Goal: Task Accomplishment & Management: Manage account settings

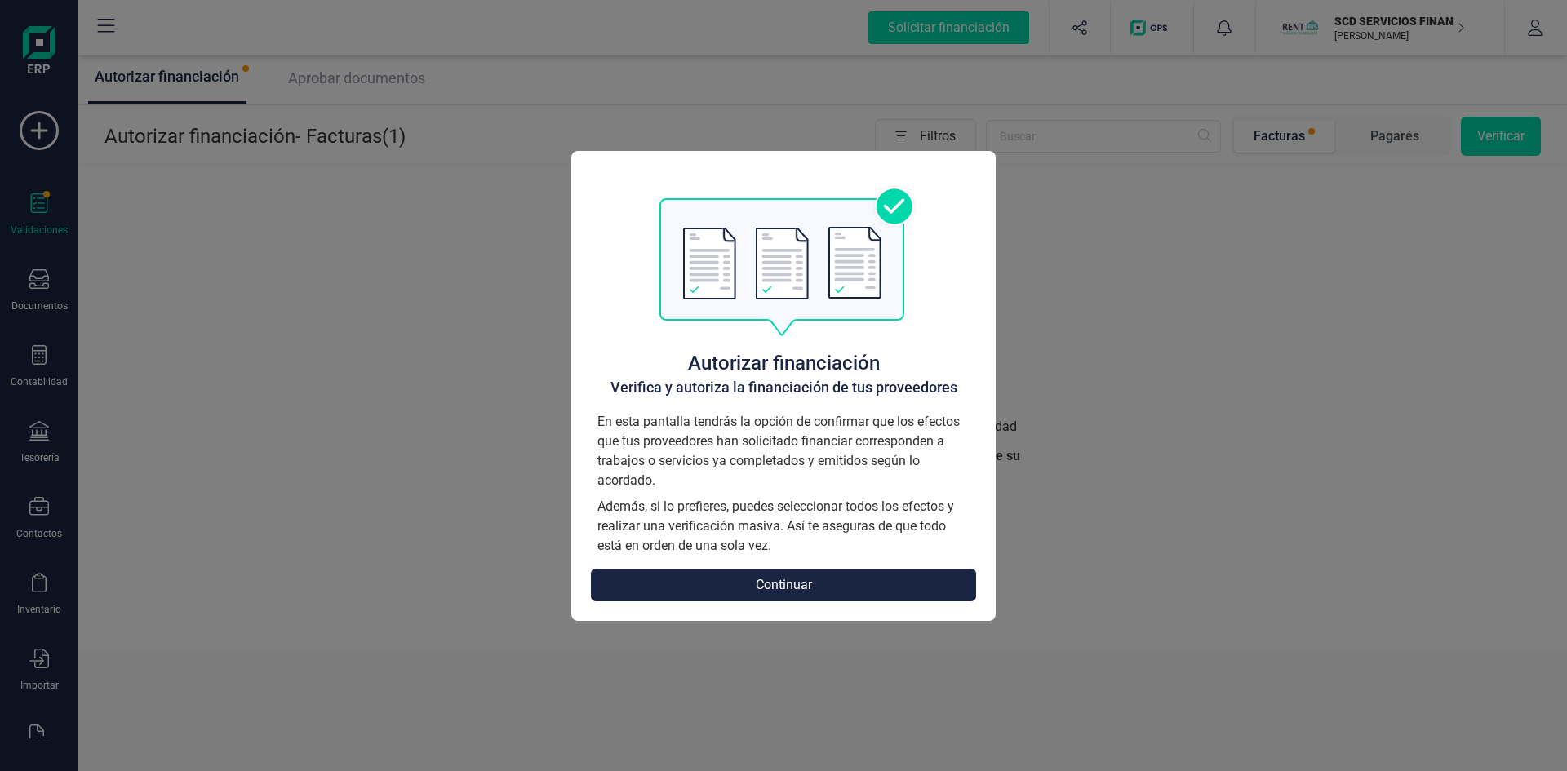
click at [854, 585] on button "Continuar" at bounding box center [783, 585] width 385 height 33
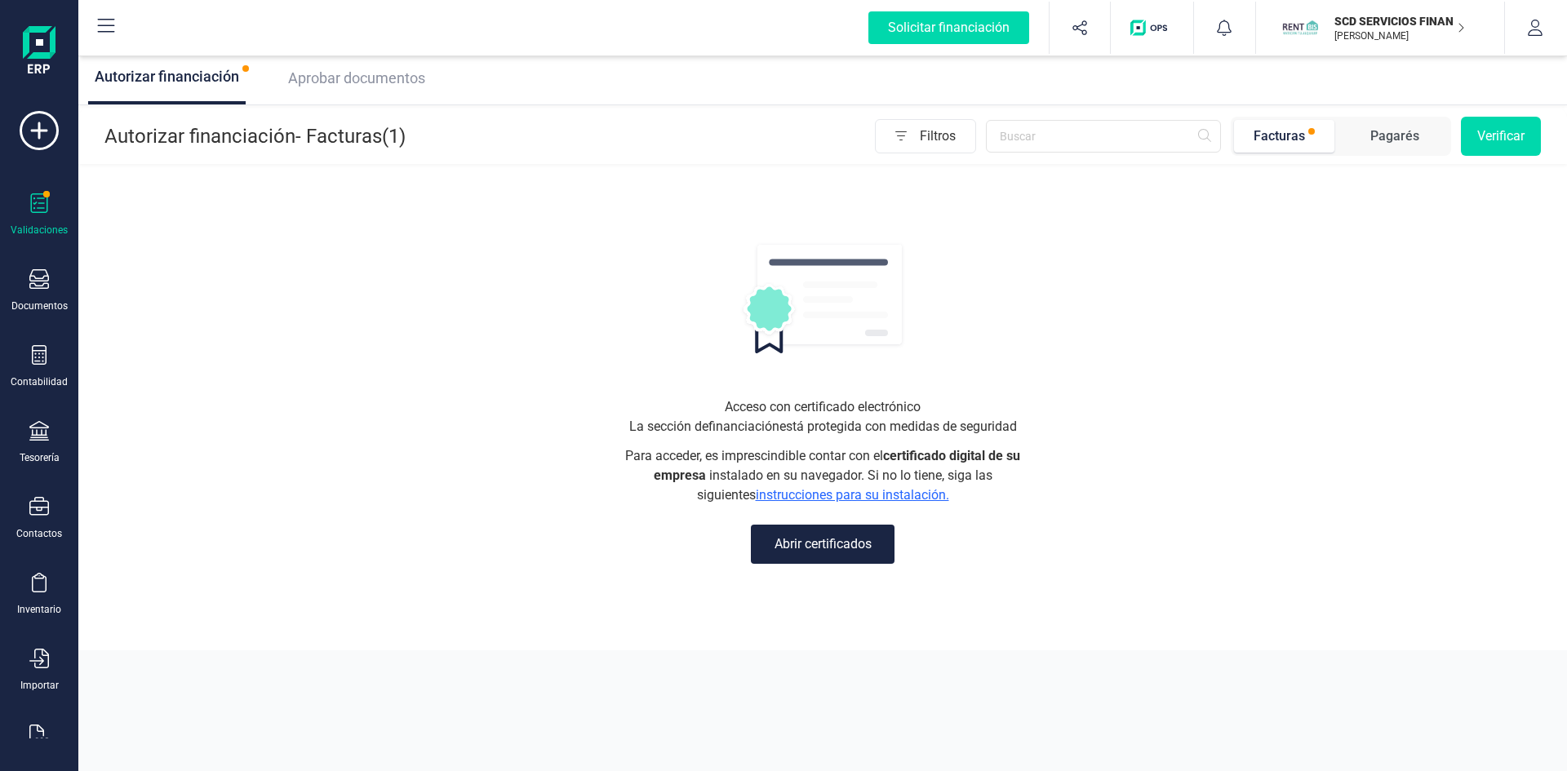
click at [409, 79] on span "Aprobar documentos" at bounding box center [356, 77] width 137 height 17
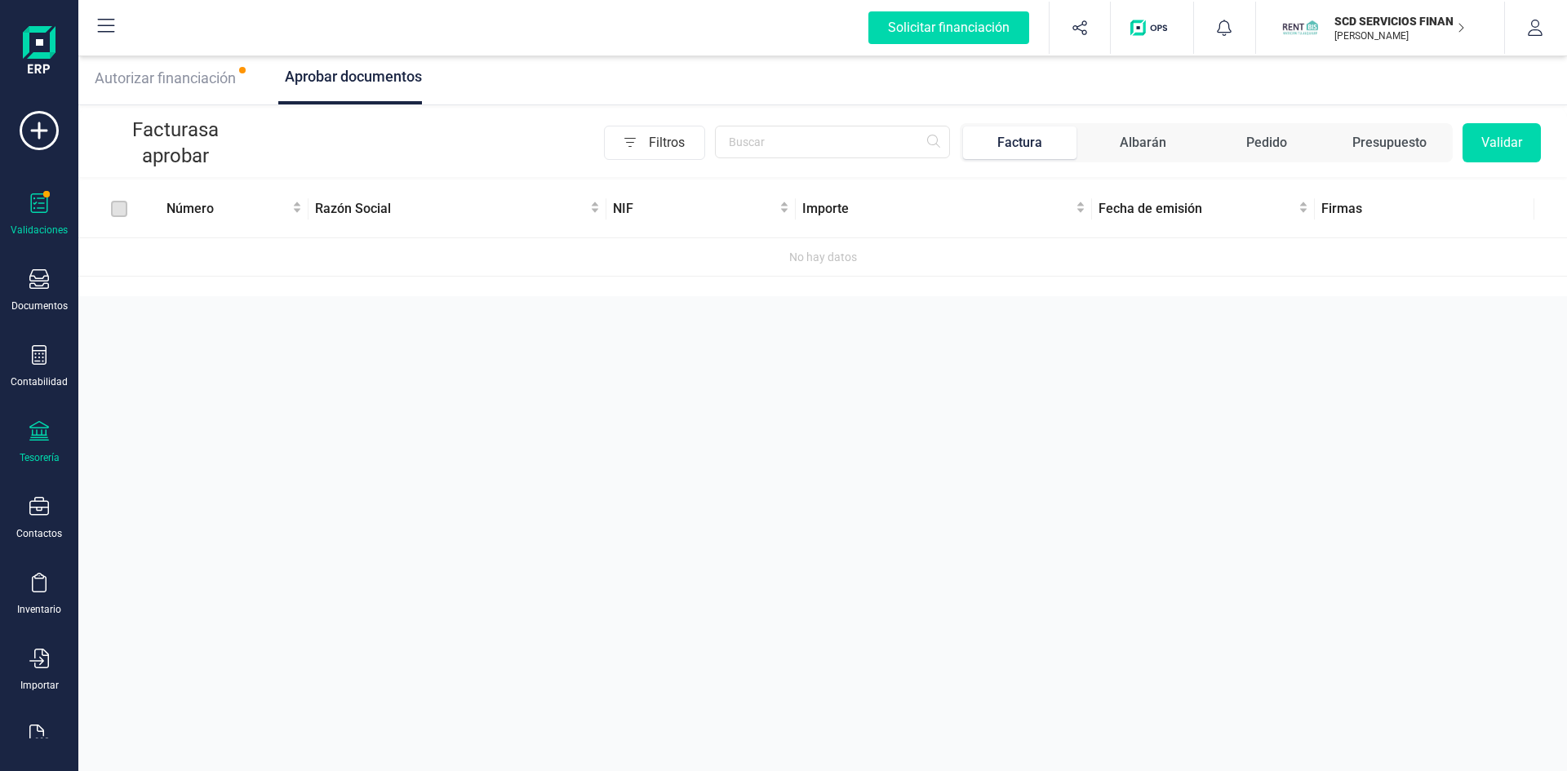
click at [36, 443] on div at bounding box center [39, 433] width 20 height 24
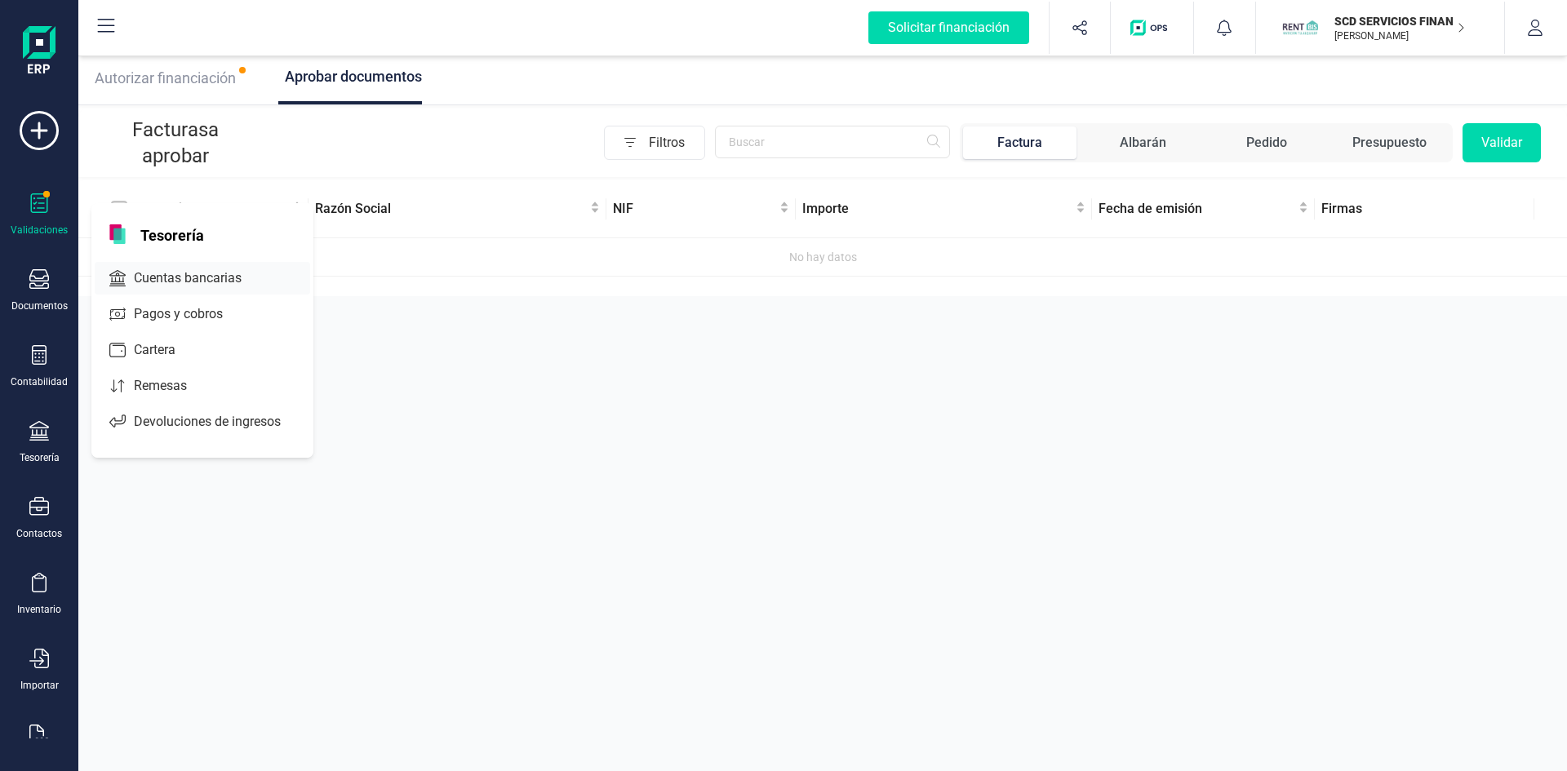
click at [202, 272] on span "Cuentas bancarias" at bounding box center [199, 279] width 144 height 20
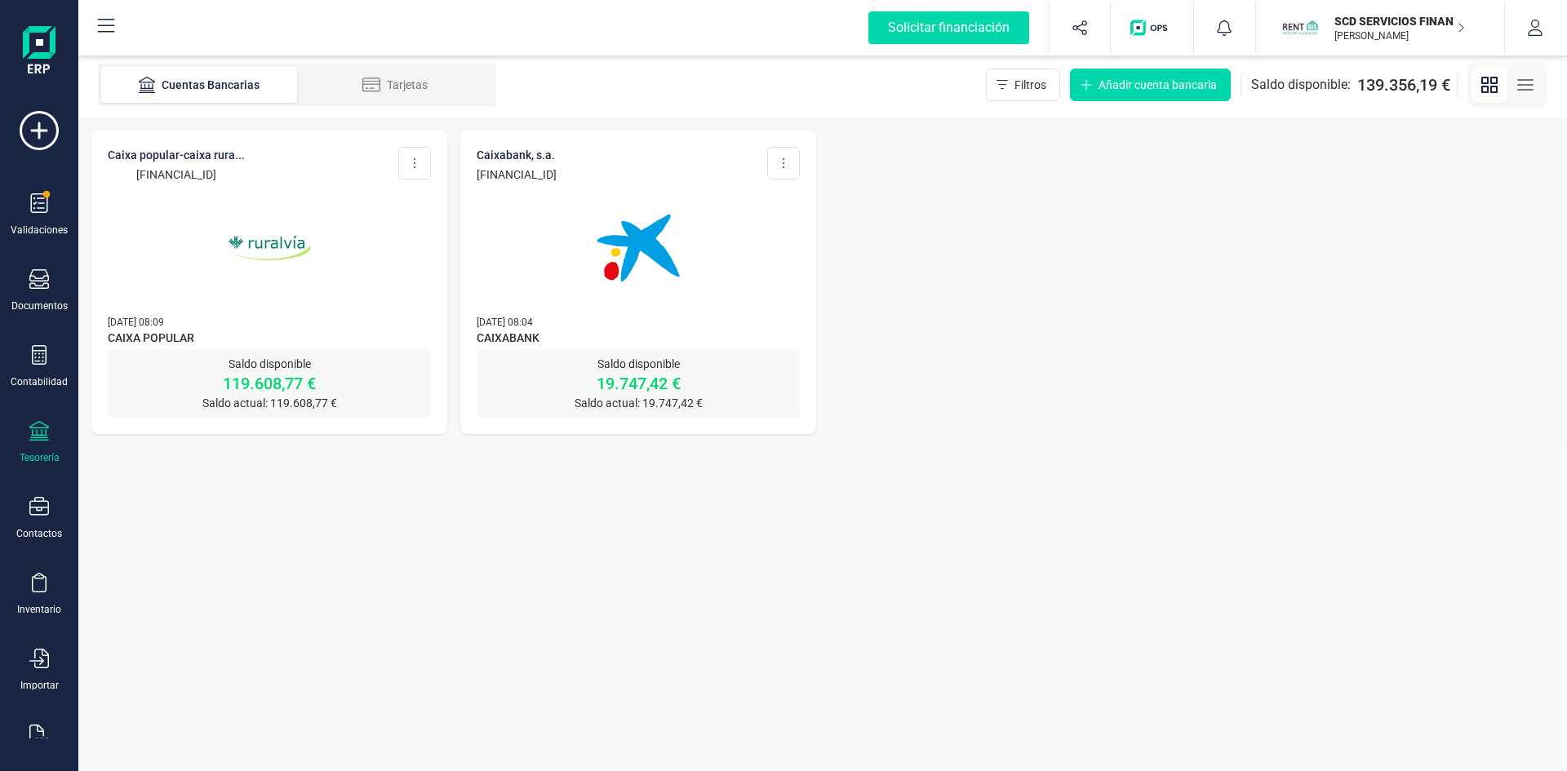
click at [260, 237] on img at bounding box center [269, 248] width 137 height 137
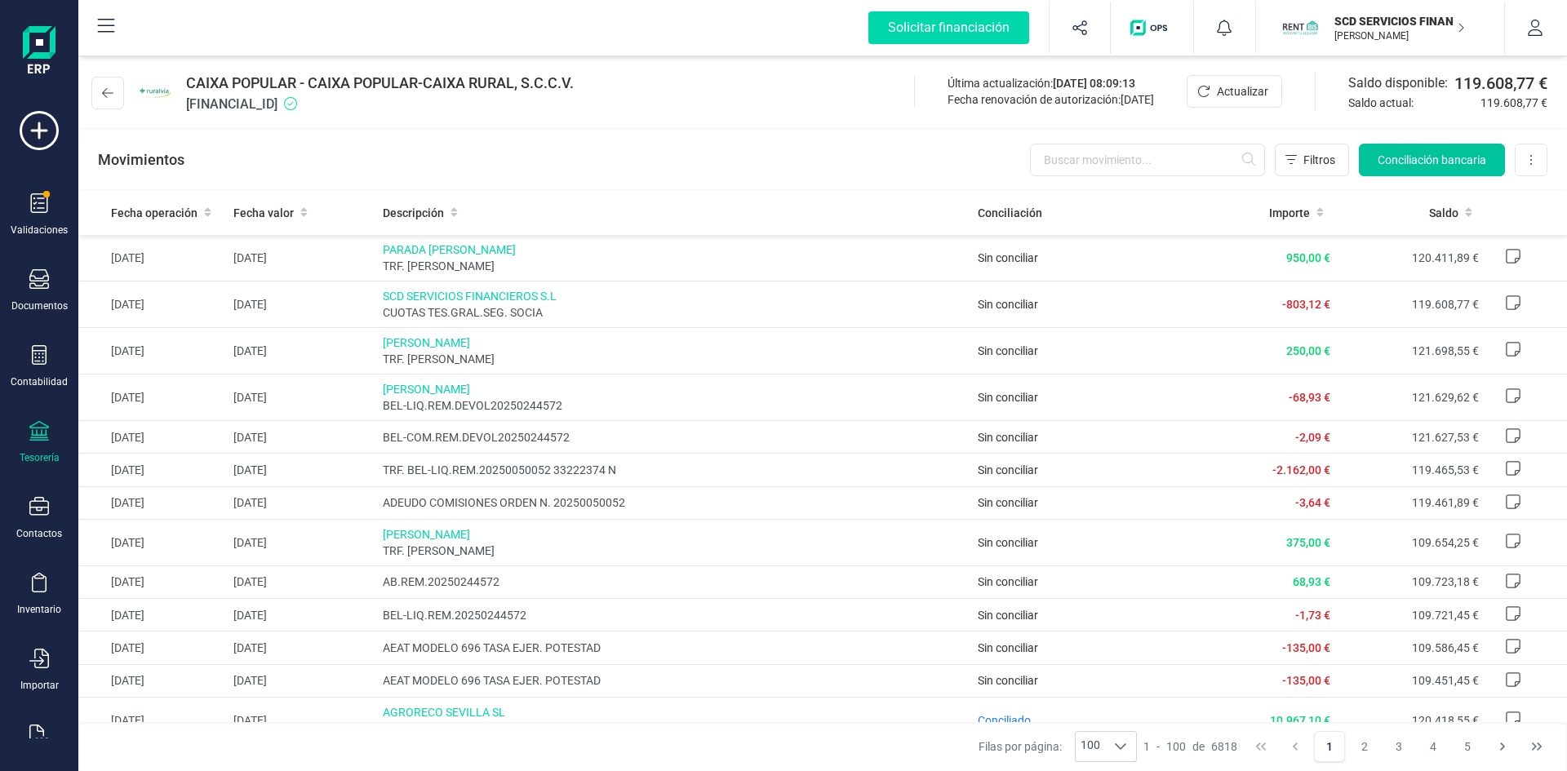
click at [1445, 158] on span "Conciliación bancaria" at bounding box center [1432, 160] width 109 height 16
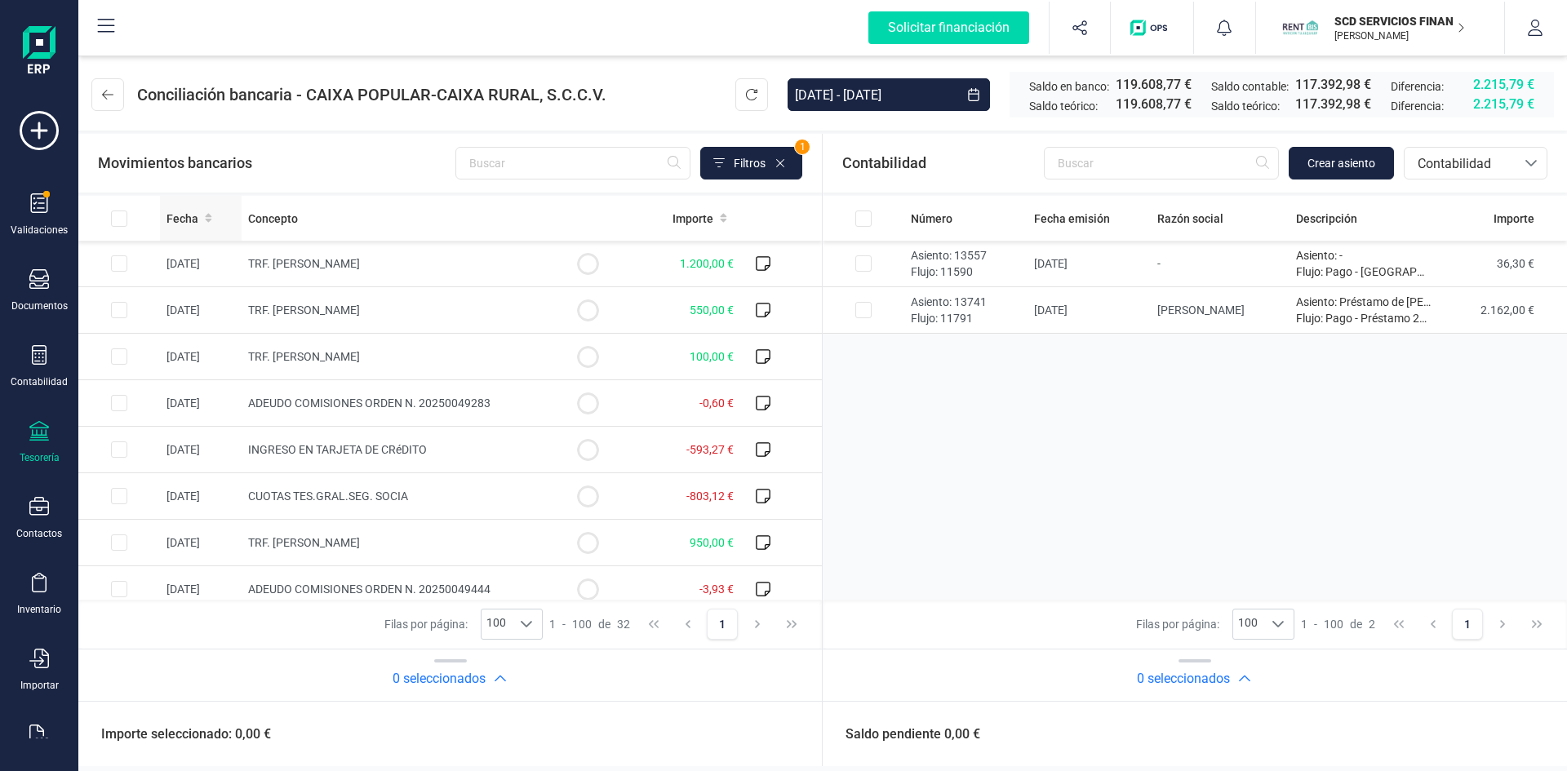
click at [184, 213] on span "Fecha" at bounding box center [182, 219] width 32 height 16
click at [751, 171] on span "Filtros" at bounding box center [750, 163] width 32 height 16
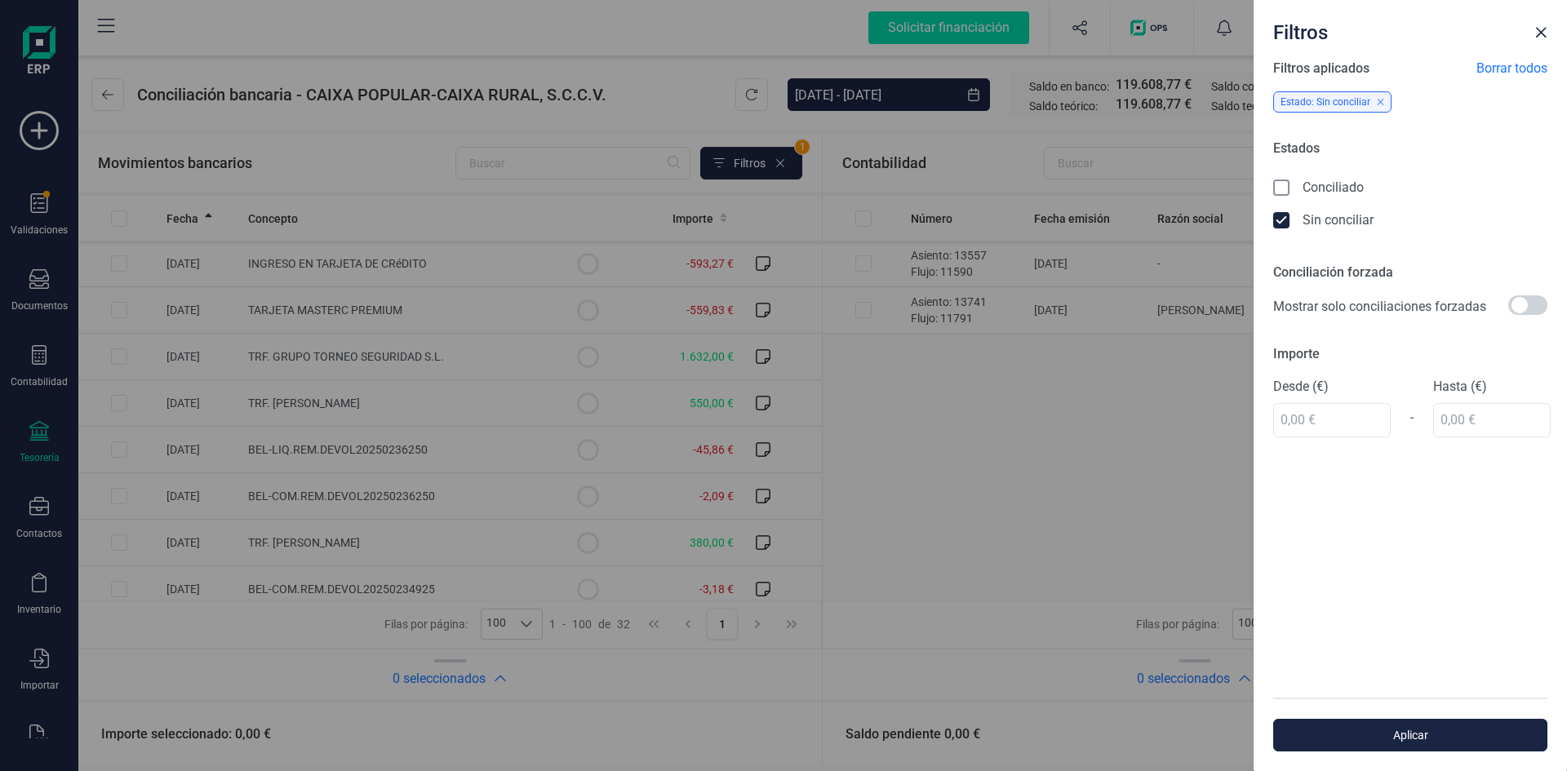
click at [1286, 185] on icon at bounding box center [1283, 189] width 16 height 16
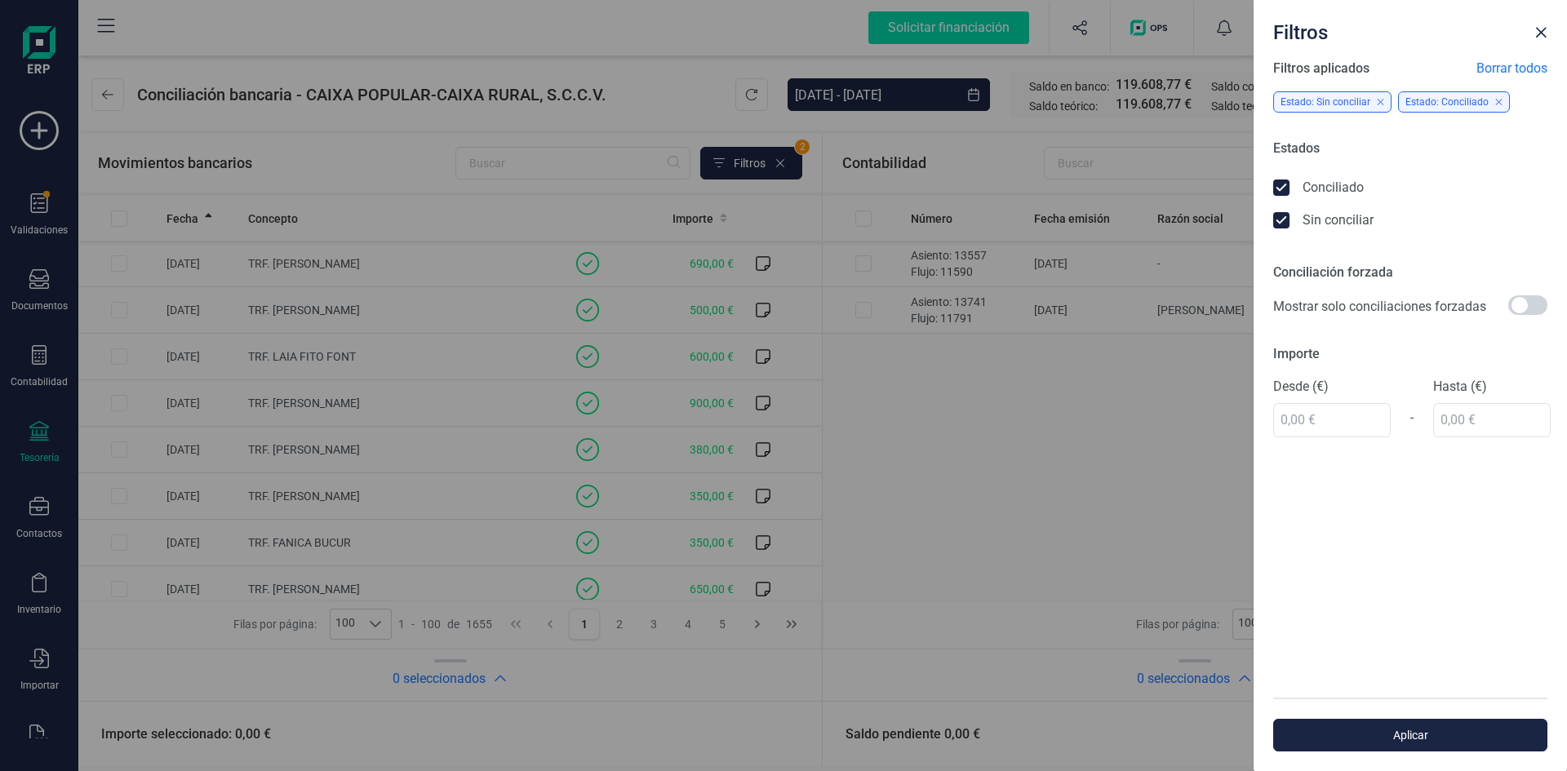
click at [1285, 222] on icon at bounding box center [1283, 222] width 16 height 16
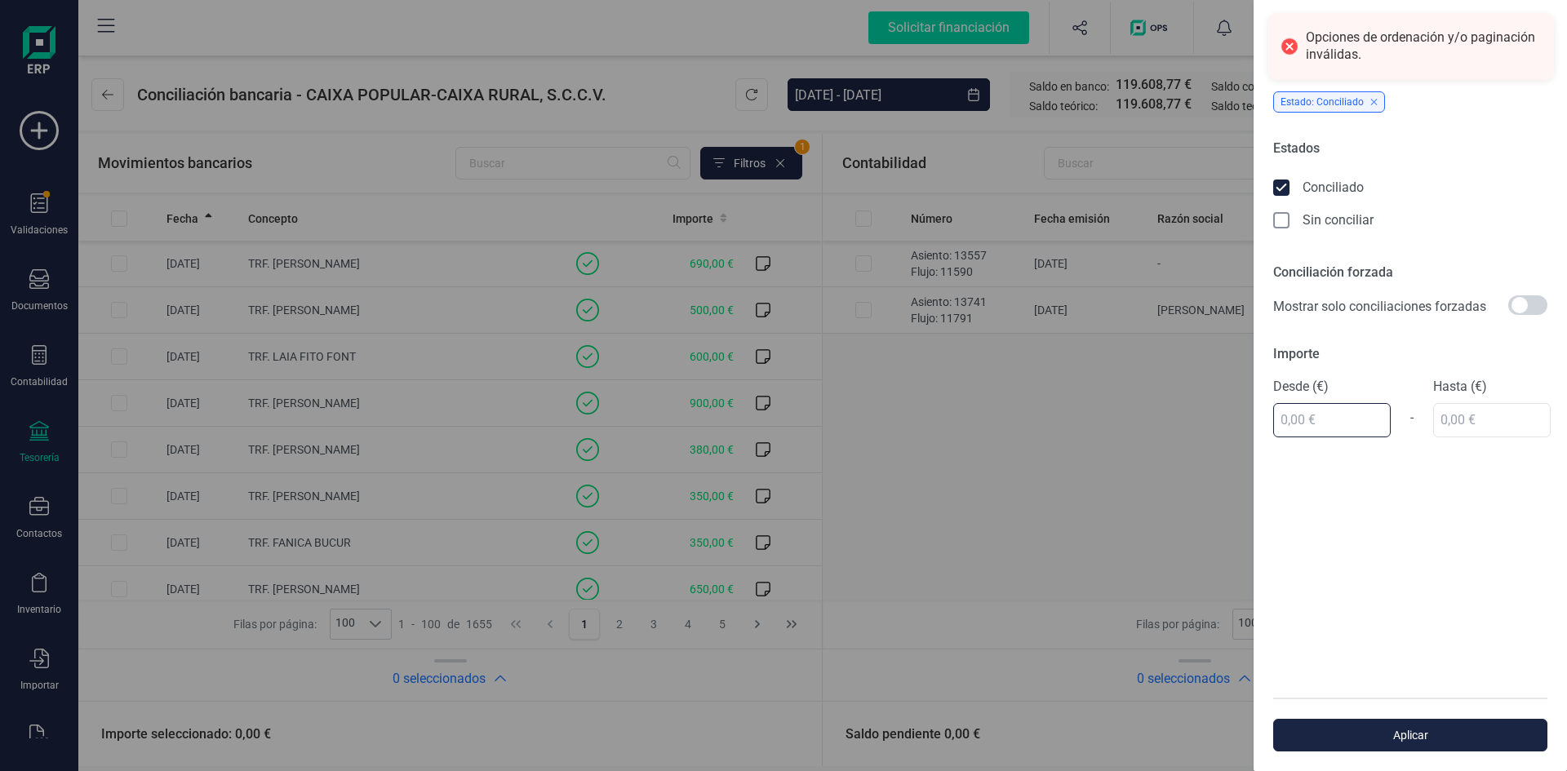
click at [1327, 424] on input "text" at bounding box center [1332, 420] width 118 height 34
type input "45,86 €"
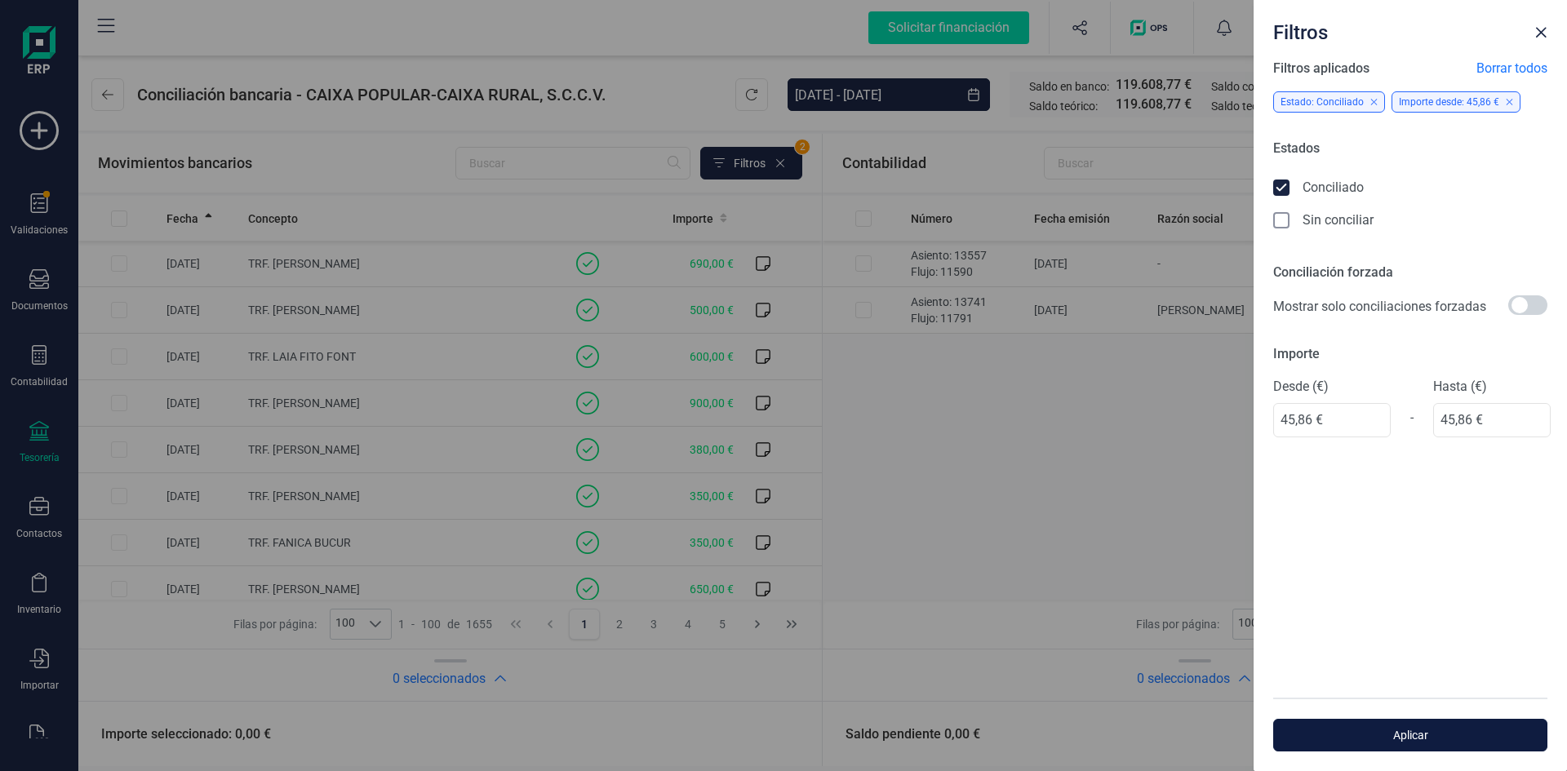
click at [1448, 735] on span "Aplicar" at bounding box center [1410, 735] width 237 height 16
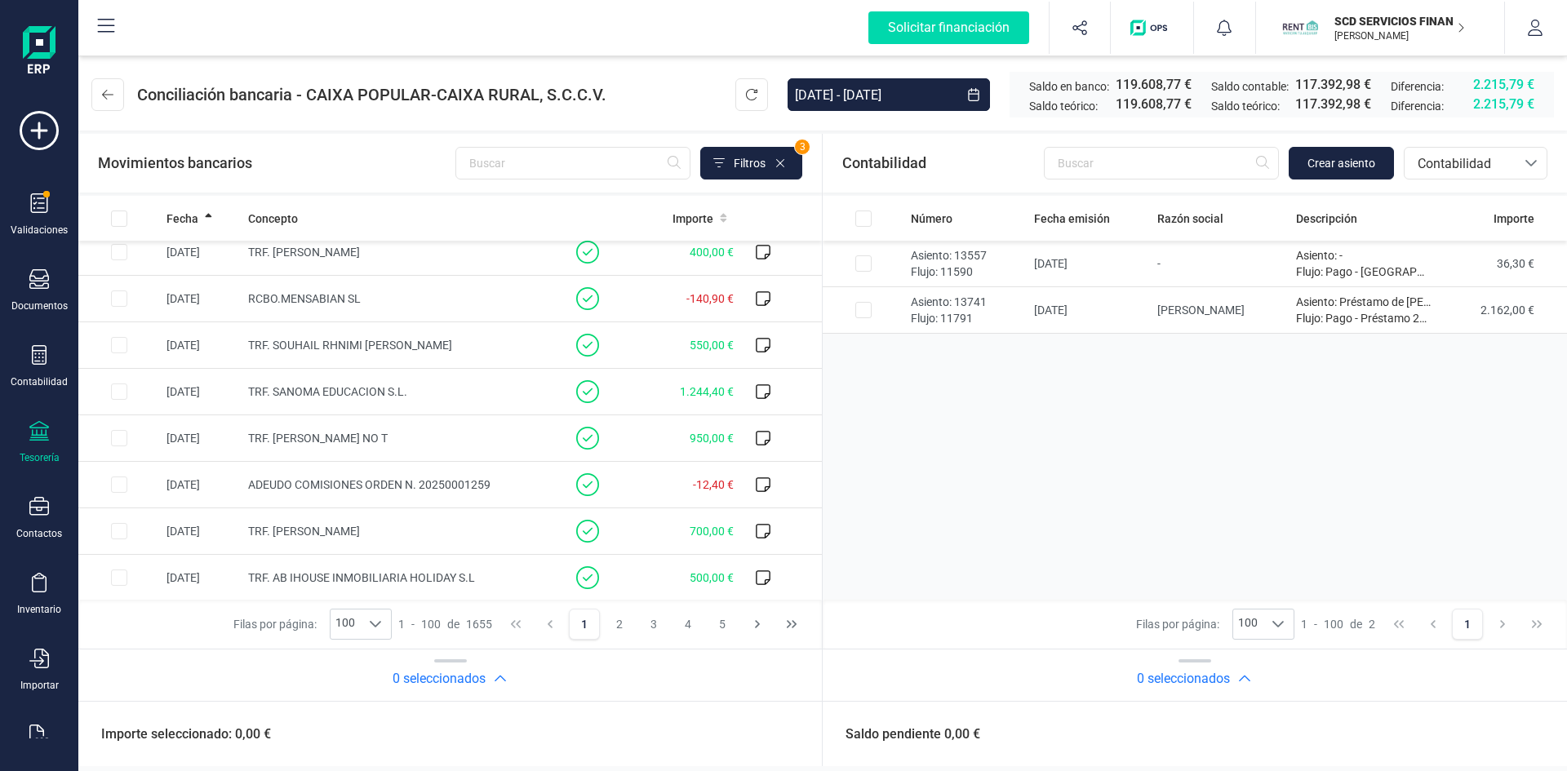
scroll to position [4293, 0]
click at [726, 160] on button "Filtros" at bounding box center [751, 163] width 102 height 33
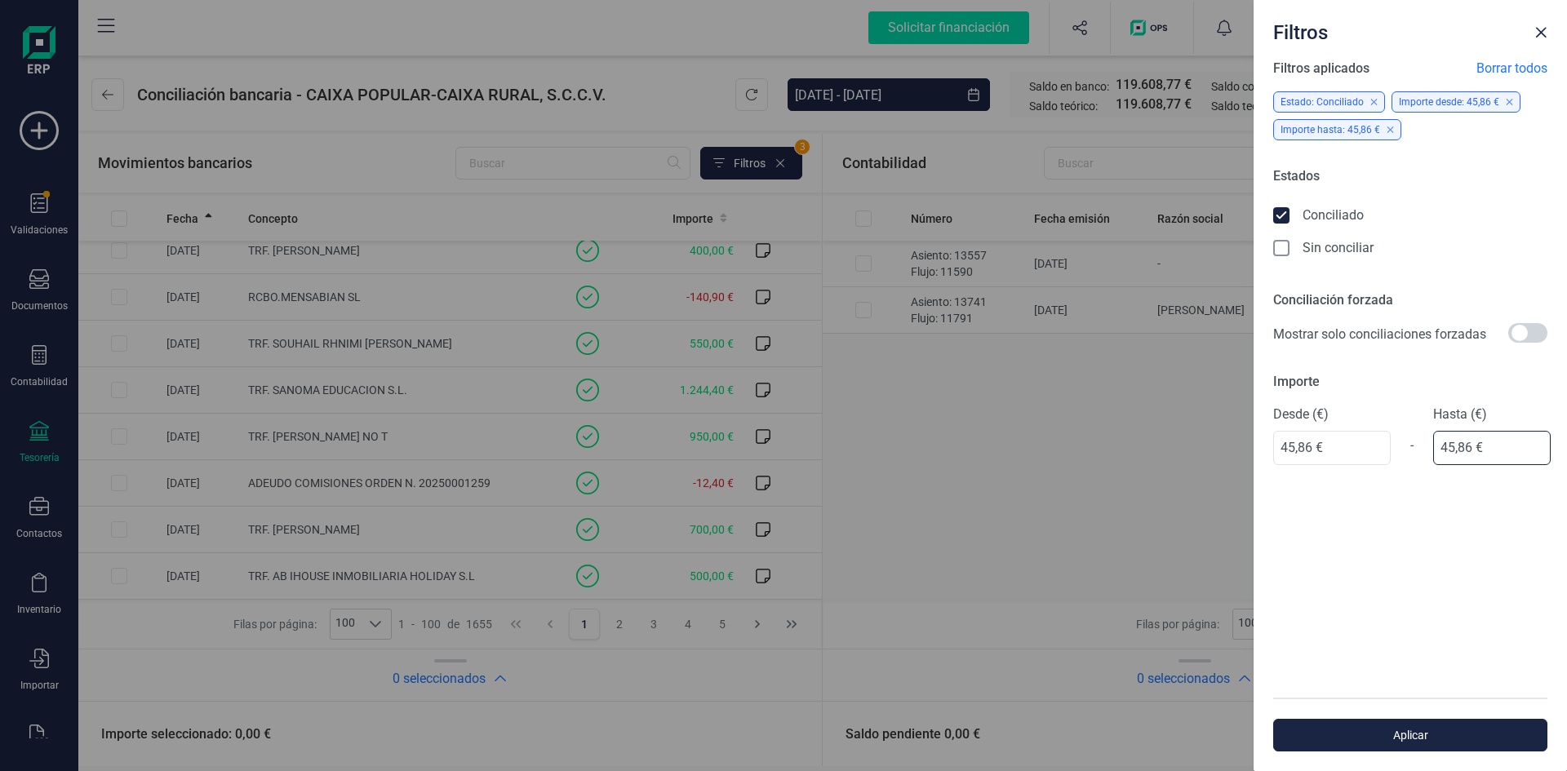
click at [1495, 445] on input "45,86 €" at bounding box center [1492, 448] width 118 height 34
click at [1427, 735] on span "Aplicar" at bounding box center [1410, 735] width 237 height 16
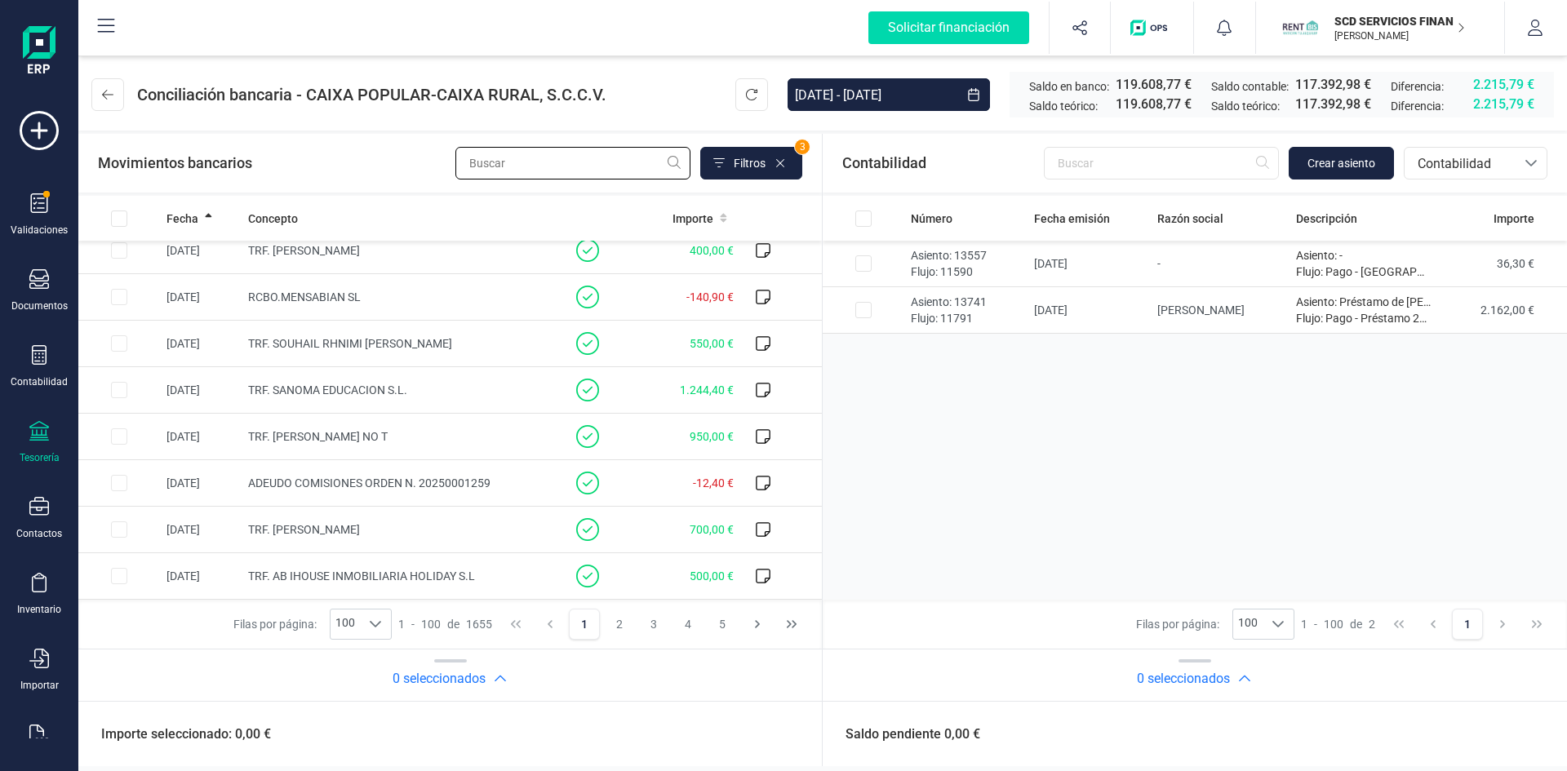
click at [524, 165] on input "text" at bounding box center [572, 163] width 235 height 33
click at [724, 623] on button "5" at bounding box center [722, 624] width 31 height 31
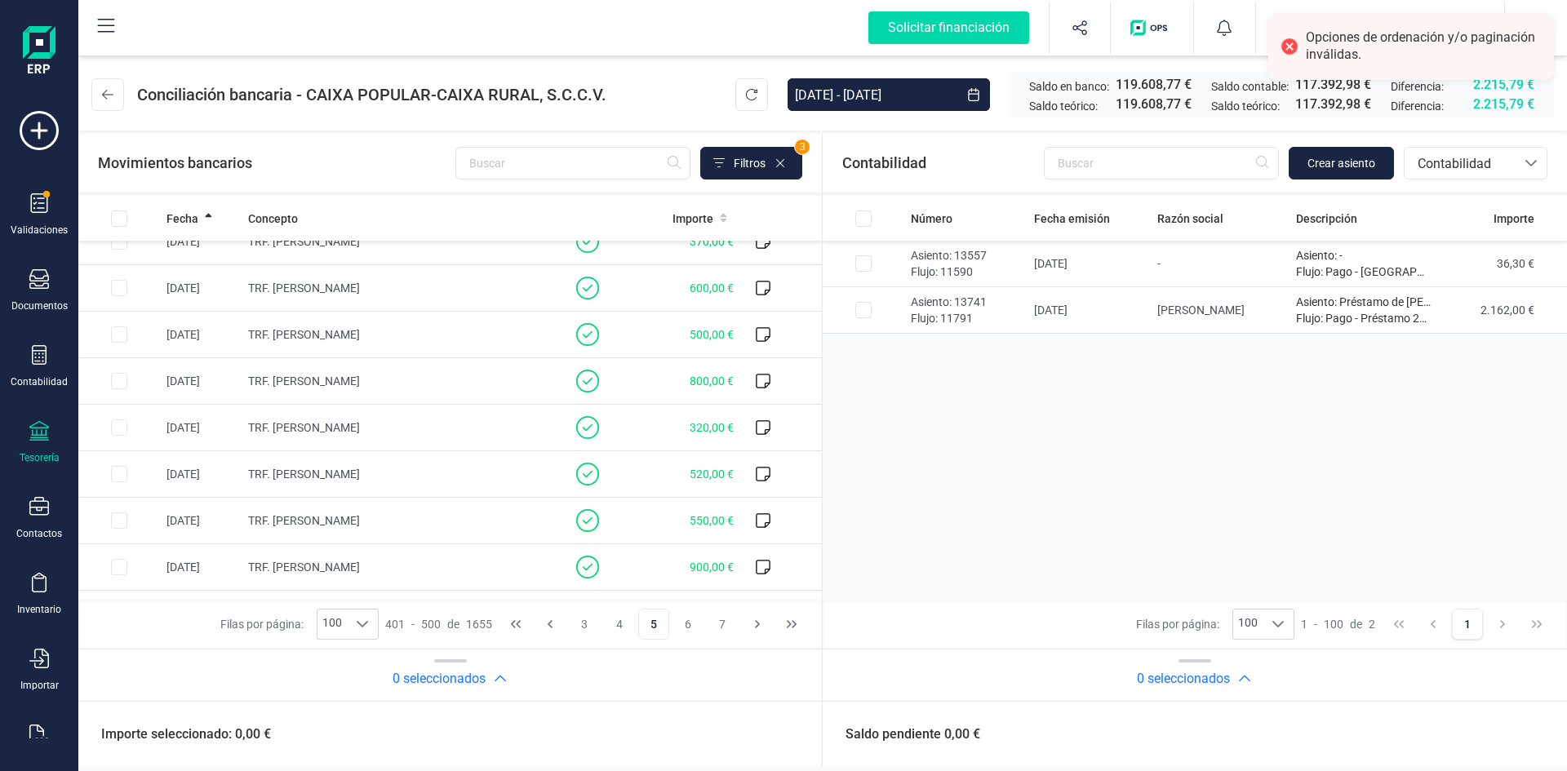
scroll to position [408, 0]
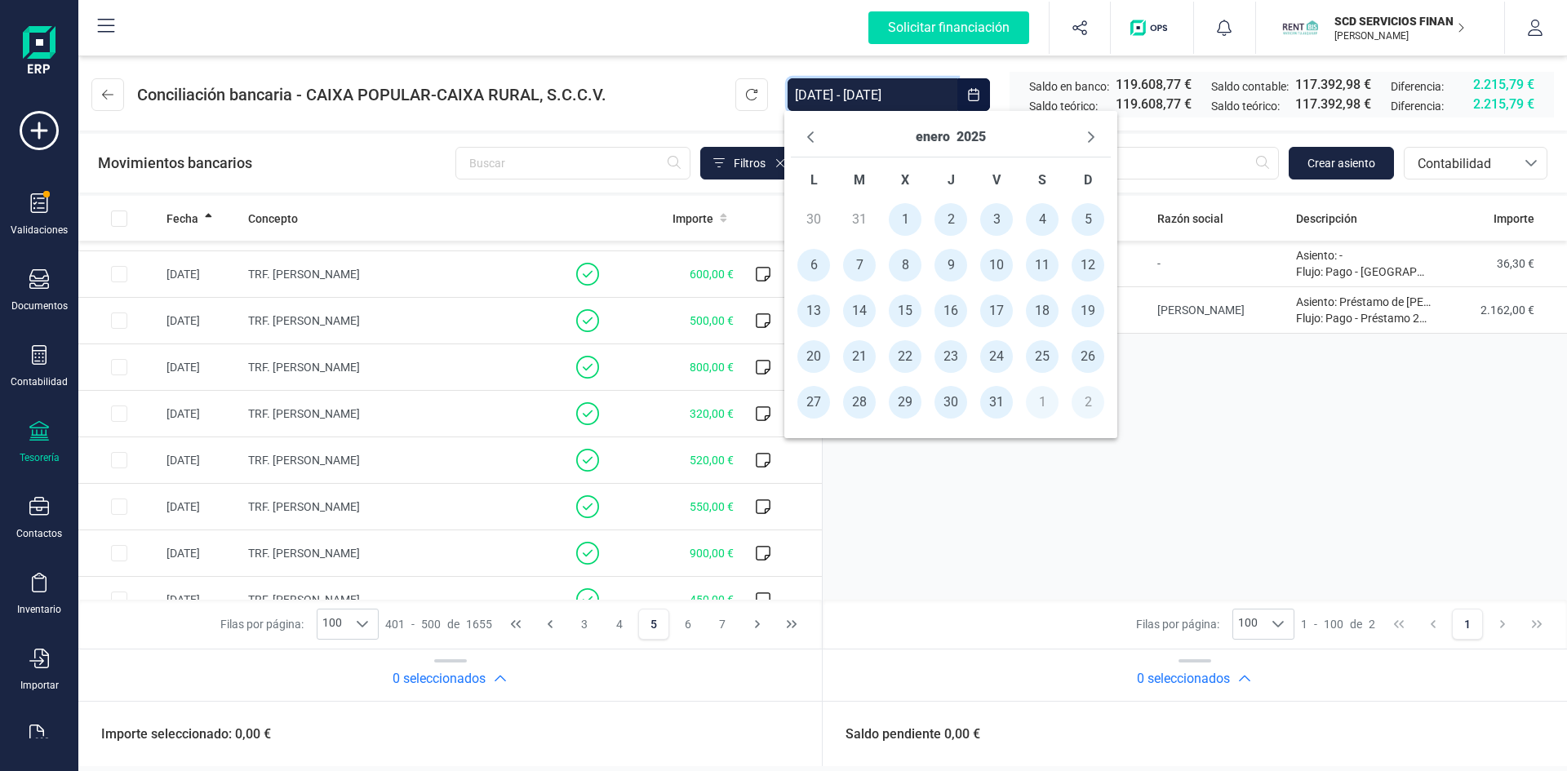
click at [882, 93] on input "[DATE] - [DATE]" at bounding box center [873, 94] width 170 height 33
click at [936, 139] on button "enero" at bounding box center [933, 137] width 34 height 26
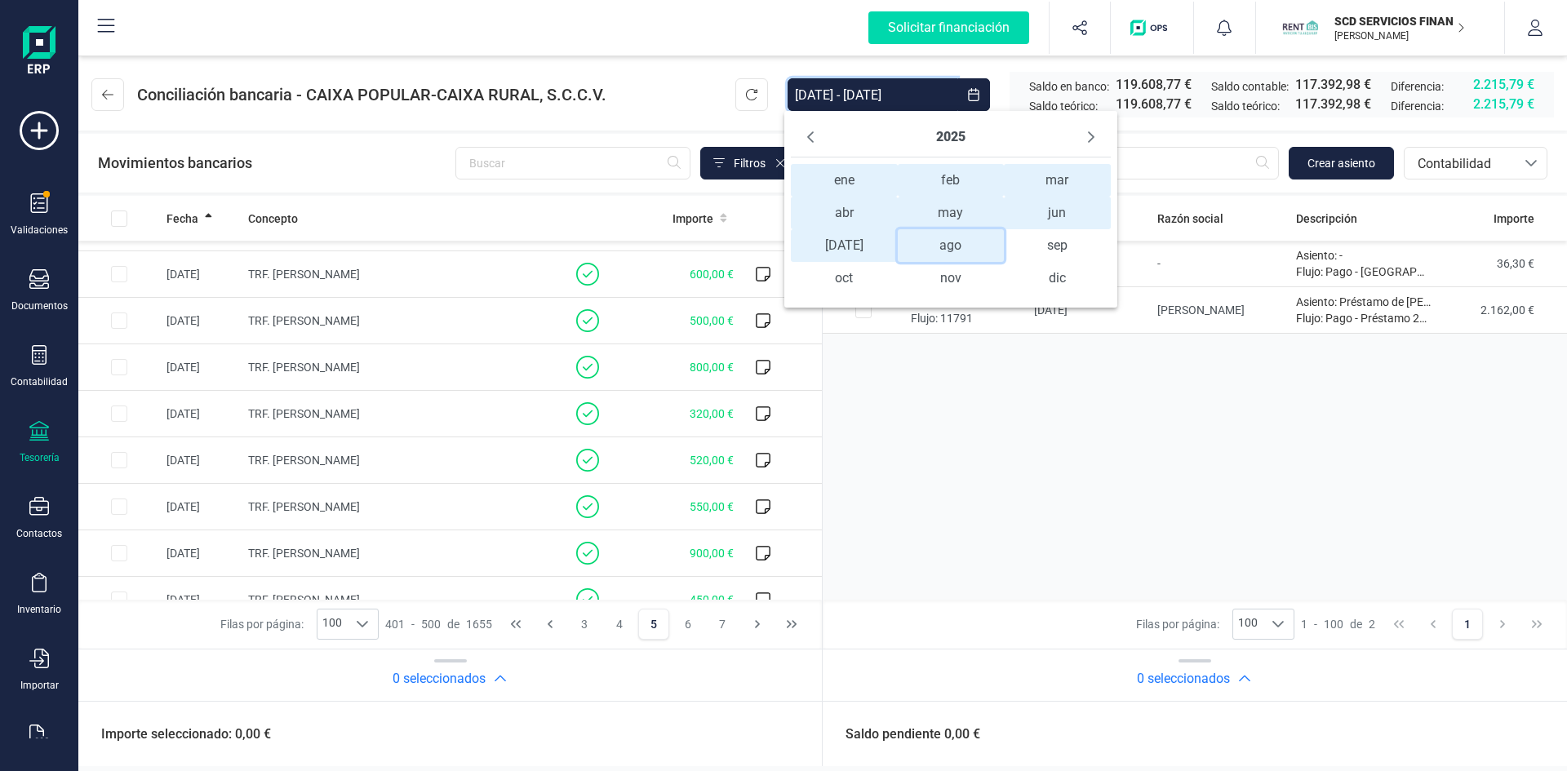
click at [952, 242] on span "ago ago" at bounding box center [951, 245] width 107 height 33
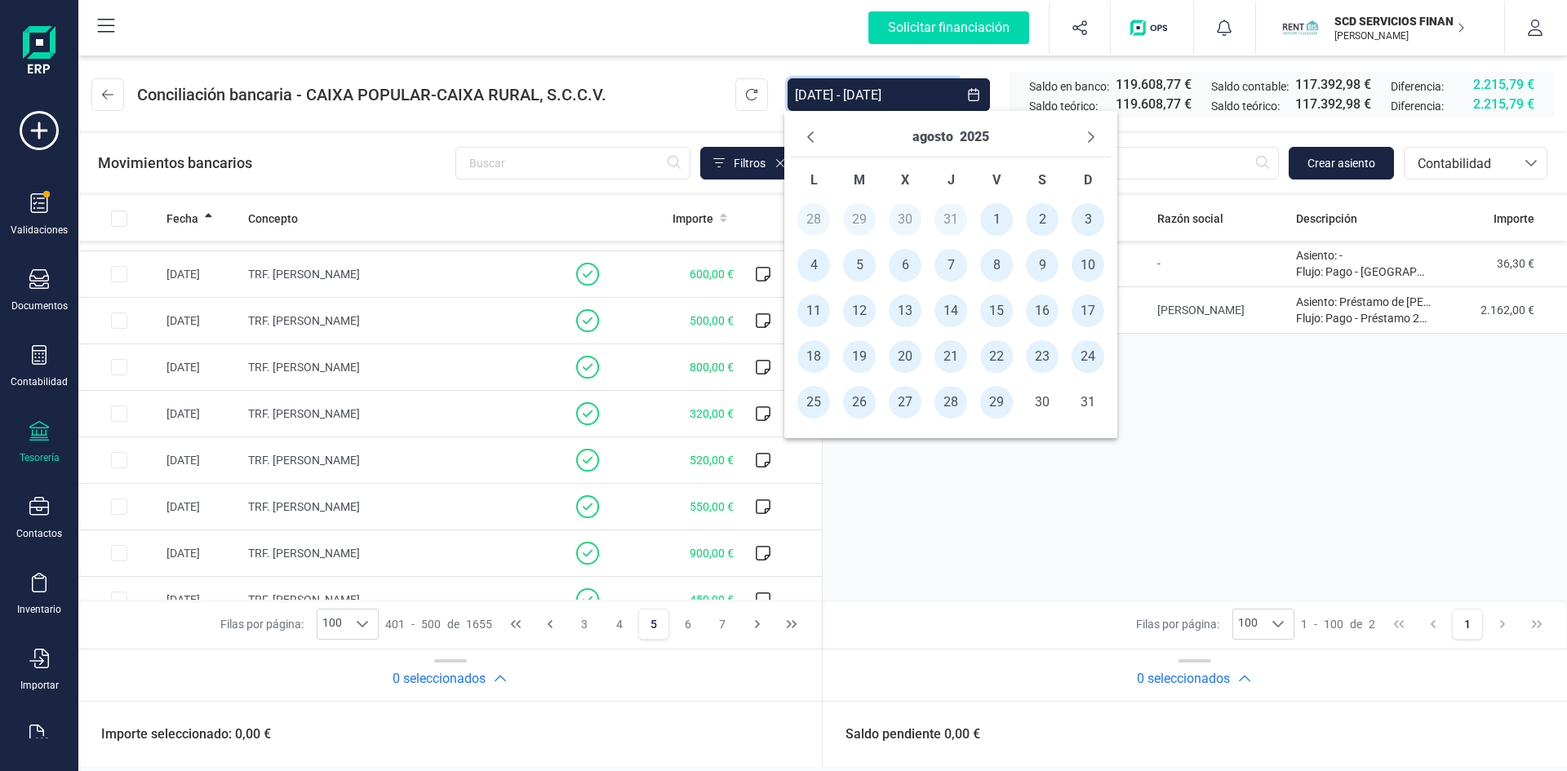
click at [994, 218] on span "1" at bounding box center [996, 219] width 33 height 33
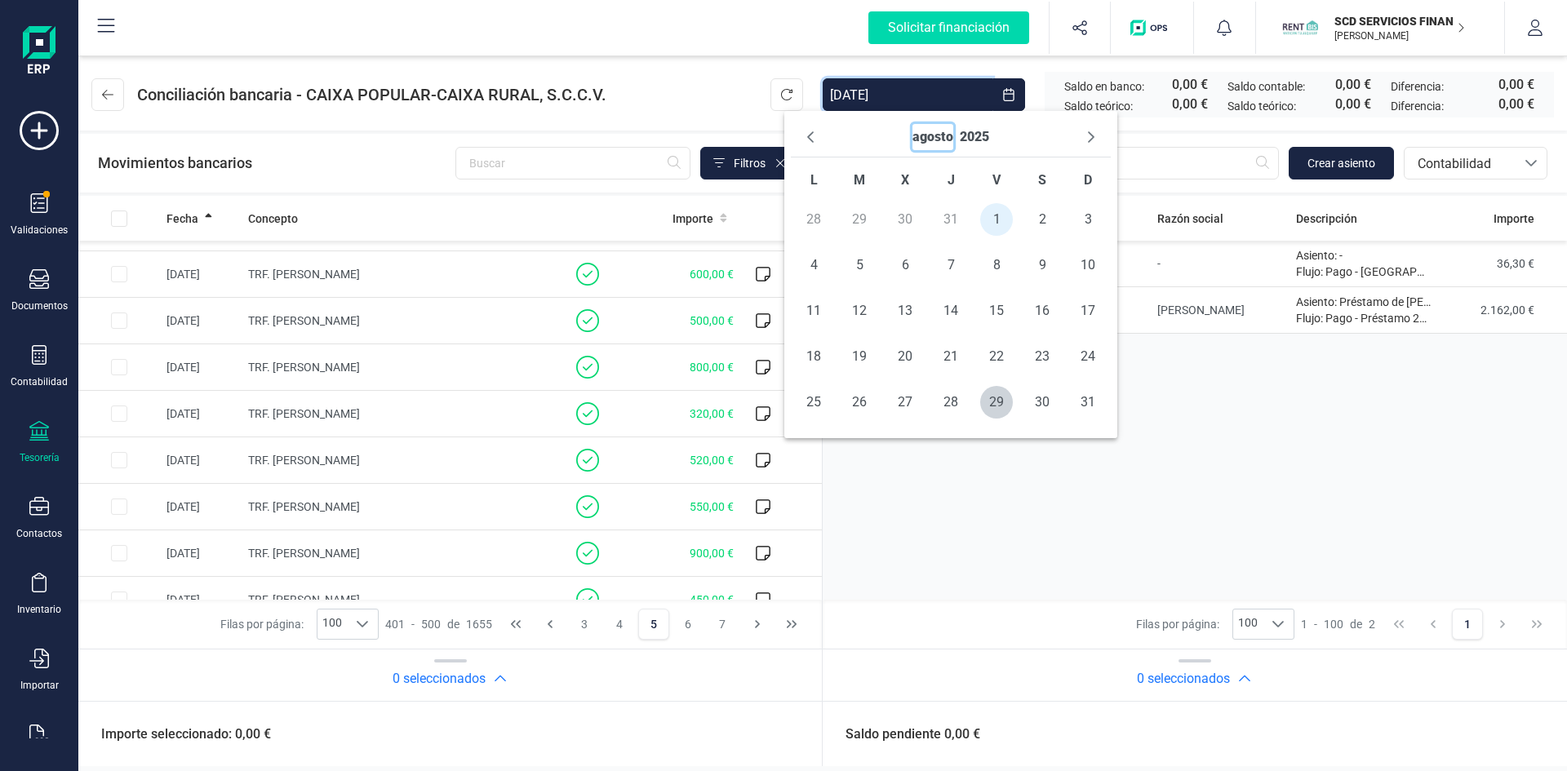
click at [931, 135] on button "agosto" at bounding box center [932, 137] width 41 height 26
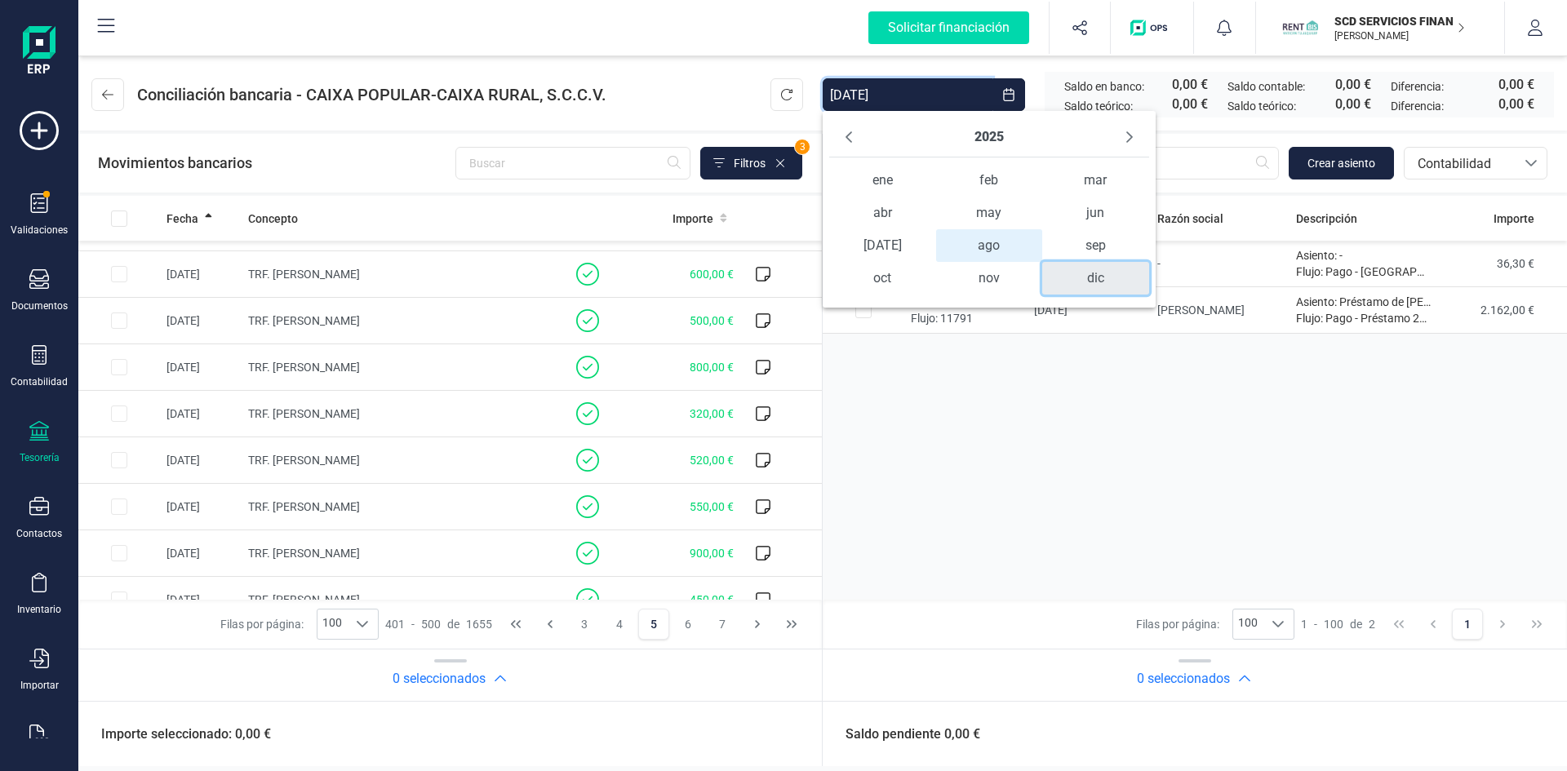
click at [1090, 271] on span "dic" at bounding box center [1095, 278] width 107 height 33
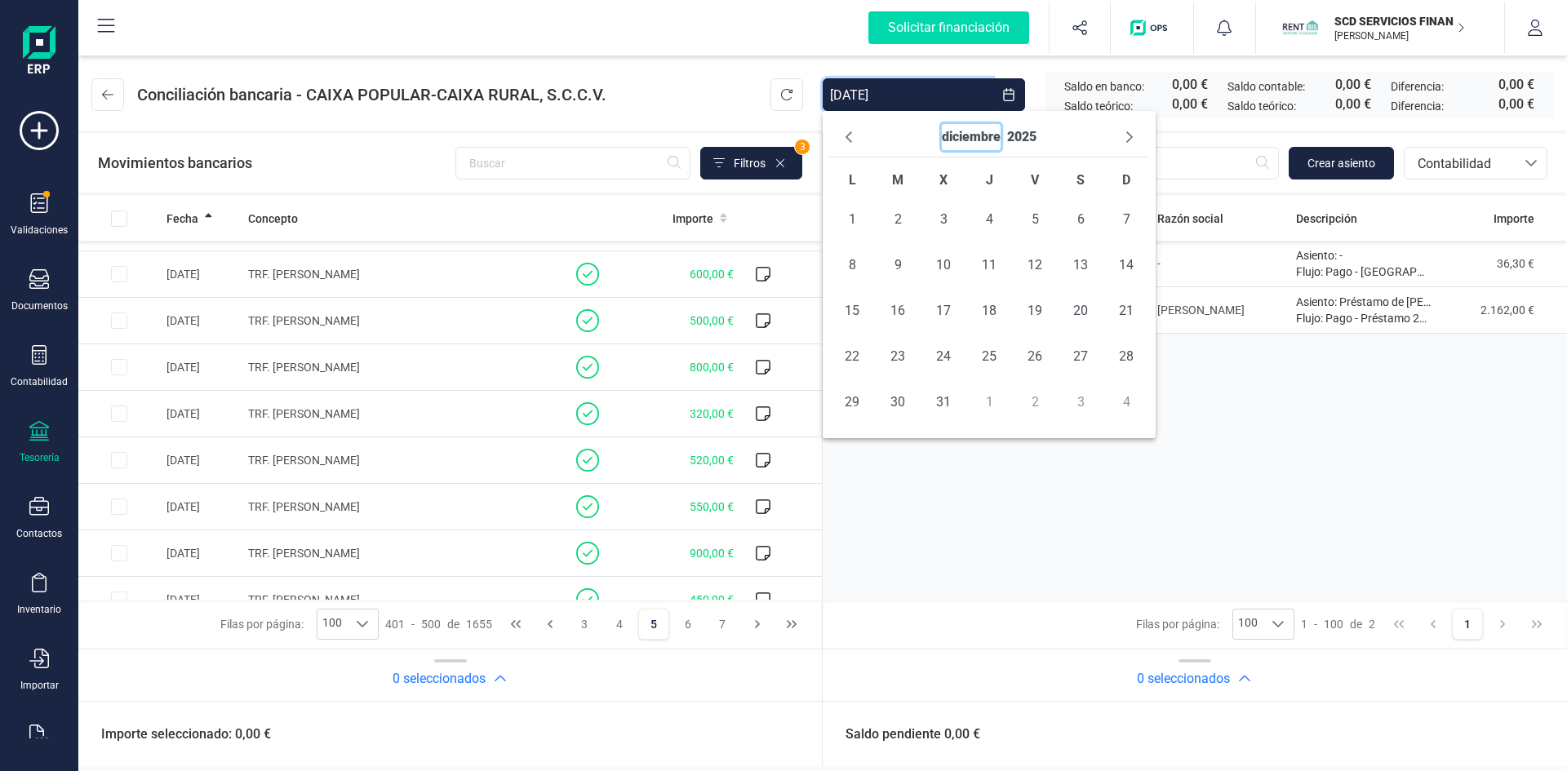
click at [969, 133] on button "diciembre" at bounding box center [971, 137] width 59 height 26
click at [978, 247] on span "ago ago" at bounding box center [989, 245] width 107 height 33
click at [1125, 403] on span "31" at bounding box center [1126, 402] width 33 height 33
type input "01/08/2025 - 31/08/2025"
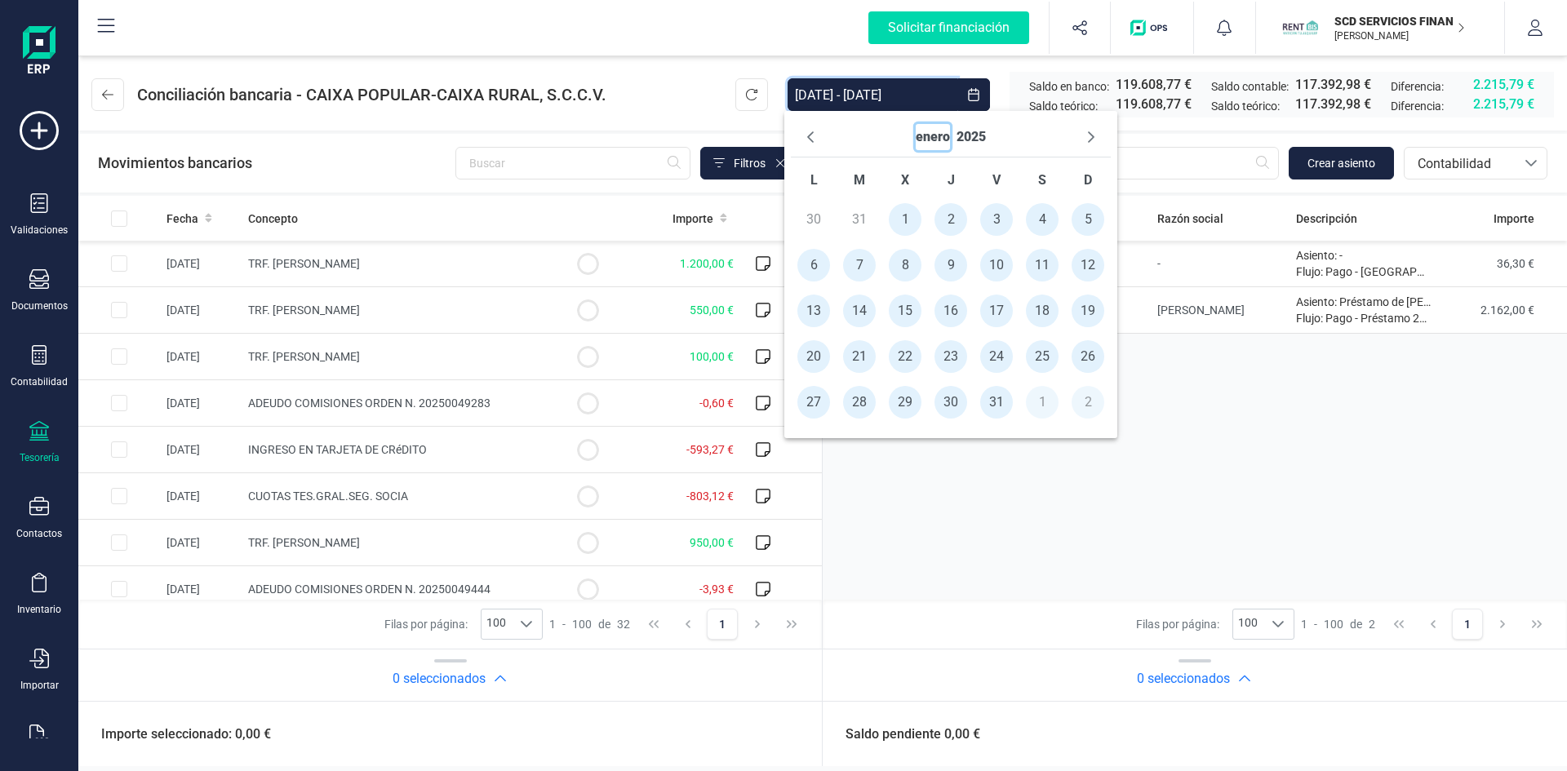
click at [930, 135] on button "enero" at bounding box center [933, 137] width 34 height 26
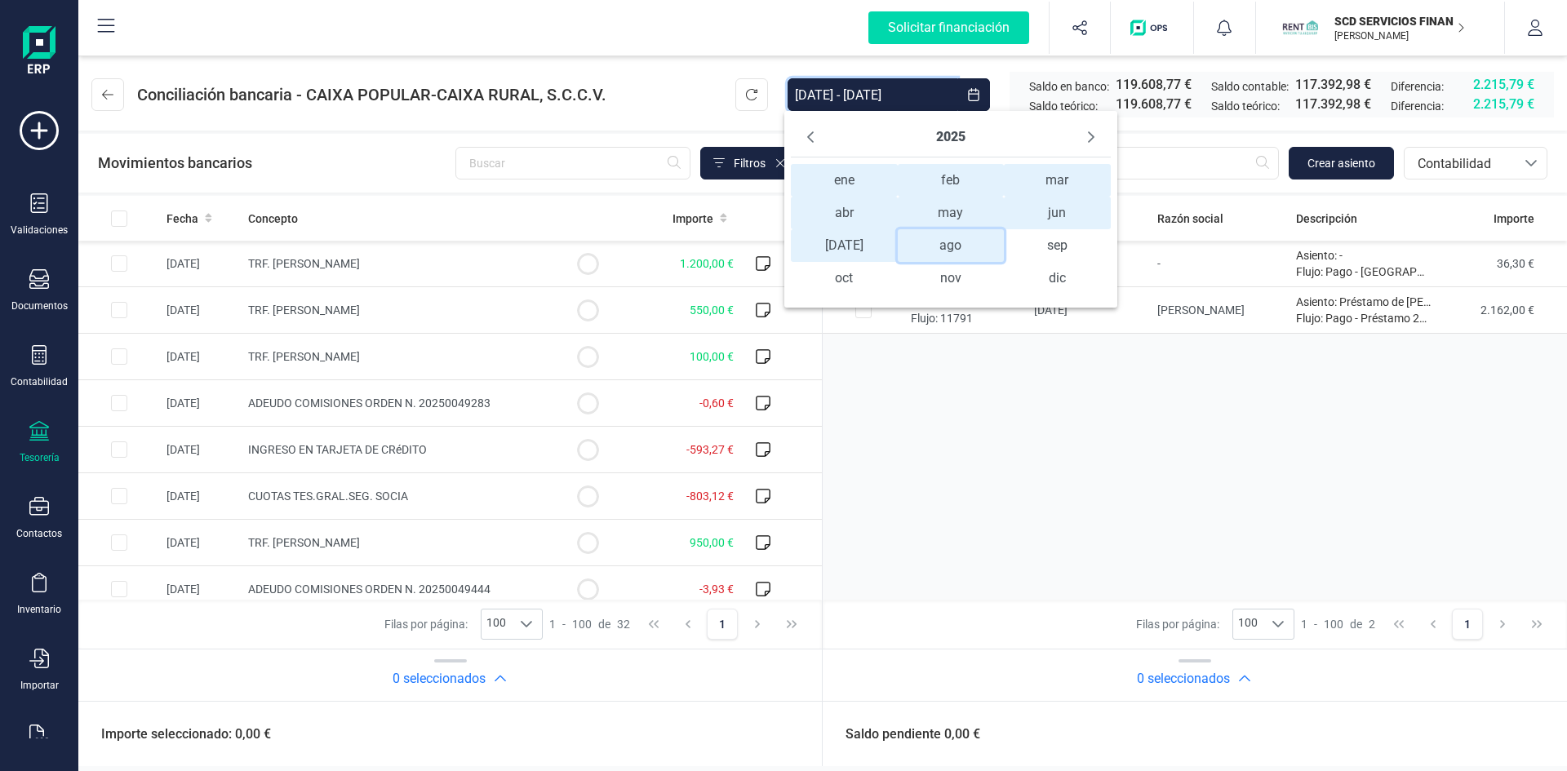
click at [941, 254] on span "ago ago" at bounding box center [951, 245] width 107 height 33
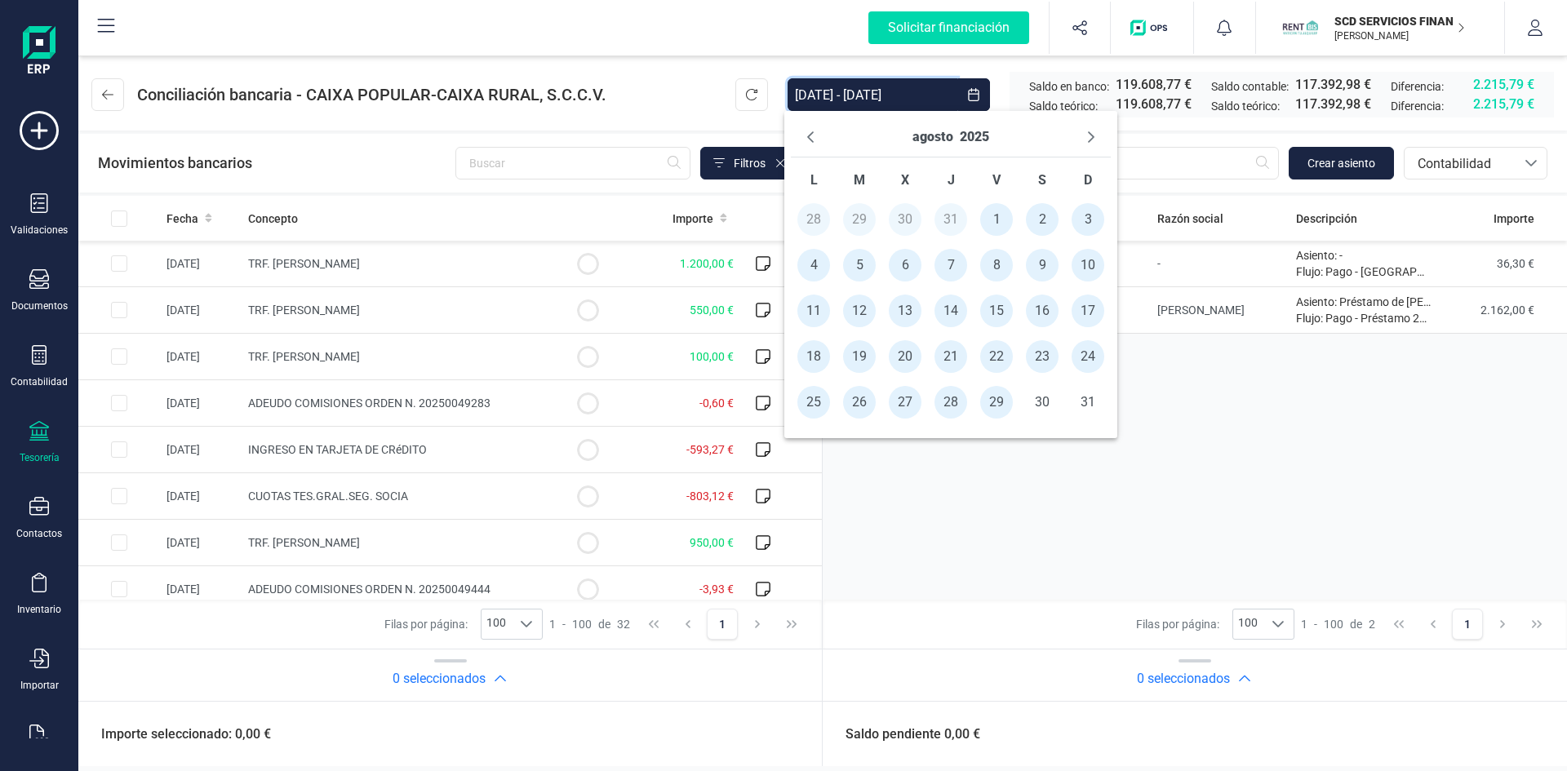
click at [994, 220] on span "1" at bounding box center [996, 219] width 33 height 33
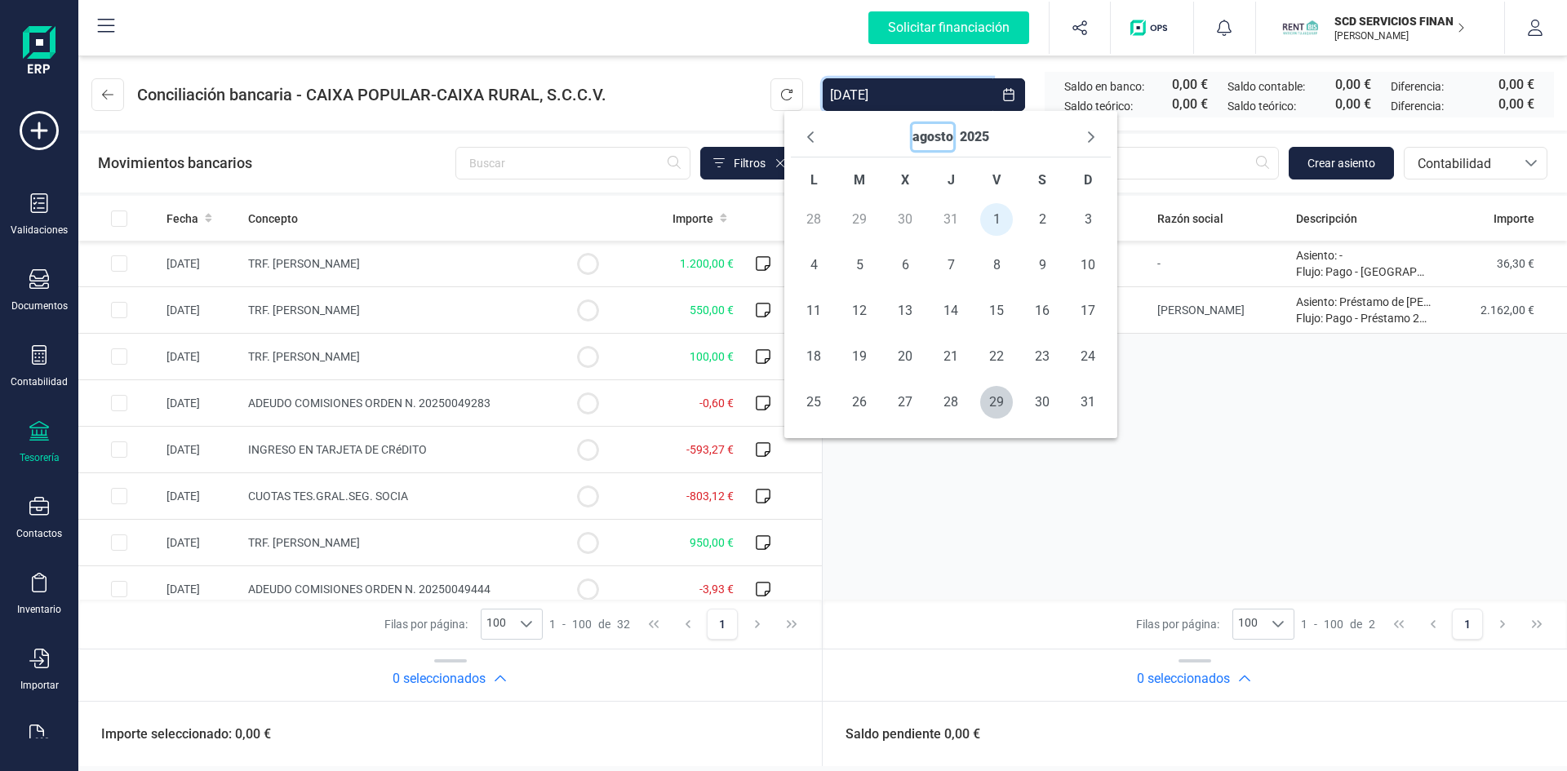
click at [936, 132] on button "agosto" at bounding box center [932, 137] width 41 height 26
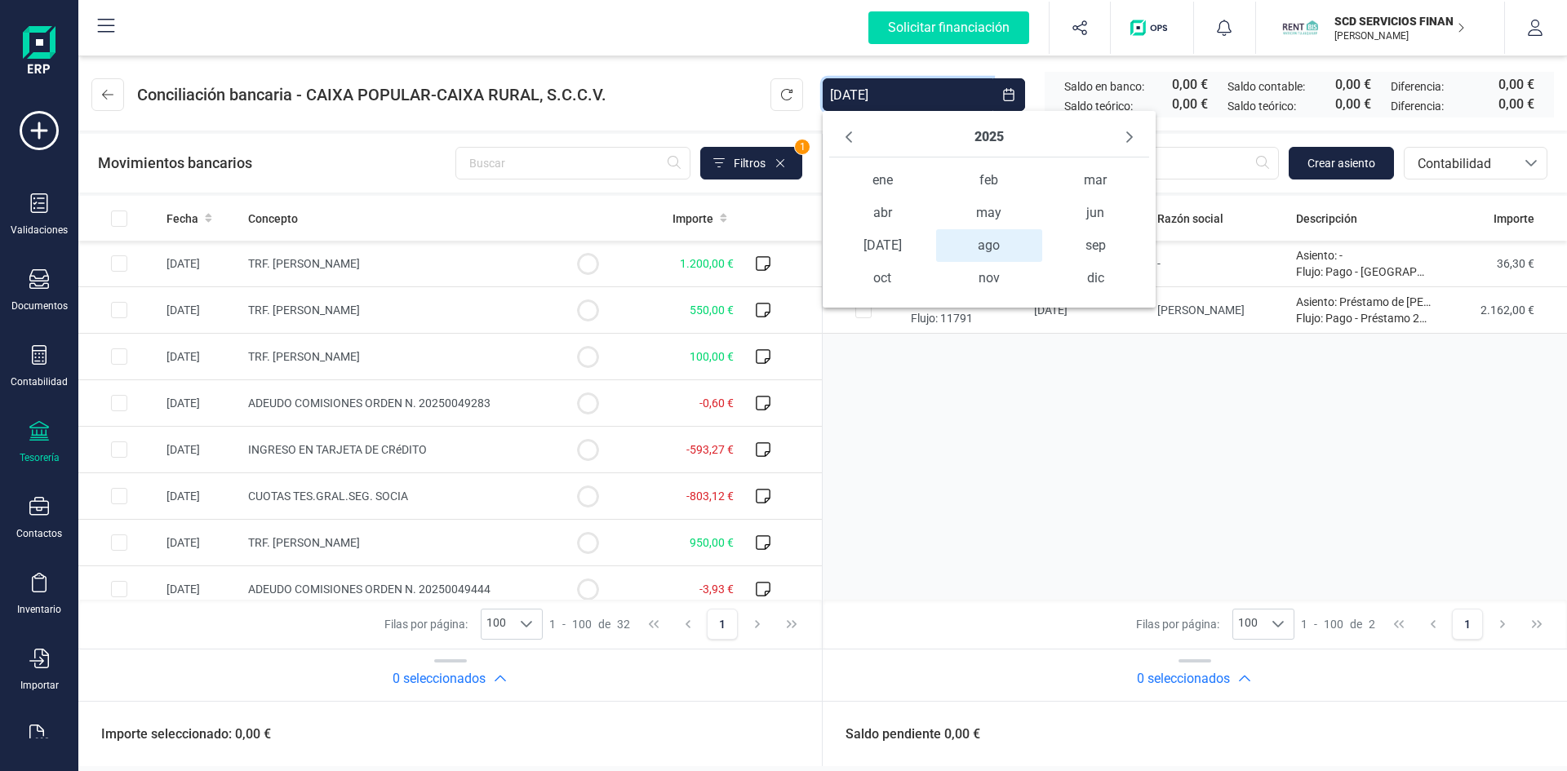
click at [1004, 243] on span "ago ago" at bounding box center [989, 245] width 107 height 33
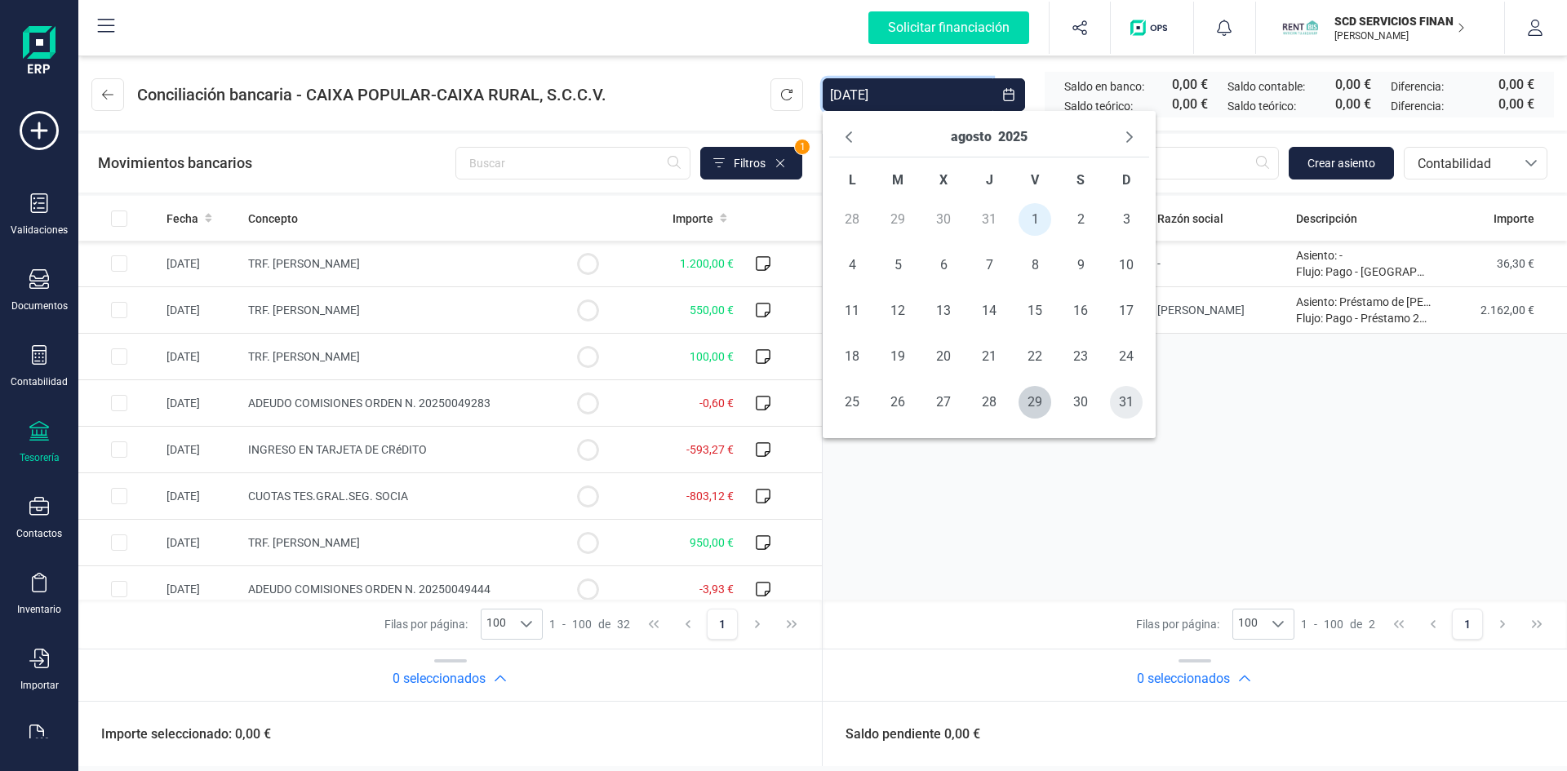
click at [1128, 402] on span "31" at bounding box center [1126, 402] width 33 height 33
type input "01/08/2025 - 31/08/2025"
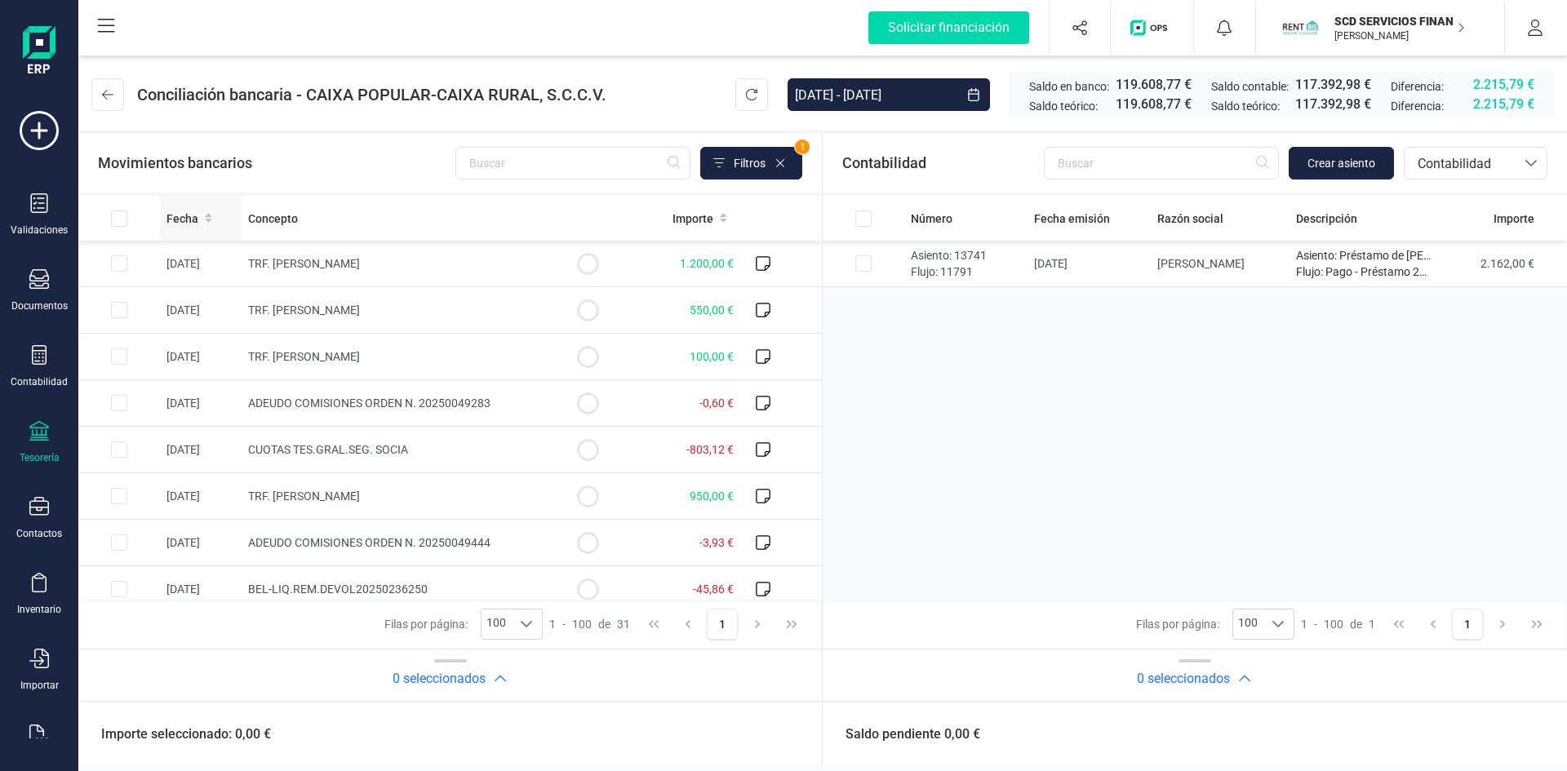
click at [175, 217] on span "Fecha" at bounding box center [182, 219] width 32 height 16
click at [748, 166] on span "Filtros" at bounding box center [750, 163] width 32 height 16
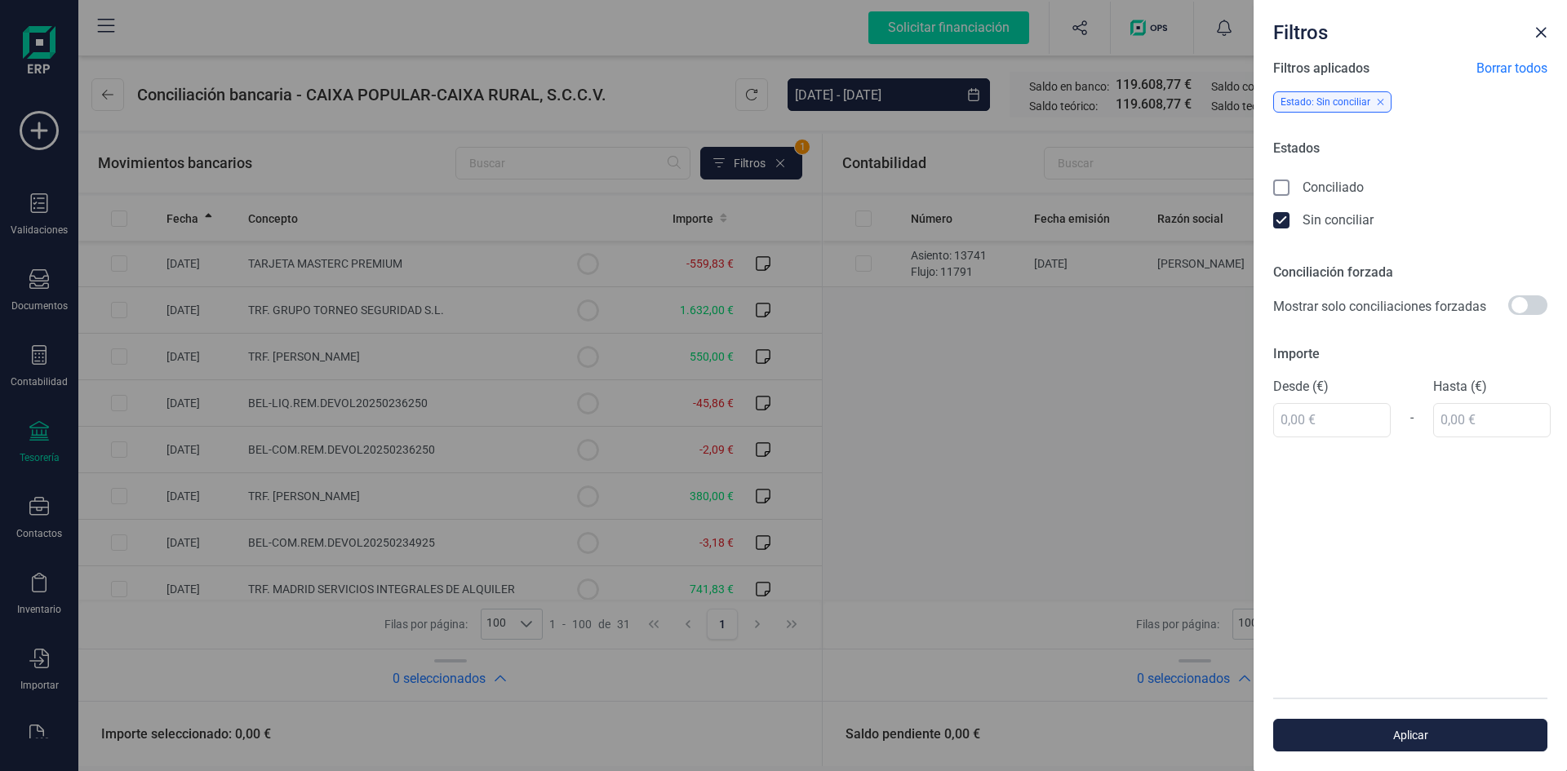
click at [1277, 186] on icon at bounding box center [1283, 189] width 16 height 16
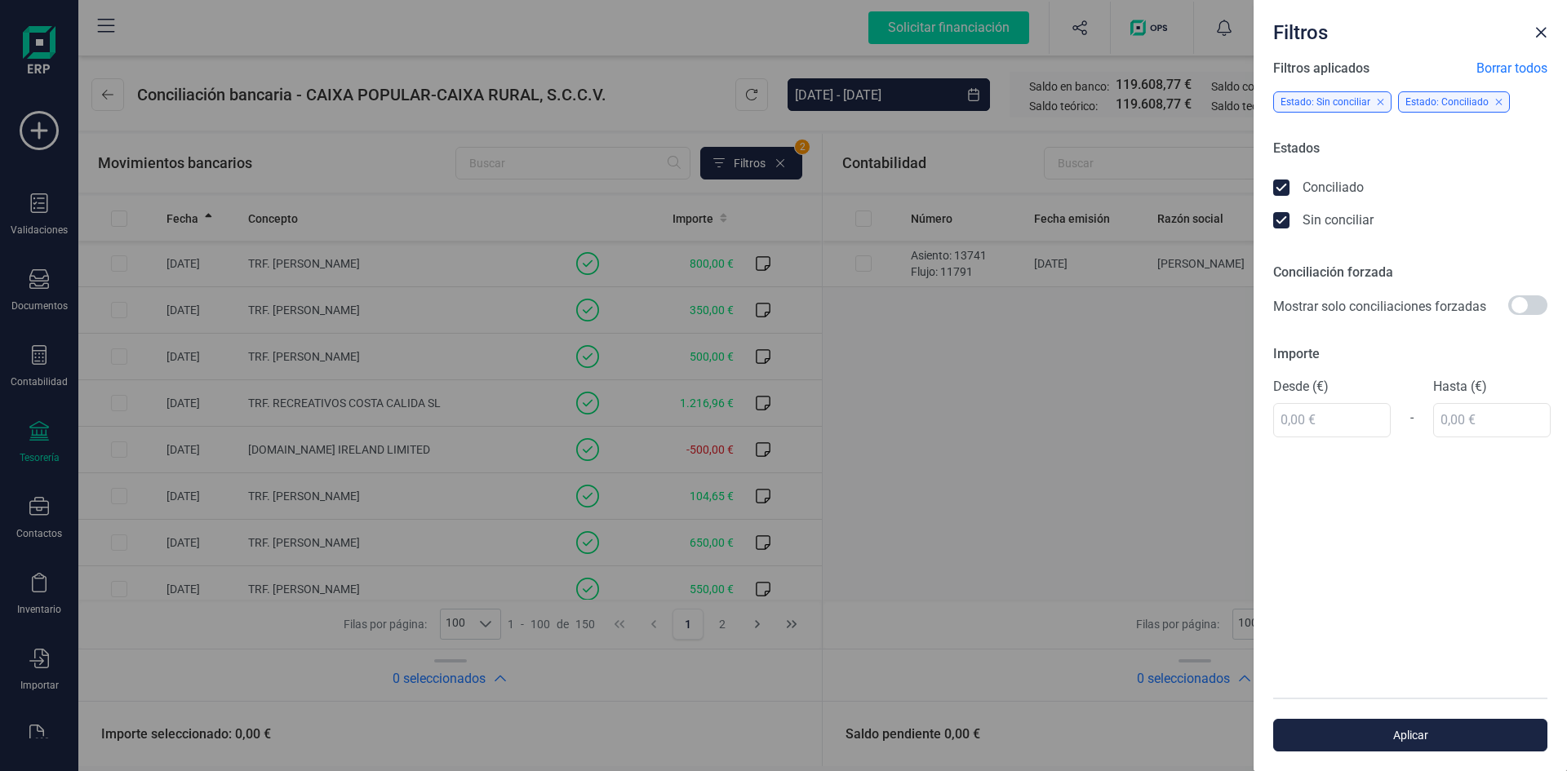
click at [1279, 219] on icon at bounding box center [1283, 222] width 16 height 16
click at [1318, 422] on input "text" at bounding box center [1332, 420] width 118 height 34
type input "45,00 €"
click at [1455, 426] on input "text" at bounding box center [1492, 420] width 118 height 34
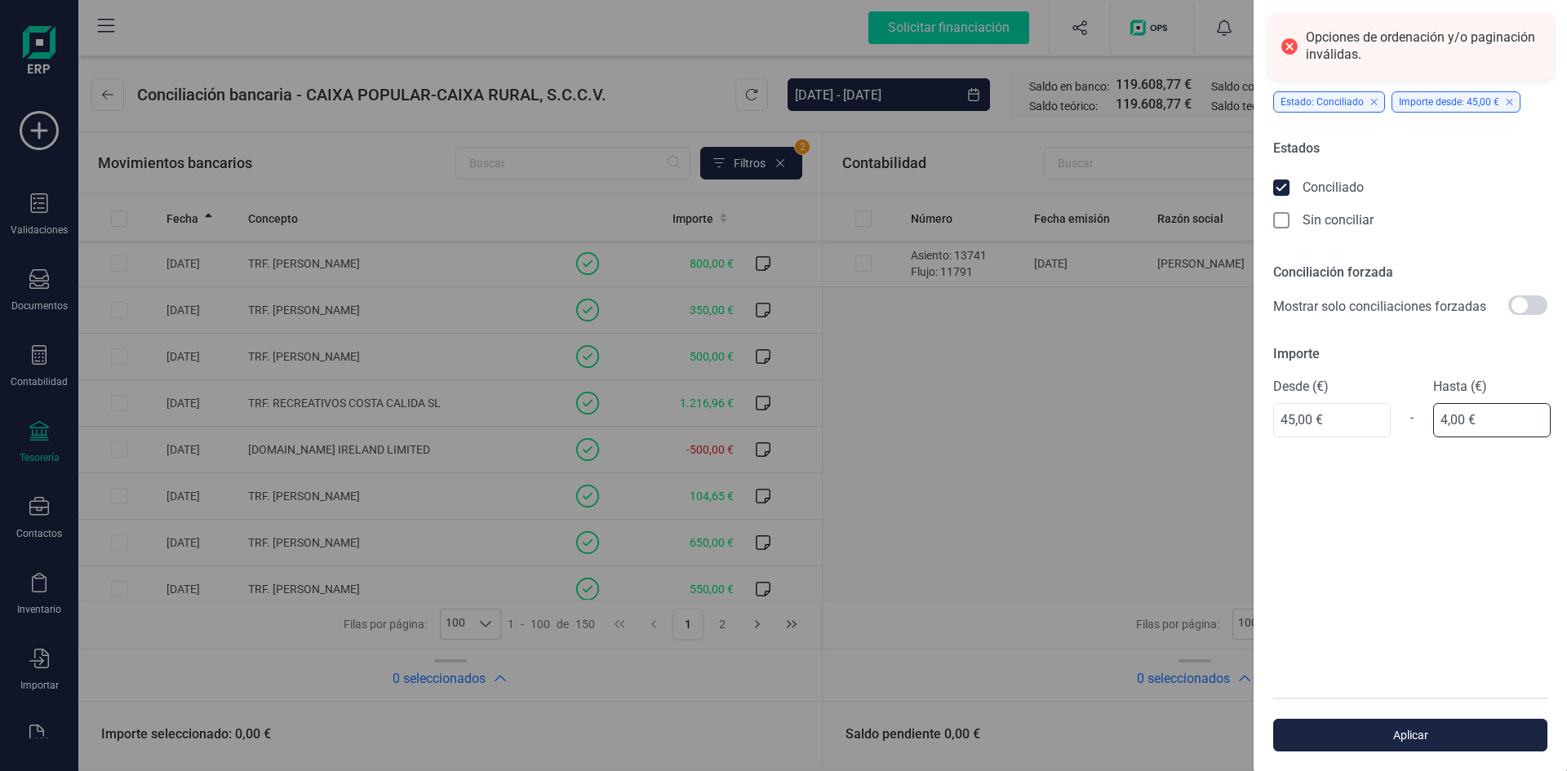
type input "46,00 €"
click at [1393, 731] on span "Aplicar" at bounding box center [1410, 735] width 237 height 16
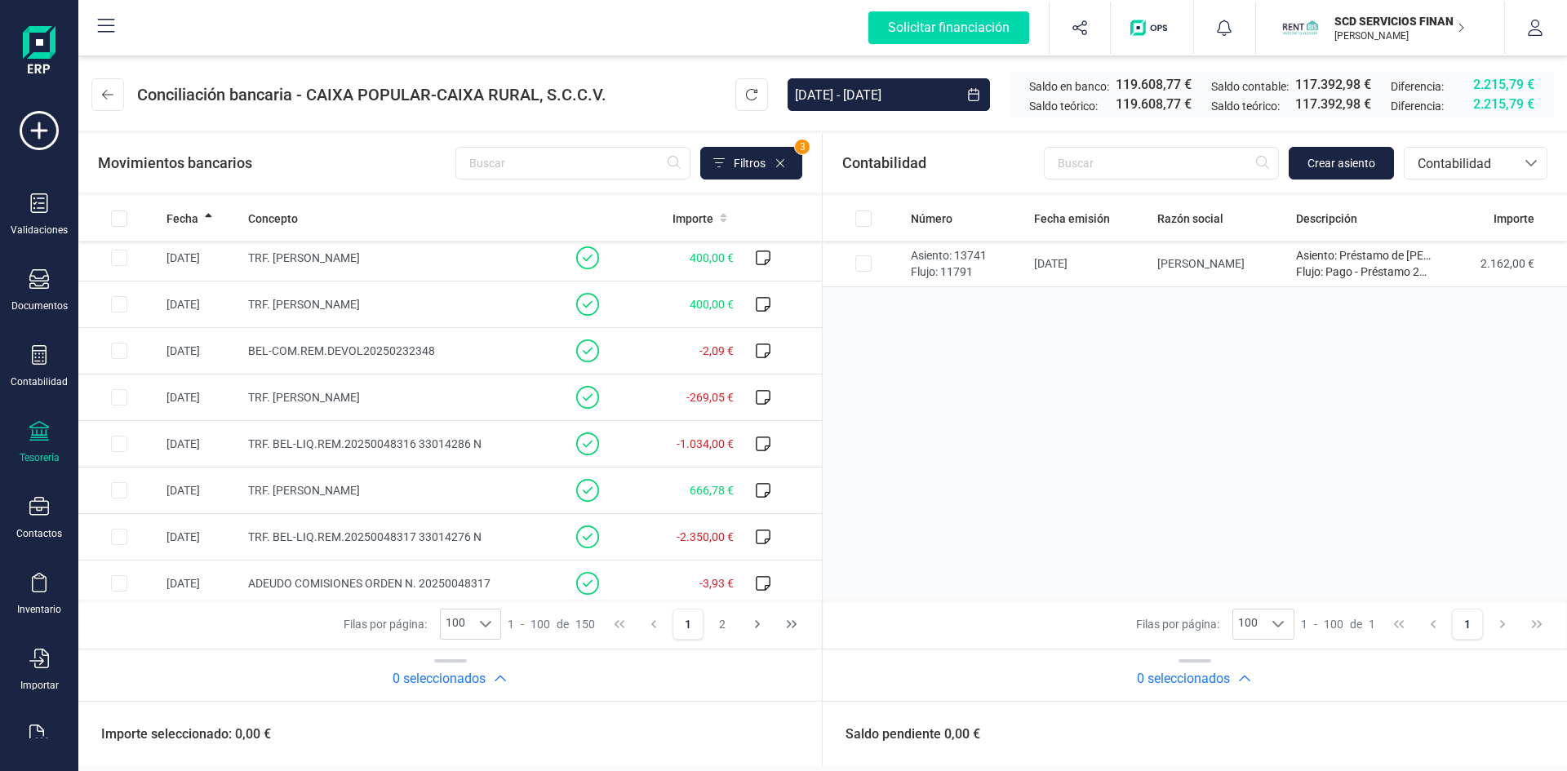
scroll to position [4293, 0]
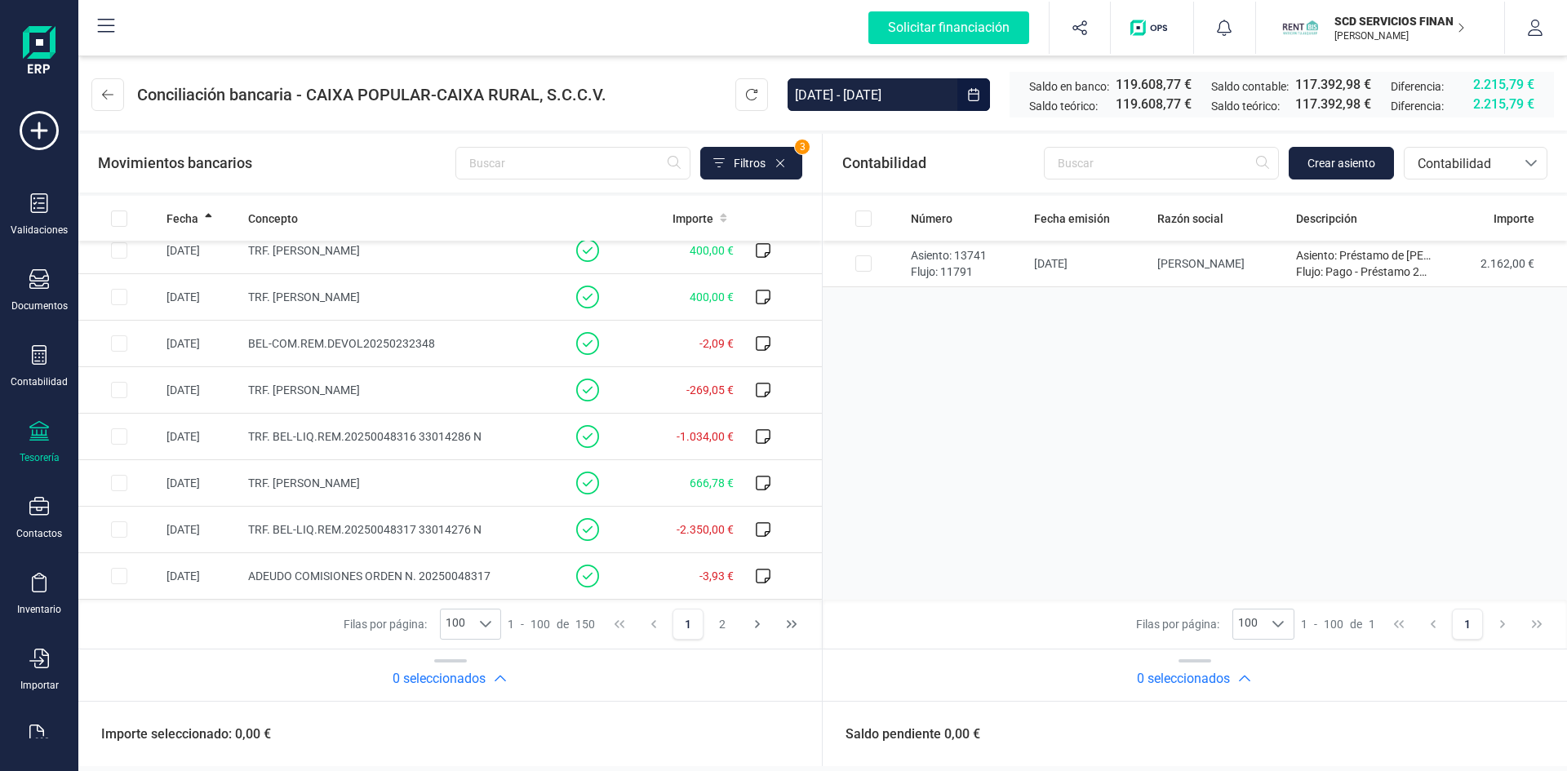
click at [890, 90] on input "01/08/2025 - 31/08/2025" at bounding box center [873, 94] width 170 height 33
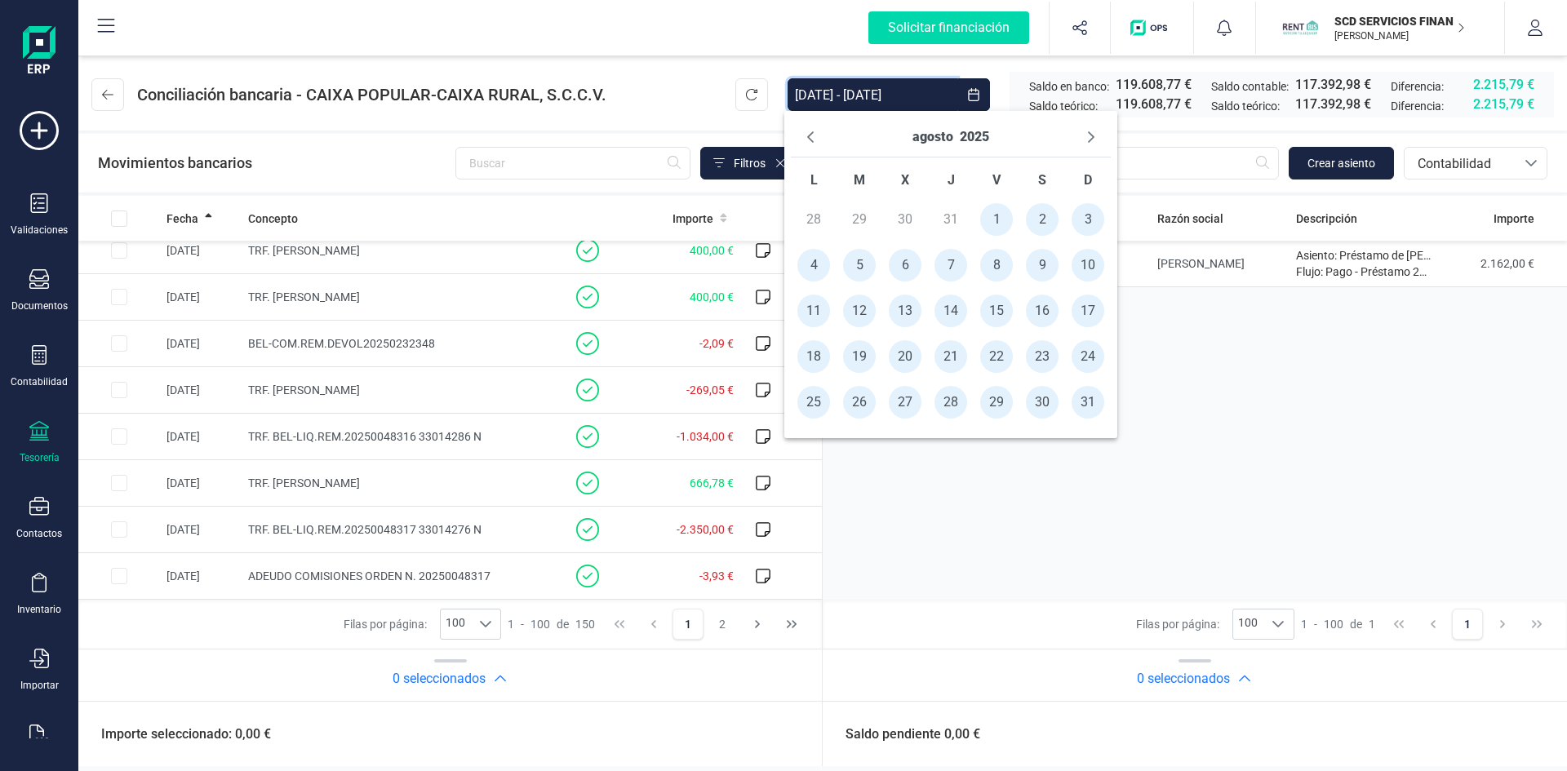
click at [1089, 262] on span "10" at bounding box center [1088, 265] width 33 height 33
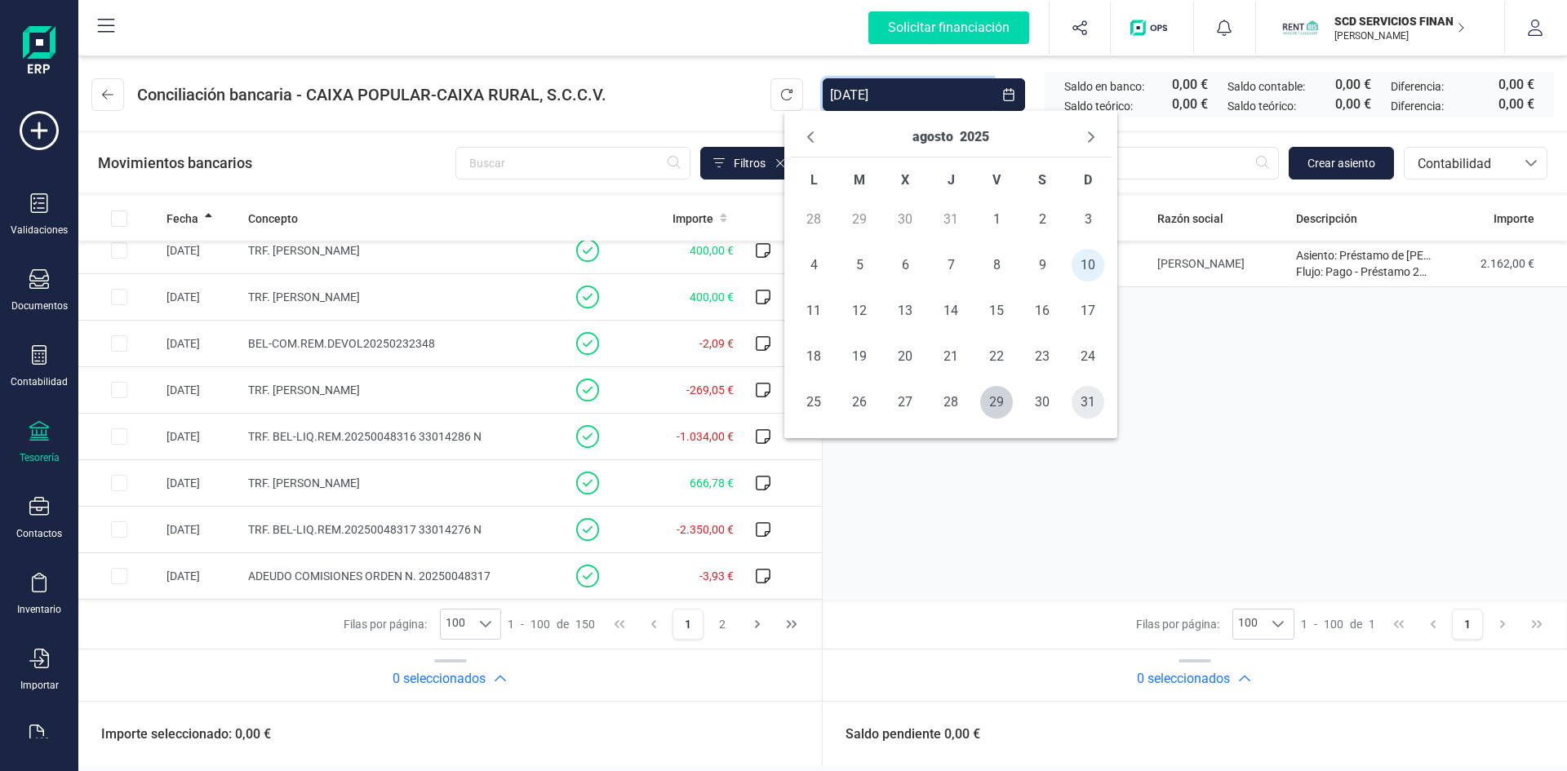
click at [1080, 404] on span "31" at bounding box center [1088, 402] width 33 height 33
type input "10/08/2025 - 31/08/2025"
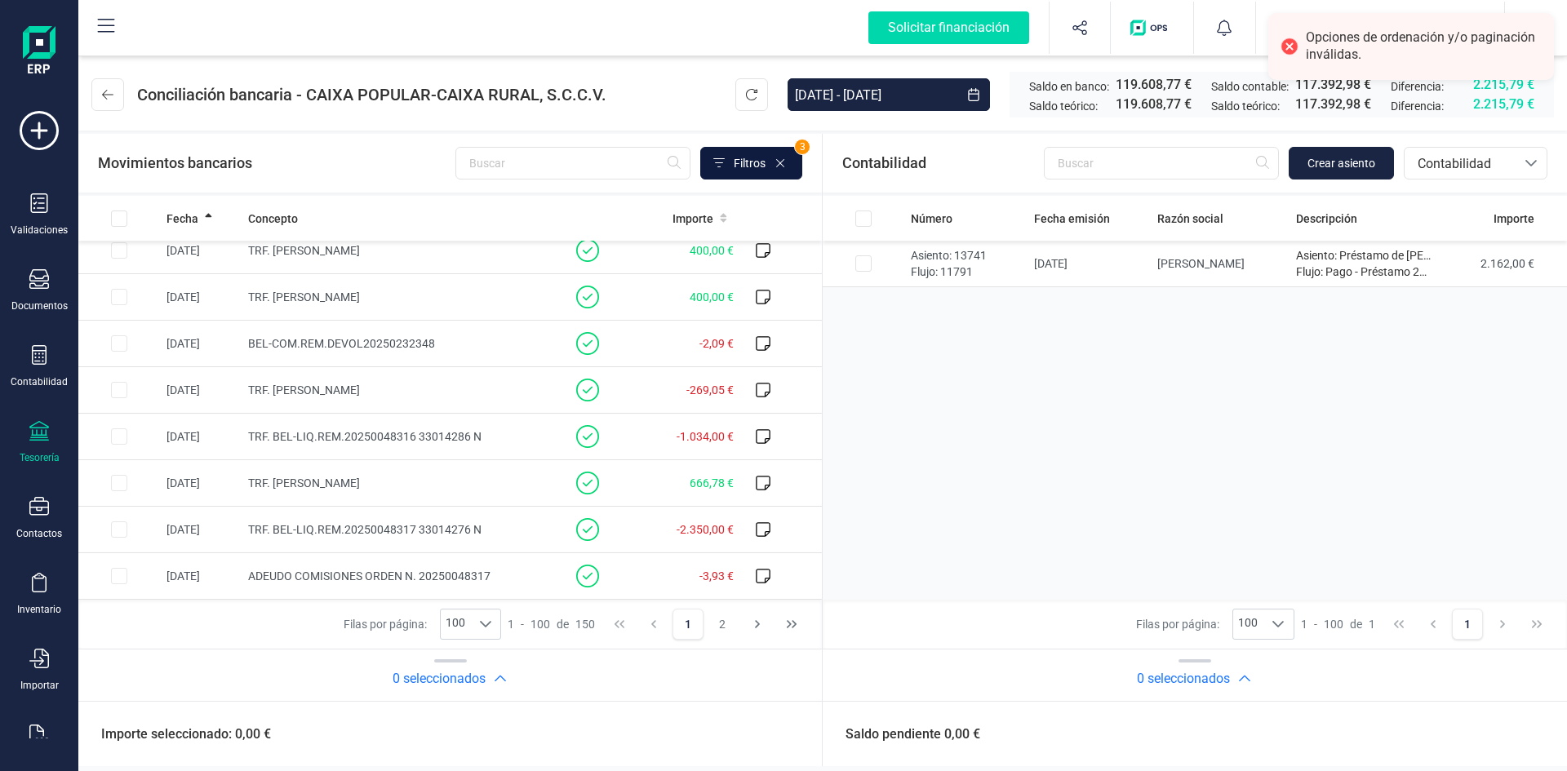
click at [750, 154] on button "Filtros" at bounding box center [751, 163] width 102 height 33
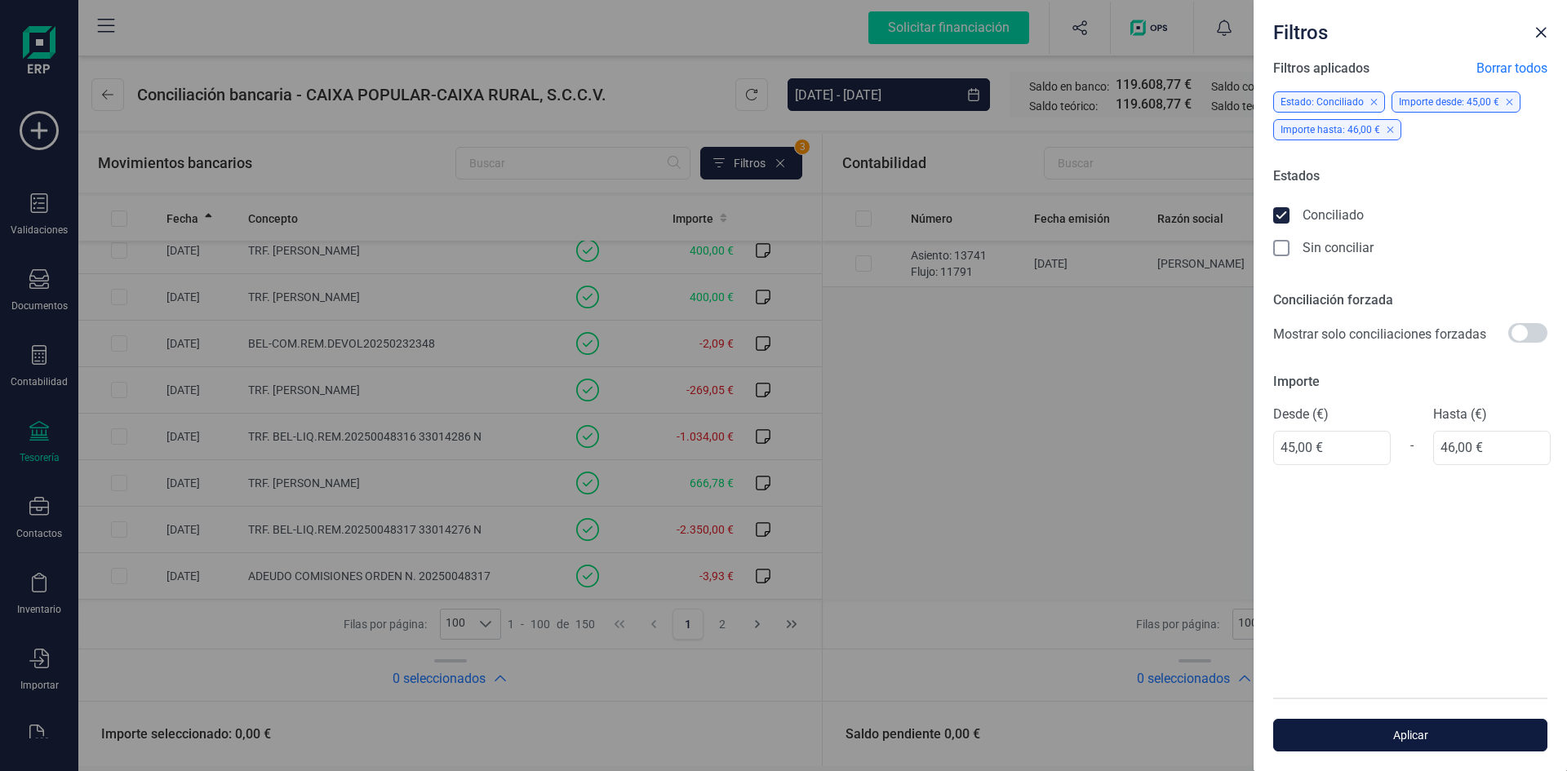
click at [1427, 732] on span "Aplicar" at bounding box center [1410, 735] width 237 height 16
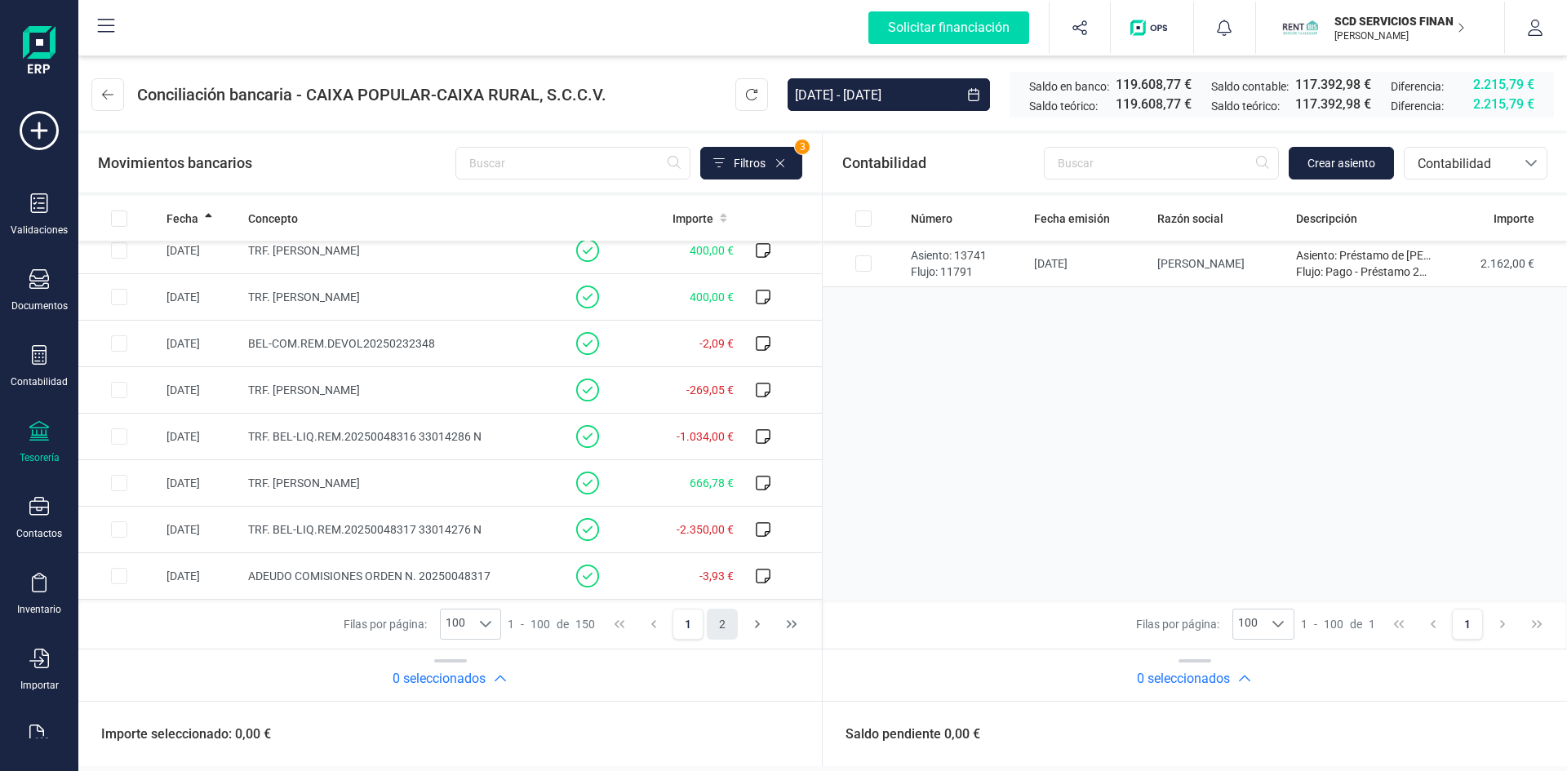
click at [722, 624] on button "2" at bounding box center [722, 624] width 31 height 31
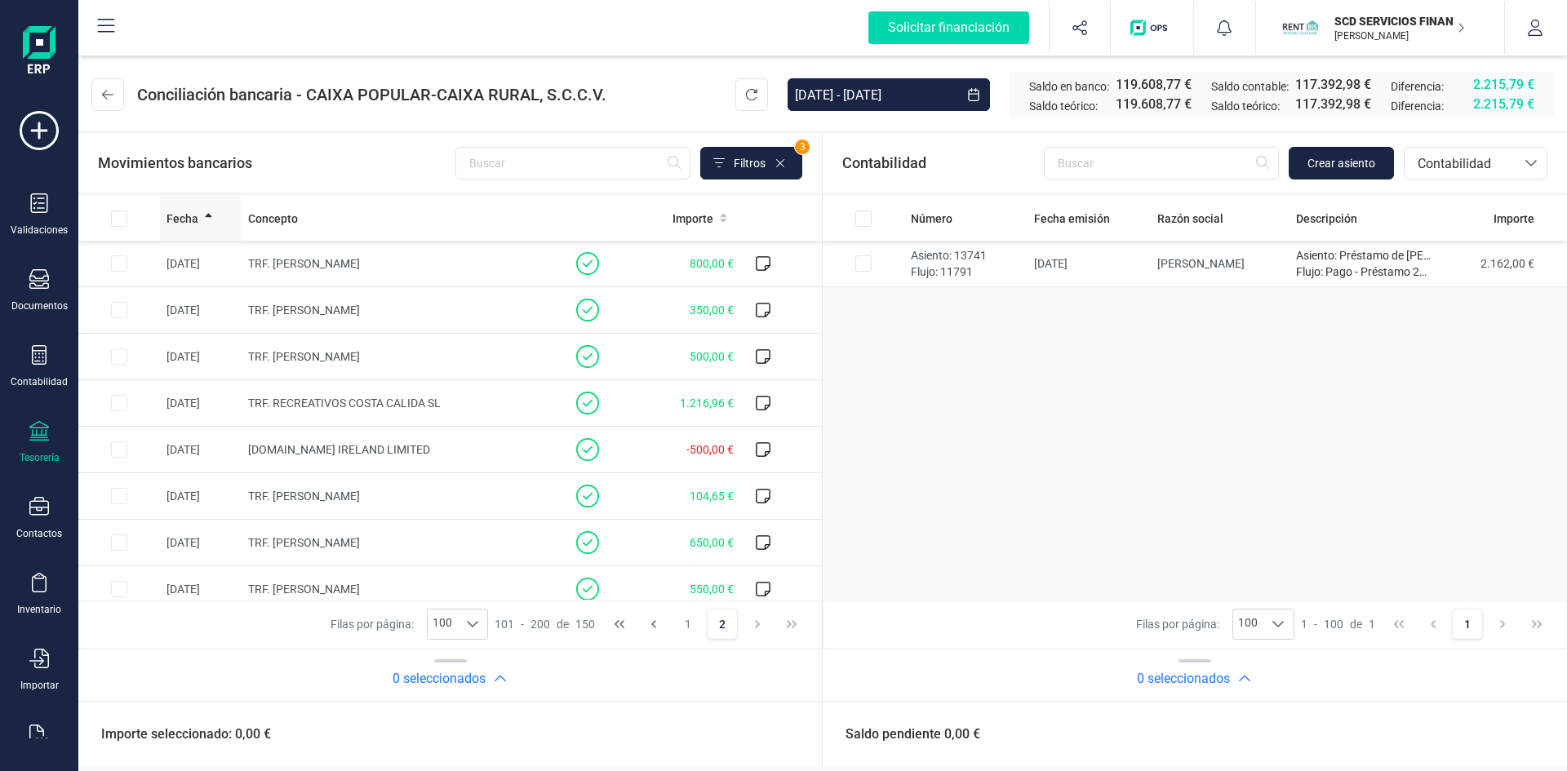
click at [197, 221] on span "Fecha" at bounding box center [182, 219] width 32 height 16
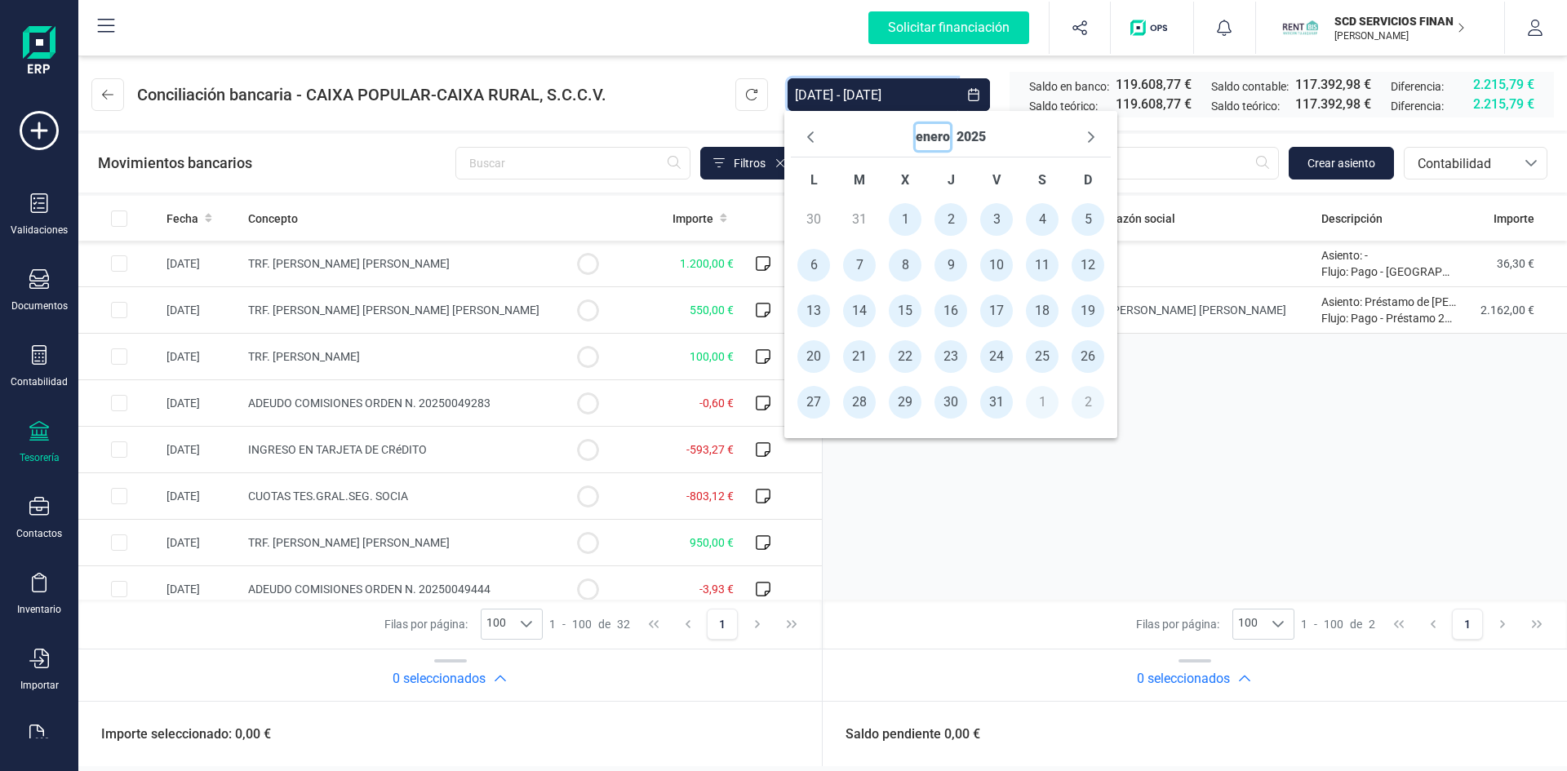
click at [938, 136] on button "enero" at bounding box center [933, 137] width 34 height 26
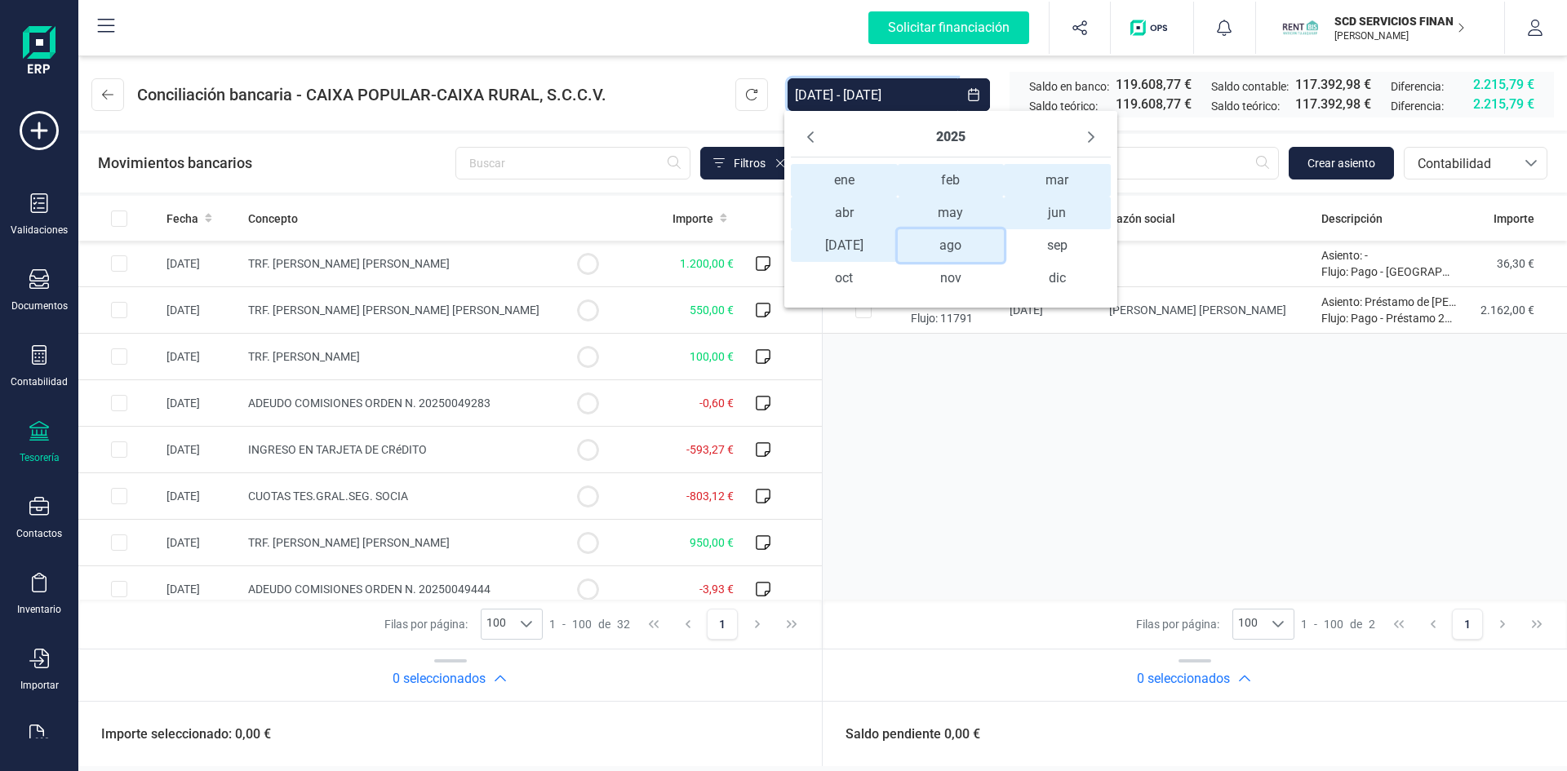
click at [953, 248] on span "ago ago" at bounding box center [951, 245] width 107 height 33
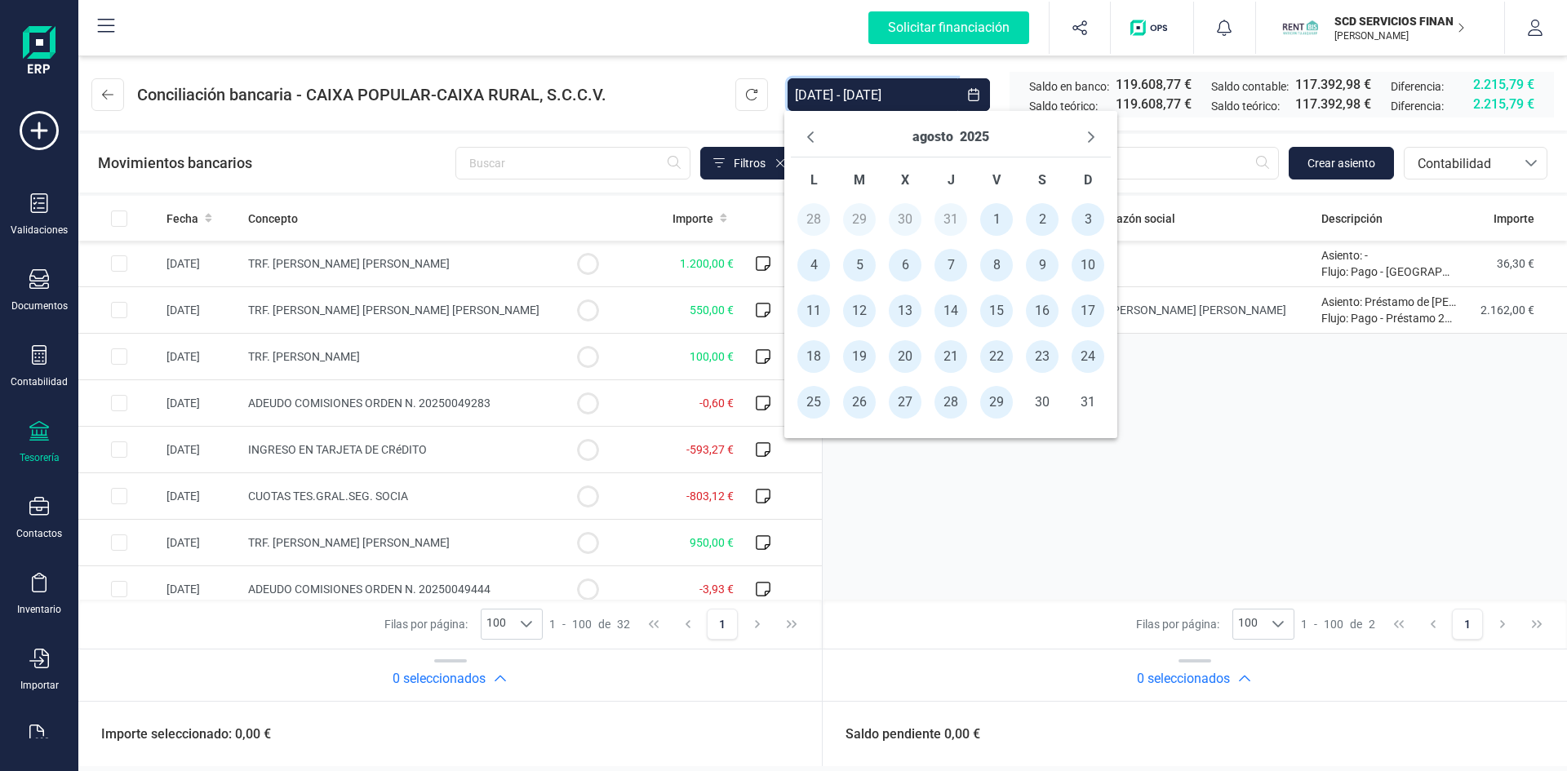
click at [1091, 269] on span "10" at bounding box center [1088, 265] width 33 height 33
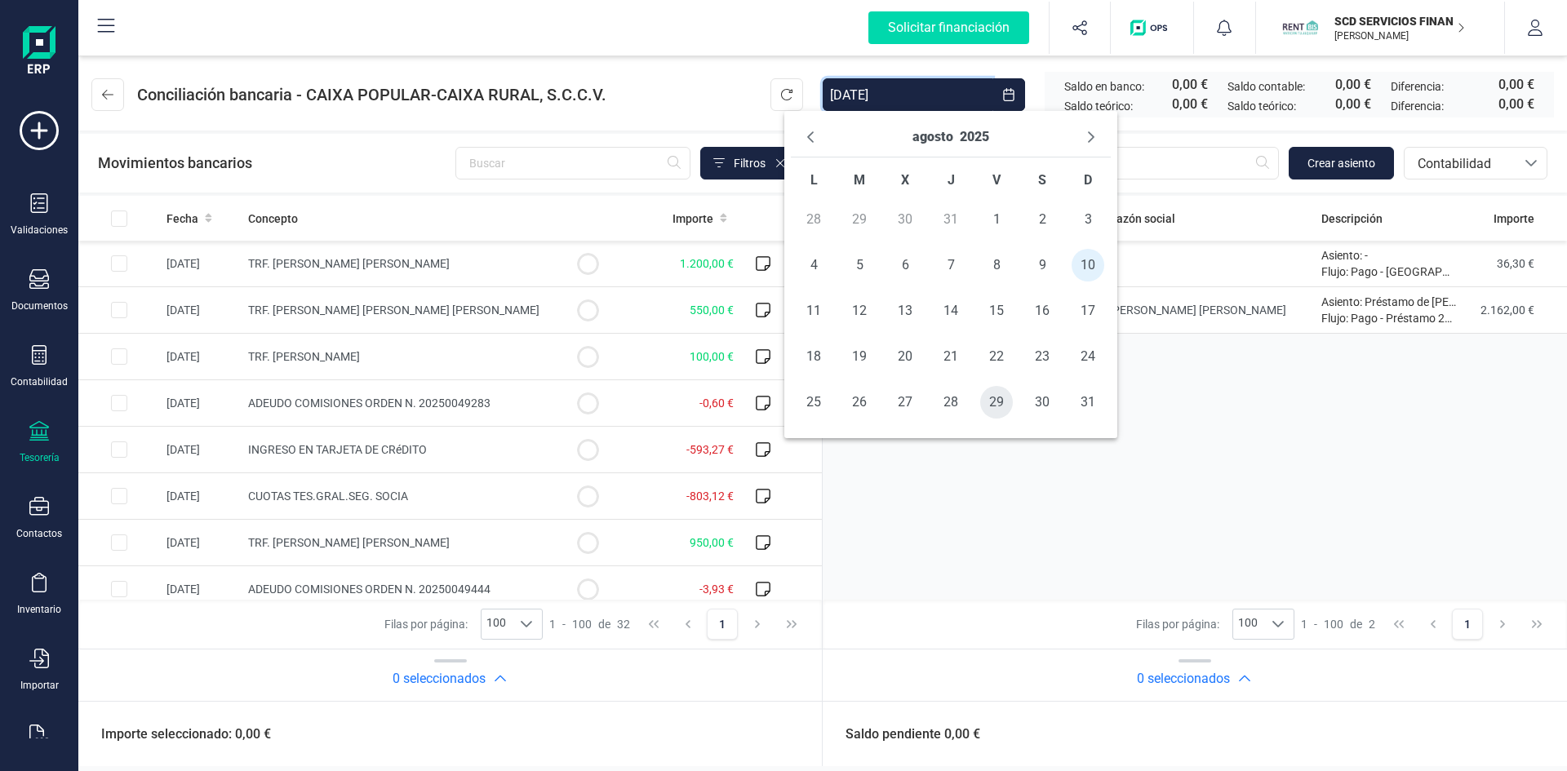
click at [996, 403] on span "29" at bounding box center [996, 402] width 33 height 33
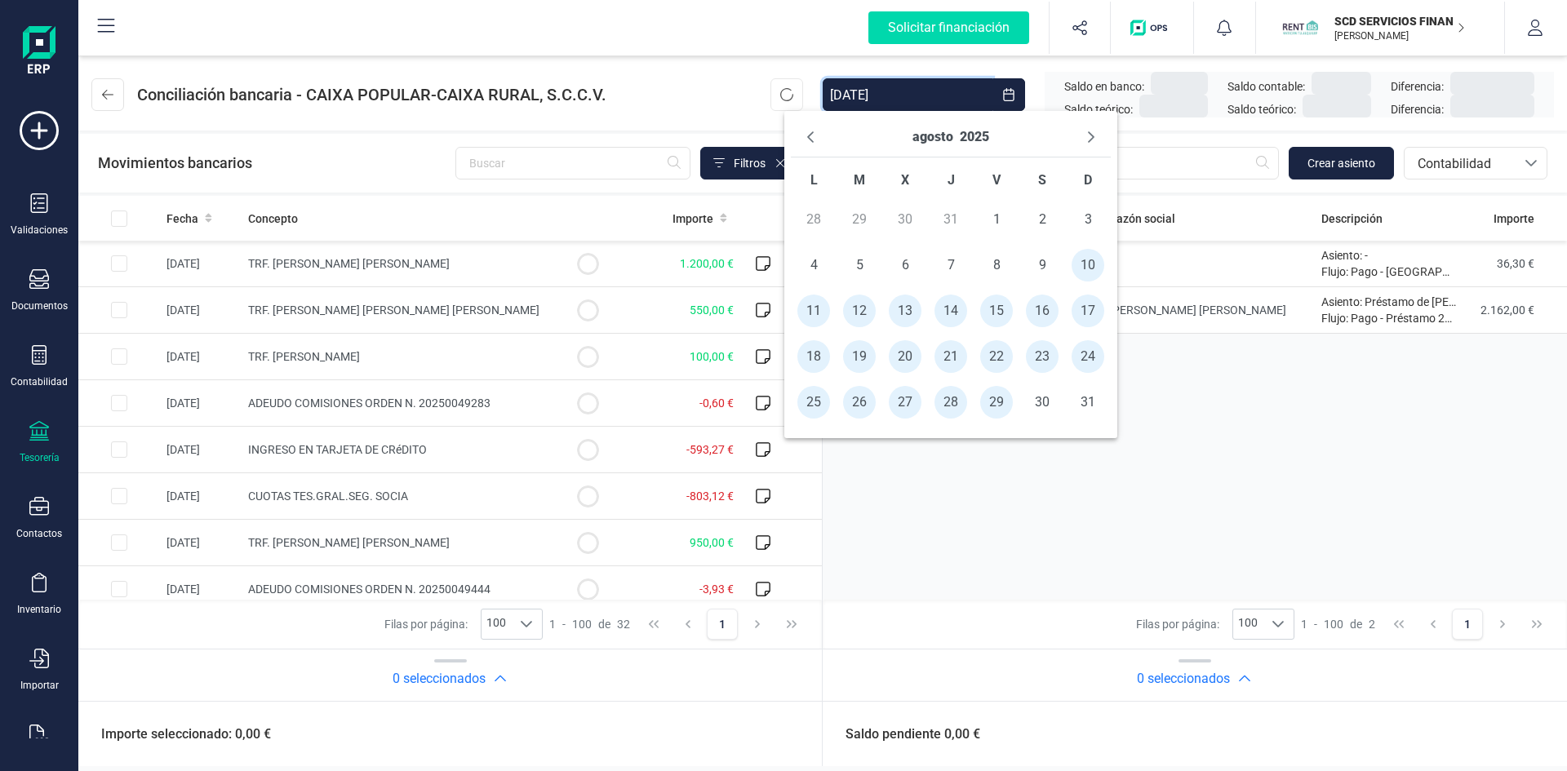
type input "10/08/2025 - 29/08/2025"
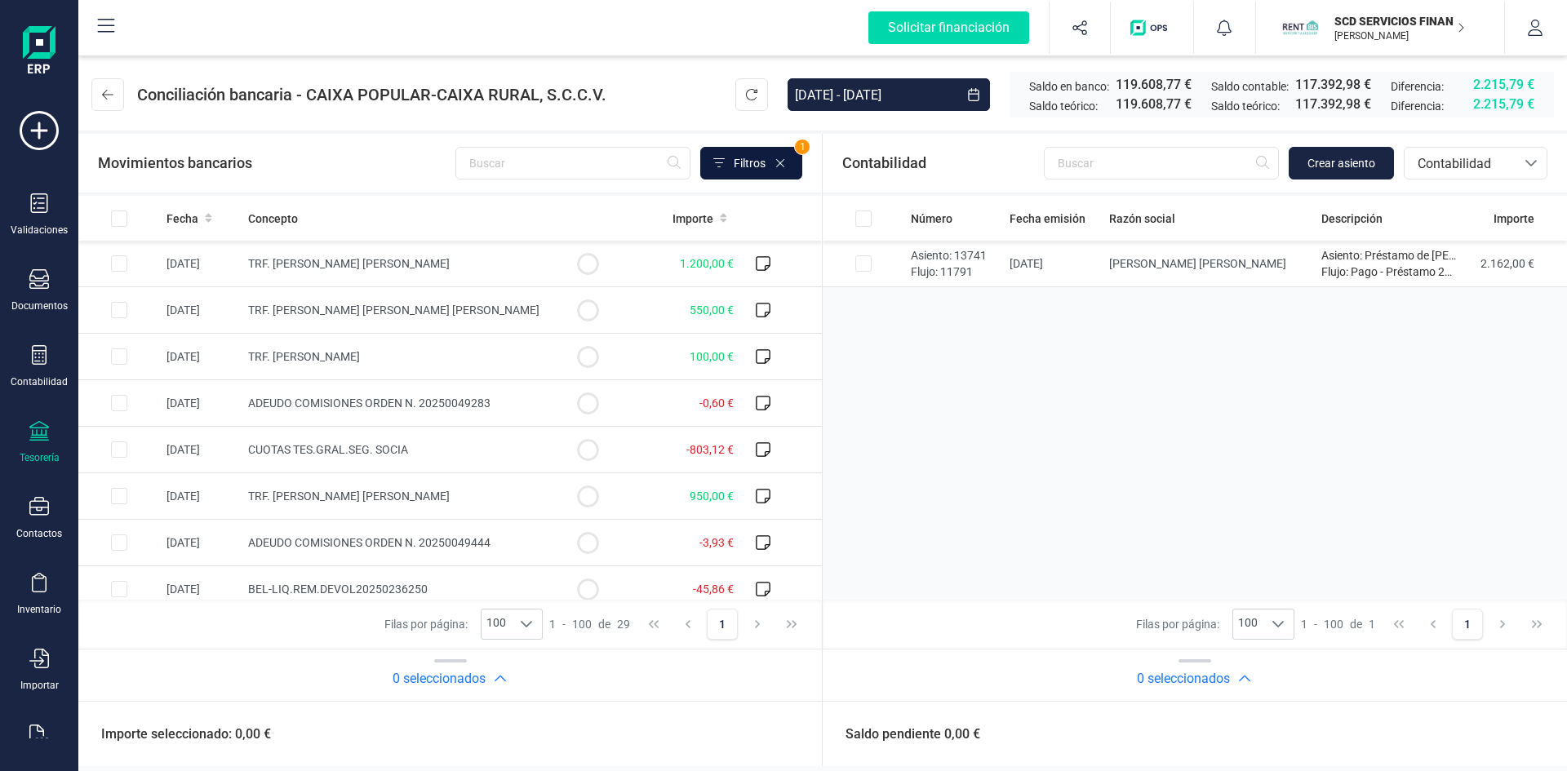
click at [761, 159] on span "Filtros" at bounding box center [750, 163] width 32 height 16
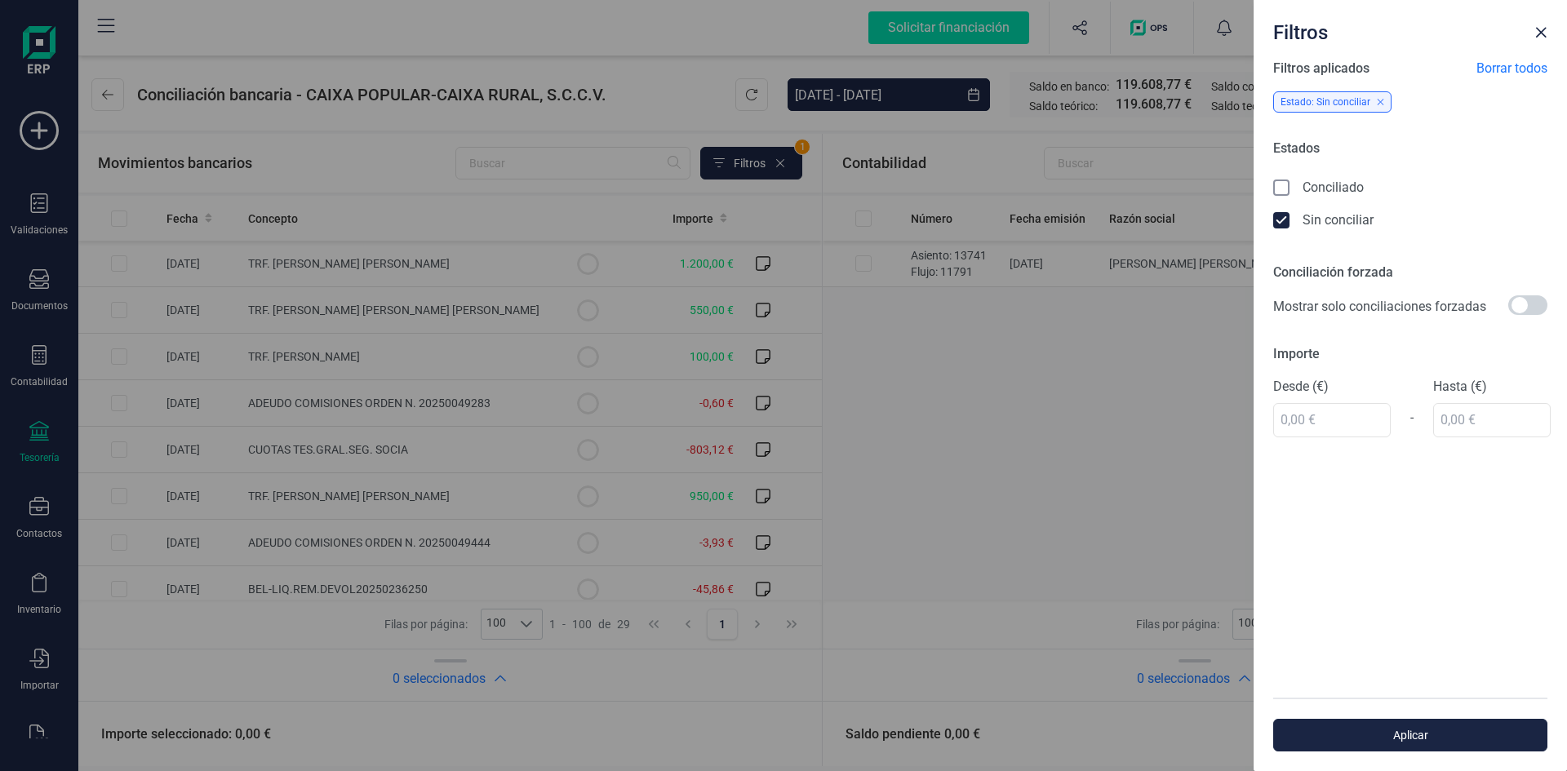
click at [1278, 184] on icon at bounding box center [1283, 189] width 16 height 16
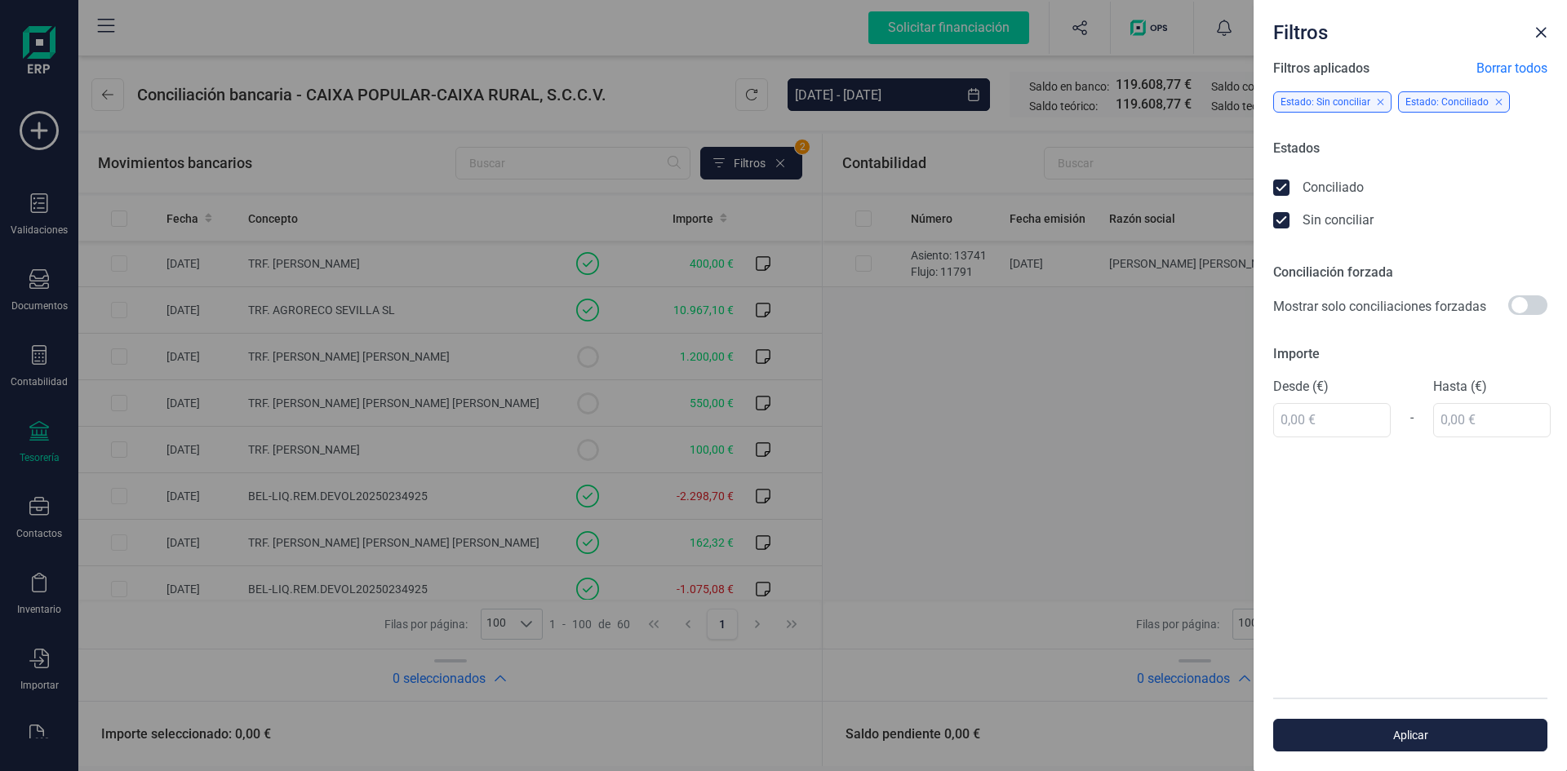
click at [1285, 224] on icon at bounding box center [1283, 222] width 16 height 16
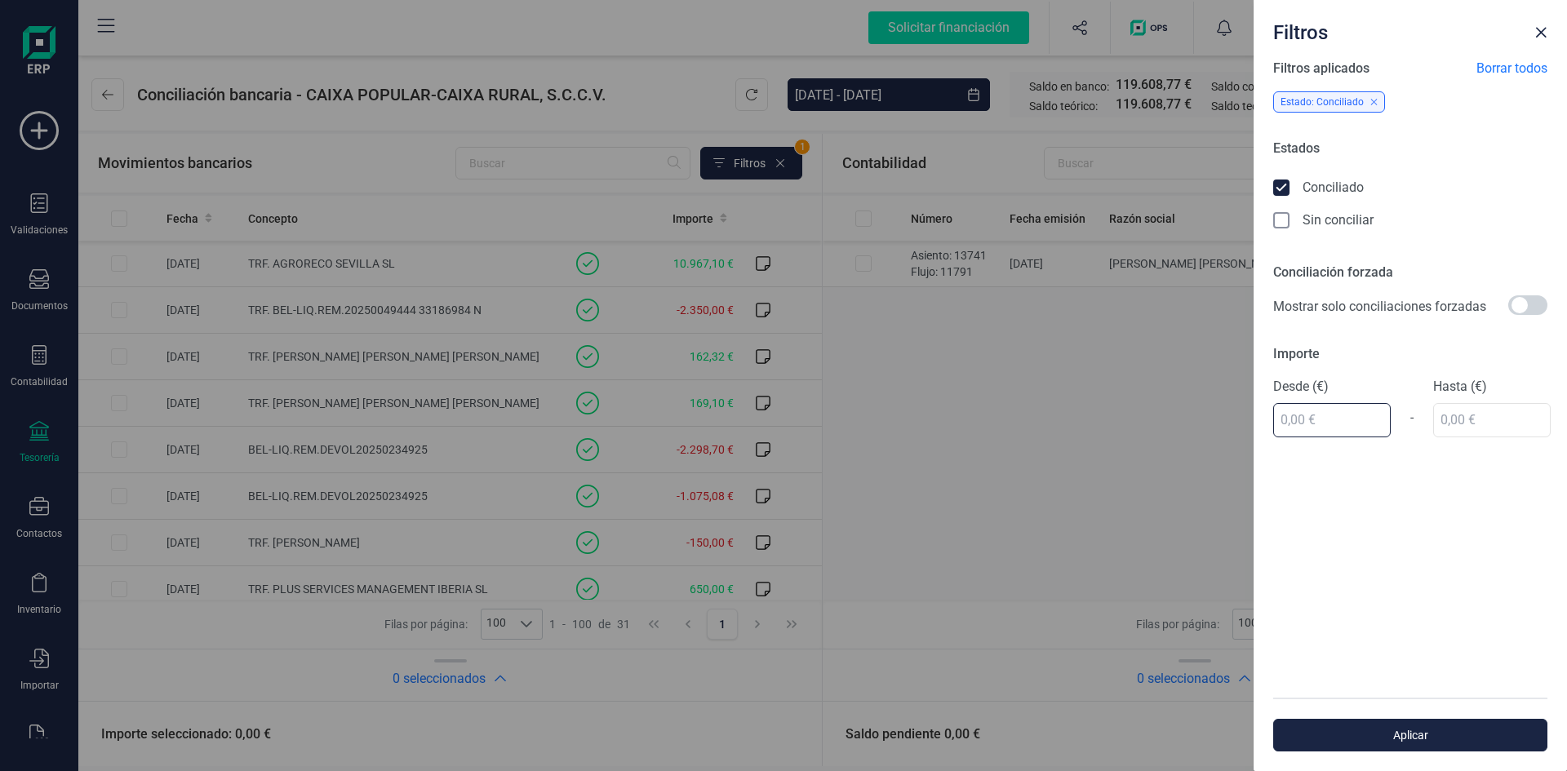
click at [1338, 423] on input "text" at bounding box center [1332, 420] width 118 height 34
type input "45,00 €"
click at [1453, 423] on input "text" at bounding box center [1492, 420] width 118 height 34
type input "46,00 €"
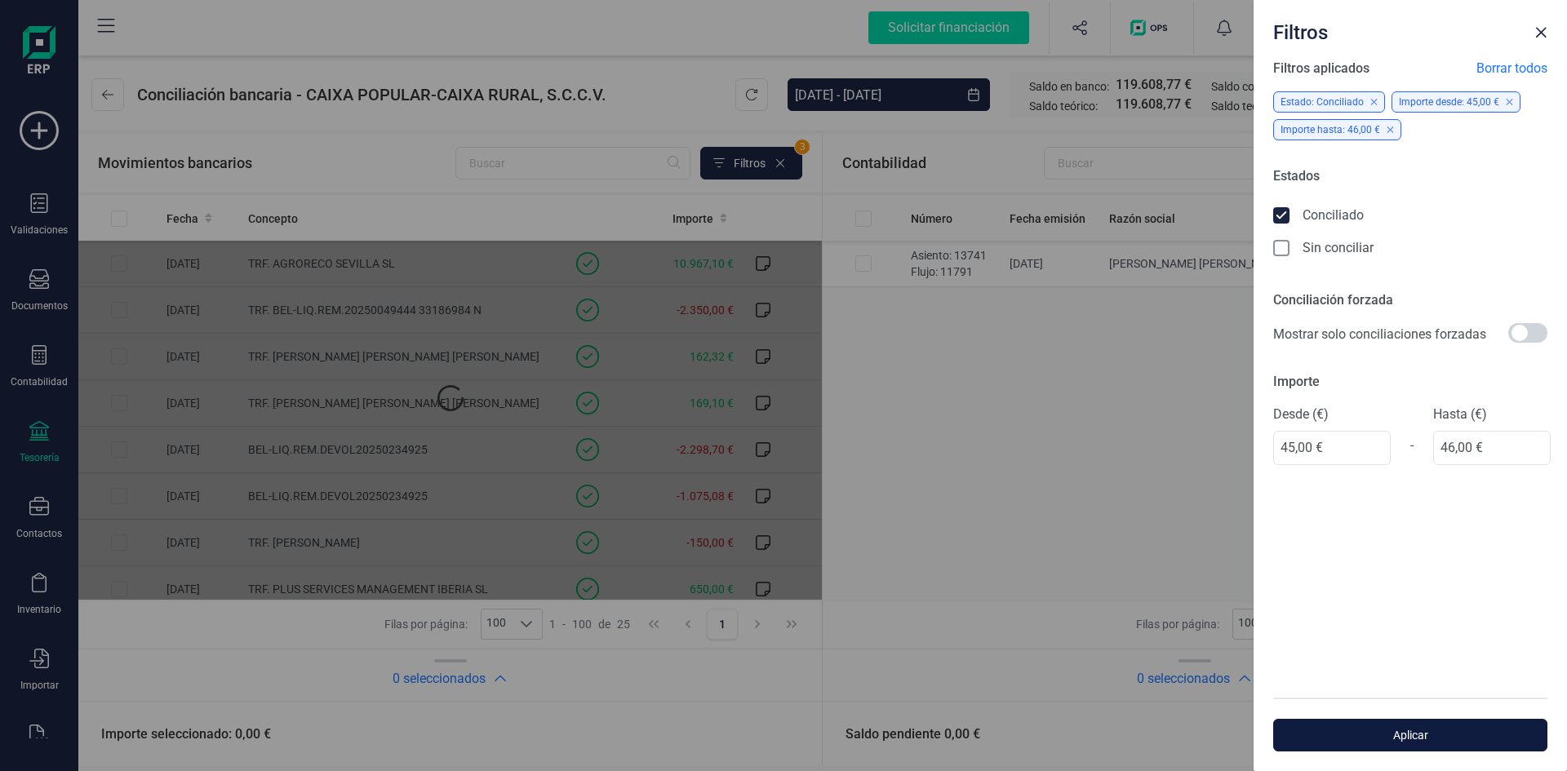
click at [1409, 735] on span "Aplicar" at bounding box center [1410, 735] width 237 height 16
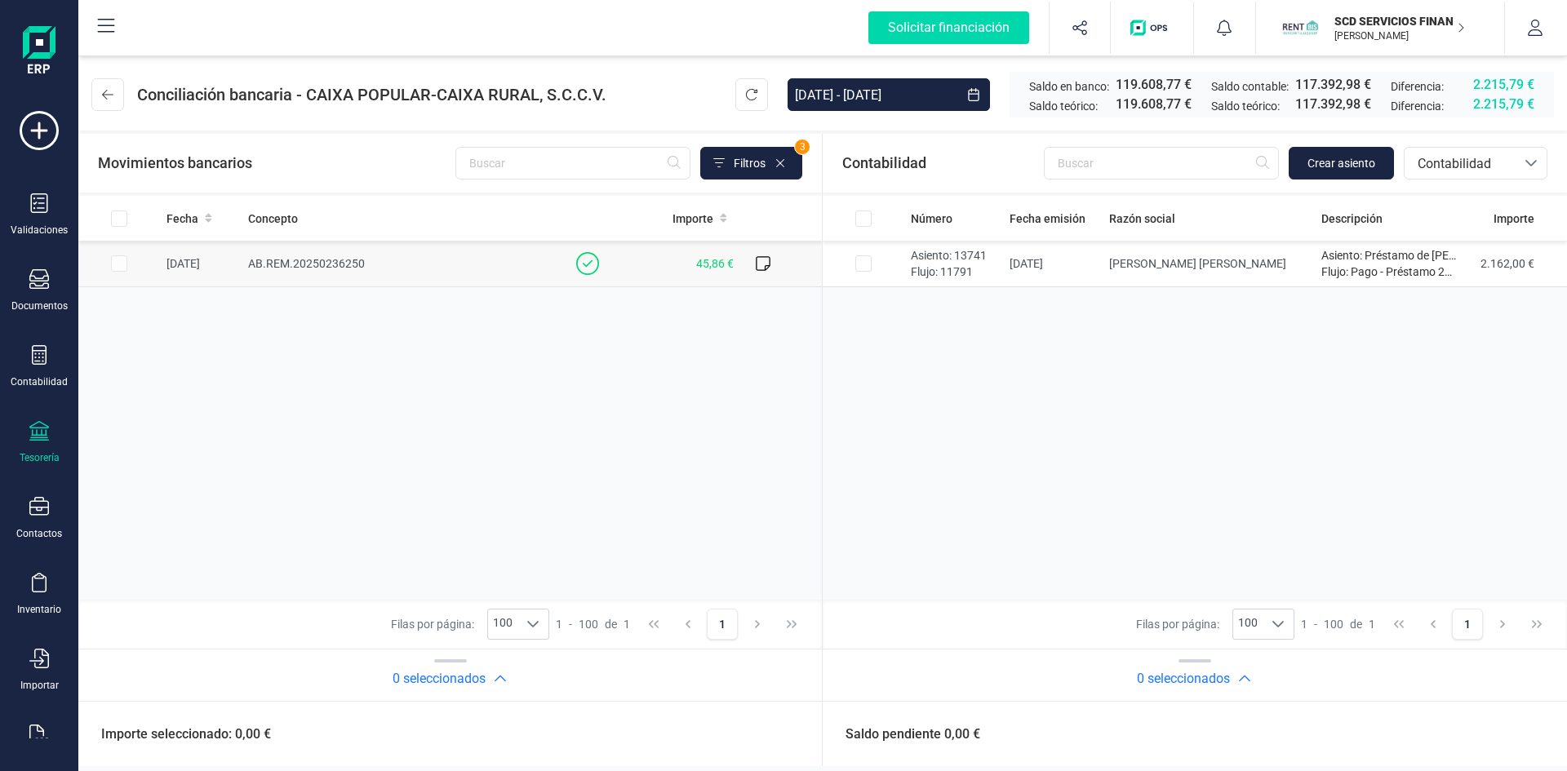
click at [111, 262] on td at bounding box center [119, 264] width 82 height 47
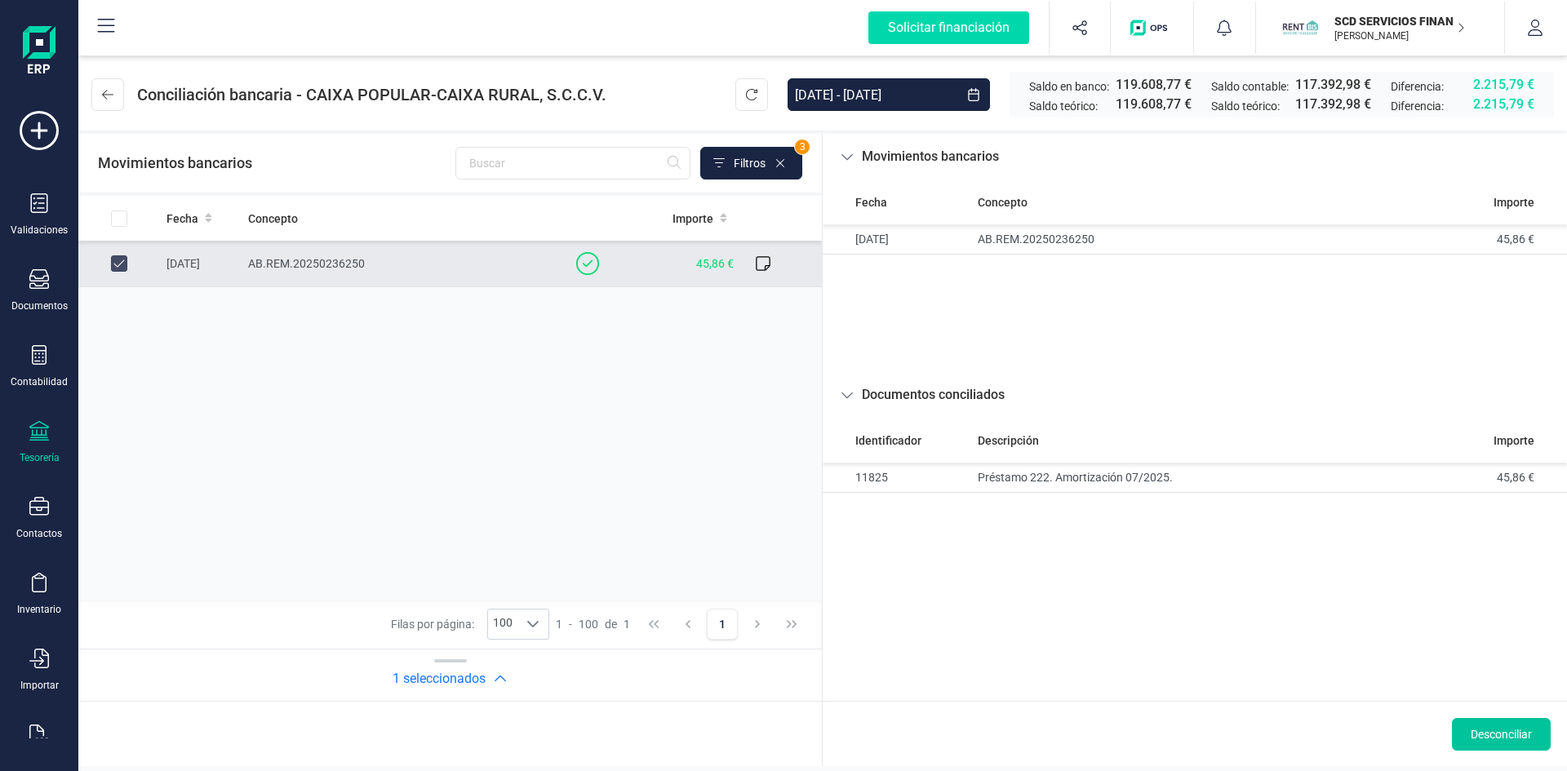
click at [1509, 737] on span "Desconciliar" at bounding box center [1501, 734] width 61 height 16
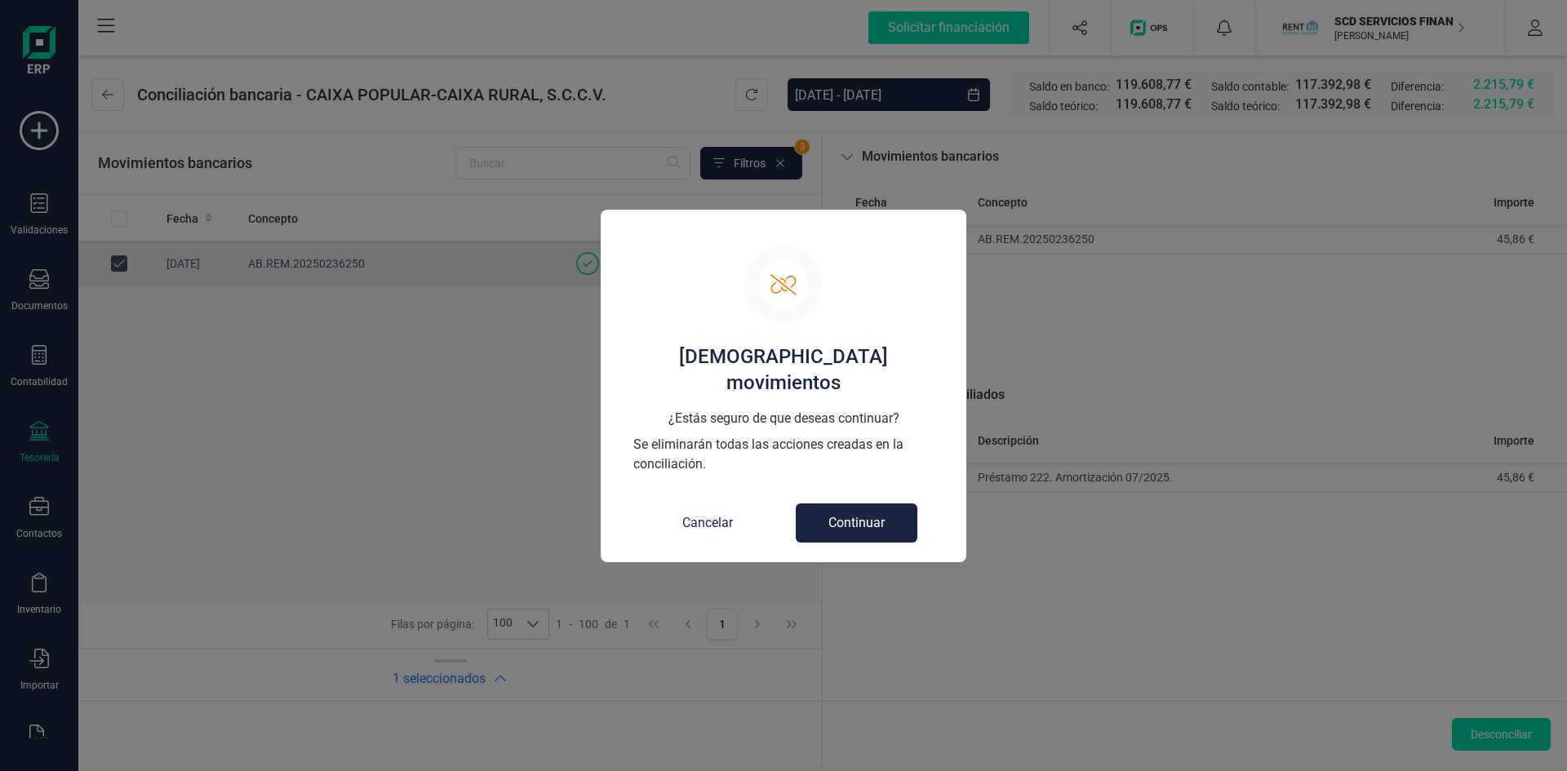
click at [865, 506] on button "Continuar" at bounding box center [857, 523] width 122 height 39
checkbox input "false"
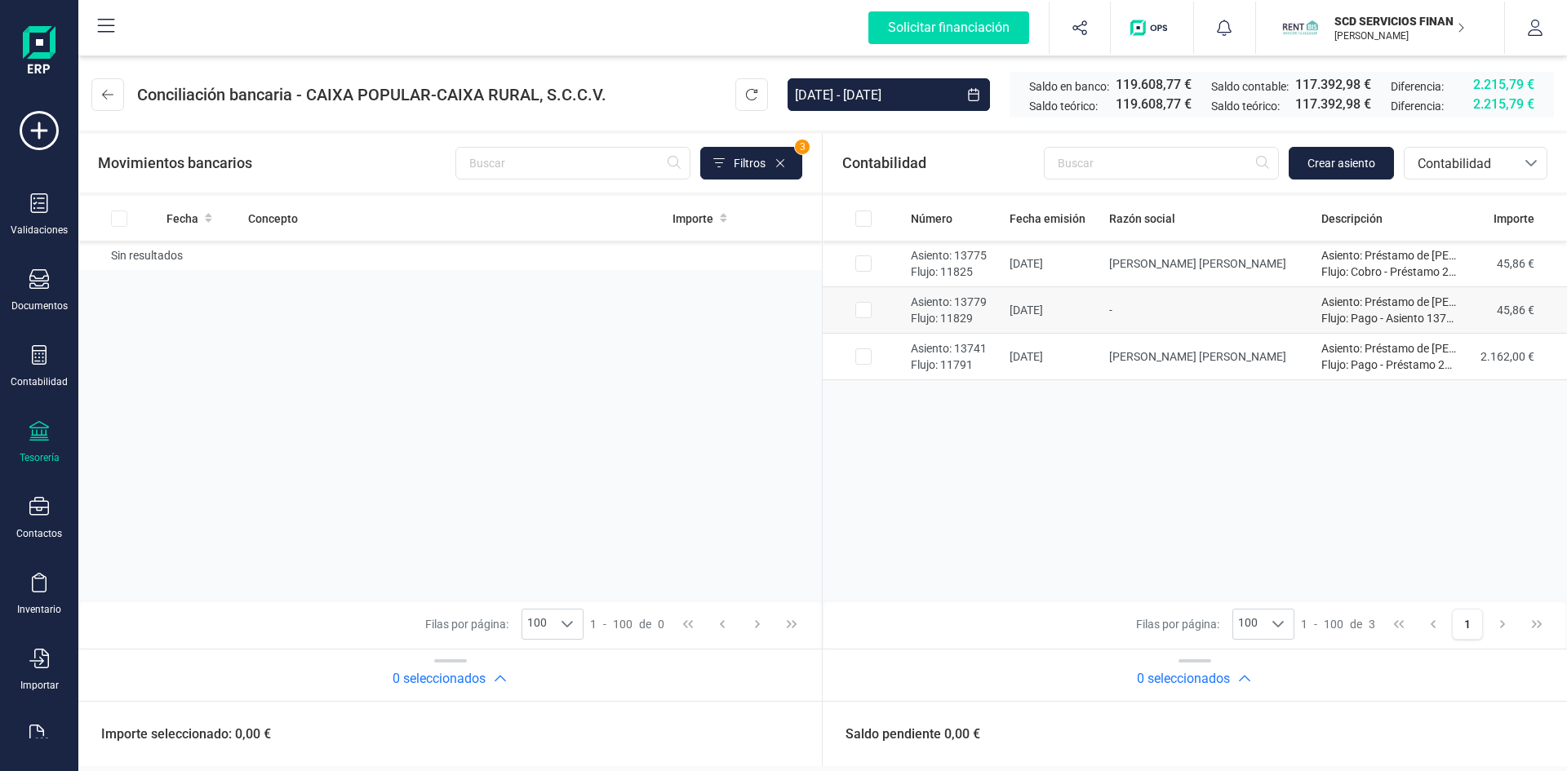
click at [945, 304] on p "Asiento: 13779" at bounding box center [954, 302] width 86 height 16
checkbox input "true"
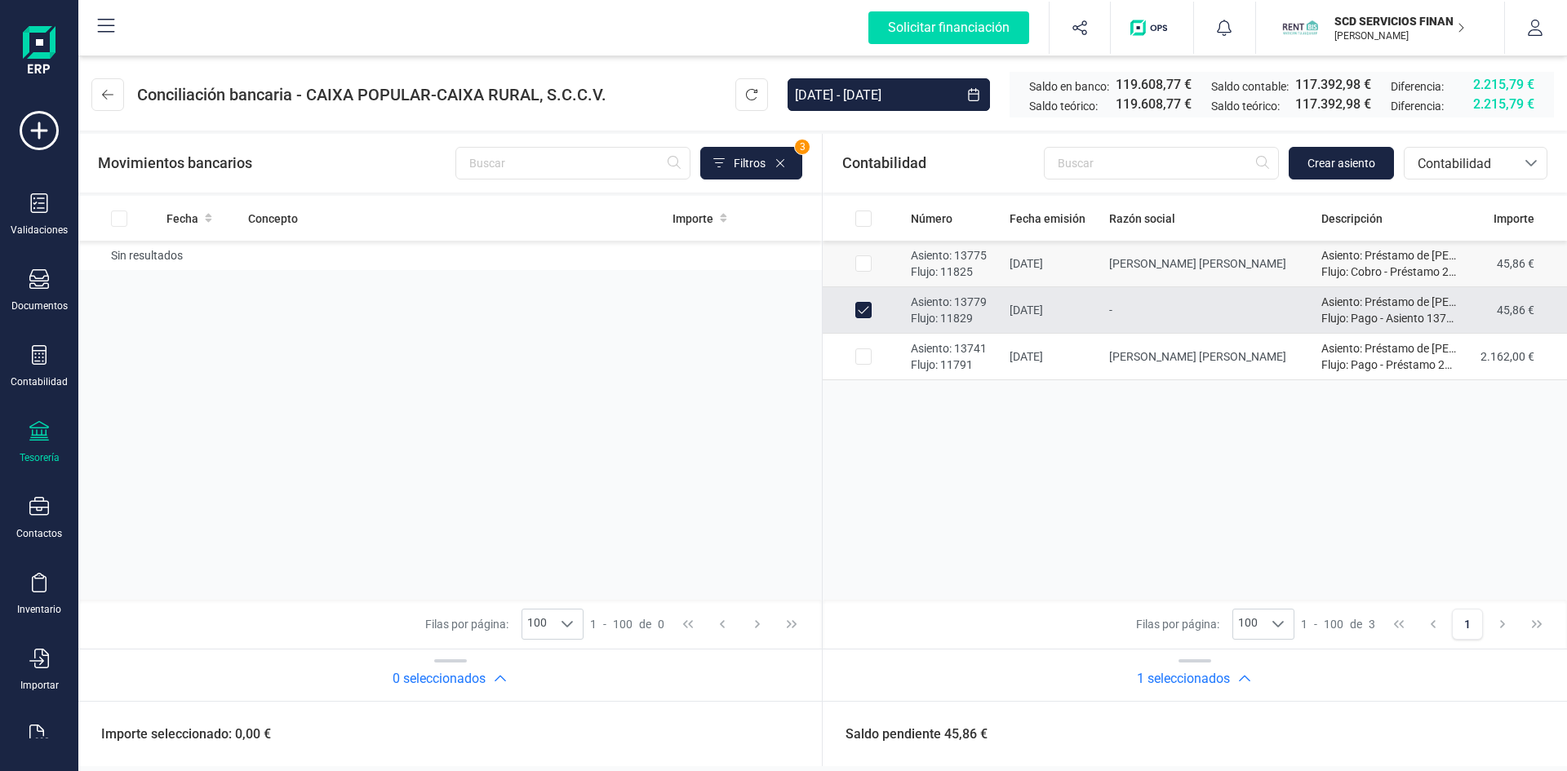
click at [863, 263] on input "Row Selected 9cc6edfe-4a4b-4fa9-9a8c-6a2e88bca083" at bounding box center [863, 263] width 16 height 16
checkbox input "true"
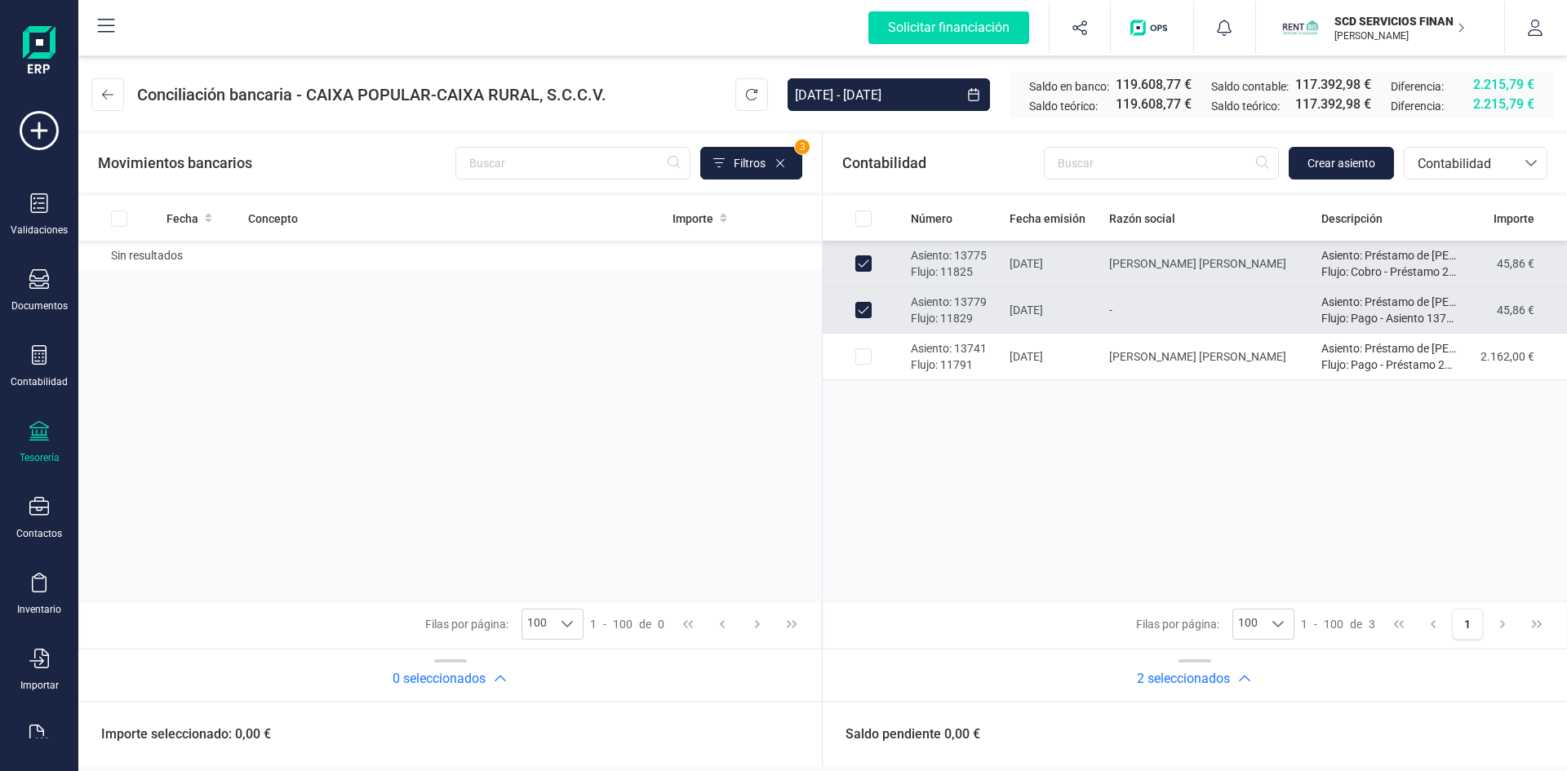
click at [863, 308] on input "Row Unselected c9282cf4-619d-4961-96b6-5993521058cb" at bounding box center [863, 310] width 16 height 16
checkbox input "false"
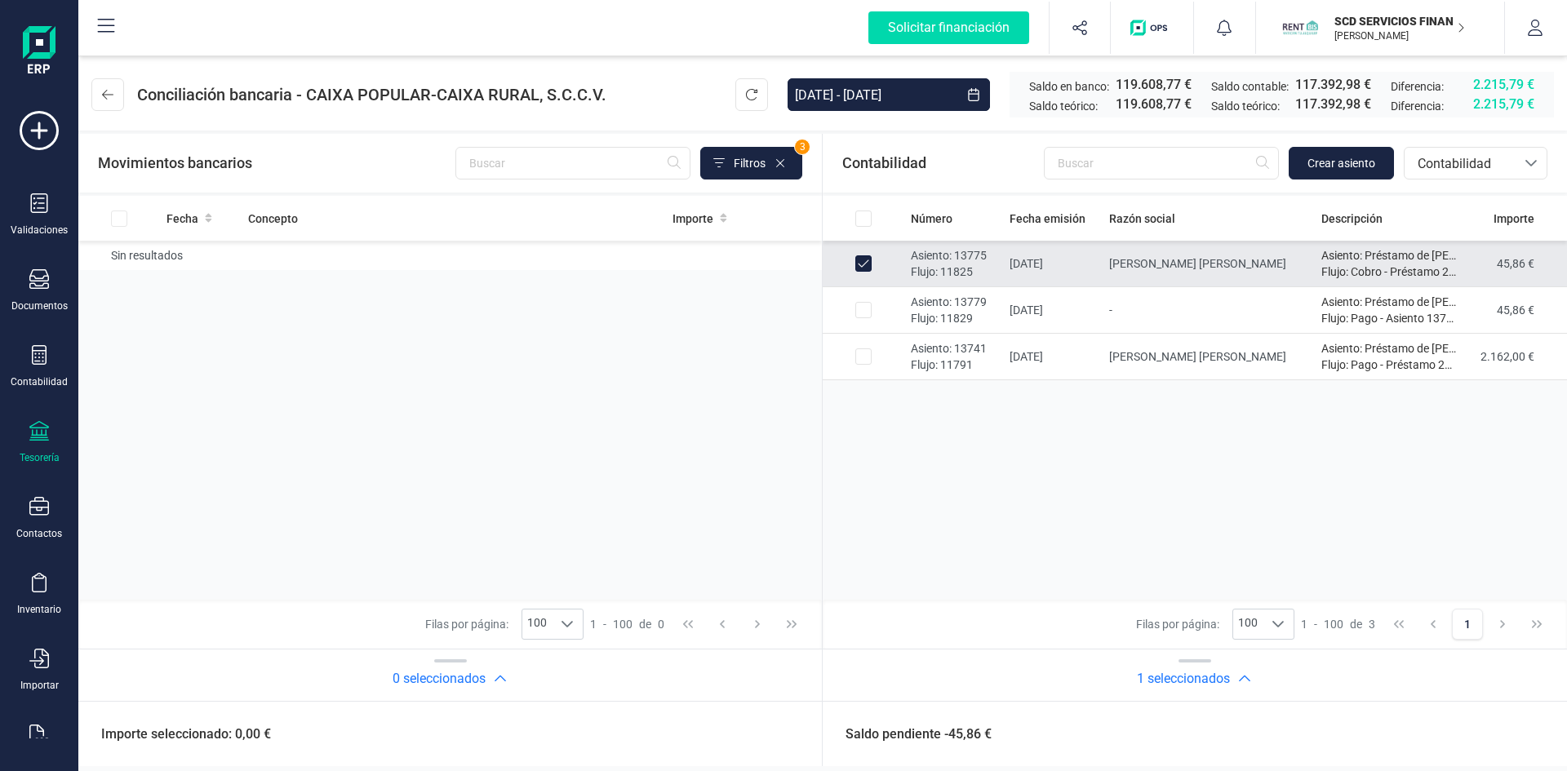
click at [863, 268] on input "Row Unselected 9cc6edfe-4a4b-4fa9-9a8c-6a2e88bca083" at bounding box center [863, 263] width 16 height 16
checkbox input "false"
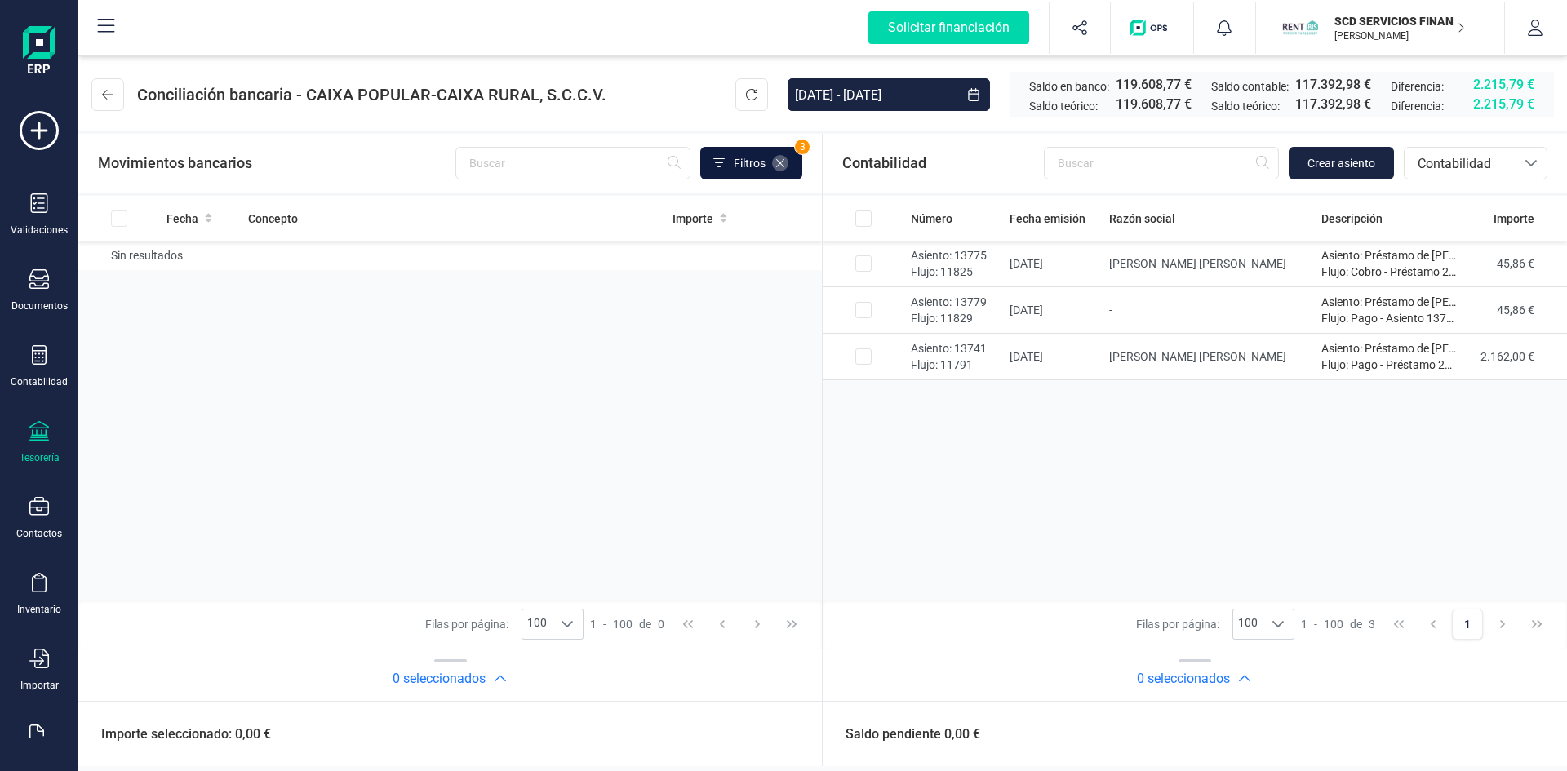
click at [783, 164] on icon at bounding box center [780, 163] width 13 height 13
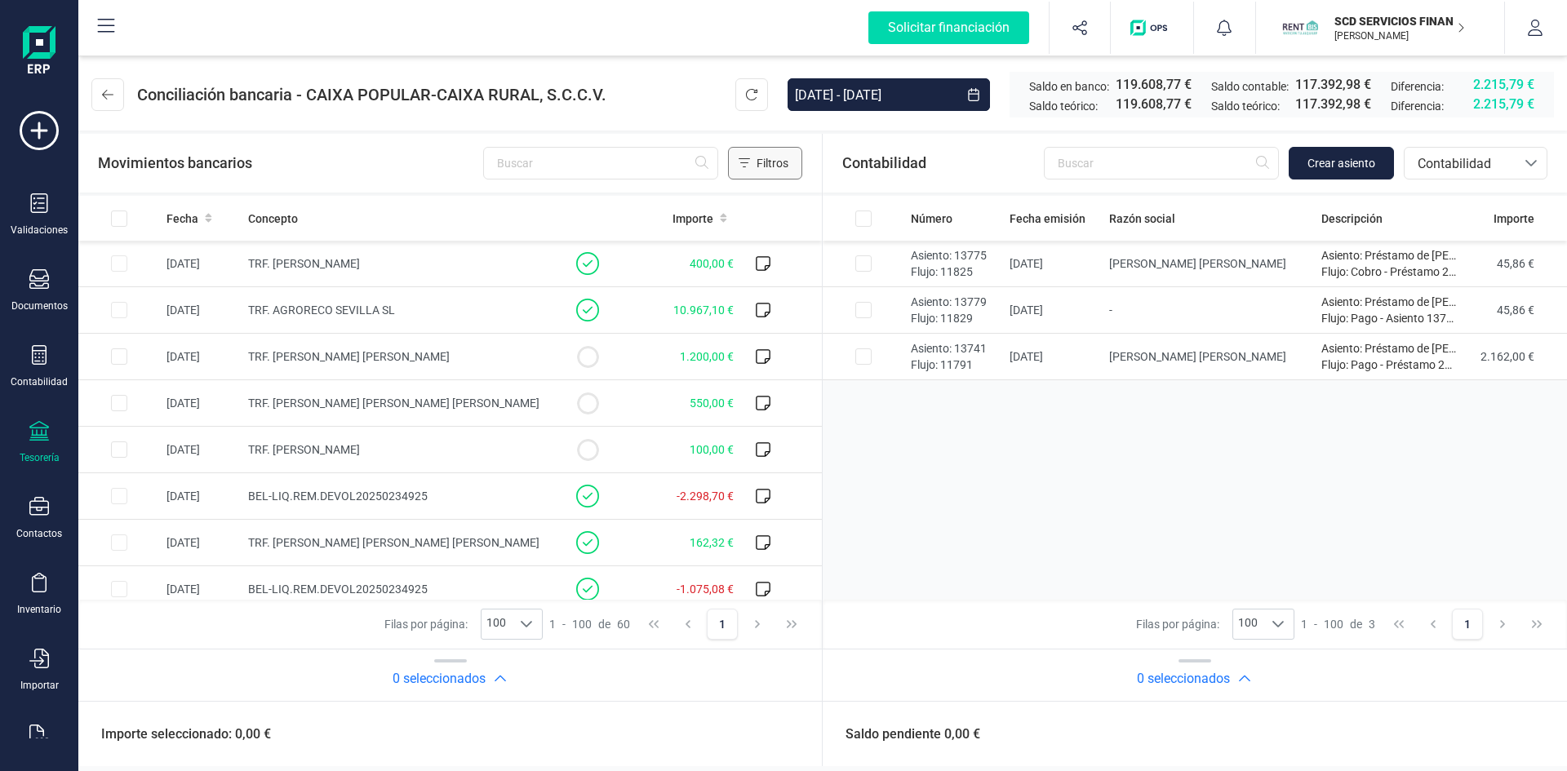
click at [753, 163] on button "Filtros" at bounding box center [765, 163] width 74 height 33
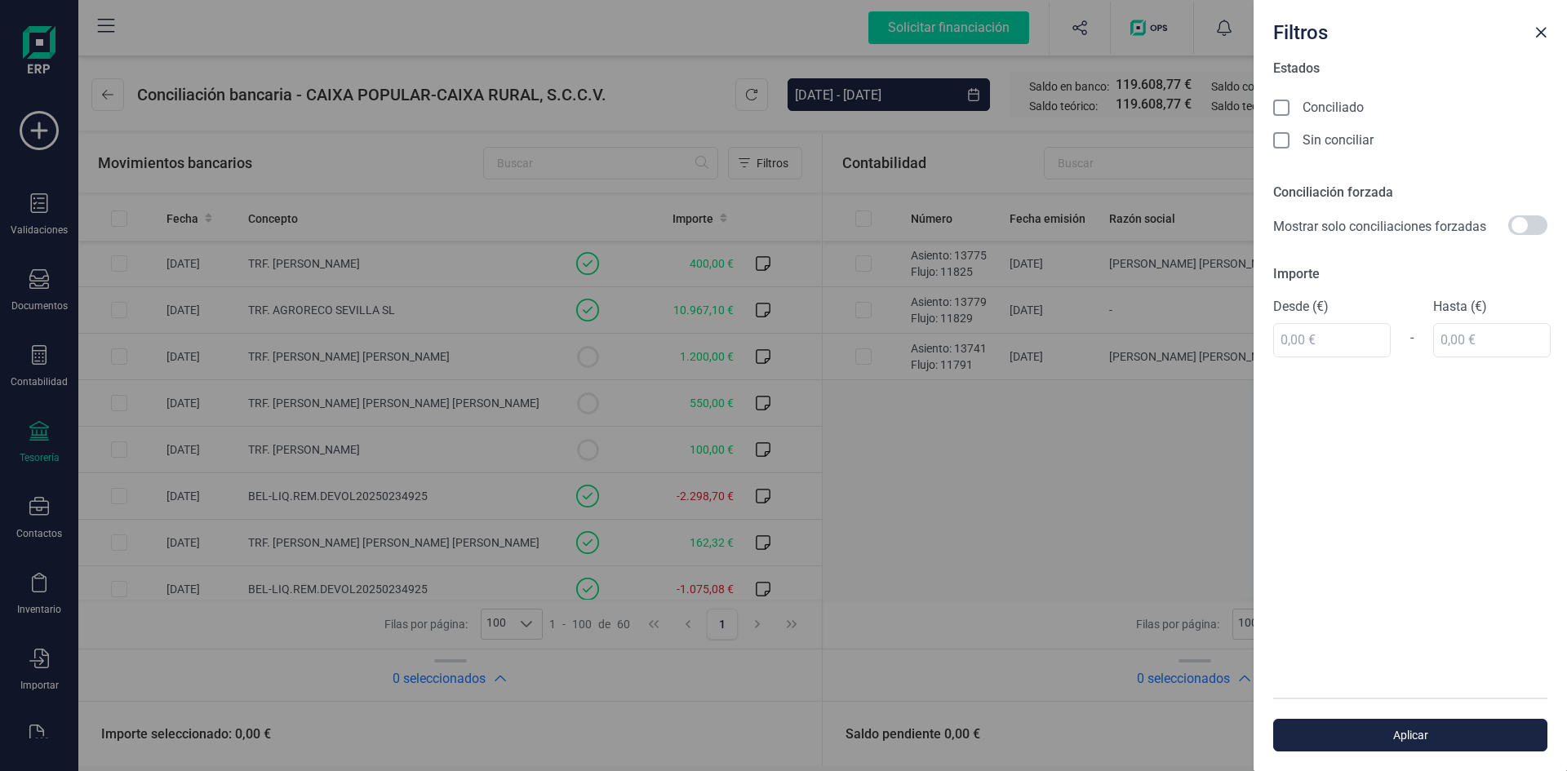
click at [1277, 146] on icon at bounding box center [1283, 142] width 16 height 16
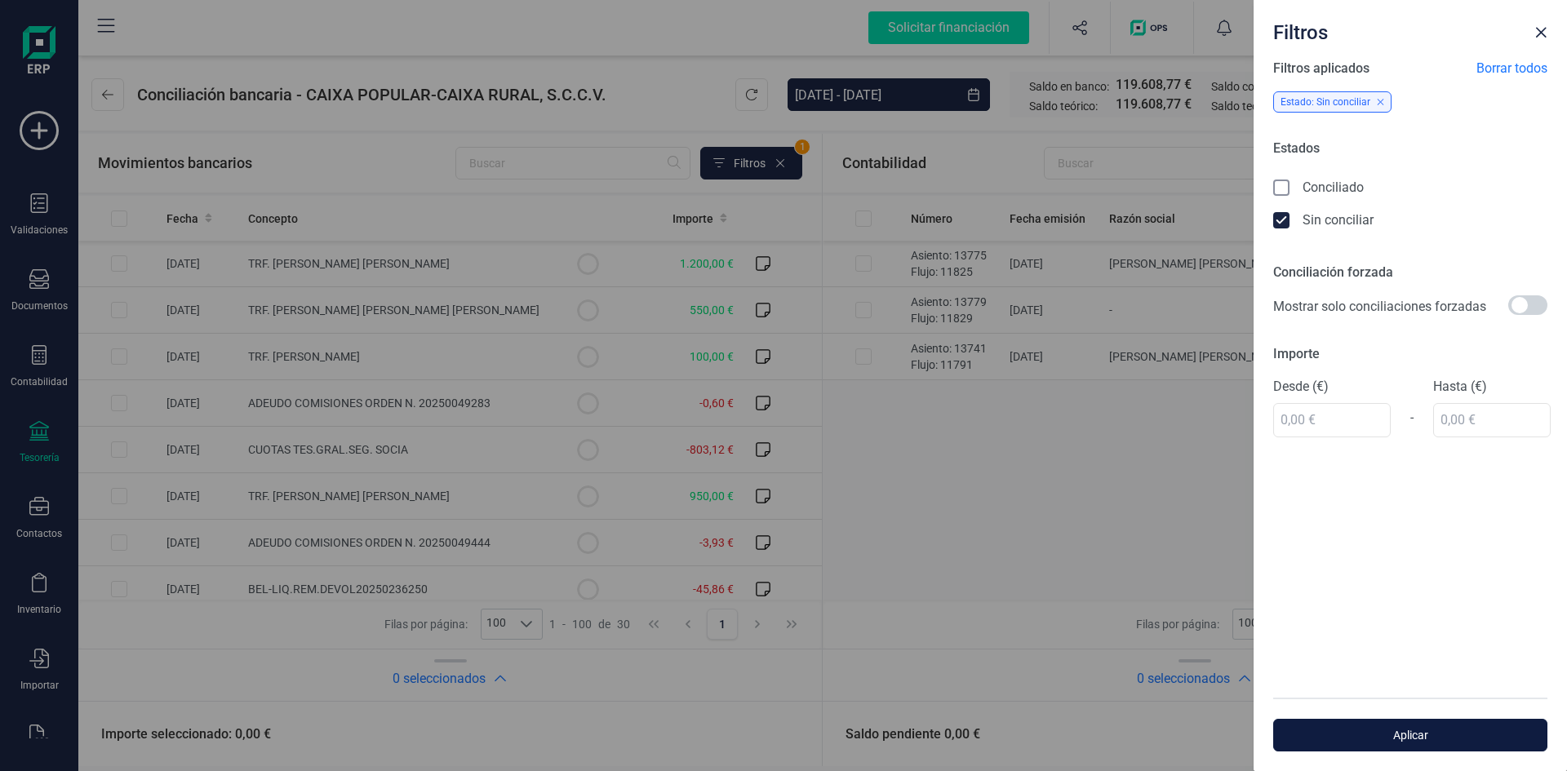
click at [1443, 731] on span "Aplicar" at bounding box center [1410, 735] width 237 height 16
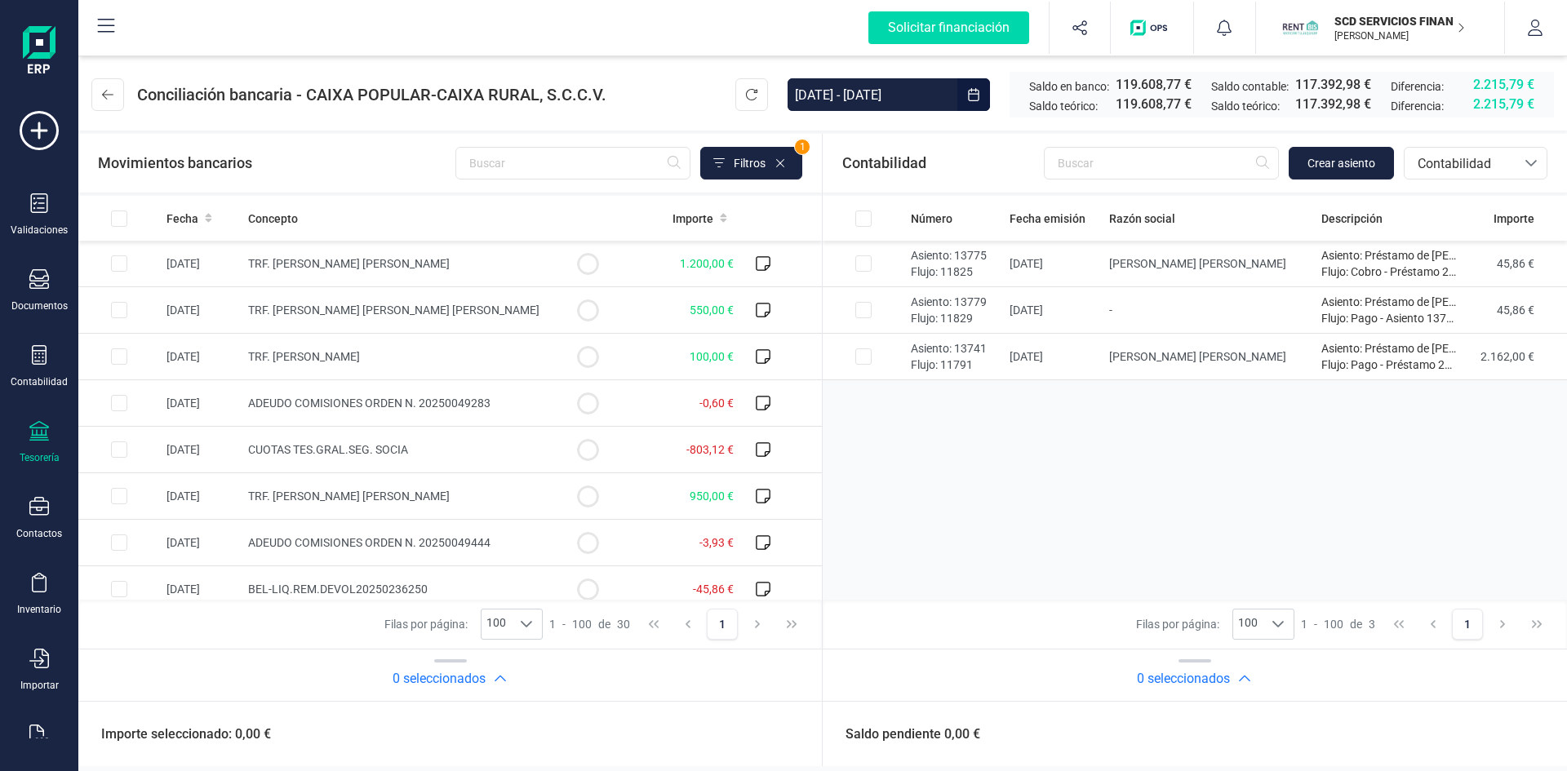
click at [879, 82] on input "10/08/2025 - 29/08/2025" at bounding box center [873, 94] width 170 height 33
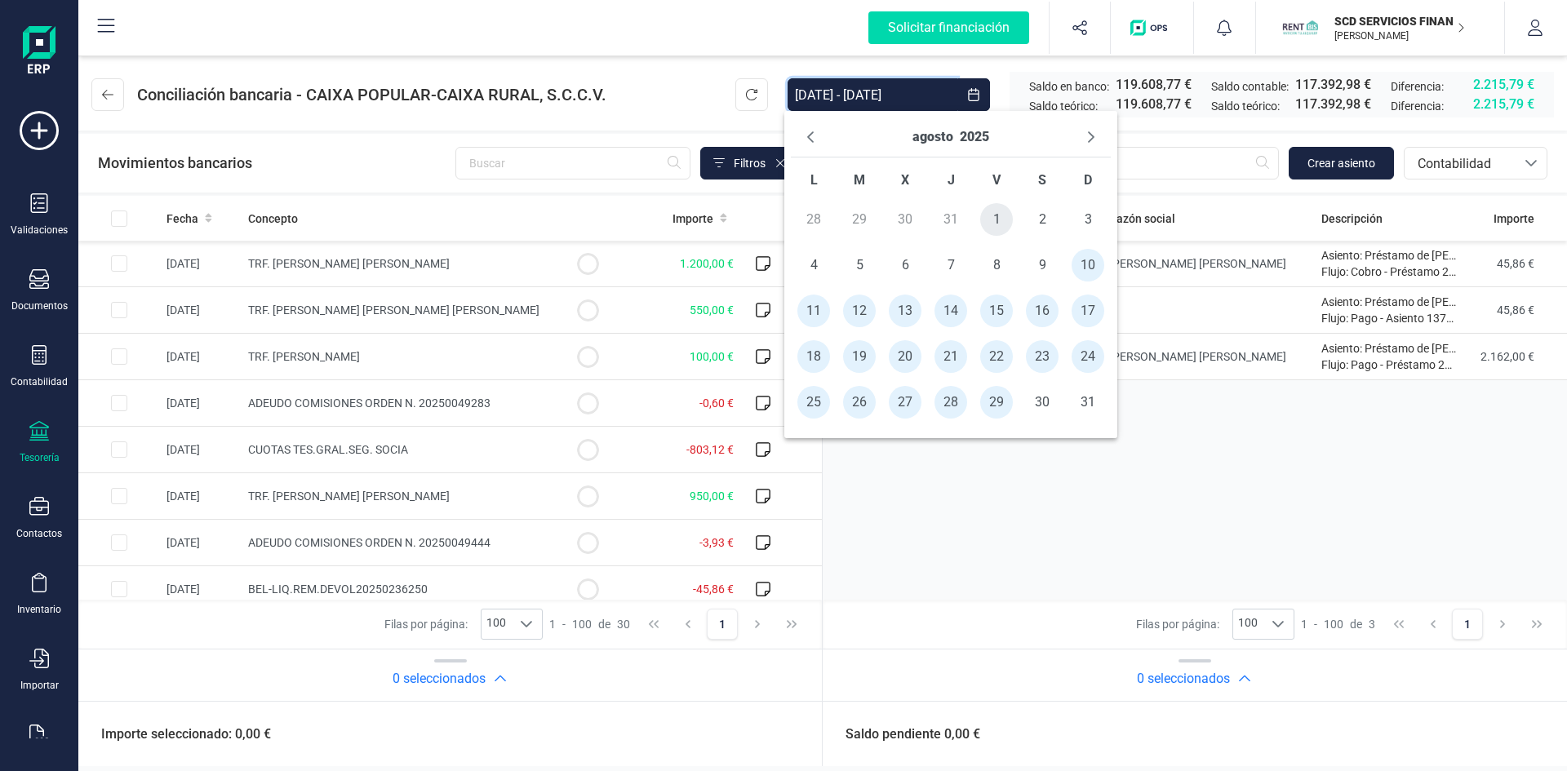
click at [998, 217] on span "1" at bounding box center [996, 219] width 33 height 33
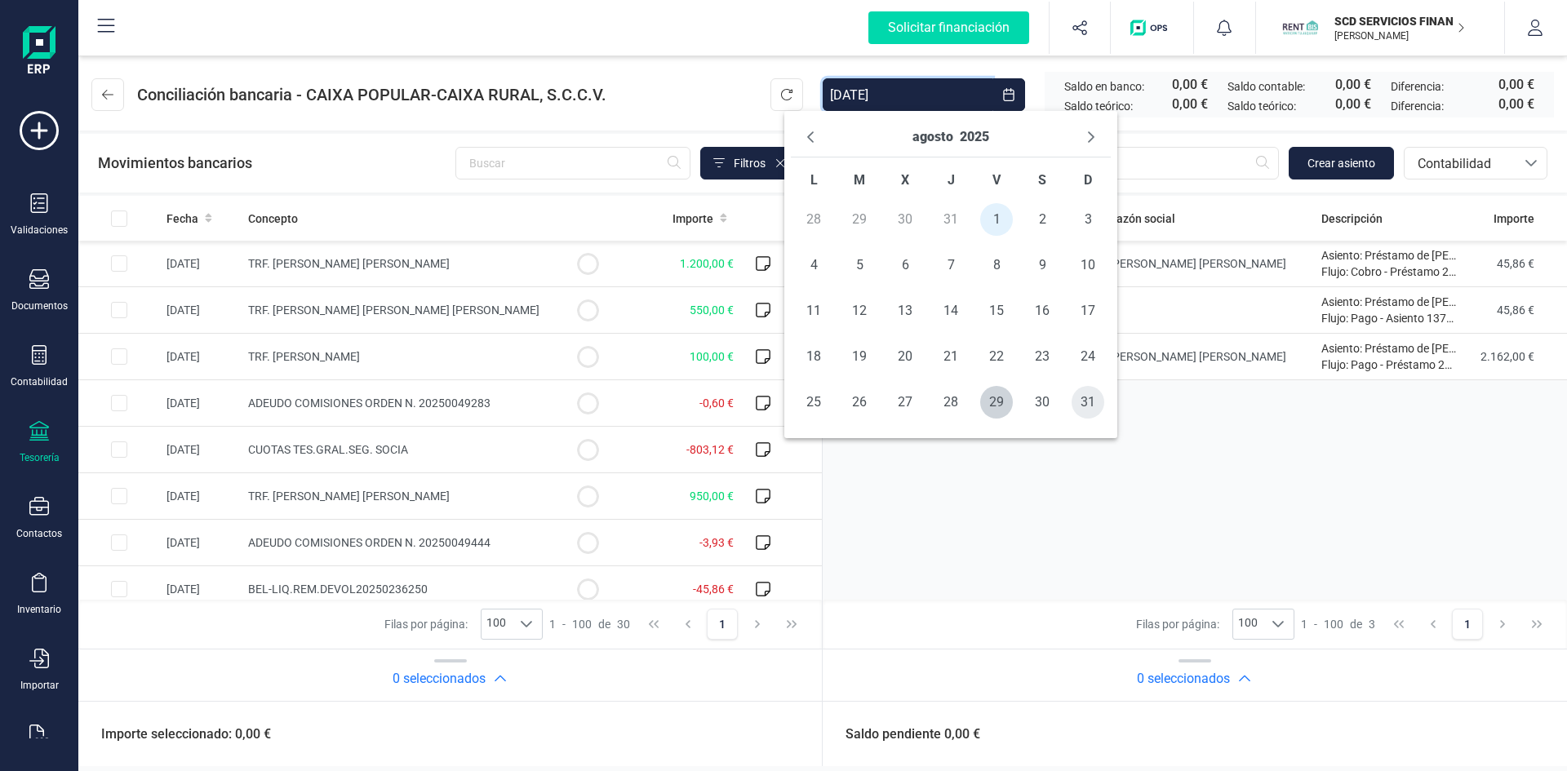
click at [1076, 403] on span "31" at bounding box center [1088, 402] width 33 height 33
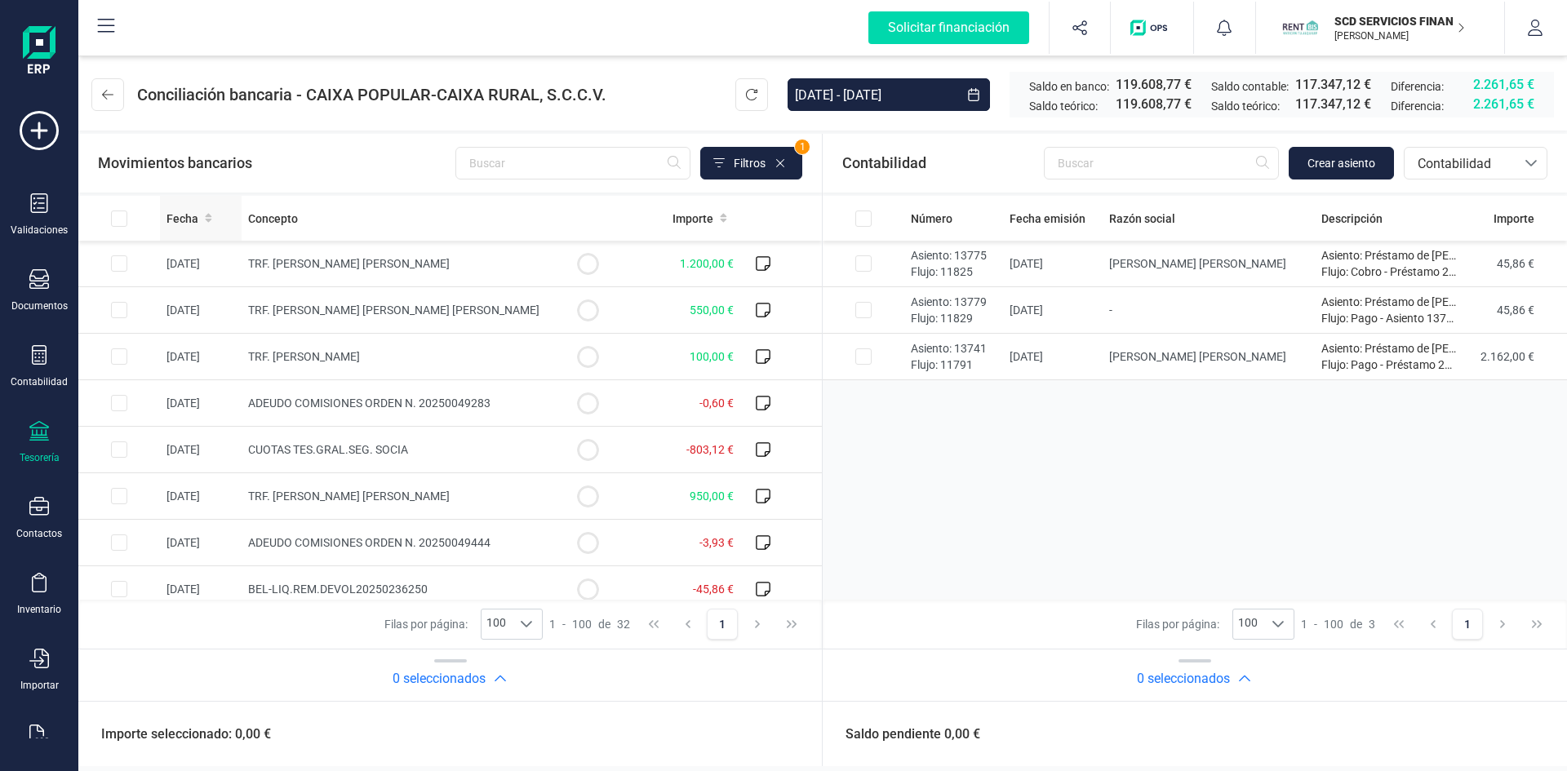
click at [191, 220] on span "Fecha" at bounding box center [182, 219] width 32 height 16
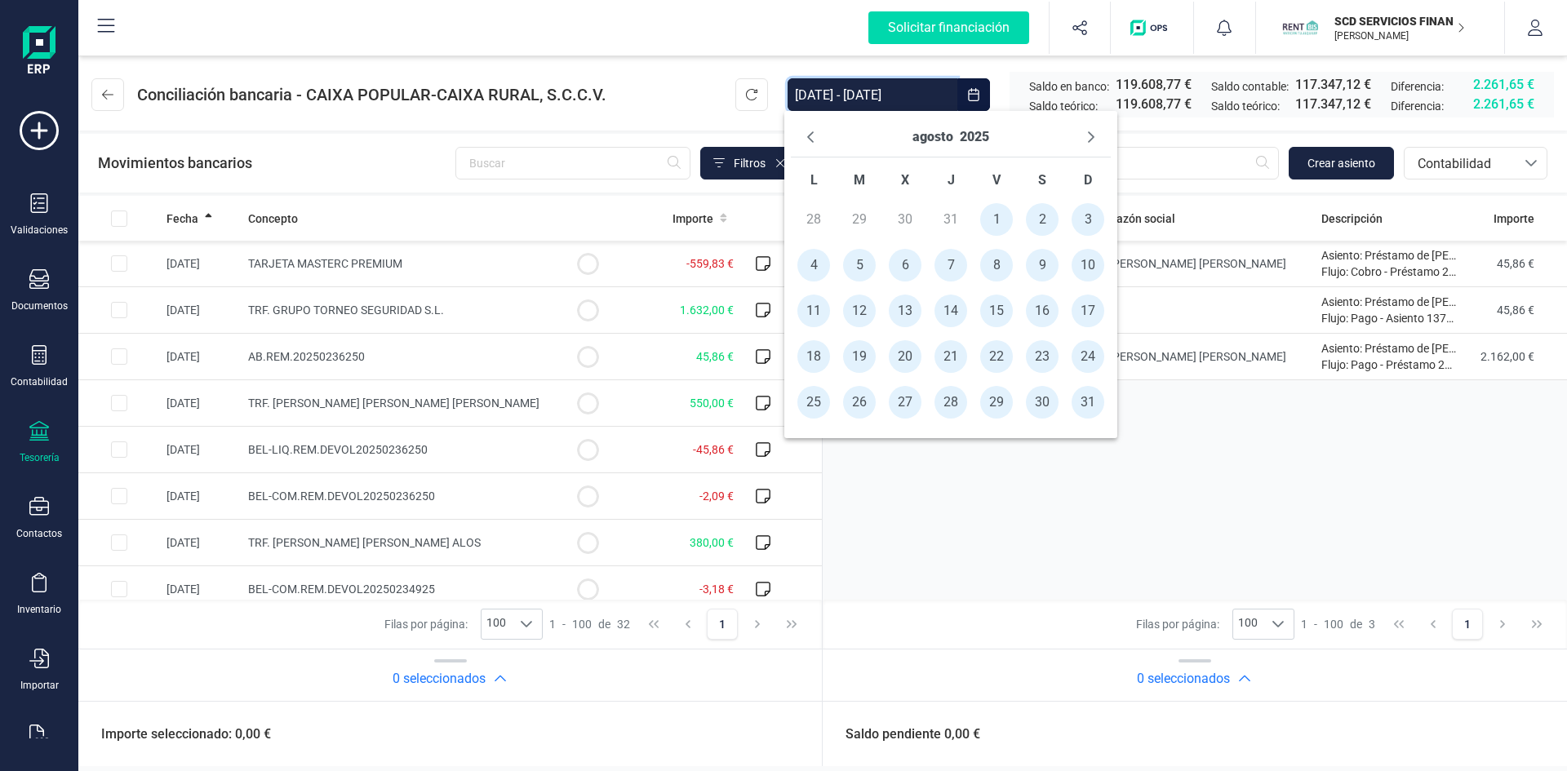
click at [848, 91] on input "01/08/2025 - 31/08/2025" at bounding box center [873, 94] width 170 height 33
click at [926, 138] on button "agosto" at bounding box center [932, 137] width 41 height 26
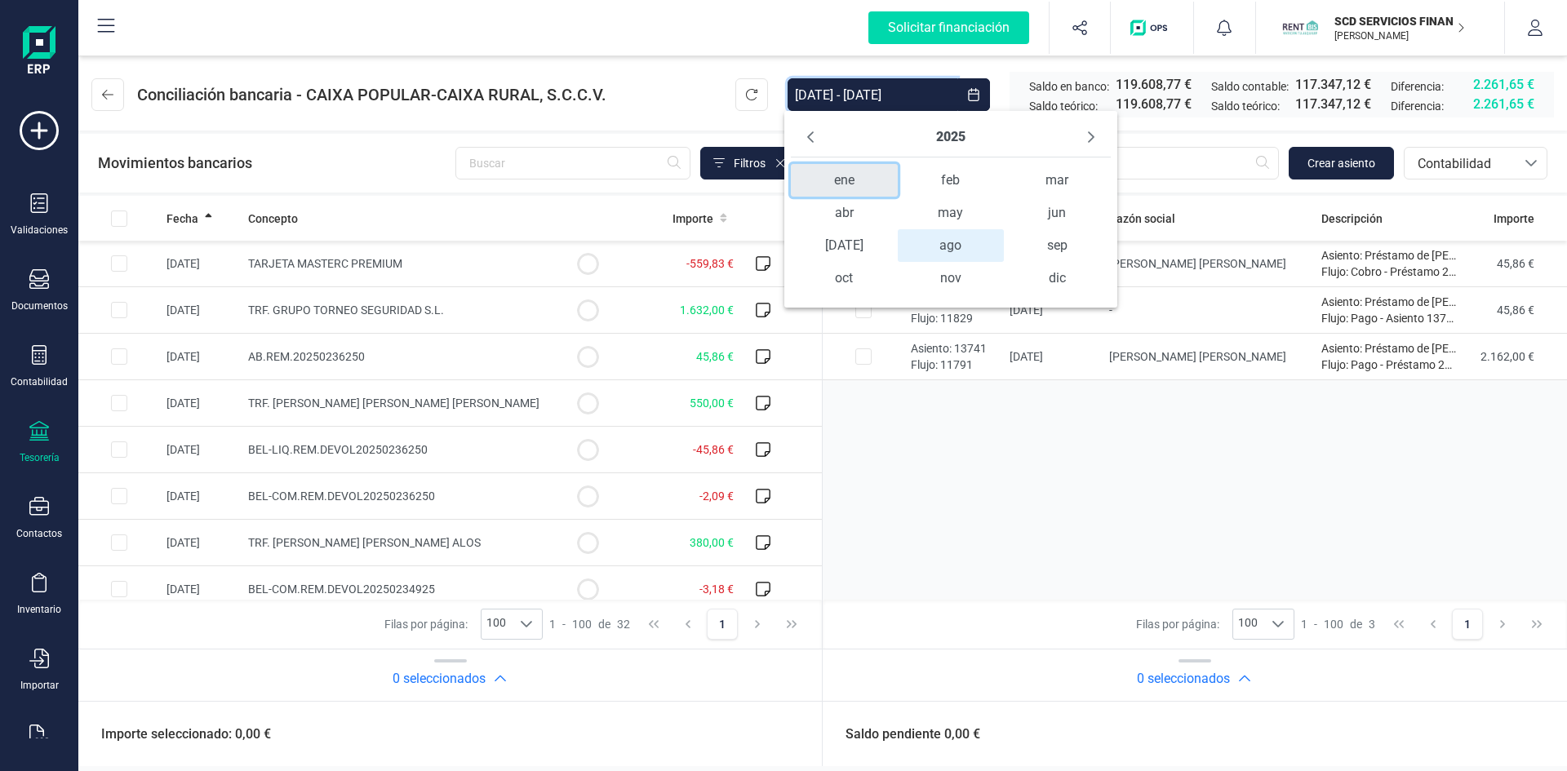
click at [827, 183] on span "ene" at bounding box center [844, 180] width 107 height 33
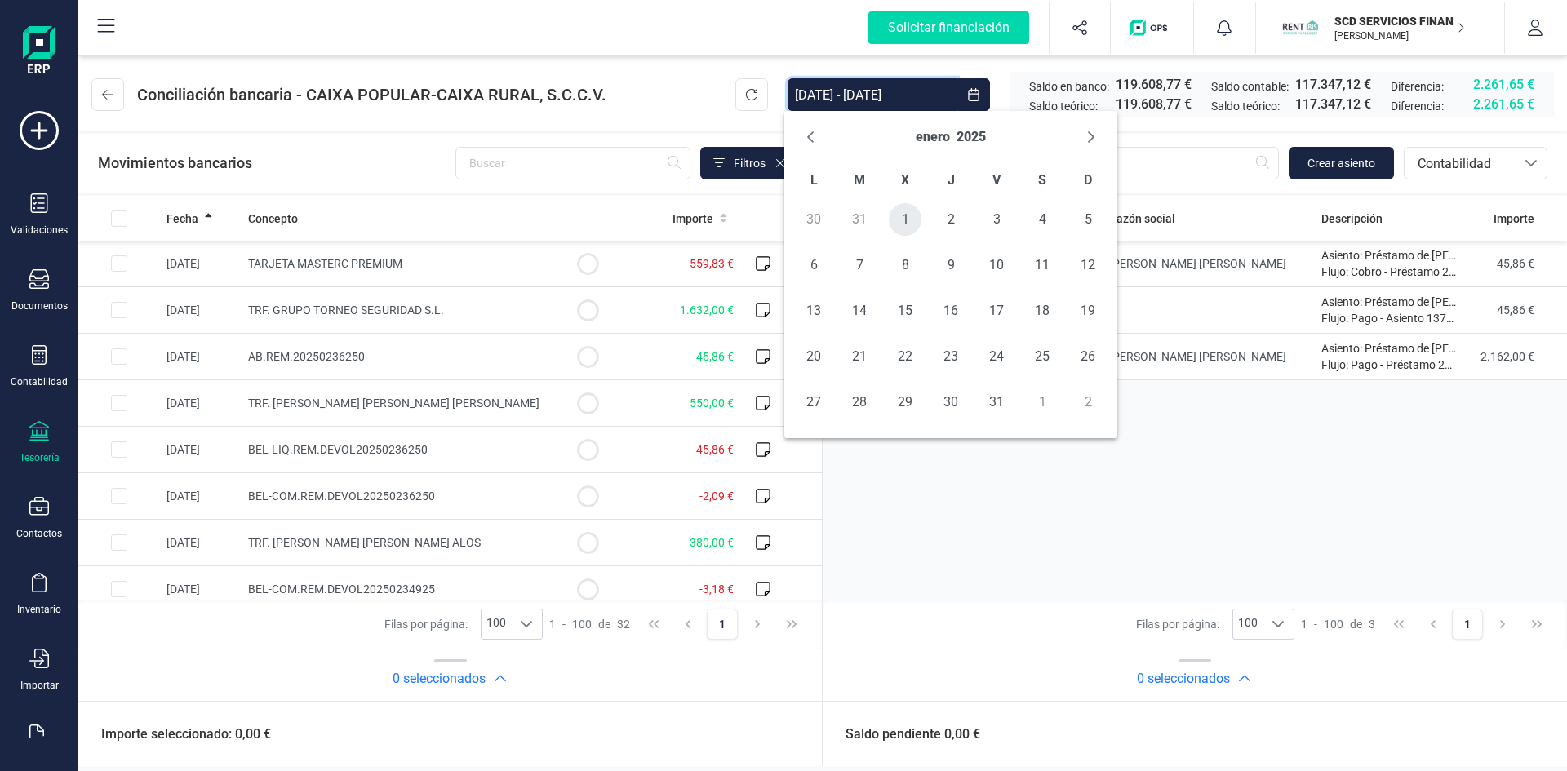
click at [901, 225] on span "1" at bounding box center [905, 219] width 33 height 33
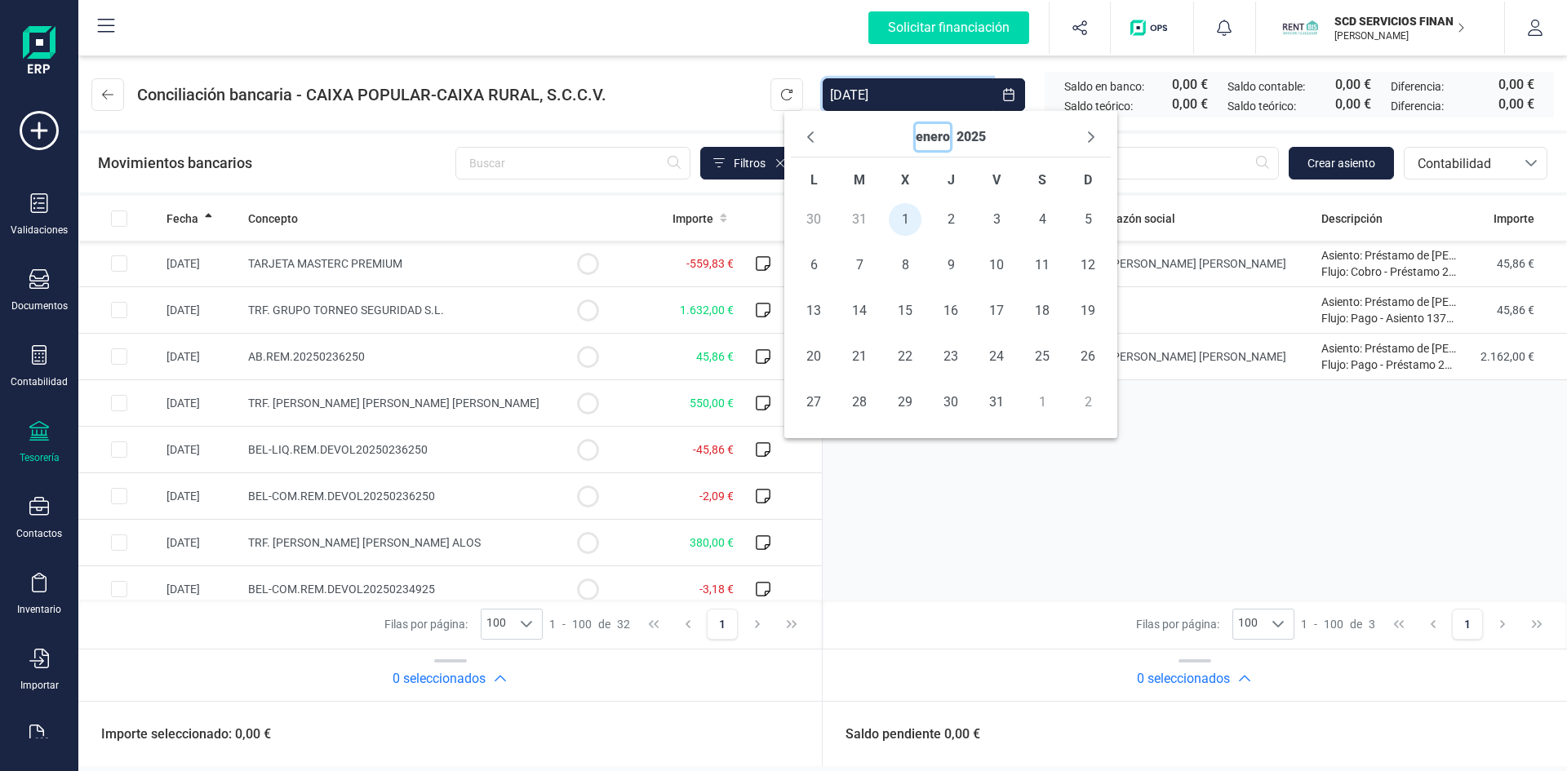
click at [925, 134] on button "enero" at bounding box center [933, 137] width 34 height 26
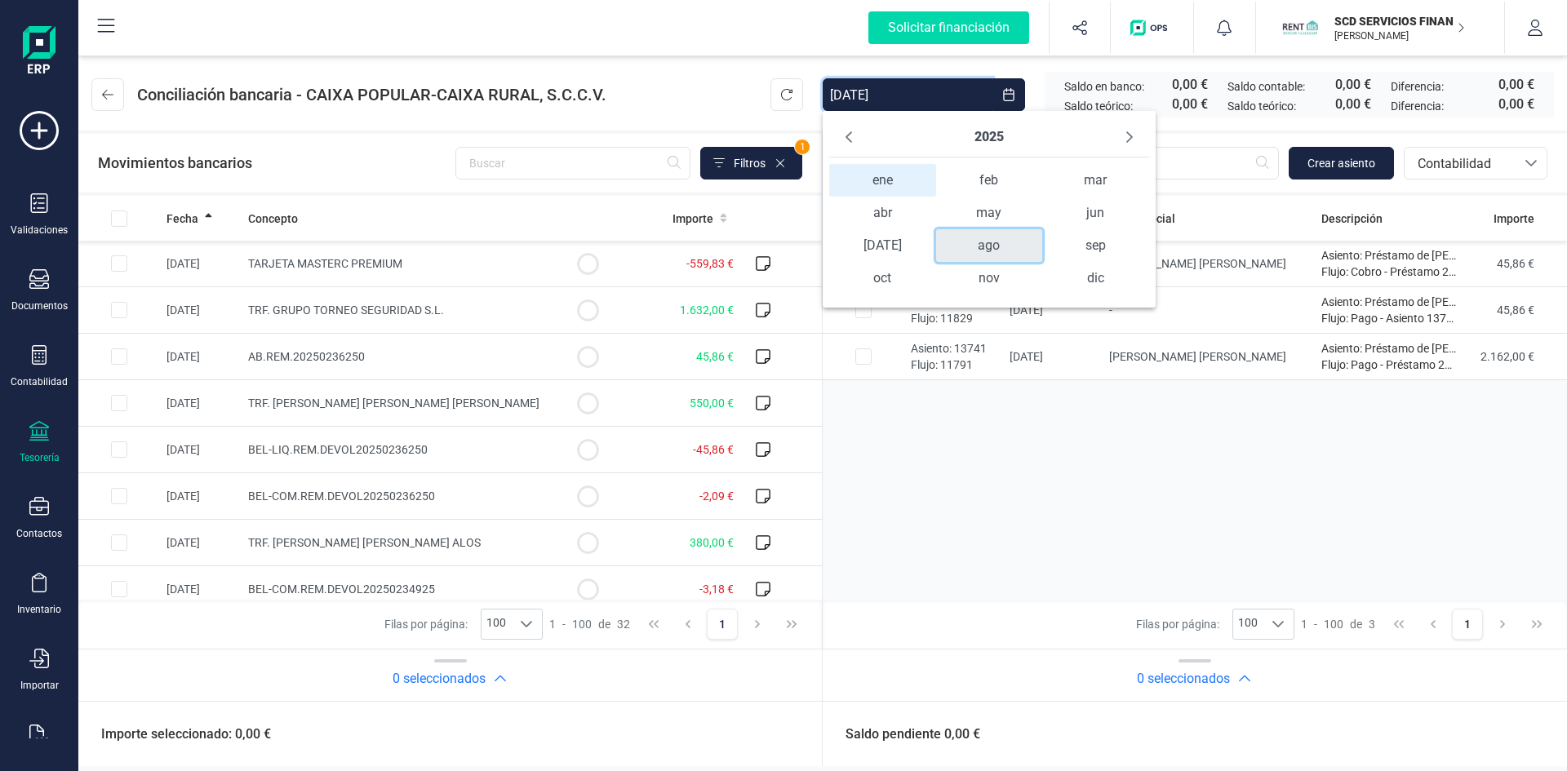
click at [1003, 242] on span "ago" at bounding box center [989, 245] width 107 height 33
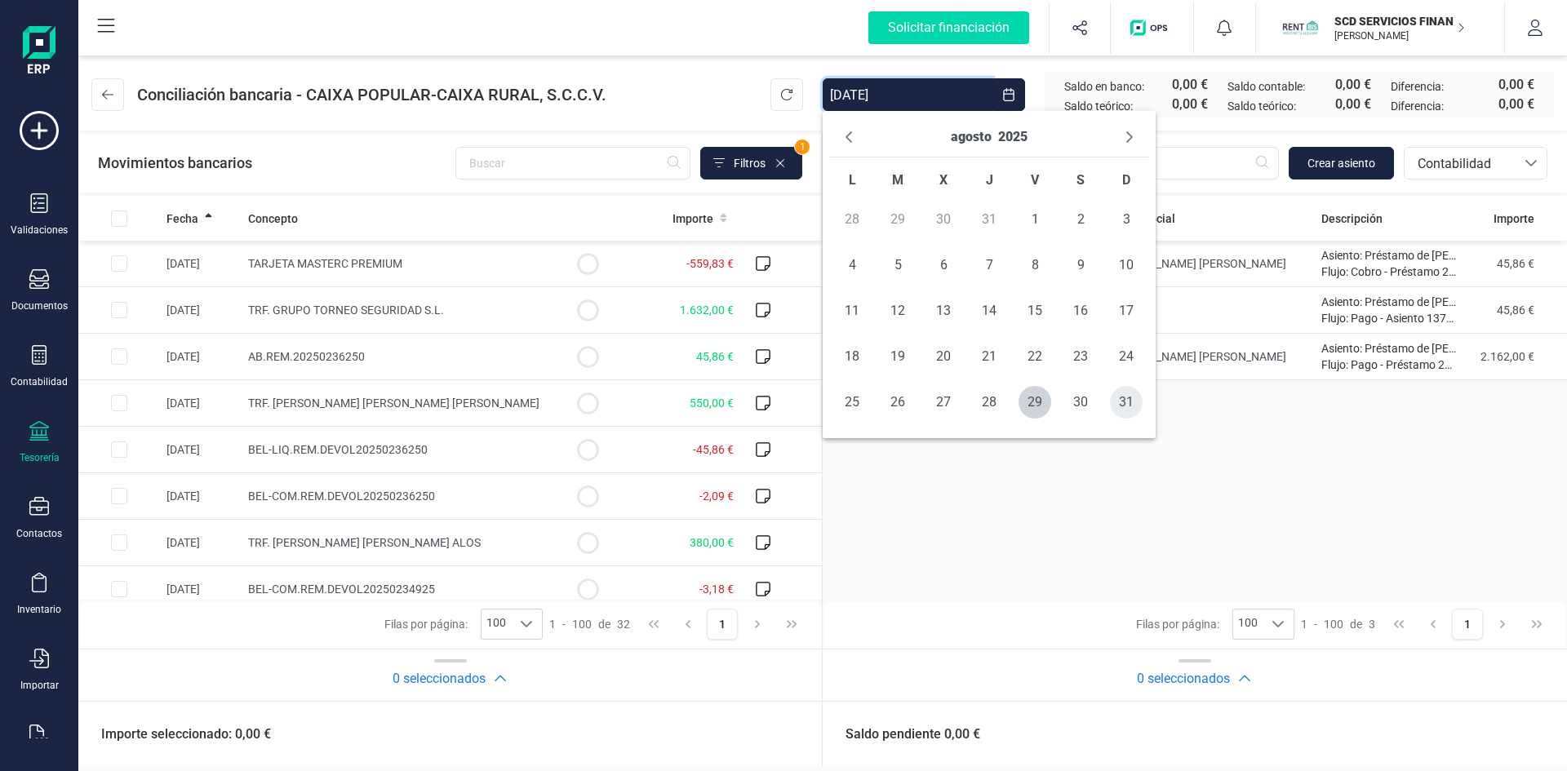
click at [1134, 401] on span "31" at bounding box center [1126, 402] width 33 height 33
type input "01/01/2025 - 31/08/2025"
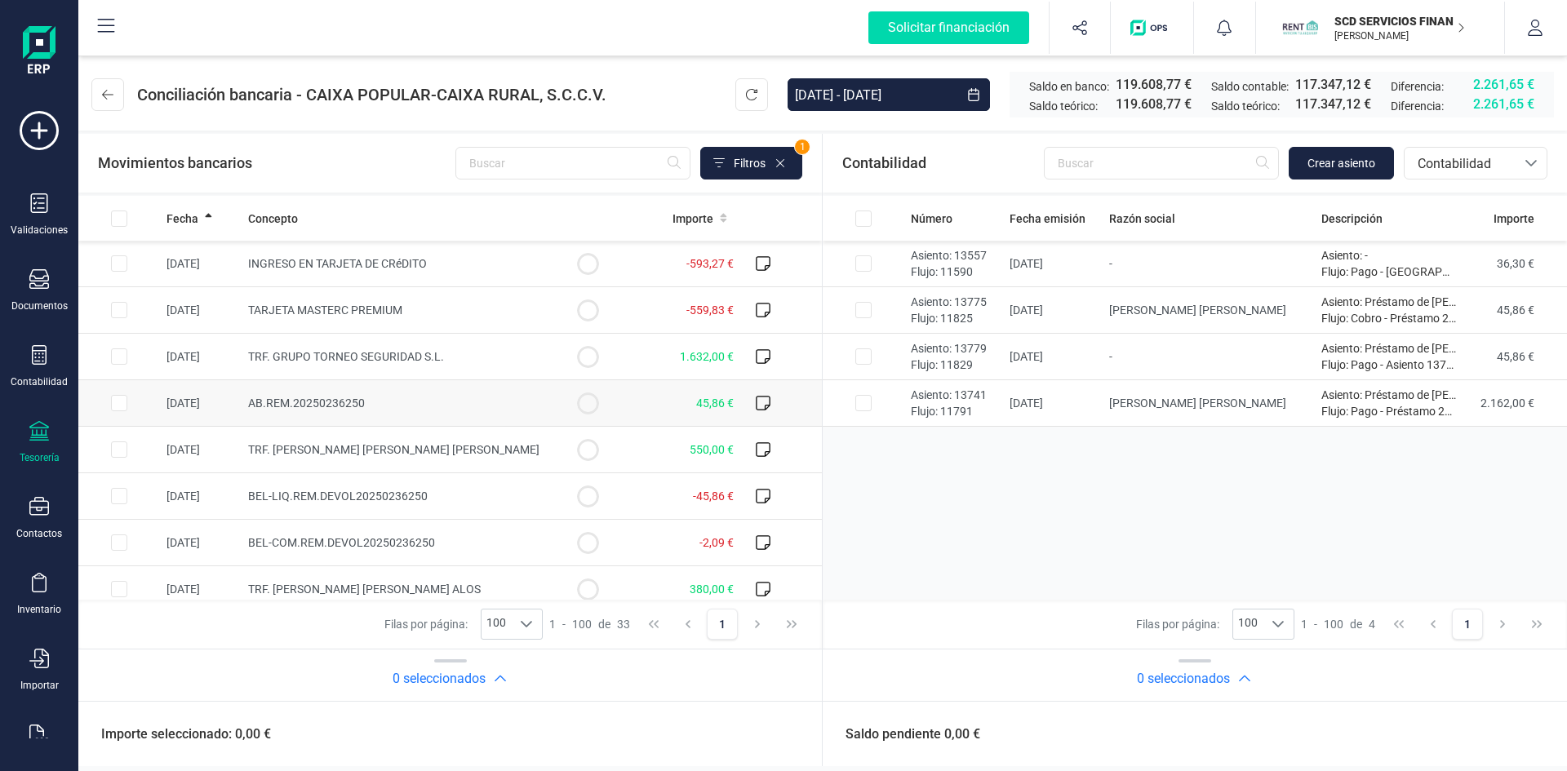
click at [115, 403] on input "Row Selected 89209e1a-4fee-438a-ae4a-a7814275a6aa" at bounding box center [119, 403] width 16 height 16
checkbox input "true"
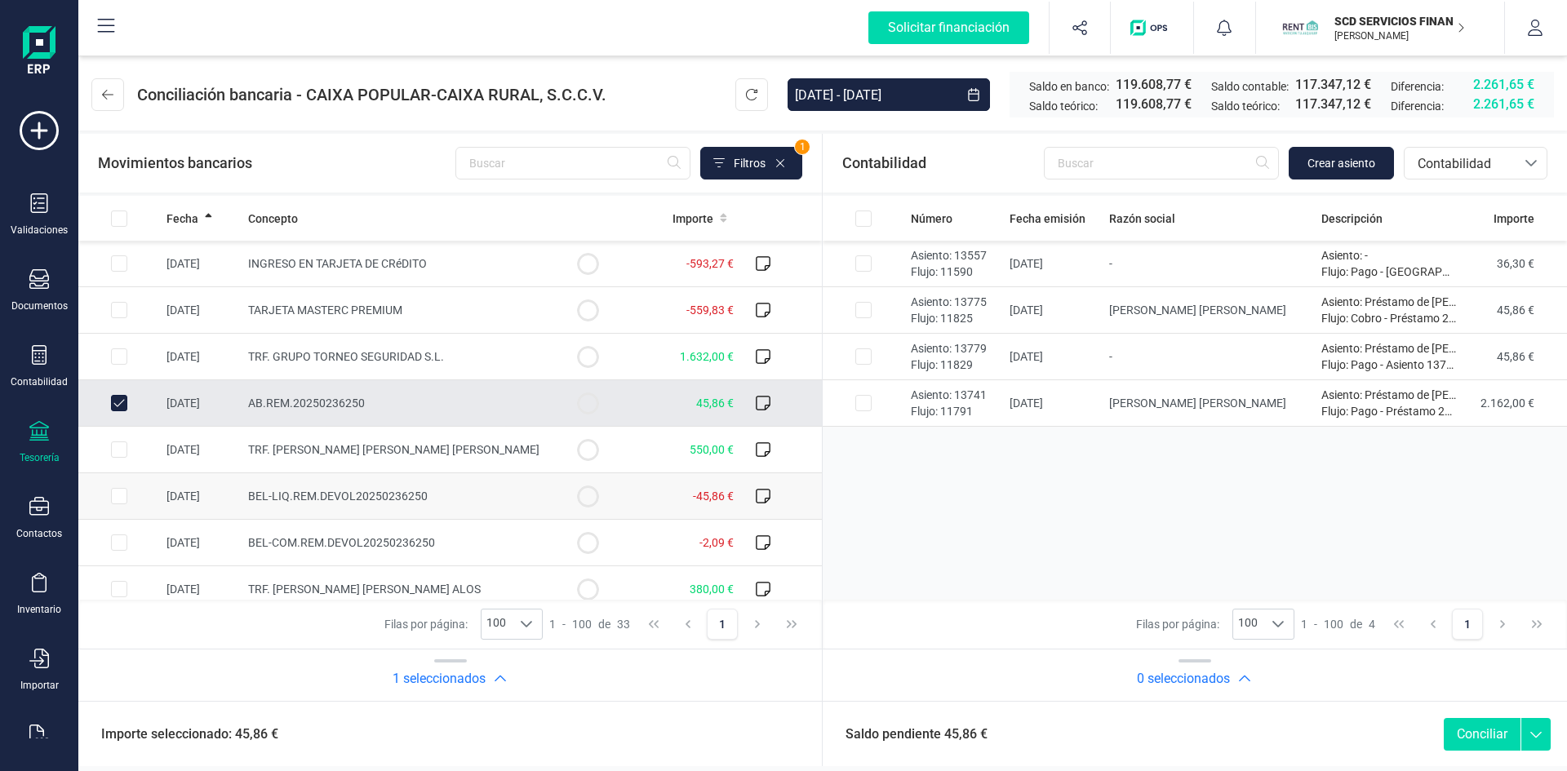
click at [115, 498] on input "Row Selected e6635427-0de2-4c52-a4a9-5aae9b500af8" at bounding box center [119, 496] width 16 height 16
checkbox input "true"
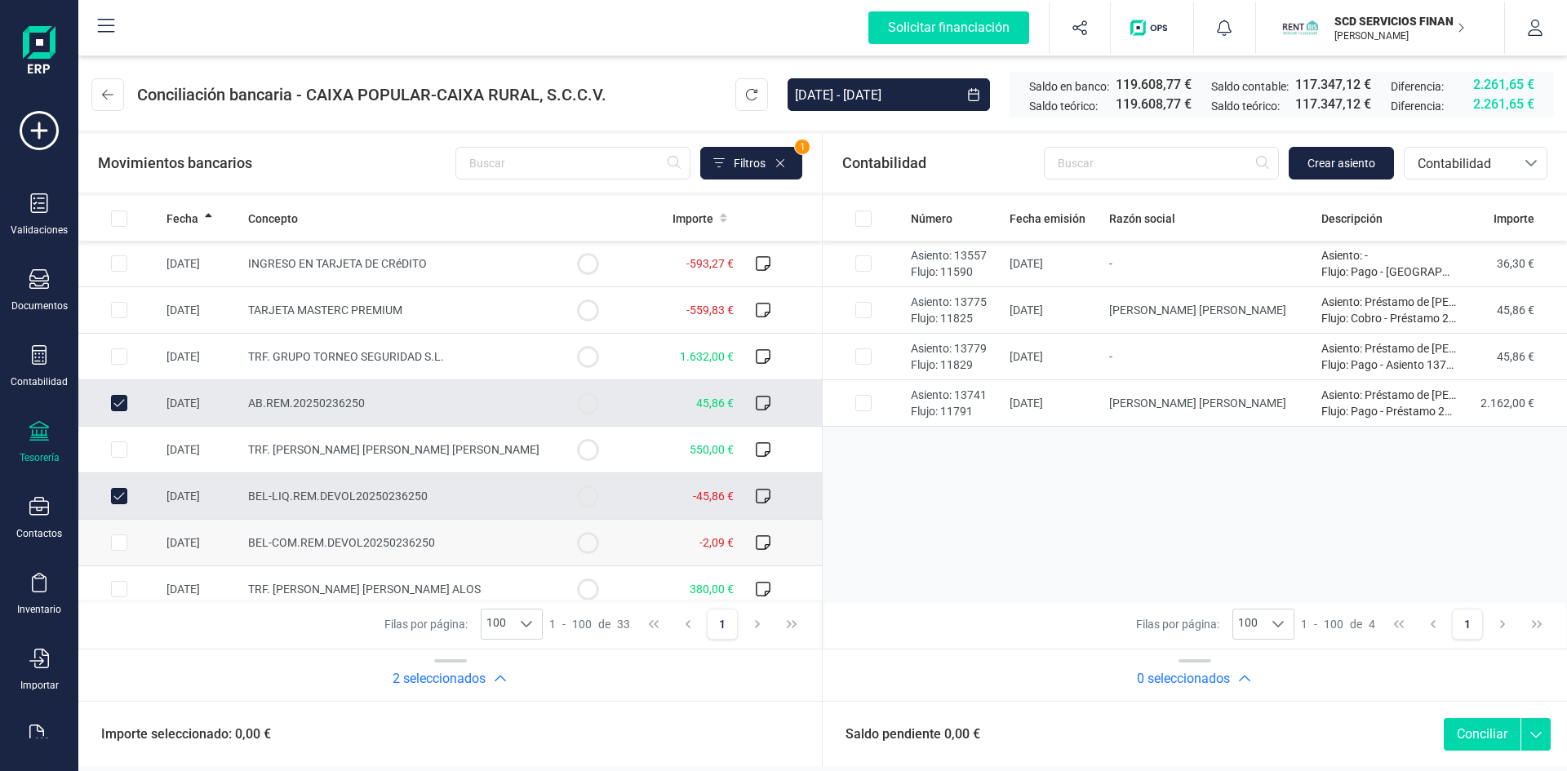
click at [115, 541] on input "Row Selected 16ca32e4-f641-4e9b-a4ea-5dac0be86603" at bounding box center [119, 543] width 16 height 16
checkbox input "true"
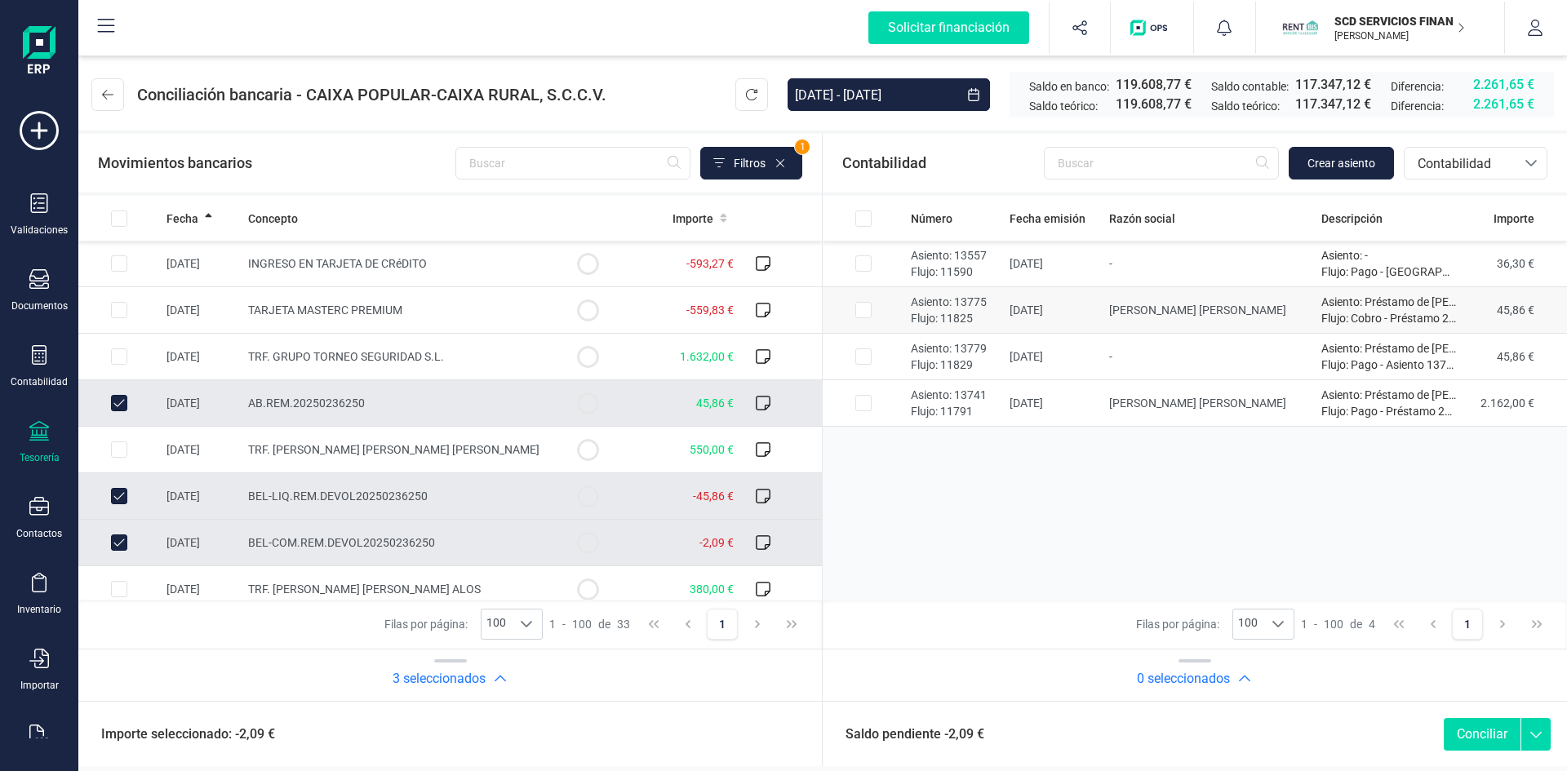
click at [865, 310] on input "Row Selected 9cc6edfe-4a4b-4fa9-9a8c-6a2e88bca083" at bounding box center [863, 310] width 16 height 16
checkbox input "true"
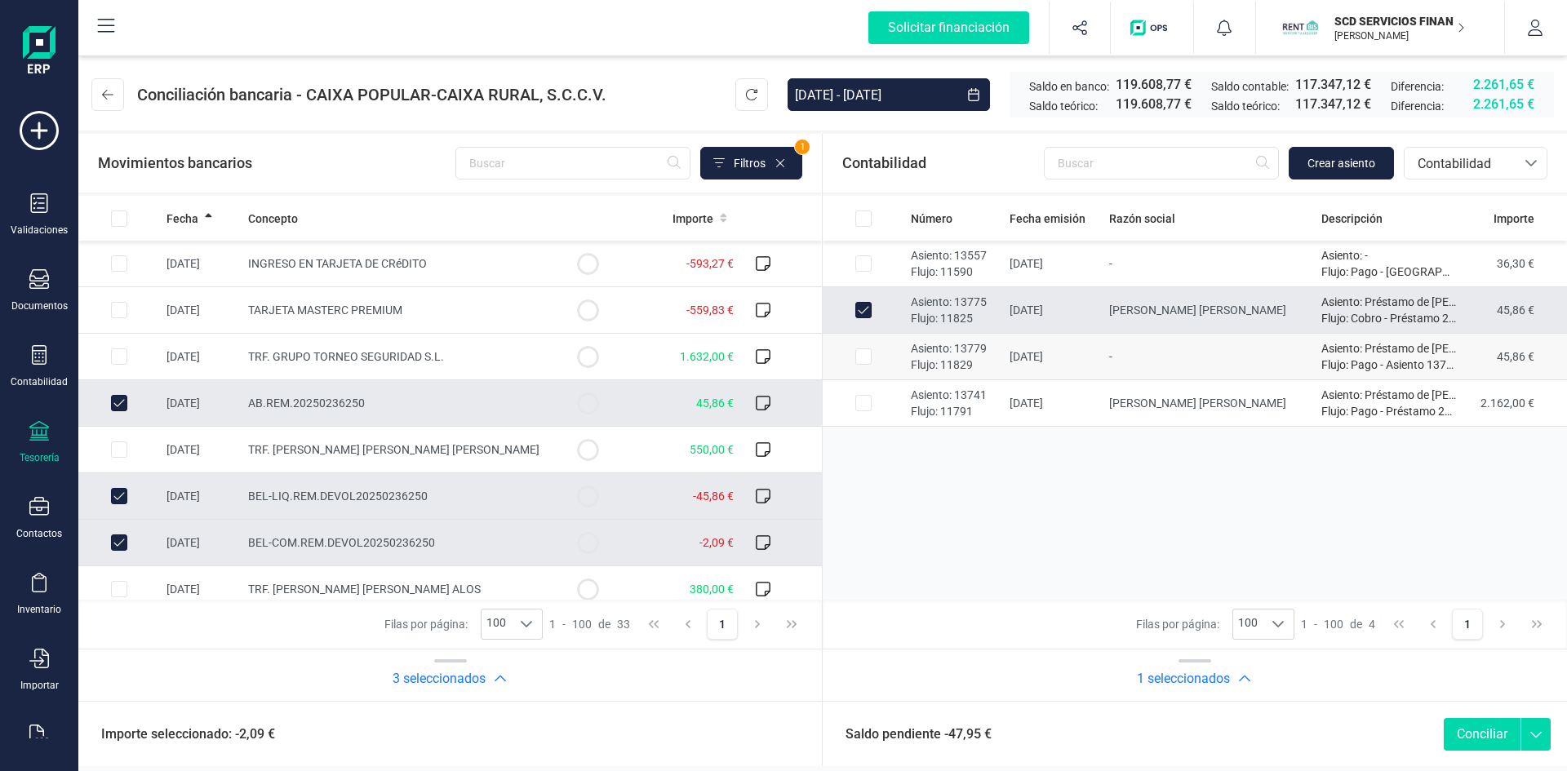
click at [863, 355] on input "Row Selected c9282cf4-619d-4961-96b6-5993521058cb" at bounding box center [863, 356] width 16 height 16
checkbox input "true"
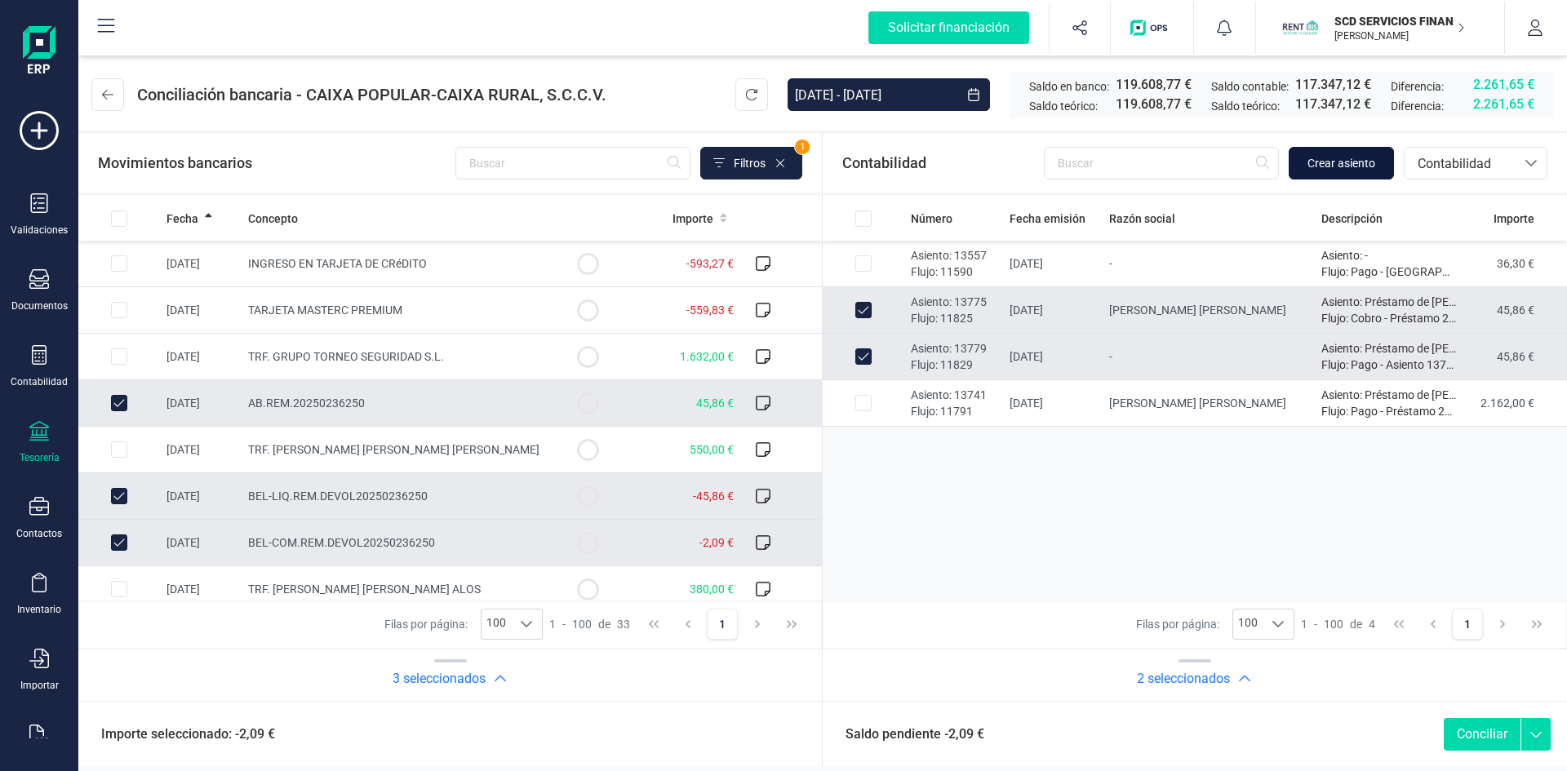
click at [1327, 162] on span "Crear asiento" at bounding box center [1341, 163] width 68 height 16
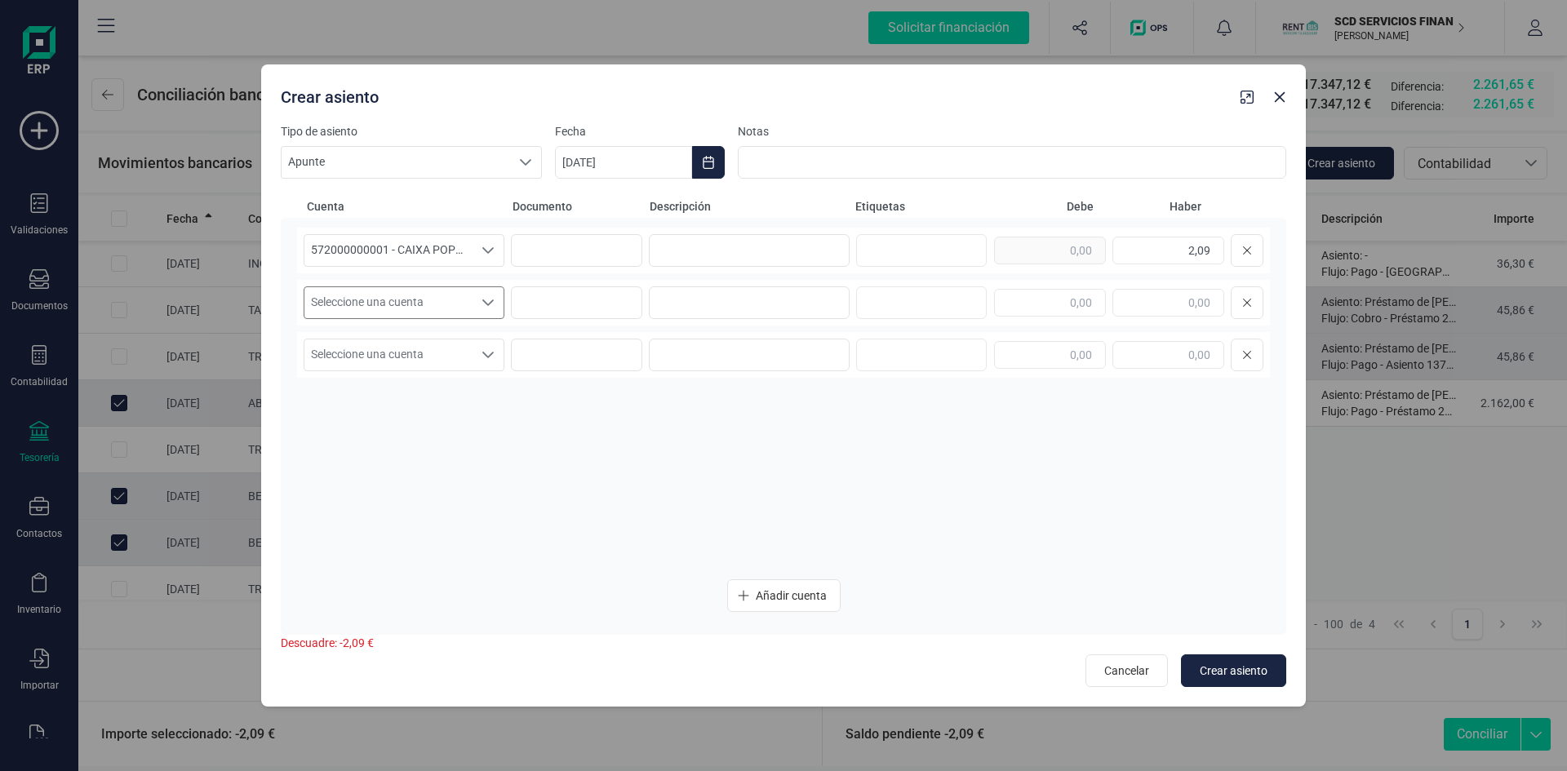
click at [487, 302] on icon "Seleccione una cuenta" at bounding box center [488, 302] width 13 height 13
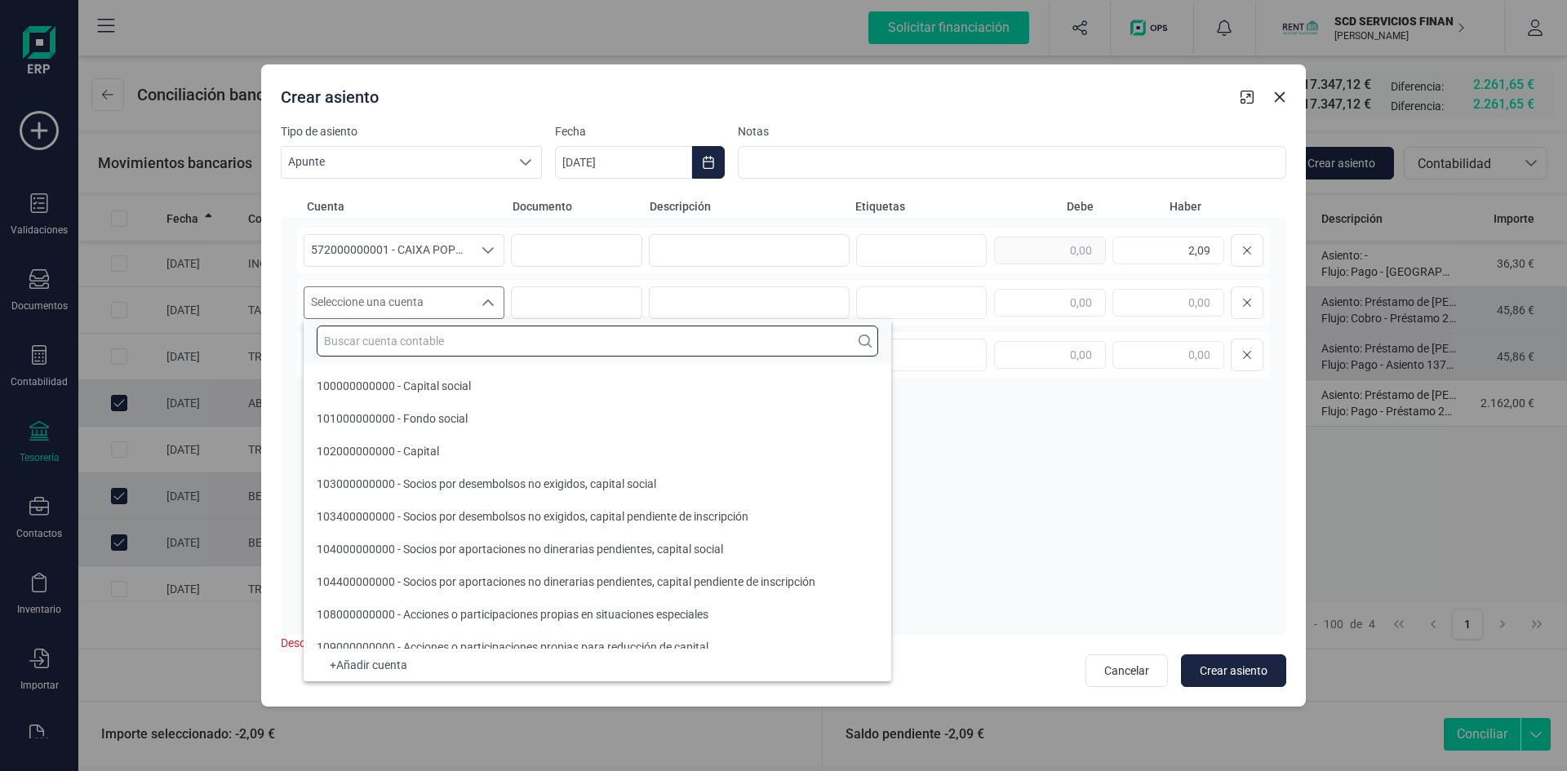
click at [498, 350] on input "text" at bounding box center [597, 341] width 561 height 31
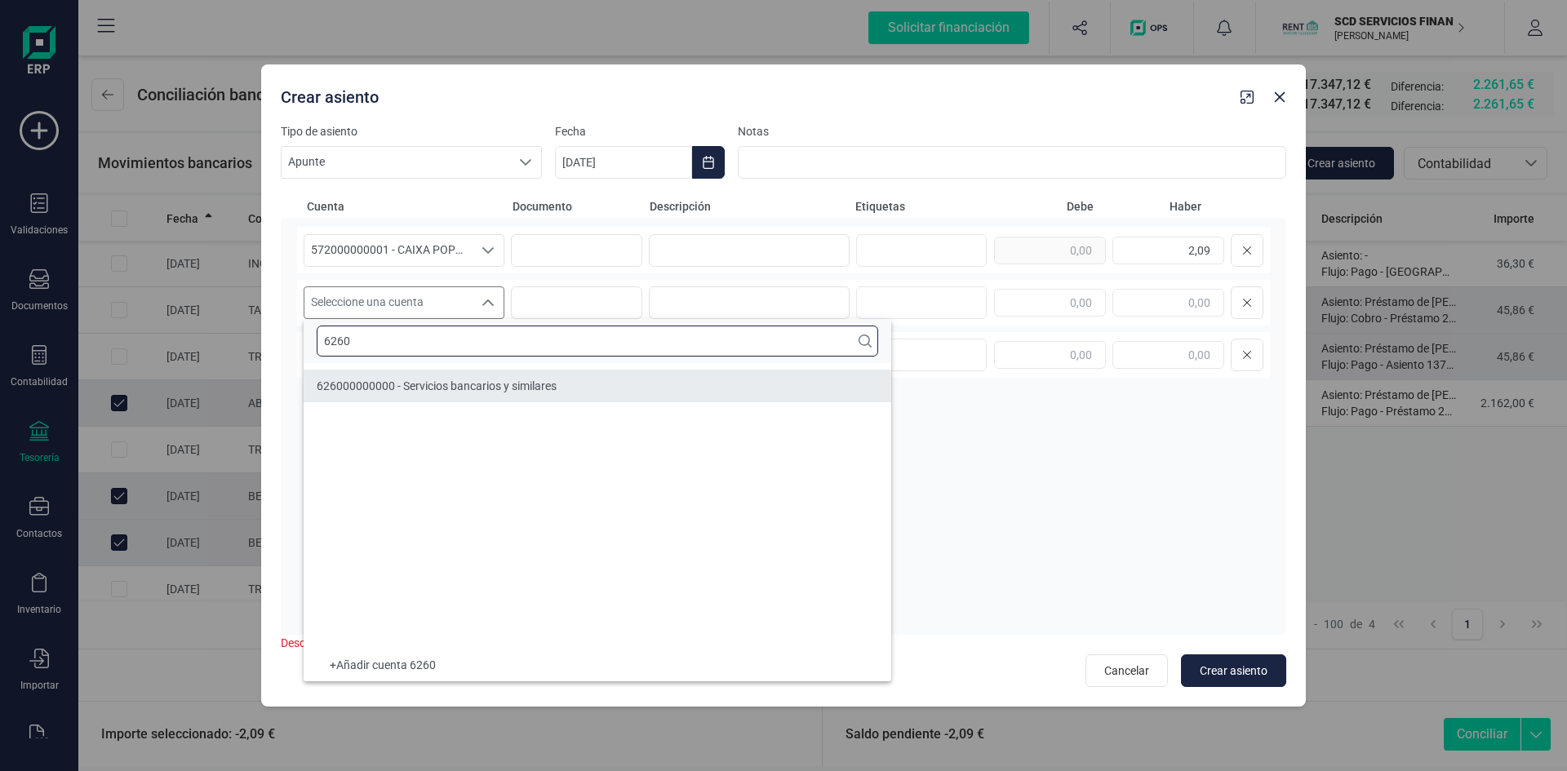
type input "6260"
click at [473, 379] on span "626000000000 - Servicios bancarios y similares" at bounding box center [437, 385] width 240 height 13
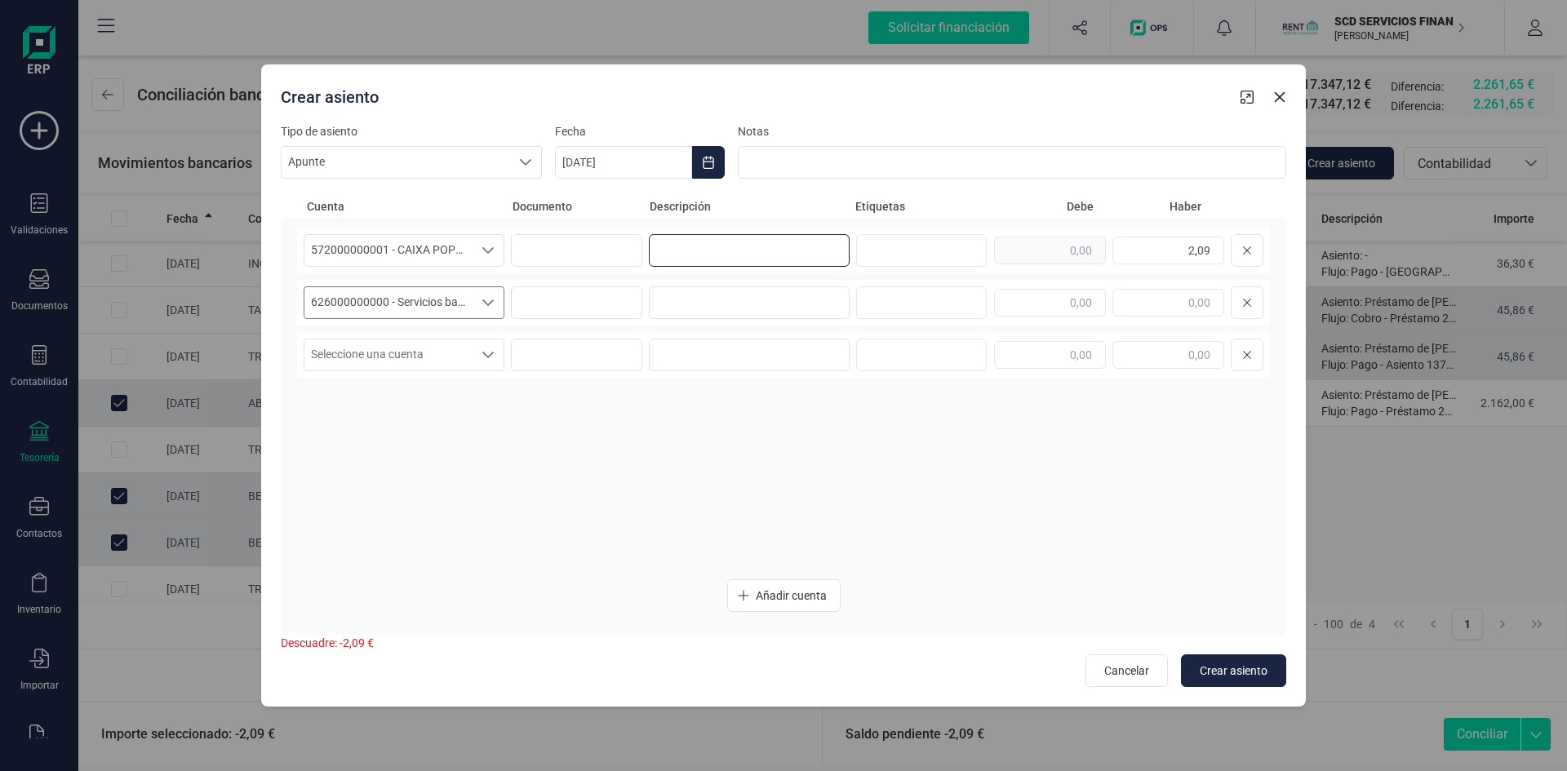
click at [682, 247] on input at bounding box center [749, 250] width 201 height 33
drag, startPoint x: 792, startPoint y: 245, endPoint x: 586, endPoint y: 245, distance: 206.5
click at [586, 245] on div "572000000001 - CAIXA POPULAR-CAIXA RURAL, S.C.C.V. 572000000001 - CAIXA POPULAR…" at bounding box center [783, 251] width 973 height 46
type input "comision devol remesa"
click at [698, 304] on input at bounding box center [749, 302] width 201 height 33
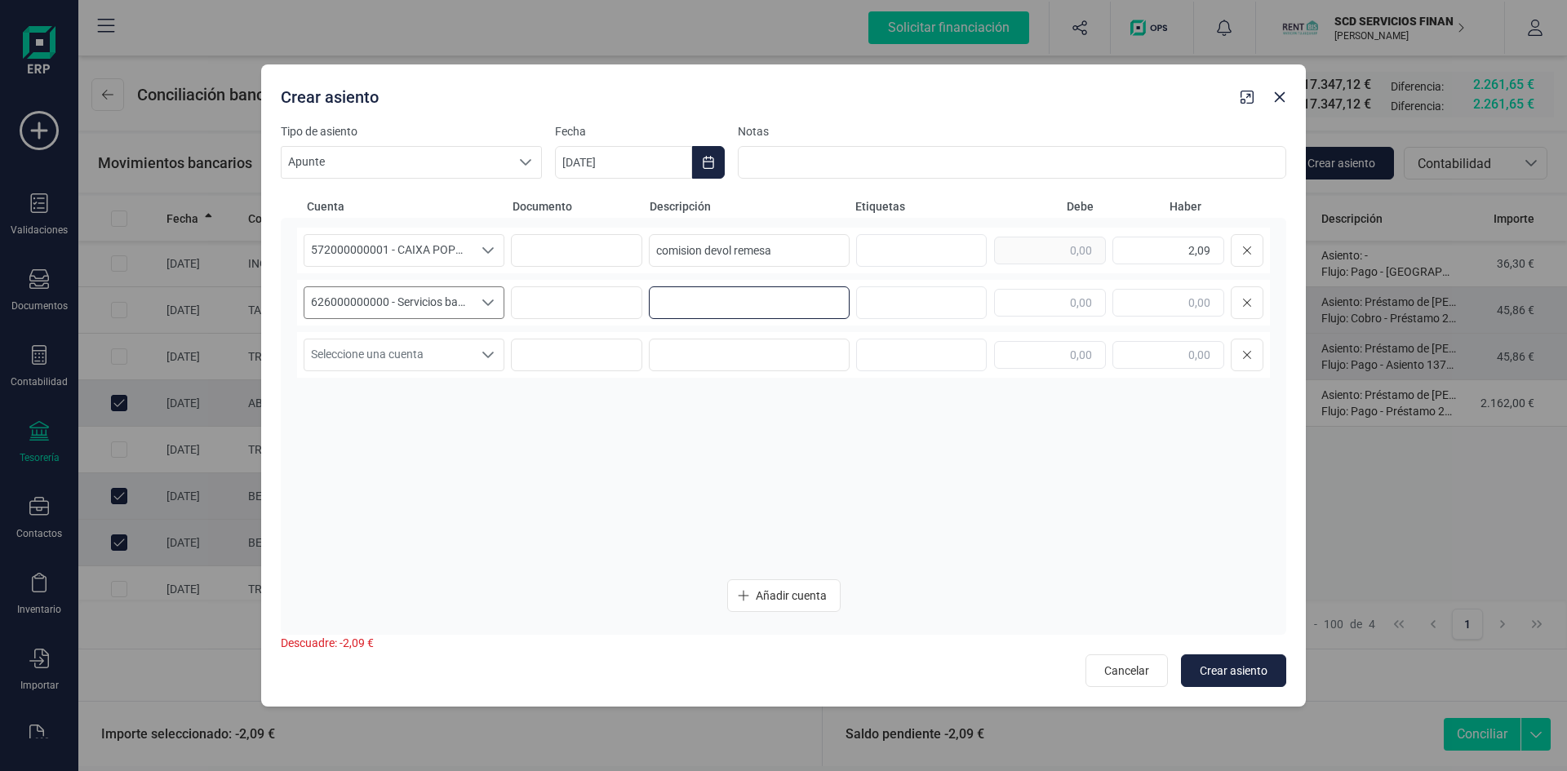
paste input "comision devol remesa"
type input "comision devol remesa"
click at [1079, 287] on div at bounding box center [1128, 302] width 269 height 33
click at [1075, 305] on input "text" at bounding box center [1050, 303] width 112 height 28
type input "2,09"
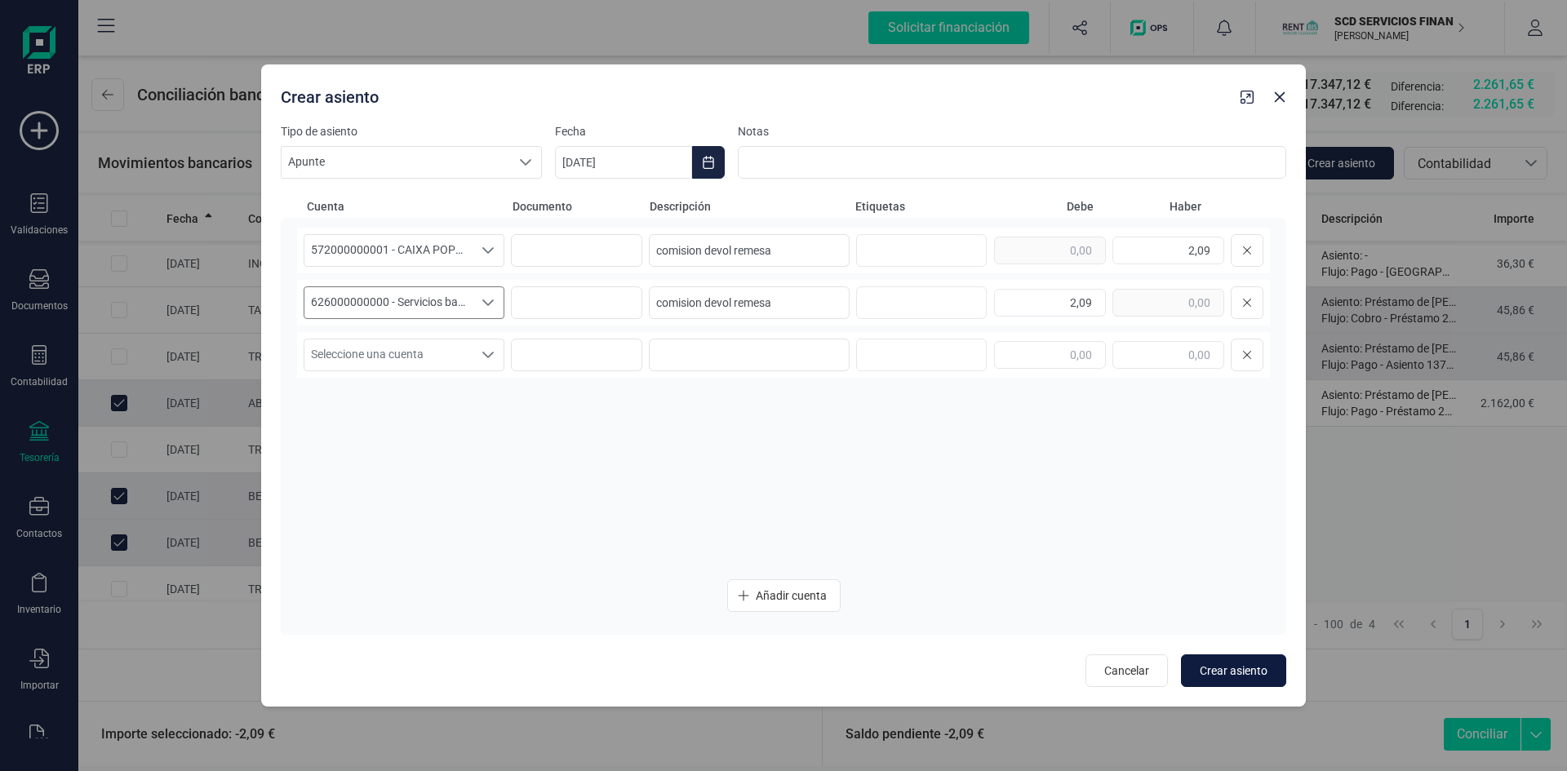
click at [1227, 667] on span "Crear asiento" at bounding box center [1234, 671] width 68 height 16
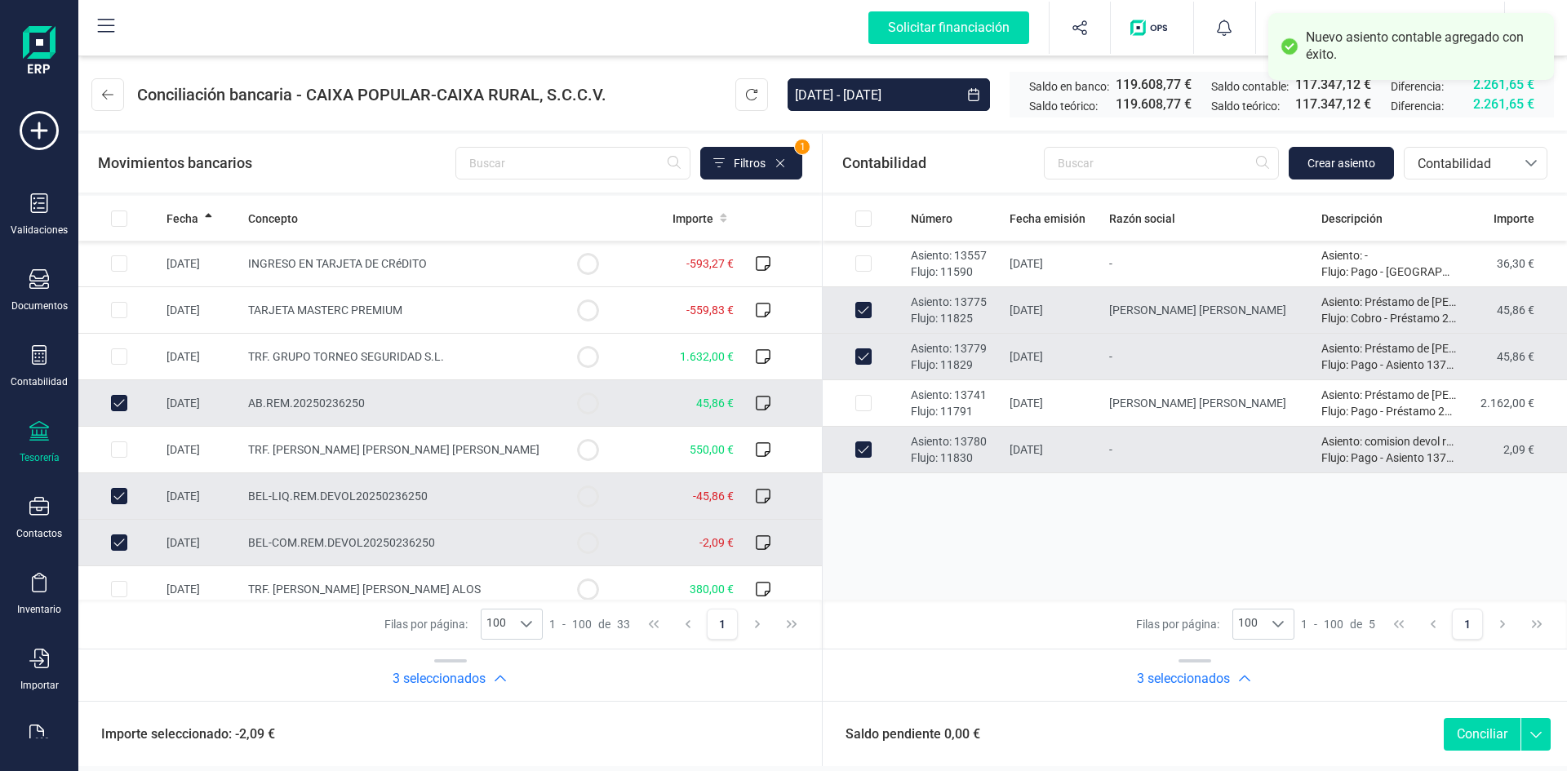
click at [1486, 735] on button "Conciliar" at bounding box center [1482, 734] width 77 height 33
checkbox input "false"
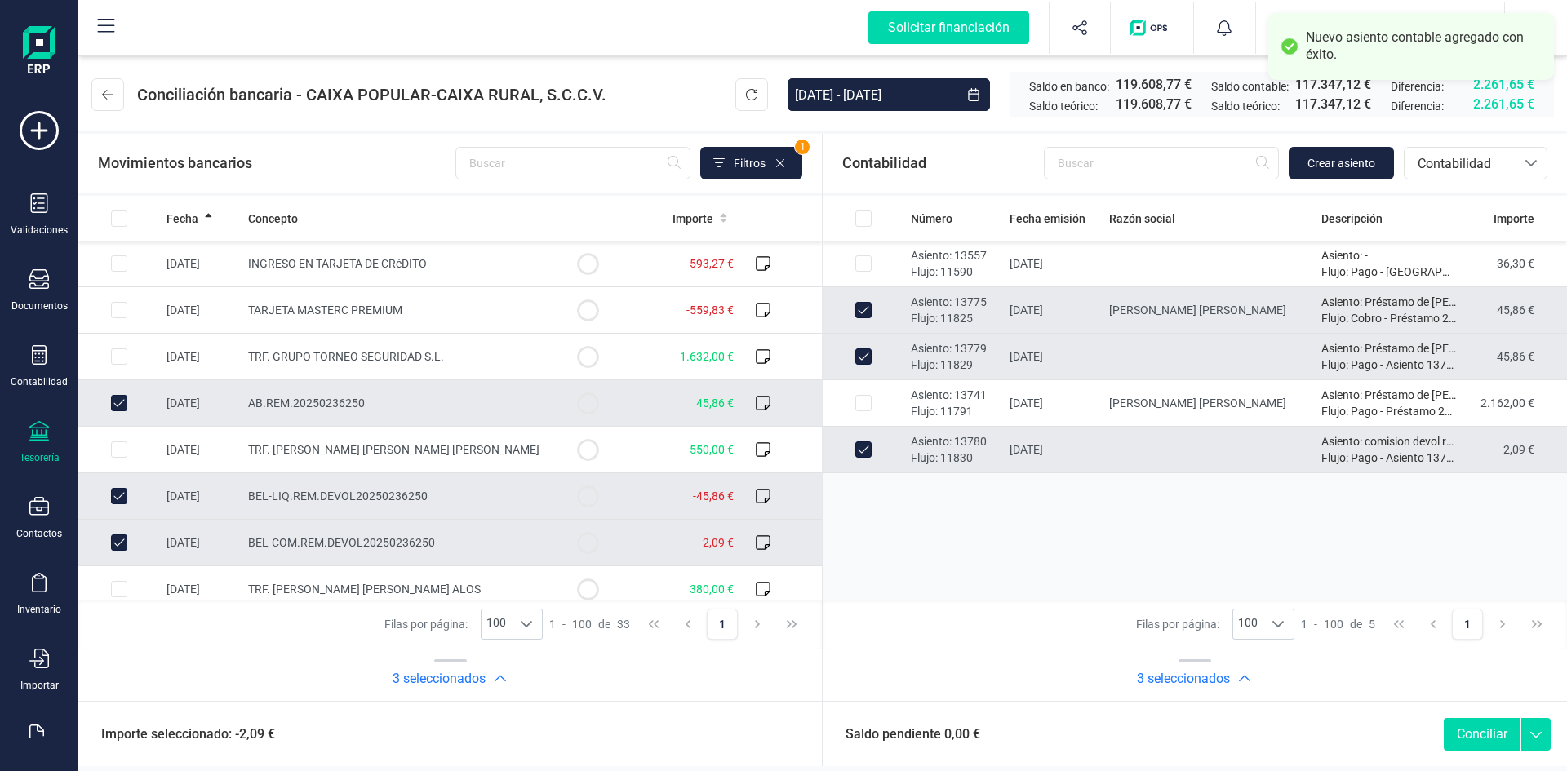
checkbox input "false"
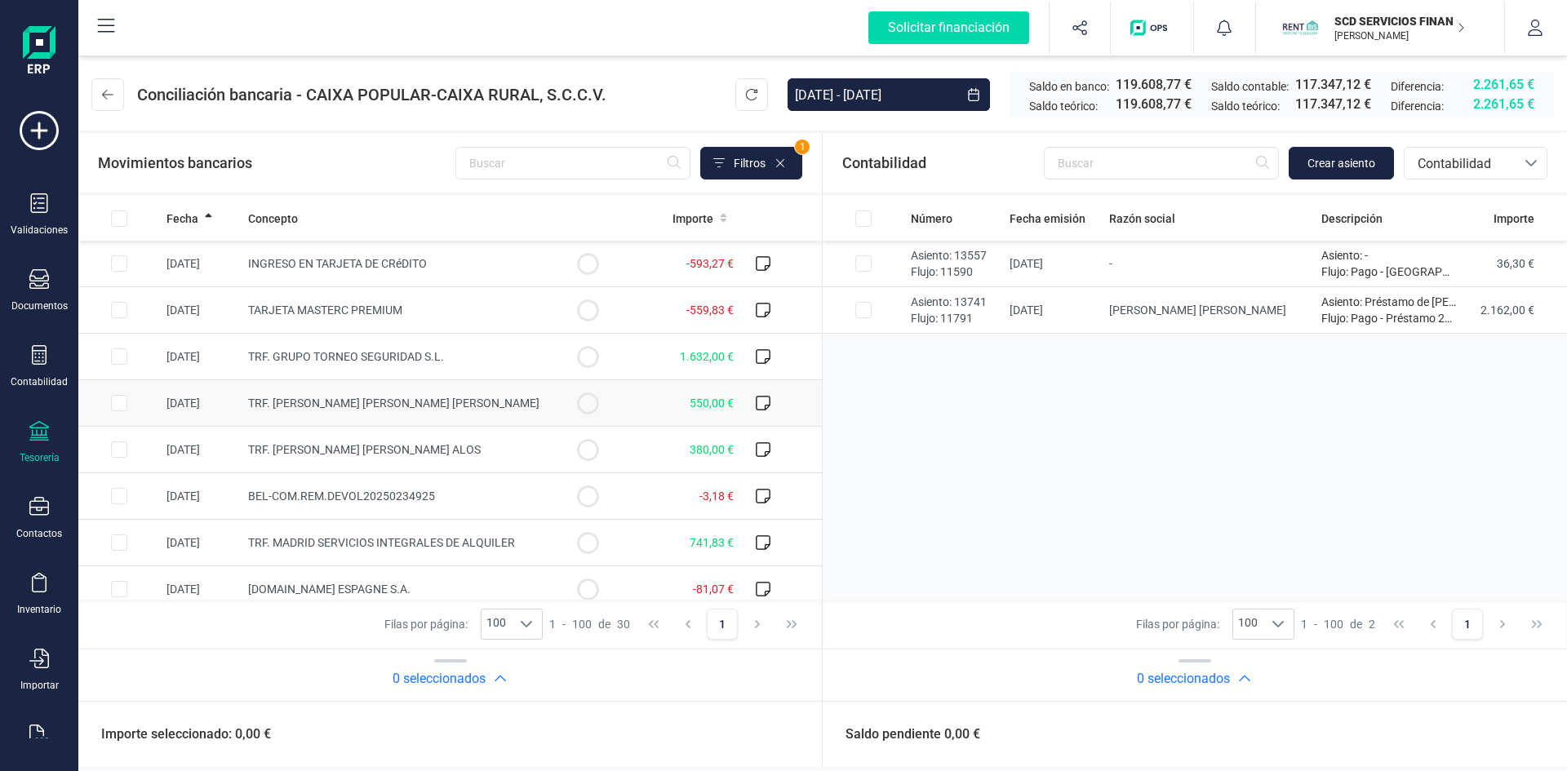
click at [123, 402] on input "Row Selected fc893c77-5456-446c-87a5-0ab15ffa7016" at bounding box center [119, 403] width 16 height 16
checkbox input "true"
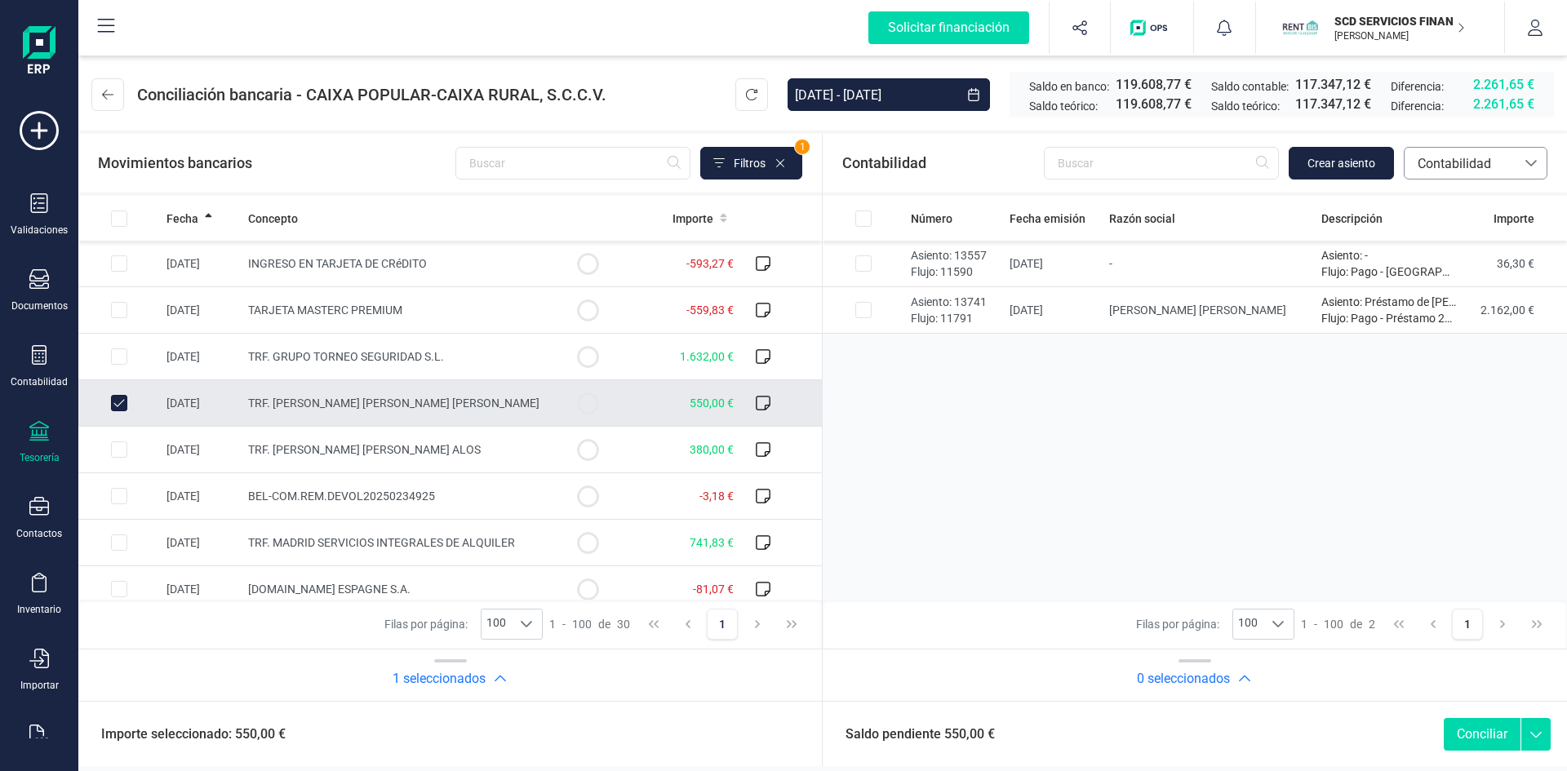
click at [1440, 158] on span "Contabilidad" at bounding box center [1460, 164] width 98 height 20
click at [1454, 303] on span "Devoluciones" at bounding box center [1456, 307] width 78 height 20
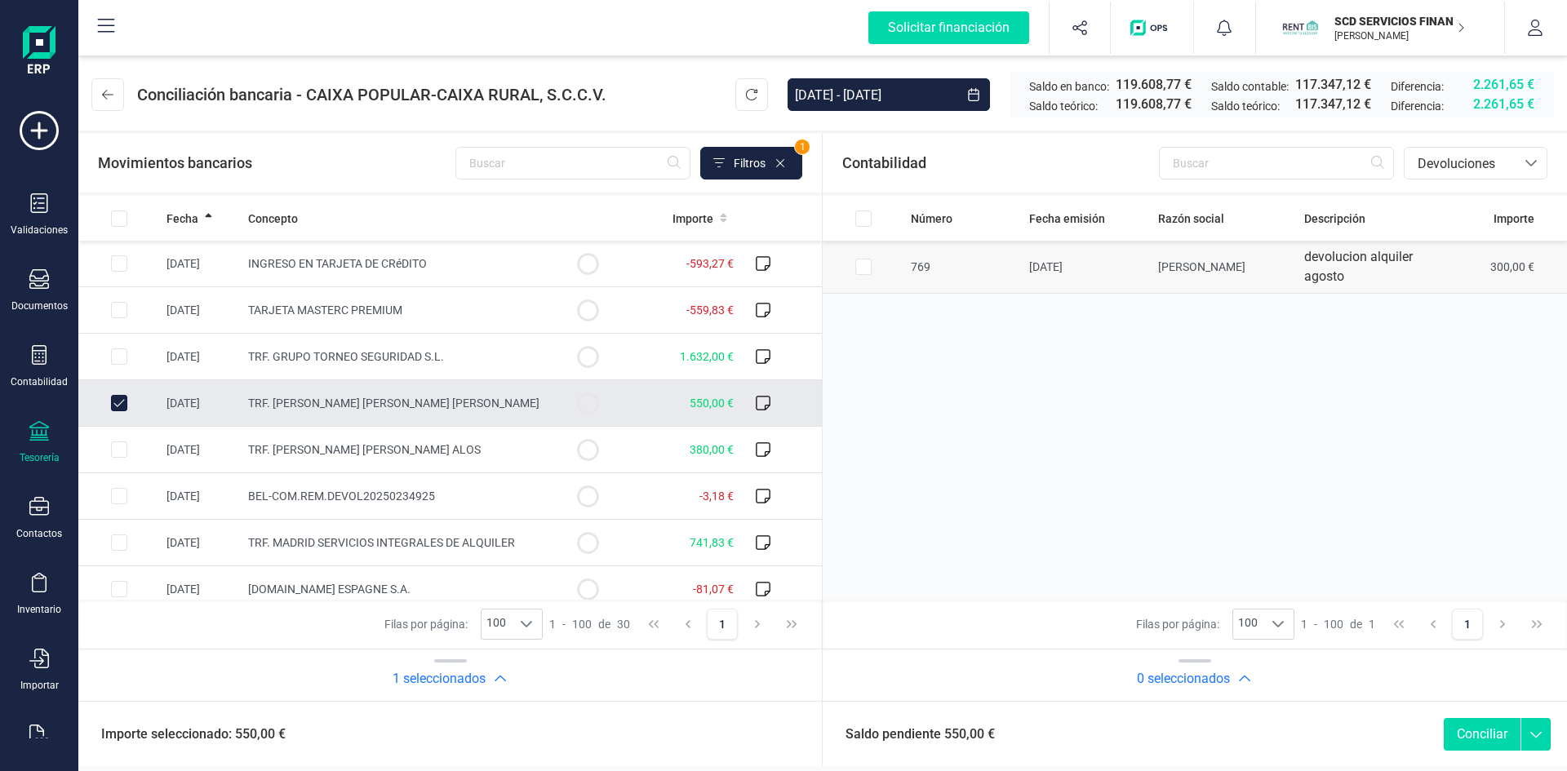
click at [859, 267] on input "Row Selected add1eb65-6f8c-4a3a-90d1-3bf4852e9dab" at bounding box center [863, 267] width 16 height 16
checkbox input "true"
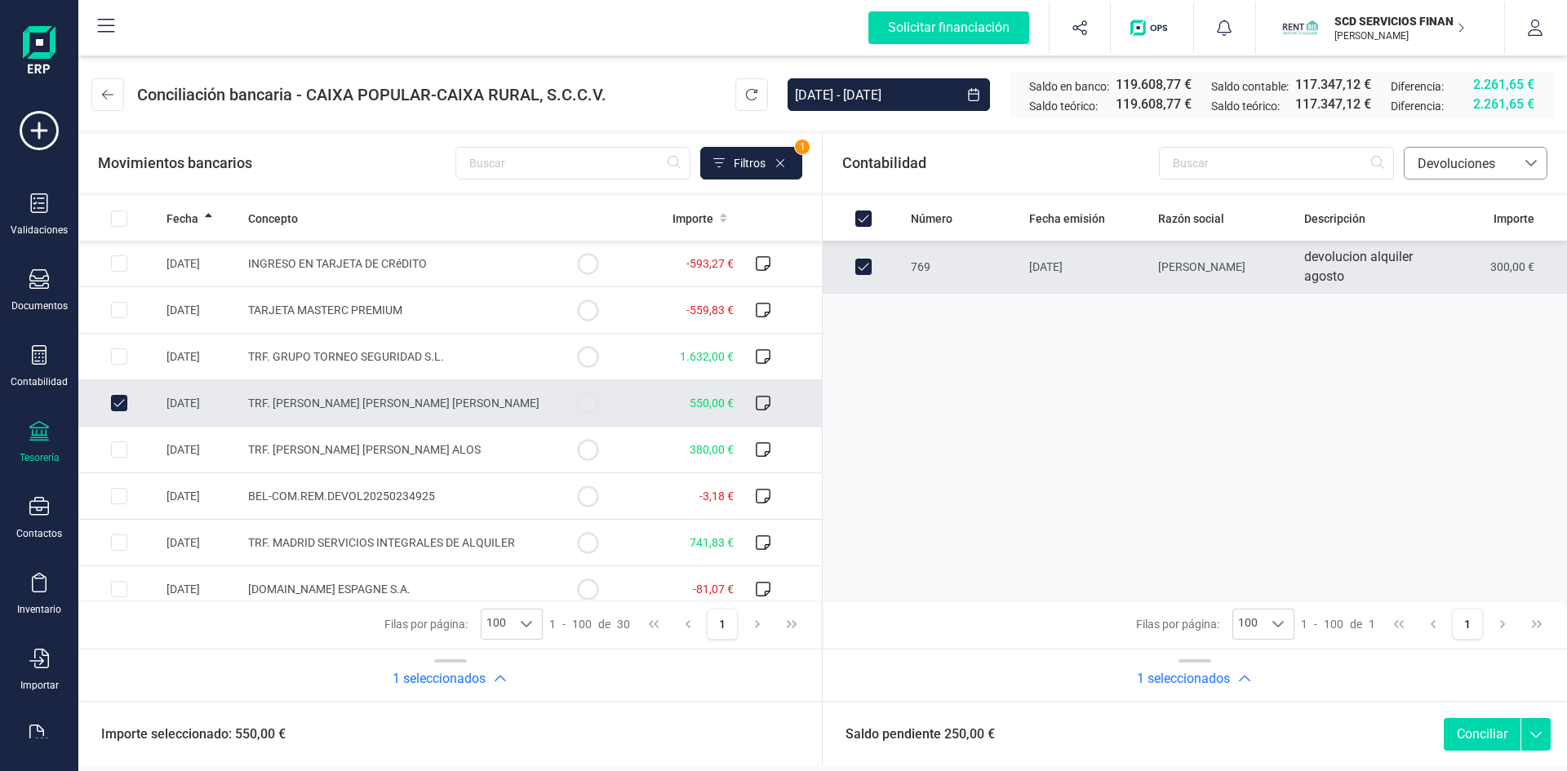
click at [1456, 166] on span "Devoluciones" at bounding box center [1460, 164] width 98 height 20
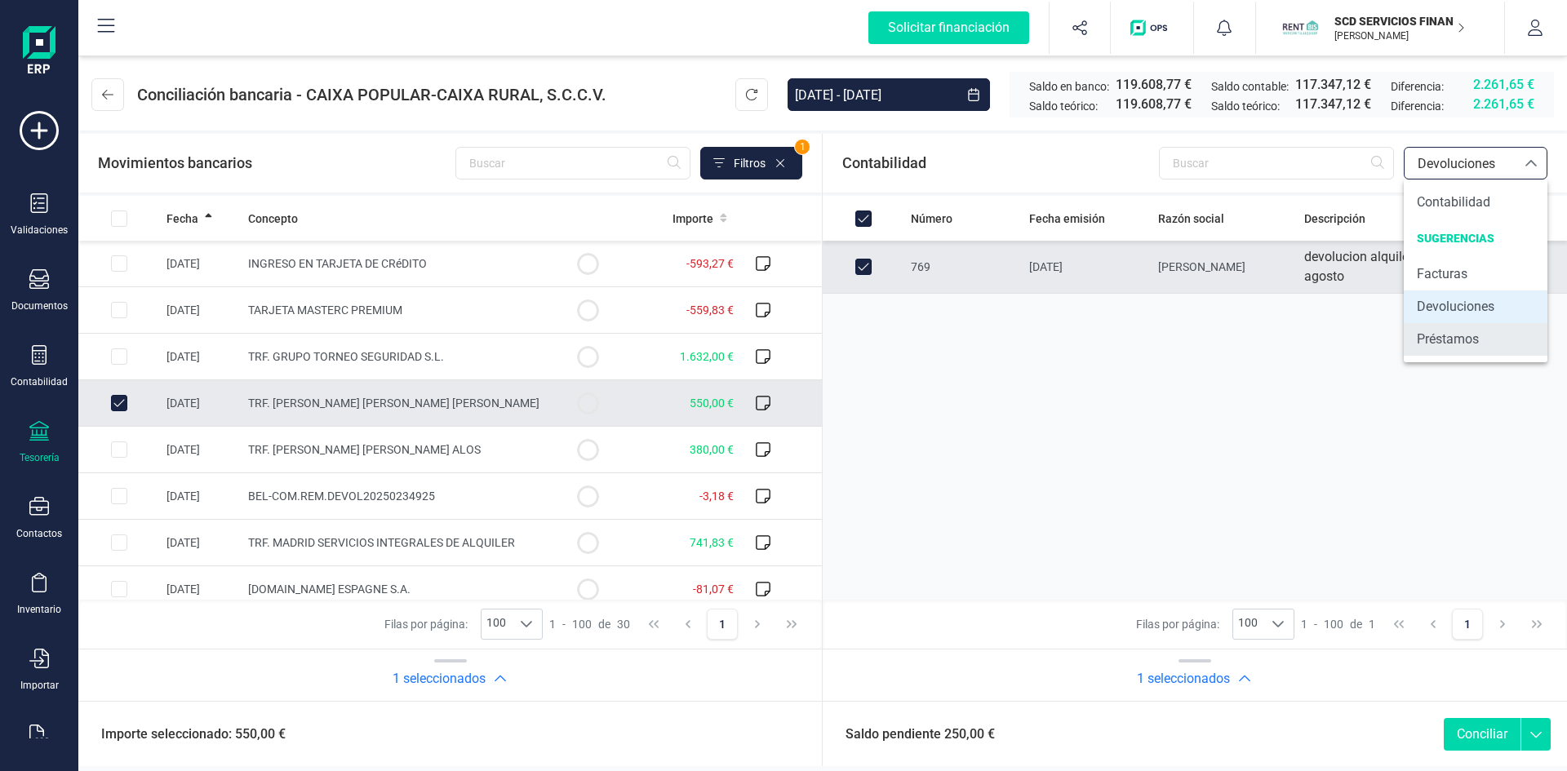
click at [1463, 344] on span "Préstamos" at bounding box center [1448, 340] width 62 height 20
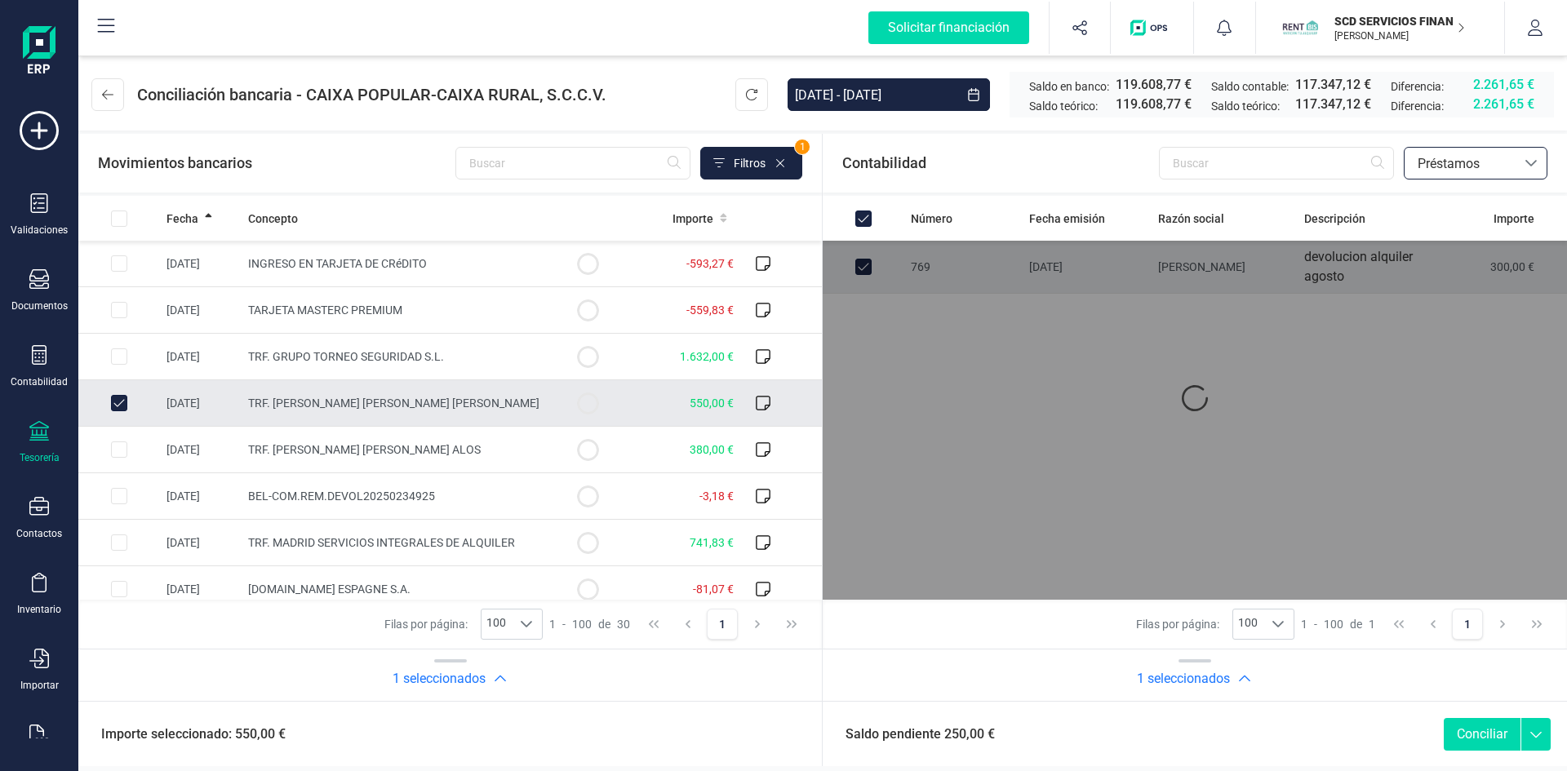
checkbox input "false"
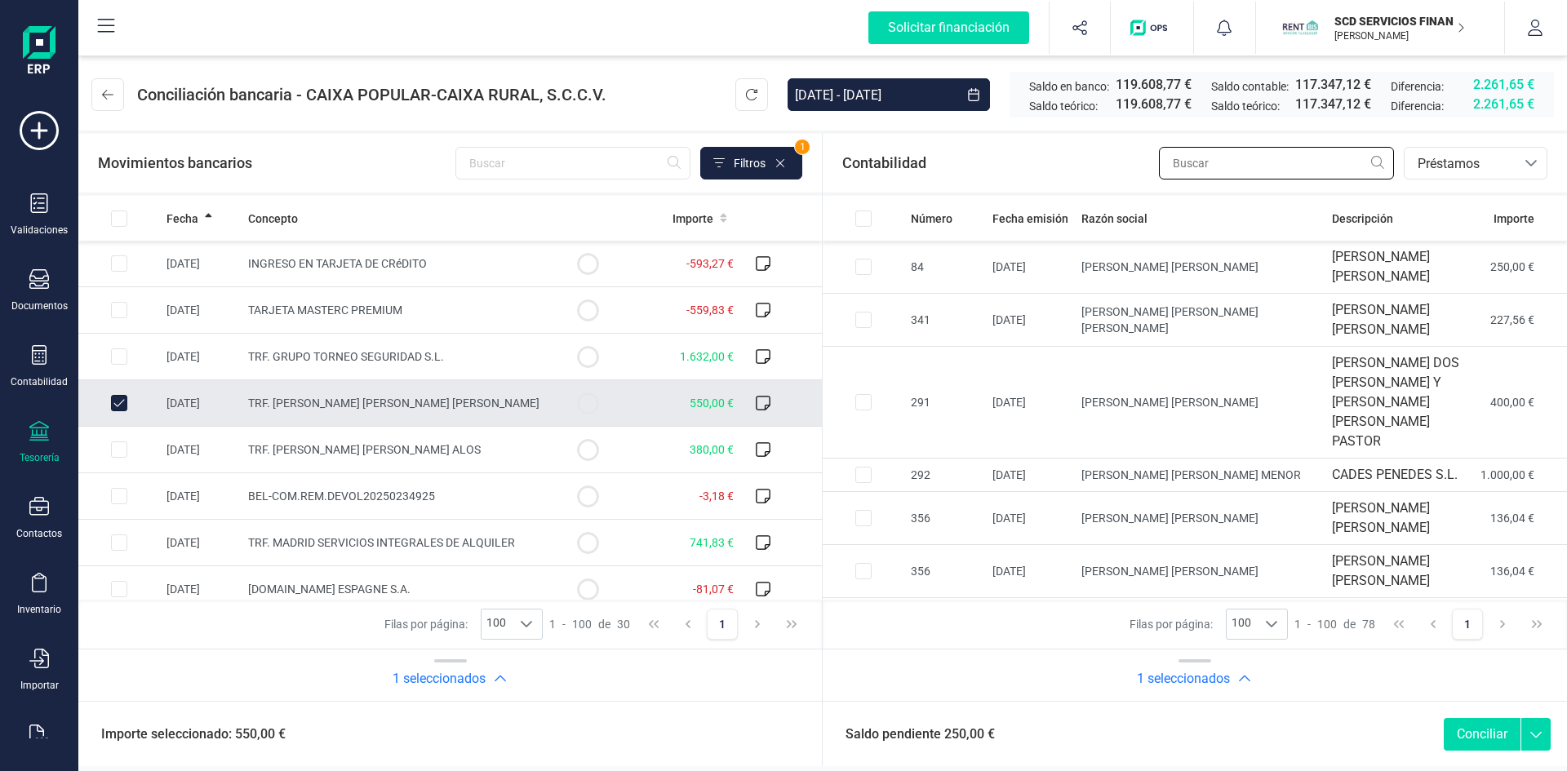
click at [1247, 164] on input "text" at bounding box center [1276, 163] width 235 height 33
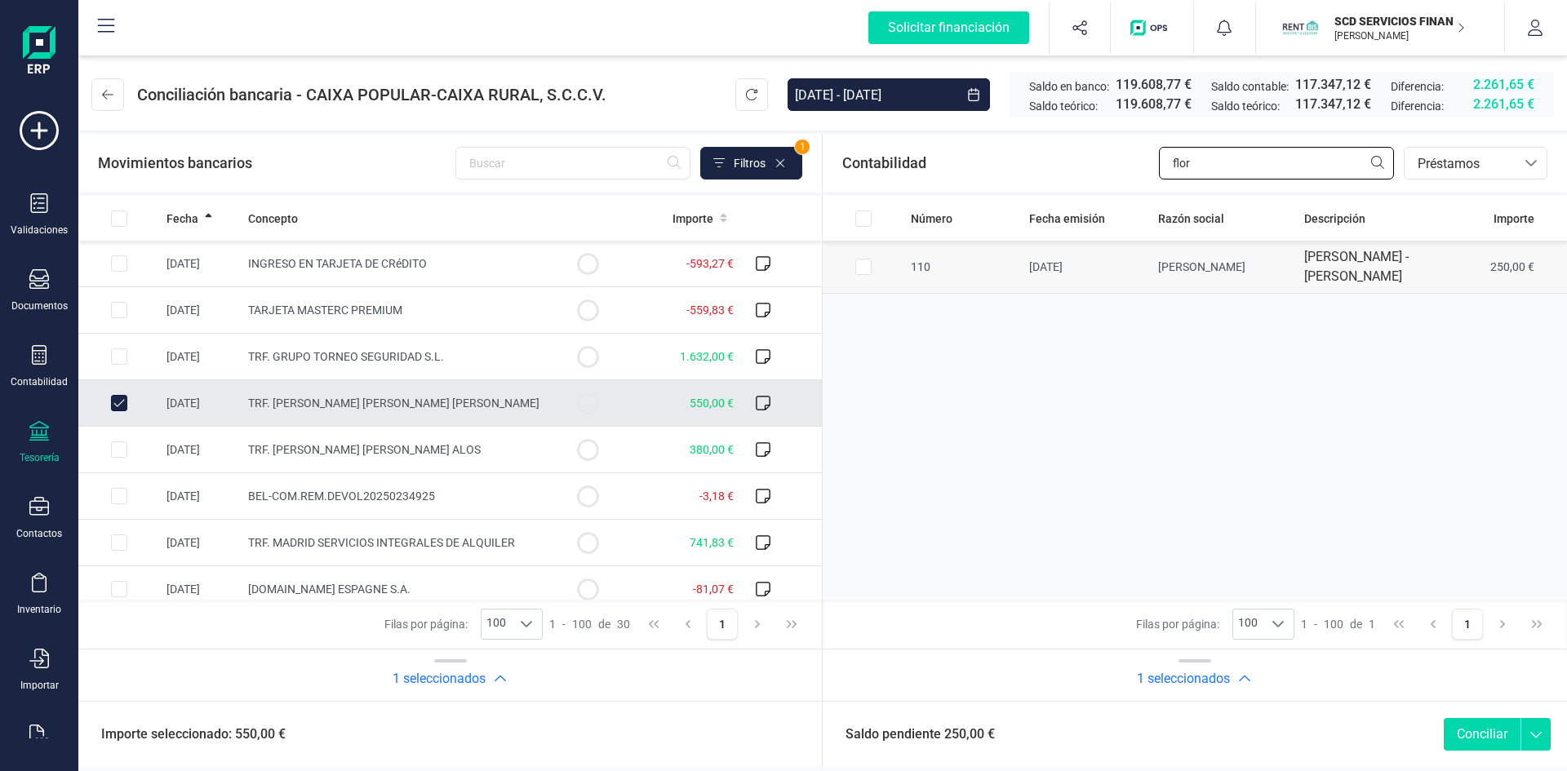
type input "flor"
click at [858, 275] on input "Row Selected ccf0c357-5cb3-4b6e-b13c-2577726170ea" at bounding box center [863, 267] width 16 height 16
checkbox input "true"
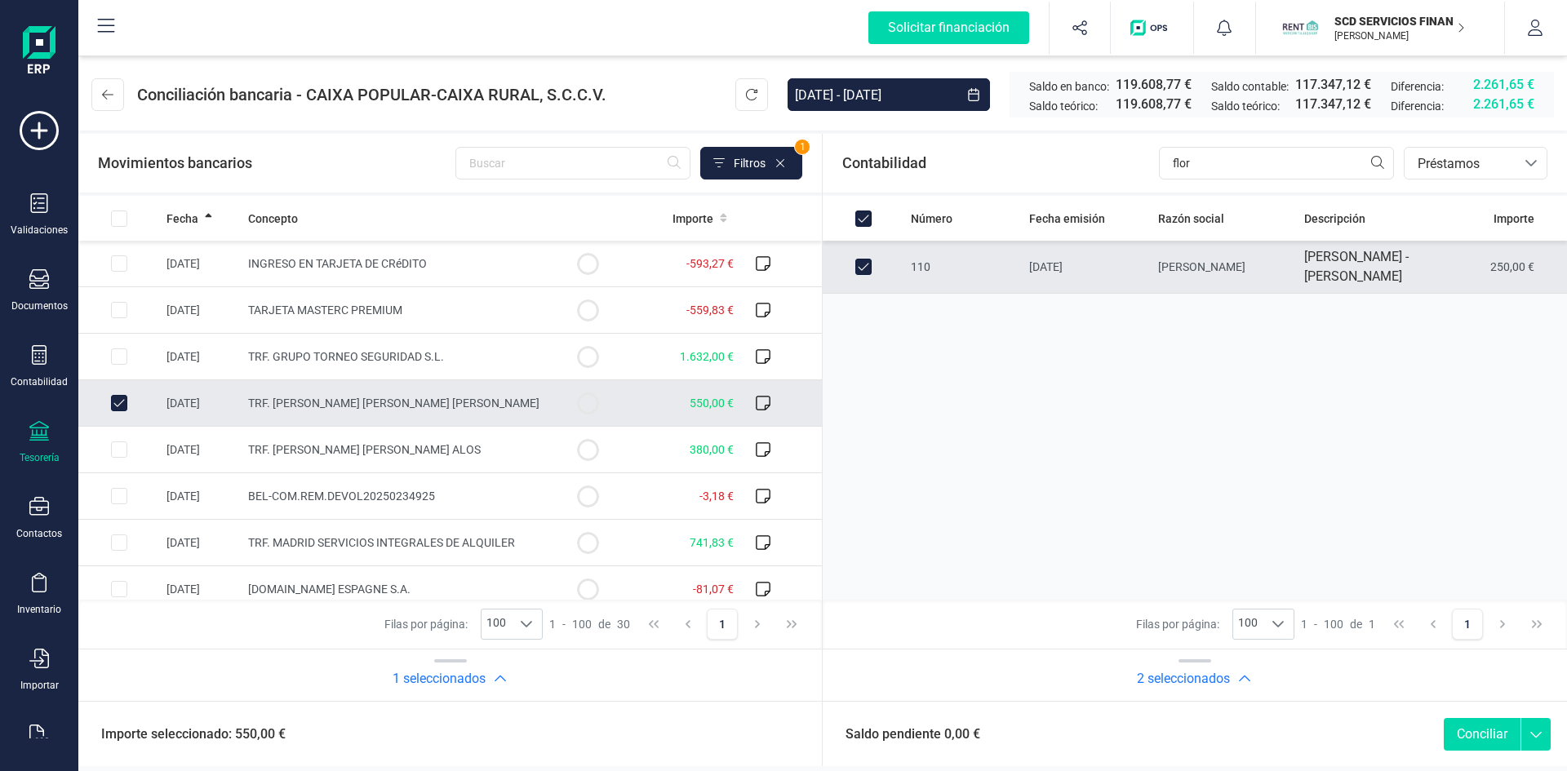
click at [1483, 732] on button "Conciliar" at bounding box center [1482, 734] width 77 height 33
checkbox input "false"
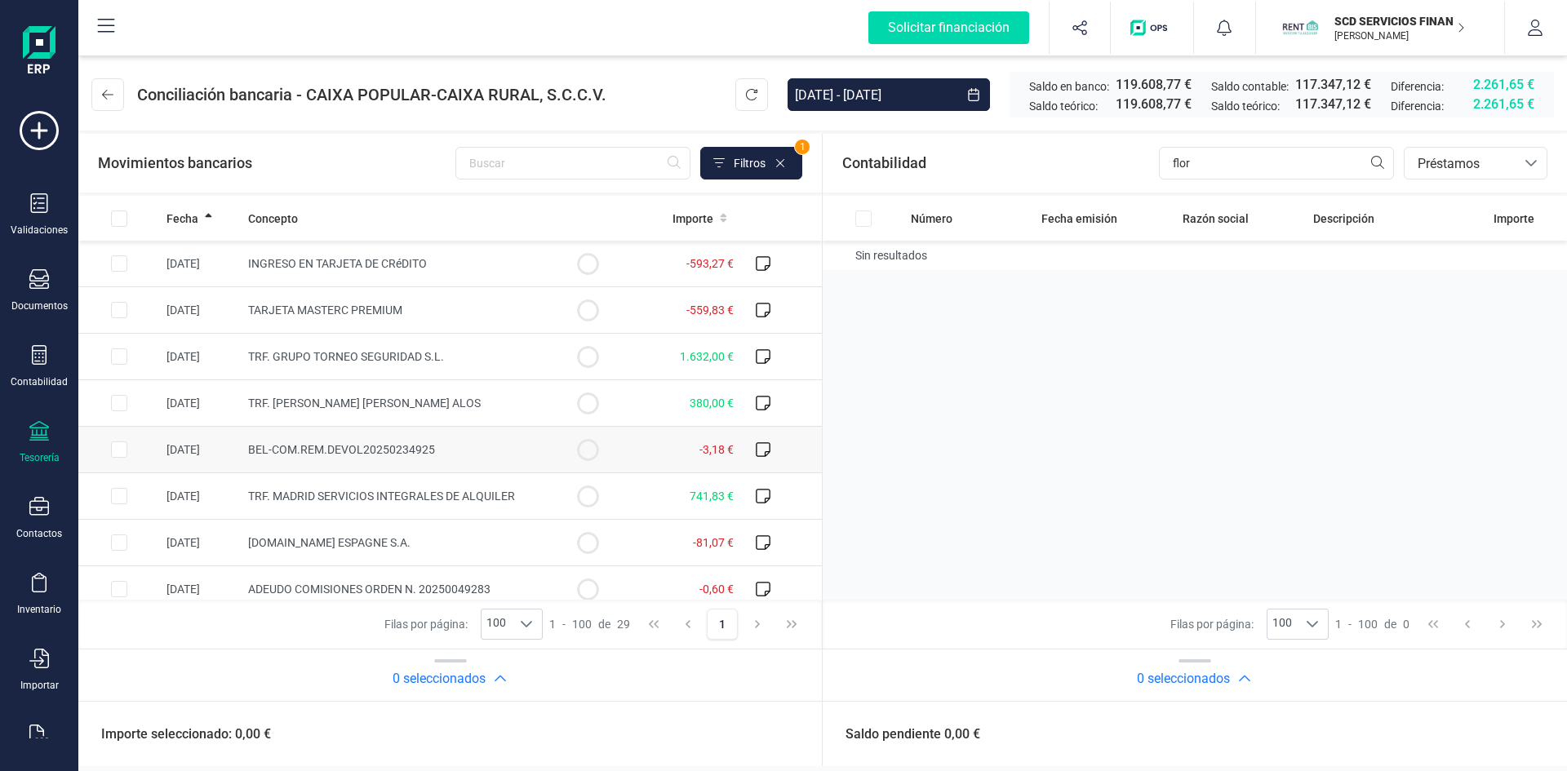
click at [115, 449] on input "Row Selected c8cb8ec1-9127-4a79-965f-e6401c40a7d7" at bounding box center [119, 450] width 16 height 16
checkbox input "true"
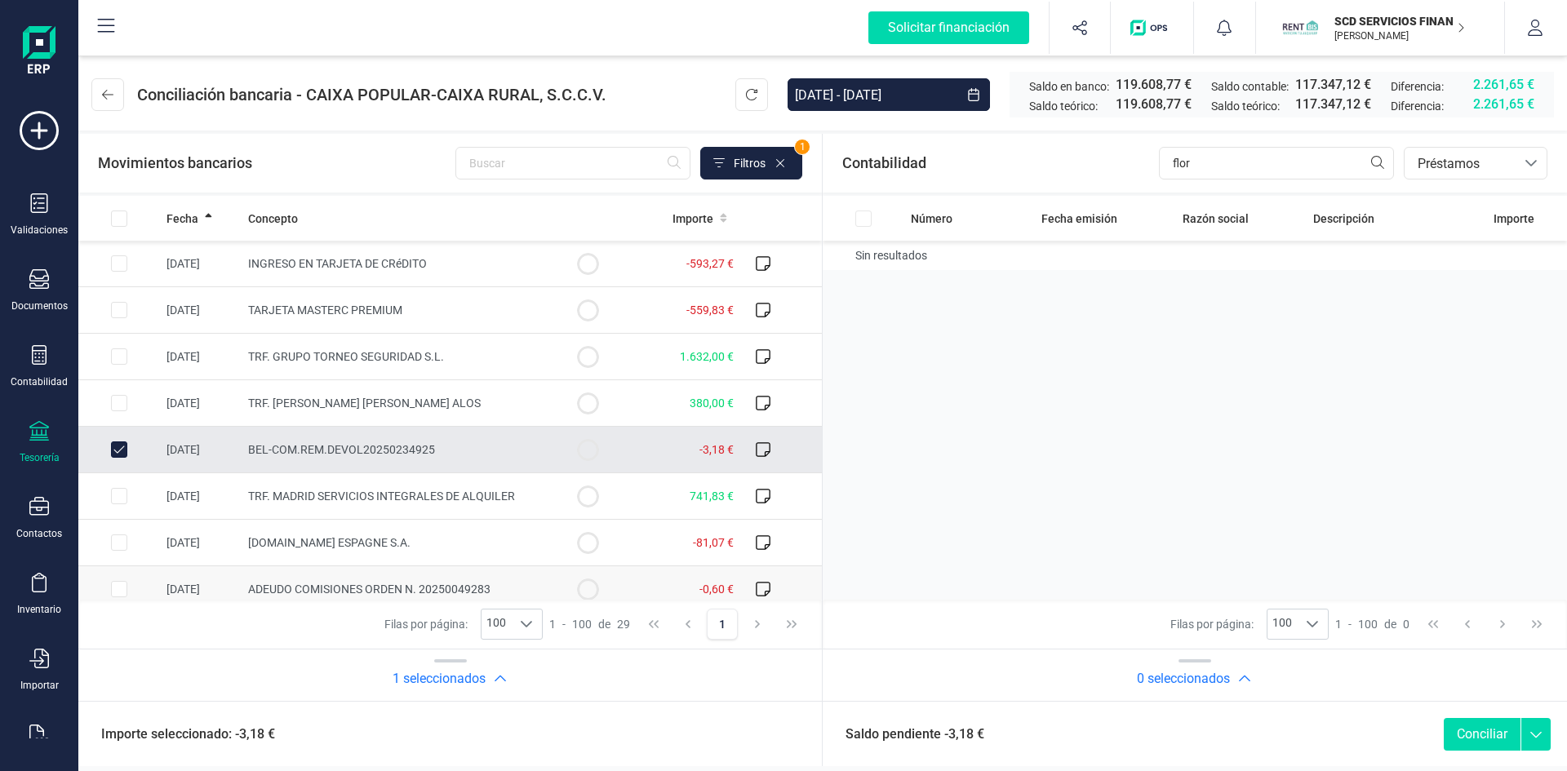
click at [120, 587] on input "Row Selected ac845faf-5ddc-4403-8096-2ee6c8644663" at bounding box center [119, 589] width 16 height 16
checkbox input "true"
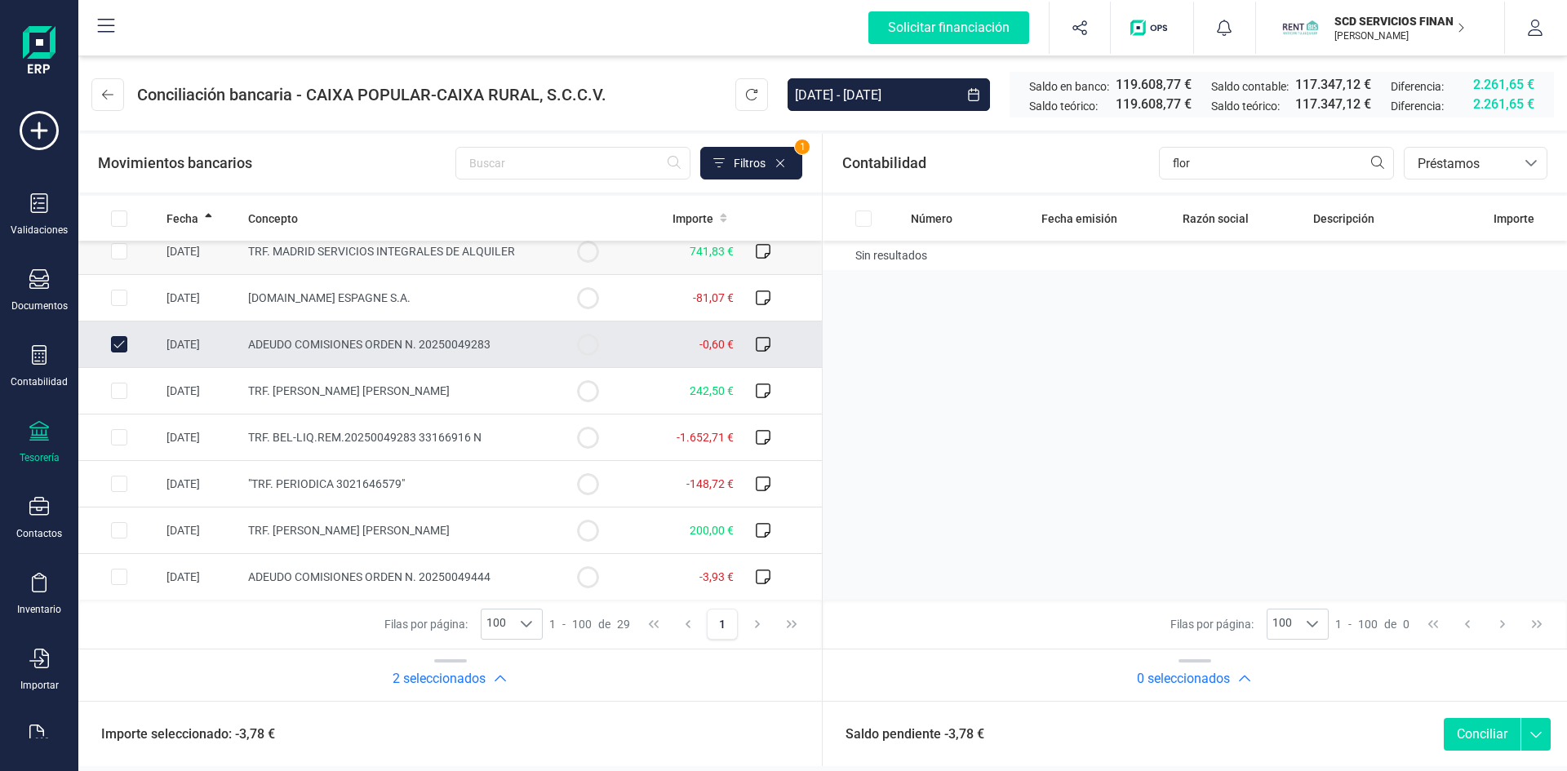
scroll to position [326, 0]
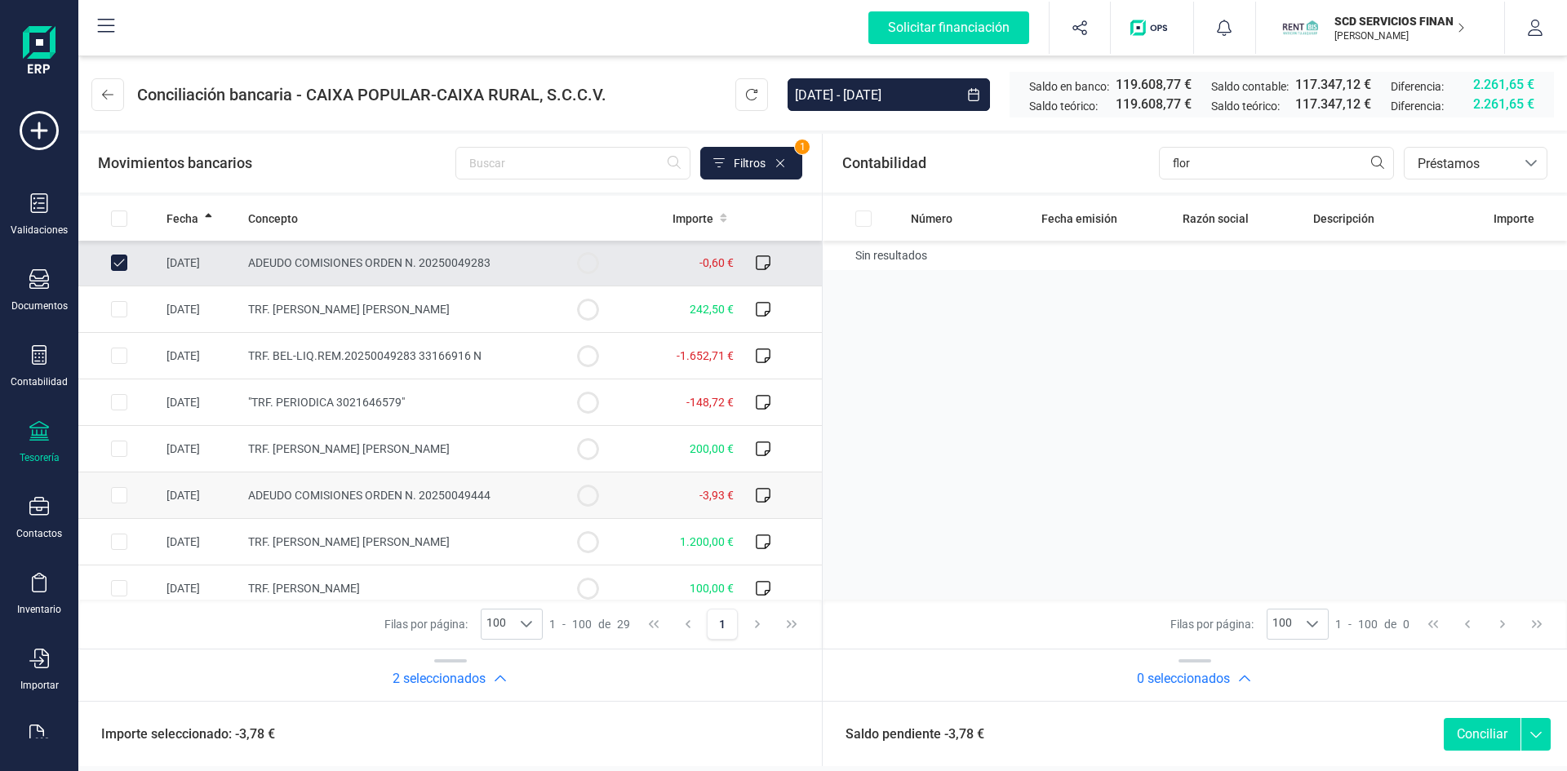
drag, startPoint x: 114, startPoint y: 493, endPoint x: 126, endPoint y: 494, distance: 11.5
click at [114, 493] on input "Row Selected 408158da-5ef7-49b3-9452-51b1c4839846" at bounding box center [119, 495] width 16 height 16
checkbox input "true"
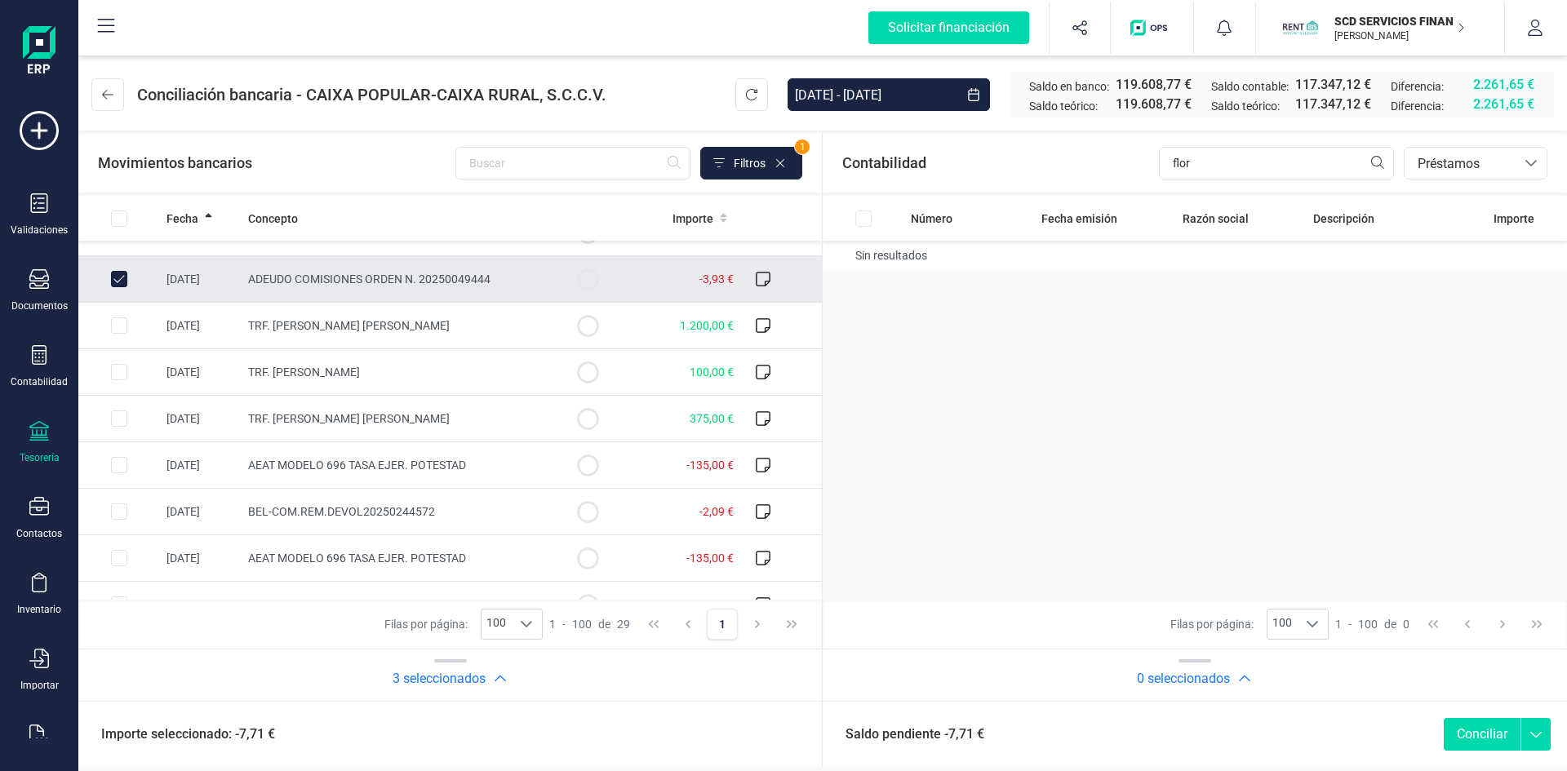
scroll to position [571, 0]
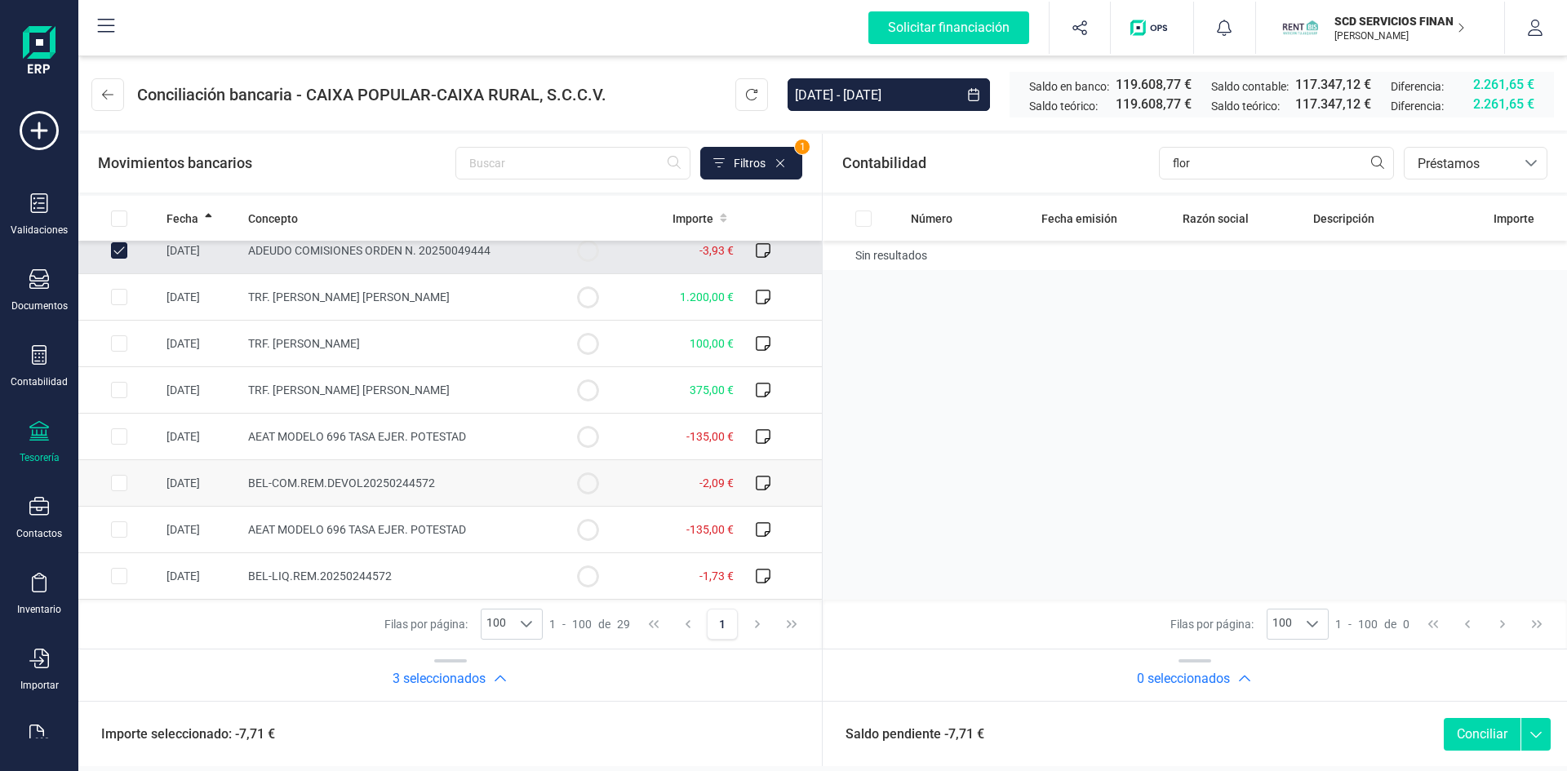
click at [120, 484] on input "Row Selected 63f5aa6a-306d-492b-bbf8-6312aa80d8d0" at bounding box center [119, 483] width 16 height 16
checkbox input "true"
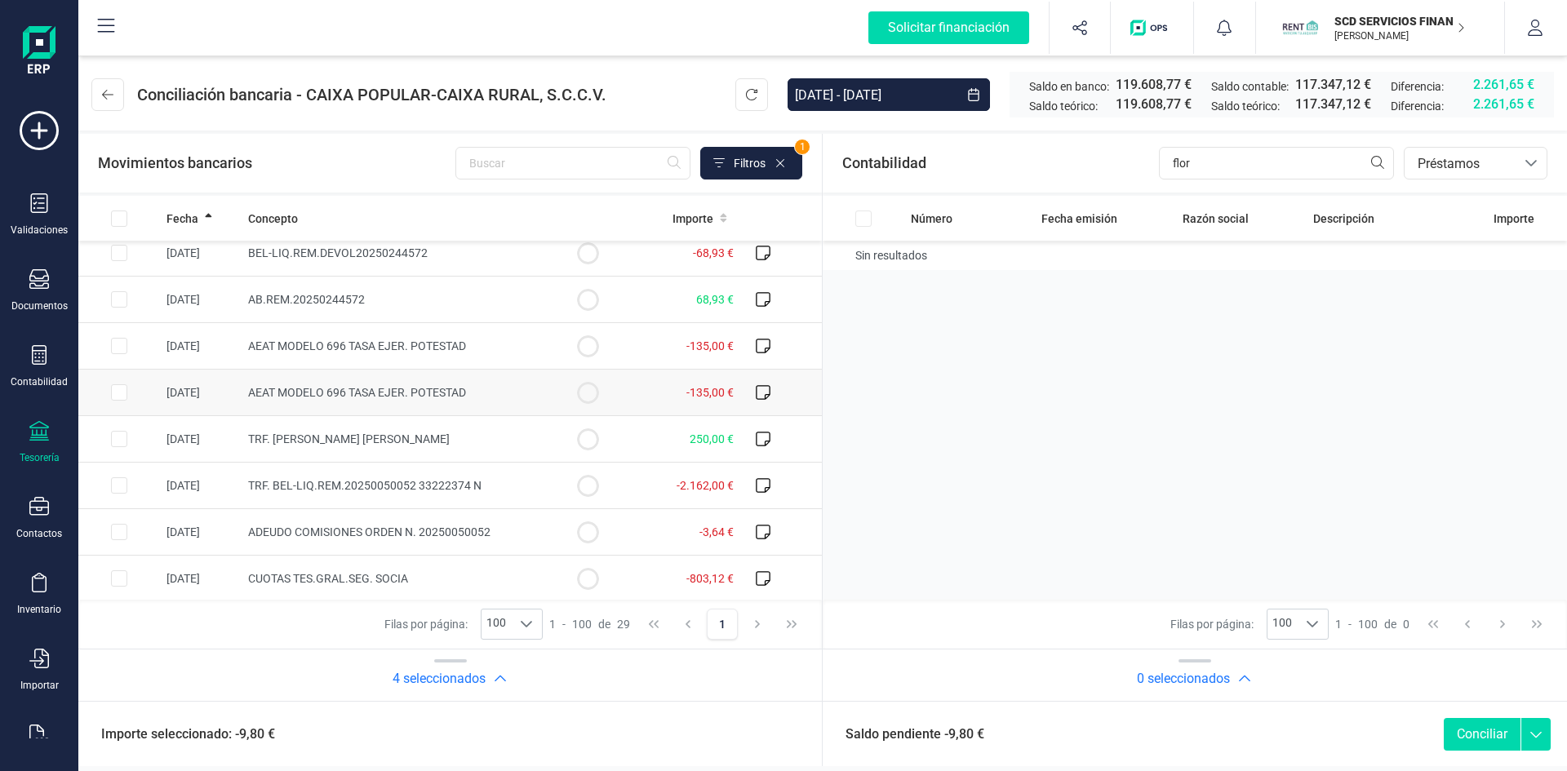
scroll to position [979, 0]
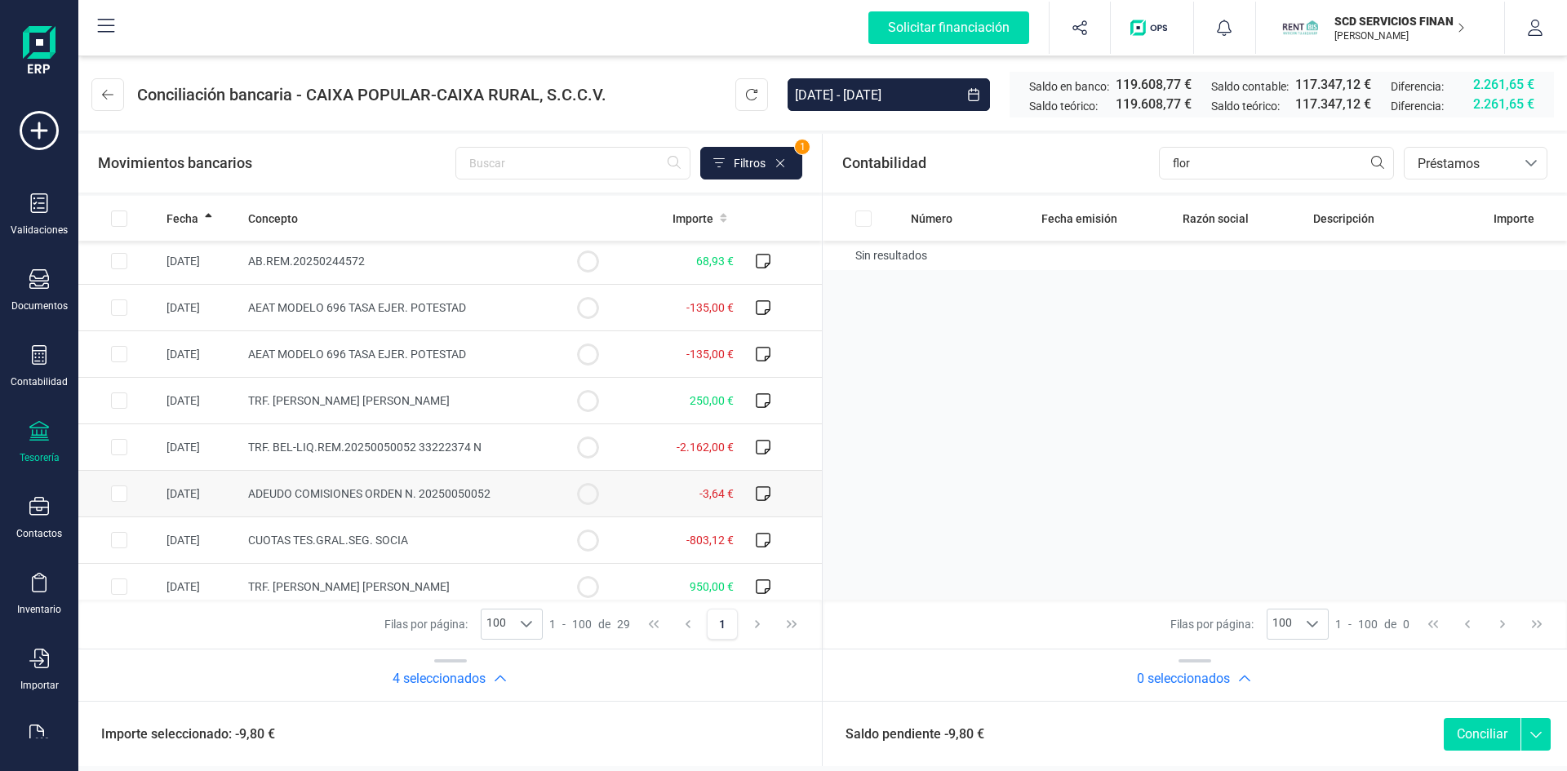
click at [115, 491] on input "Row Selected 08fd7513-de9d-4304-8ad5-fc9a643708ff" at bounding box center [119, 494] width 16 height 16
checkbox input "true"
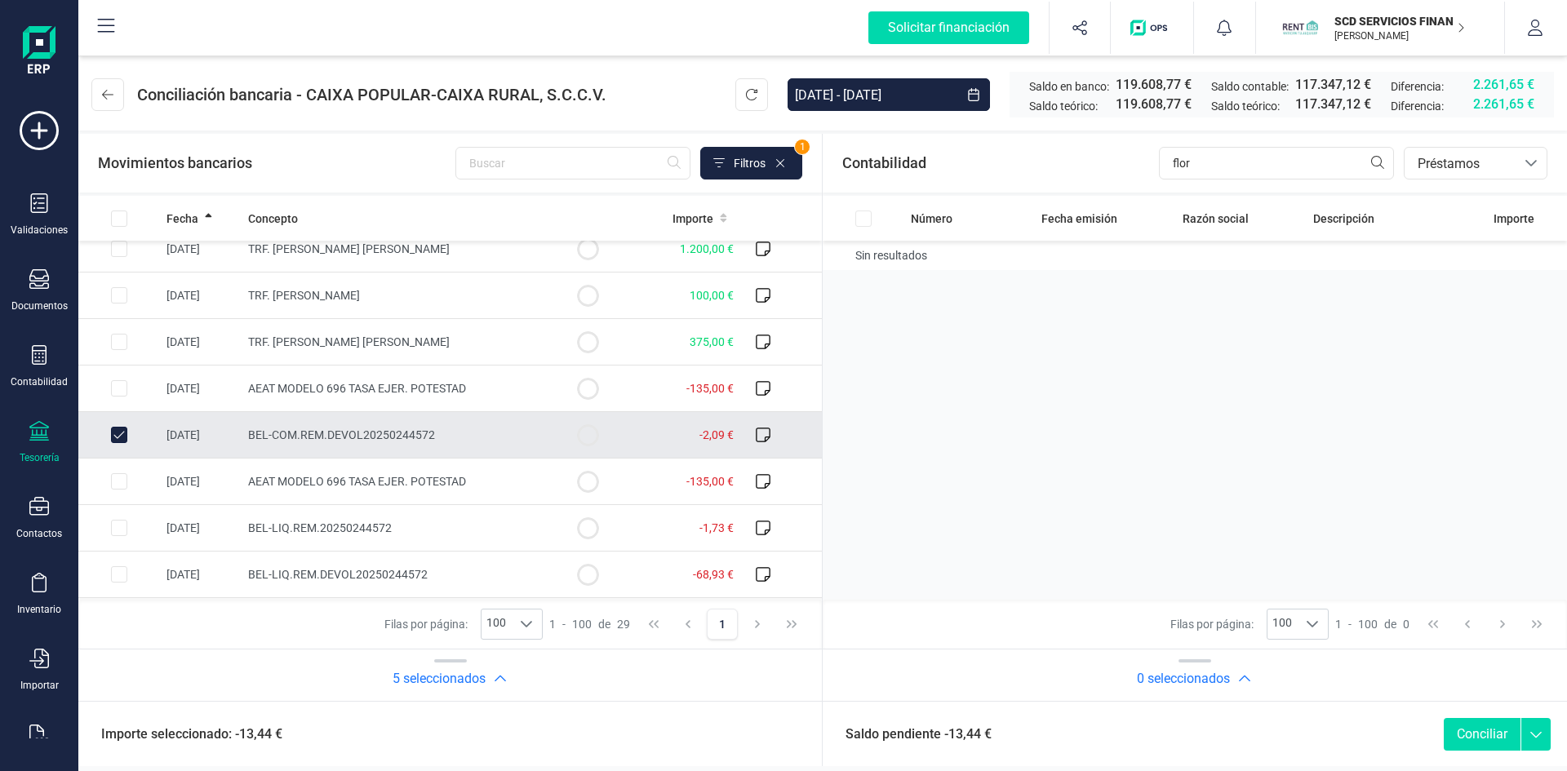
scroll to position [582, 0]
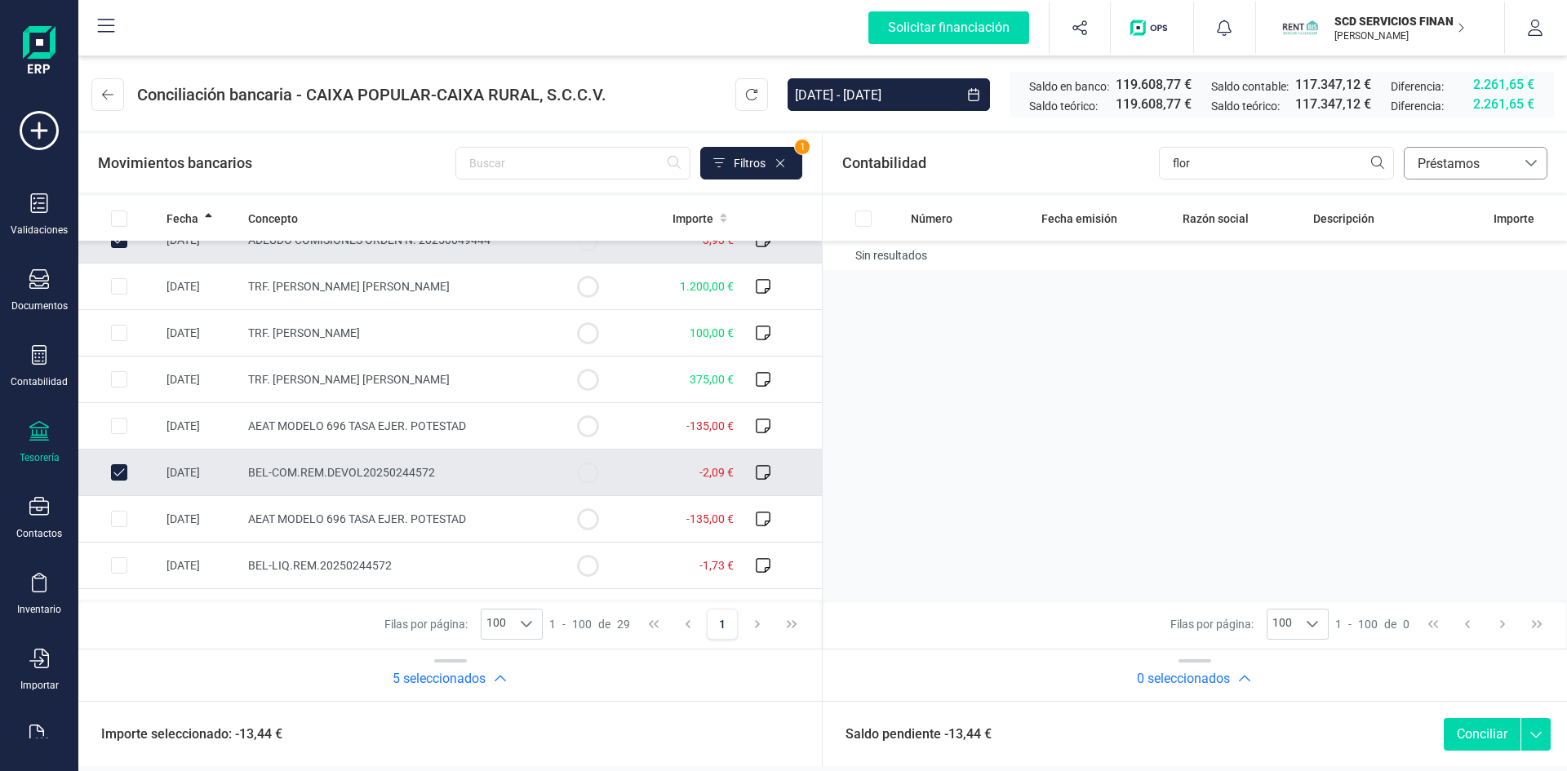
click at [1466, 158] on span "Préstamos" at bounding box center [1460, 164] width 98 height 20
click at [1444, 206] on span "Contabilidad" at bounding box center [1453, 203] width 73 height 20
click at [1341, 164] on span "Crear asiento" at bounding box center [1341, 163] width 68 height 16
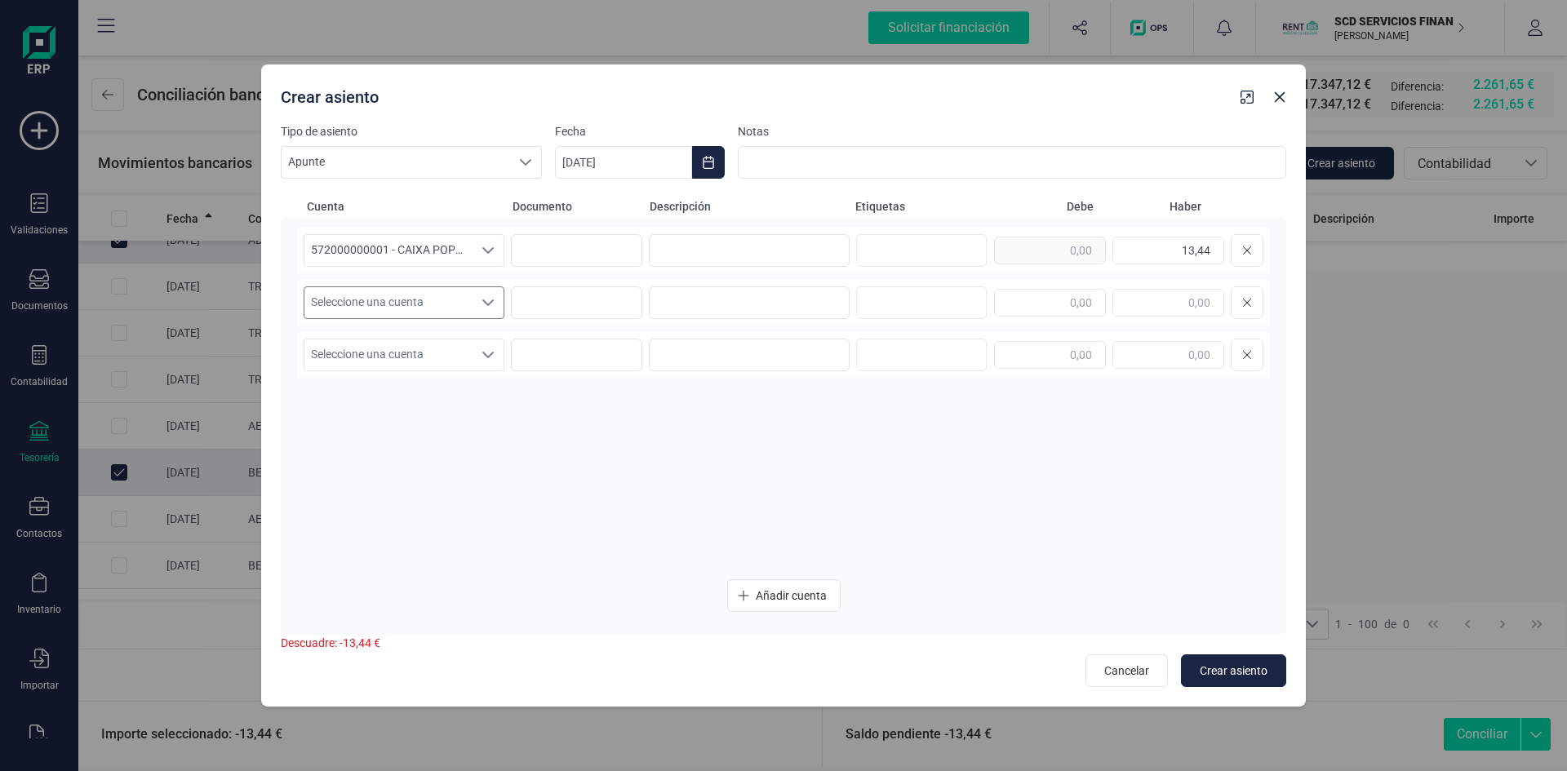
click at [489, 305] on icon "Seleccione una cuenta" at bounding box center [488, 302] width 13 height 13
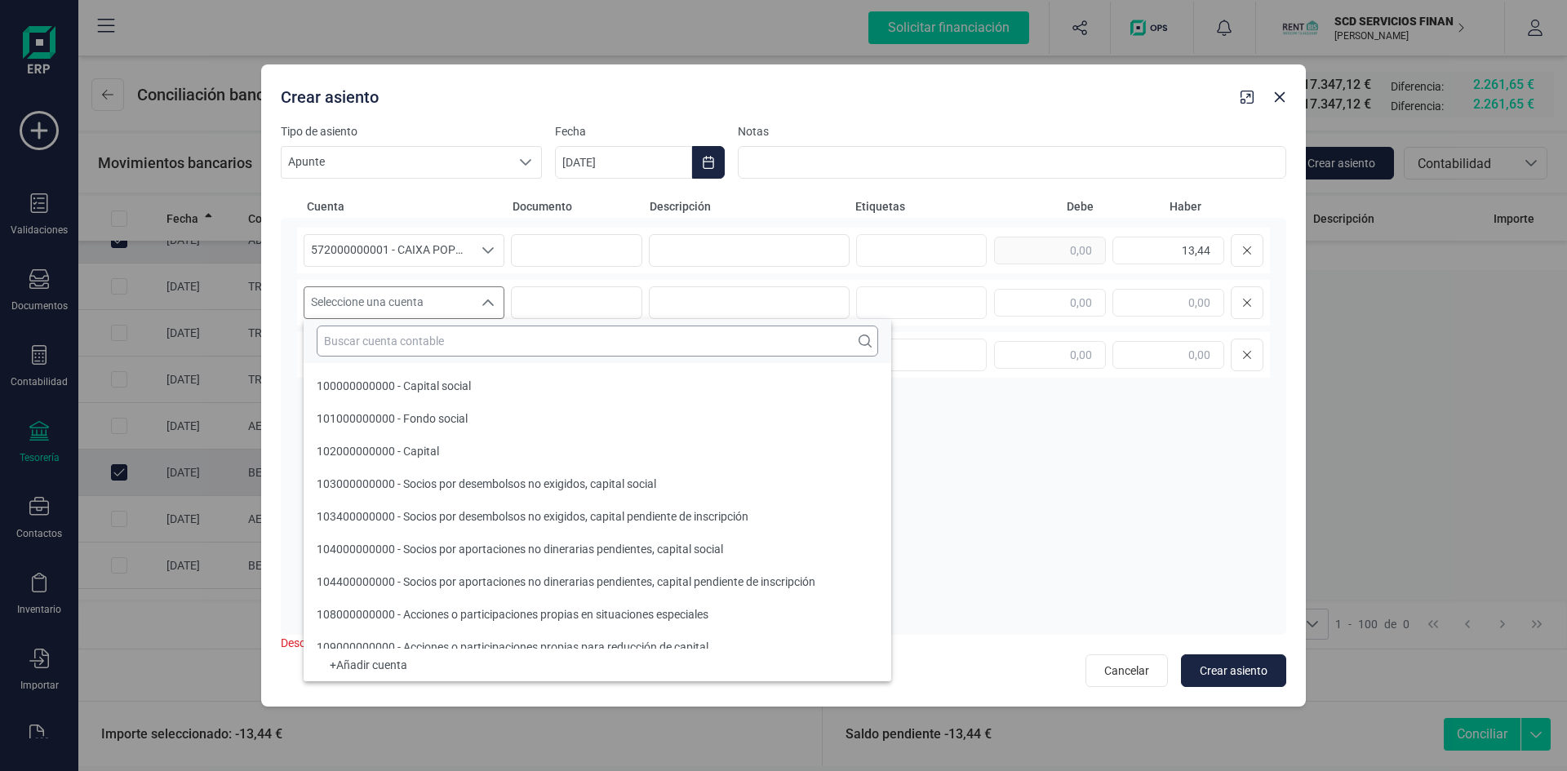
click at [471, 340] on input "text" at bounding box center [597, 341] width 561 height 31
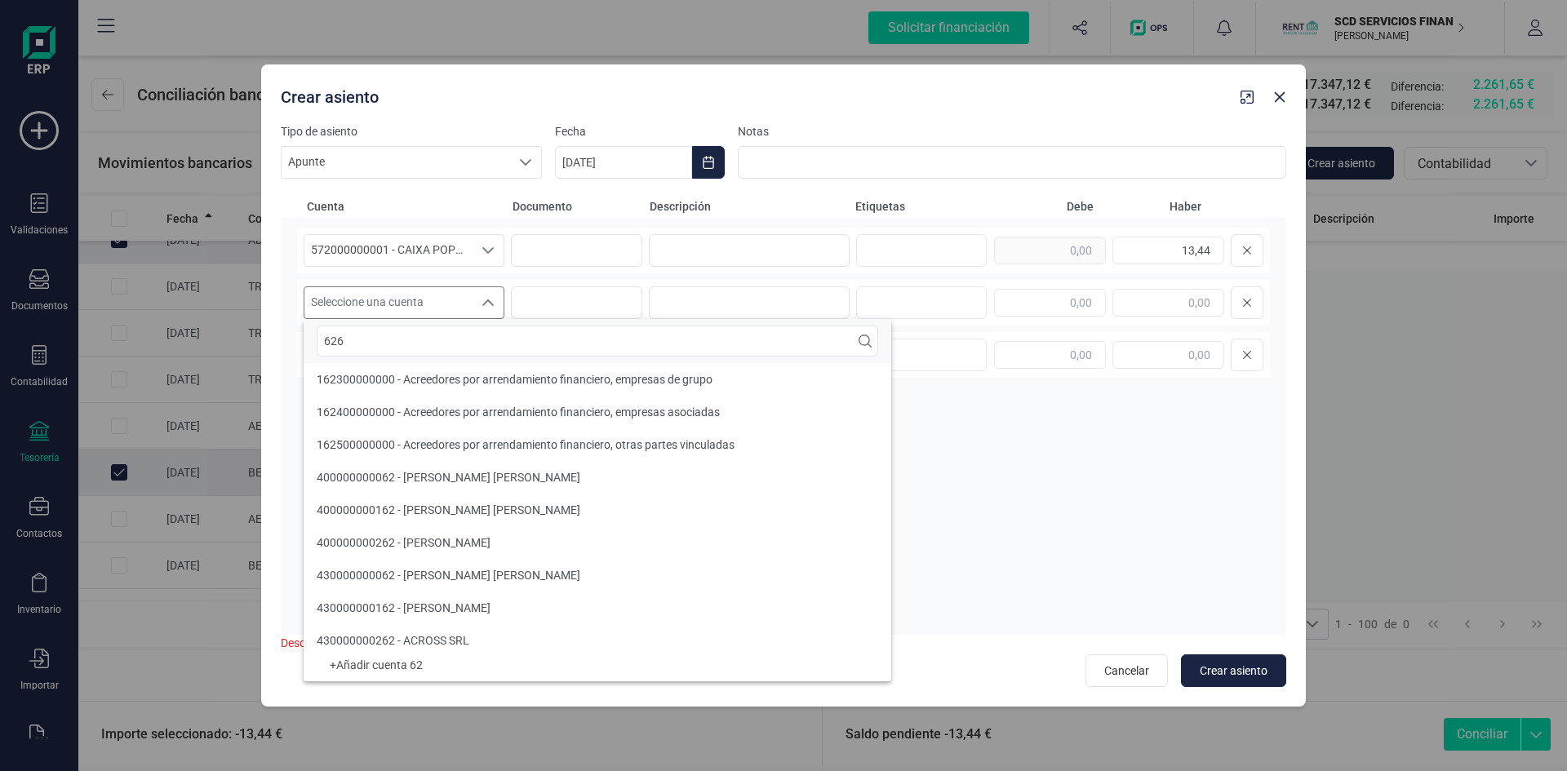
scroll to position [0, 0]
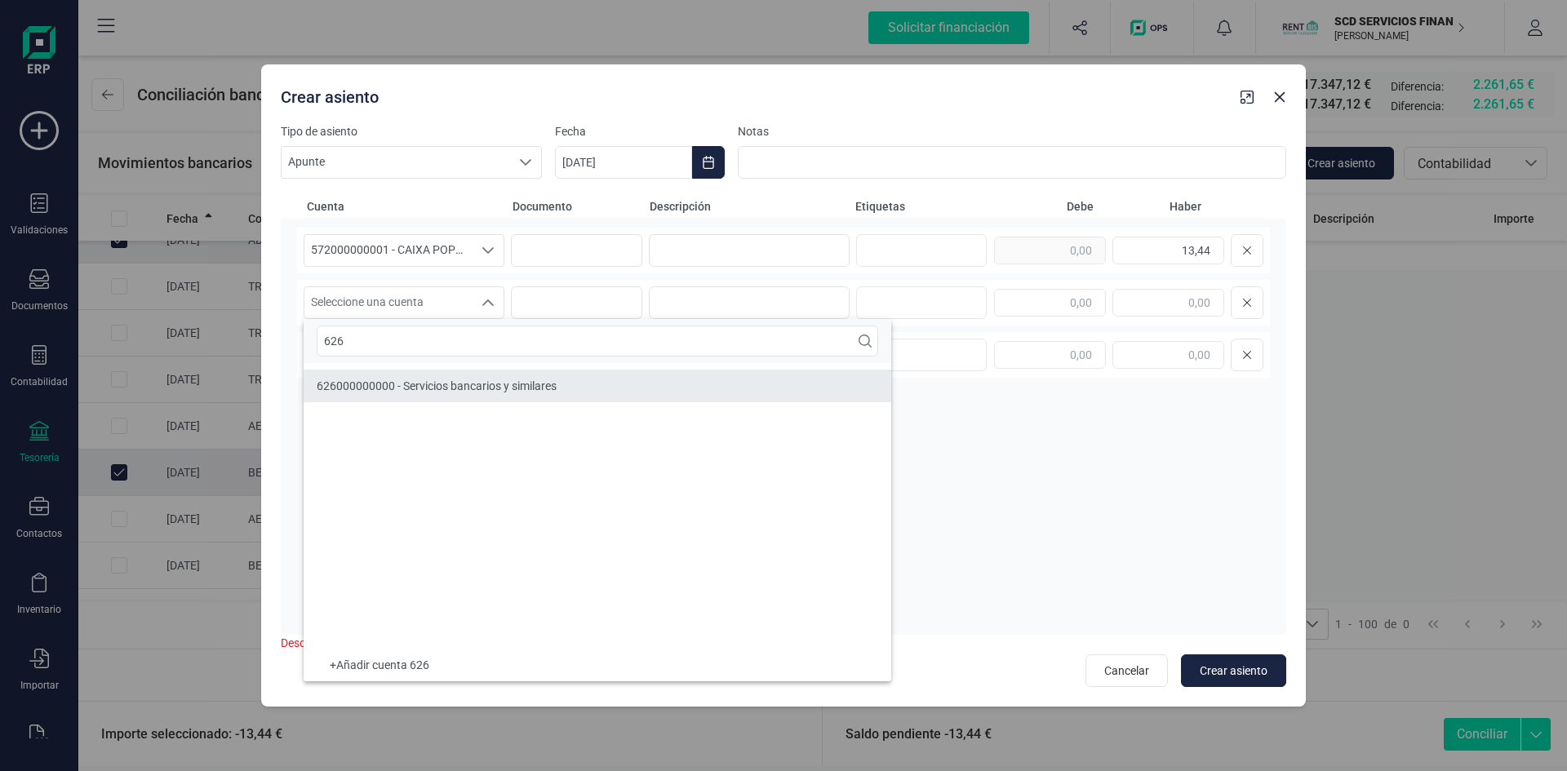
type input "626"
click at [468, 388] on span "626000000000 - Servicios bancarios y similares" at bounding box center [437, 385] width 240 height 13
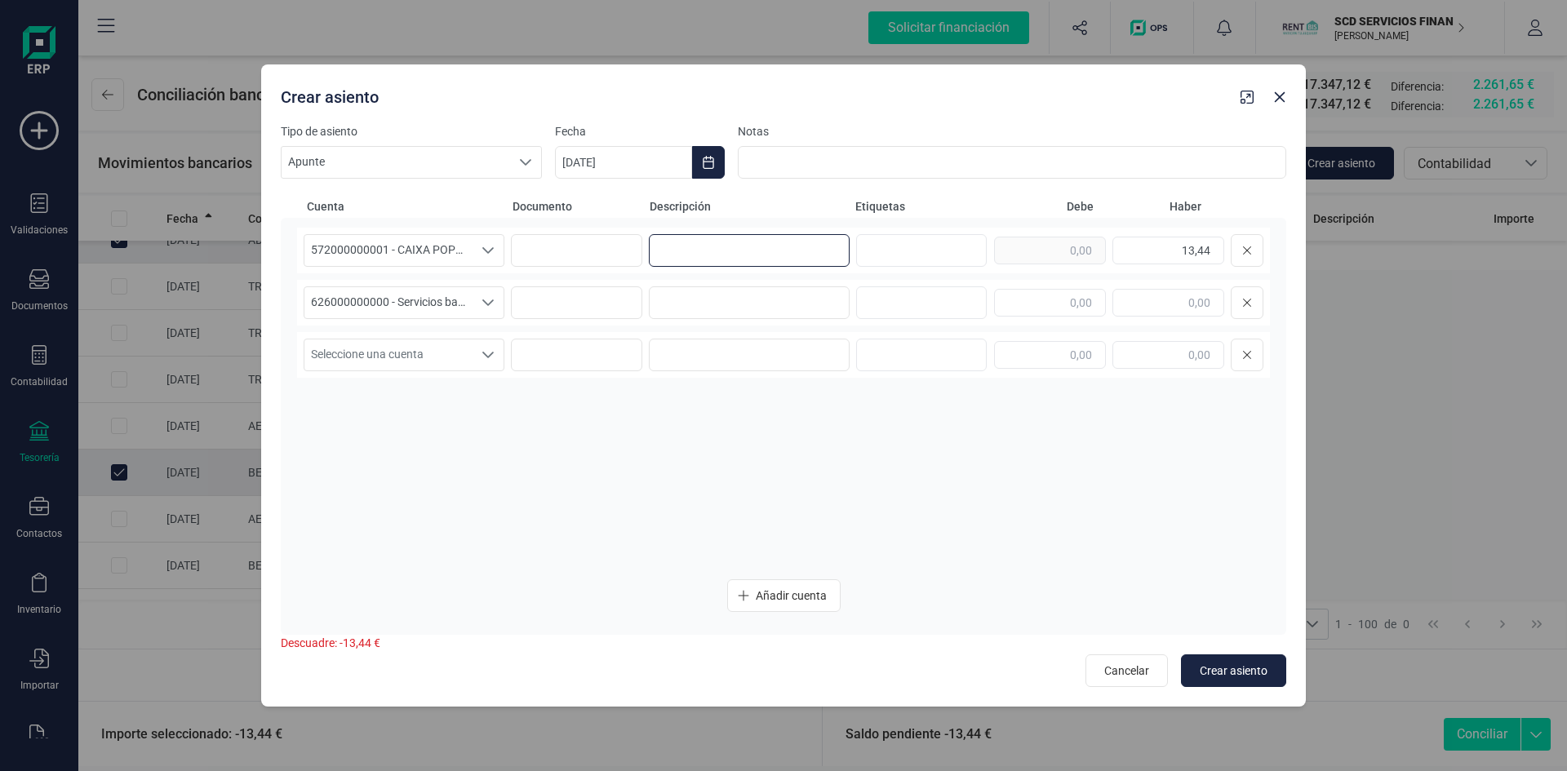
click at [718, 249] on input at bounding box center [749, 250] width 201 height 33
type input "comisiones bancarias"
click at [698, 300] on input at bounding box center [749, 302] width 201 height 33
type input "comisiones bancarias"
click at [1212, 667] on span "Crear asiento" at bounding box center [1234, 671] width 68 height 16
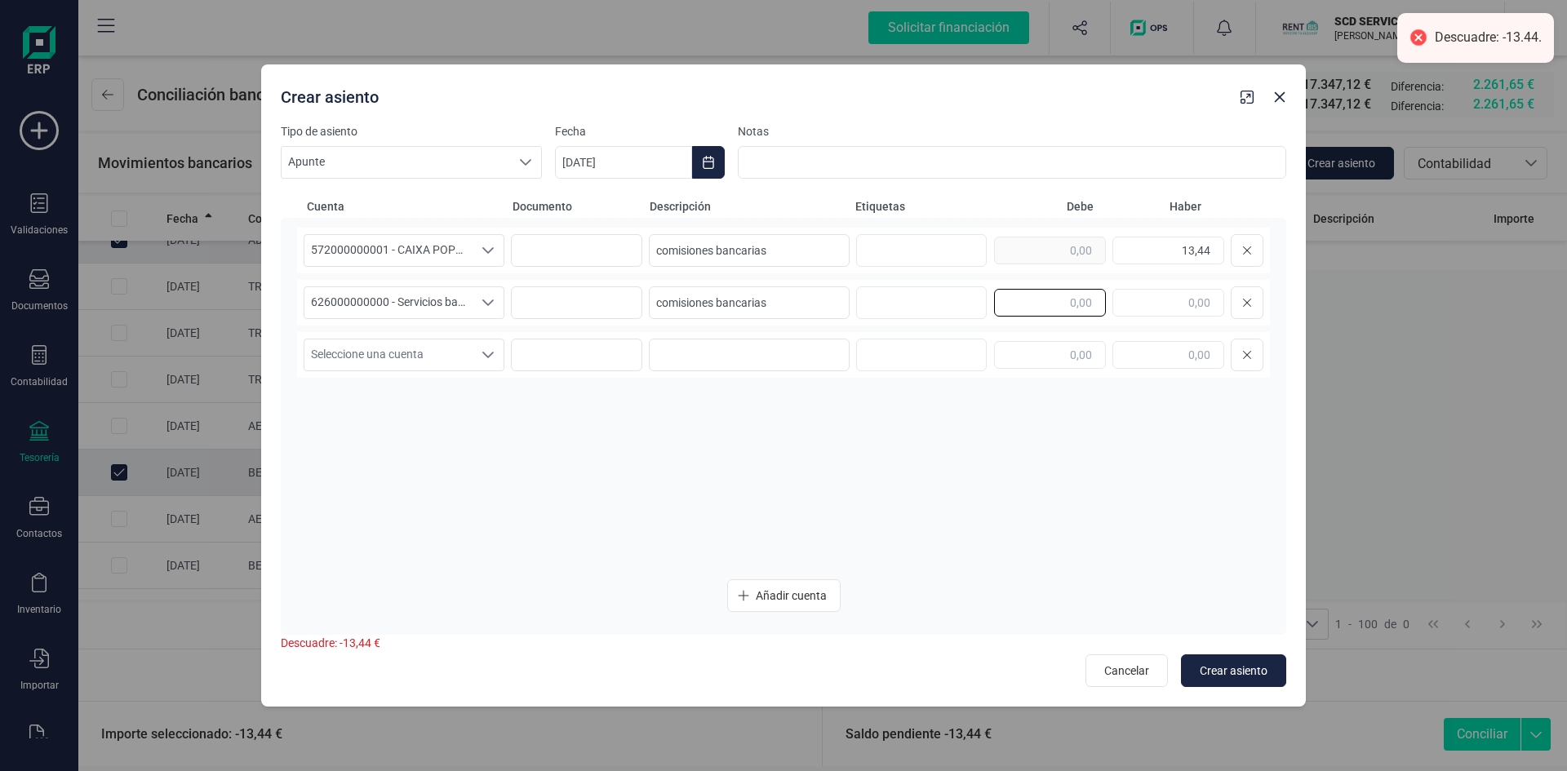
click at [1039, 295] on input "text" at bounding box center [1050, 303] width 112 height 28
type input "13,44"
click at [1177, 502] on div "572000000001 - CAIXA POPULAR-CAIXA RURAL, S.C.C.V. 572000000001 - CAIXA POPULAR…" at bounding box center [783, 398] width 973 height 340
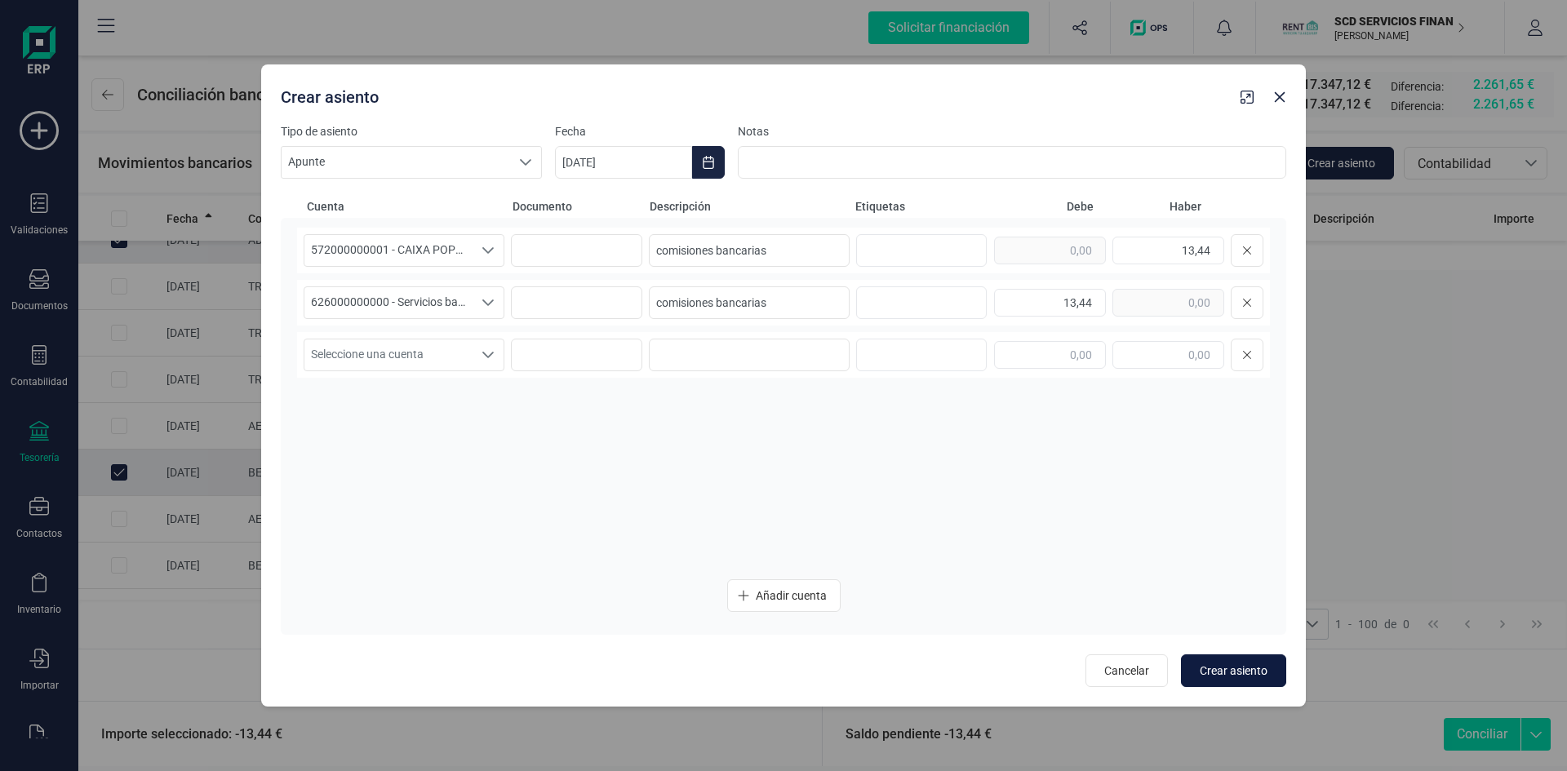
click at [1213, 664] on span "Crear asiento" at bounding box center [1234, 671] width 68 height 16
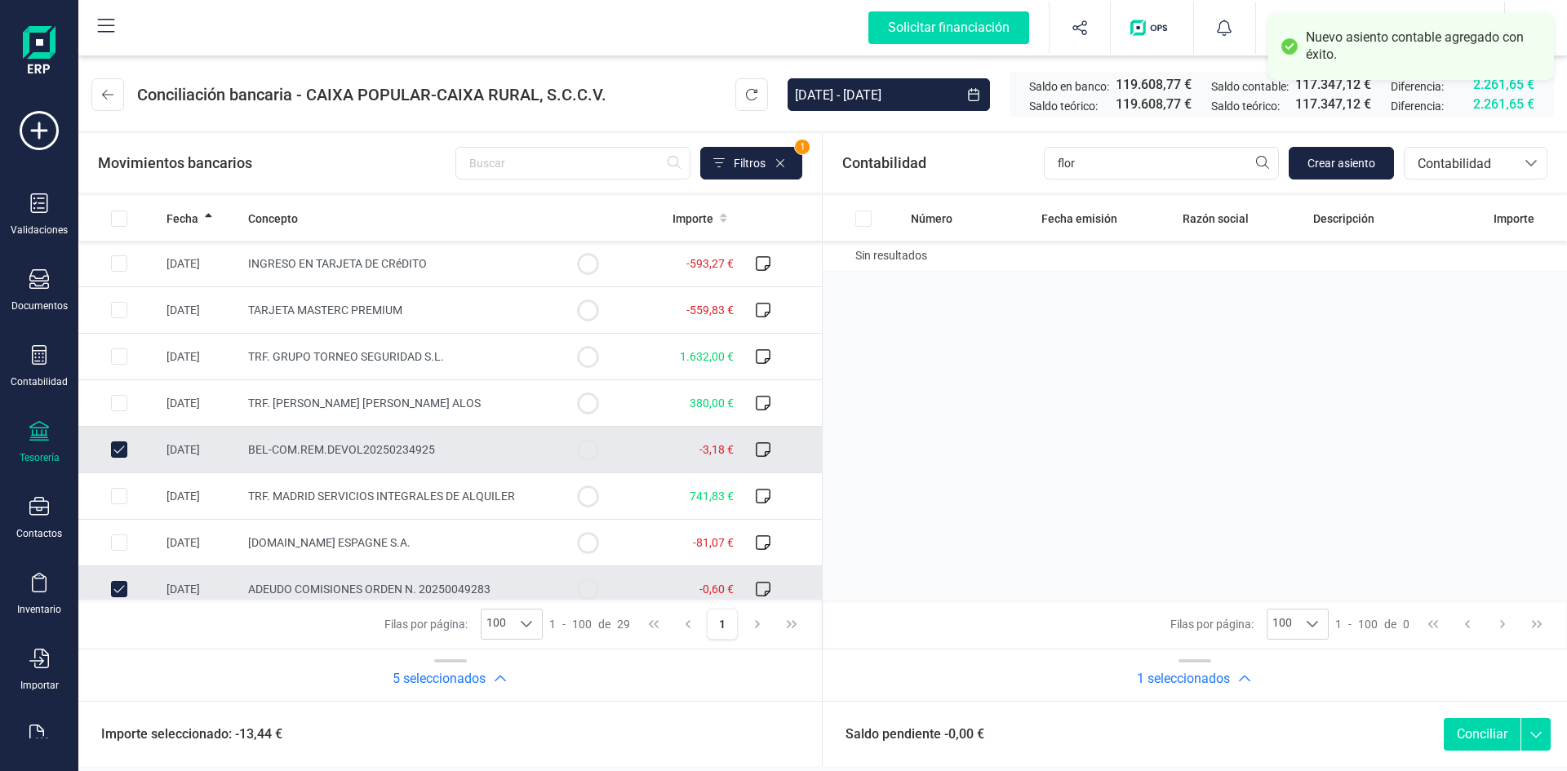
click at [1485, 734] on button "Conciliar" at bounding box center [1482, 734] width 77 height 33
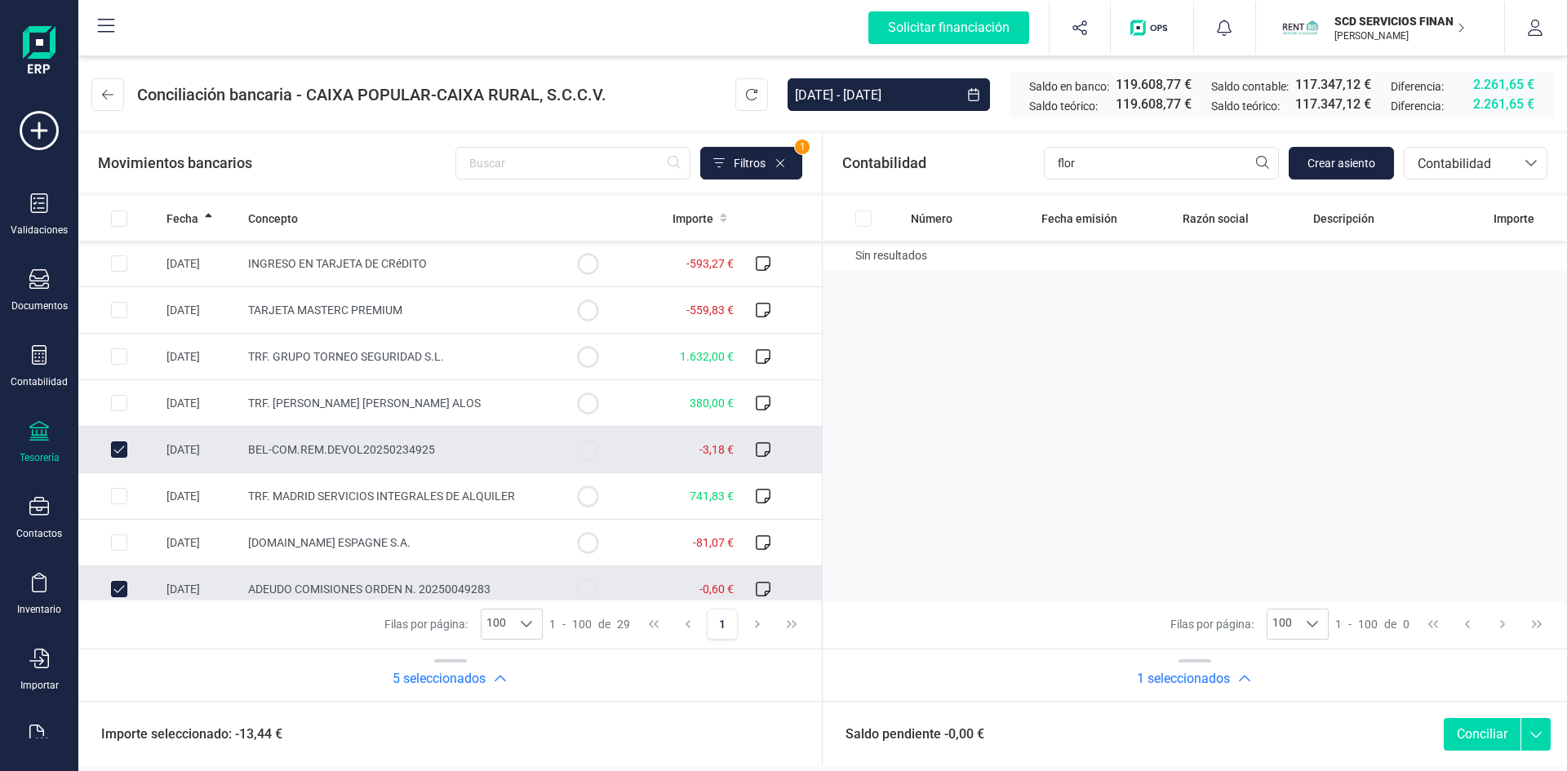
checkbox input "false"
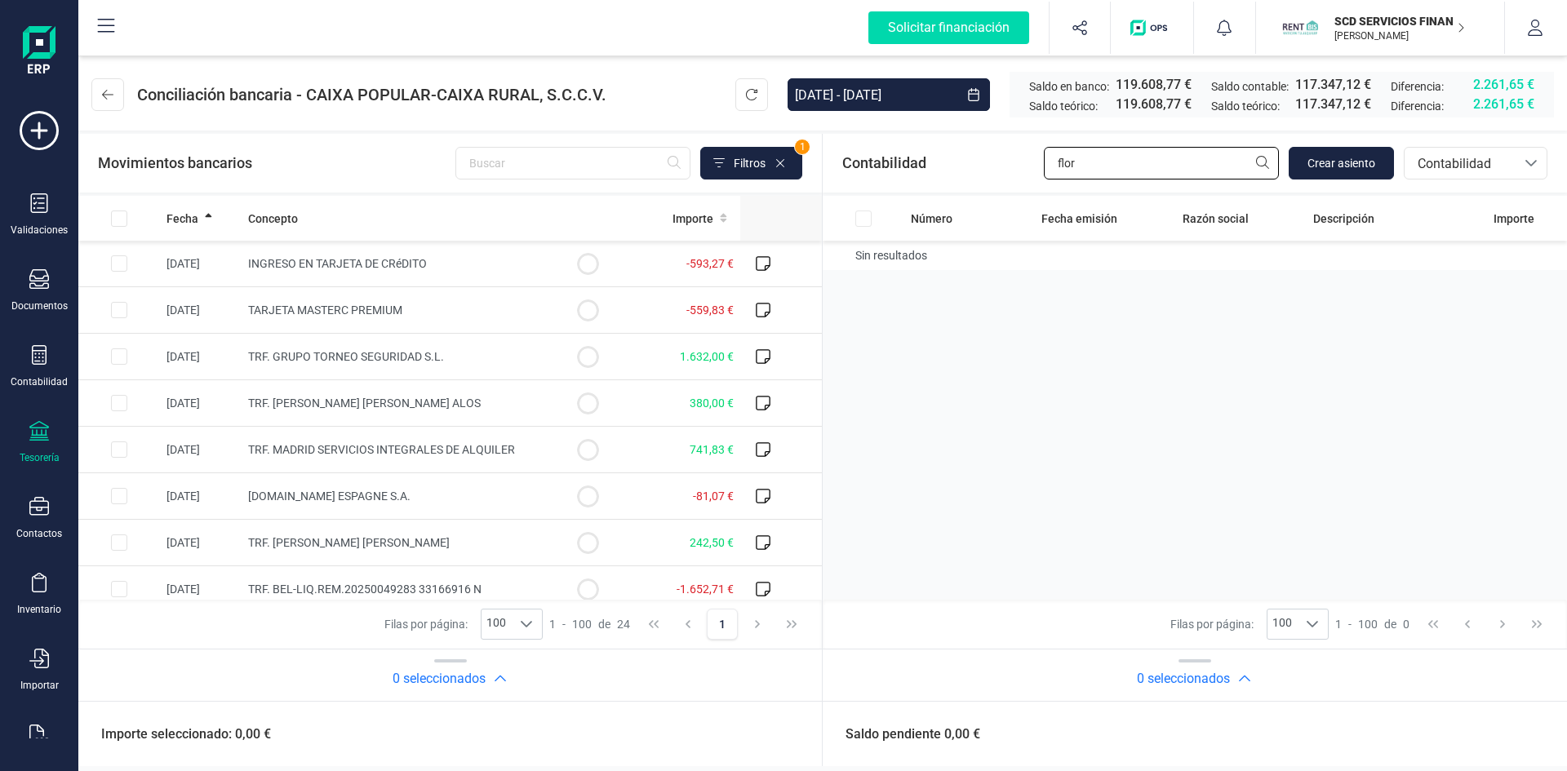
drag, startPoint x: 1107, startPoint y: 166, endPoint x: 730, endPoint y: 199, distance: 377.6
click at [890, 175] on div "Contabilidad flor Crear asiento bancos.conciliacion.modal.headerAccounting banc…" at bounding box center [1195, 163] width 744 height 59
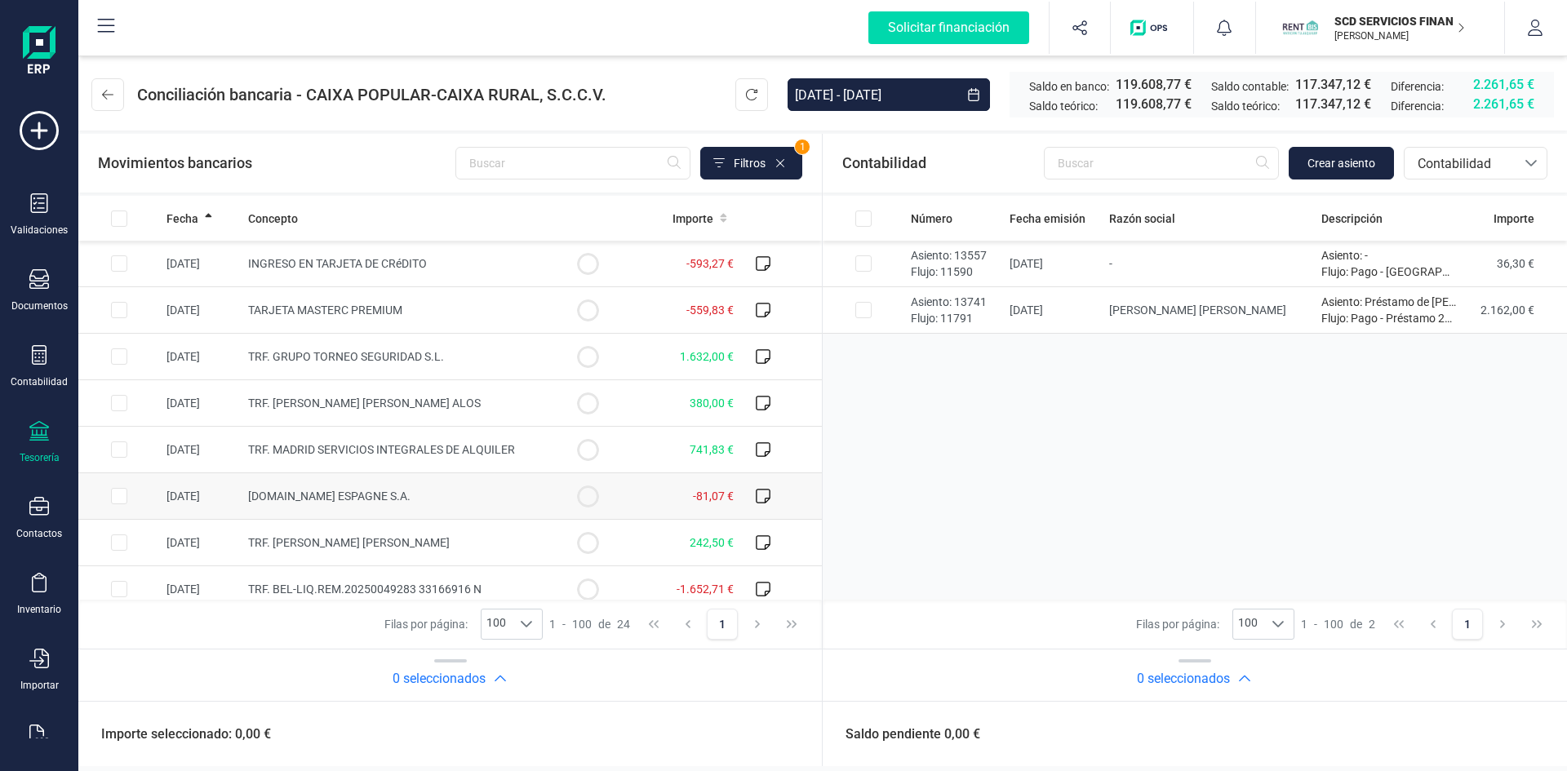
click at [117, 496] on input "Row Selected d1ec4ba1-b383-4cb6-a463-8869761f5a2f" at bounding box center [119, 496] width 16 height 16
checkbox input "true"
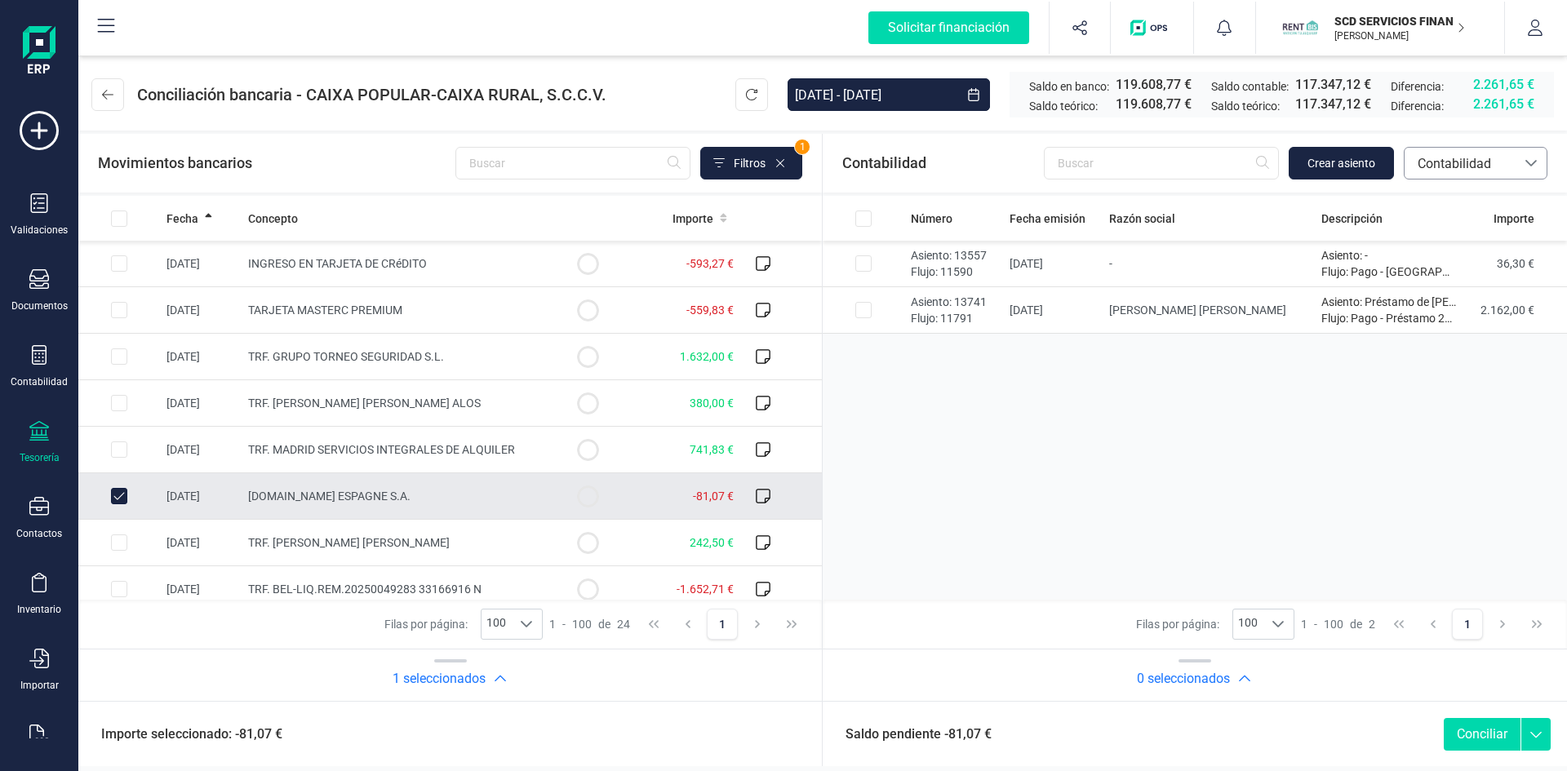
click at [1476, 162] on span "Contabilidad" at bounding box center [1460, 164] width 98 height 20
click at [1438, 277] on span "Facturas" at bounding box center [1442, 274] width 51 height 20
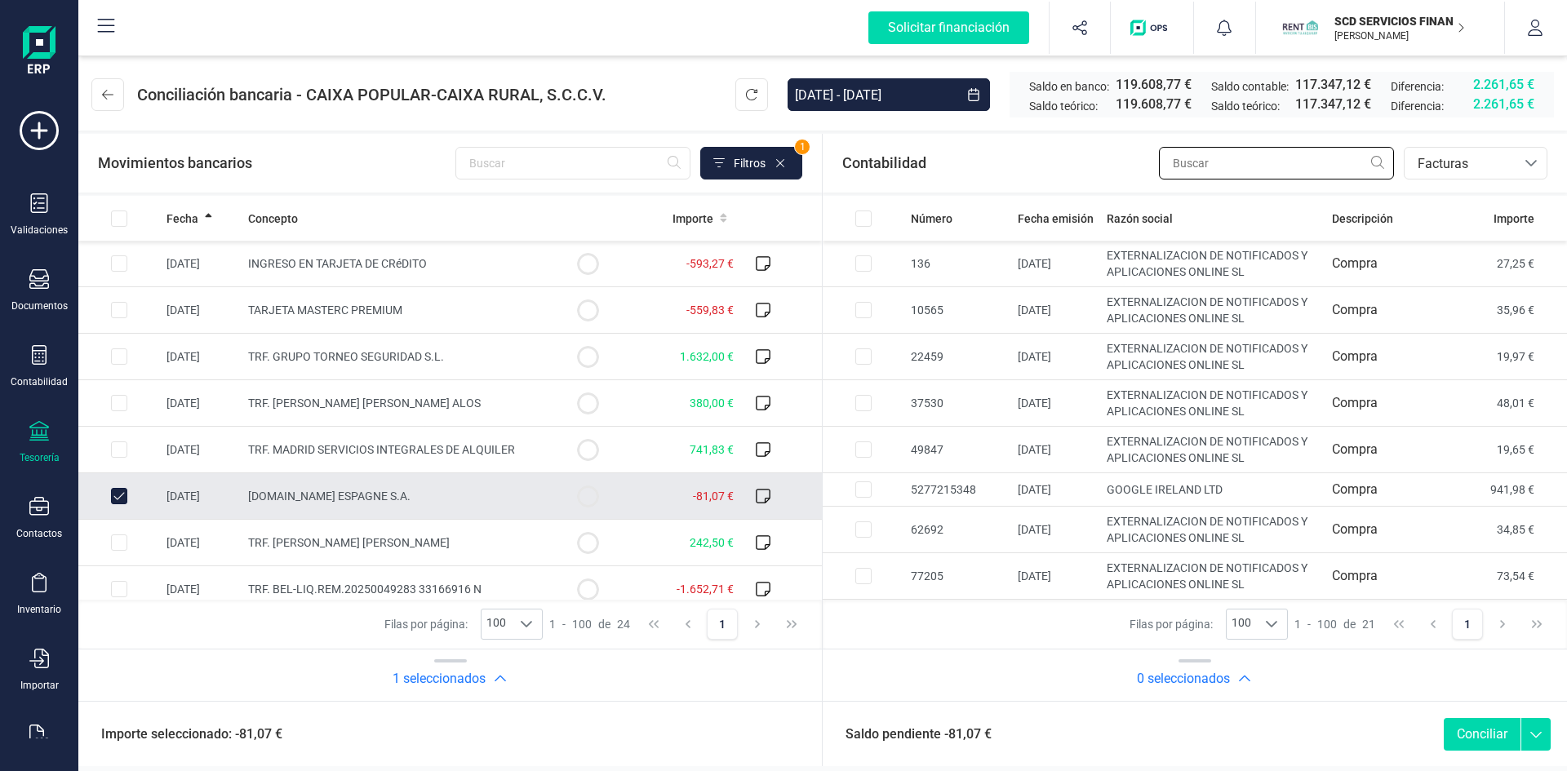
click at [1214, 161] on input "text" at bounding box center [1276, 163] width 235 height 33
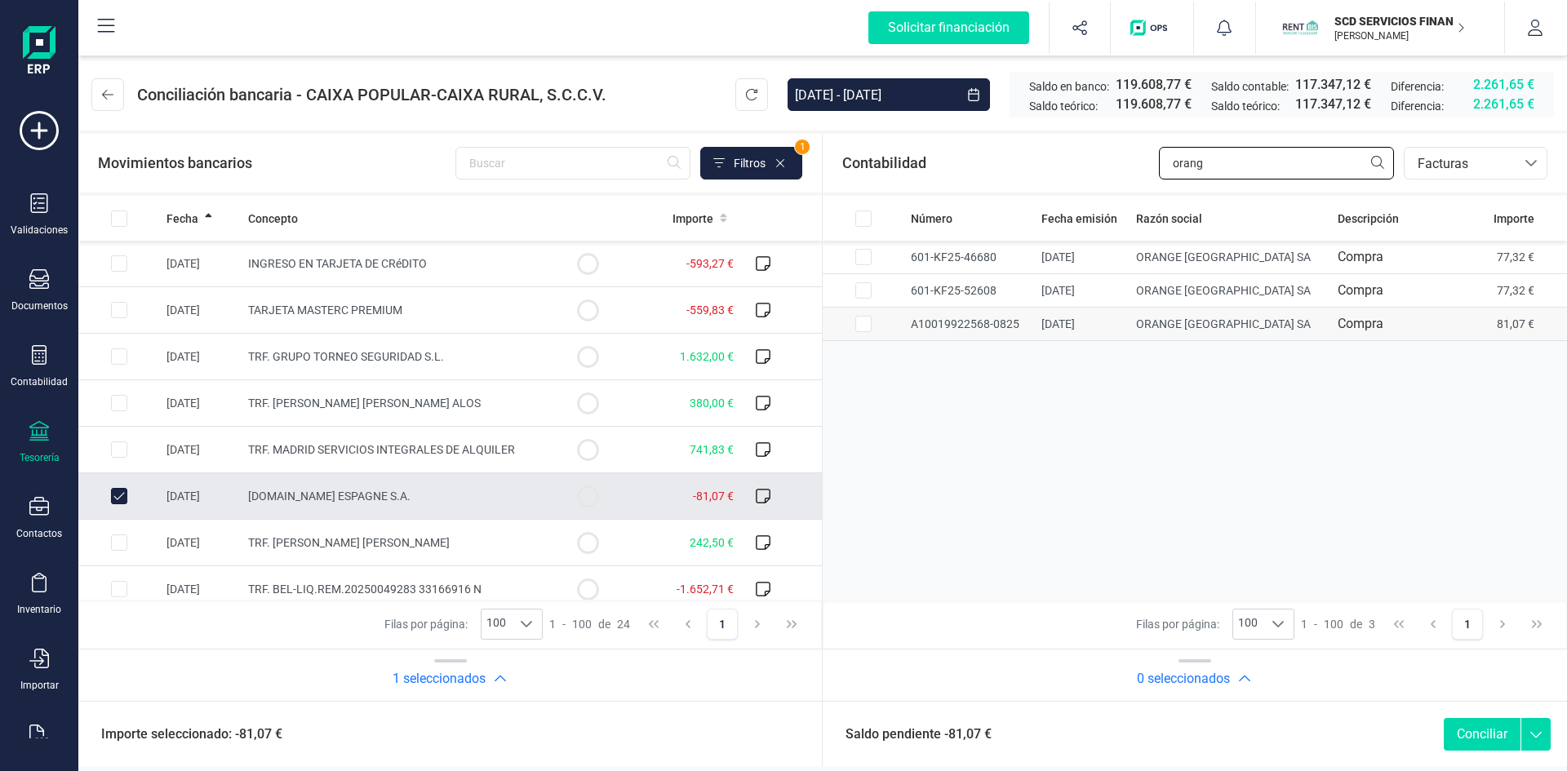
type input "orang"
click at [864, 322] on input "Row Selected c78a5052-c9de-4712-acbd-40f73b347791" at bounding box center [863, 324] width 16 height 16
checkbox input "true"
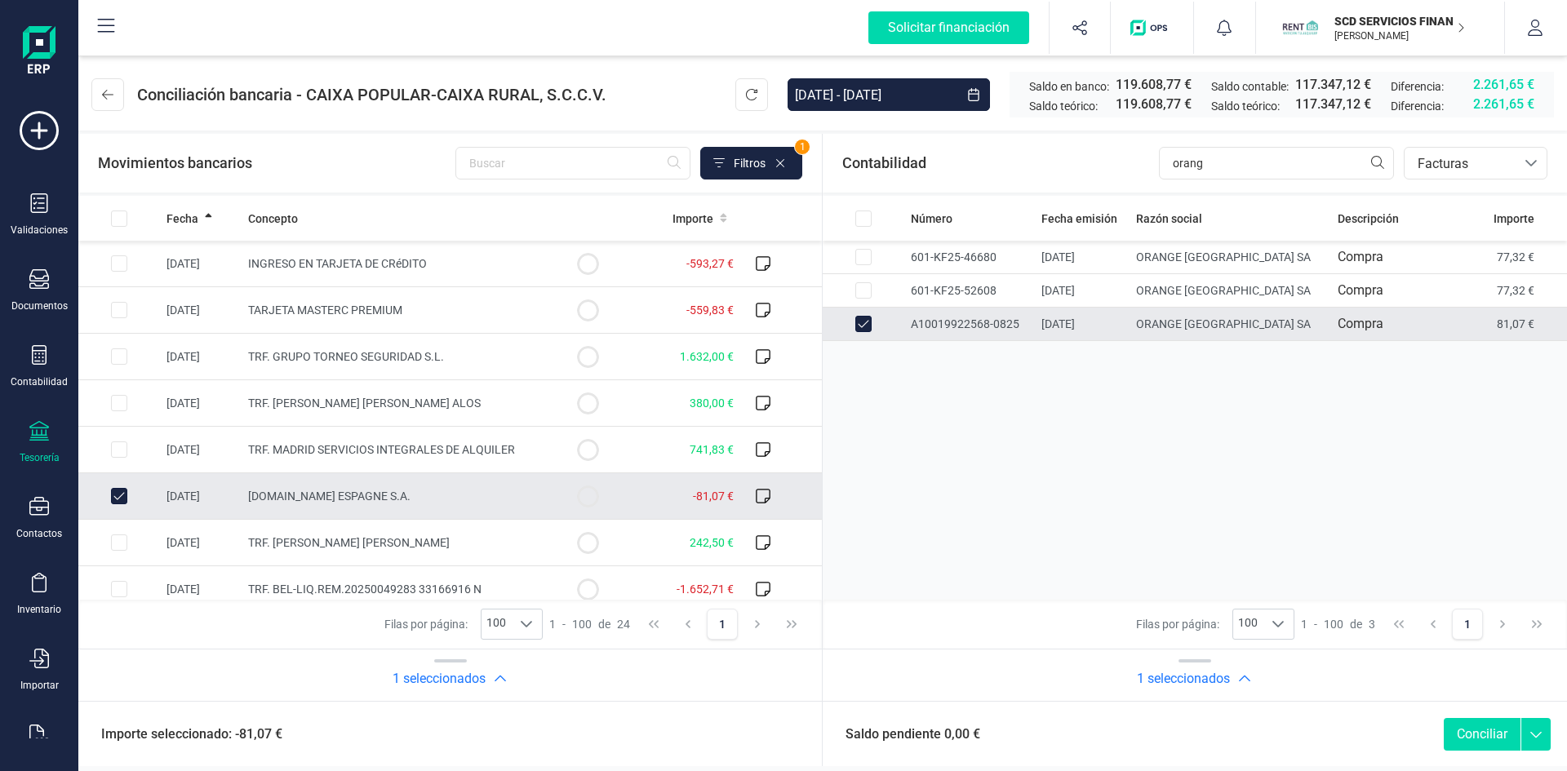
click at [1480, 730] on button "Conciliar" at bounding box center [1482, 734] width 77 height 33
checkbox input "false"
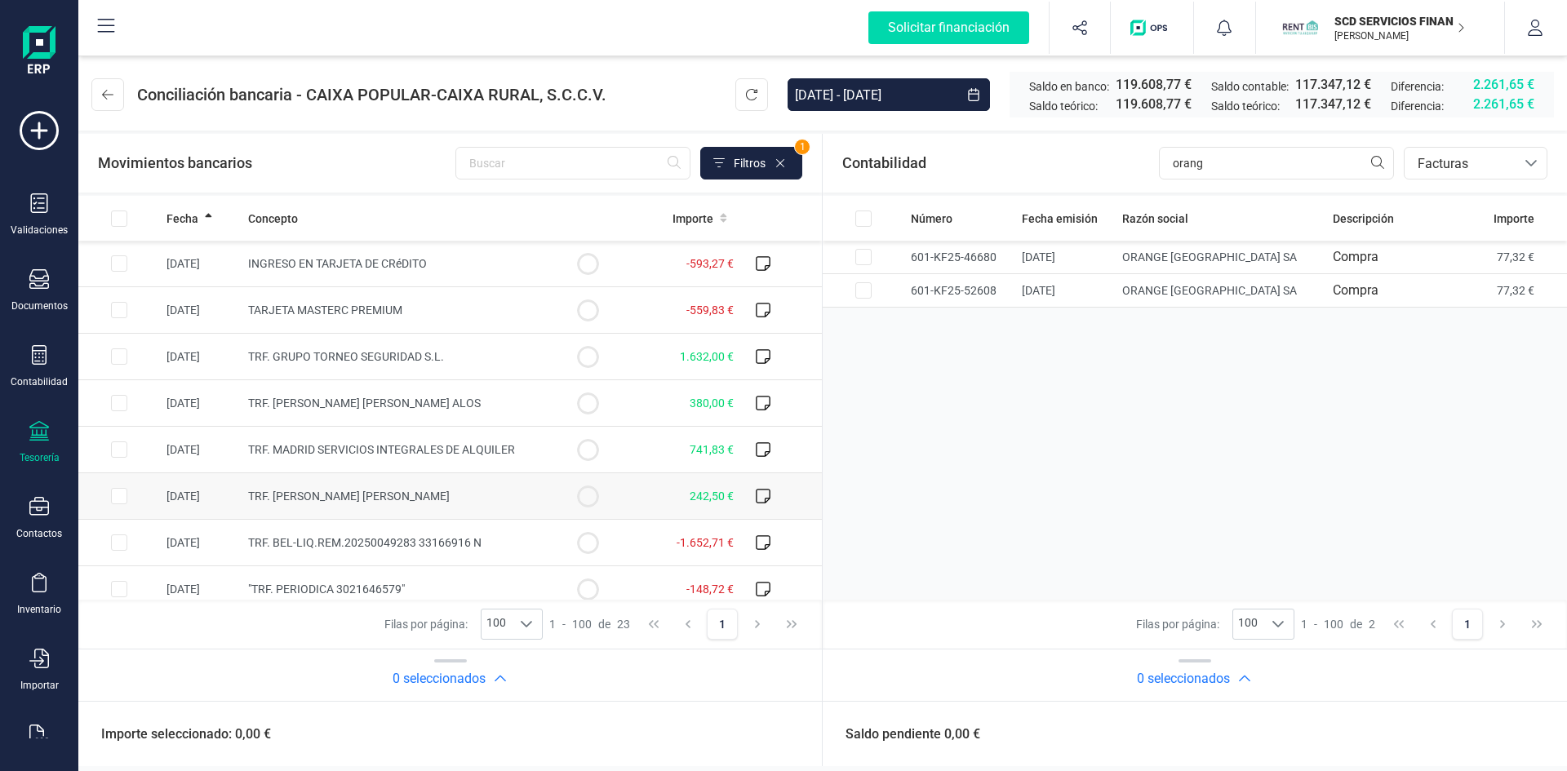
click at [121, 492] on input "Row Selected 92b5a8f9-b0a3-401a-8274-7a65815fc653" at bounding box center [119, 496] width 16 height 16
checkbox input "true"
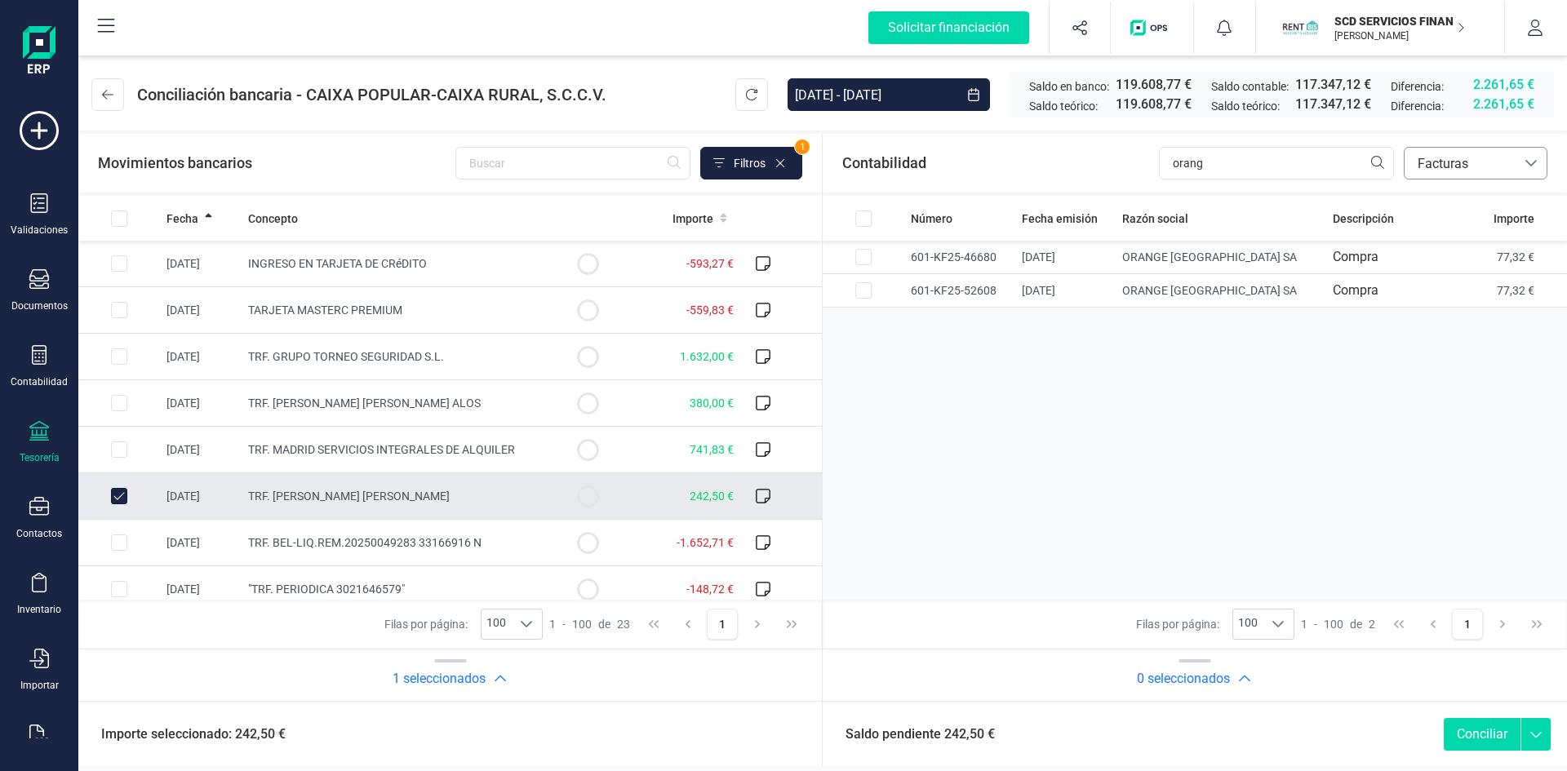
click at [1476, 160] on span "Facturas" at bounding box center [1460, 164] width 98 height 20
click at [1446, 314] on span "Devoluciones" at bounding box center [1456, 307] width 78 height 20
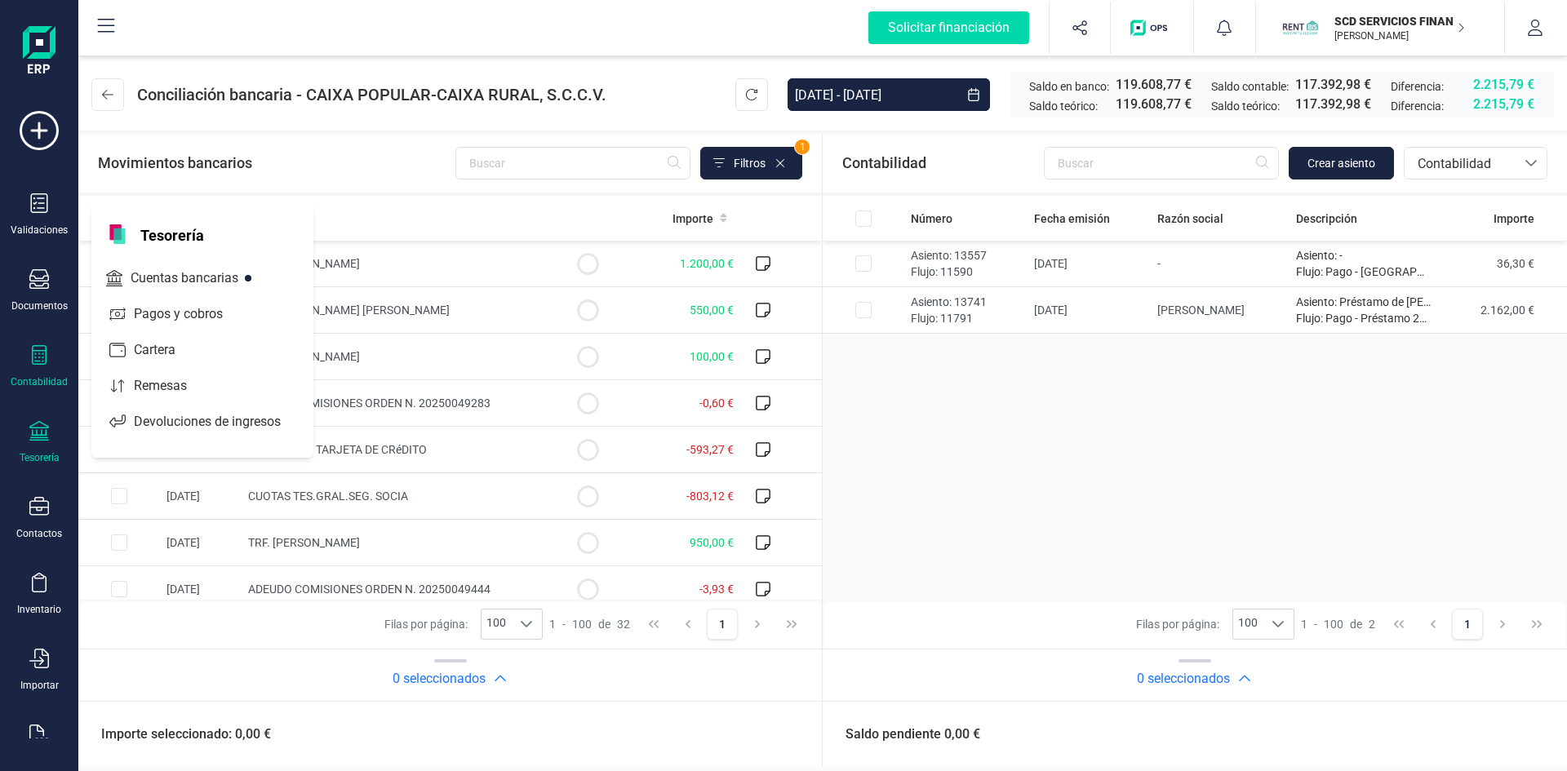
click at [33, 366] on div at bounding box center [39, 357] width 20 height 24
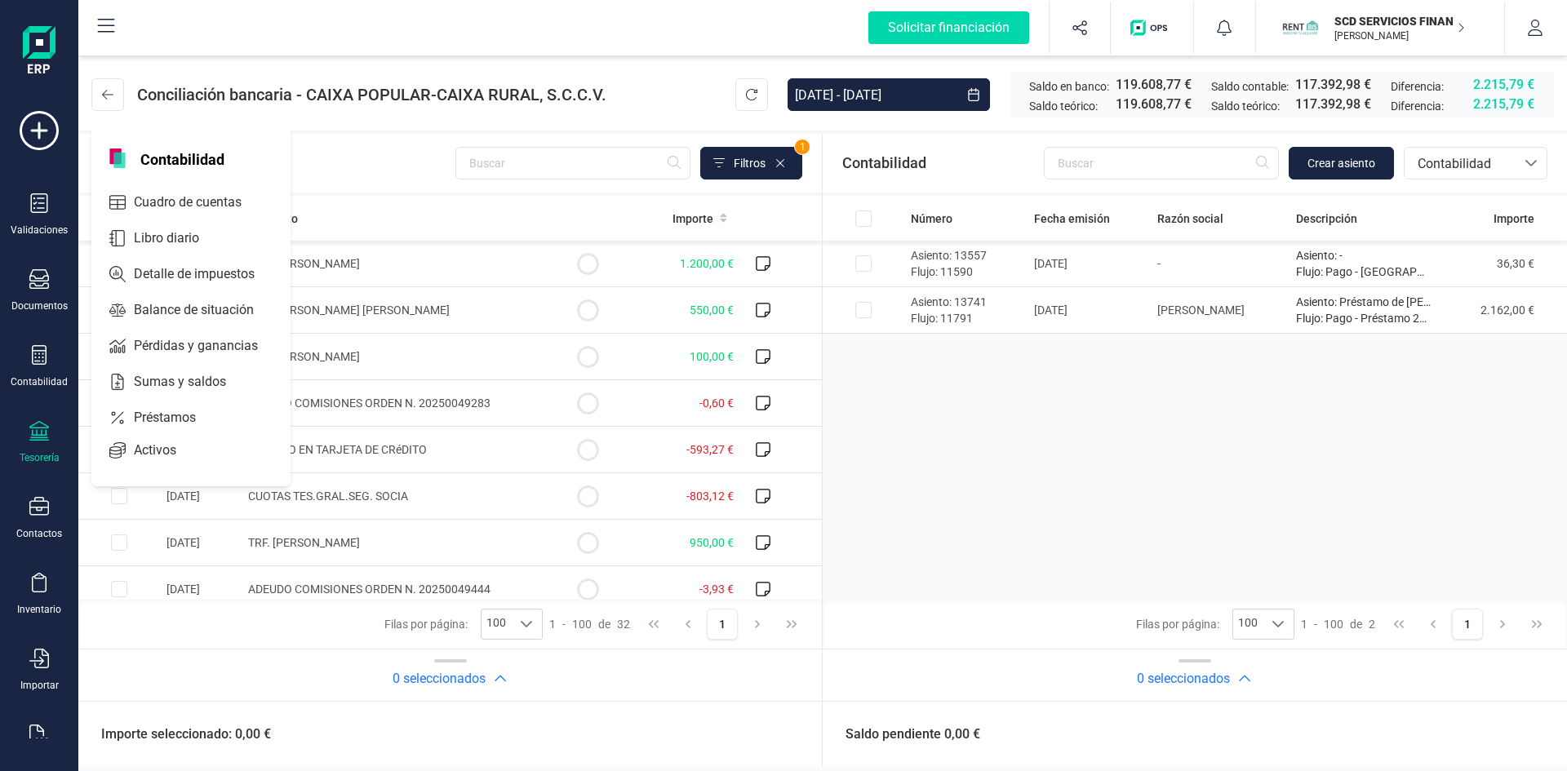
click at [133, 415] on span "Préstamos" at bounding box center [176, 418] width 98 height 20
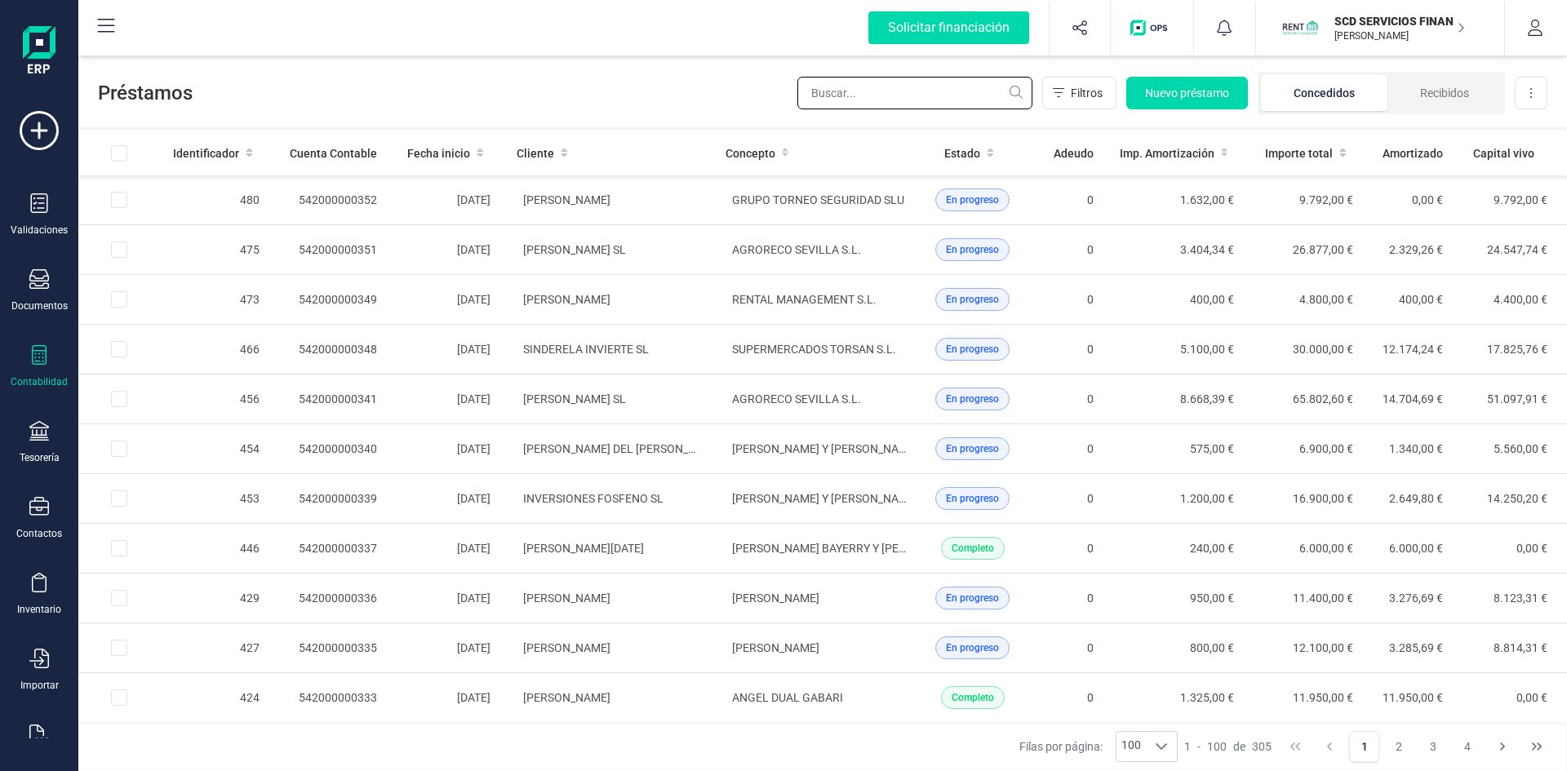
click at [834, 88] on input "text" at bounding box center [914, 93] width 235 height 33
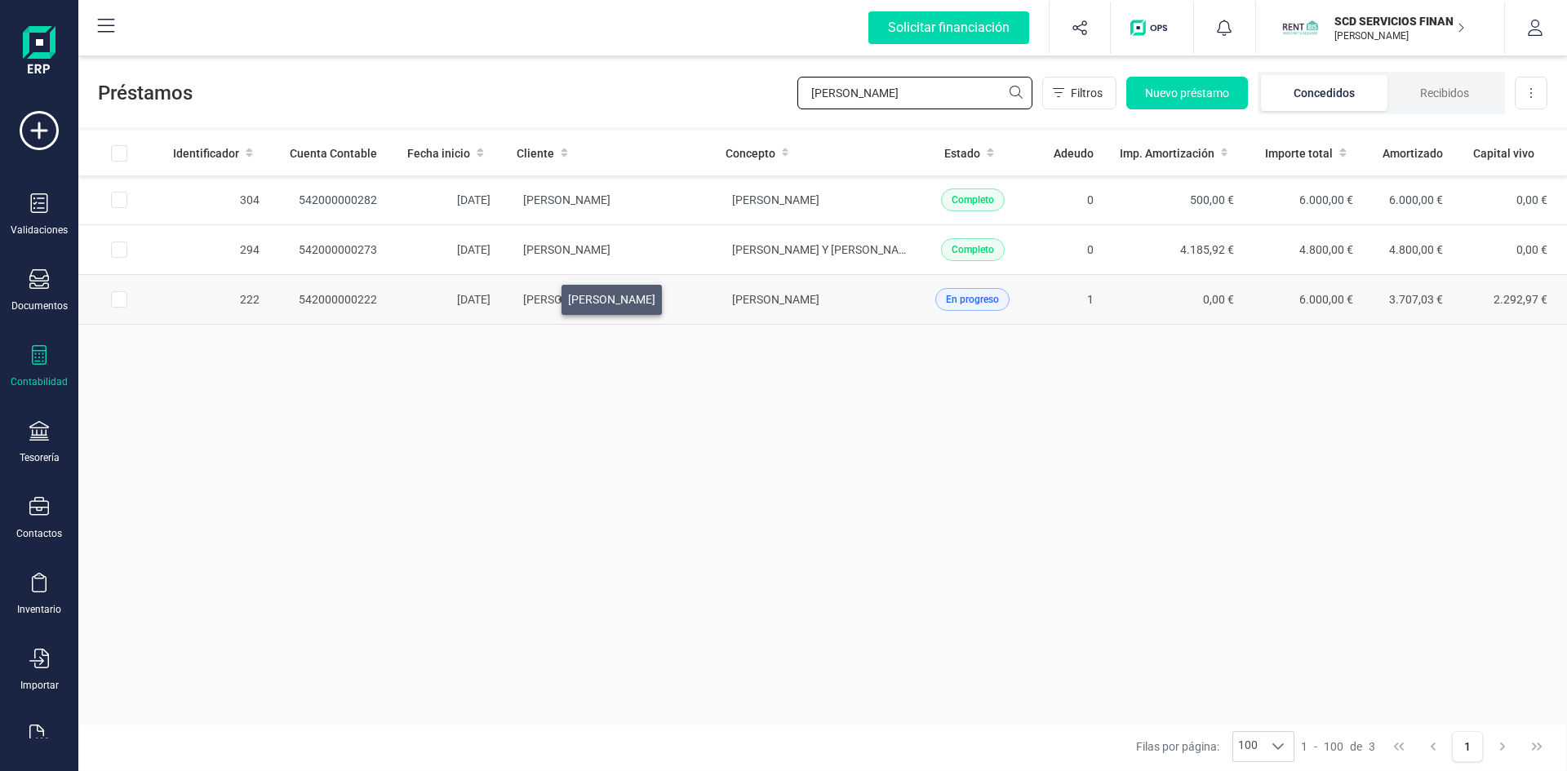
type input "[PERSON_NAME]"
click at [542, 295] on span "[PERSON_NAME]" at bounding box center [566, 299] width 87 height 13
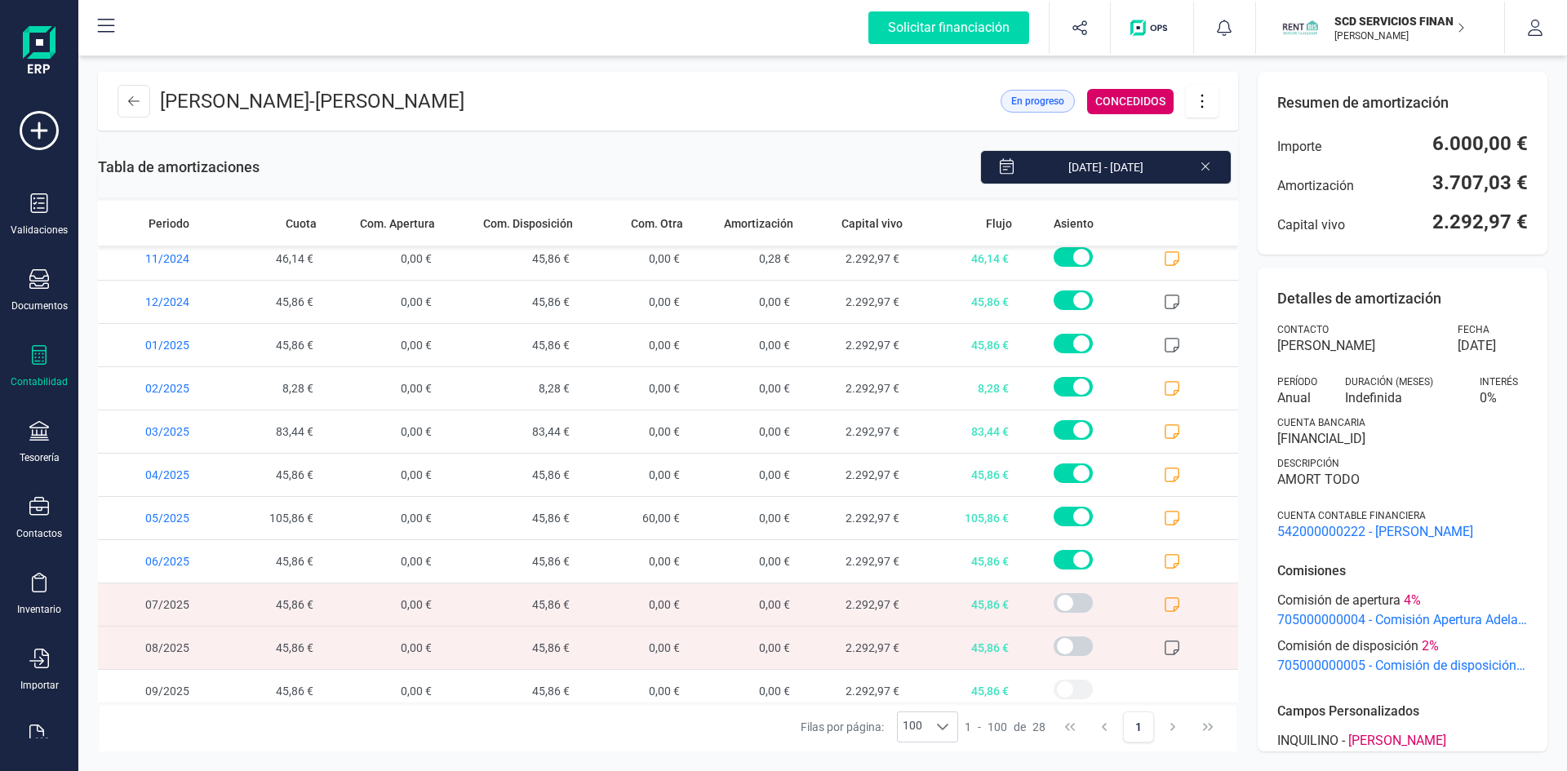
scroll to position [735, 0]
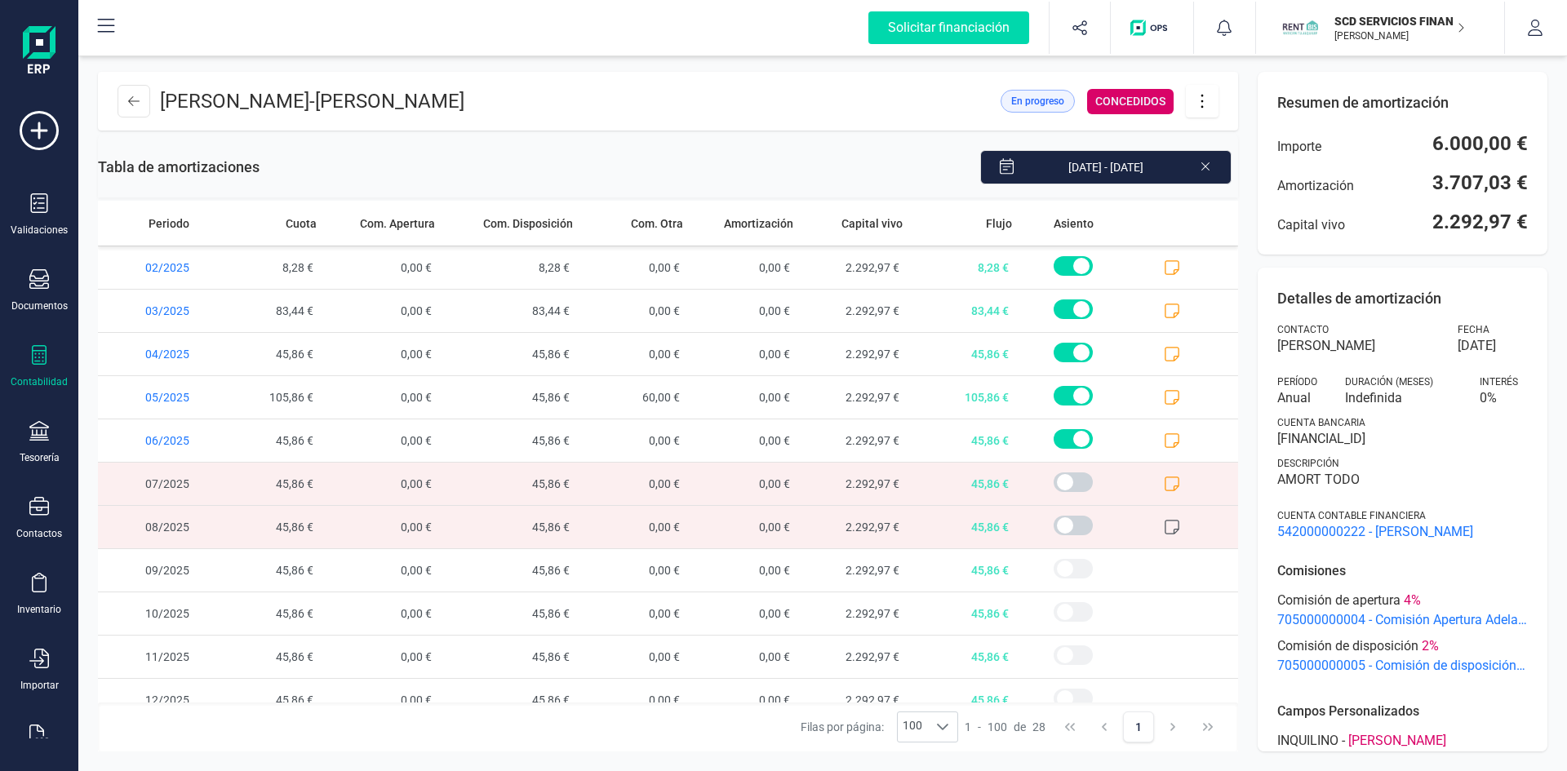
click at [1164, 480] on icon at bounding box center [1172, 484] width 16 height 16
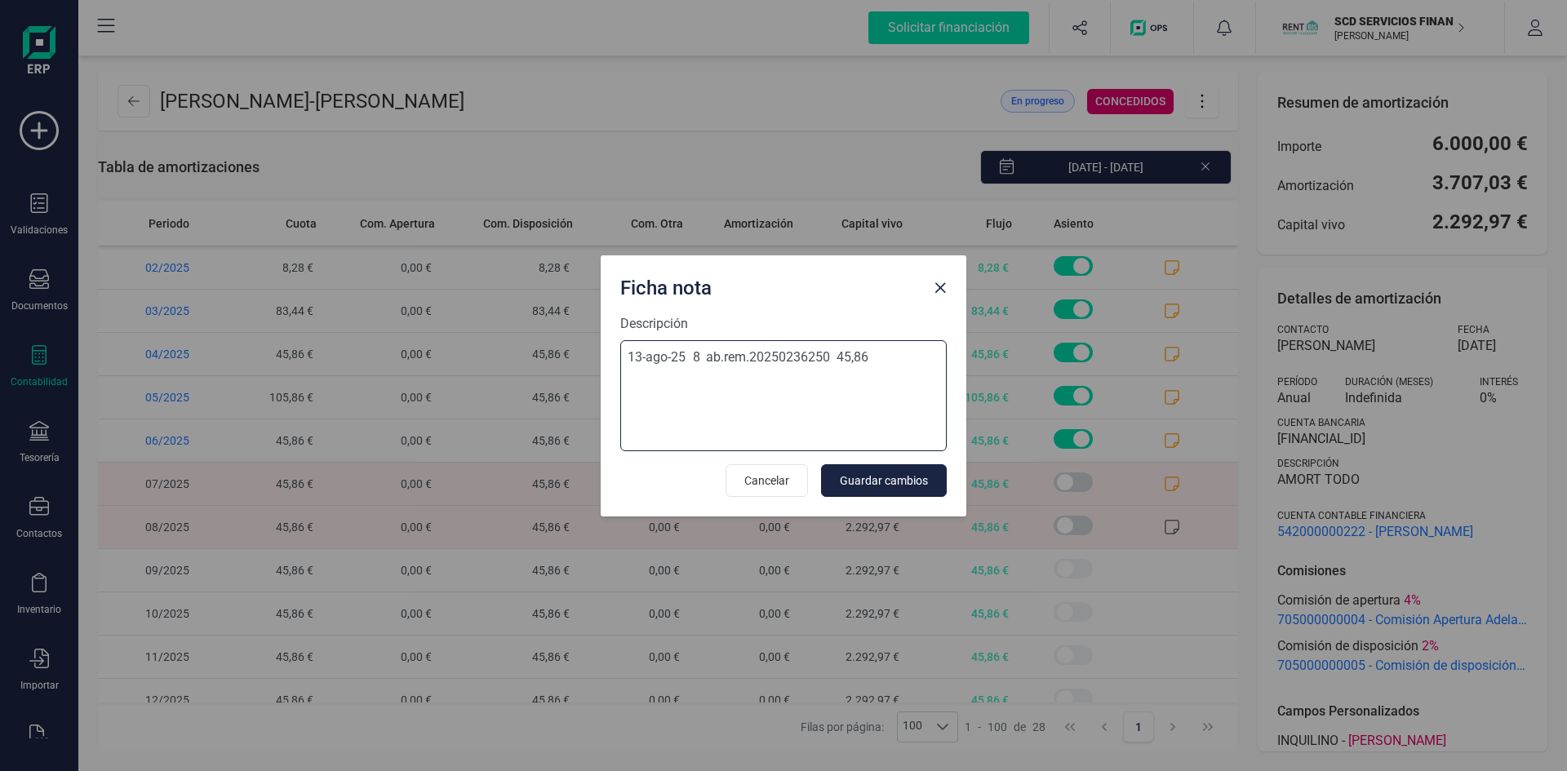
drag, startPoint x: 871, startPoint y: 353, endPoint x: 386, endPoint y: 368, distance: 485.0
click at [386, 368] on div "Ficha nota Descripción [DATE] 8 ab.rem.20250236250 45,86 Cancelar Guardar cambi…" at bounding box center [783, 385] width 1567 height 771
click at [886, 351] on textarea "13-ago-25 8 ab.rem.20250236250 45,86" at bounding box center [783, 395] width 326 height 111
type textarea "[DATE] 8 ab.rem.20250236250 45,86 devuelta [DATE]"
click at [860, 474] on span "Guardar cambios" at bounding box center [884, 481] width 88 height 16
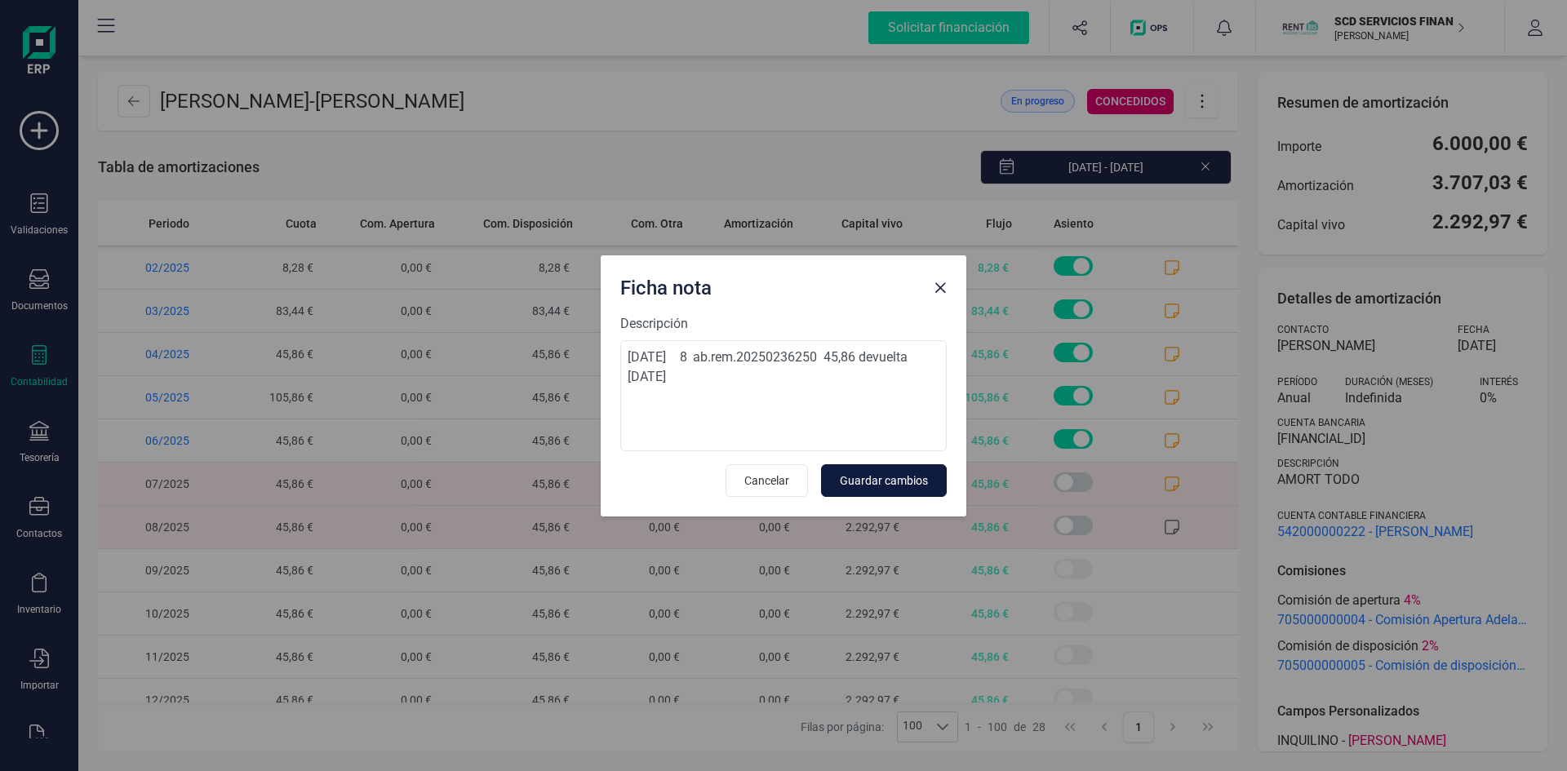
scroll to position [0, 0]
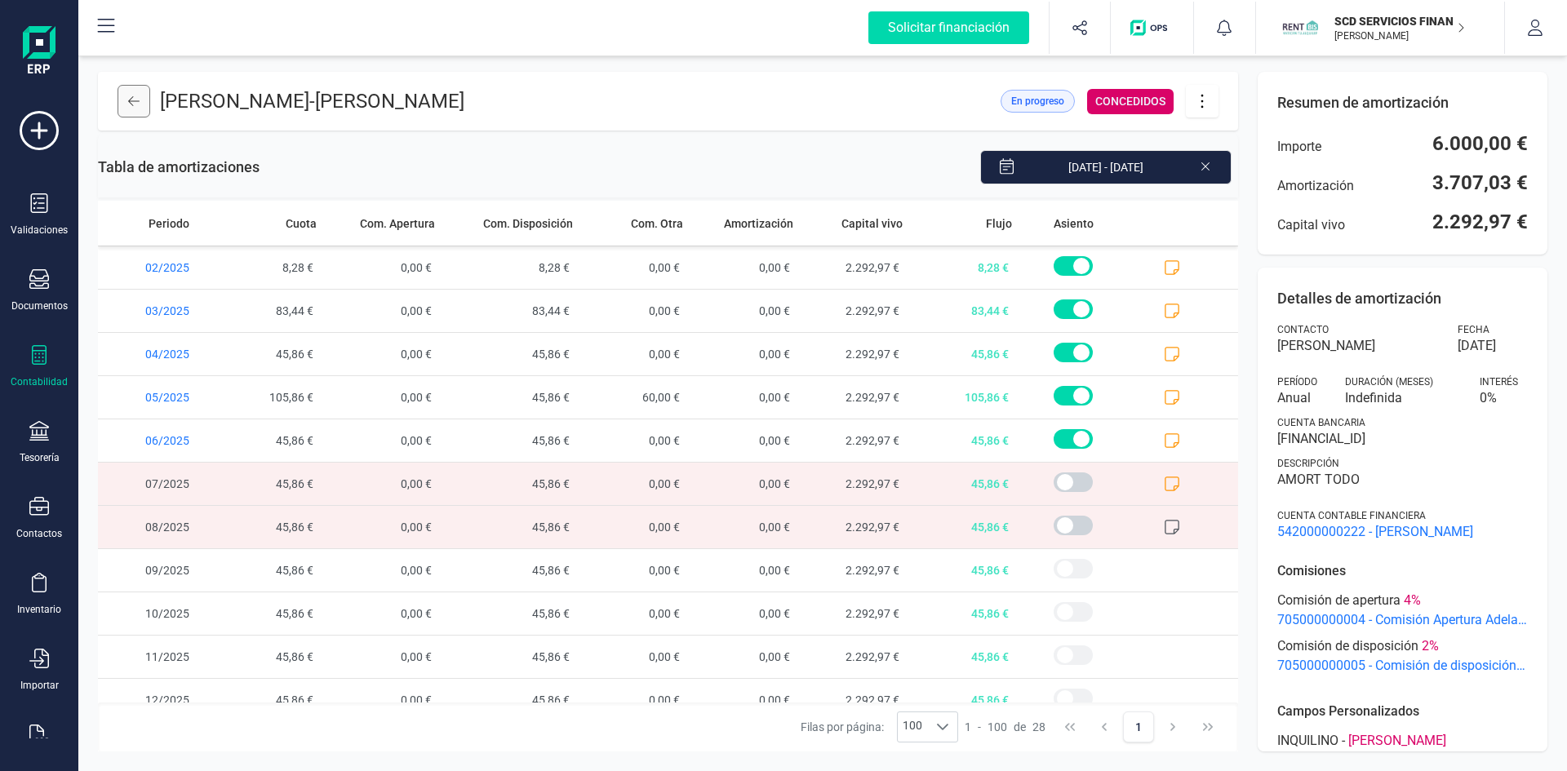
click at [132, 101] on icon at bounding box center [133, 101] width 11 height 10
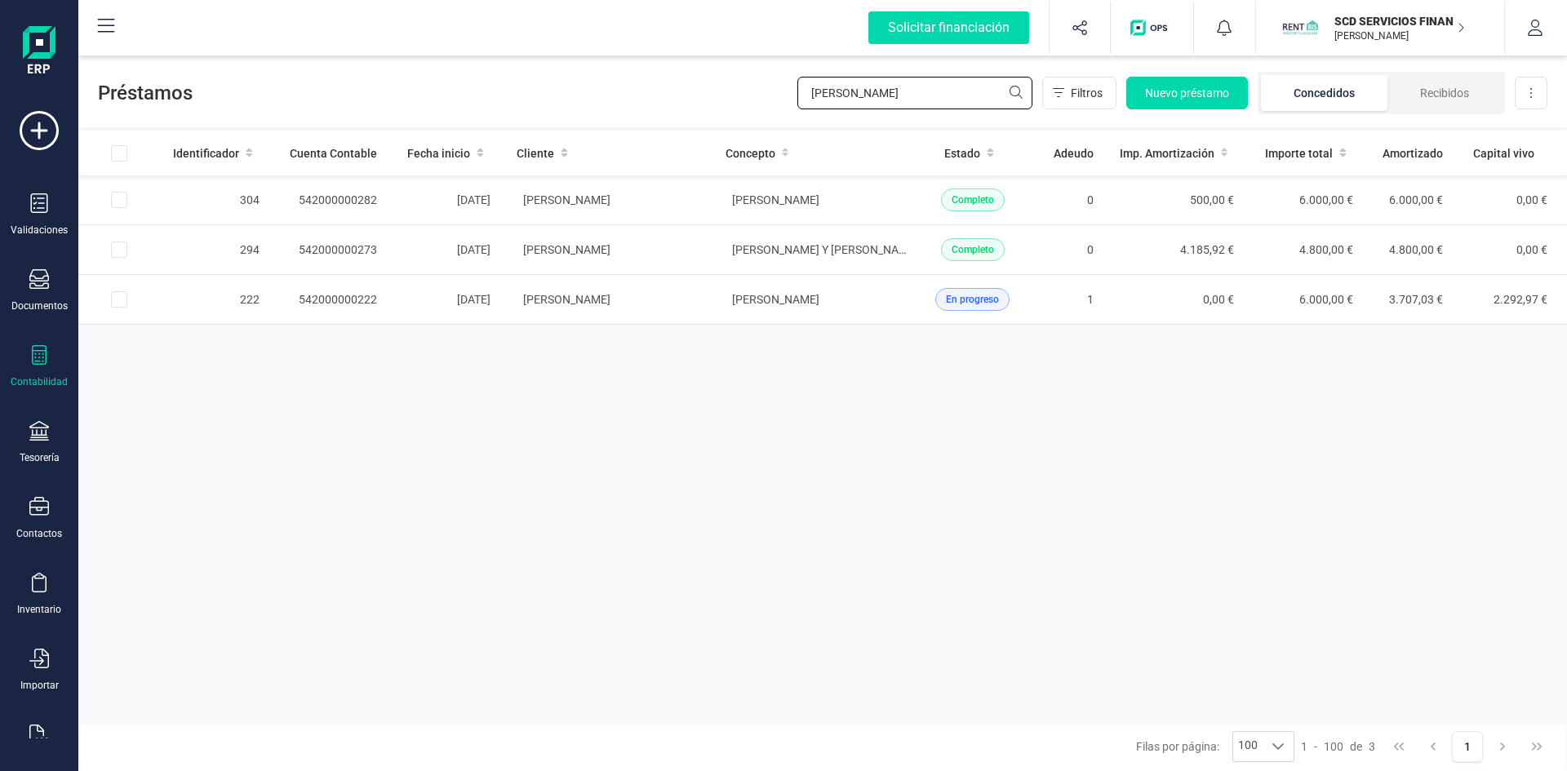
drag, startPoint x: 928, startPoint y: 96, endPoint x: 661, endPoint y: 92, distance: 266.9
click at [663, 96] on div "Préstamos [PERSON_NAME] Nuevo préstamo Concedidos Recibidos Descargar Excel" at bounding box center [822, 89] width 1489 height 75
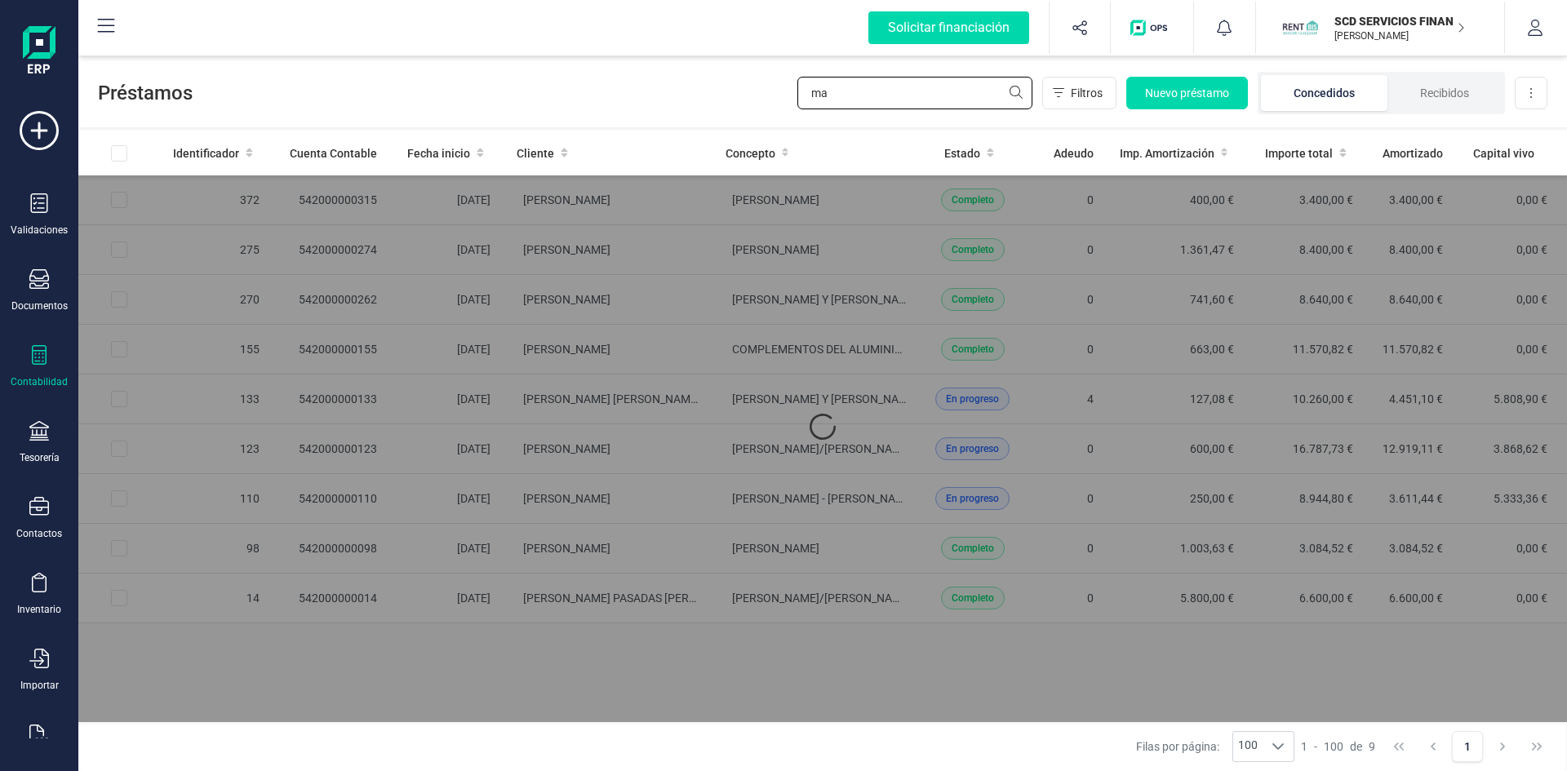
type input "m"
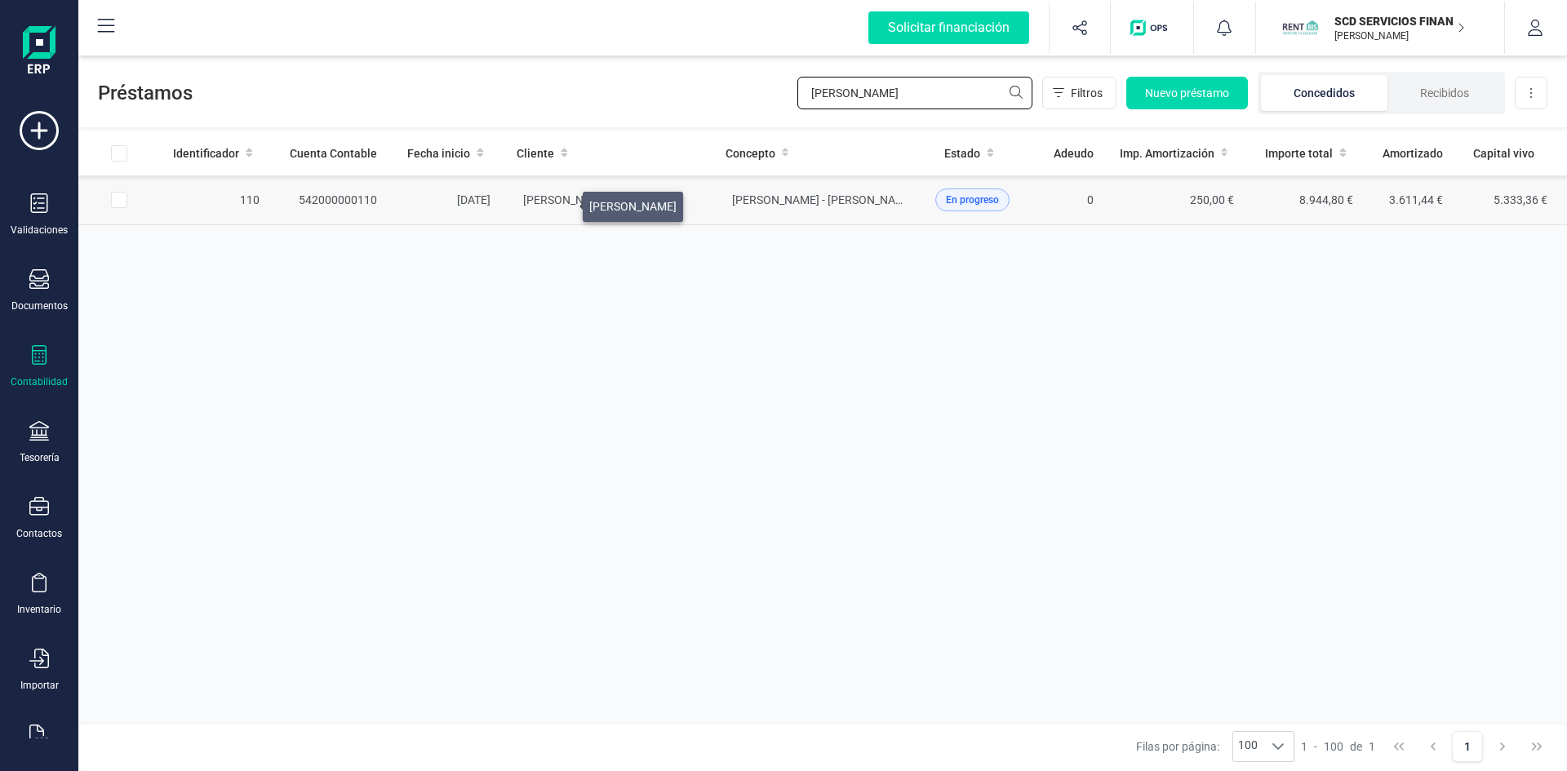
type input "[PERSON_NAME]"
click at [561, 200] on span "[PERSON_NAME]" at bounding box center [566, 199] width 87 height 13
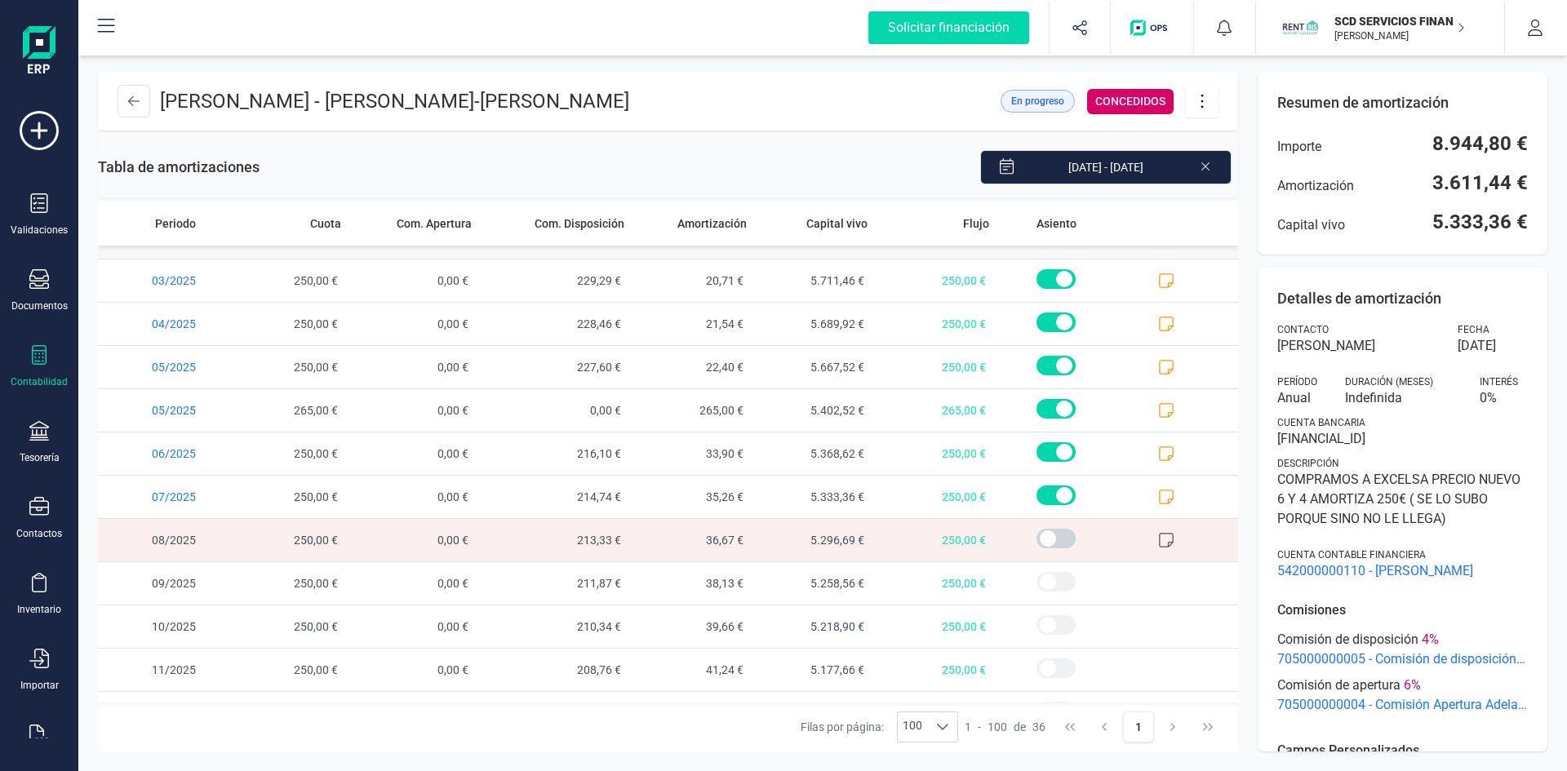
scroll to position [1100, 0]
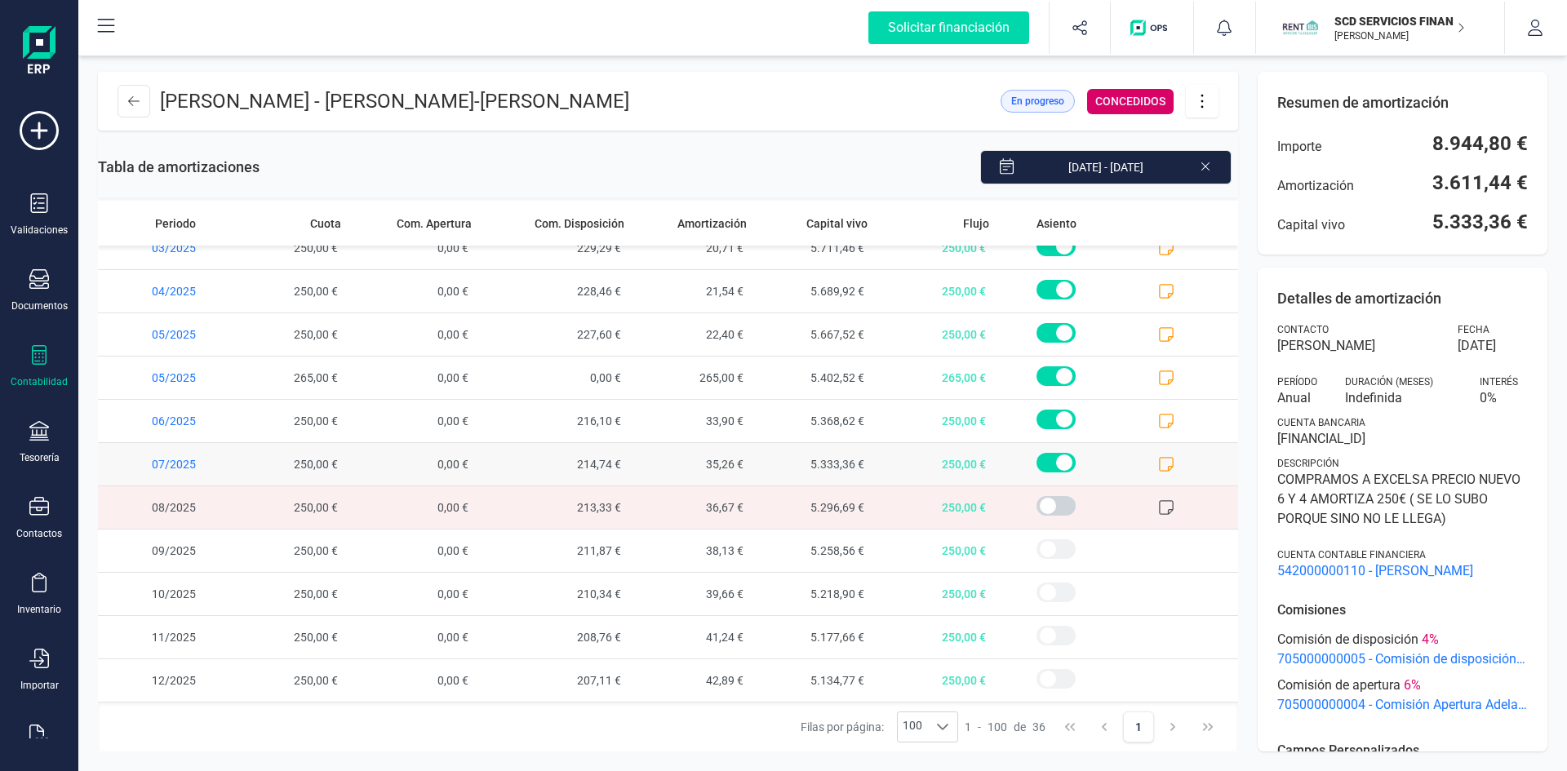
click at [1158, 467] on icon at bounding box center [1166, 464] width 16 height 16
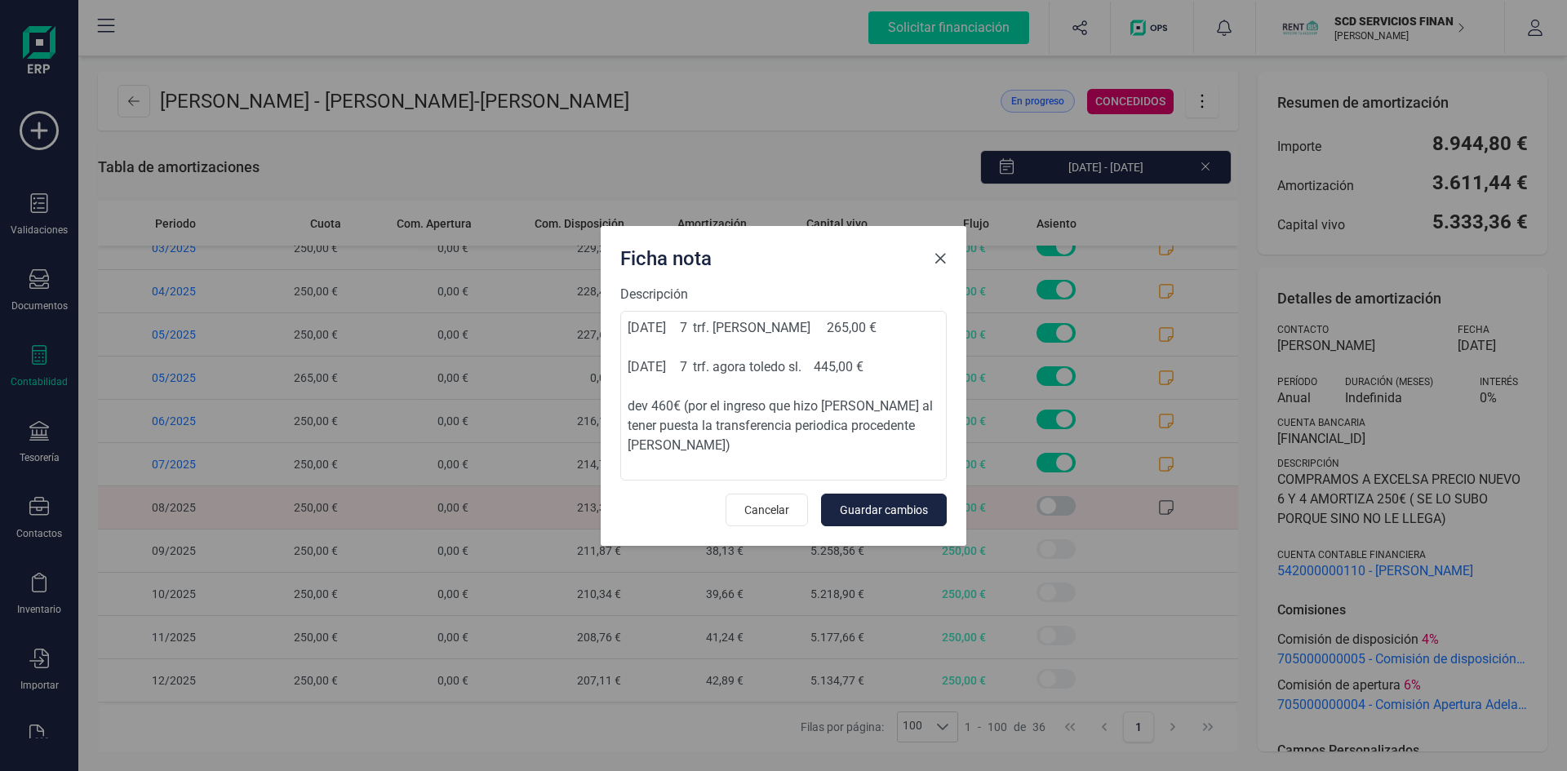
click at [944, 252] on span "Close" at bounding box center [940, 258] width 13 height 13
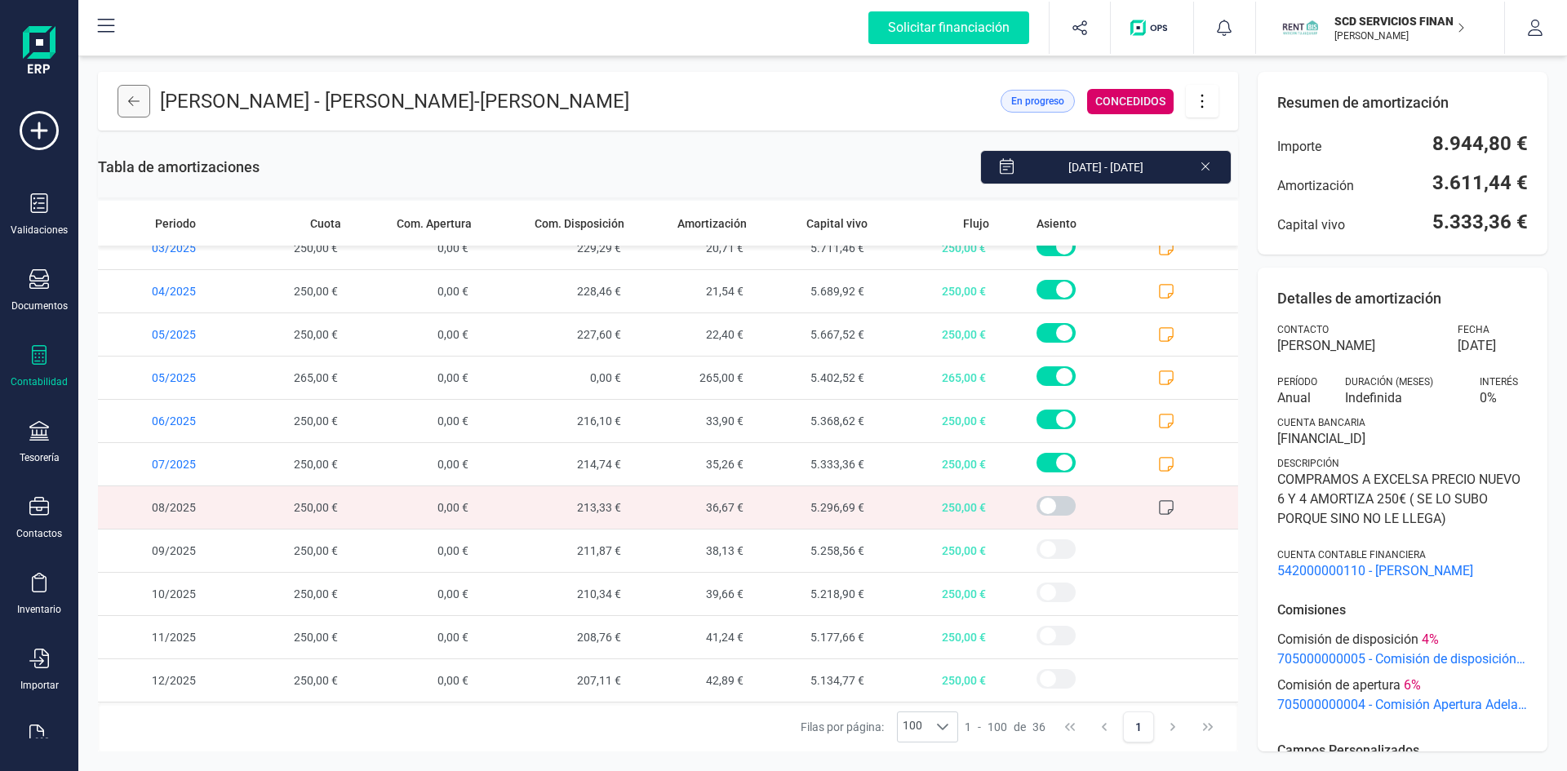
click at [124, 100] on button at bounding box center [134, 101] width 33 height 33
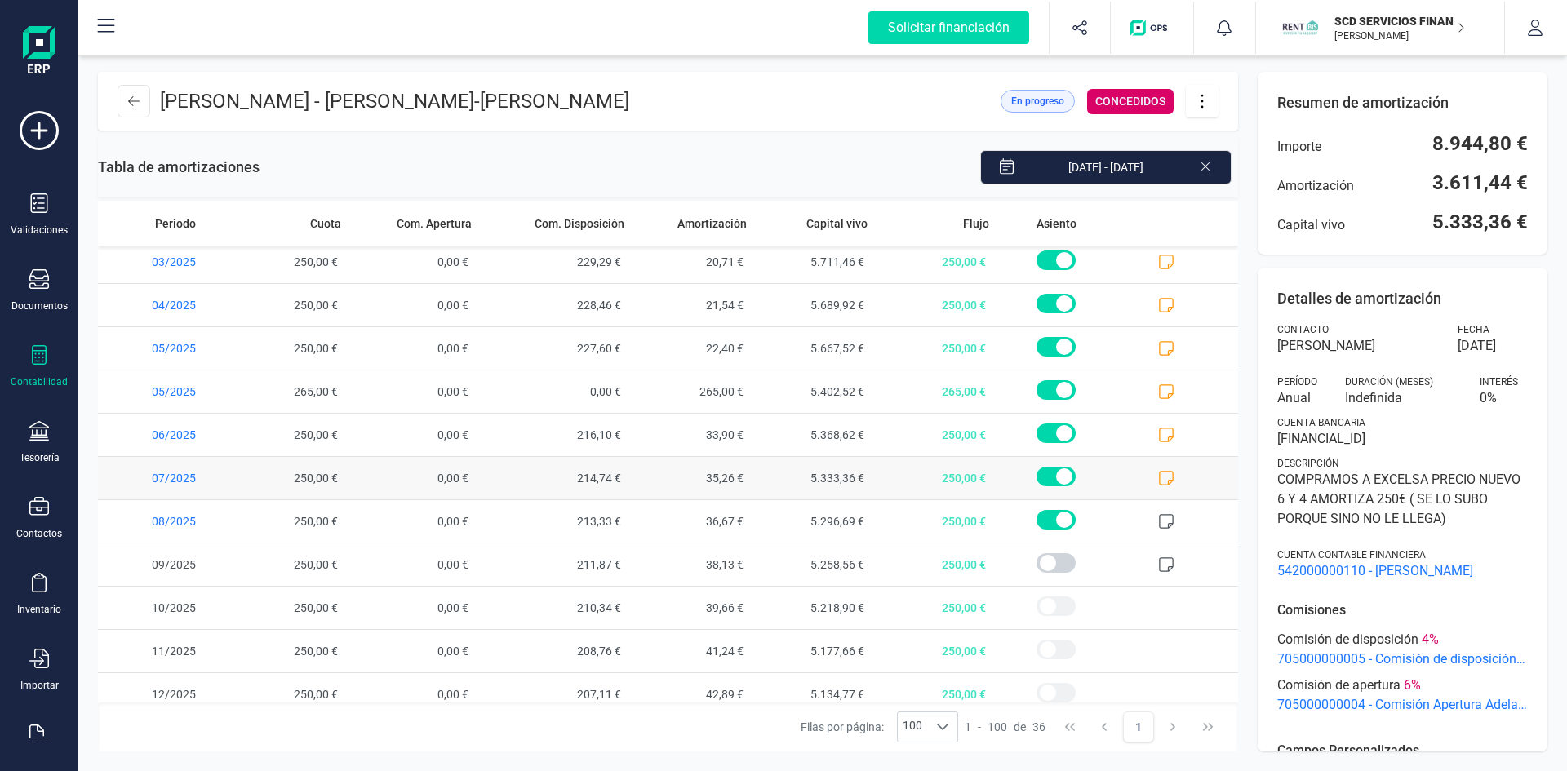
scroll to position [1100, 0]
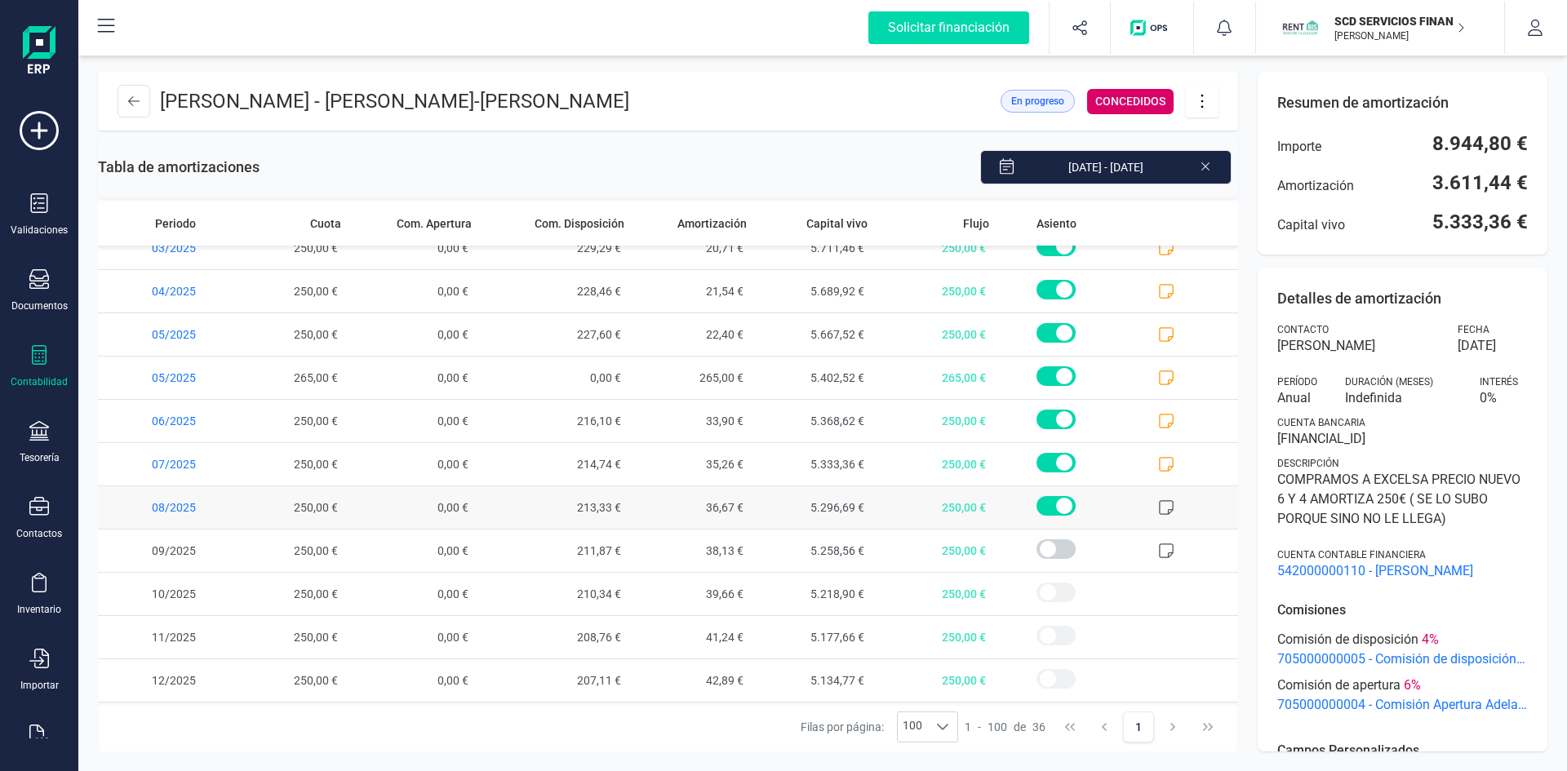
click at [1158, 504] on icon at bounding box center [1166, 507] width 16 height 16
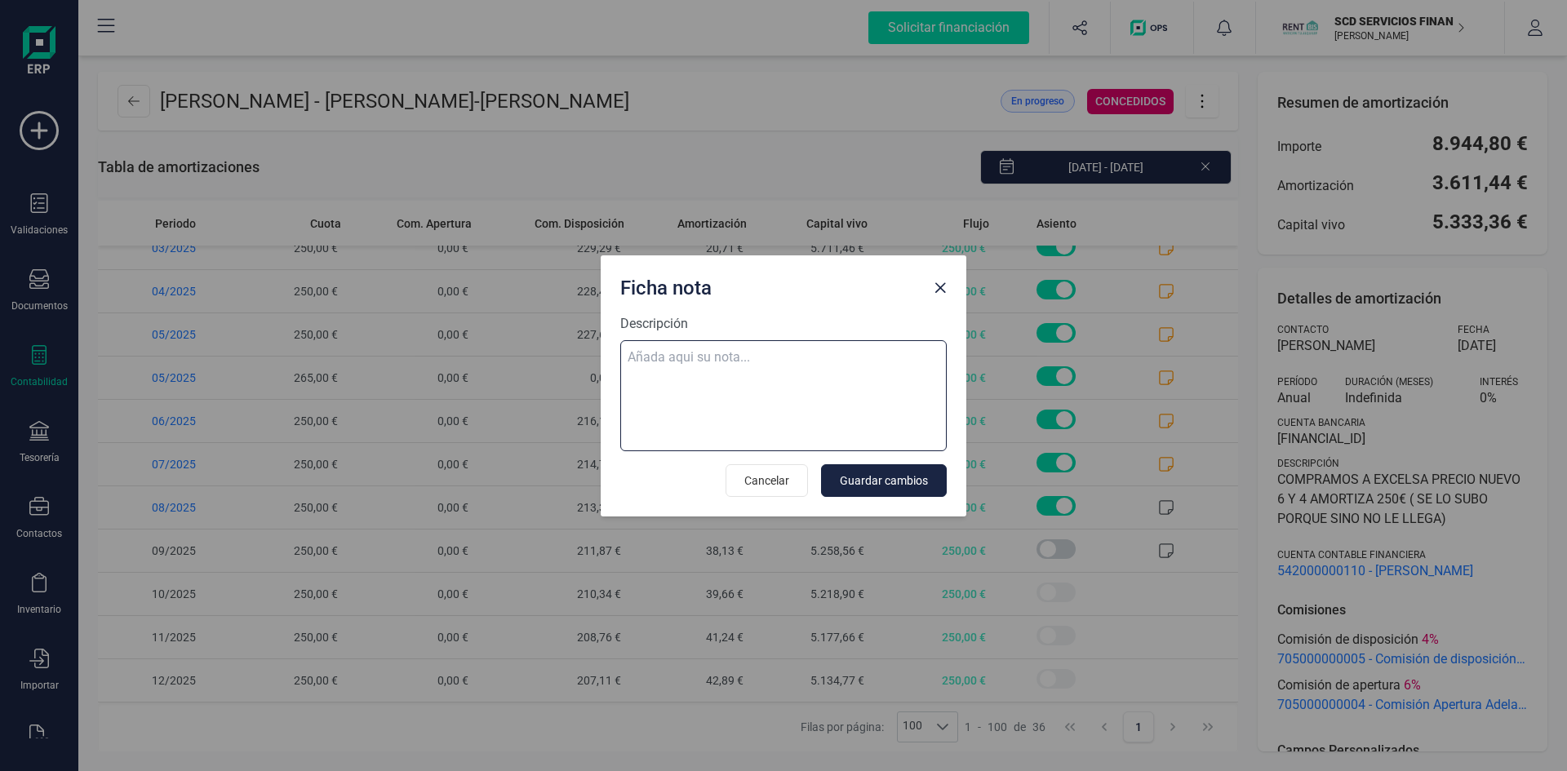
click at [725, 358] on textarea "Descripción" at bounding box center [783, 395] width 326 height 111
paste textarea "[DATE] 8 trf. [PERSON_NAME] [PERSON_NAME] 550,00"
type textarea "[DATE] 8 trf. [PERSON_NAME] [PERSON_NAME] 550,00 devolucion 300 eur"
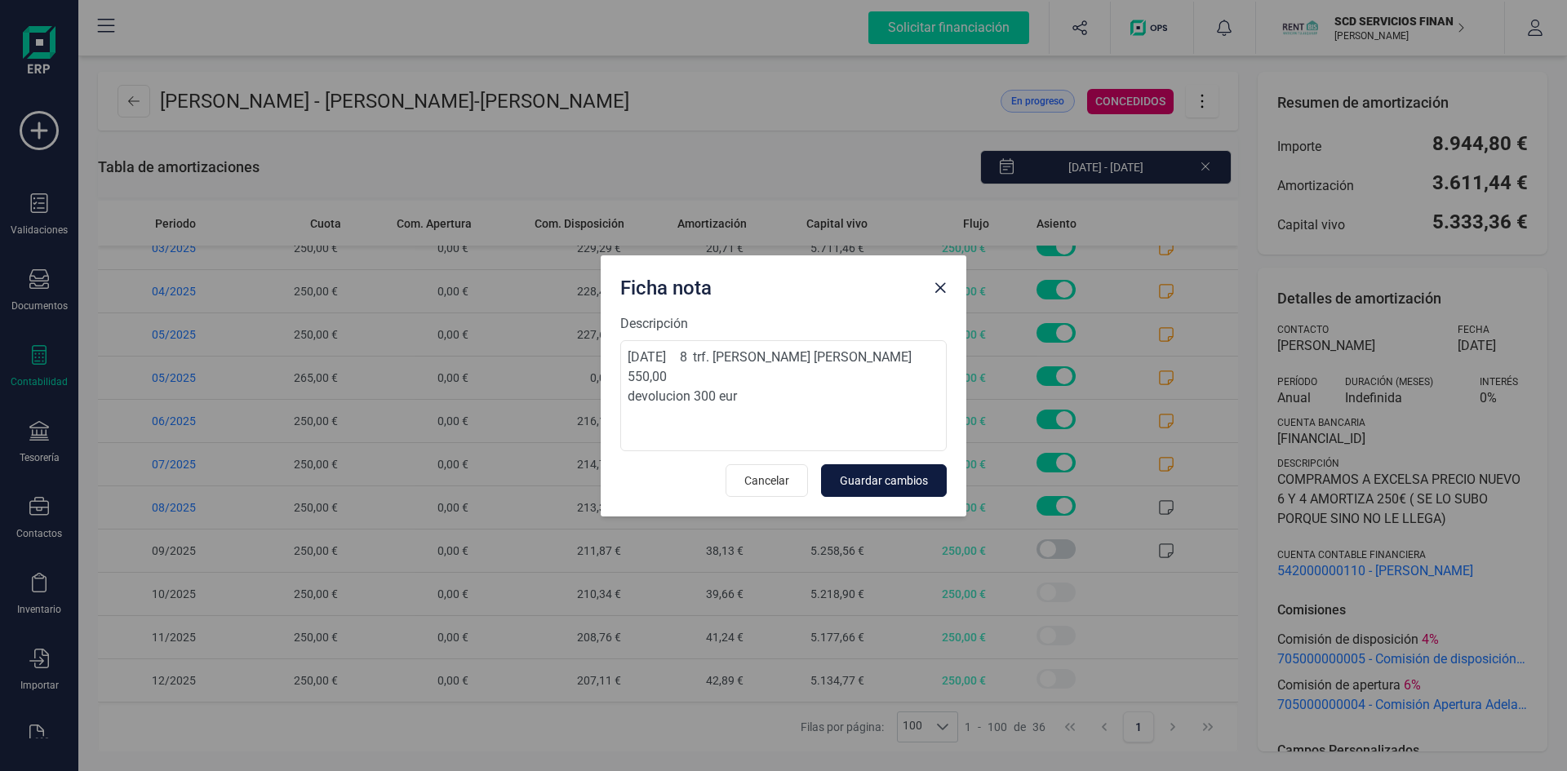
click at [852, 485] on span "Guardar cambios" at bounding box center [884, 481] width 88 height 16
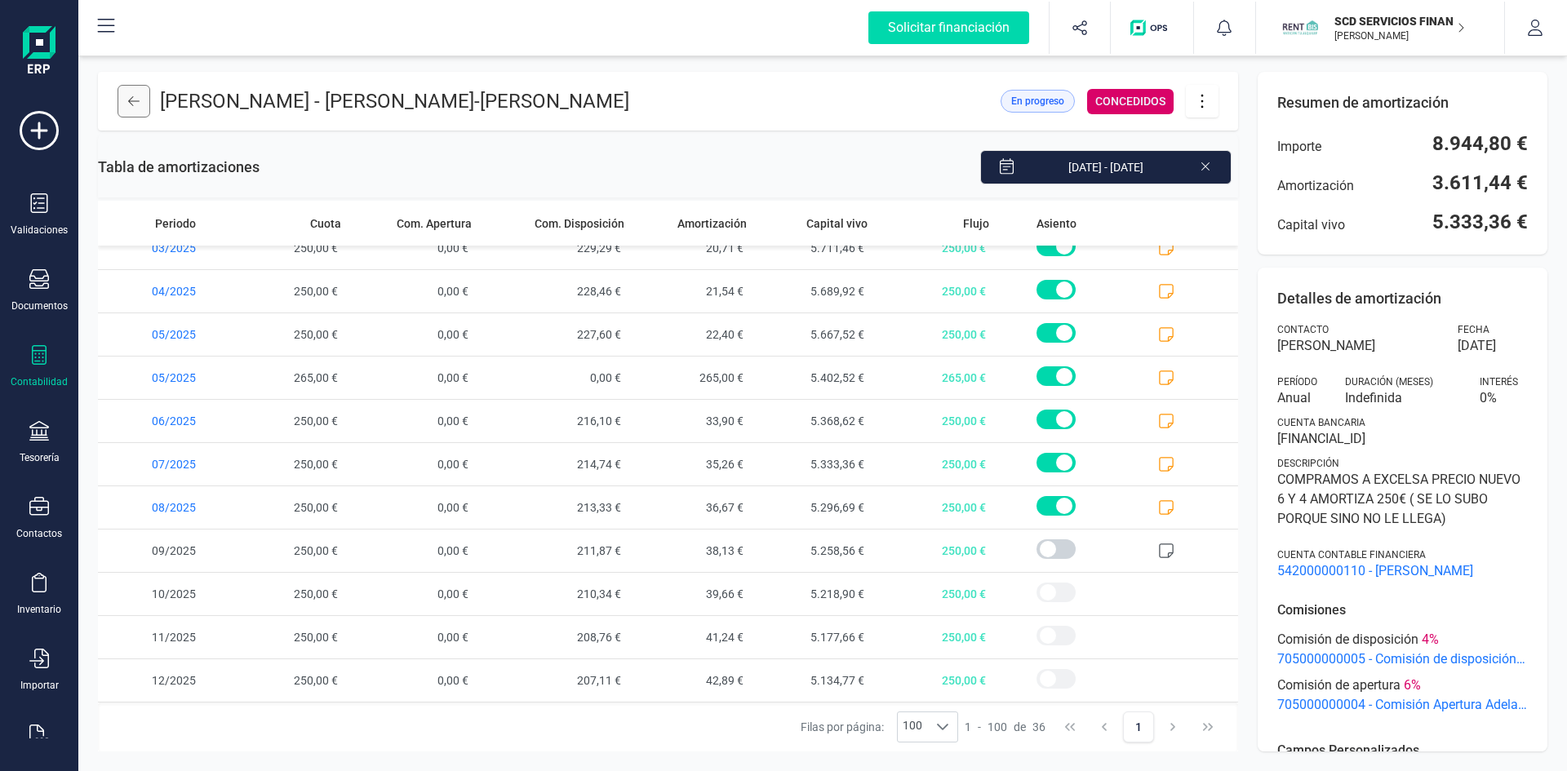
click at [135, 104] on icon at bounding box center [133, 101] width 11 height 13
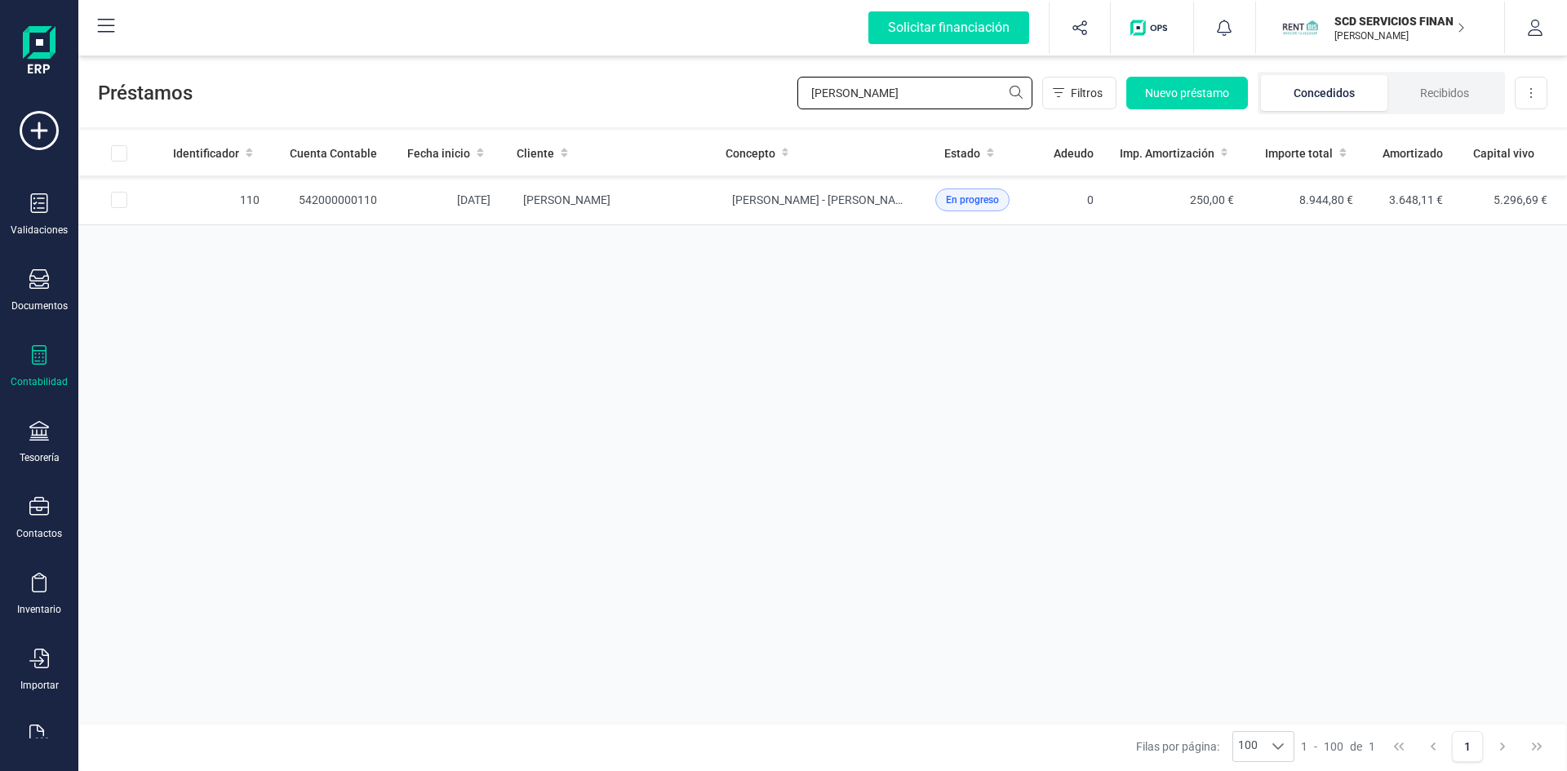
drag, startPoint x: 876, startPoint y: 95, endPoint x: 651, endPoint y: 101, distance: 224.5
click at [653, 87] on div "Préstamos [PERSON_NAME] mar Filtros Nuevo préstamo Concedidos Recibidos Descarg…" at bounding box center [822, 89] width 1489 height 75
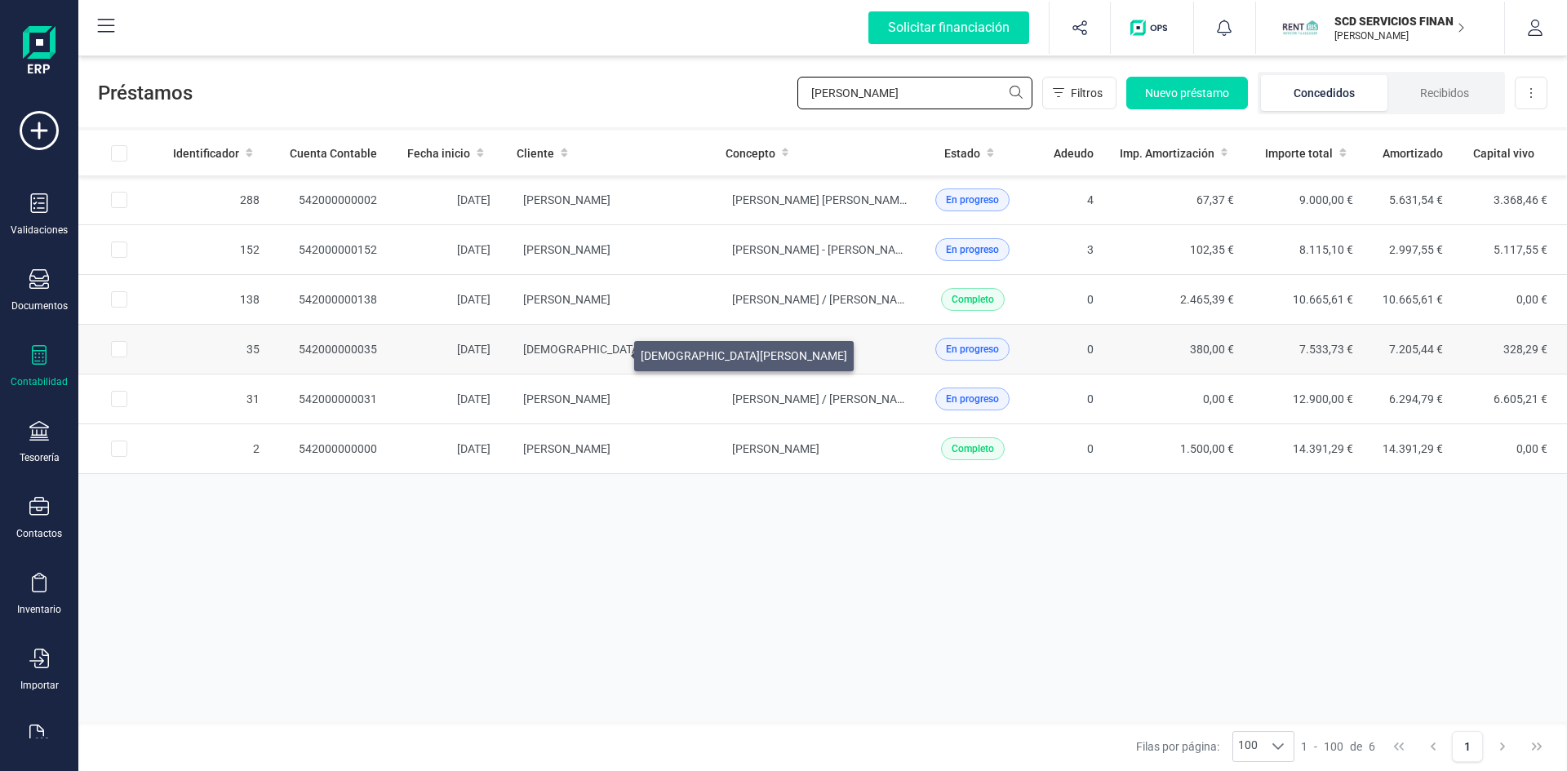
type input "[PERSON_NAME]"
click at [615, 352] on span "[DEMOGRAPHIC_DATA][PERSON_NAME]" at bounding box center [626, 349] width 206 height 13
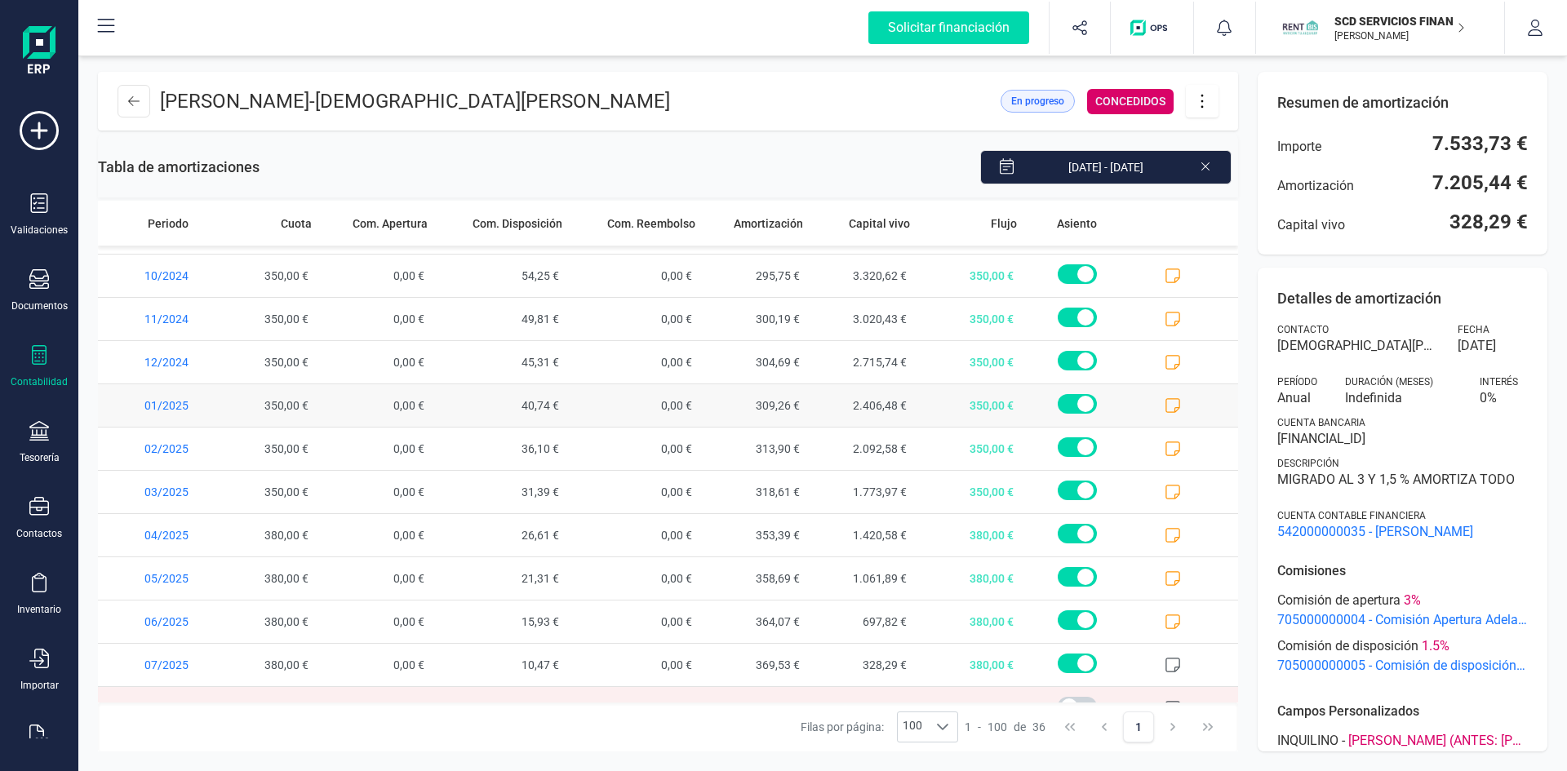
scroll to position [1100, 0]
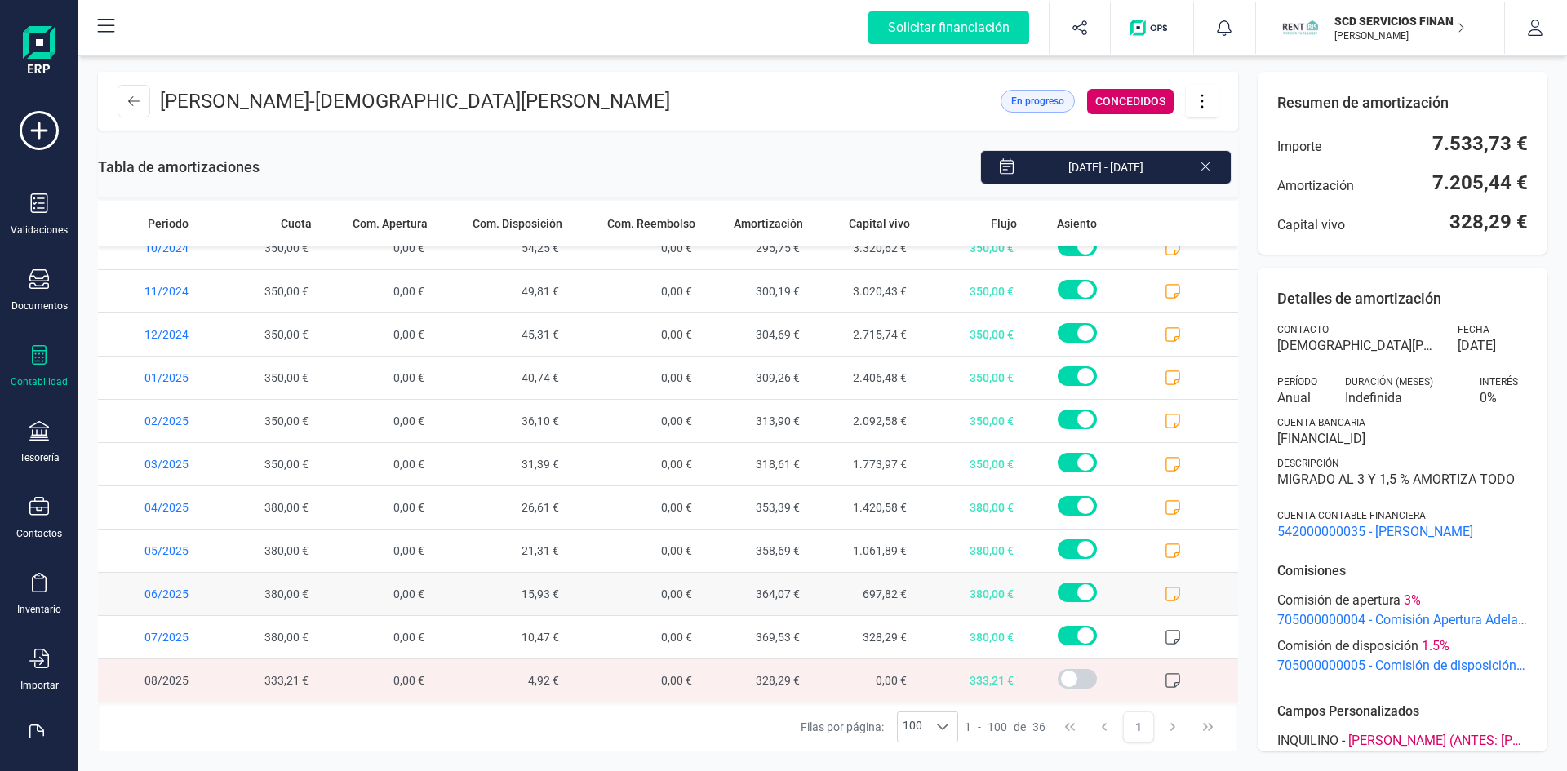
click at [1165, 590] on icon at bounding box center [1173, 594] width 16 height 16
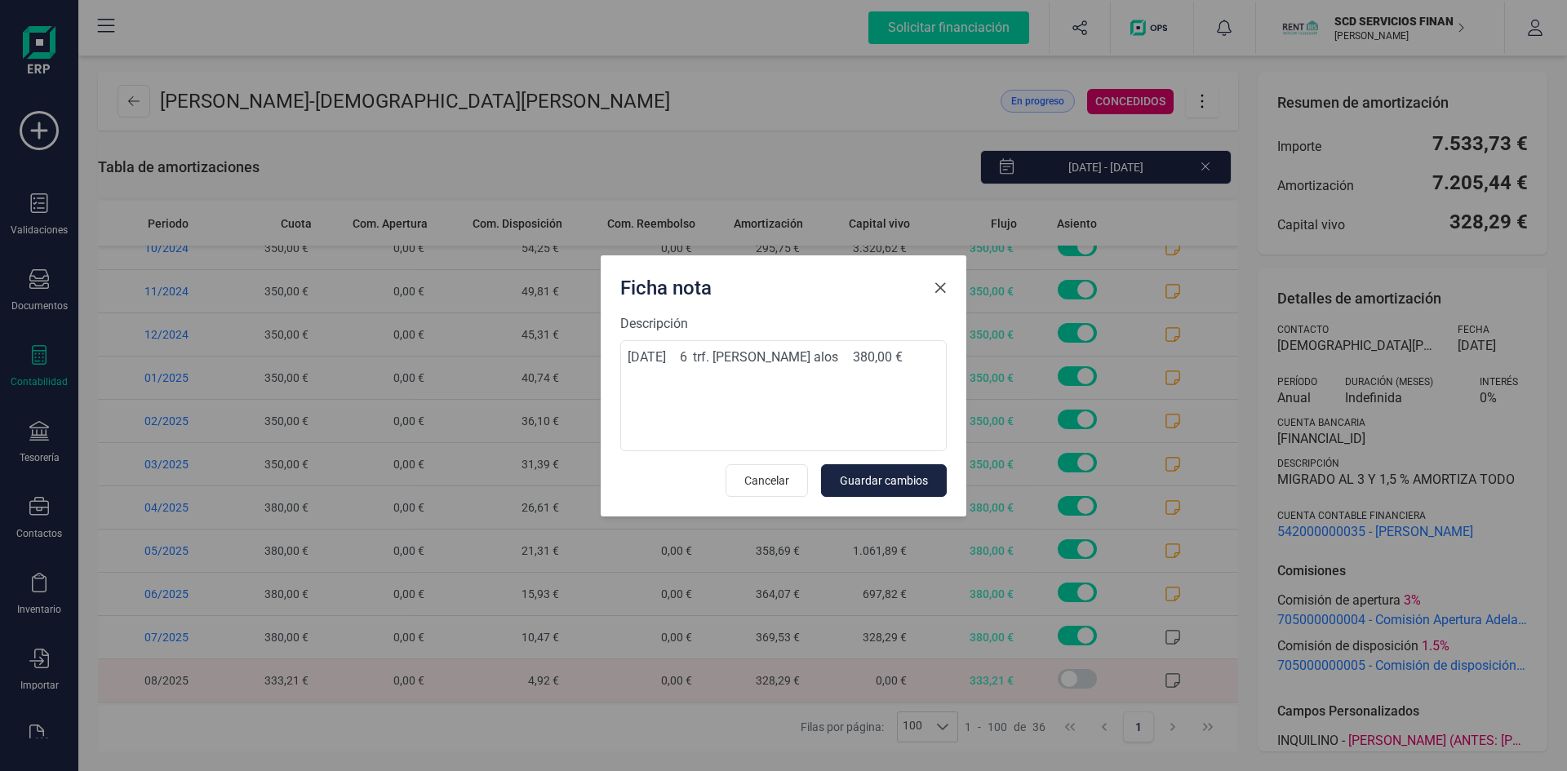
click at [939, 287] on span "Close" at bounding box center [940, 288] width 13 height 13
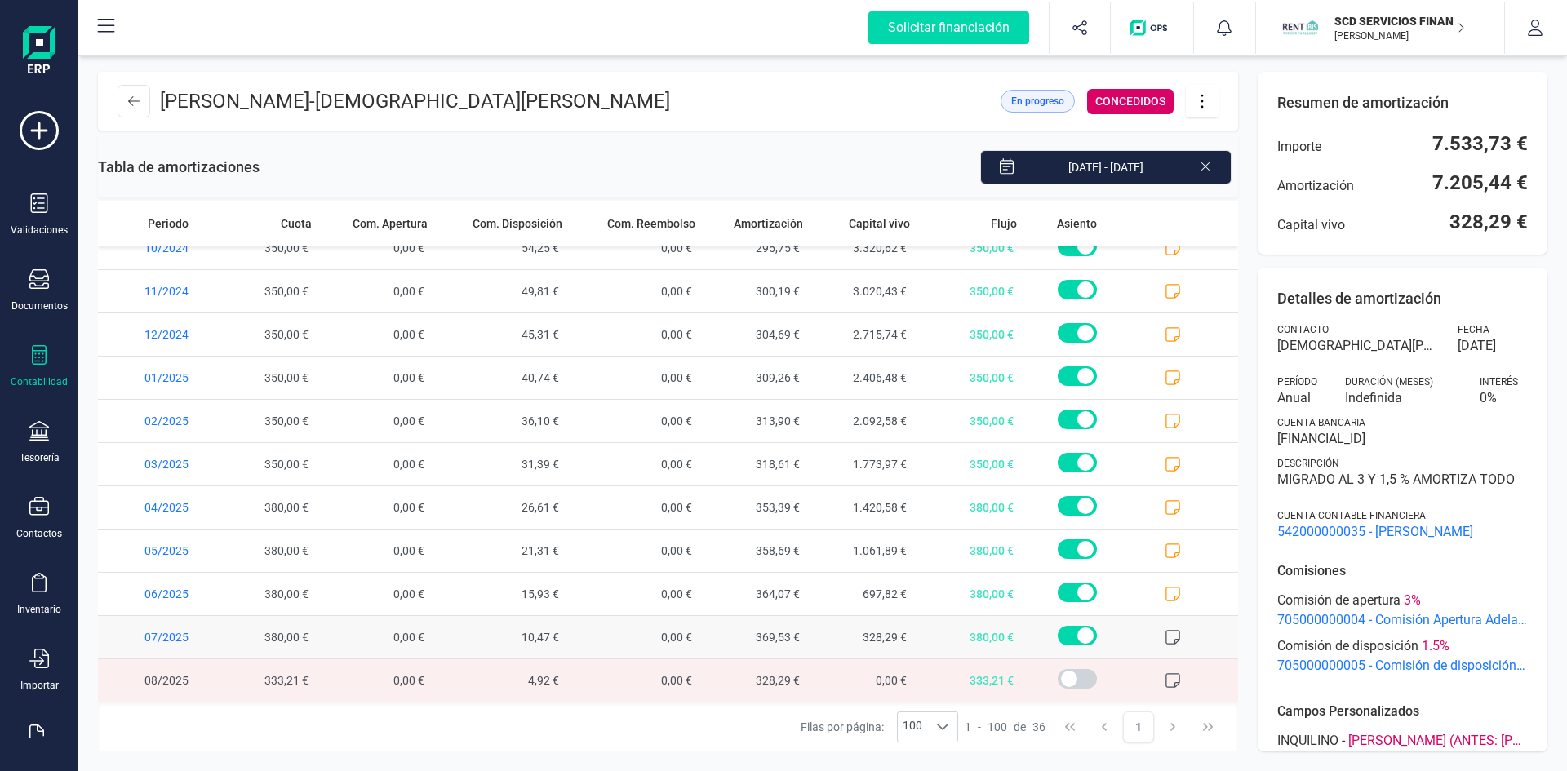
click at [1165, 632] on icon at bounding box center [1173, 637] width 16 height 16
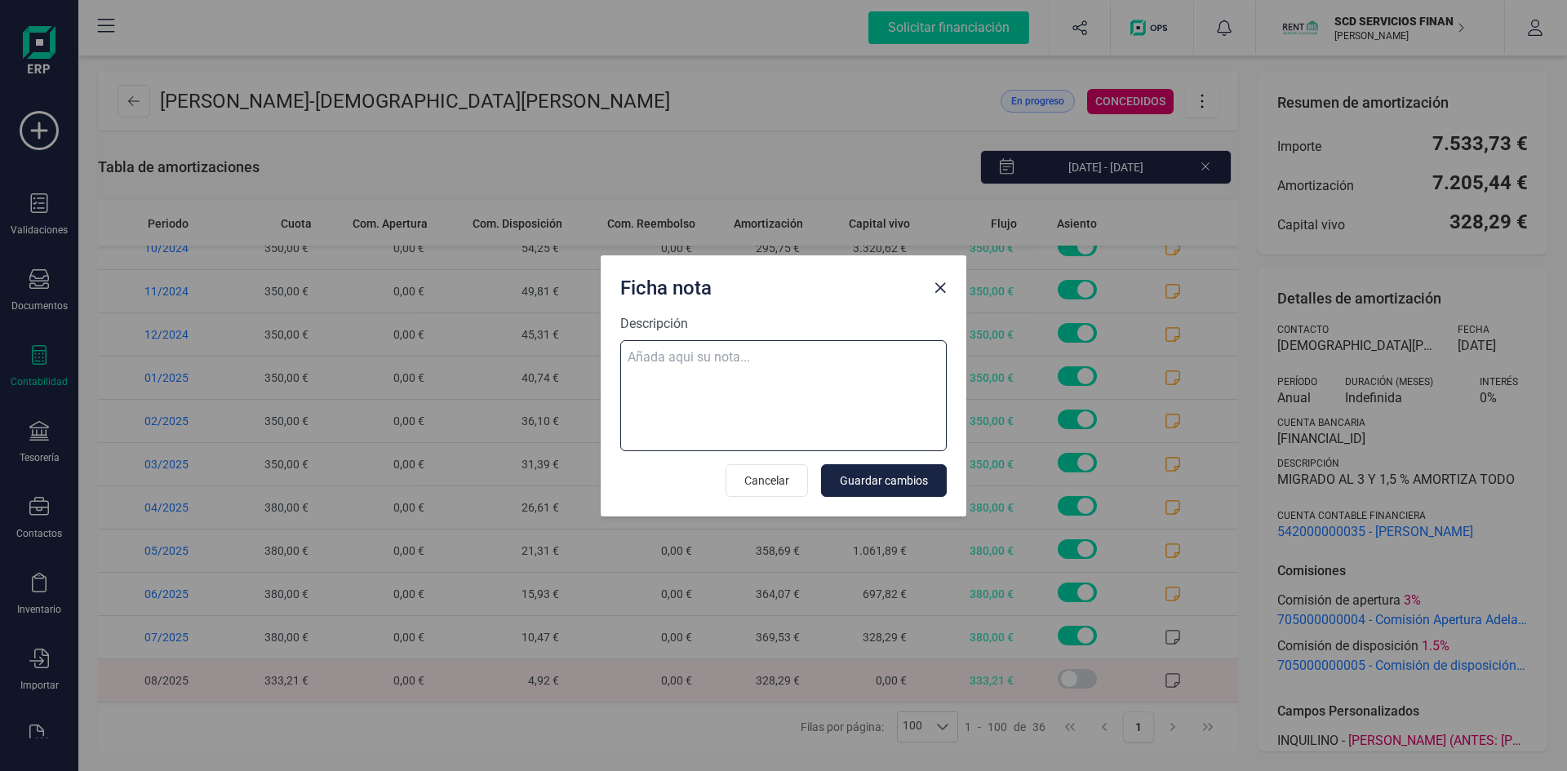
click at [740, 359] on textarea "Descripción" at bounding box center [783, 395] width 326 height 111
paste textarea "[DATE] 7 trf. [PERSON_NAME] alos 380,00 €"
type textarea "[DATE] 7 trf. [PERSON_NAME] alos 380,00 €"
click at [885, 478] on span "Guardar cambios" at bounding box center [884, 481] width 88 height 16
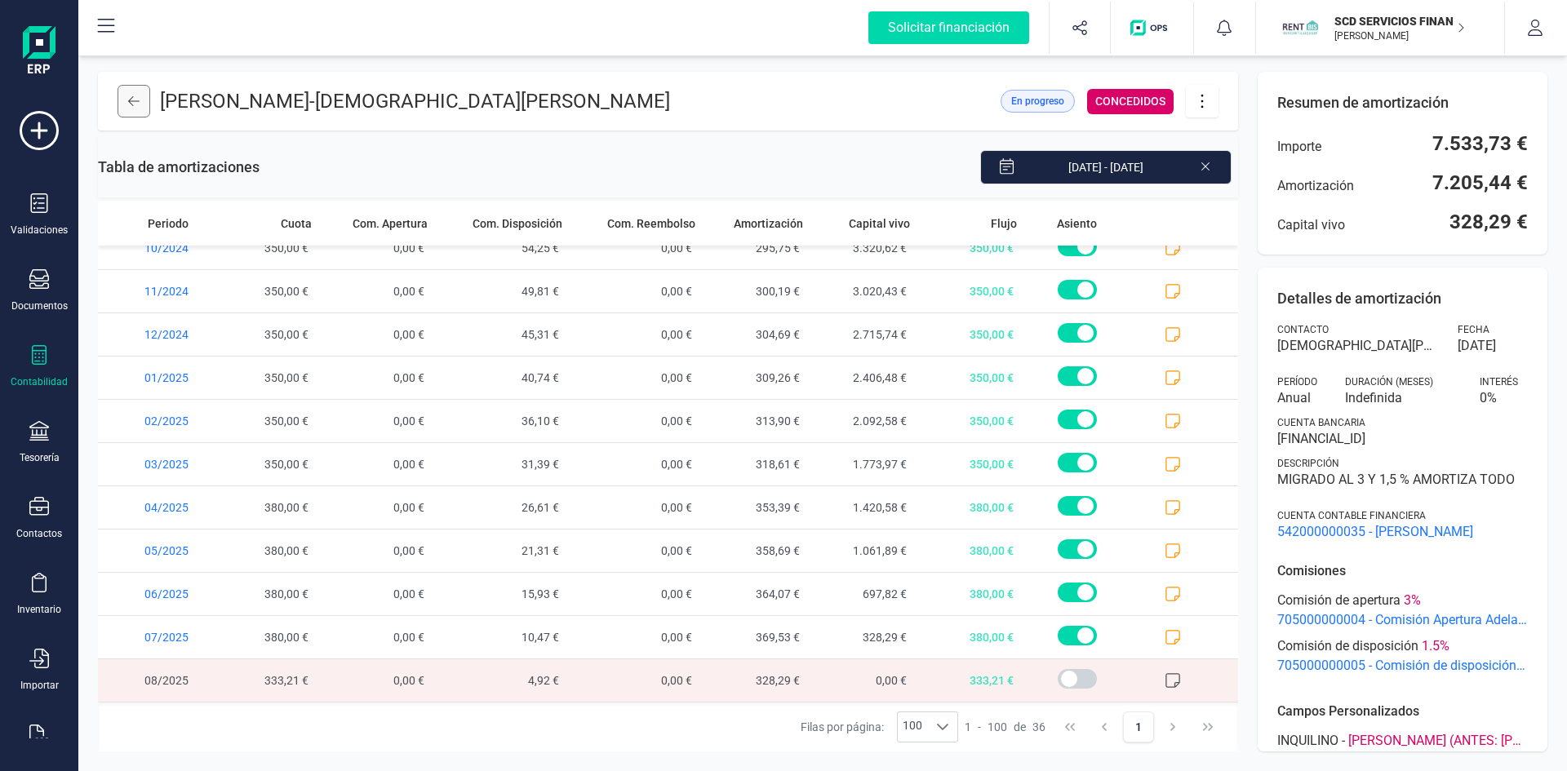
click at [126, 98] on button at bounding box center [134, 101] width 33 height 33
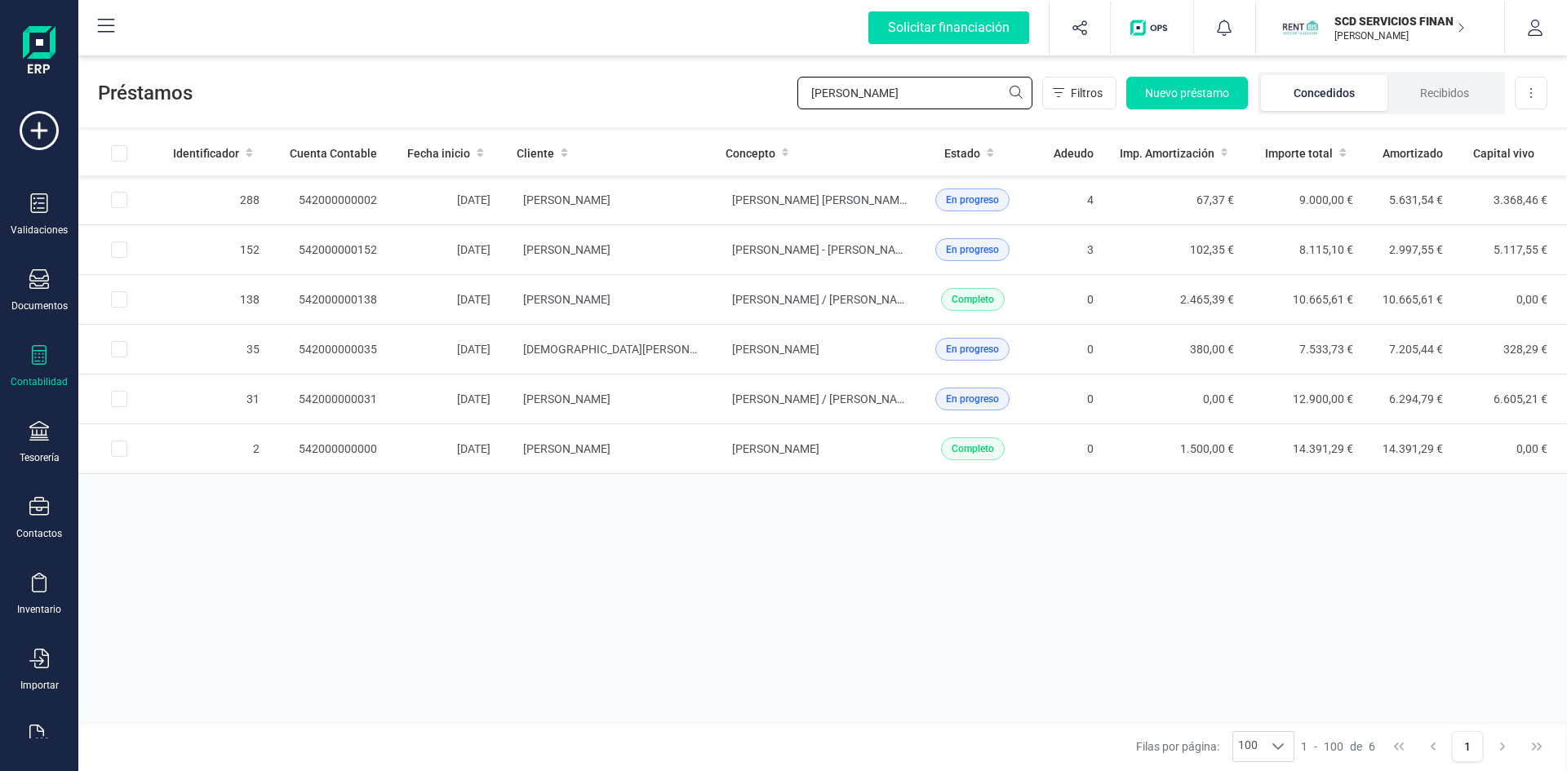
drag, startPoint x: 897, startPoint y: 94, endPoint x: 637, endPoint y: 123, distance: 261.2
click at [645, 121] on div "Préstamos eugen Filtros Nuevo préstamo Concedidos Recibidos Descargar Excel" at bounding box center [822, 89] width 1489 height 75
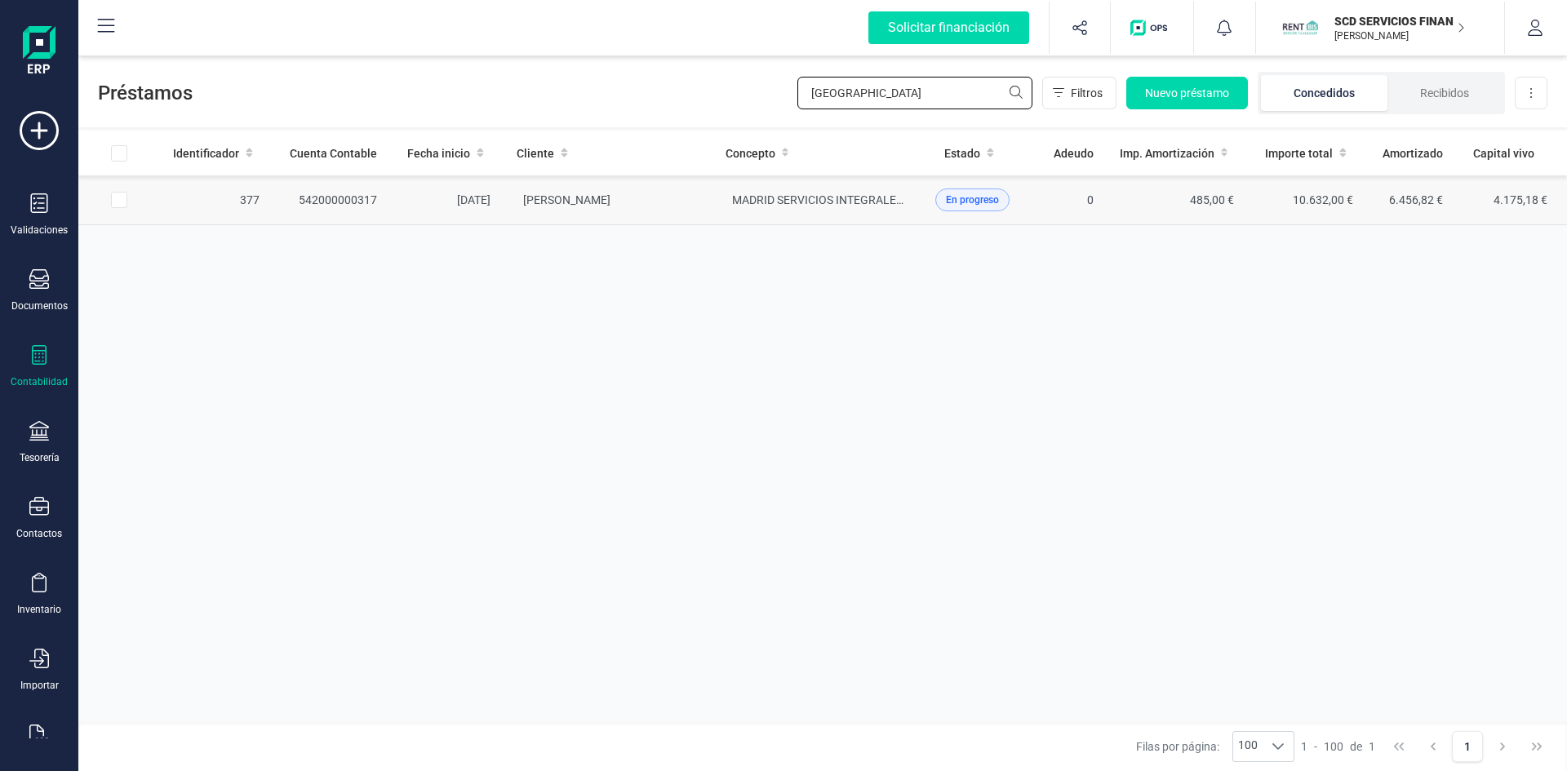
type input "madrid"
click at [321, 199] on td "542000000317" at bounding box center [332, 200] width 118 height 50
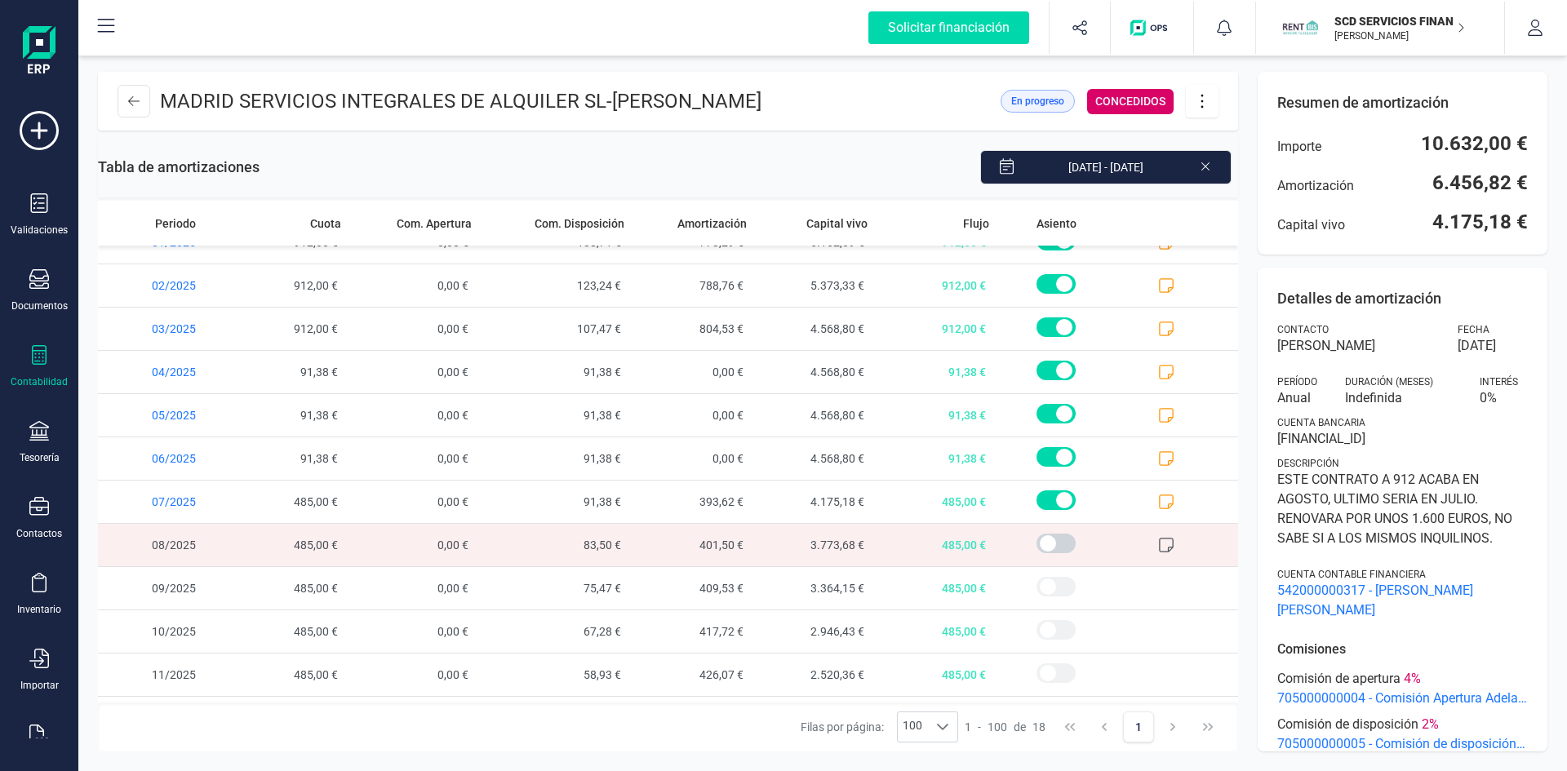
scroll to position [322, 0]
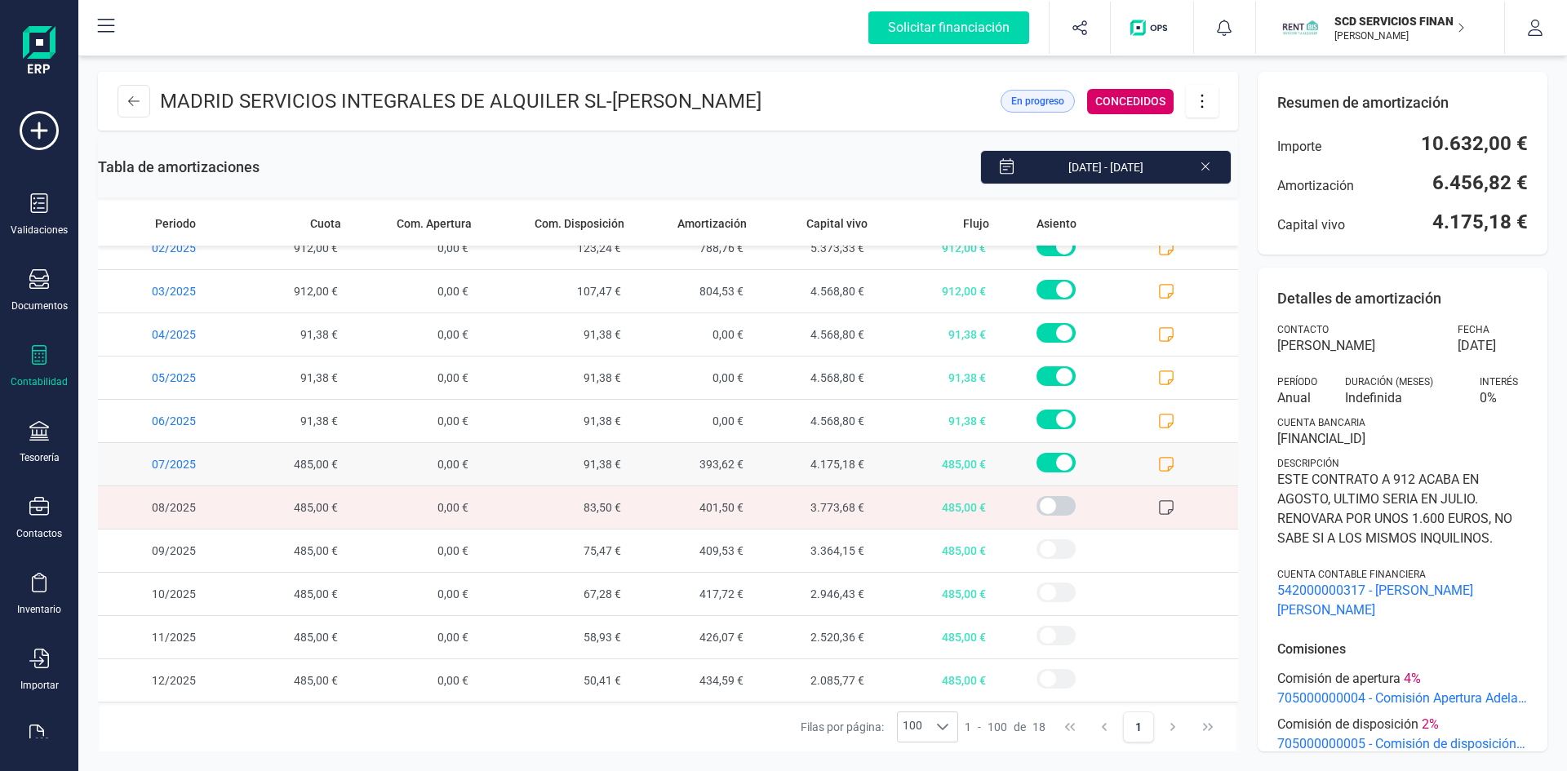
click at [1160, 461] on icon at bounding box center [1166, 464] width 16 height 16
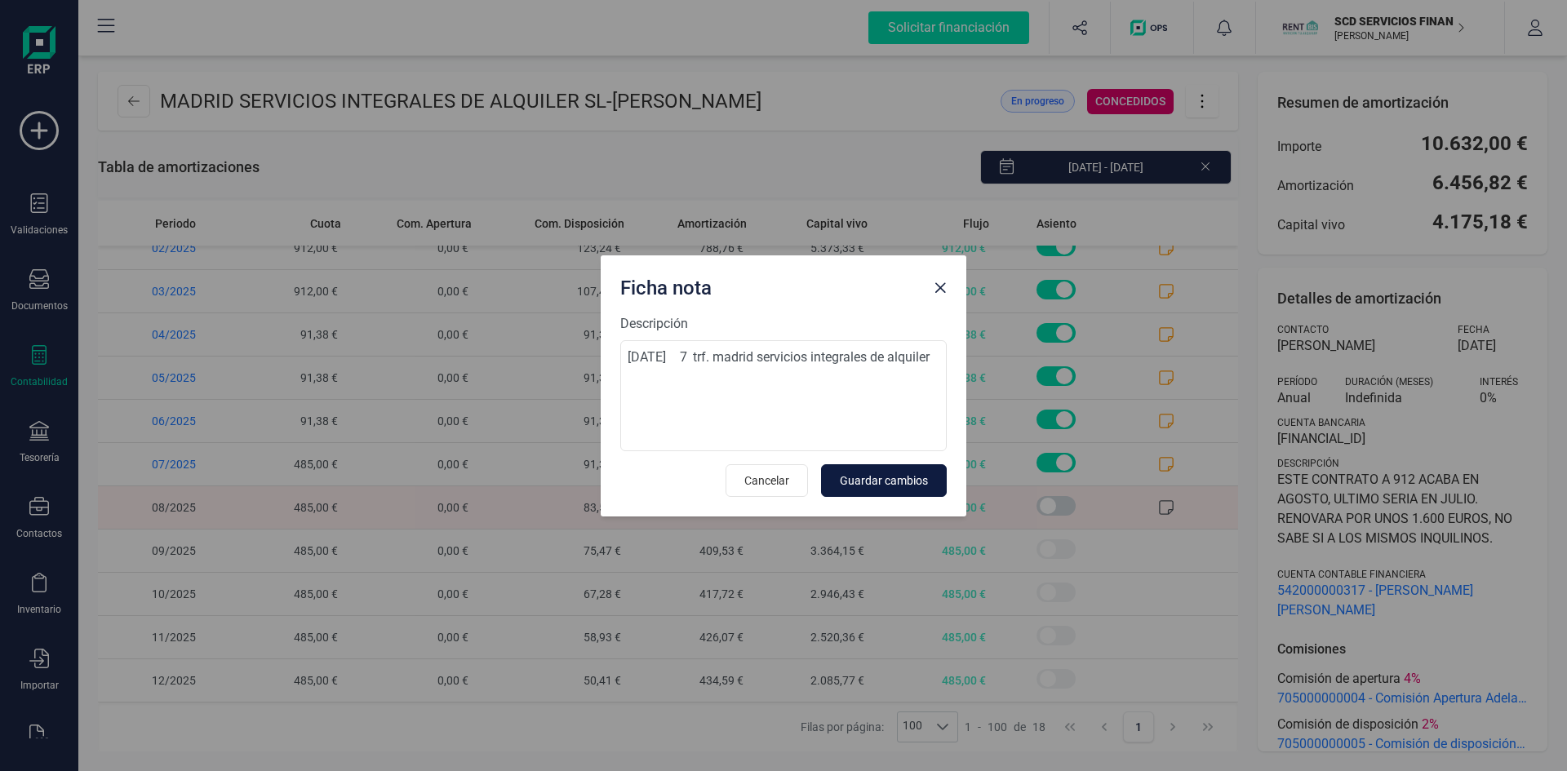
click at [890, 479] on span "Guardar cambios" at bounding box center [884, 481] width 88 height 16
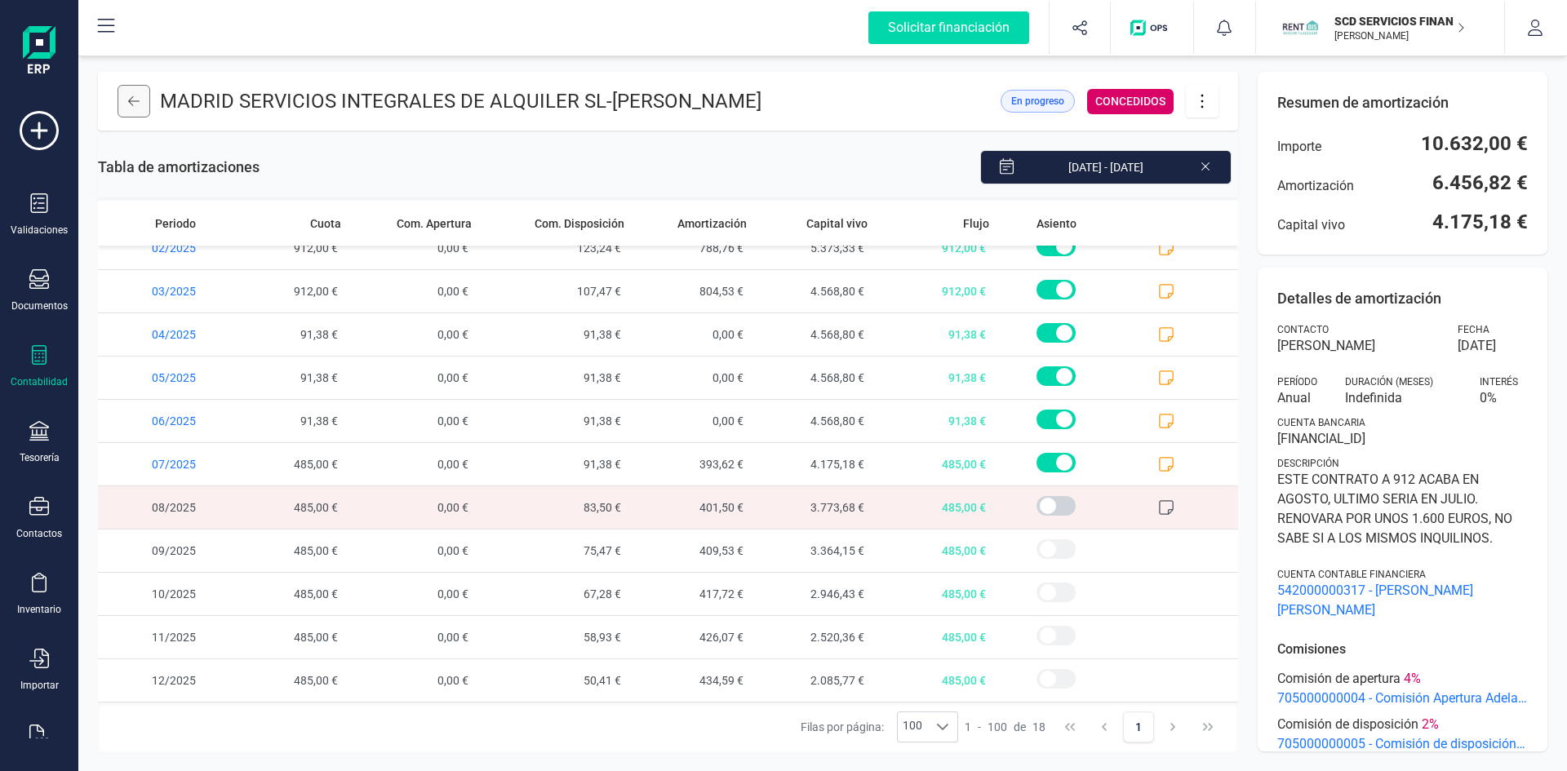
click at [130, 105] on icon at bounding box center [133, 101] width 11 height 13
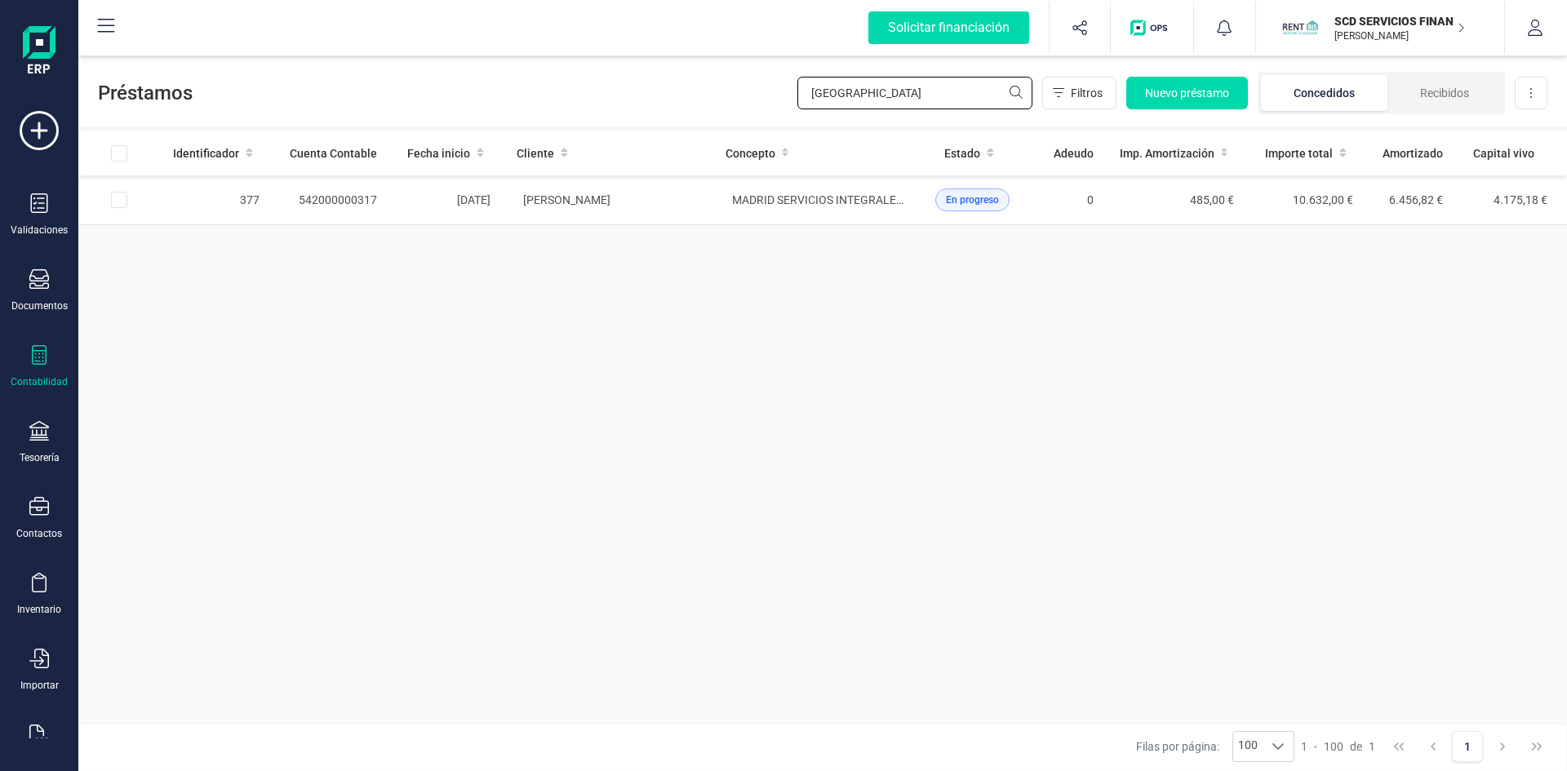
drag, startPoint x: 894, startPoint y: 93, endPoint x: 661, endPoint y: 103, distance: 233.6
click at [666, 101] on div "Préstamos madrid Filtros Nuevo préstamo Concedidos Recibidos Descargar Excel" at bounding box center [822, 89] width 1489 height 75
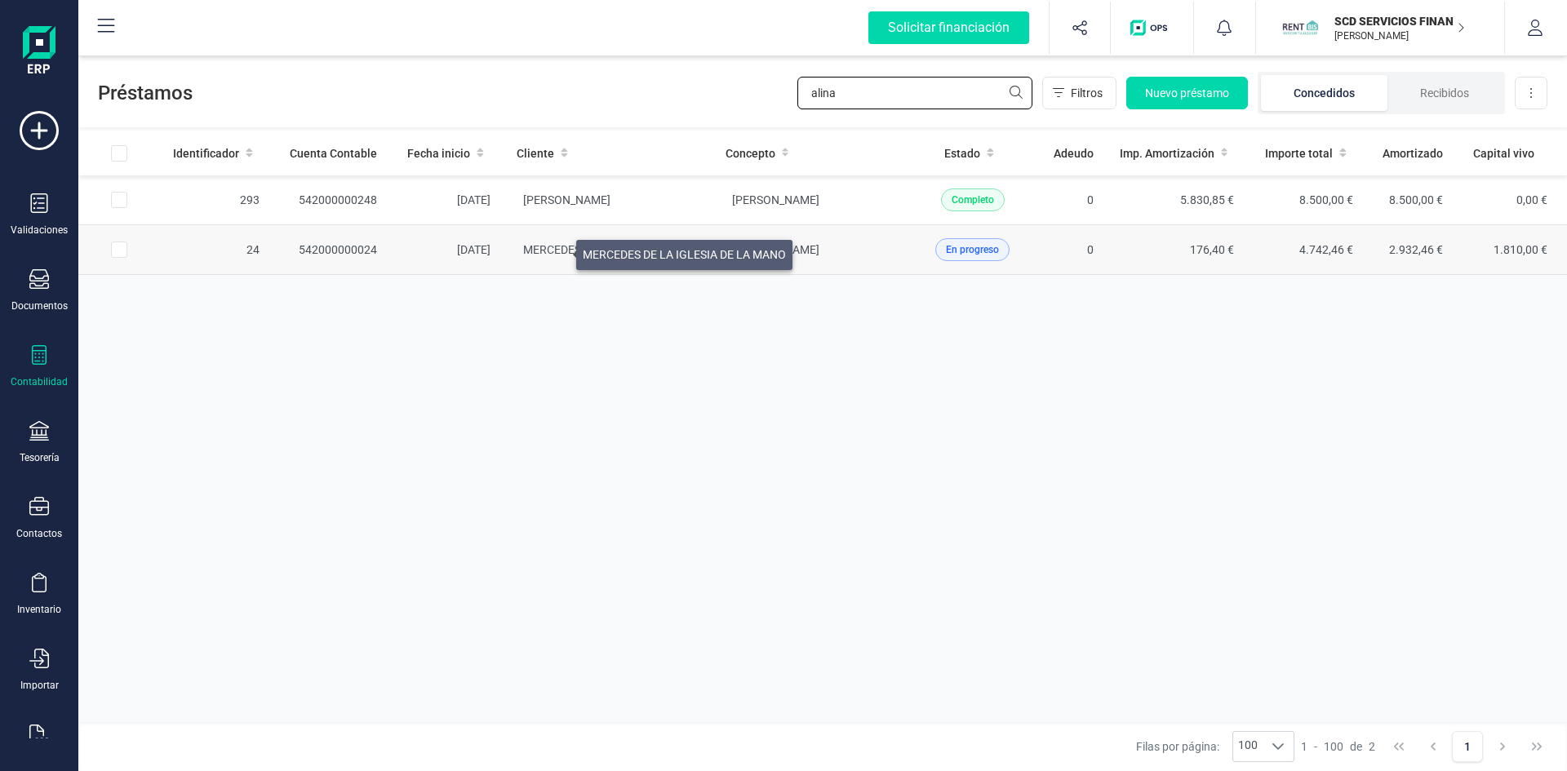
type input "alina"
click at [557, 251] on span "MERCEDES DE LA IGLESIA DE LA MANO" at bounding box center [624, 249] width 203 height 13
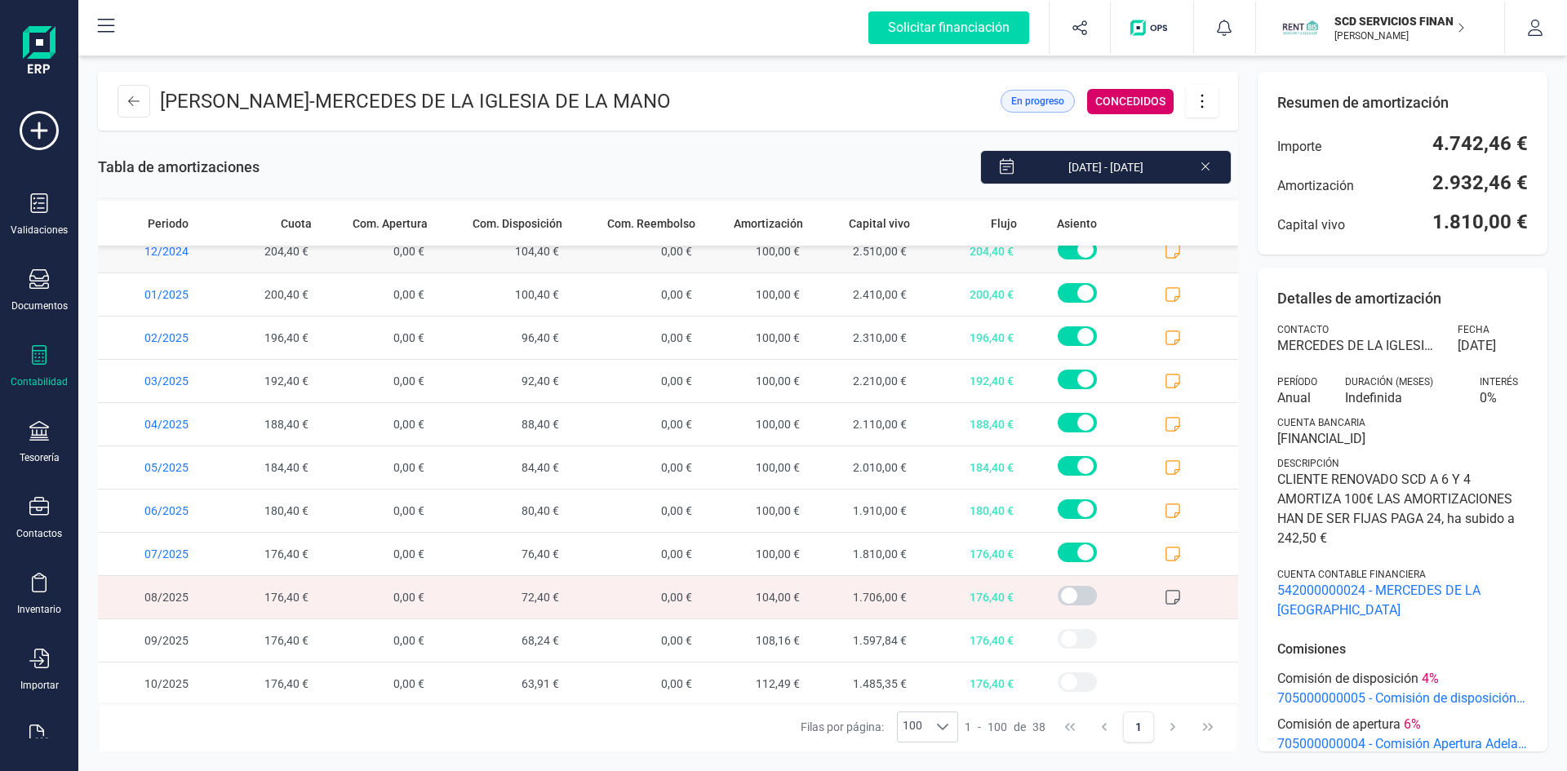
scroll to position [1187, 0]
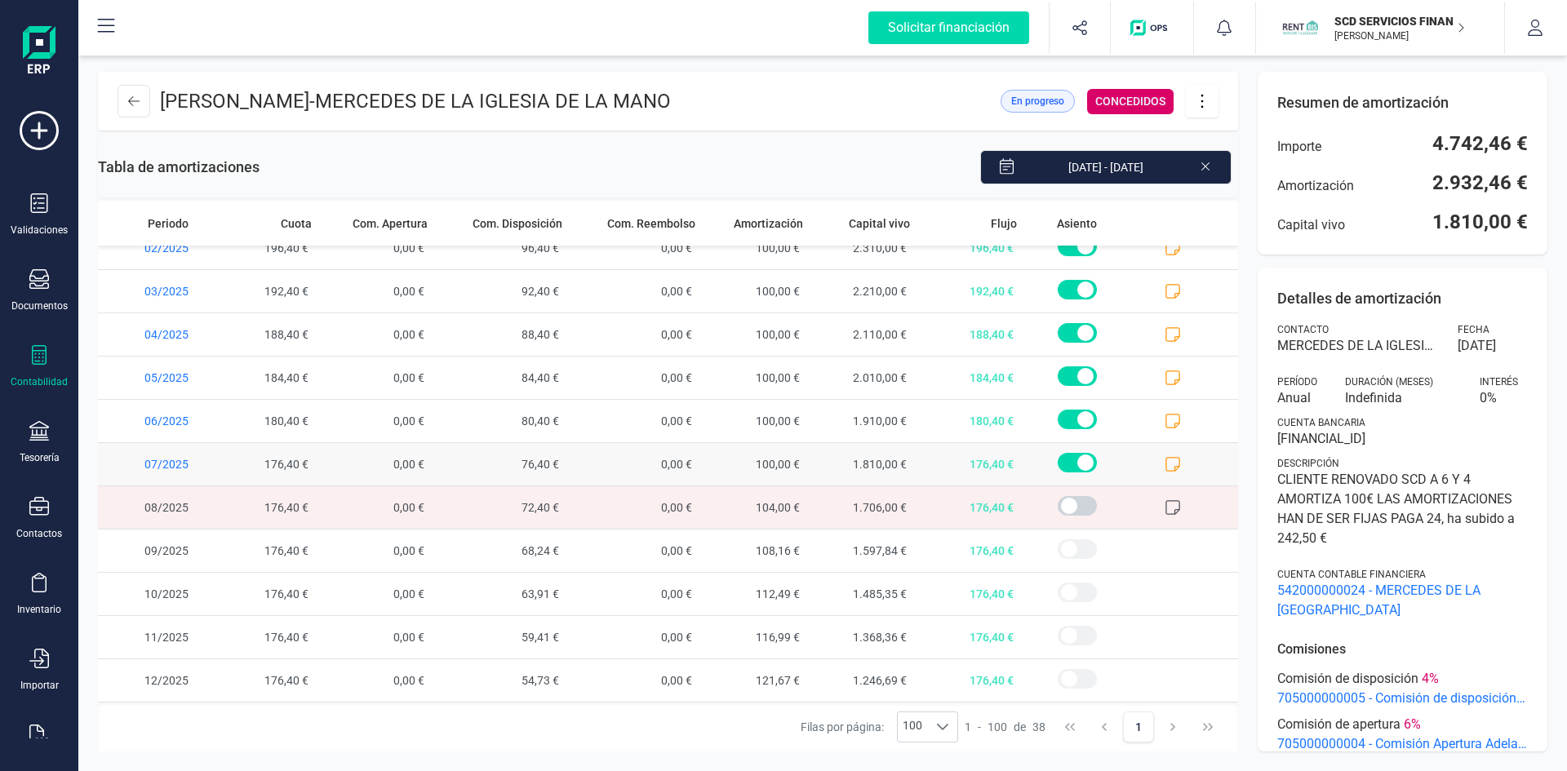
click at [1165, 462] on icon at bounding box center [1173, 464] width 16 height 16
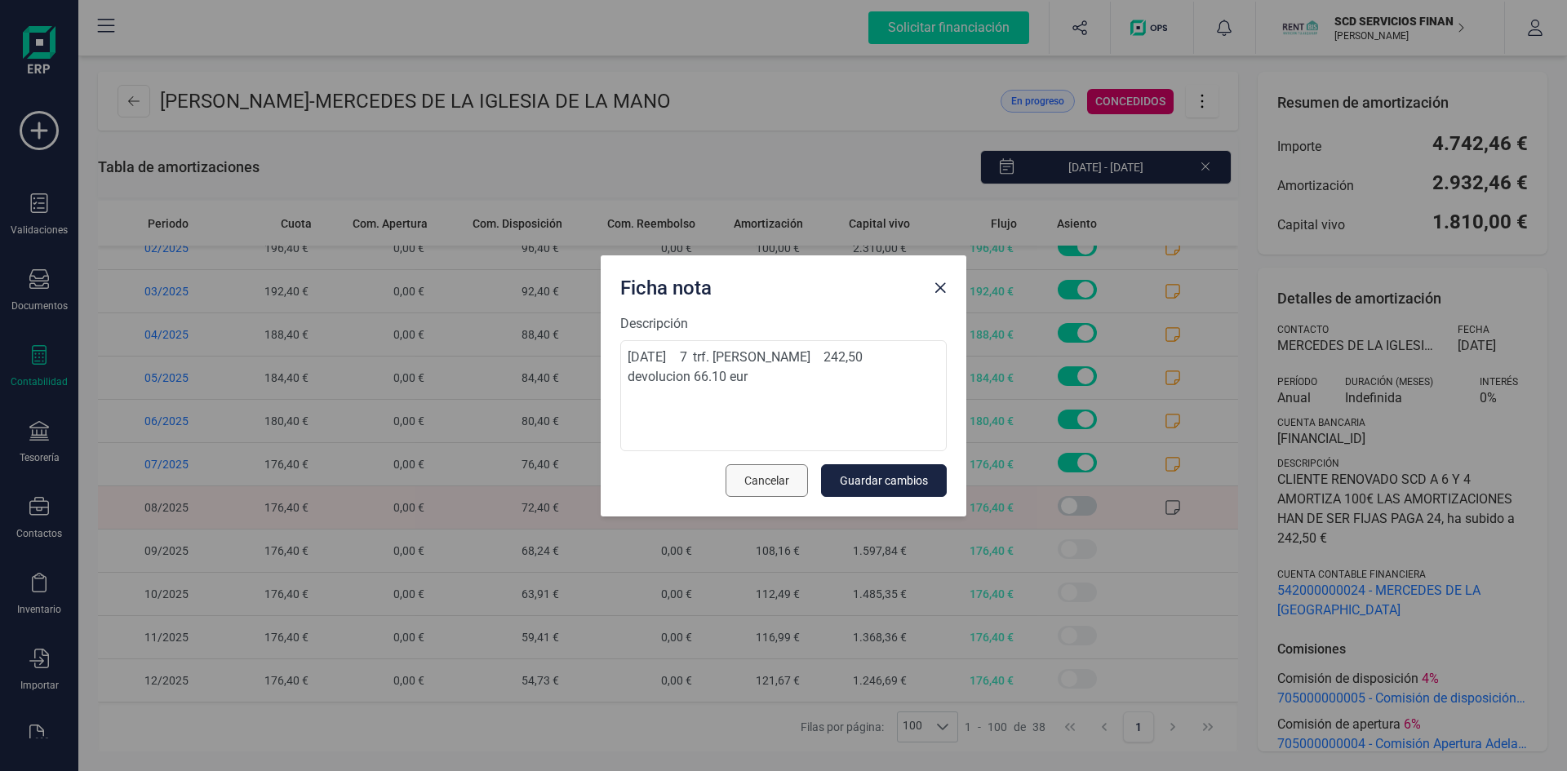
click at [770, 474] on span "Cancelar" at bounding box center [766, 481] width 45 height 16
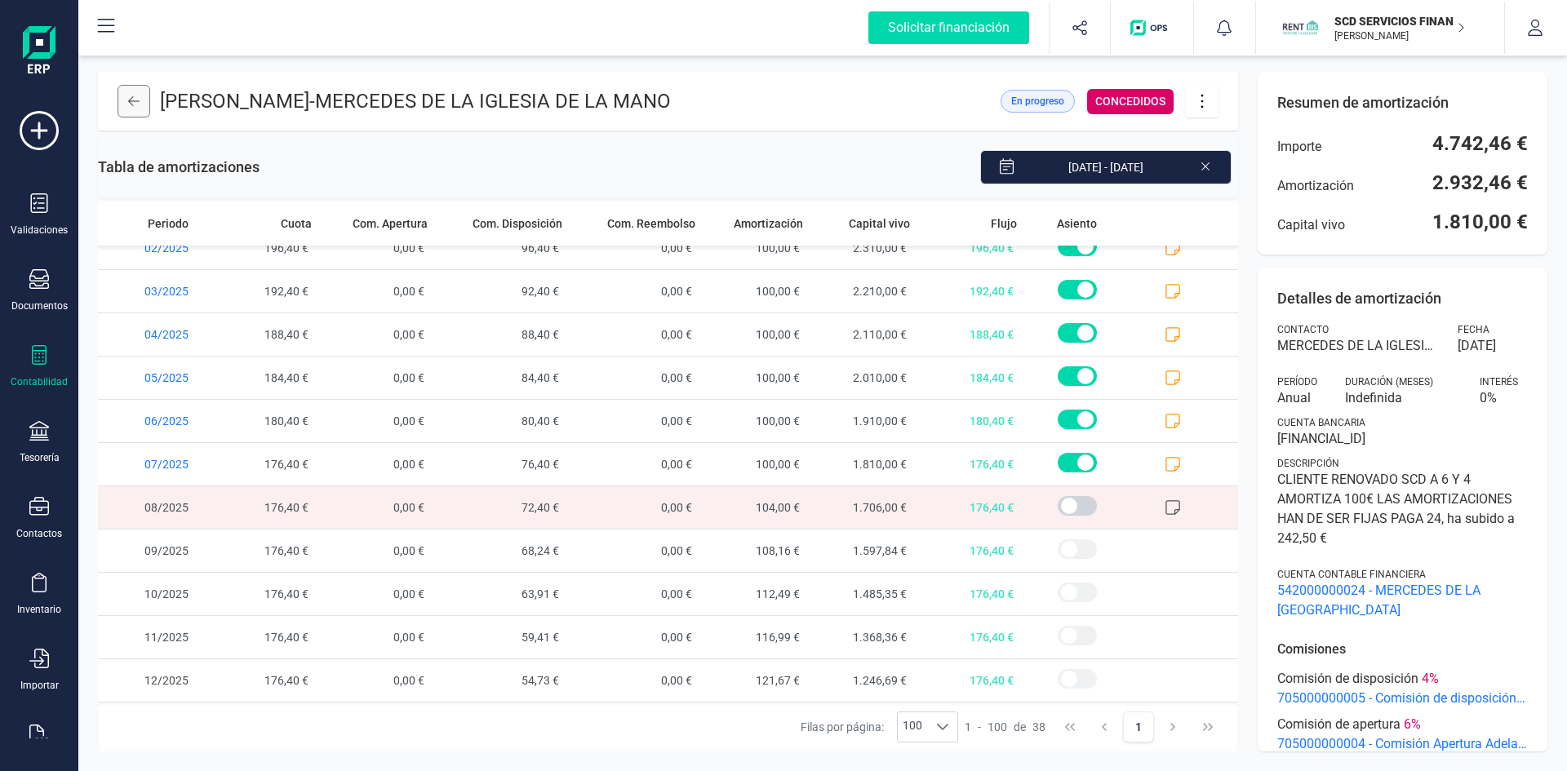
click at [142, 102] on button at bounding box center [134, 101] width 33 height 33
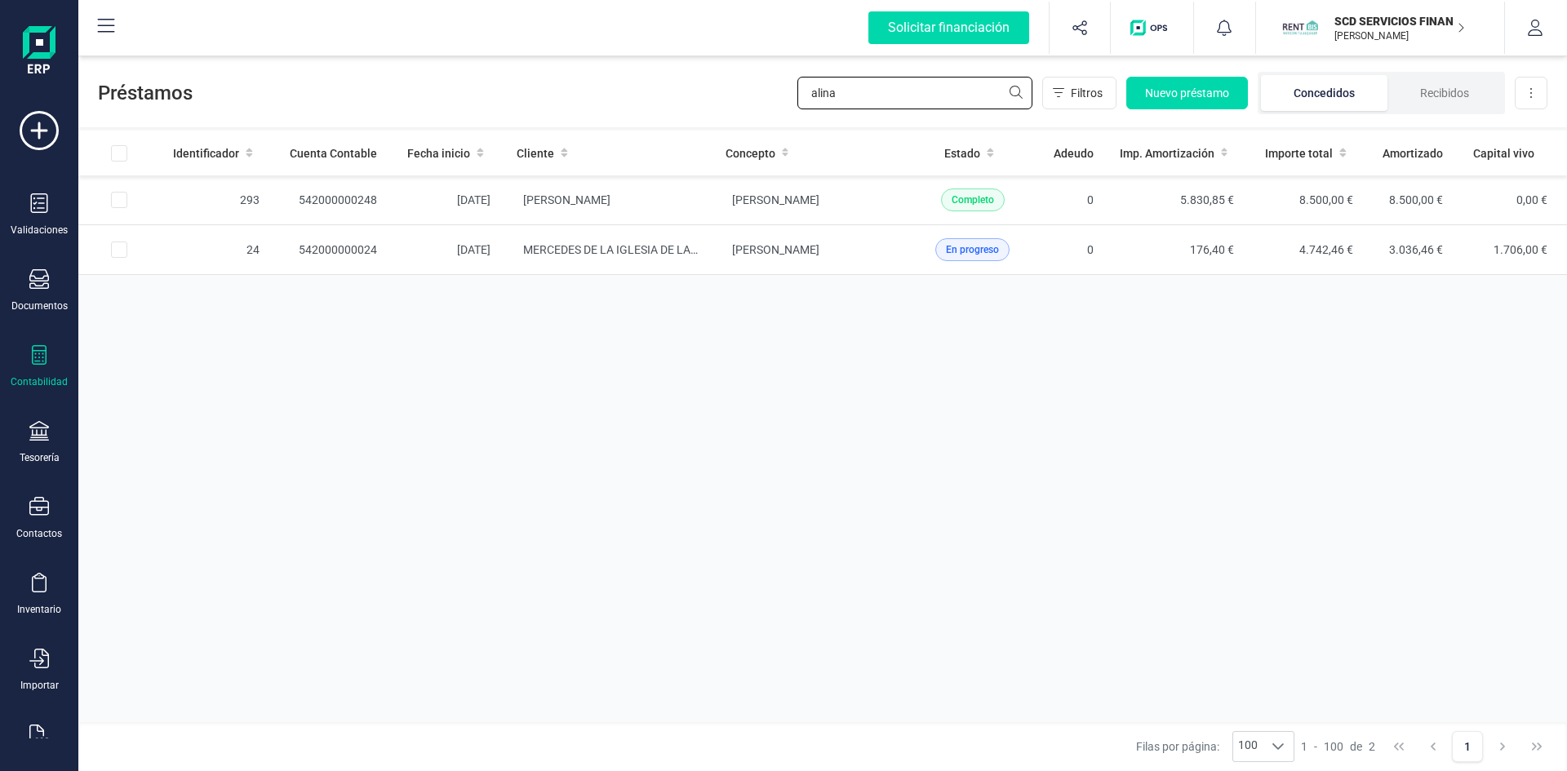
drag, startPoint x: 896, startPoint y: 100, endPoint x: 685, endPoint y: 111, distance: 211.6
click at [686, 111] on div "Préstamos alina Filtros Nuevo préstamo Concedidos Recibidos Descargar Excel" at bounding box center [822, 89] width 1489 height 75
type input "martos briales"
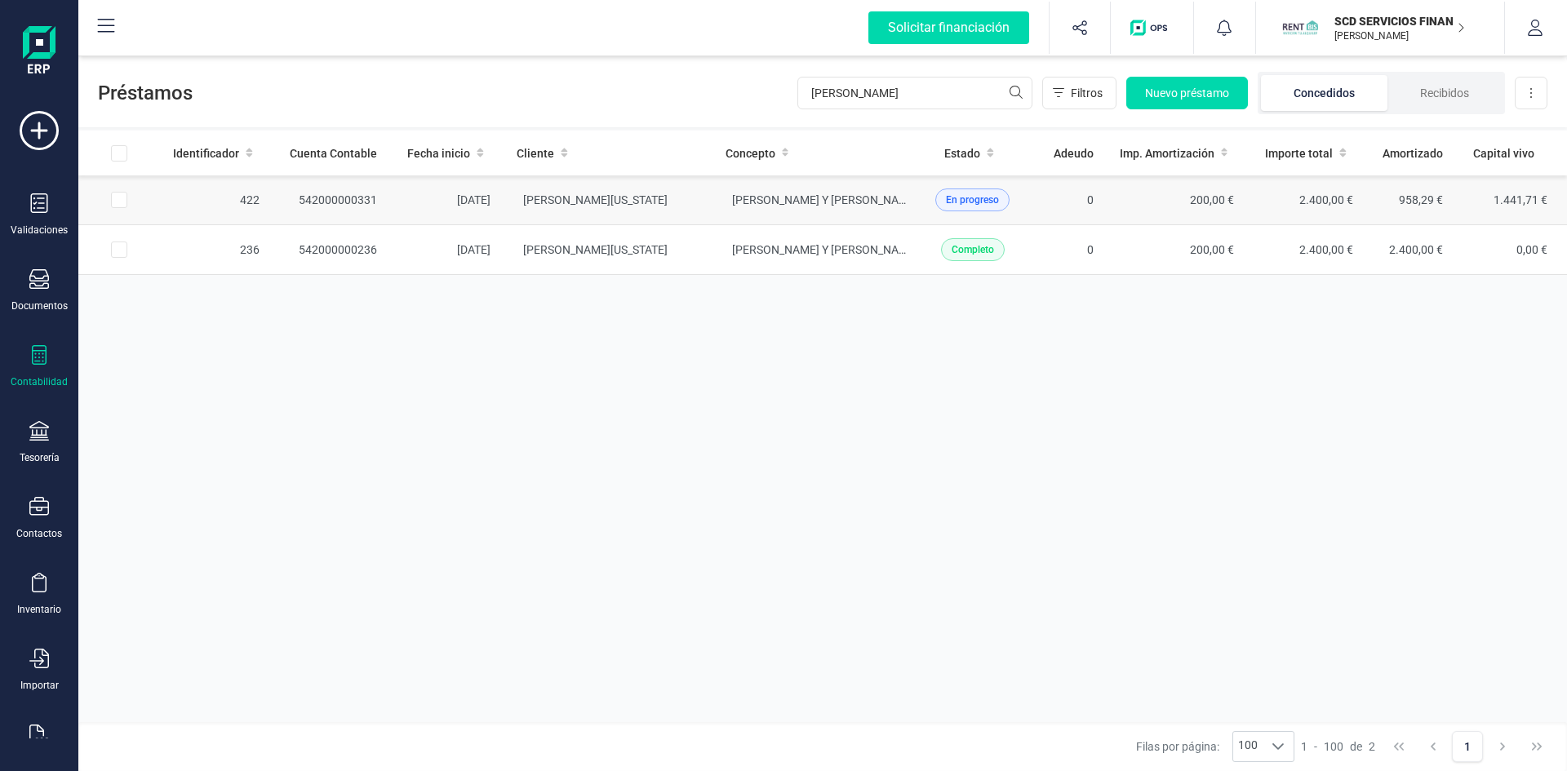
click at [570, 192] on td "[PERSON_NAME][US_STATE]" at bounding box center [608, 200] width 208 height 50
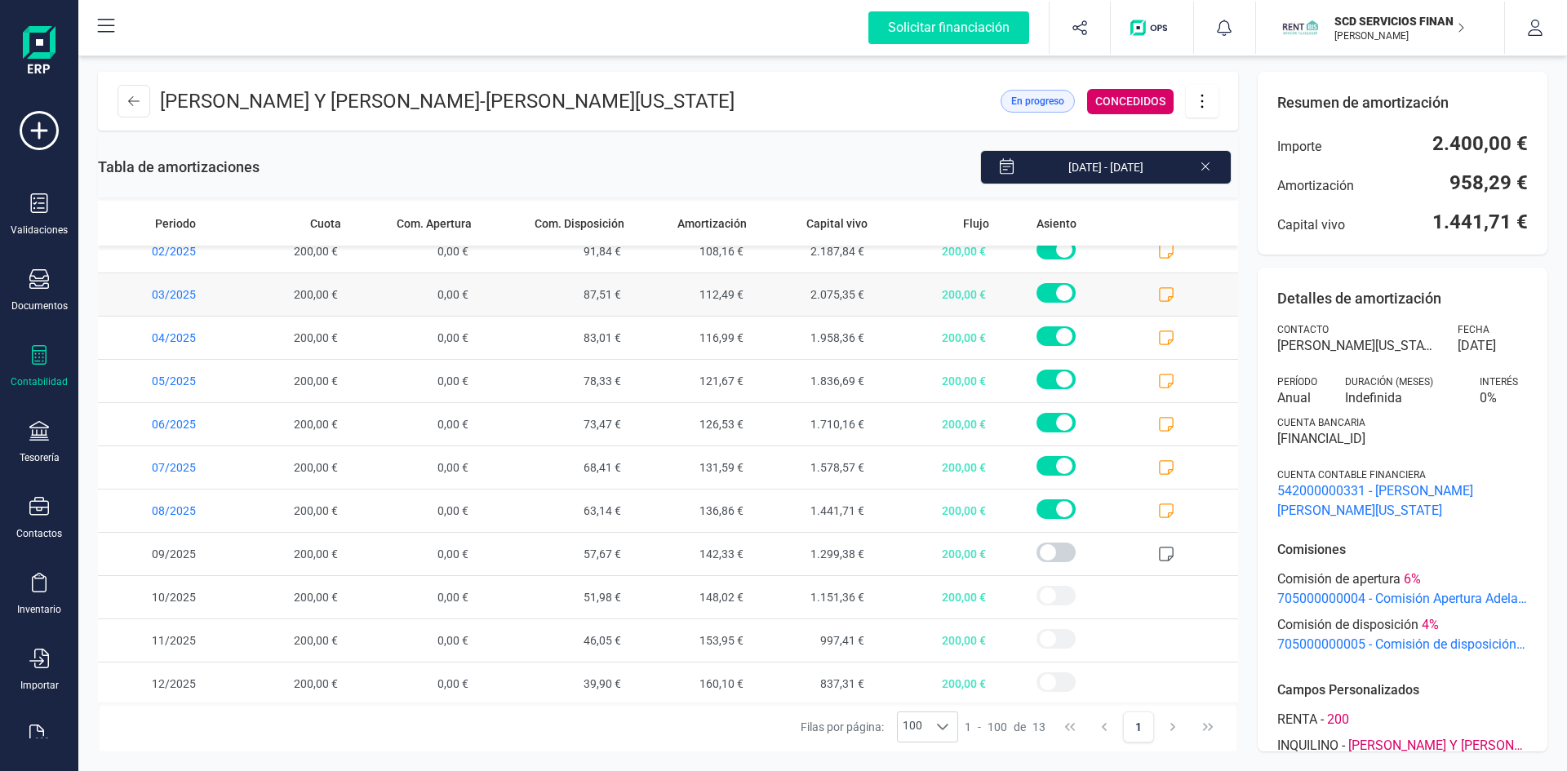
scroll to position [105, 0]
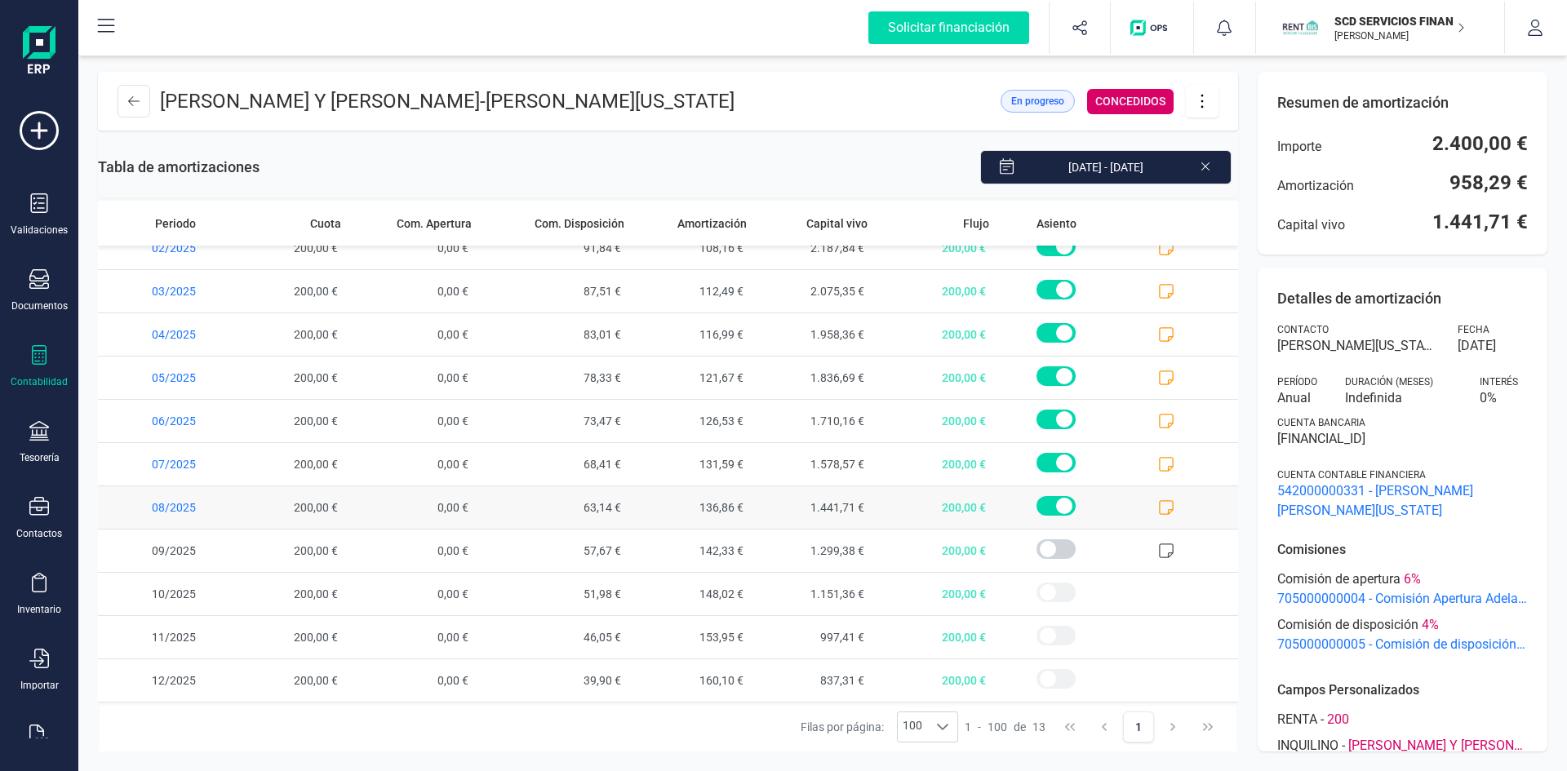
click at [1162, 508] on icon at bounding box center [1166, 507] width 16 height 16
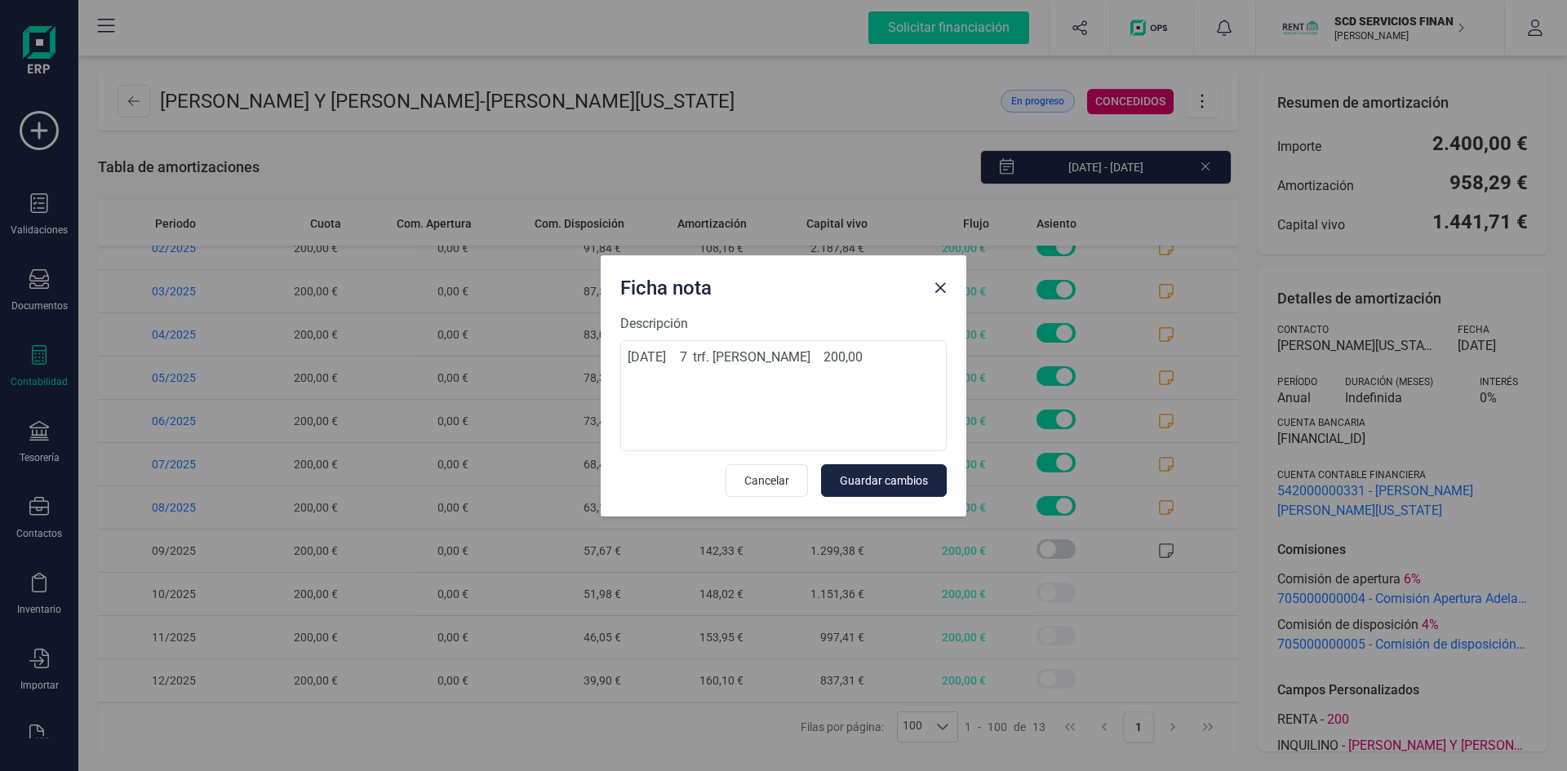
click at [1160, 508] on div "Ficha nota Descripción 24/07/2025 7 trf. maria teresa martos briales 200,00 Can…" at bounding box center [783, 385] width 1567 height 771
click at [898, 477] on span "Guardar cambios" at bounding box center [884, 481] width 88 height 16
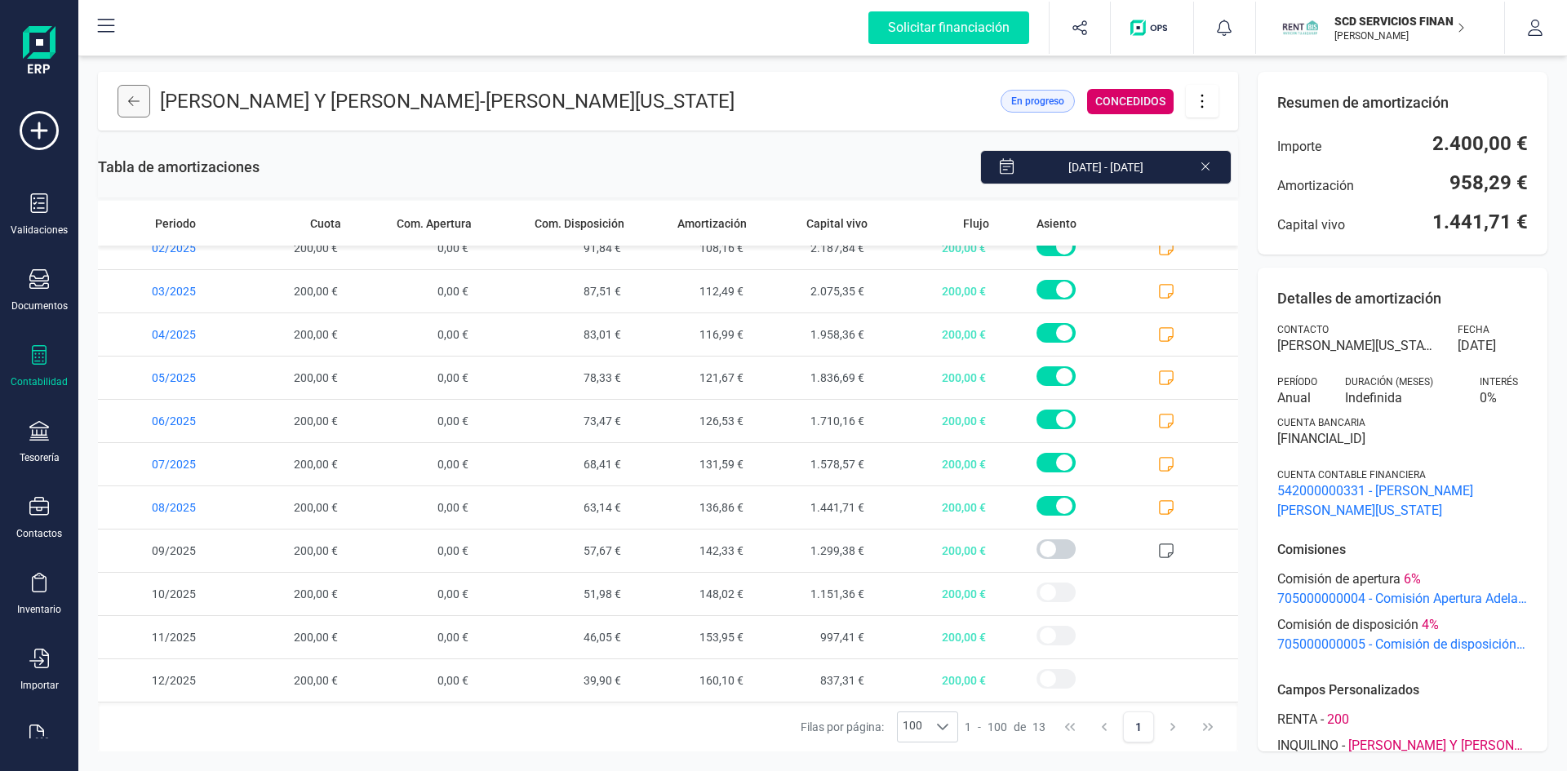
click at [133, 100] on icon at bounding box center [133, 101] width 11 height 13
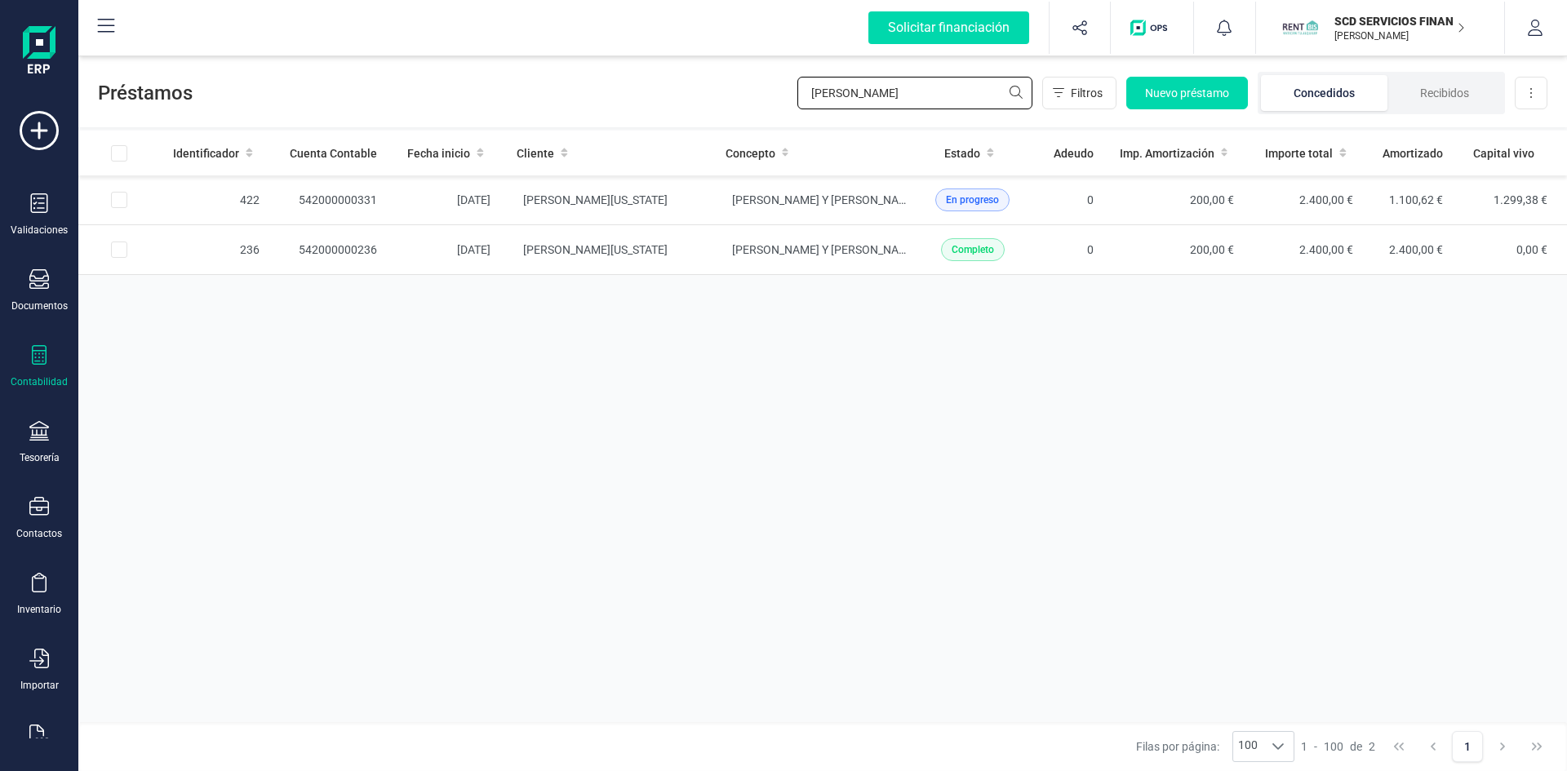
drag, startPoint x: 910, startPoint y: 91, endPoint x: 568, endPoint y: 91, distance: 342.0
click at [582, 94] on div "Préstamos martos briales Filtros Nuevo préstamo Concedidos Recibidos Descargar …" at bounding box center [822, 89] width 1489 height 75
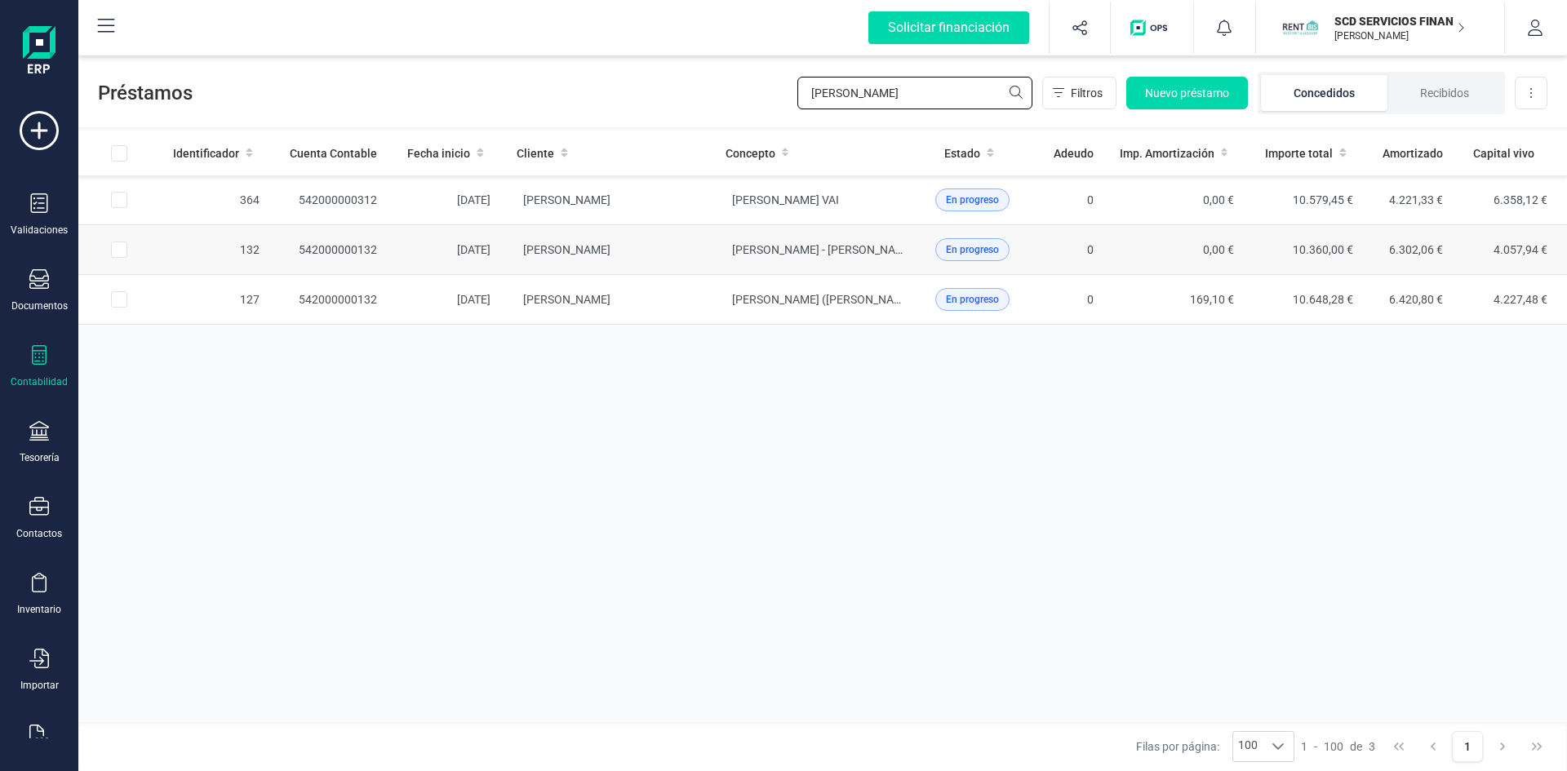
type input "eduardo jos"
click at [319, 251] on td "542000000132" at bounding box center [332, 250] width 118 height 50
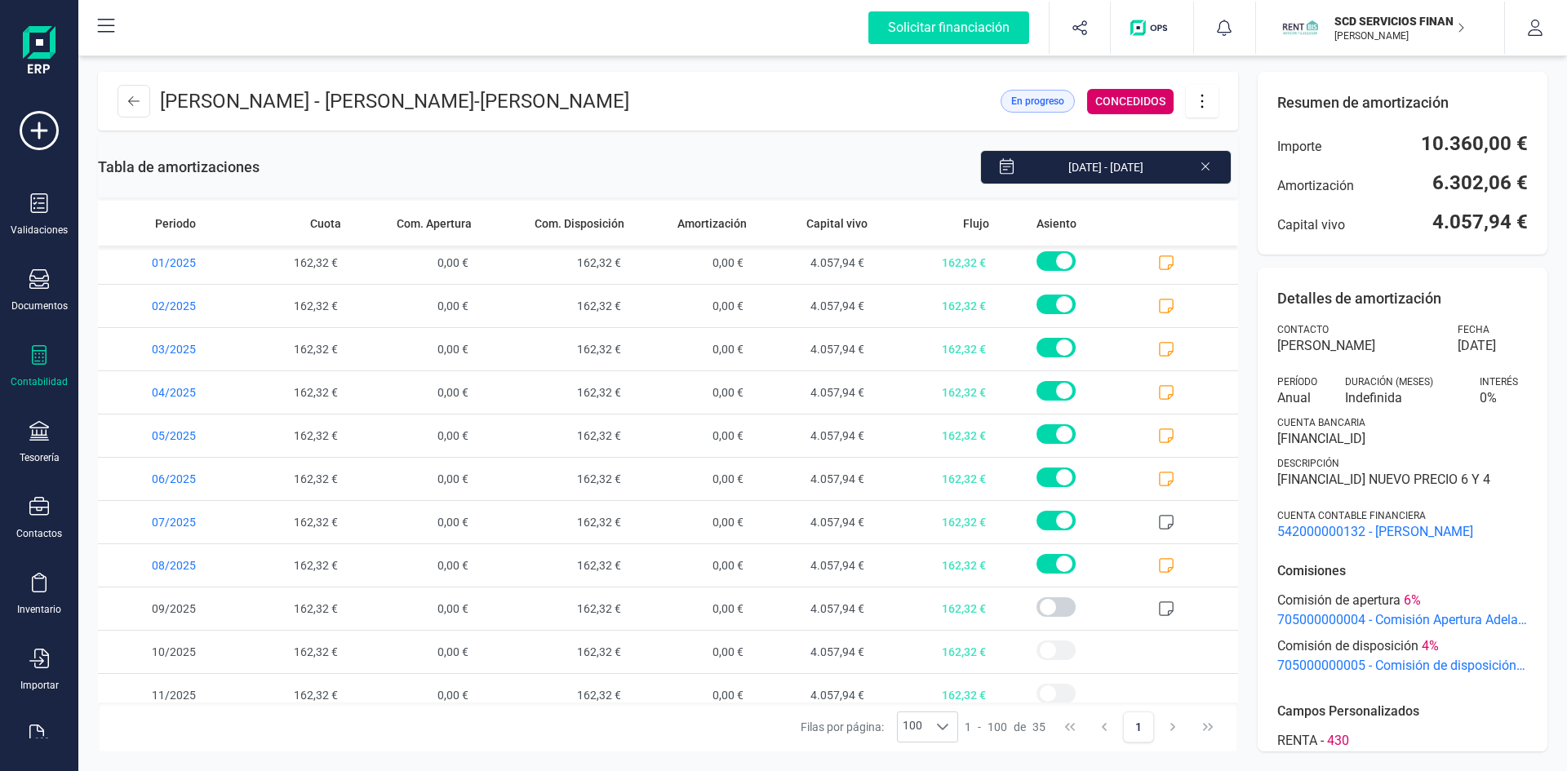
scroll to position [1057, 0]
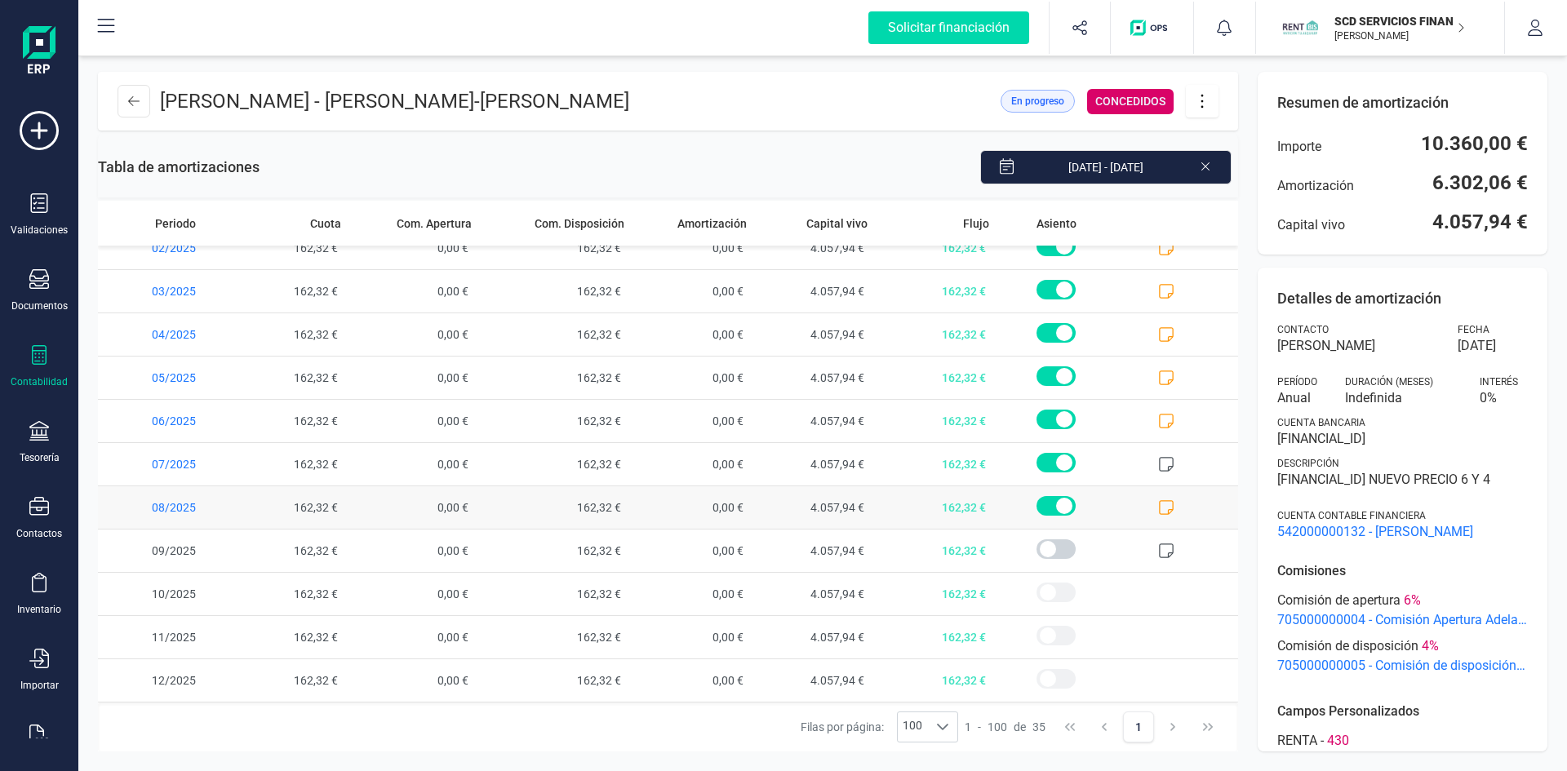
click at [1159, 505] on icon at bounding box center [1166, 507] width 15 height 15
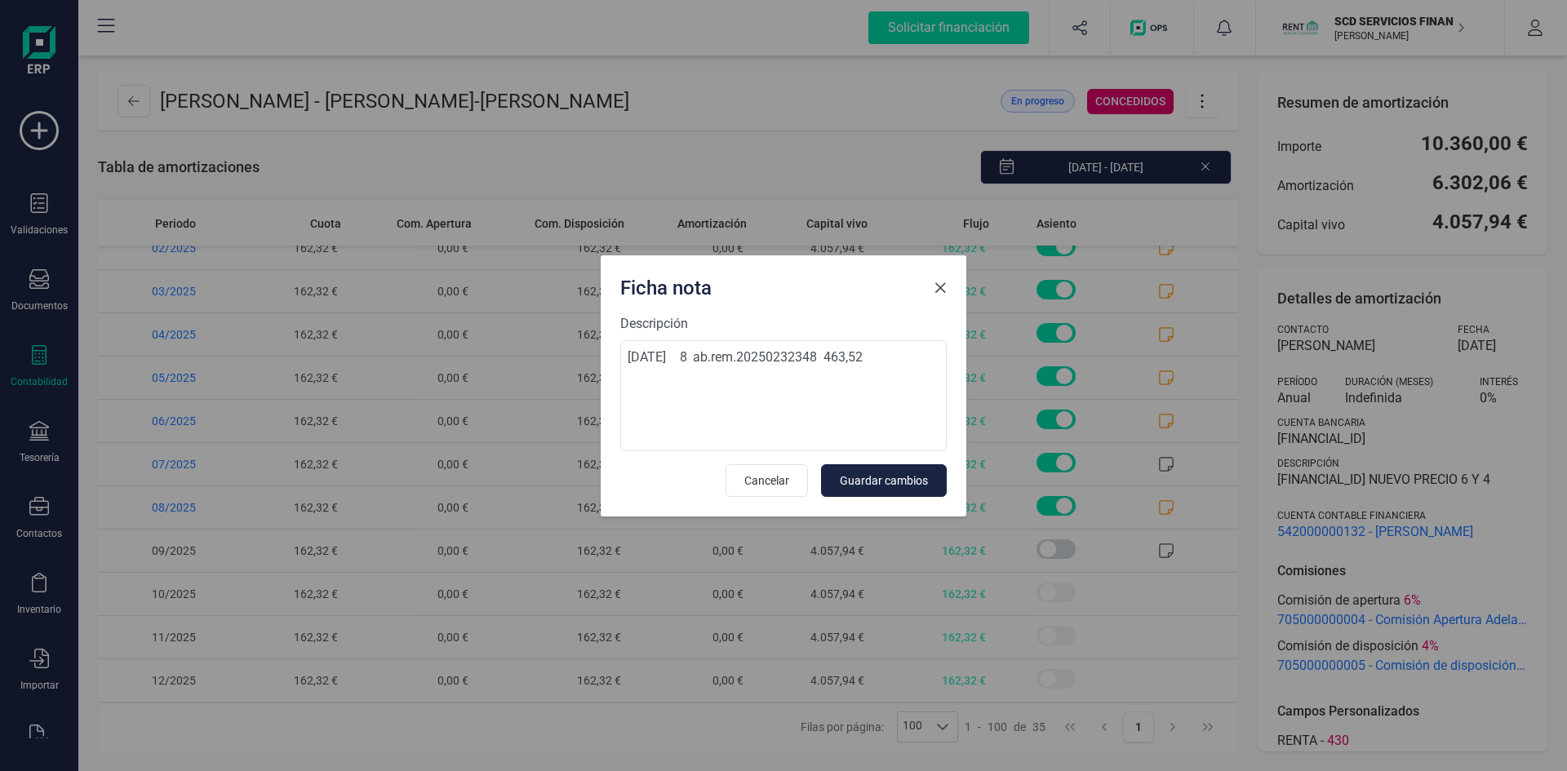
click at [945, 289] on span "Close" at bounding box center [940, 288] width 13 height 13
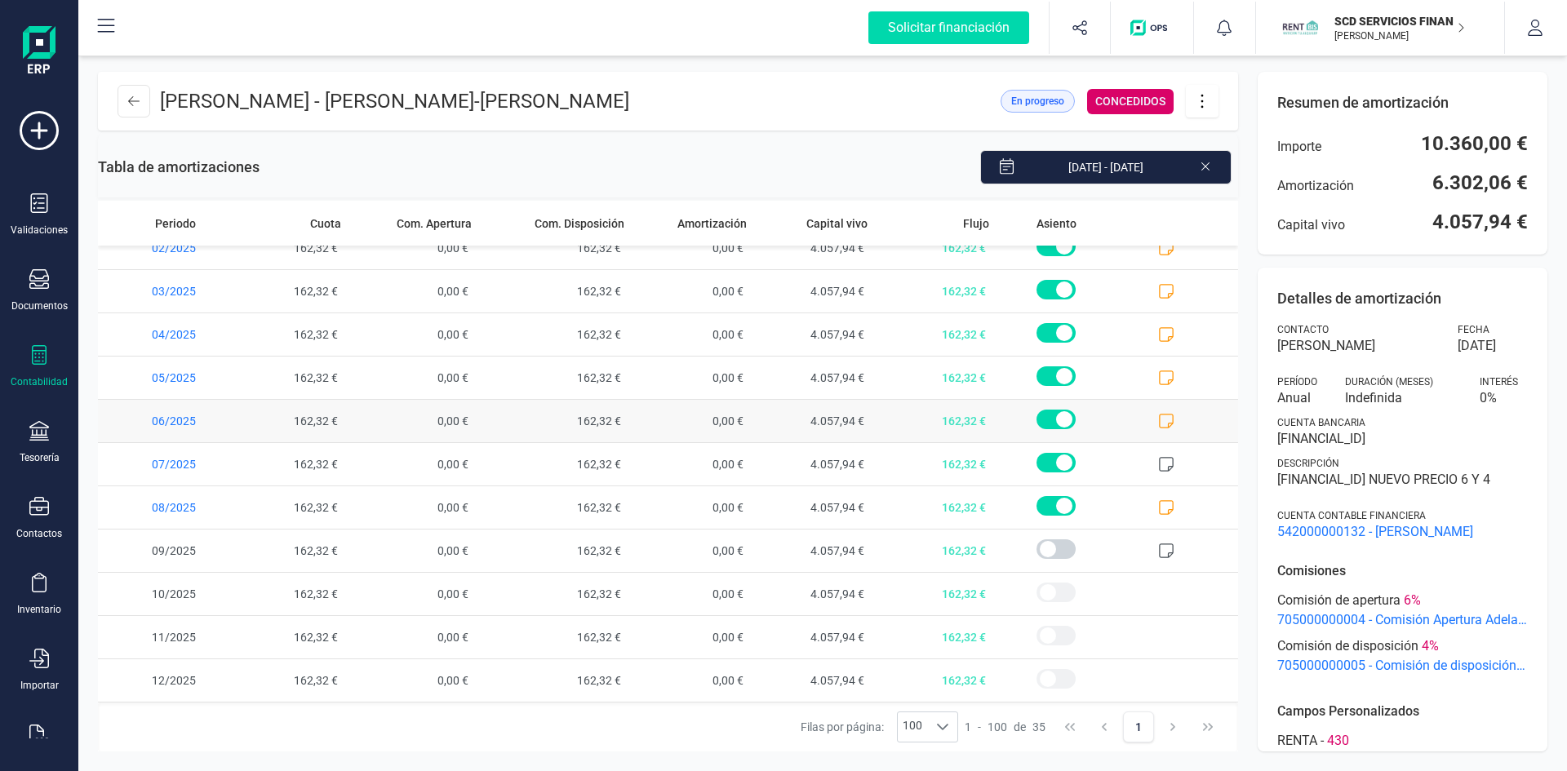
click at [1158, 414] on icon at bounding box center [1166, 421] width 16 height 16
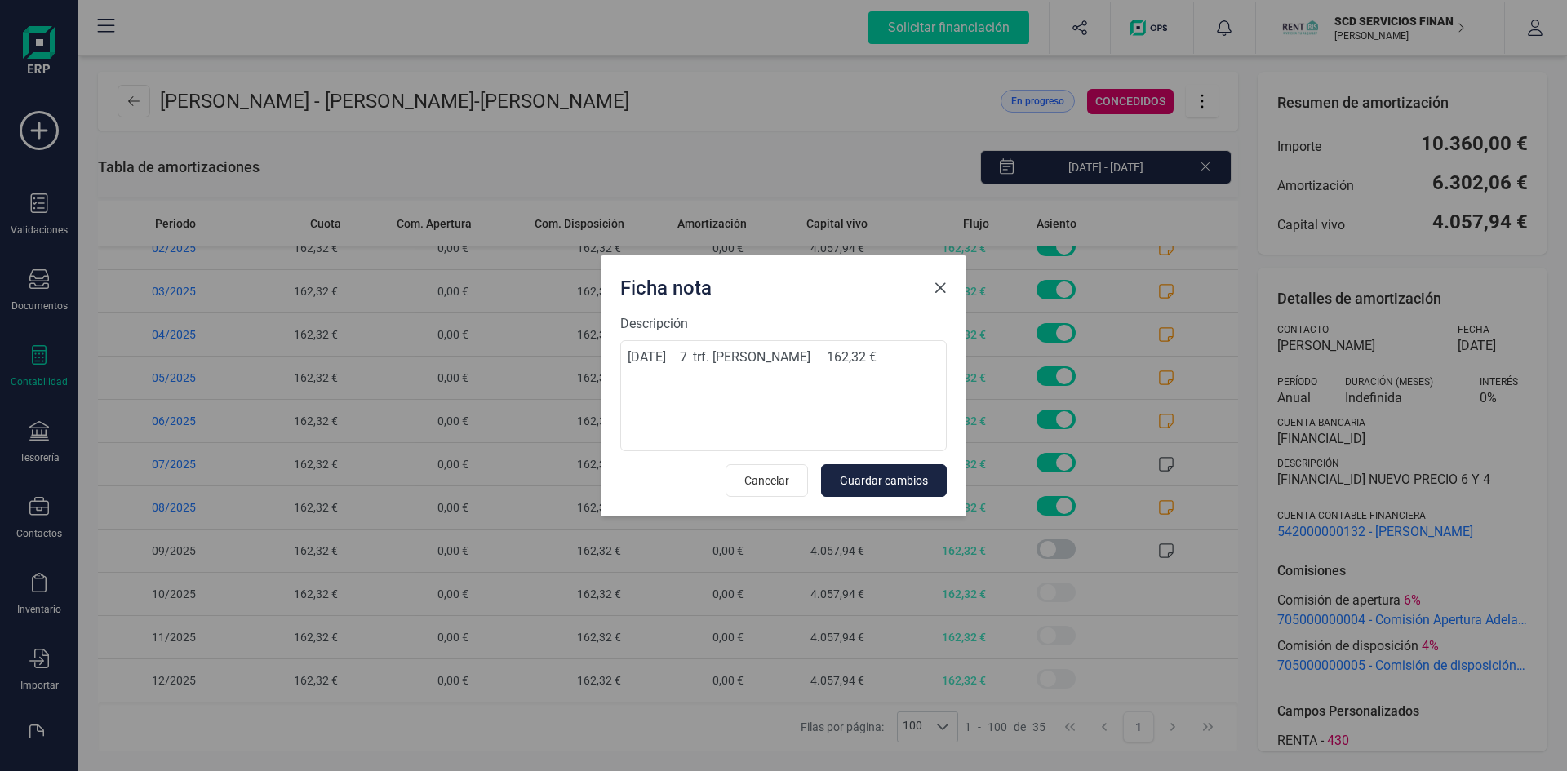
click at [944, 295] on button "Close" at bounding box center [940, 288] width 26 height 26
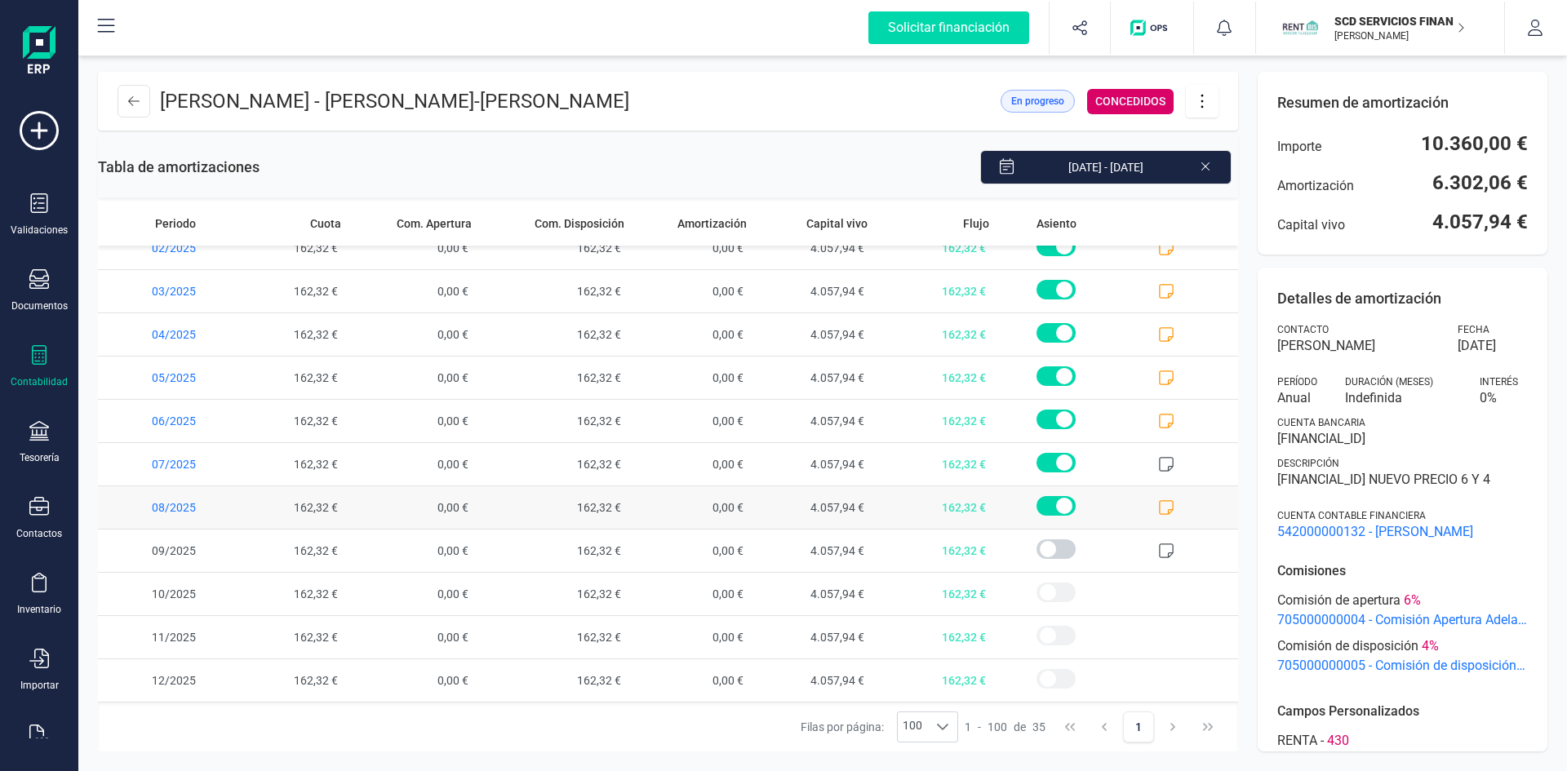
click at [1158, 505] on icon at bounding box center [1166, 507] width 16 height 16
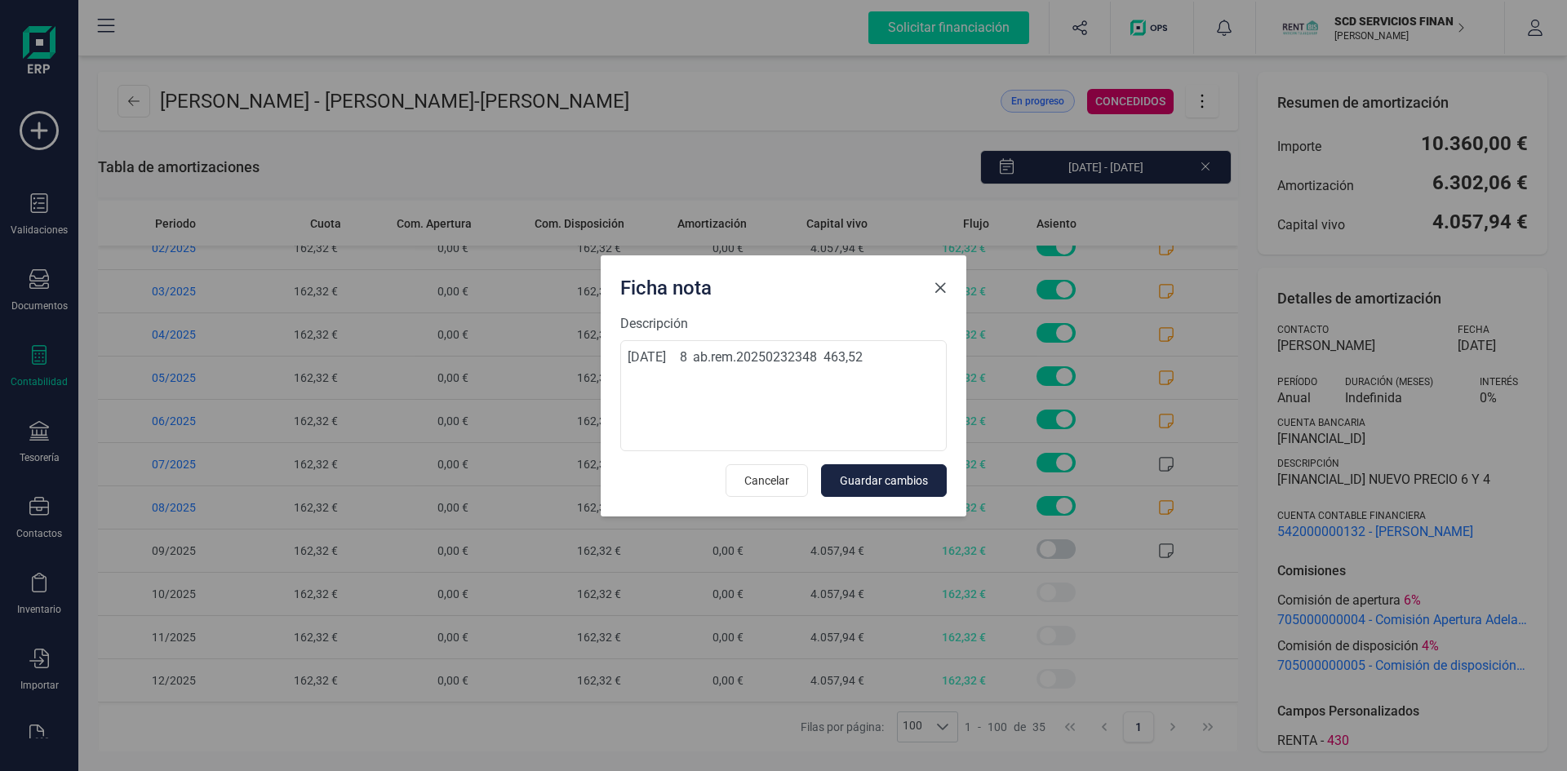
click at [948, 291] on button "Close" at bounding box center [940, 288] width 26 height 26
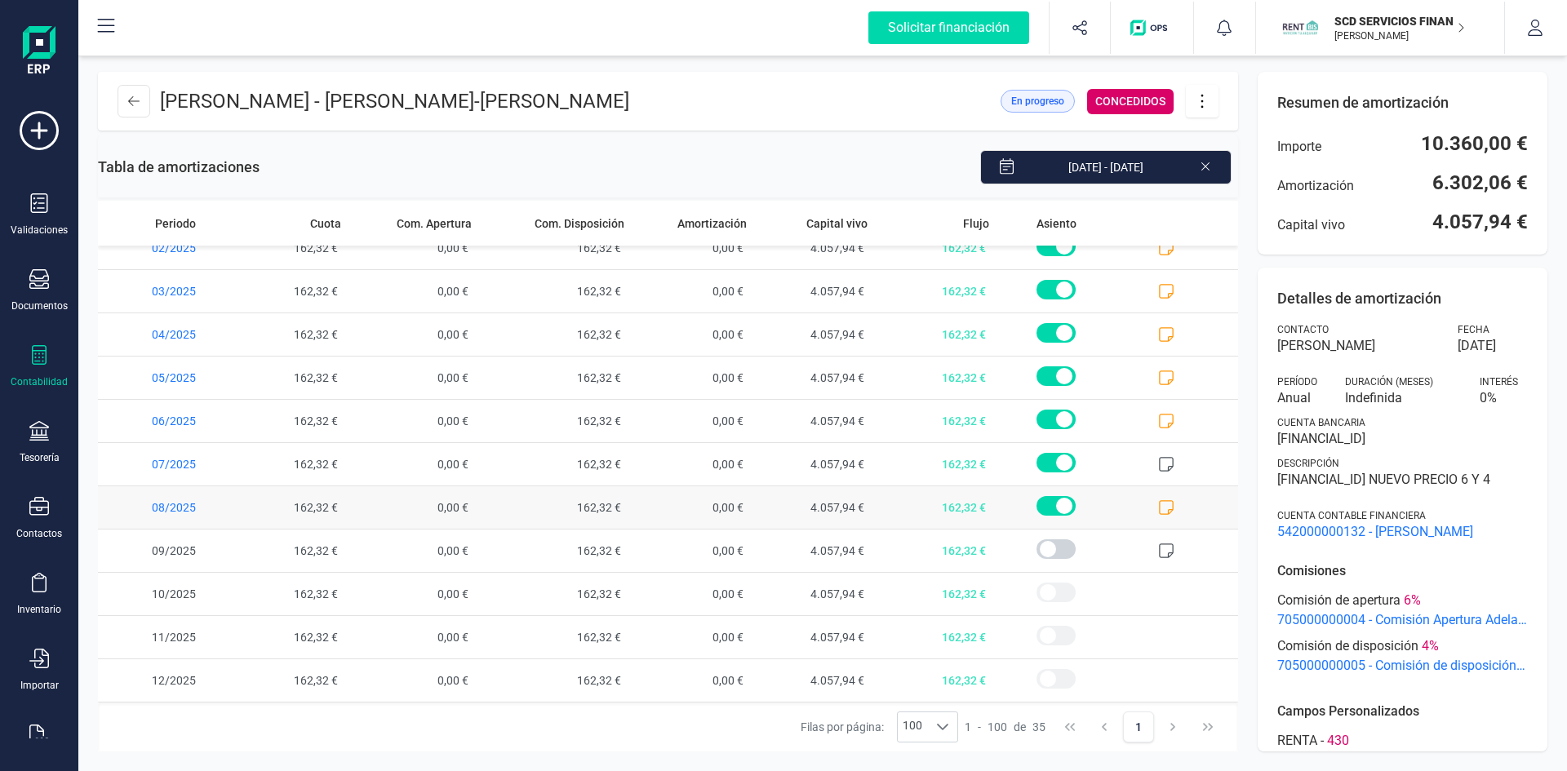
click at [1158, 504] on icon at bounding box center [1166, 507] width 16 height 16
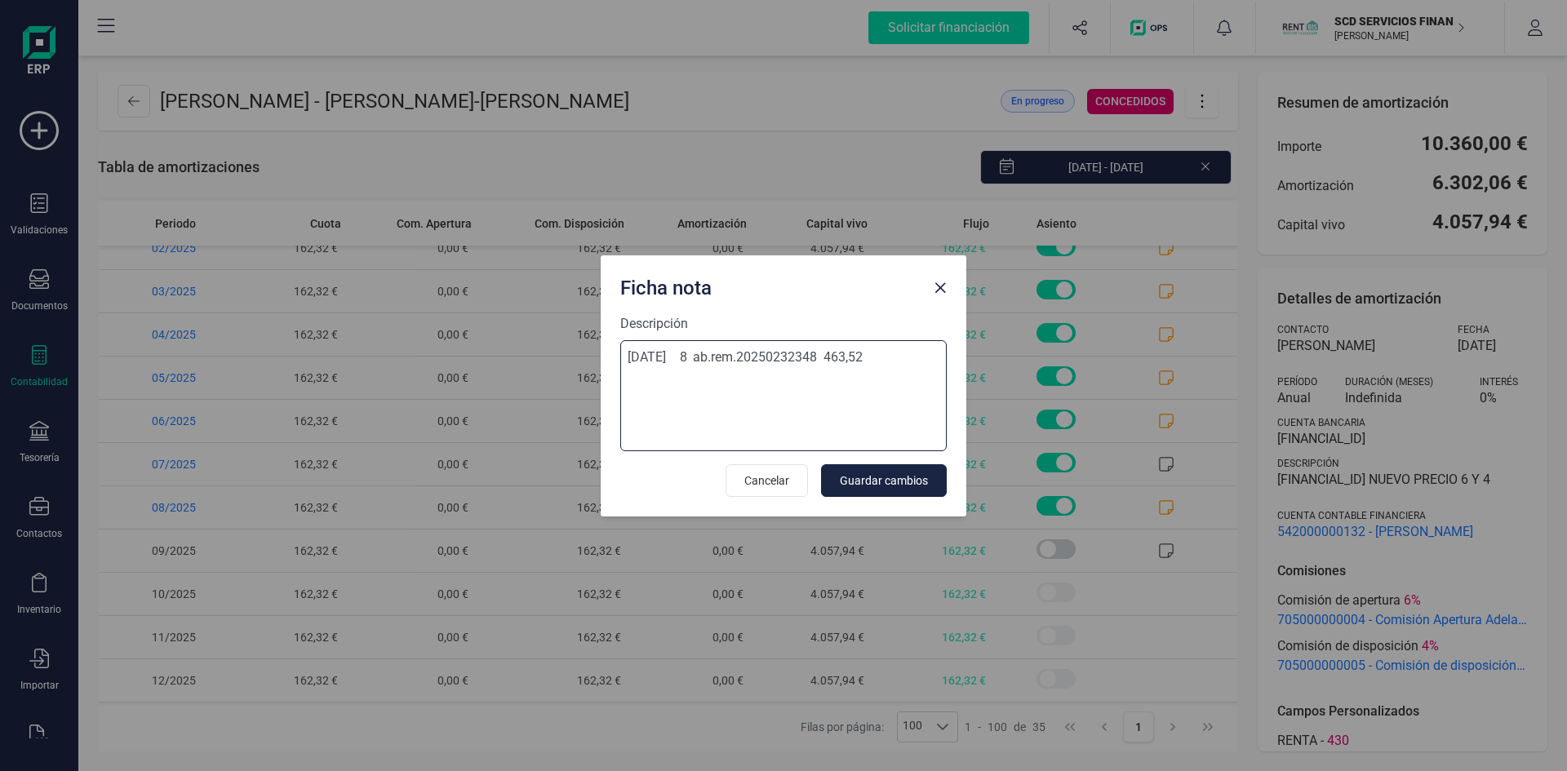
click at [881, 353] on textarea "08-ago-25 8 ab.rem.20250232348 463,52" at bounding box center [783, 395] width 326 height 111
click at [938, 291] on span "Close" at bounding box center [940, 288] width 13 height 13
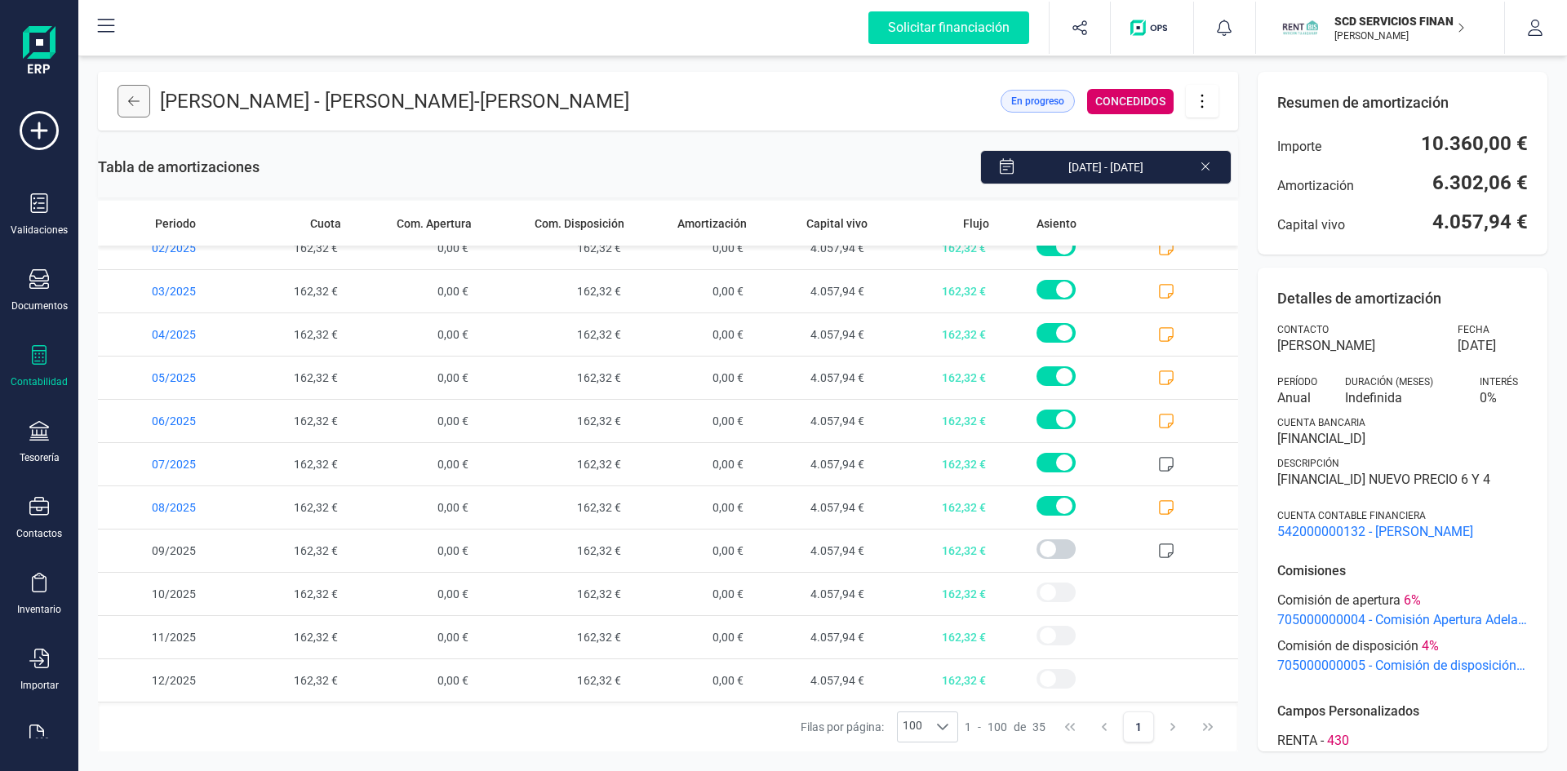
click at [139, 95] on icon at bounding box center [133, 101] width 11 height 13
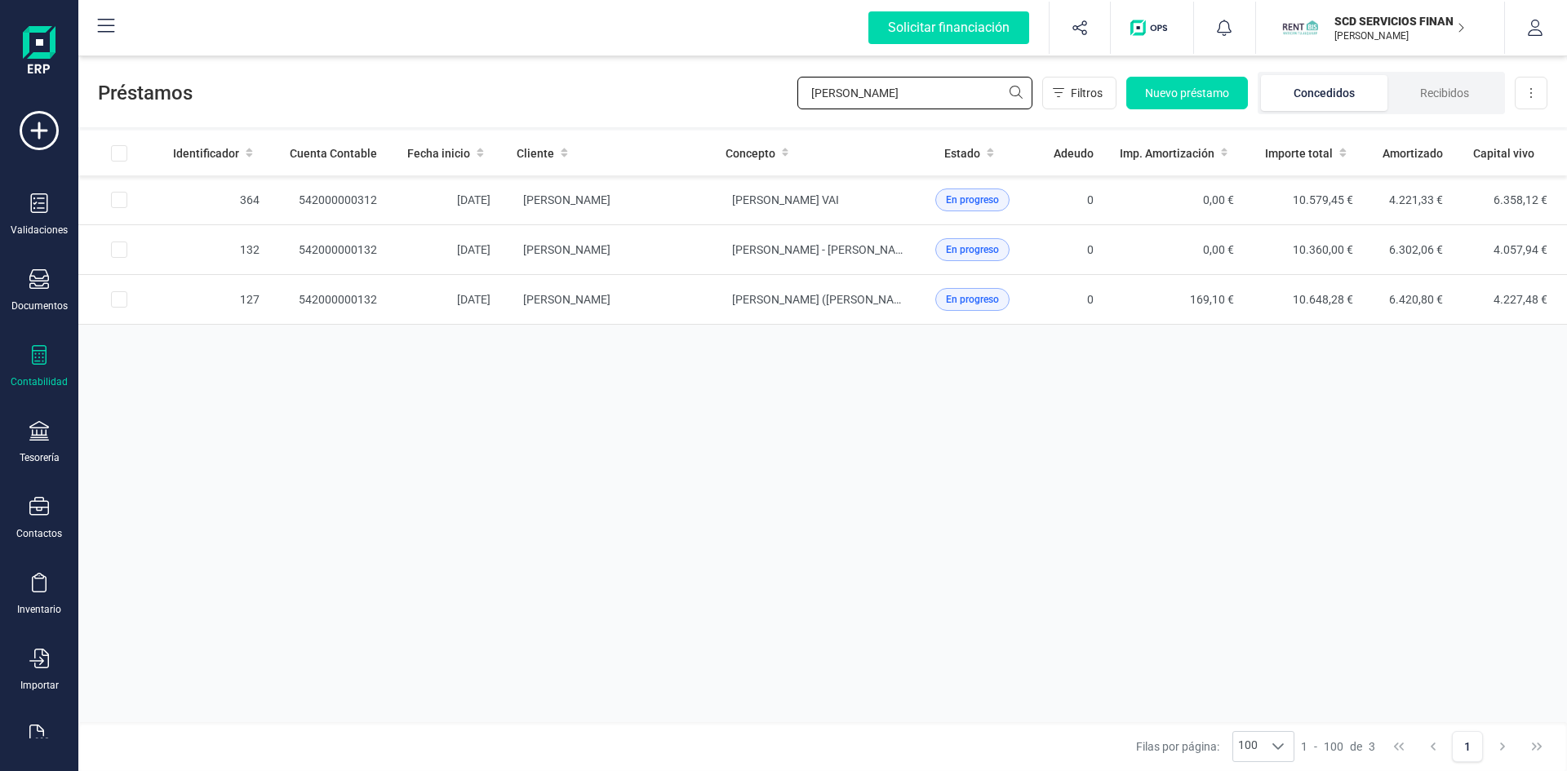
drag, startPoint x: 913, startPoint y: 97, endPoint x: 610, endPoint y: 85, distance: 303.0
click at [615, 85] on div "Préstamos eduardo jos Filtros Nuevo préstamo Concedidos Recibidos Descargar Exc…" at bounding box center [822, 89] width 1489 height 75
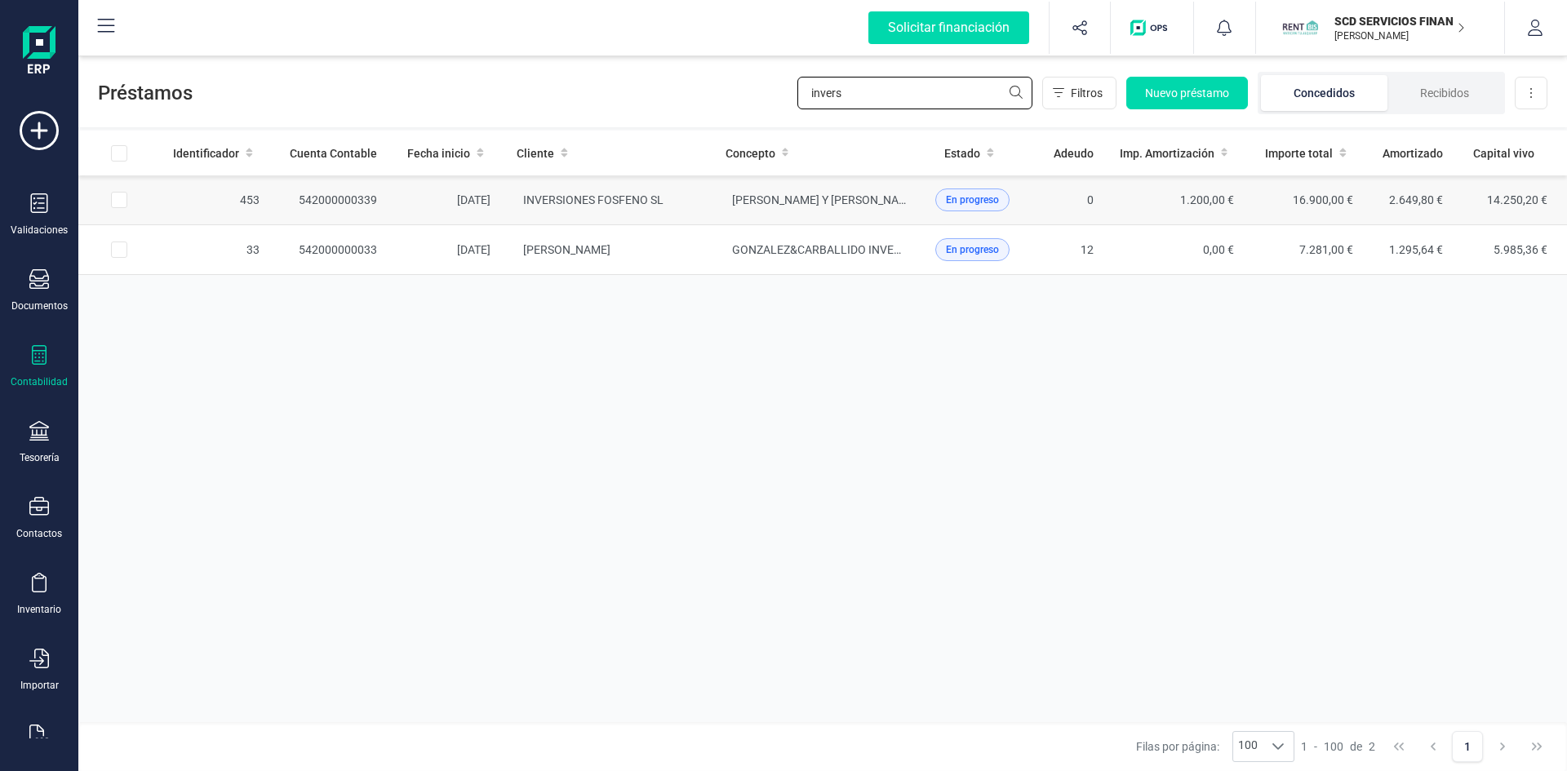
type input "invers"
click at [363, 193] on td "542000000339" at bounding box center [332, 200] width 118 height 50
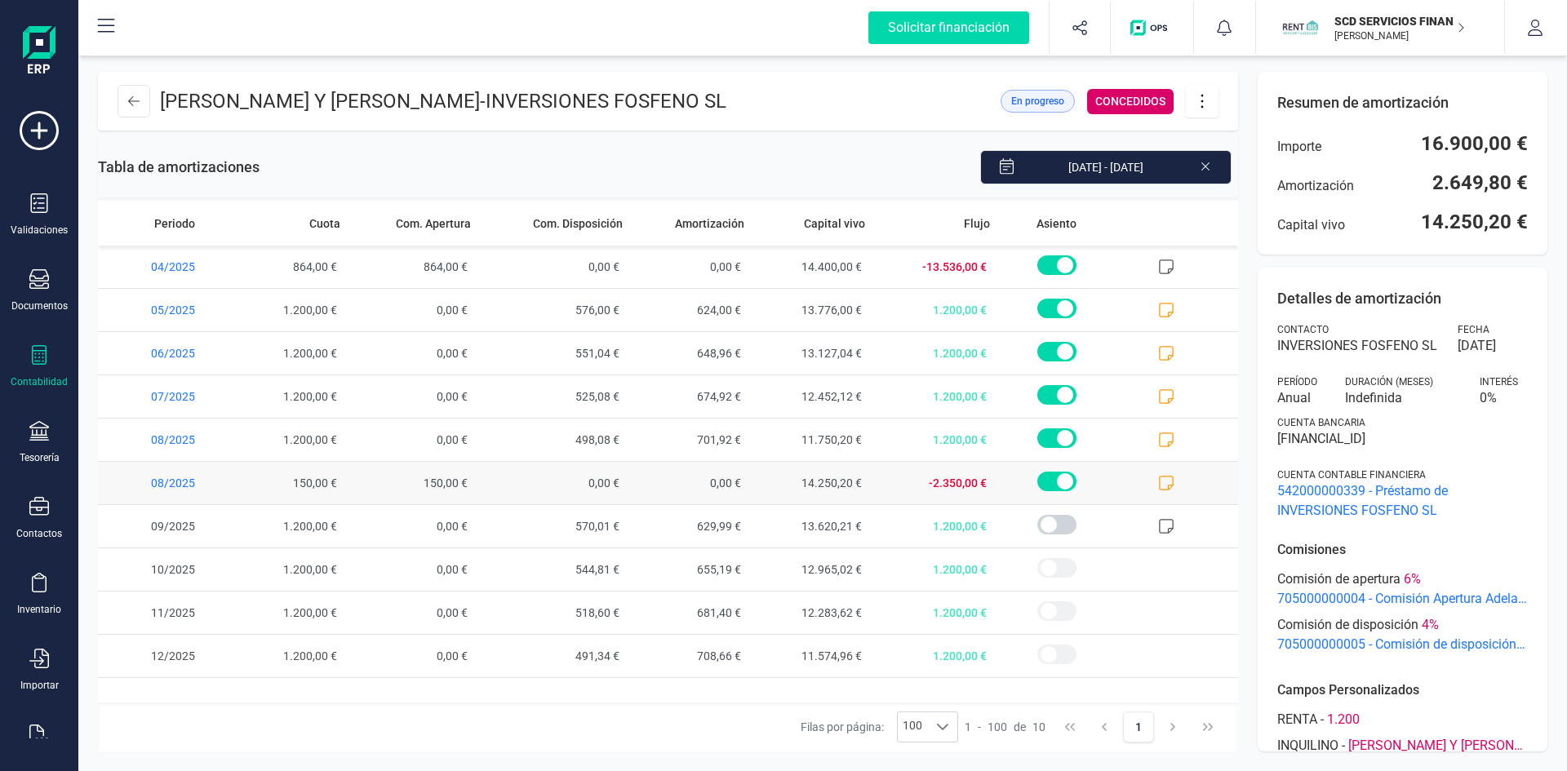
click at [1168, 484] on icon at bounding box center [1166, 483] width 16 height 16
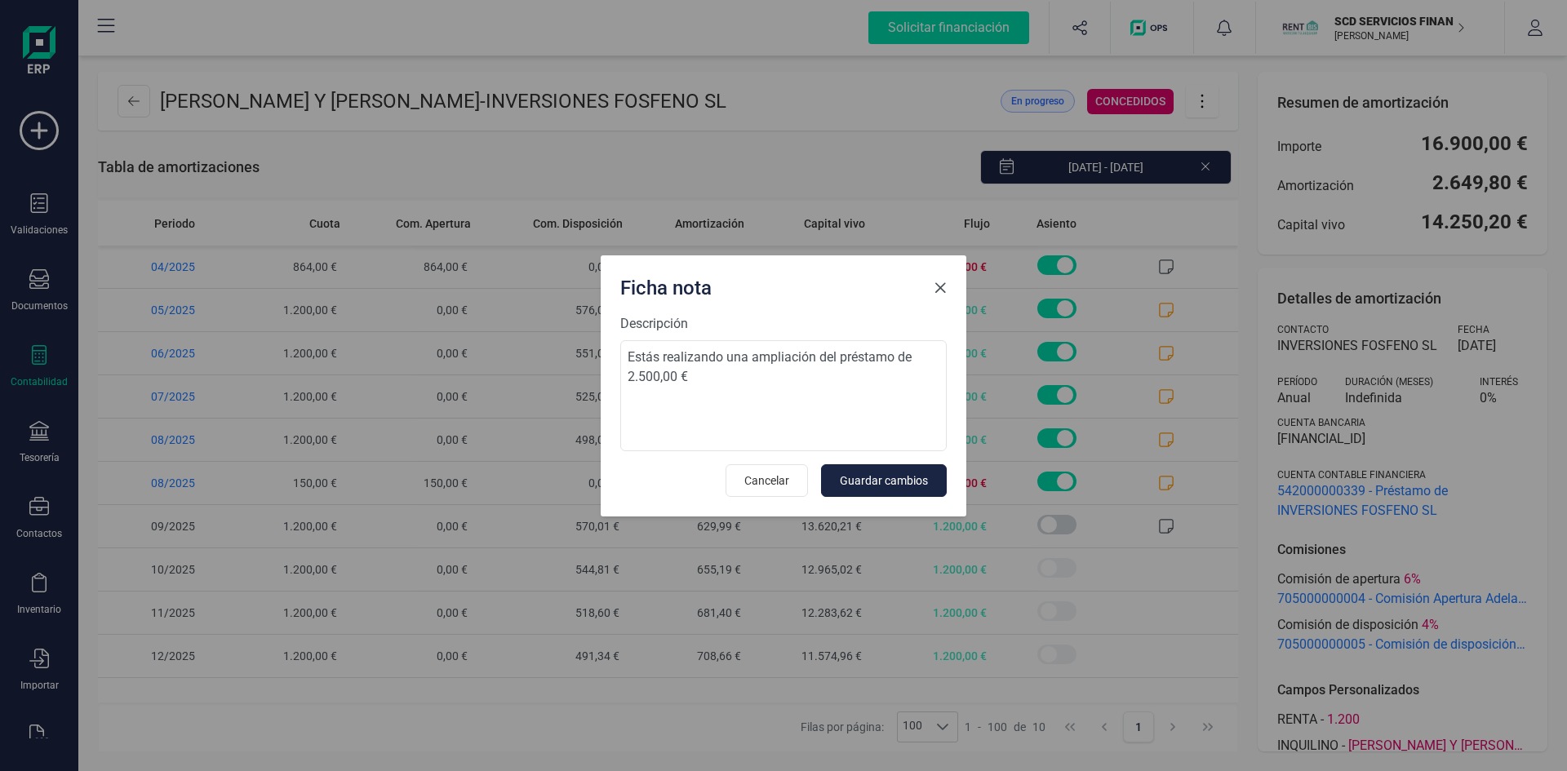
click at [940, 288] on span "Close" at bounding box center [940, 288] width 13 height 13
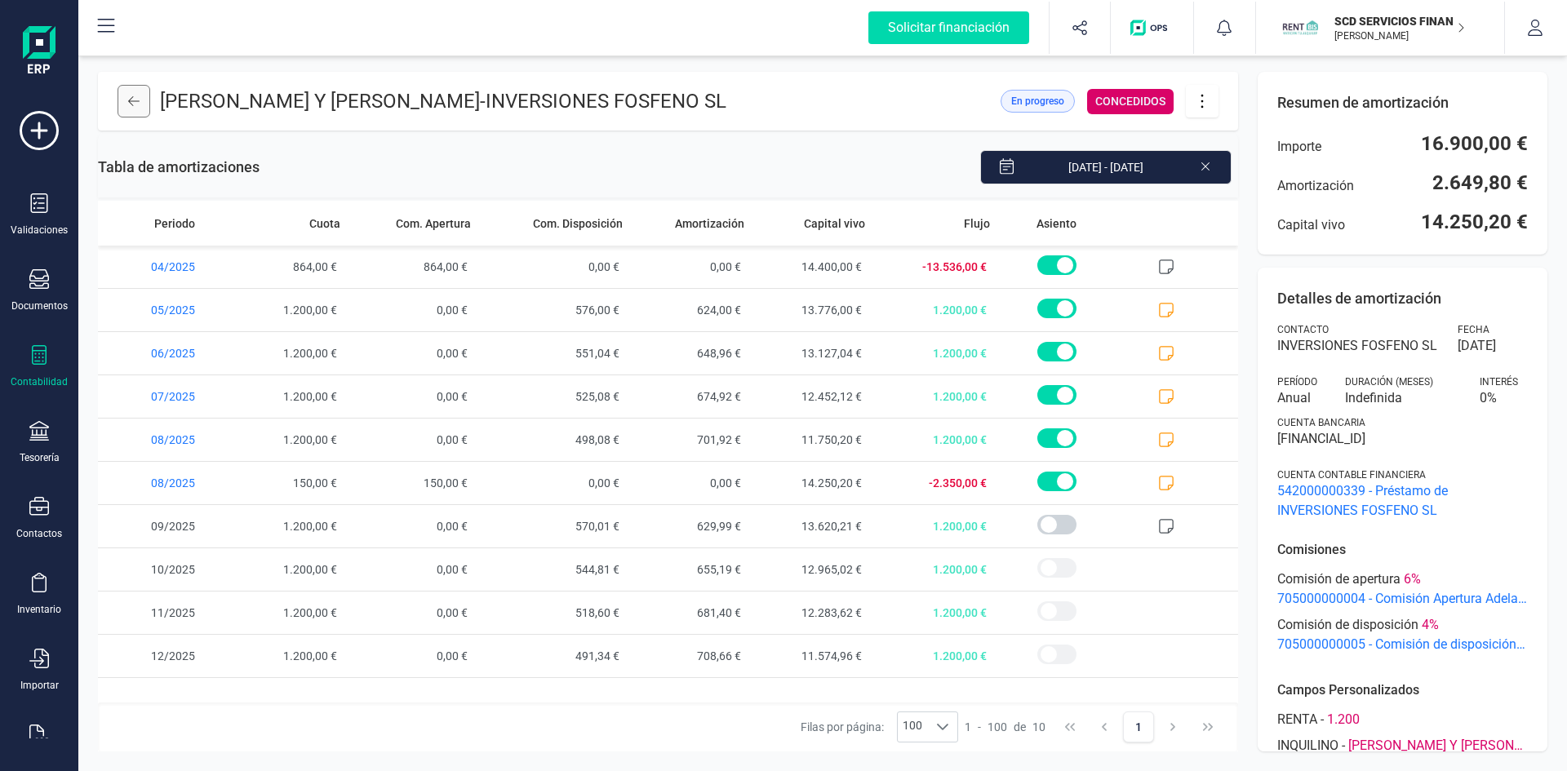
click at [136, 100] on icon at bounding box center [133, 101] width 11 height 13
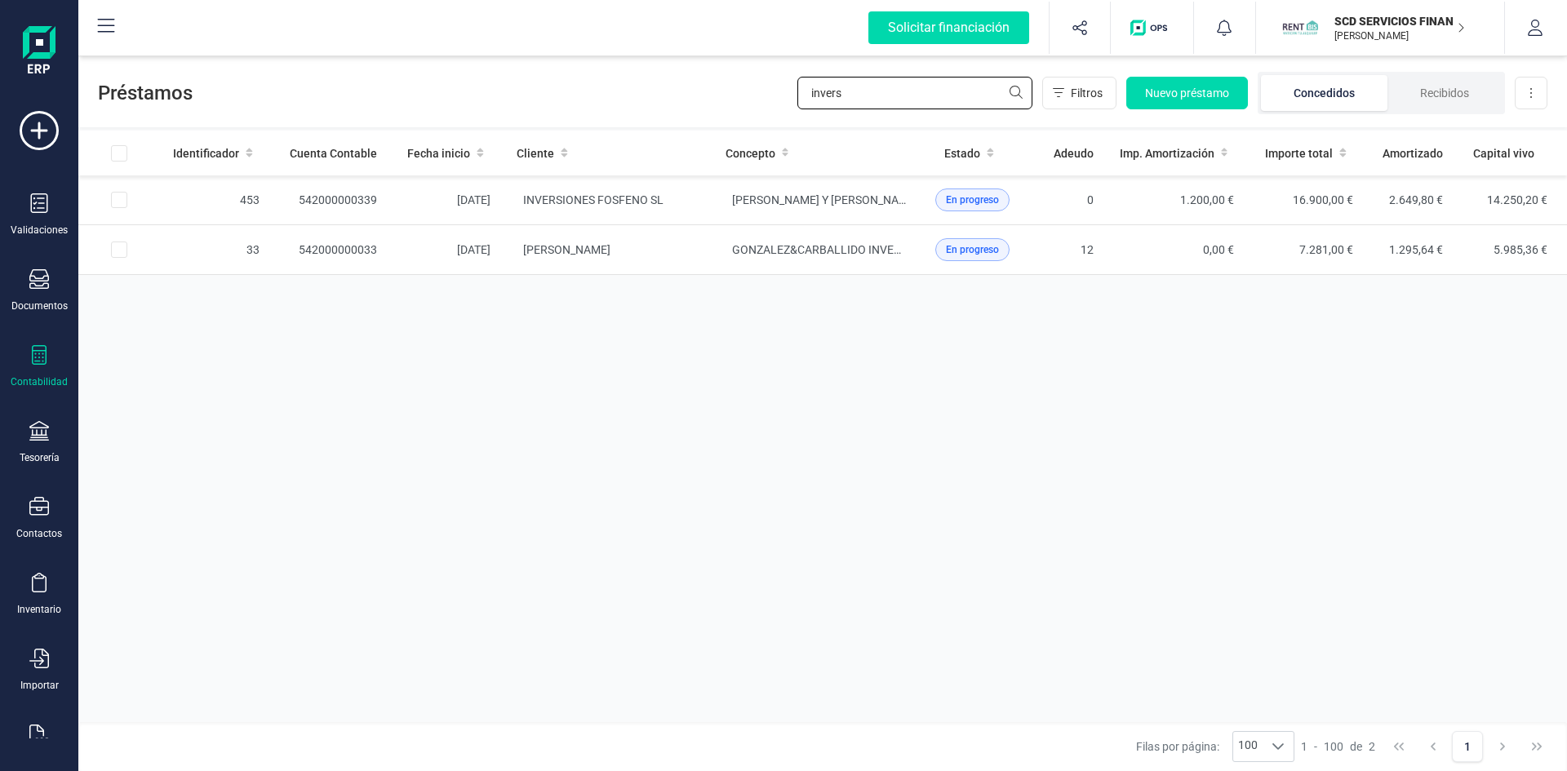
drag, startPoint x: 859, startPoint y: 97, endPoint x: 681, endPoint y: 102, distance: 177.2
click at [681, 102] on div "Préstamos invers Filtros Nuevo préstamo Concedidos Recibidos Descargar Excel" at bounding box center [822, 89] width 1489 height 75
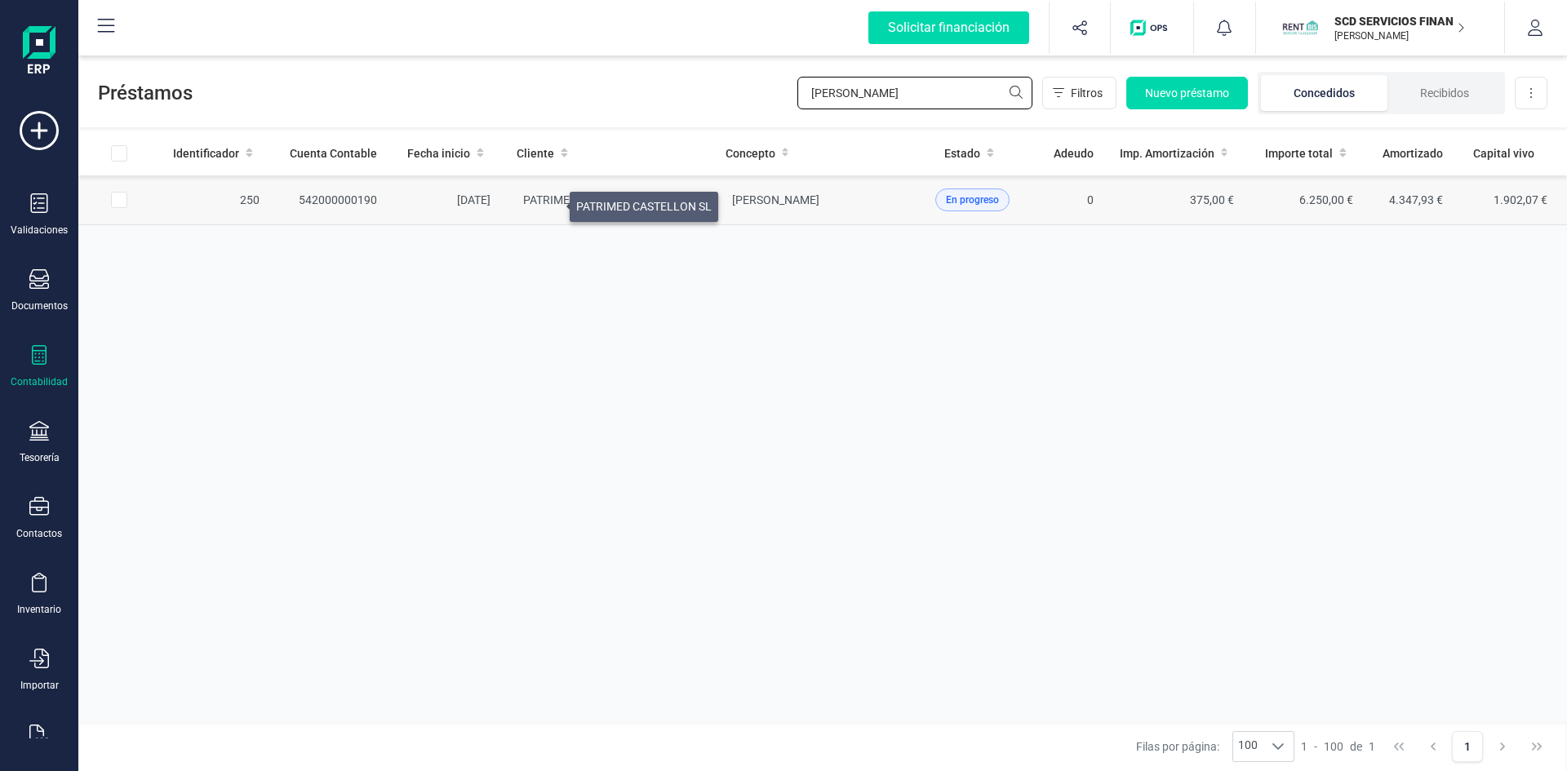
type input "jose manuel san"
click at [550, 202] on span "PATRIMED CASTELLON SL" at bounding box center [590, 199] width 135 height 13
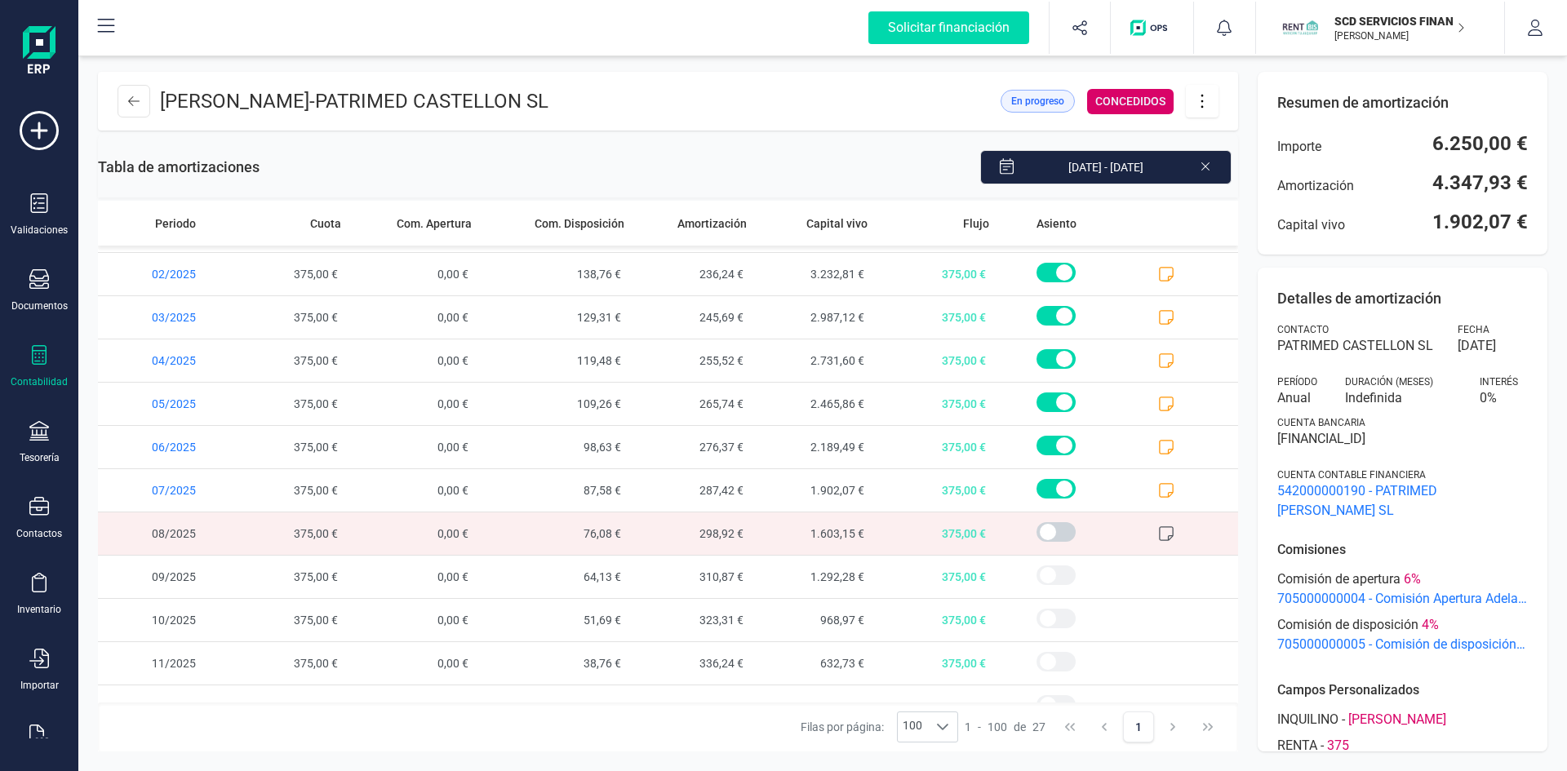
scroll to position [711, 0]
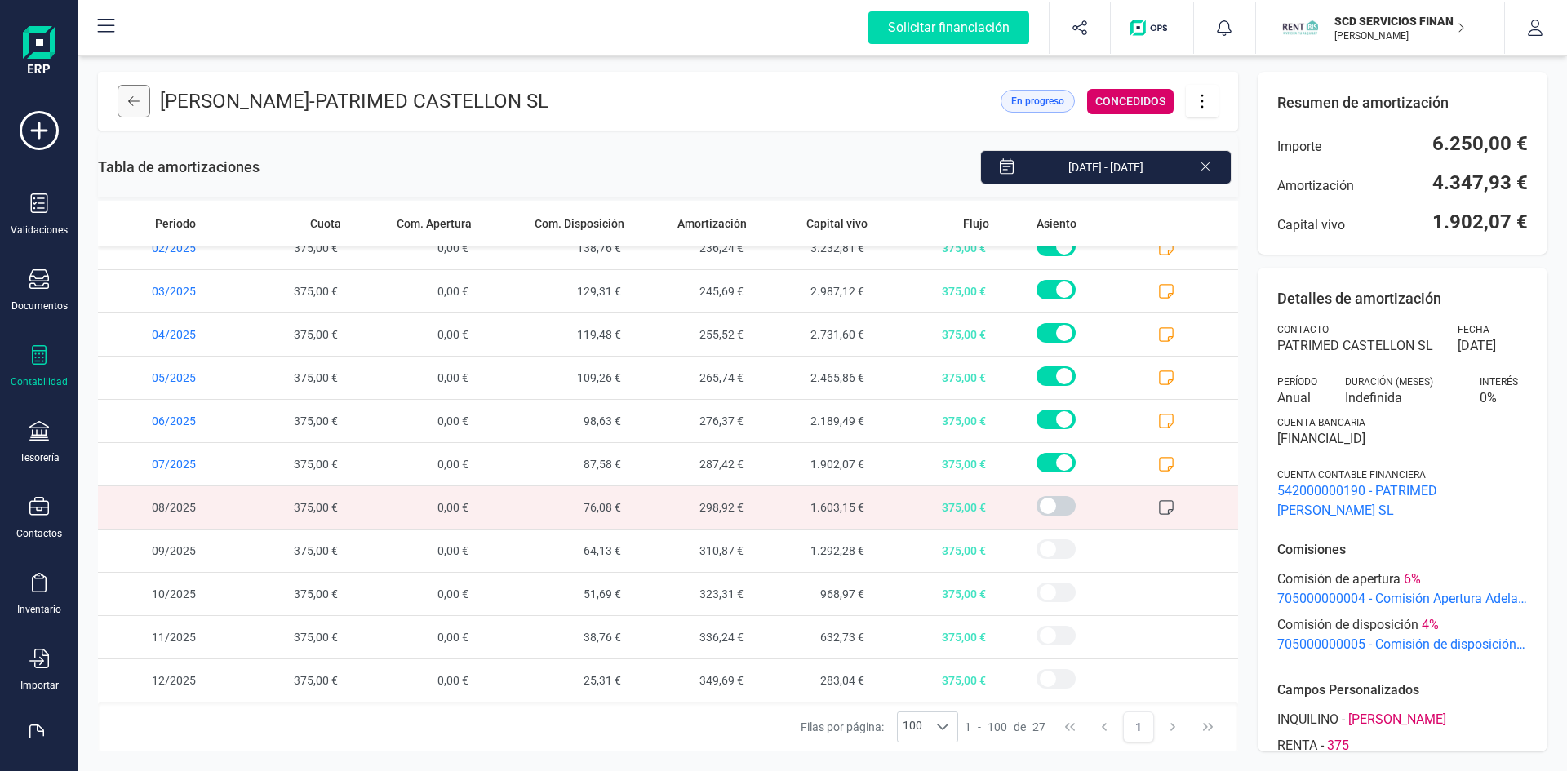
click at [131, 101] on icon at bounding box center [133, 101] width 11 height 10
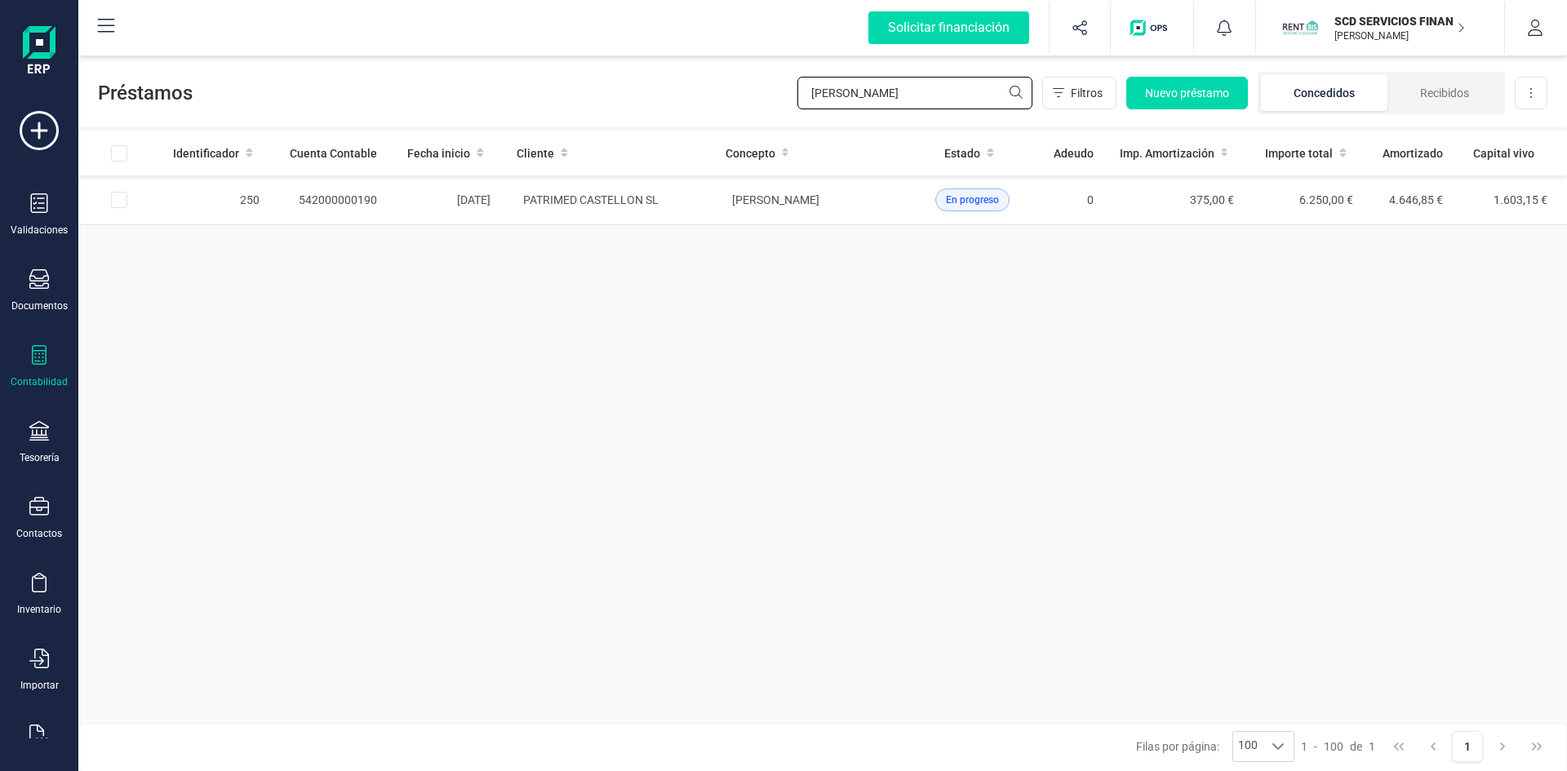
drag, startPoint x: 909, startPoint y: 93, endPoint x: 647, endPoint y: 91, distance: 262.0
click at [647, 91] on div "Préstamos jose manuel san Filtros Nuevo préstamo Concedidos Recibidos Descargar…" at bounding box center [822, 89] width 1489 height 75
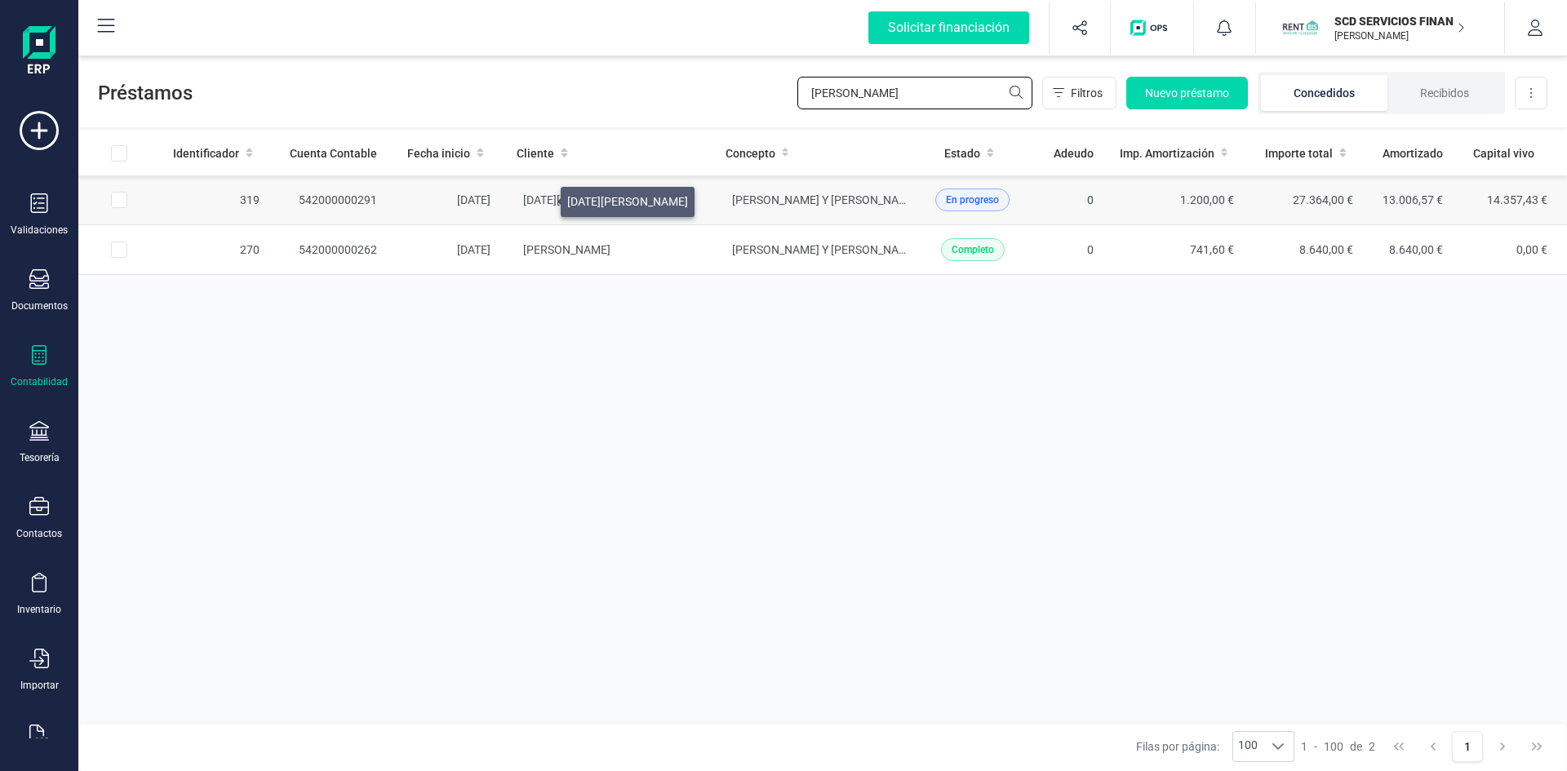
type input "edgar"
click at [541, 198] on span "[DATE][PERSON_NAME]" at bounding box center [583, 199] width 121 height 13
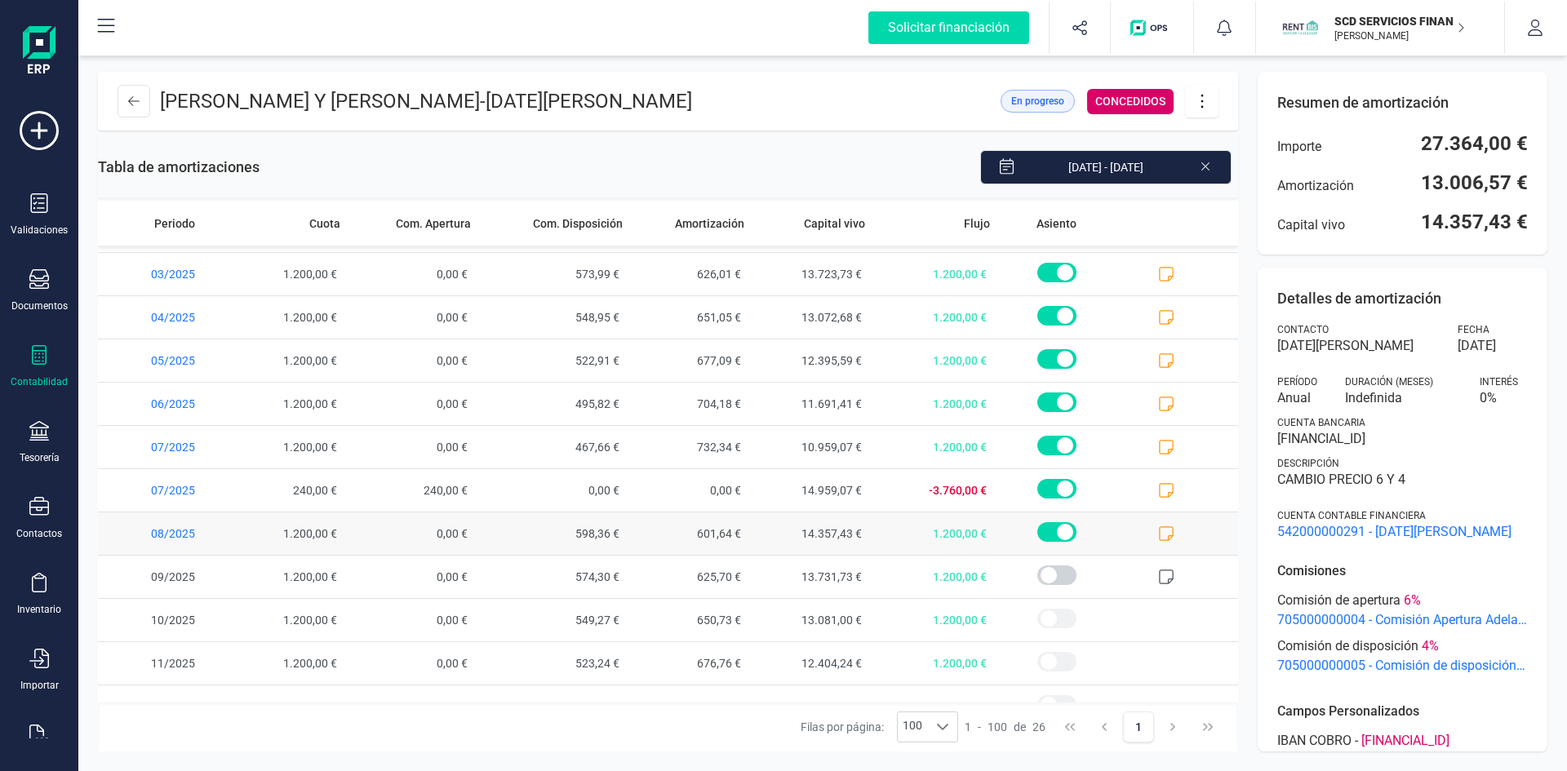
scroll to position [668, 0]
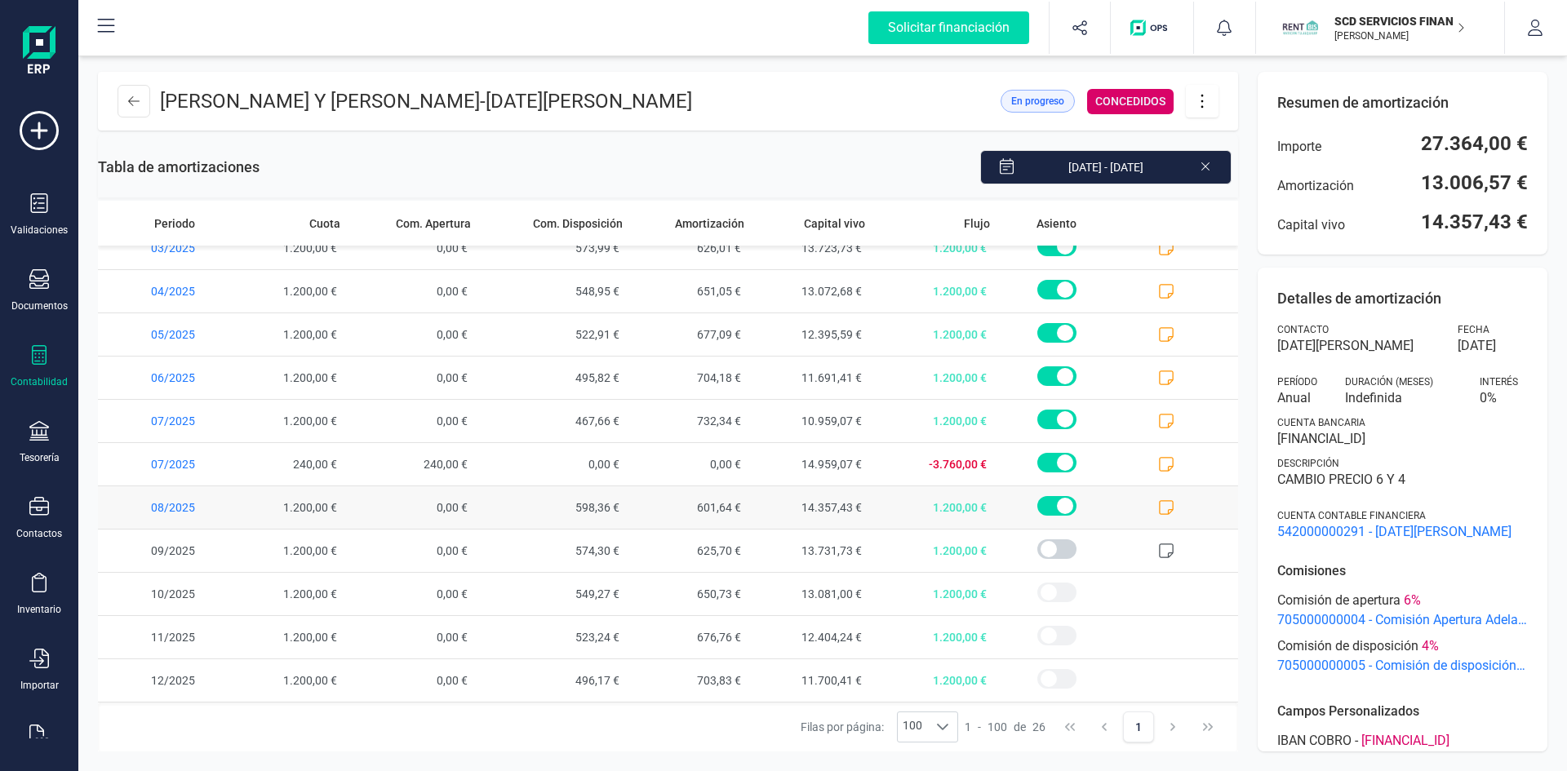
click at [1158, 504] on icon at bounding box center [1166, 507] width 16 height 16
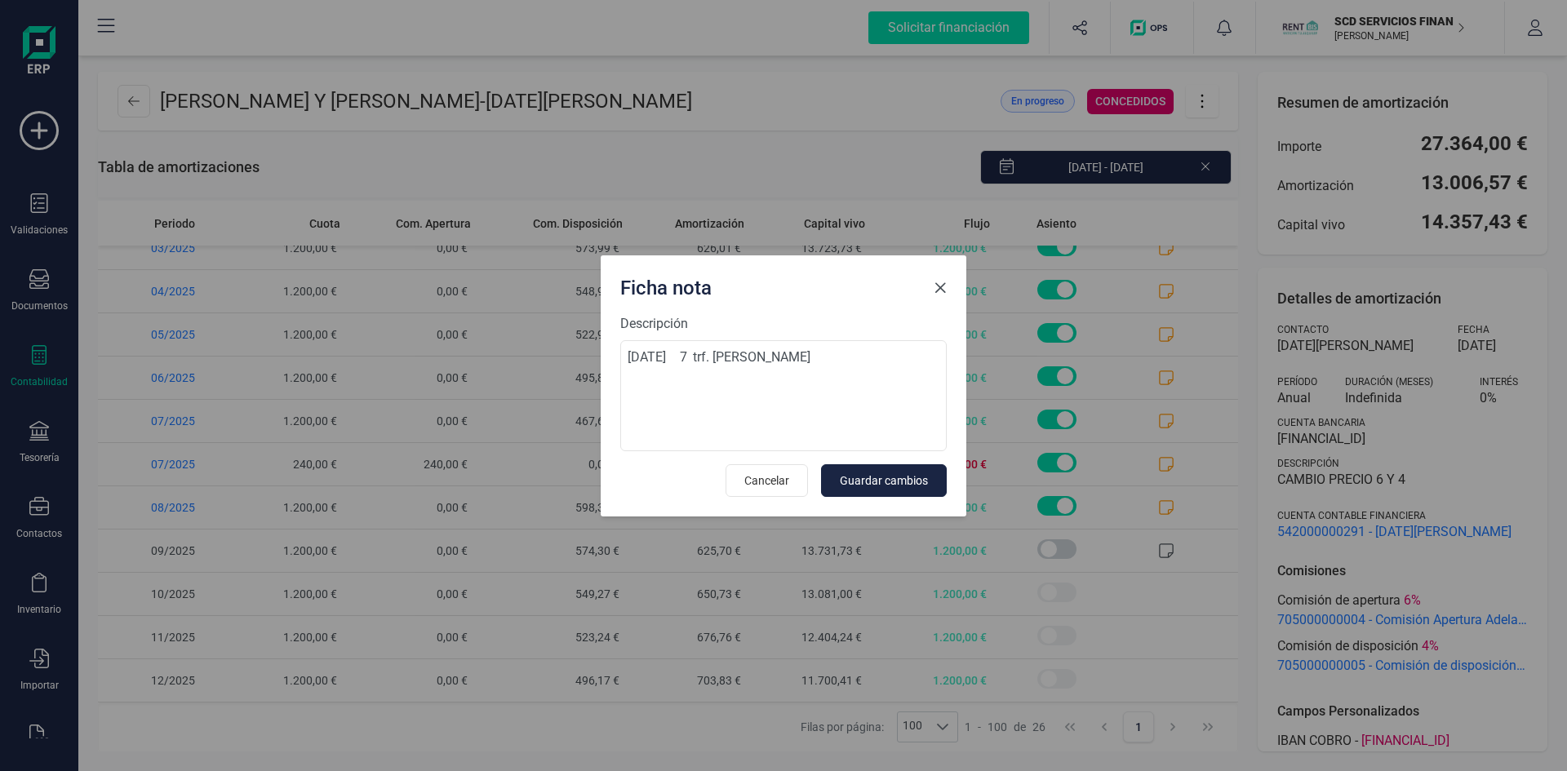
click at [938, 279] on button "Close" at bounding box center [940, 288] width 26 height 26
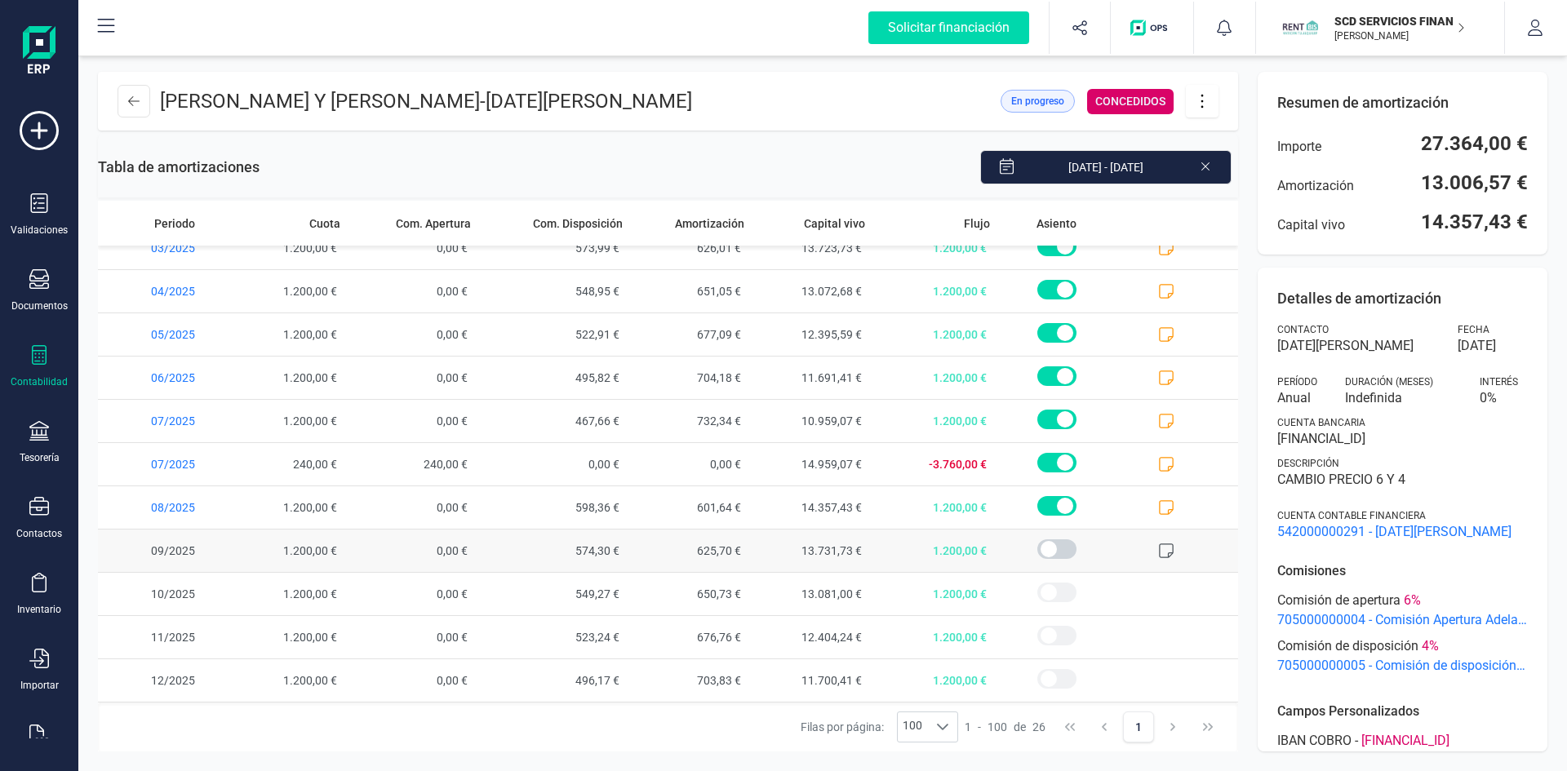
click at [1158, 547] on icon at bounding box center [1166, 551] width 16 height 16
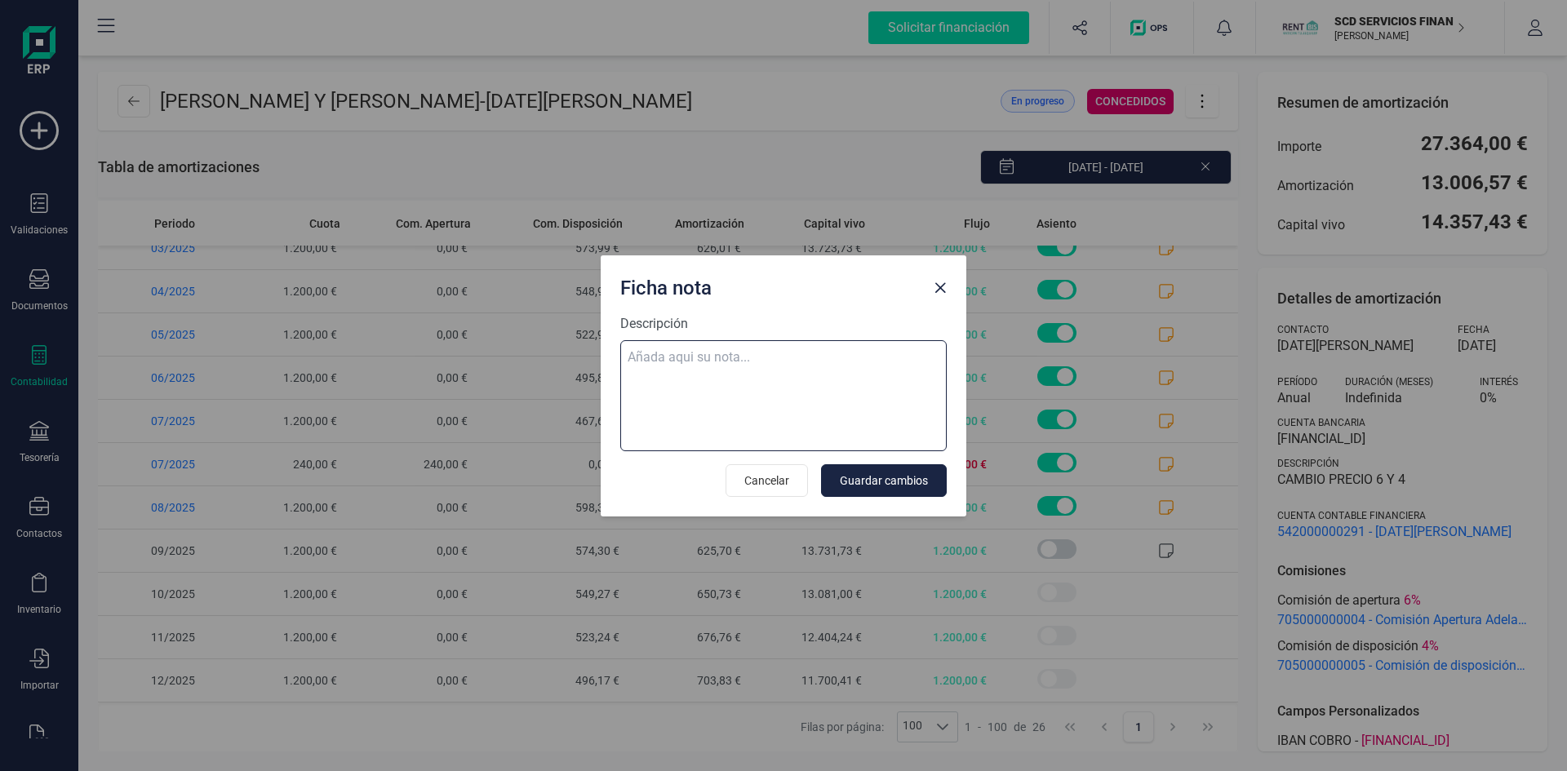
click at [726, 353] on textarea "Descripción" at bounding box center [783, 395] width 326 height 111
paste textarea "27-ago-25 8 trf. edgar jose mejia cardoza 1.200,00"
type textarea "27-ago-25 8 trf. edgar jose mejia cardoza 1.200,00"
click at [899, 480] on span "Guardar cambios" at bounding box center [884, 481] width 88 height 16
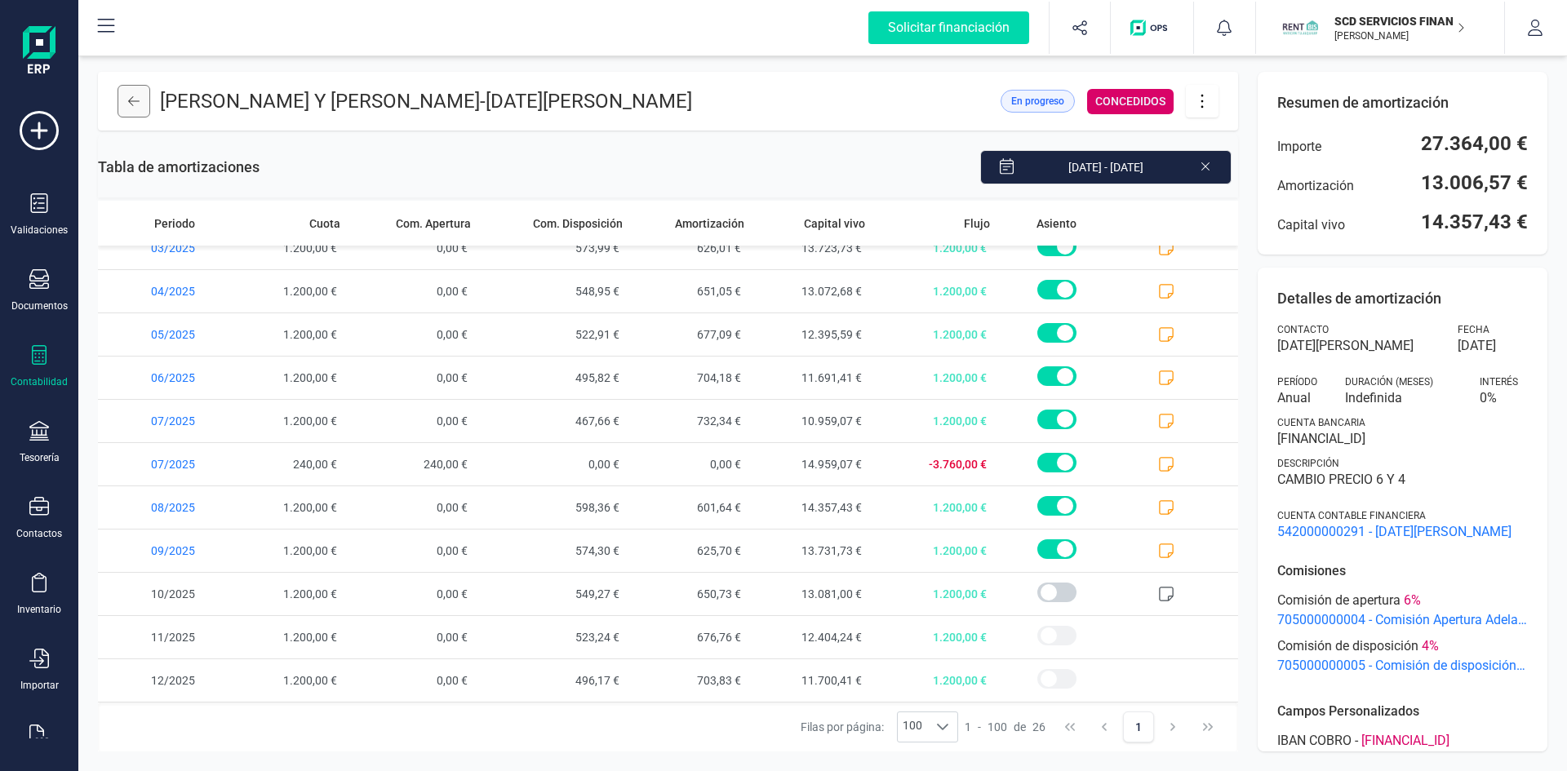
click at [136, 101] on icon at bounding box center [133, 101] width 11 height 10
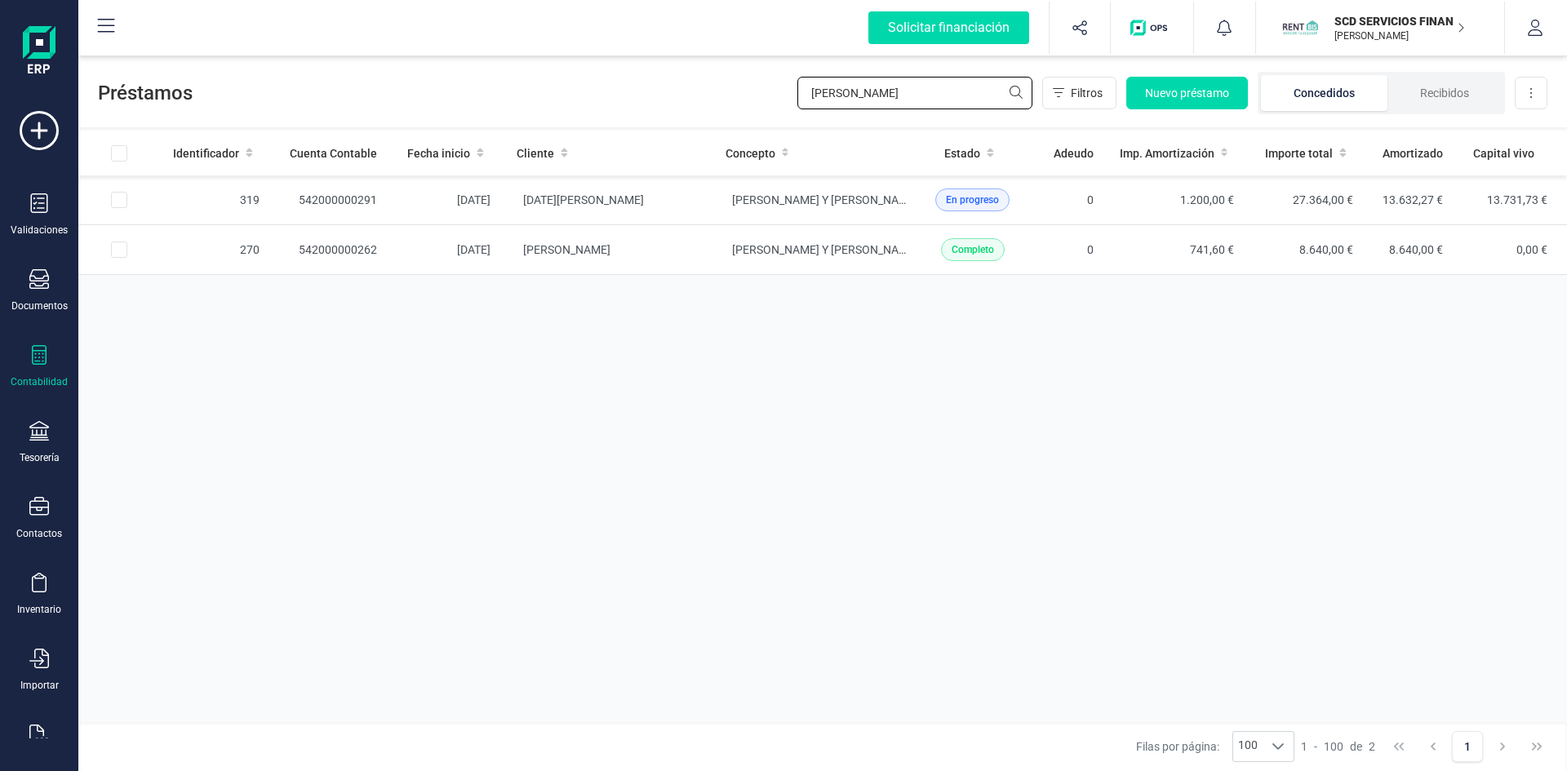
drag, startPoint x: 868, startPoint y: 95, endPoint x: 669, endPoint y: 96, distance: 198.3
click at [690, 96] on div "Préstamos edgar Filtros Nuevo préstamo Concedidos Recibidos Descargar Excel" at bounding box center [822, 89] width 1489 height 75
type input "[PERSON_NAME]"
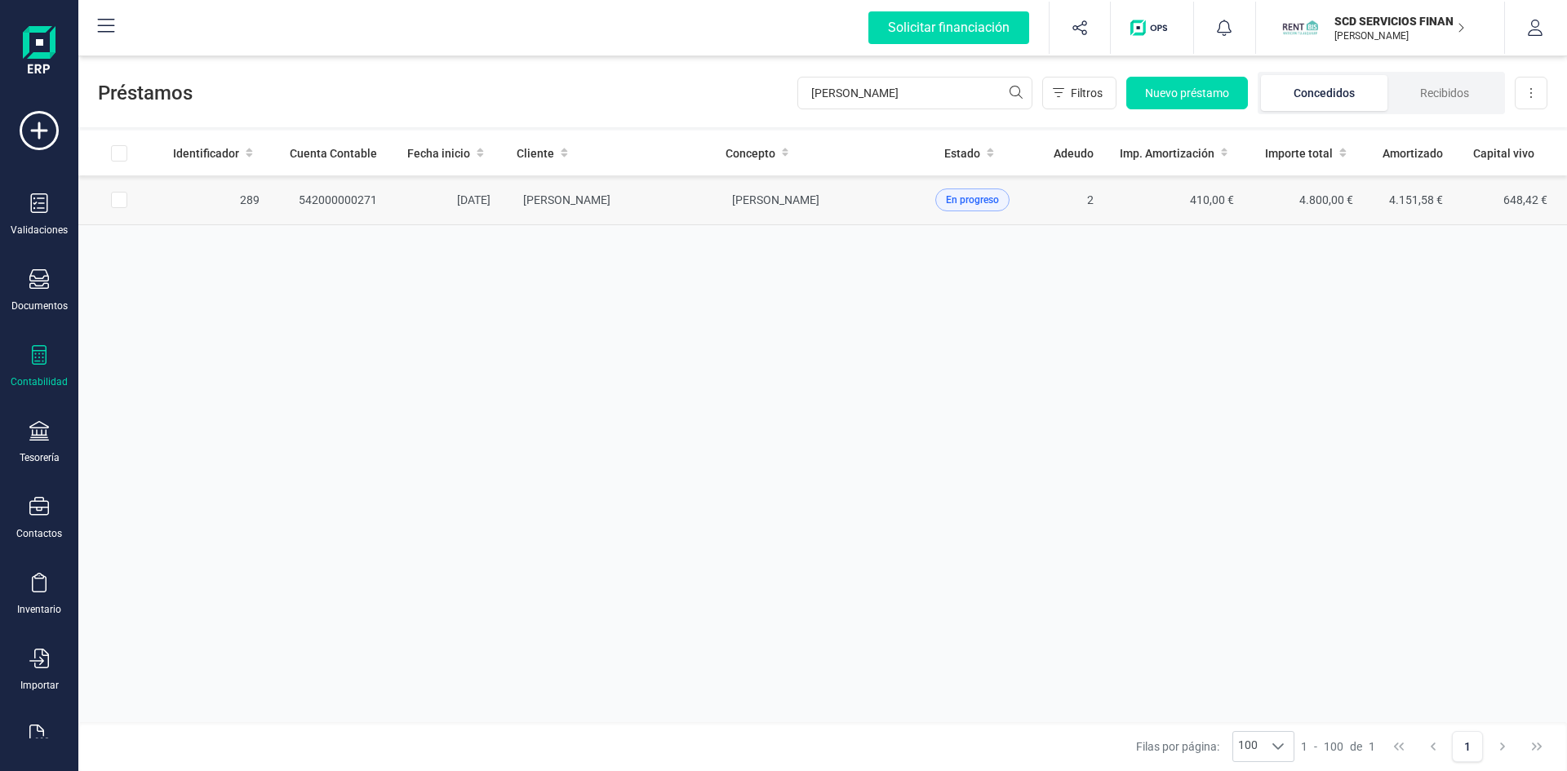
click at [335, 195] on td "542000000271" at bounding box center [332, 200] width 118 height 50
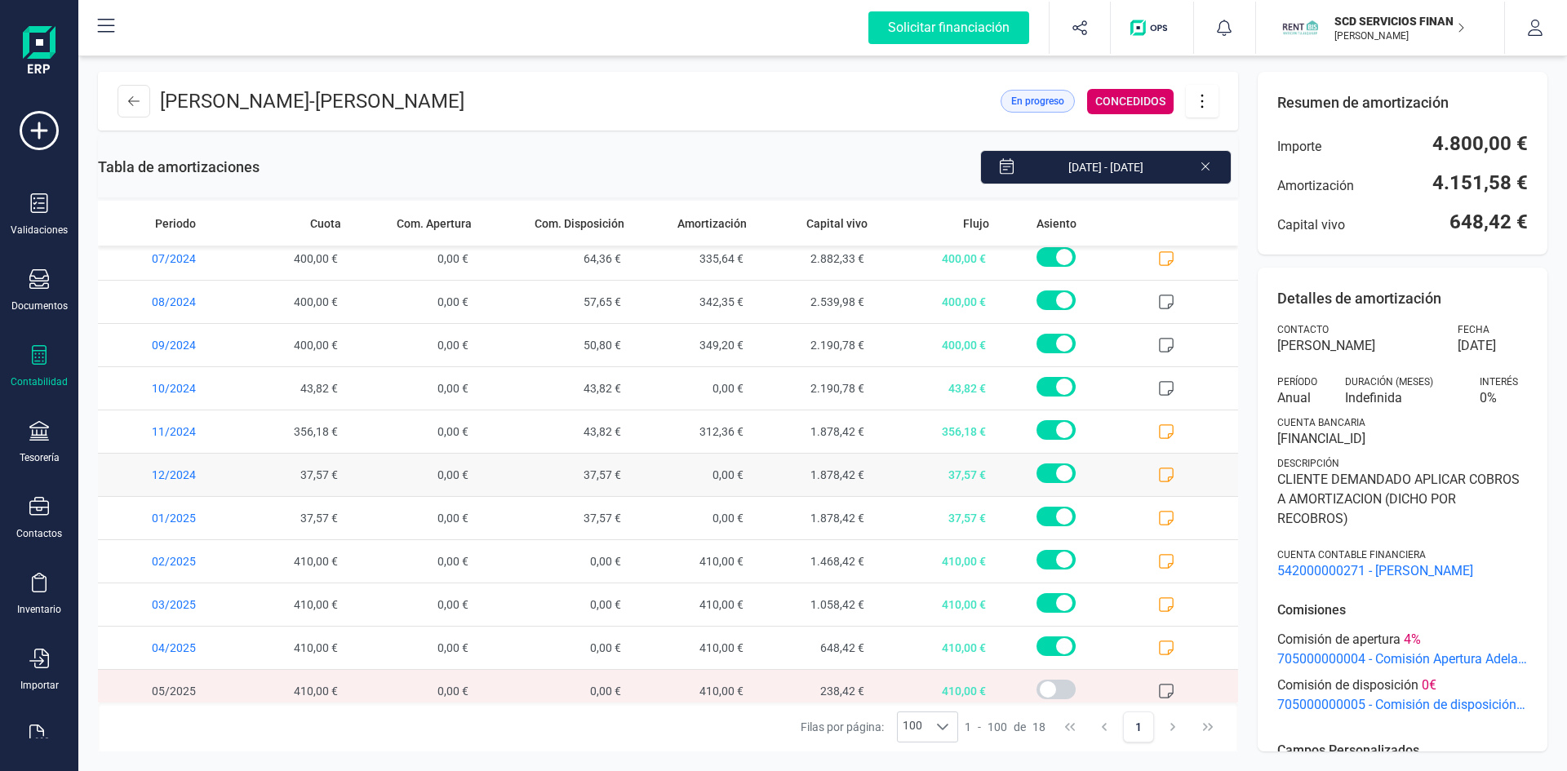
scroll to position [322, 0]
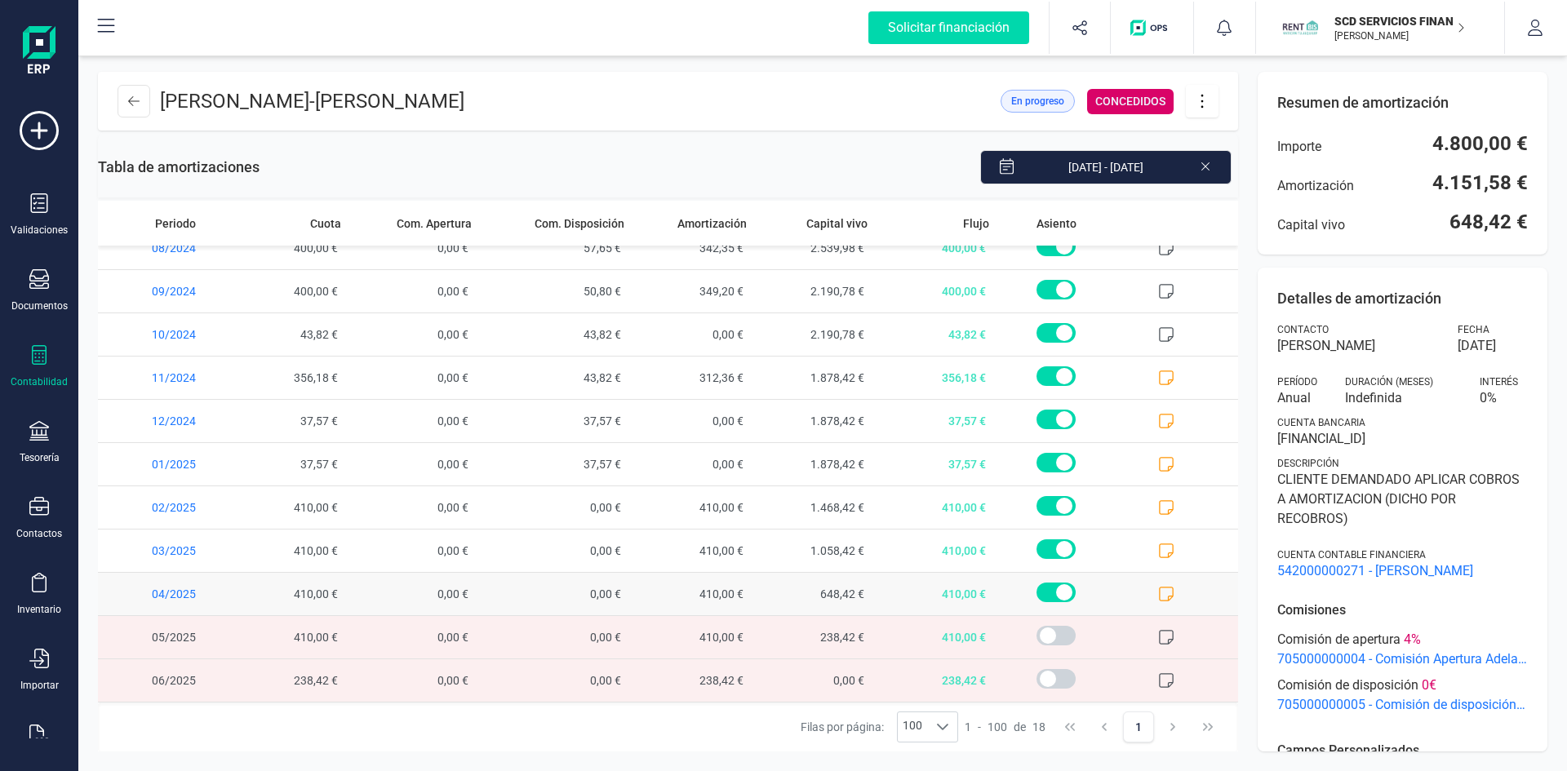
click at [1158, 592] on icon at bounding box center [1166, 594] width 16 height 16
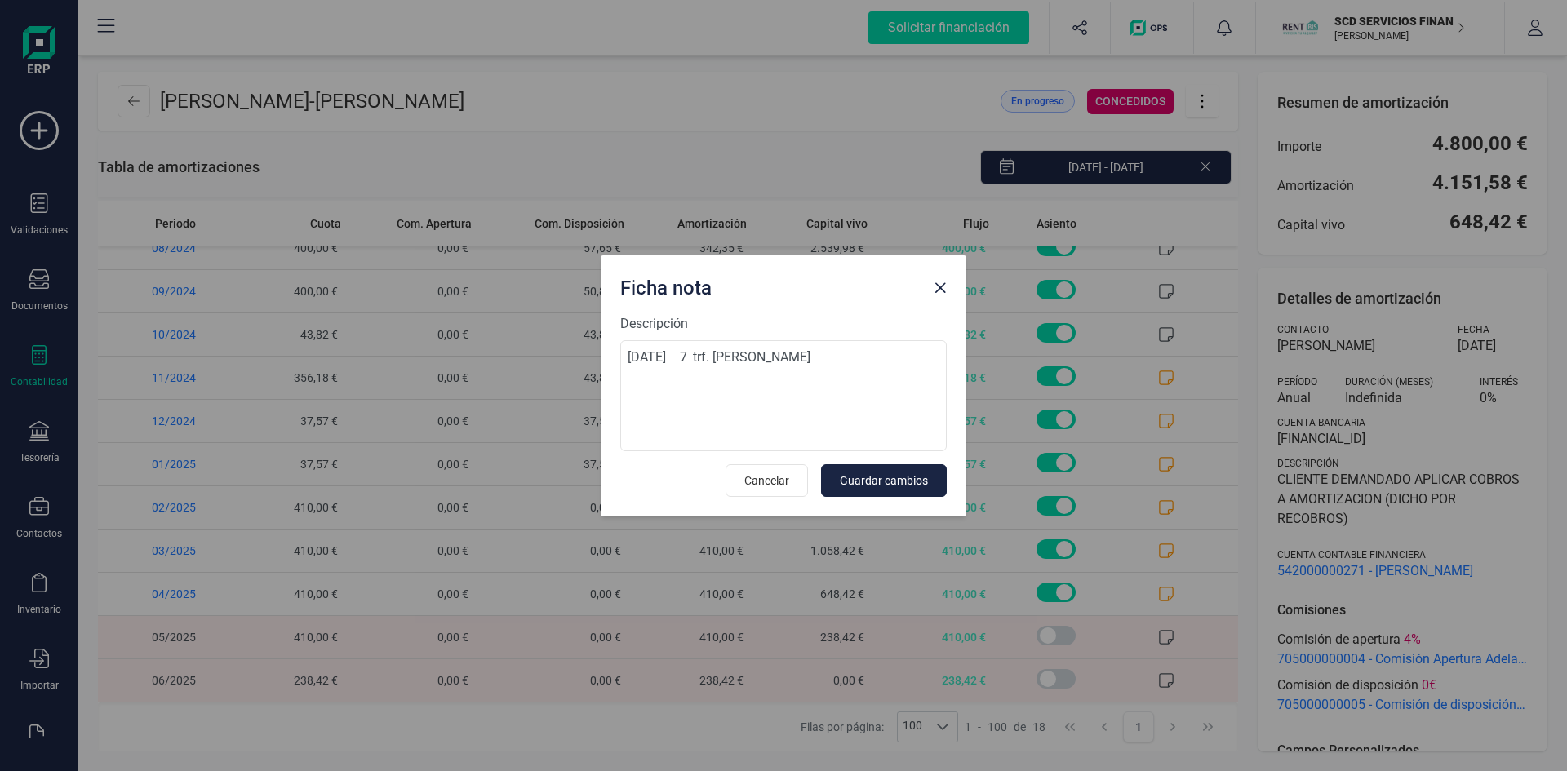
click at [939, 291] on span "Close" at bounding box center [940, 288] width 13 height 13
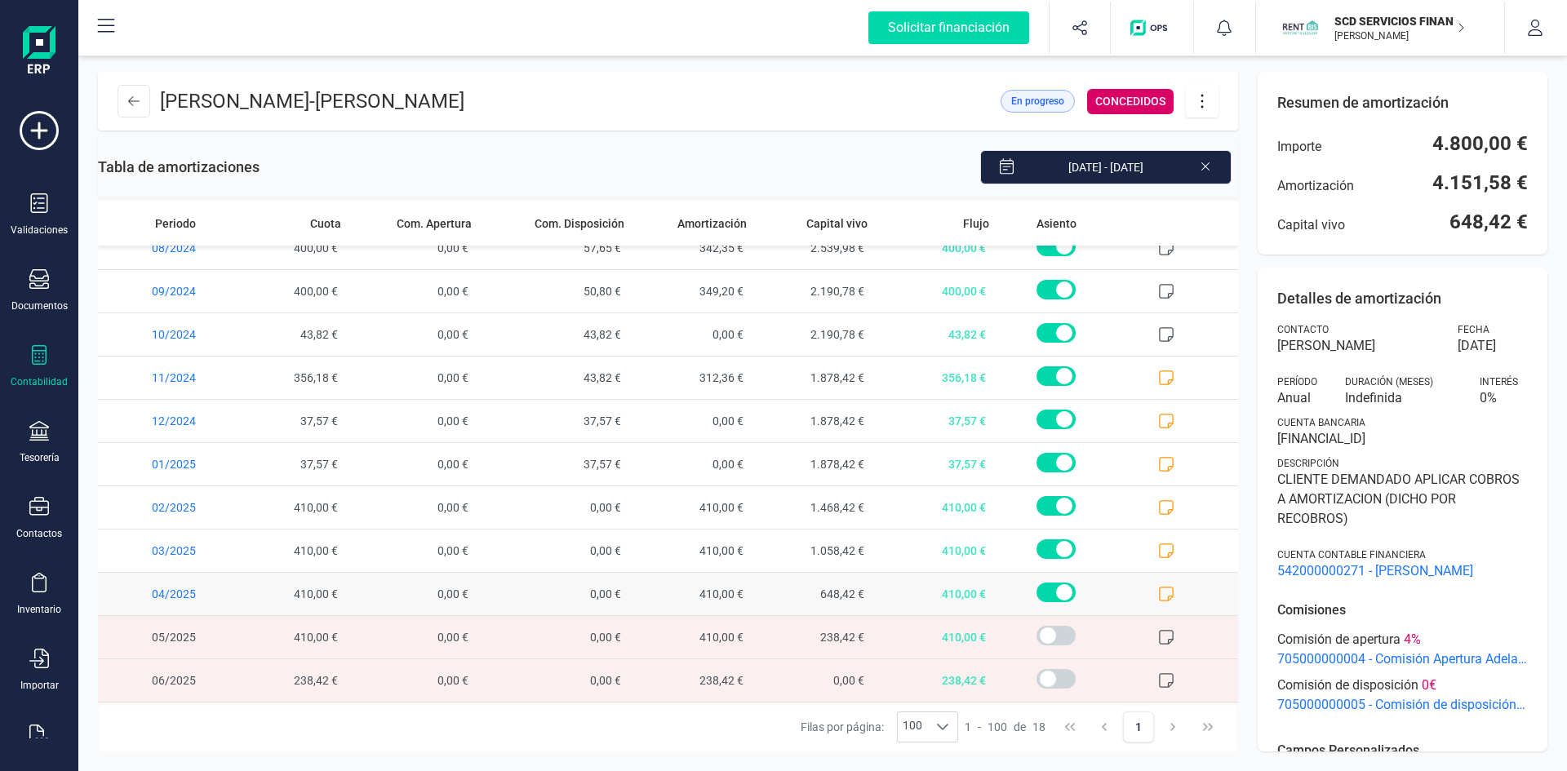
click at [1158, 588] on icon at bounding box center [1166, 594] width 16 height 16
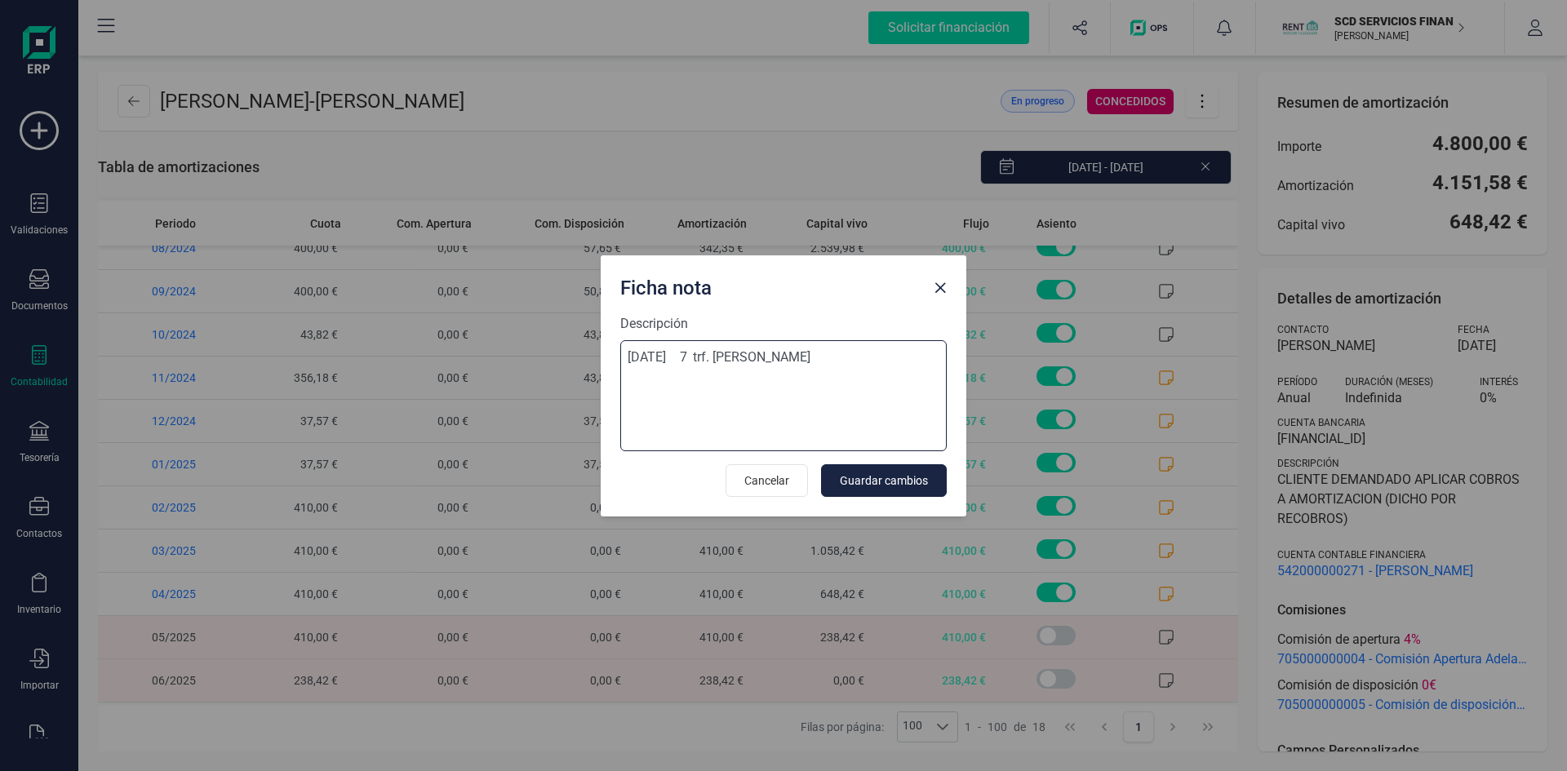
click at [835, 356] on textarea "25-jul-25 7 trf. jose cisneros arias" at bounding box center [783, 395] width 326 height 111
type textarea "25-jul-25 7 trf. jose cisneros arias 410 eur"
click at [904, 478] on span "Guardar cambios" at bounding box center [884, 481] width 88 height 16
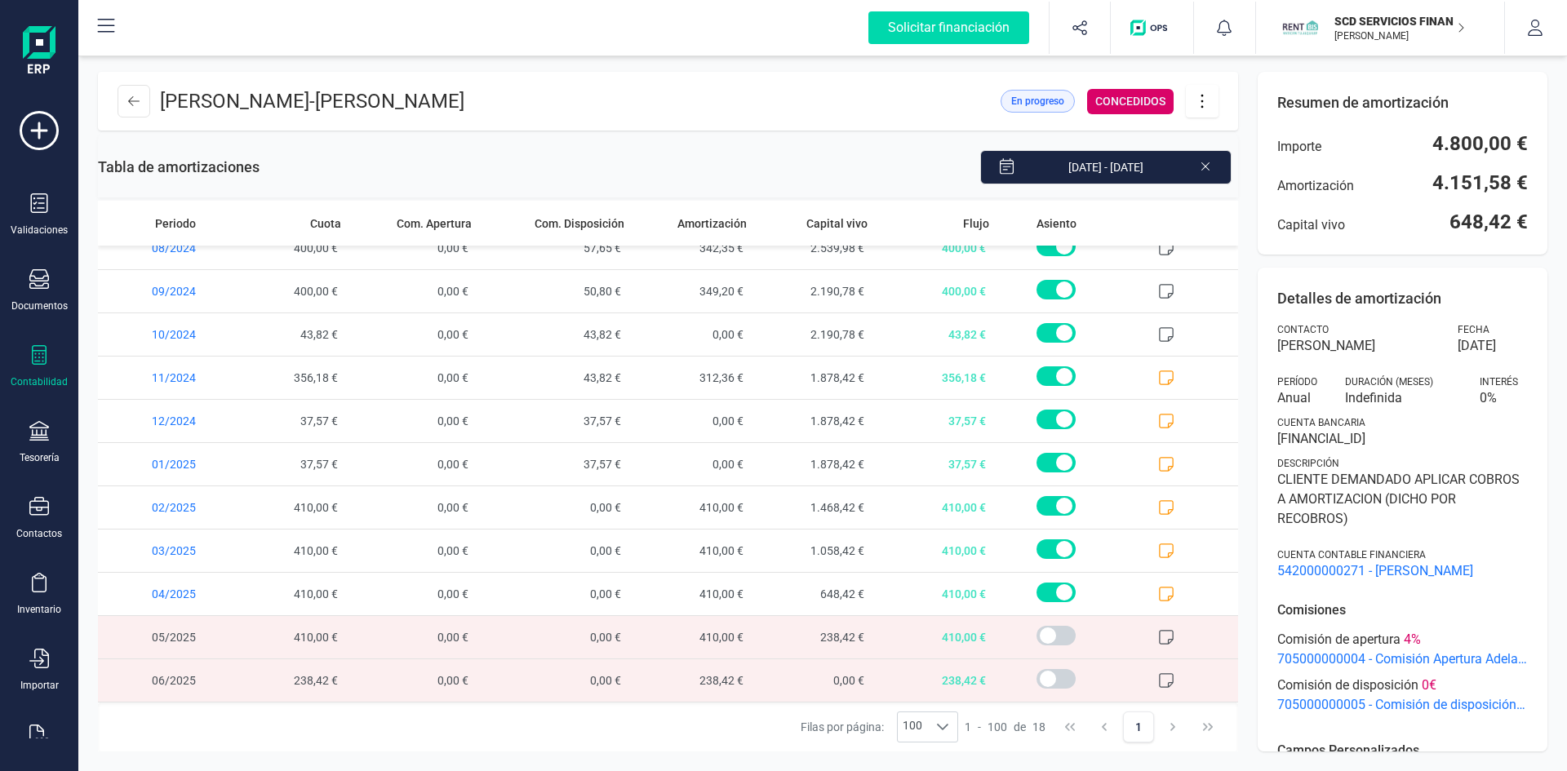
click at [1204, 93] on icon at bounding box center [1202, 101] width 31 height 18
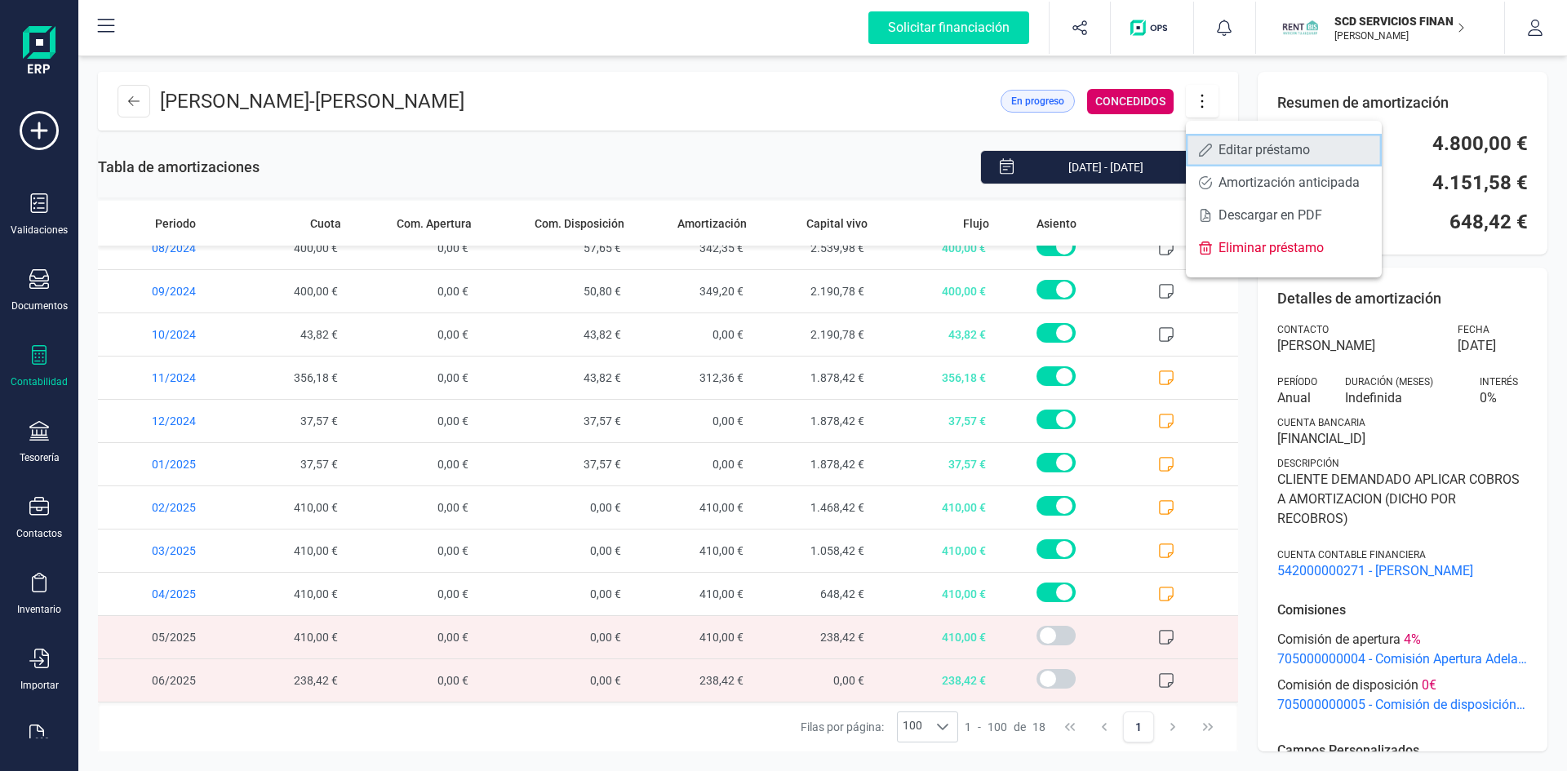
click at [1245, 153] on span "Editar préstamo" at bounding box center [1293, 150] width 150 height 13
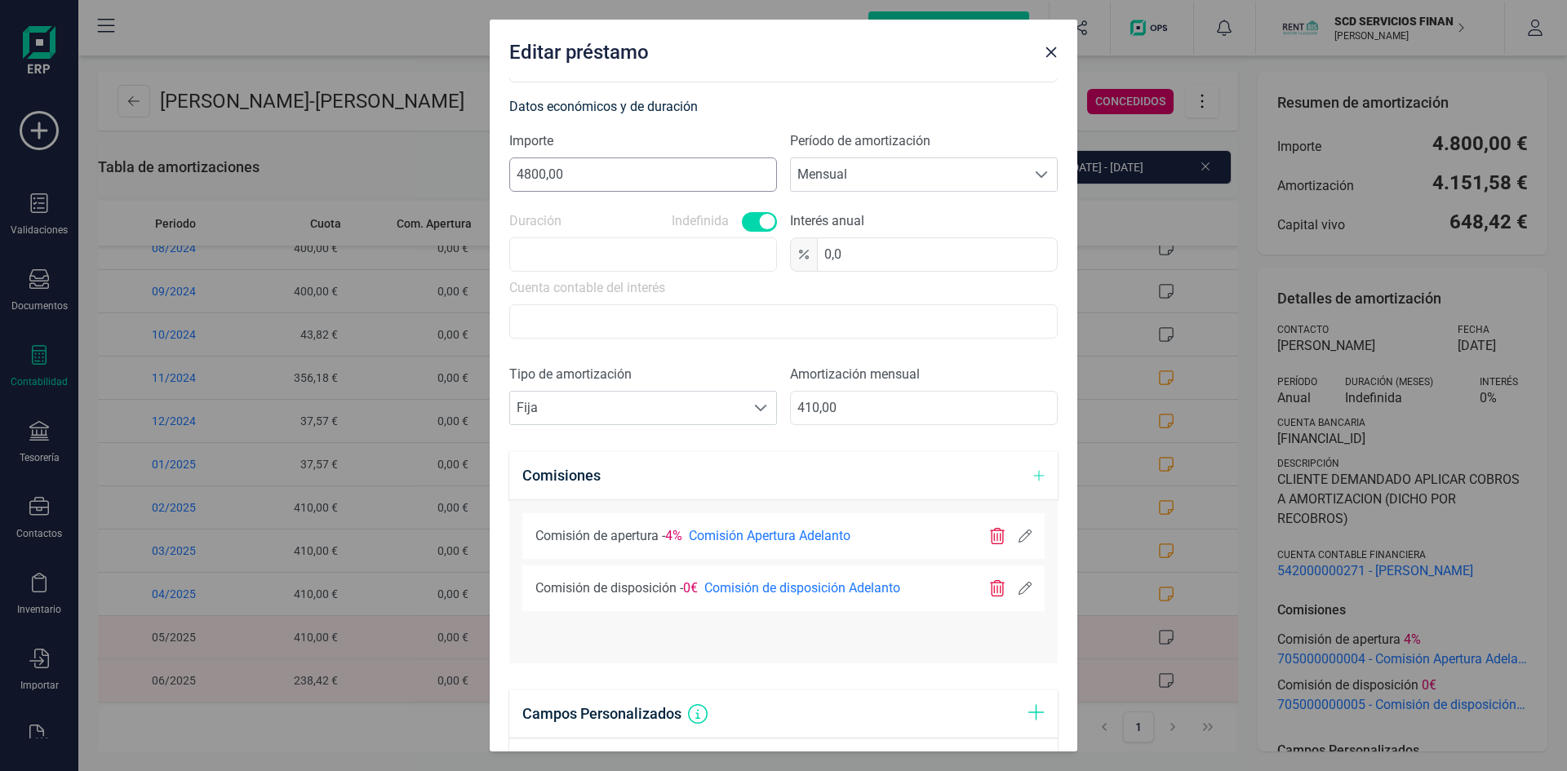
scroll to position [408, 0]
click at [850, 399] on input "410,00" at bounding box center [924, 405] width 268 height 34
type input "4,00"
type input "100,00"
click at [855, 355] on div "Datos económicos y de duración Importe 4800,00 Período de amortización Seleccio…" at bounding box center [783, 264] width 548 height 343
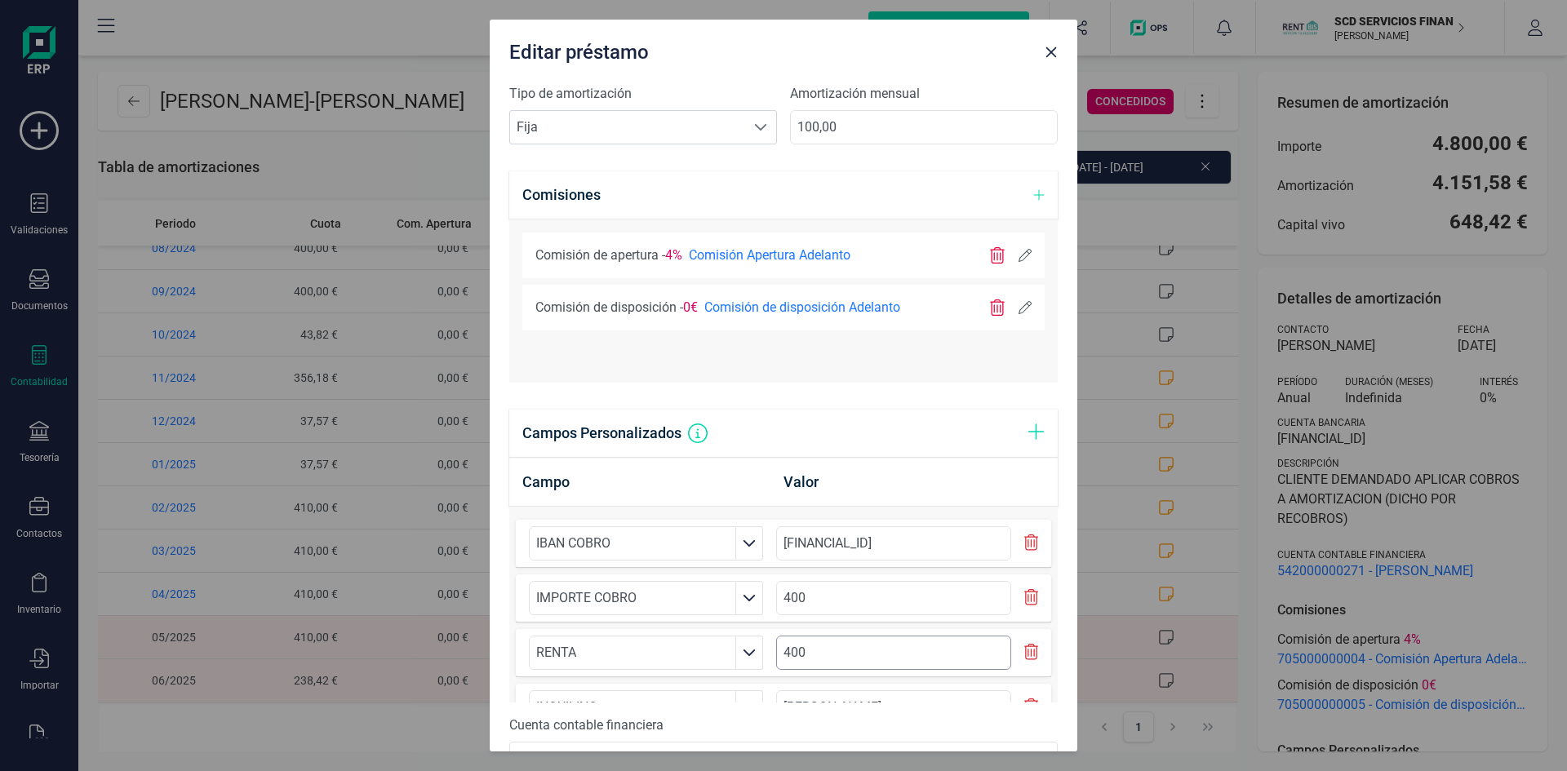
scroll to position [788, 0]
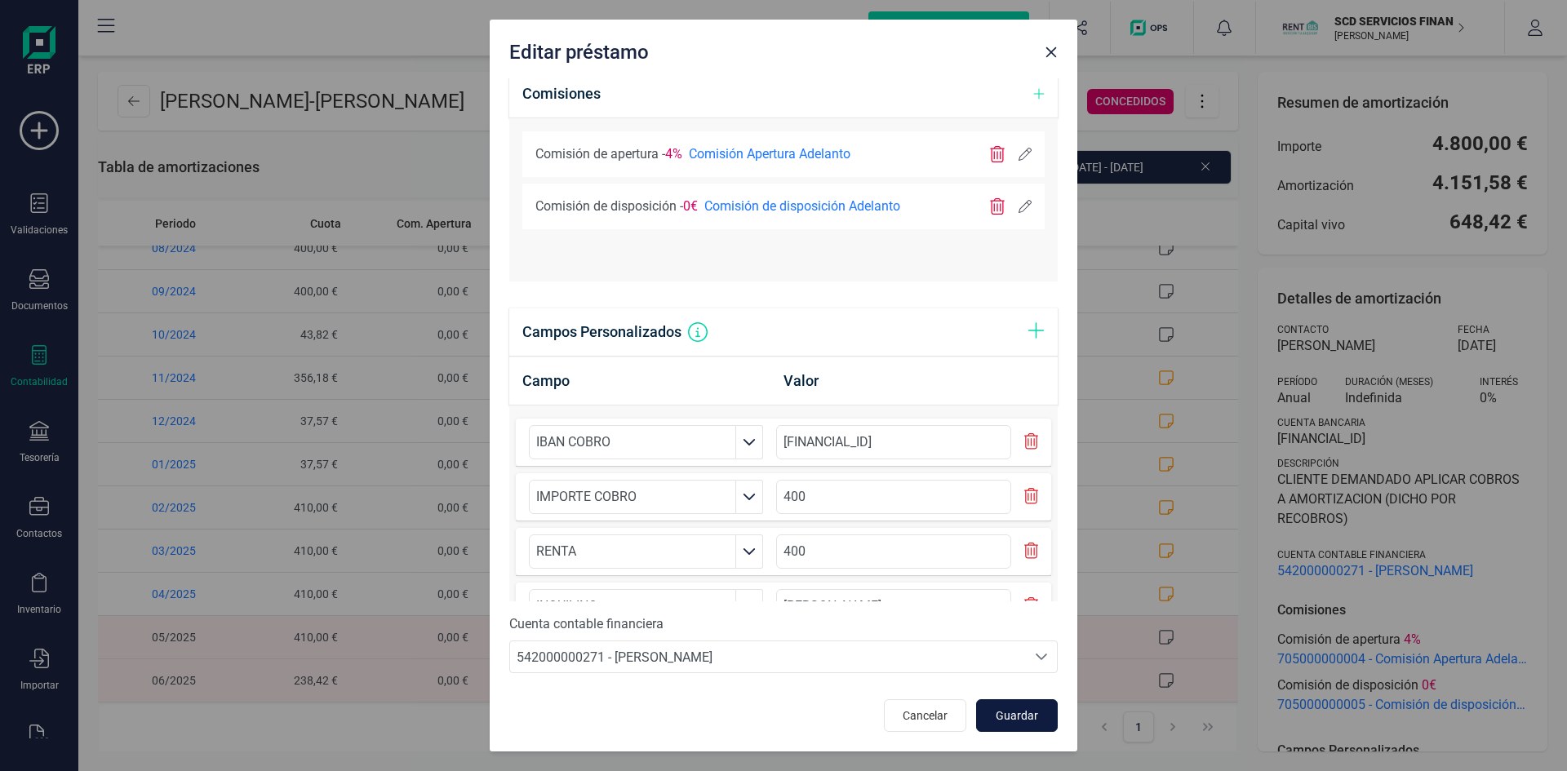
click at [1008, 715] on span "Guardar" at bounding box center [1017, 716] width 44 height 16
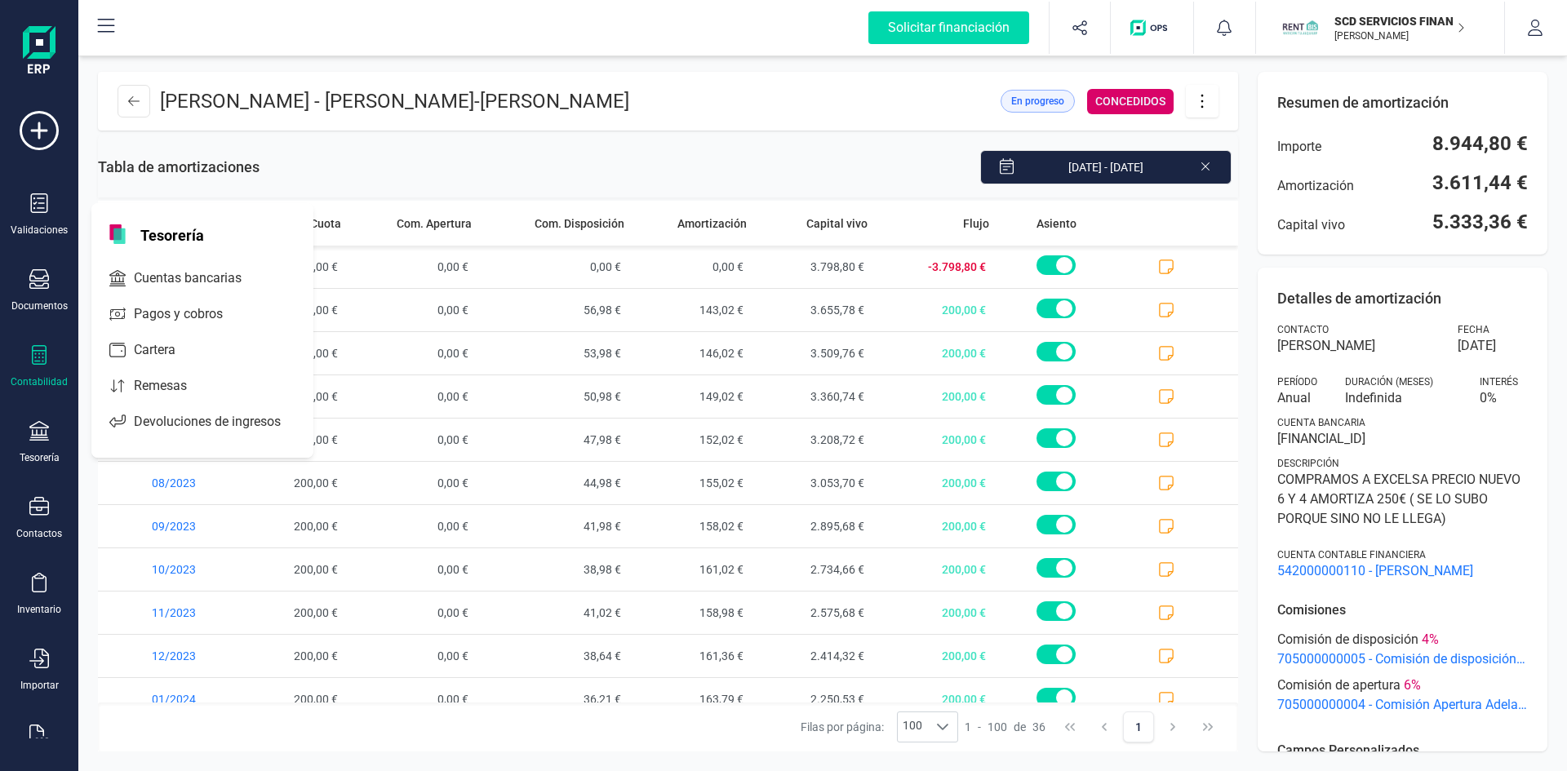
click at [160, 418] on span "Devoluciones de ingresos" at bounding box center [218, 422] width 183 height 20
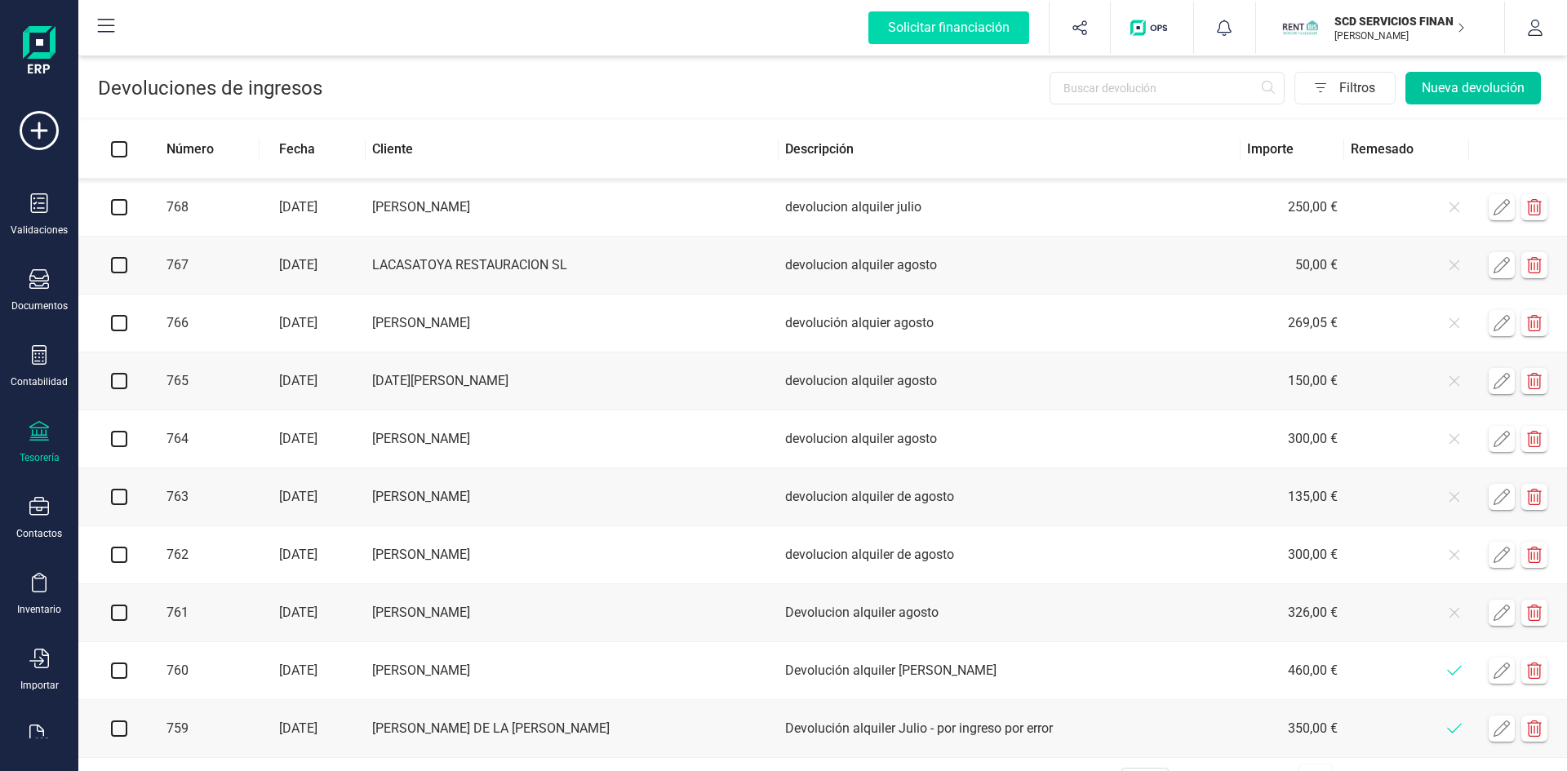
click at [1485, 80] on button "Nueva devolución" at bounding box center [1472, 88] width 135 height 33
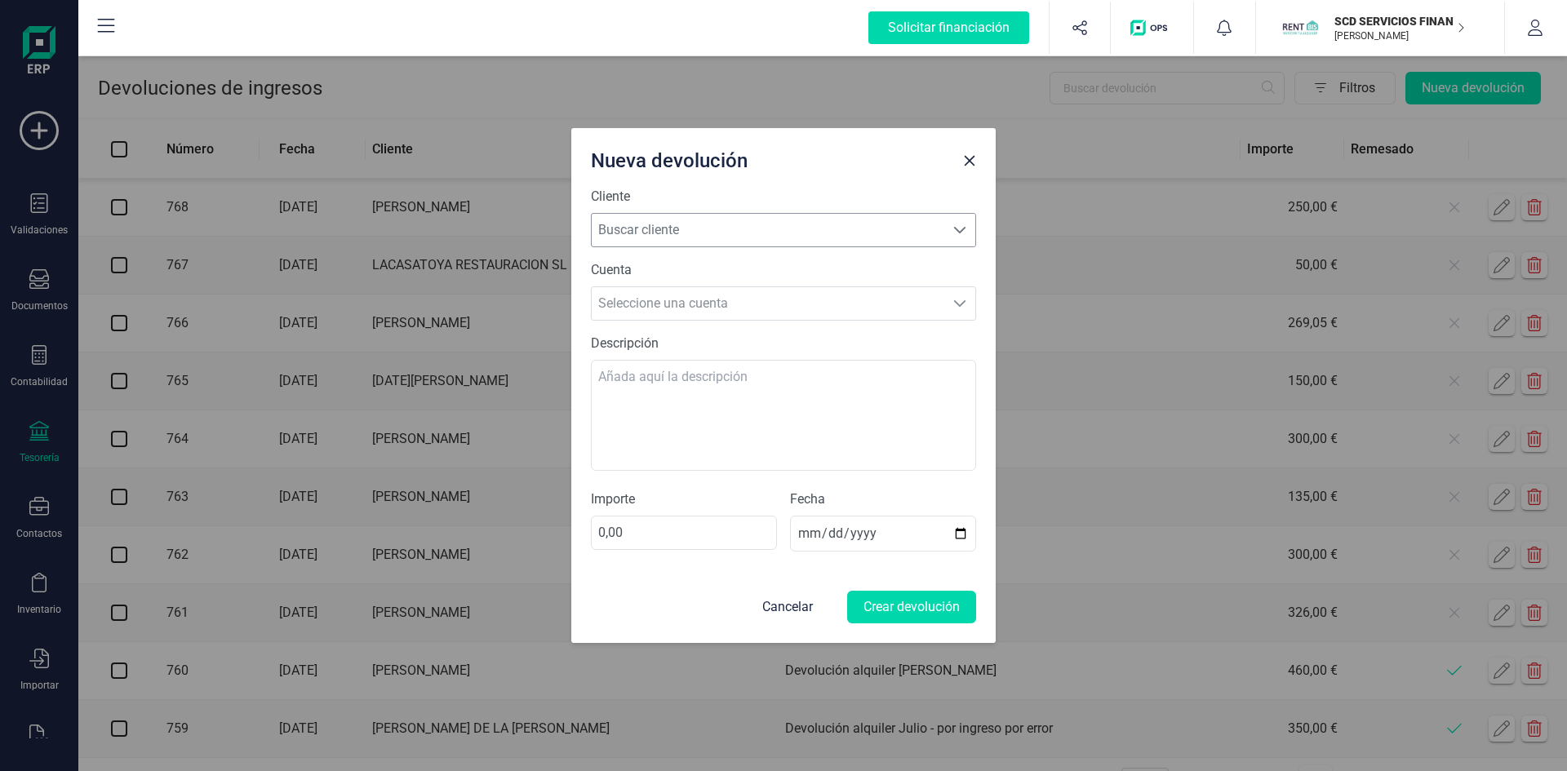
click at [812, 231] on span "Buscar cliente" at bounding box center [768, 230] width 353 height 33
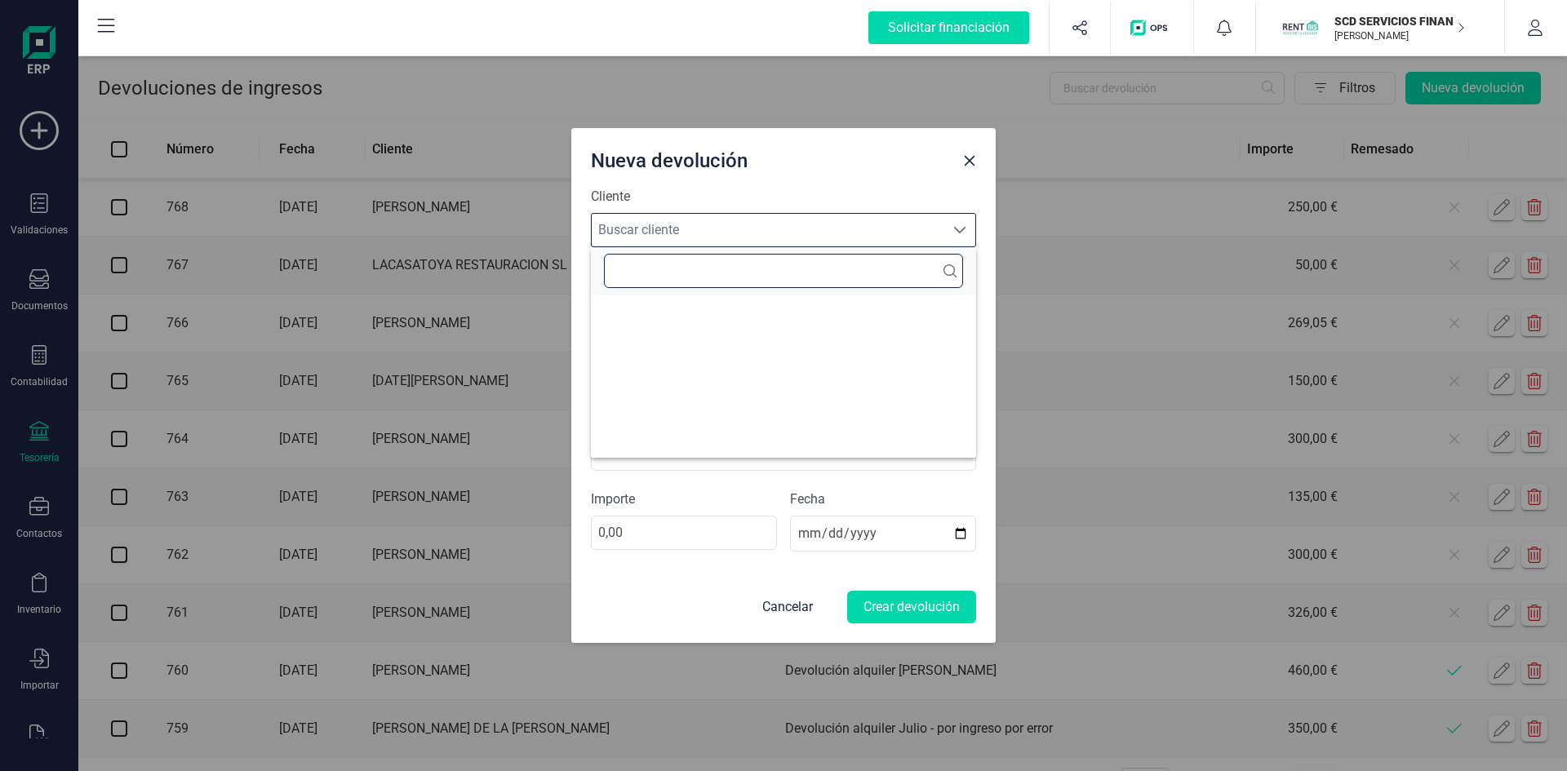
scroll to position [10, 72]
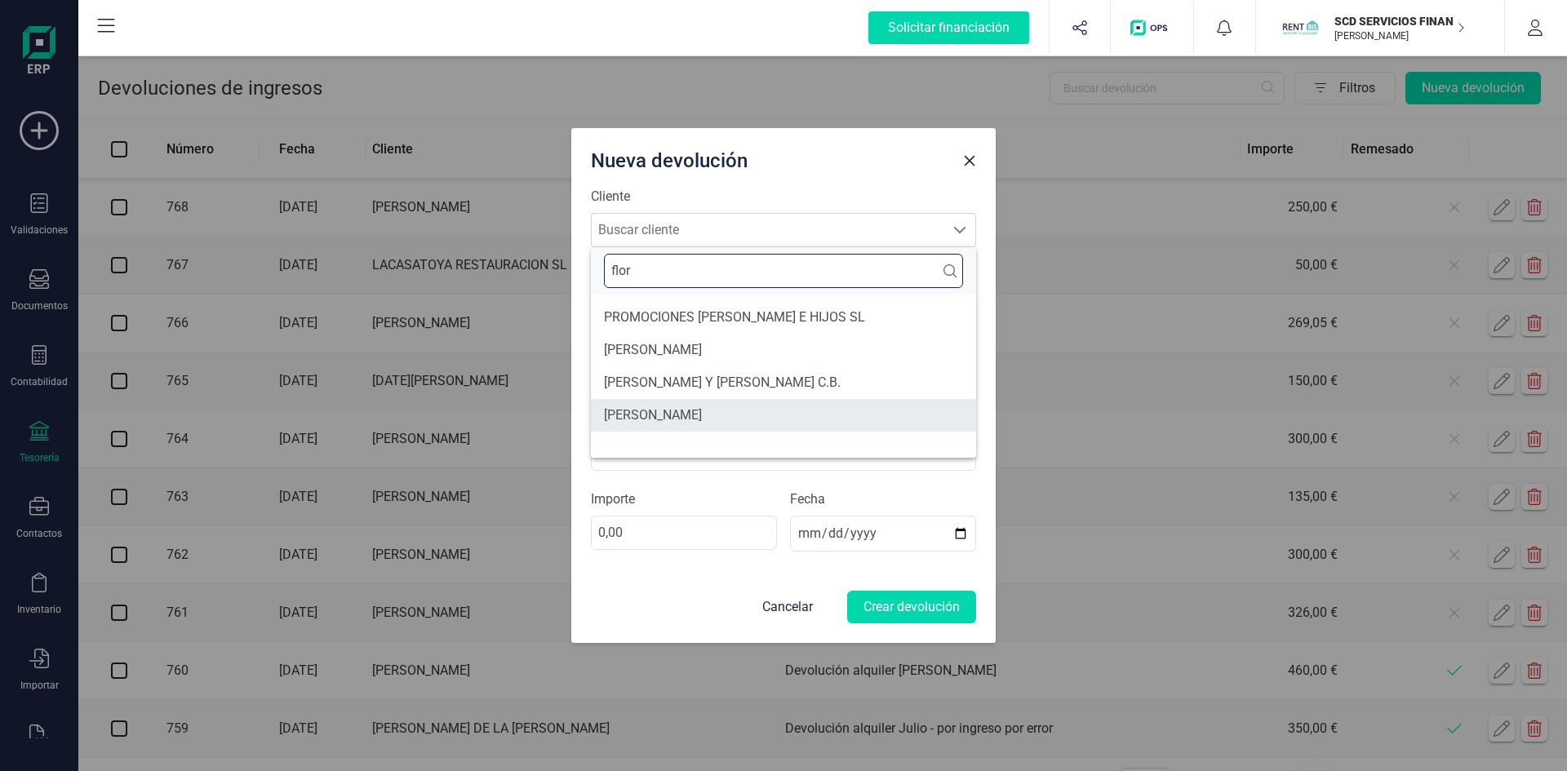
type input "flor"
click at [694, 415] on li "[PERSON_NAME]" at bounding box center [783, 415] width 385 height 33
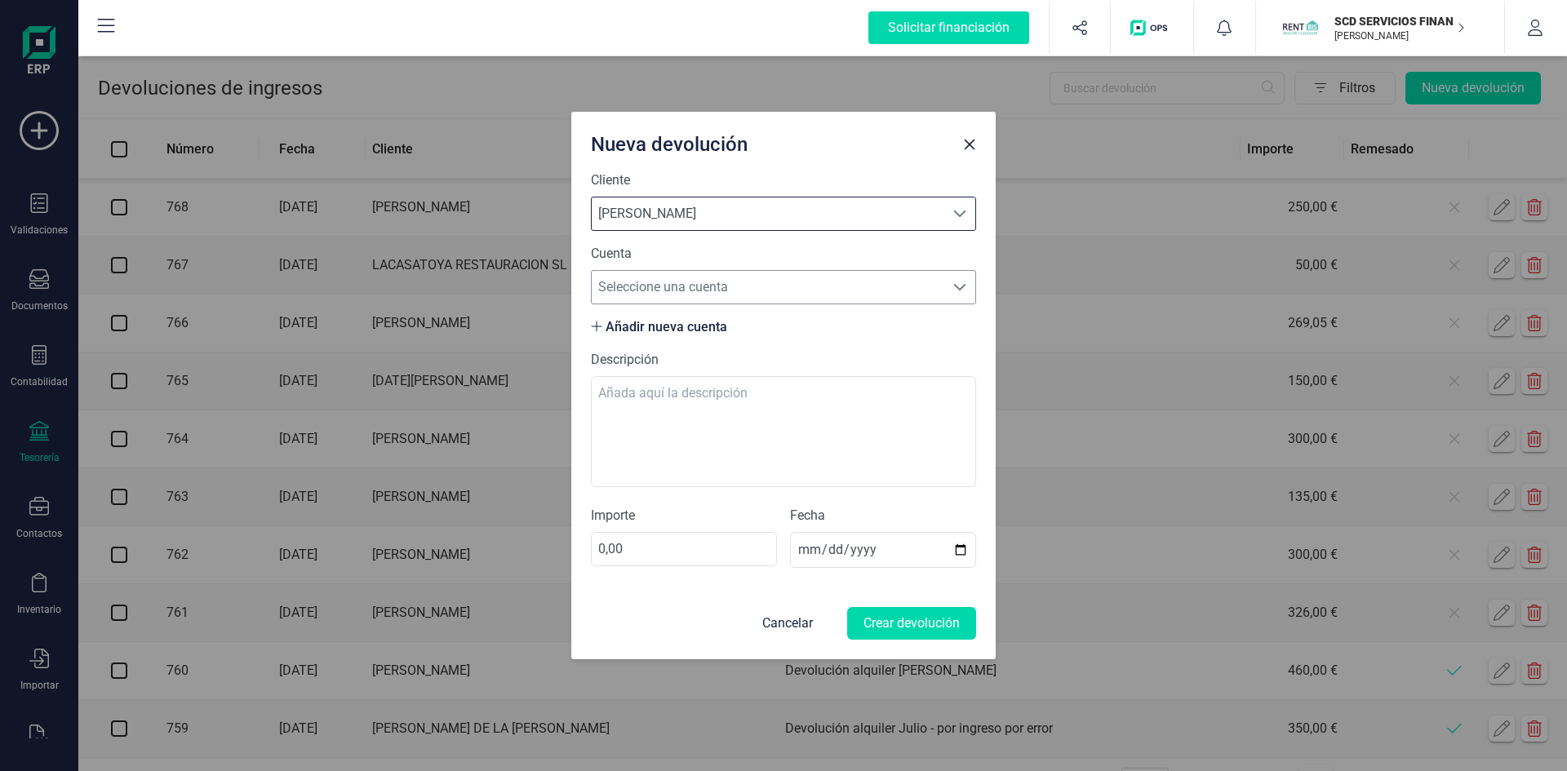
click at [690, 293] on span "Seleccione una cuenta" at bounding box center [768, 287] width 353 height 33
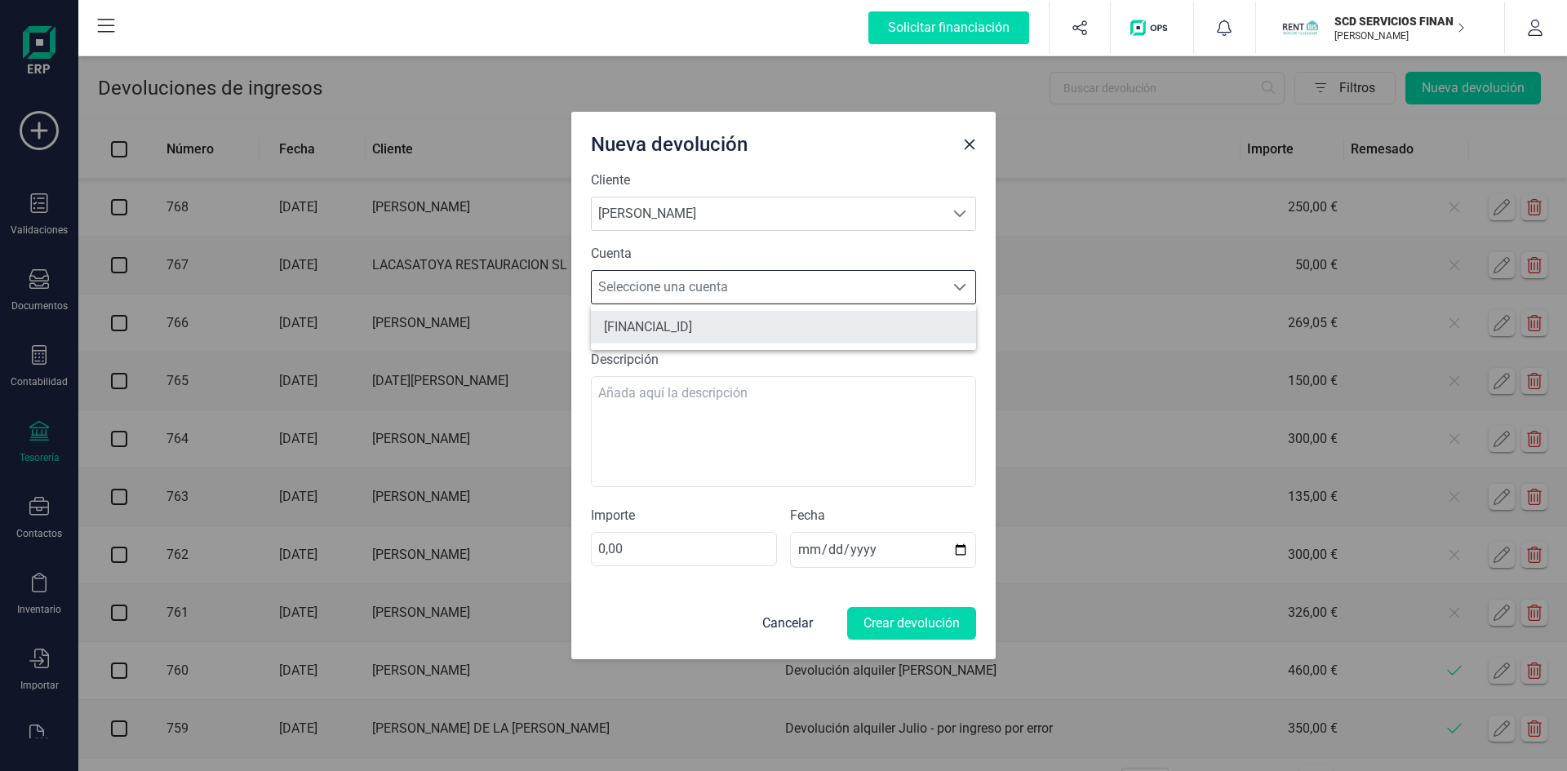
click at [691, 325] on li "ES9621007823611300222129" at bounding box center [783, 327] width 385 height 33
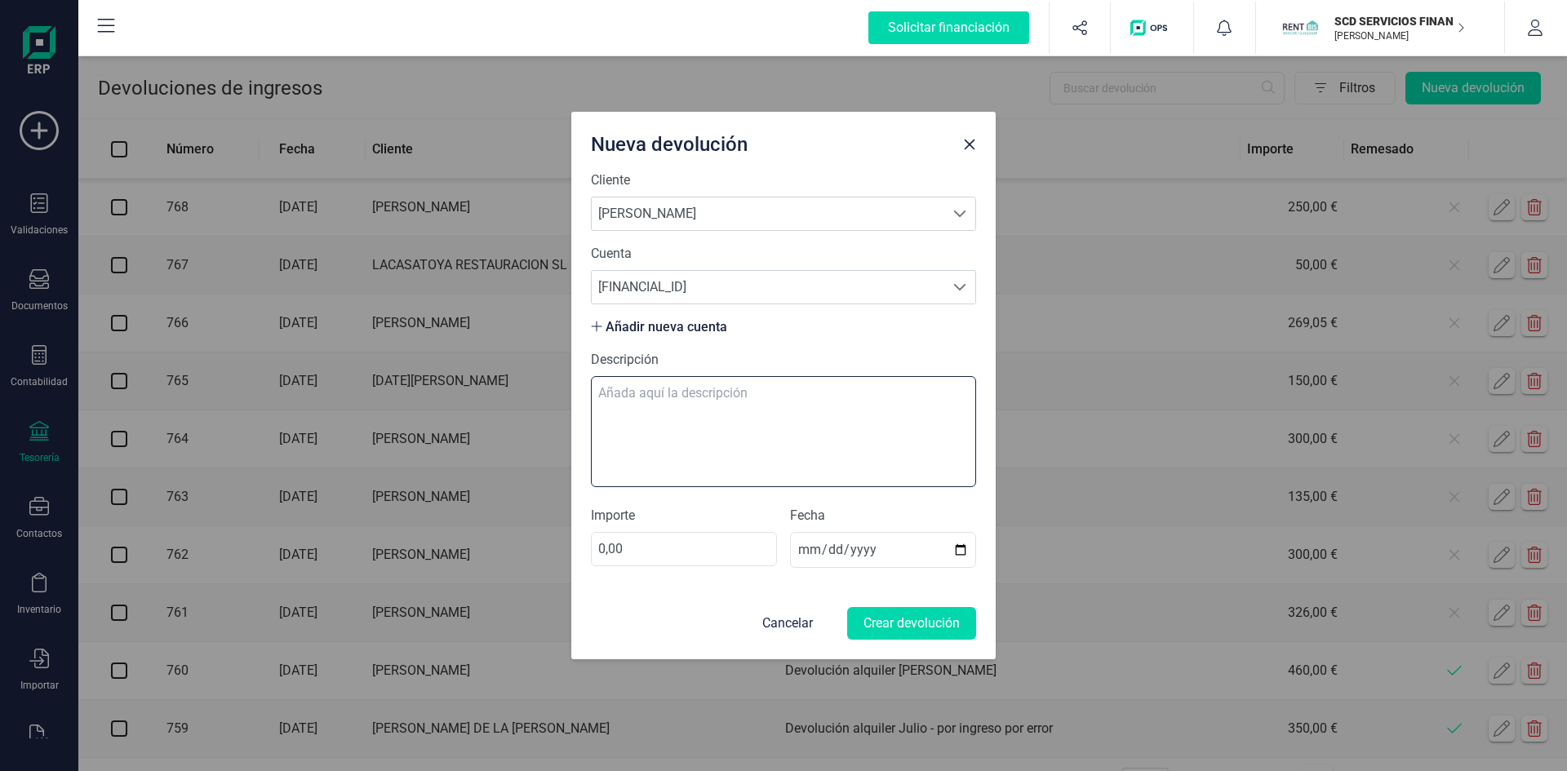
click at [664, 400] on textarea "Descripción" at bounding box center [783, 431] width 385 height 111
type textarea "devolucion alquiler agosto"
click at [702, 549] on input "0,00" at bounding box center [684, 549] width 186 height 34
type input "300,00"
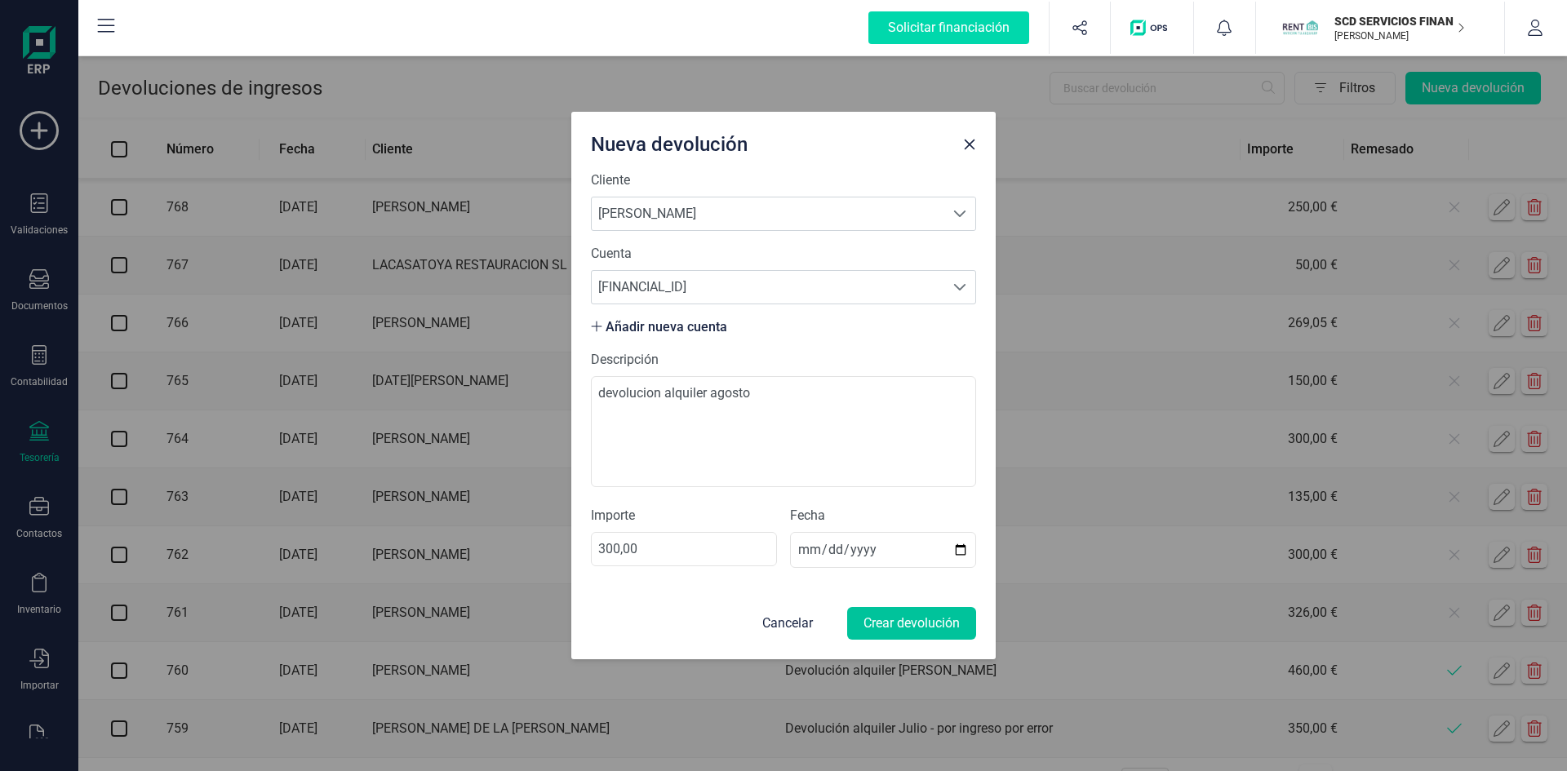
click at [917, 622] on button "Crear devolución" at bounding box center [911, 623] width 129 height 33
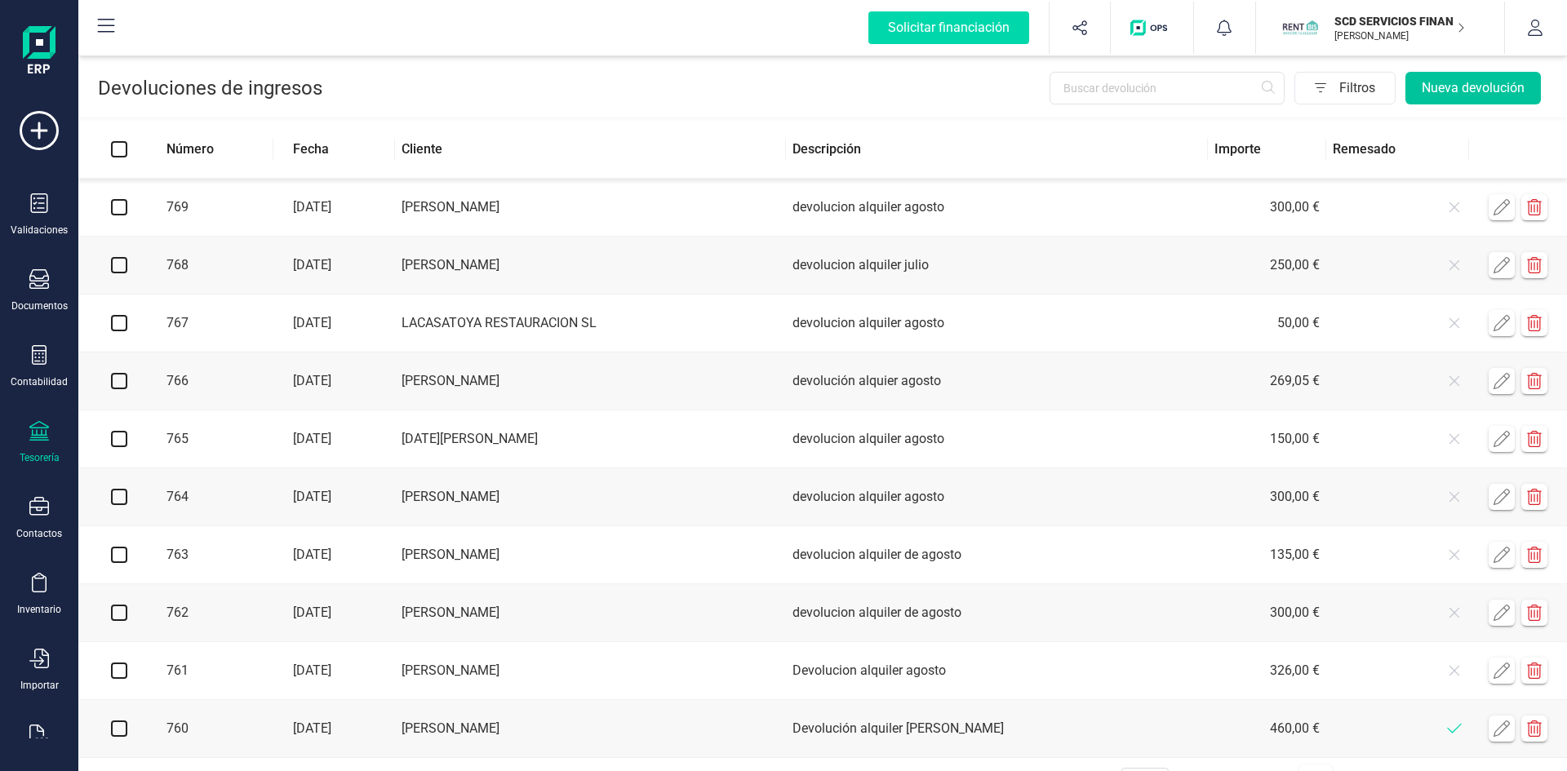
click at [1423, 87] on button "Nueva devolución" at bounding box center [1472, 88] width 135 height 33
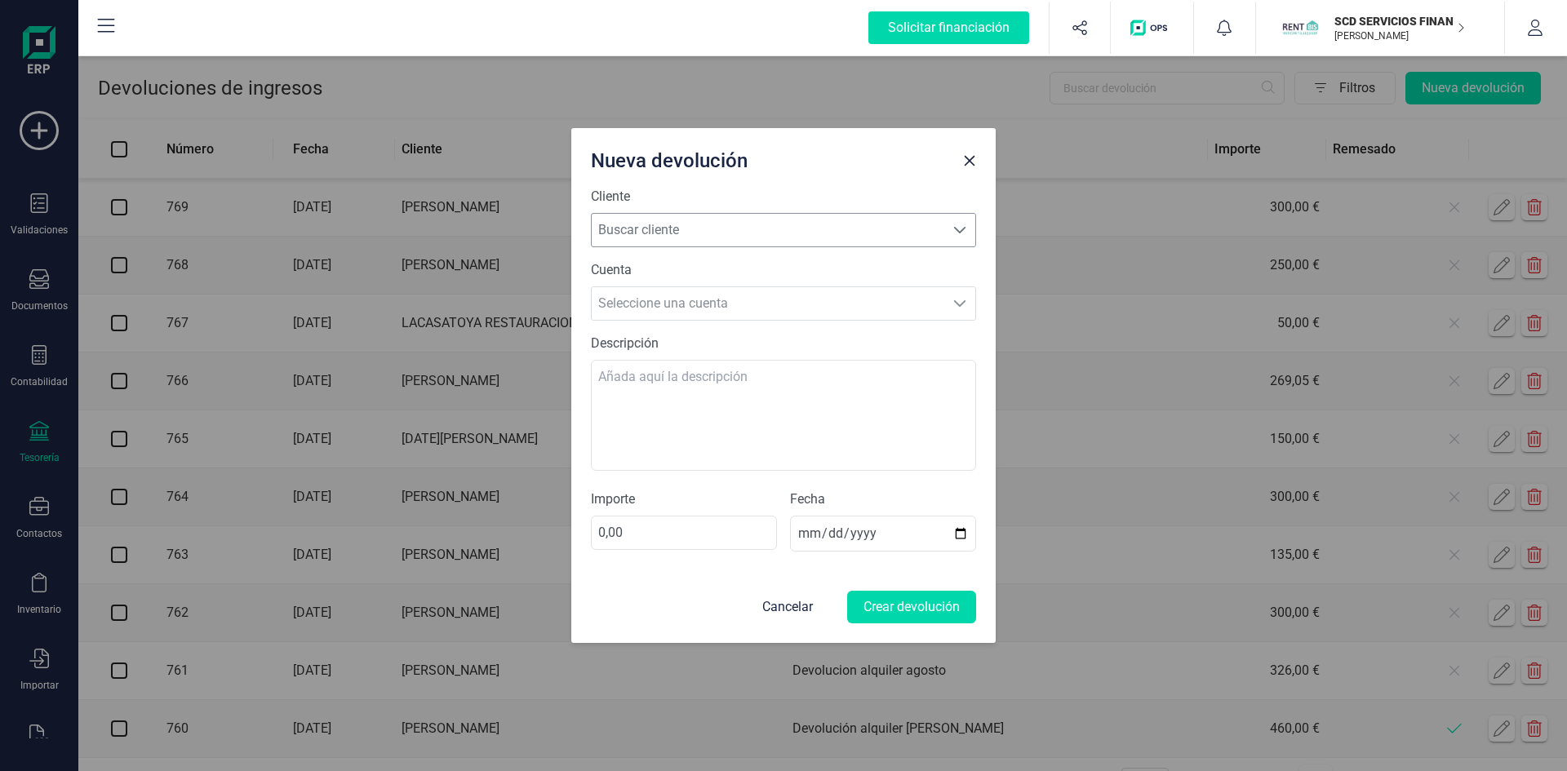
click at [783, 233] on span "Buscar cliente" at bounding box center [768, 230] width 353 height 33
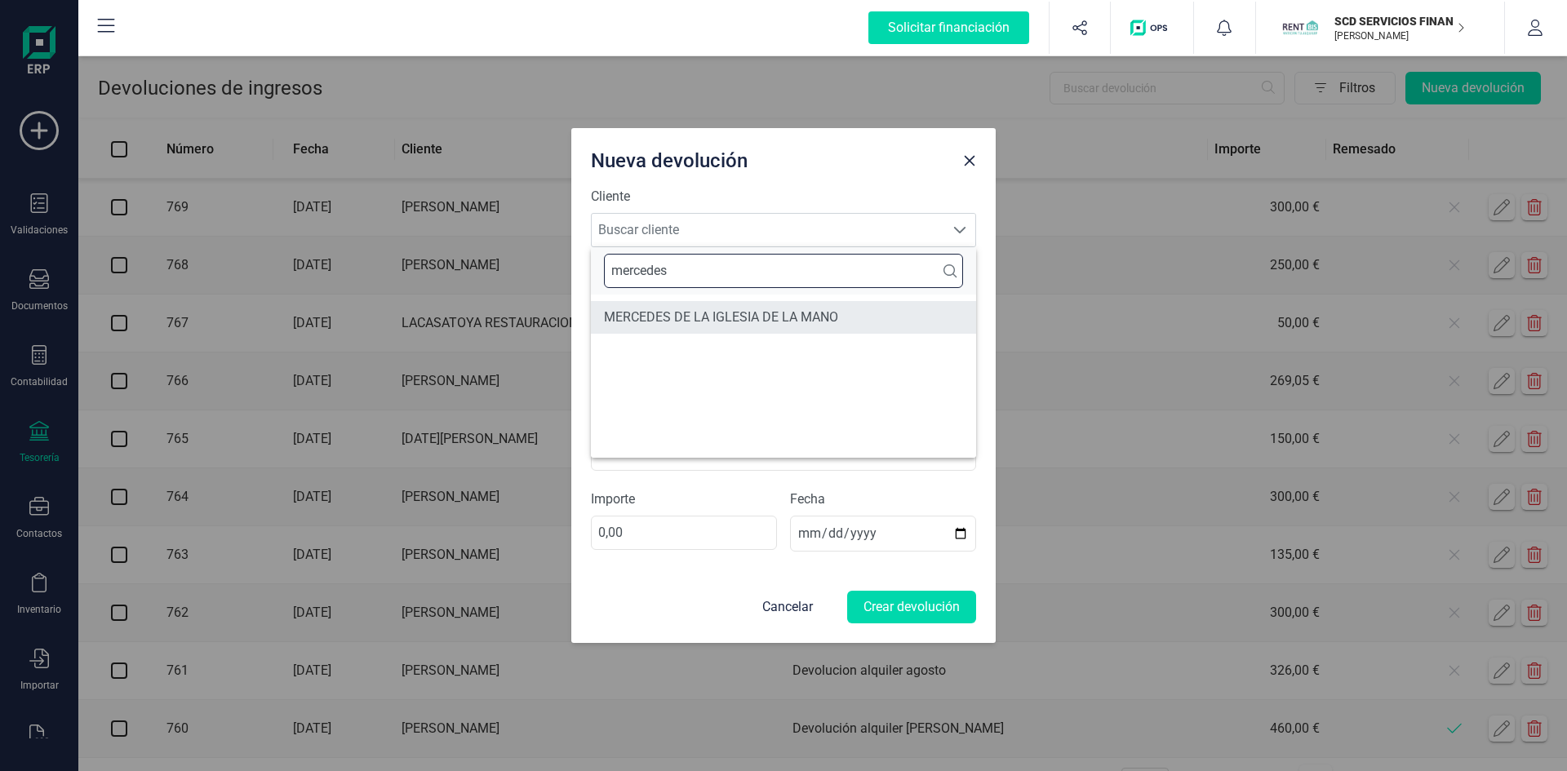
type input "mercedes"
click at [787, 318] on li "MERCEDES DE LA IGLESIA DE LA MANO" at bounding box center [783, 317] width 385 height 33
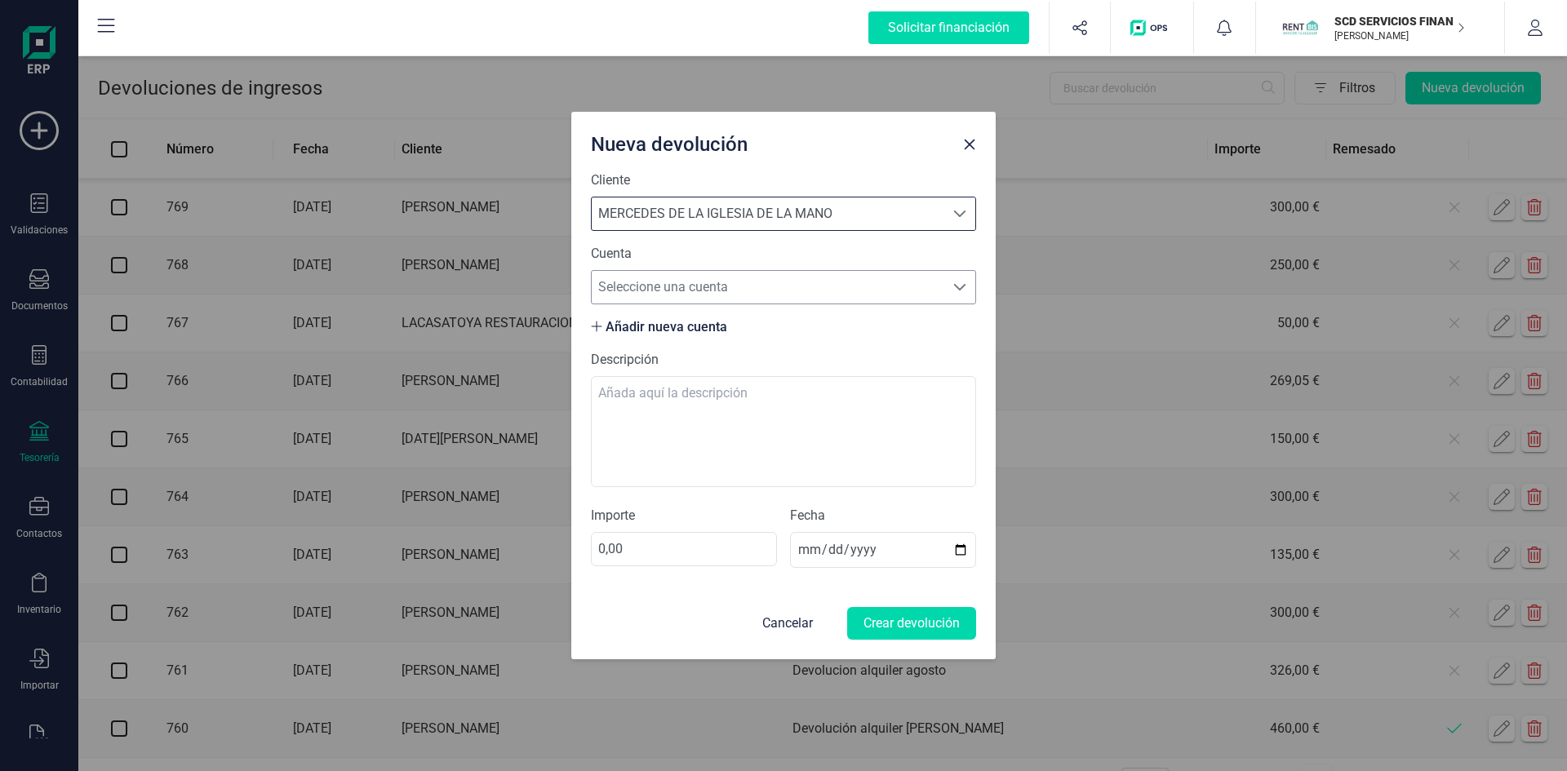
click at [756, 287] on span "Seleccione una cuenta" at bounding box center [768, 287] width 353 height 33
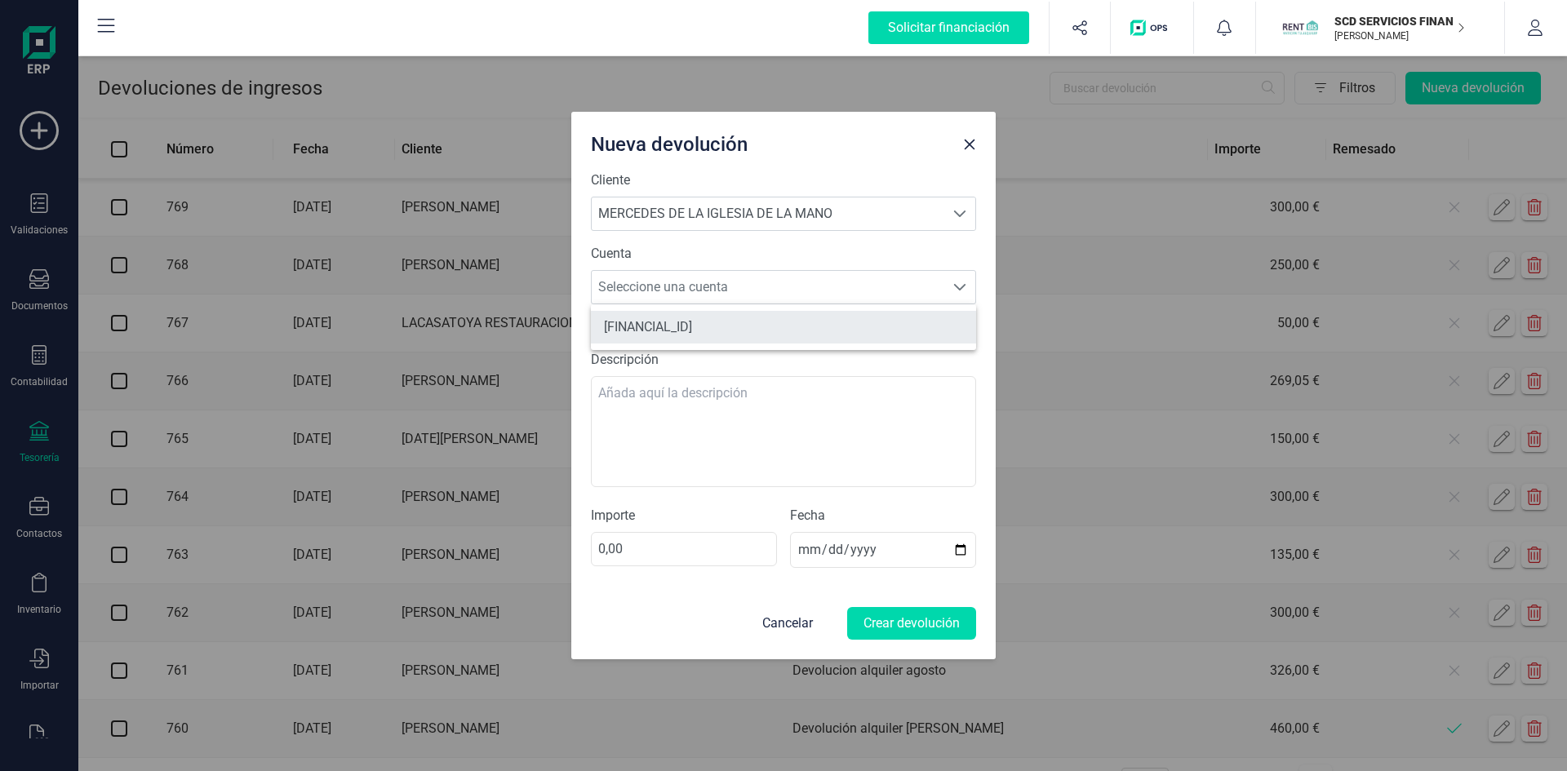
click at [736, 326] on li "ES3400815666710006212331" at bounding box center [783, 327] width 385 height 33
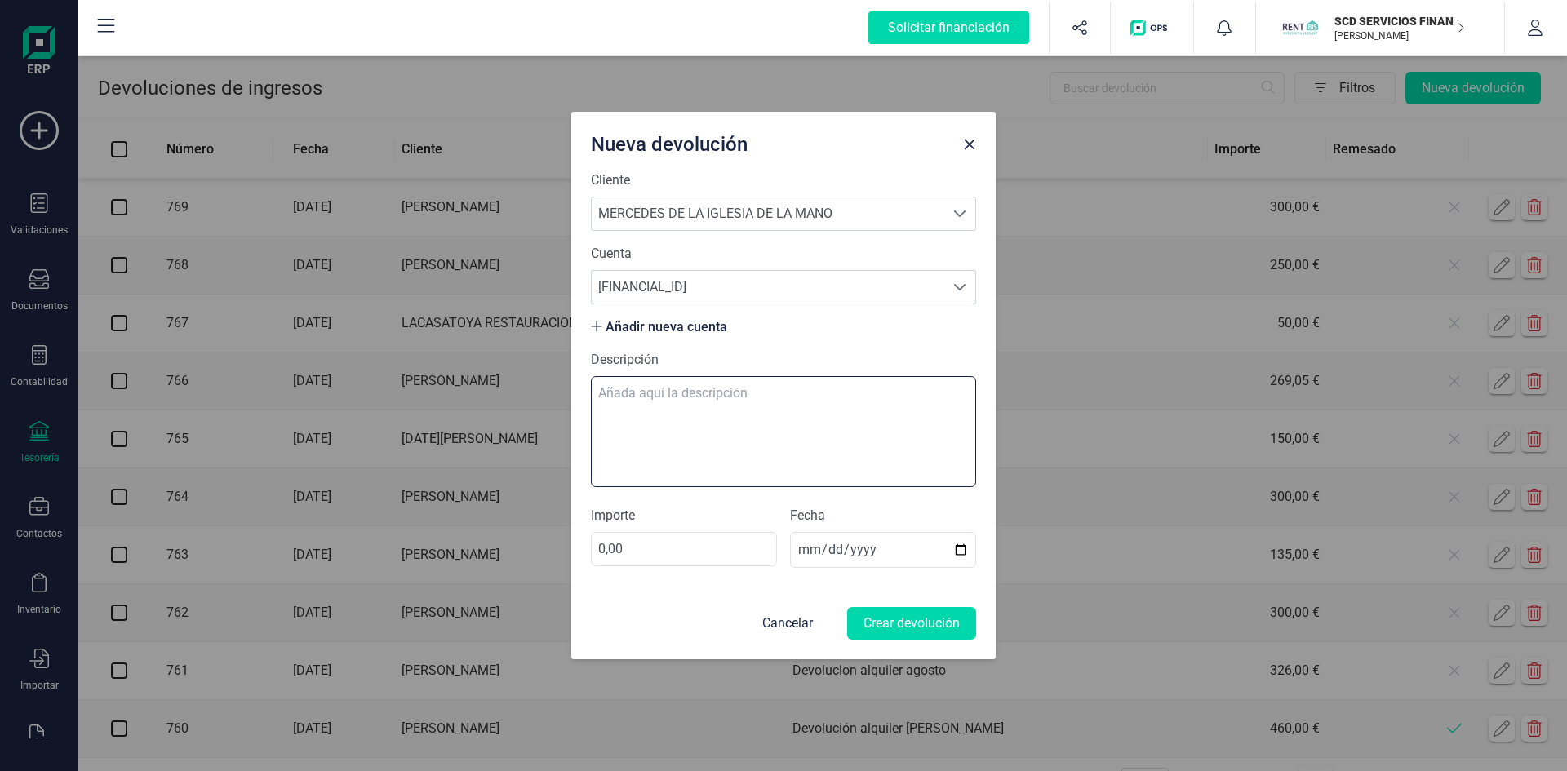
click at [710, 401] on textarea "Descripción" at bounding box center [783, 431] width 385 height 111
type textarea "devolucion alquiler agosto"
click at [714, 542] on input "0,00" at bounding box center [684, 549] width 186 height 34
type input "66,10"
click at [917, 619] on button "Crear devolución" at bounding box center [911, 623] width 129 height 33
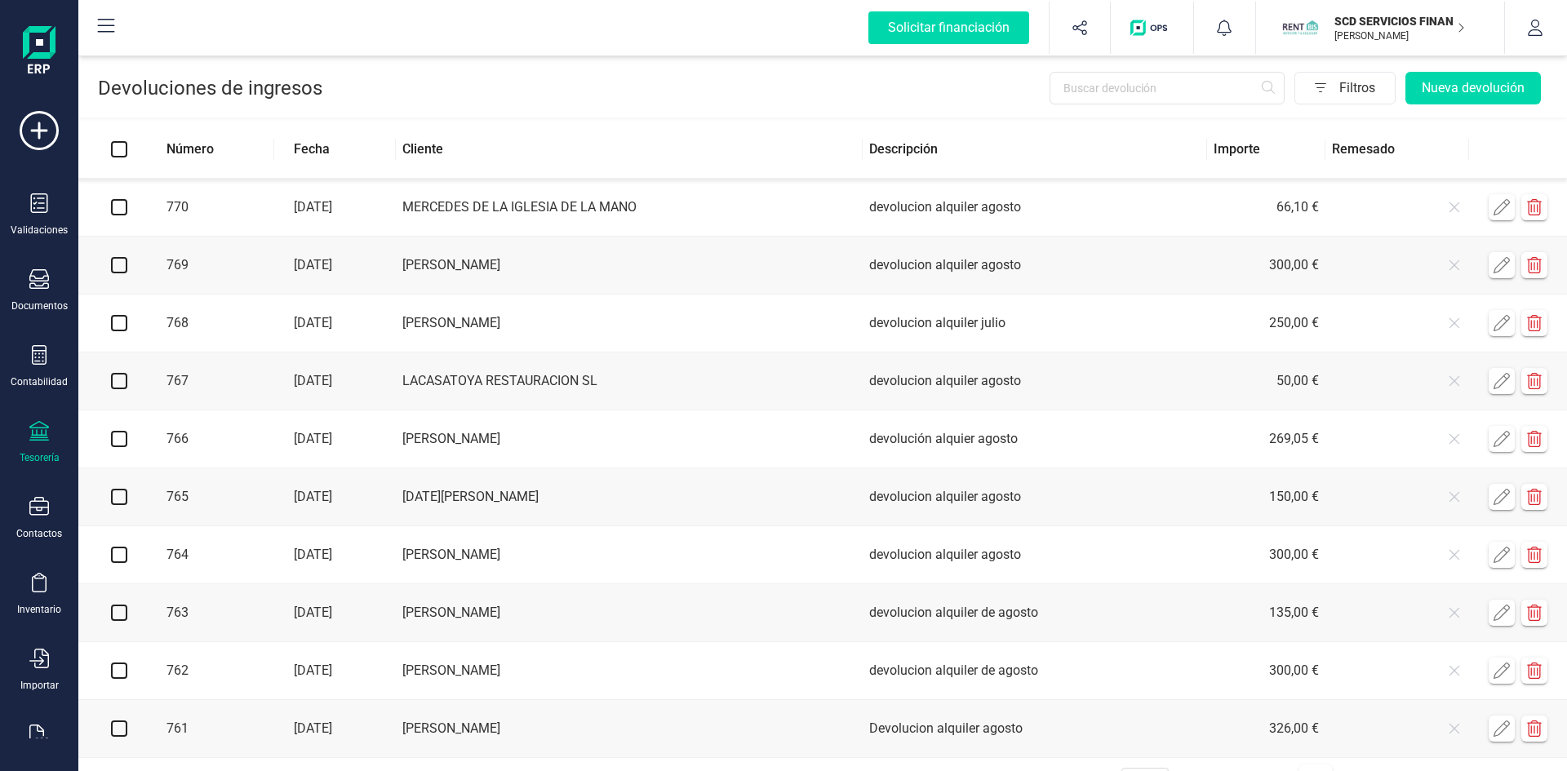
click at [36, 436] on icon at bounding box center [39, 431] width 20 height 20
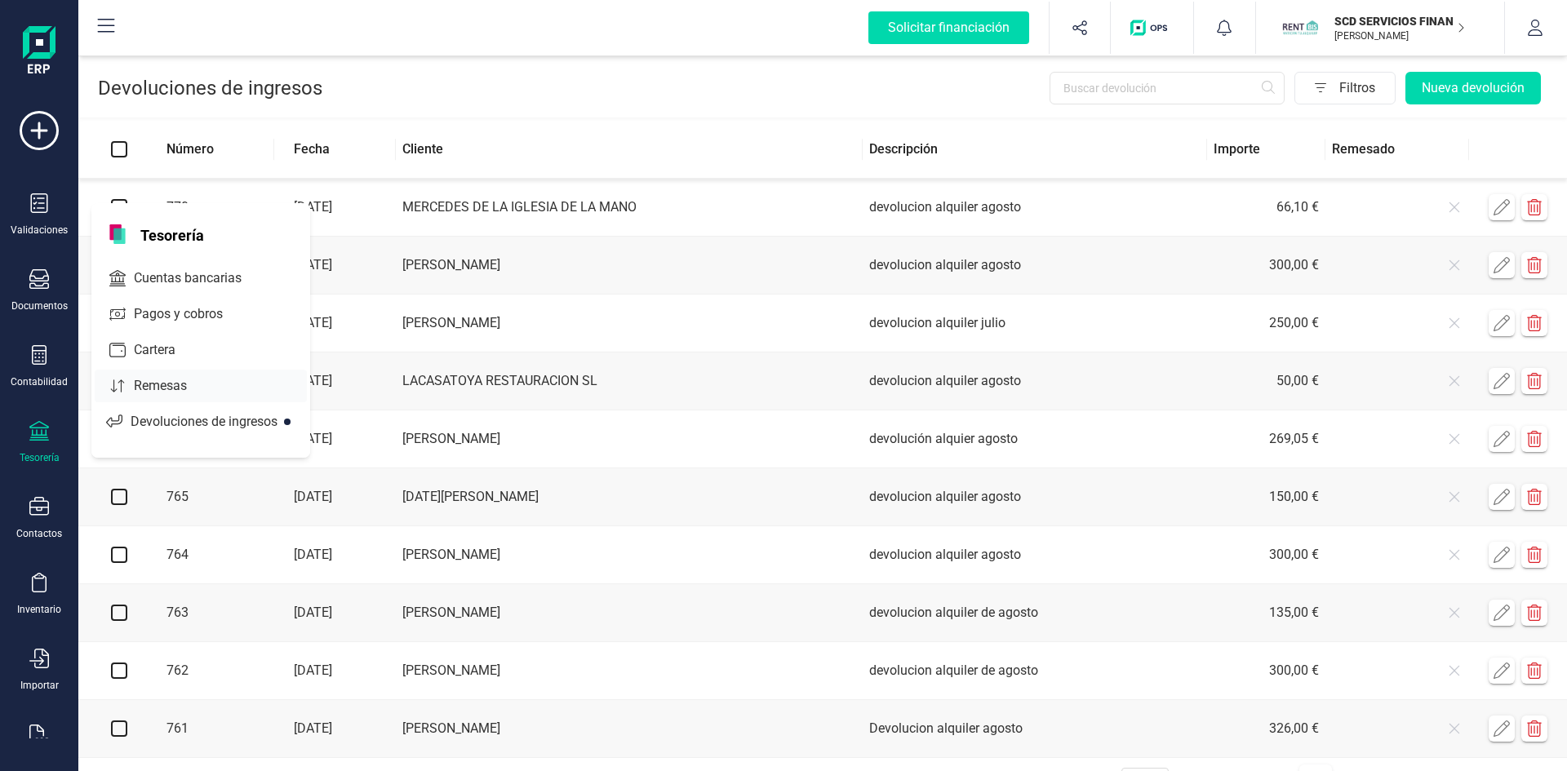
click at [159, 381] on span "Remesas" at bounding box center [171, 386] width 89 height 20
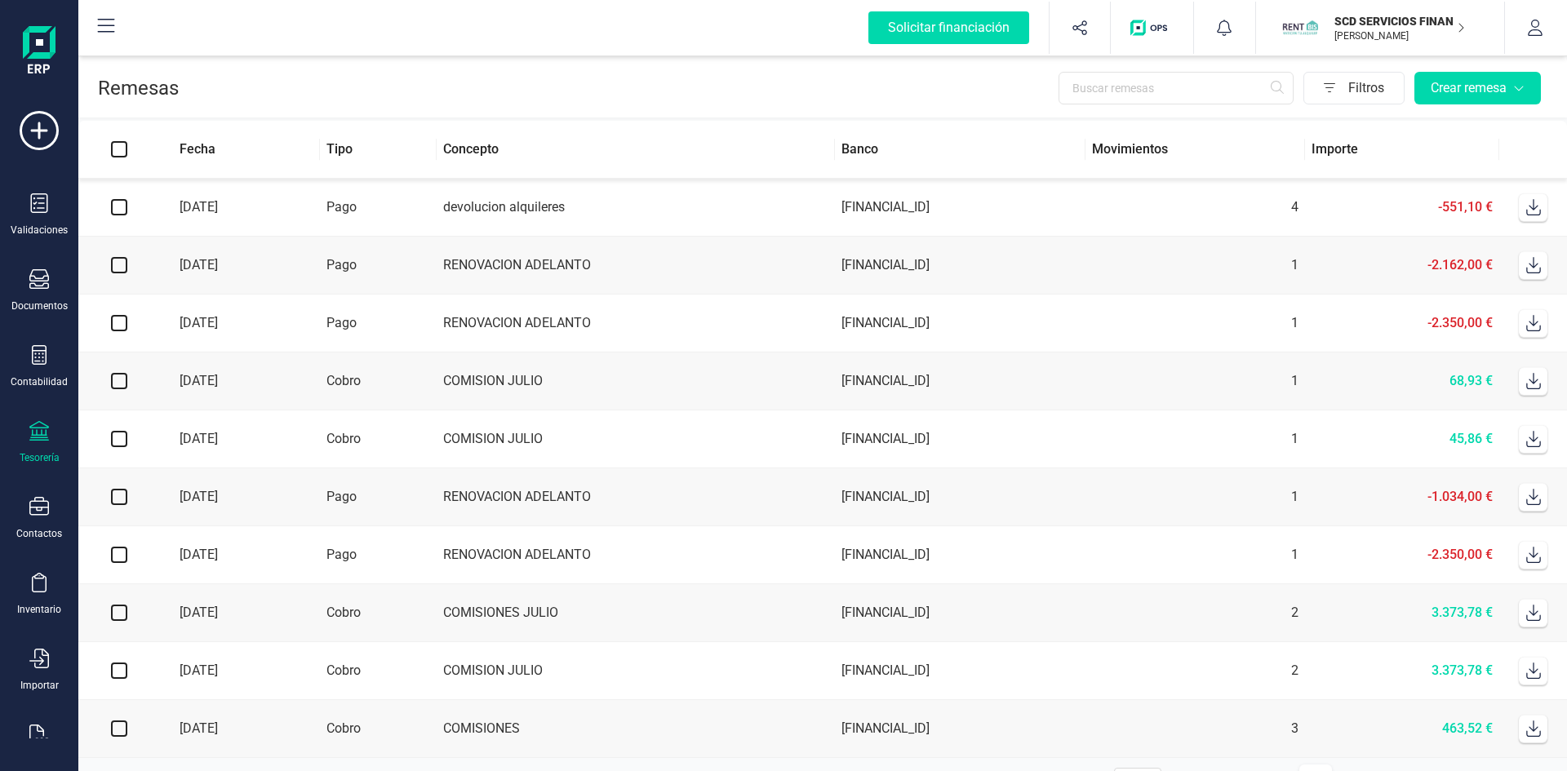
scroll to position [42, 0]
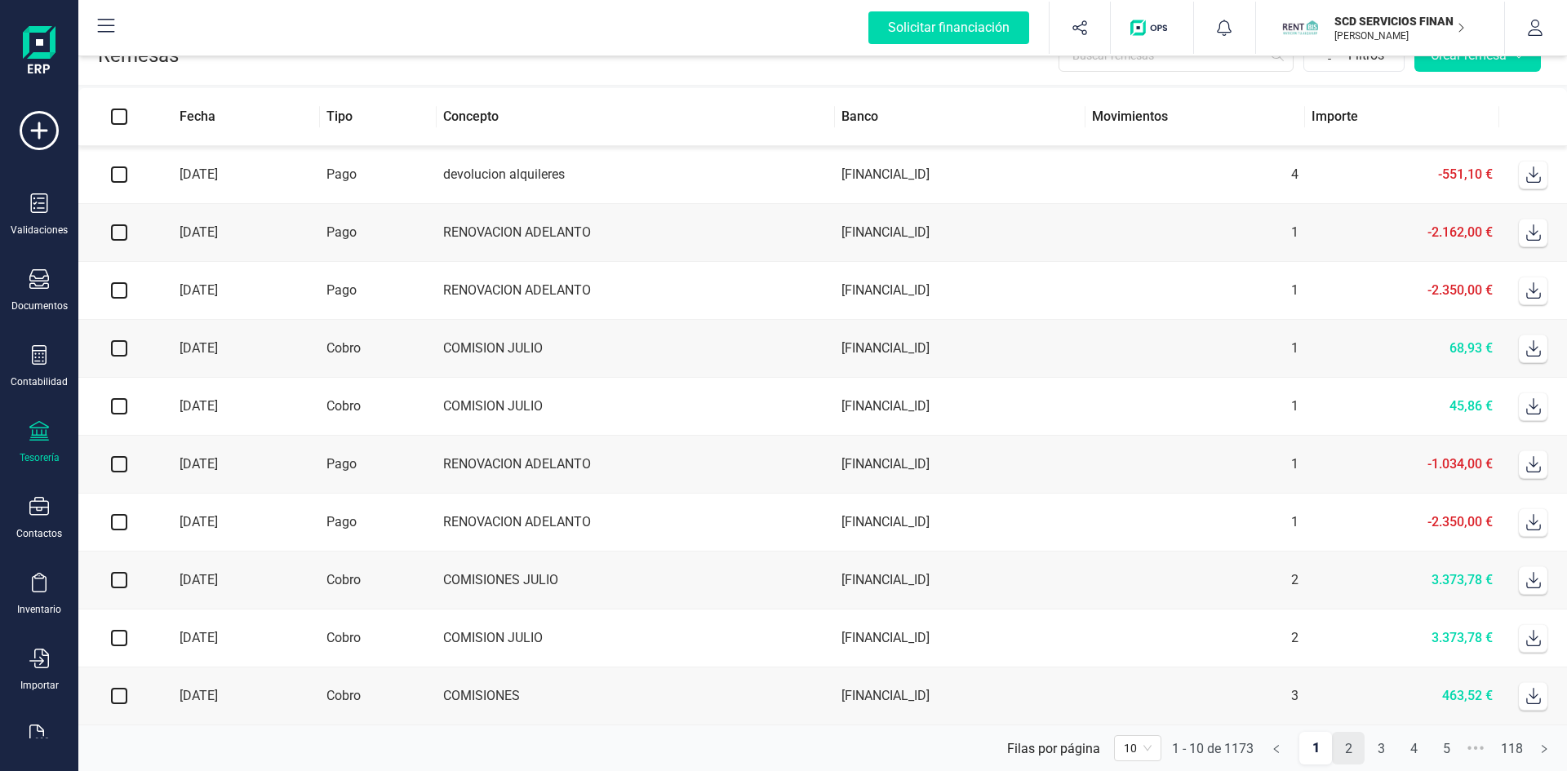
click at [1348, 747] on link "2" at bounding box center [1348, 749] width 31 height 33
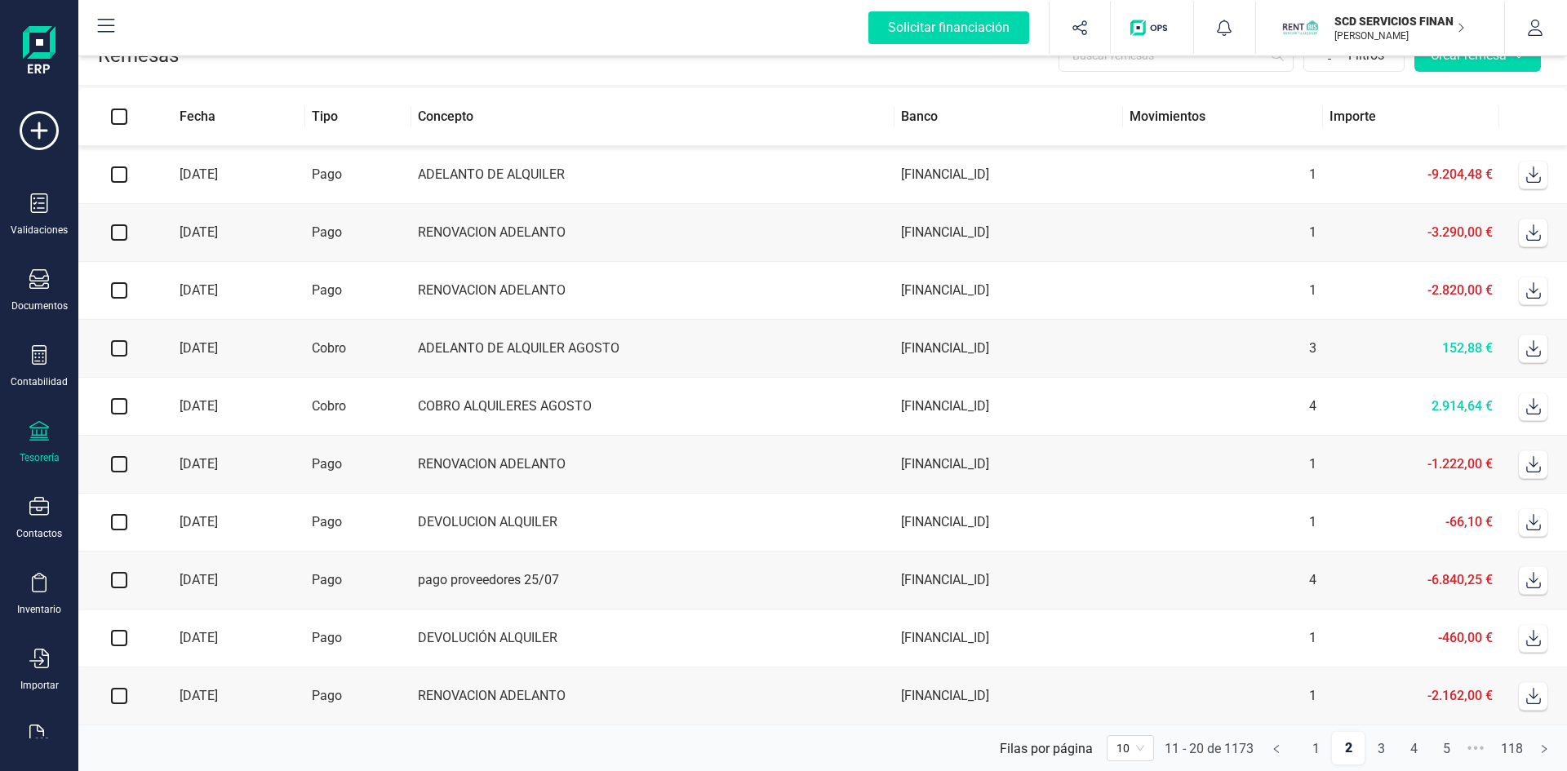
click at [199, 110] on th "Fecha" at bounding box center [232, 117] width 145 height 58
click at [1313, 747] on link "1" at bounding box center [1315, 749] width 31 height 33
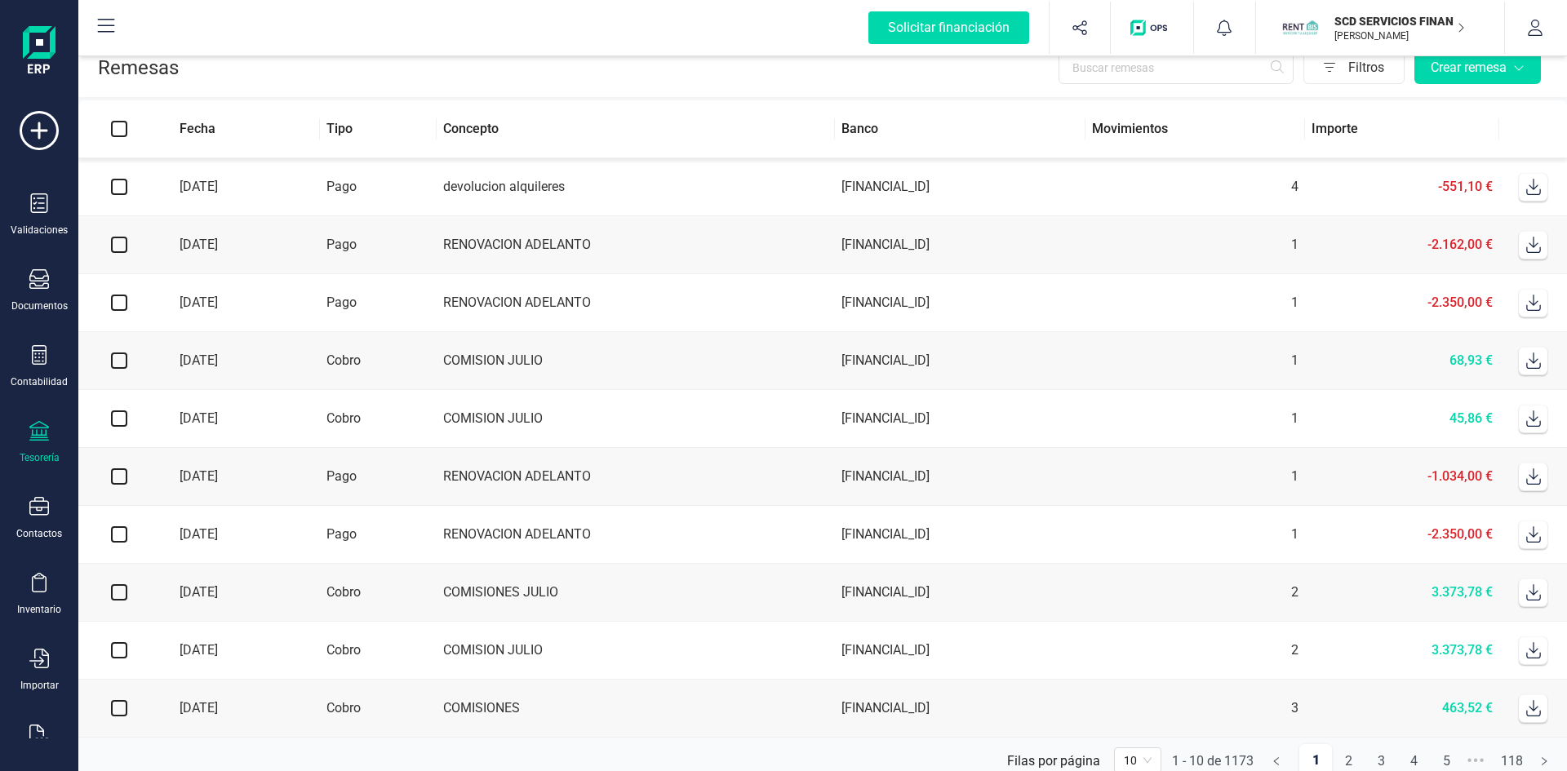
scroll to position [0, 0]
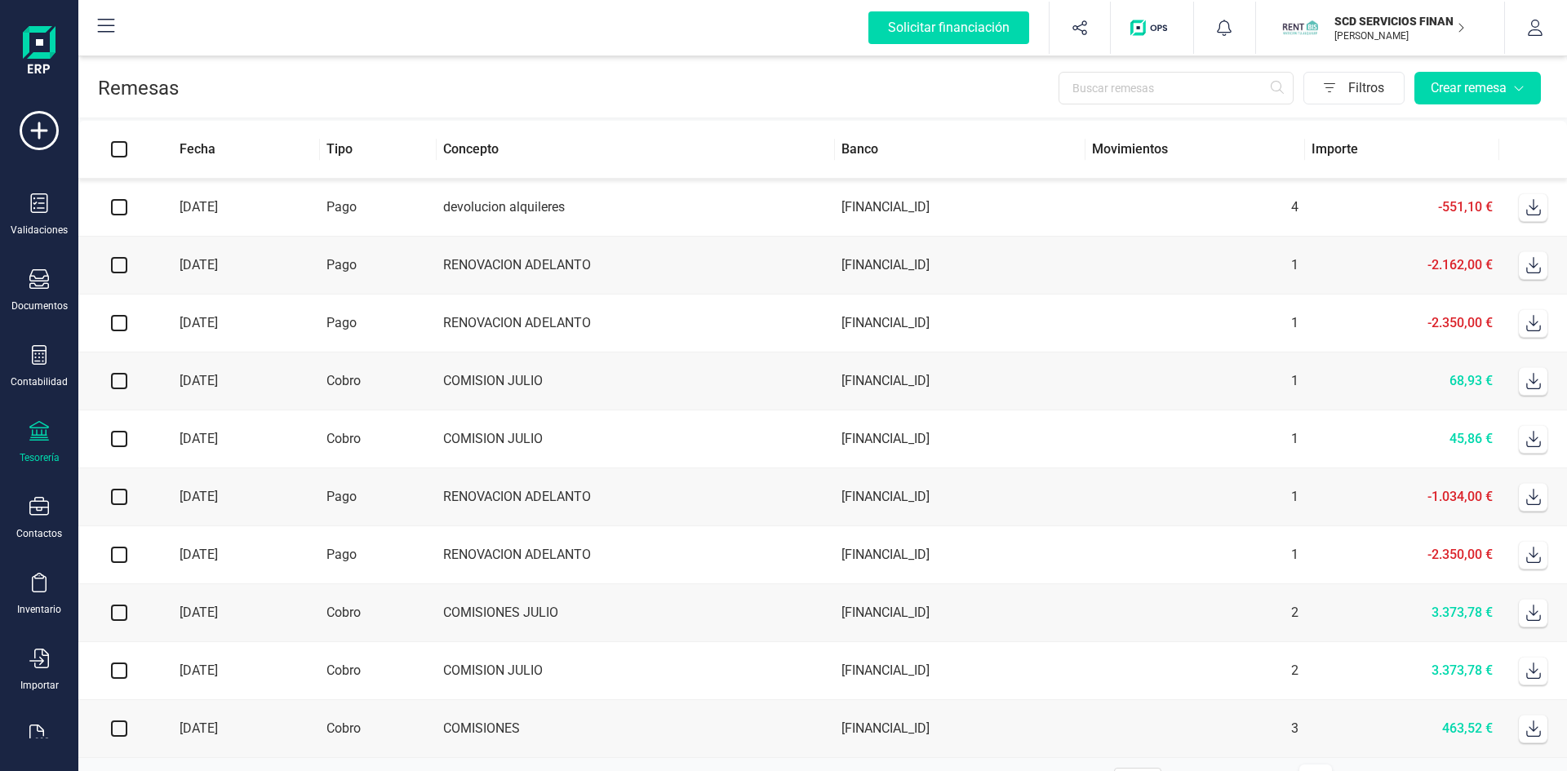
click at [493, 380] on td "COMISION JULIO" at bounding box center [636, 382] width 398 height 58
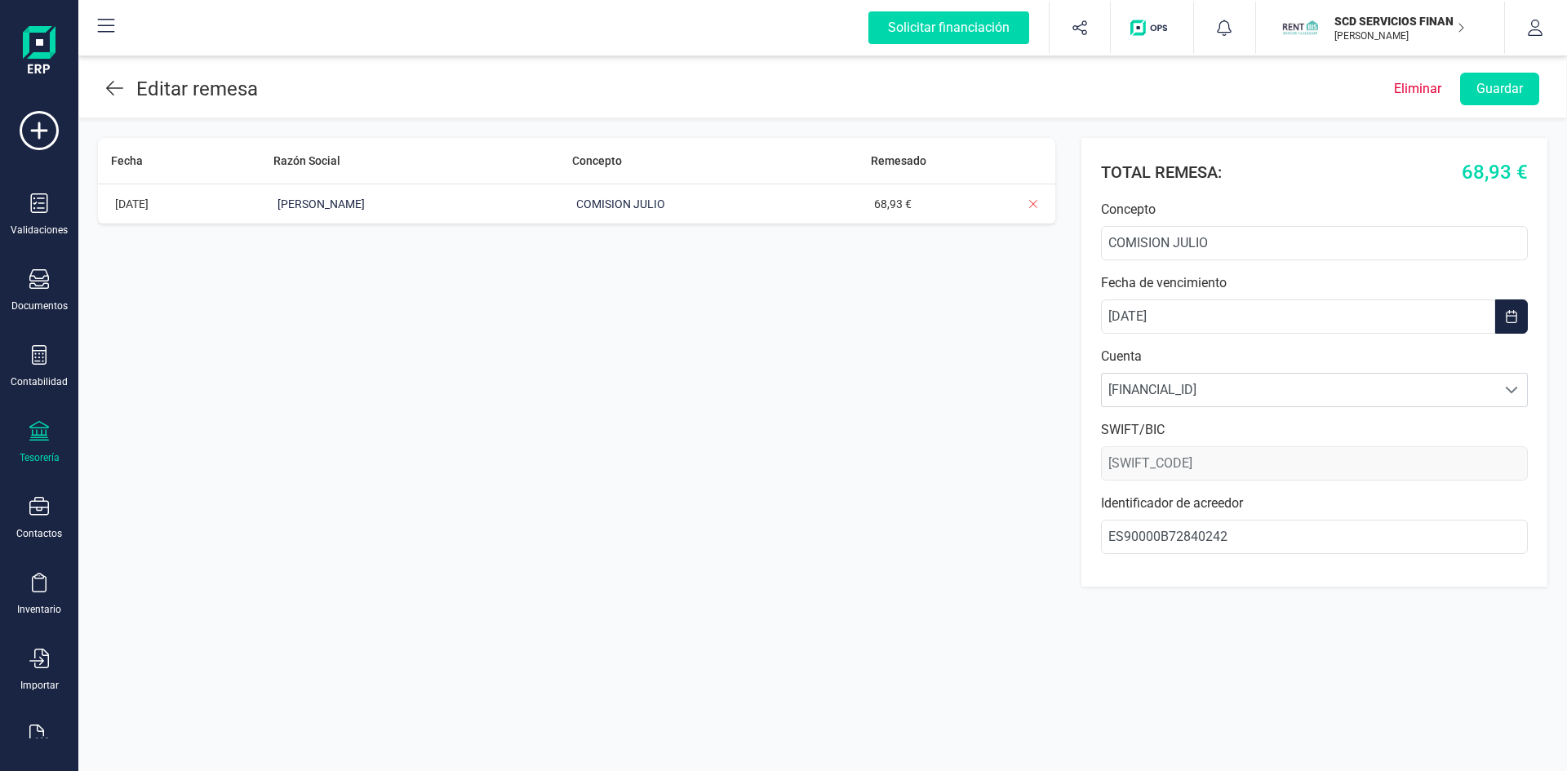
click at [114, 89] on icon at bounding box center [114, 88] width 17 height 20
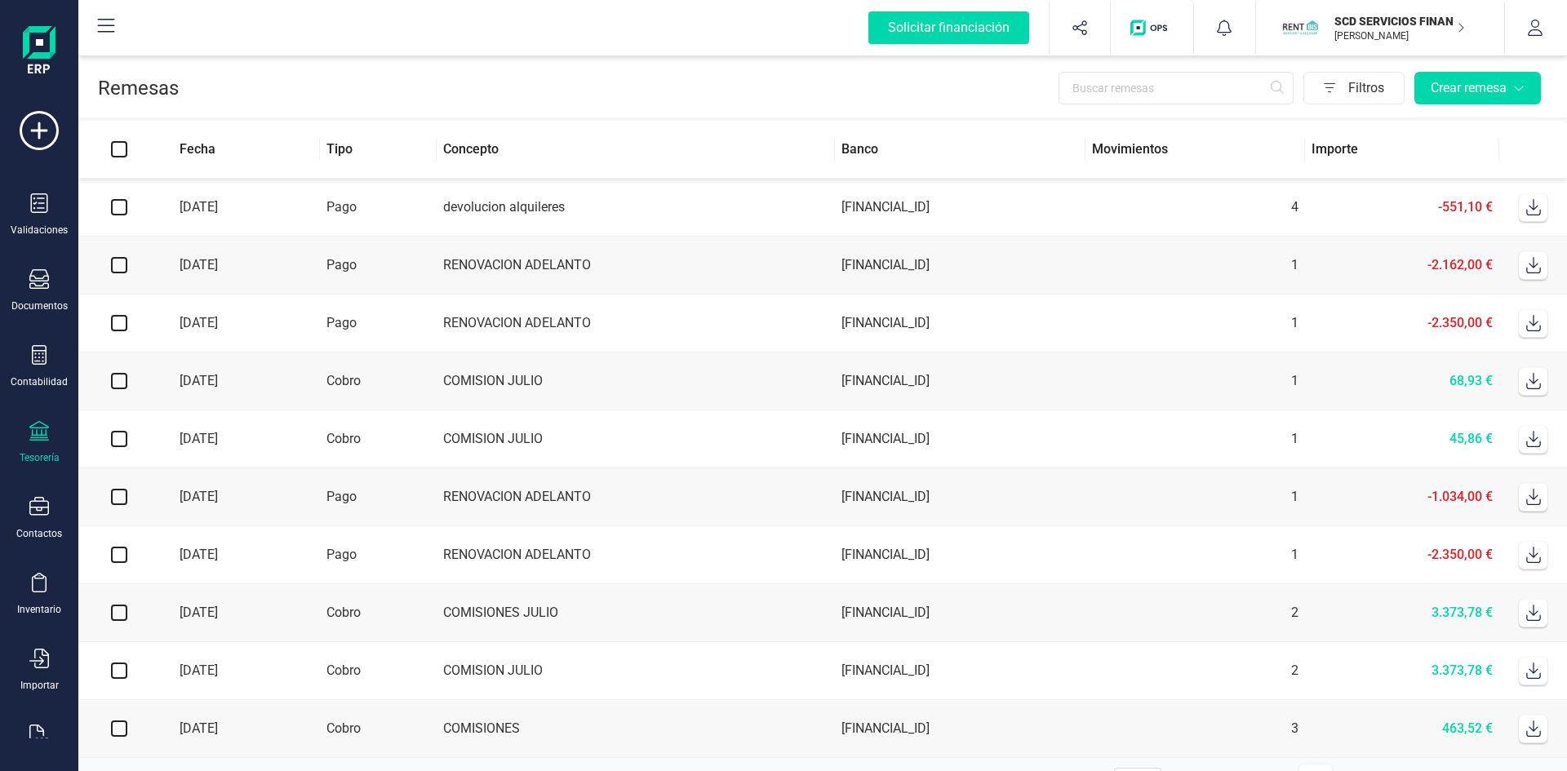
click at [544, 556] on td "RENOVACION ADELANTO" at bounding box center [636, 555] width 398 height 58
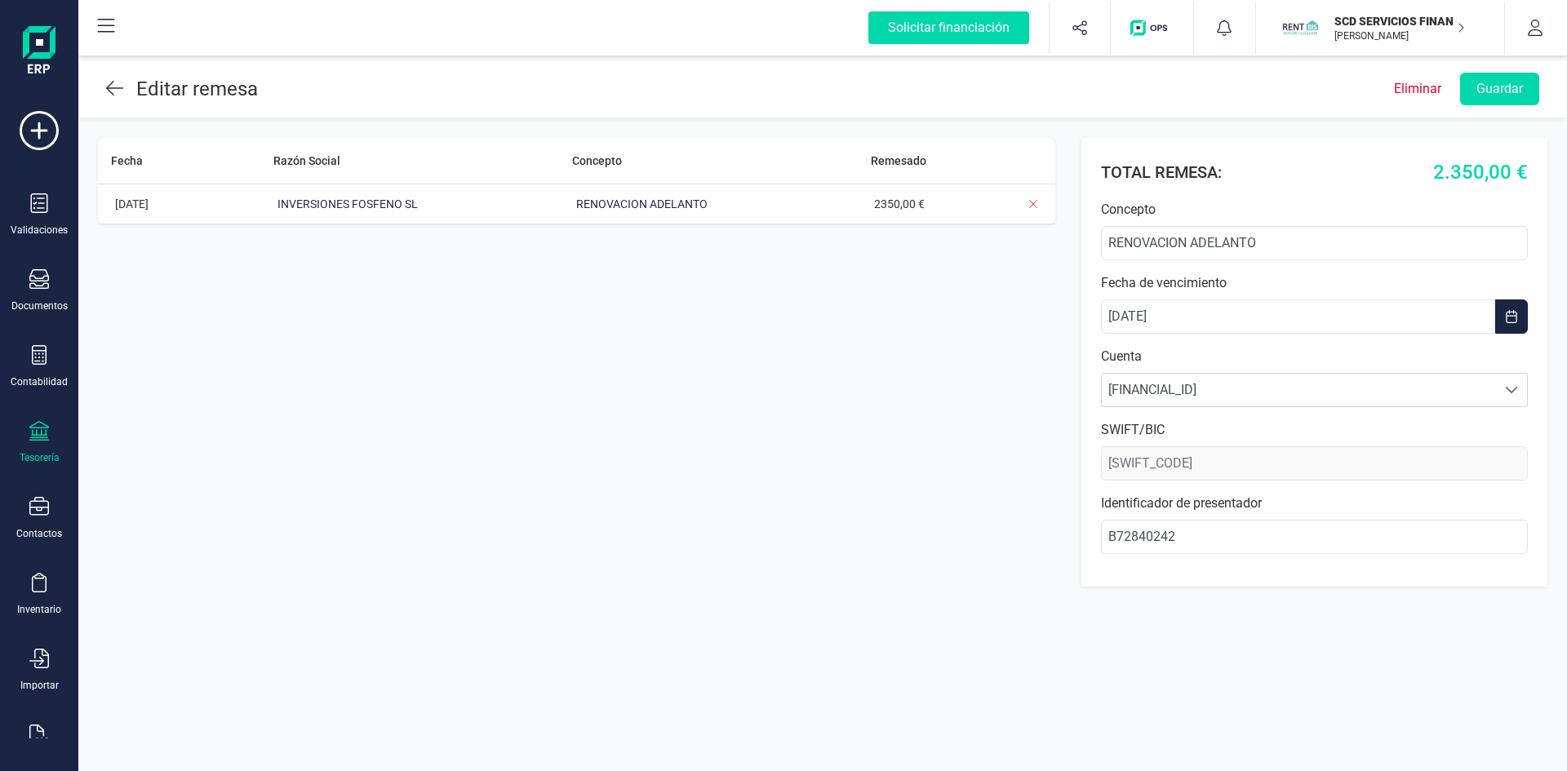
click at [105, 91] on header "Editar remesa Eliminar Guardar" at bounding box center [822, 85] width 1487 height 64
click at [113, 89] on icon at bounding box center [114, 88] width 17 height 20
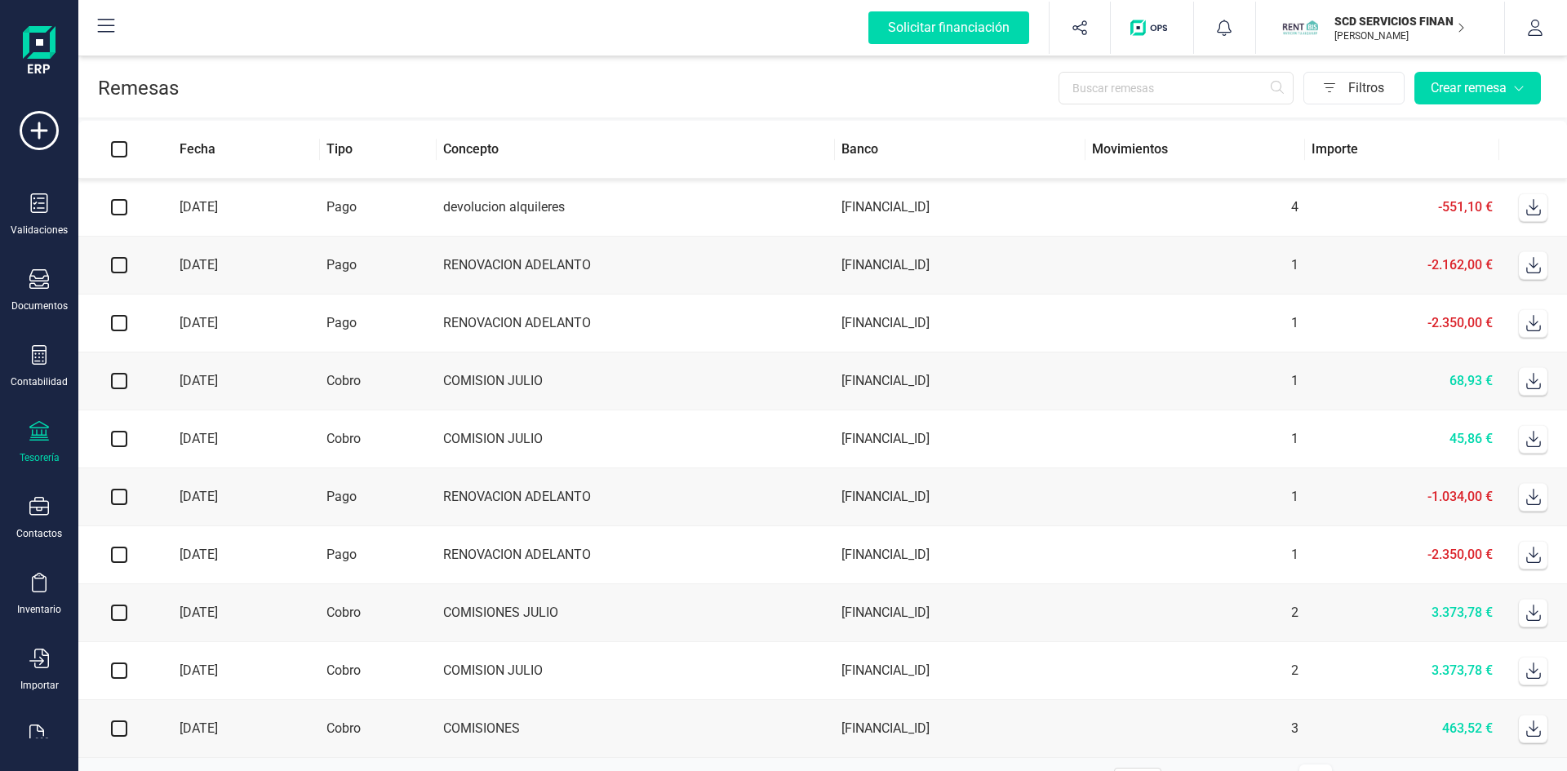
click at [488, 267] on td "RENOVACION ADELANTO" at bounding box center [636, 266] width 398 height 58
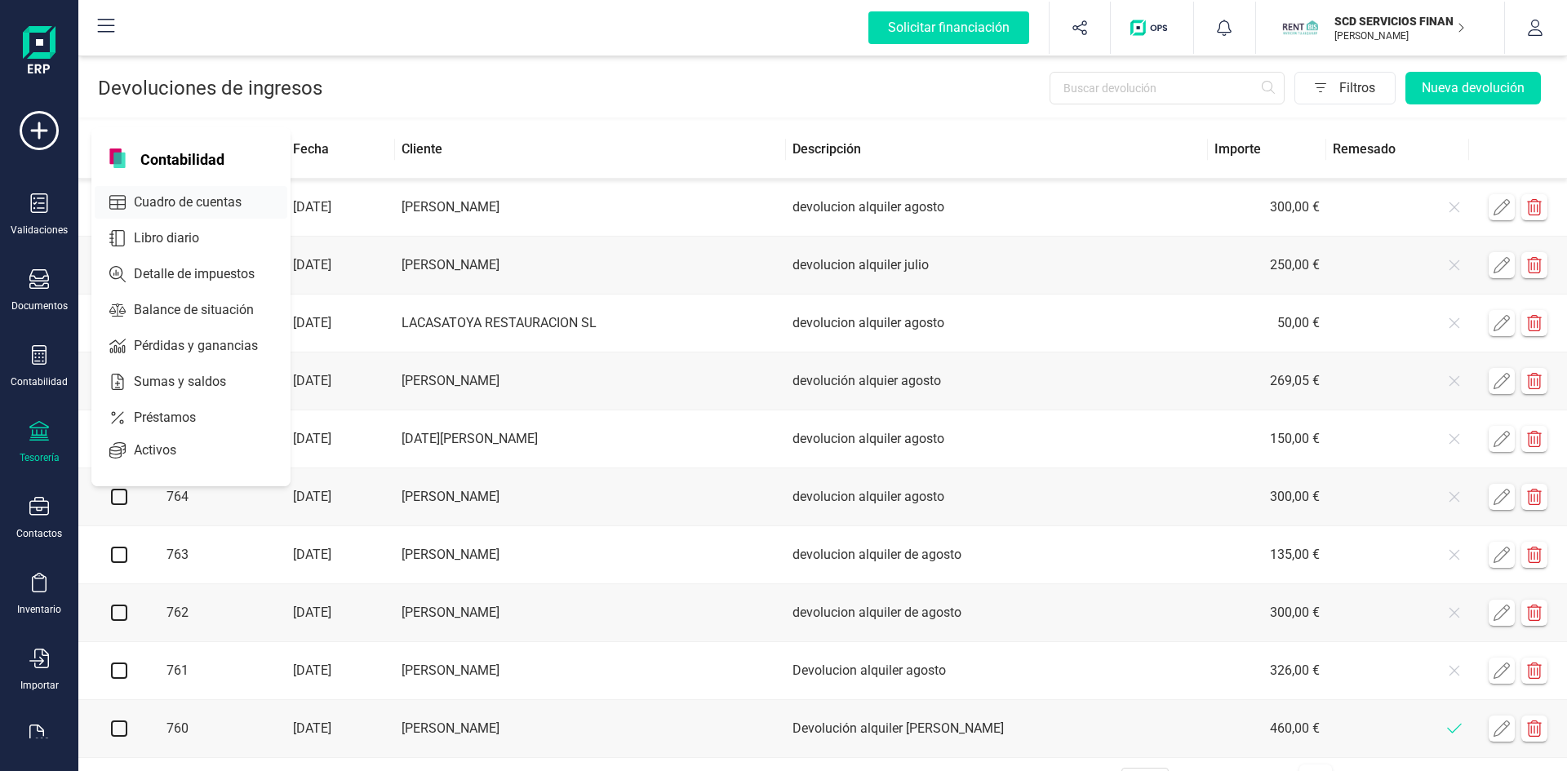
click at [188, 200] on span "Cuadro de cuentas" at bounding box center [199, 203] width 144 height 20
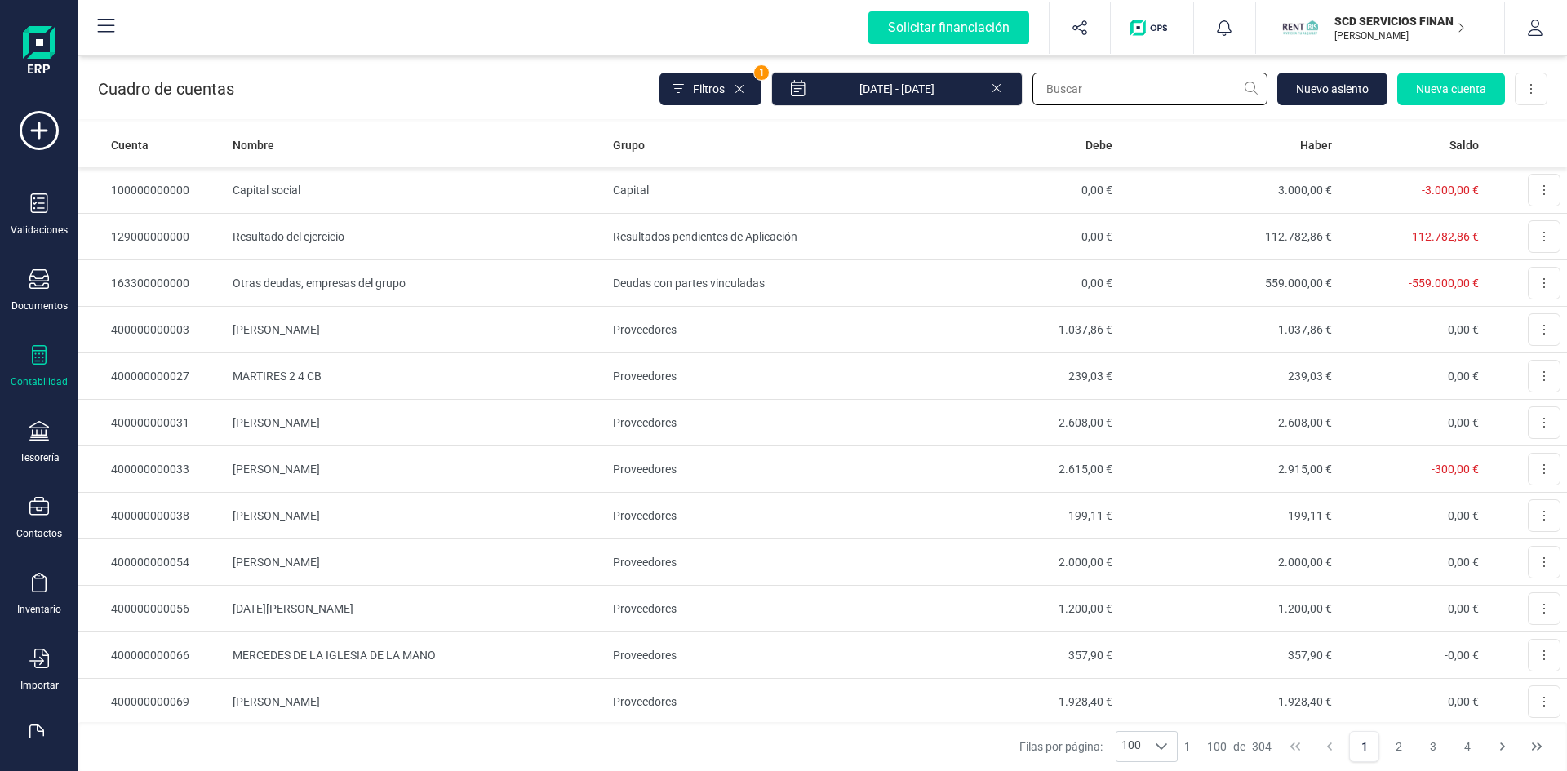
click at [1081, 91] on input "text" at bounding box center [1149, 89] width 235 height 33
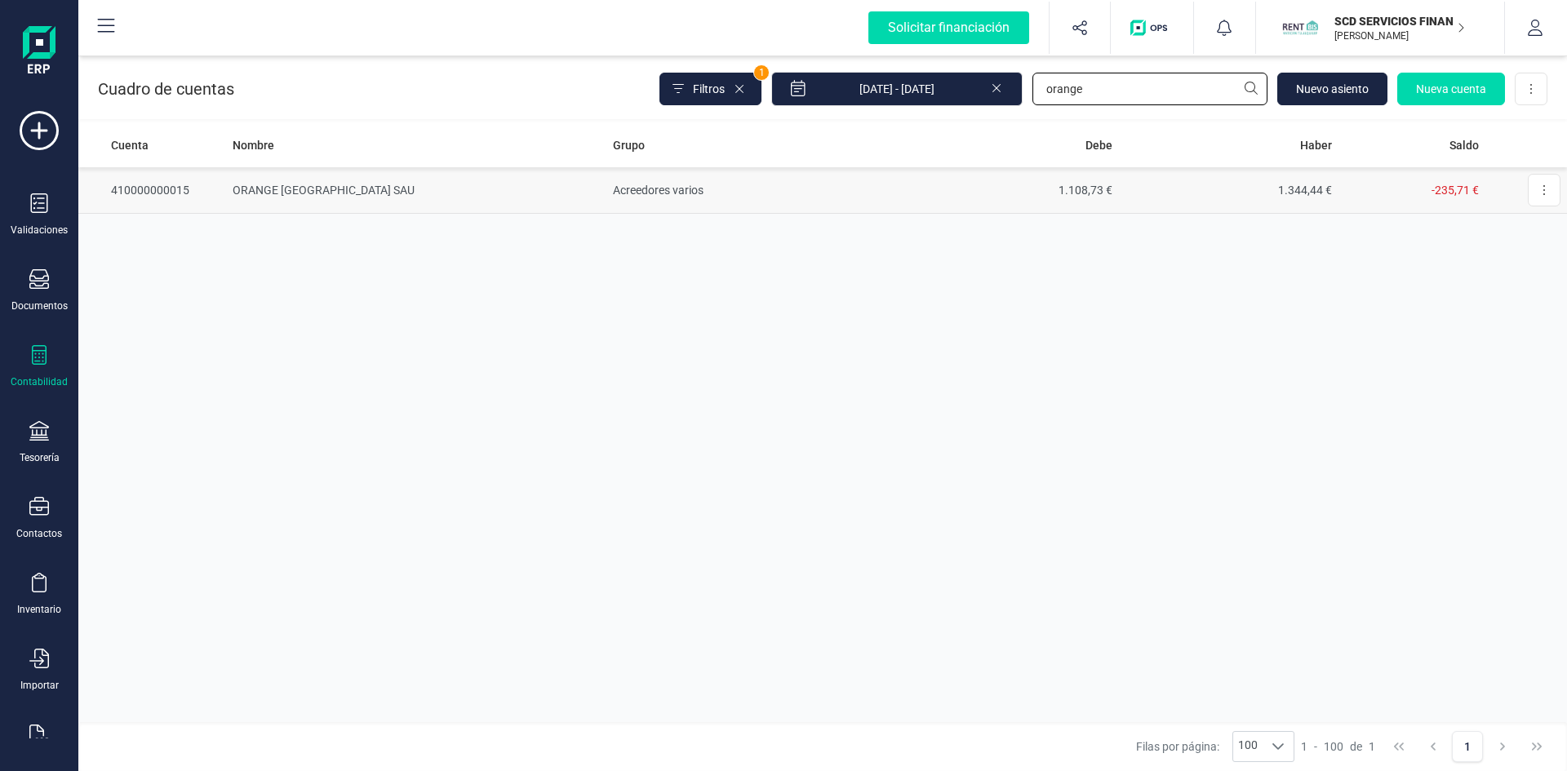
type input "orange"
click at [319, 191] on td "ORANGE [GEOGRAPHIC_DATA] SAU" at bounding box center [416, 190] width 380 height 47
drag, startPoint x: 1103, startPoint y: 89, endPoint x: 796, endPoint y: 105, distance: 308.1
click at [814, 105] on div "Filtros 1 [DATE] - [DATE] orange [GEOGRAPHIC_DATA] Nueva cuenta Descargar Excel" at bounding box center [1103, 89] width 888 height 34
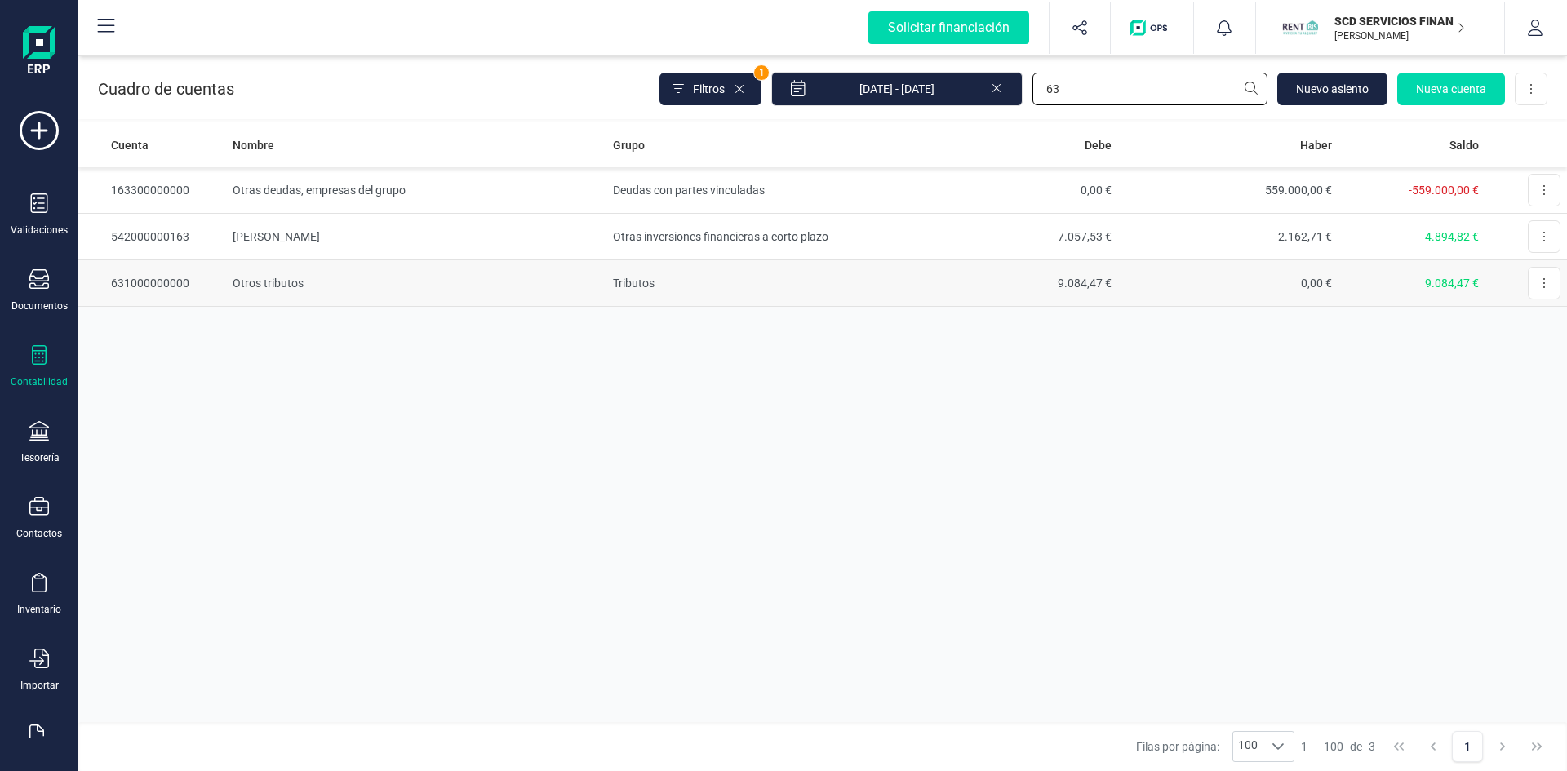
type input "63"
click at [140, 279] on td "631000000000" at bounding box center [152, 283] width 148 height 47
drag, startPoint x: 1110, startPoint y: 87, endPoint x: 877, endPoint y: 91, distance: 233.4
click at [877, 93] on div "Filtros 1 [DATE] - [DATE] 63 [GEOGRAPHIC_DATA] cuenta Descargar Excel" at bounding box center [1103, 89] width 888 height 34
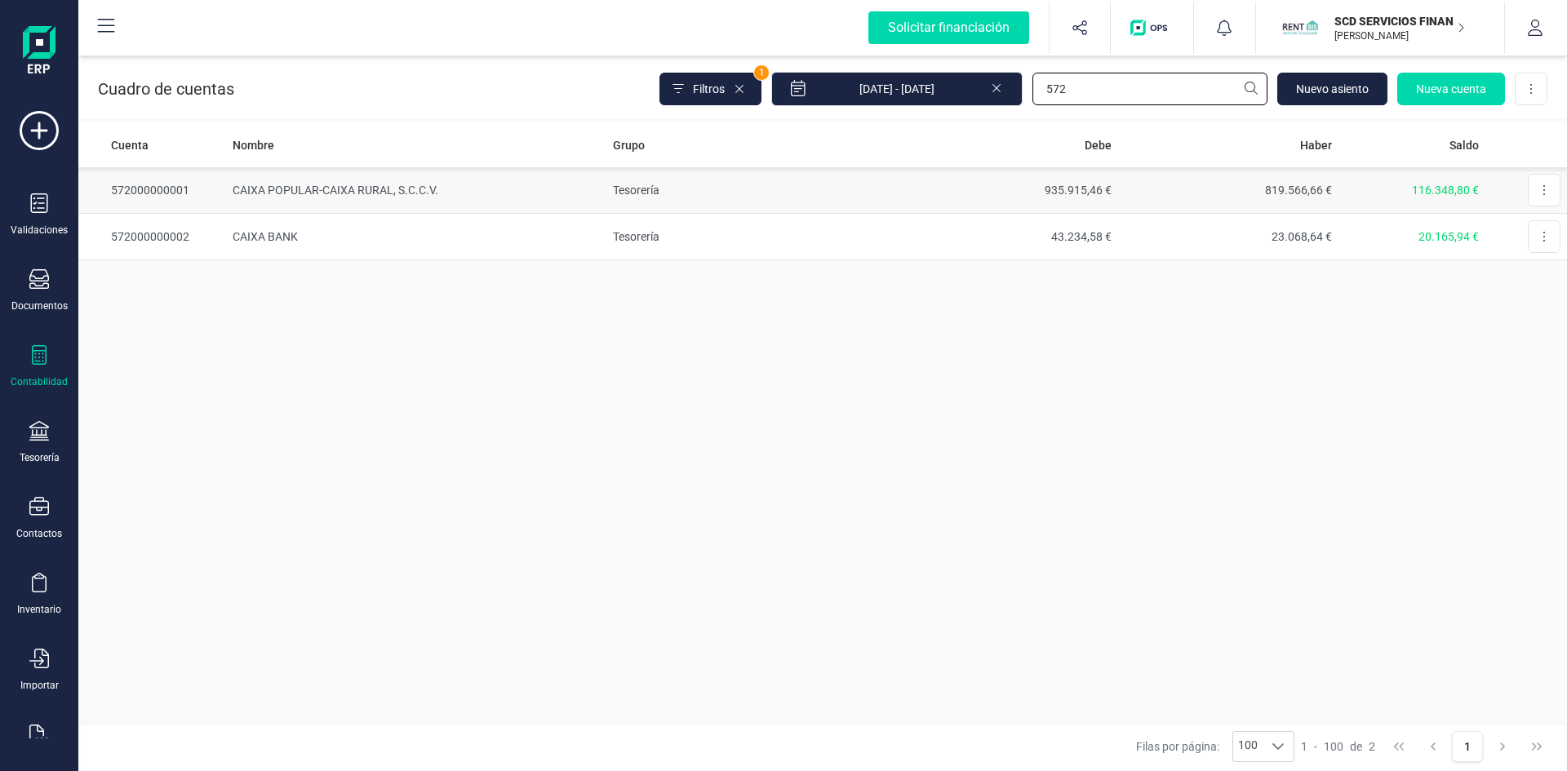
type input "572"
click at [287, 189] on td "CAIXA POPULAR-CAIXA RURAL, S.C.C.V." at bounding box center [415, 190] width 379 height 47
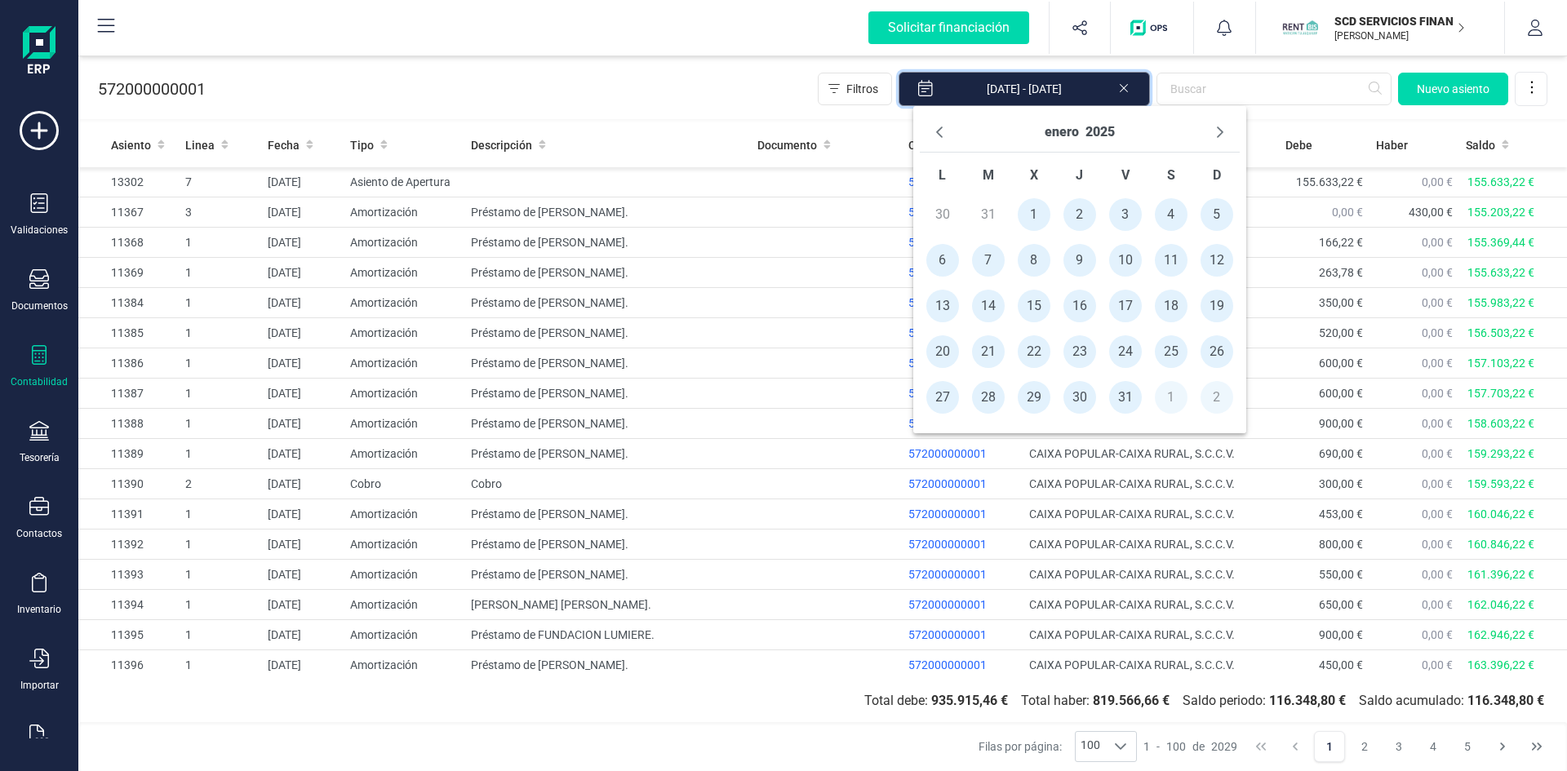
click at [1102, 89] on input "[DATE] - [DATE]" at bounding box center [1024, 89] width 251 height 34
click at [1063, 133] on button "enero" at bounding box center [1062, 132] width 34 height 26
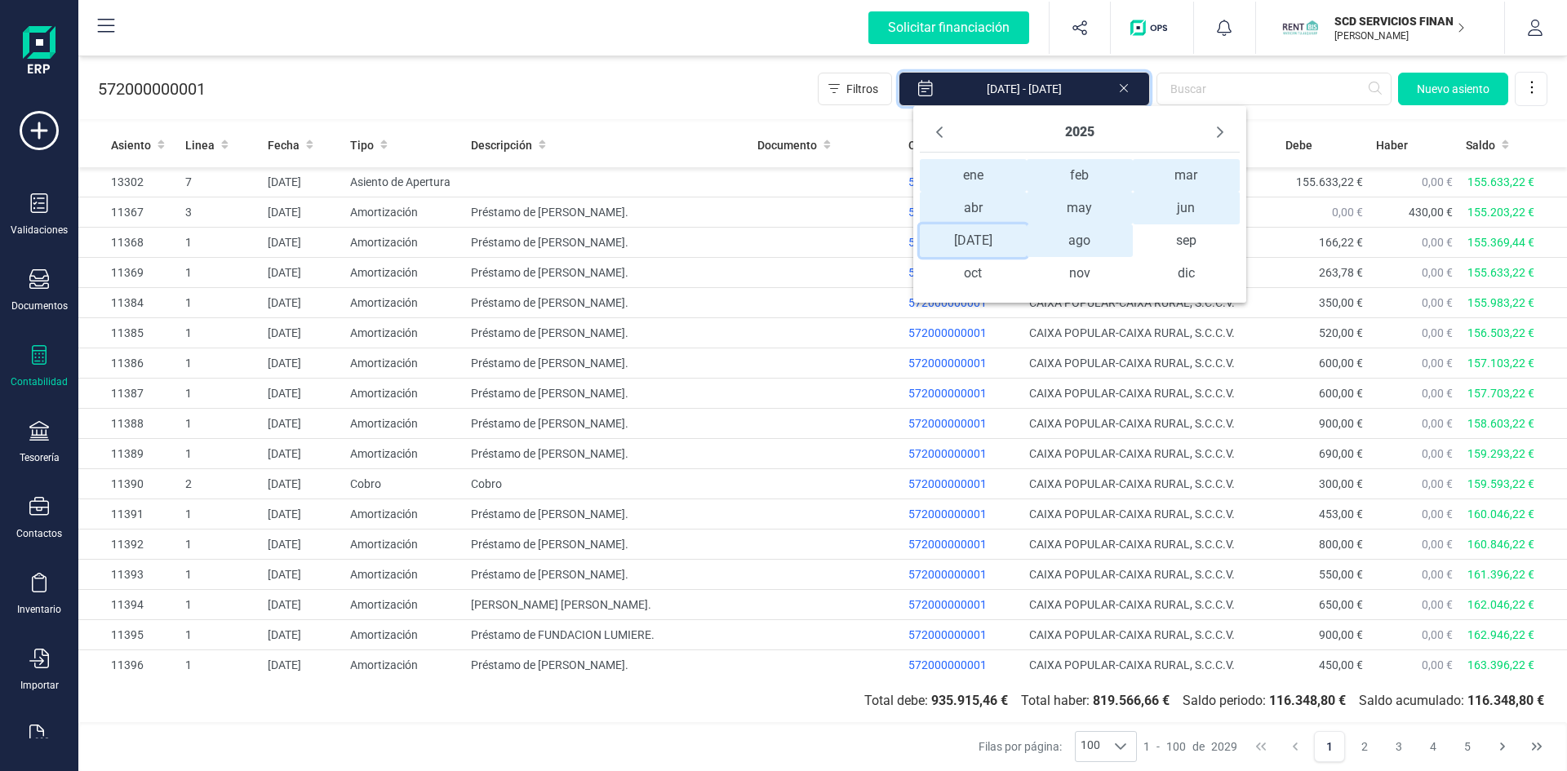
click at [971, 244] on span "[DATE] [DATE]" at bounding box center [973, 240] width 107 height 33
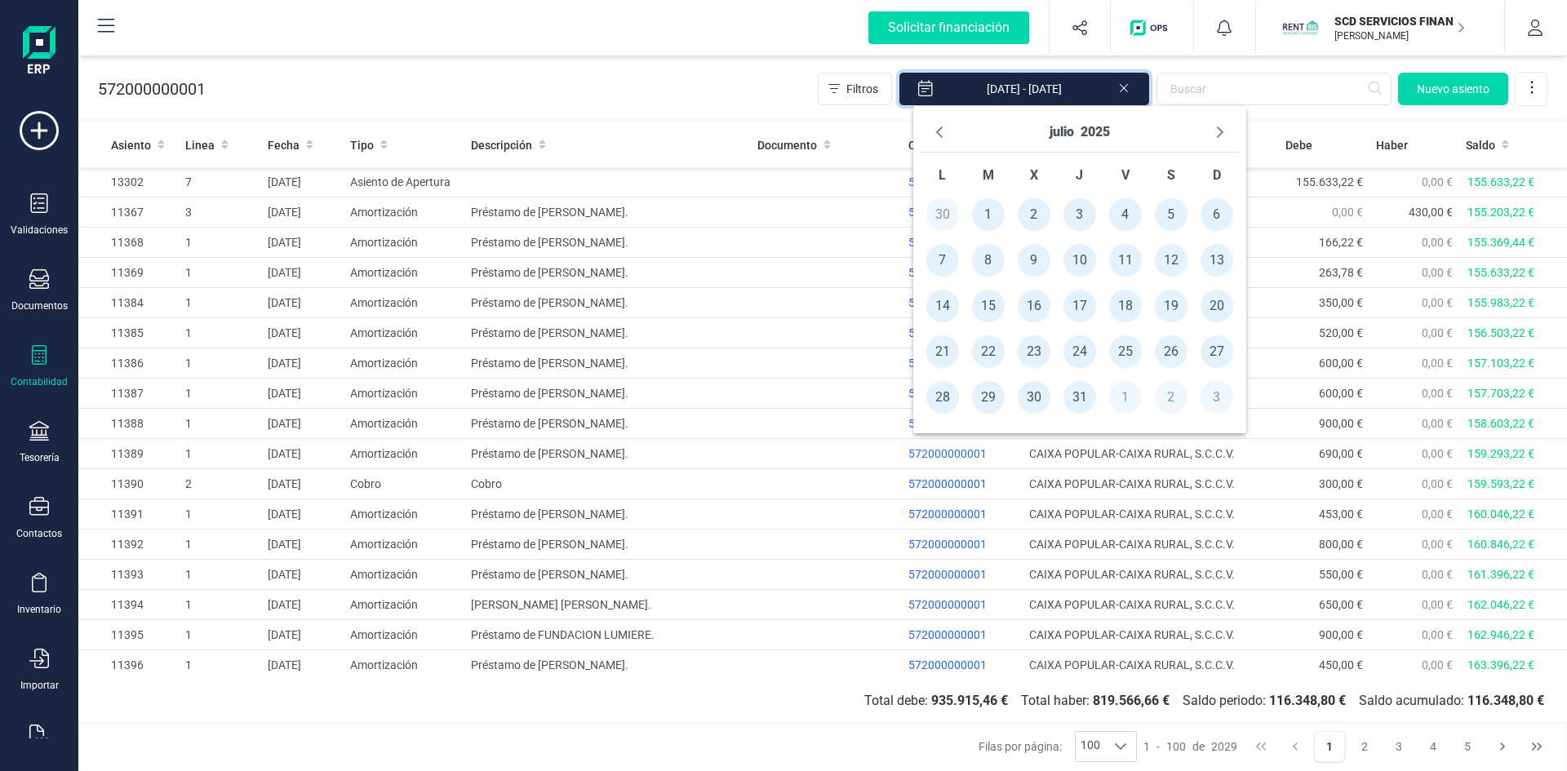
click at [1078, 348] on span "24" at bounding box center [1079, 351] width 33 height 33
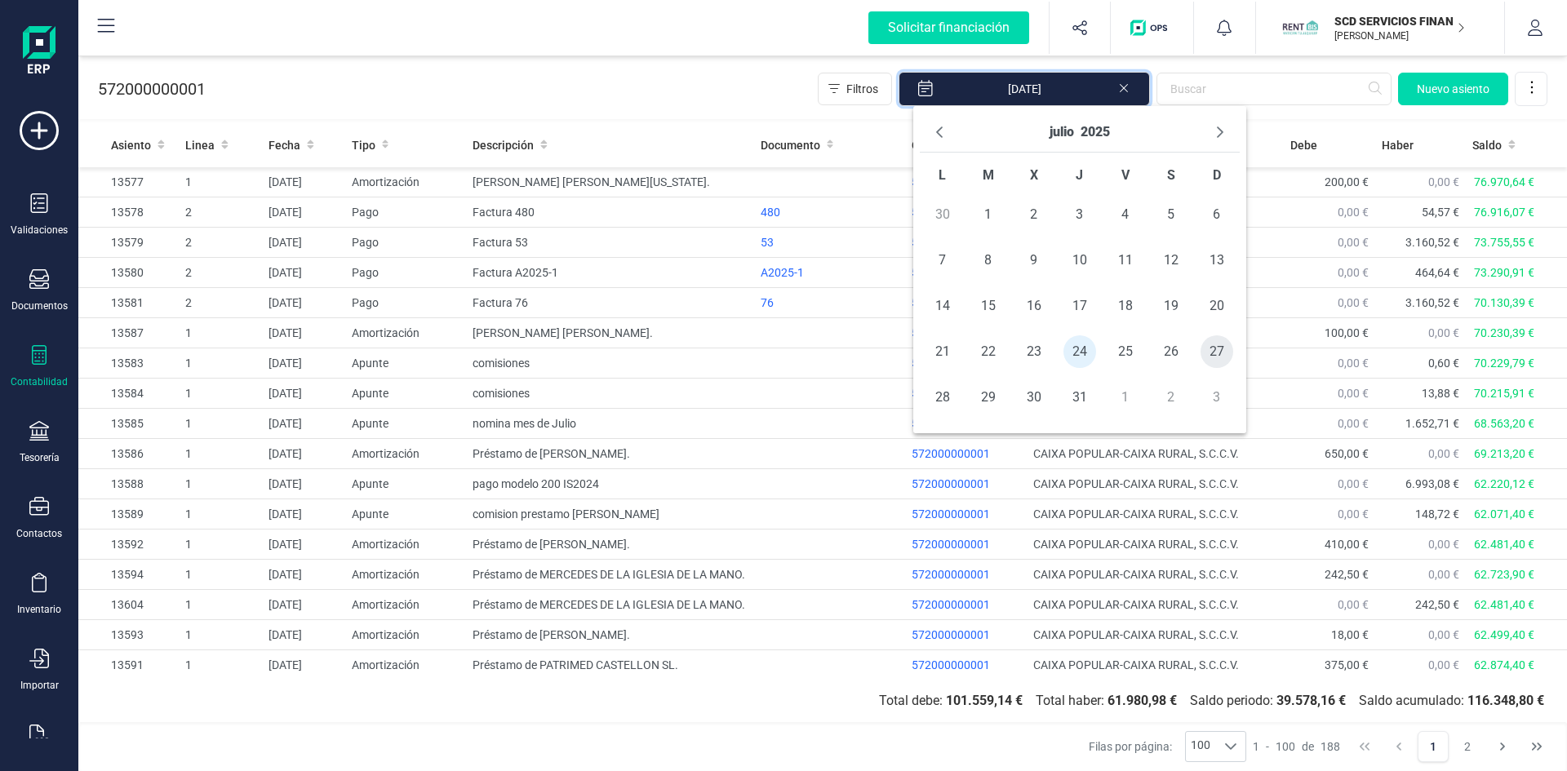
click at [1214, 356] on span "27" at bounding box center [1217, 351] width 33 height 33
type input "[DATE] - [DATE]"
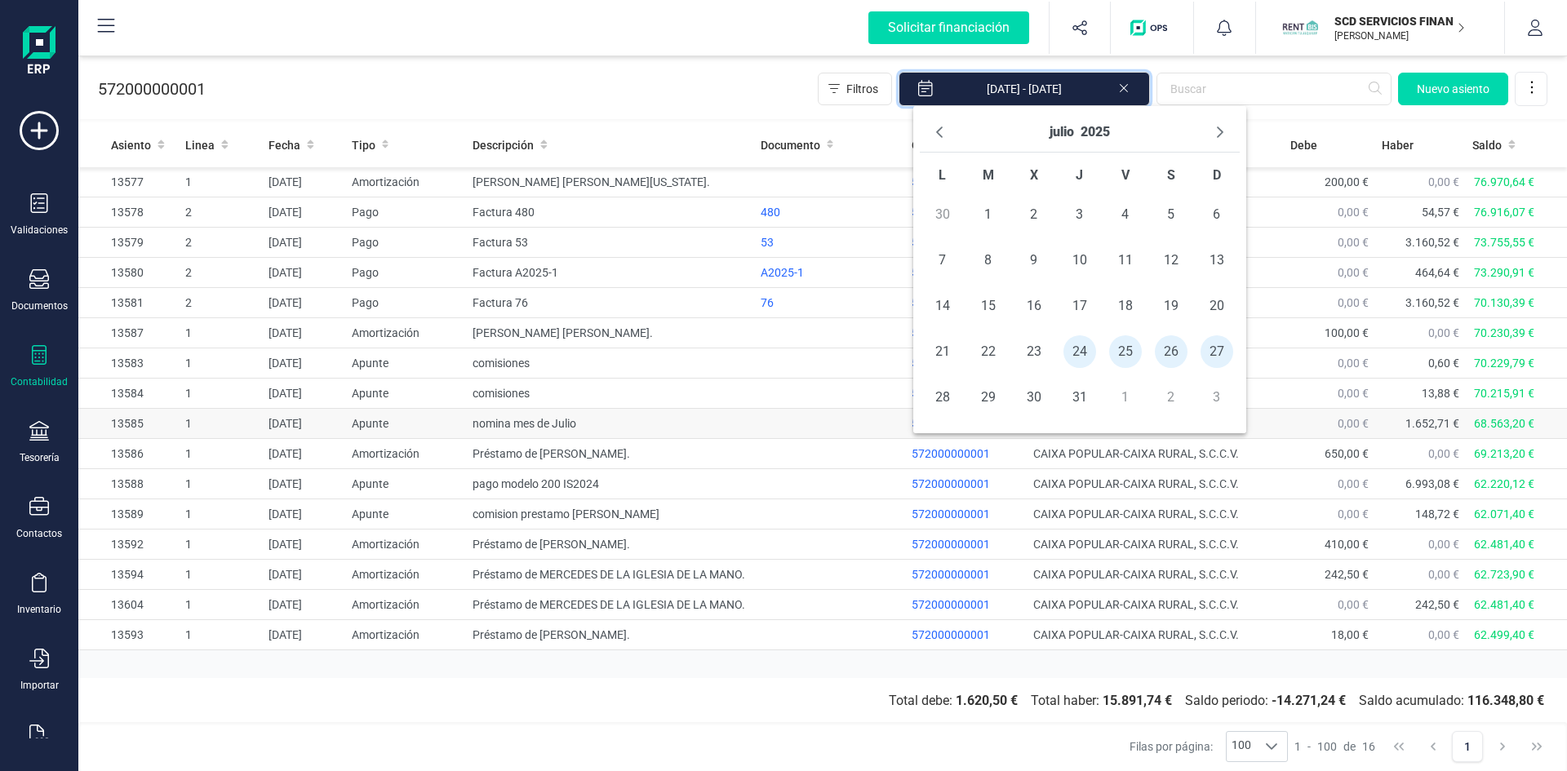
click at [738, 429] on td "nomina mes de Julio" at bounding box center [610, 424] width 288 height 30
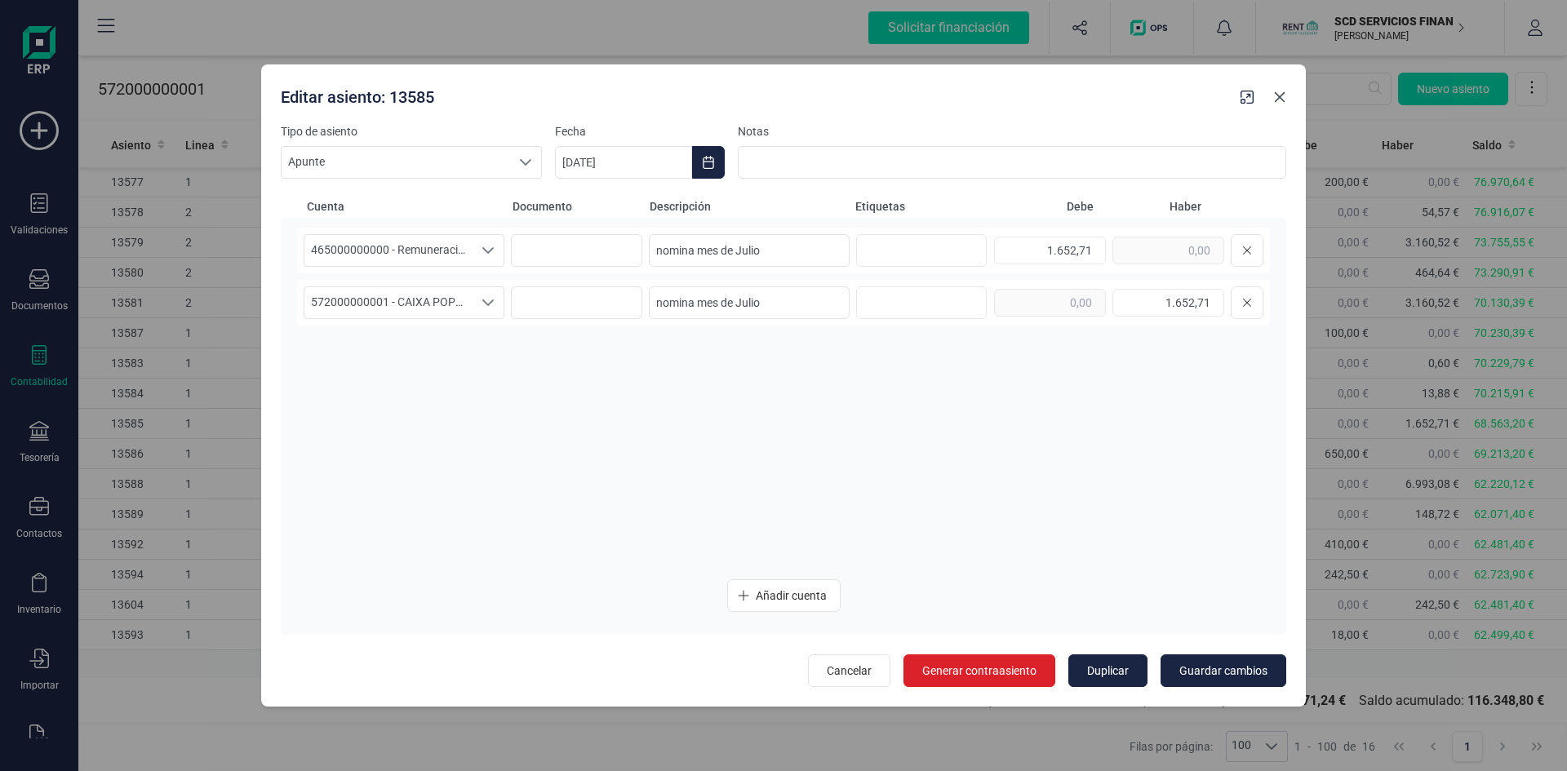
click at [1282, 95] on icon "button" at bounding box center [1279, 97] width 13 height 13
type input "[DATE]"
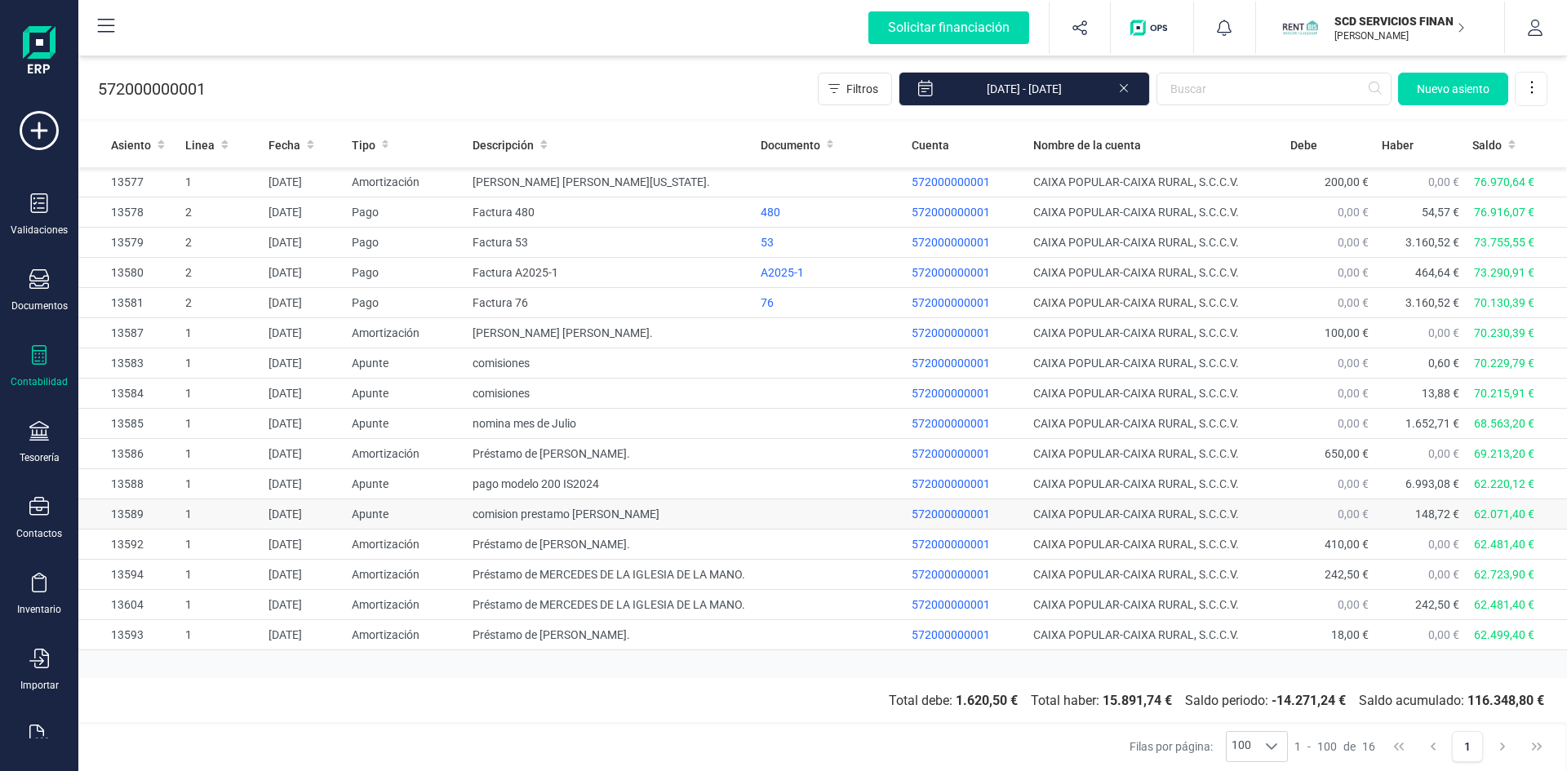
click at [295, 508] on td "[DATE]" at bounding box center [303, 514] width 83 height 30
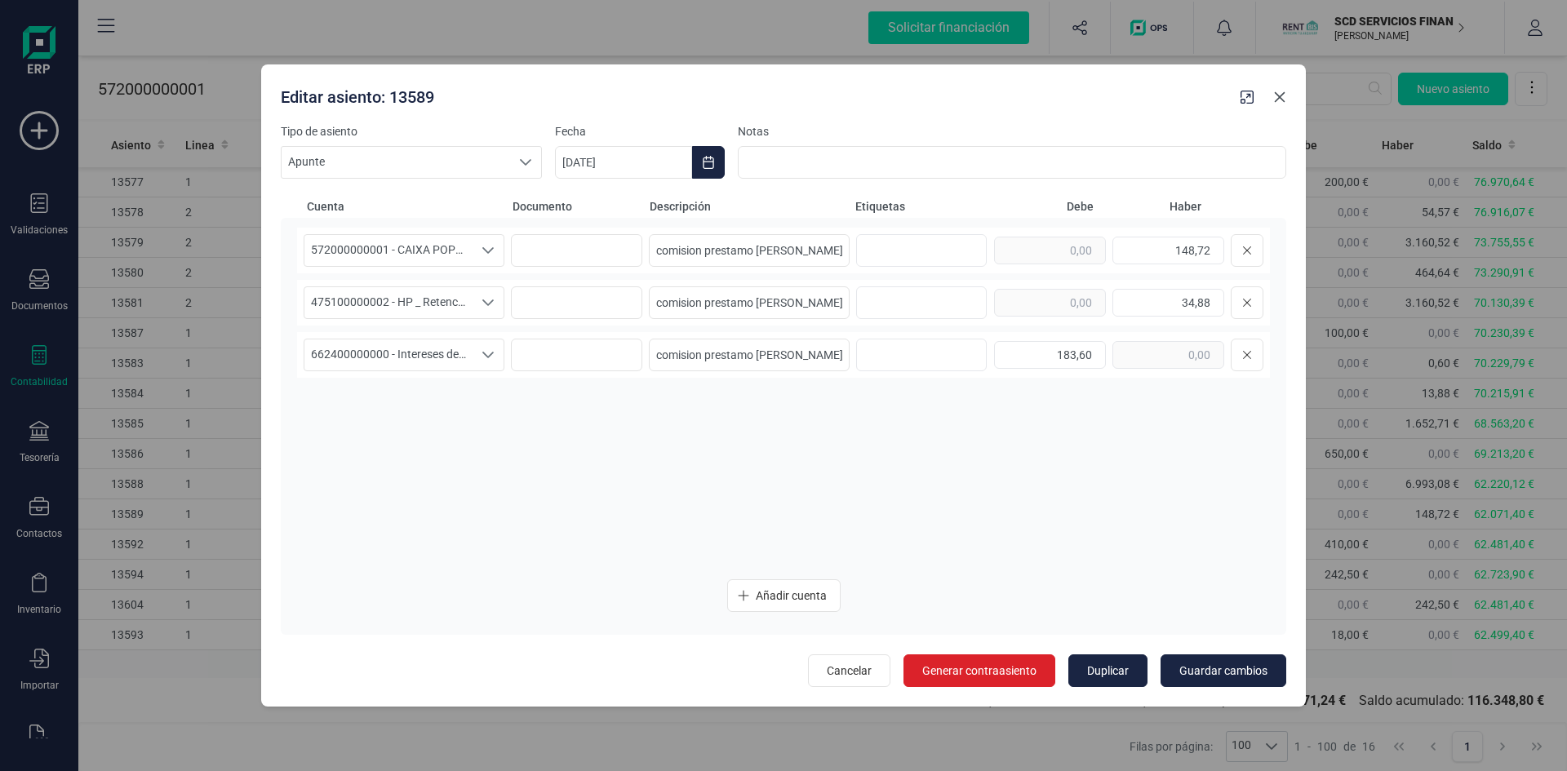
click at [1279, 99] on icon "button" at bounding box center [1279, 97] width 13 height 13
type input "[DATE]"
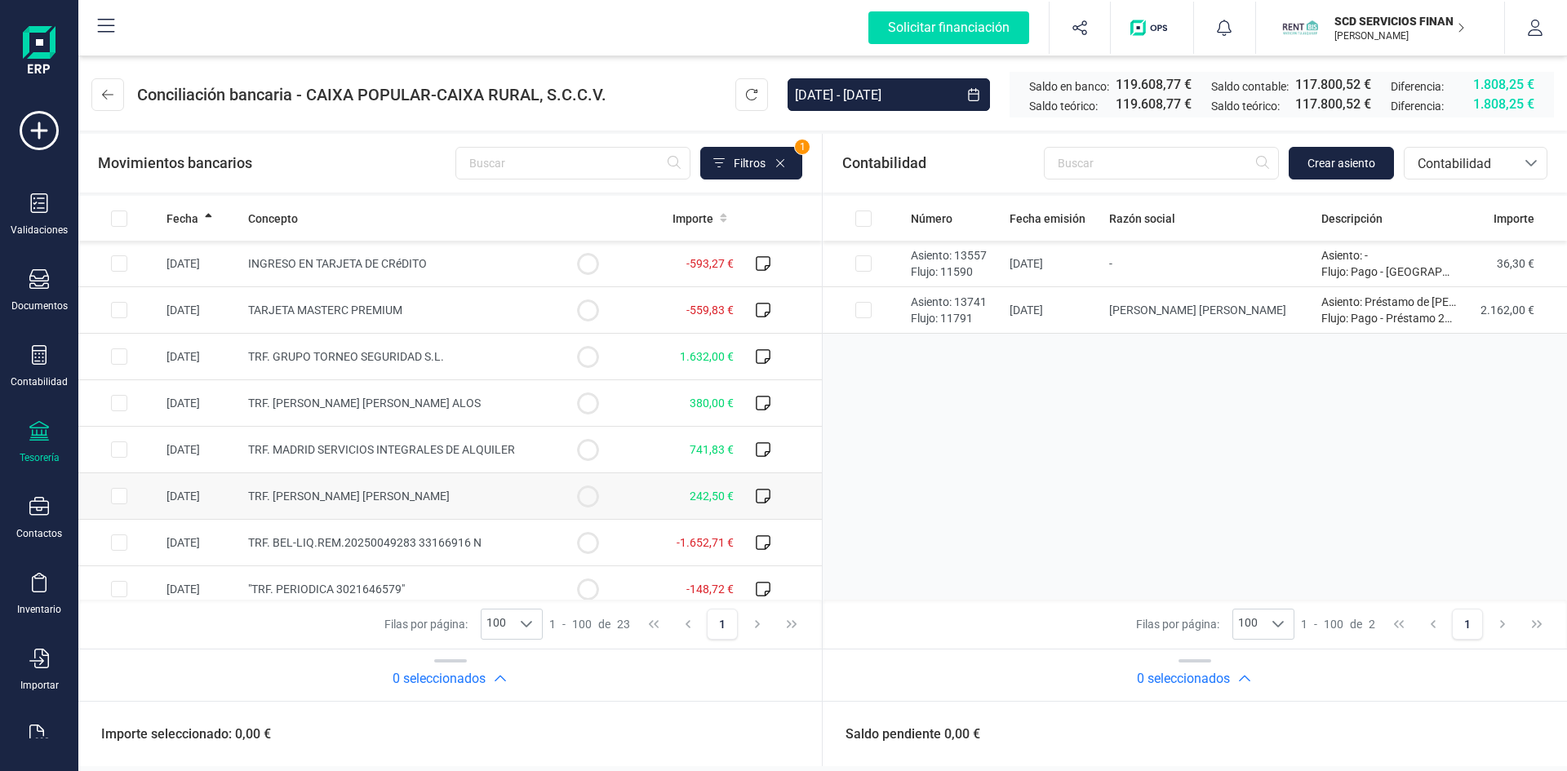
click at [123, 496] on input "Row Selected 92b5a8f9-b0a3-401a-8274-7a65815fc653" at bounding box center [119, 496] width 16 height 16
checkbox input "true"
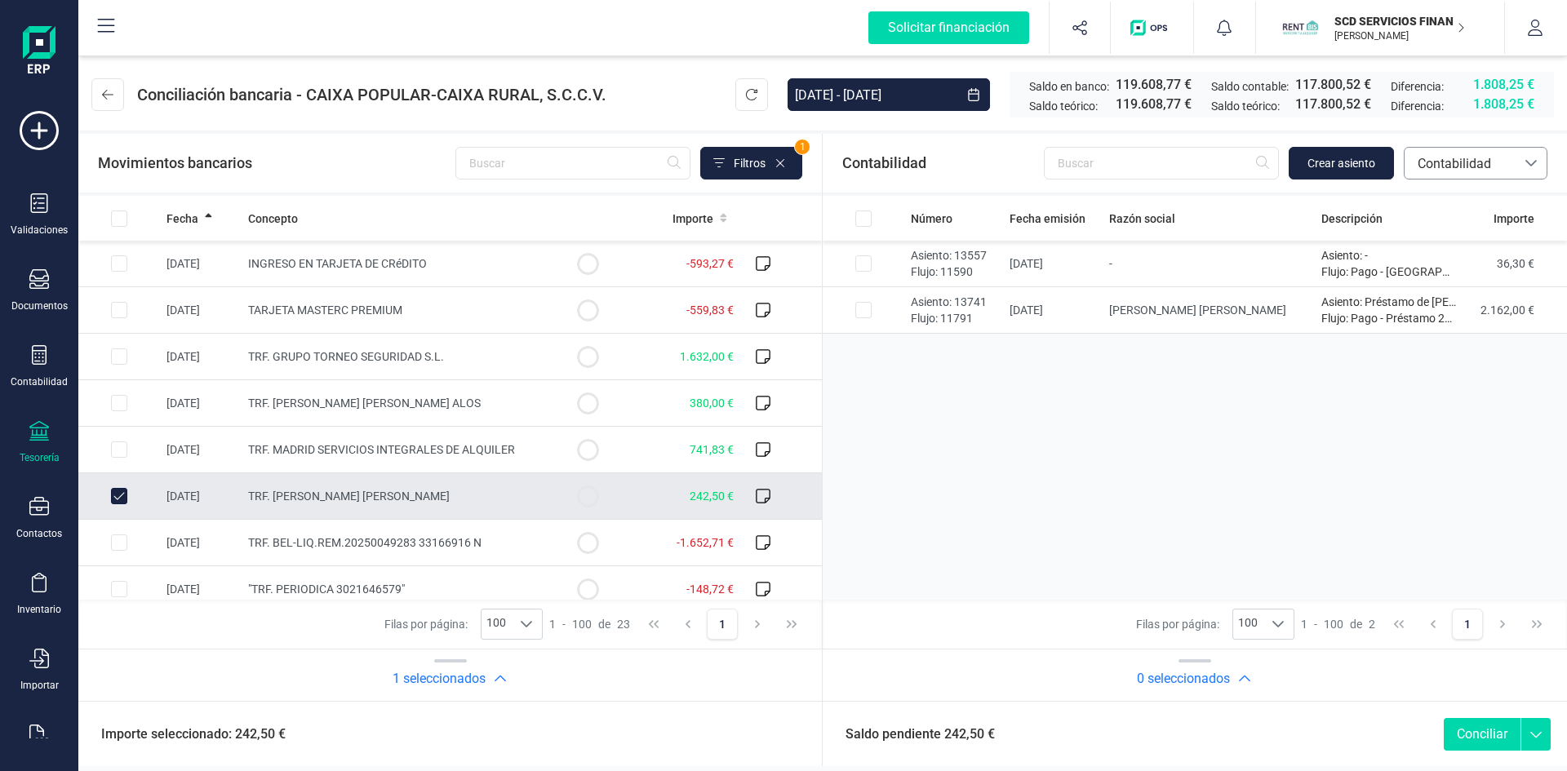
click at [1441, 162] on span "Contabilidad" at bounding box center [1460, 164] width 98 height 20
click at [1441, 307] on span "Devoluciones" at bounding box center [1456, 307] width 78 height 20
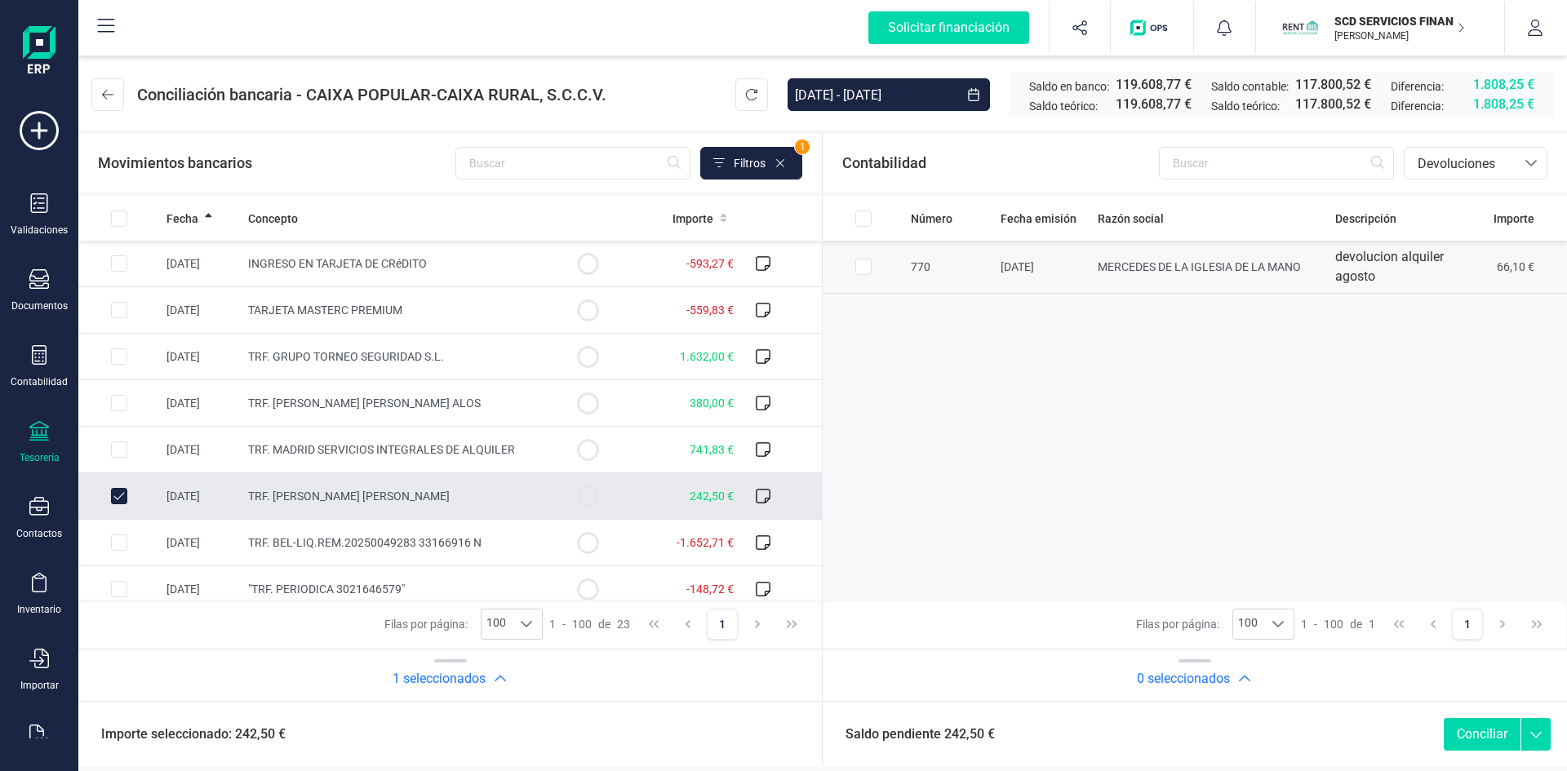
click at [861, 267] on input "Row Selected c92c65c2-d71d-4a20-9e06-51c0efb1f8c8" at bounding box center [863, 267] width 16 height 16
checkbox input "true"
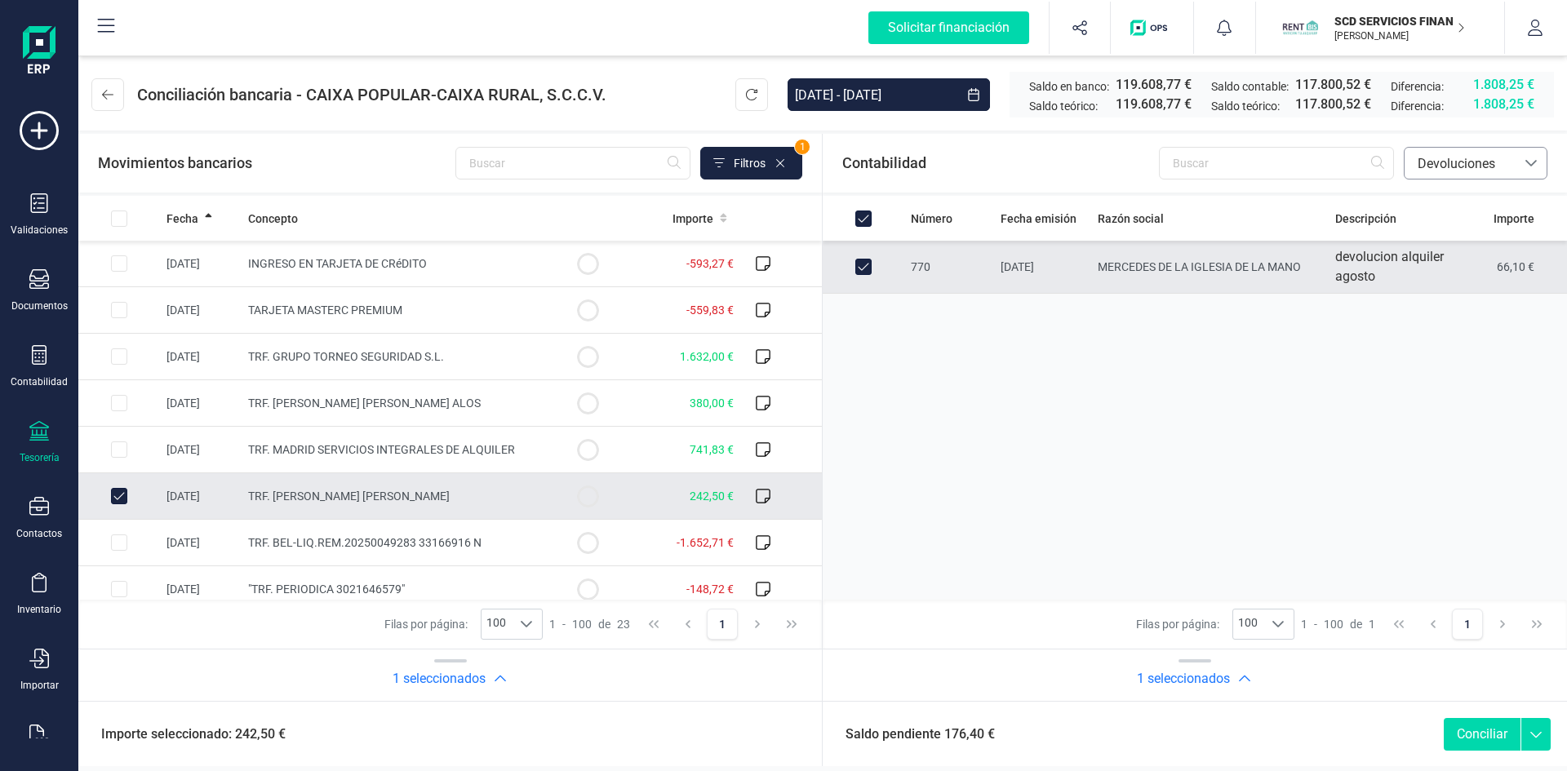
click at [1449, 161] on span "Devoluciones" at bounding box center [1460, 164] width 98 height 20
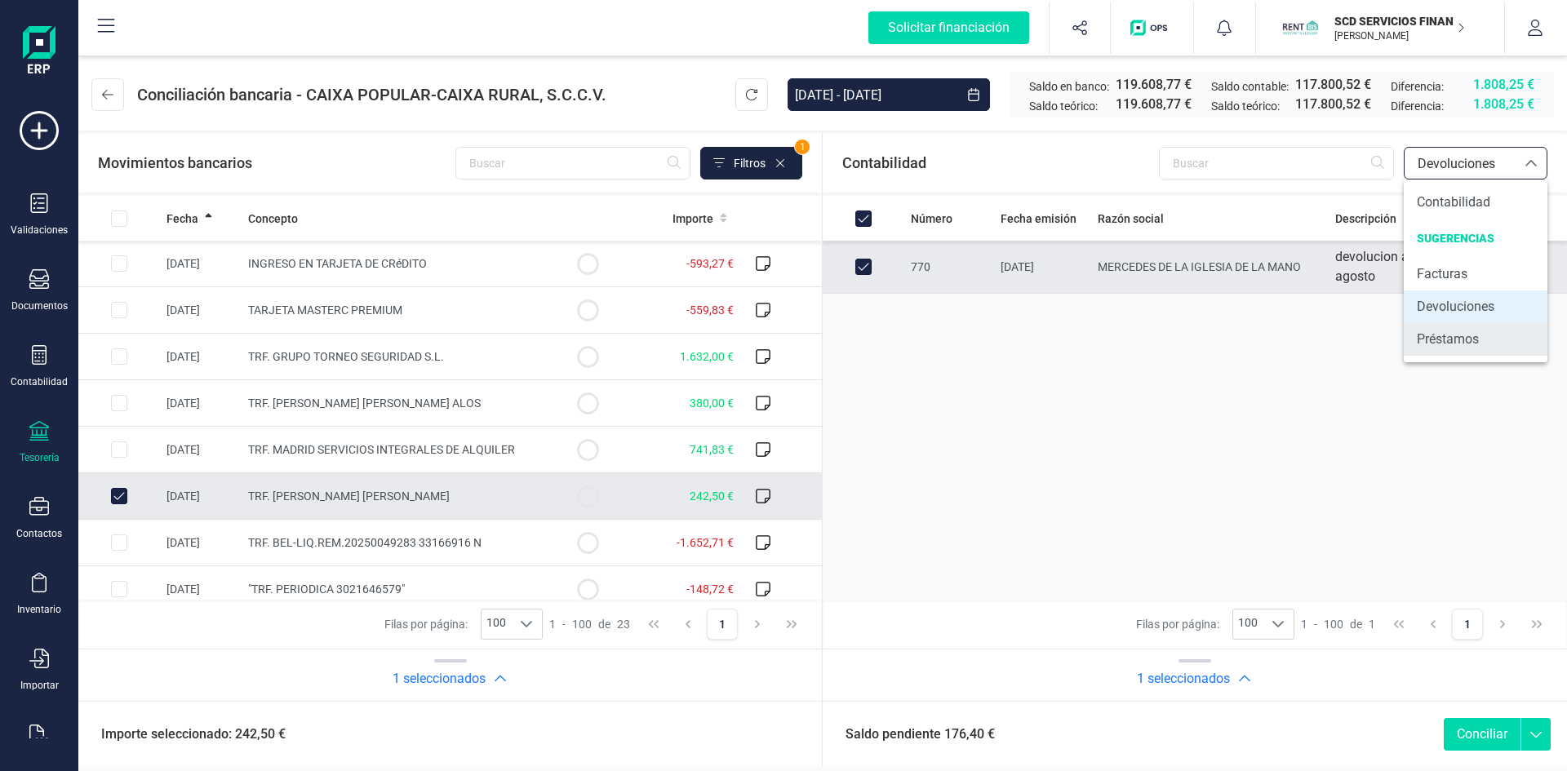
click at [1436, 339] on span "Préstamos" at bounding box center [1448, 340] width 62 height 20
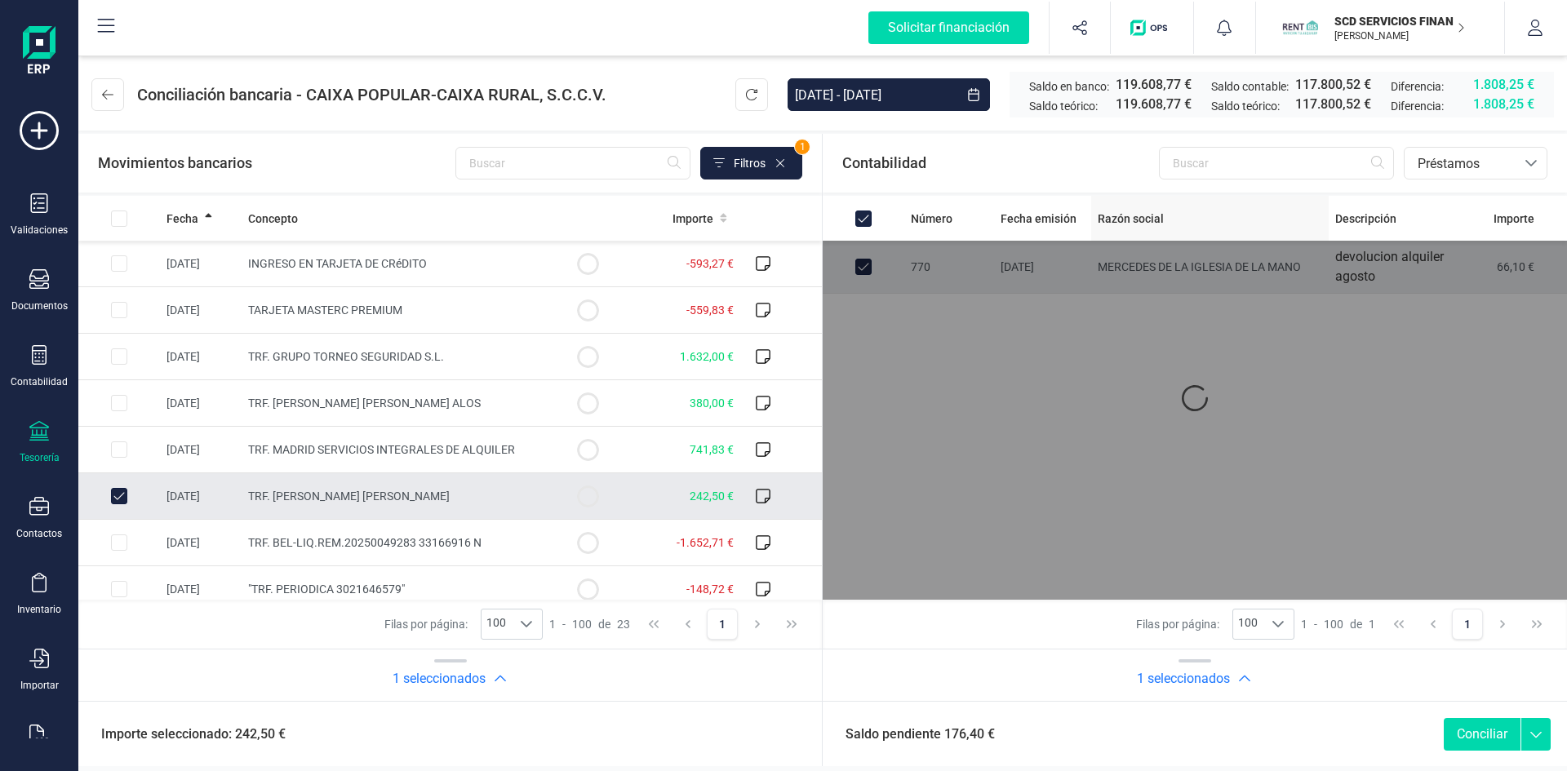
checkbox input "false"
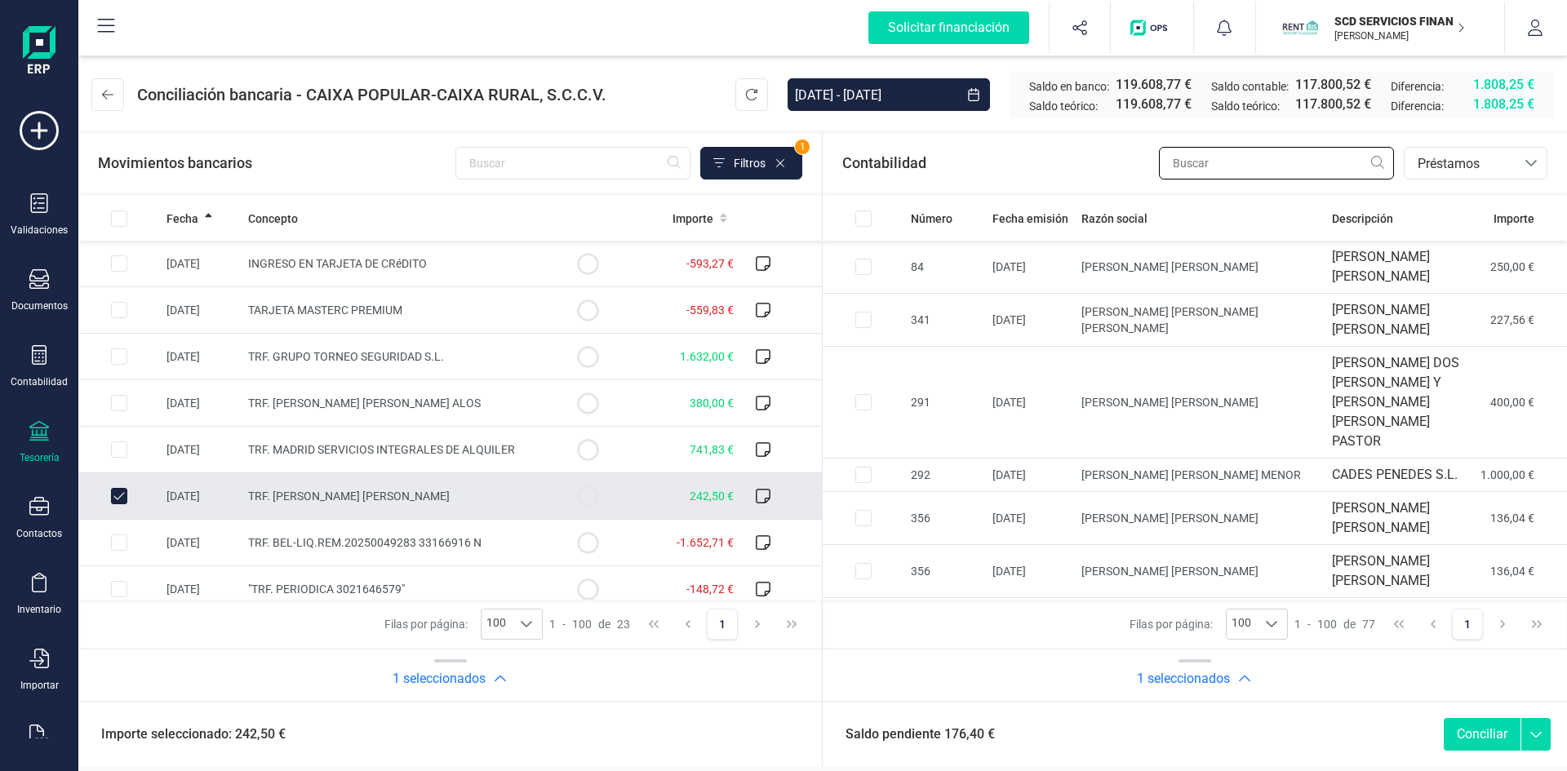
click at [1276, 158] on input "text" at bounding box center [1276, 163] width 235 height 33
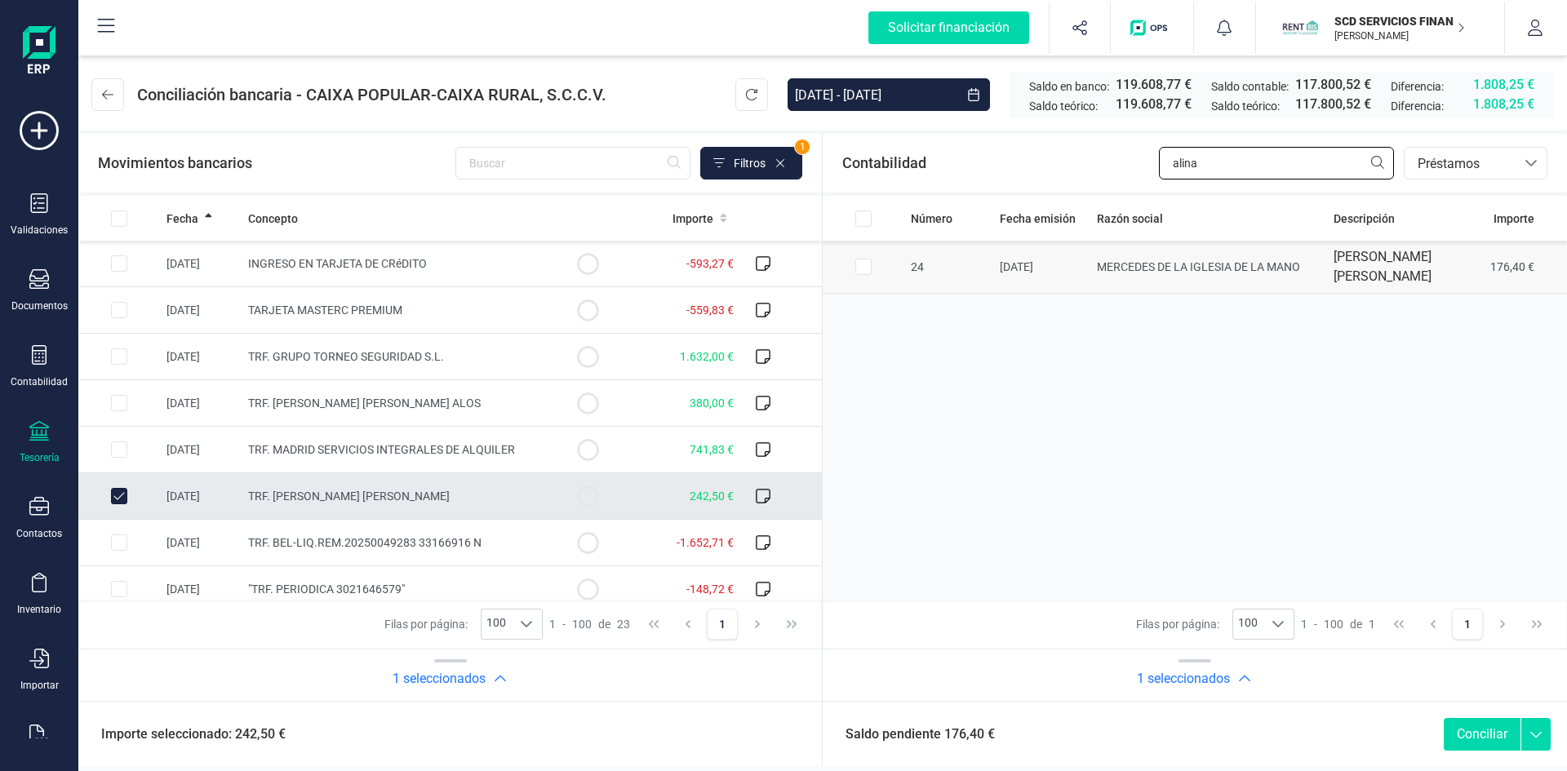
type input "alina"
drag, startPoint x: 859, startPoint y: 256, endPoint x: 872, endPoint y: 276, distance: 23.5
click at [858, 259] on input "Row Selected 843133b0-9988-48ce-9be4-0cdc9c3271a1" at bounding box center [863, 267] width 16 height 16
checkbox input "true"
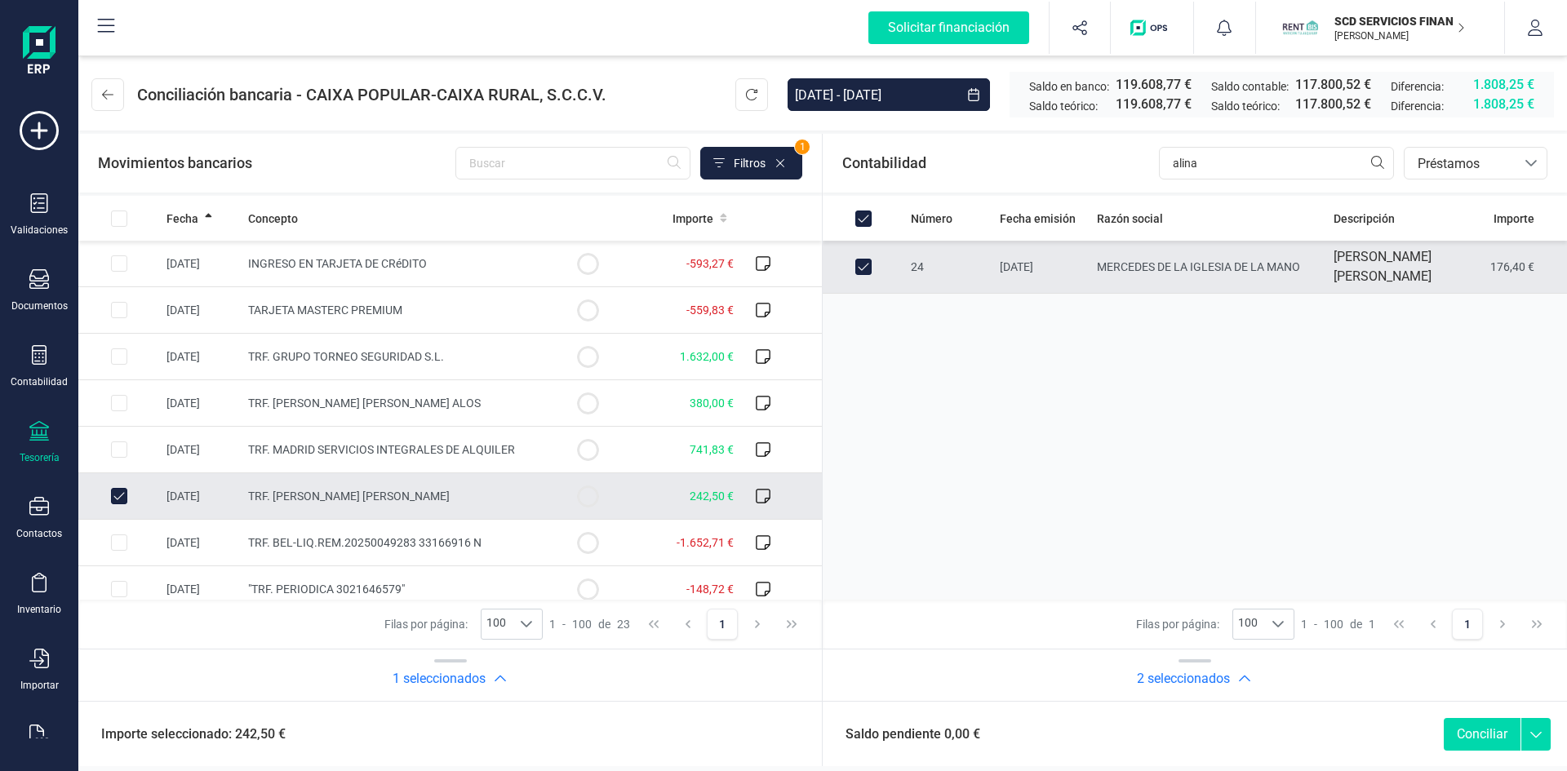
click at [1481, 735] on button "Conciliar" at bounding box center [1482, 734] width 77 height 33
checkbox input "false"
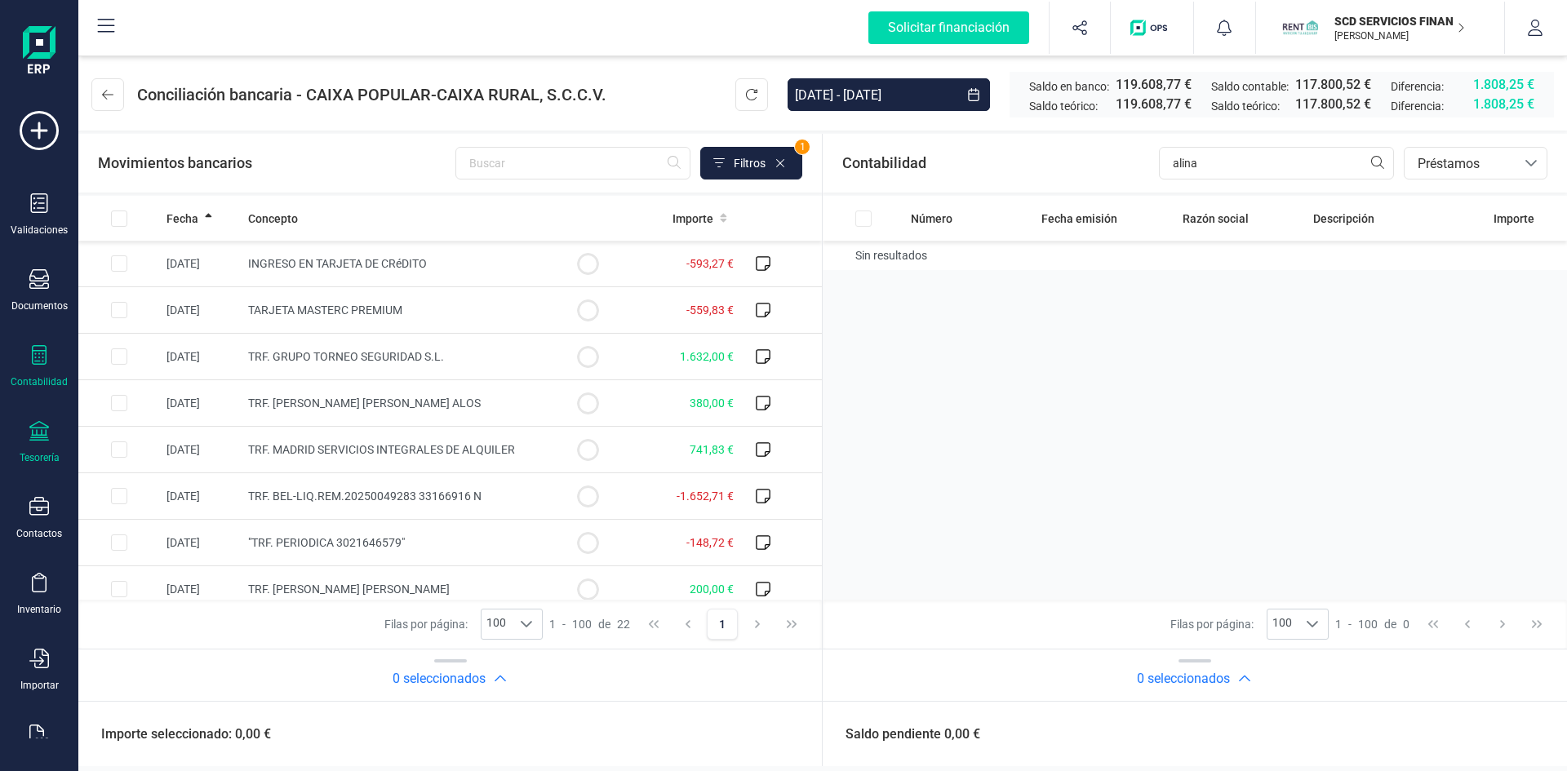
click at [42, 368] on div at bounding box center [39, 357] width 20 height 24
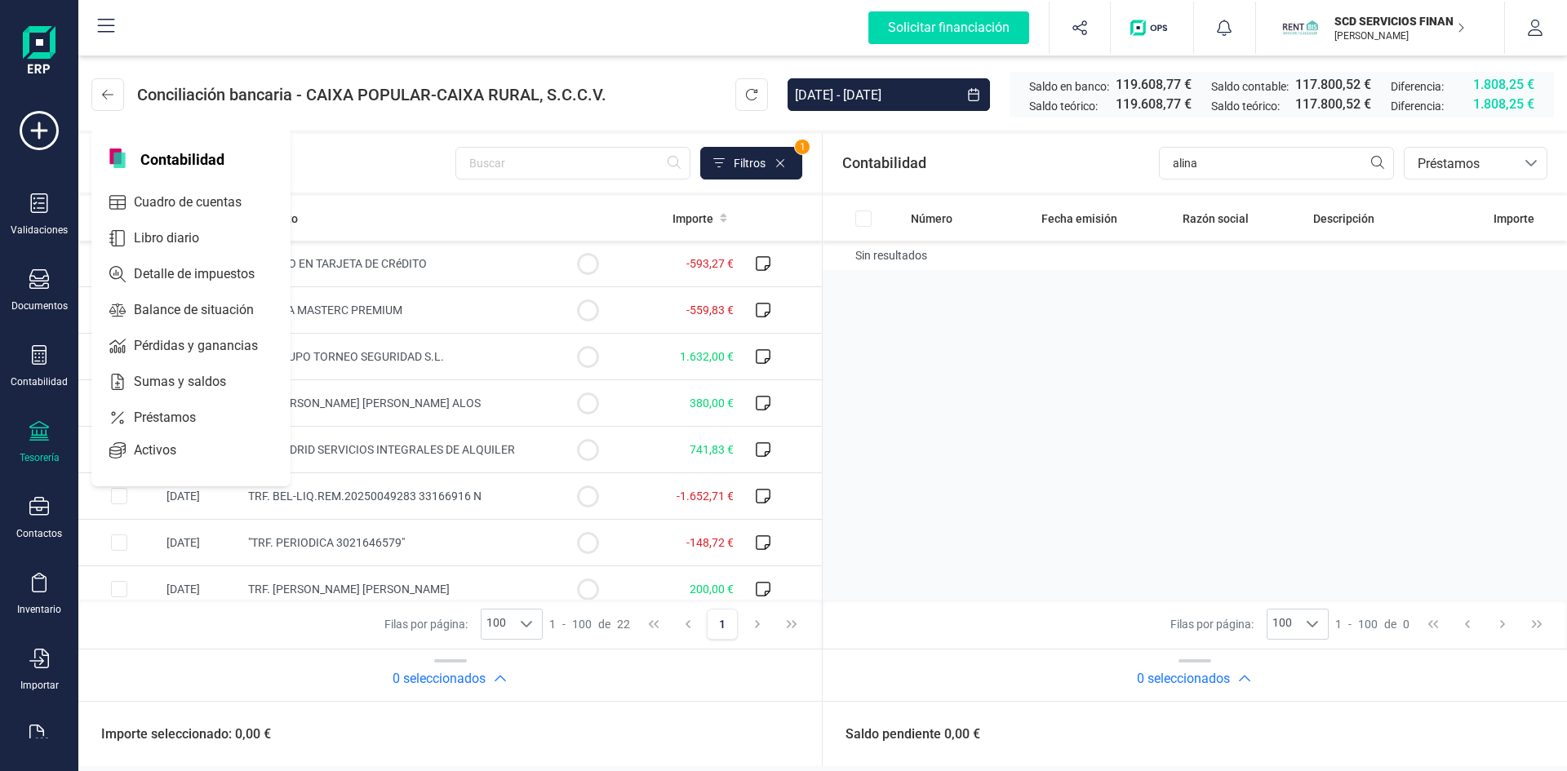
click at [37, 441] on div at bounding box center [39, 433] width 20 height 24
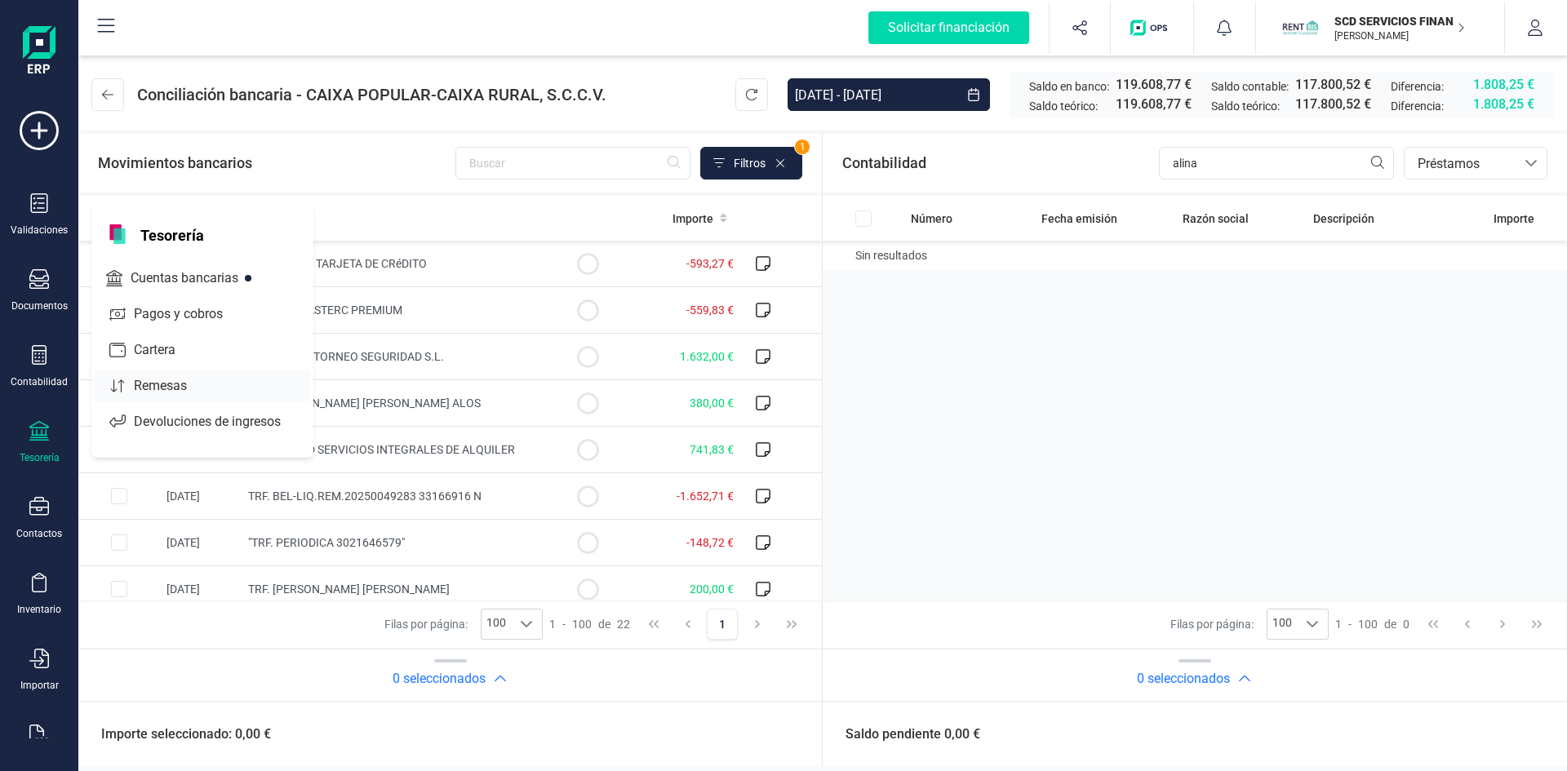
click at [135, 389] on span "Remesas" at bounding box center [171, 386] width 89 height 20
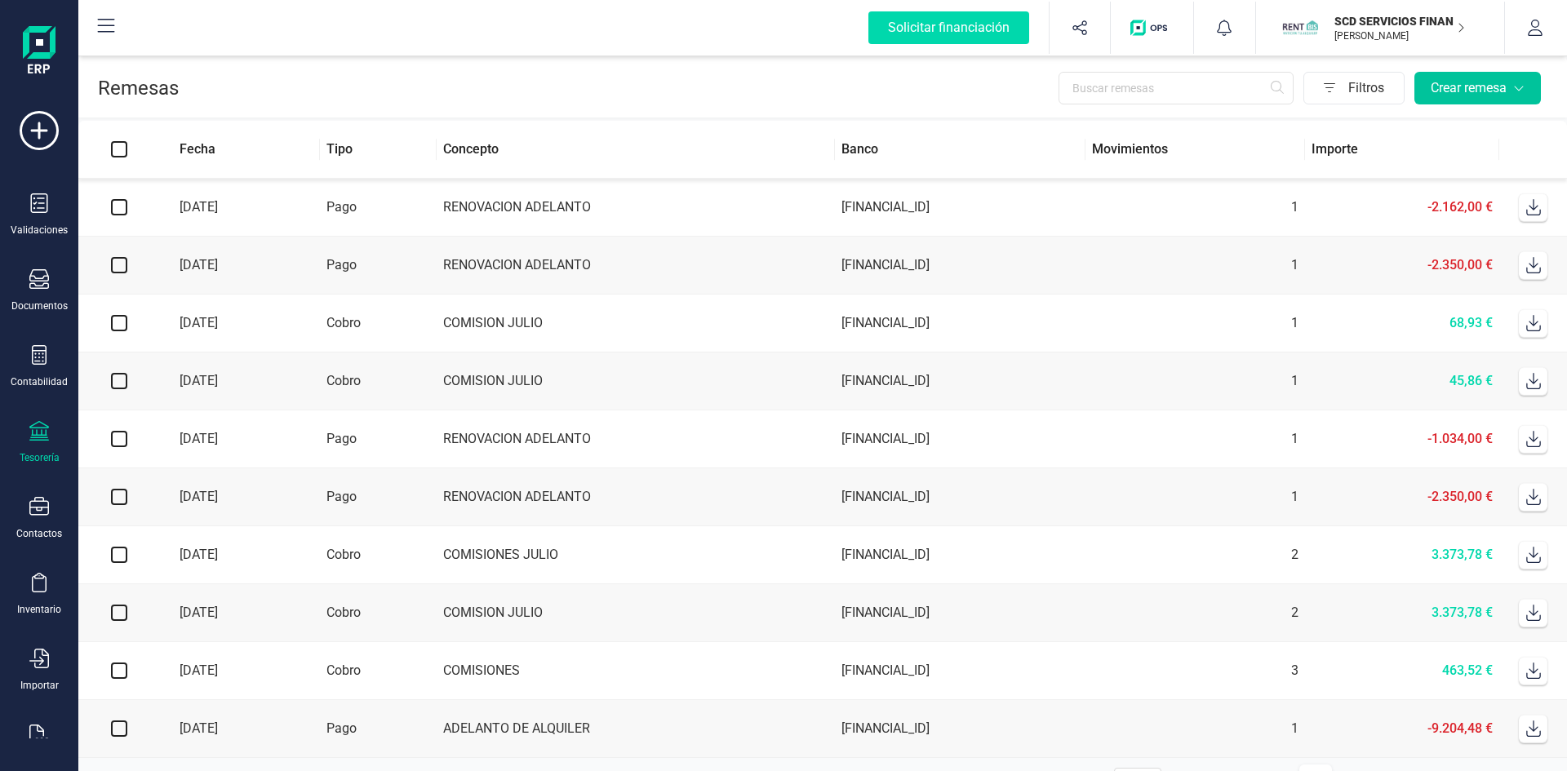
click at [1462, 79] on div "Crear remesa" at bounding box center [1478, 88] width 94 height 20
click at [1462, 125] on span "Remesas de pago" at bounding box center [1465, 128] width 103 height 20
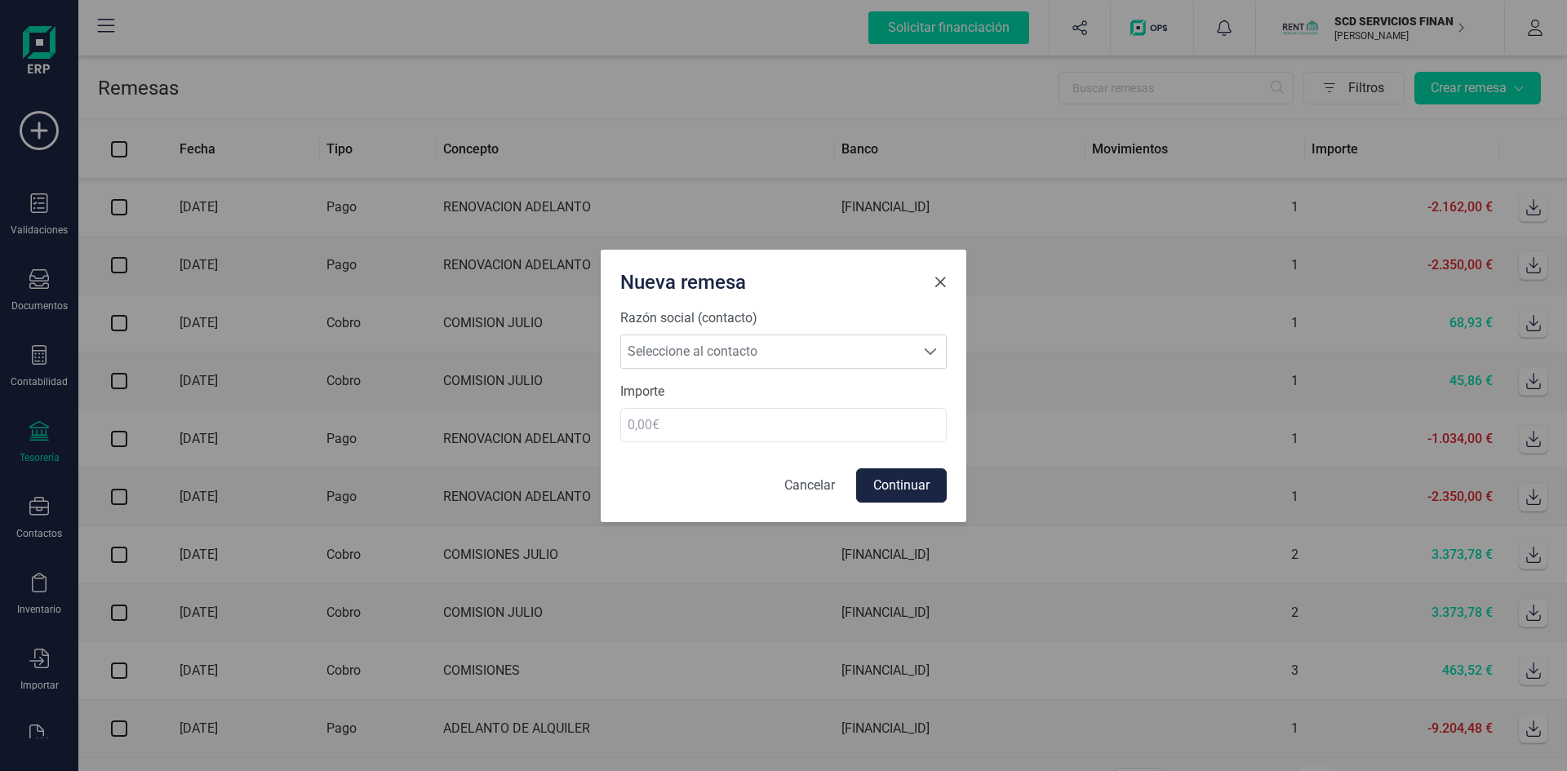
click at [942, 281] on span "Close" at bounding box center [940, 282] width 13 height 13
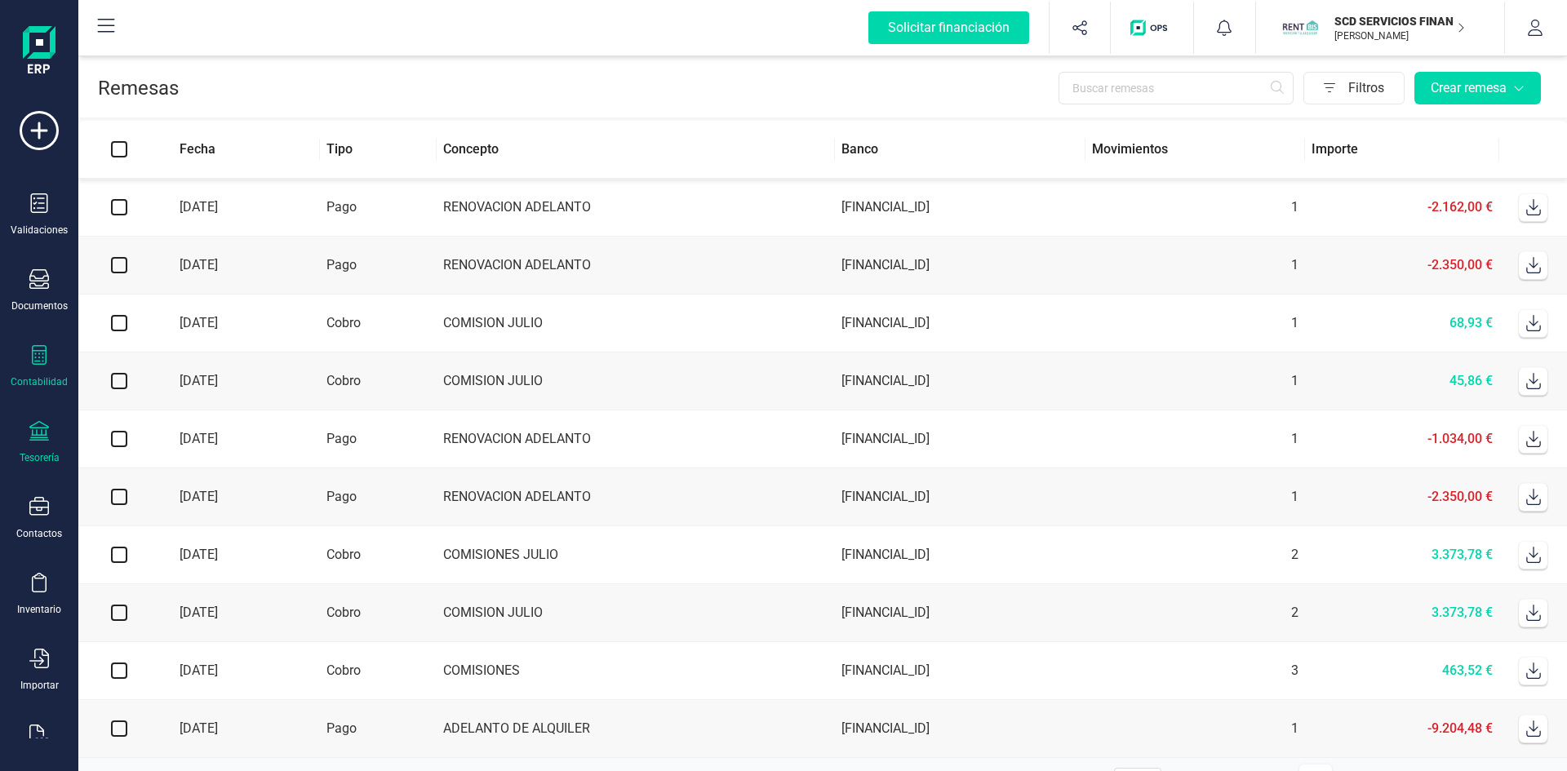
click at [40, 349] on icon at bounding box center [39, 355] width 20 height 20
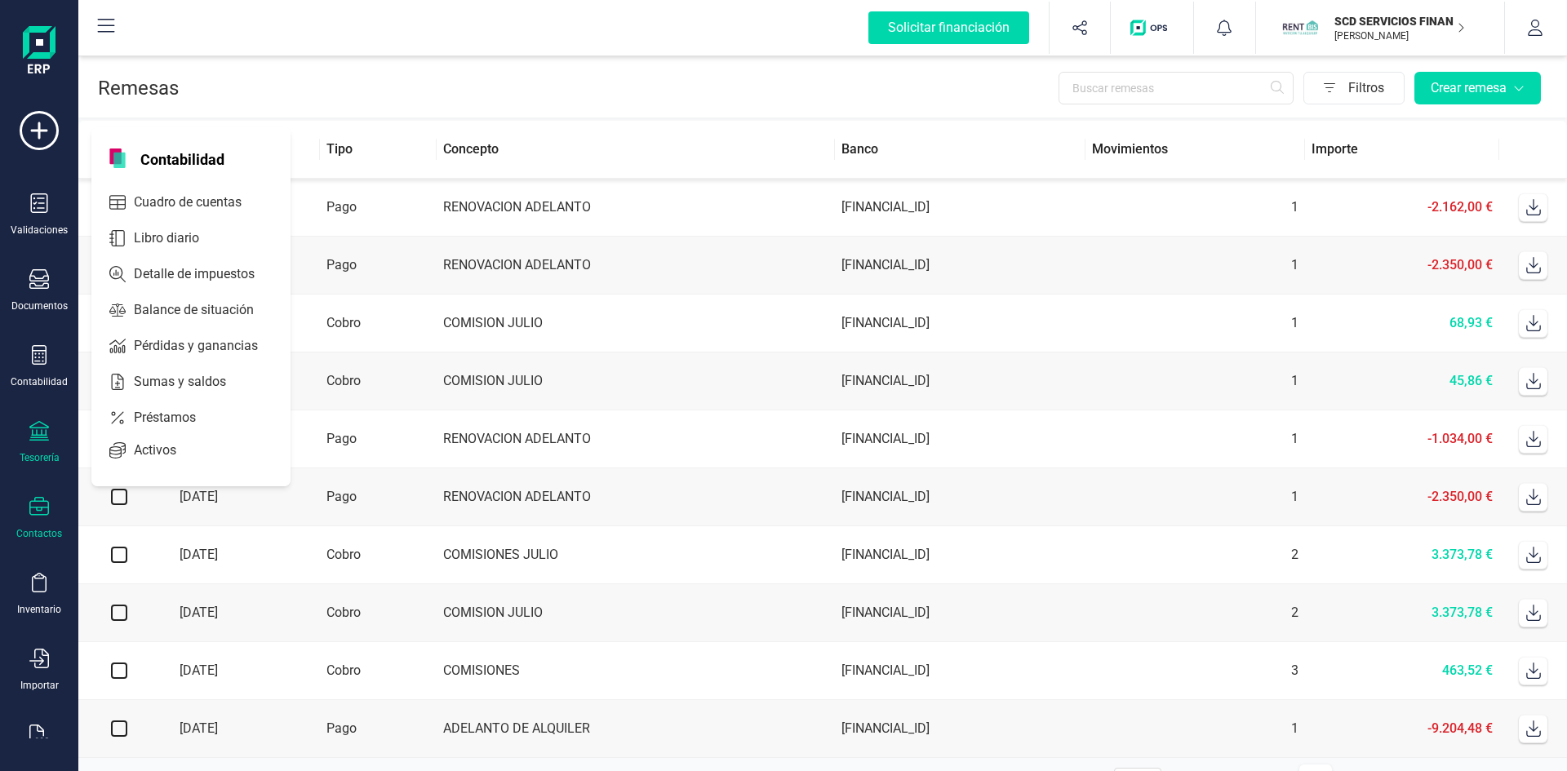
click at [33, 516] on icon at bounding box center [39, 507] width 20 height 20
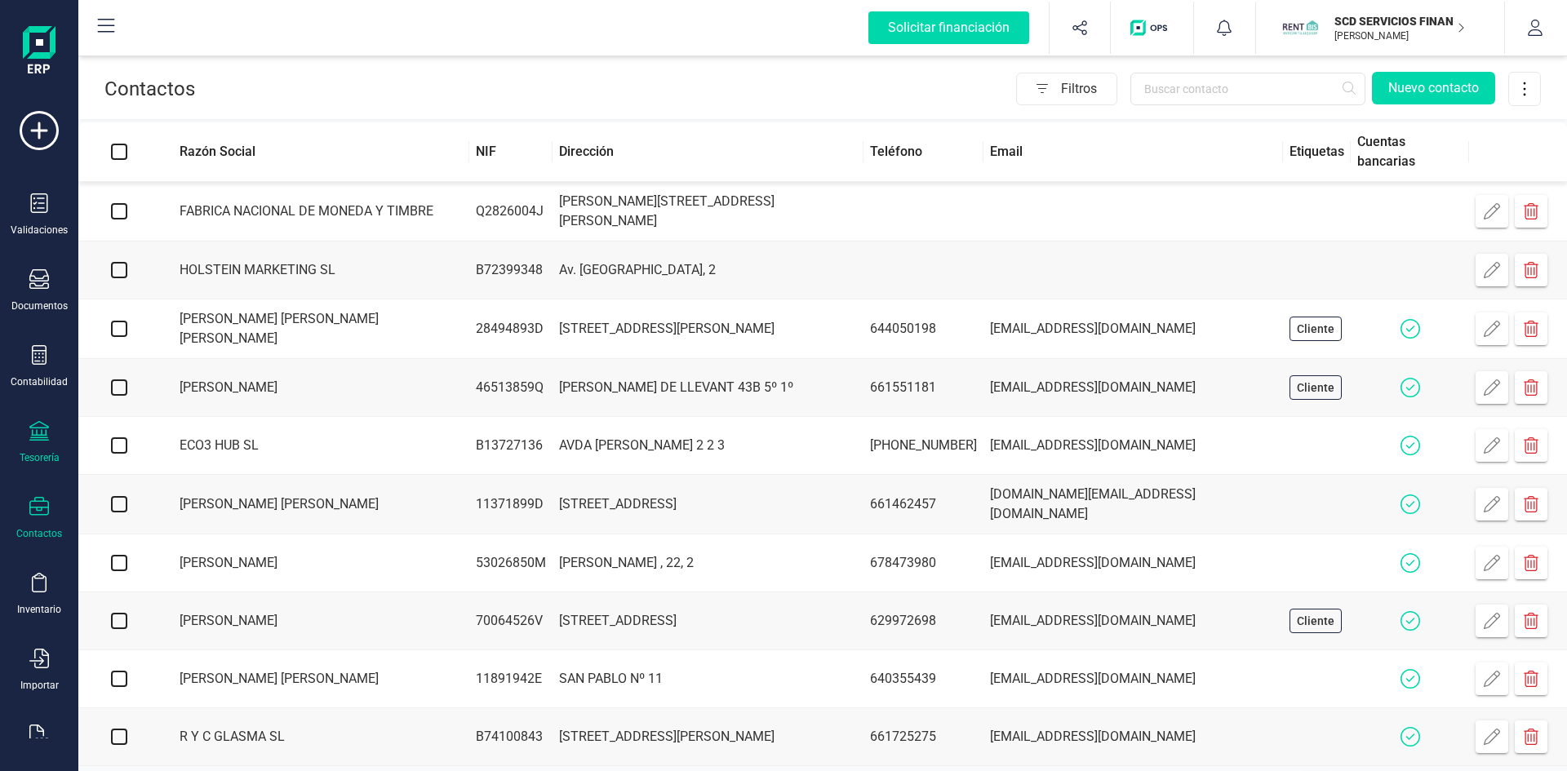
click at [33, 437] on icon at bounding box center [39, 431] width 20 height 20
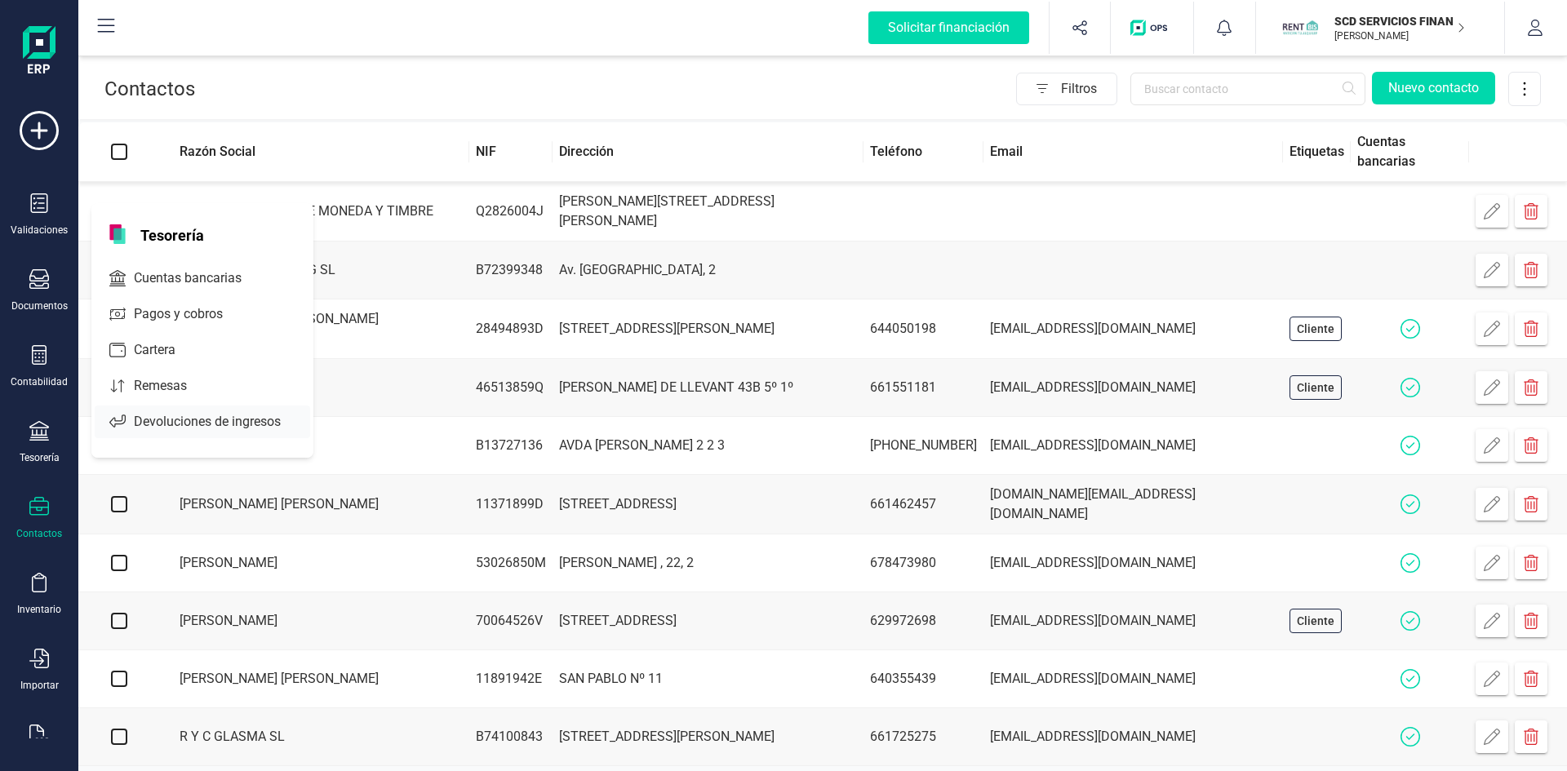
click at [177, 424] on span "Devoluciones de ingresos" at bounding box center [218, 422] width 183 height 20
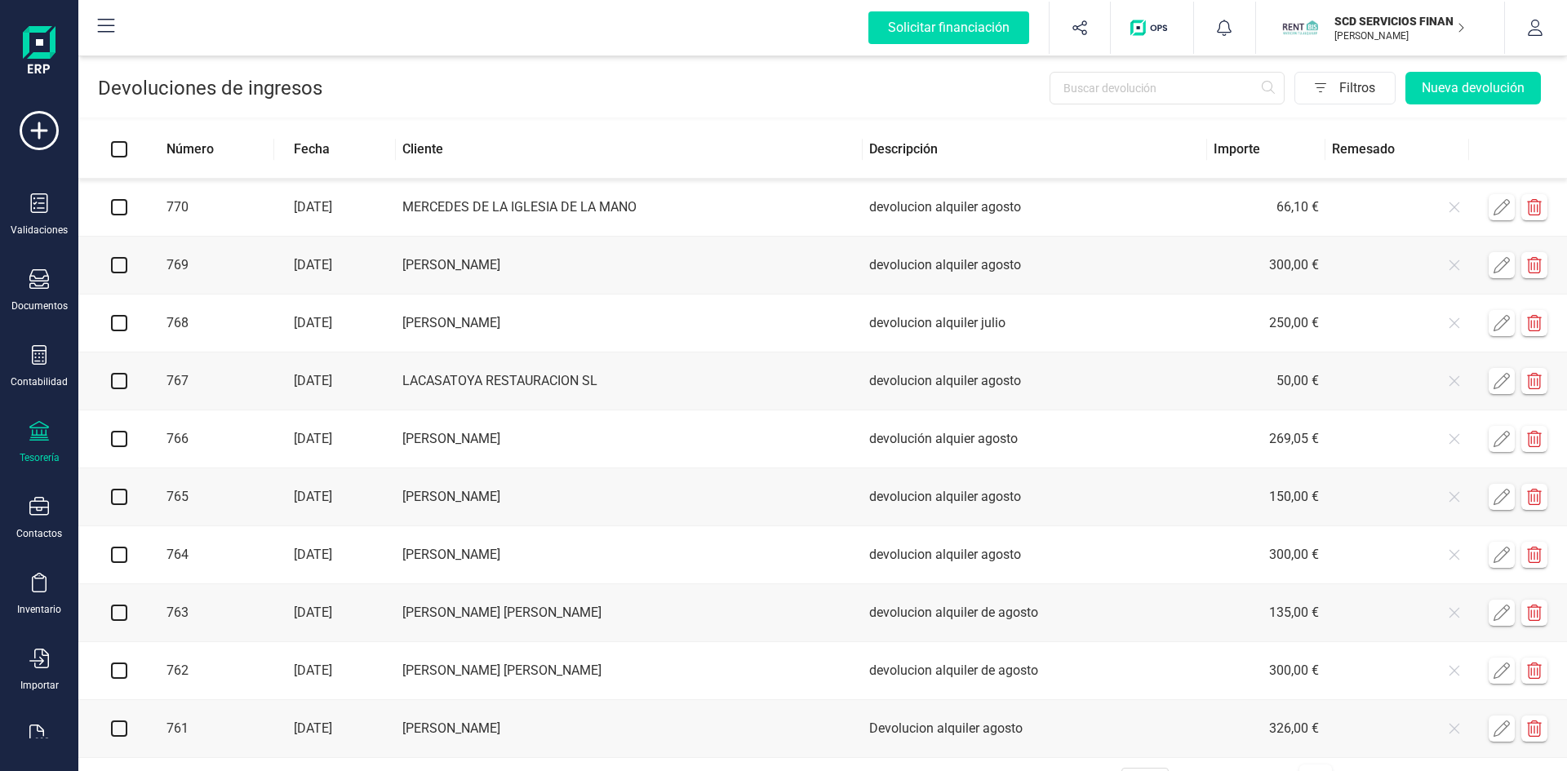
click at [125, 208] on input "checkbox" at bounding box center [119, 207] width 16 height 16
checkbox input "true"
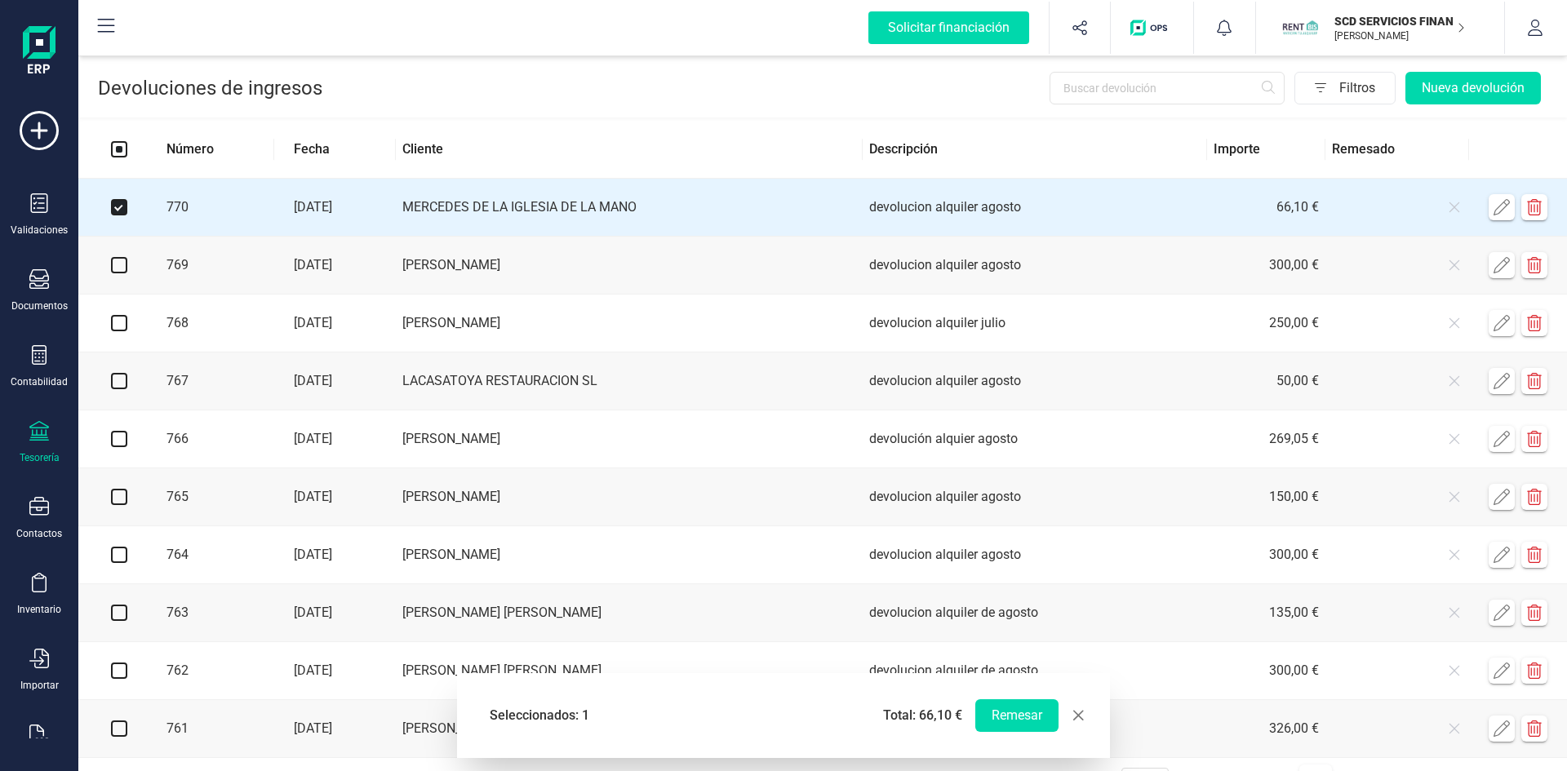
click at [118, 267] on input "checkbox" at bounding box center [119, 265] width 16 height 16
checkbox input "true"
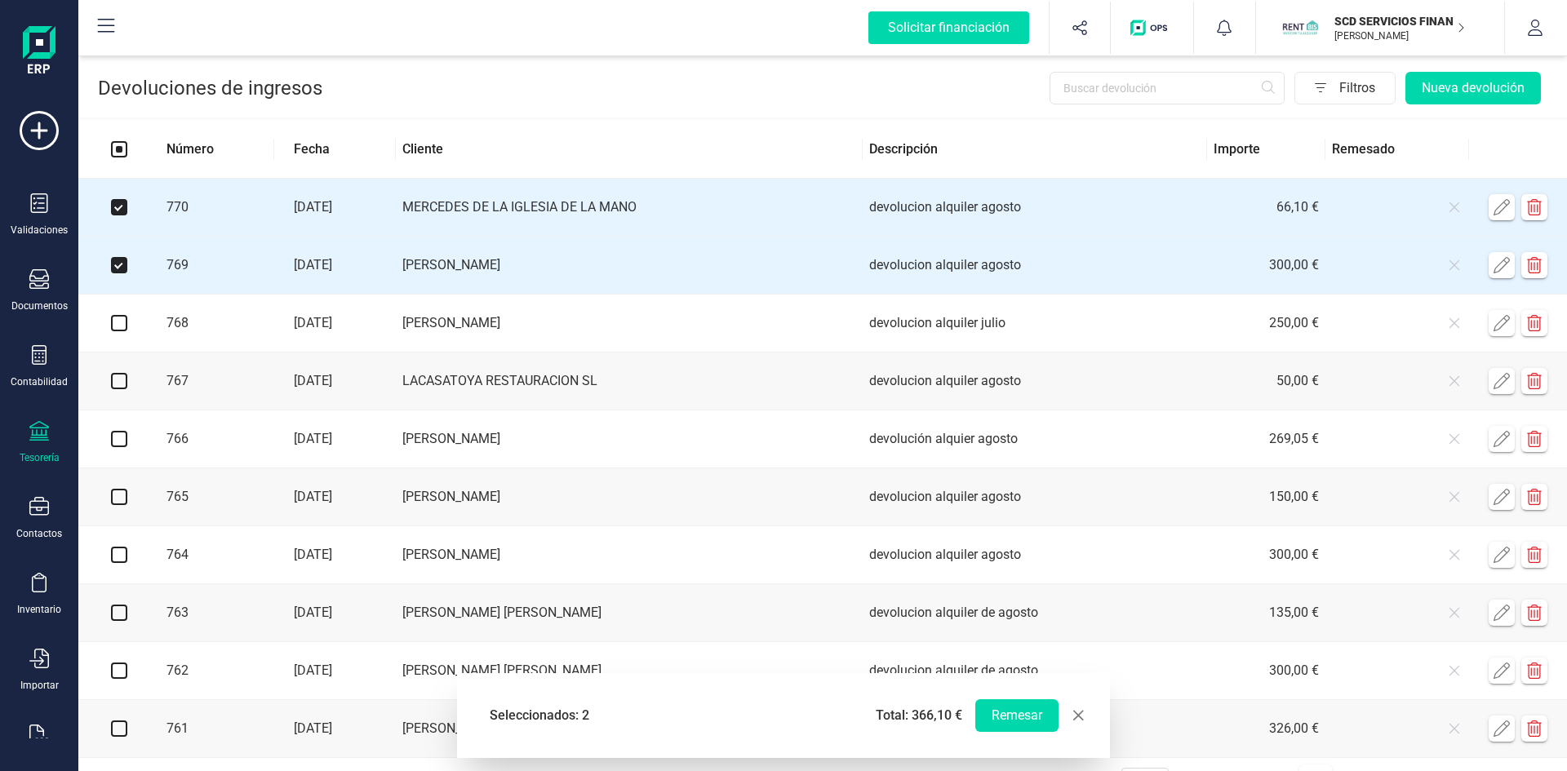
click at [118, 380] on input "checkbox" at bounding box center [119, 381] width 16 height 16
checkbox input "true"
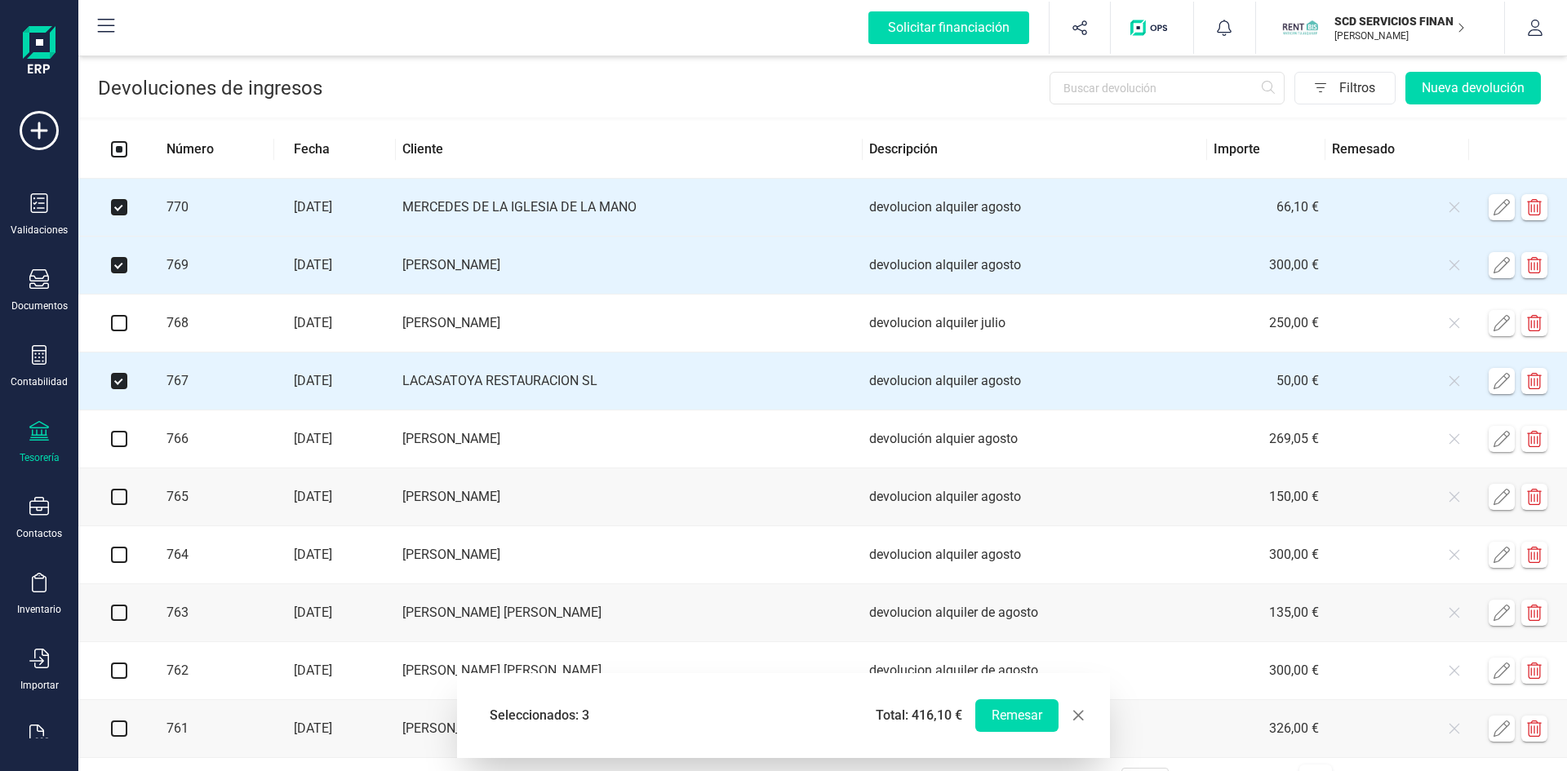
click at [122, 617] on input "checkbox" at bounding box center [119, 613] width 16 height 16
checkbox input "true"
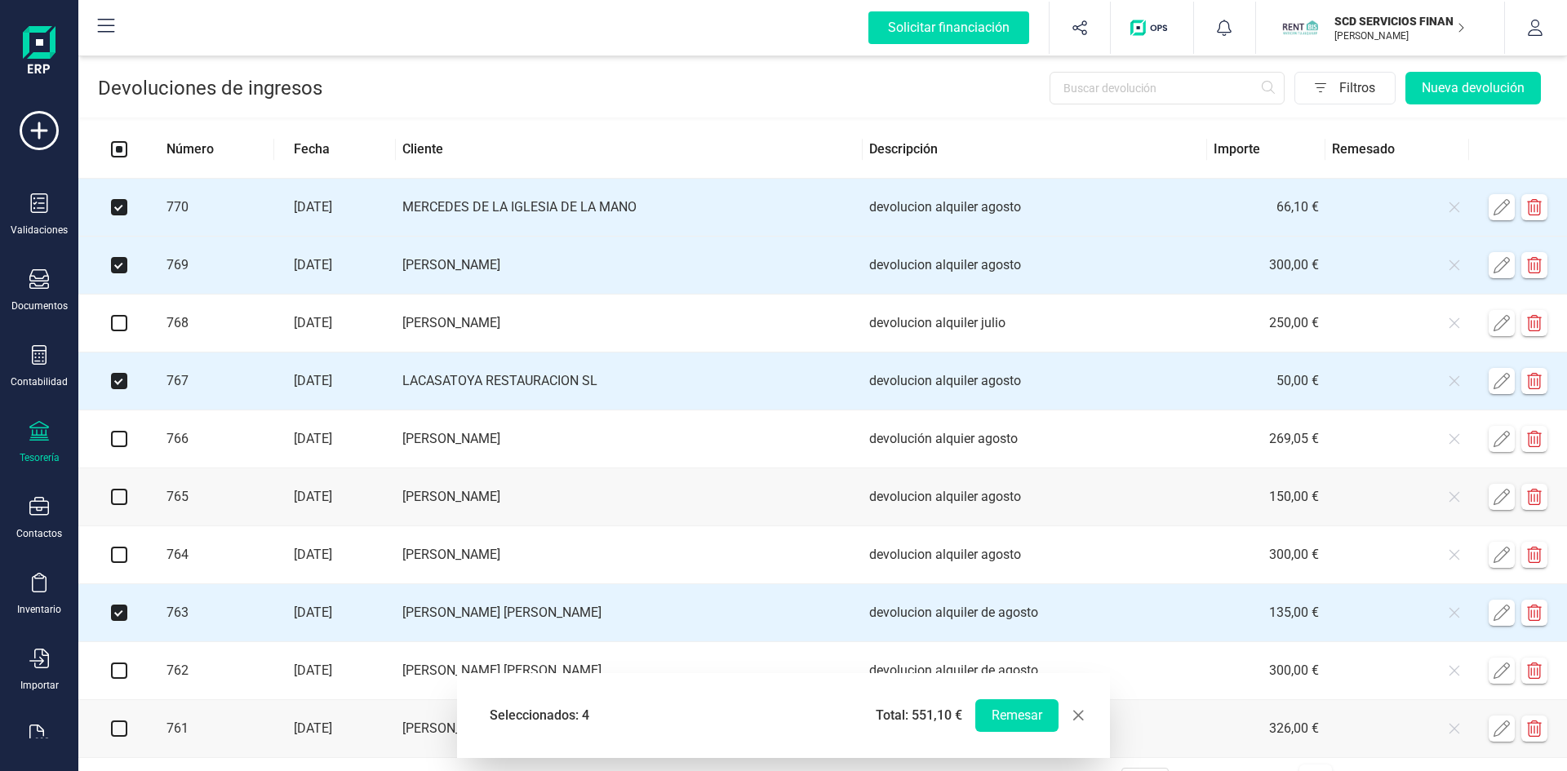
scroll to position [61, 0]
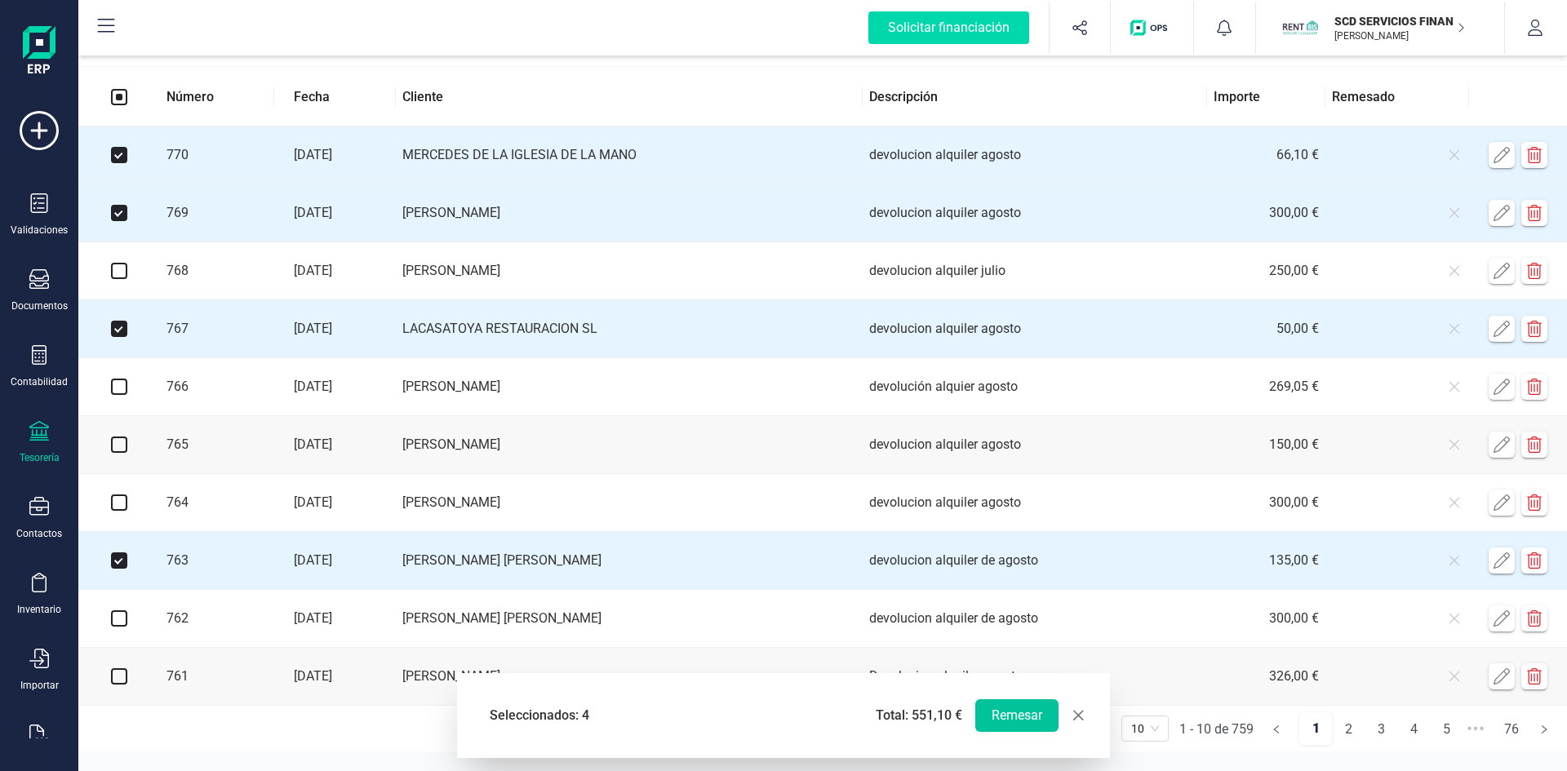
click at [1010, 717] on button "Remesar" at bounding box center [1016, 715] width 83 height 33
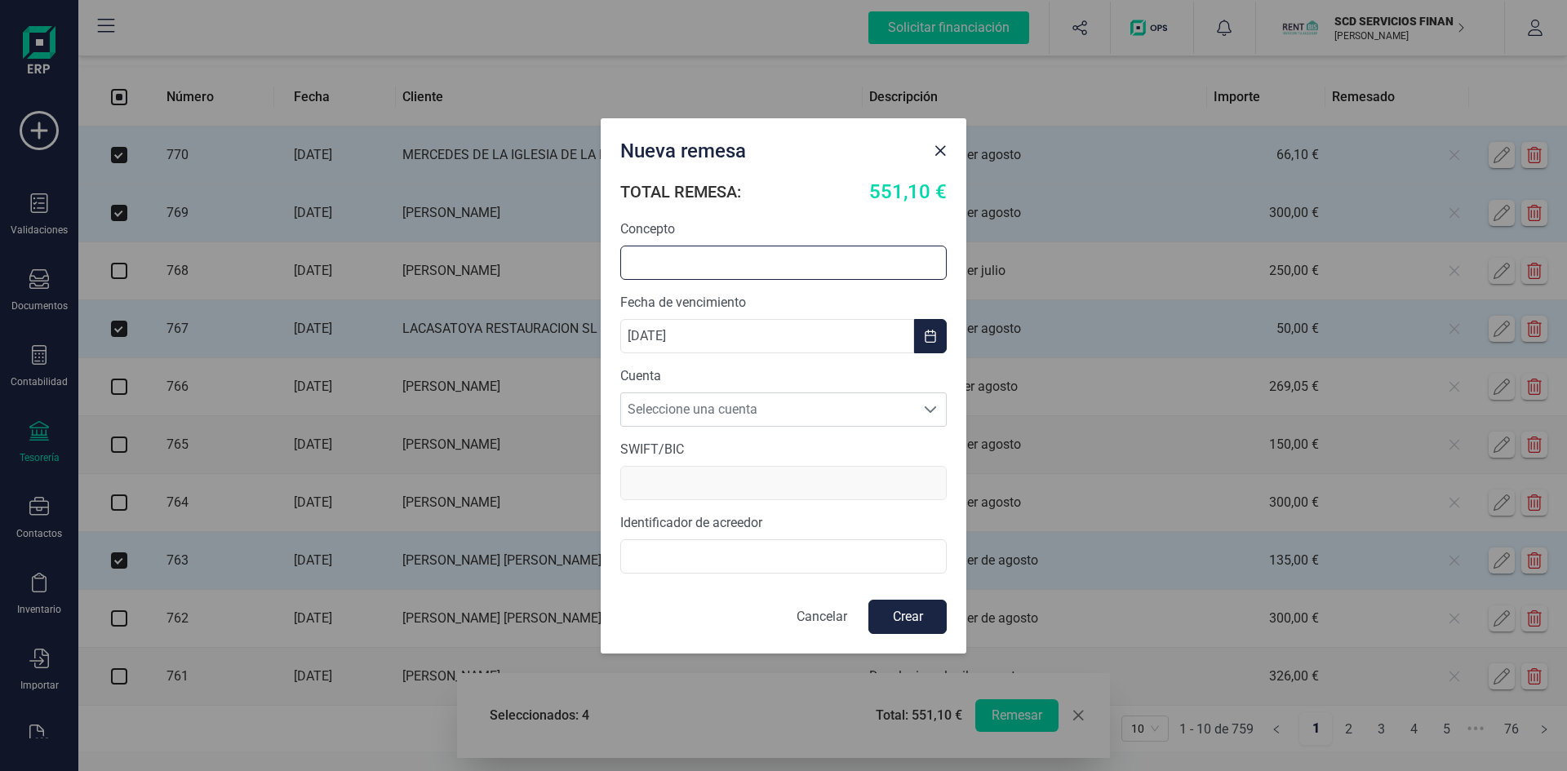
click at [663, 268] on input "text" at bounding box center [783, 263] width 326 height 34
type input "devolucion alquileres"
click at [702, 407] on span "Seleccione una cuenta" at bounding box center [768, 409] width 294 height 33
click at [810, 456] on li "ES4531590078592882909423" at bounding box center [783, 449] width 326 height 33
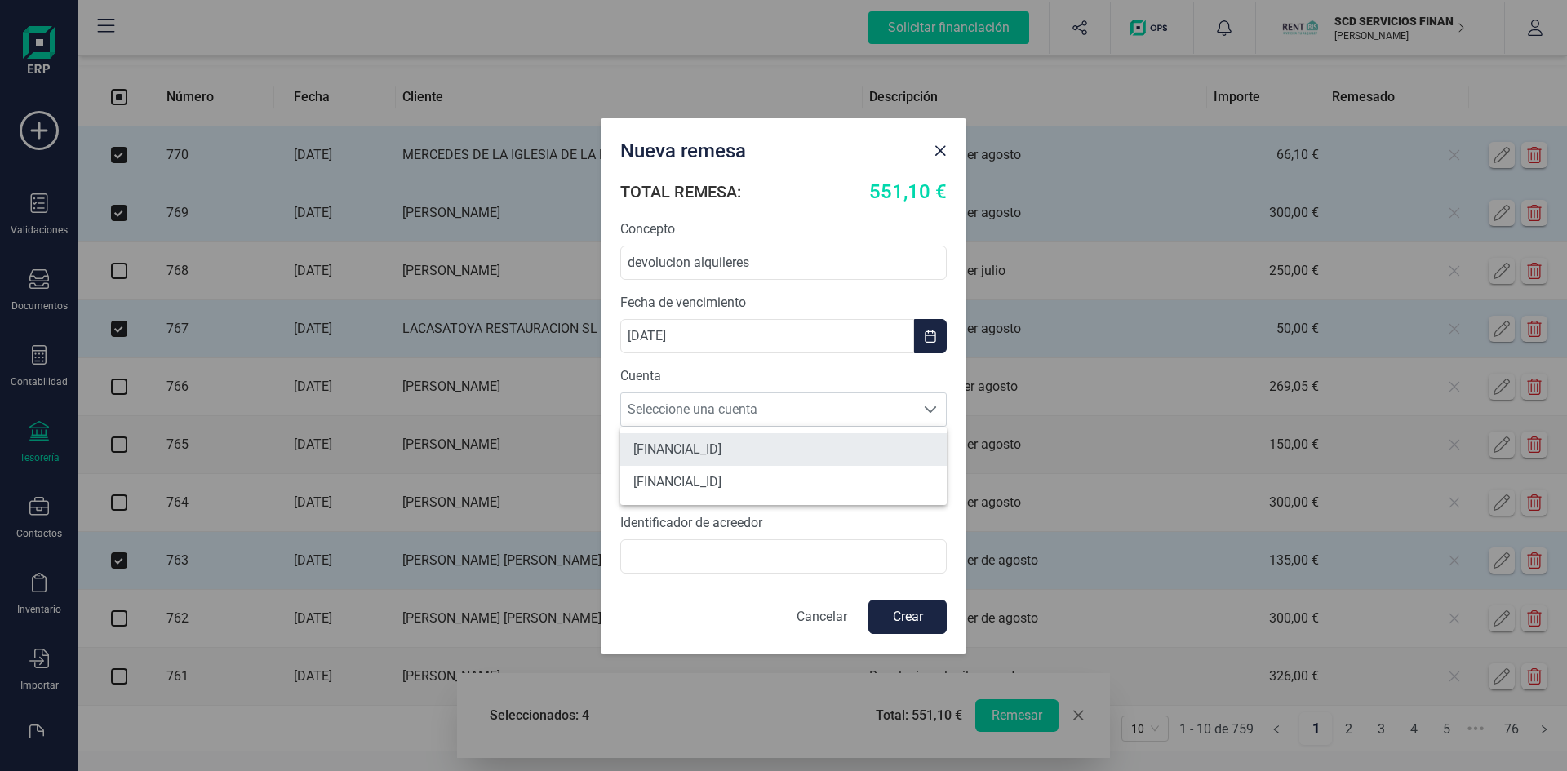
type input "BCOEESMM159"
type input "B72840242"
click at [914, 616] on button "Crear" at bounding box center [907, 617] width 78 height 34
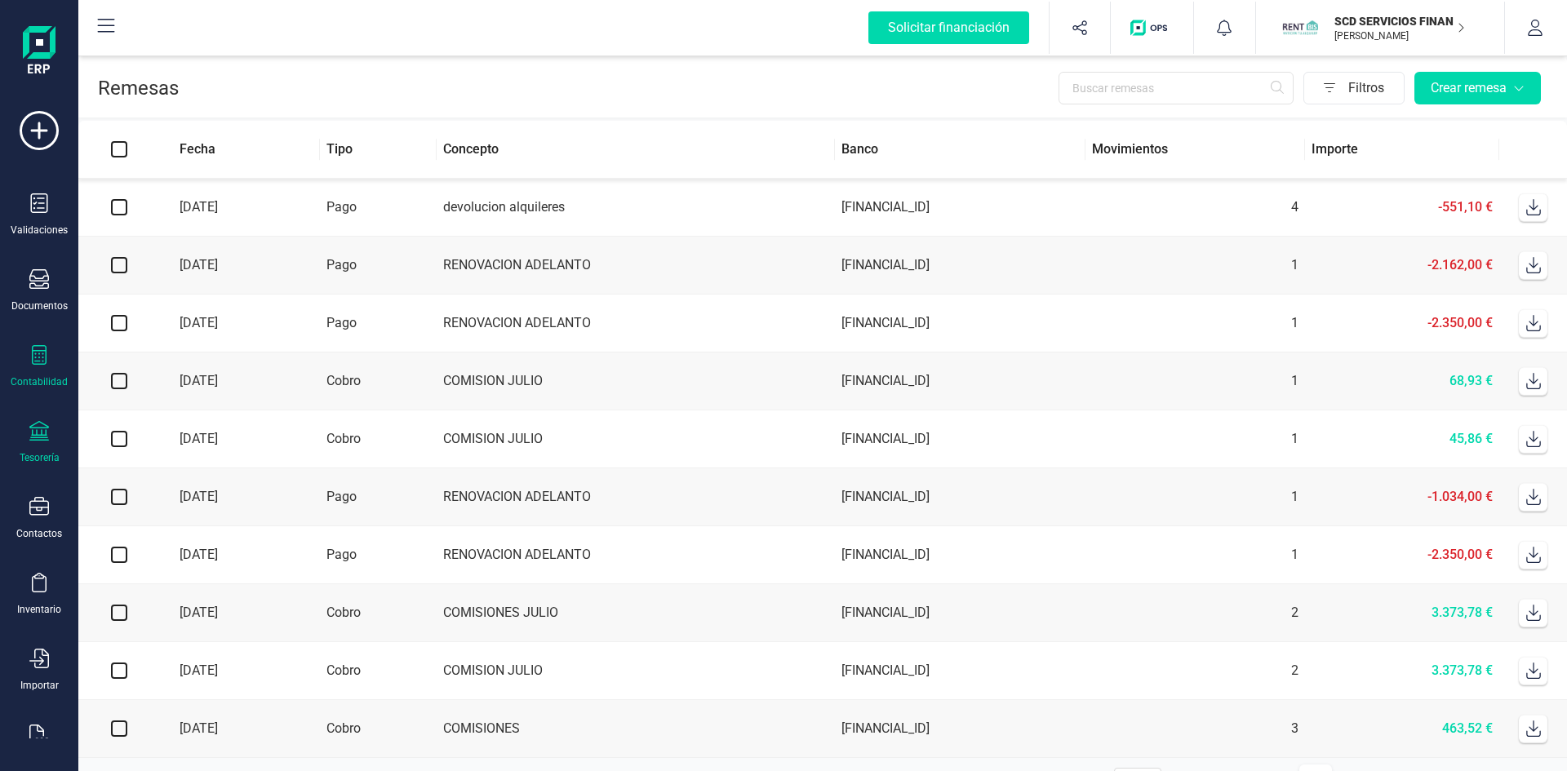
click at [42, 373] on div "Contabilidad" at bounding box center [39, 366] width 65 height 43
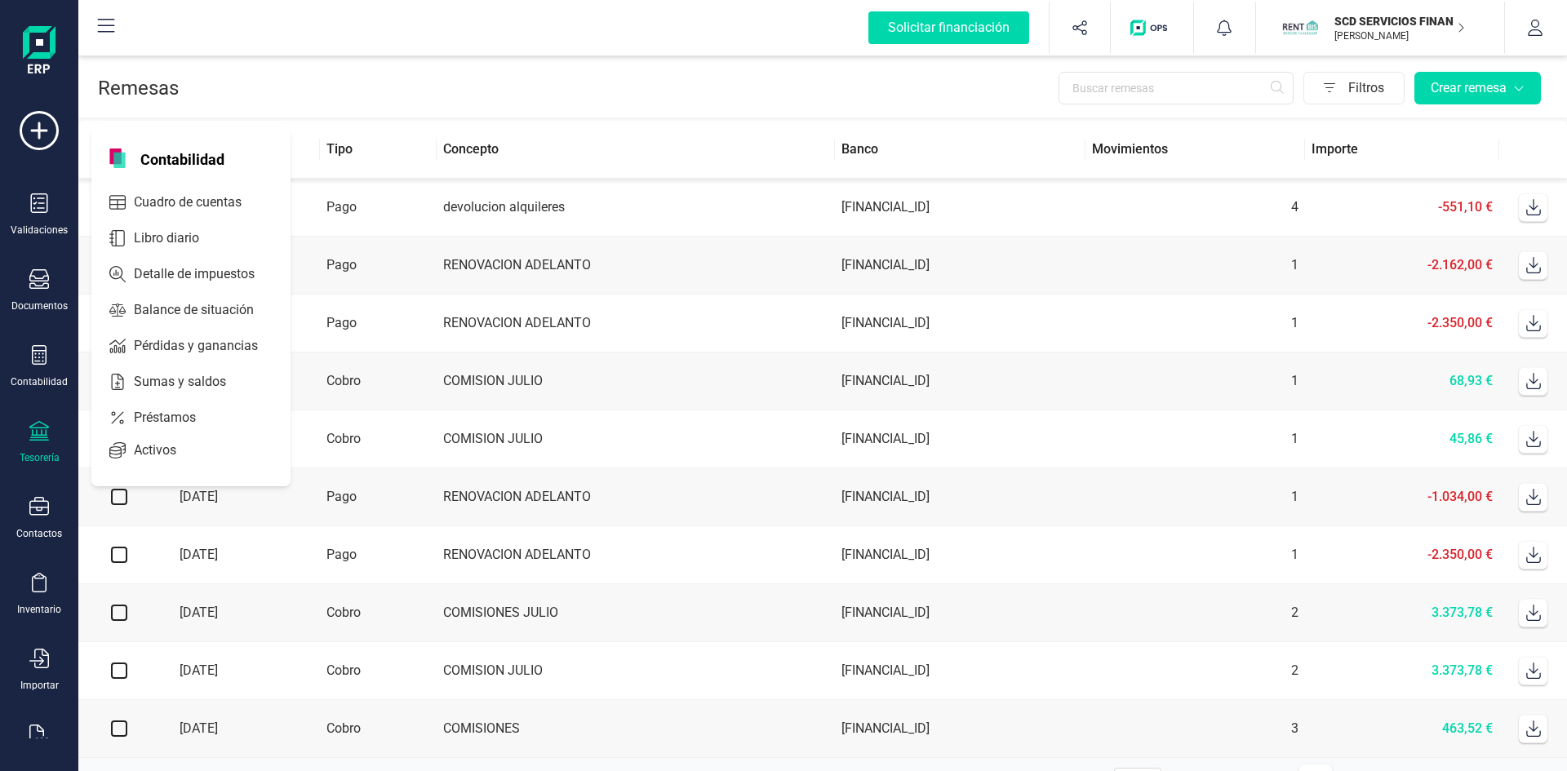
click at [43, 441] on div at bounding box center [39, 433] width 20 height 24
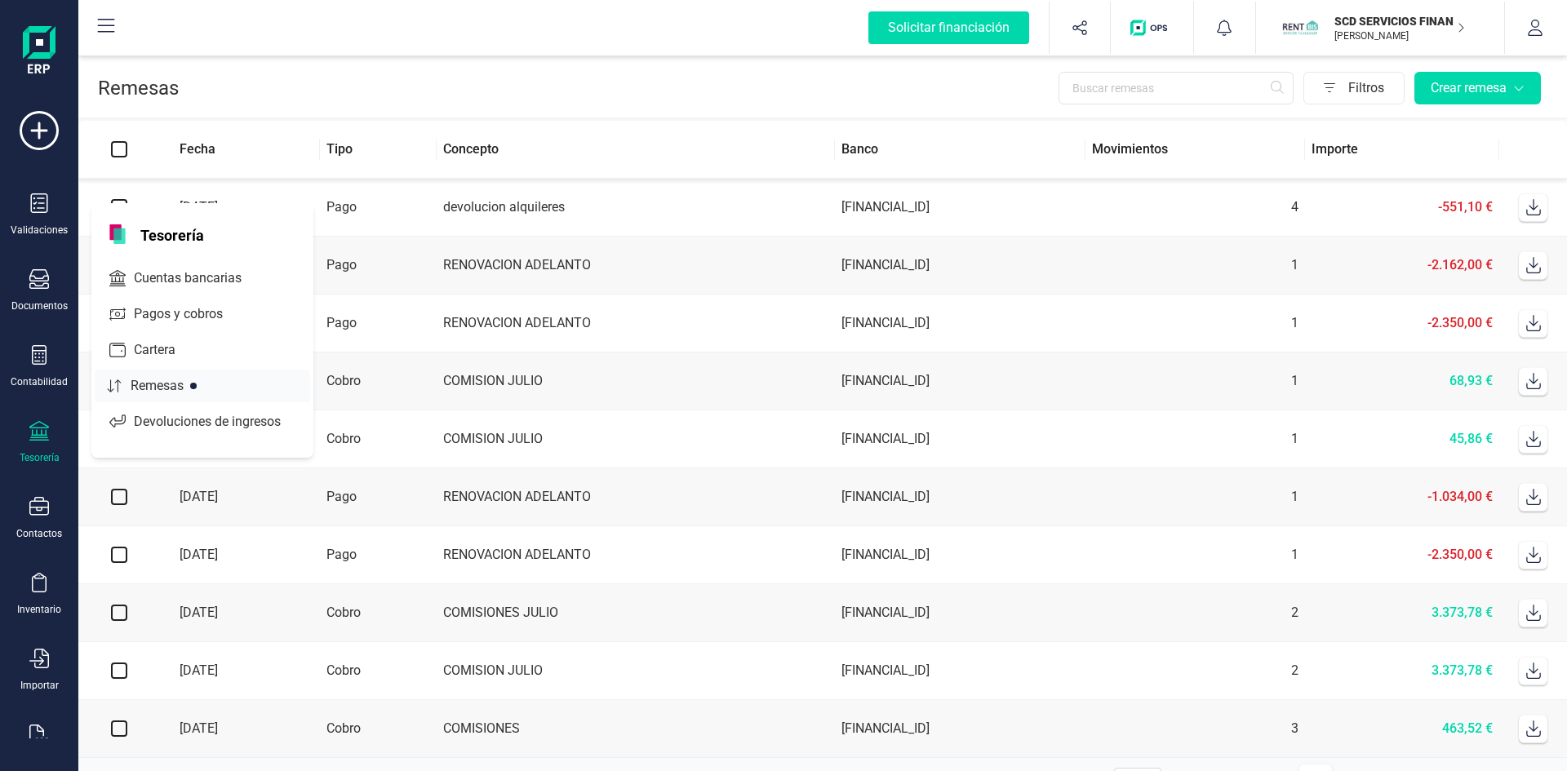
click at [153, 377] on span "Remesas" at bounding box center [168, 386] width 89 height 20
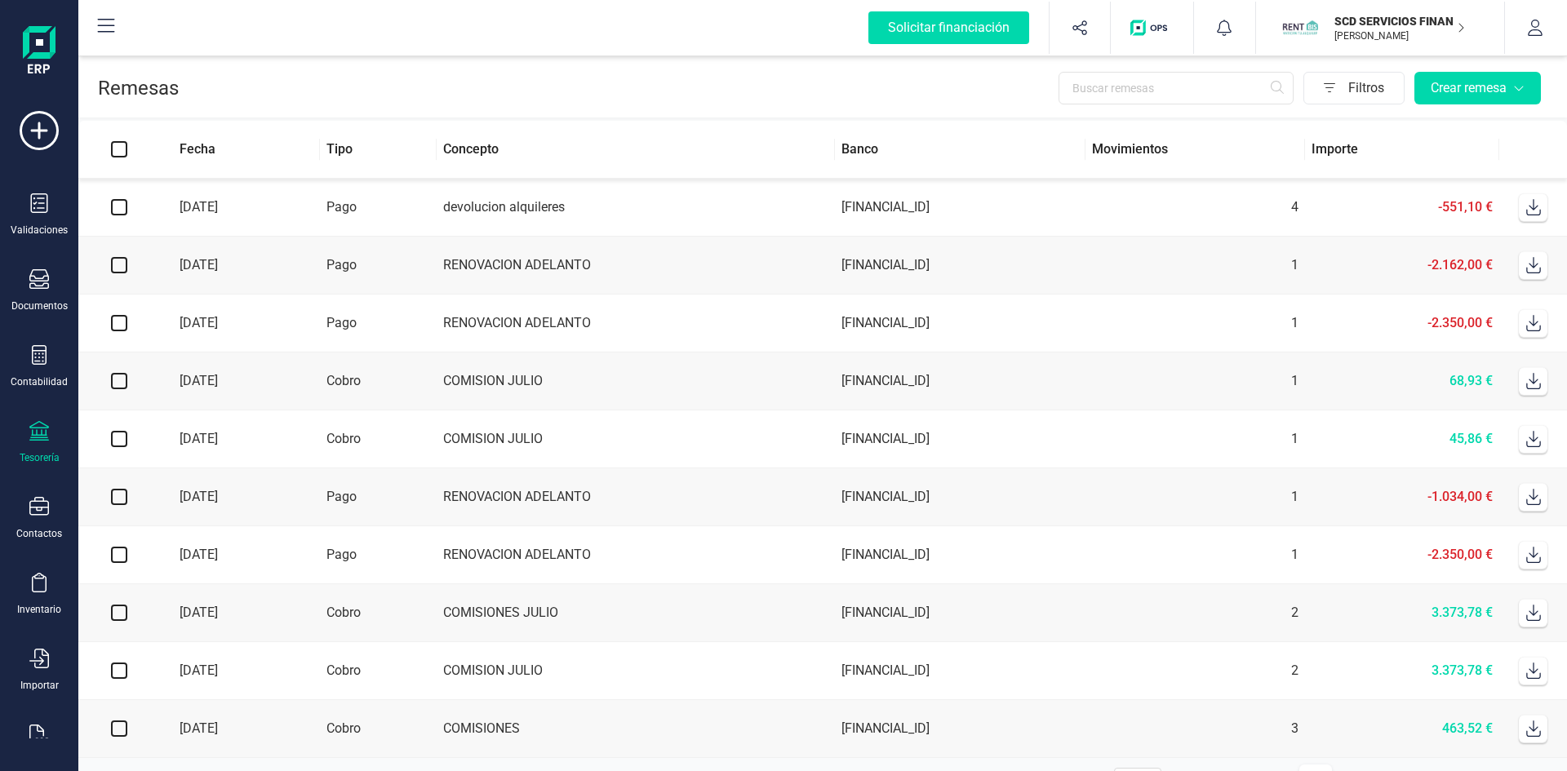
click at [1533, 206] on icon at bounding box center [1533, 207] width 15 height 16
click at [35, 439] on icon at bounding box center [39, 431] width 20 height 20
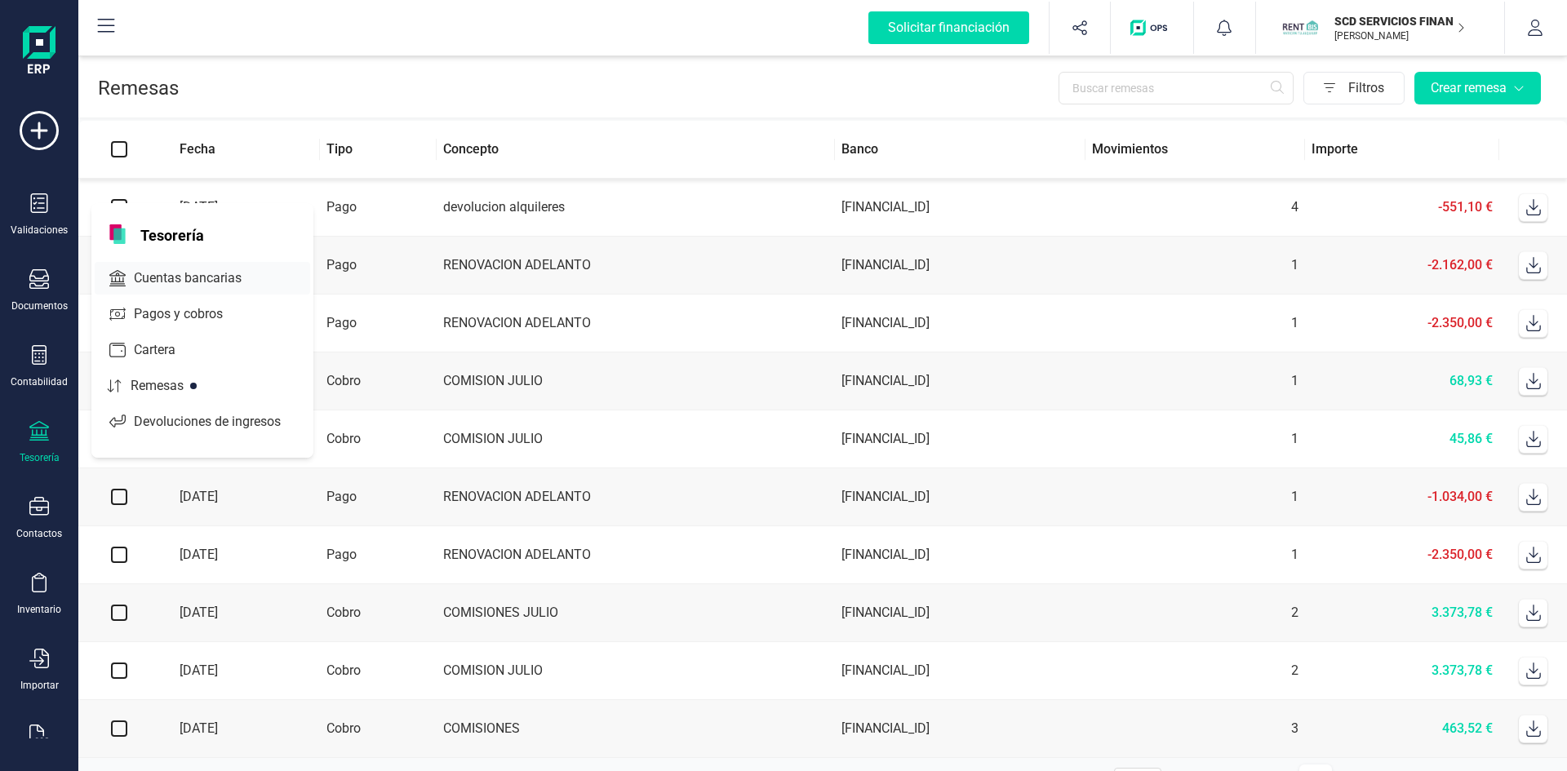
click at [171, 270] on span "Cuentas bancarias" at bounding box center [199, 279] width 144 height 20
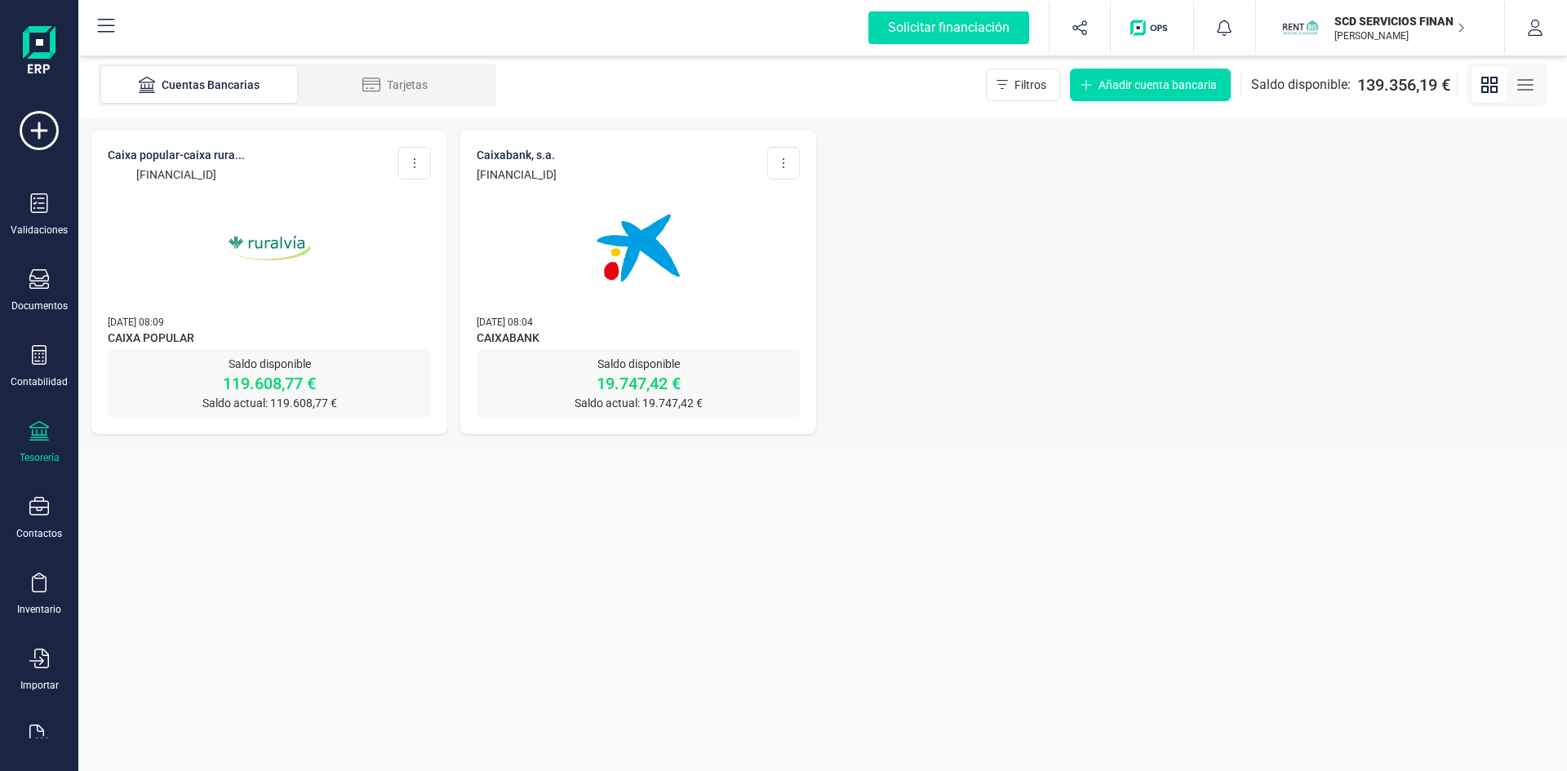
click at [258, 229] on img at bounding box center [269, 248] width 137 height 137
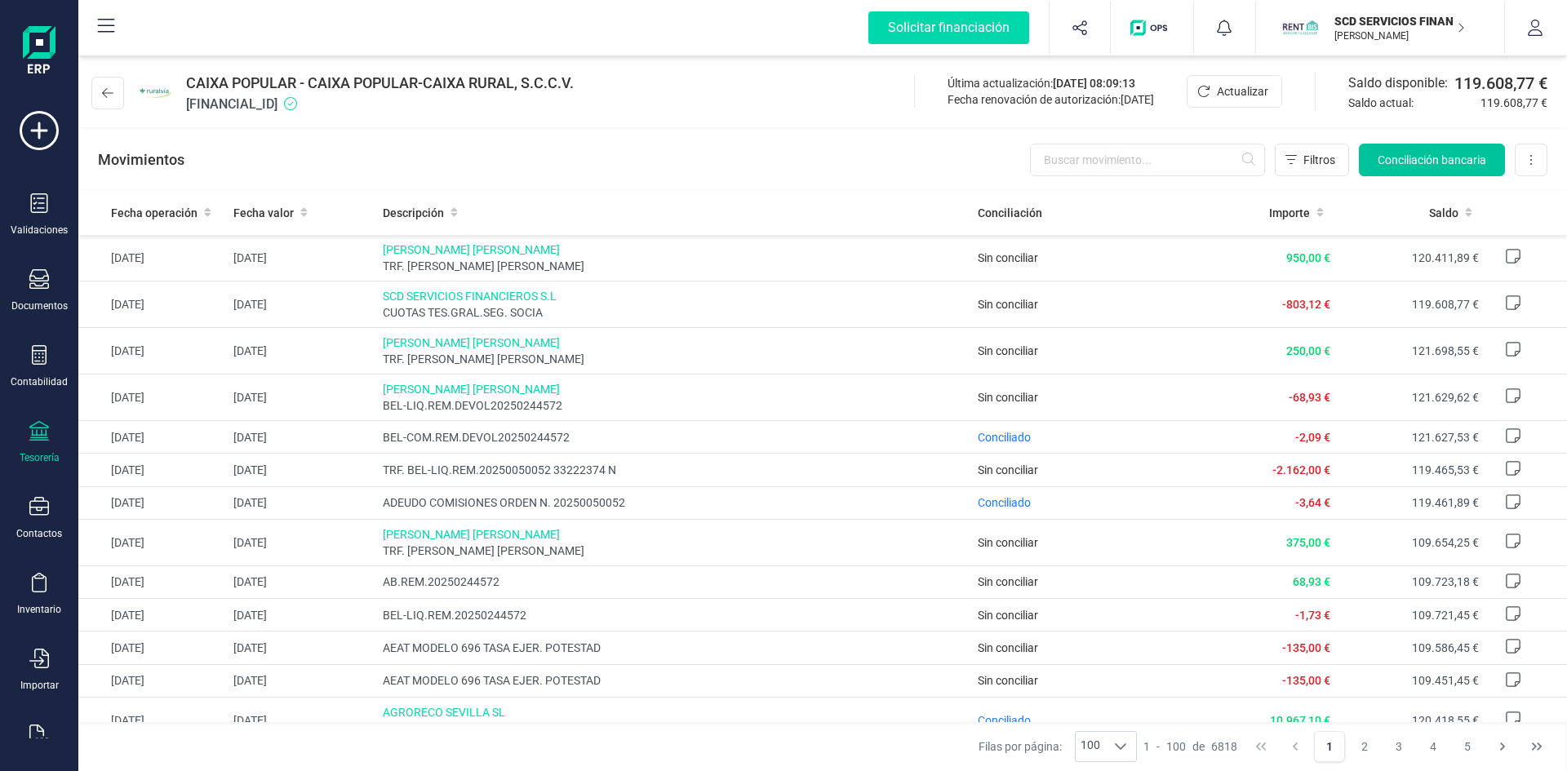
click at [1406, 157] on span "Conciliación bancaria" at bounding box center [1432, 160] width 109 height 16
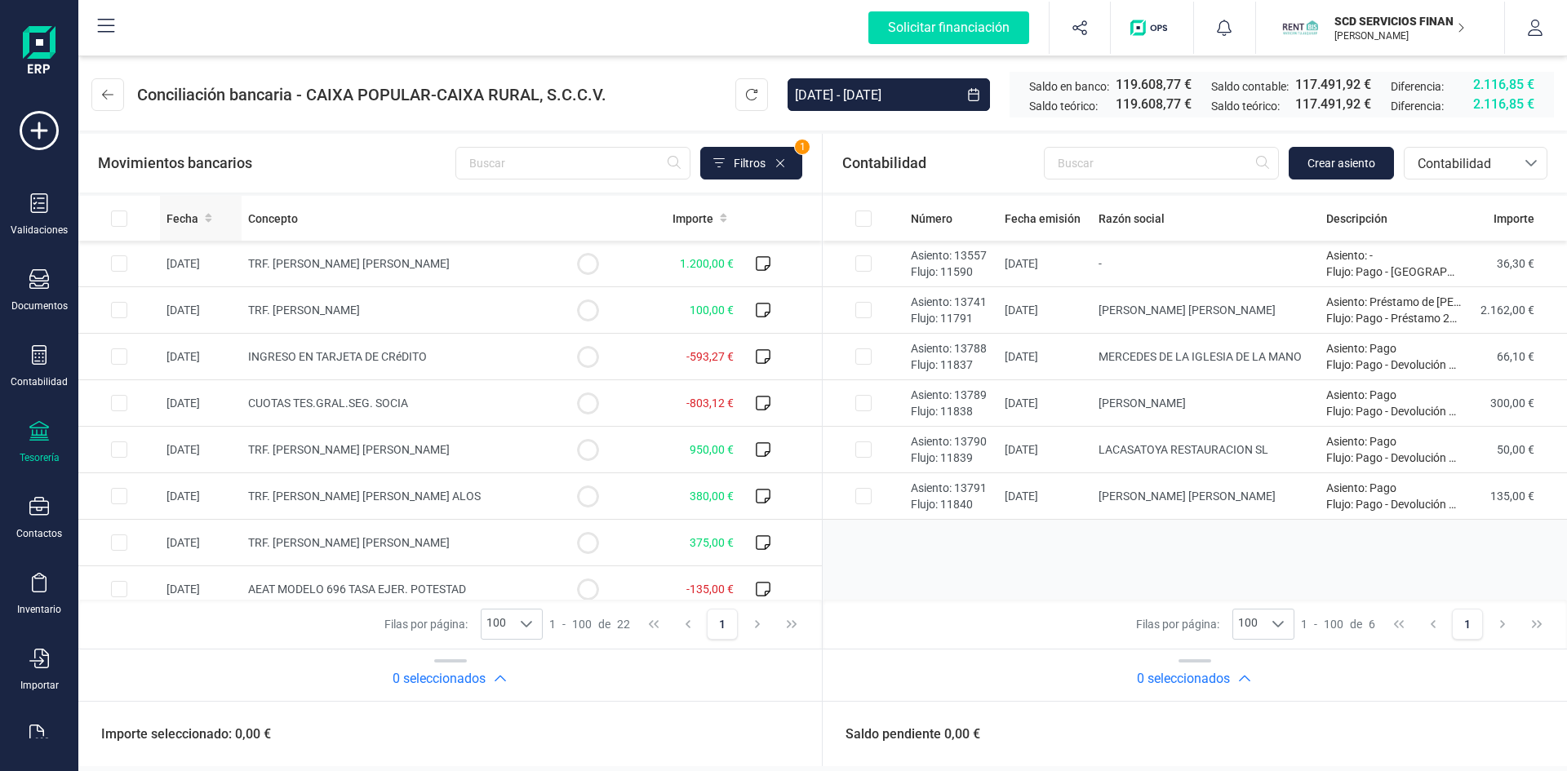
click at [191, 216] on span "Fecha" at bounding box center [182, 219] width 32 height 16
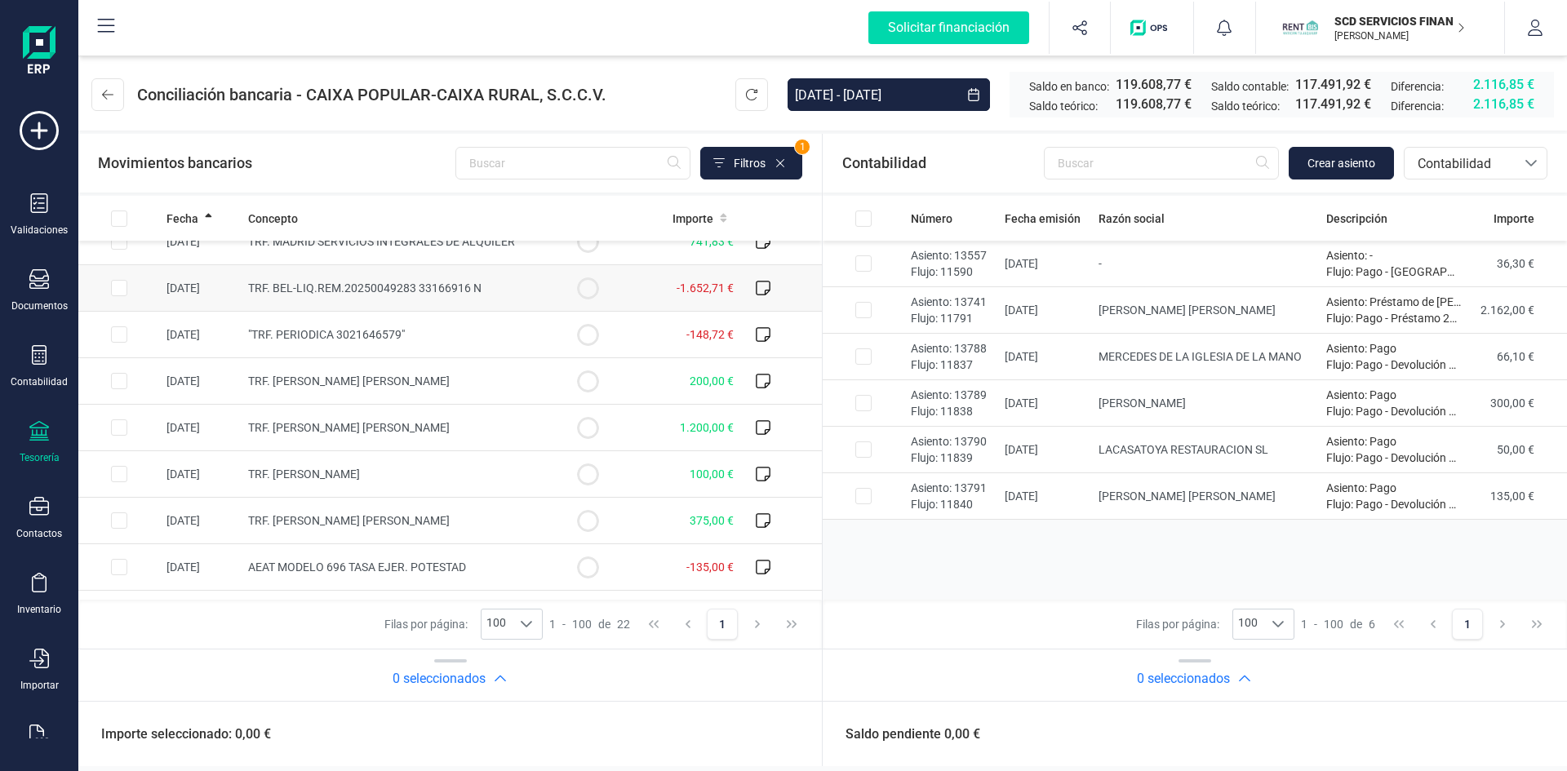
scroll to position [245, 0]
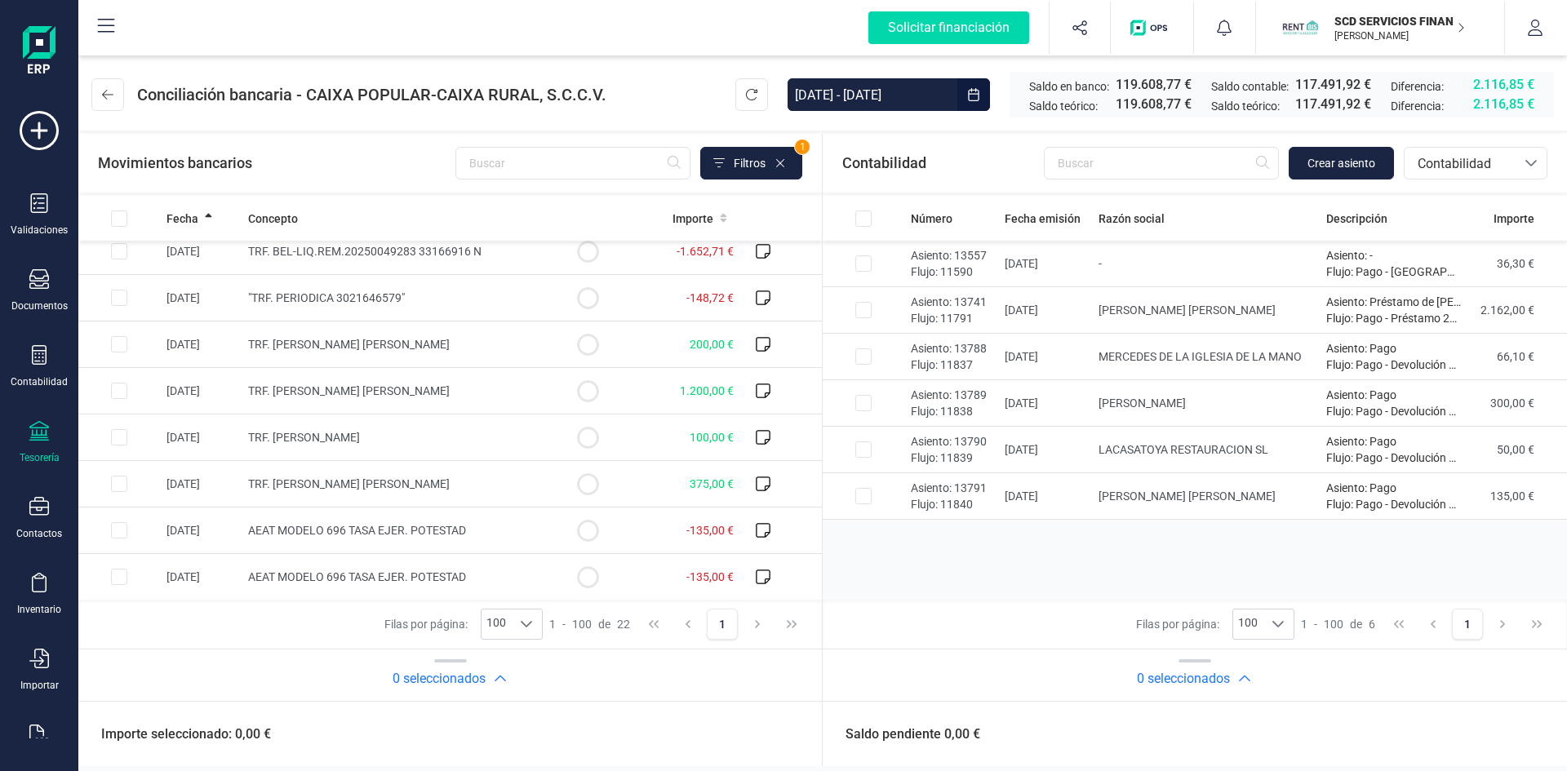
click at [967, 98] on icon "Choose Date" at bounding box center [973, 94] width 13 height 13
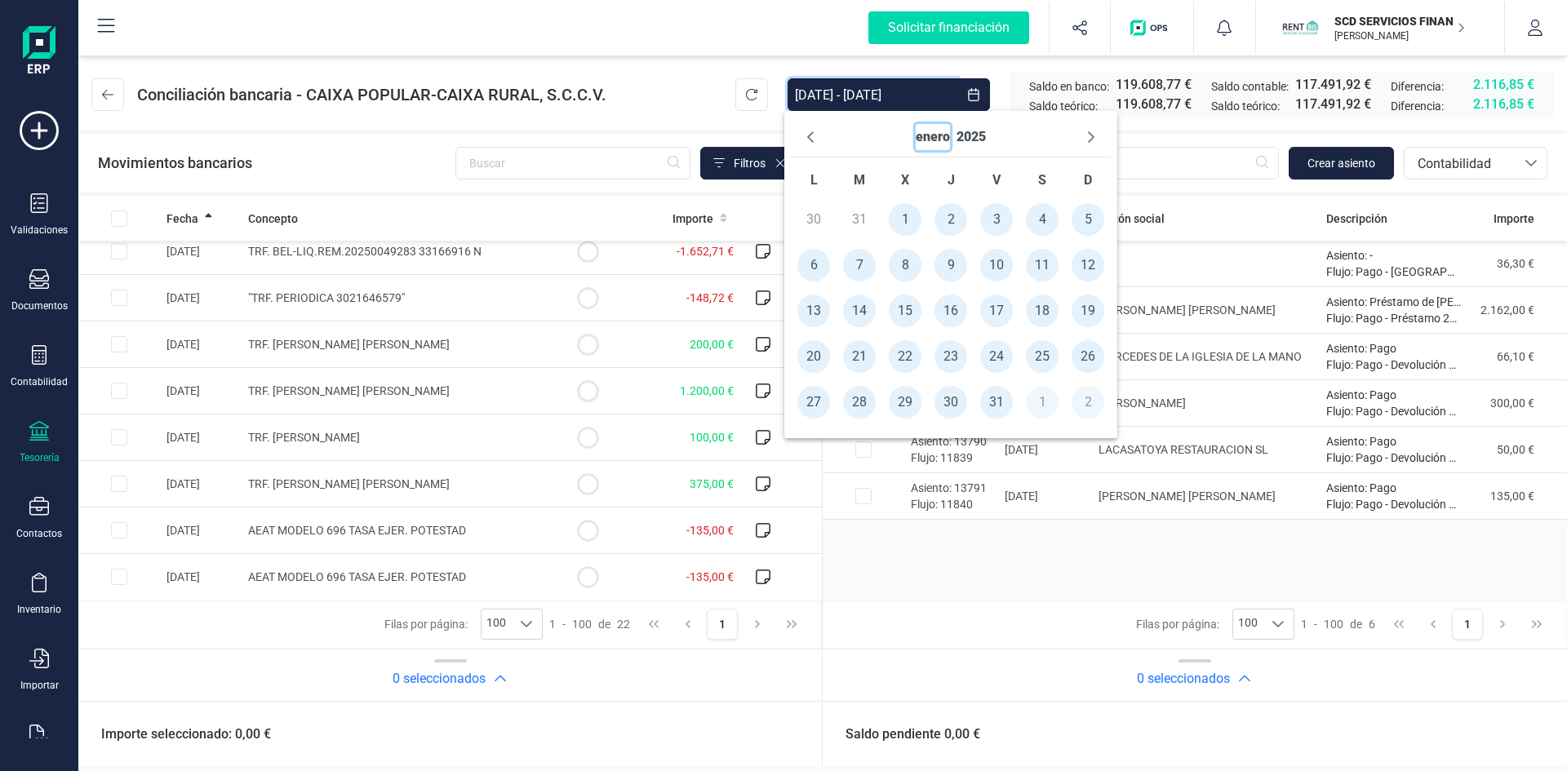
click at [933, 133] on button "enero" at bounding box center [933, 137] width 34 height 26
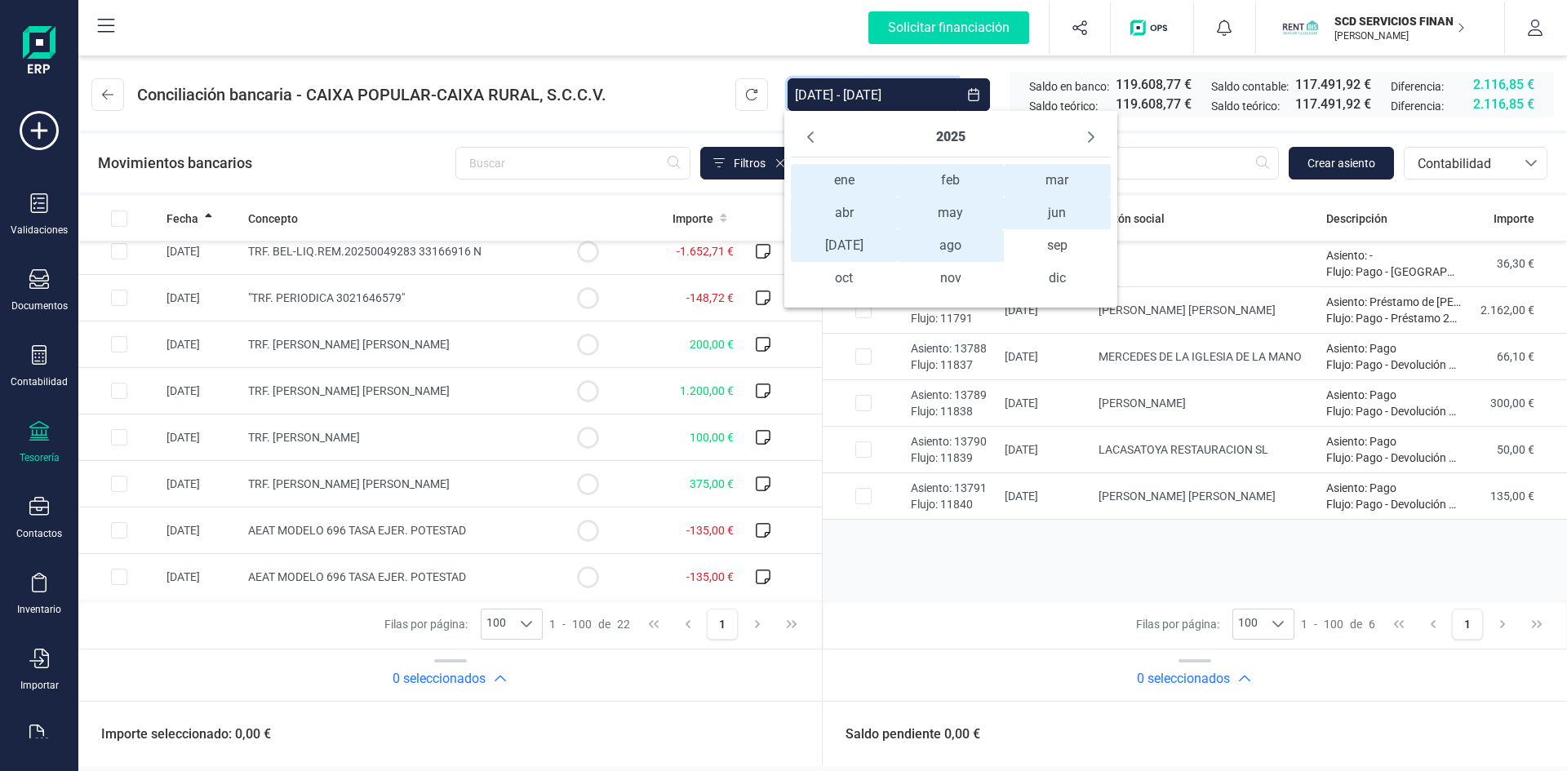
click at [838, 182] on span "ene ene" at bounding box center [844, 180] width 107 height 33
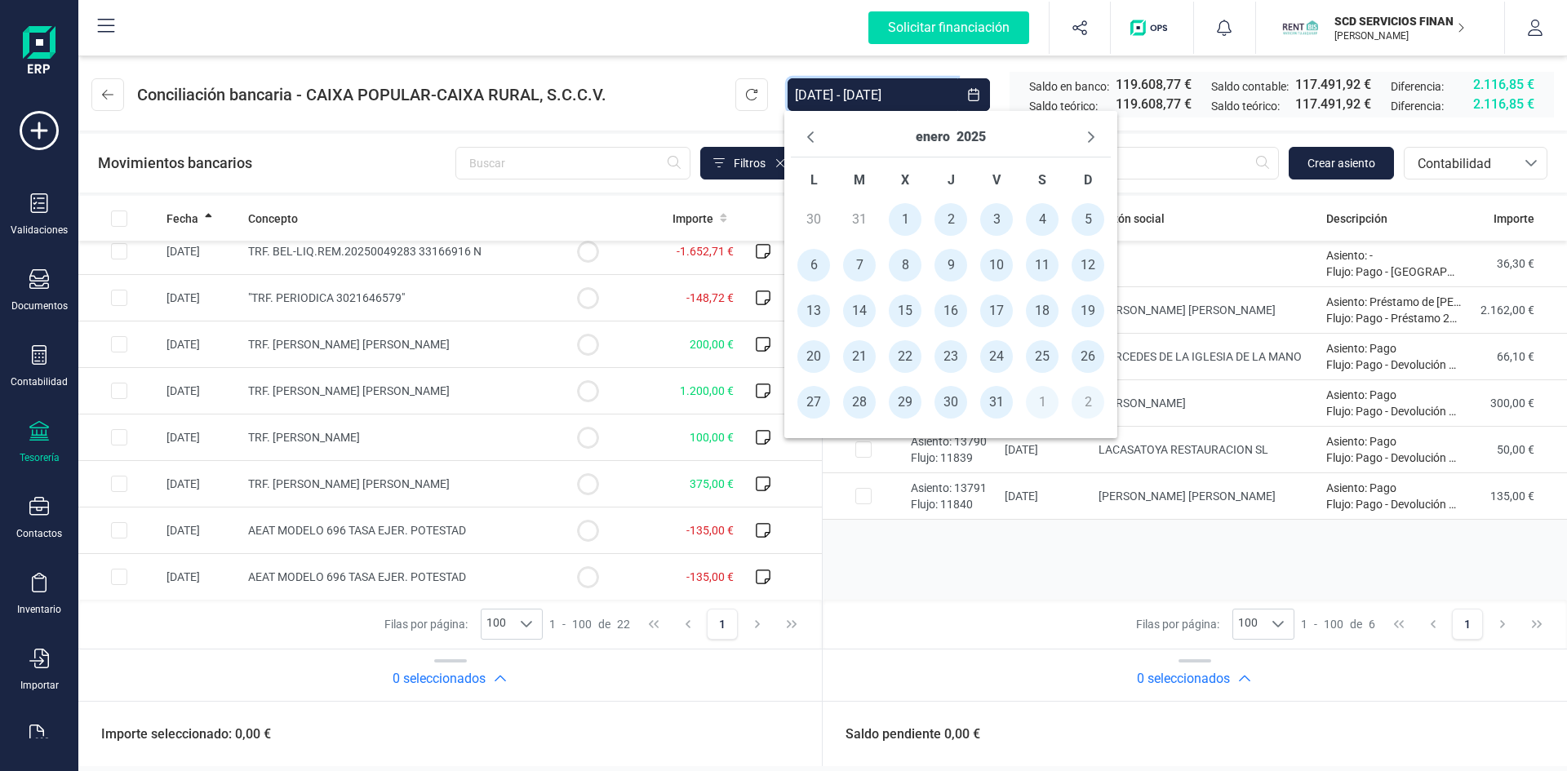
click at [908, 215] on span "1" at bounding box center [905, 219] width 33 height 33
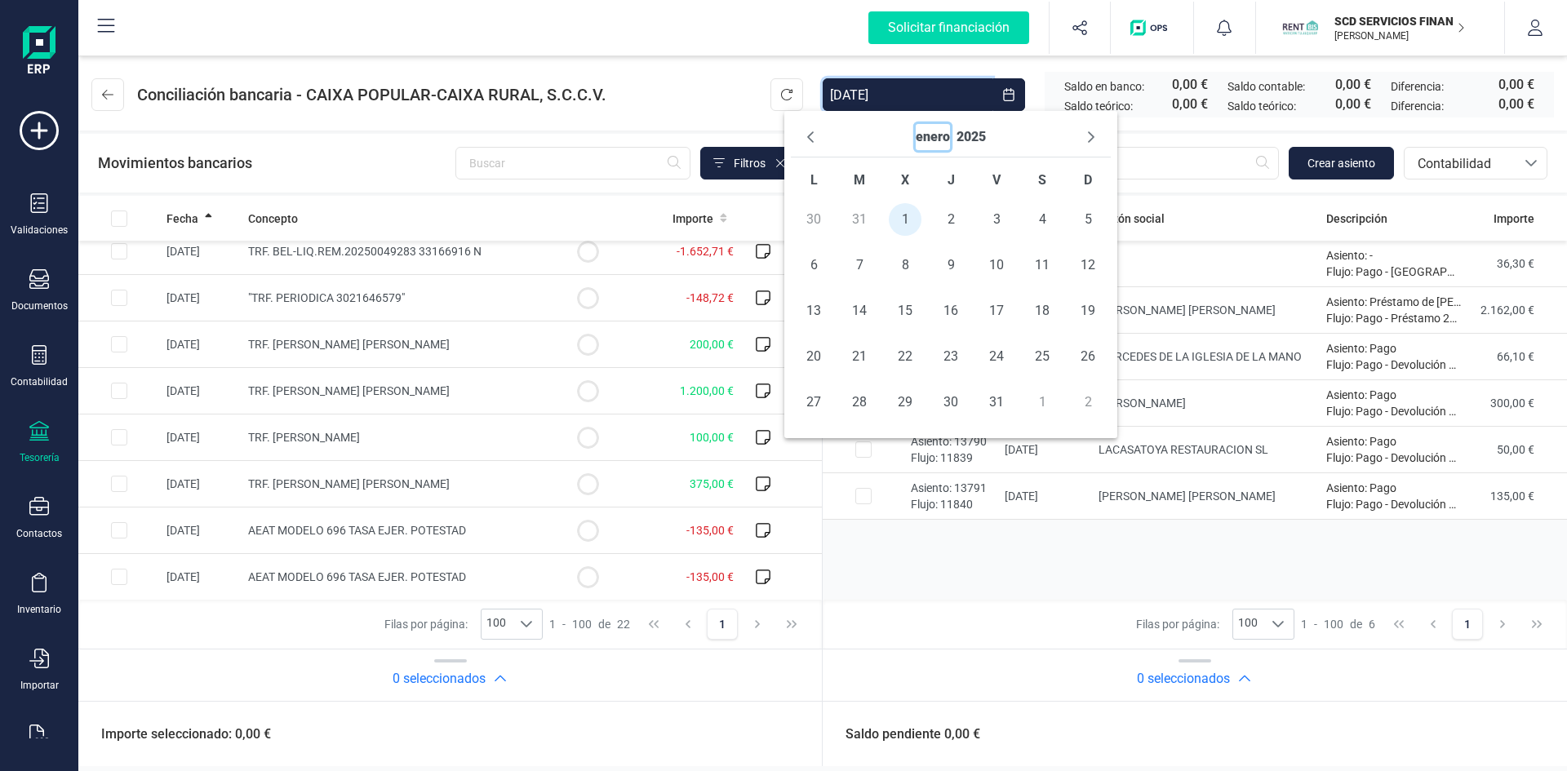
click at [938, 137] on button "enero" at bounding box center [933, 137] width 34 height 26
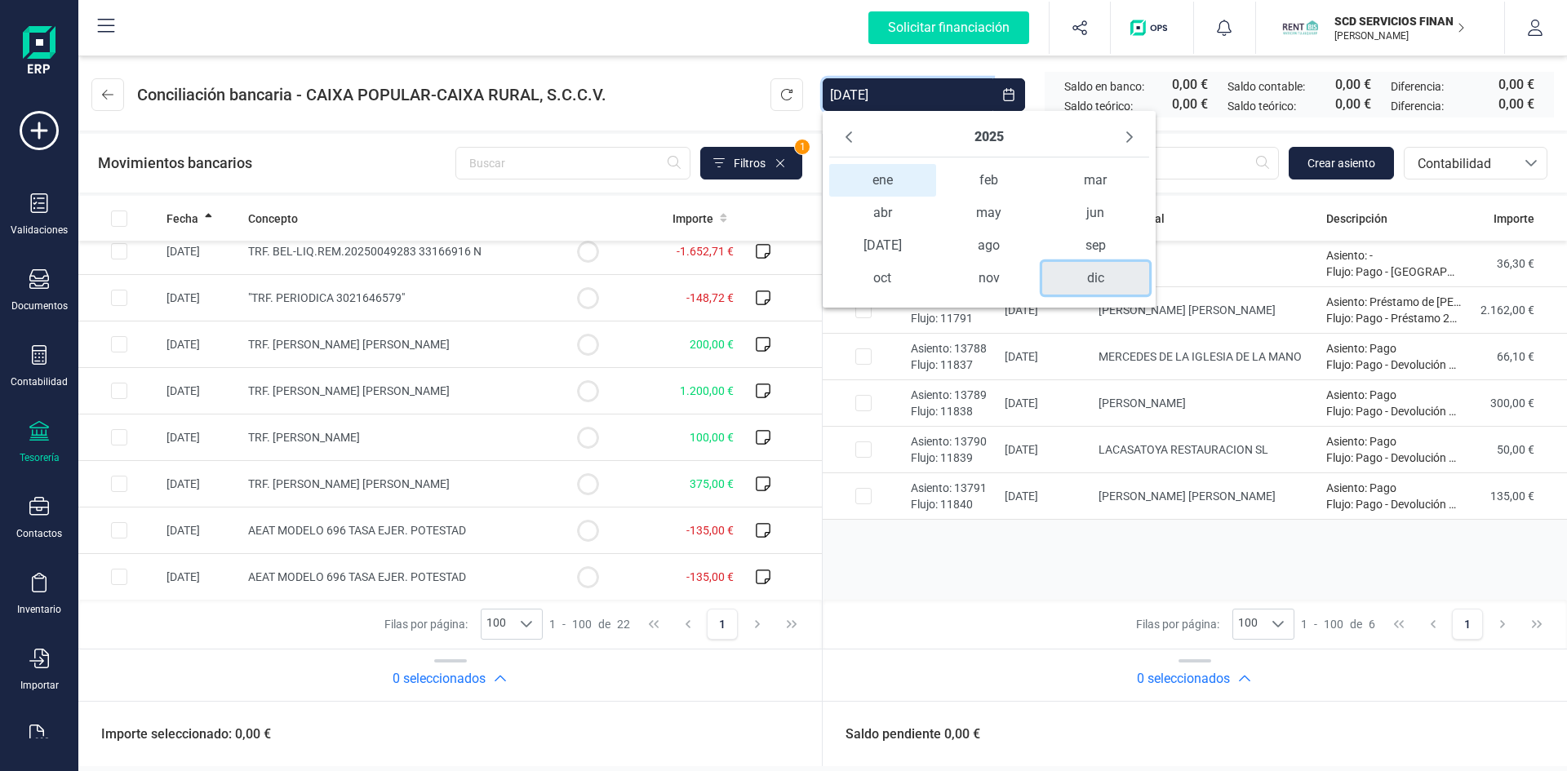
click at [1076, 269] on span "dic" at bounding box center [1095, 278] width 107 height 33
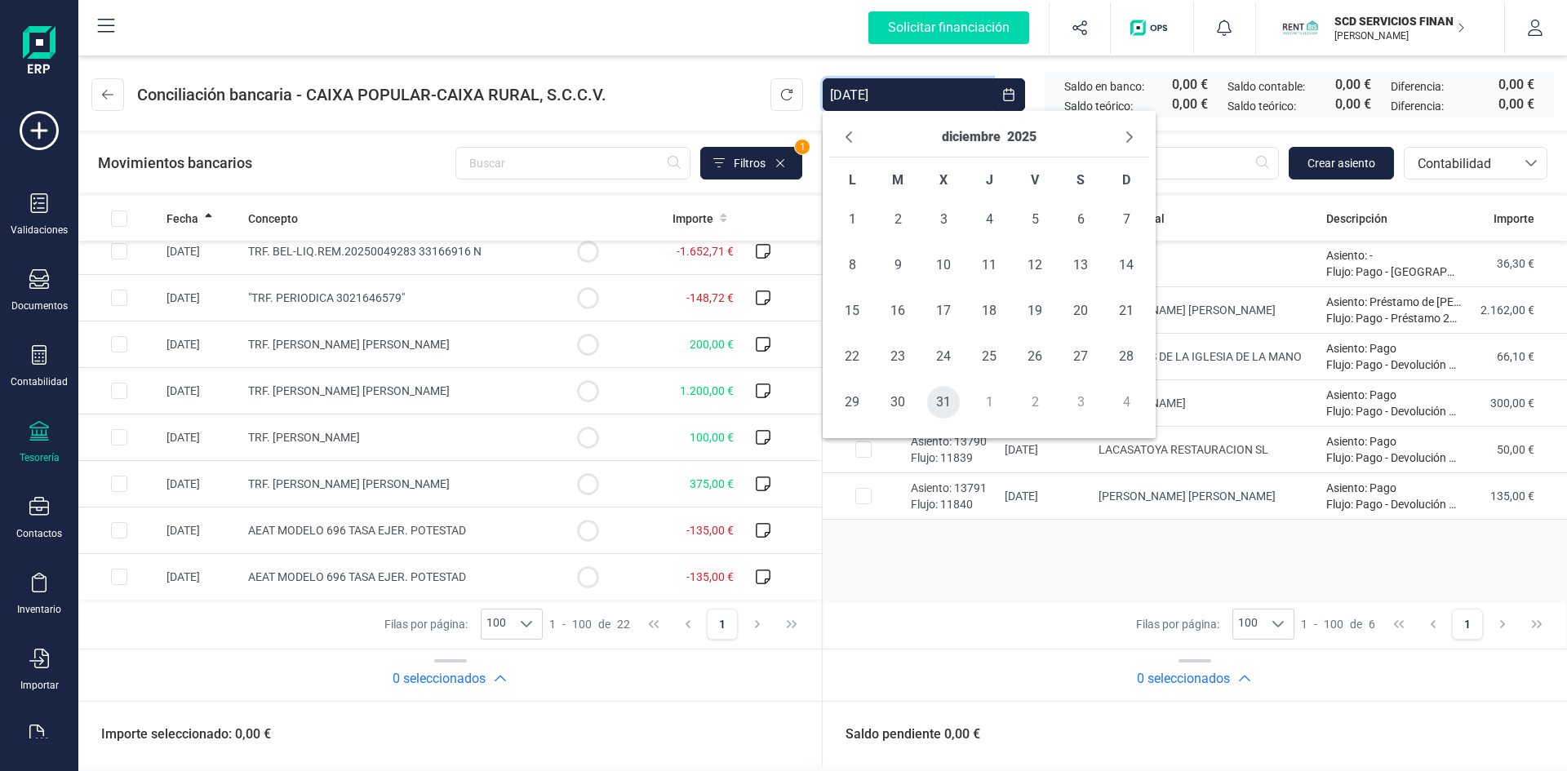
click at [940, 402] on span "31" at bounding box center [943, 402] width 33 height 33
type input "01/01/2025 - 31/12/2025"
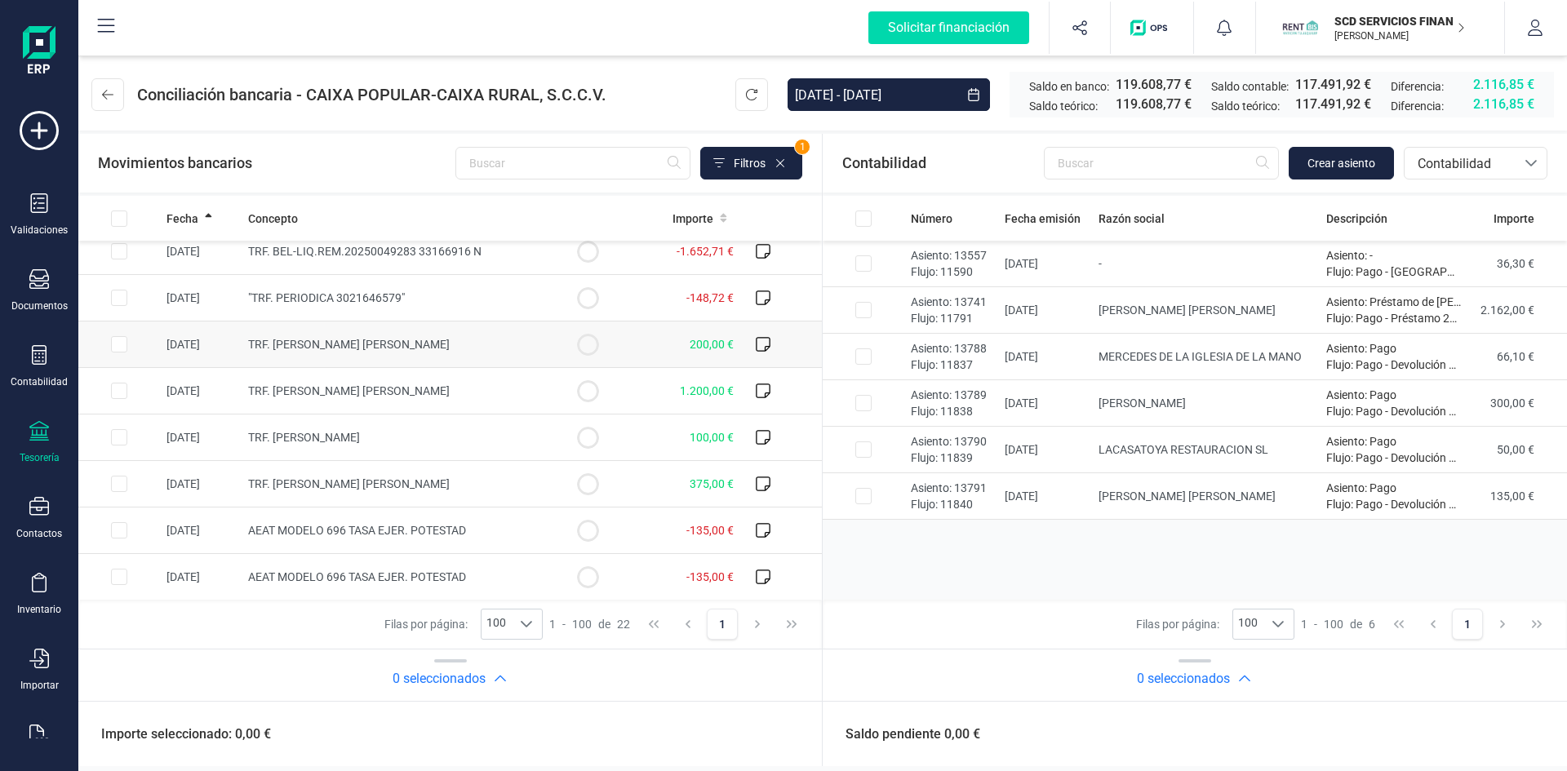
click at [118, 343] on input "Row Selected 1713f372-e29f-4928-bc31-ed9cf3b67276" at bounding box center [119, 344] width 16 height 16
checkbox input "true"
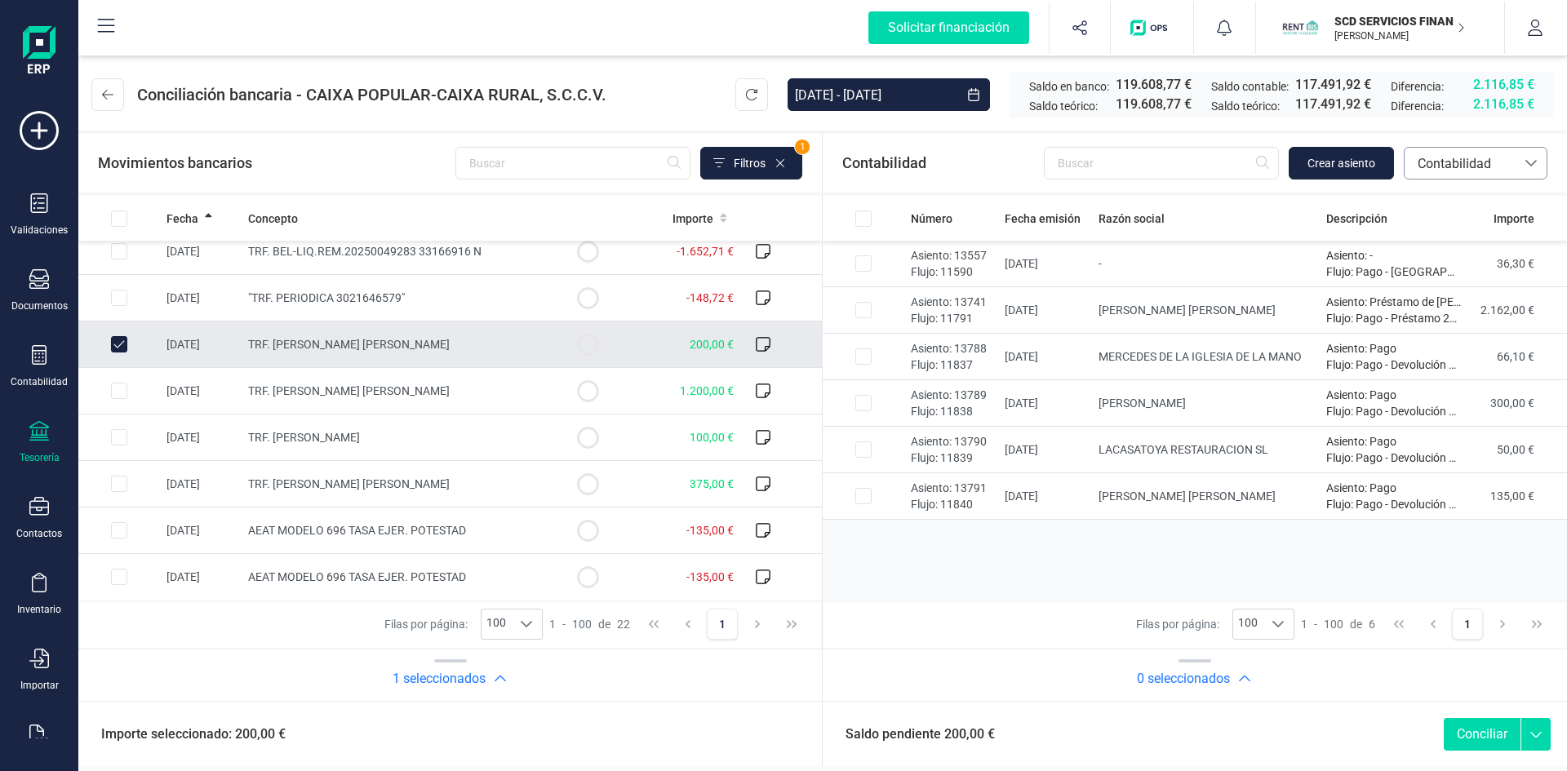
click at [1442, 161] on span "Contabilidad" at bounding box center [1460, 164] width 98 height 20
click at [1453, 340] on span "Préstamos" at bounding box center [1448, 340] width 62 height 20
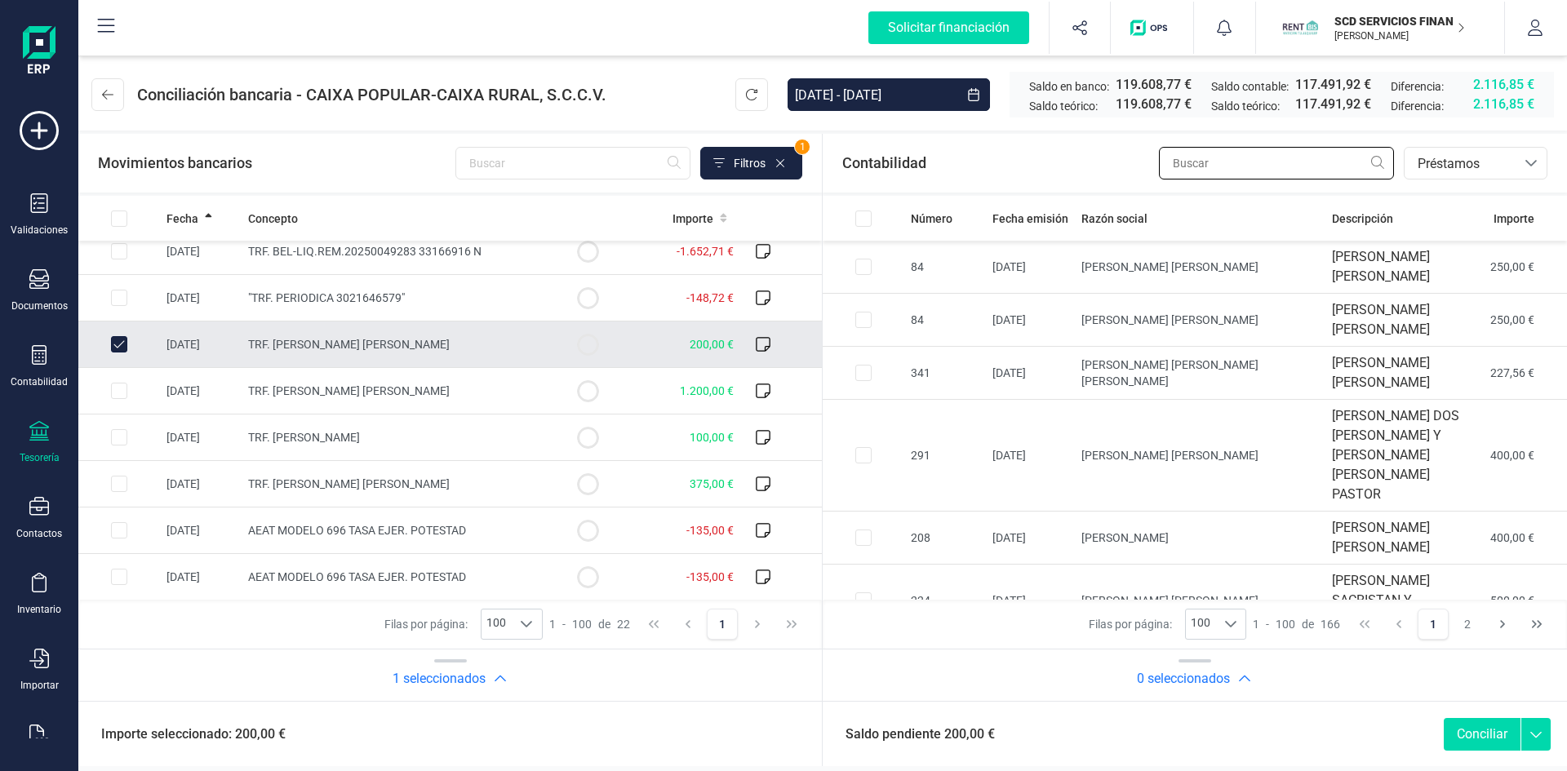
click at [1203, 165] on input "text" at bounding box center [1276, 163] width 235 height 33
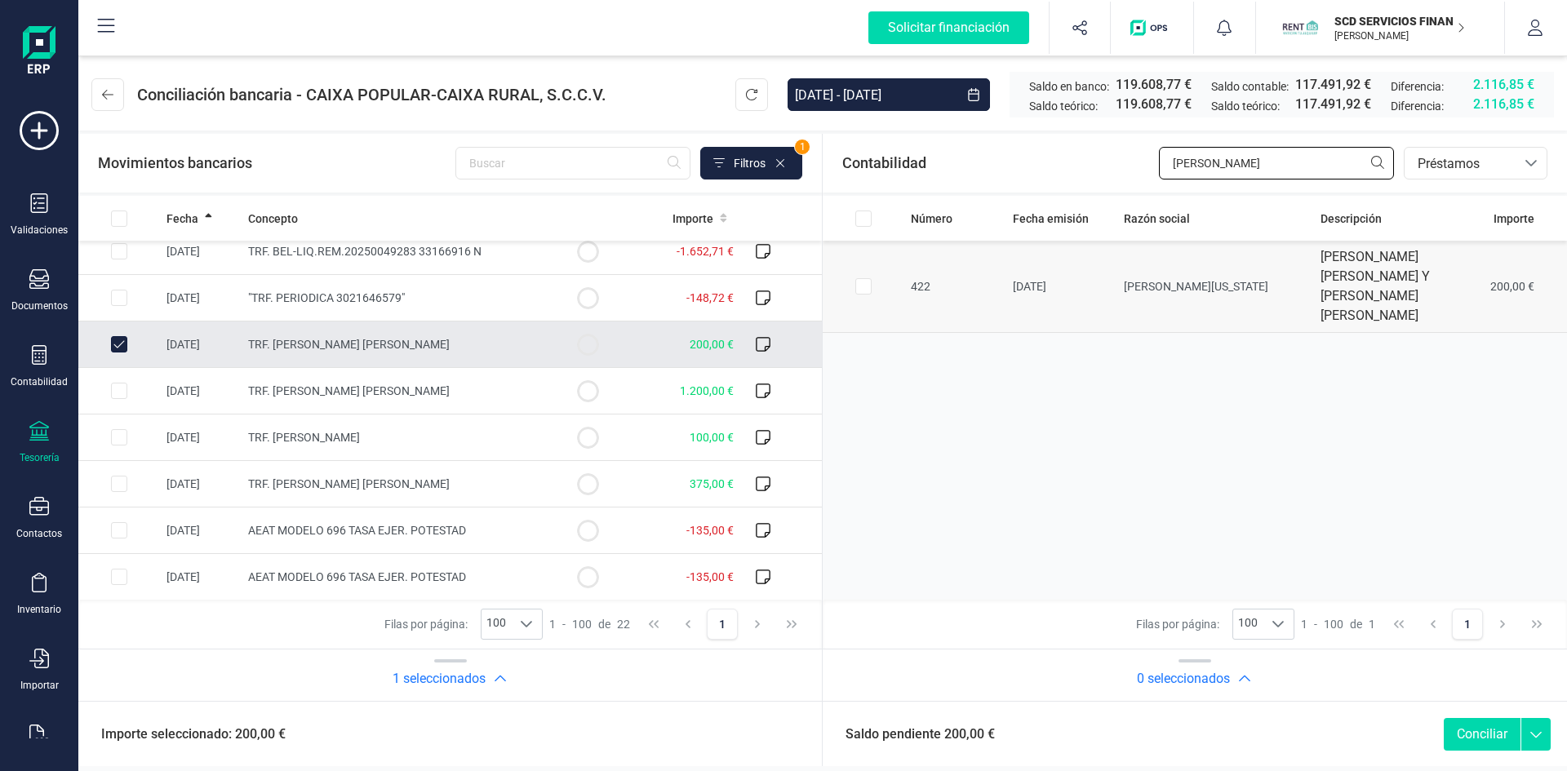
type input "martos"
click at [861, 289] on input "Row Selected 541453a2-673a-4a57-9535-ed42543327df" at bounding box center [863, 286] width 16 height 16
checkbox input "true"
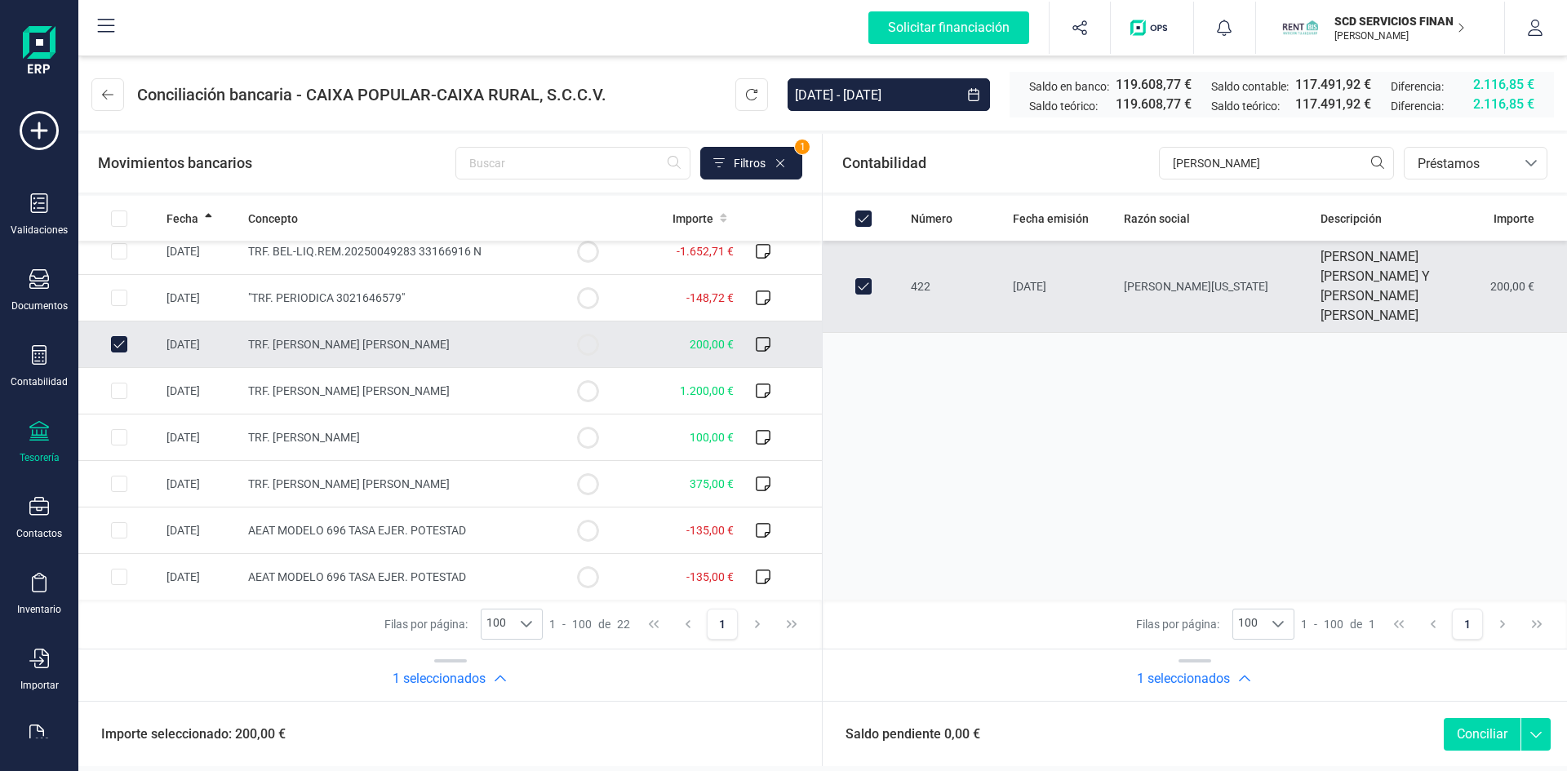
click at [1470, 739] on button "Conciliar" at bounding box center [1482, 734] width 77 height 33
checkbox input "false"
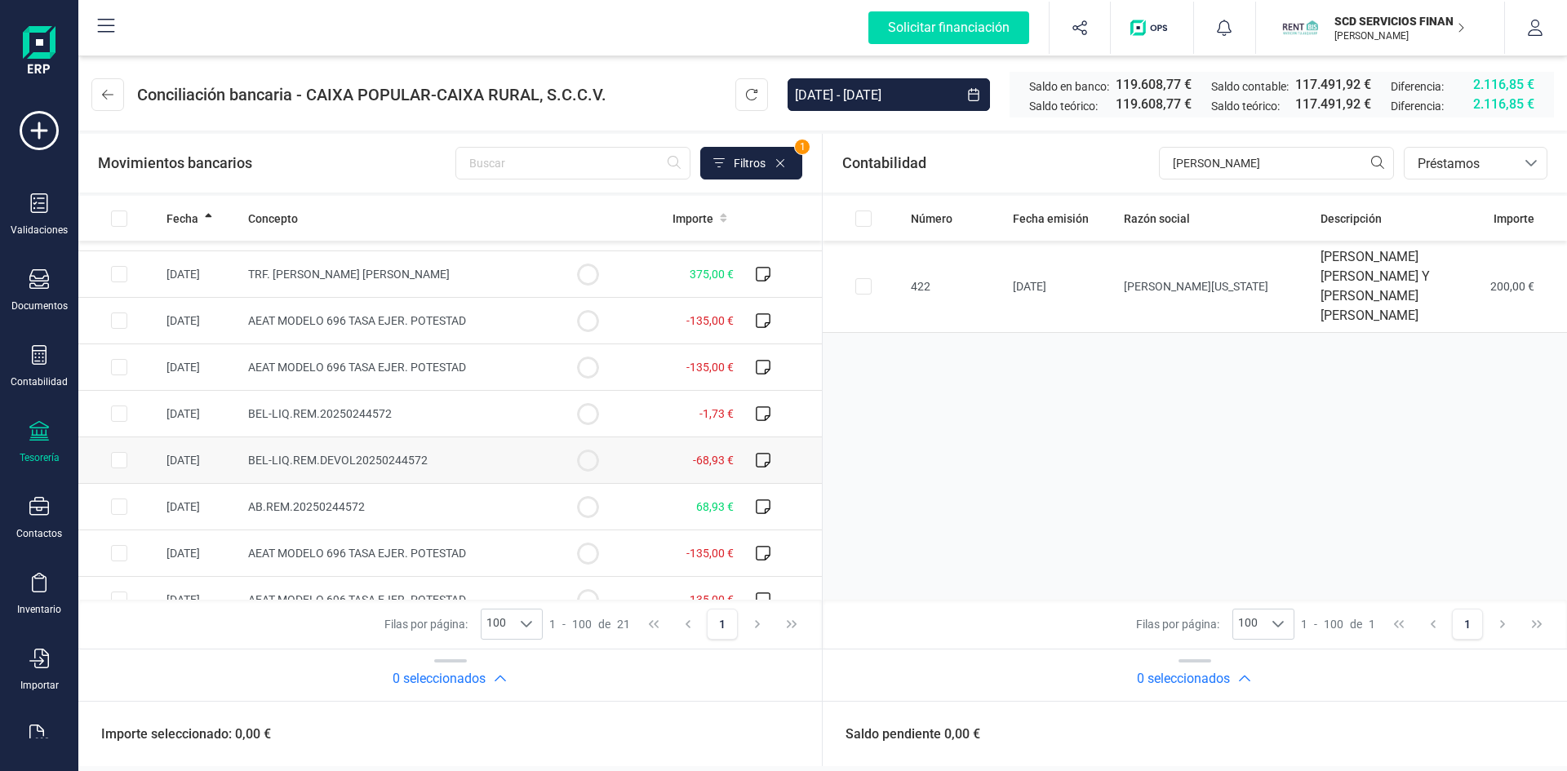
scroll to position [571, 0]
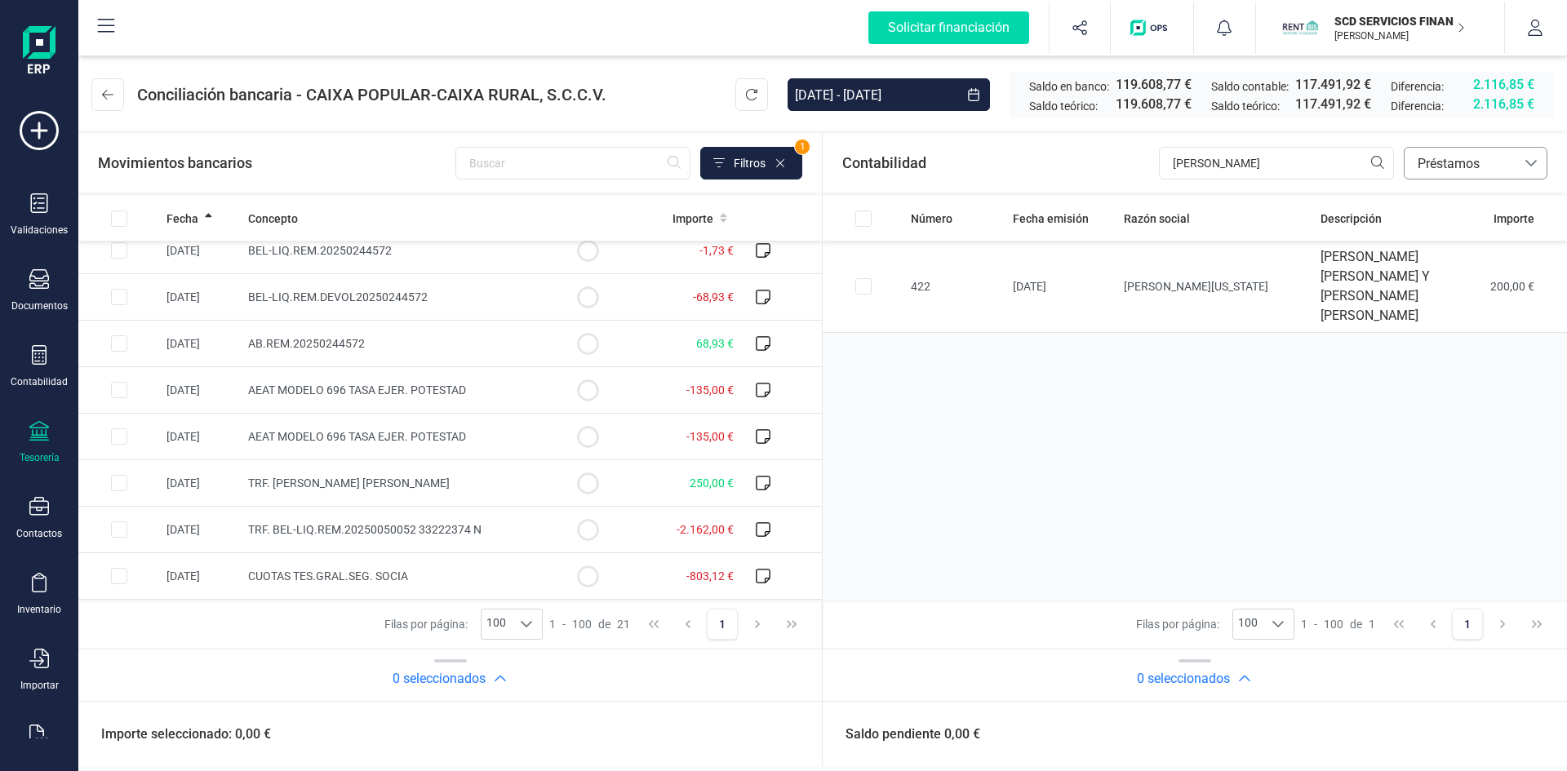
click at [1454, 164] on span "Préstamos" at bounding box center [1460, 164] width 98 height 20
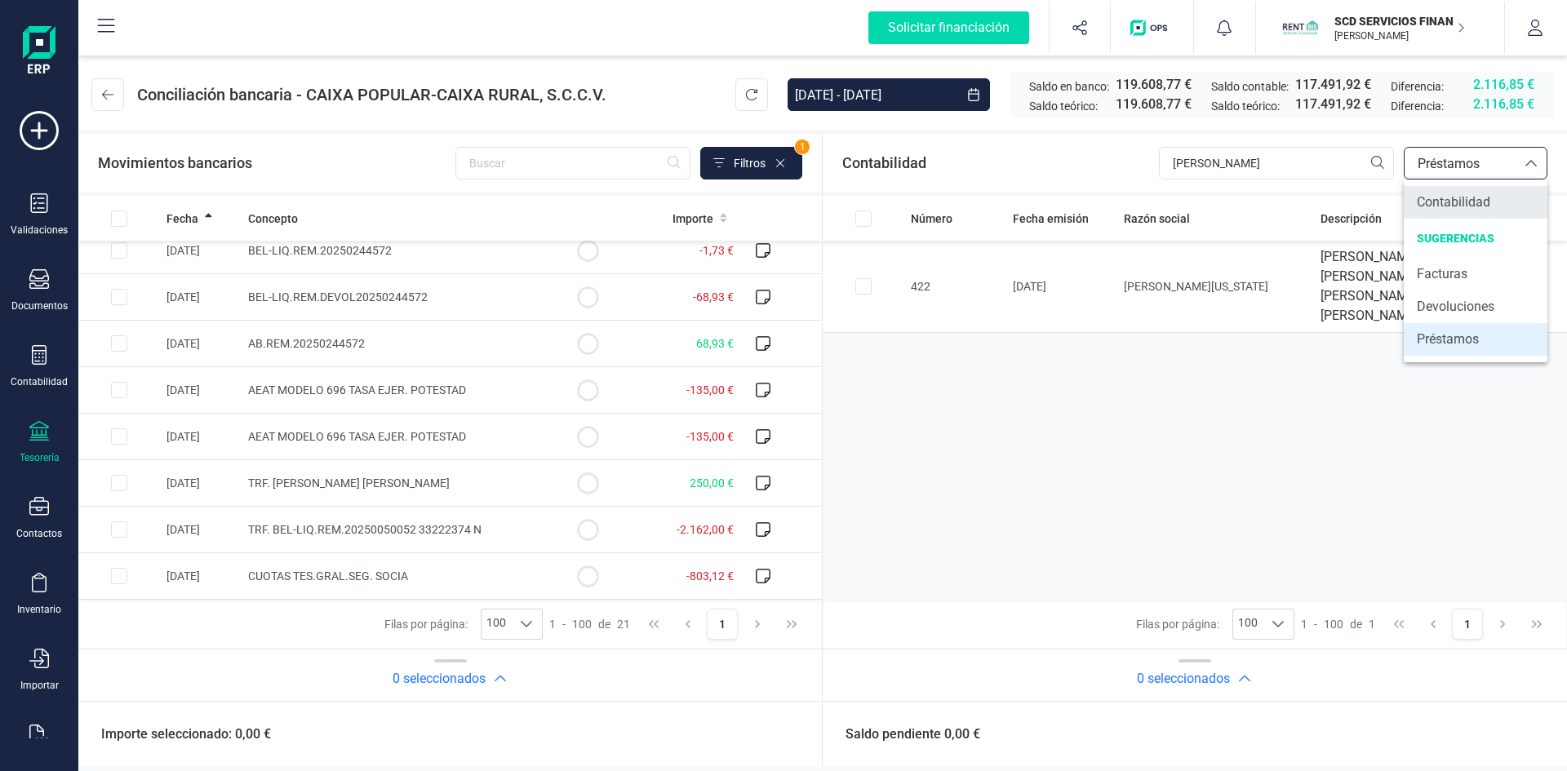
click at [1449, 207] on span "Contabilidad" at bounding box center [1453, 203] width 73 height 20
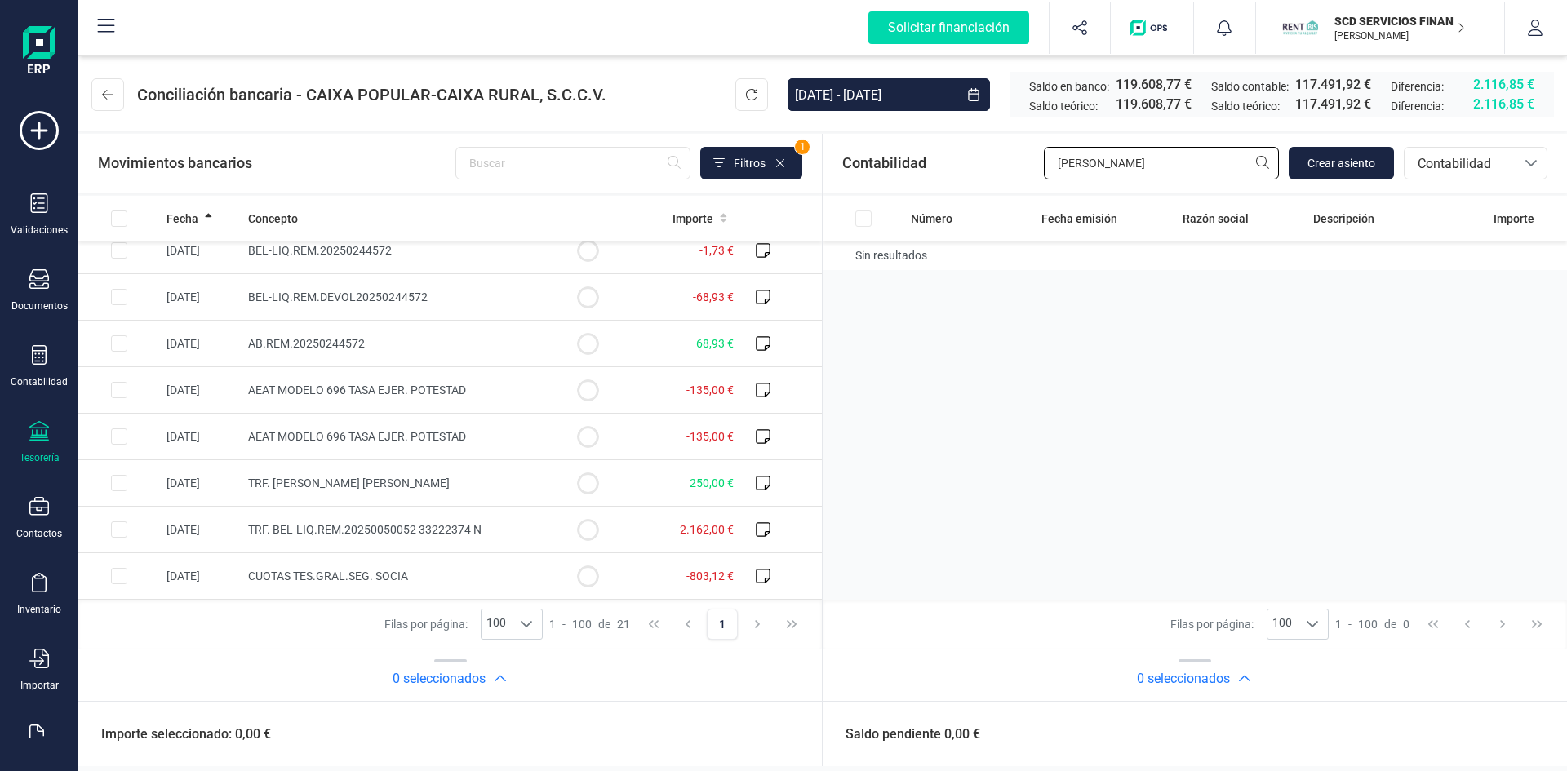
drag, startPoint x: 1203, startPoint y: 161, endPoint x: 820, endPoint y: 223, distance: 387.8
click at [866, 192] on div "Contabilidad martos Crear asiento bancos.conciliacion.modal.headerAccounting ba…" at bounding box center [1195, 163] width 744 height 59
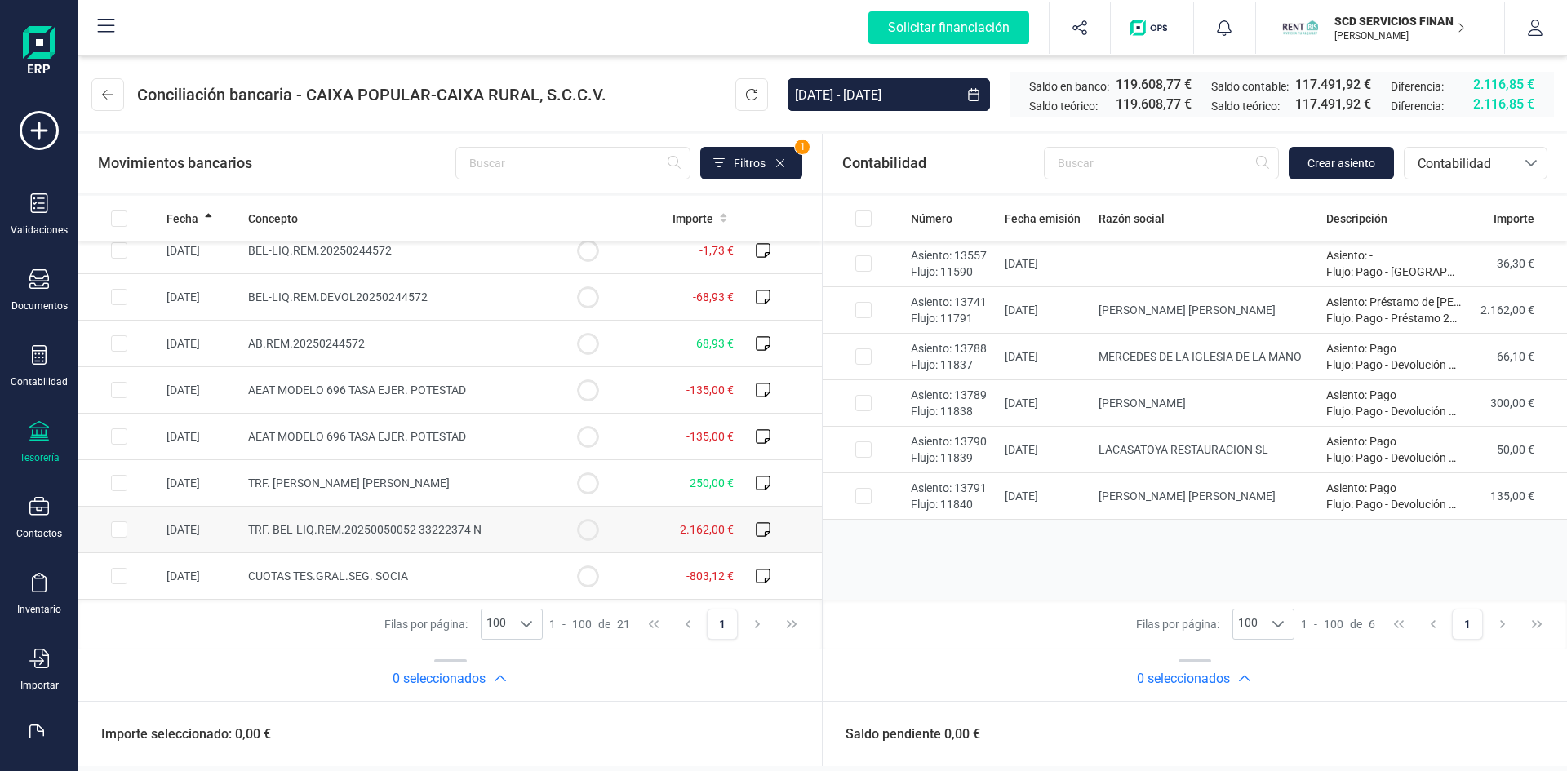
click at [120, 526] on input "Row Selected c2cb247d-22de-40fd-a51d-bfa855933e81" at bounding box center [119, 530] width 16 height 16
checkbox input "true"
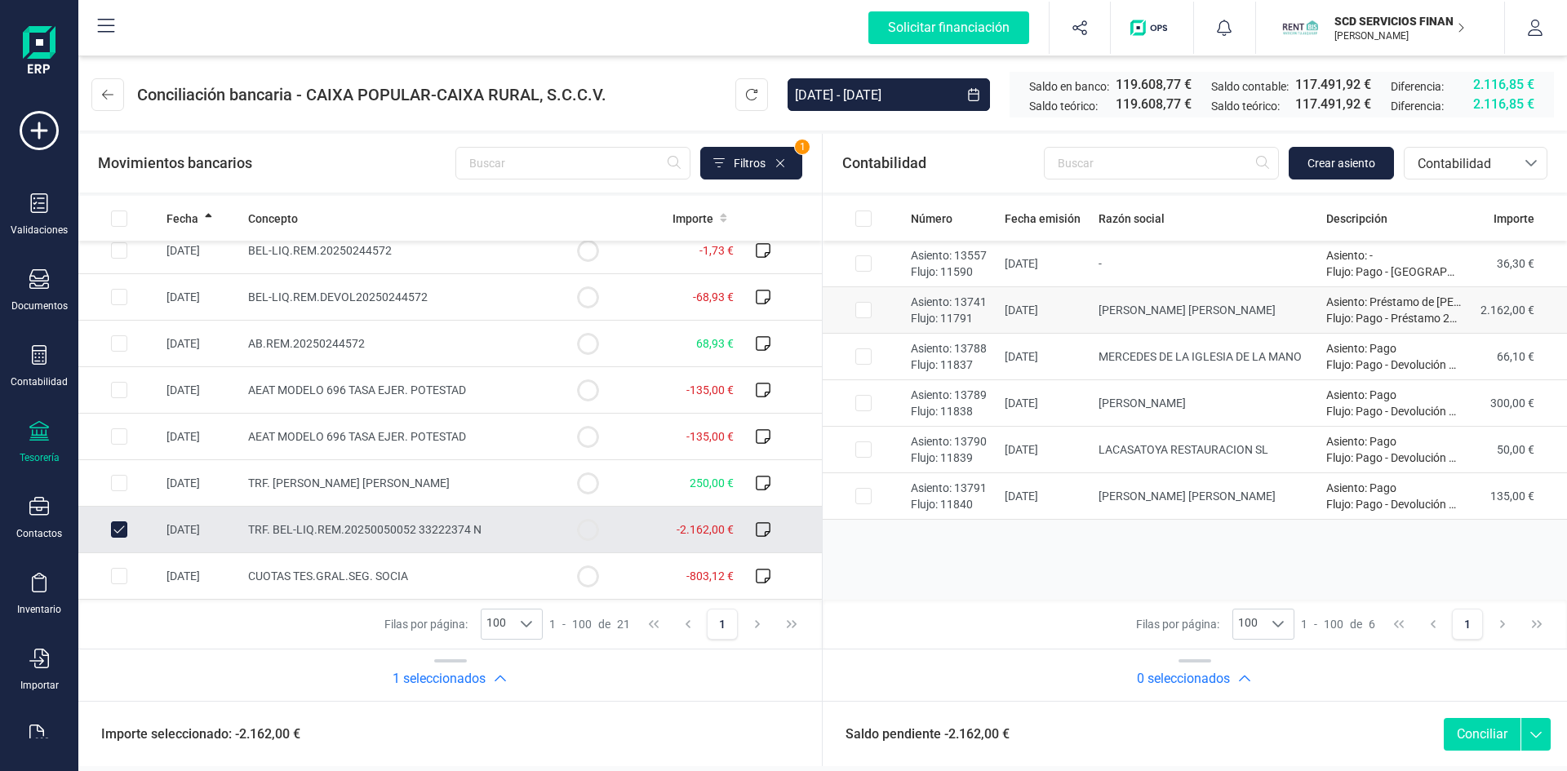
click at [862, 304] on input "Row Selected 06fb388d-6ecb-498a-a21c-1038e1076833" at bounding box center [863, 310] width 16 height 16
checkbox input "true"
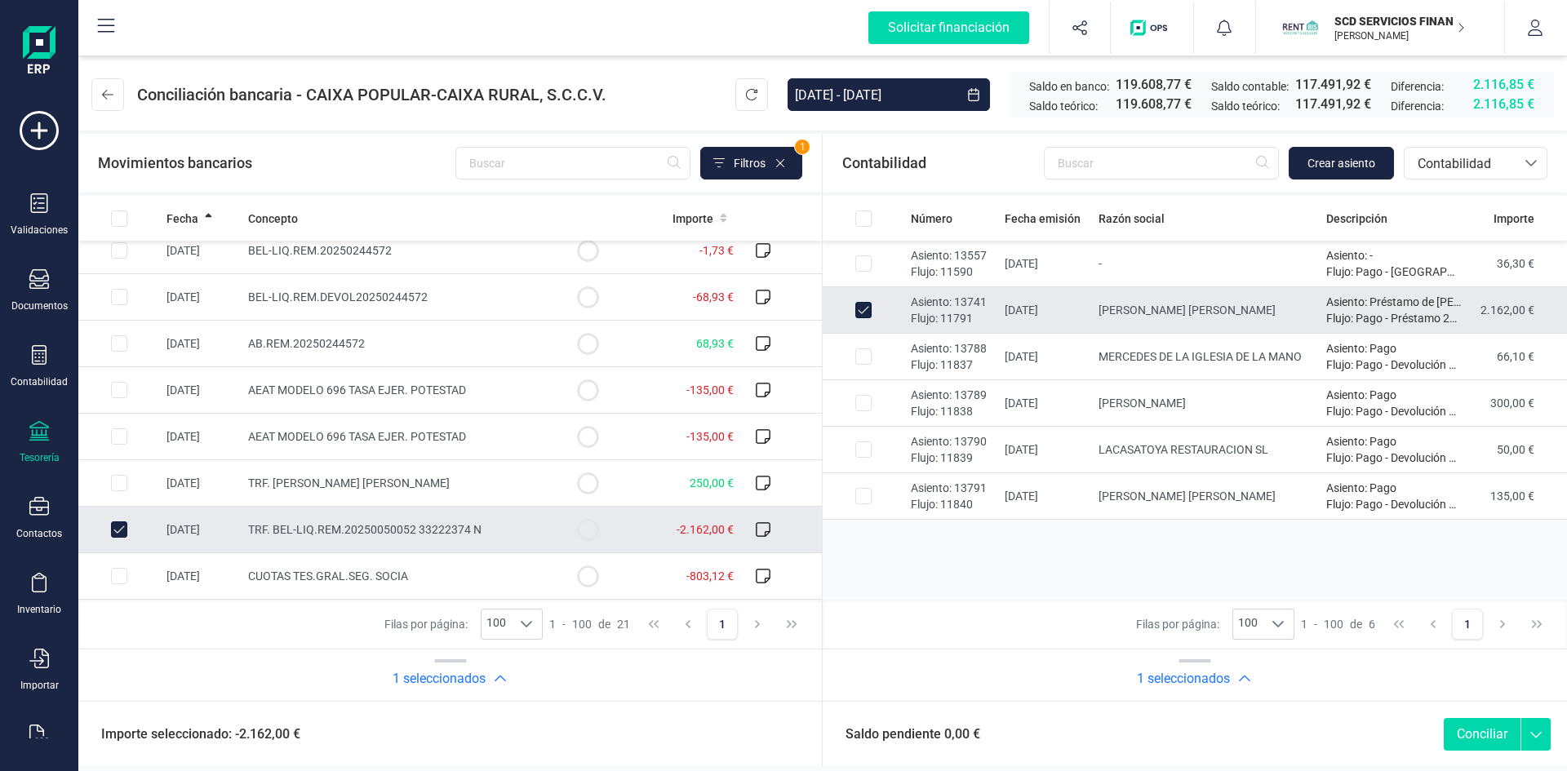
click at [1485, 735] on button "Conciliar" at bounding box center [1482, 734] width 77 height 33
checkbox input "false"
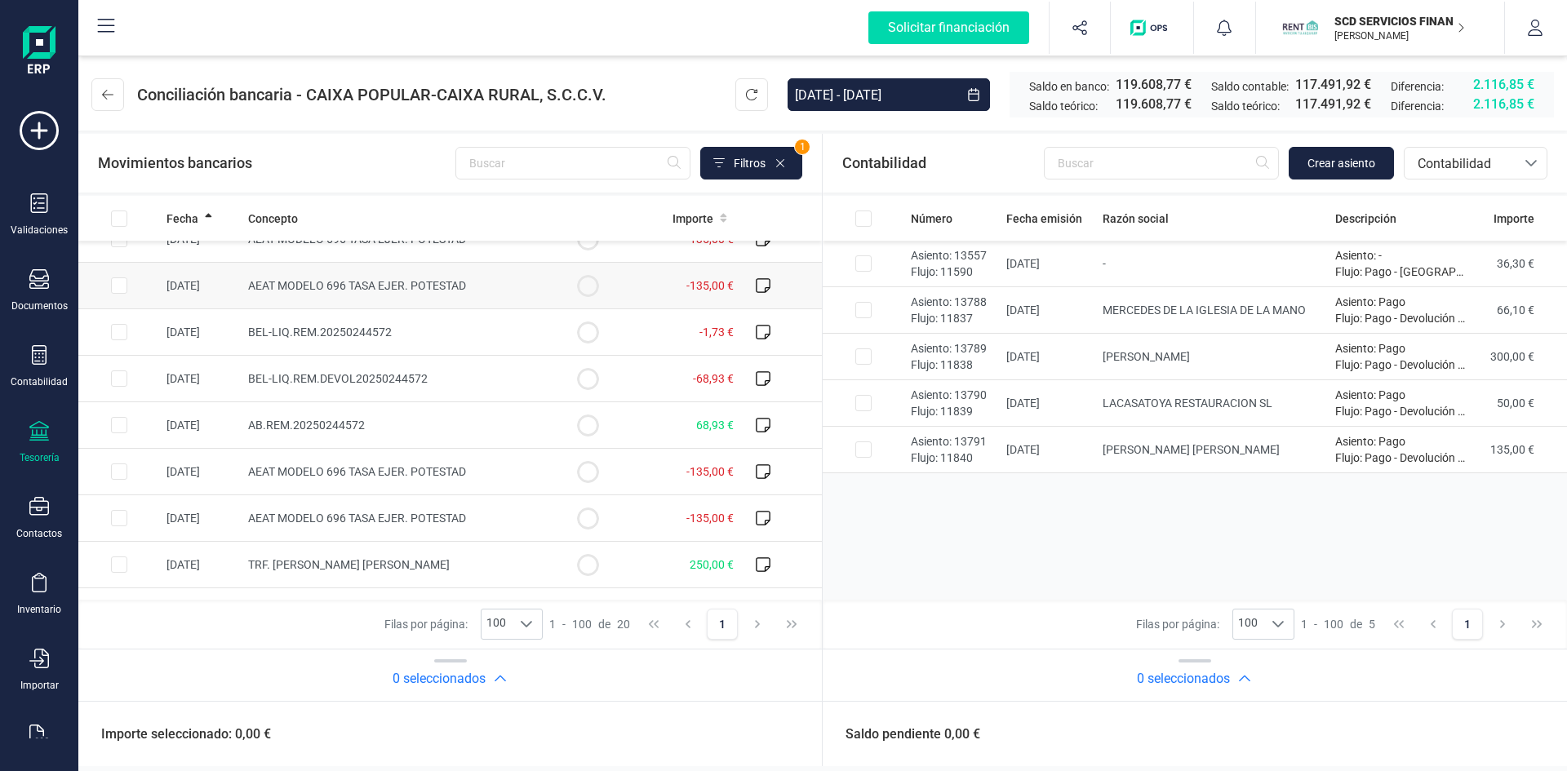
scroll to position [408, 0]
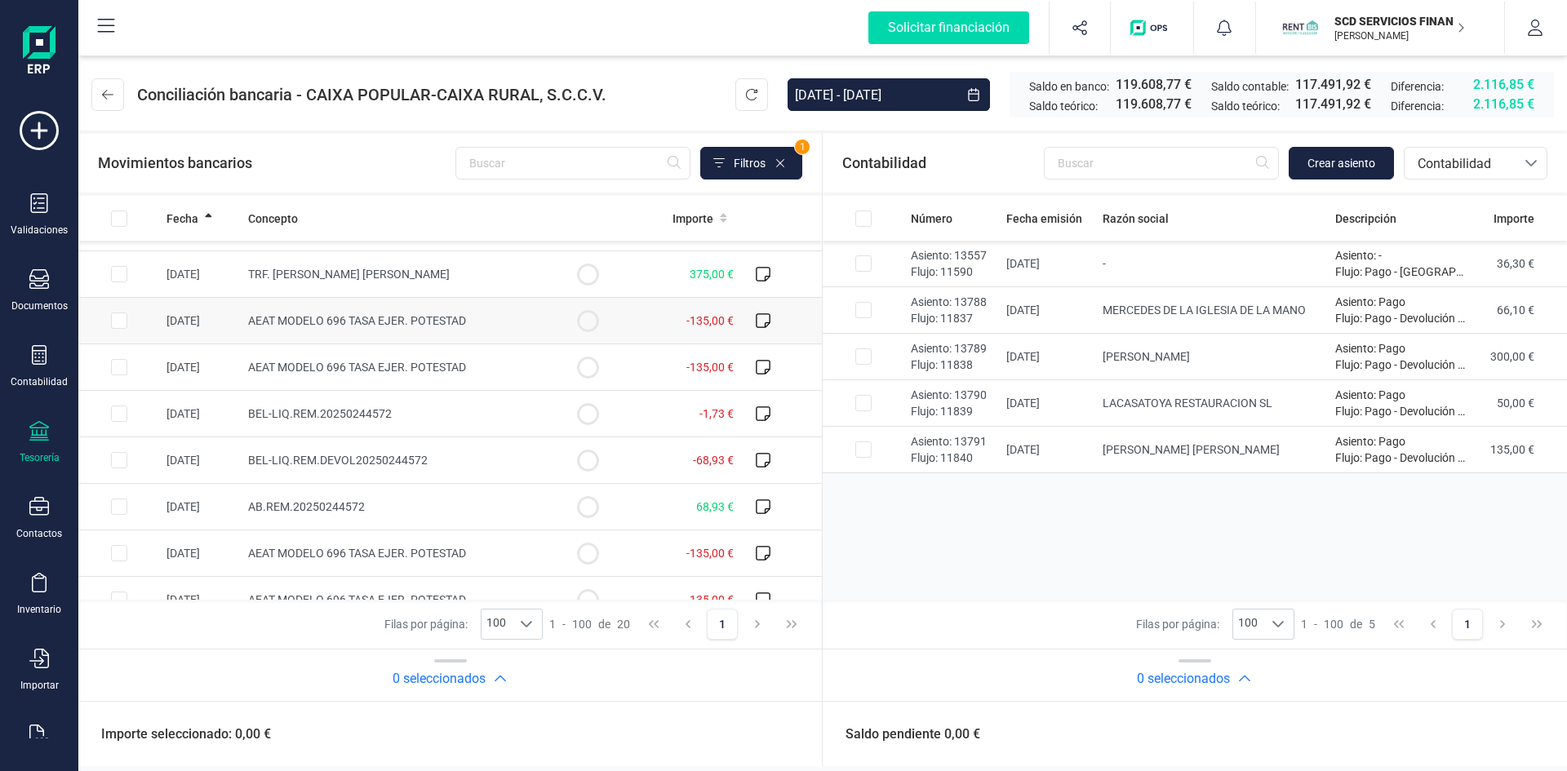
drag, startPoint x: 116, startPoint y: 319, endPoint x: 119, endPoint y: 333, distance: 14.3
click at [116, 319] on input "Row Selected a7df5bba-3f97-467b-a2e7-629abac008c6" at bounding box center [119, 321] width 16 height 16
checkbox input "true"
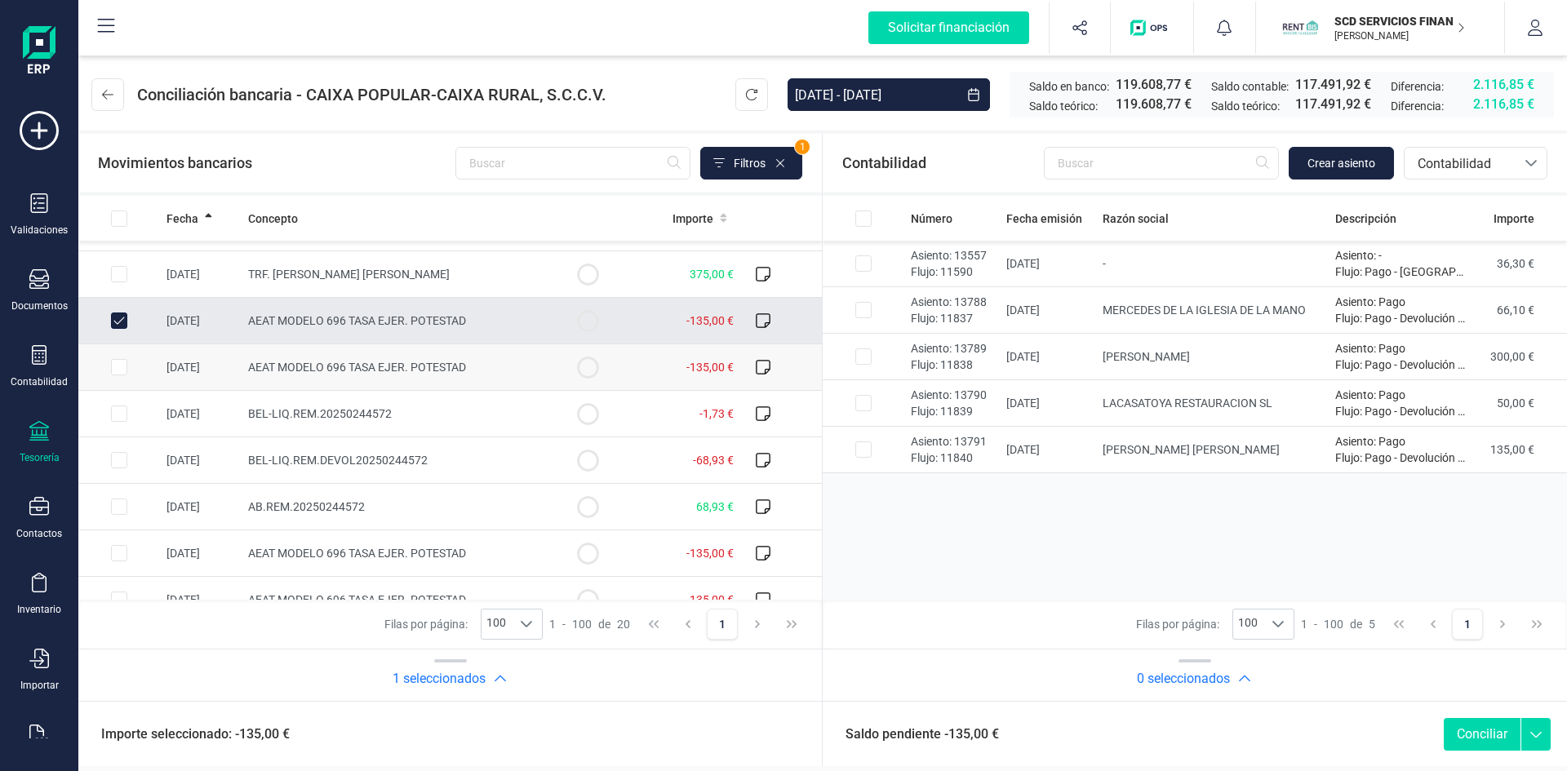
click at [119, 365] on input "Row Selected f9efb44e-6244-4746-831a-7d6e4b4589e0" at bounding box center [119, 367] width 16 height 16
checkbox input "true"
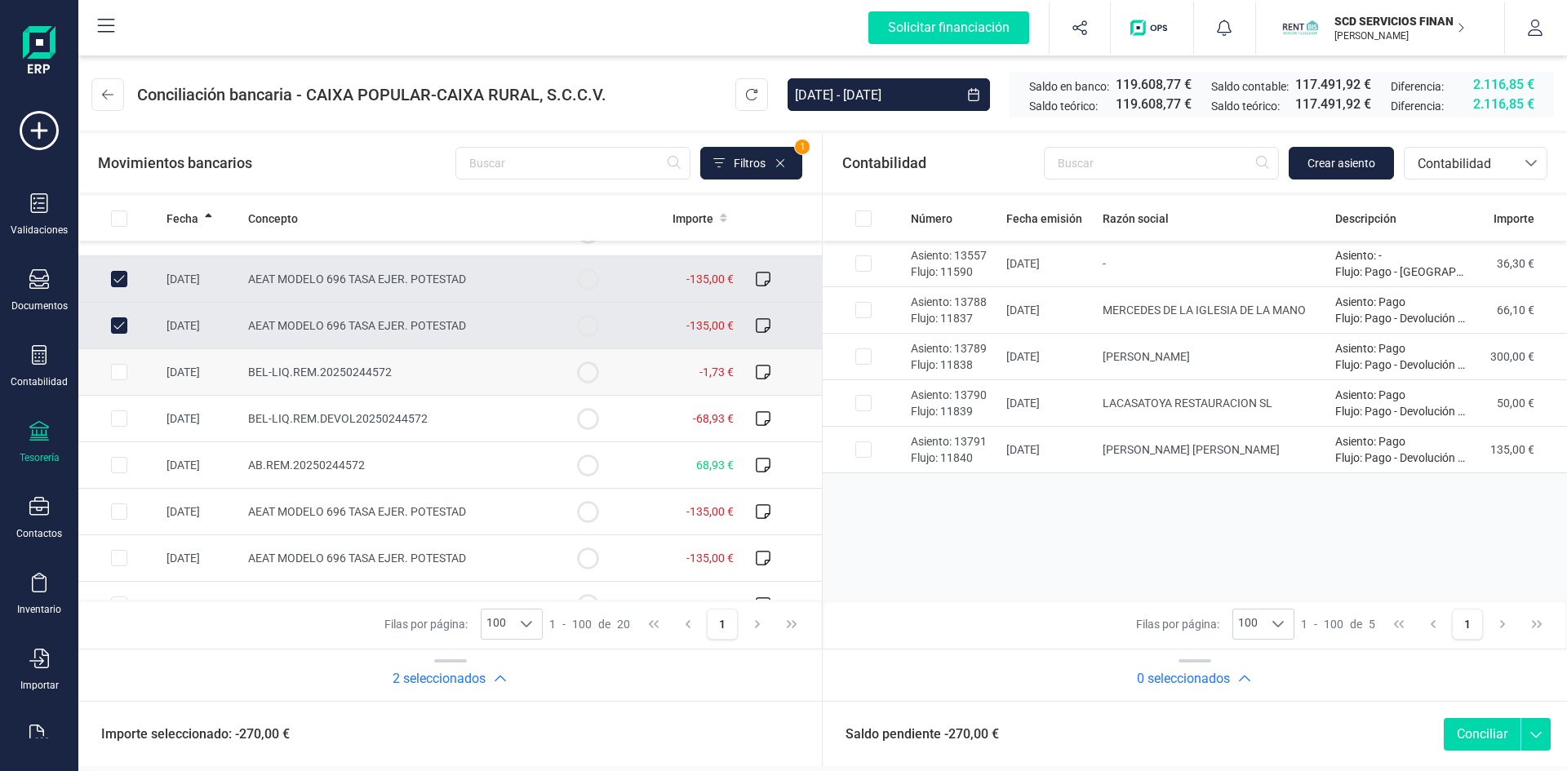
scroll to position [490, 0]
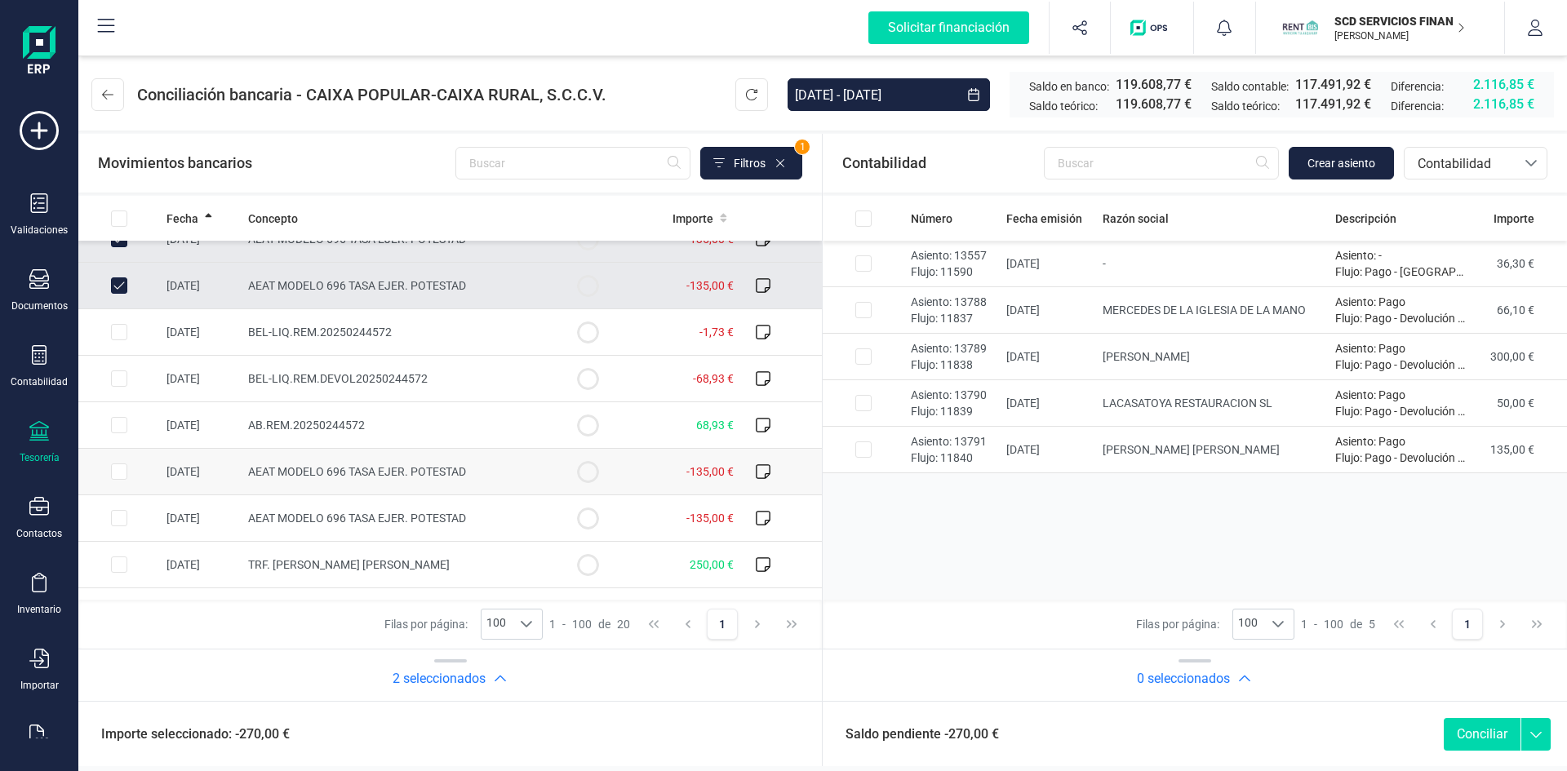
click at [122, 469] on input "Row Selected 9a4d16e1-09a2-460b-9c7b-fb1ebca2c8d0" at bounding box center [119, 472] width 16 height 16
checkbox input "true"
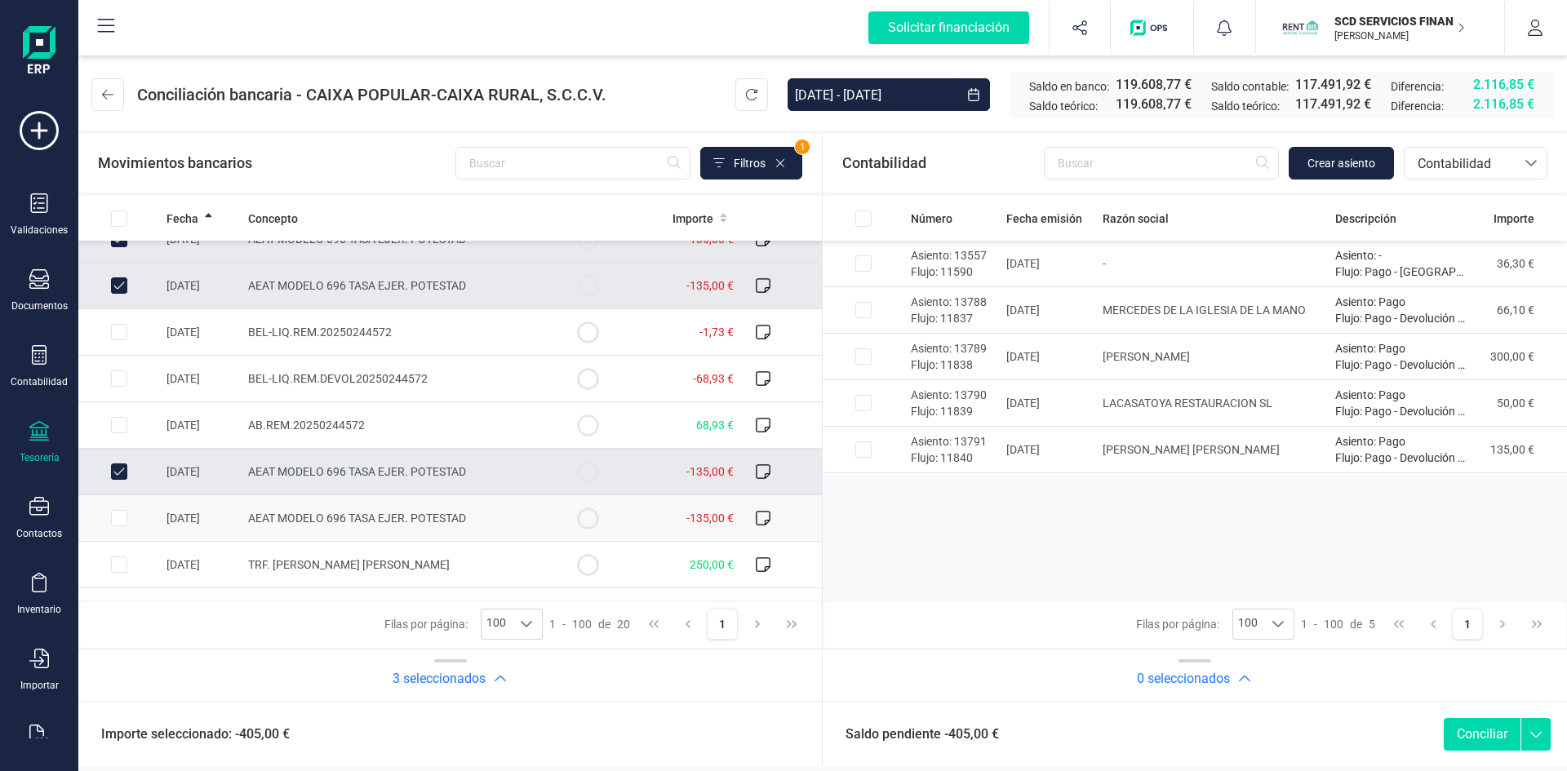
click at [120, 518] on input "Row Selected bcb5ecc3-f3a1-4d3a-9921-febb6e905507" at bounding box center [119, 518] width 16 height 16
checkbox input "true"
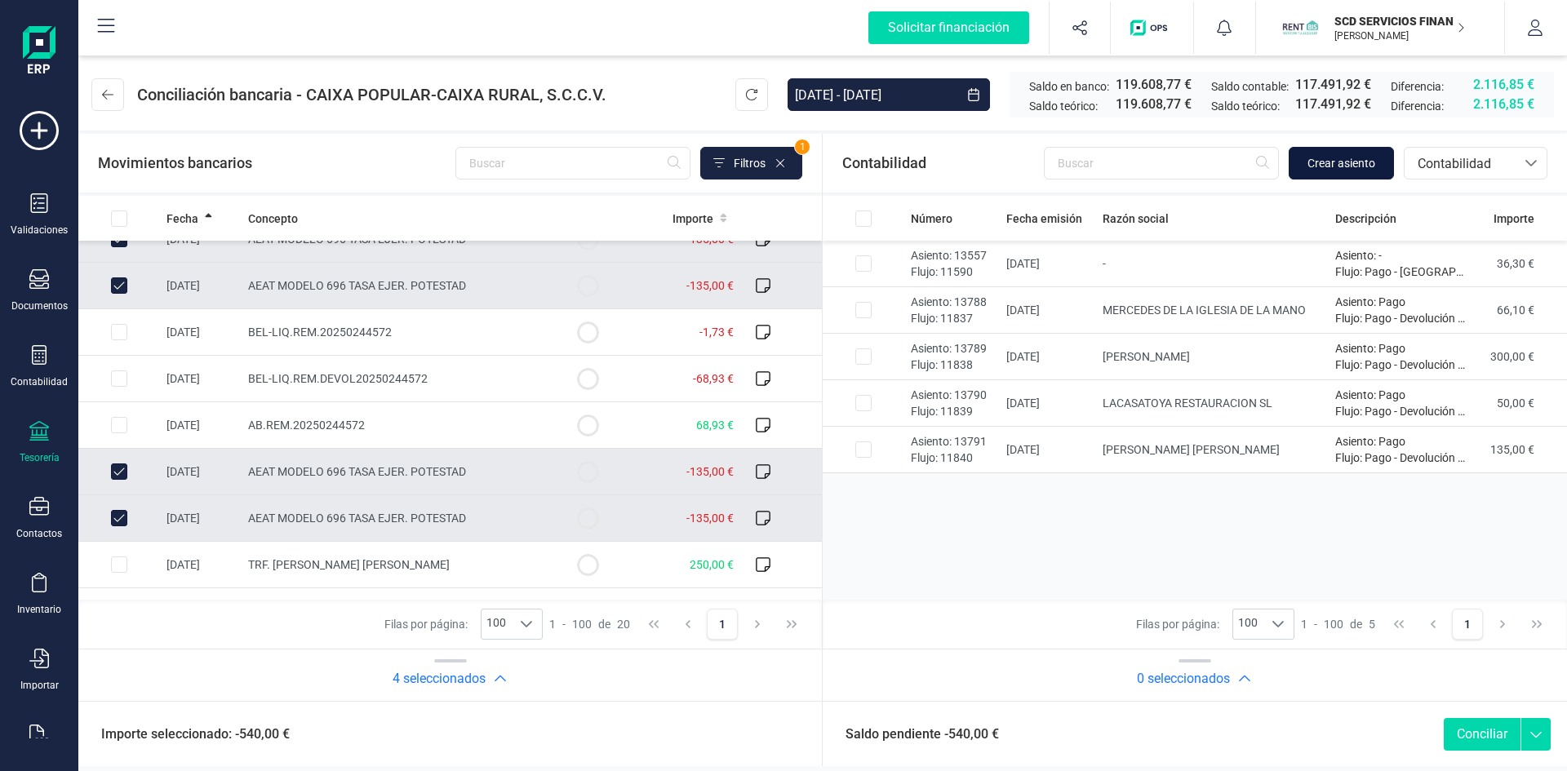
click at [1342, 165] on span "Crear asiento" at bounding box center [1341, 163] width 68 height 16
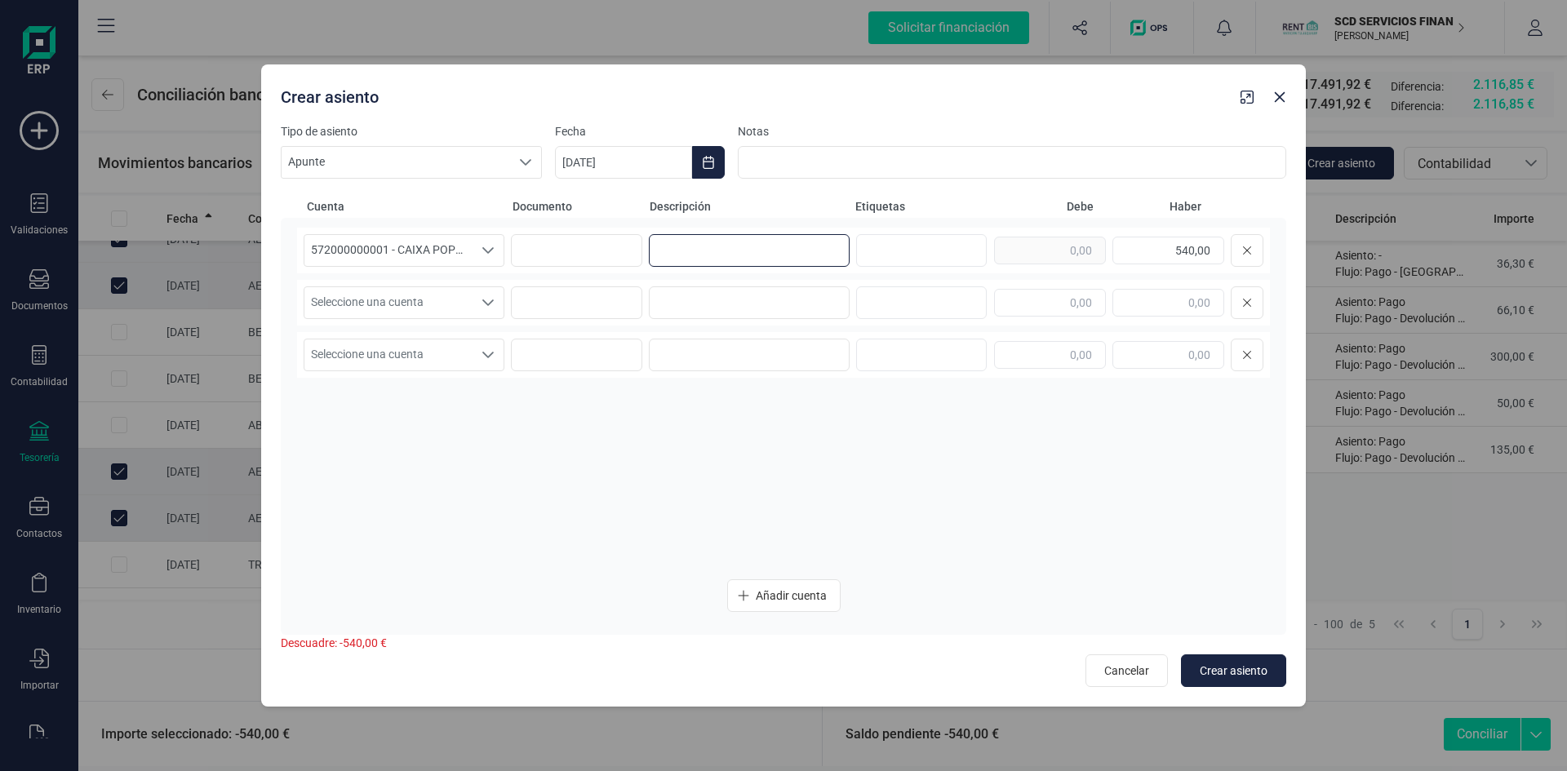
click at [699, 244] on input at bounding box center [749, 250] width 201 height 33
type input "pago modelos 696 x 4"
click at [490, 296] on icon "Seleccione una cuenta" at bounding box center [488, 302] width 13 height 13
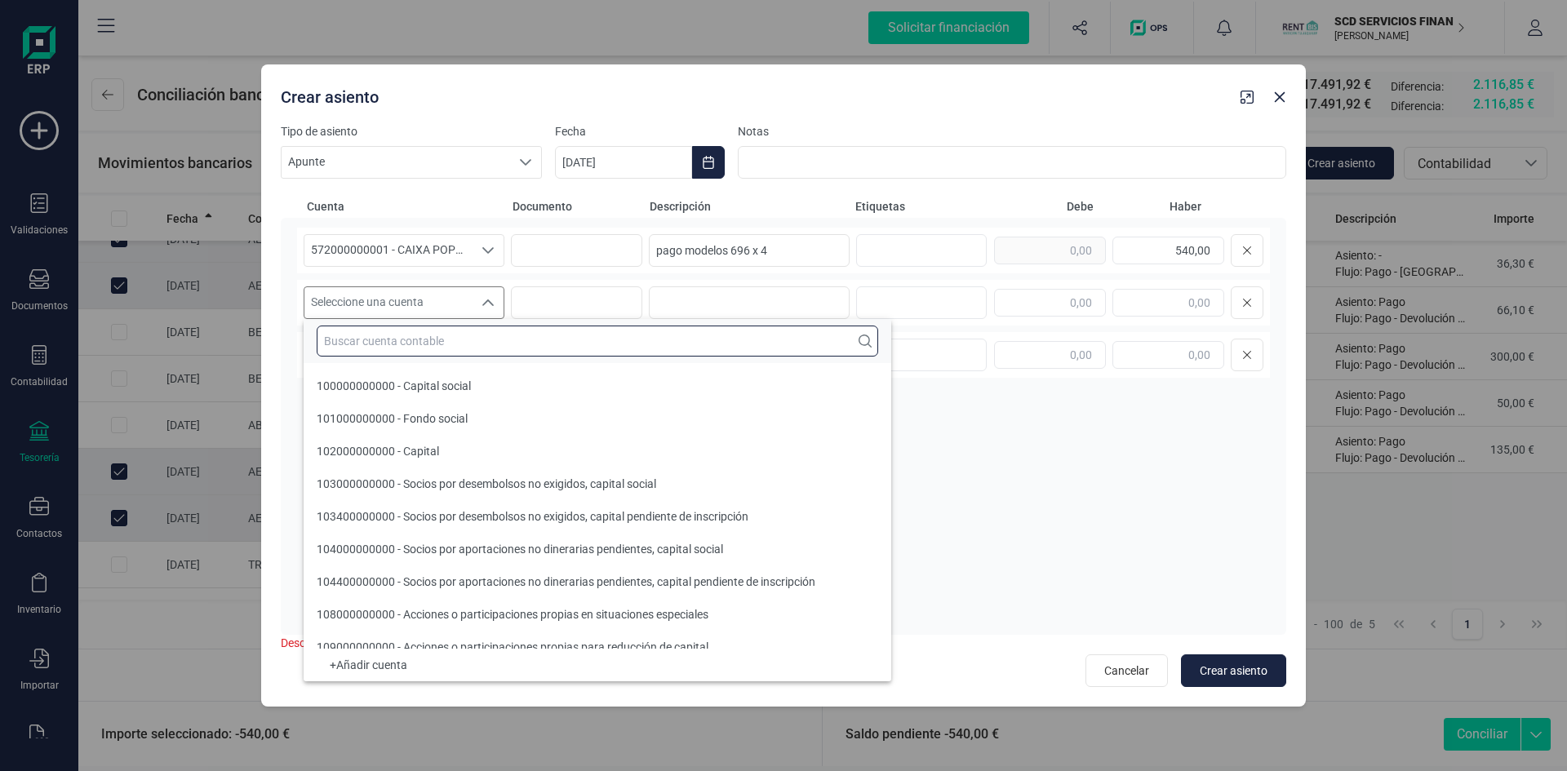
click at [484, 336] on input "text" at bounding box center [597, 341] width 561 height 31
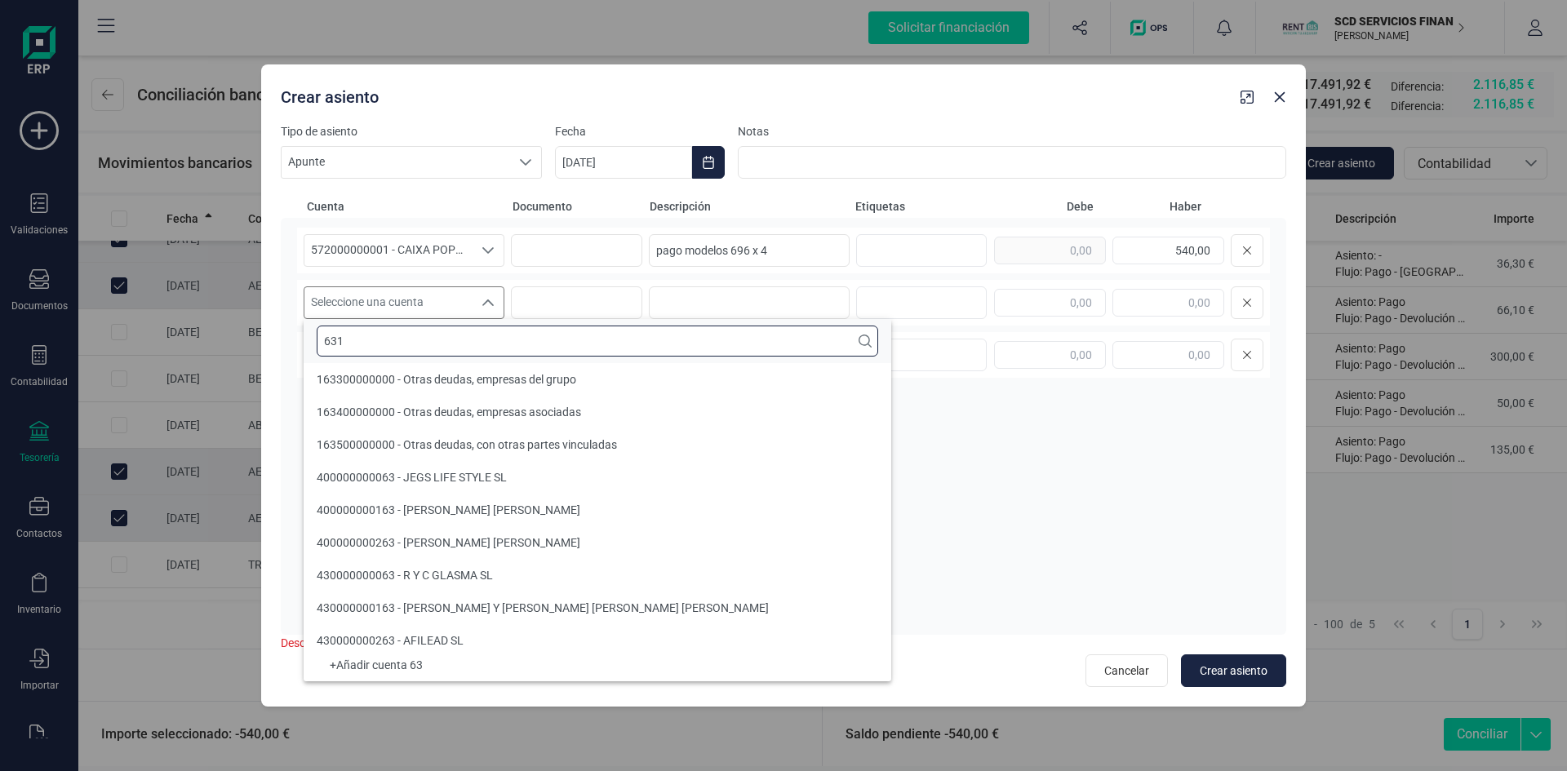
scroll to position [0, 0]
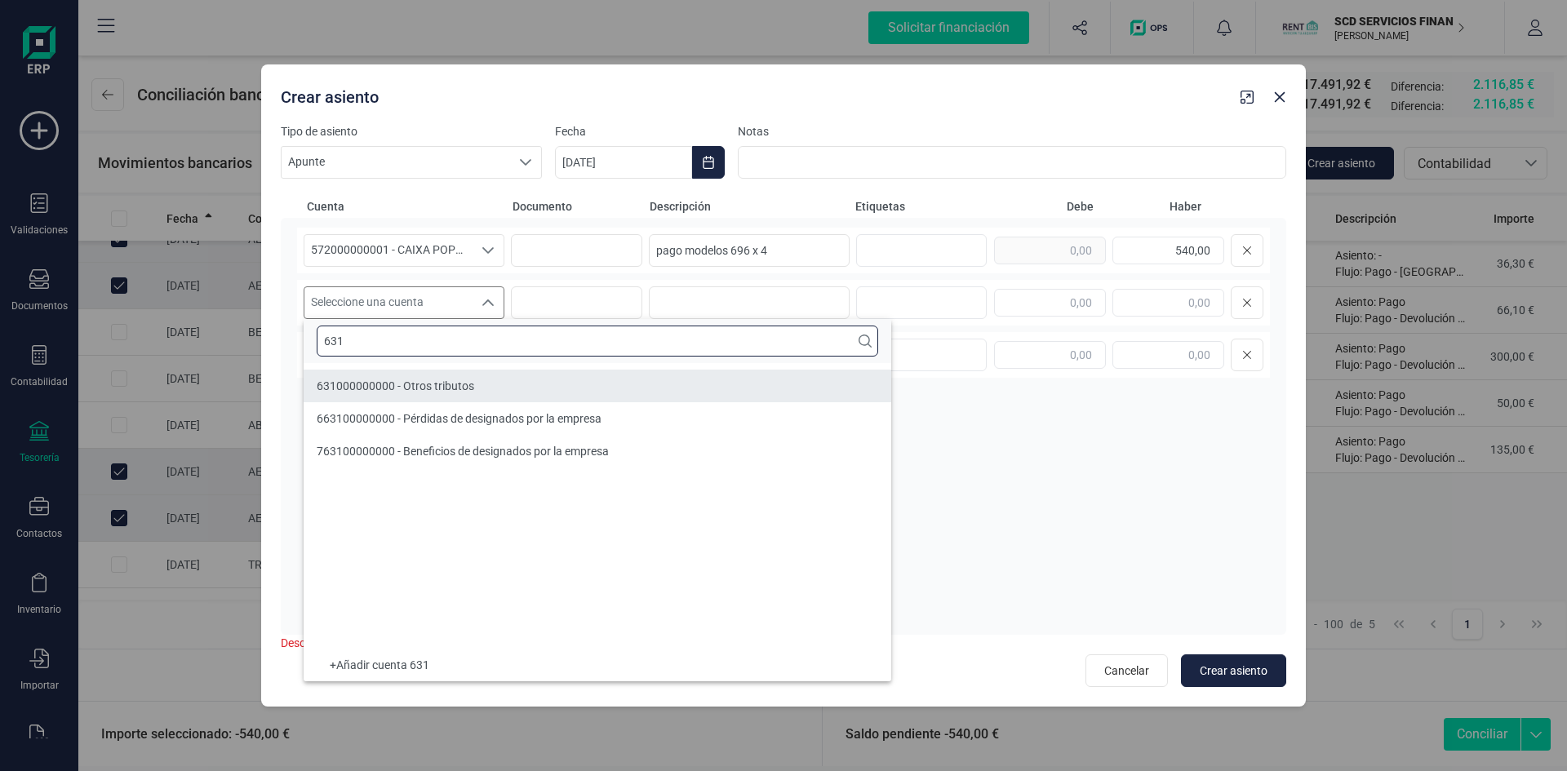
type input "631"
click at [402, 375] on li "631000000000 - Otros tributos" at bounding box center [598, 386] width 588 height 33
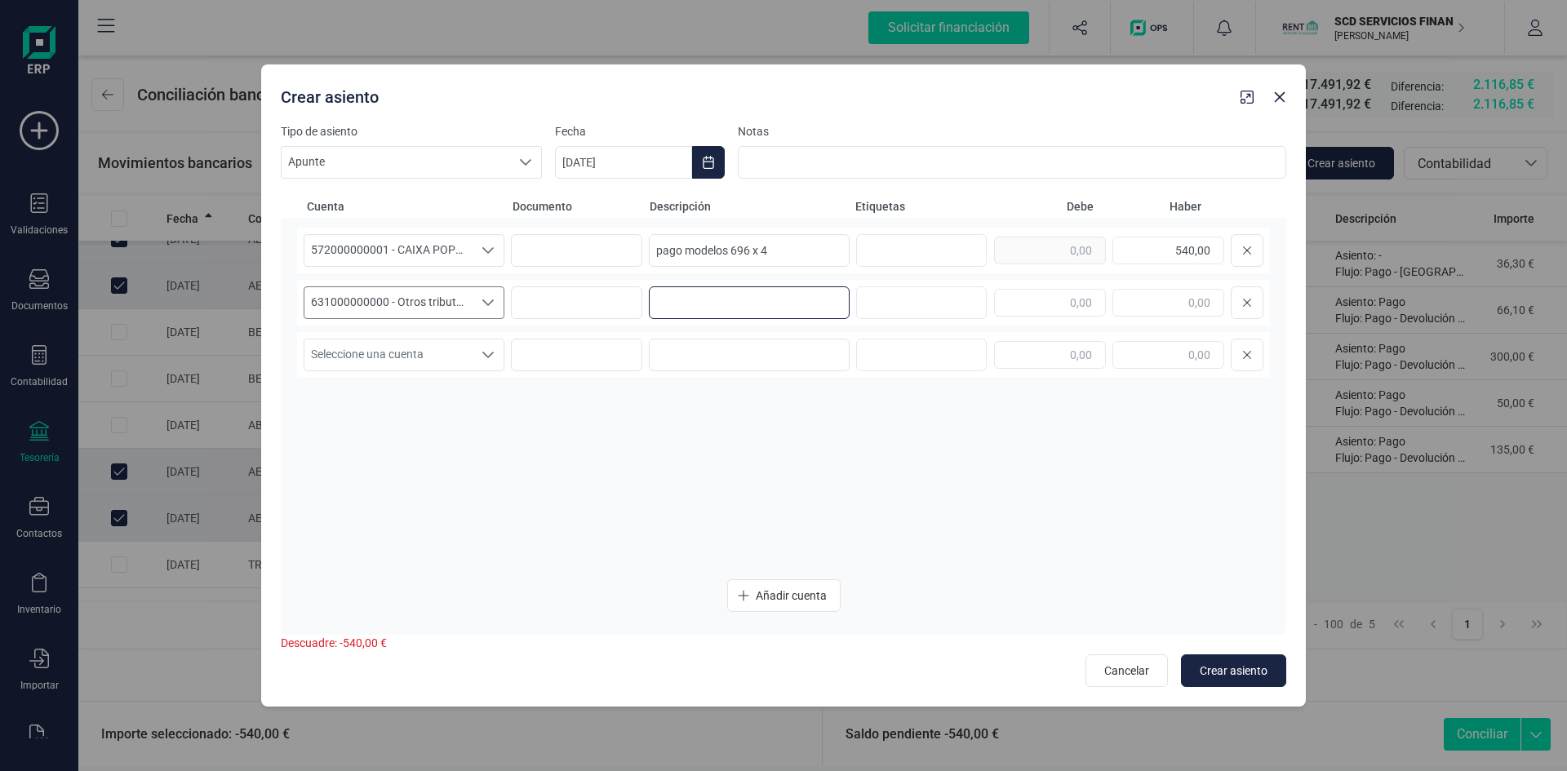
click at [694, 306] on input at bounding box center [749, 302] width 201 height 33
drag, startPoint x: 783, startPoint y: 249, endPoint x: 459, endPoint y: 250, distance: 323.2
click at [460, 250] on div "572000000001 - CAIXA POPULAR-CAIXA RURAL, S.C.C.V. 572000000001 - CAIXA POPULAR…" at bounding box center [783, 251] width 973 height 46
click at [688, 313] on input at bounding box center [749, 302] width 201 height 33
paste input "pago modelos 696 x 4"
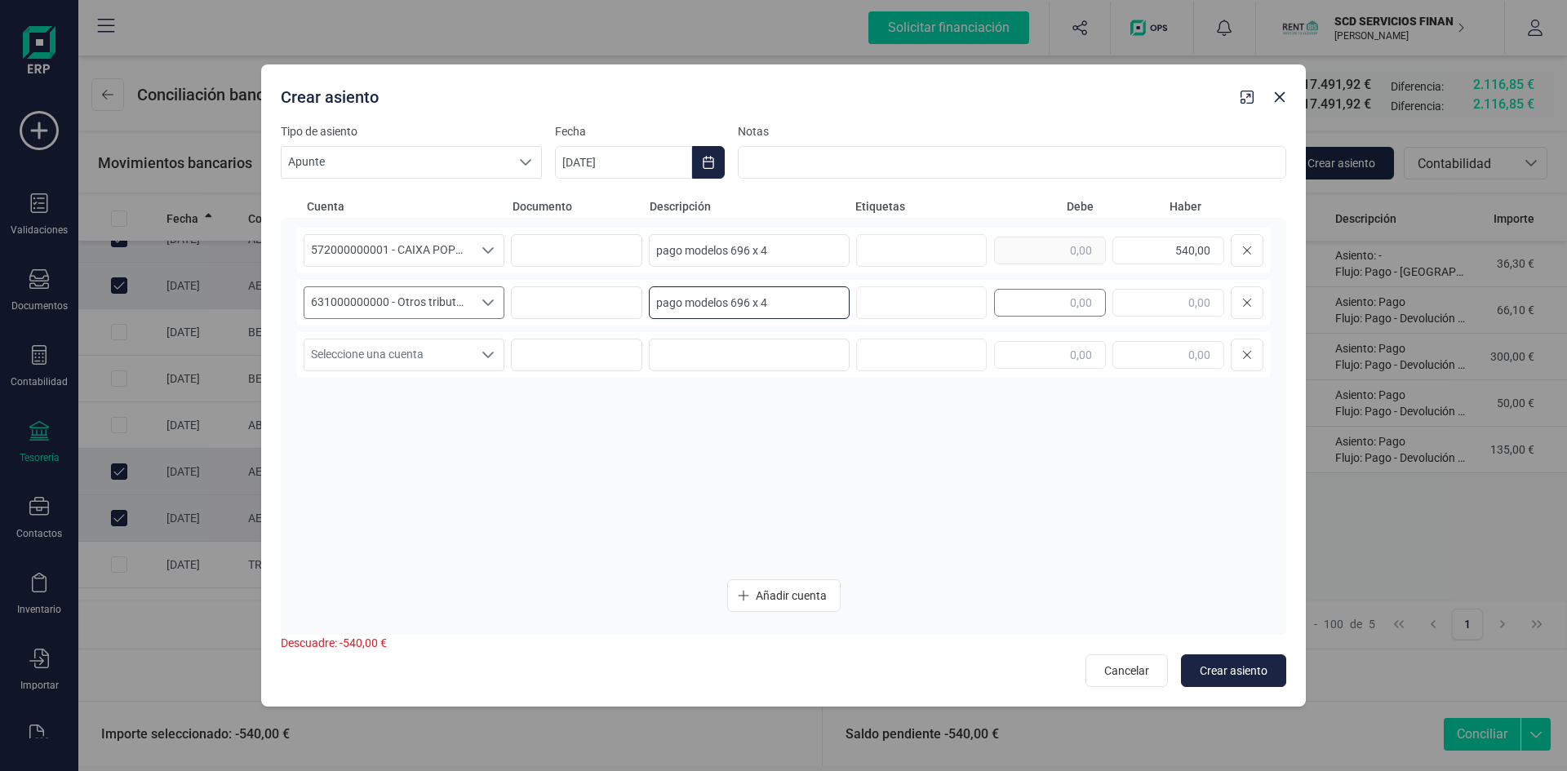
type input "pago modelos 696 x 4"
click at [1016, 303] on input "text" at bounding box center [1050, 303] width 112 height 28
type input "540,00"
click at [1058, 360] on input "text" at bounding box center [1050, 355] width 112 height 28
click at [1245, 666] on span "Crear asiento" at bounding box center [1234, 671] width 68 height 16
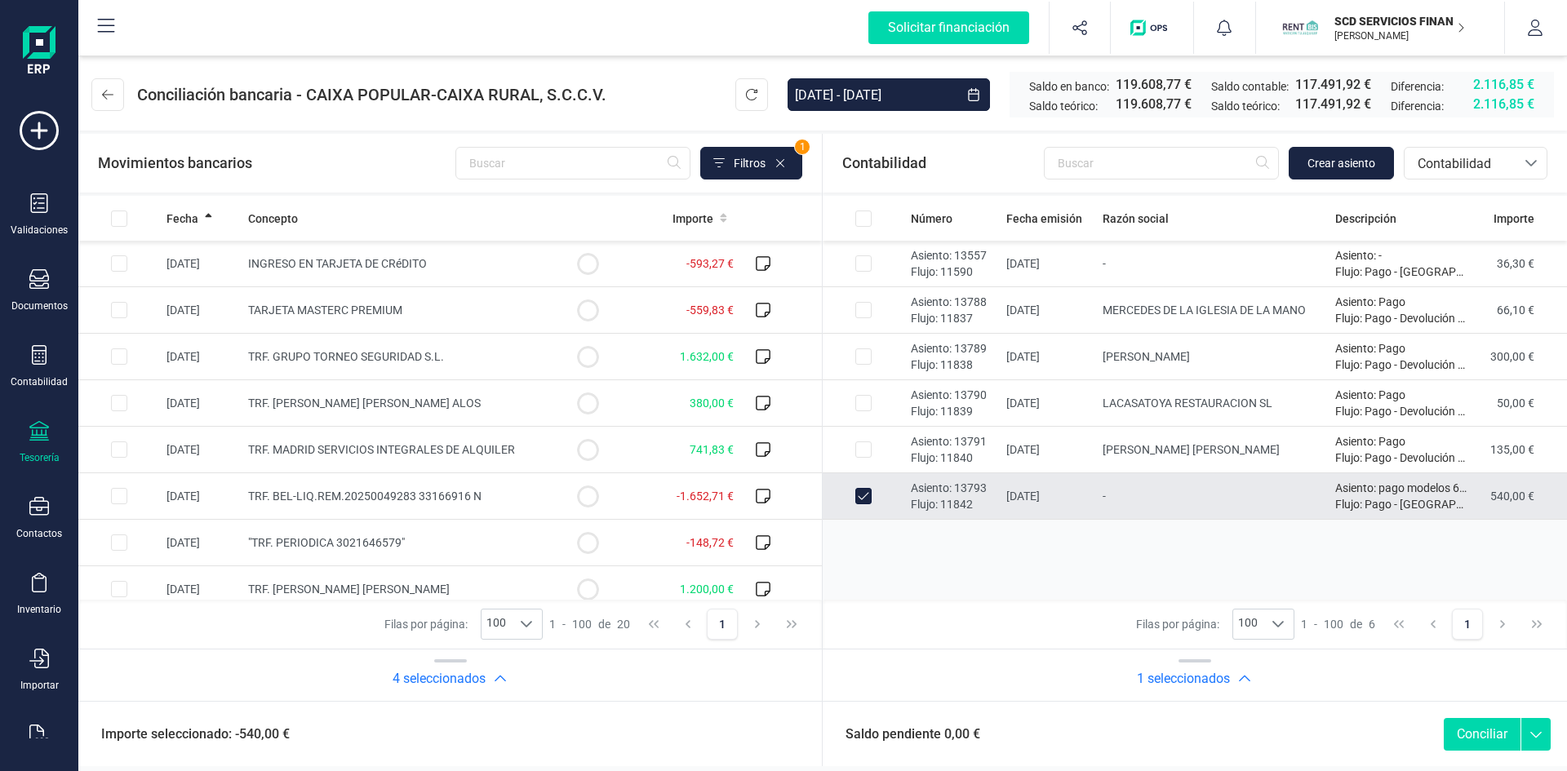
click at [1462, 725] on button "Conciliar" at bounding box center [1482, 734] width 77 height 33
checkbox input "false"
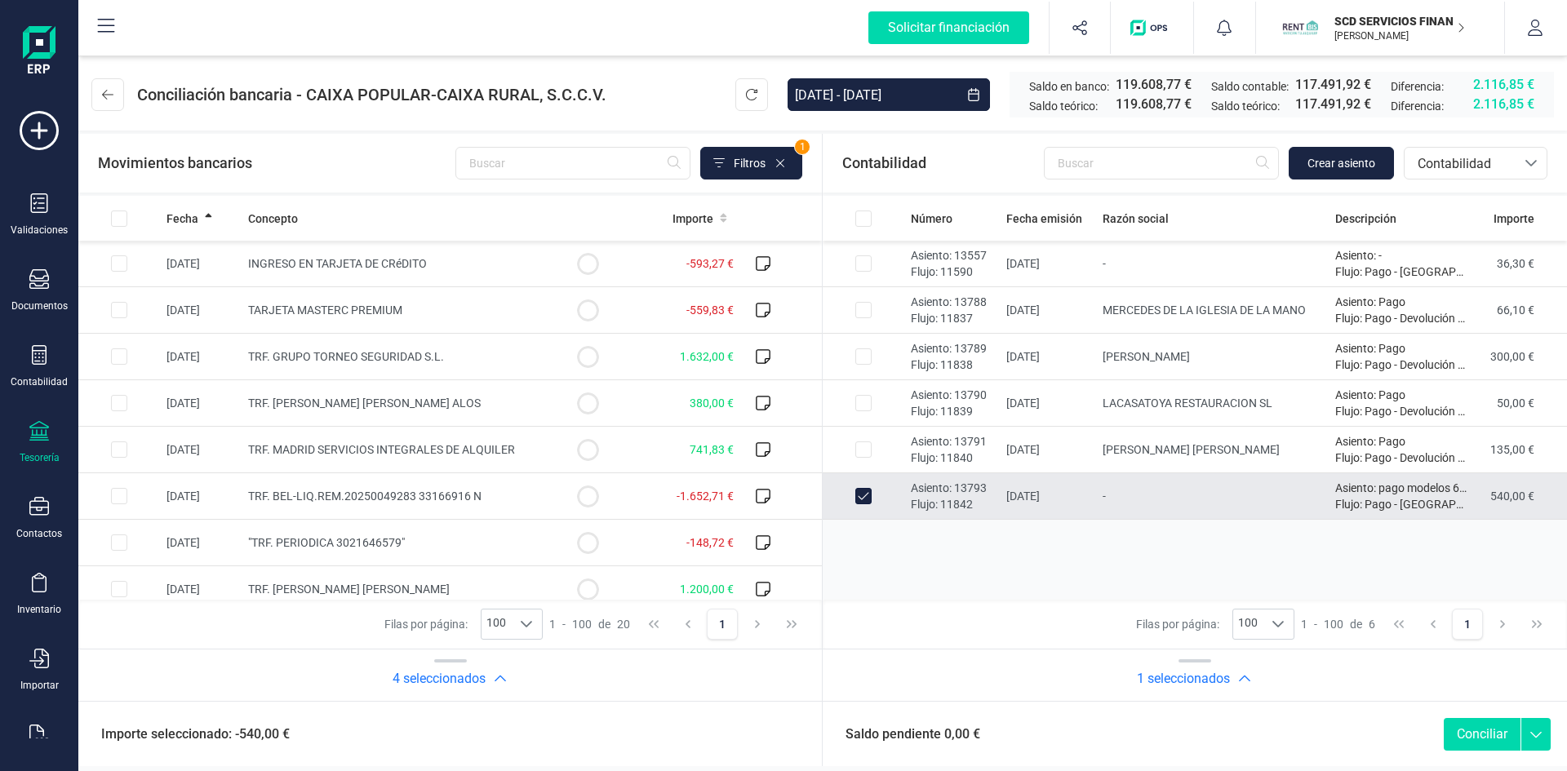
checkbox input "false"
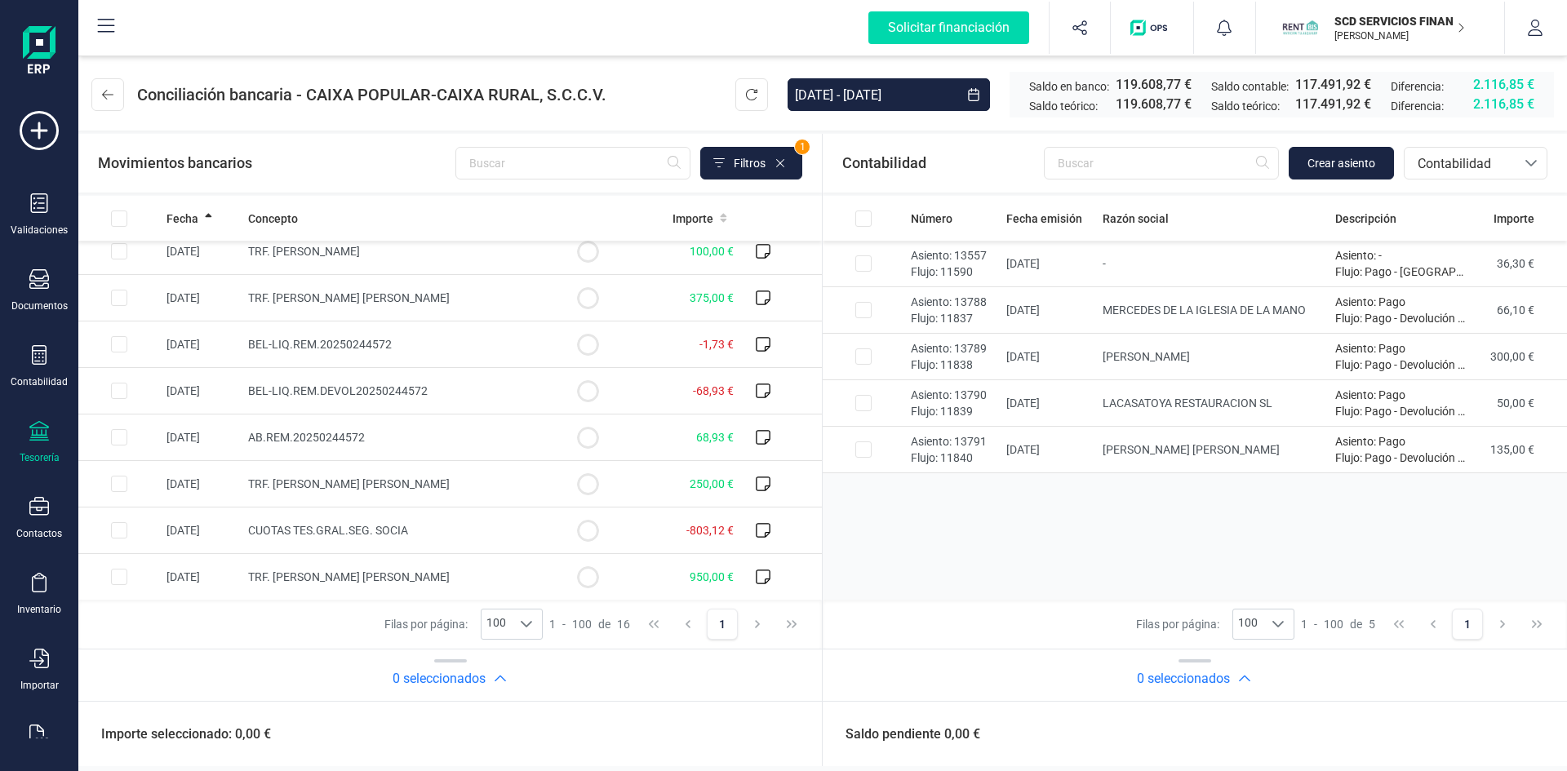
scroll to position [385, 0]
click at [126, 388] on input "Row Selected df0236e9-b1d8-4773-a4ea-bb5e819c591e" at bounding box center [119, 390] width 16 height 16
checkbox input "true"
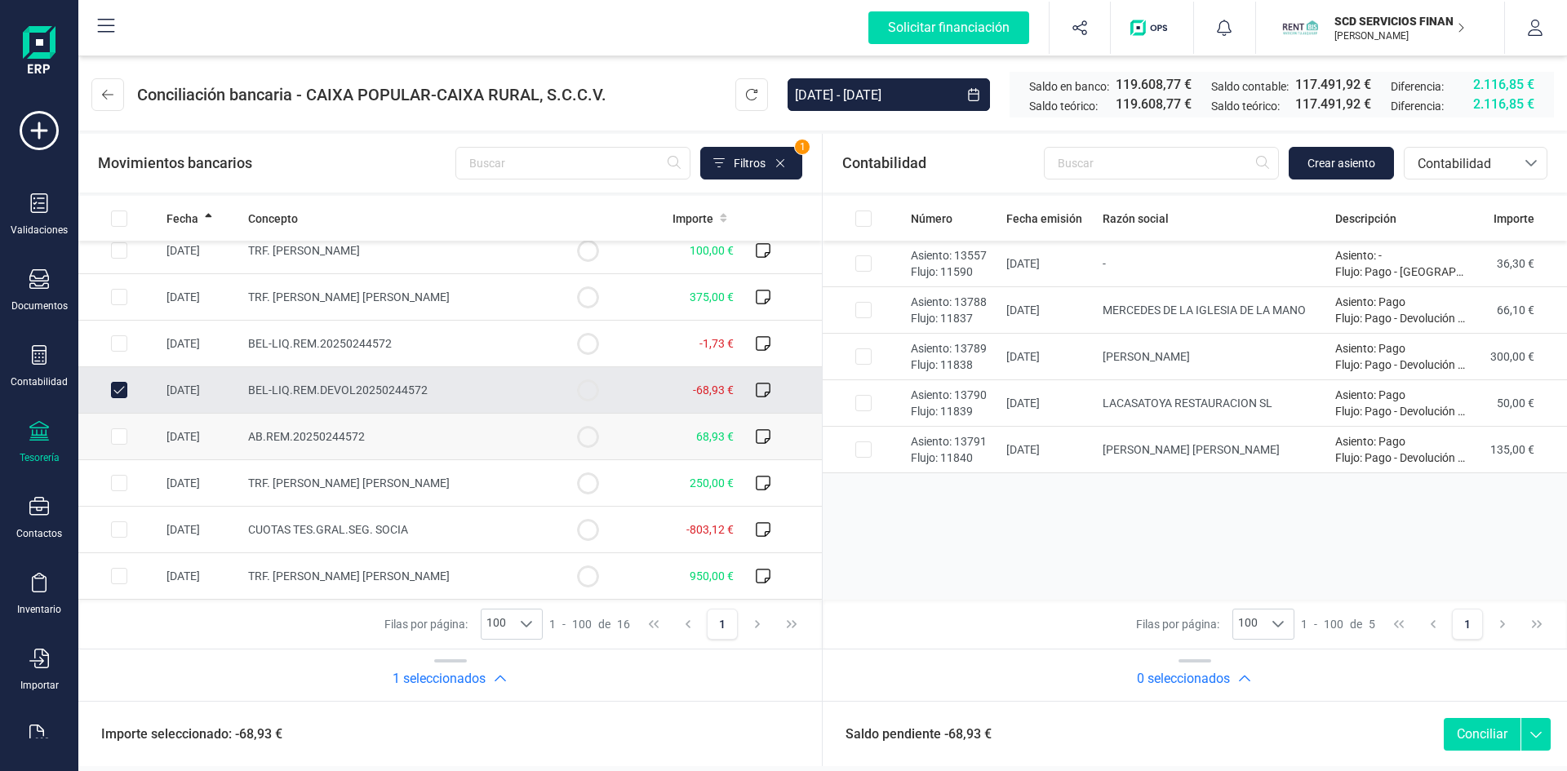
click at [120, 435] on input "Row Selected 291f4bfe-13c2-4873-b147-d7ac7c439e1a" at bounding box center [119, 436] width 16 height 16
checkbox input "true"
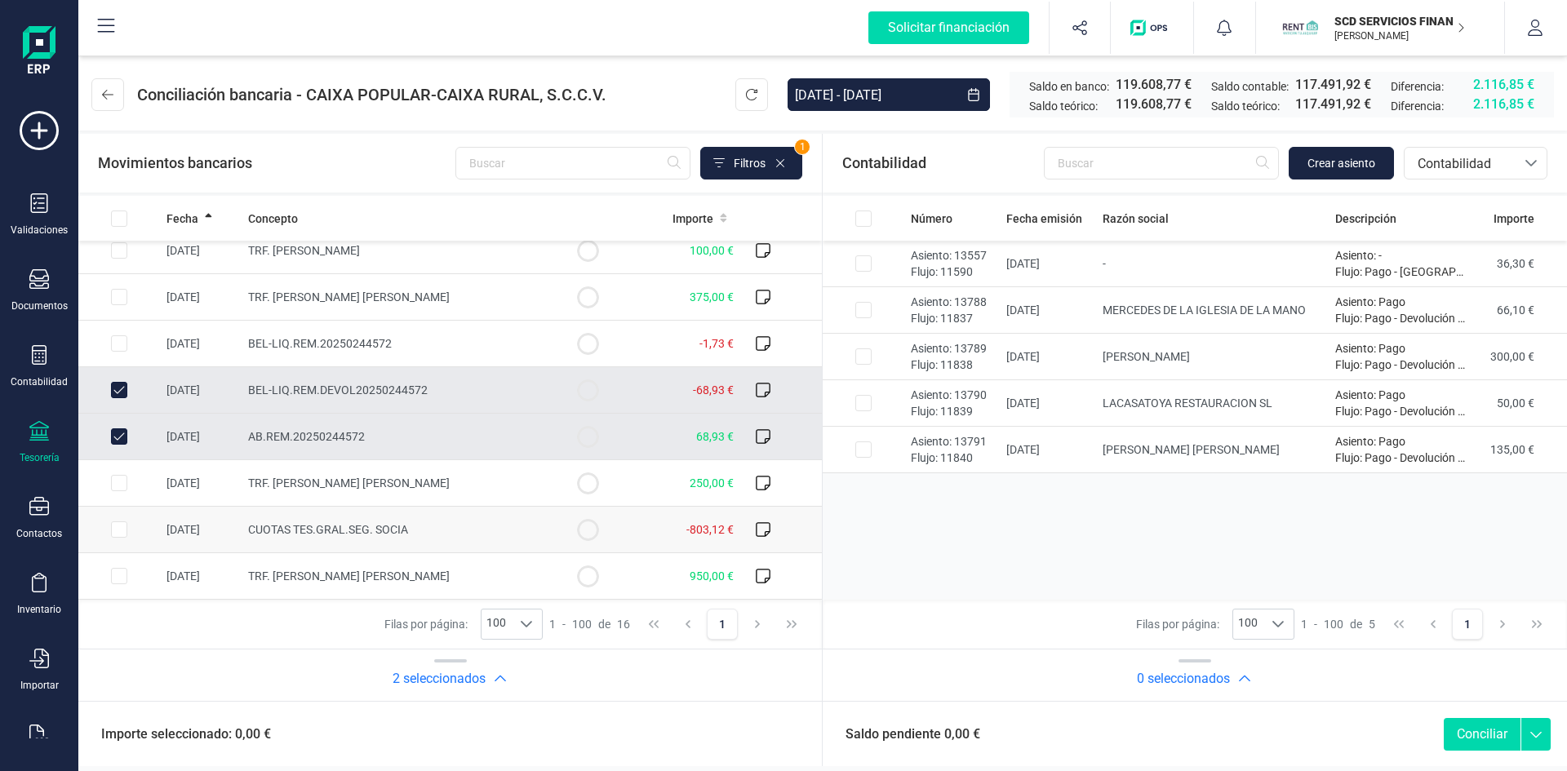
click at [118, 528] on input "Row Selected e17e82d6-835d-4edb-848f-3cff17344212" at bounding box center [119, 530] width 16 height 16
checkbox input "true"
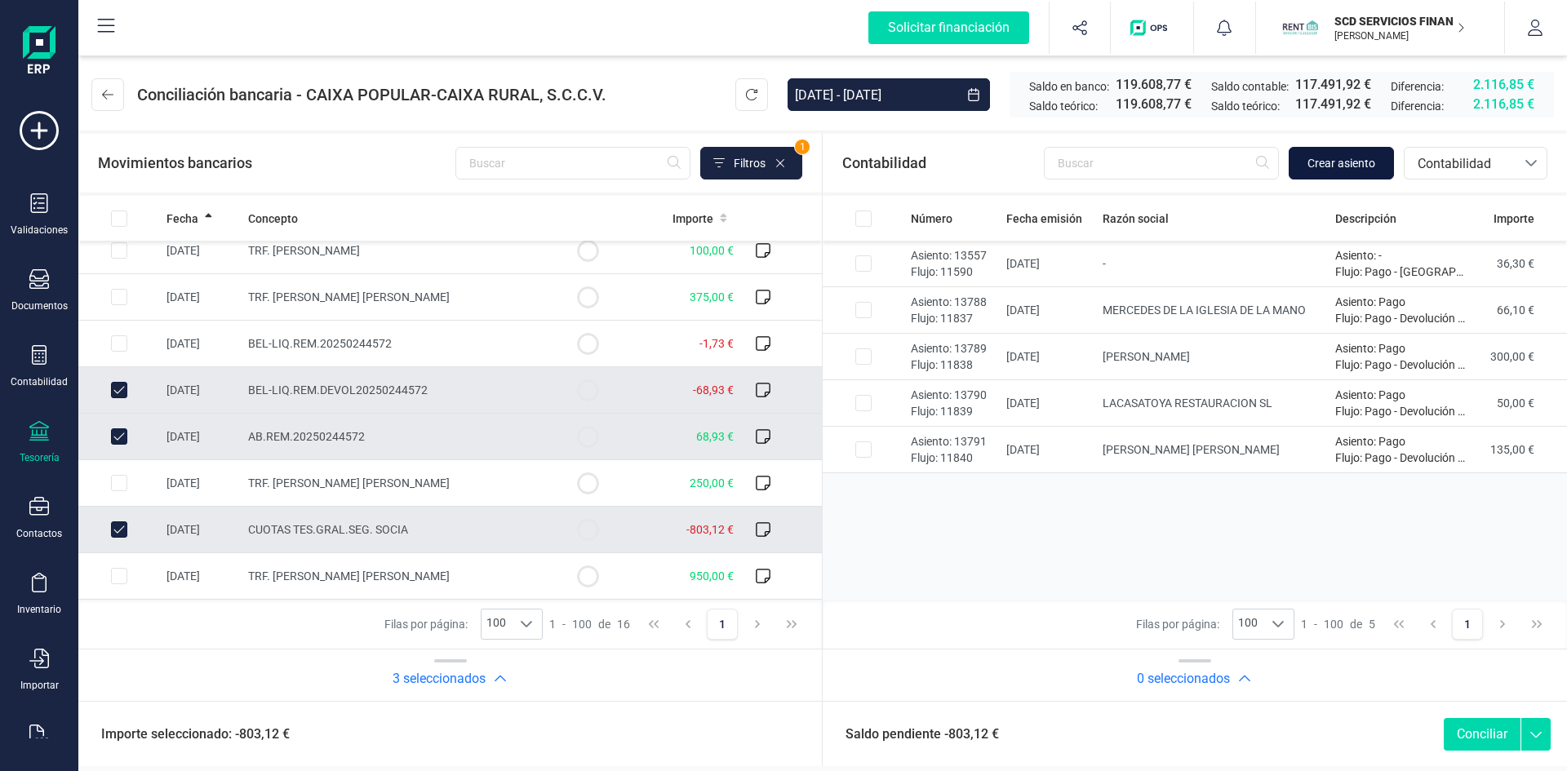
click at [1363, 160] on span "Crear asiento" at bounding box center [1341, 163] width 68 height 16
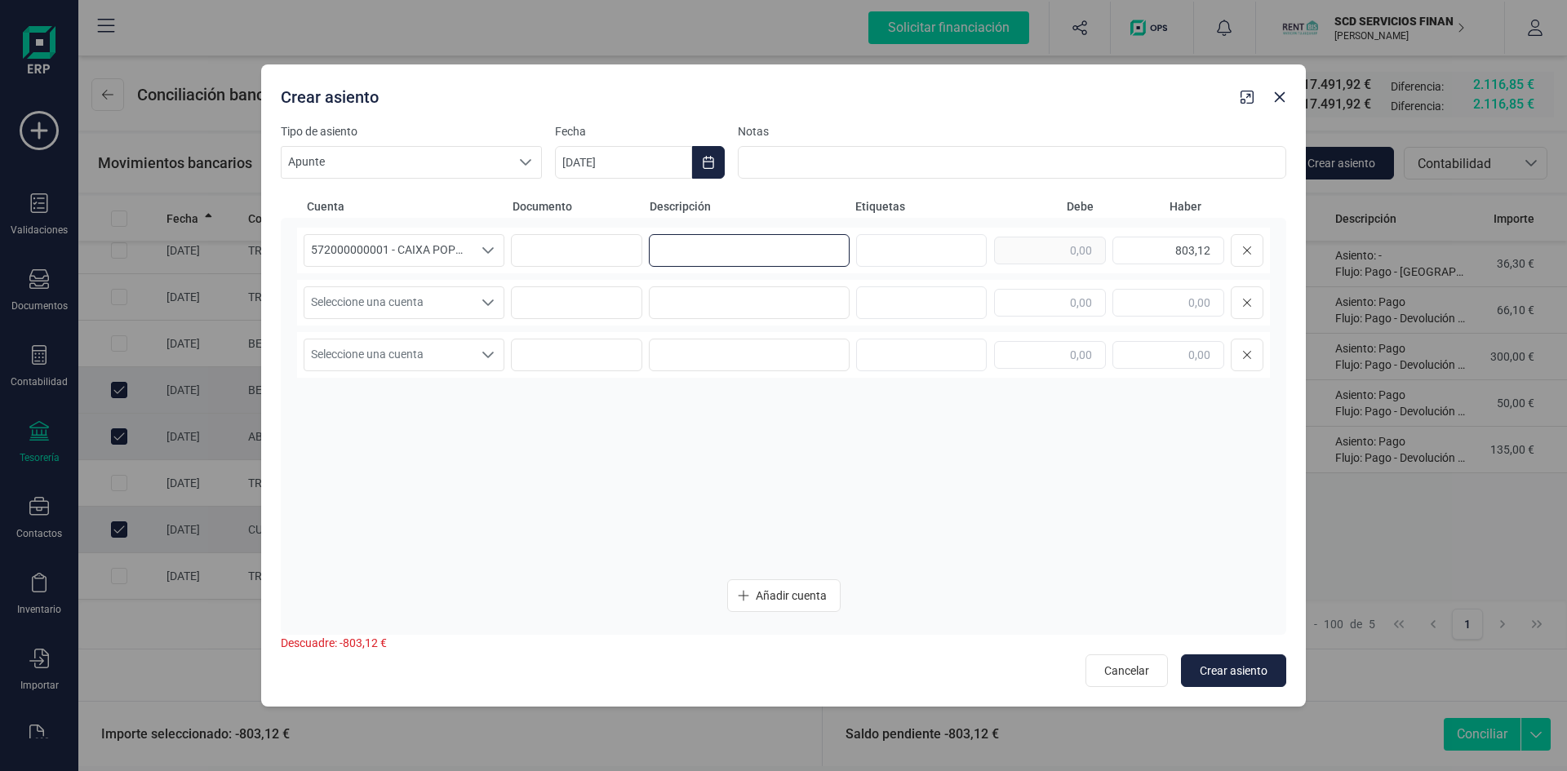
click at [683, 251] on input at bounding box center [749, 250] width 201 height 33
type input "o"
type input "pago SS"
click at [495, 302] on div "Seleccione una cuenta" at bounding box center [488, 302] width 31 height 31
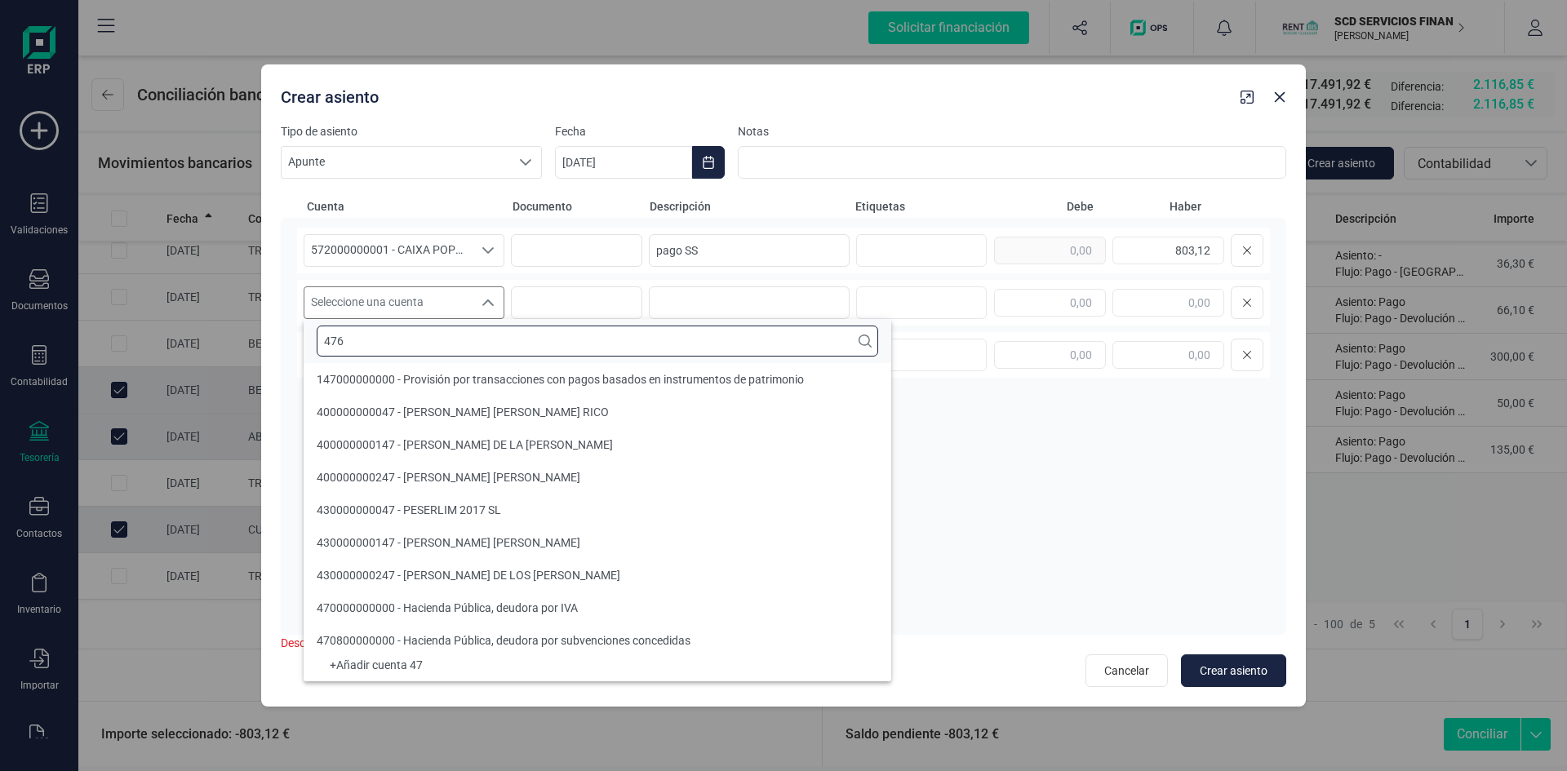
scroll to position [0, 0]
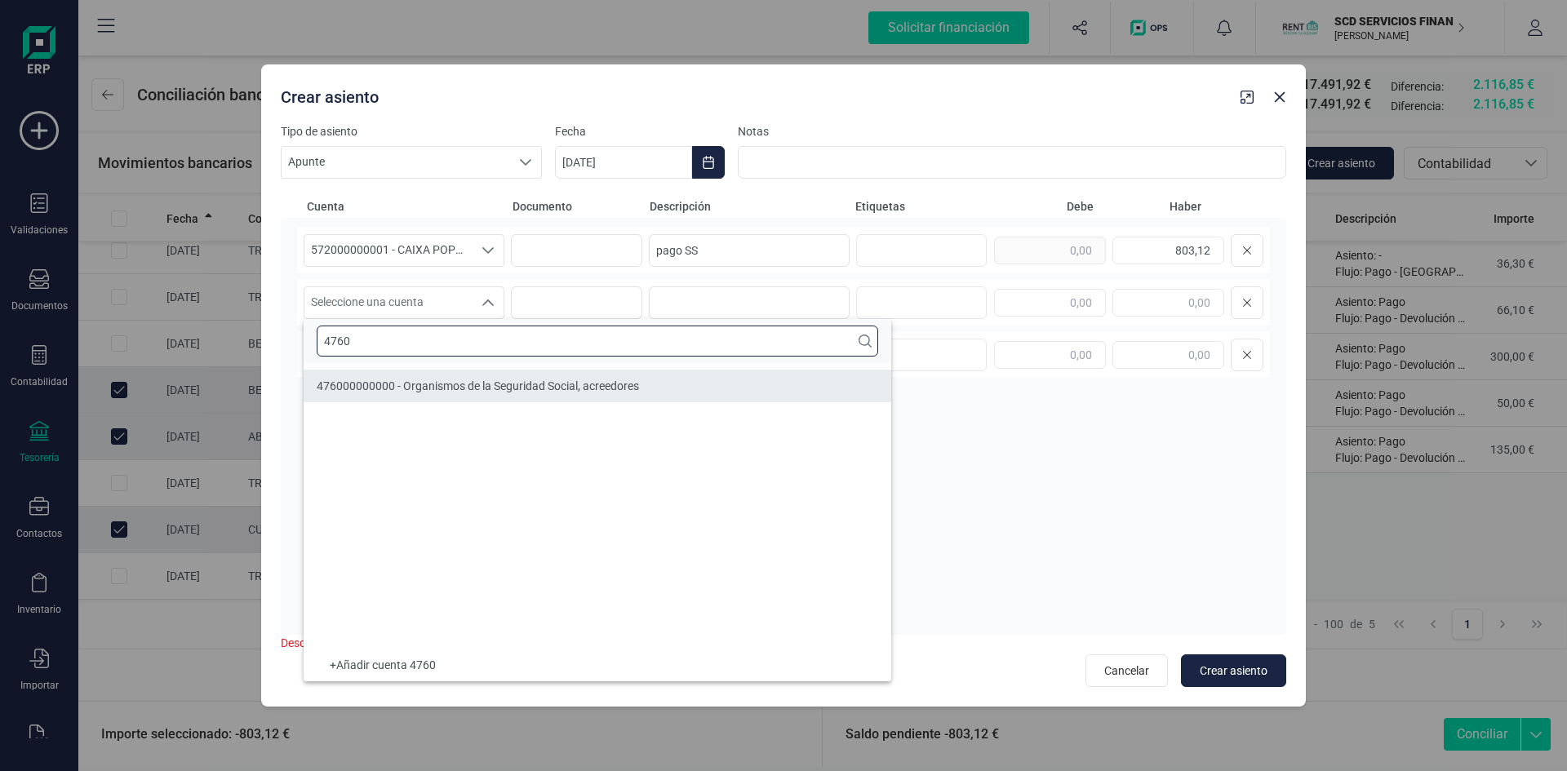
type input "4760"
click at [375, 383] on span "476000000000 - Organismos de la Seguridad Social, acreedores" at bounding box center [478, 385] width 322 height 13
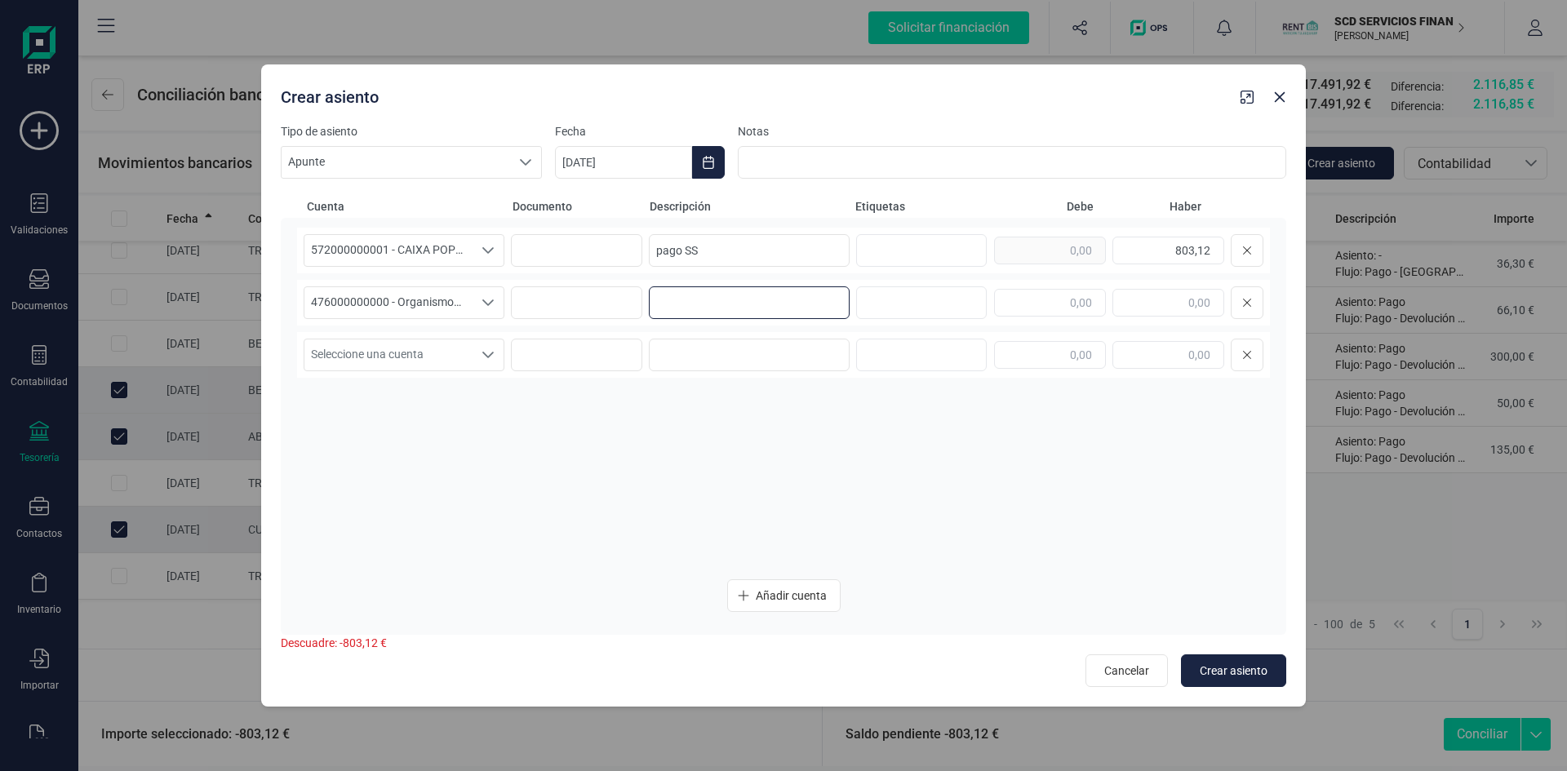
click at [788, 294] on input at bounding box center [749, 302] width 201 height 33
type input "pago SS"
click at [1053, 304] on input "text" at bounding box center [1050, 303] width 112 height 28
type input "803,12"
click at [1238, 664] on span "Crear asiento" at bounding box center [1234, 671] width 68 height 16
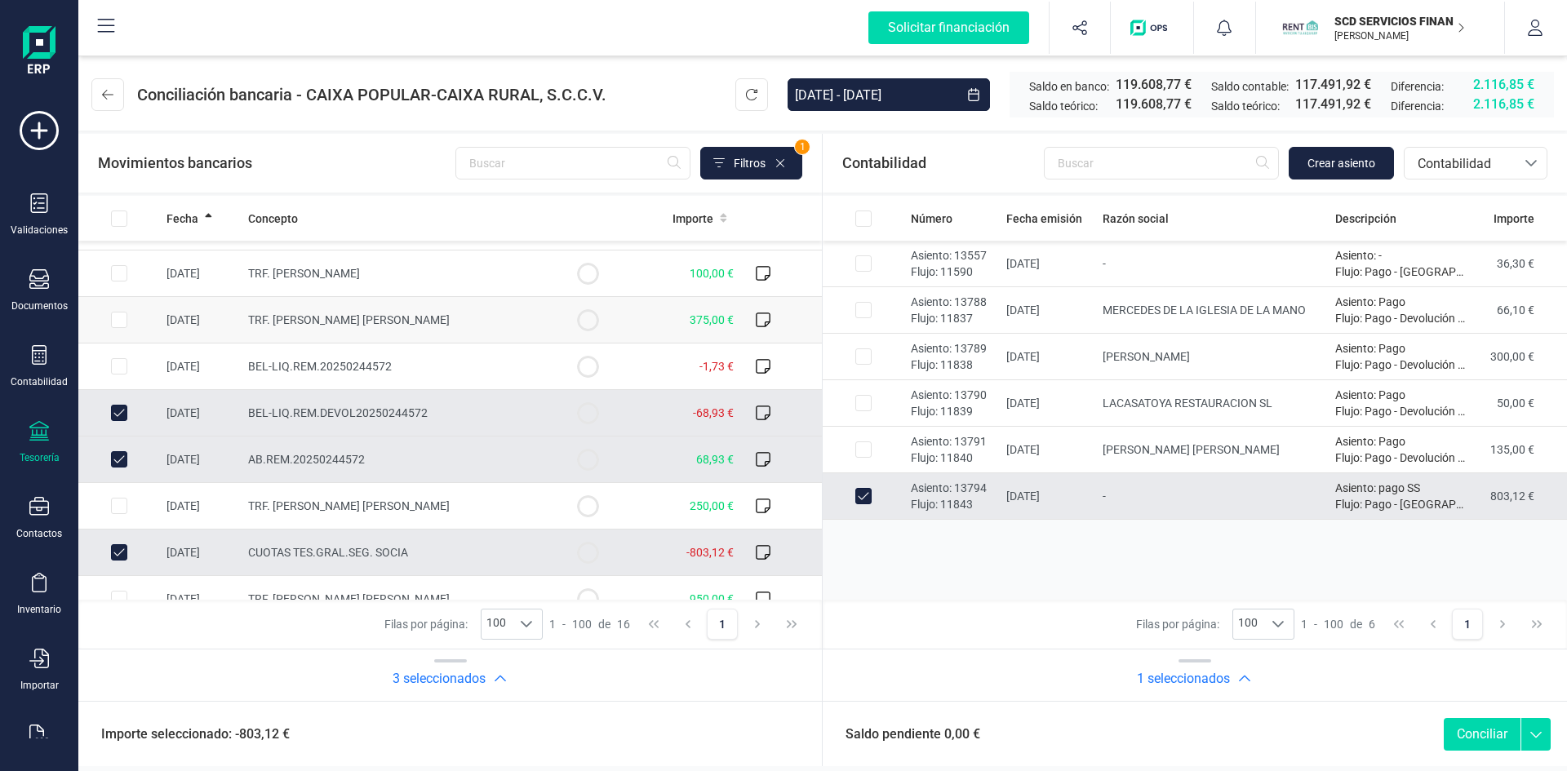
scroll to position [385, 0]
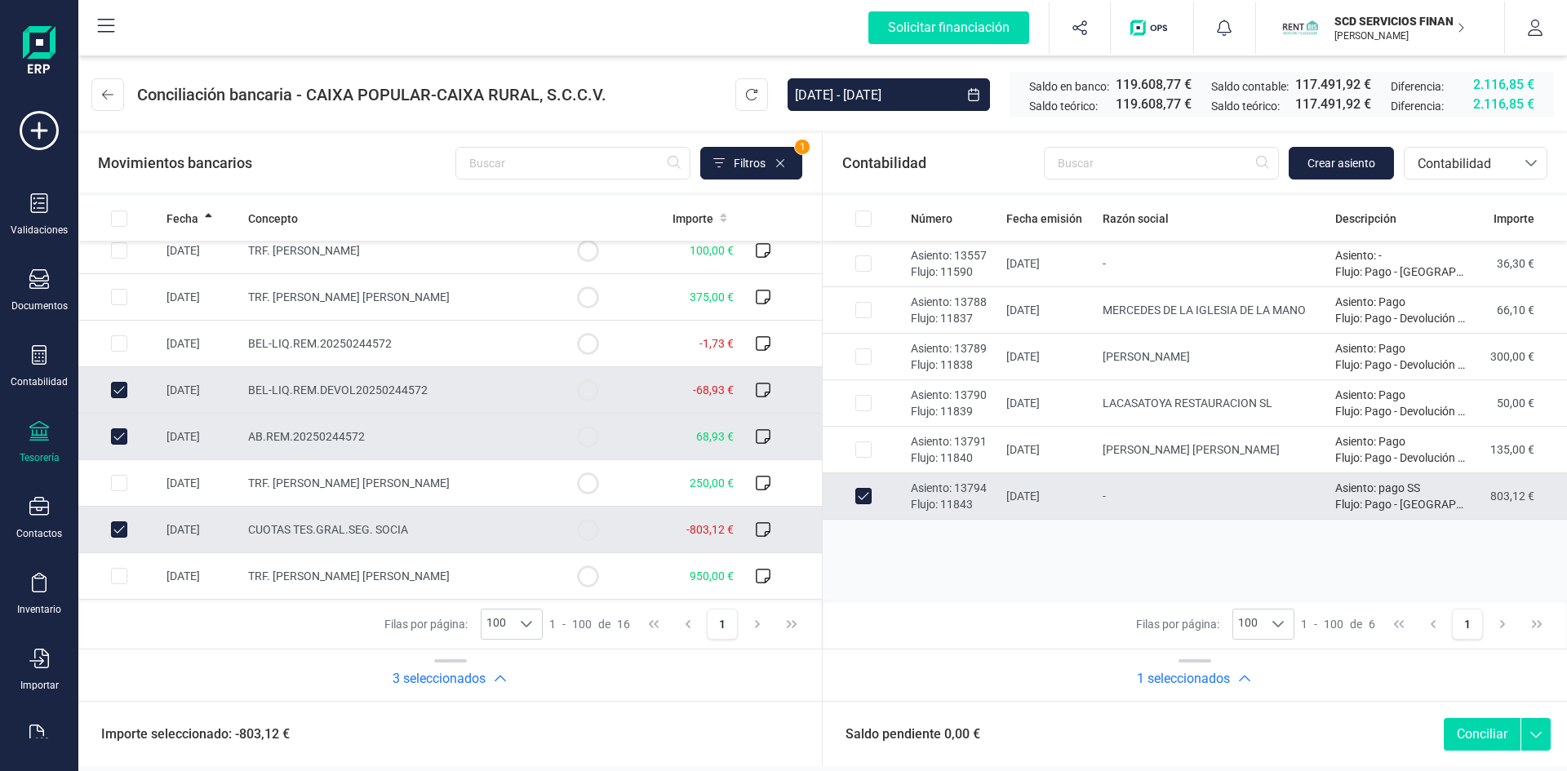
click at [1471, 732] on button "Conciliar" at bounding box center [1482, 734] width 77 height 33
checkbox input "false"
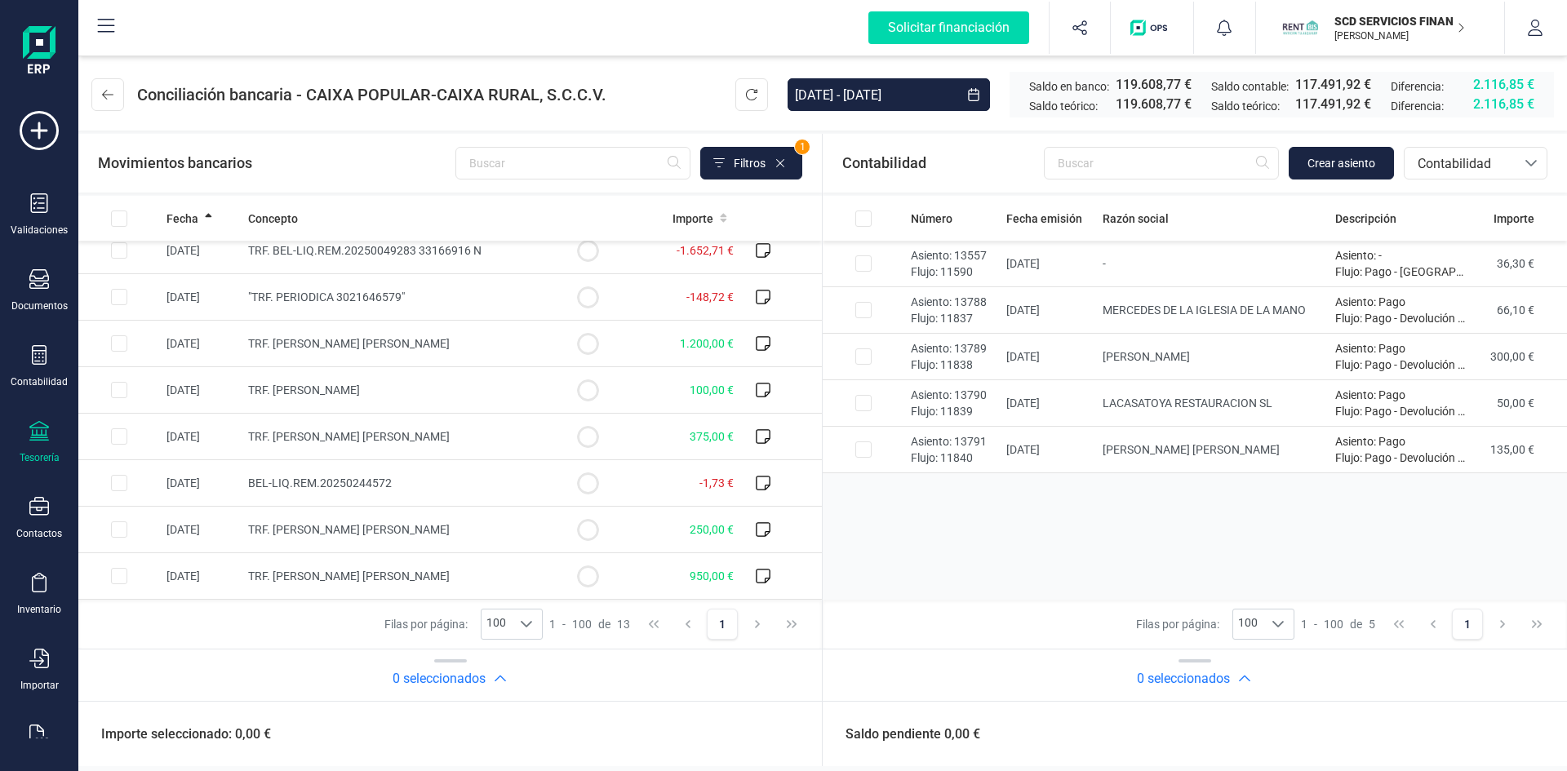
scroll to position [246, 0]
click at [120, 298] on input "Row Selected adc3310a-8571-4706-adc3-c129a9c9aa30" at bounding box center [119, 297] width 16 height 16
checkbox input "true"
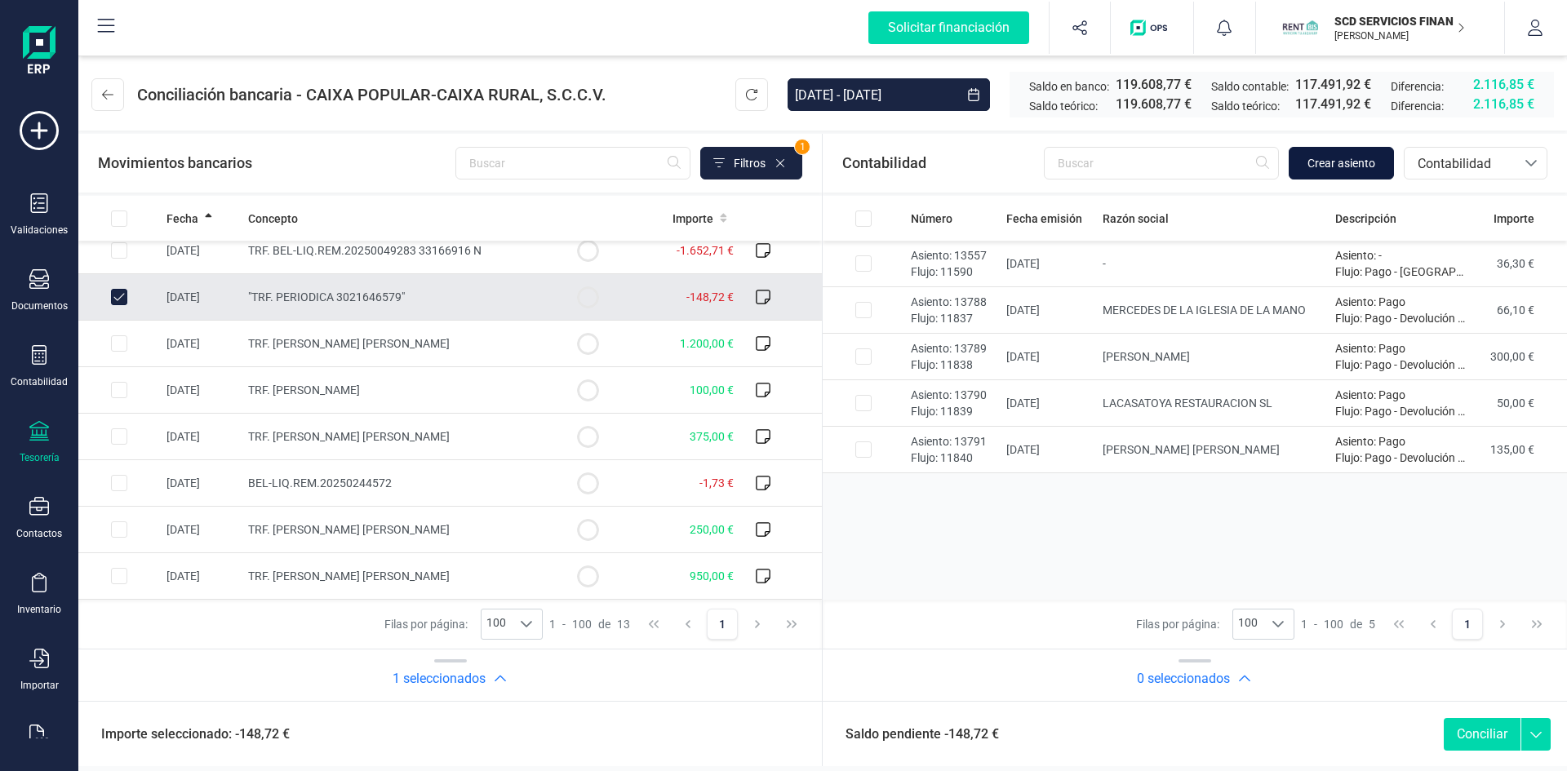
click at [1337, 158] on span "Crear asiento" at bounding box center [1341, 163] width 68 height 16
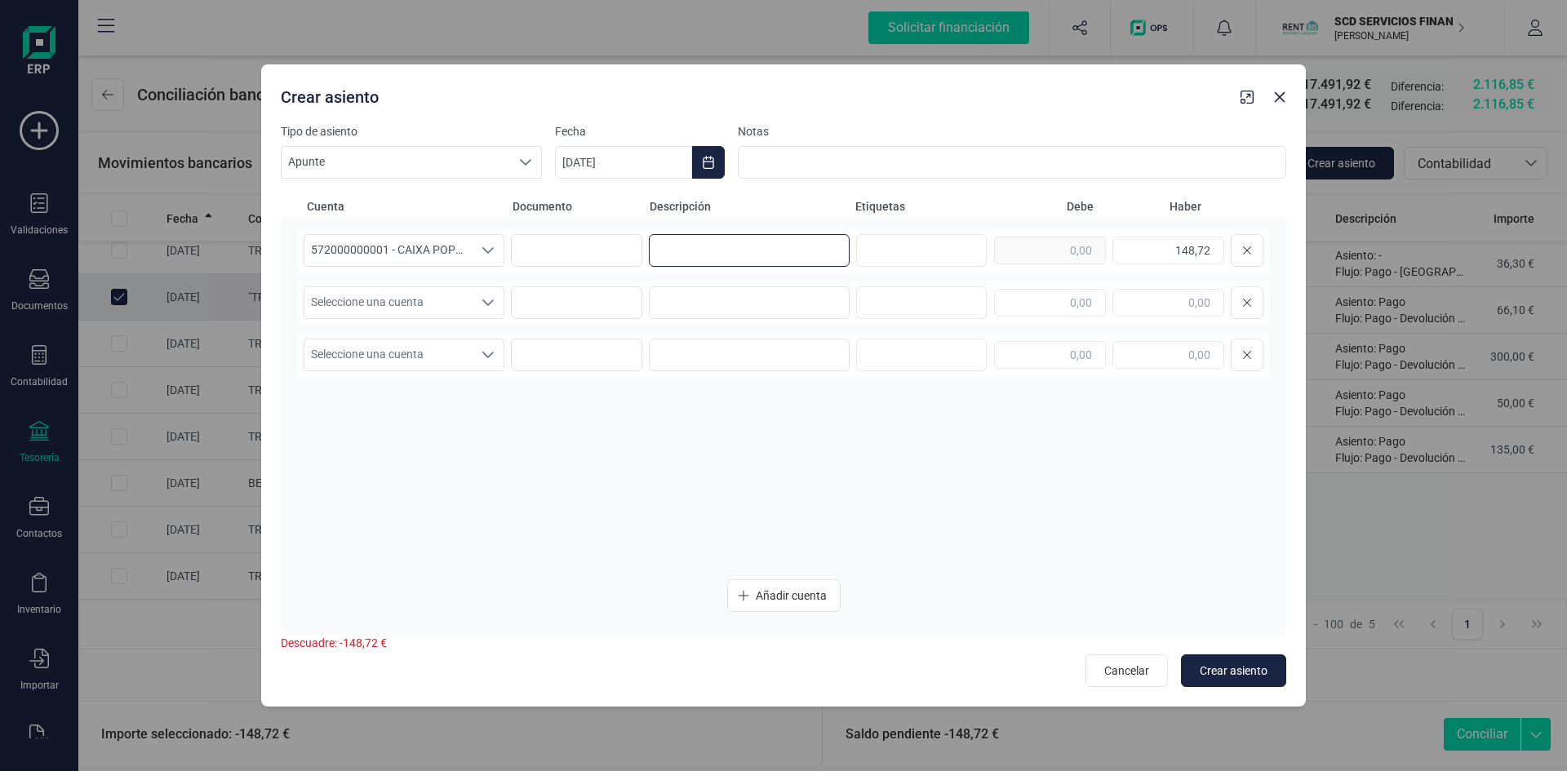
click at [698, 253] on input at bounding box center [749, 250] width 201 height 33
click at [723, 256] on input at bounding box center [749, 250] width 201 height 33
type input "comision prestamo Gerardo Garcia"
click at [486, 296] on icon "Seleccione una cuenta" at bounding box center [488, 302] width 13 height 13
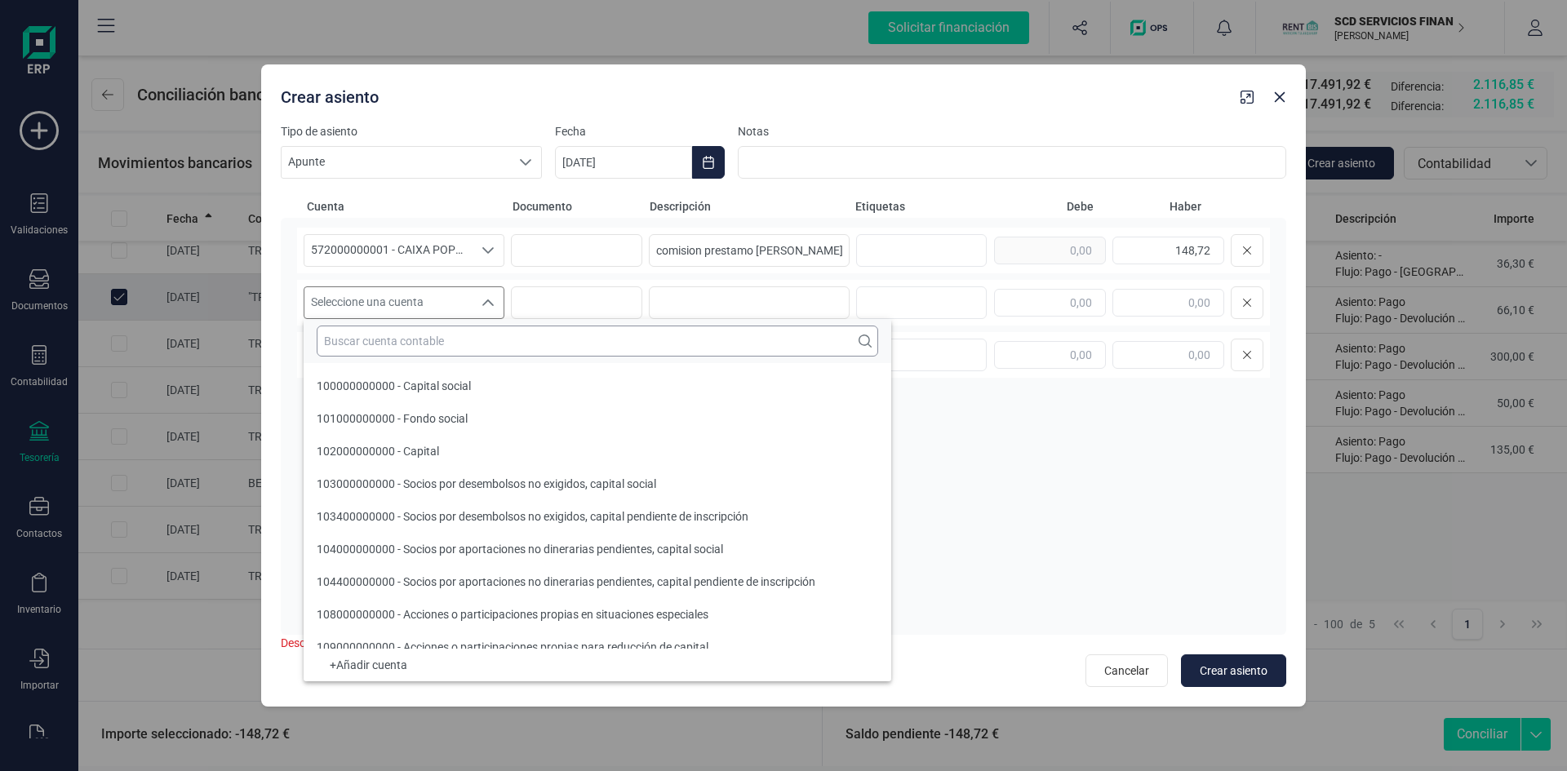
click at [438, 341] on input "text" at bounding box center [597, 341] width 561 height 31
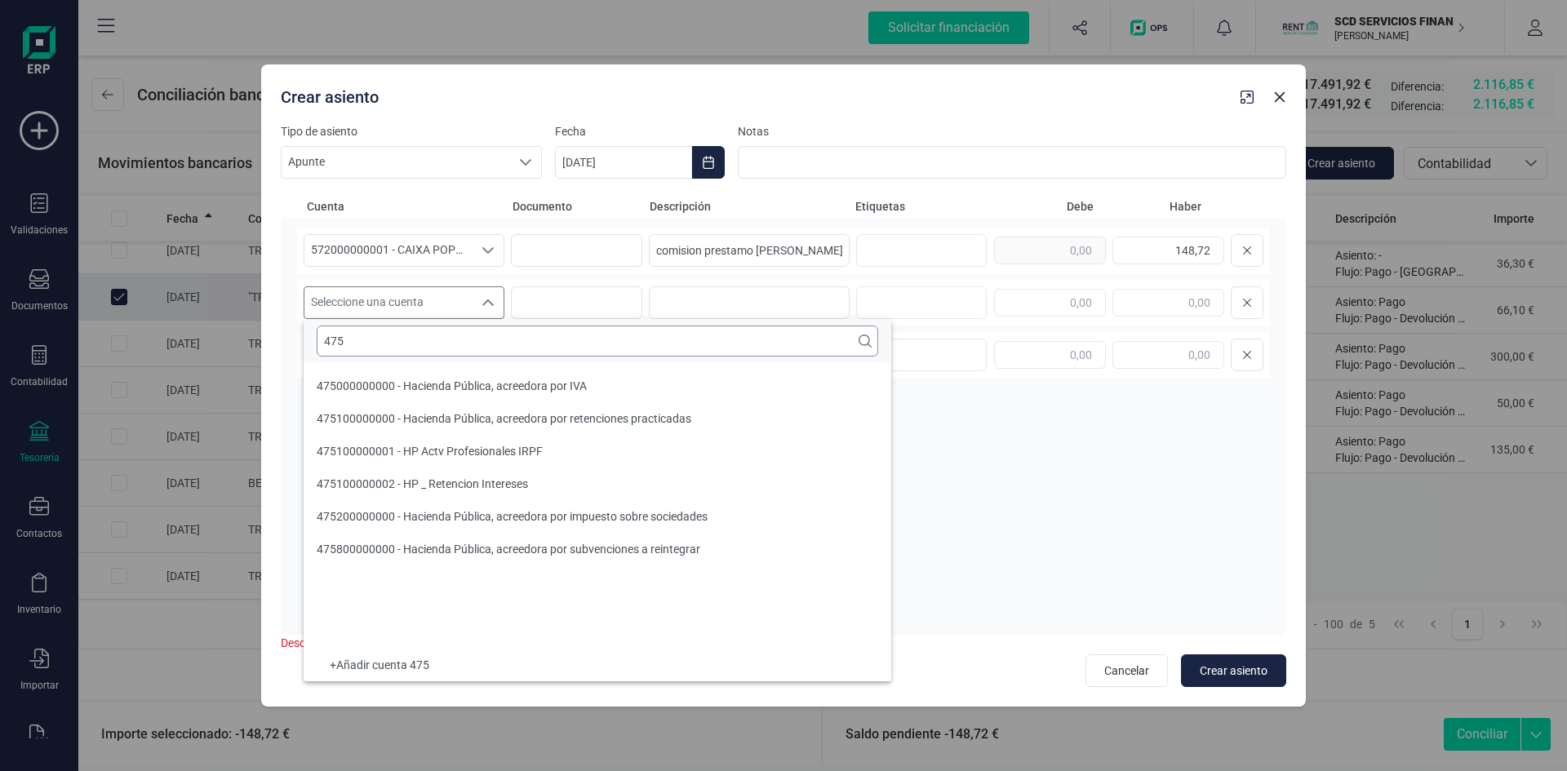
scroll to position [0, 0]
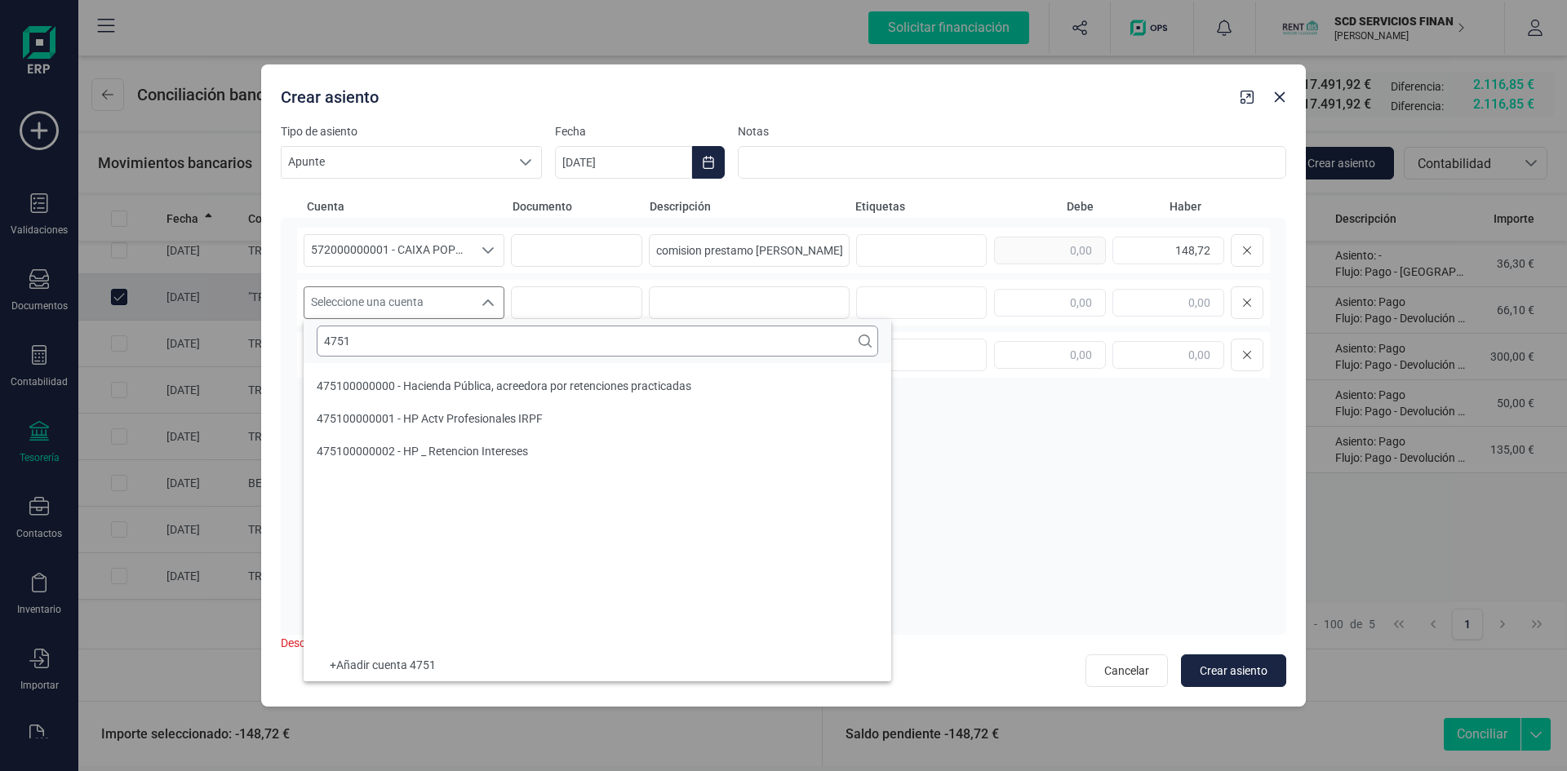
type input "4751"
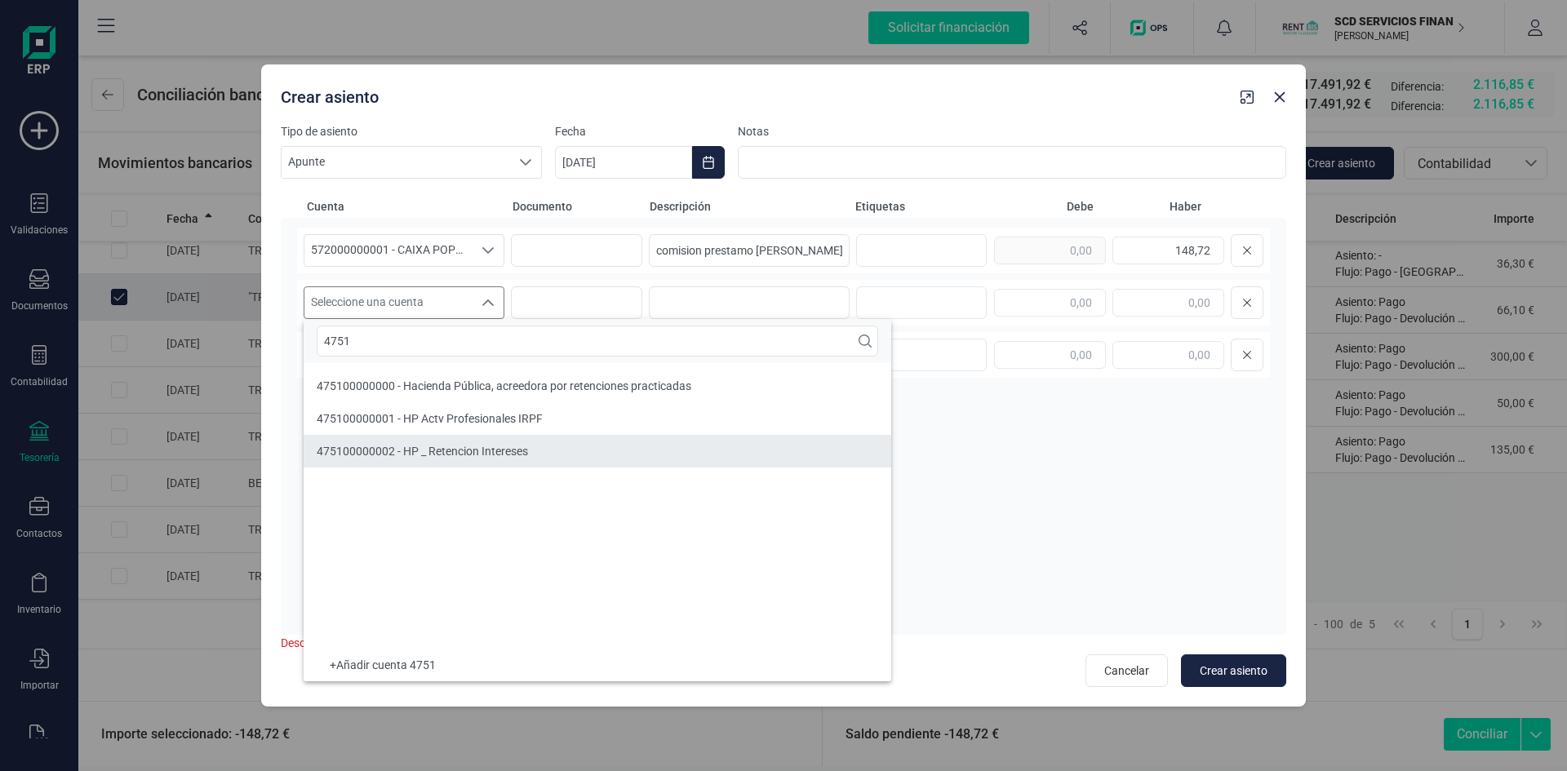
click at [444, 449] on span "475100000002 - HP _ Retencion Intereses" at bounding box center [422, 451] width 211 height 13
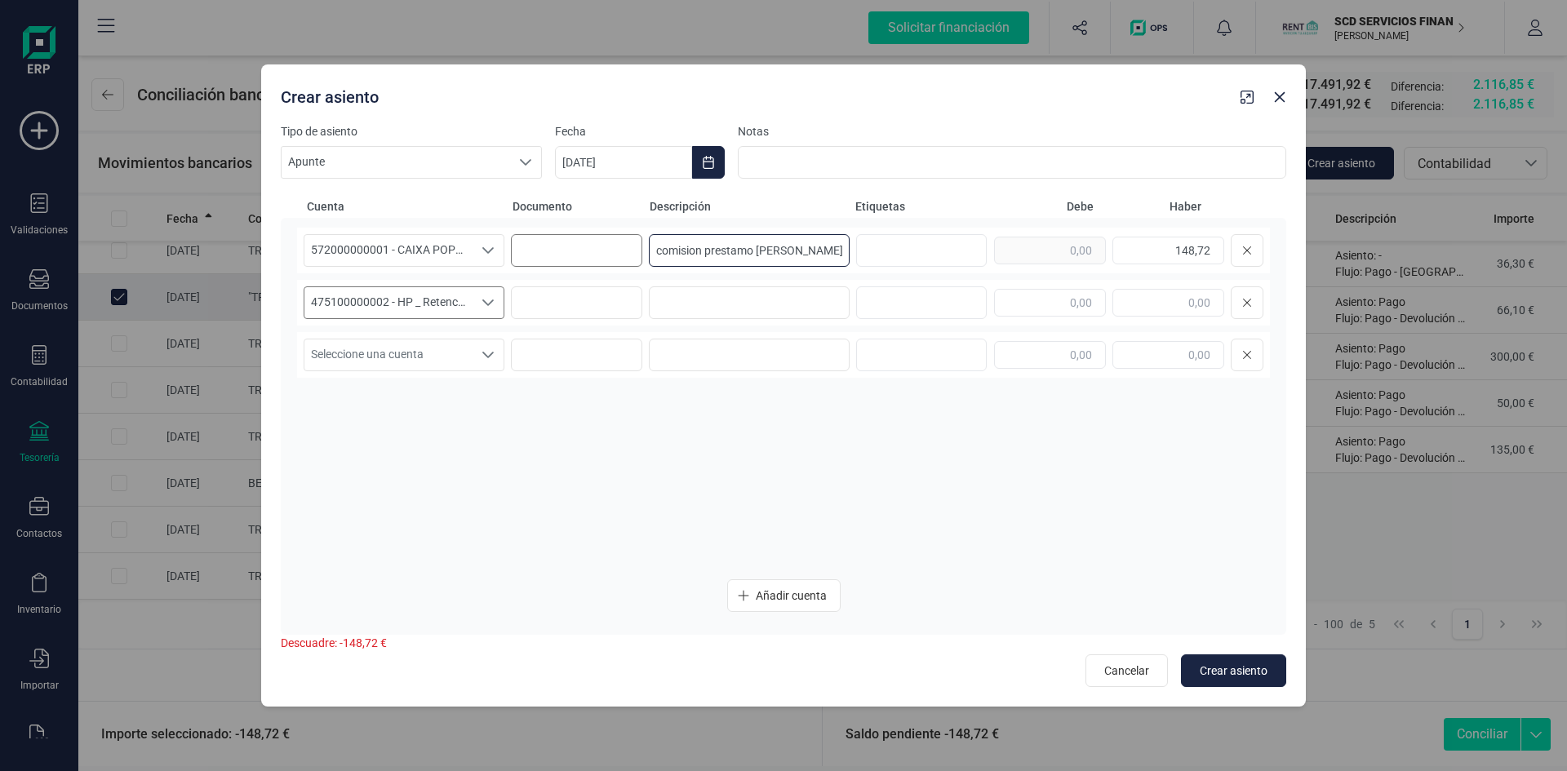
drag, startPoint x: 835, startPoint y: 246, endPoint x: 628, endPoint y: 241, distance: 206.6
click at [628, 241] on div "572000000001 - CAIXA POPULAR-CAIXA RURAL, S.C.C.V. 572000000001 - CAIXA POPULAR…" at bounding box center [783, 251] width 973 height 46
click at [779, 301] on input at bounding box center [749, 302] width 201 height 33
paste input "comision prestamo Gerardo Garcia"
type input "comision prestamo Gerardo Garcia"
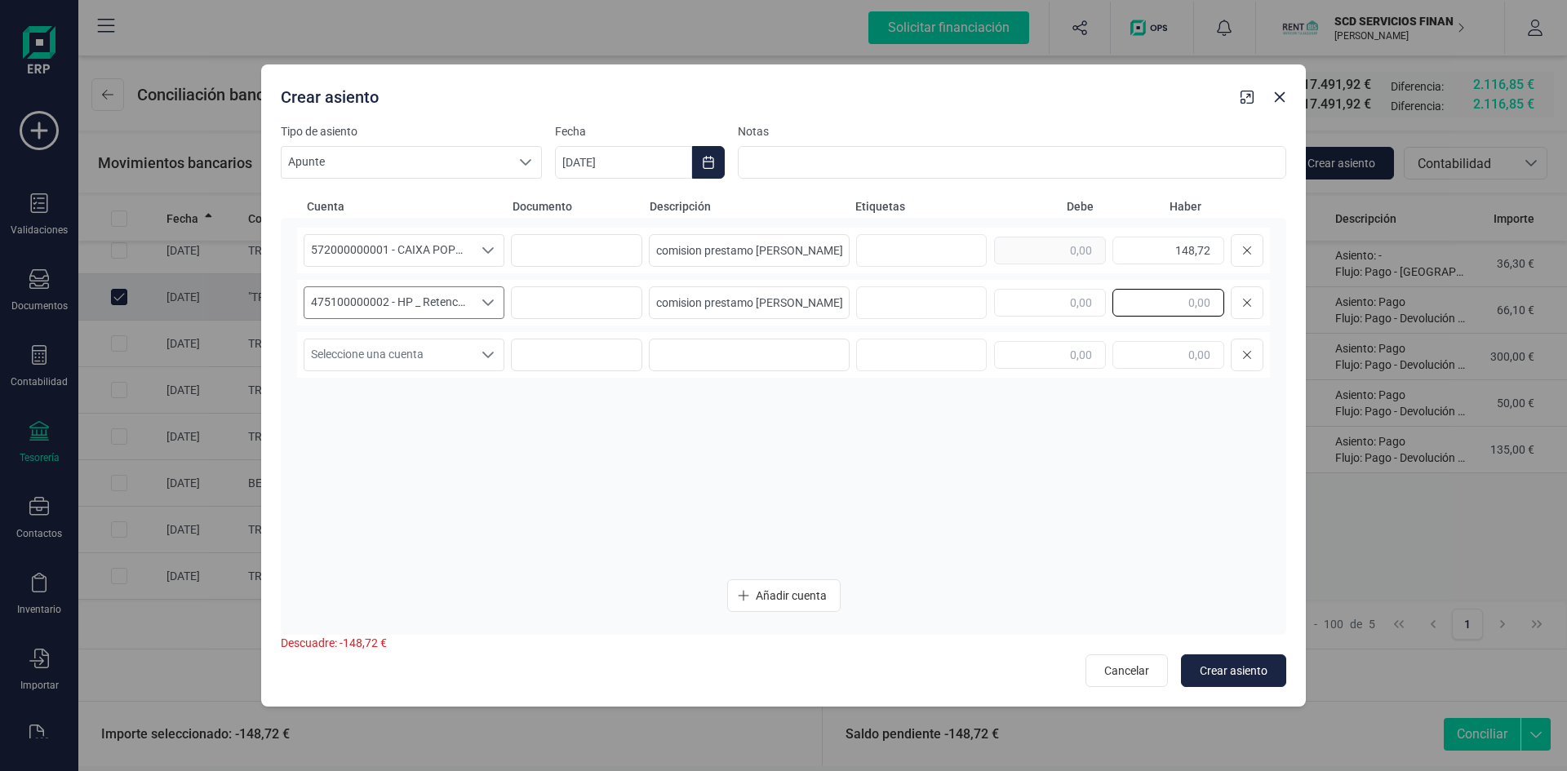
click at [1144, 300] on input "text" at bounding box center [1168, 303] width 112 height 28
type input "34,88"
click at [492, 356] on icon "Seleccione una cuenta" at bounding box center [488, 354] width 13 height 13
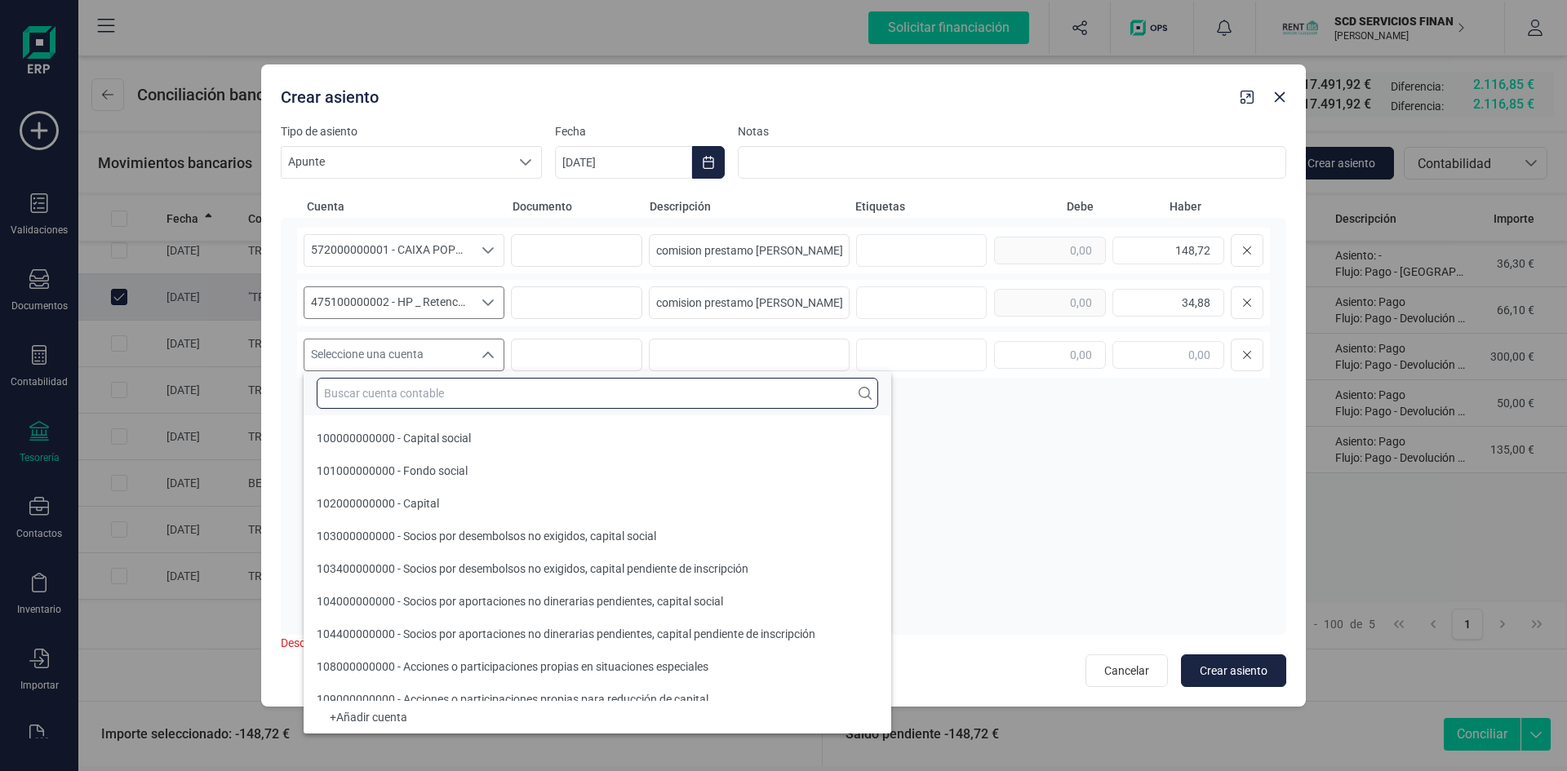
click at [483, 397] on input "text" at bounding box center [597, 393] width 561 height 31
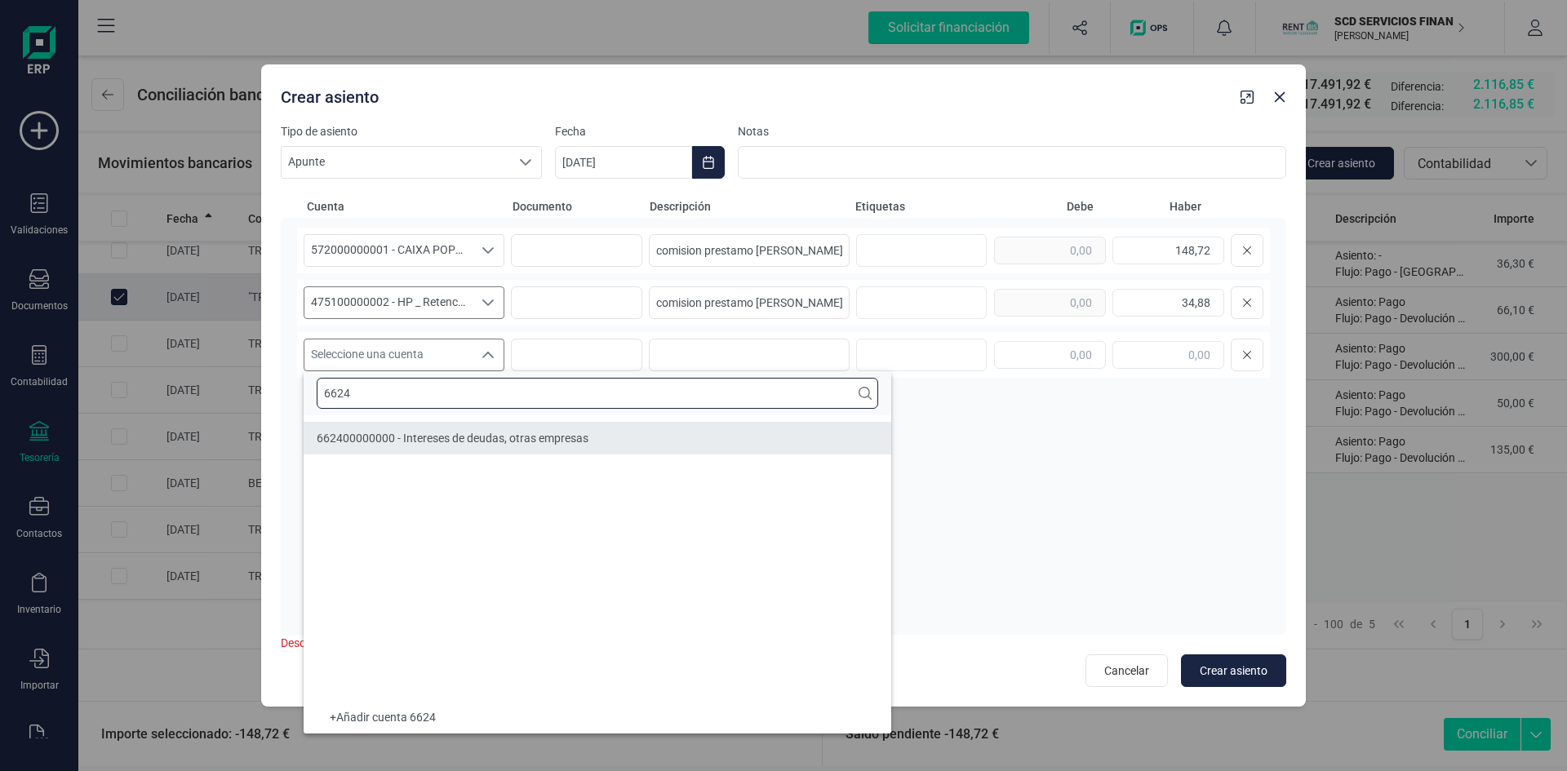
type input "6624"
click at [499, 437] on span "662400000000 - Intereses de deudas, otras empresas" at bounding box center [453, 438] width 272 height 13
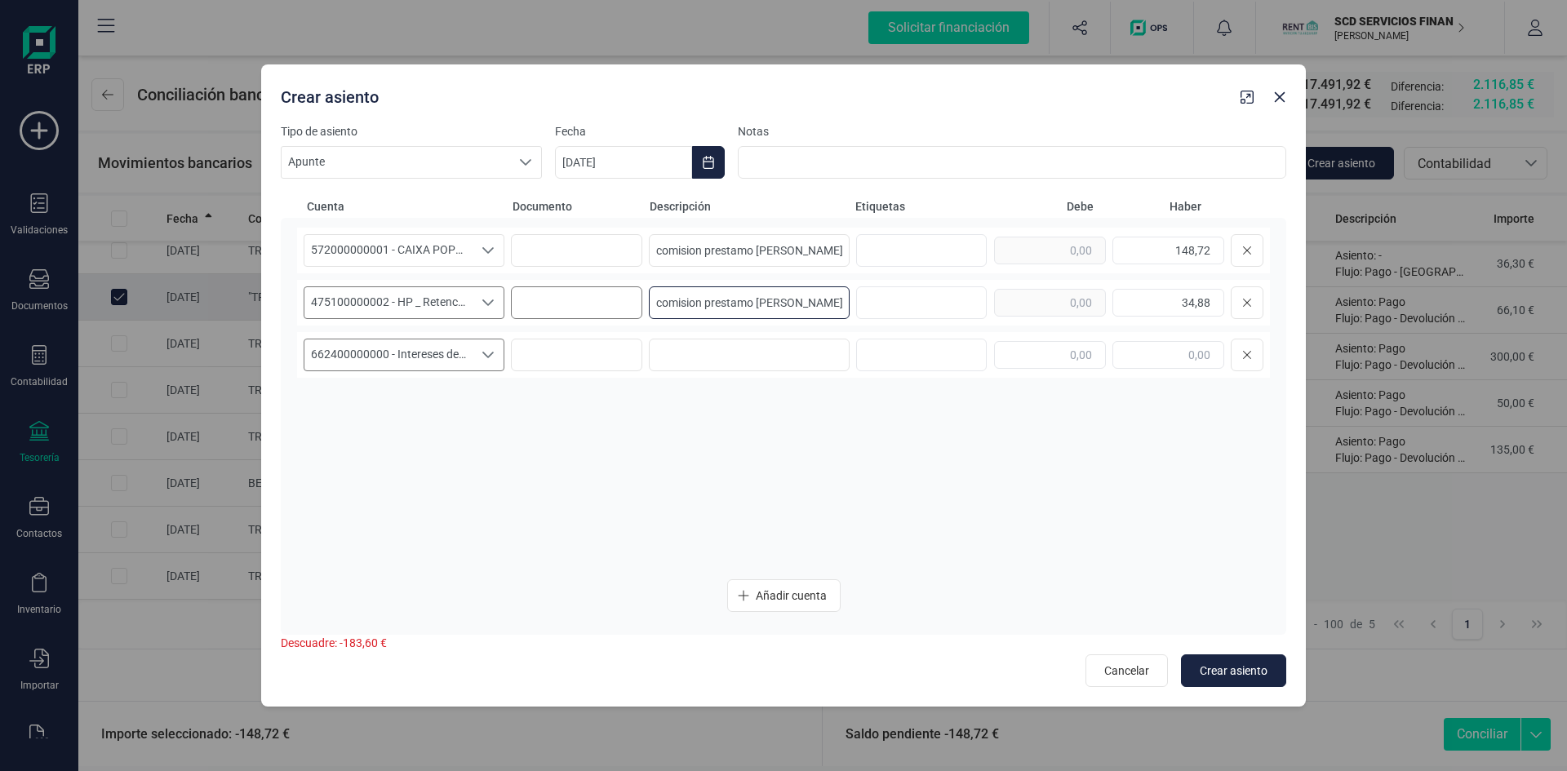
drag, startPoint x: 836, startPoint y: 299, endPoint x: 576, endPoint y: 298, distance: 259.5
click at [576, 298] on div "475100000002 - HP _ Retencion Intereses 475100000002 - HP _ Retencion Intereses…" at bounding box center [783, 303] width 973 height 46
click at [788, 359] on input at bounding box center [749, 355] width 201 height 33
paste input "comision prestamo Gerardo Garcia"
type input "comision prestamo Gerardo Garcia"
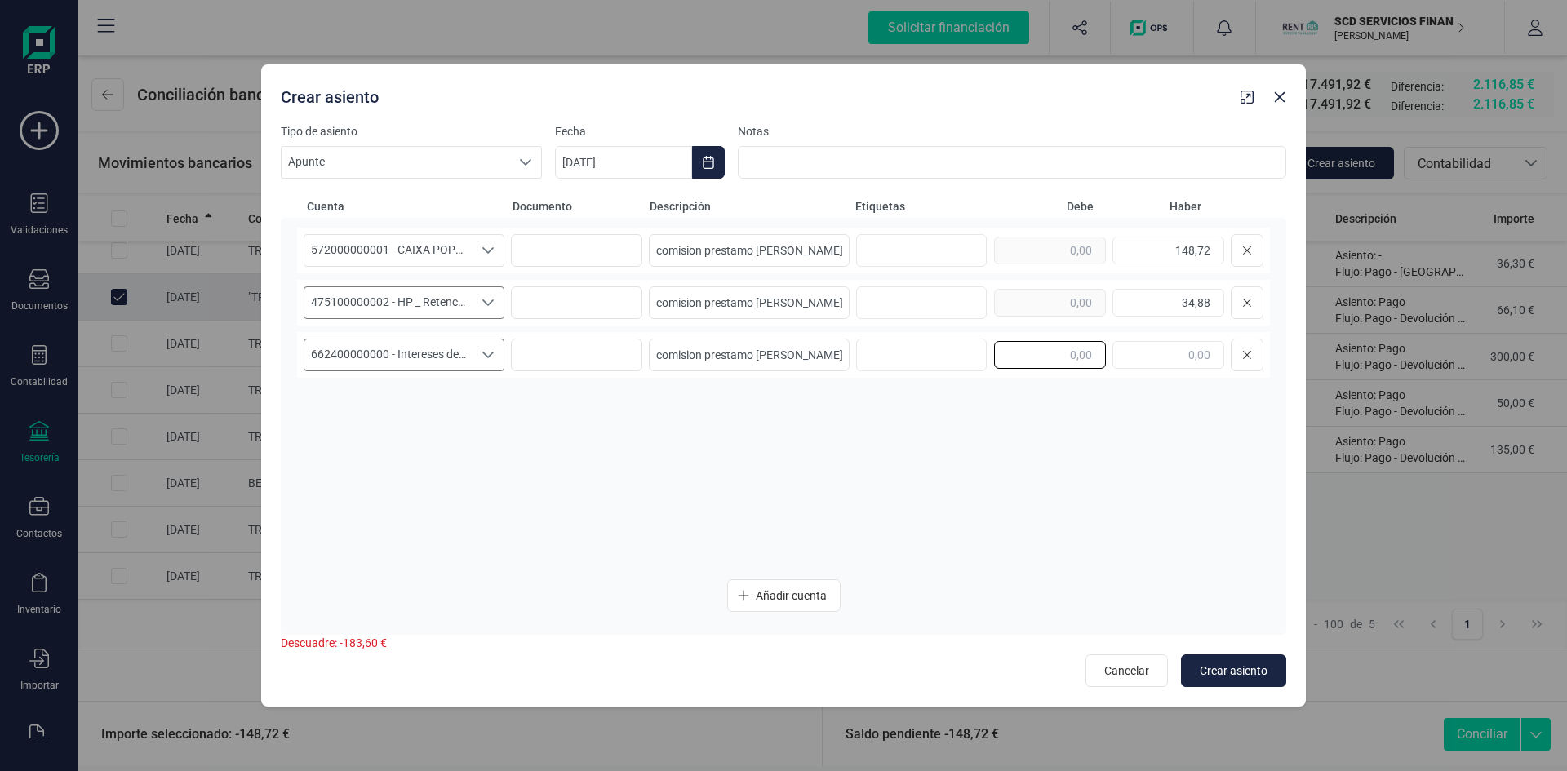
click at [1020, 357] on input "text" at bounding box center [1050, 355] width 112 height 28
type input "183,60"
click at [1241, 672] on span "Crear asiento" at bounding box center [1234, 671] width 68 height 16
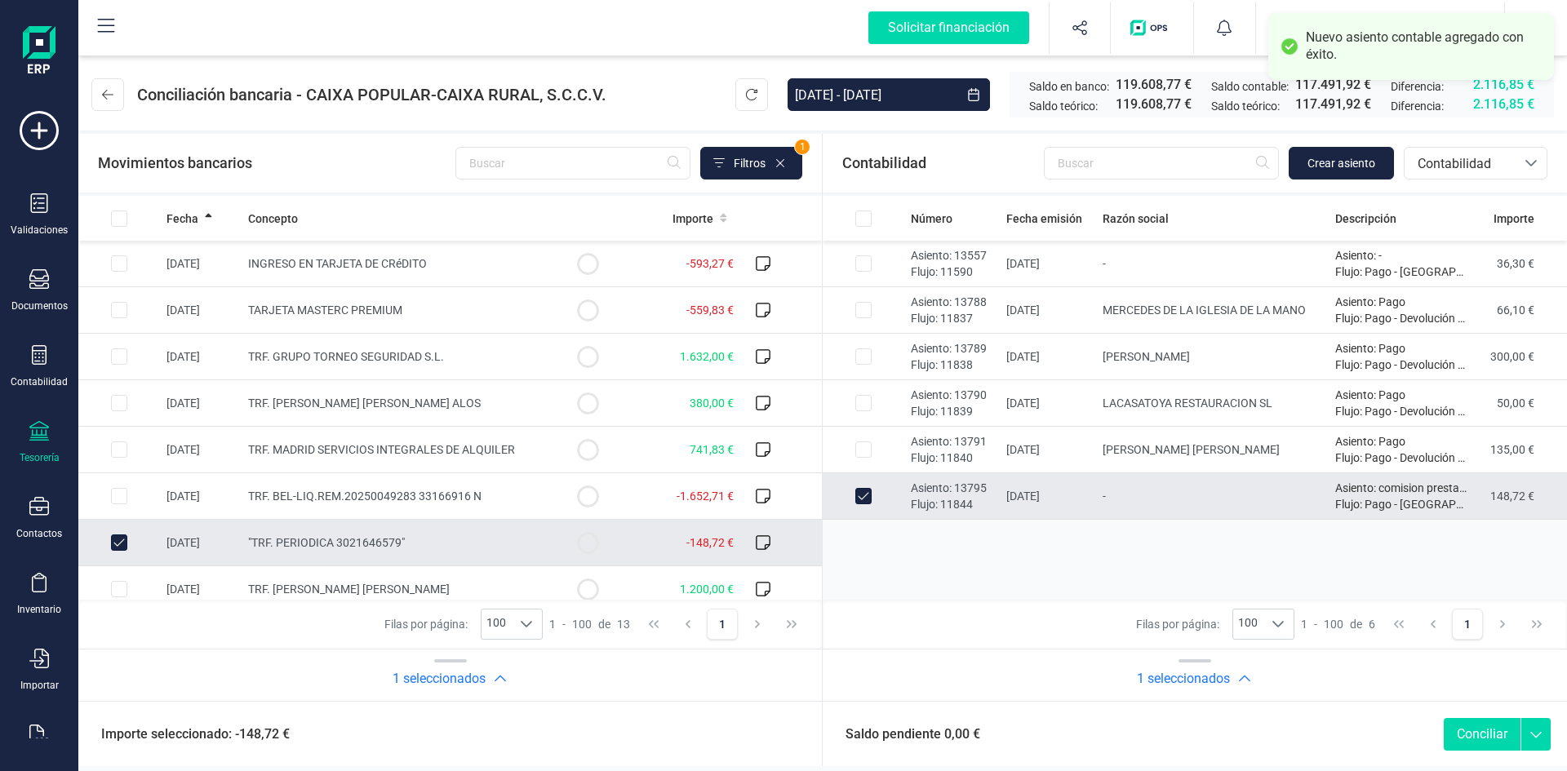
click at [1461, 731] on button "Conciliar" at bounding box center [1482, 734] width 77 height 33
checkbox input "false"
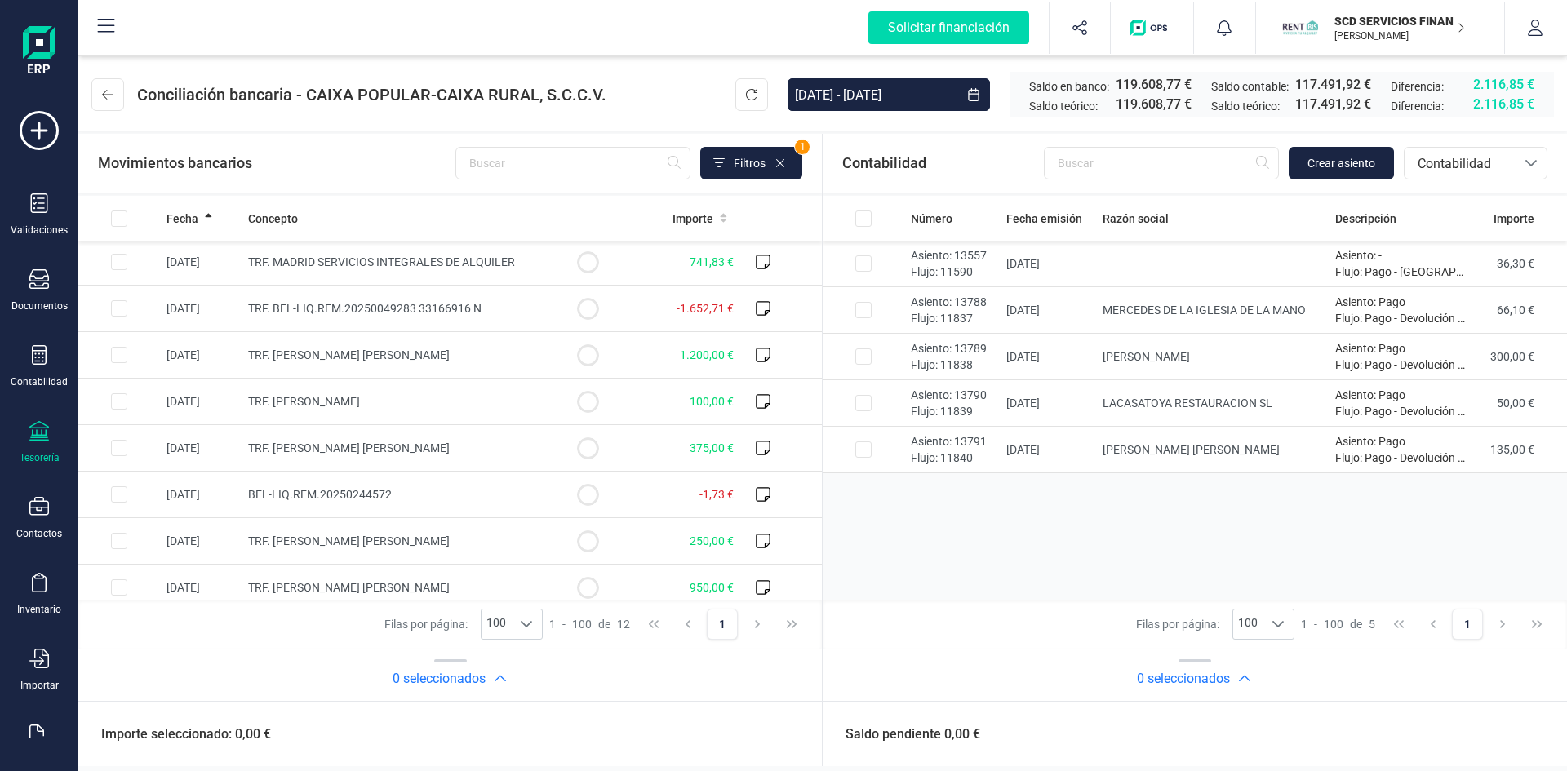
scroll to position [199, 0]
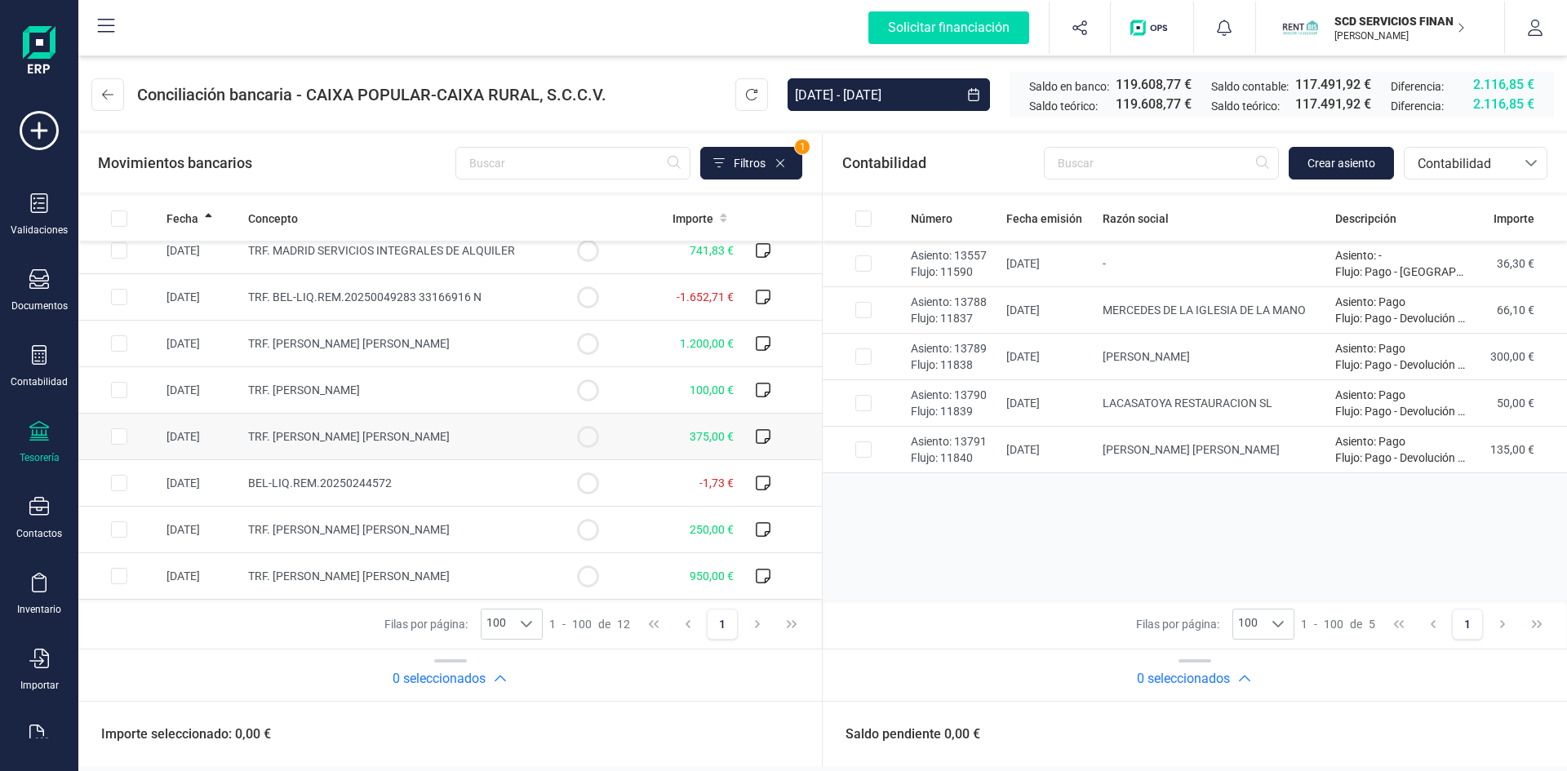
click at [117, 433] on input "Row Selected aeb59817-4ae1-4a23-830b-5ceef50ac75b" at bounding box center [119, 436] width 16 height 16
checkbox input "true"
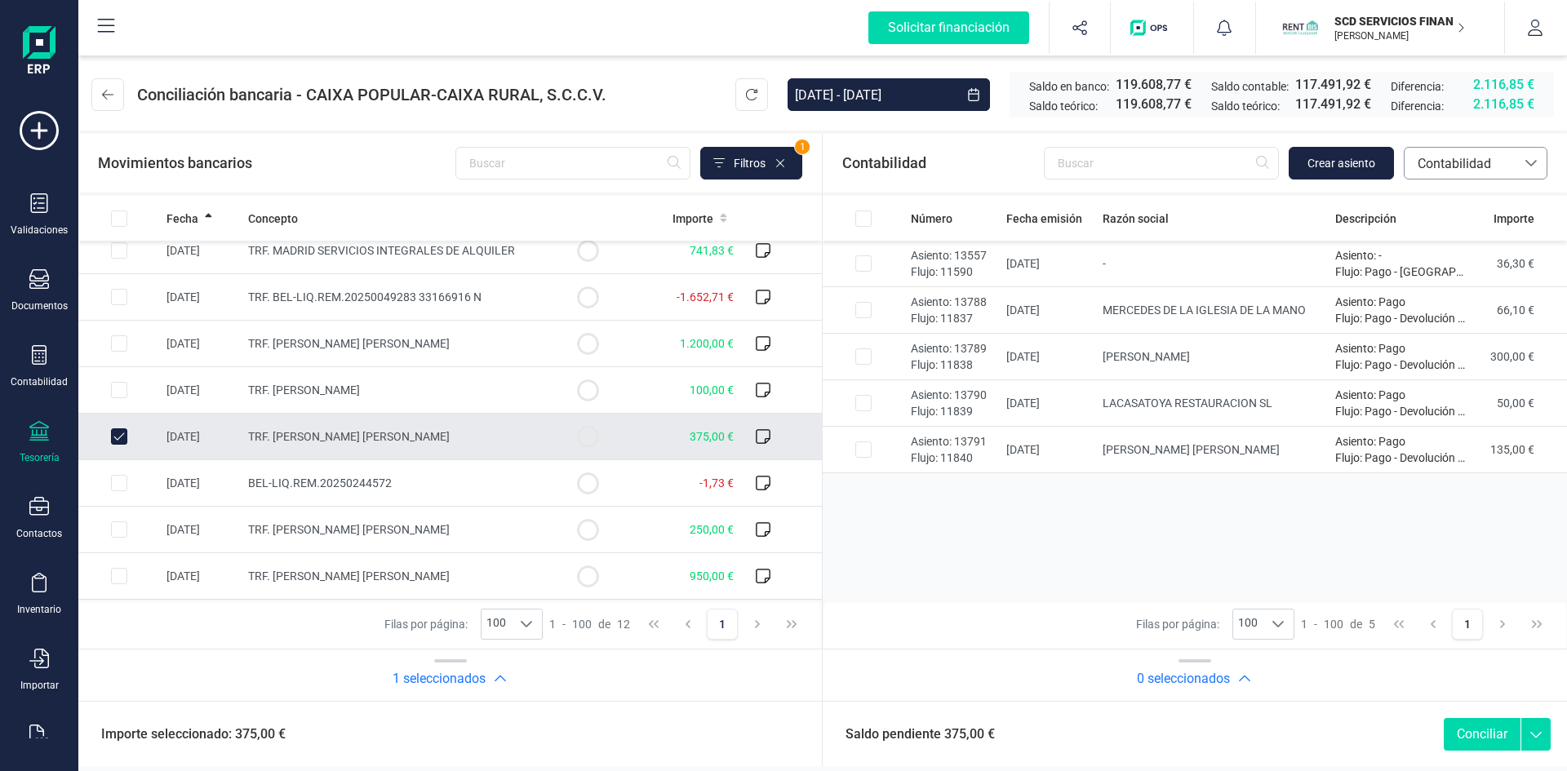
click at [1436, 160] on span "Contabilidad" at bounding box center [1460, 164] width 98 height 20
click at [1441, 341] on span "Préstamos" at bounding box center [1448, 340] width 62 height 20
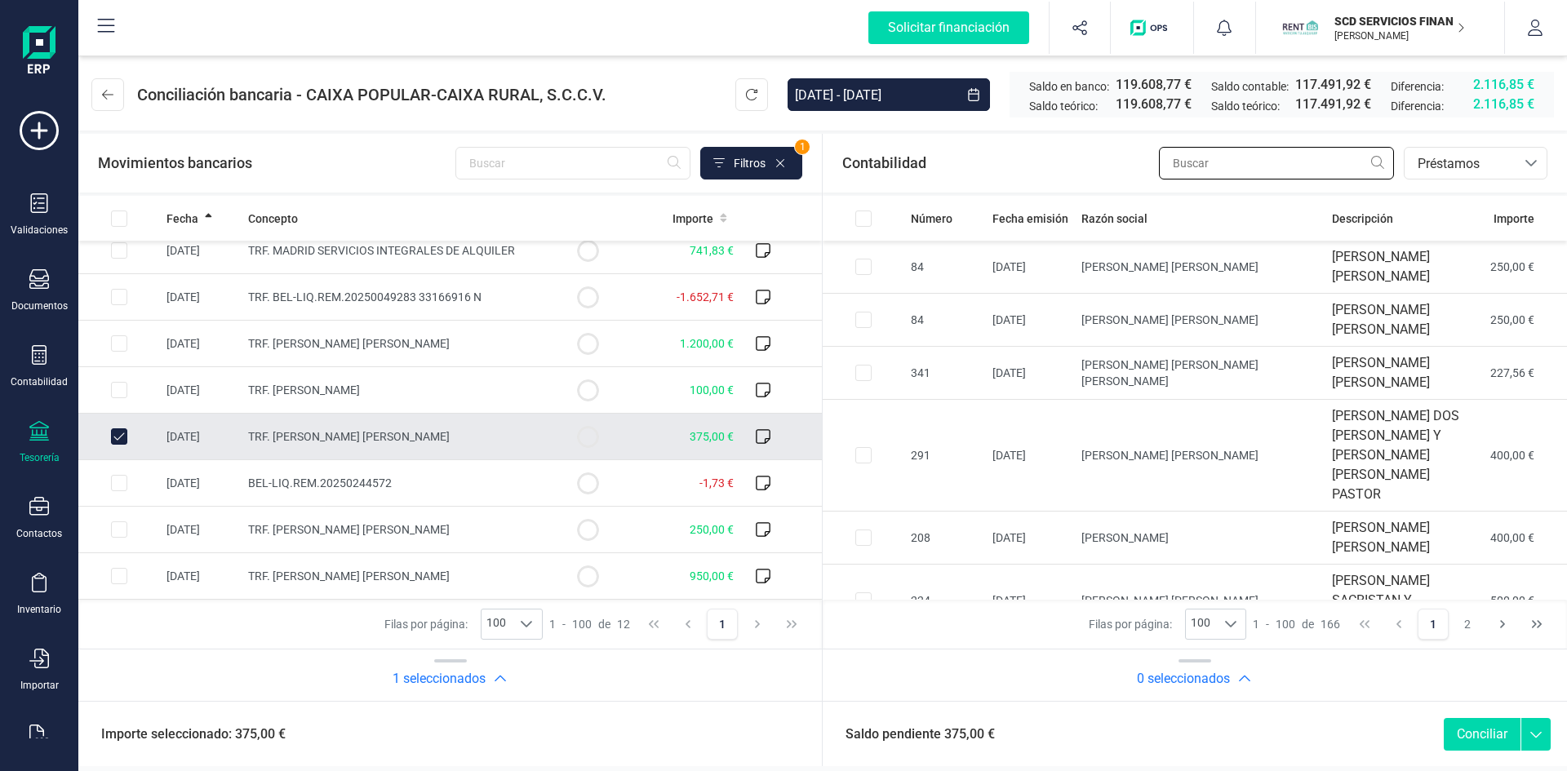
click at [1223, 166] on input "text" at bounding box center [1276, 163] width 235 height 33
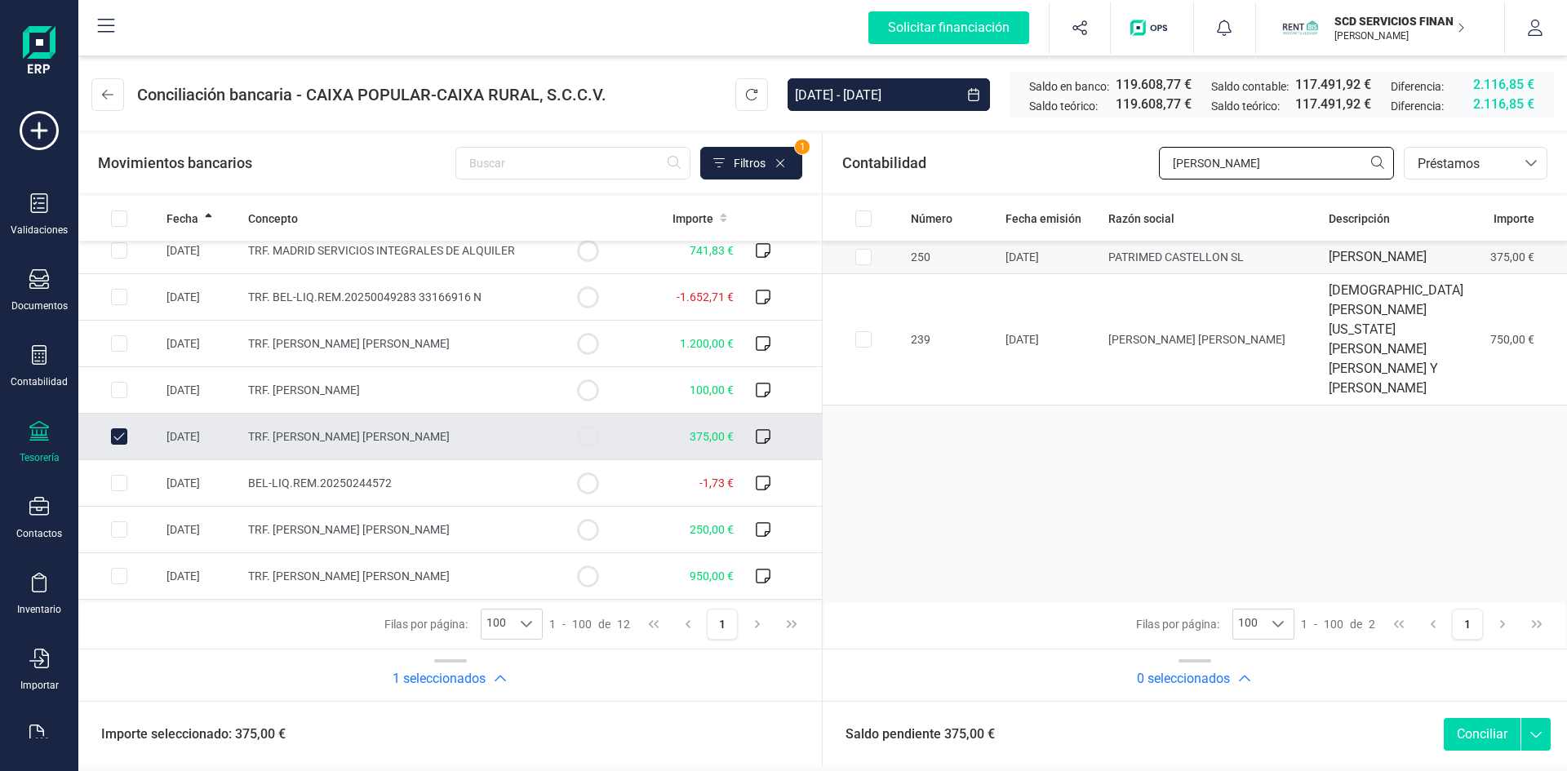
type input "jose manuel"
click at [865, 265] on input "Row Selected dbe908d1-c70d-4fb4-a034-fc08856e8dd0" at bounding box center [863, 257] width 16 height 16
checkbox input "true"
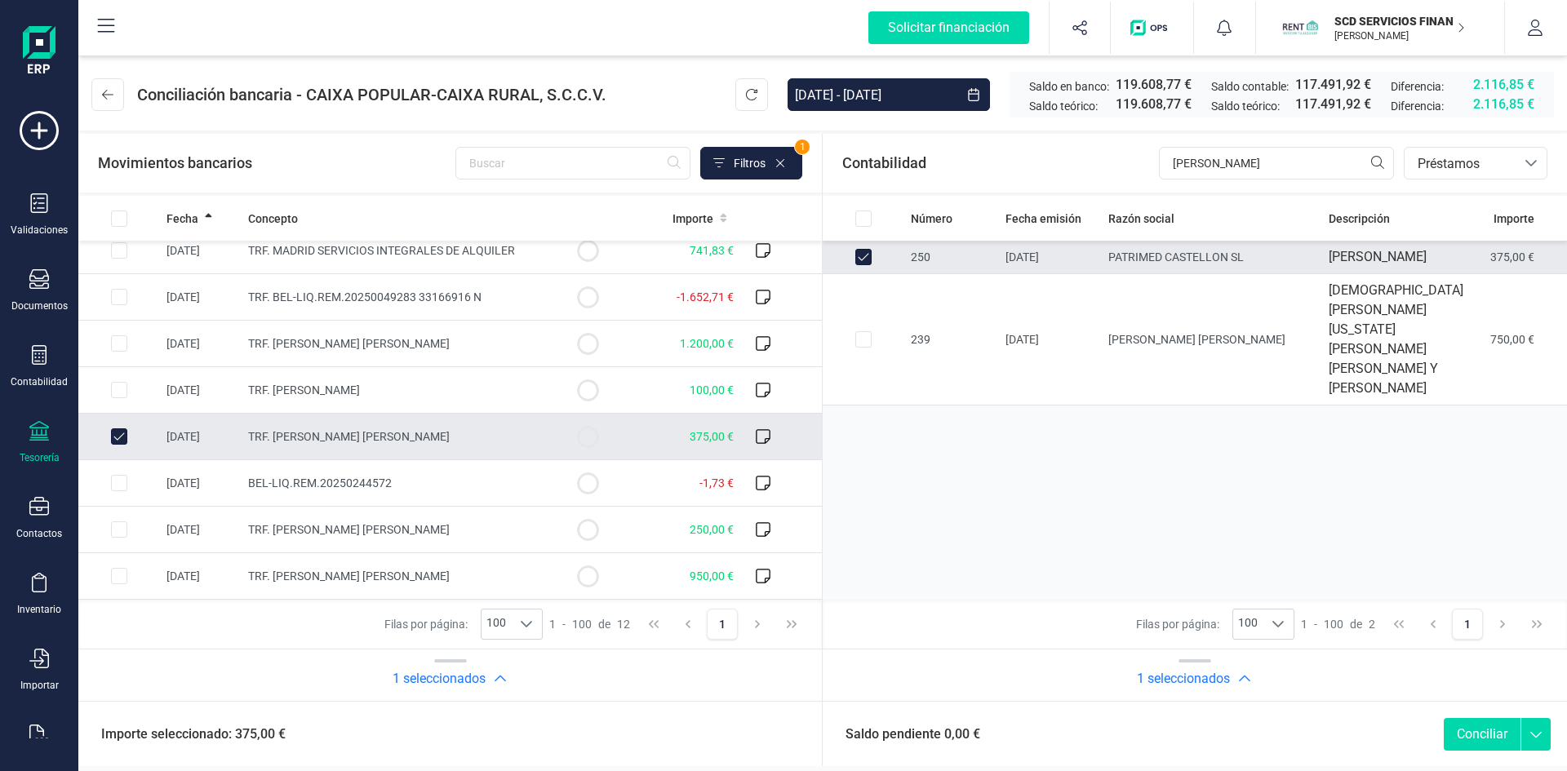
click at [1478, 735] on button "Conciliar" at bounding box center [1482, 734] width 77 height 33
checkbox input "false"
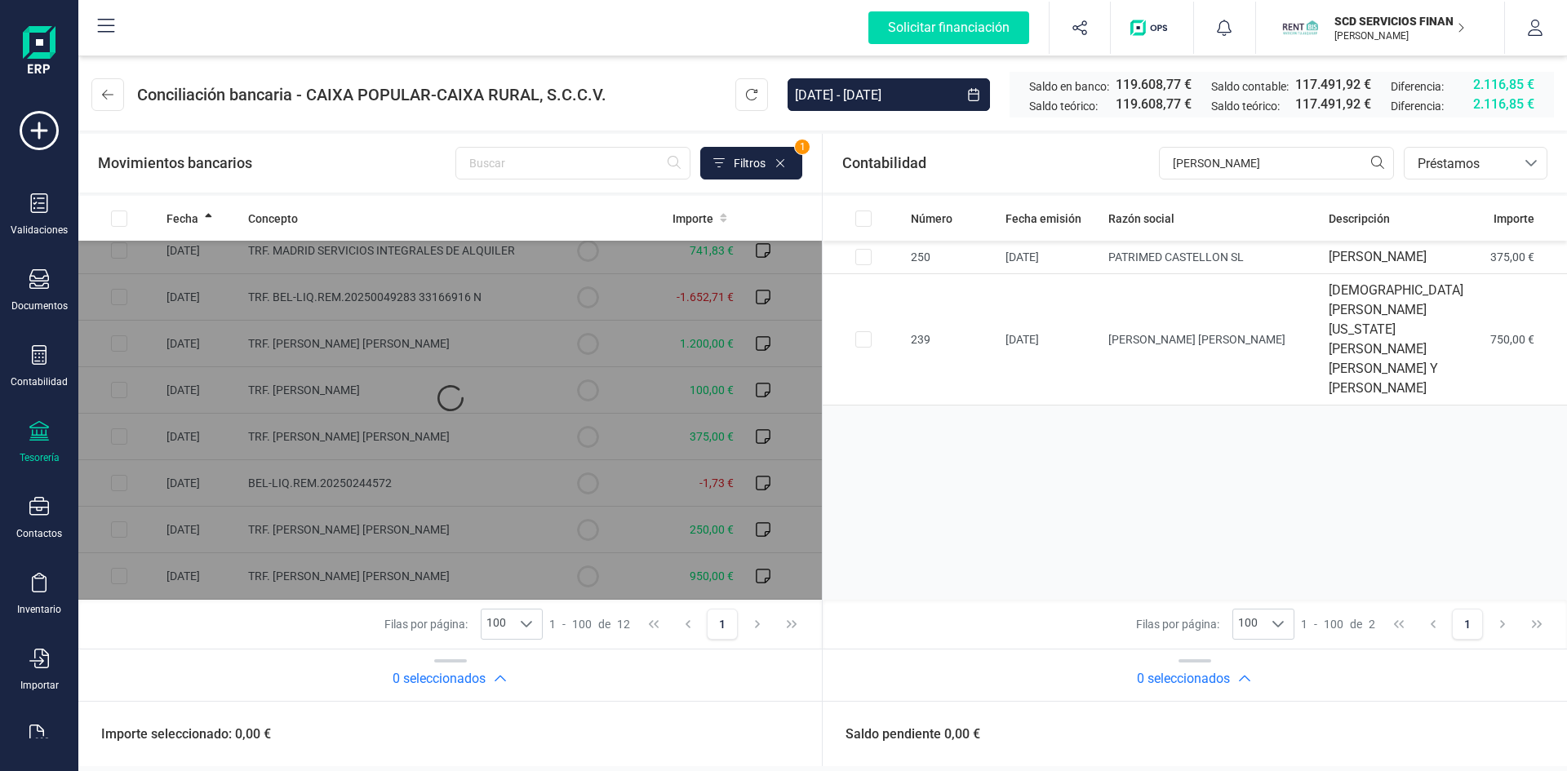
scroll to position [153, 0]
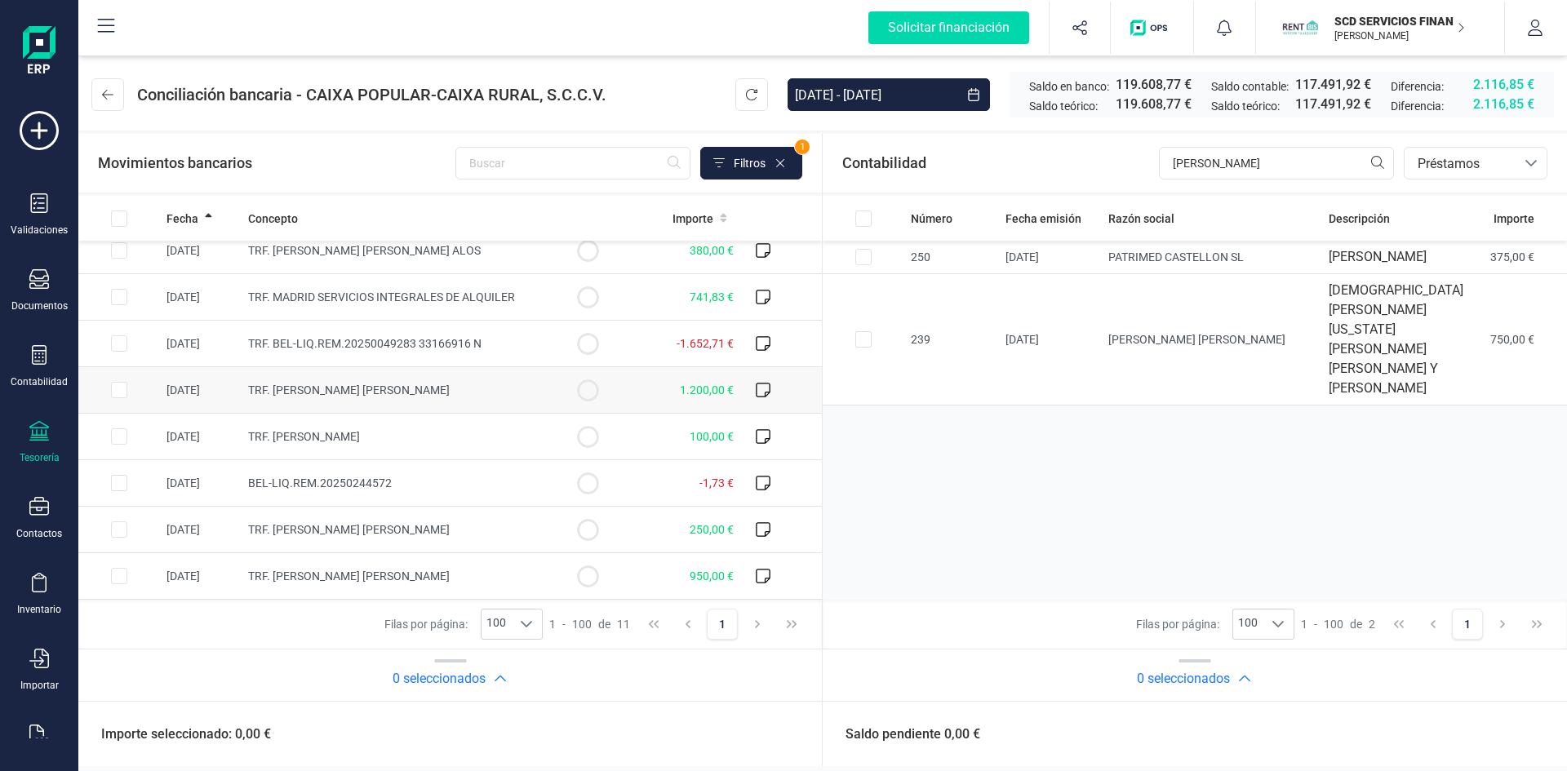
click at [119, 391] on input "Row Selected b539e793-231c-4cc3-82f7-0a68d0a4ece8" at bounding box center [119, 390] width 16 height 16
checkbox input "true"
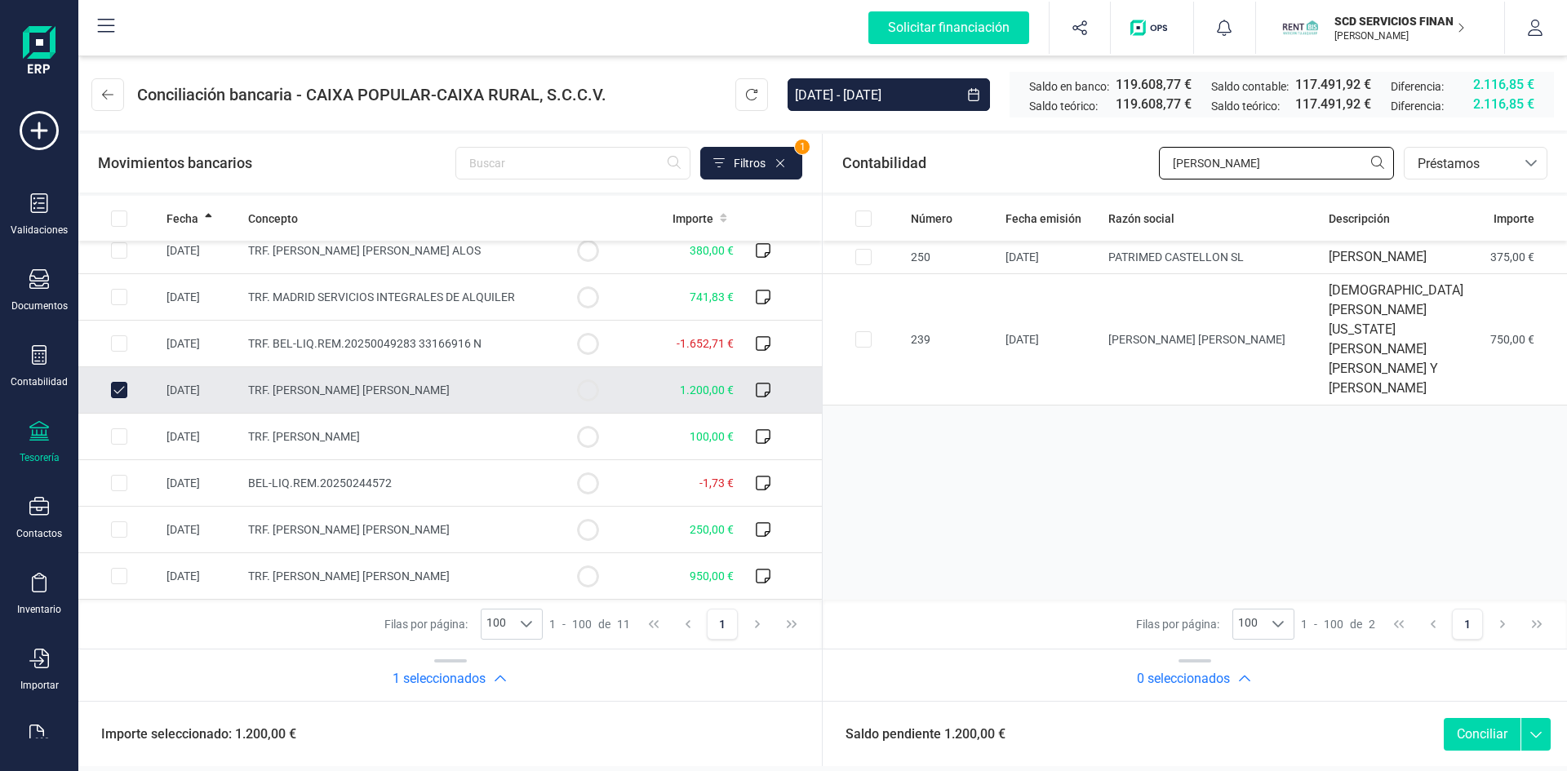
drag, startPoint x: 1289, startPoint y: 159, endPoint x: 970, endPoint y: 178, distance: 319.7
click at [986, 174] on div "Contabilidad jose manuel bancos.conciliacion.modal.headerLoan bancos.conciliaci…" at bounding box center [1195, 163] width 744 height 59
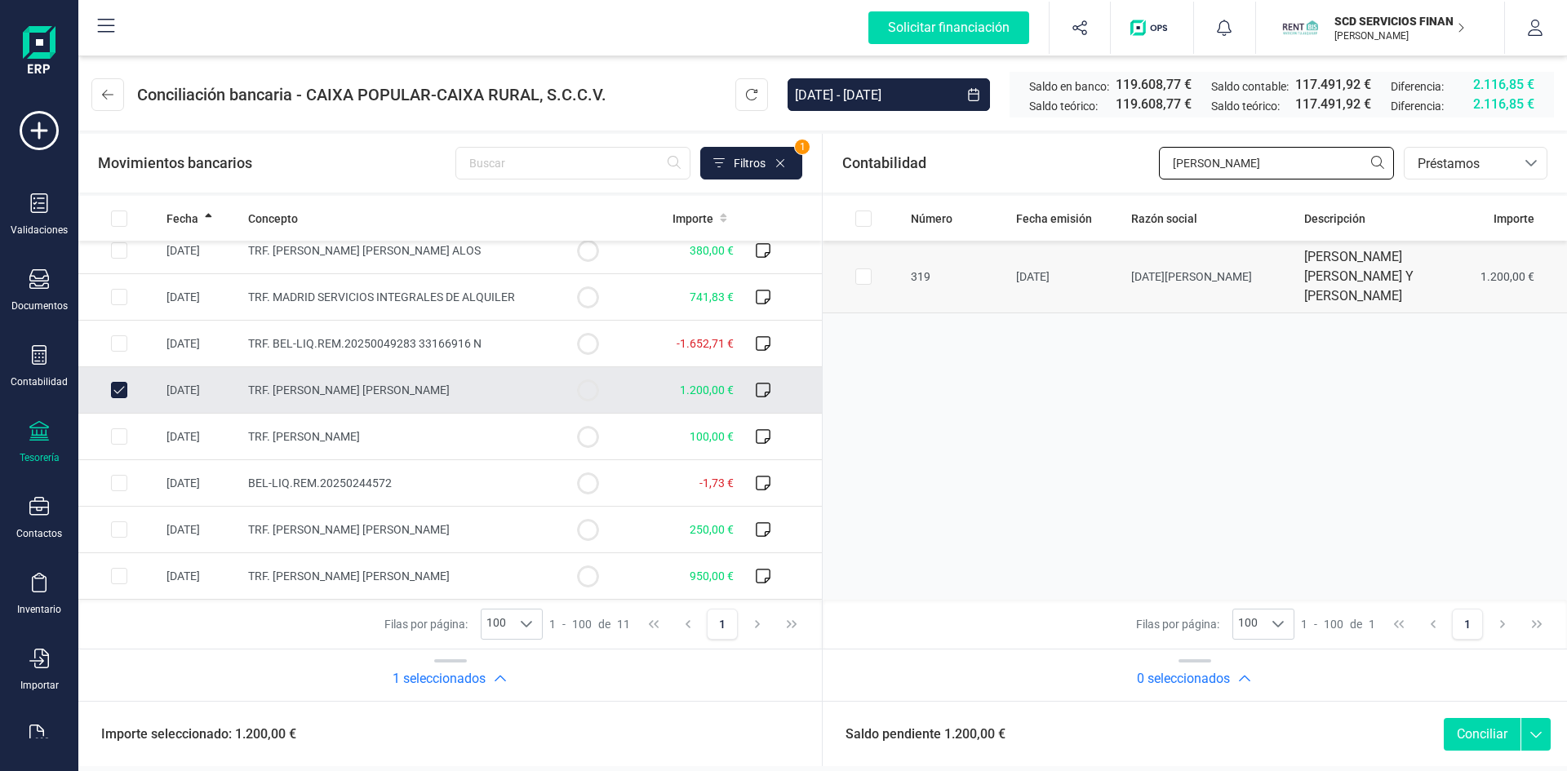
type input "edgar"
click at [865, 277] on input "Row Selected 7a48c52a-8d2d-427d-8180-7391106b780c" at bounding box center [863, 277] width 16 height 16
checkbox input "true"
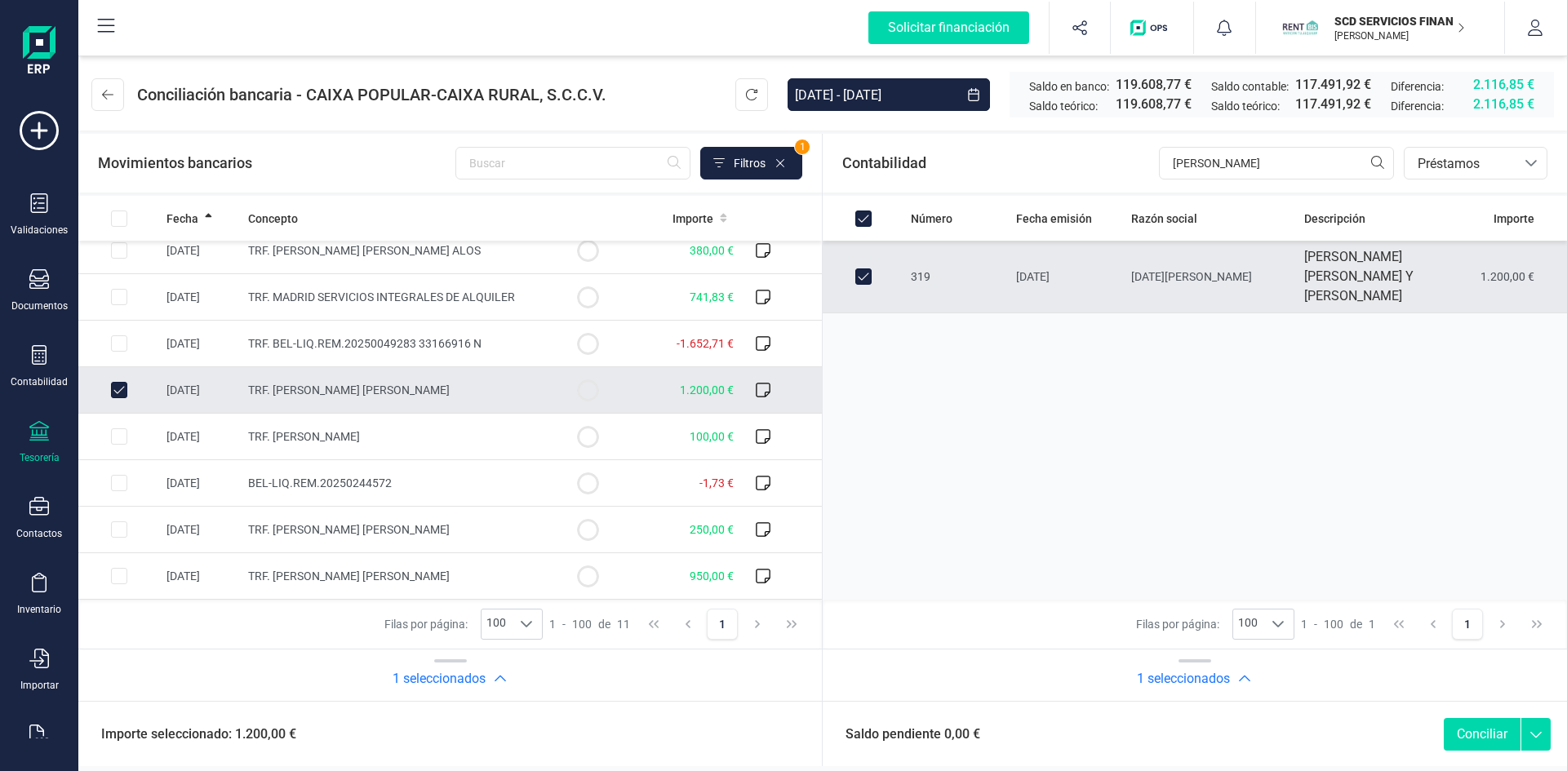
click at [1477, 738] on button "Conciliar" at bounding box center [1482, 734] width 77 height 33
checkbox input "false"
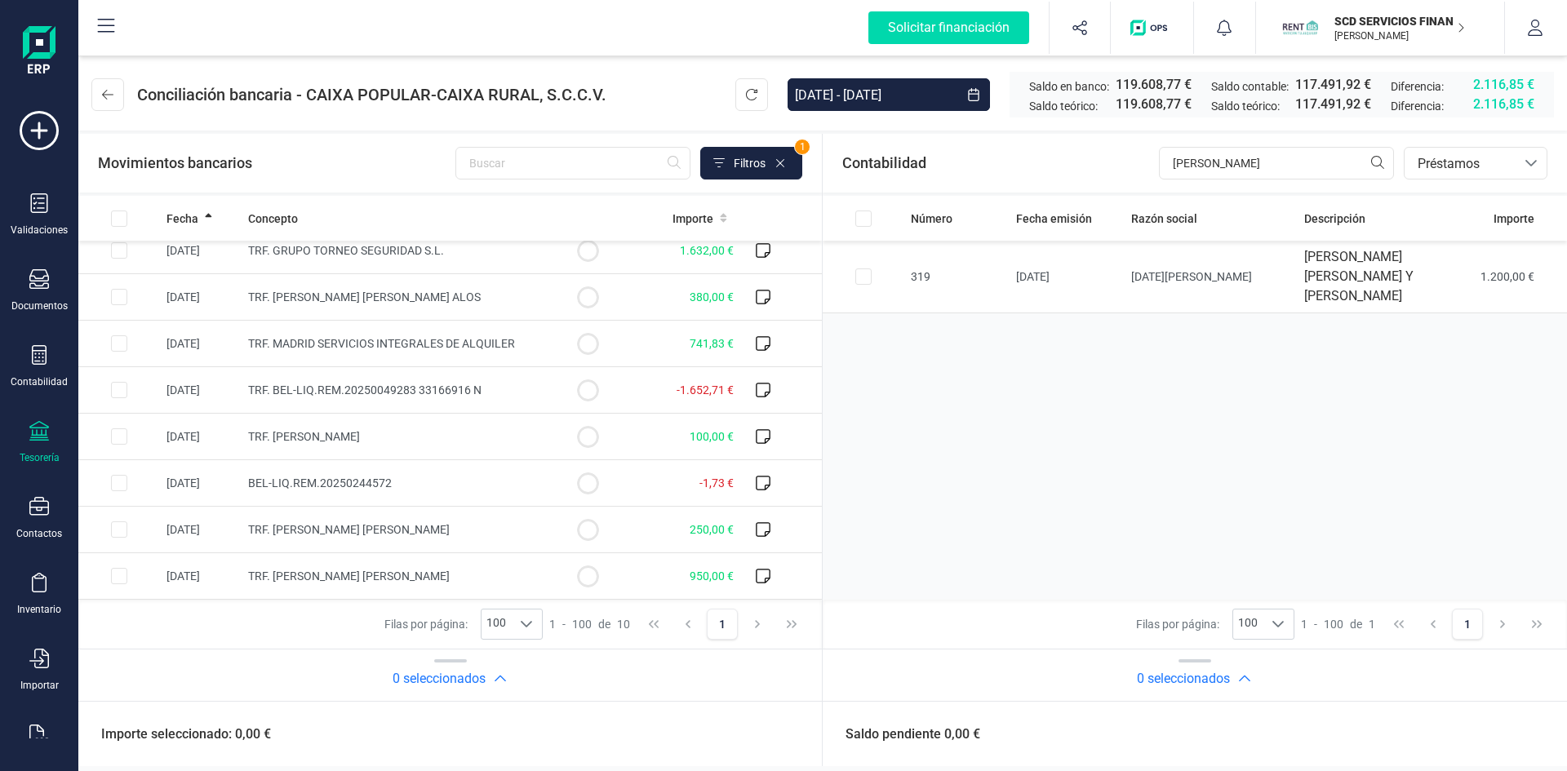
scroll to position [106, 0]
click at [116, 435] on input "Row Selected a90d5da0-1603-48b7-9593-0acd4762fd4f" at bounding box center [119, 436] width 16 height 16
checkbox input "true"
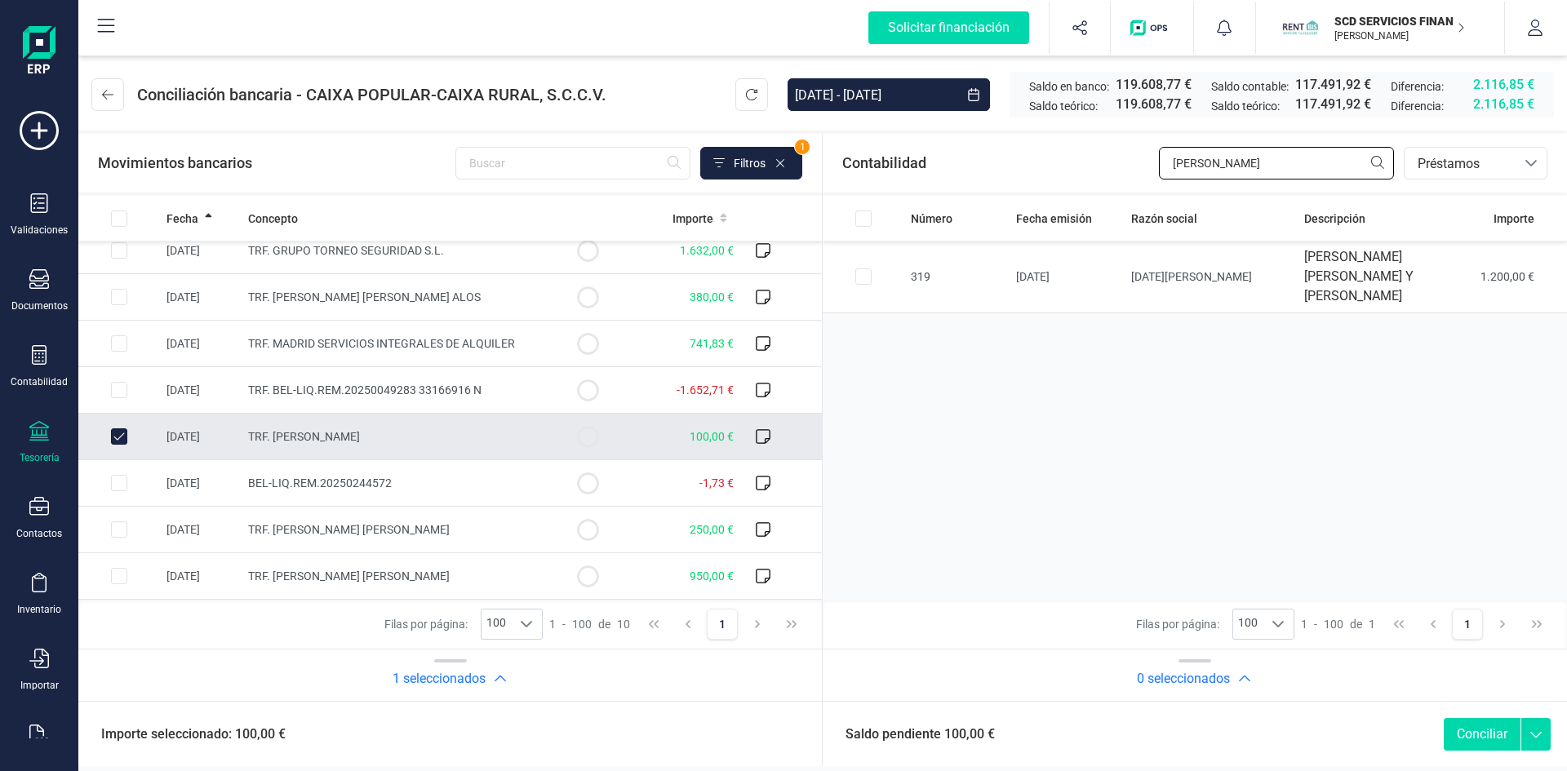
drag, startPoint x: 1251, startPoint y: 163, endPoint x: 961, endPoint y: 162, distance: 290.5
click at [962, 162] on div "Contabilidad edgar bancos.conciliacion.modal.headerLoan bancos.conciliacion.mod…" at bounding box center [1195, 163] width 744 height 59
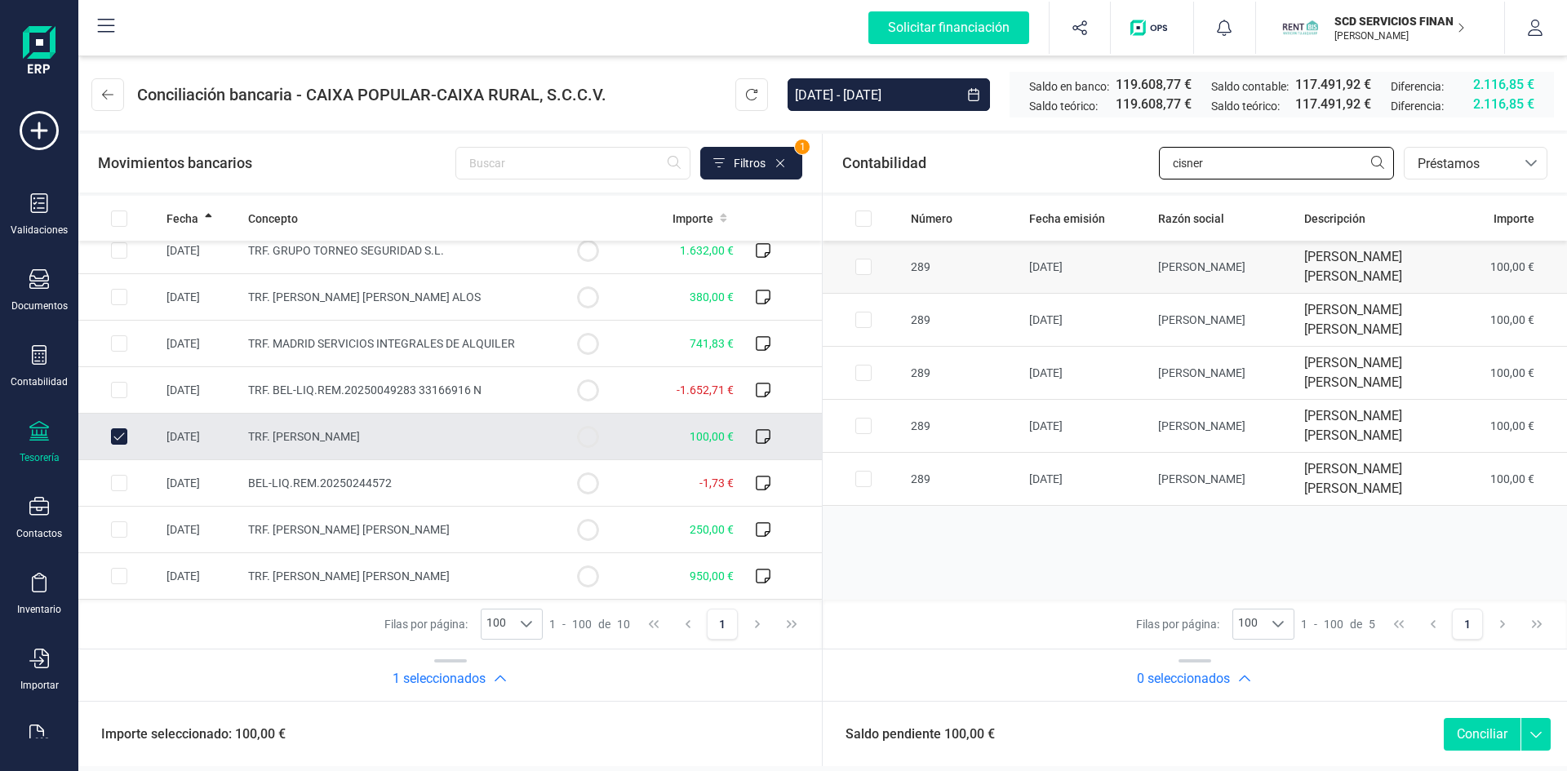
type input "cisner"
click at [859, 264] on input "Row Selected ba98b1d9-6332-4f82-a820-20af53330a61" at bounding box center [863, 267] width 16 height 16
checkbox input "true"
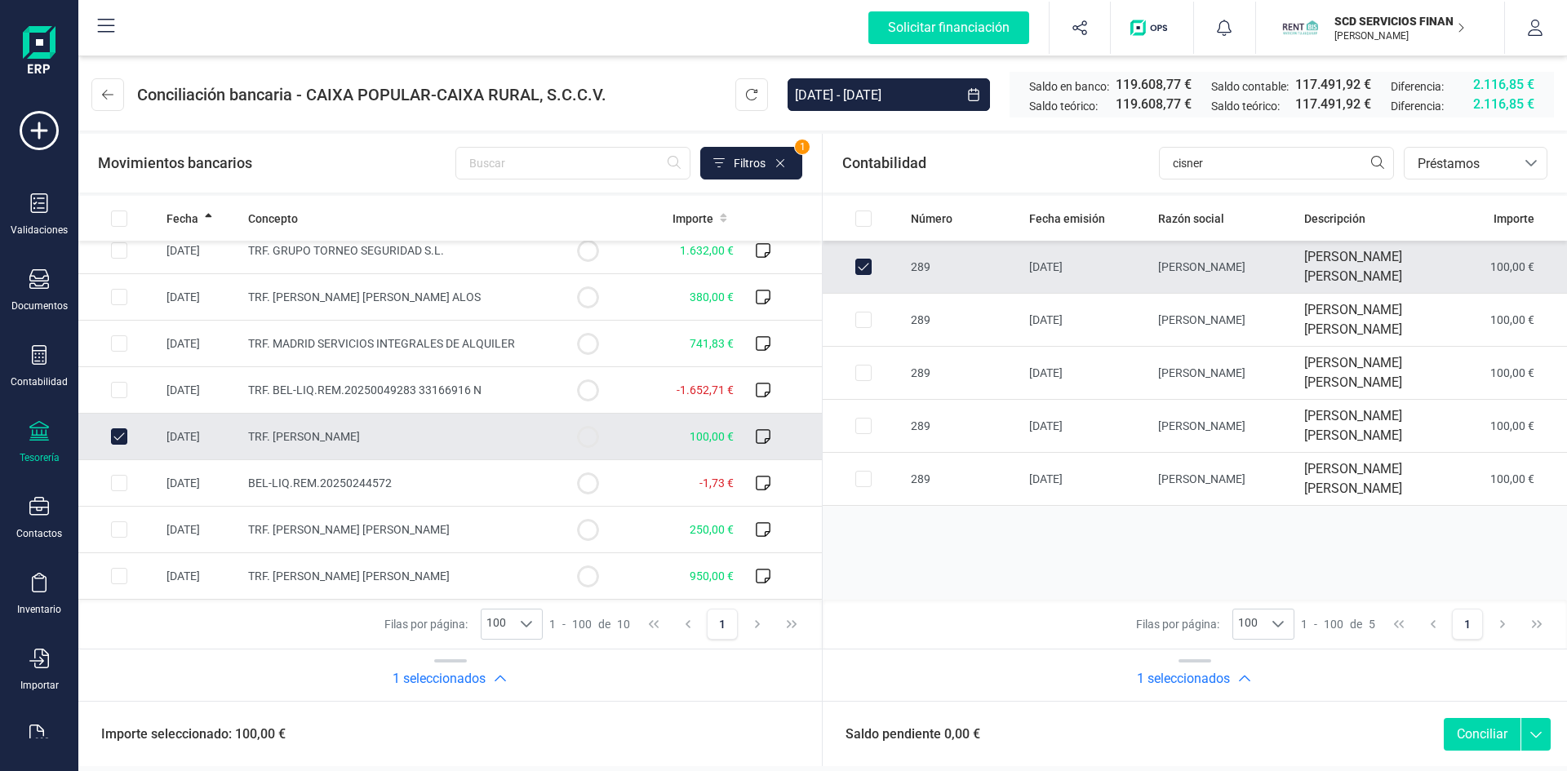
click at [1480, 735] on button "Conciliar" at bounding box center [1482, 734] width 77 height 33
checkbox input "false"
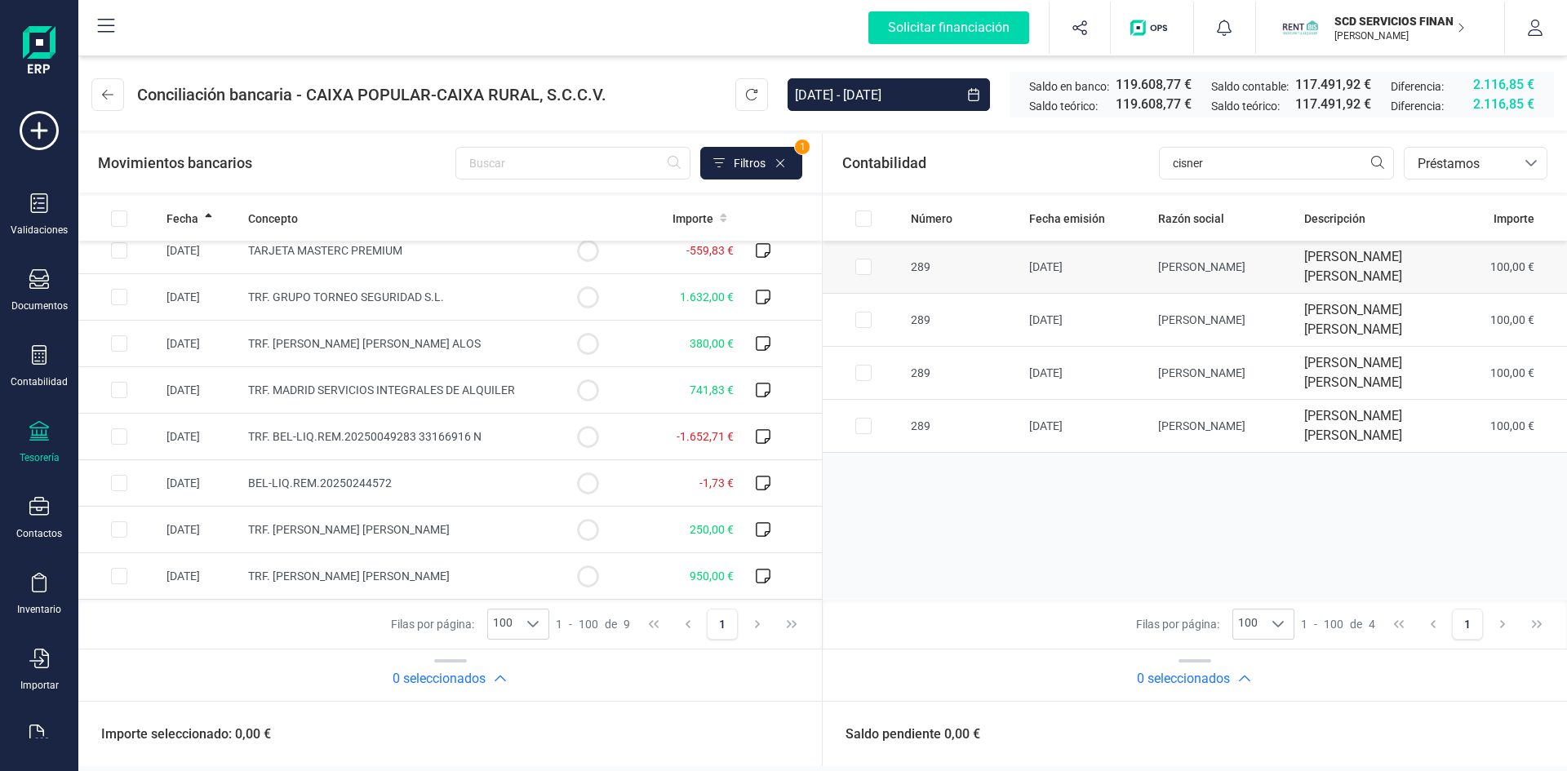
scroll to position [60, 0]
click at [122, 526] on input "Row Selected 7129035c-12fa-4074-9220-9981acb7ee77" at bounding box center [119, 530] width 16 height 16
checkbox input "true"
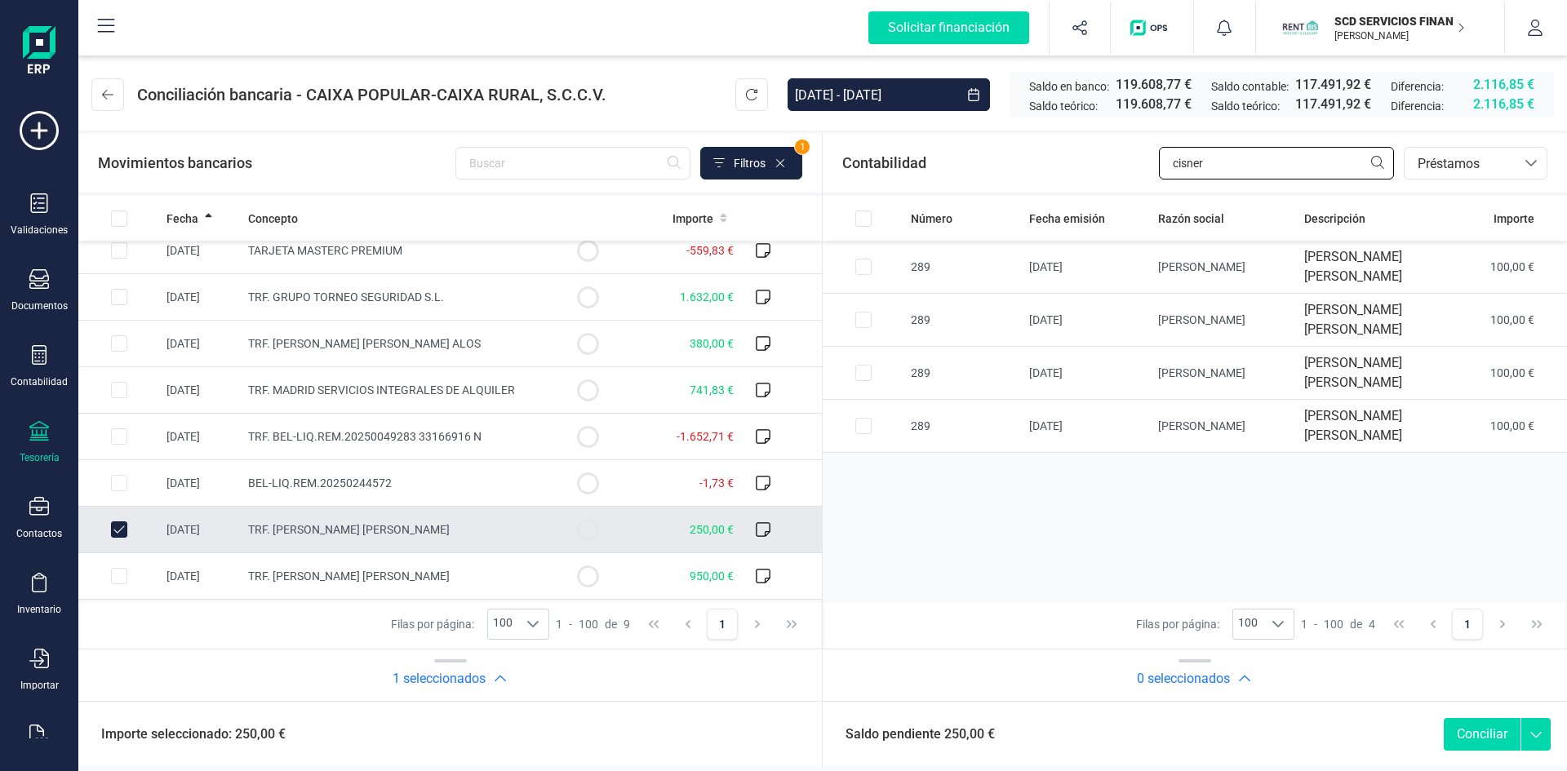
drag, startPoint x: 1286, startPoint y: 163, endPoint x: 1069, endPoint y: 159, distance: 217.1
click at [1070, 159] on div "Contabilidad cisner bancos.conciliacion.modal.headerLoan bancos.conciliacion.mo…" at bounding box center [1195, 163] width 744 height 59
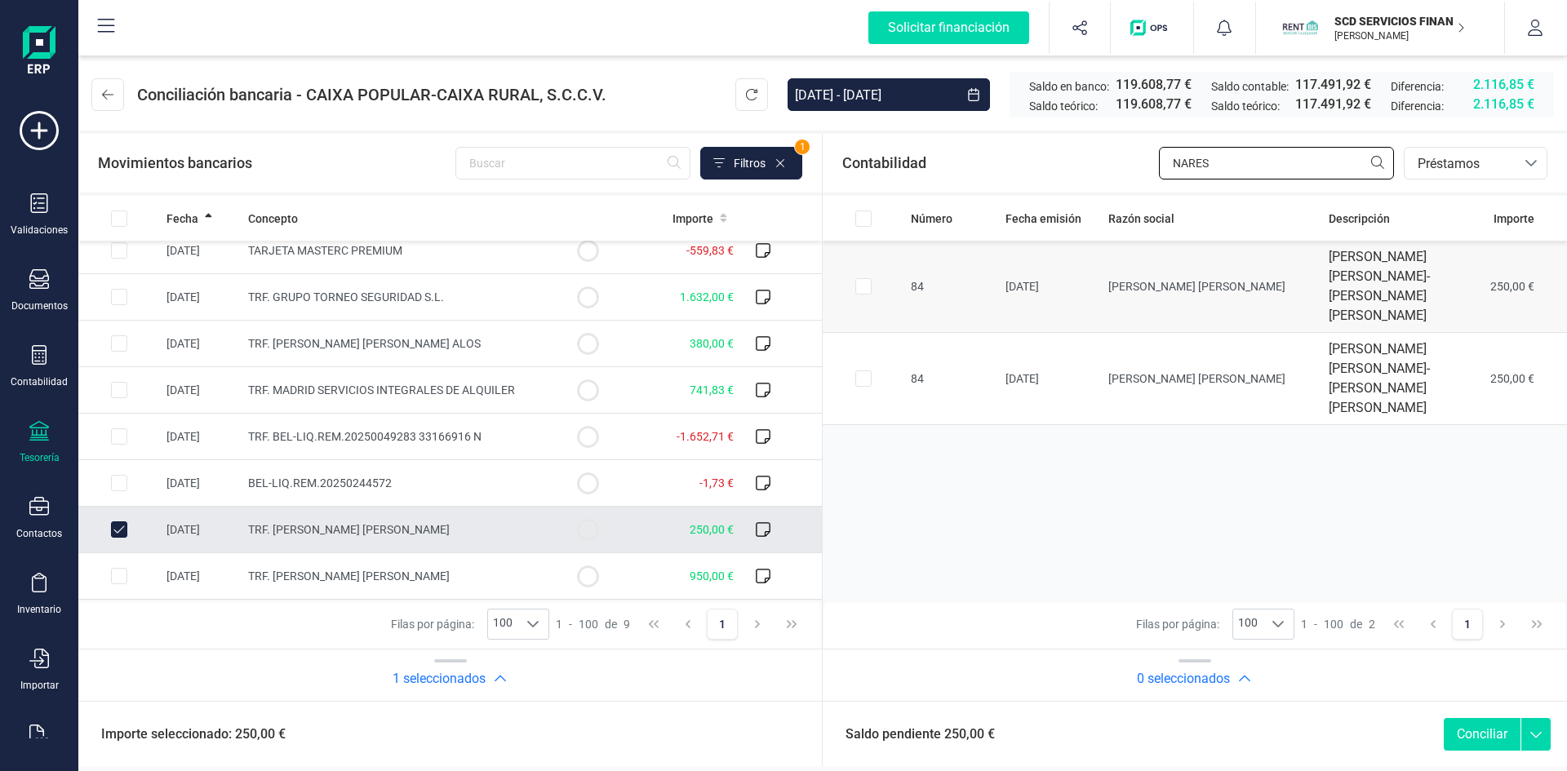
type input "NARES"
click at [867, 285] on input "Row Selected 267af195-1197-4b1e-a901-43ffea90f1a4" at bounding box center [863, 286] width 16 height 16
checkbox input "true"
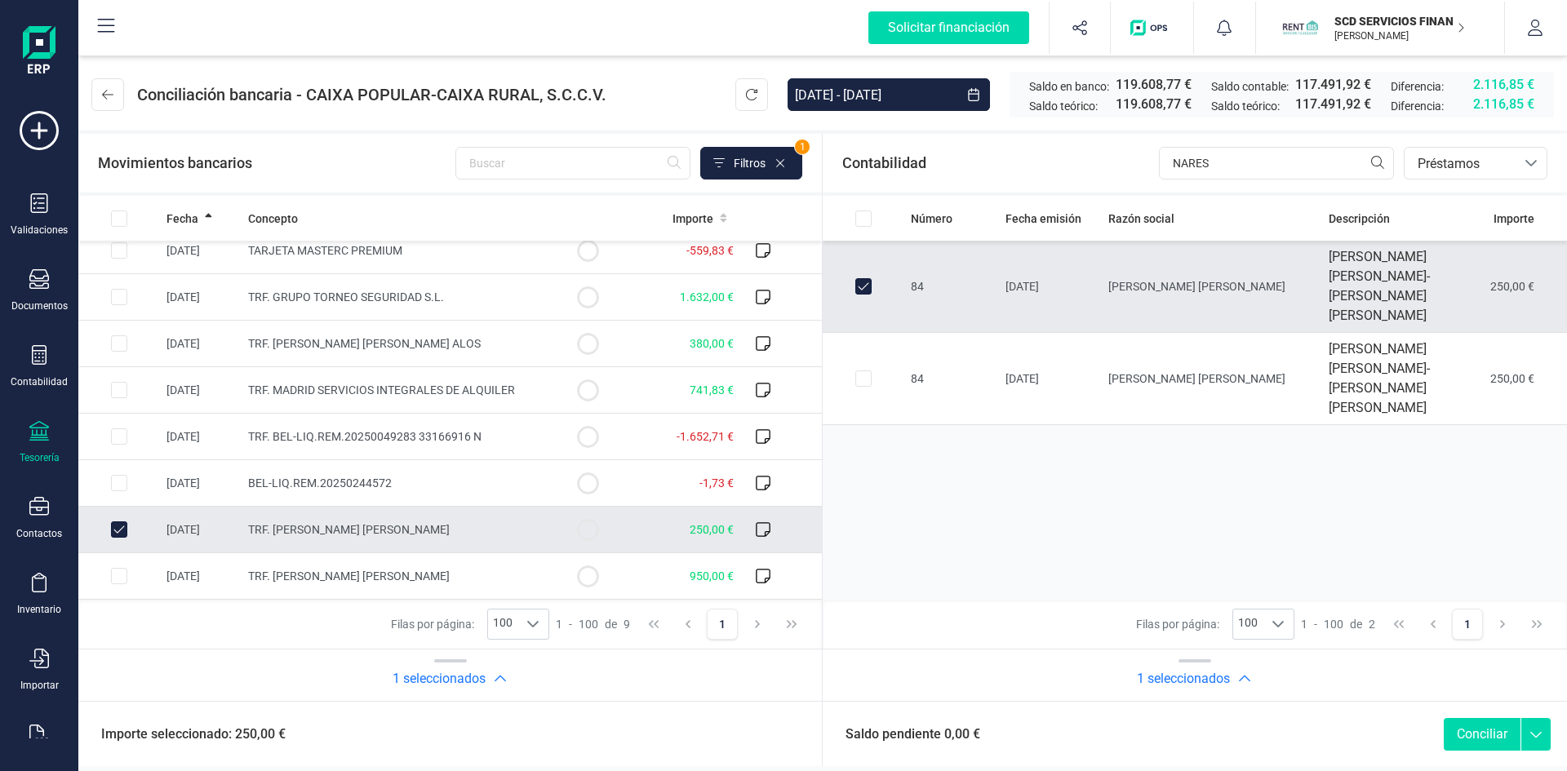
click at [1466, 732] on button "Conciliar" at bounding box center [1482, 734] width 77 height 33
checkbox input "false"
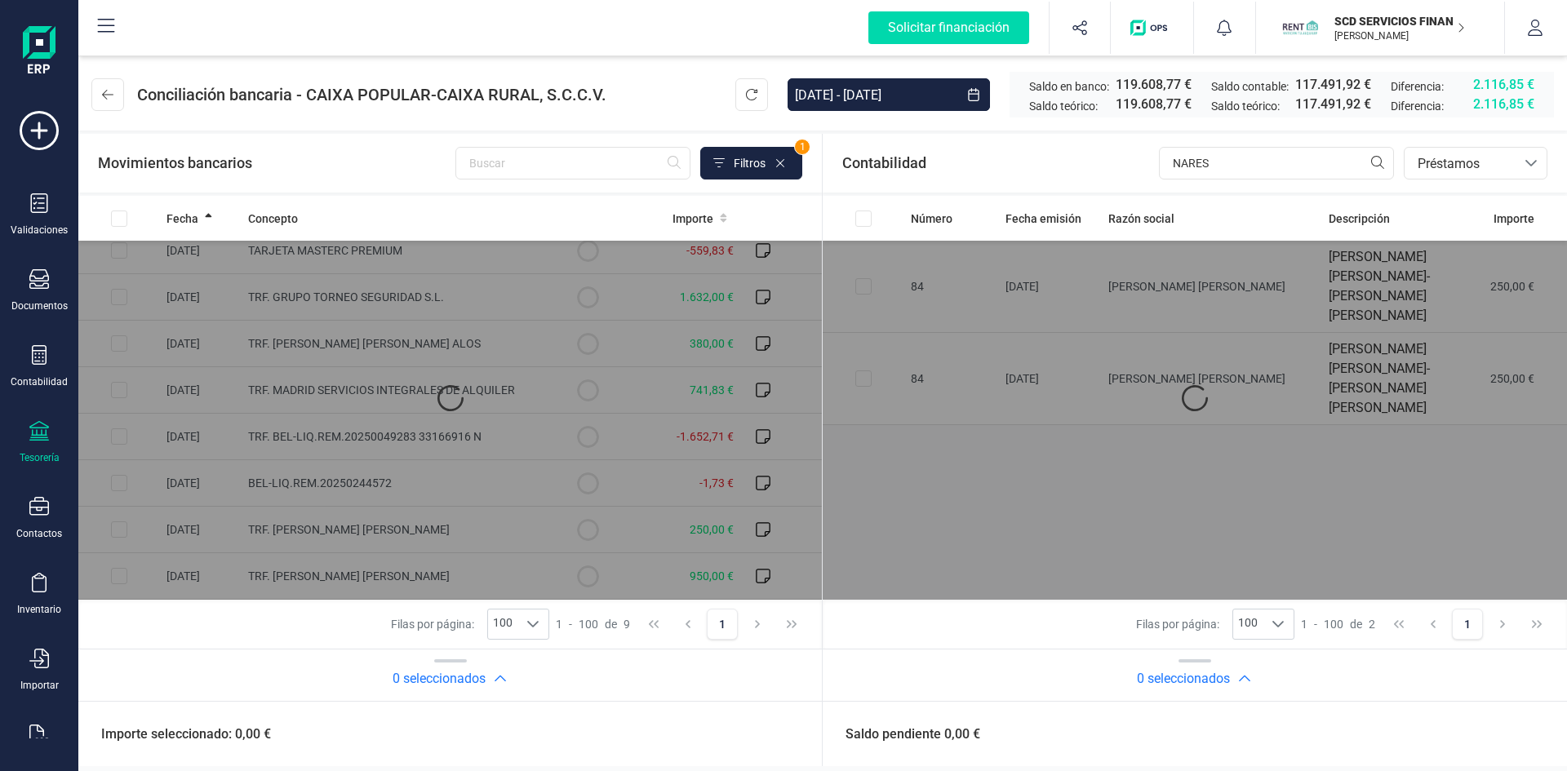
scroll to position [13, 0]
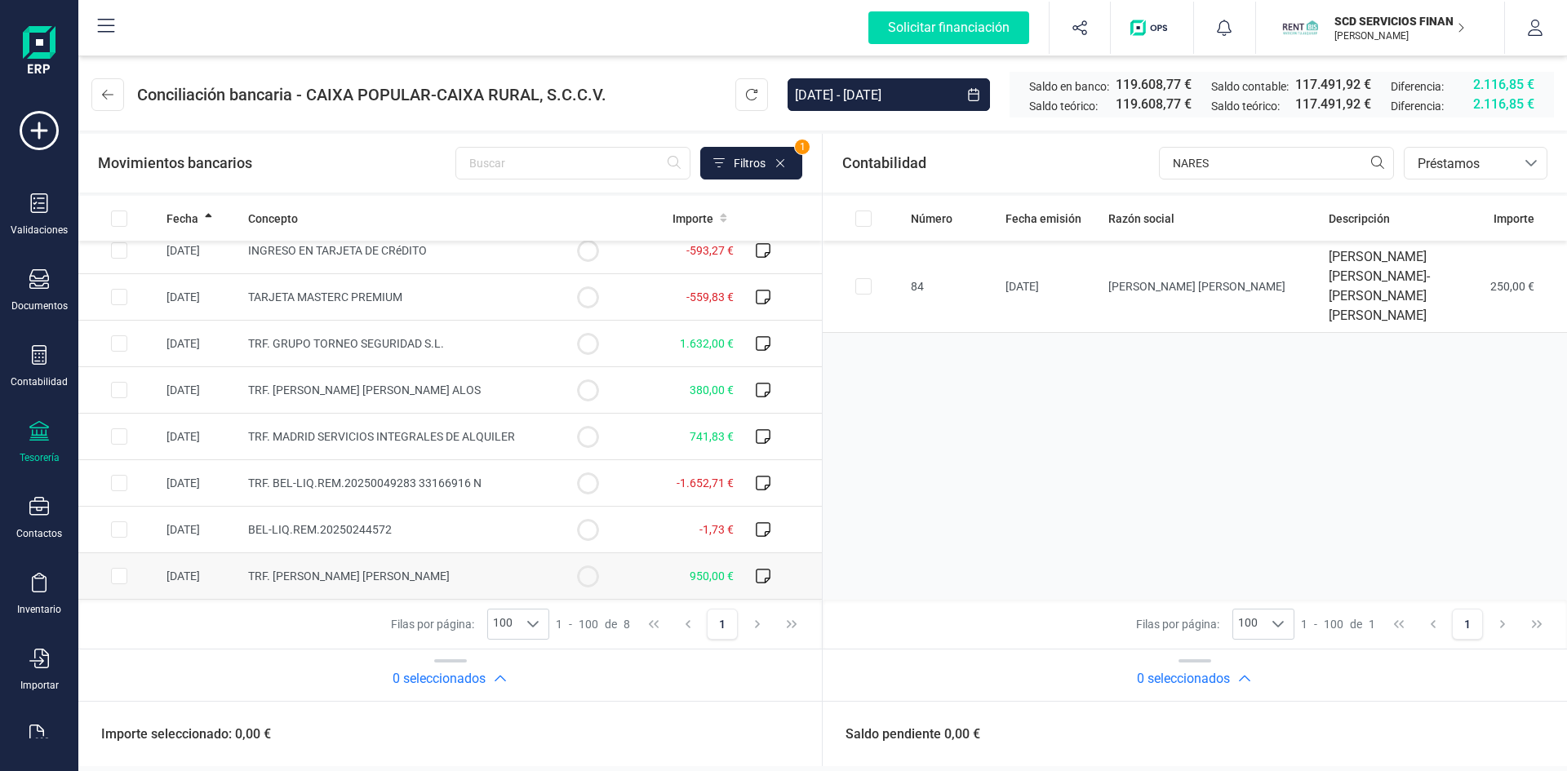
click at [119, 576] on input "Row Selected fbf7b323-e8eb-48a3-a364-4c222c9bb664" at bounding box center [119, 576] width 16 height 16
checkbox input "true"
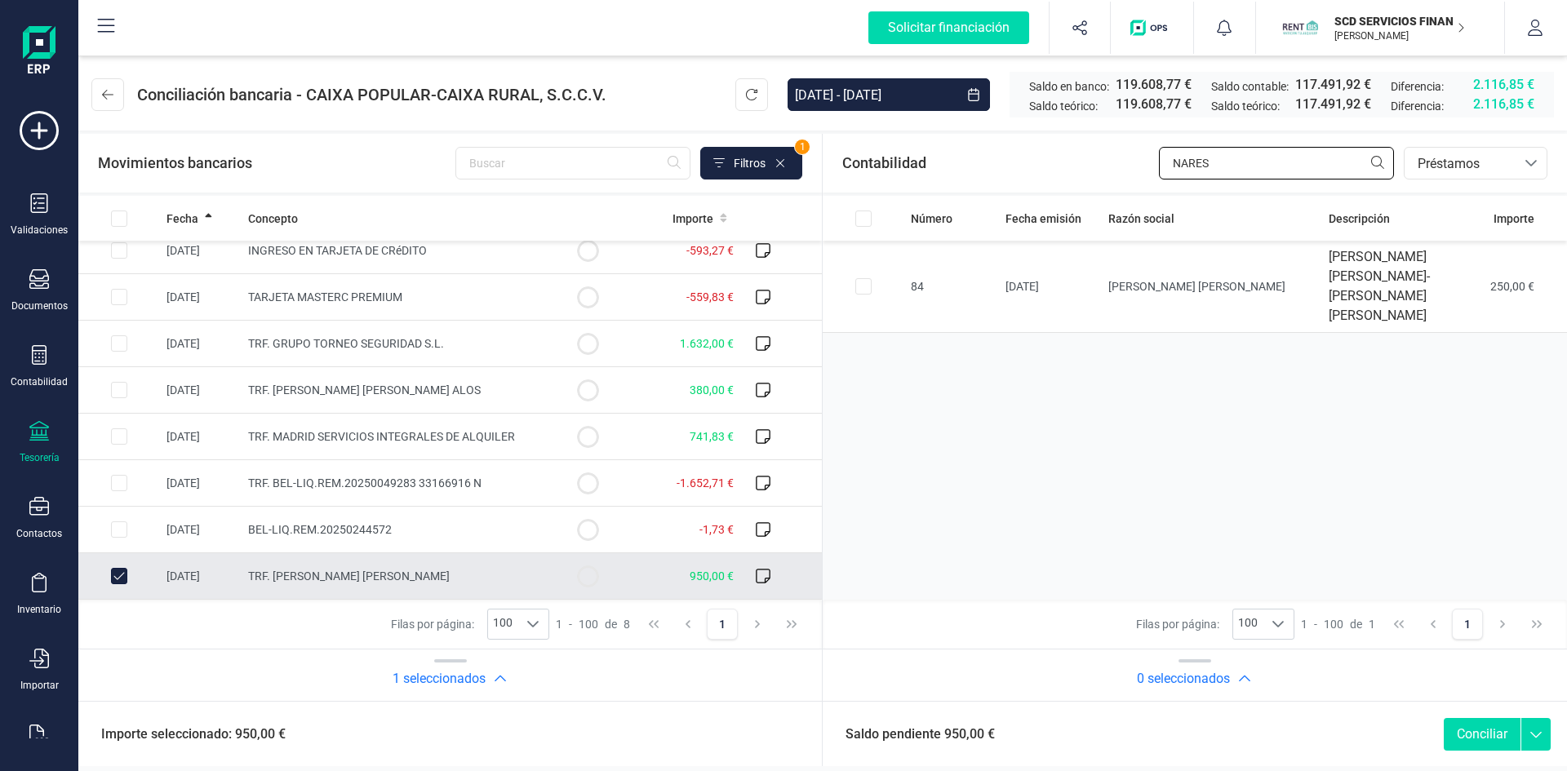
drag, startPoint x: 1273, startPoint y: 158, endPoint x: 1045, endPoint y: 155, distance: 227.7
click at [1046, 155] on div "Contabilidad NARES bancos.conciliacion.modal.headerLoan bancos.conciliacion.mod…" at bounding box center [1195, 163] width 744 height 59
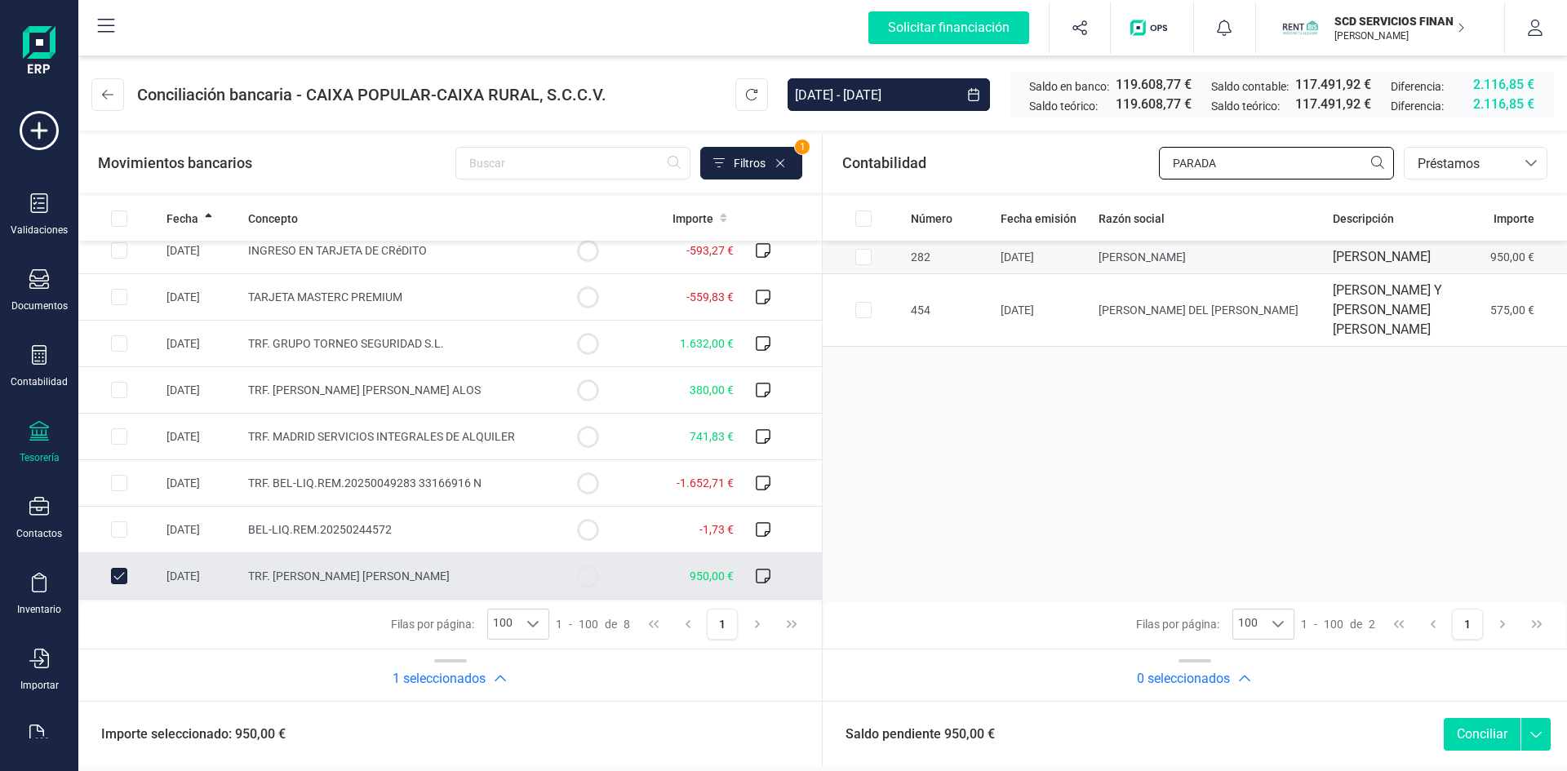
type input "PARADA"
click at [863, 265] on input "Row Selected e788c0e9-a9d9-4a27-b084-fa292ab22098" at bounding box center [863, 257] width 16 height 16
checkbox input "true"
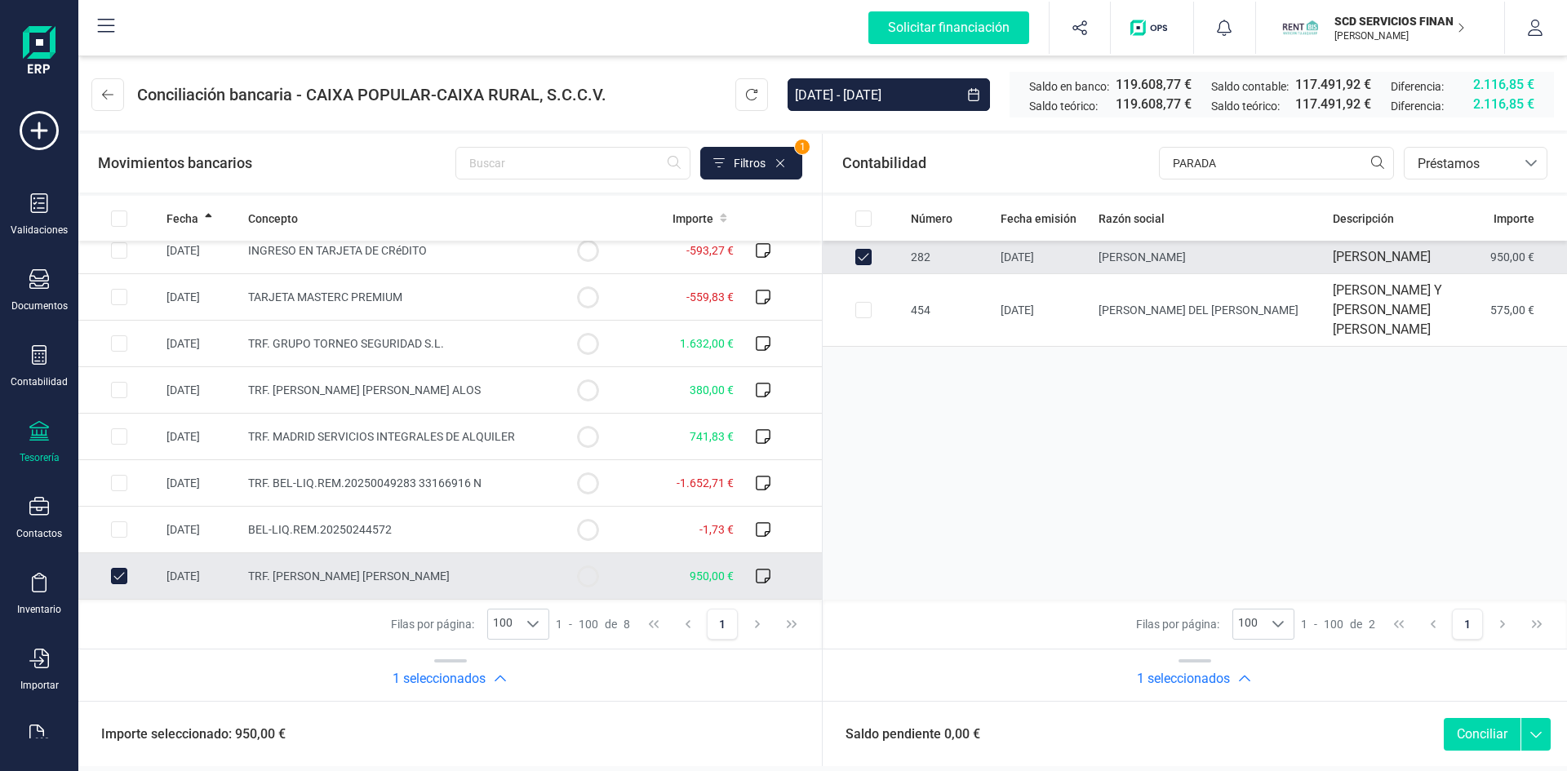
click at [1480, 734] on button "Conciliar" at bounding box center [1482, 734] width 77 height 33
checkbox input "false"
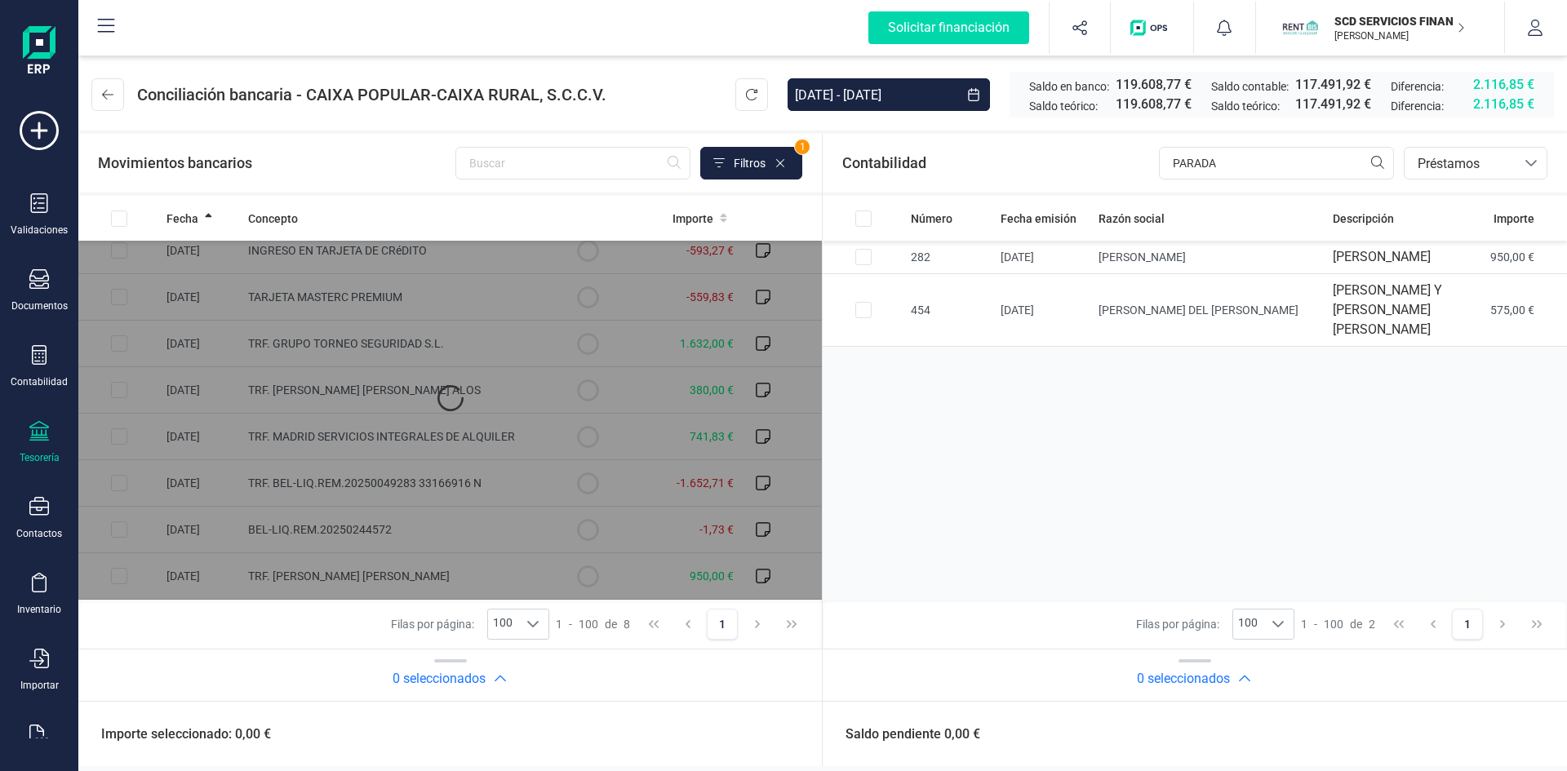
scroll to position [0, 0]
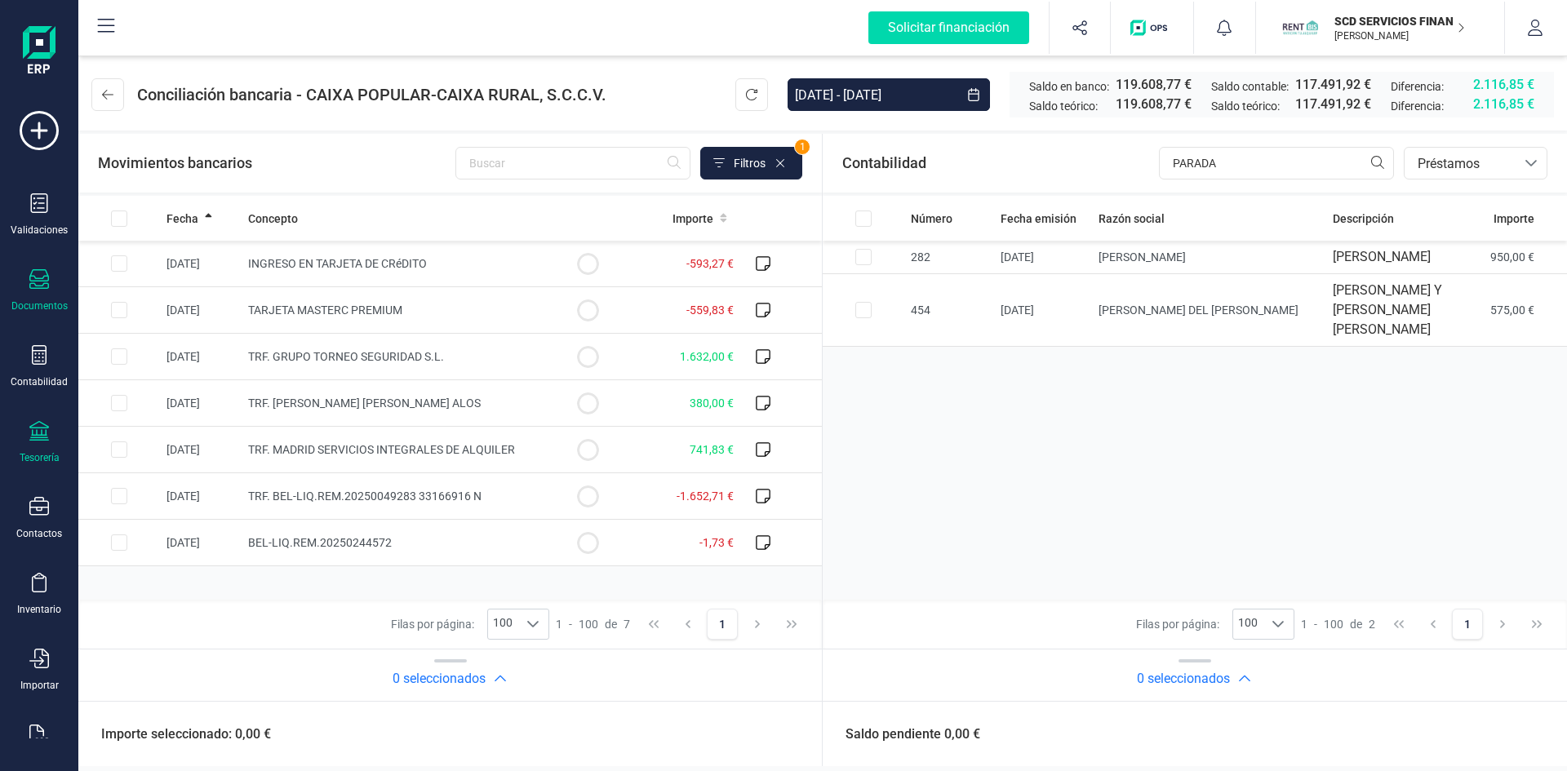
click at [33, 291] on div at bounding box center [39, 281] width 20 height 24
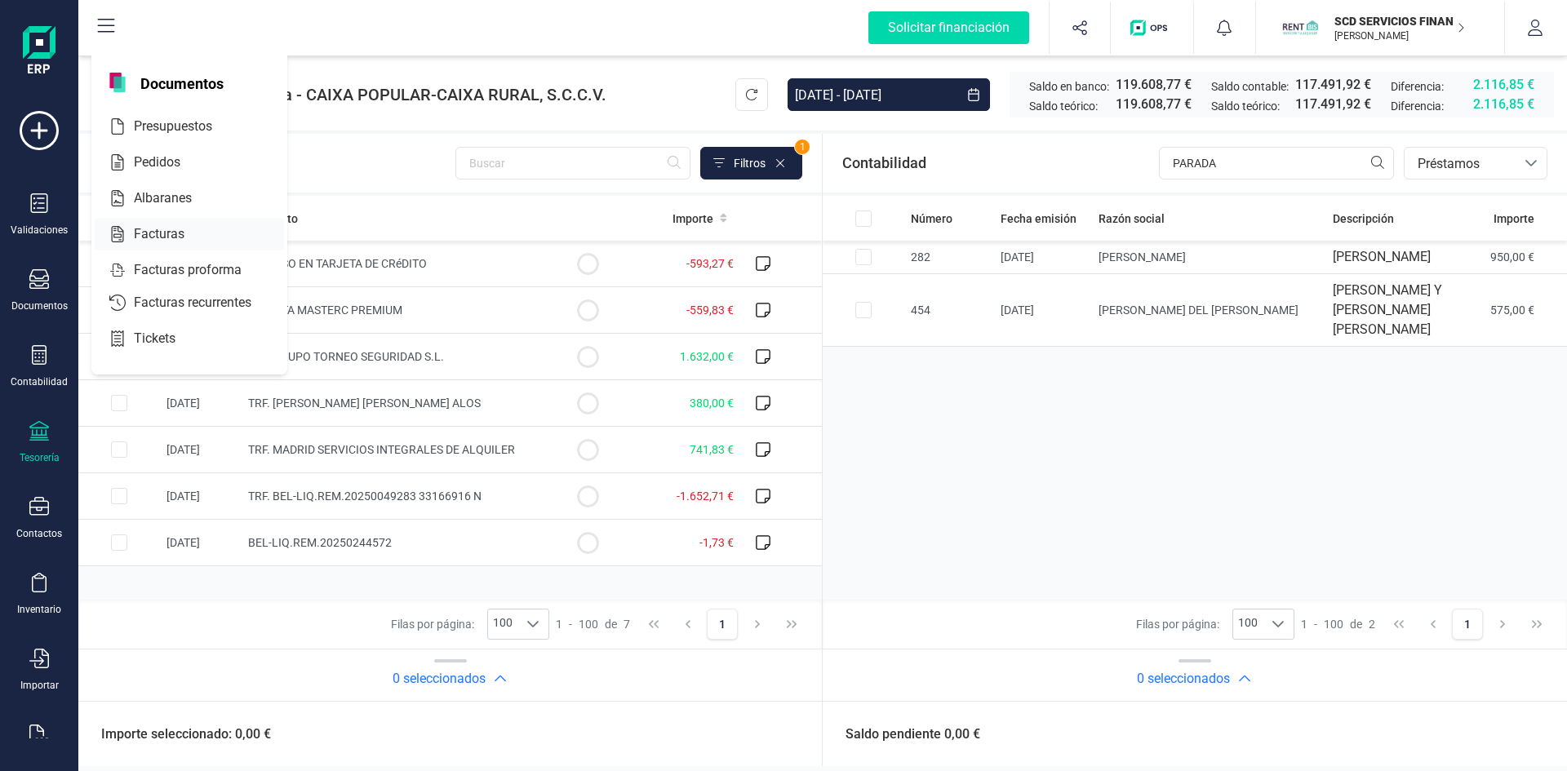
click at [169, 229] on span "Facturas" at bounding box center [170, 234] width 87 height 20
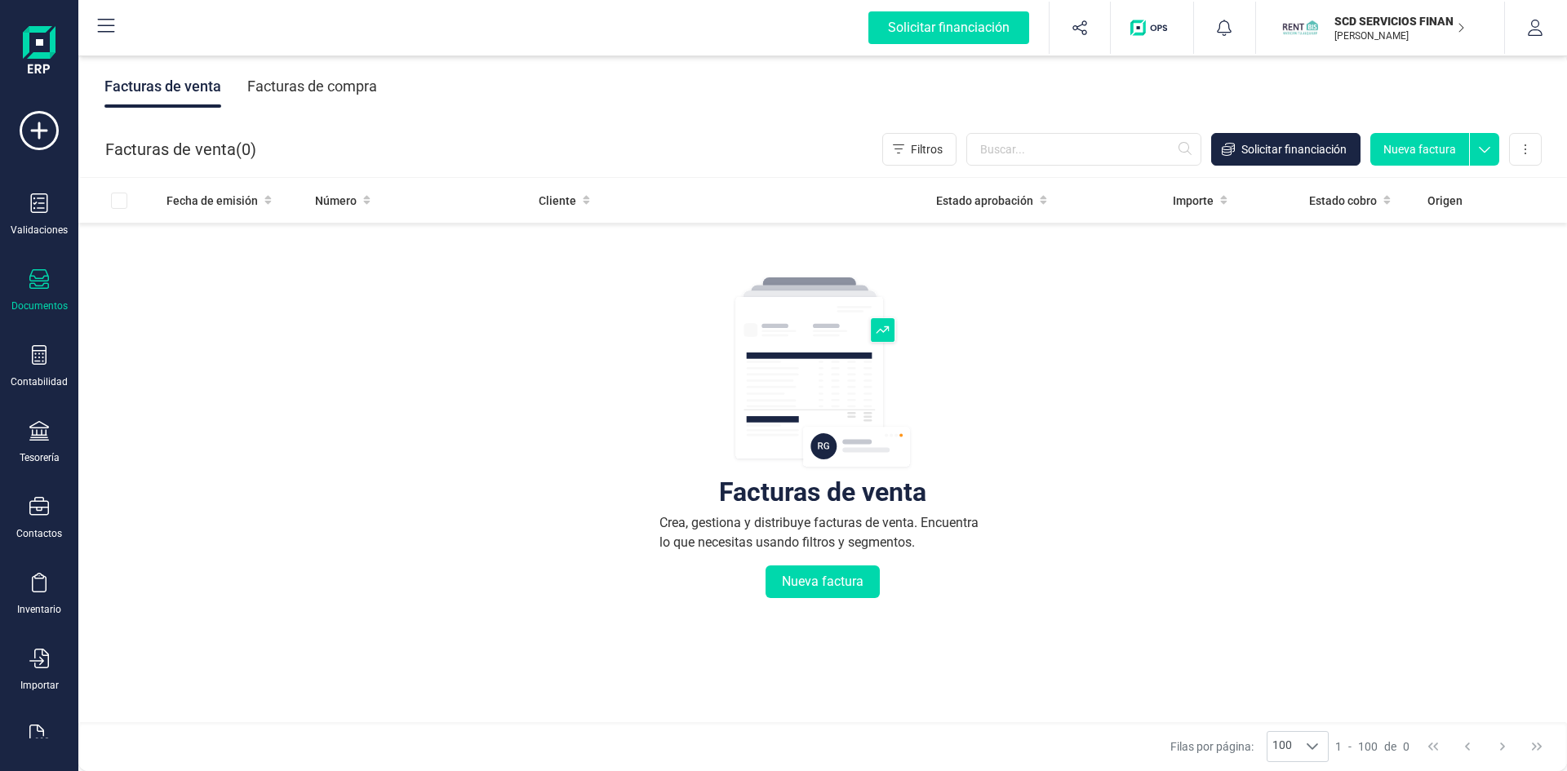
click at [357, 89] on div "Facturas de compra" at bounding box center [312, 86] width 130 height 42
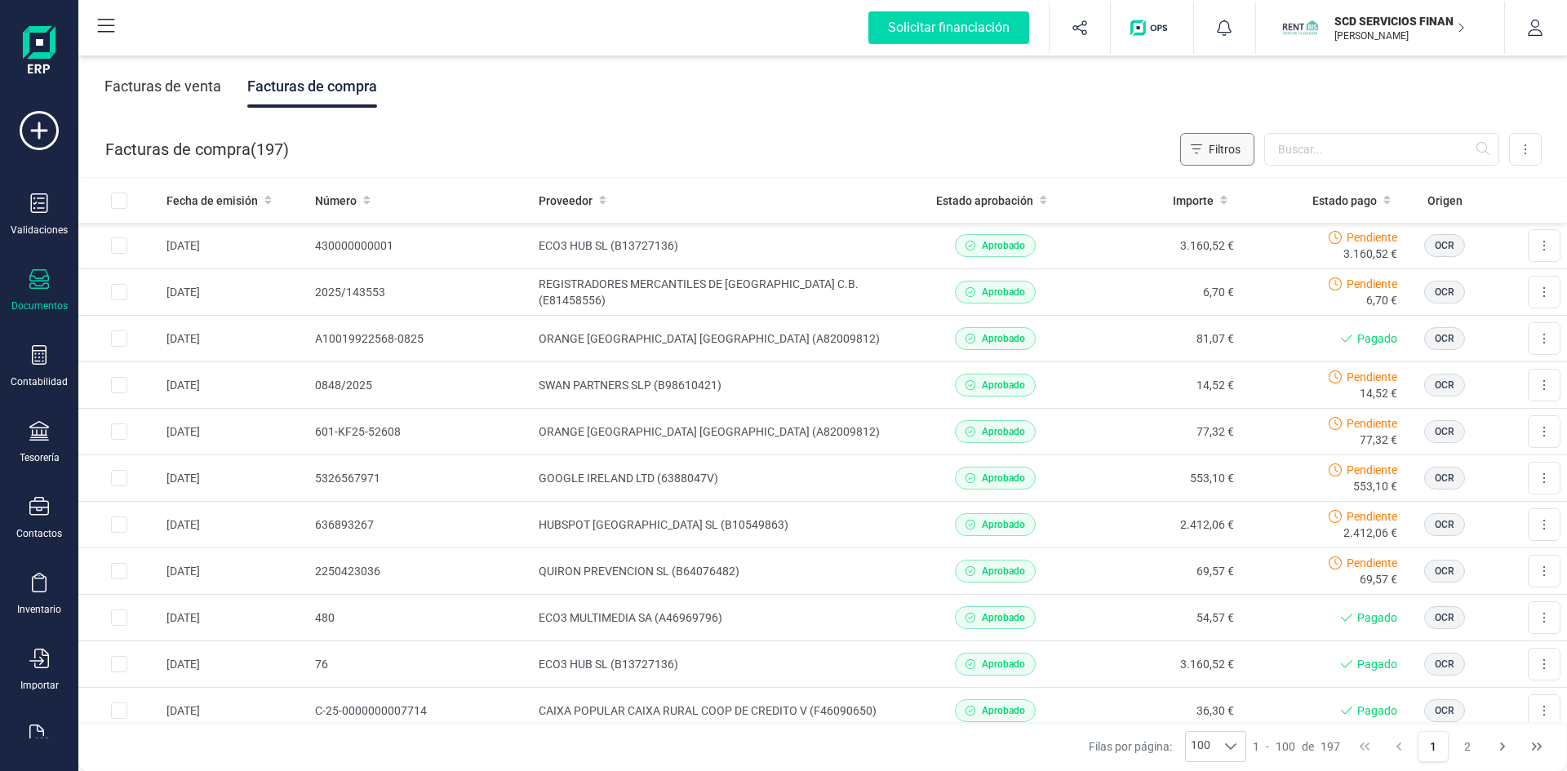
click at [1221, 145] on span "Filtros" at bounding box center [1225, 149] width 32 height 16
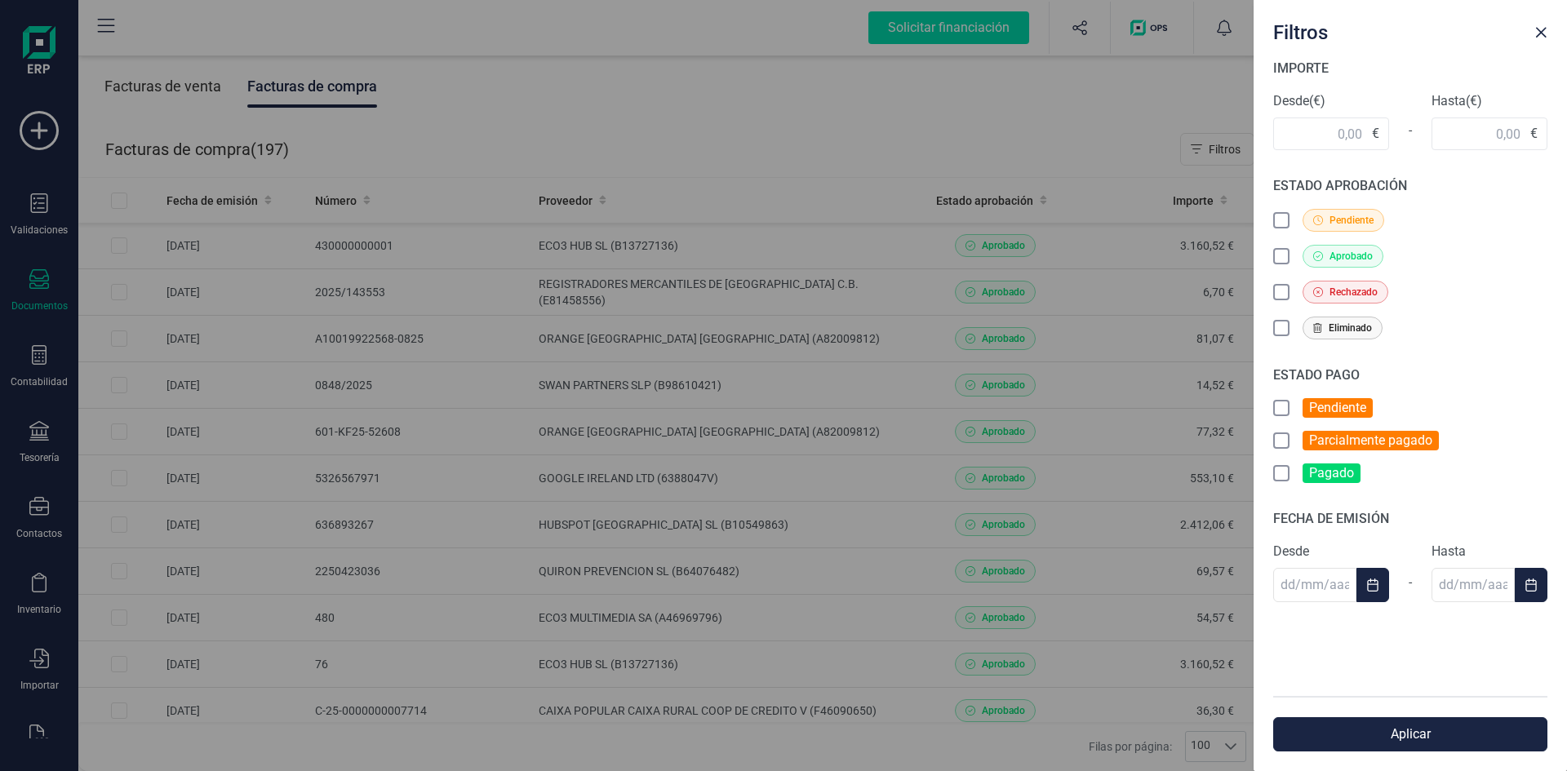
click at [1280, 407] on icon at bounding box center [1283, 410] width 16 height 16
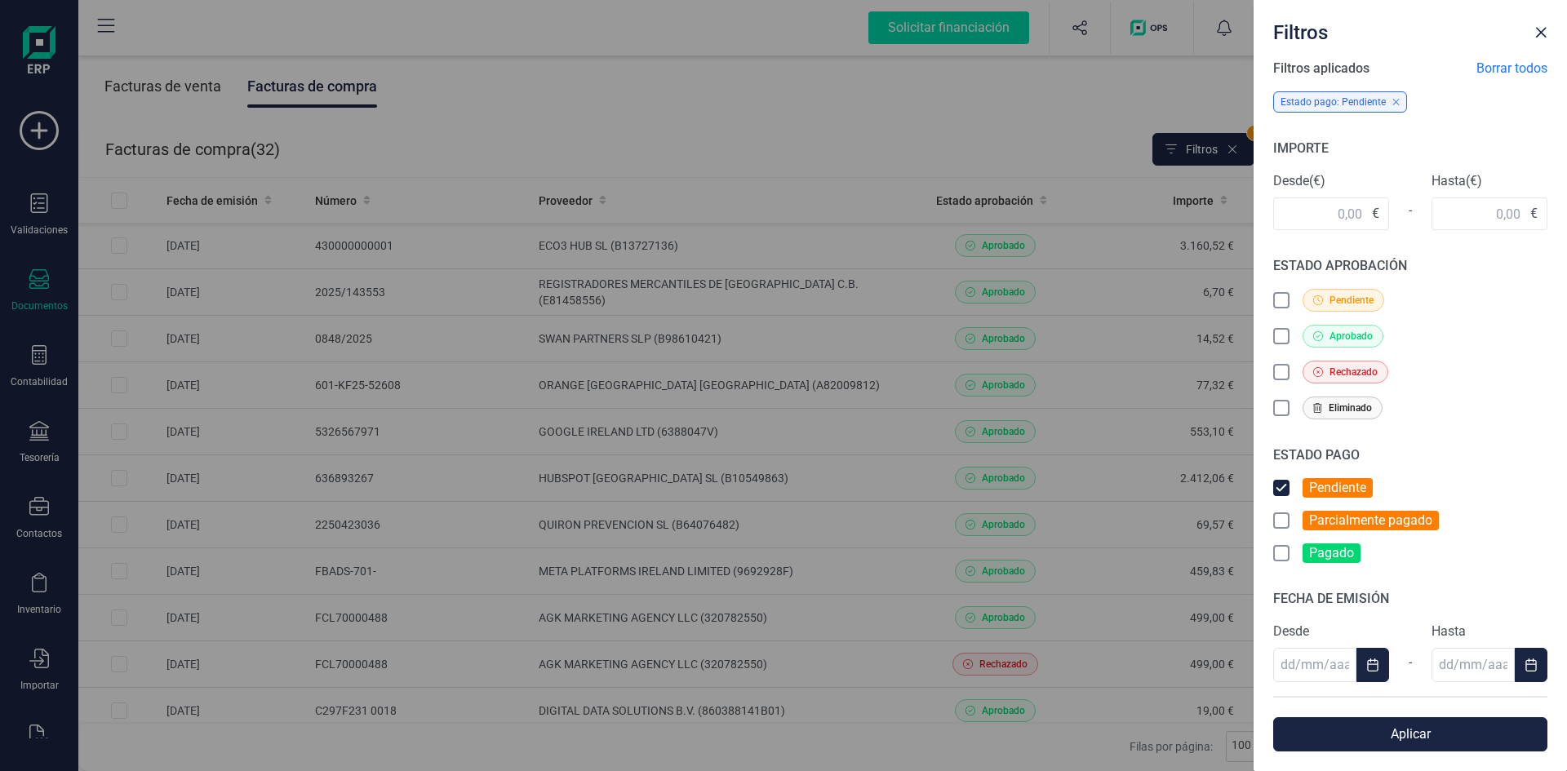
click at [1280, 518] on icon at bounding box center [1283, 522] width 16 height 16
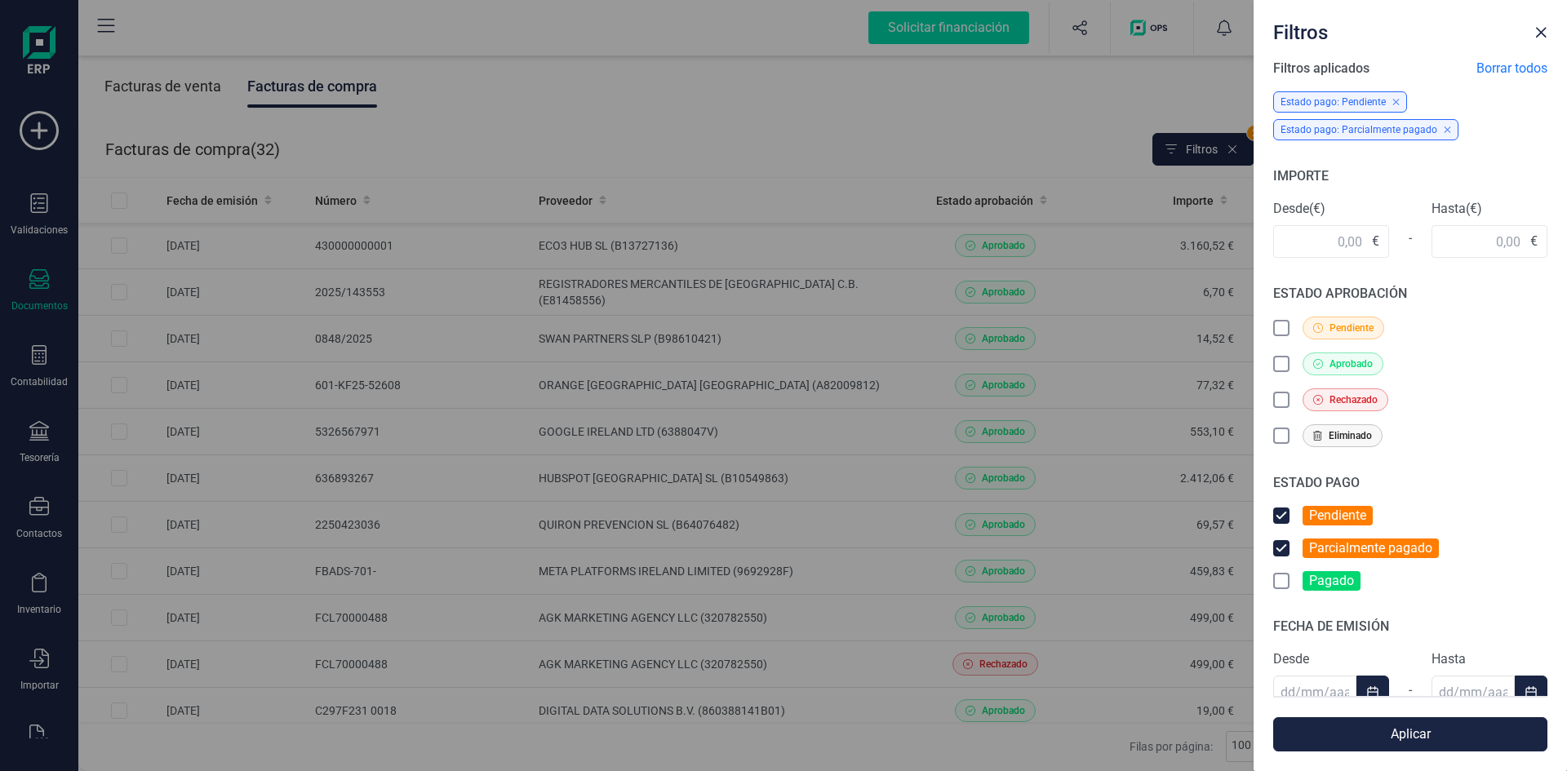
click at [1277, 360] on icon at bounding box center [1283, 365] width 16 height 16
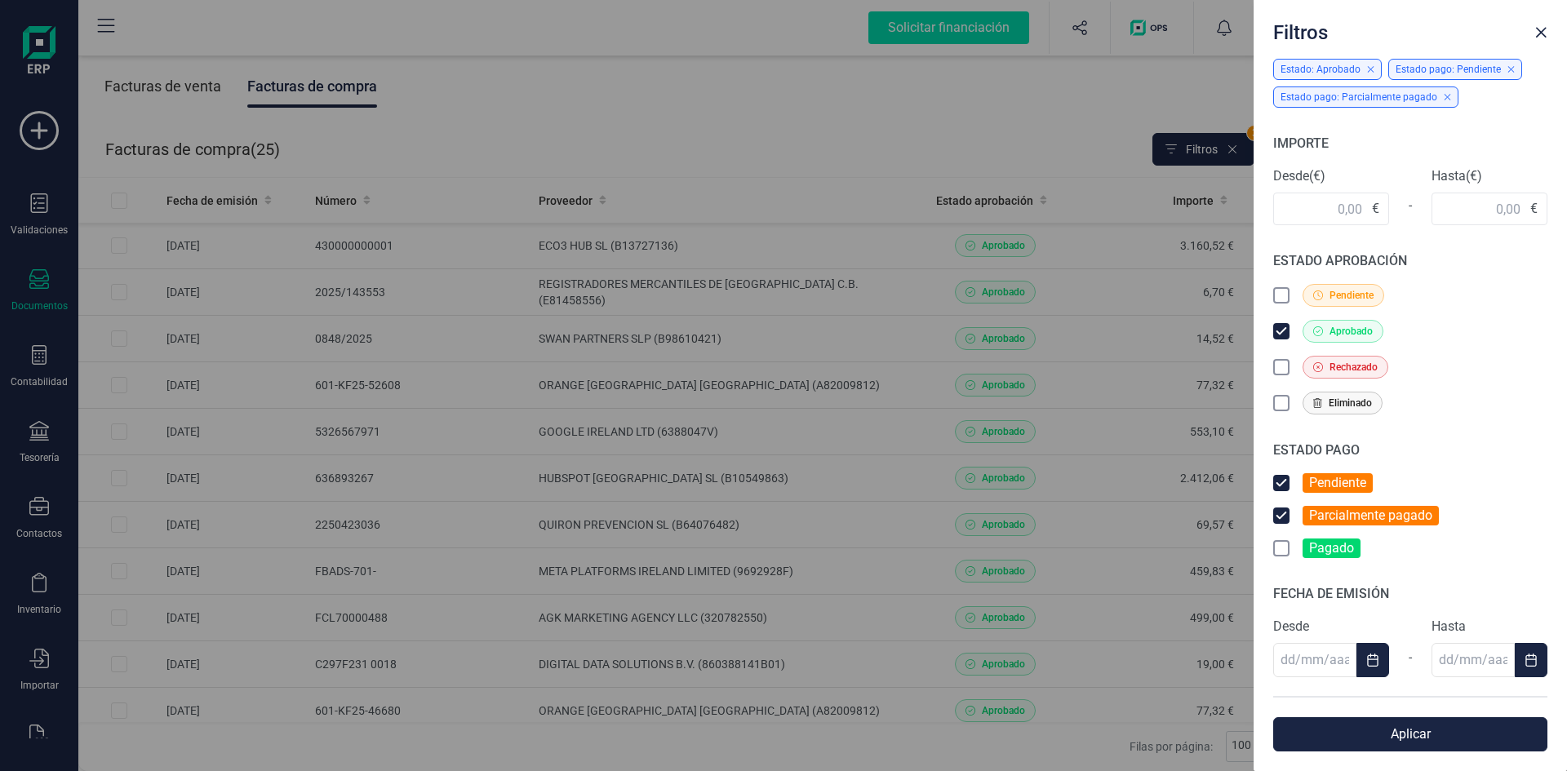
scroll to position [60, 0]
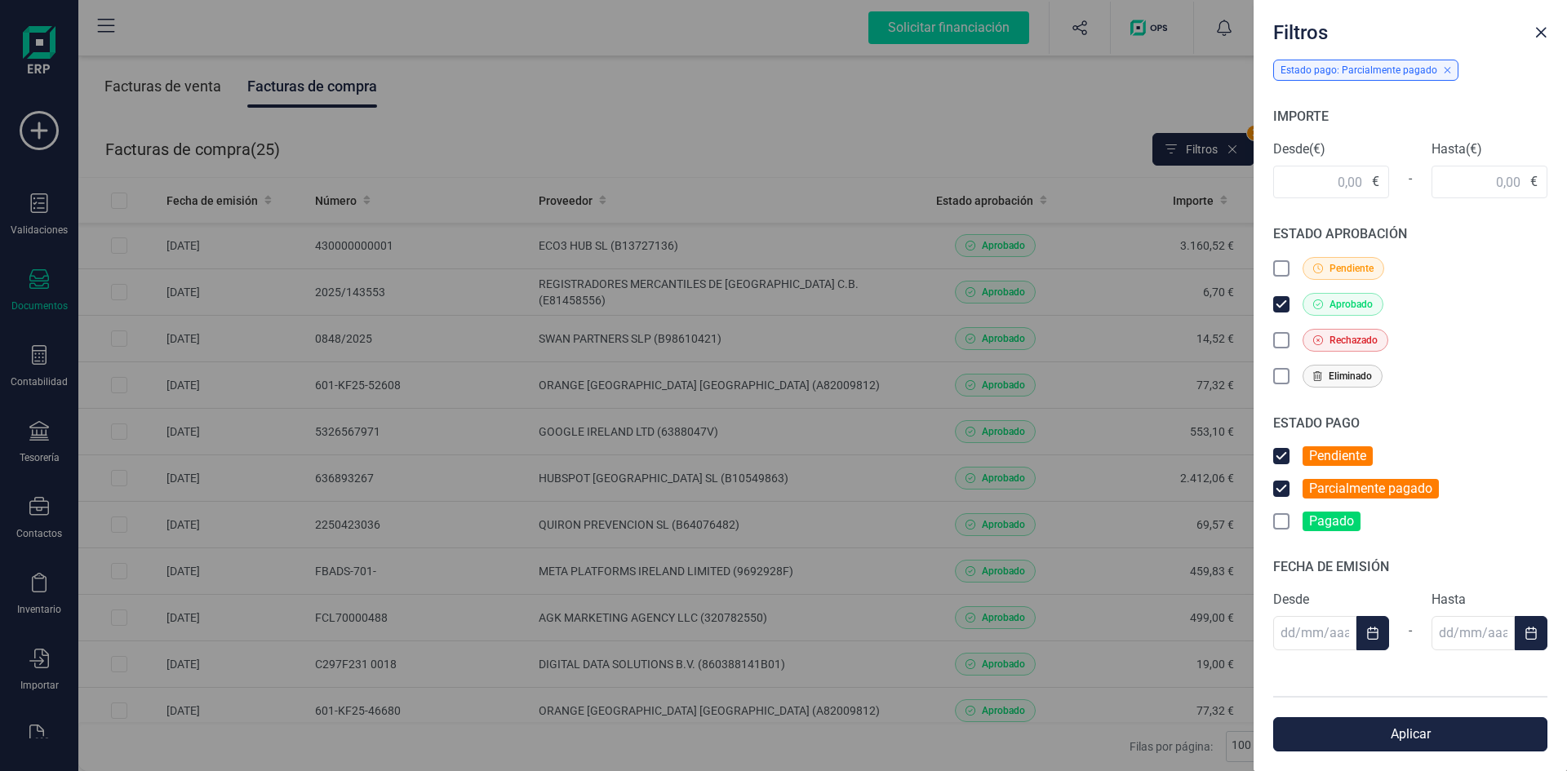
click at [1431, 730] on button "Aplicar" at bounding box center [1410, 734] width 274 height 34
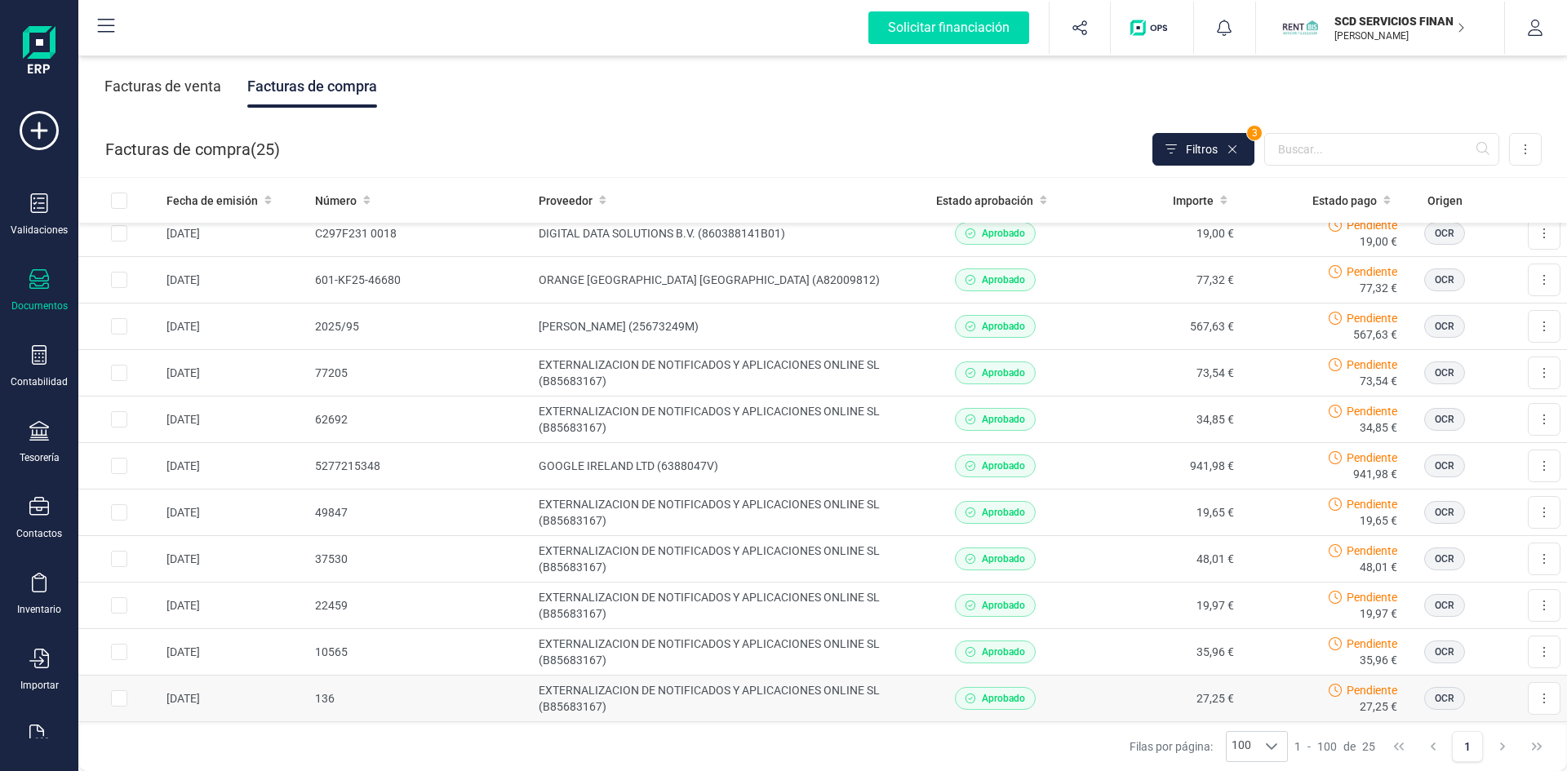
scroll to position [402, 0]
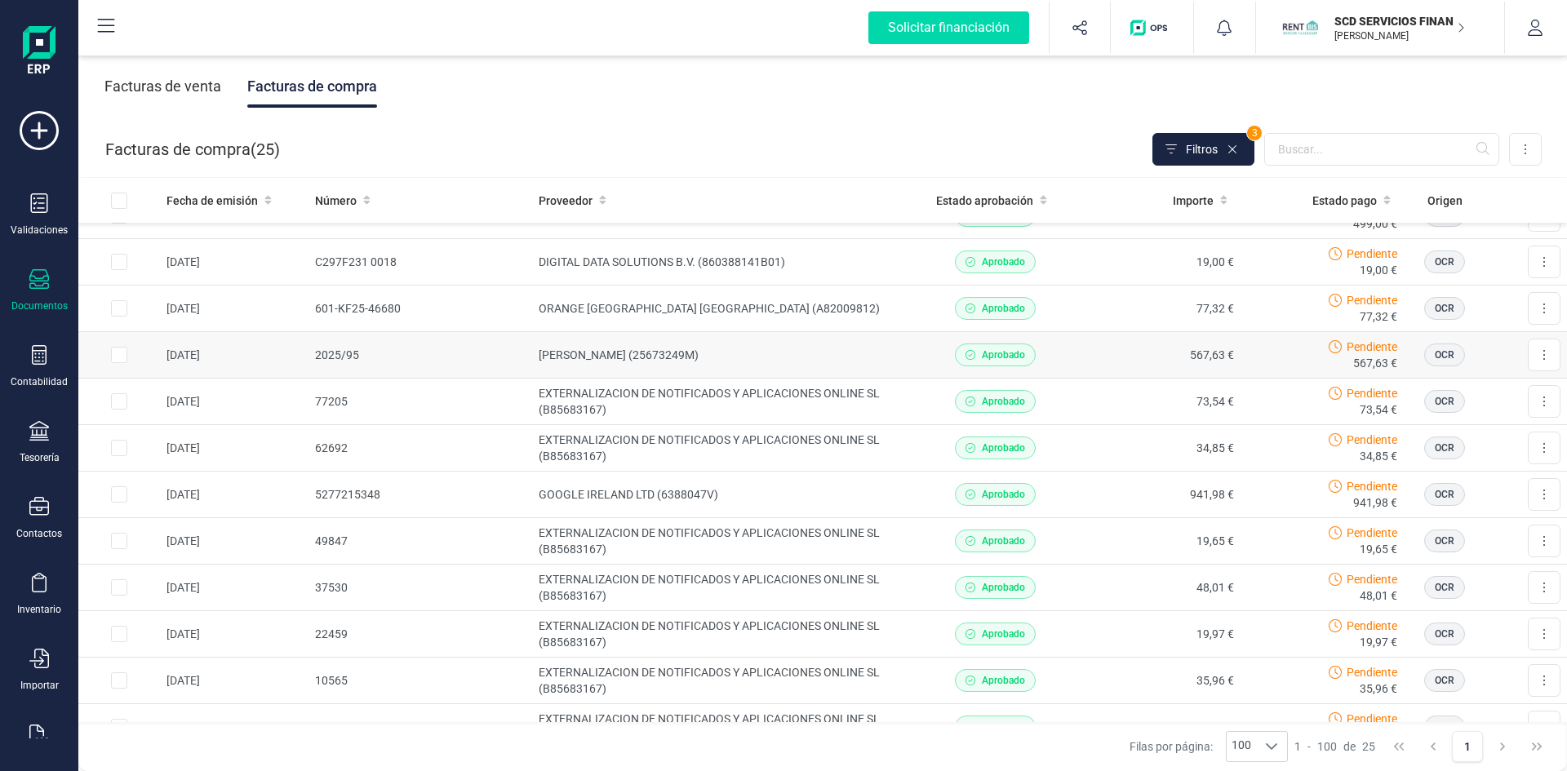
click at [118, 357] on input "Row Selected d9c3ffbc-9626-4e3c-8959-902cb3ea9f94" at bounding box center [119, 355] width 16 height 16
checkbox input "true"
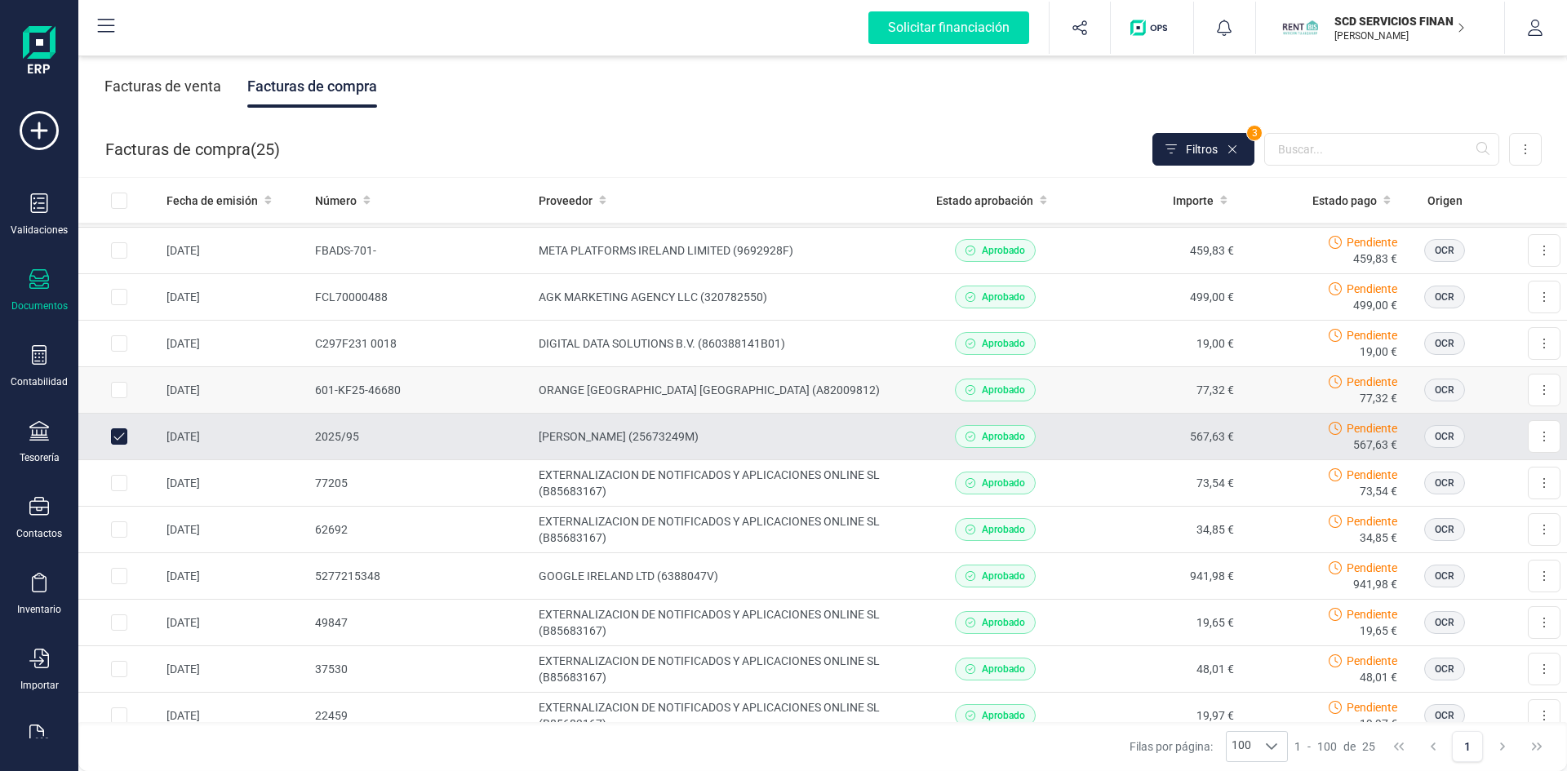
scroll to position [239, 0]
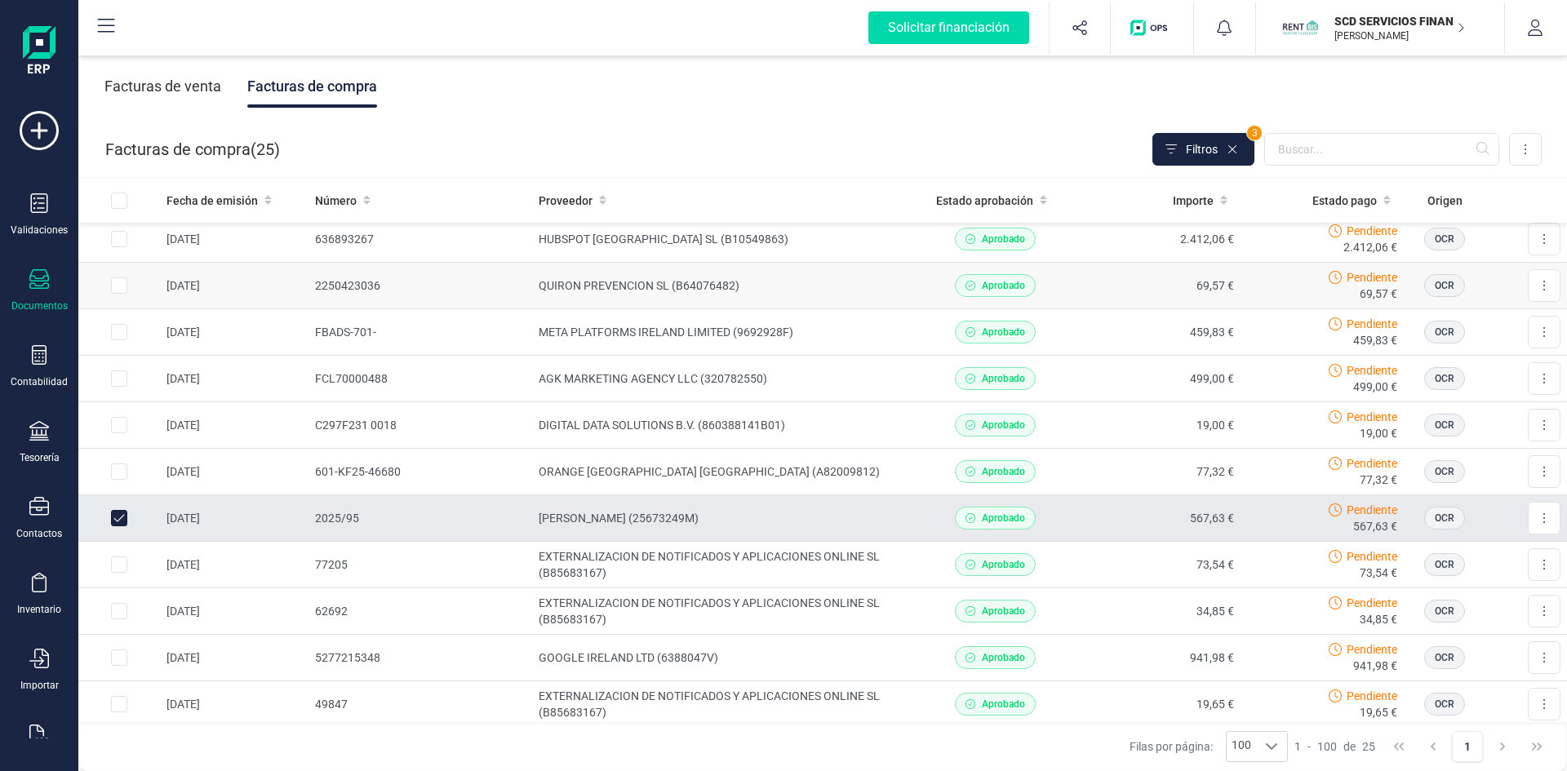
click at [118, 286] on input "Row Selected 09c378a7-f956-4487-80eb-bf9284a1e491" at bounding box center [119, 285] width 16 height 16
checkbox input "true"
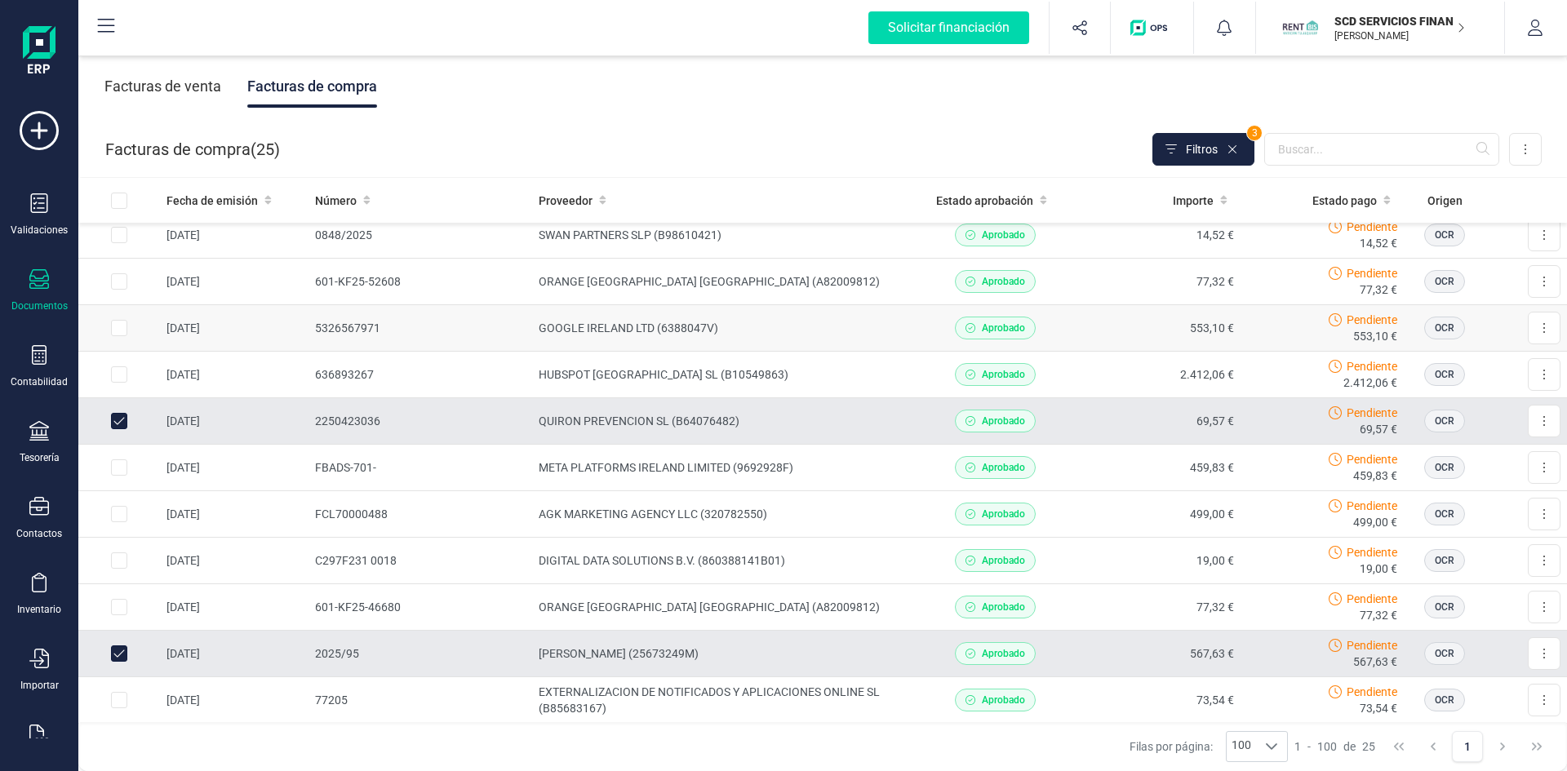
scroll to position [76, 0]
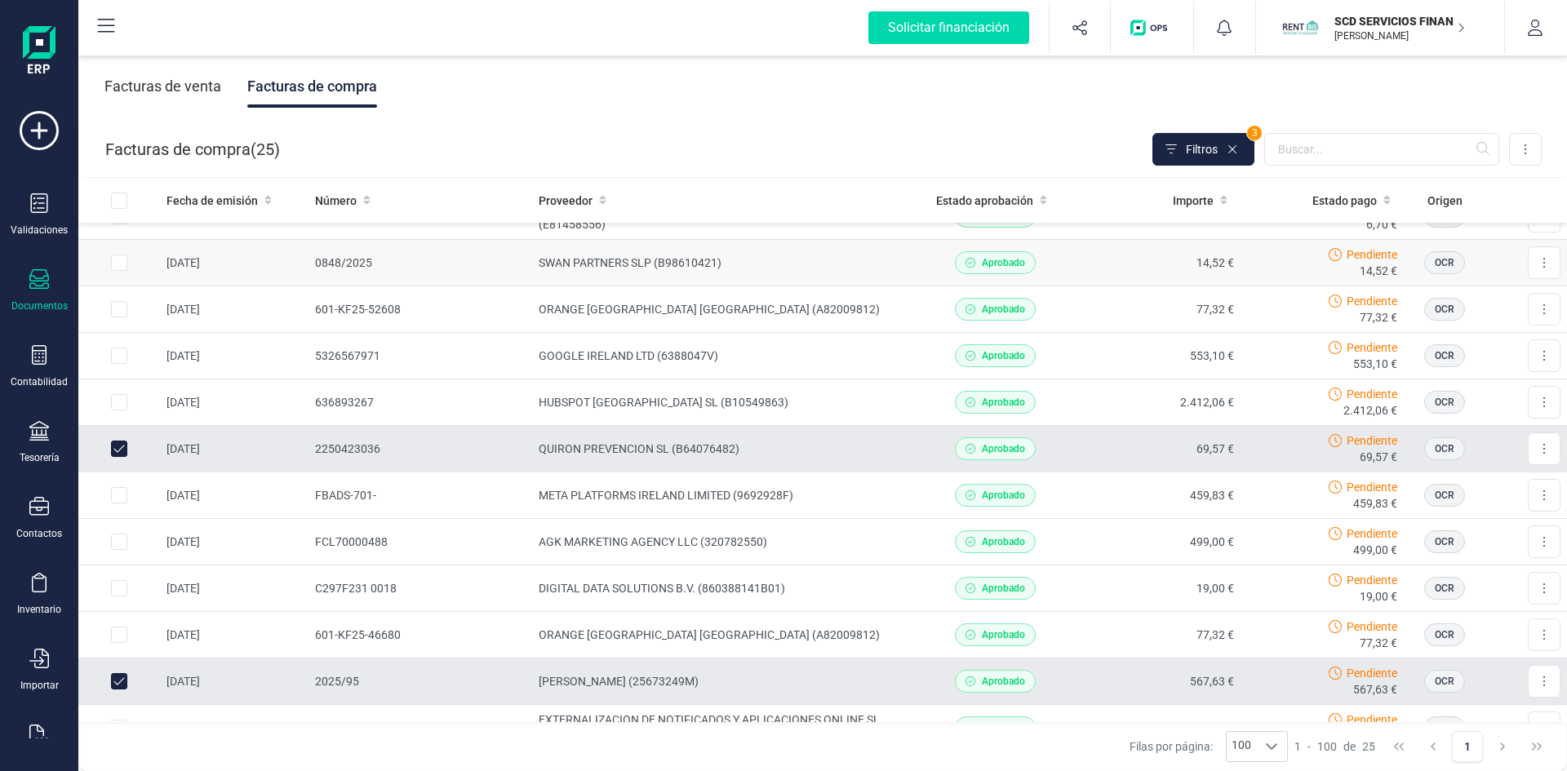
click at [118, 260] on input "Row Selected f33e8b2c-4f70-455b-81d6-40764fe58063" at bounding box center [119, 263] width 16 height 16
checkbox input "true"
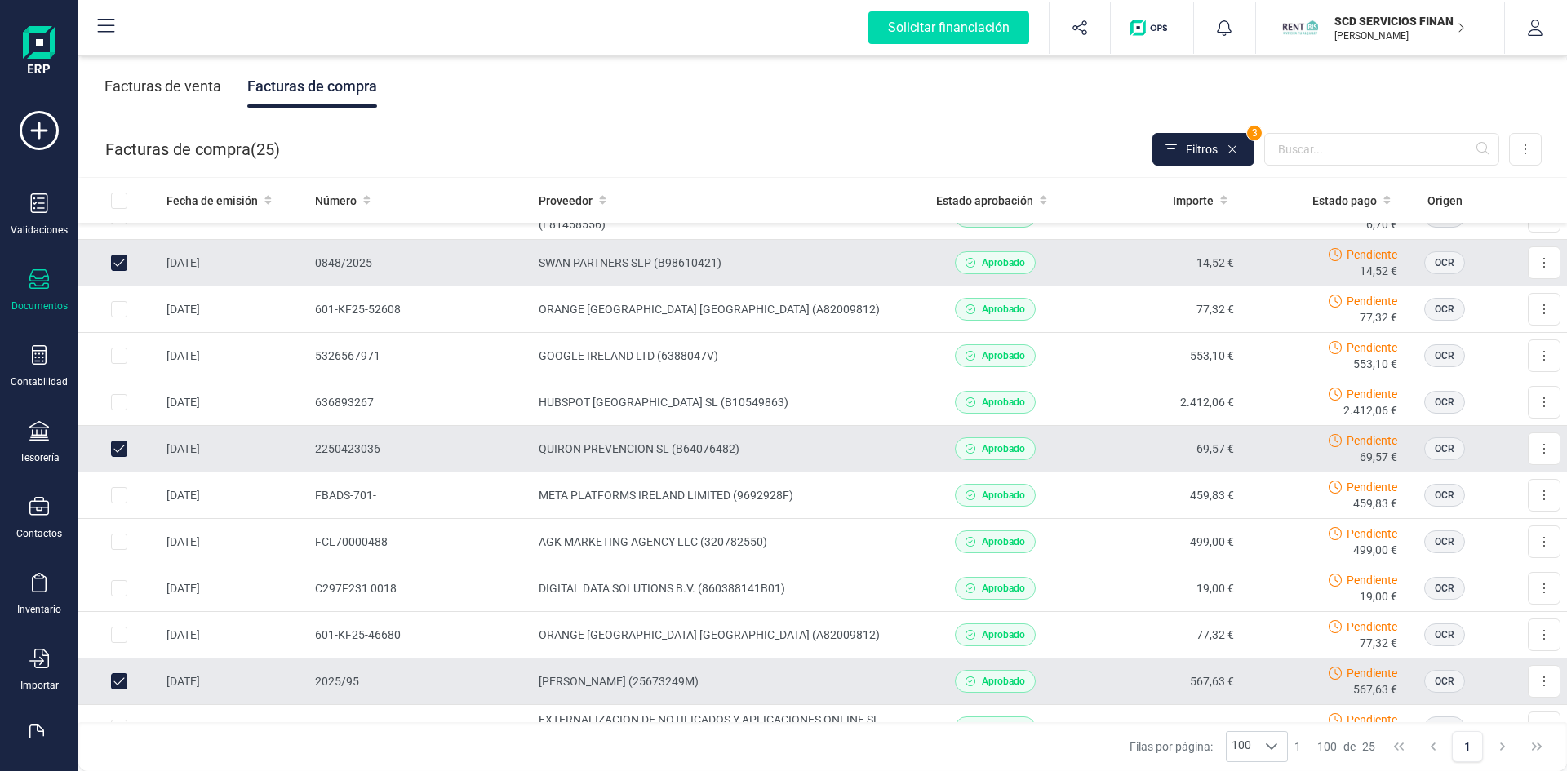
scroll to position [0, 0]
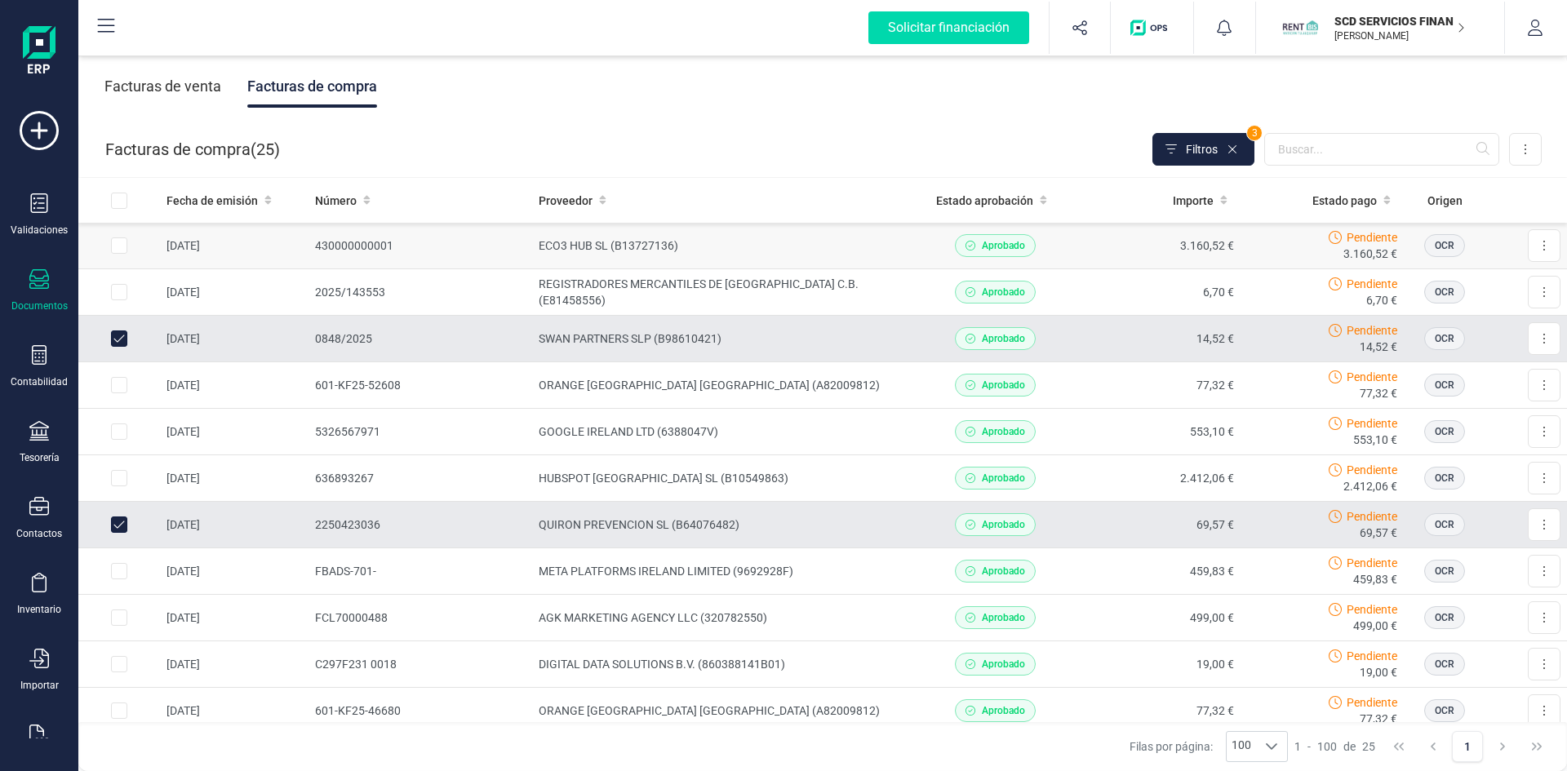
click at [115, 246] on input "Row Selected 543d8762-05e3-4abe-9f50-70436fa4880f" at bounding box center [119, 245] width 16 height 16
checkbox input "true"
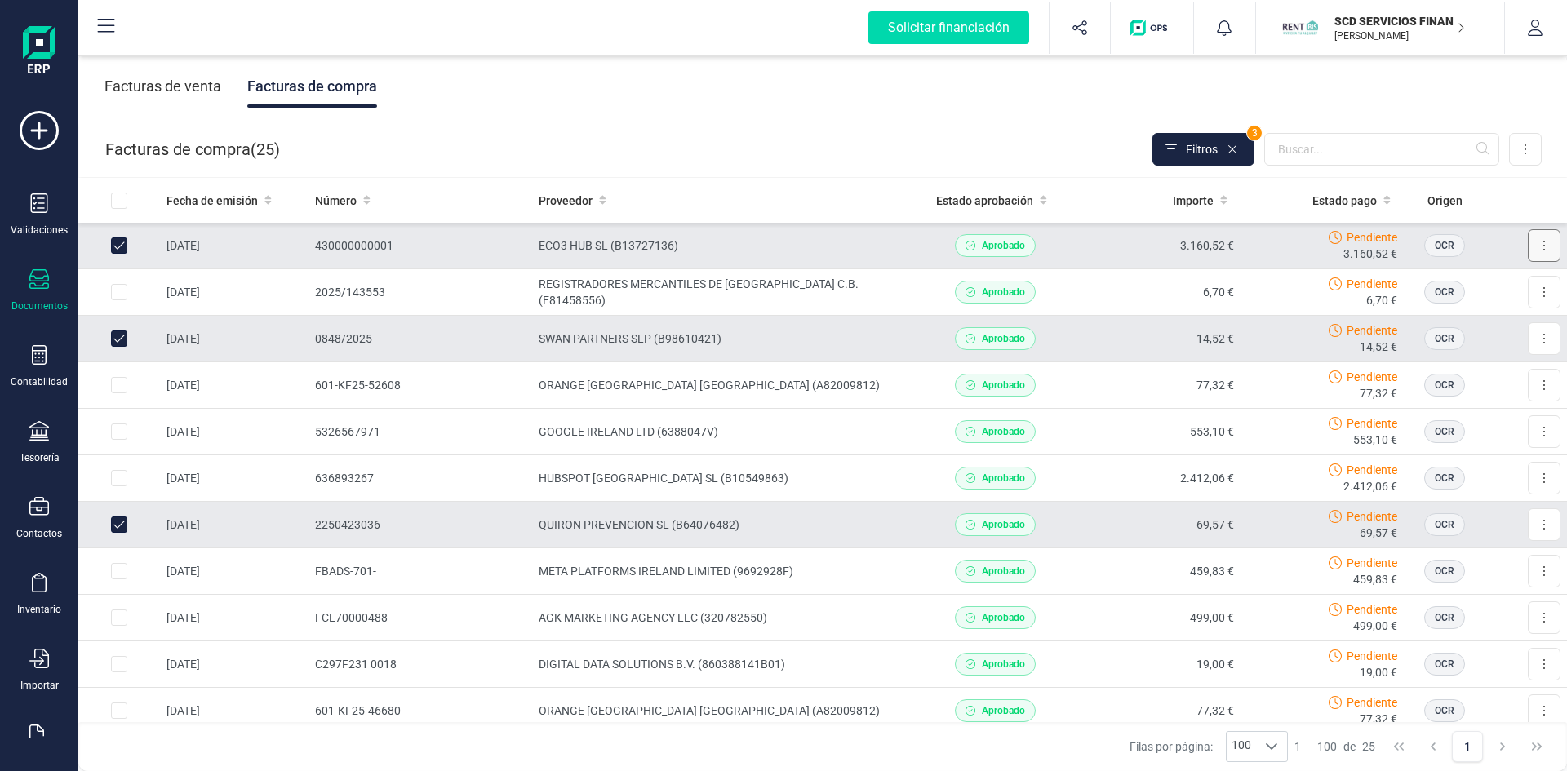
click at [1542, 241] on icon at bounding box center [1543, 245] width 3 height 13
click at [37, 352] on icon at bounding box center [39, 355] width 20 height 20
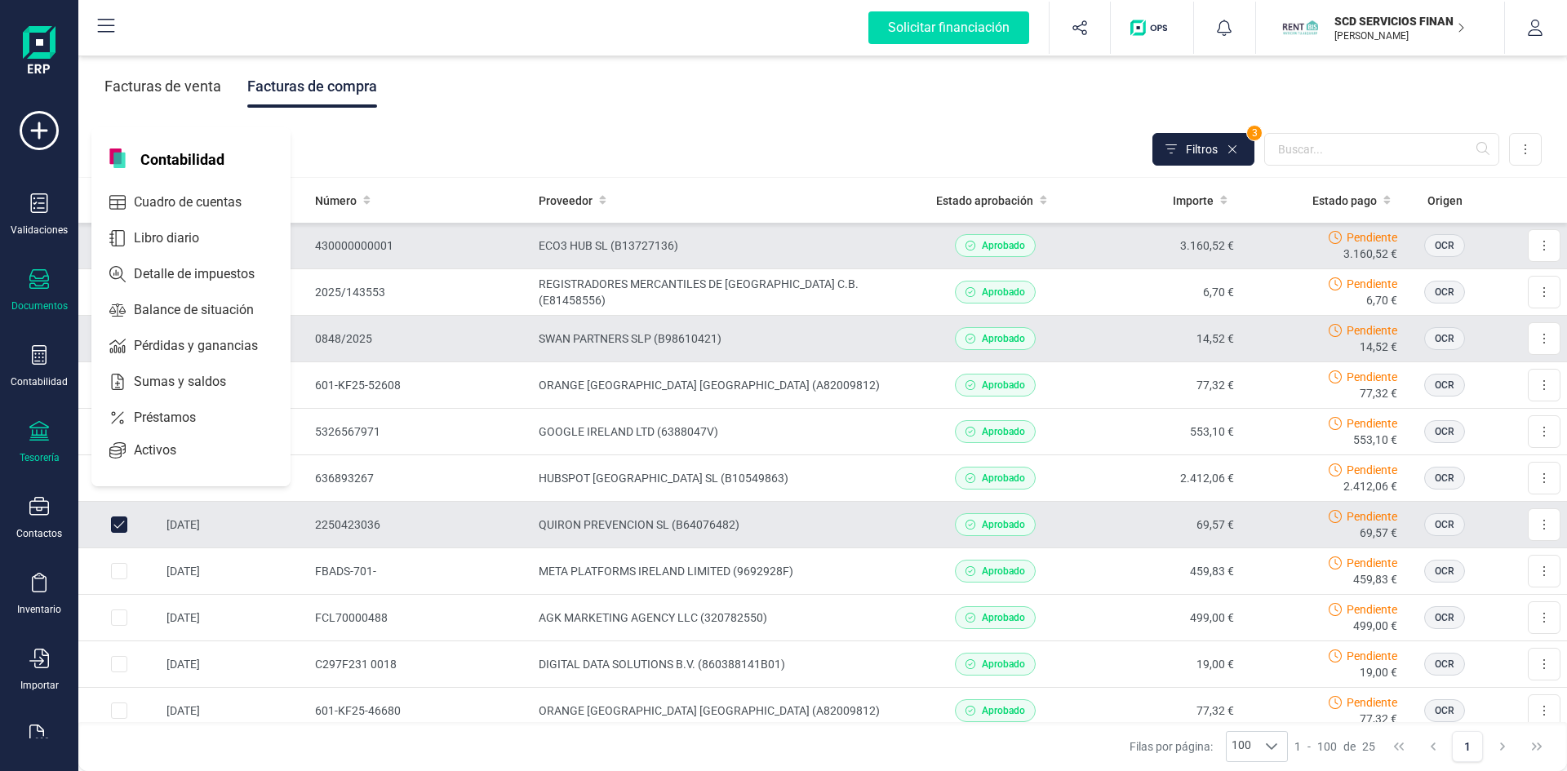
click at [38, 429] on icon at bounding box center [39, 431] width 20 height 20
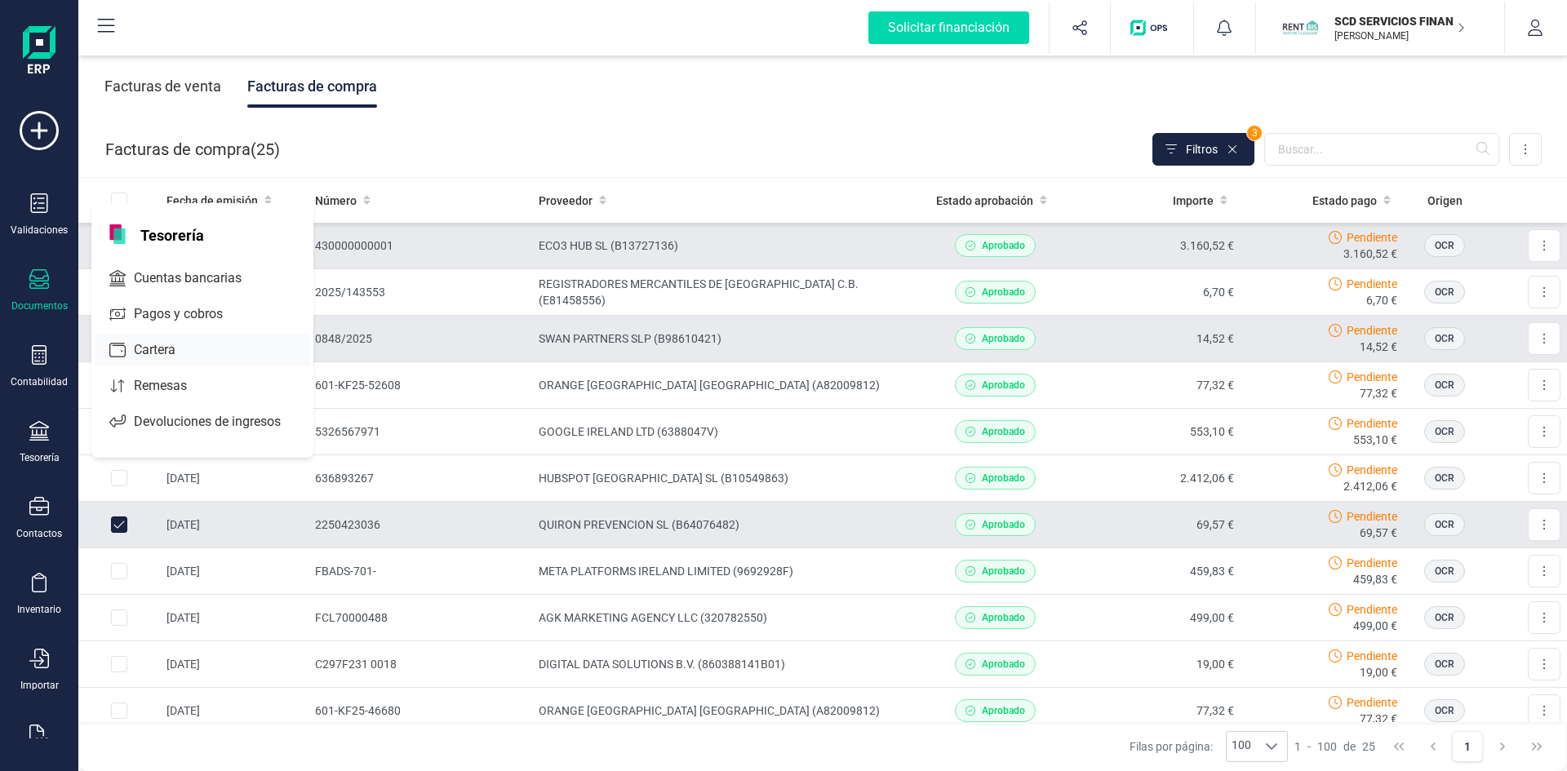
click at [173, 349] on span "Cartera" at bounding box center [166, 350] width 78 height 20
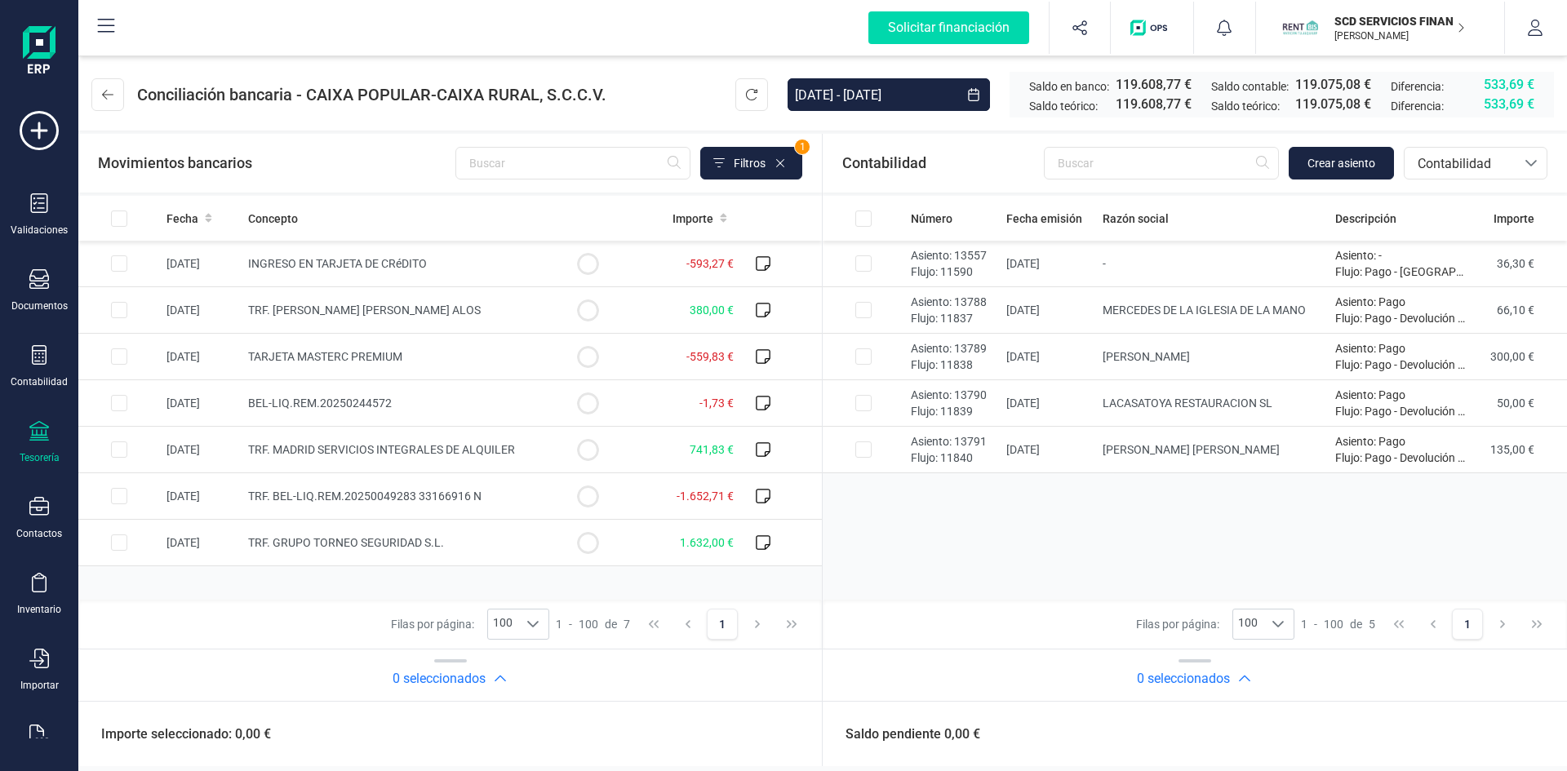
click at [37, 447] on div "Tesorería" at bounding box center [39, 442] width 65 height 43
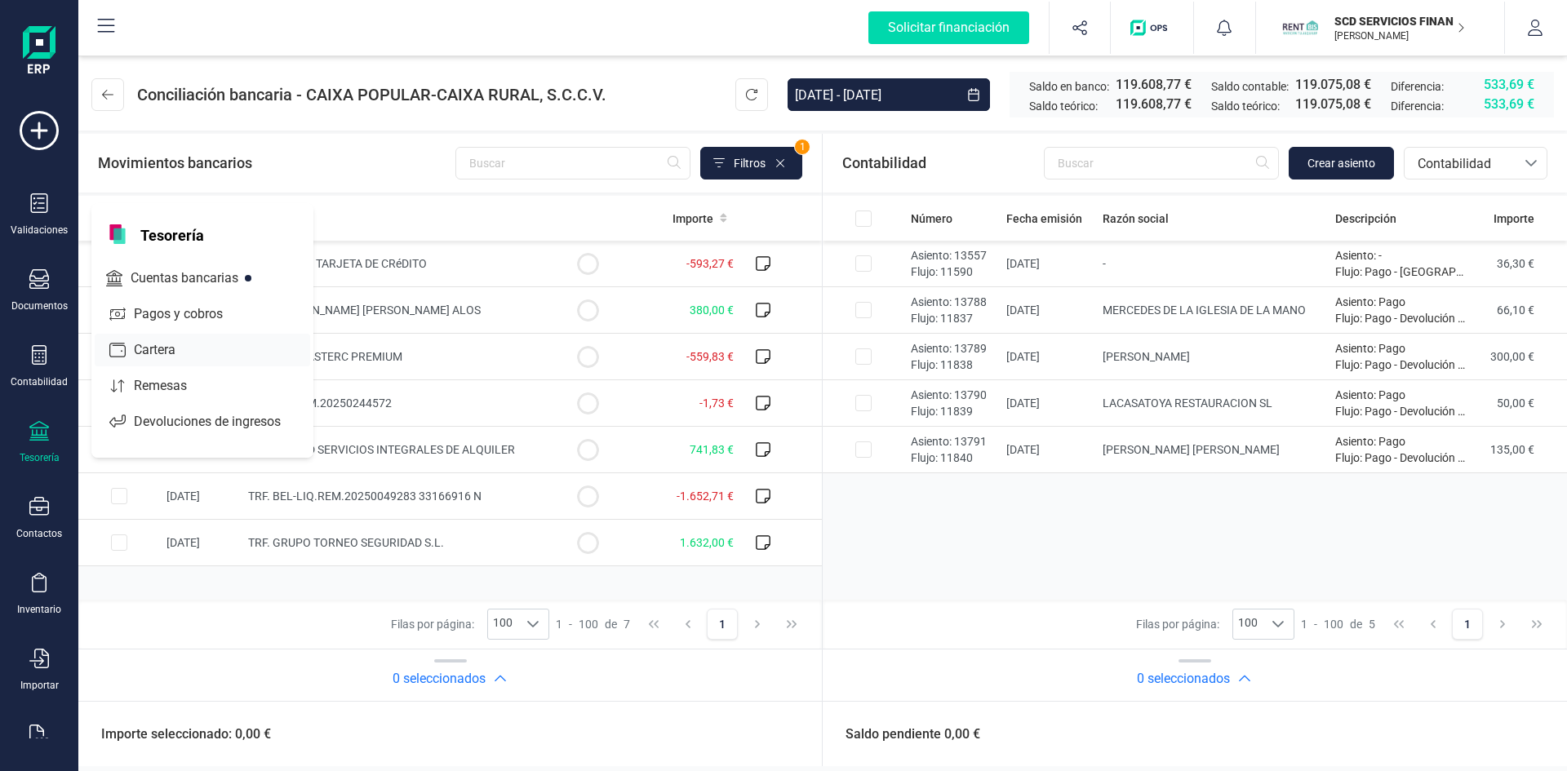
click at [154, 348] on span "Cartera" at bounding box center [166, 350] width 78 height 20
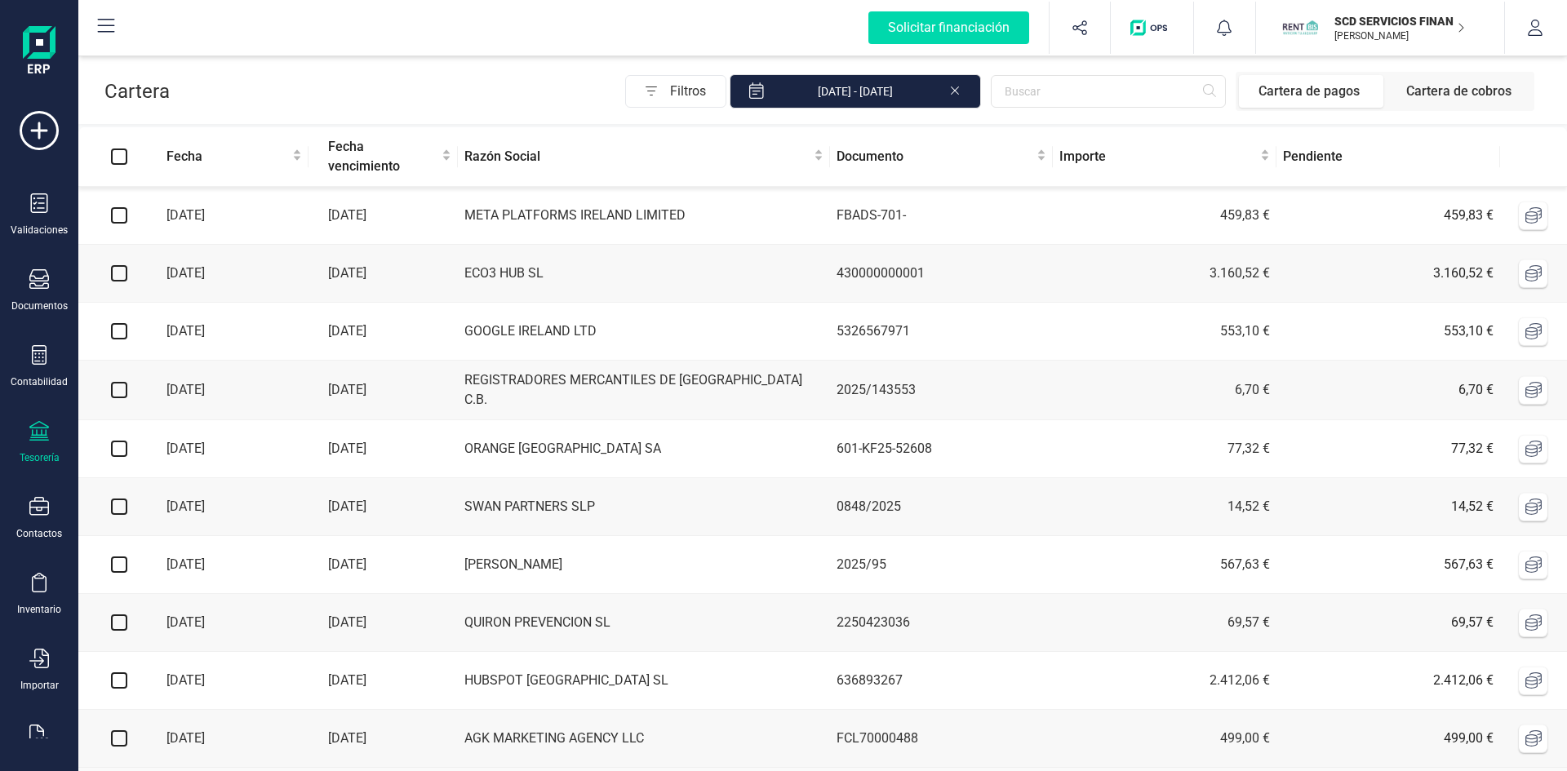
click at [117, 503] on input "checkbox" at bounding box center [119, 507] width 16 height 16
checkbox input "true"
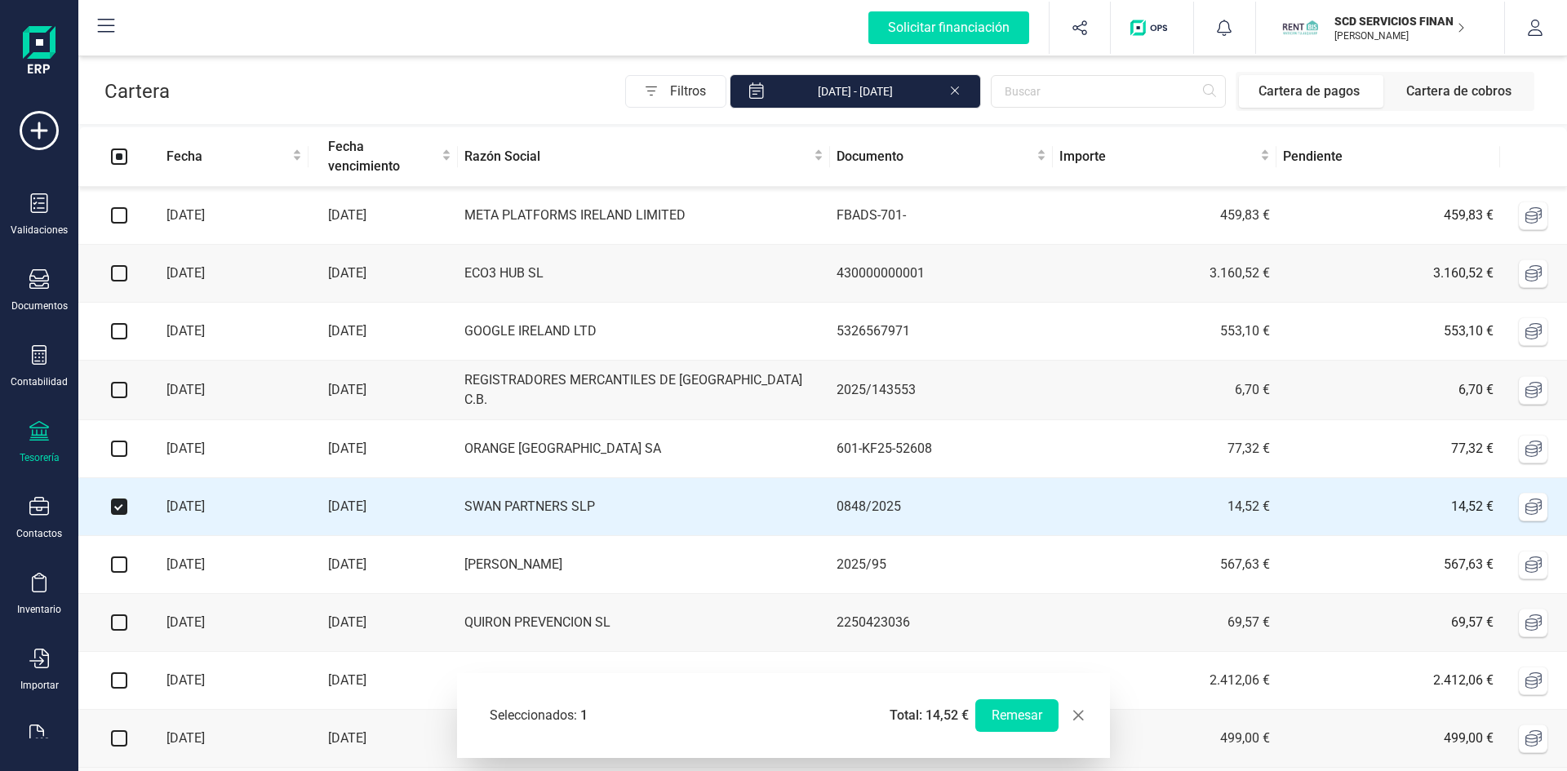
click at [118, 570] on input "checkbox" at bounding box center [119, 565] width 16 height 16
checkbox input "true"
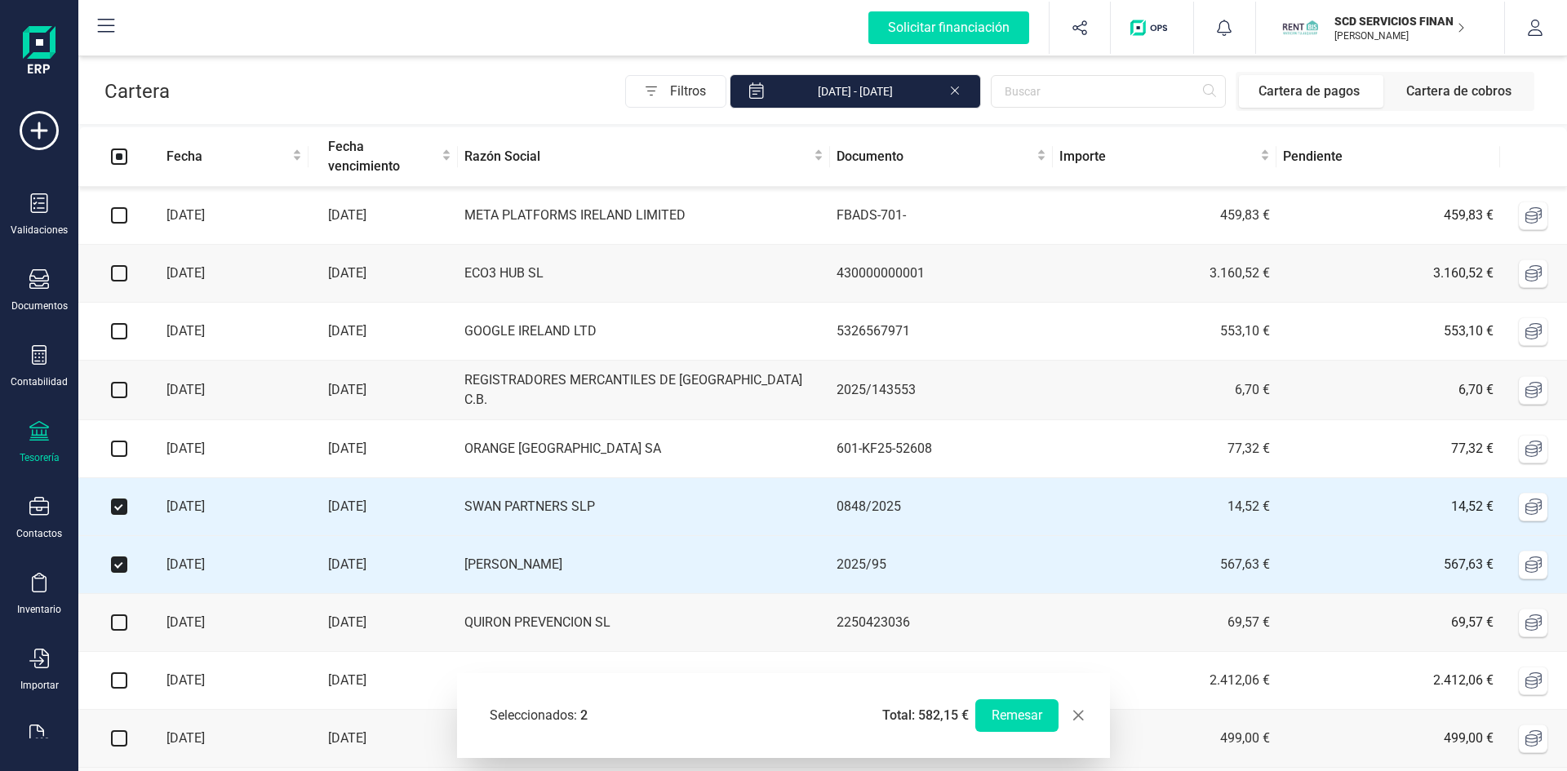
click at [120, 623] on input "checkbox" at bounding box center [119, 623] width 16 height 16
checkbox input "true"
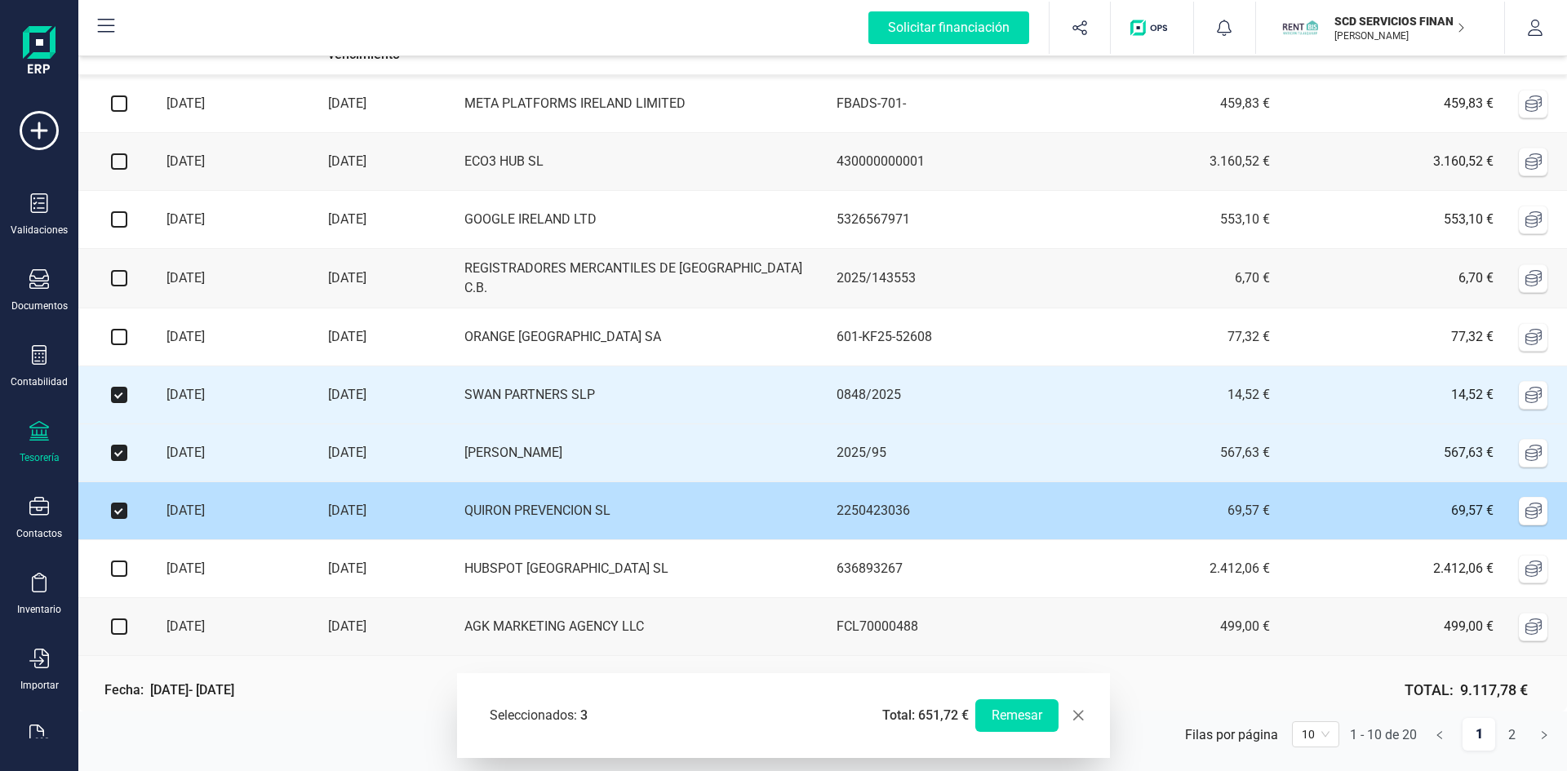
scroll to position [124, 0]
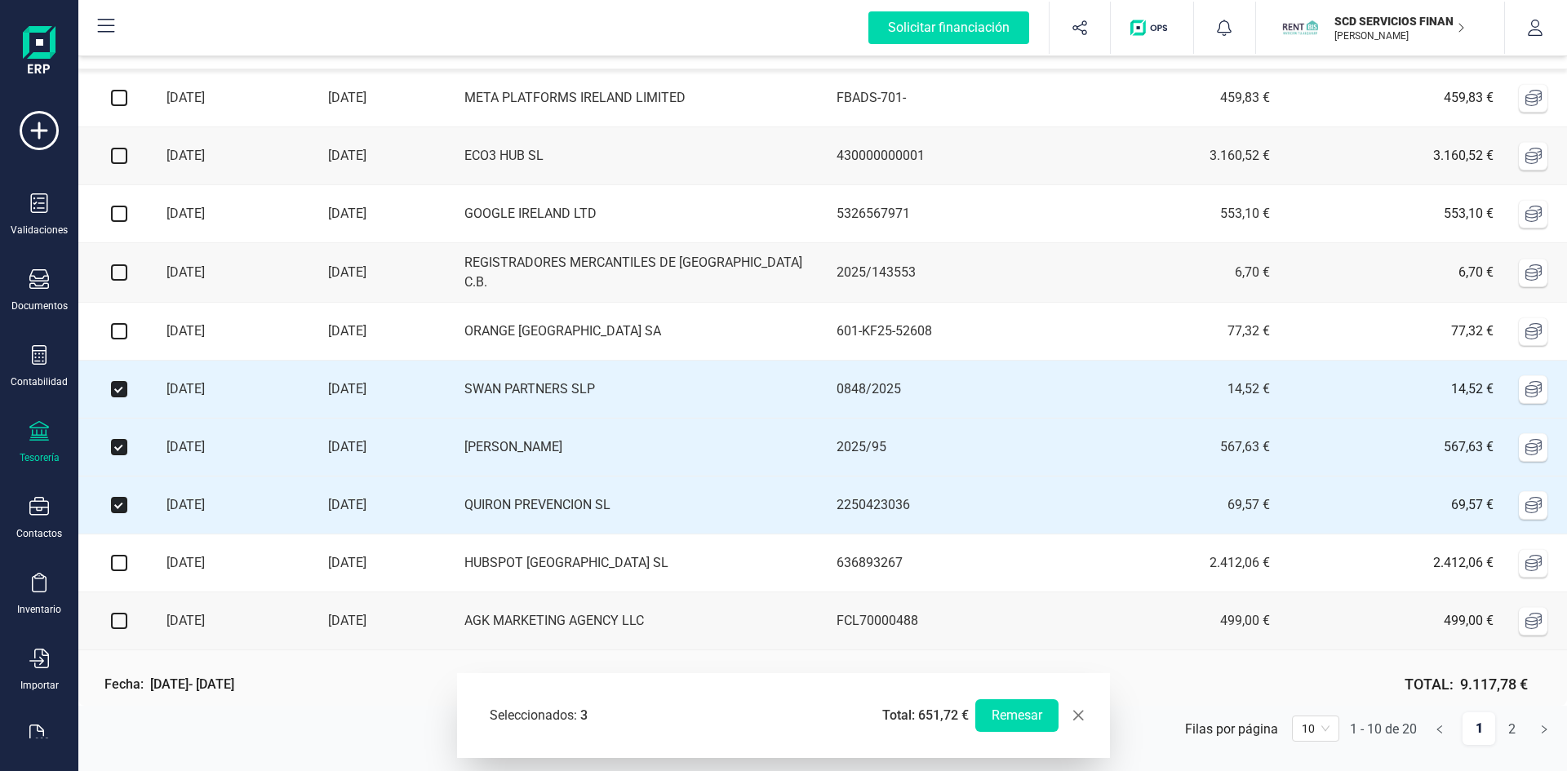
click at [122, 148] on input "checkbox" at bounding box center [119, 156] width 16 height 16
checkbox input "true"
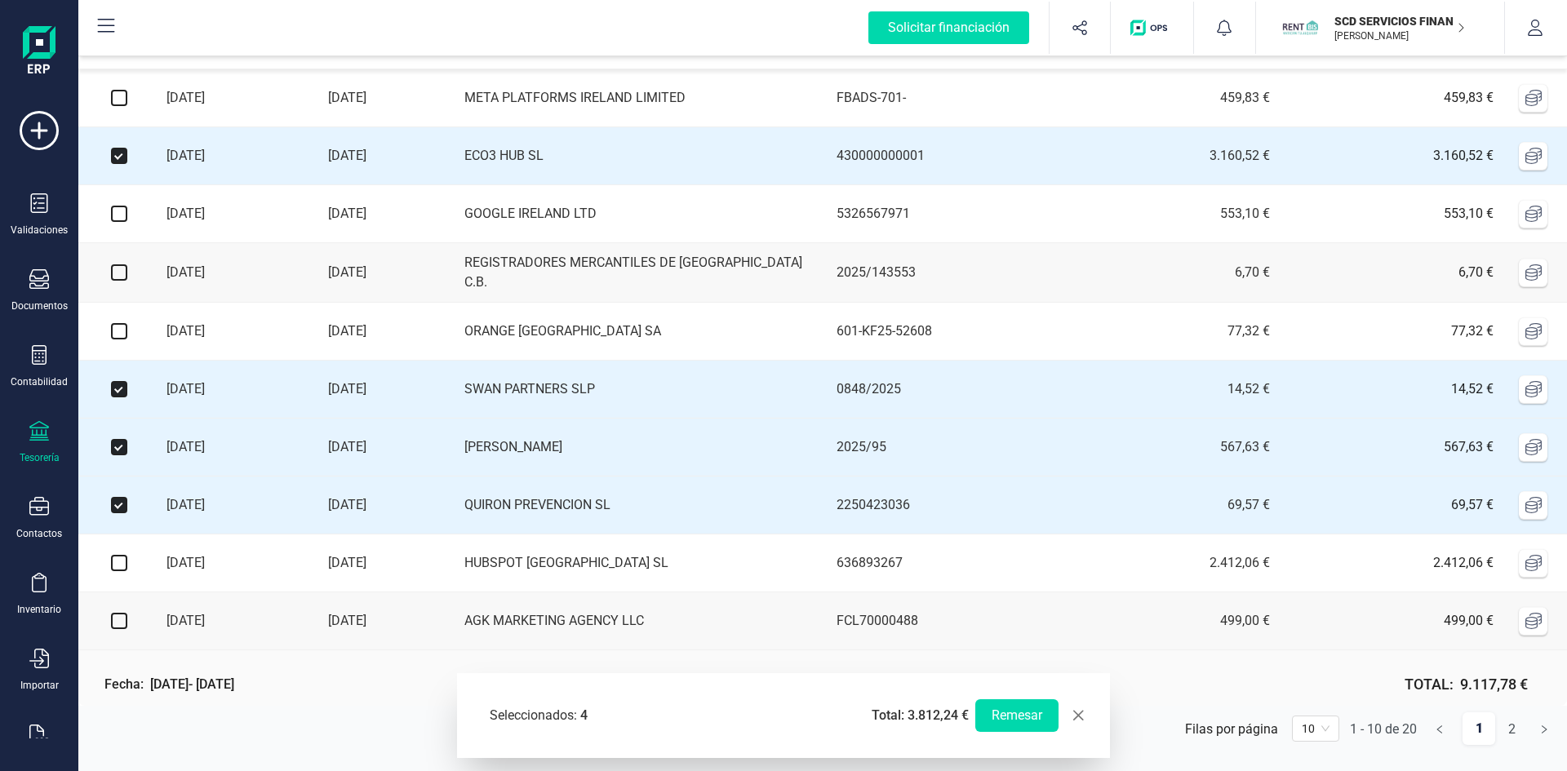
click at [122, 561] on input "checkbox" at bounding box center [119, 563] width 16 height 16
checkbox input "true"
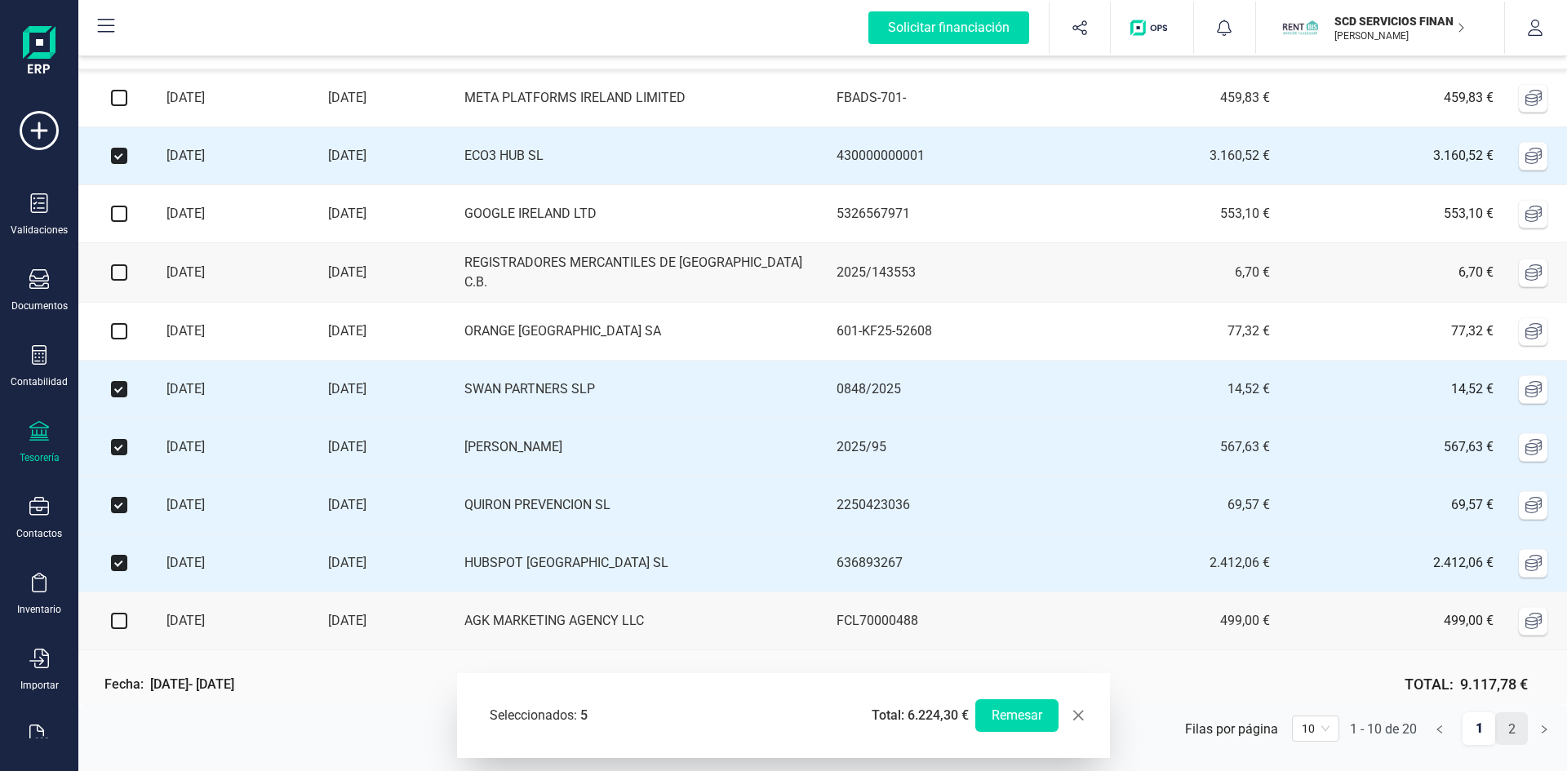
click at [1516, 726] on link "2" at bounding box center [1511, 729] width 31 height 33
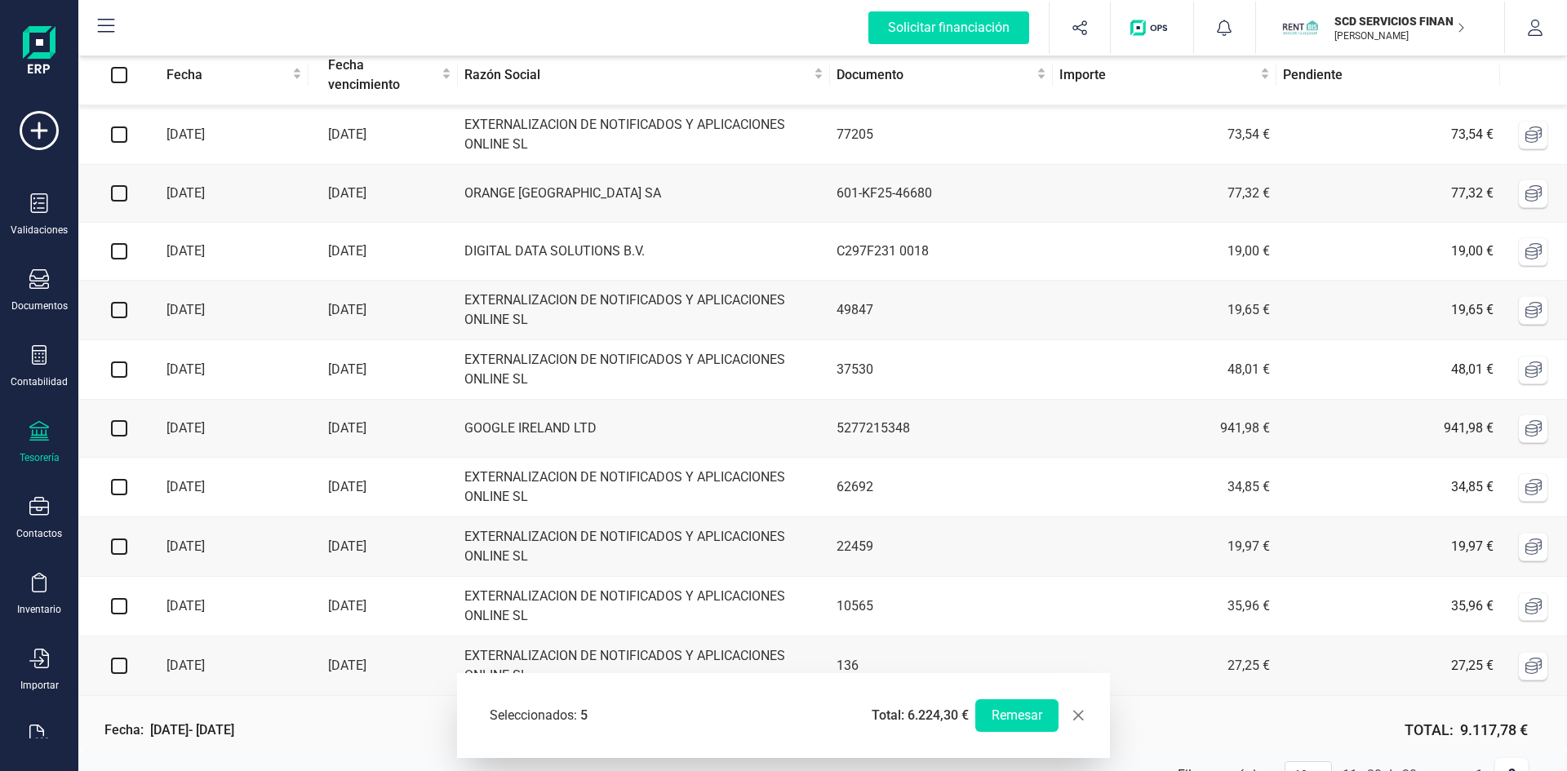
scroll to position [130, 0]
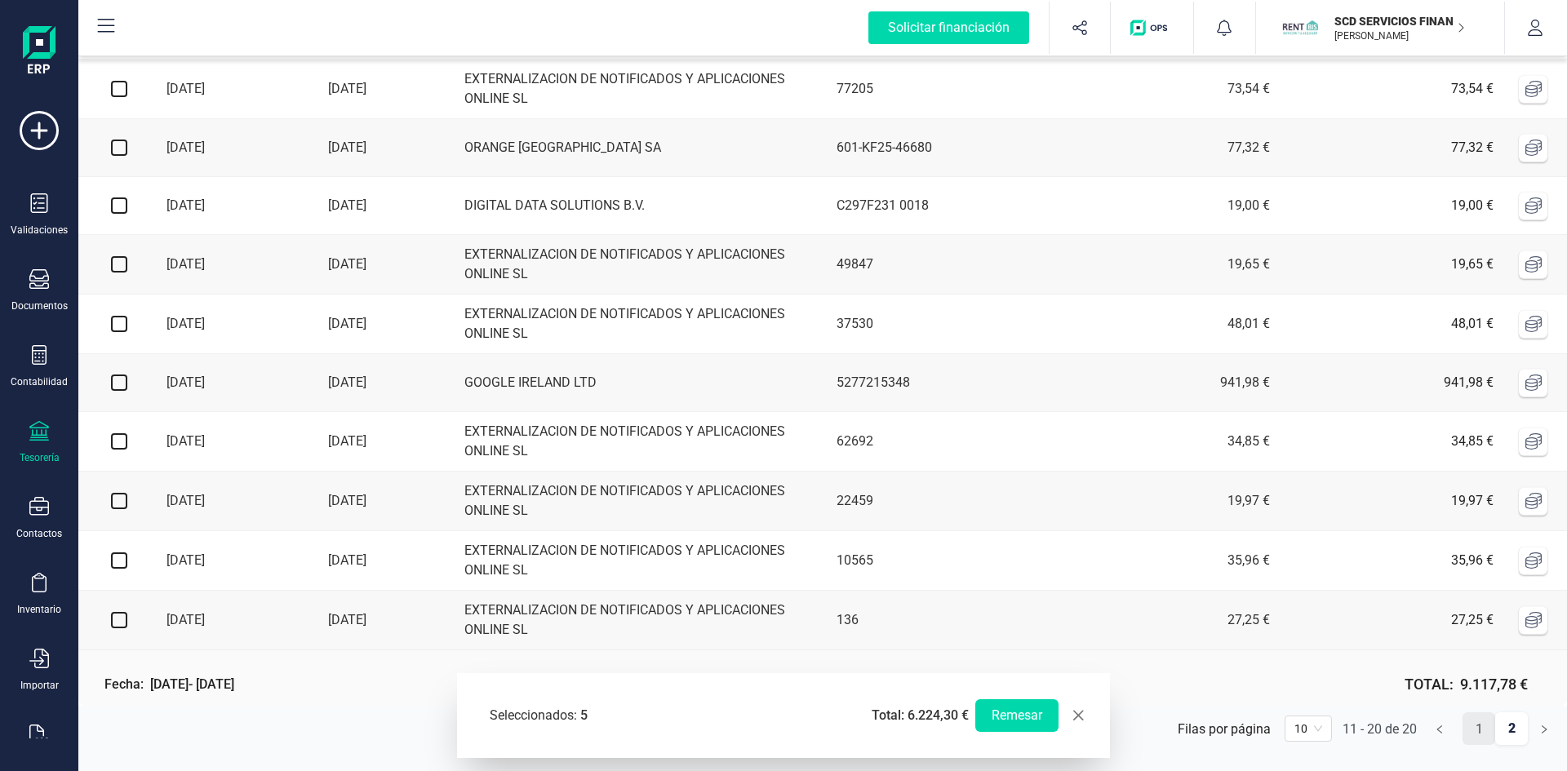
click at [1480, 732] on link "1" at bounding box center [1478, 729] width 31 height 33
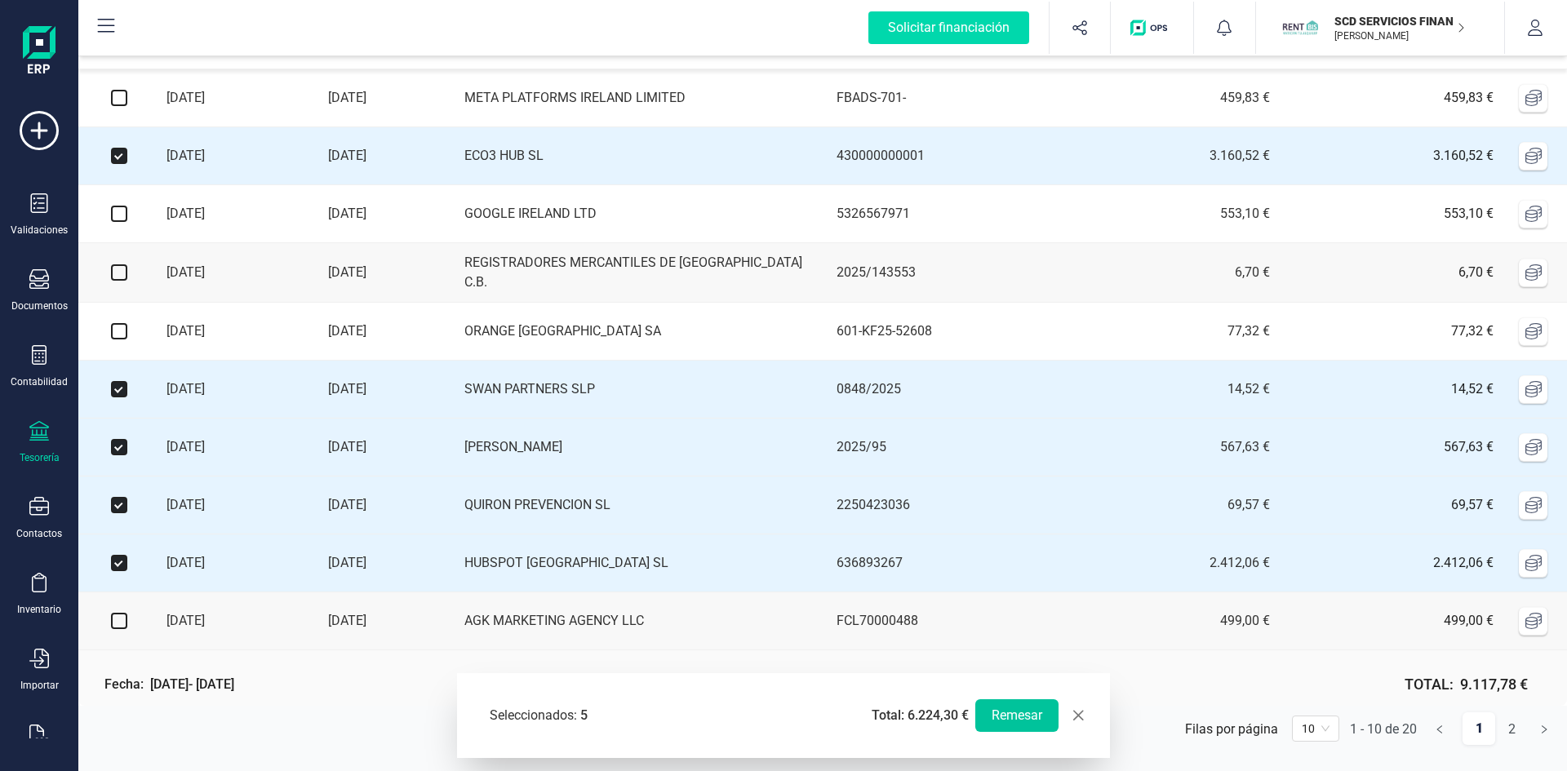
click at [1010, 709] on button "Remesar" at bounding box center [1016, 715] width 83 height 33
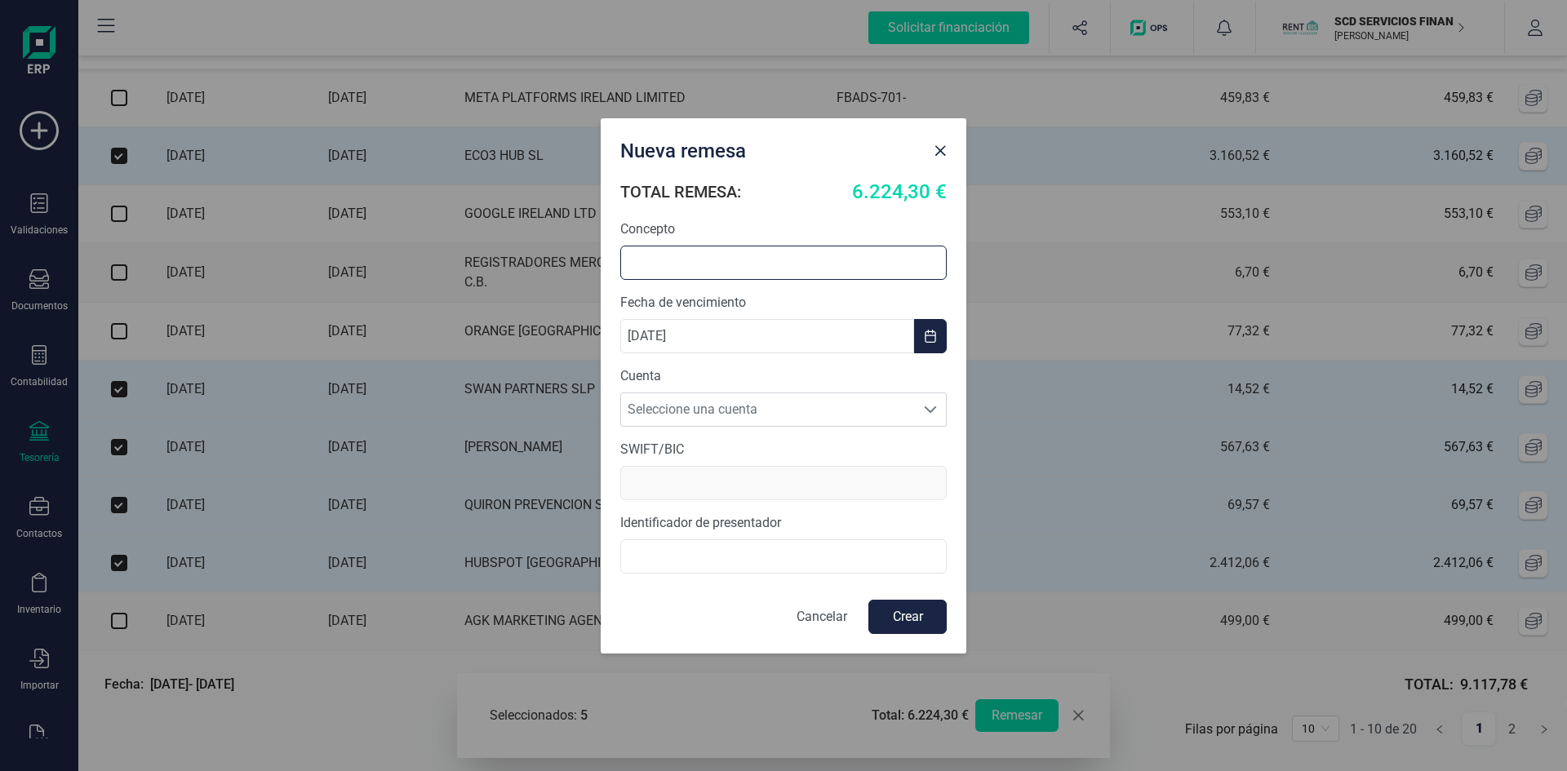
click at [766, 267] on input "text" at bounding box center [783, 263] width 326 height 34
type input "PAGO PROVEEDORES 29/08"
click at [737, 412] on span "Seleccione una cuenta" at bounding box center [768, 409] width 294 height 33
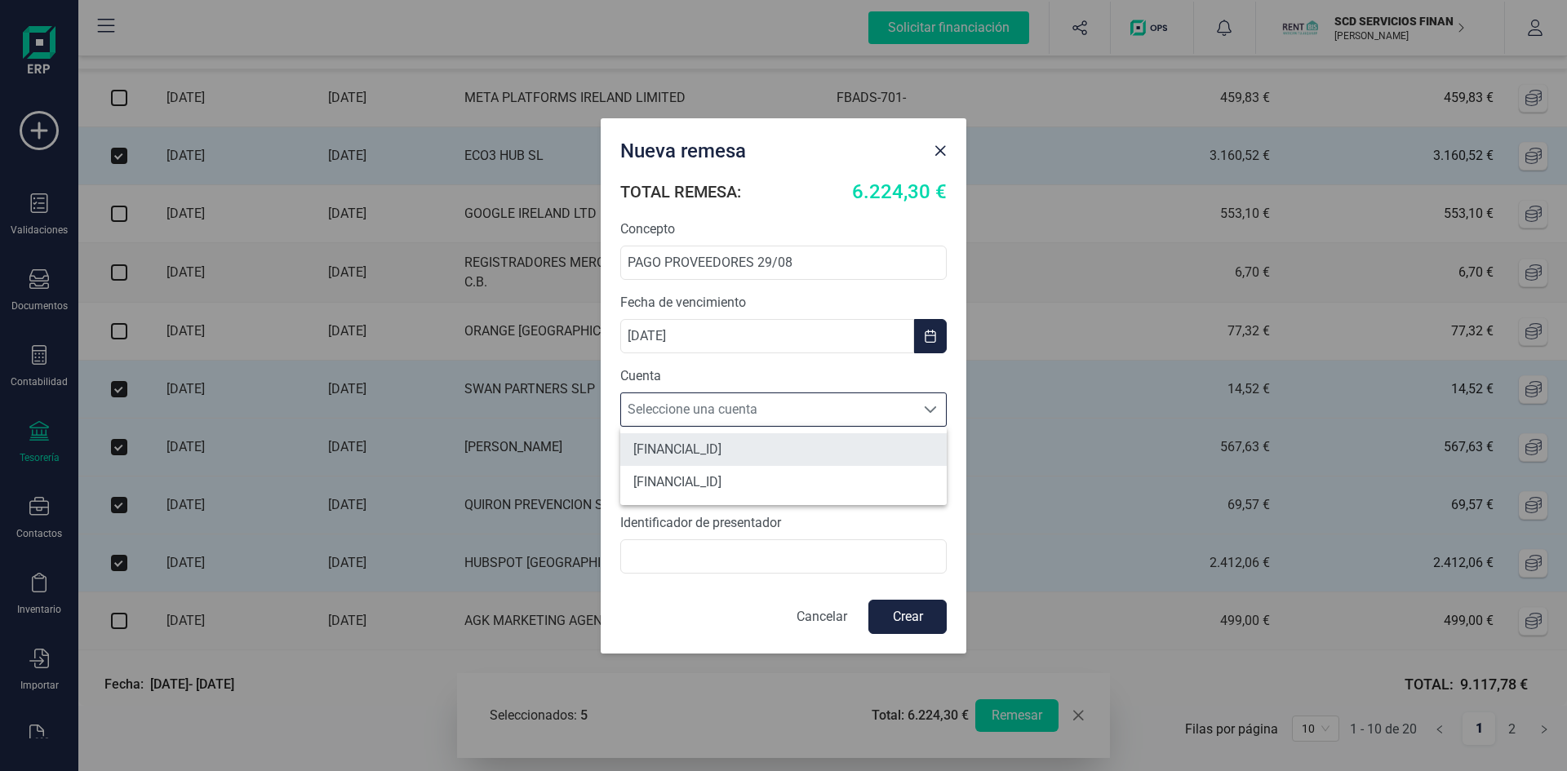
click at [739, 442] on li "ES4531590078592882909423" at bounding box center [783, 449] width 326 height 33
type input "BCOEESMM159"
type input "B72840242"
click at [892, 619] on button "Crear" at bounding box center [907, 617] width 78 height 34
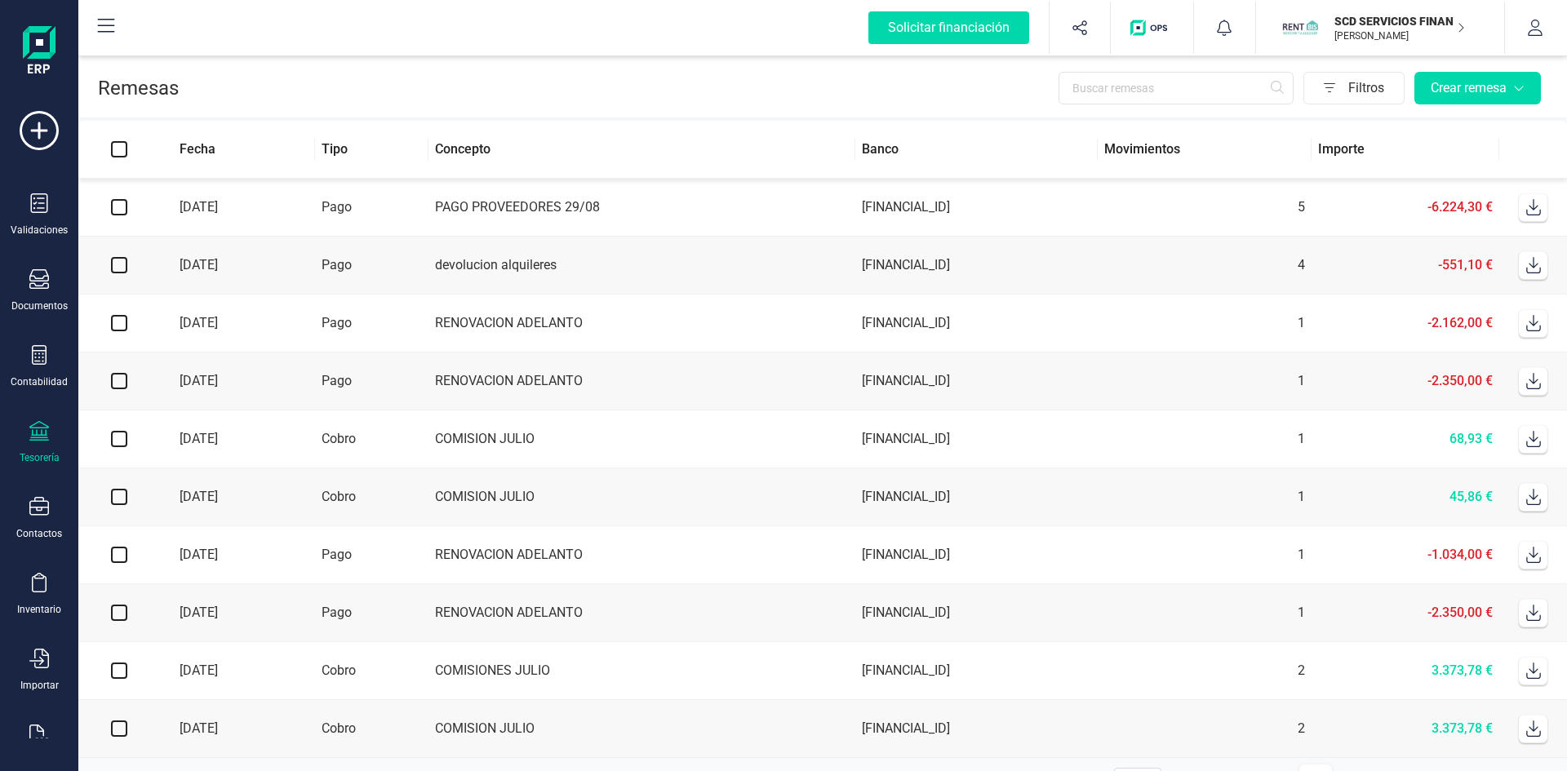
click at [1533, 205] on icon at bounding box center [1533, 207] width 15 height 16
click at [34, 198] on icon at bounding box center [39, 203] width 17 height 20
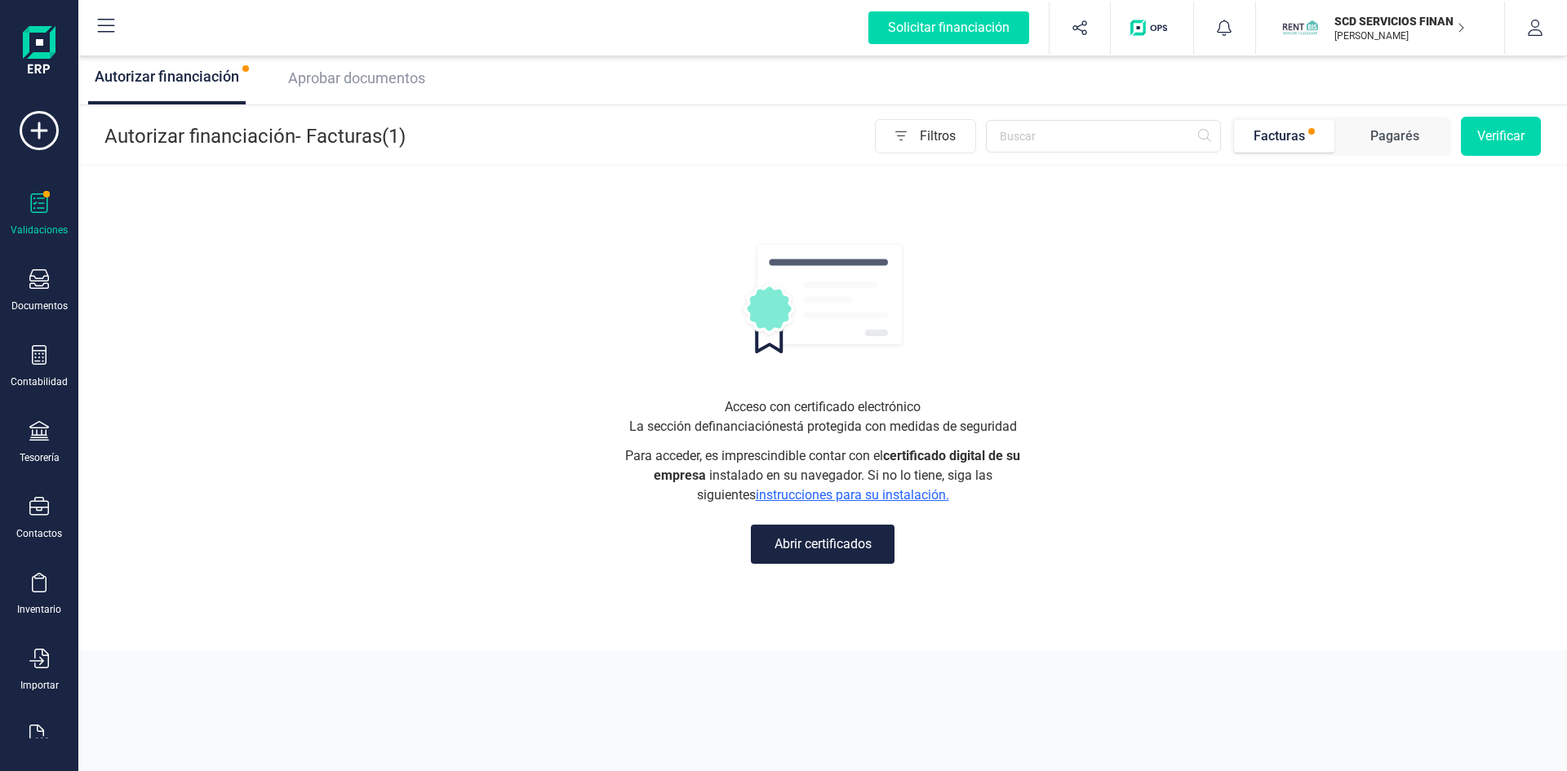
click at [349, 70] on span "Aprobar documentos" at bounding box center [356, 77] width 137 height 17
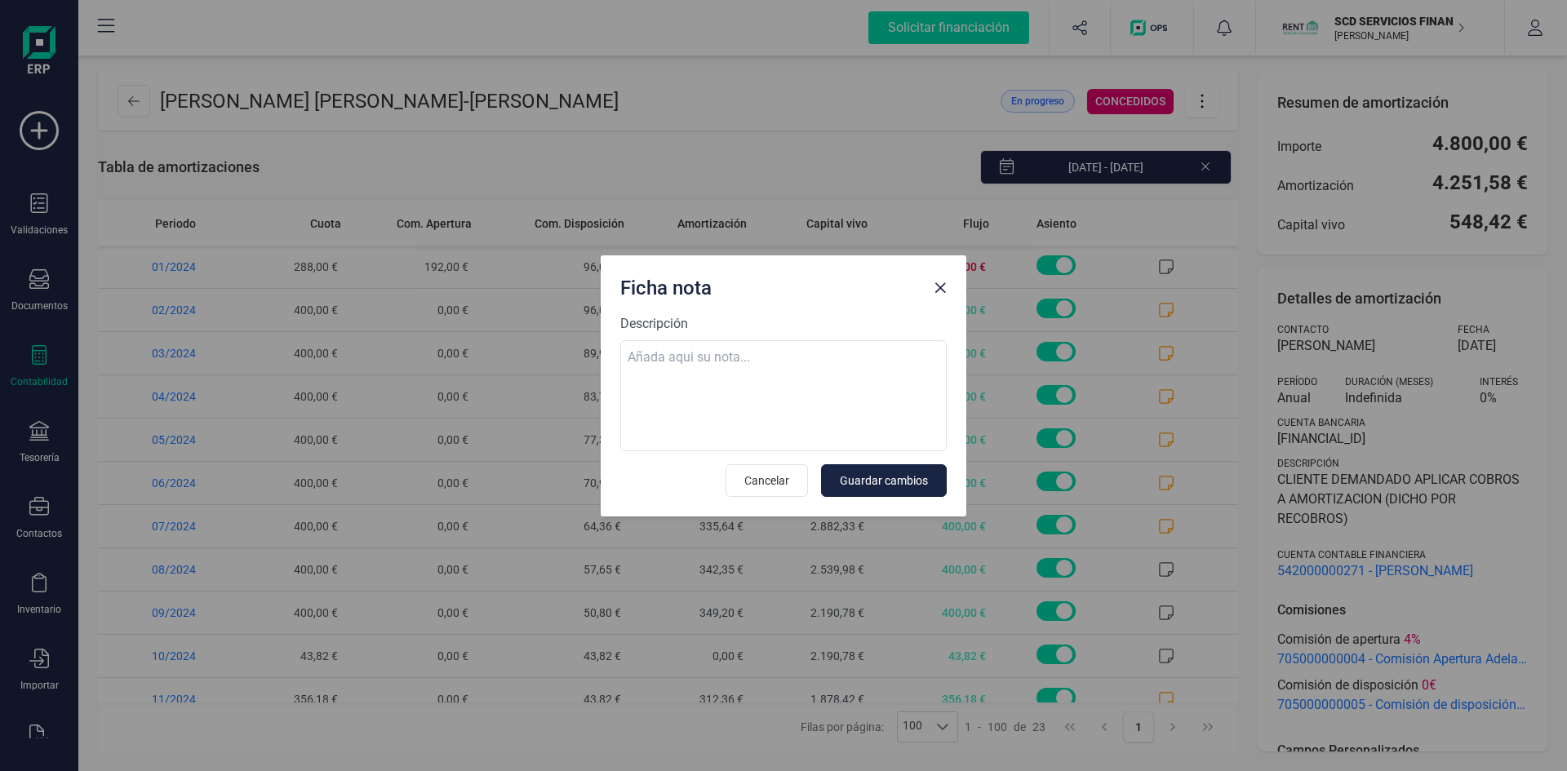
scroll to position [538, 0]
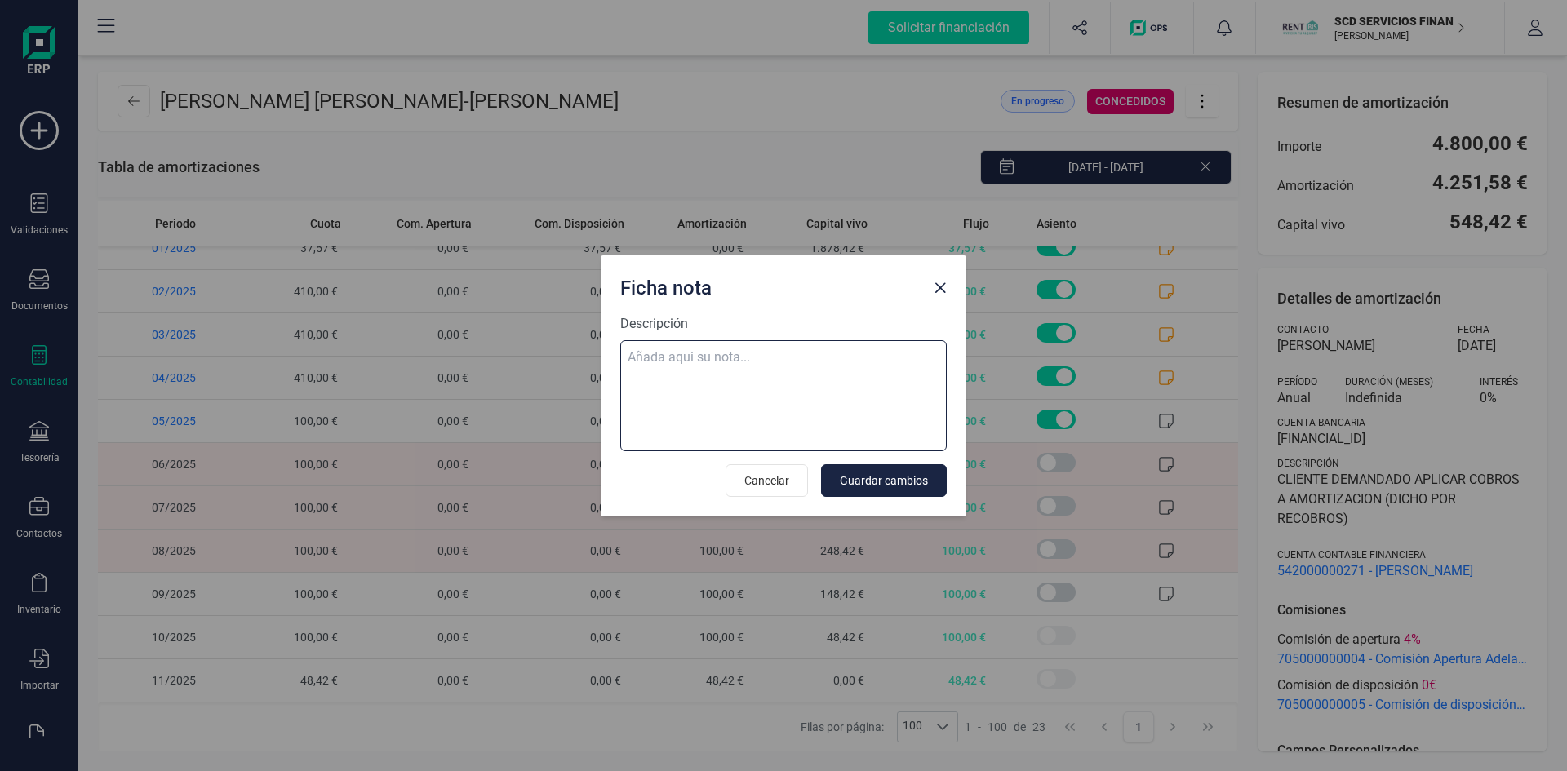
click at [694, 363] on textarea "Descripción" at bounding box center [783, 395] width 326 height 111
paste textarea "27-ago-25 8 trf. [PERSON_NAME] 100,00"
type textarea "27-ago-25 8 trf. [PERSON_NAME] 100,00"
click at [898, 474] on span "Guardar cambios" at bounding box center [884, 481] width 88 height 16
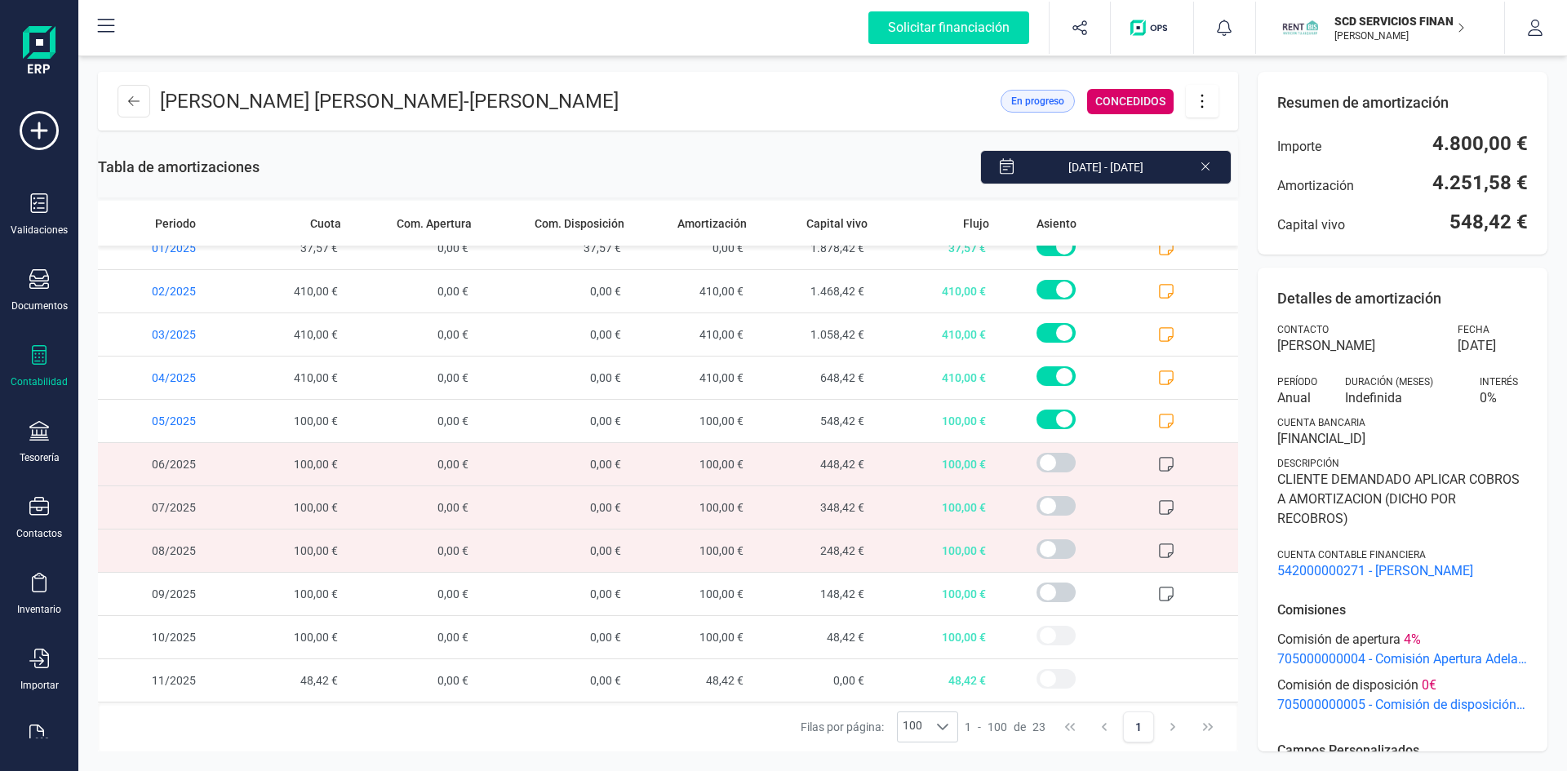
click at [1158, 460] on icon at bounding box center [1166, 464] width 16 height 16
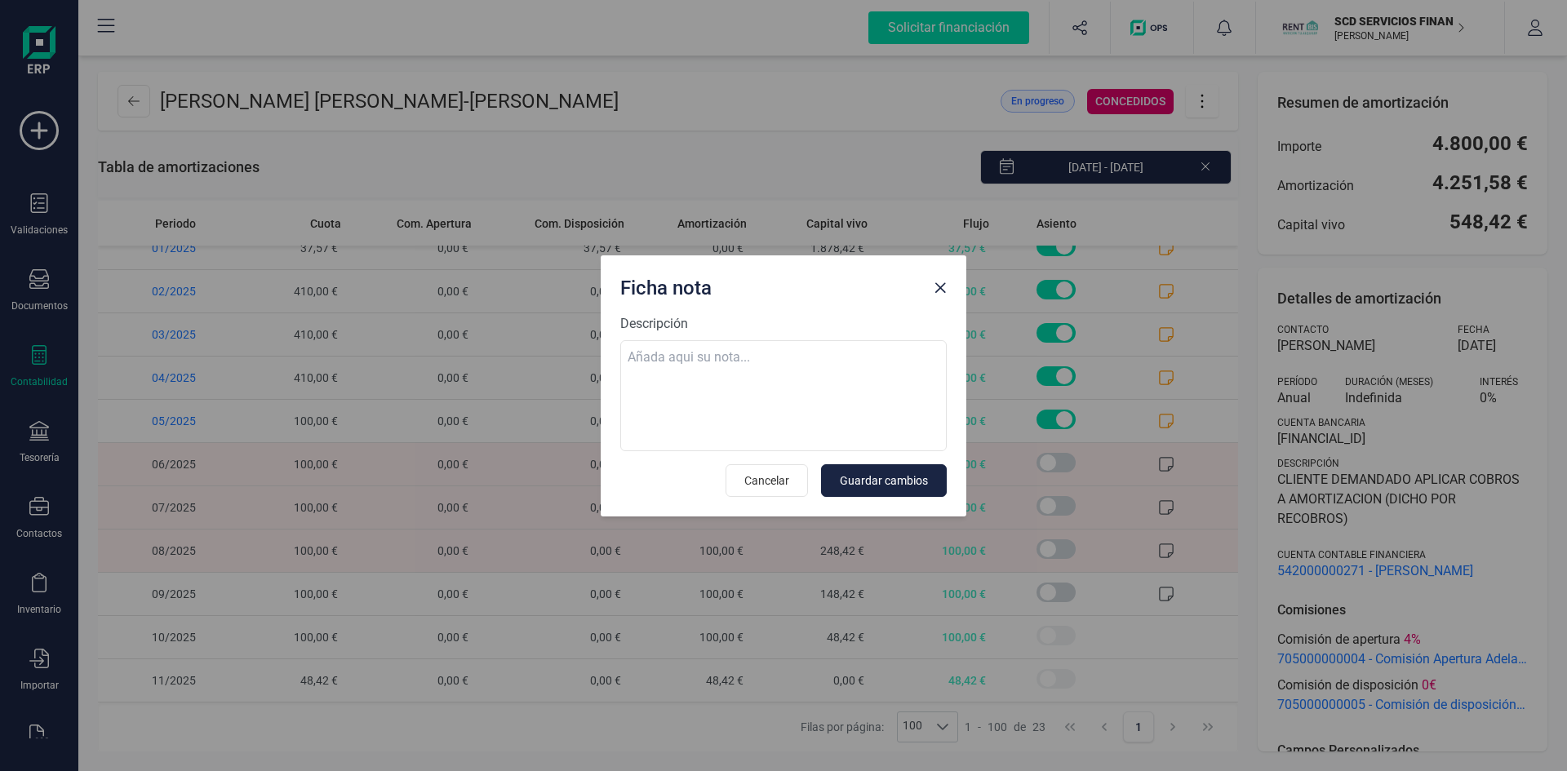
click at [941, 296] on button "Close" at bounding box center [940, 288] width 26 height 26
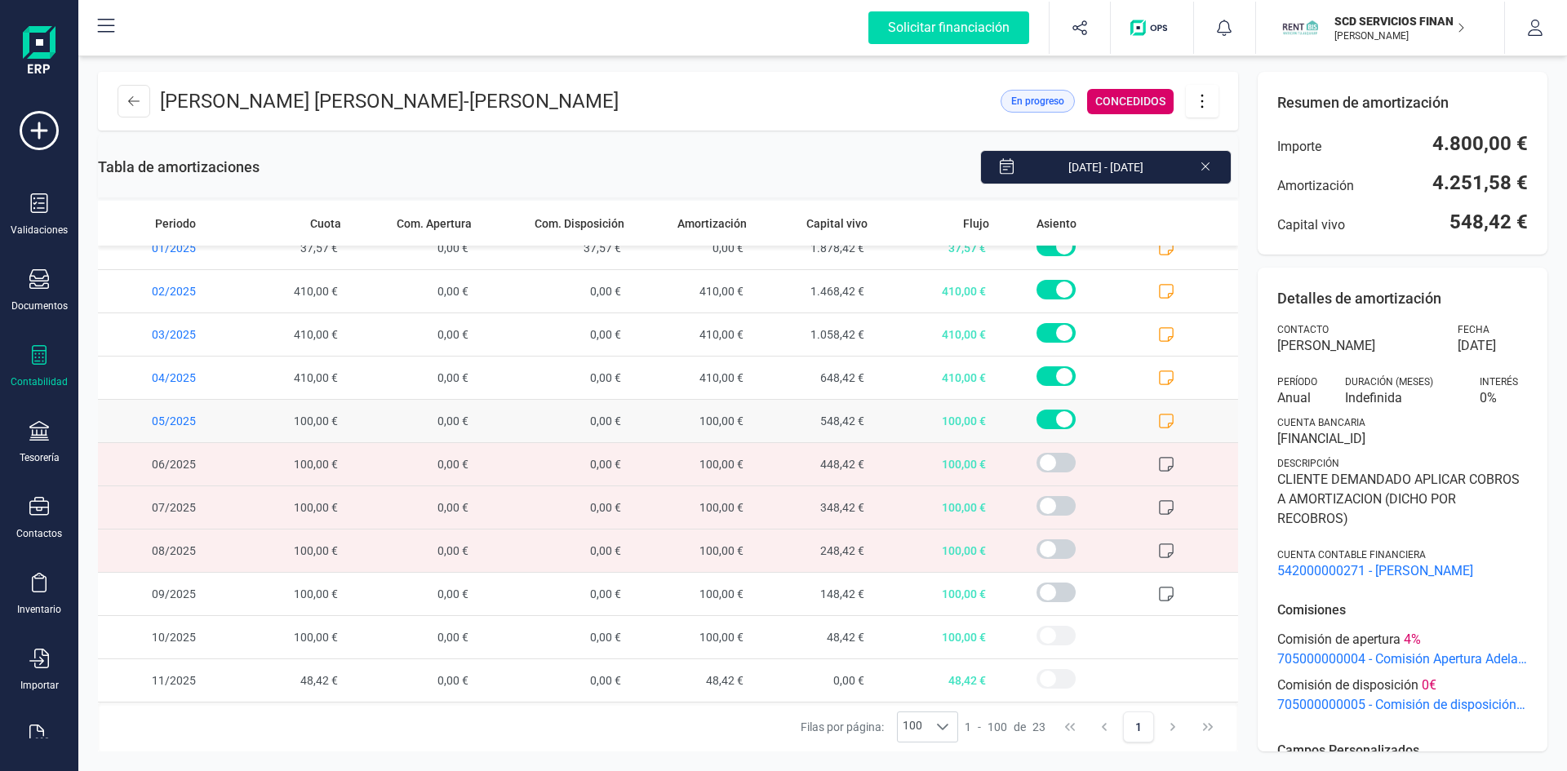
click at [1158, 417] on icon at bounding box center [1166, 421] width 16 height 16
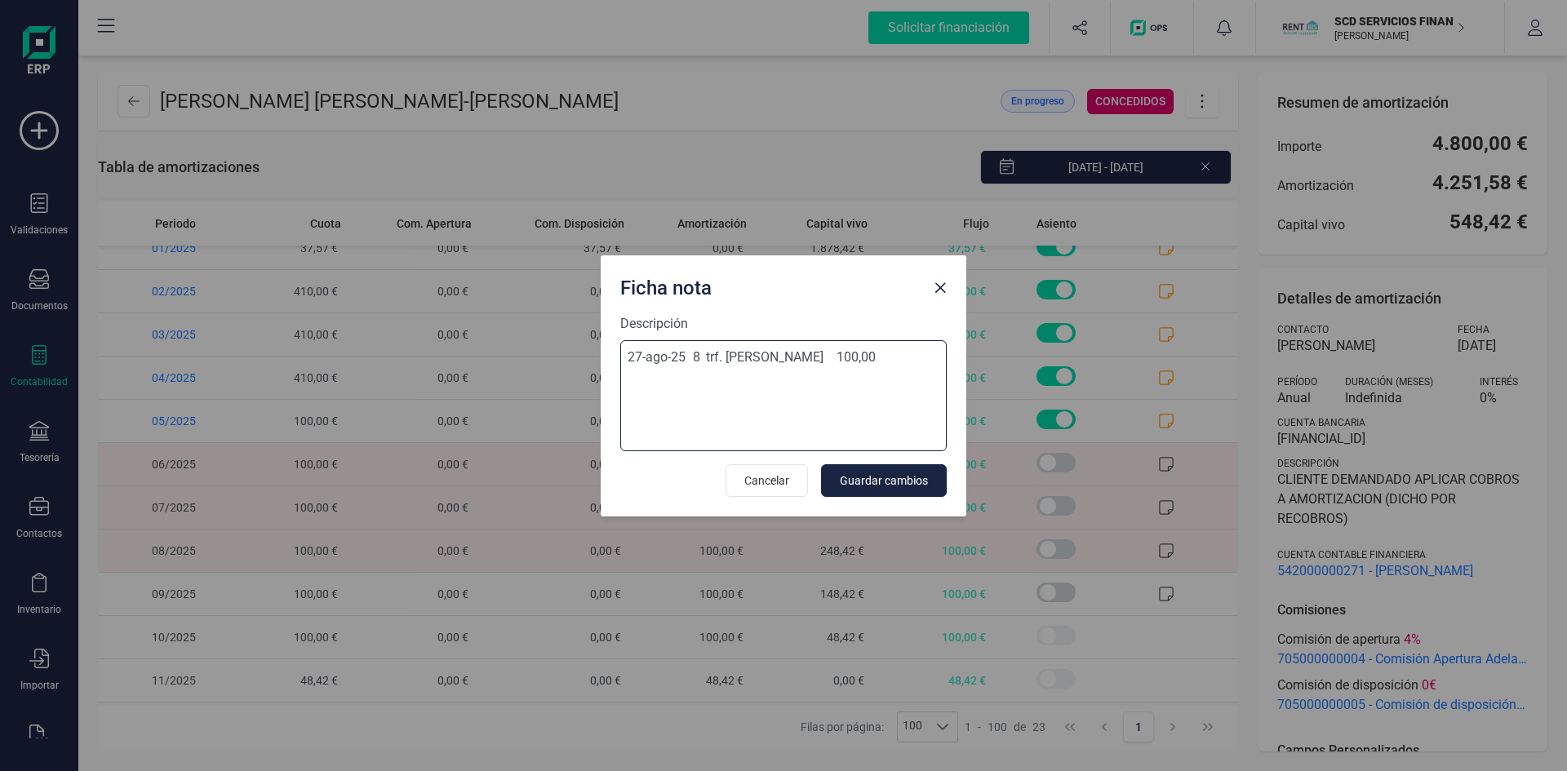
click at [690, 376] on textarea "27-ago-25 8 trf. [PERSON_NAME] 100,00" at bounding box center [783, 395] width 326 height 111
type textarea "27-ago-25 8 trf. [PERSON_NAME] 100,00 aplicado todo el importe ingresado a amor…"
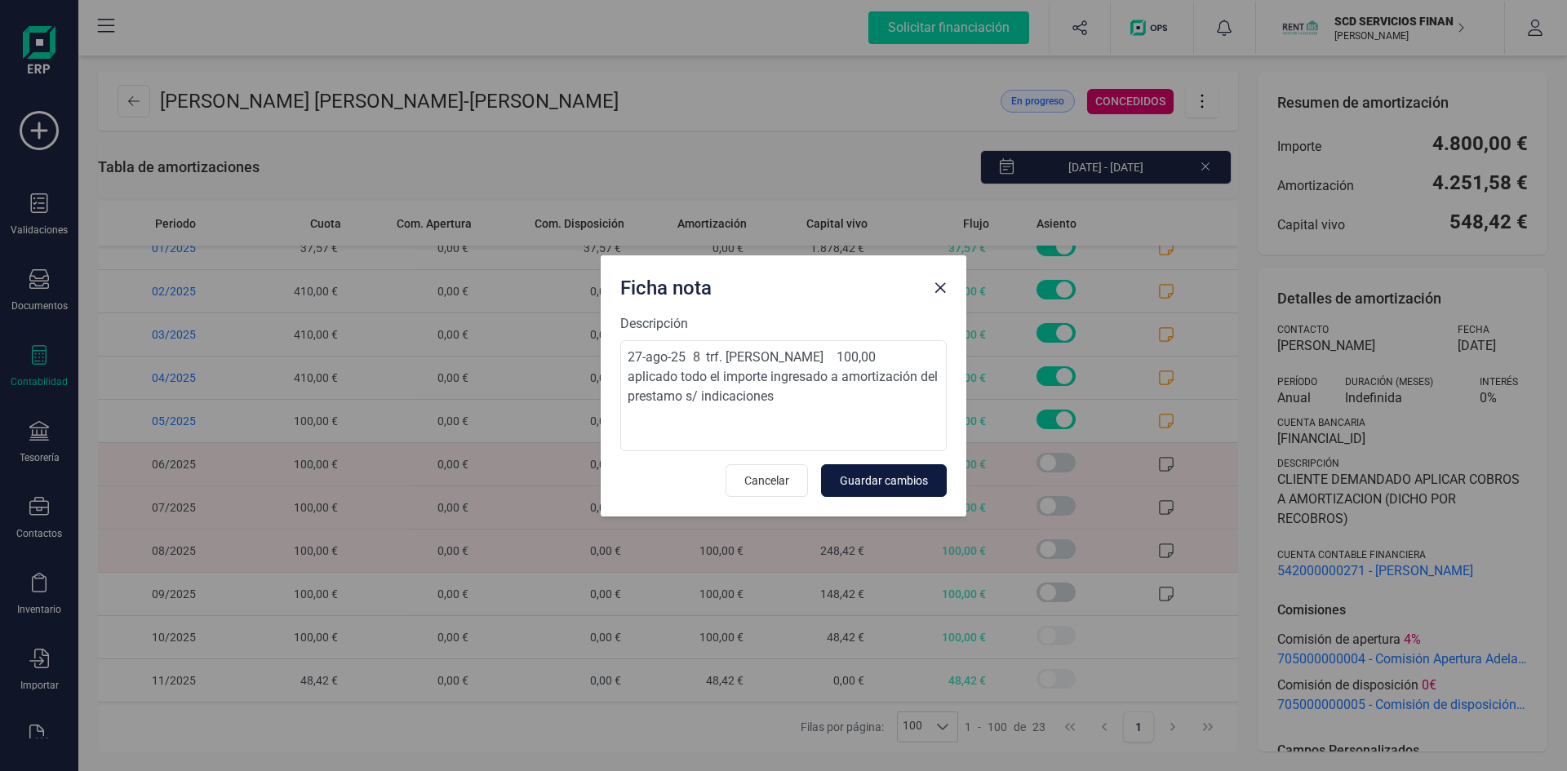
click at [896, 481] on span "Guardar cambios" at bounding box center [884, 481] width 88 height 16
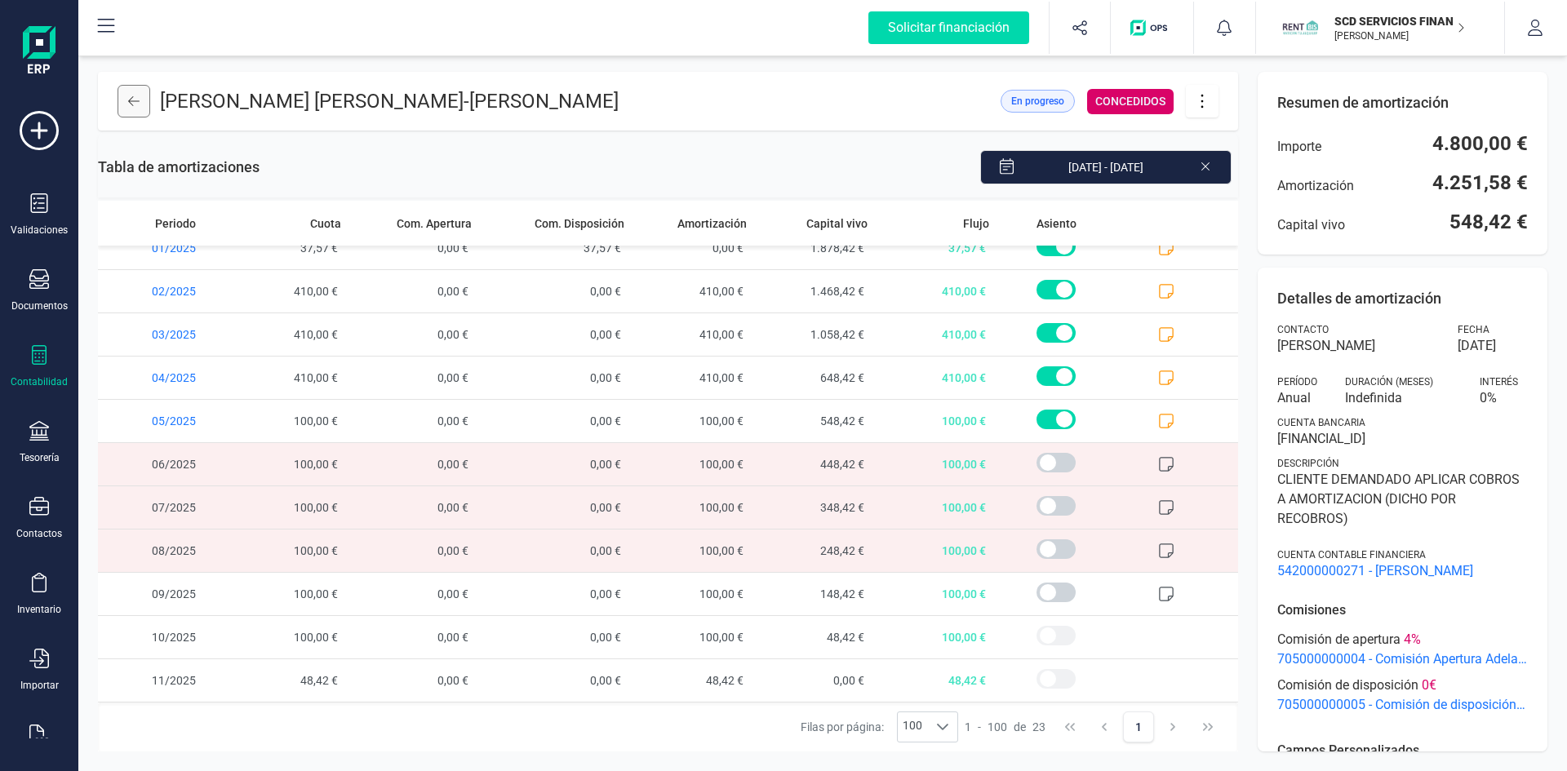
click at [135, 99] on icon at bounding box center [133, 101] width 11 height 13
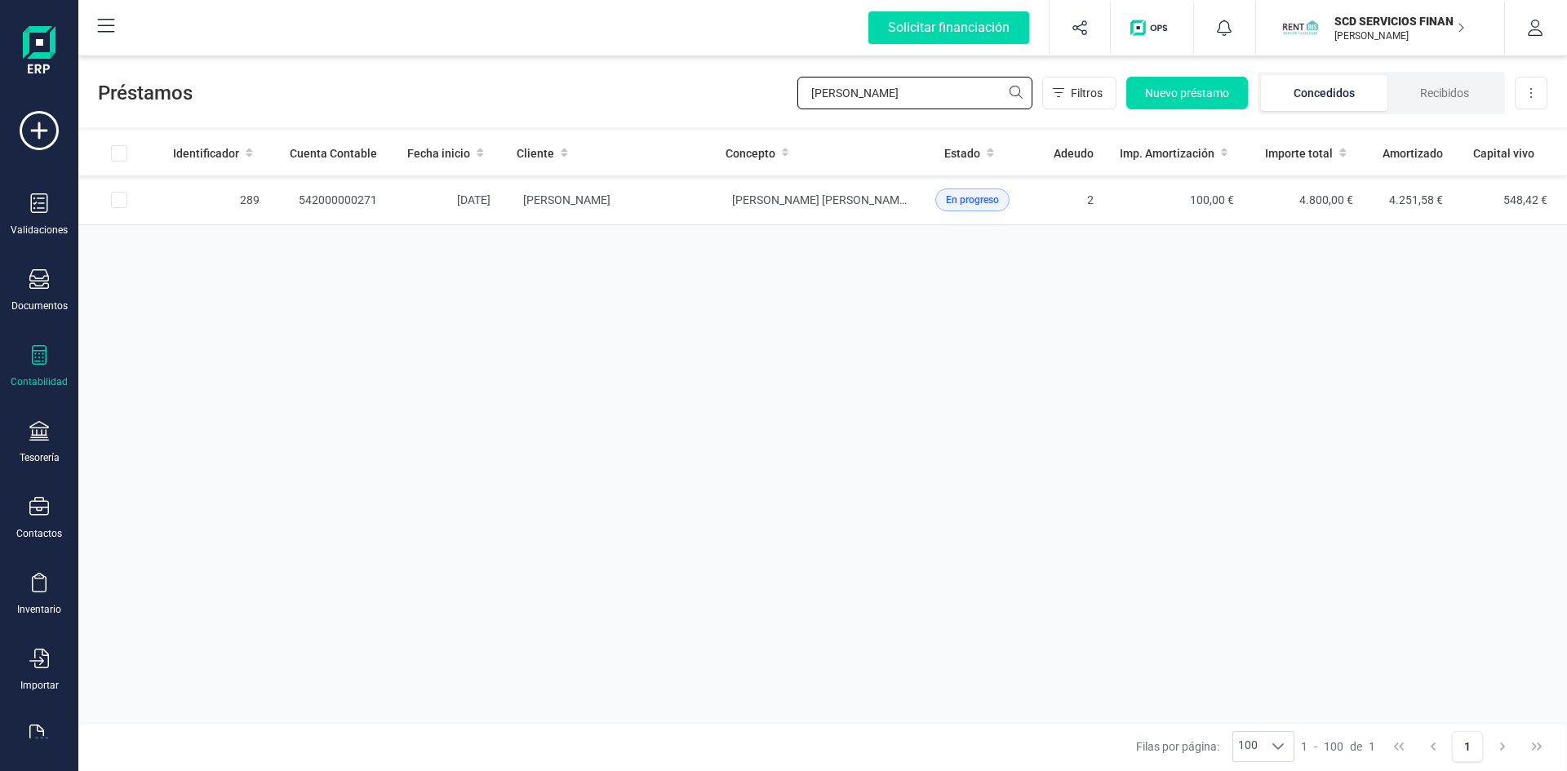
drag, startPoint x: 891, startPoint y: 86, endPoint x: 708, endPoint y: 105, distance: 184.7
click at [708, 105] on div "Préstamos [PERSON_NAME] Filtros Nuevo préstamo Concedidos Recibidos Descargar E…" at bounding box center [822, 89] width 1489 height 75
drag, startPoint x: 867, startPoint y: 84, endPoint x: 720, endPoint y: 91, distance: 147.0
click at [720, 91] on div "Préstamos nares Filtros Nuevo préstamo Concedidos Recibidos Descargar Excel" at bounding box center [822, 89] width 1489 height 75
type input "v"
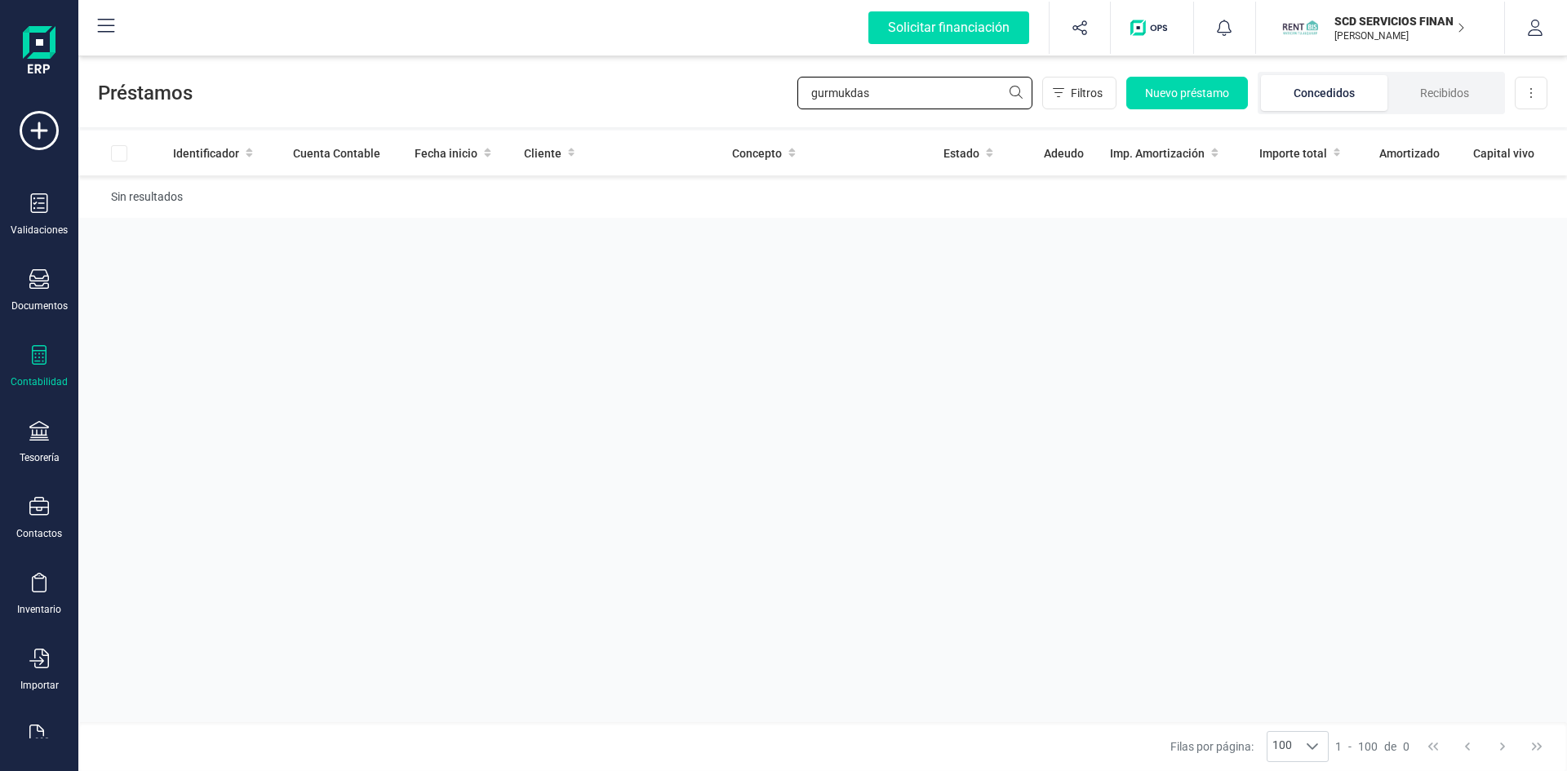
drag, startPoint x: 899, startPoint y: 91, endPoint x: 495, endPoint y: 87, distance: 404.8
click at [535, 89] on div "Préstamos gurmukdas Filtros Nuevo préstamo Concedidos Recibidos Descargar Excel" at bounding box center [822, 89] width 1489 height 75
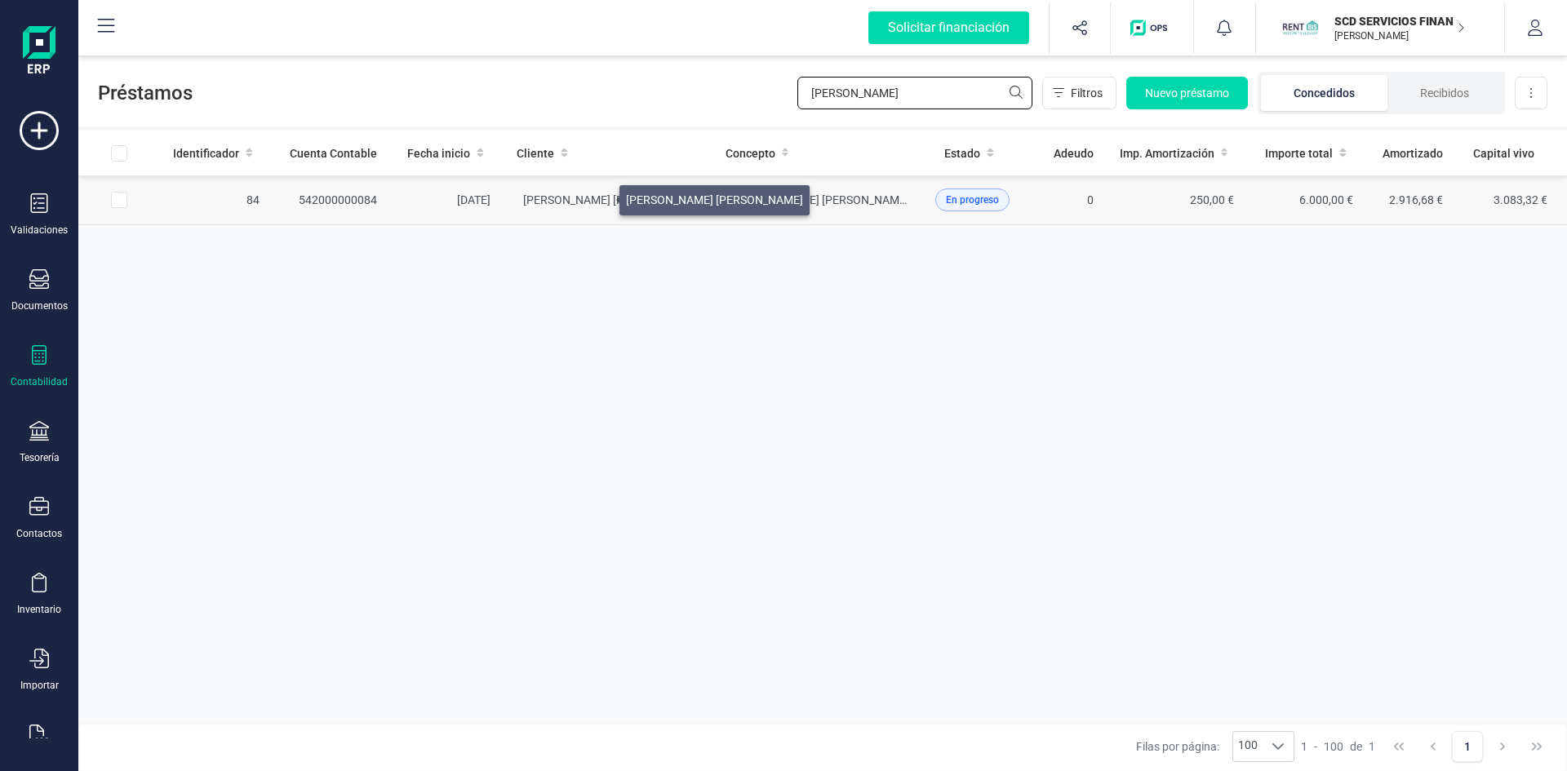
type input "[PERSON_NAME]"
click at [600, 196] on span "[PERSON_NAME] [PERSON_NAME]" at bounding box center [611, 199] width 177 height 13
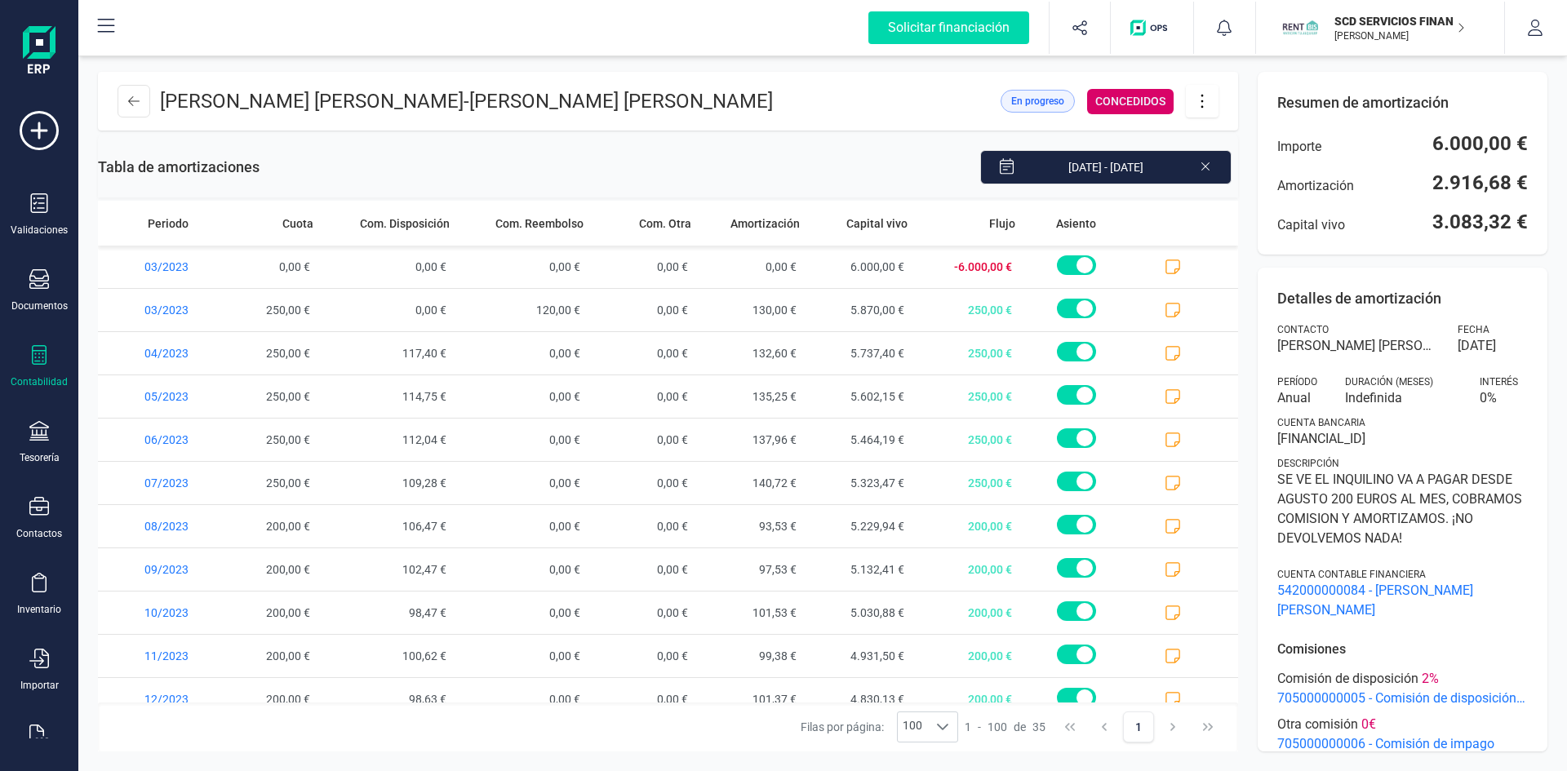
click at [1197, 103] on icon at bounding box center [1202, 101] width 31 height 18
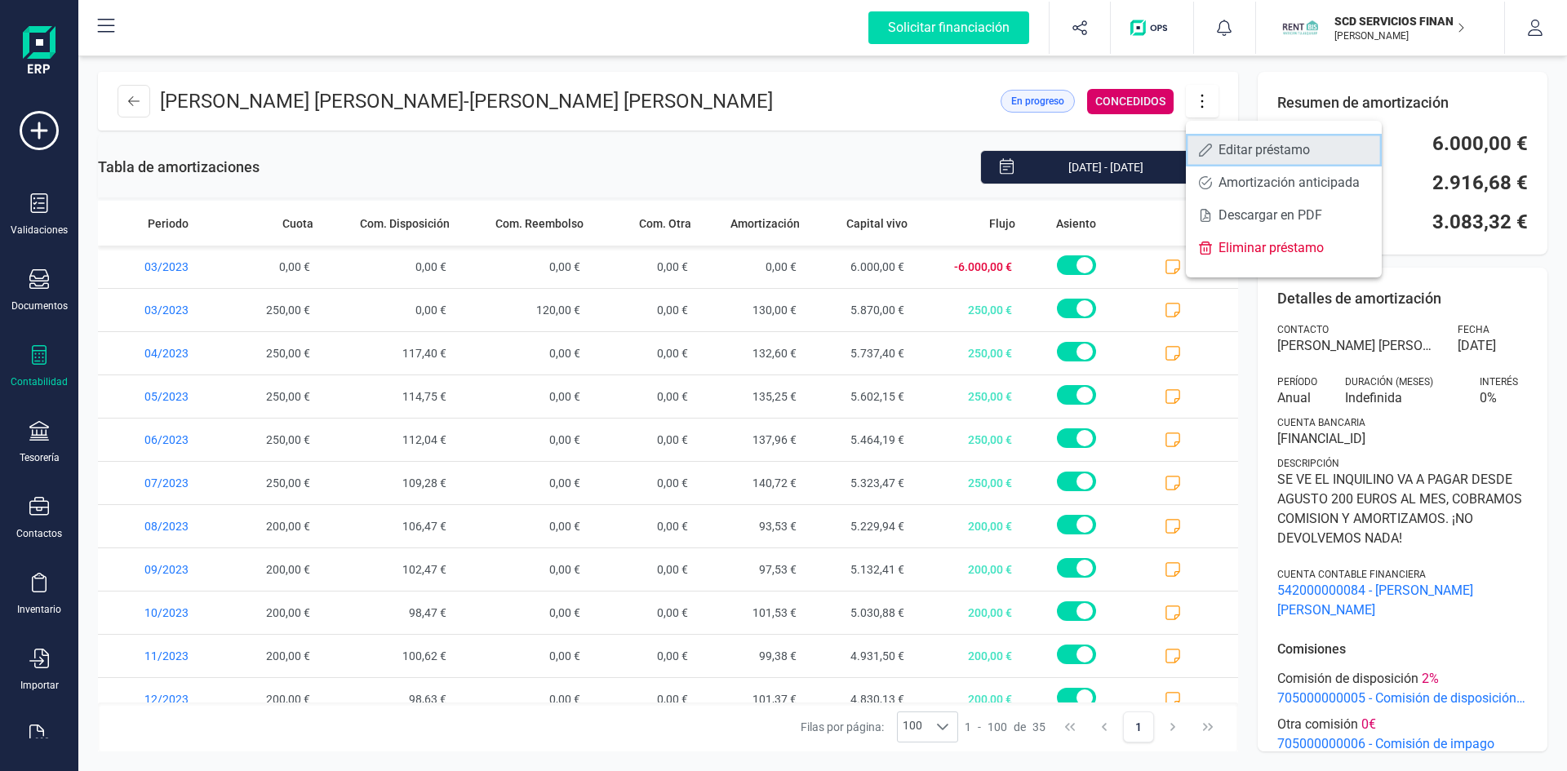
click at [1236, 151] on span "Editar préstamo" at bounding box center [1293, 150] width 150 height 13
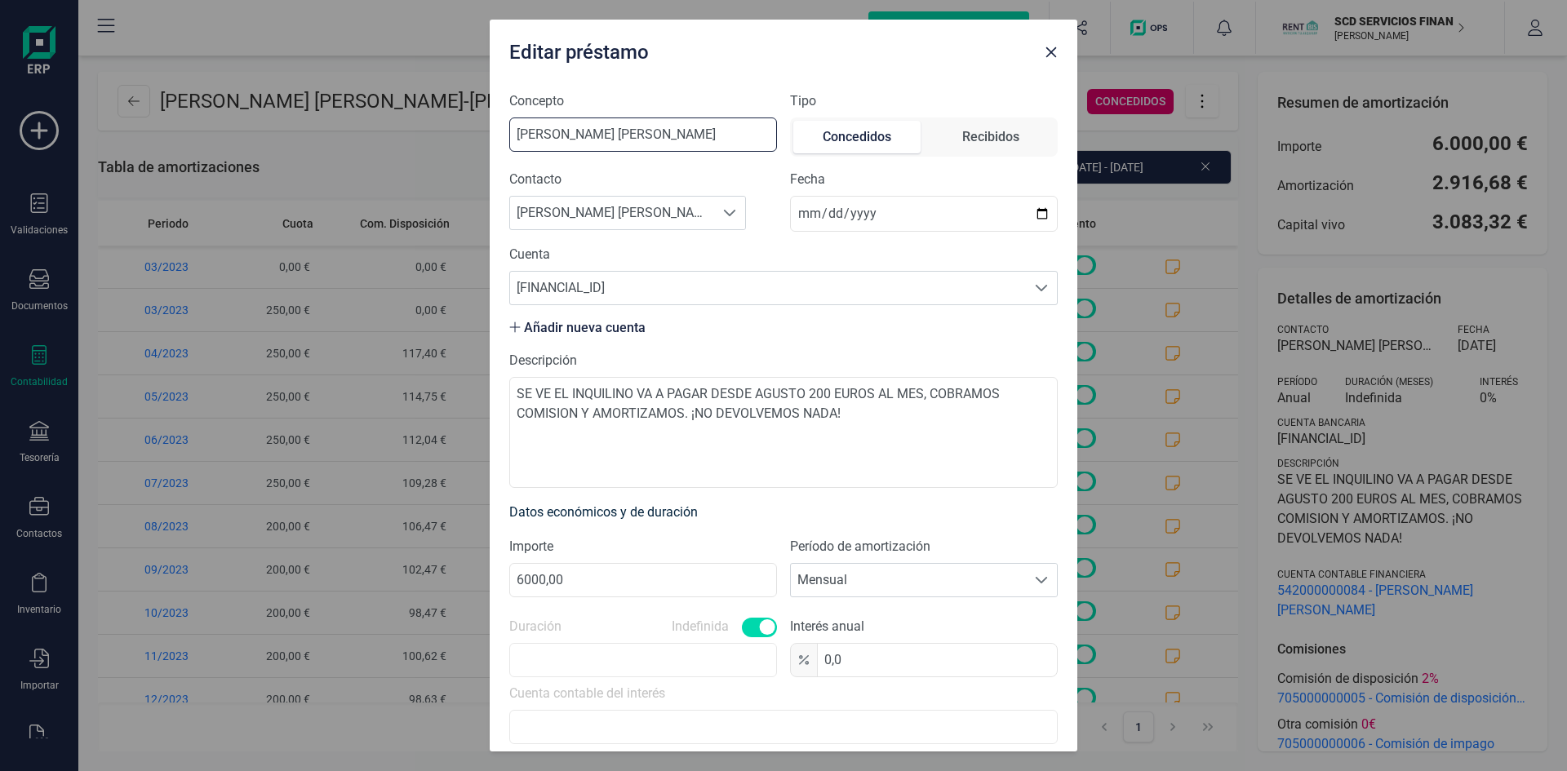
click at [705, 131] on input "[PERSON_NAME] [PERSON_NAME]" at bounding box center [643, 135] width 268 height 34
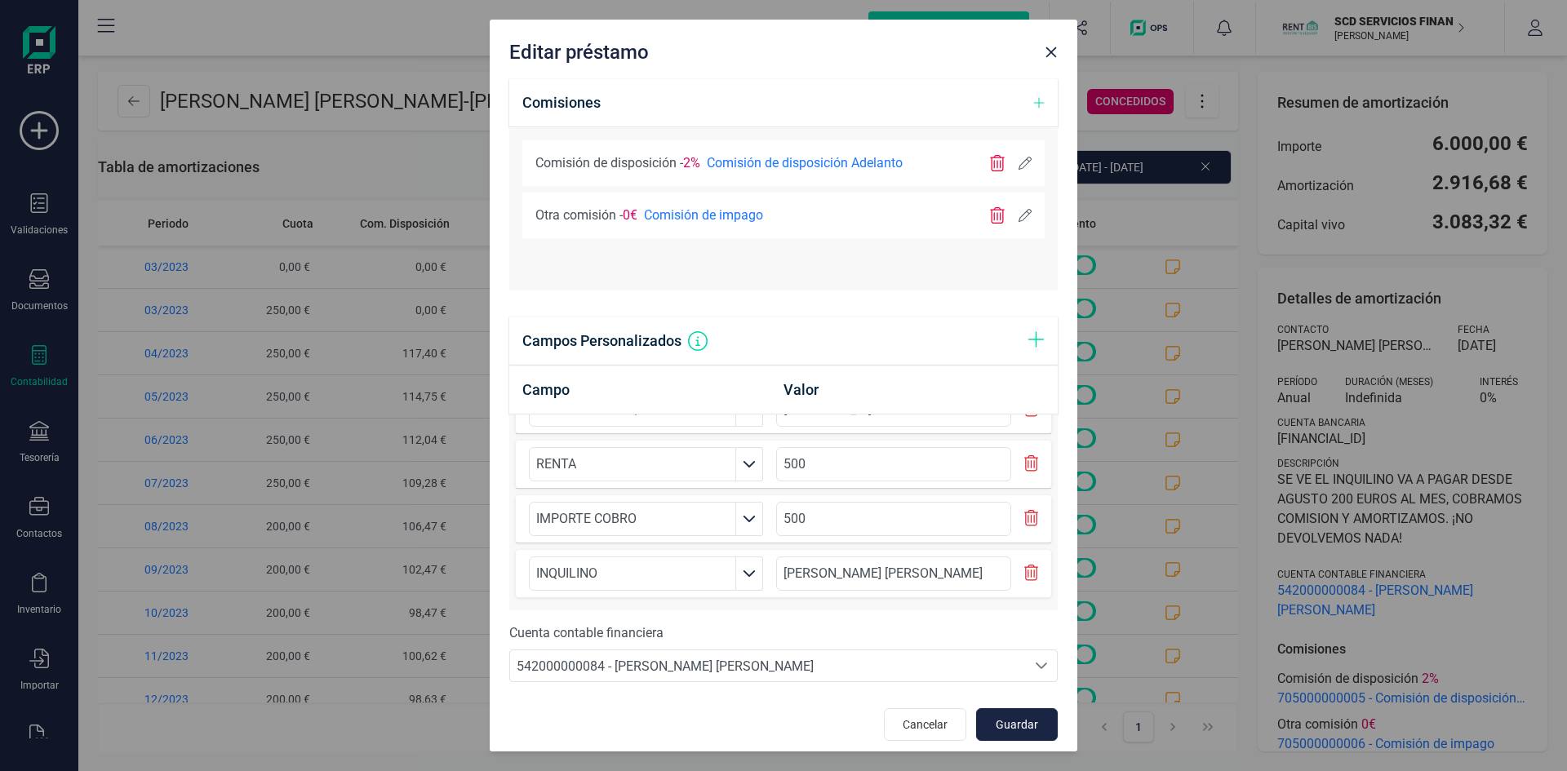
scroll to position [788, 0]
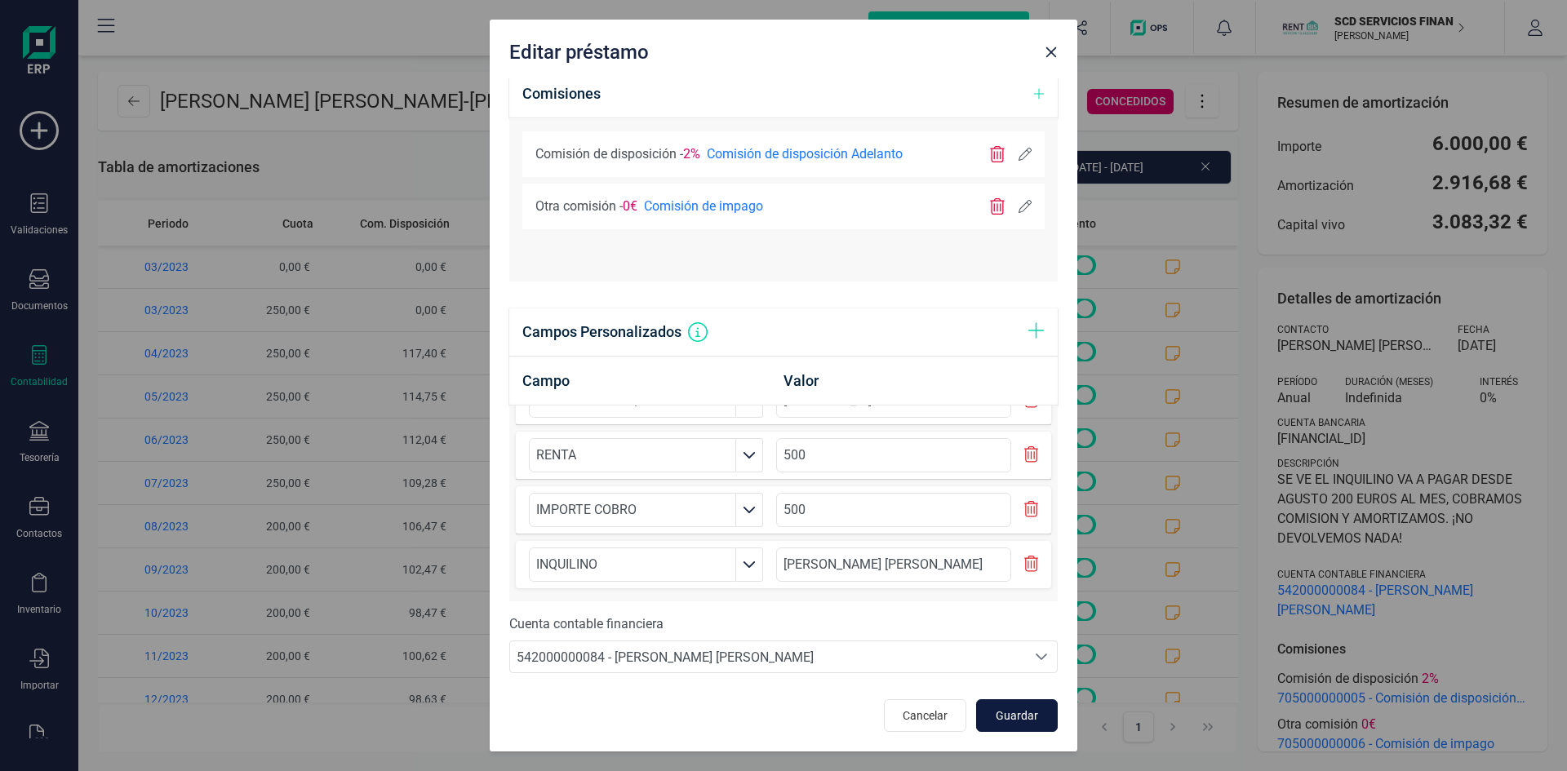
type input "[PERSON_NAME] [PERSON_NAME]- [PERSON_NAME] [PERSON_NAME]"
click at [995, 711] on span "Guardar" at bounding box center [1017, 716] width 44 height 16
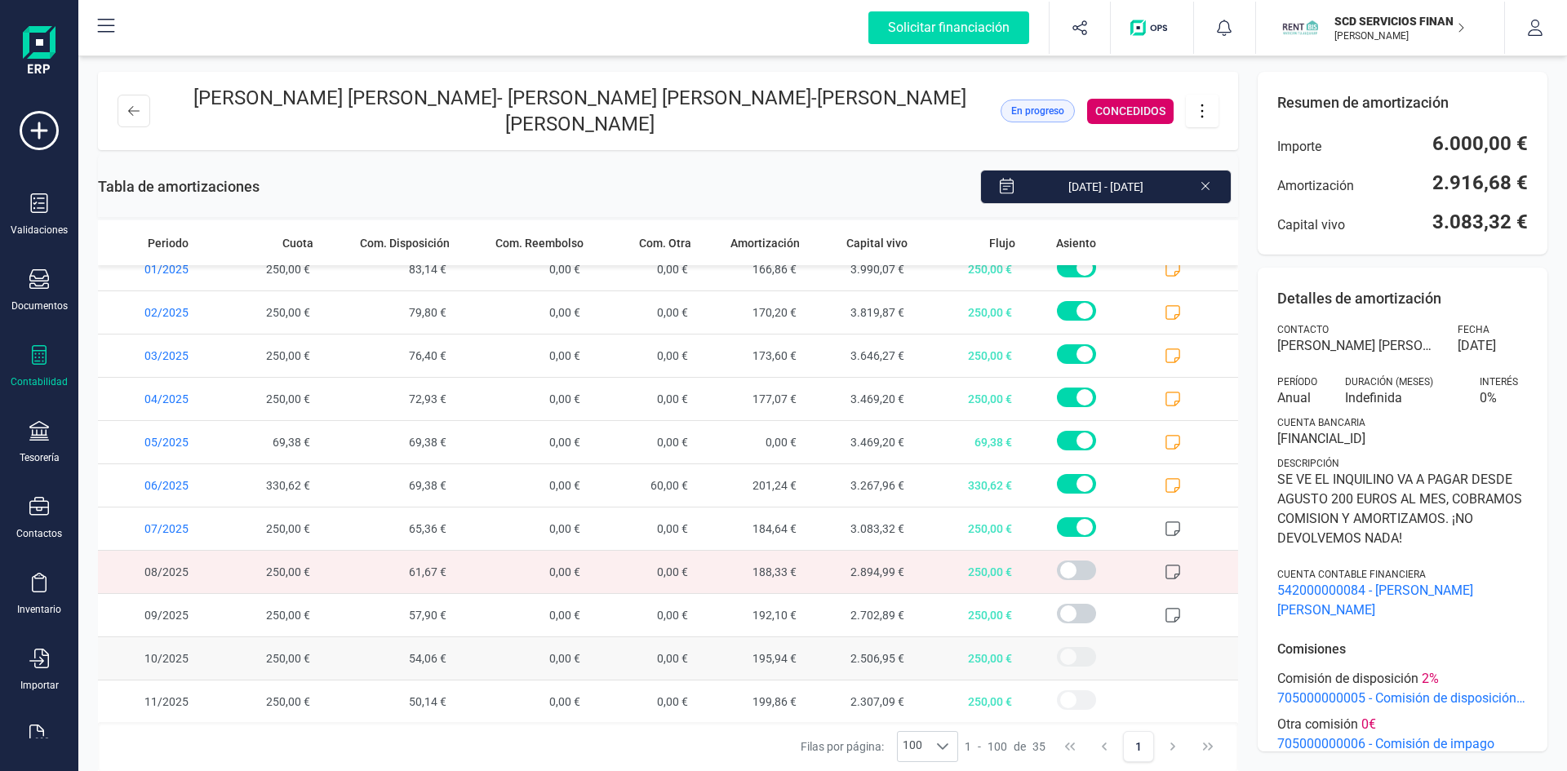
scroll to position [975, 0]
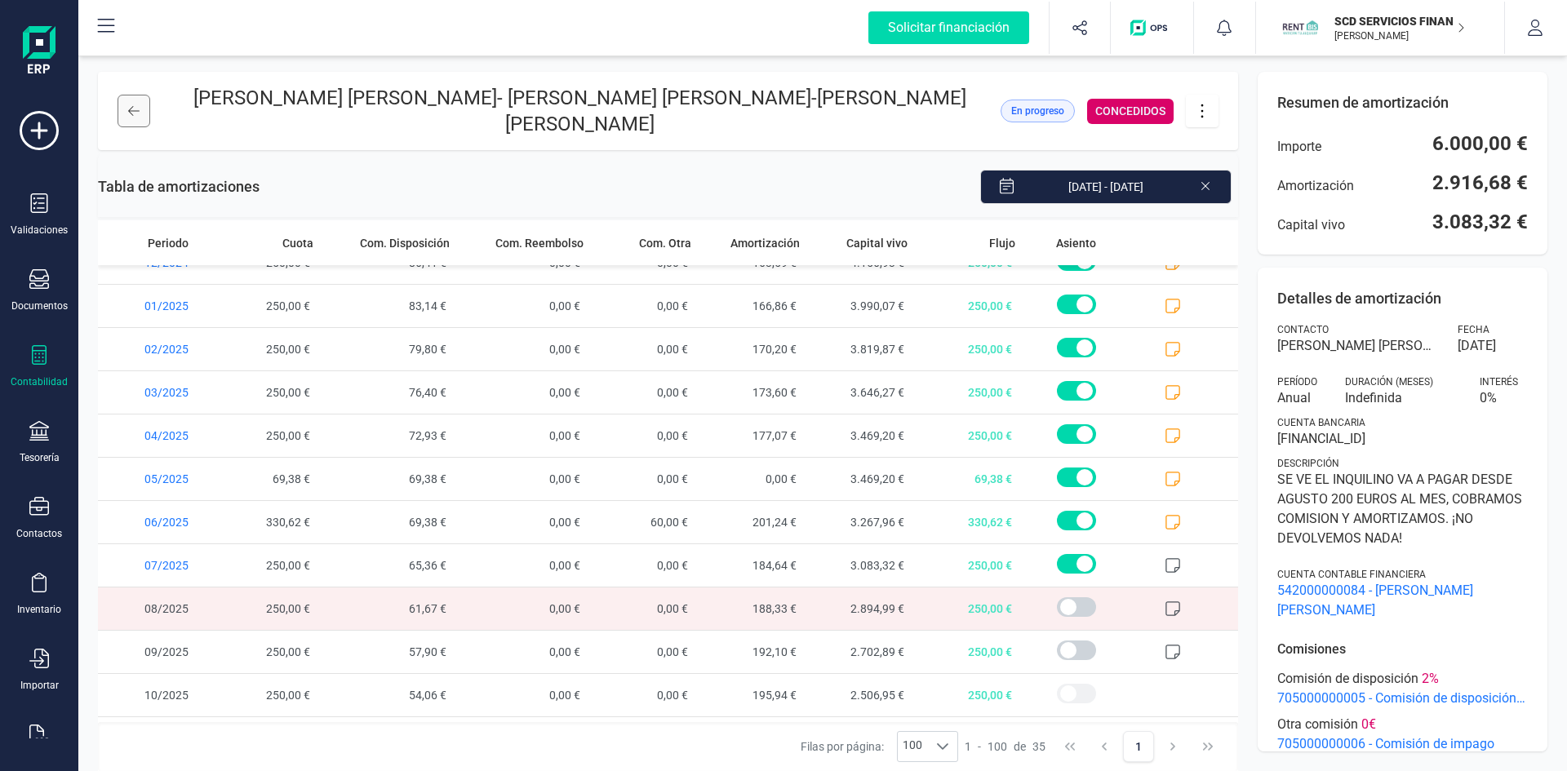
click at [127, 115] on button at bounding box center [134, 111] width 33 height 33
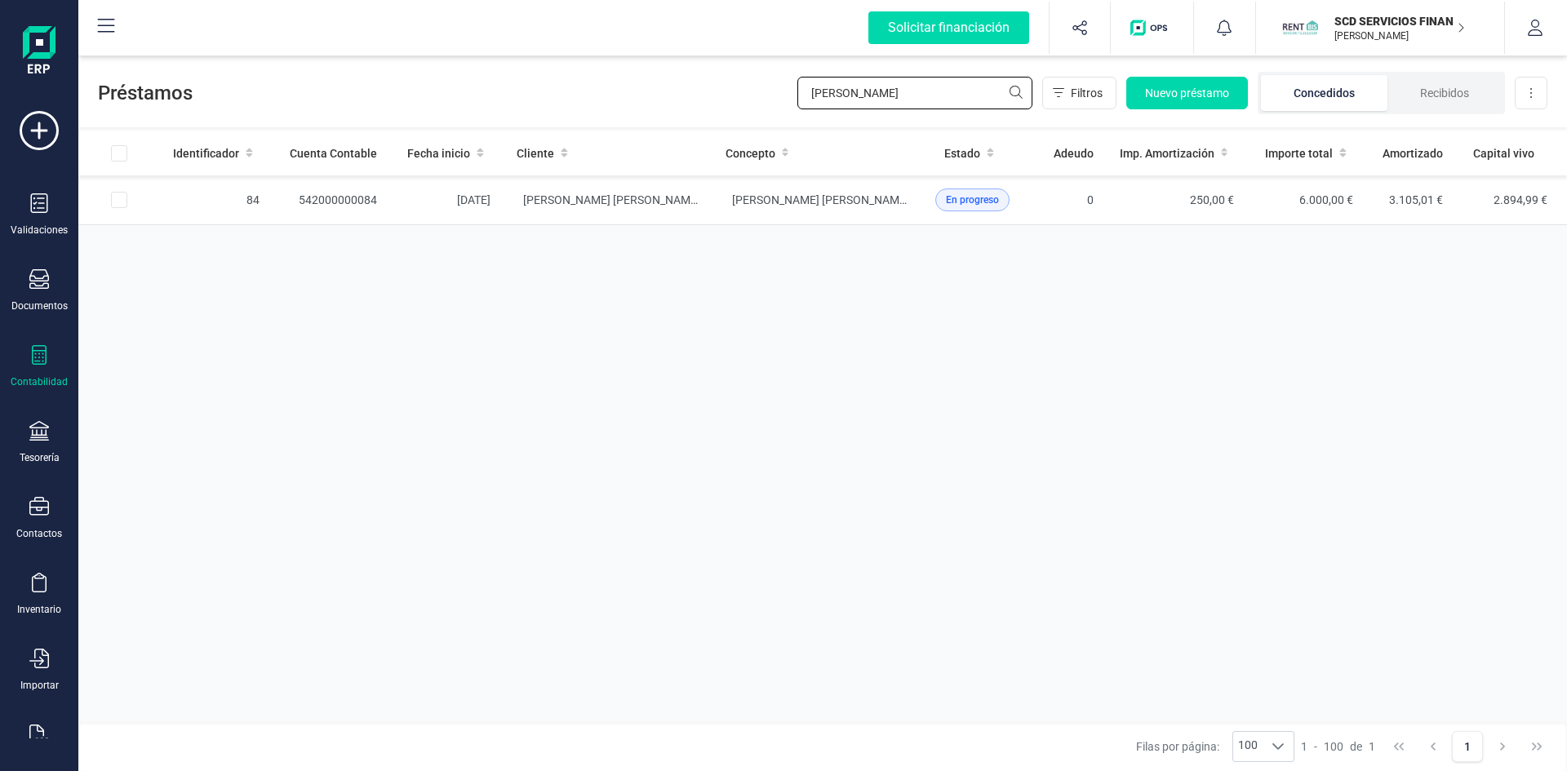
click at [672, 108] on div "Préstamos [PERSON_NAME] Filtros Nuevo préstamo Concedidos Recibidos Descargar E…" at bounding box center [822, 89] width 1489 height 75
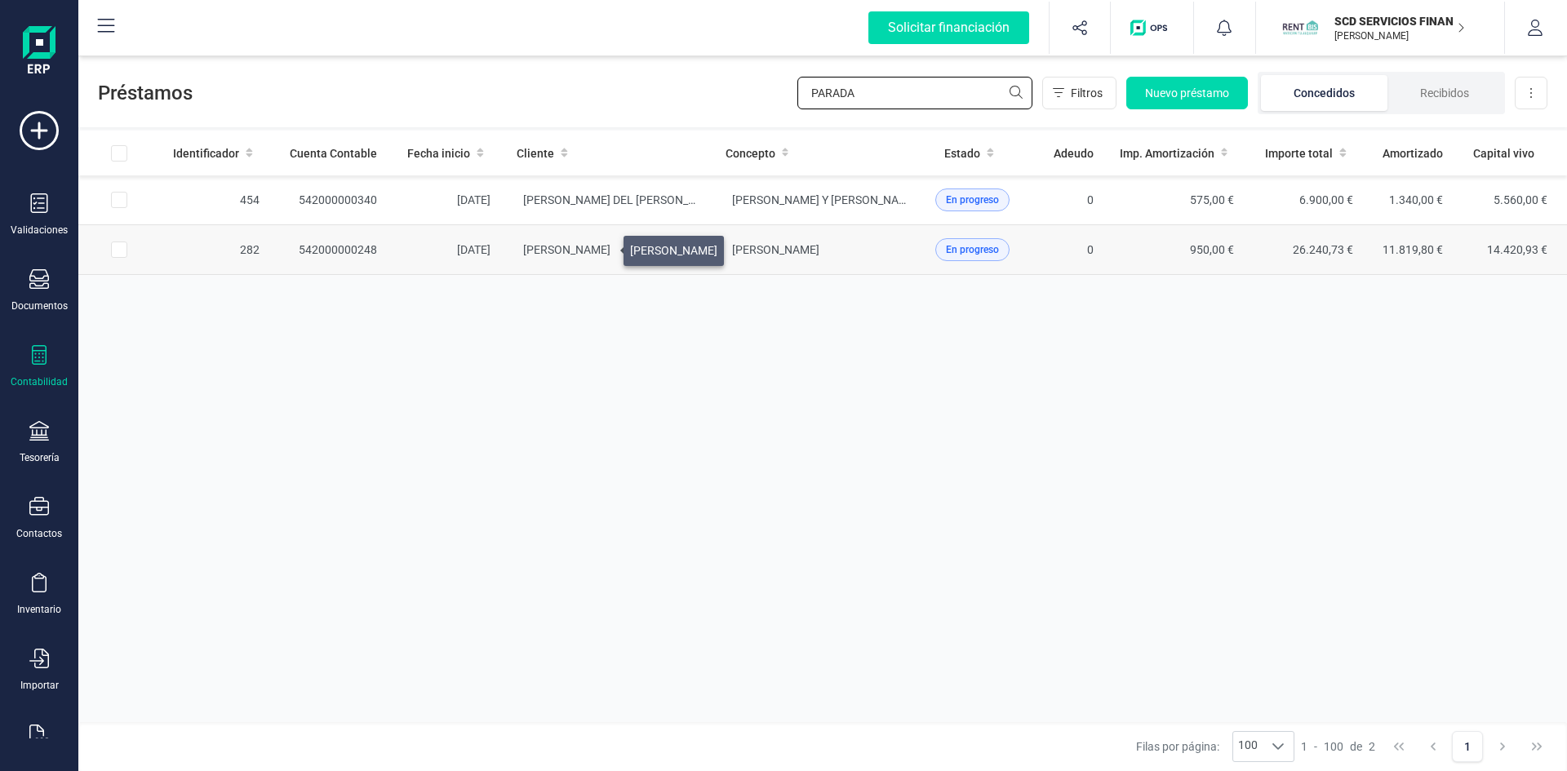
type input "PARADA"
click at [604, 246] on span "[PERSON_NAME]" at bounding box center [566, 249] width 87 height 13
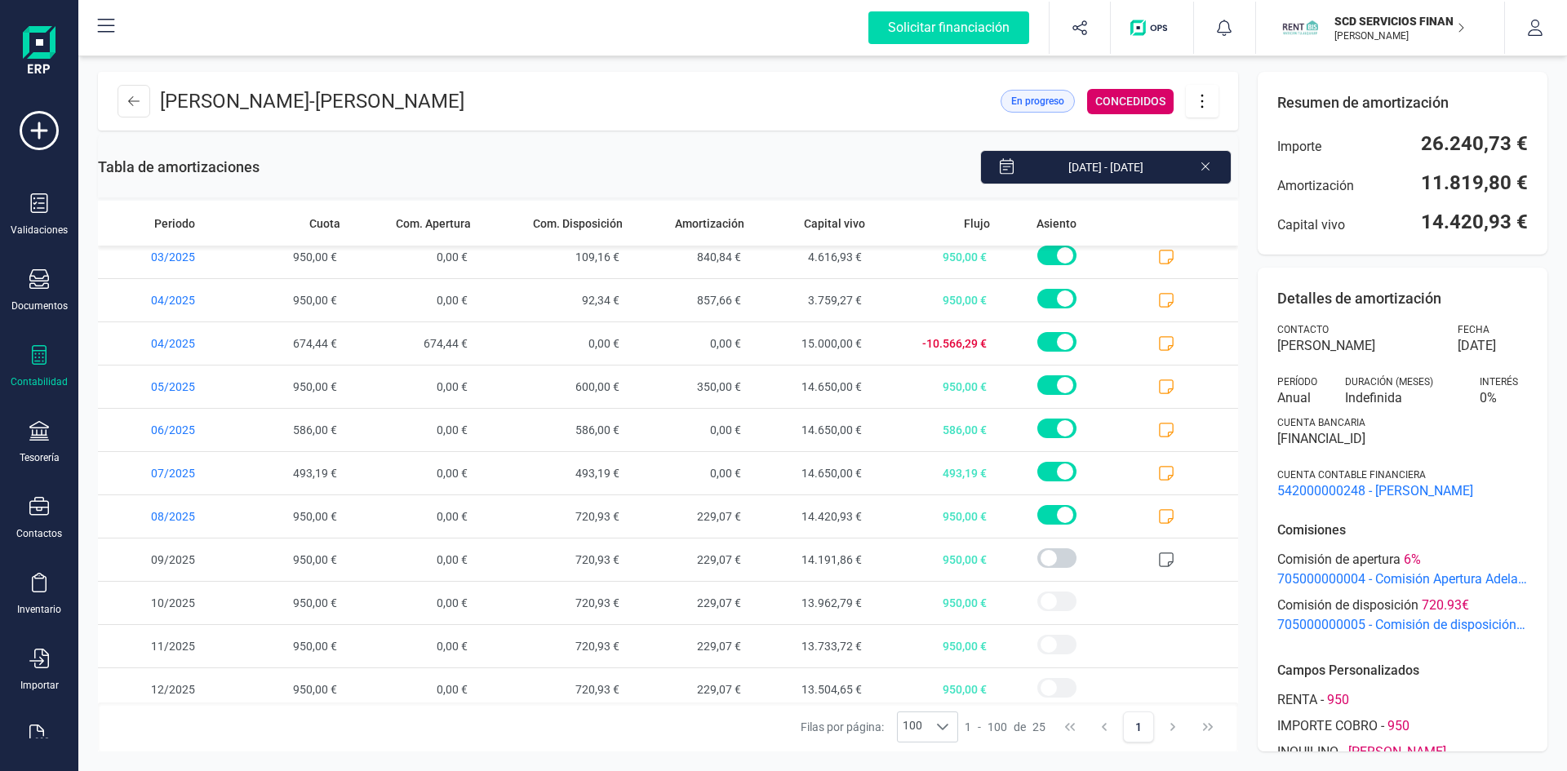
scroll to position [624, 0]
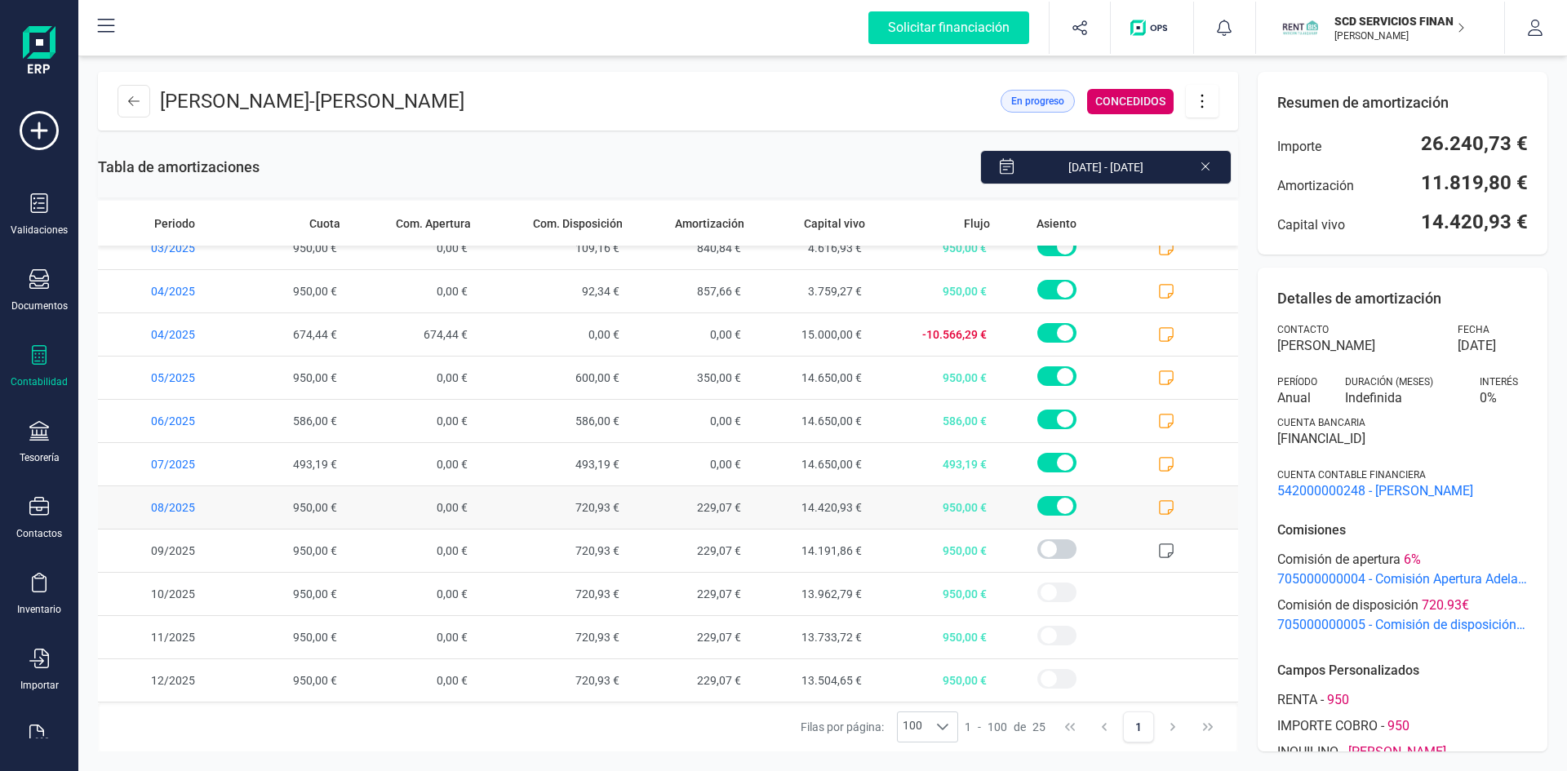
click at [1158, 507] on icon at bounding box center [1166, 507] width 16 height 16
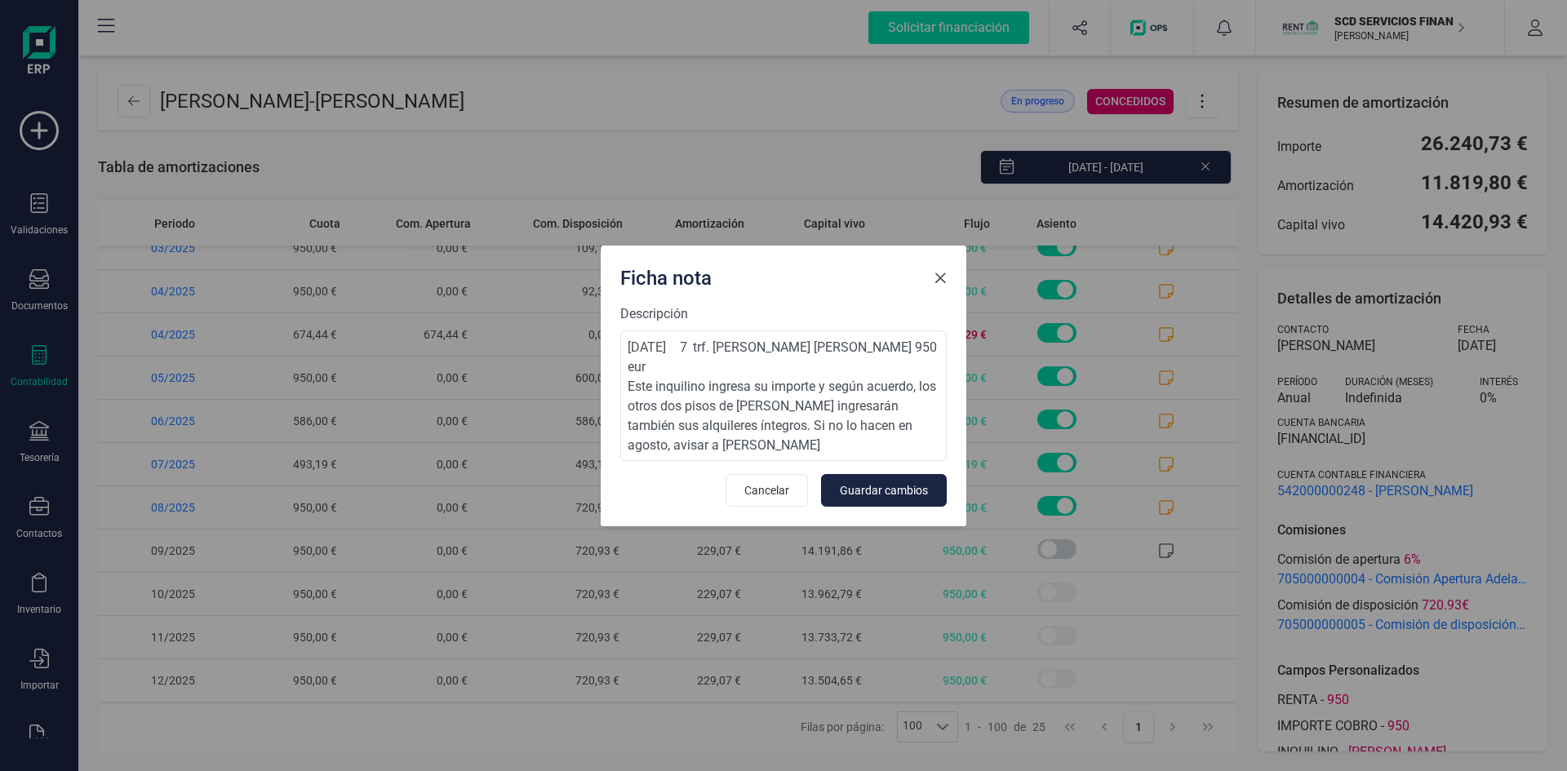
click at [936, 272] on span "Close" at bounding box center [940, 278] width 13 height 13
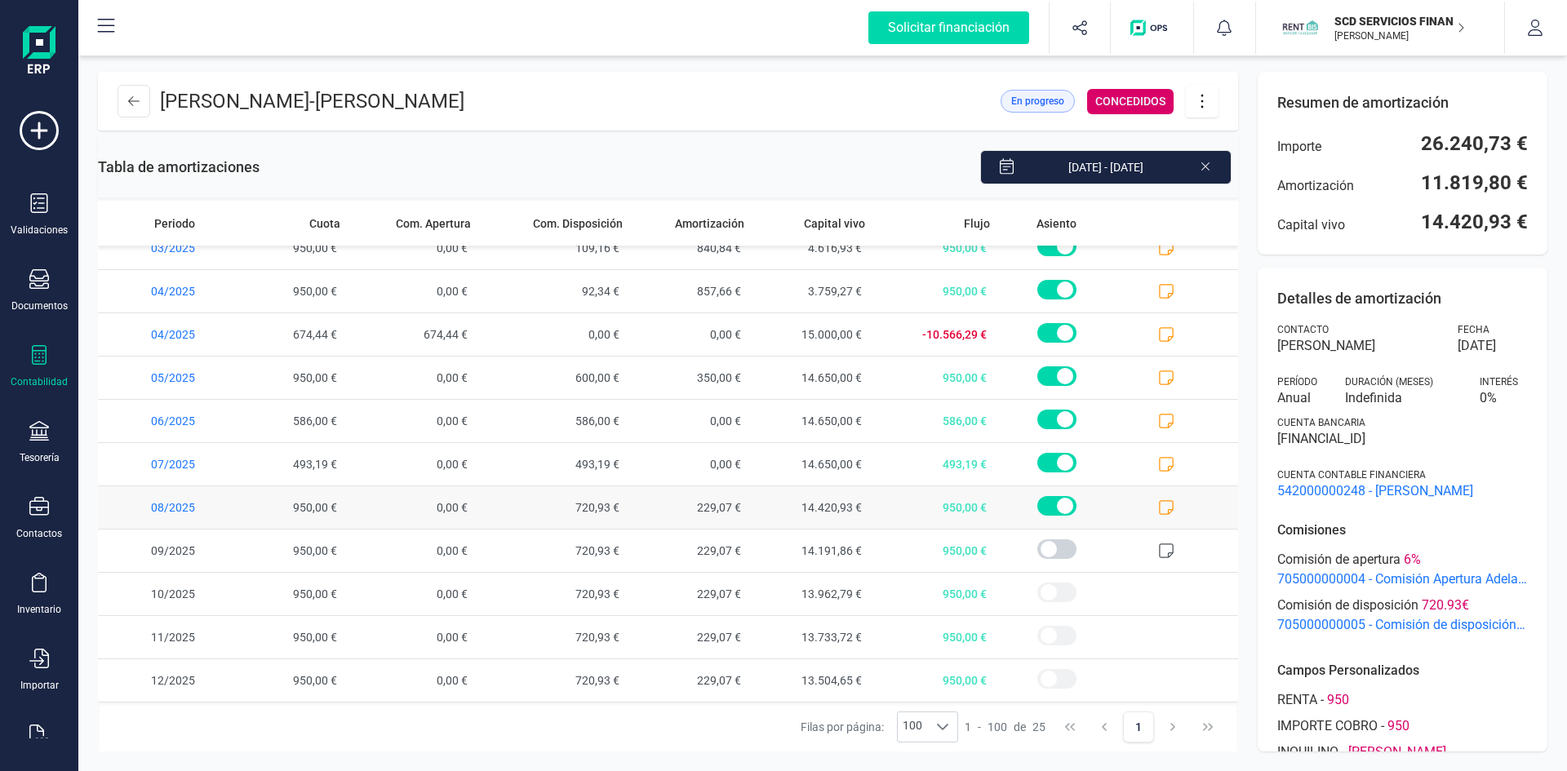
click at [1158, 508] on icon at bounding box center [1166, 507] width 16 height 16
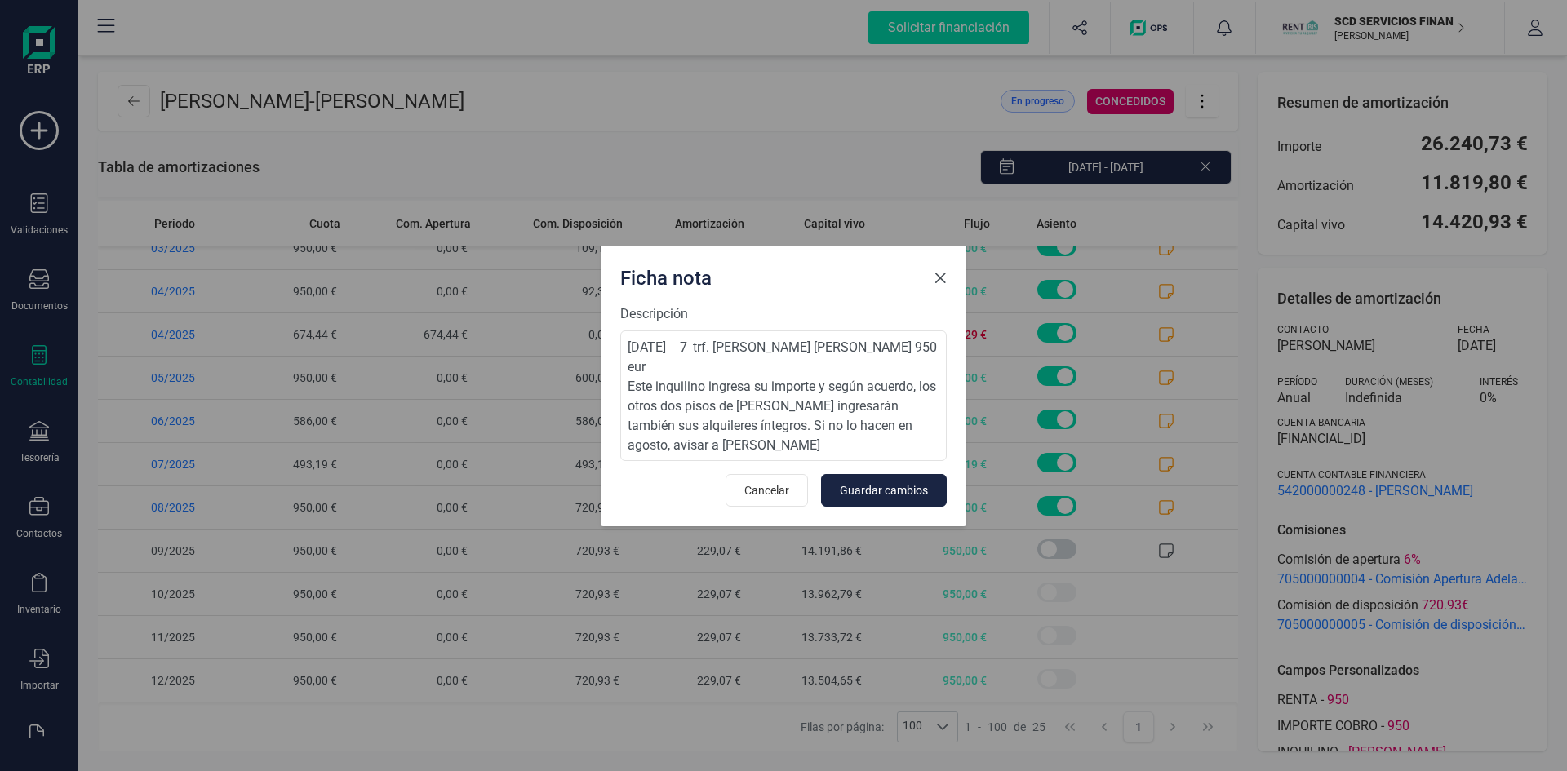
click at [942, 277] on span "Close" at bounding box center [940, 278] width 13 height 13
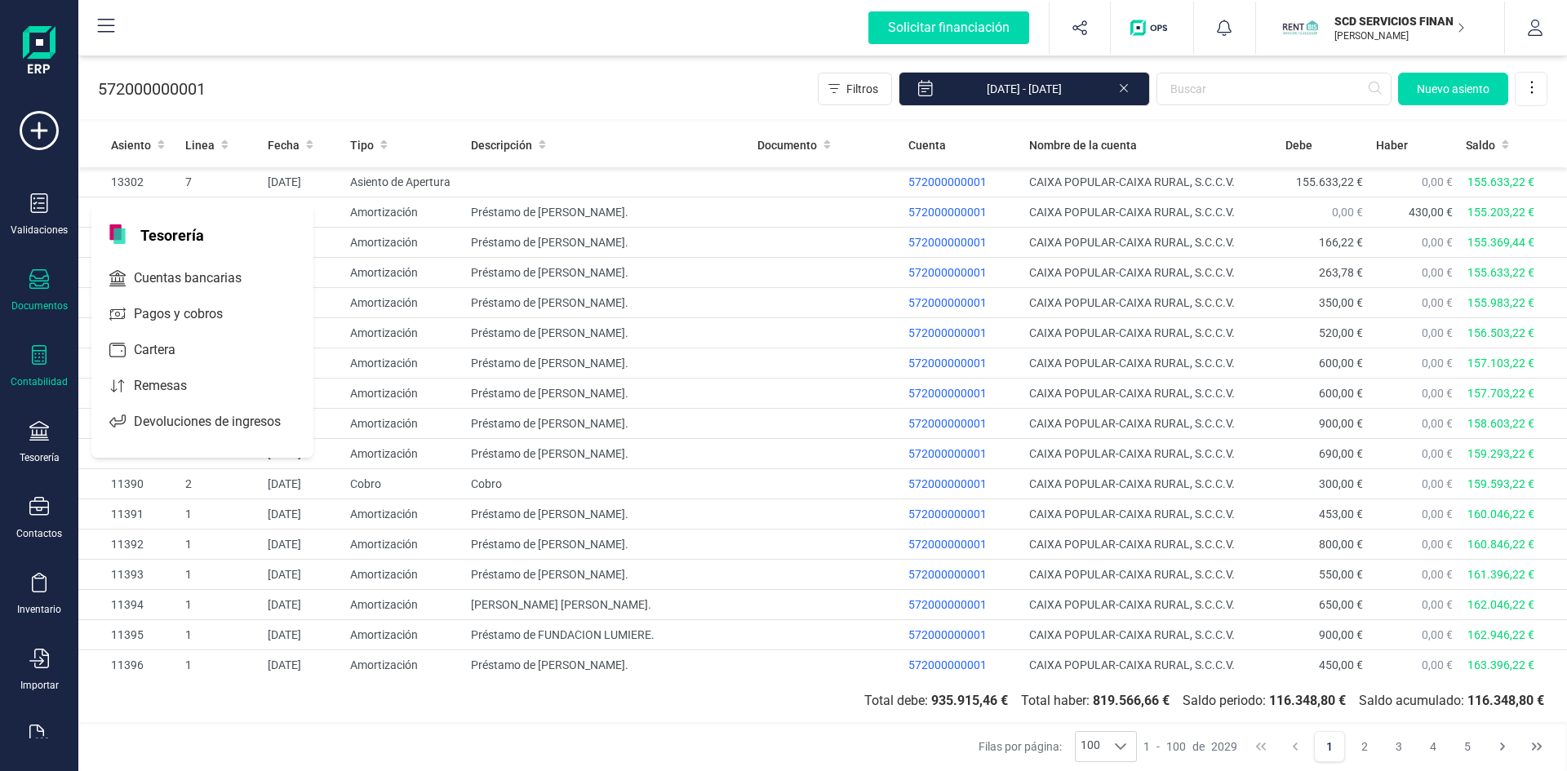
click at [32, 293] on div "Documentos" at bounding box center [39, 290] width 65 height 43
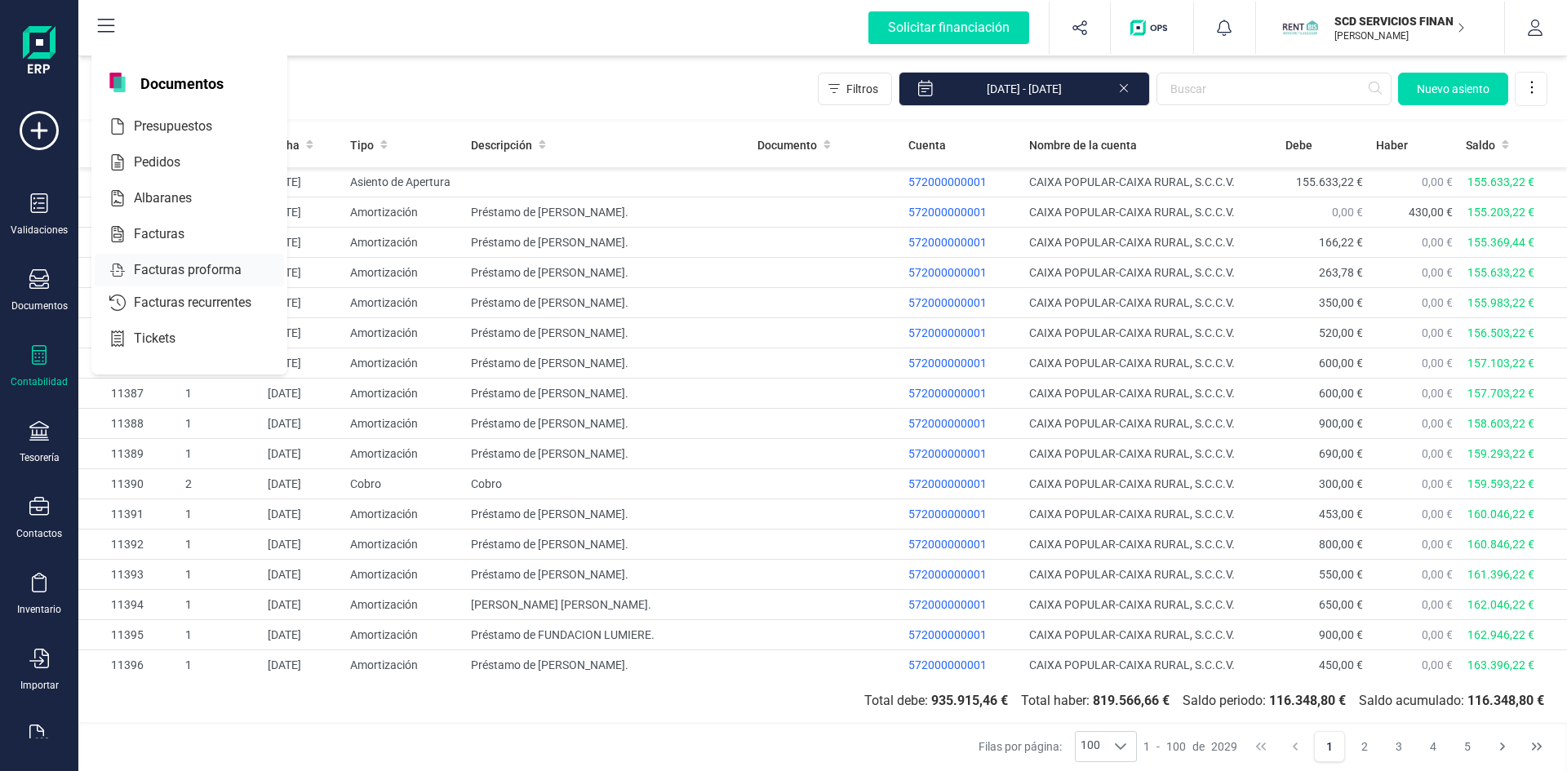
click at [140, 228] on span "Facturas" at bounding box center [170, 234] width 87 height 20
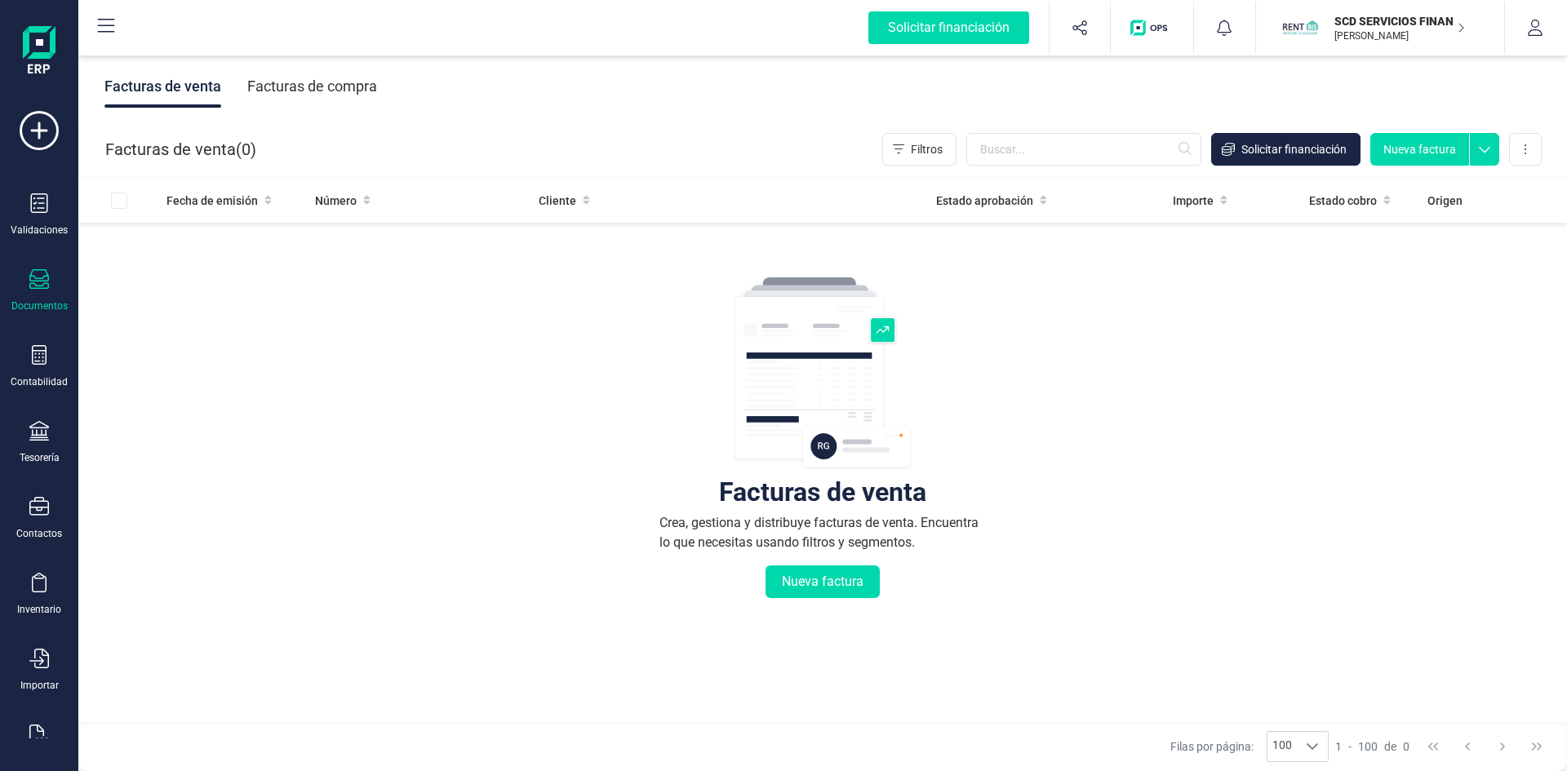
click at [302, 82] on div "Facturas de compra" at bounding box center [312, 86] width 130 height 42
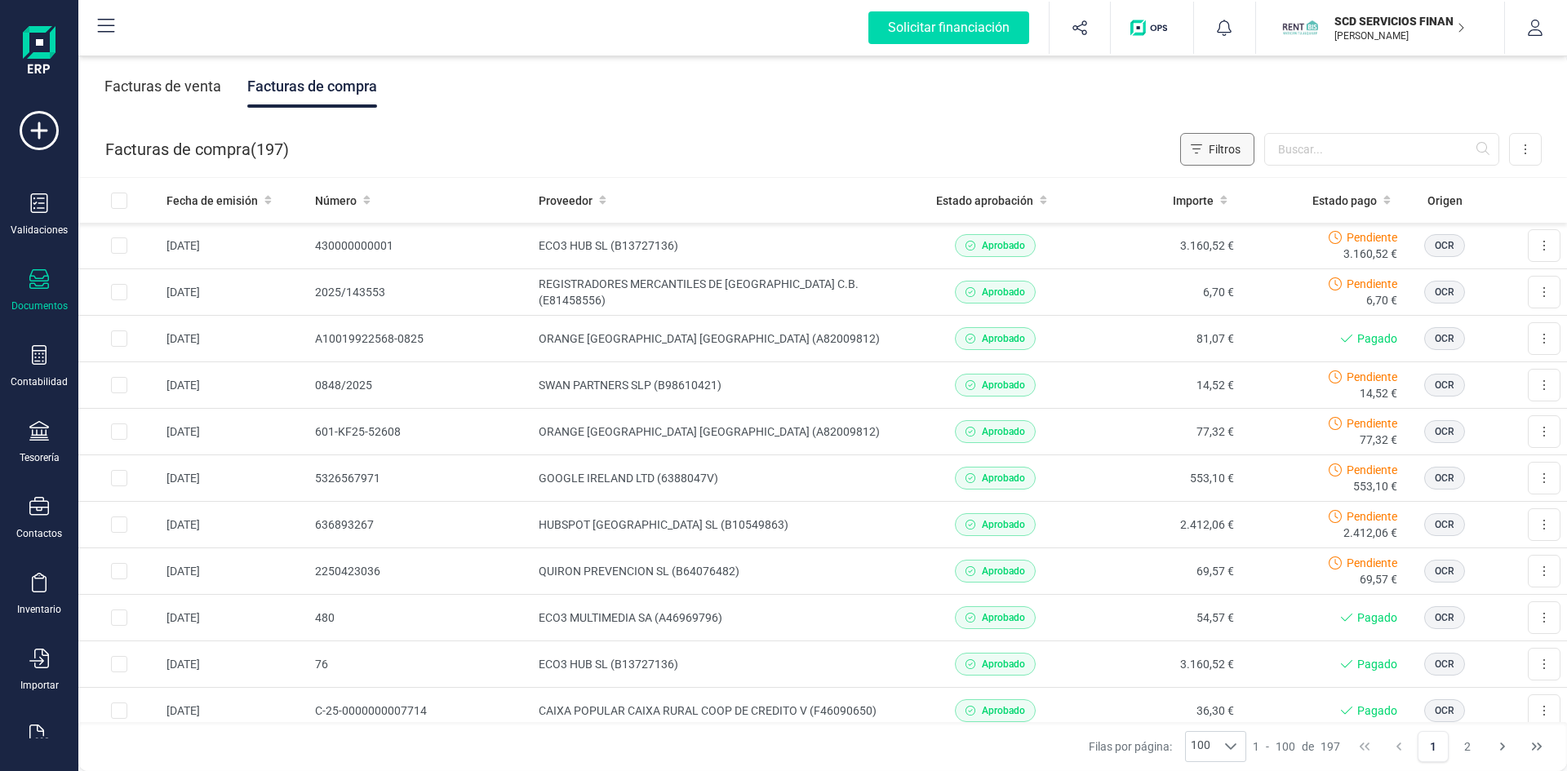
click at [1230, 146] on span "Filtros" at bounding box center [1225, 149] width 32 height 16
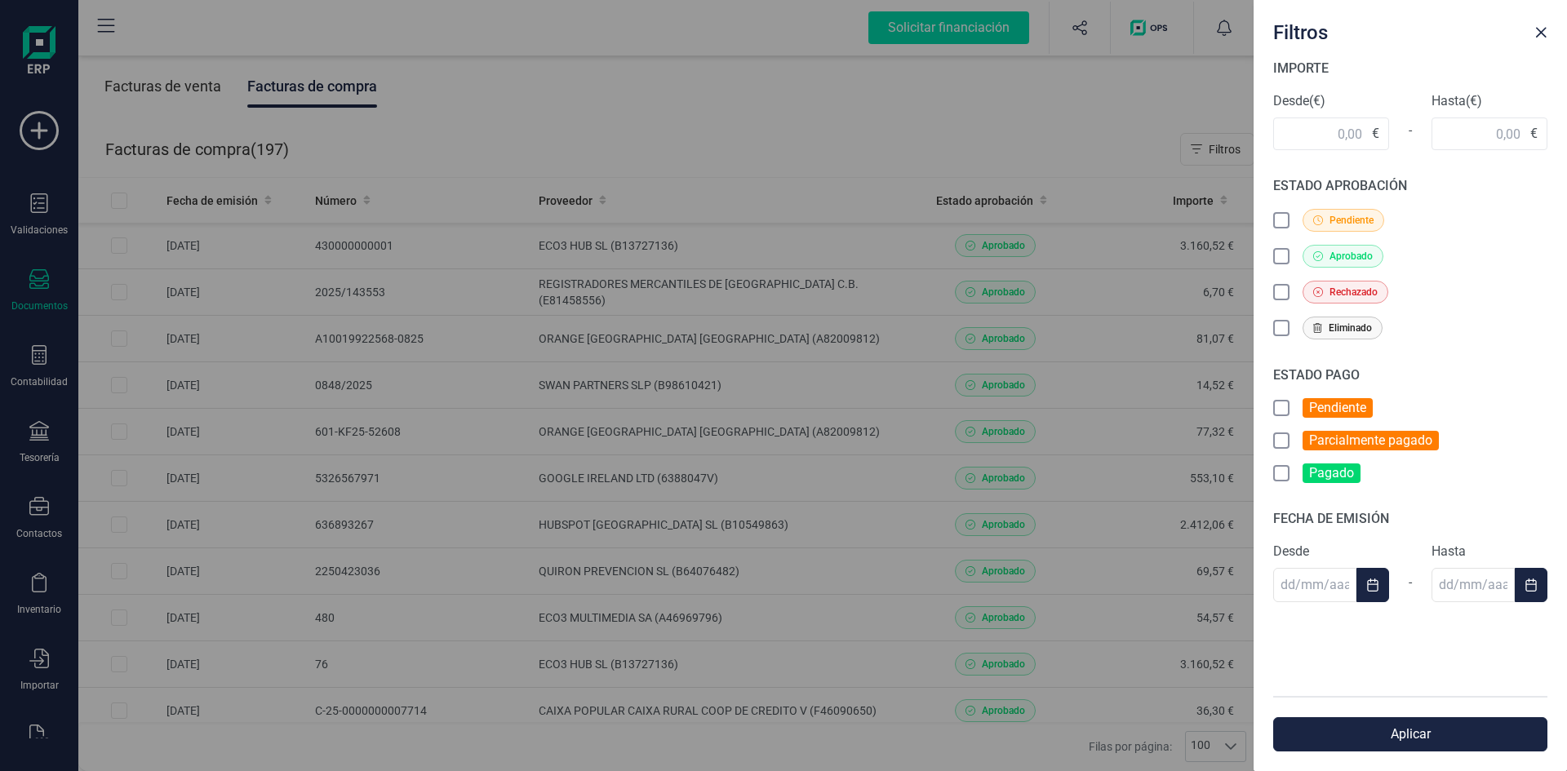
click at [1280, 254] on icon at bounding box center [1283, 258] width 16 height 16
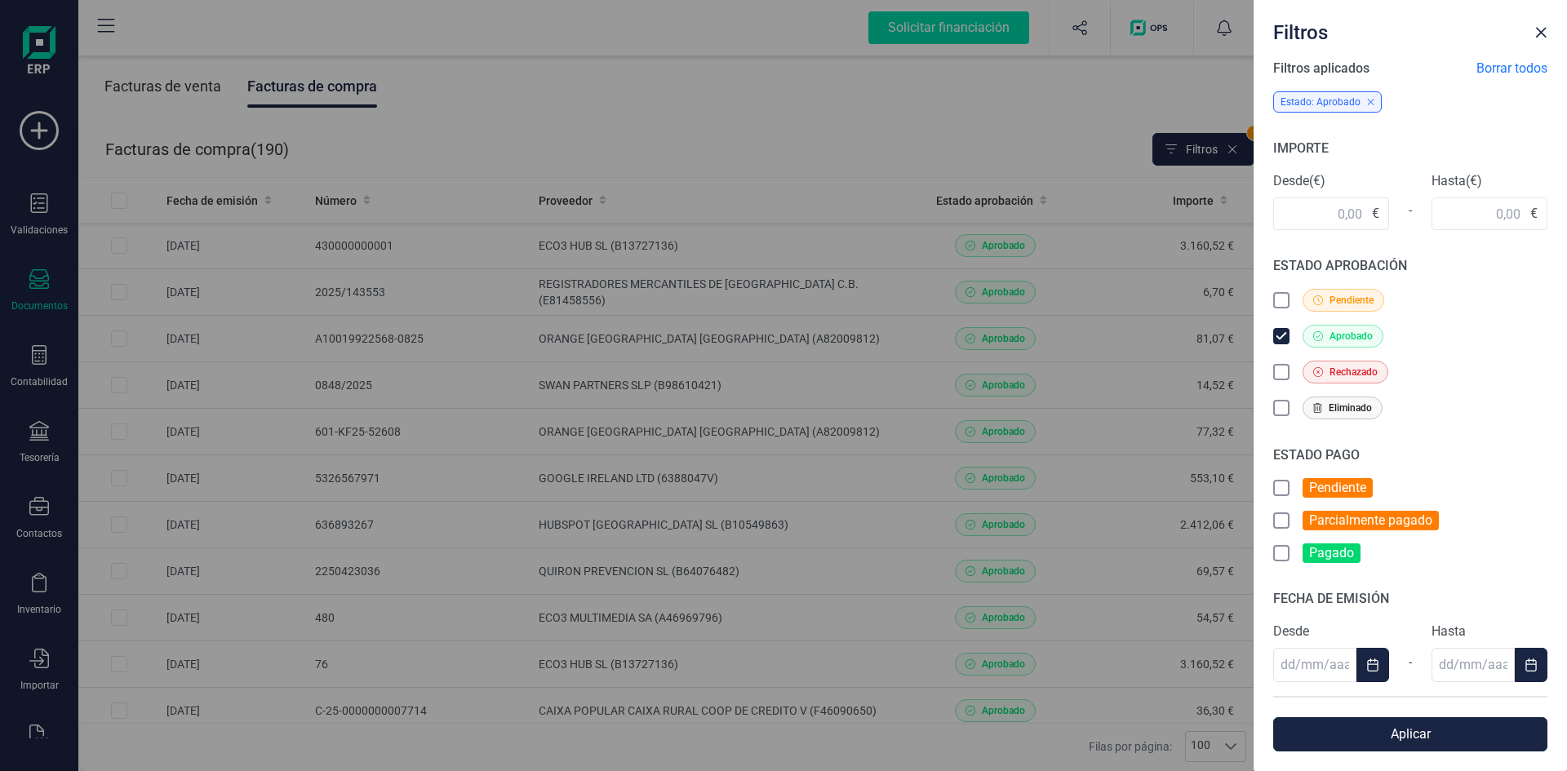
click at [1280, 489] on icon at bounding box center [1281, 488] width 9 height 6
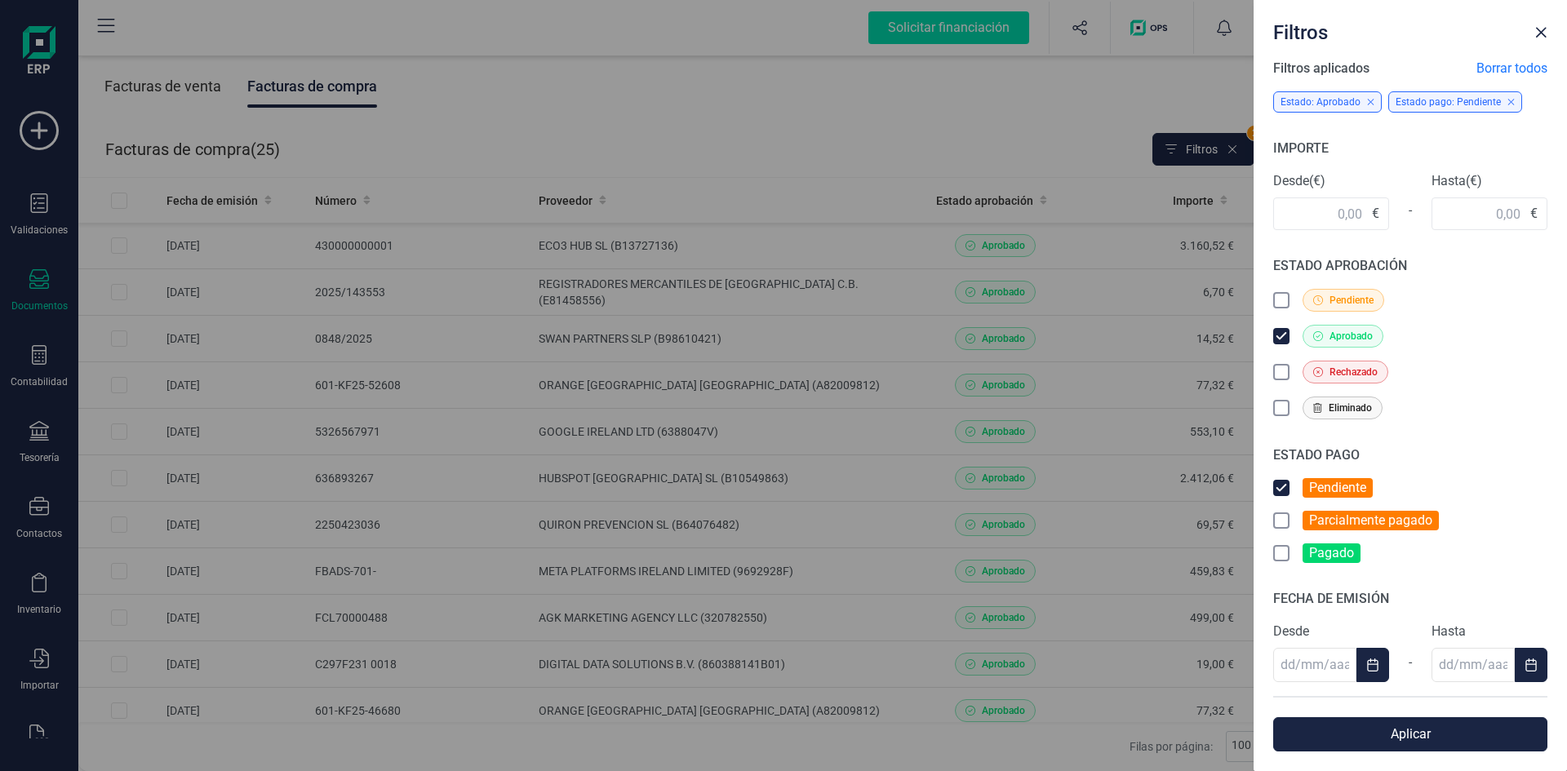
click at [1283, 521] on icon at bounding box center [1281, 520] width 9 height 6
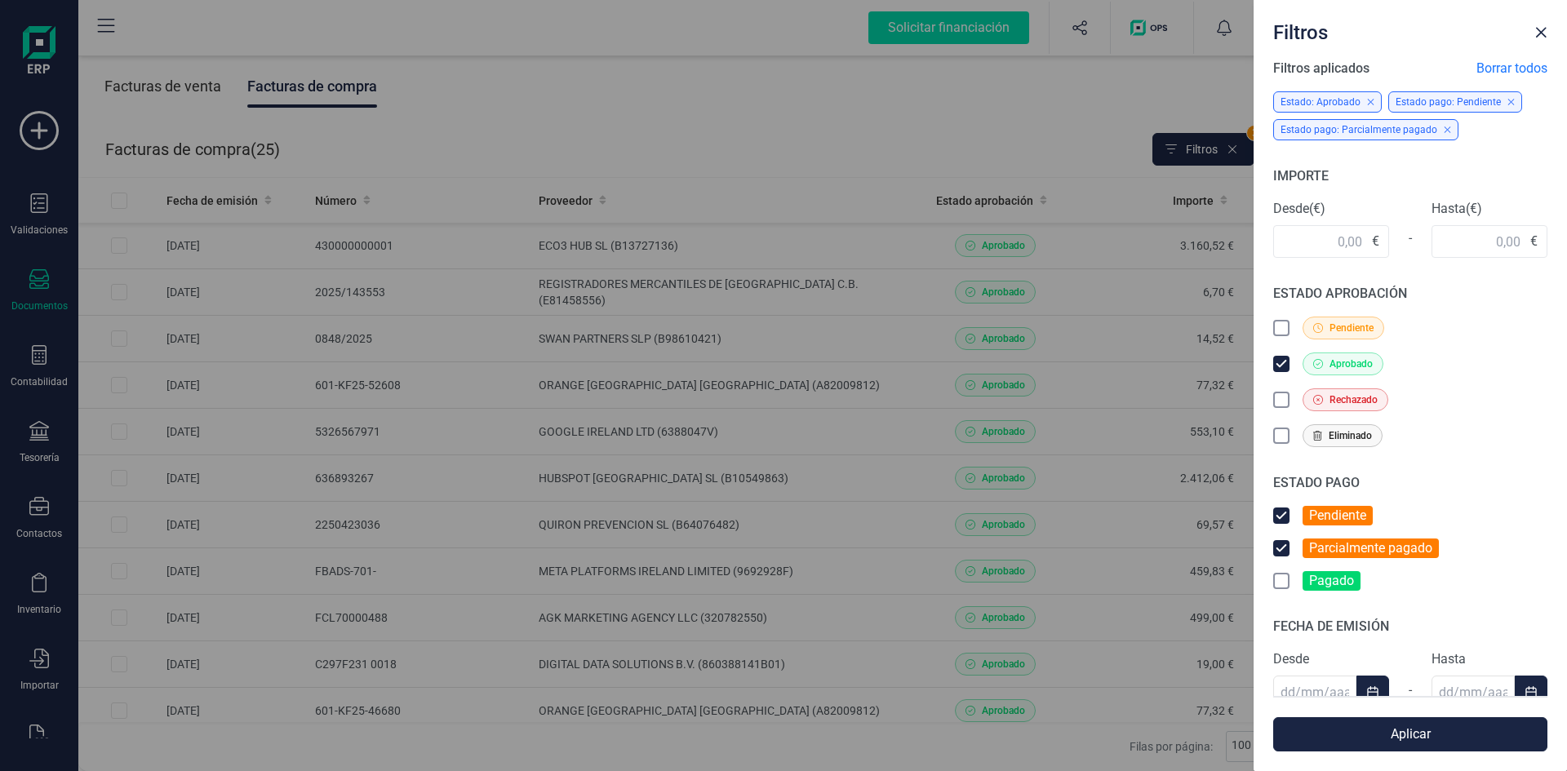
scroll to position [60, 0]
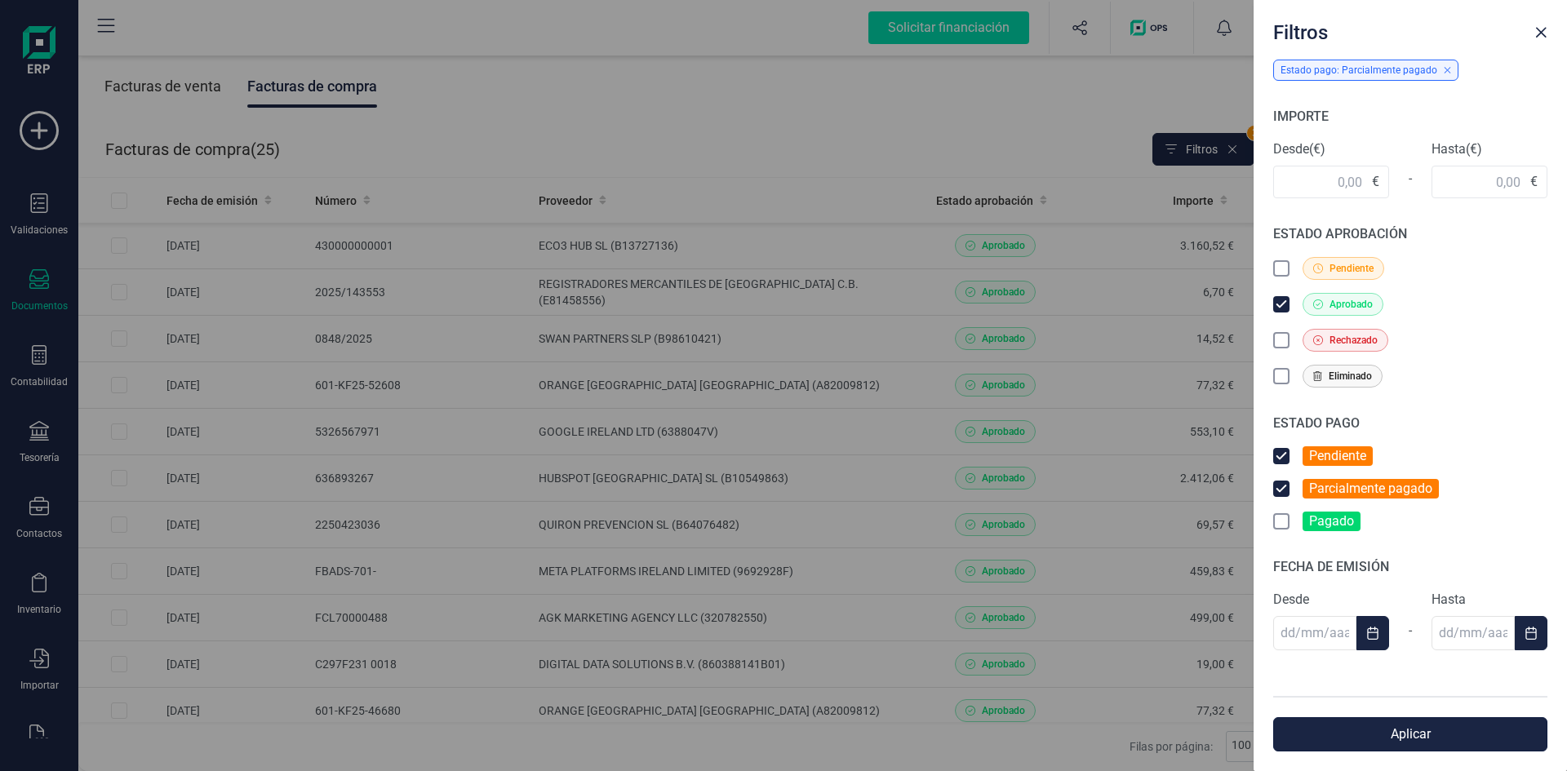
click at [1470, 732] on button "Aplicar" at bounding box center [1410, 734] width 274 height 34
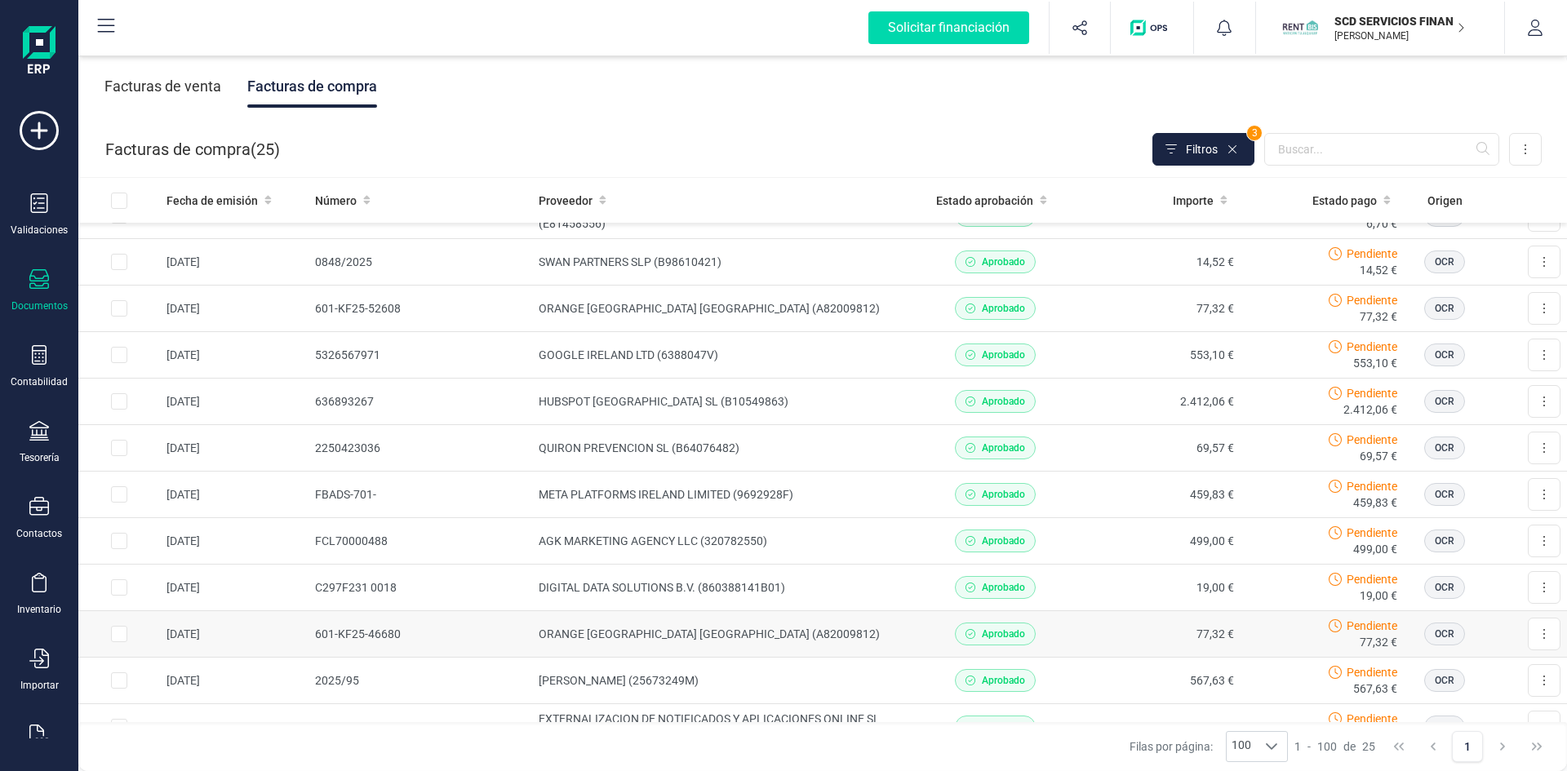
scroll to position [76, 0]
click at [1528, 396] on button at bounding box center [1544, 402] width 33 height 33
click at [562, 401] on td "HUBSPOT SPAIN SL (B10549863)" at bounding box center [722, 402] width 381 height 47
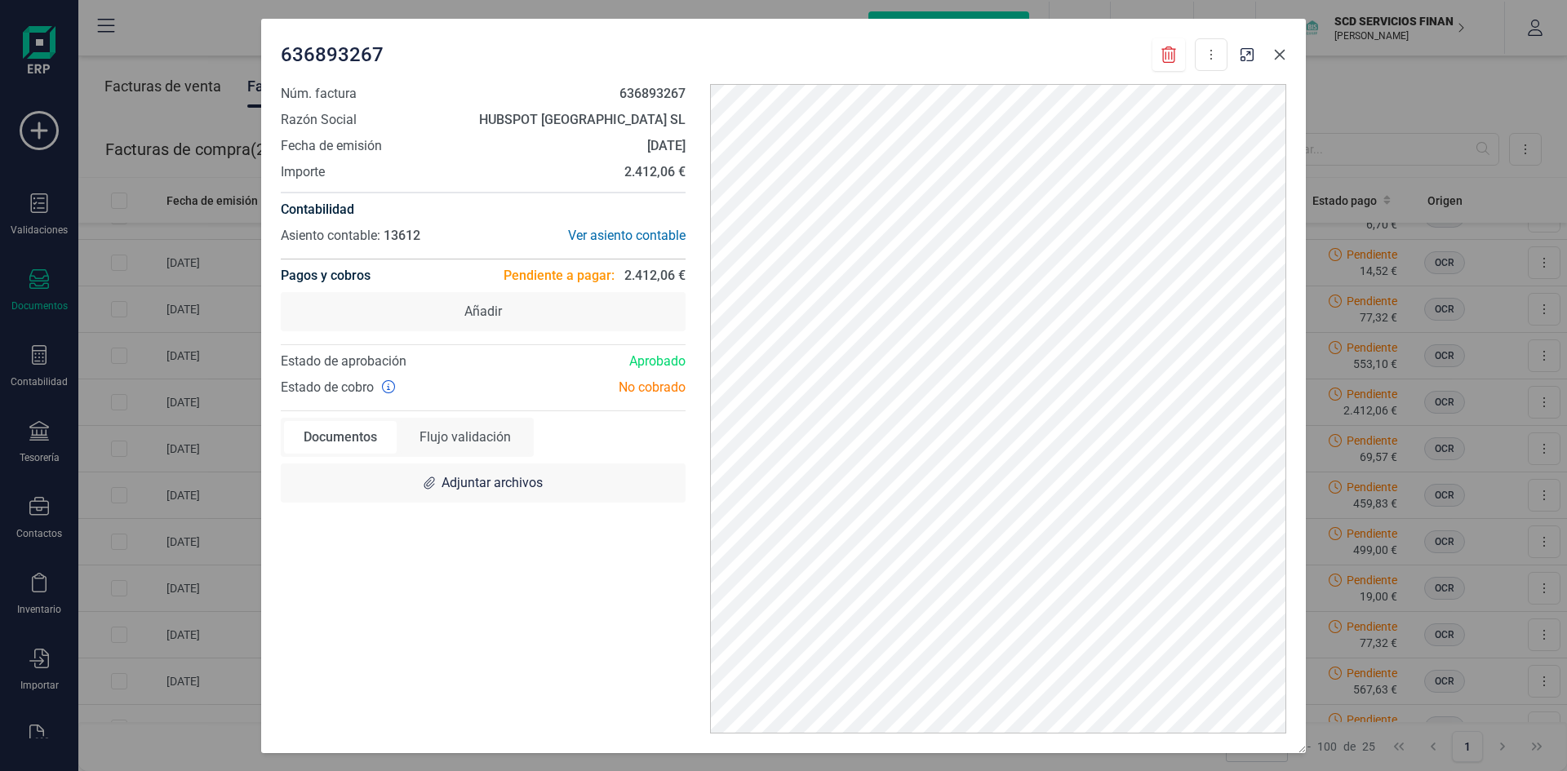
click at [1274, 54] on icon "button" at bounding box center [1279, 54] width 13 height 13
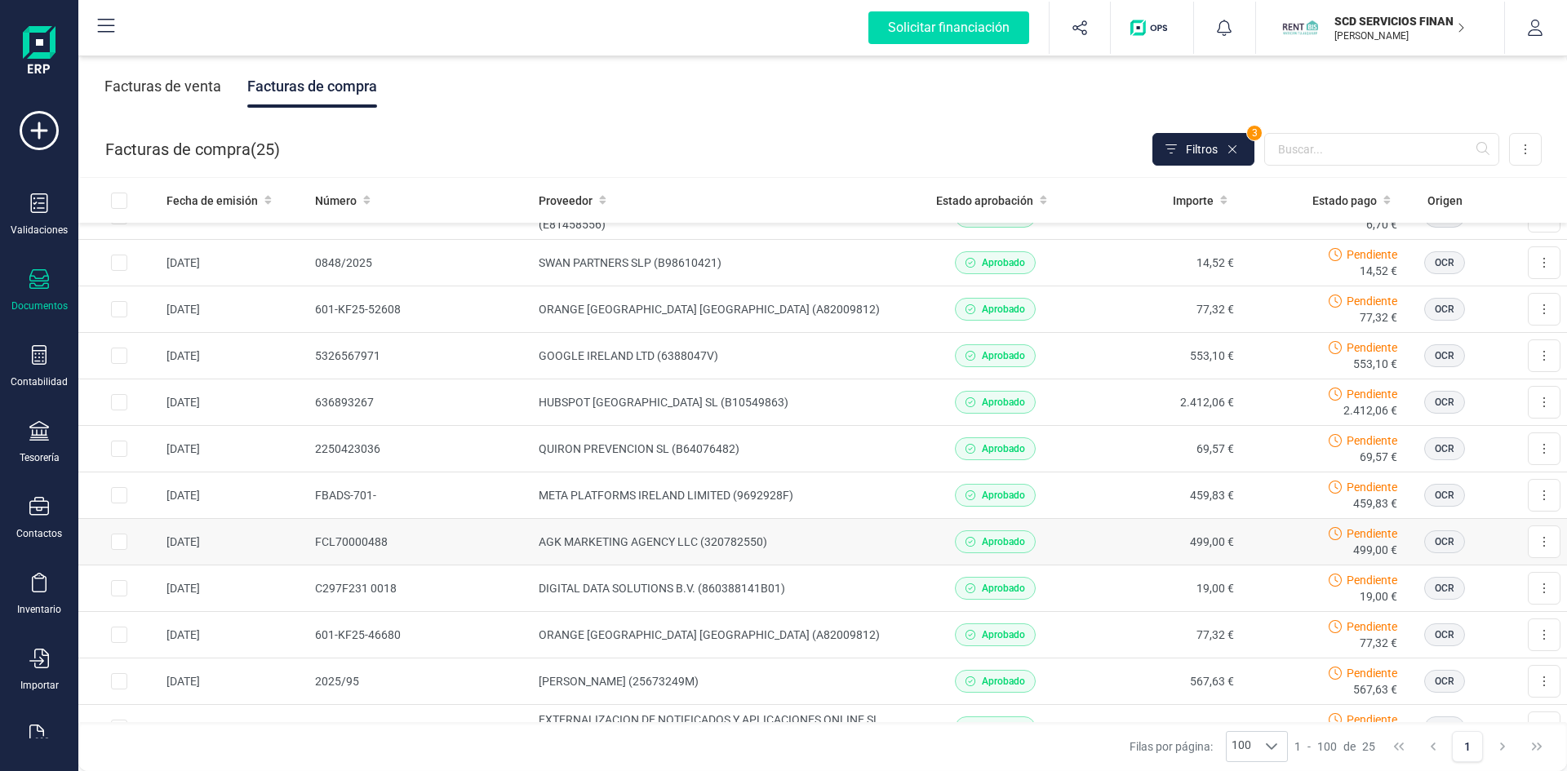
click at [705, 532] on td "AGK MARKETING AGENCY LLC (320782550)" at bounding box center [722, 542] width 381 height 47
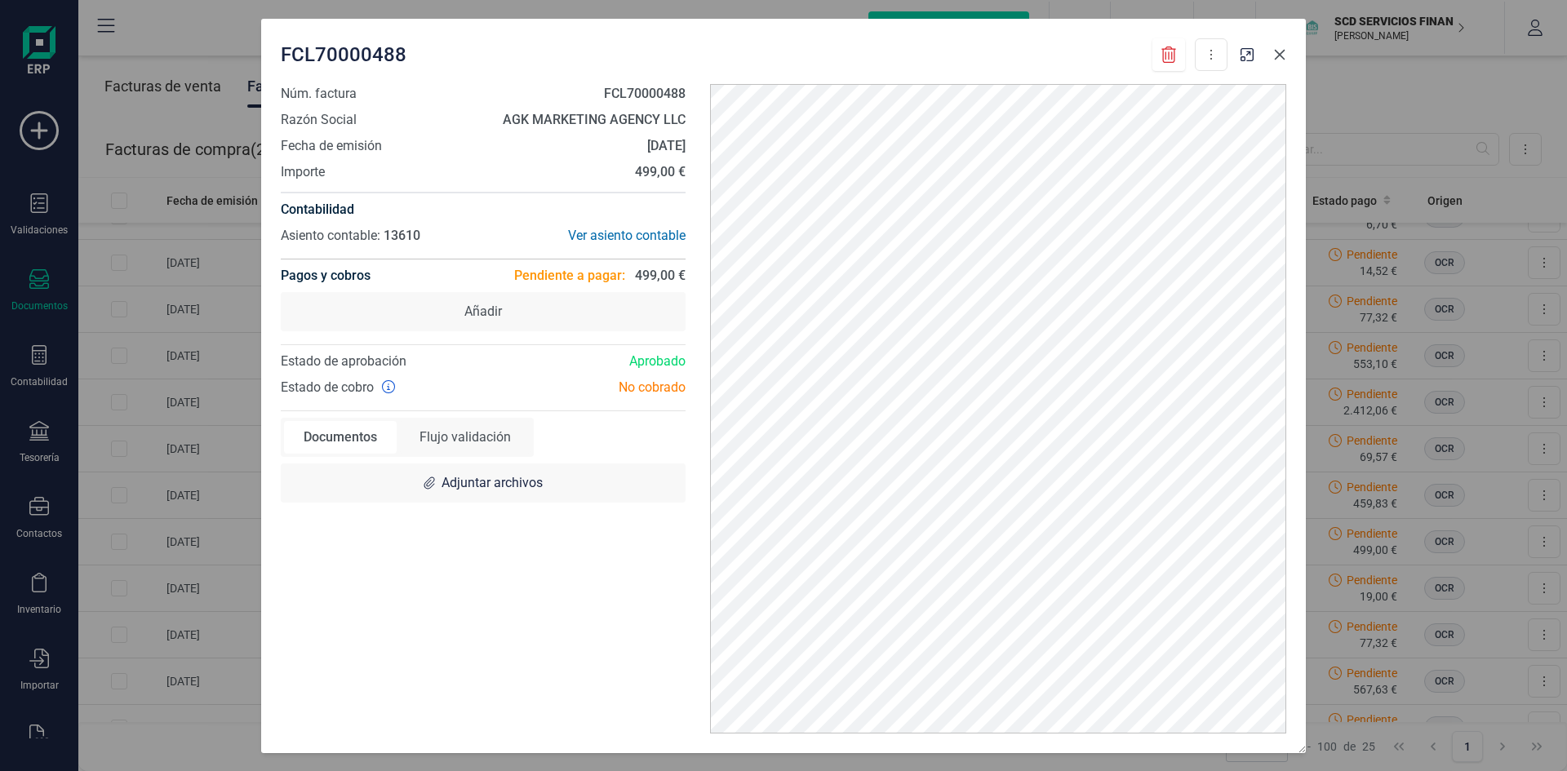
click at [1275, 56] on icon "button" at bounding box center [1279, 54] width 13 height 13
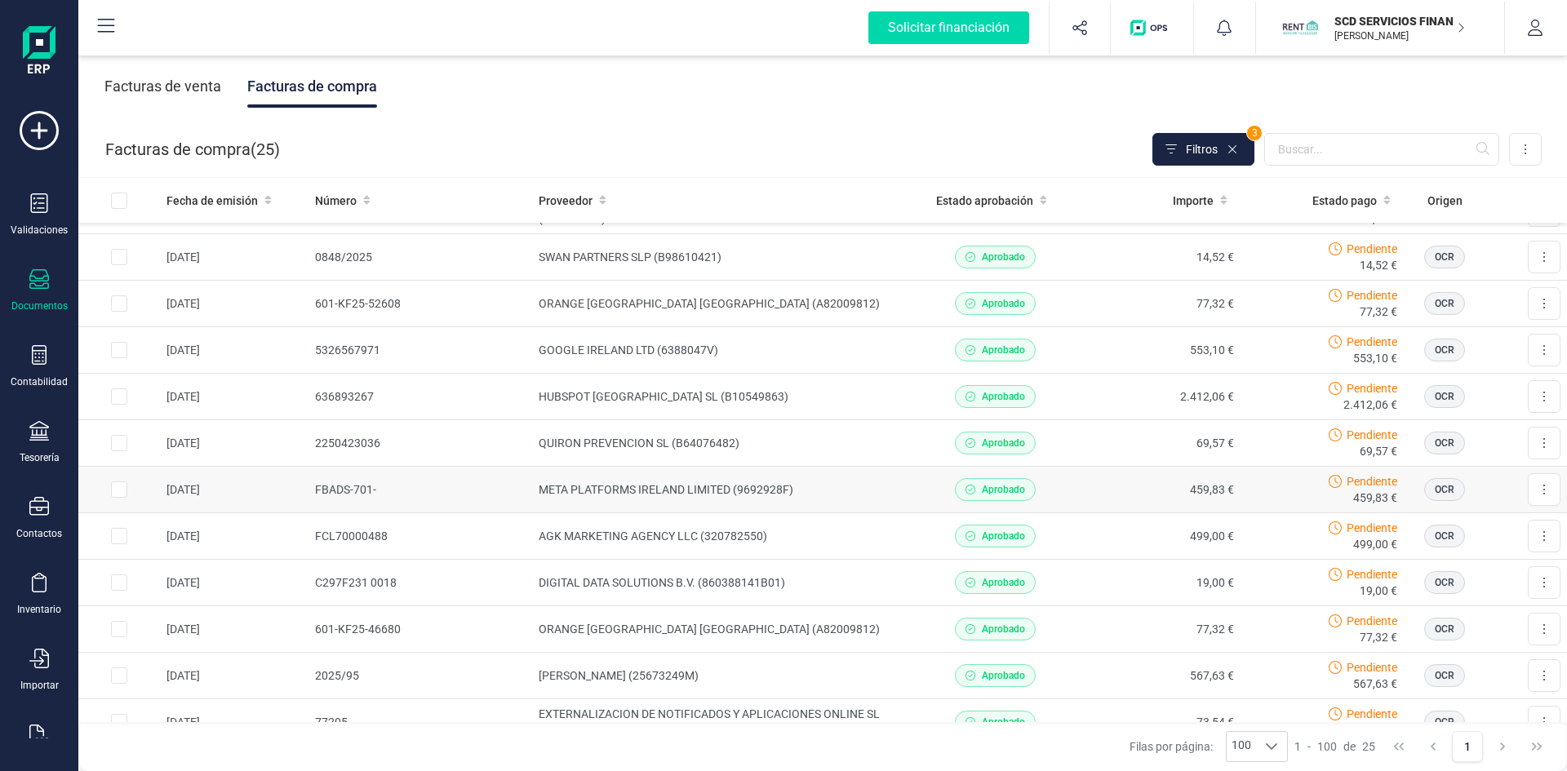
scroll to position [245, 0]
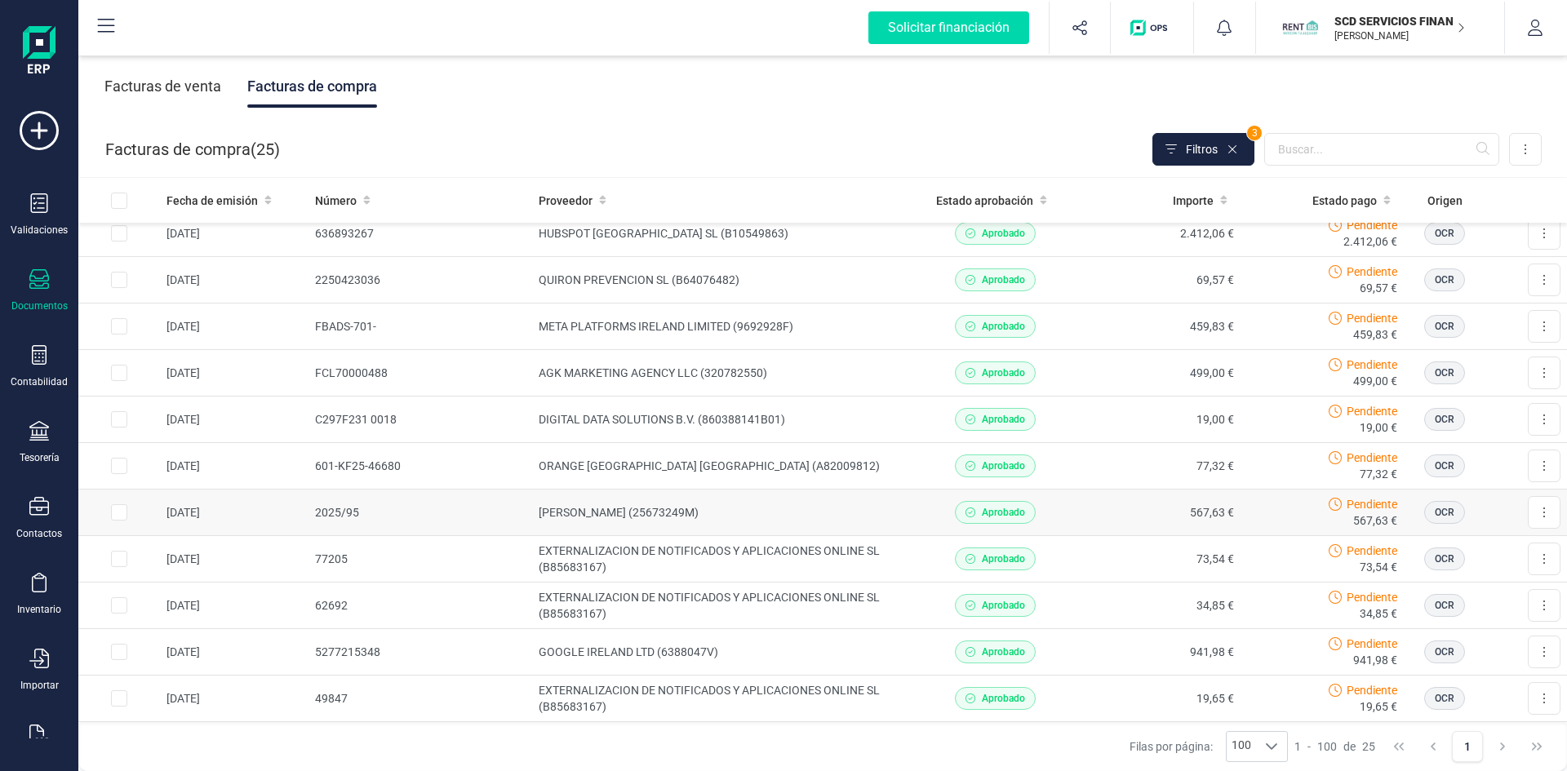
click at [619, 505] on td "ALEJANDRA BENITEZ CRUZ (25673249M)" at bounding box center [722, 513] width 381 height 47
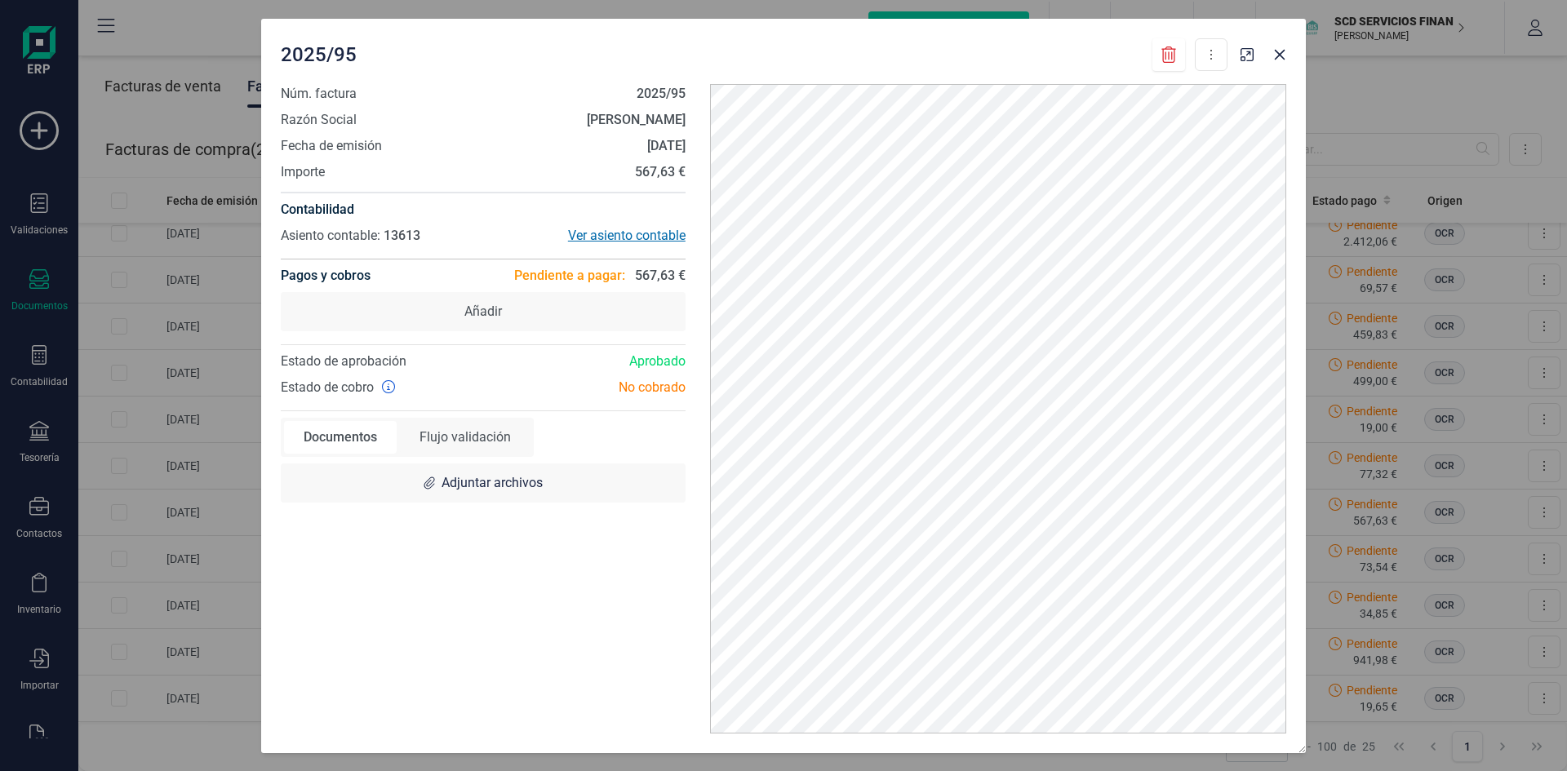
click at [615, 233] on div "Ver asiento contable" at bounding box center [584, 236] width 202 height 20
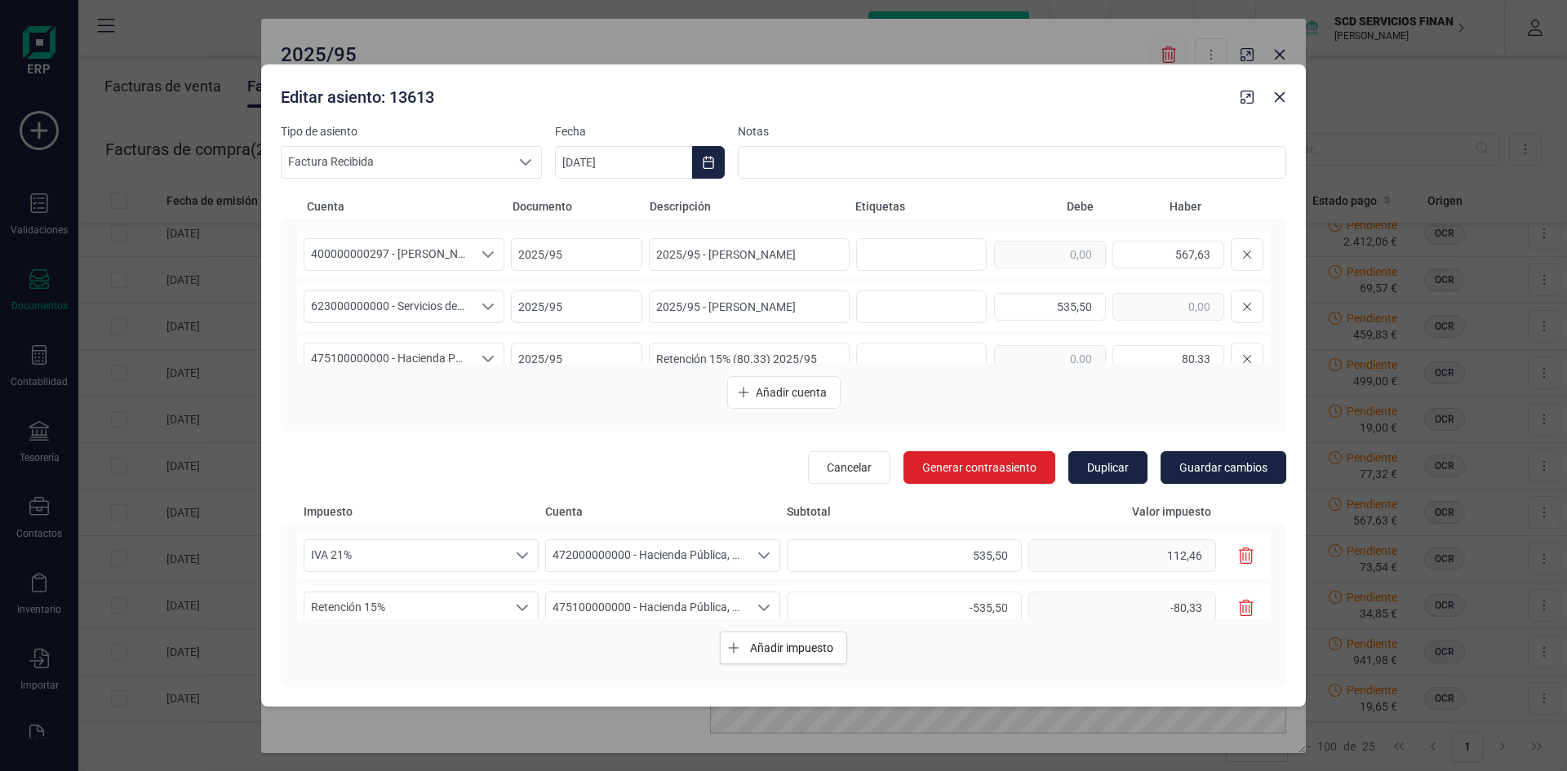
scroll to position [73, 0]
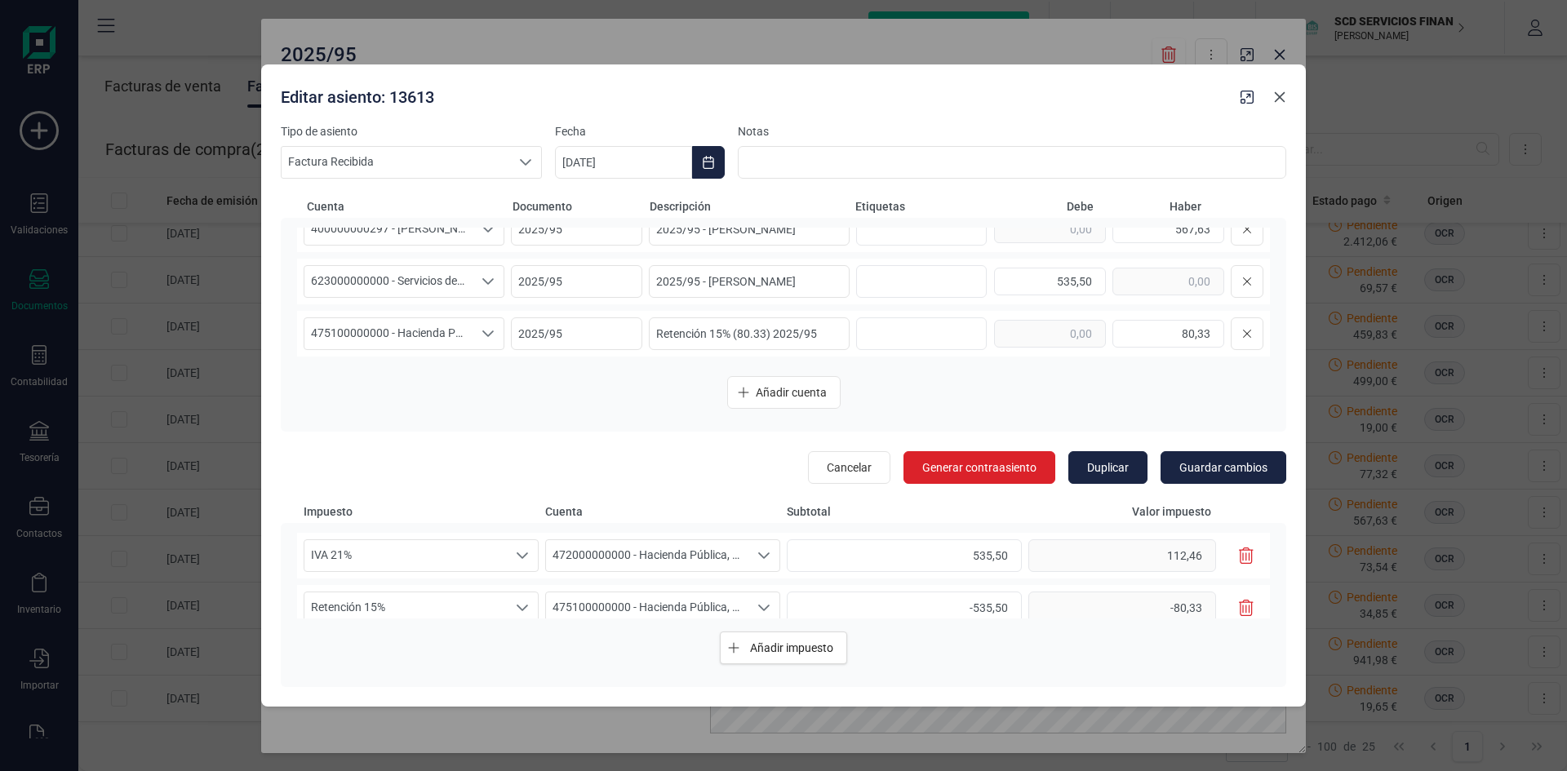
click at [1277, 96] on icon "button" at bounding box center [1279, 97] width 13 height 13
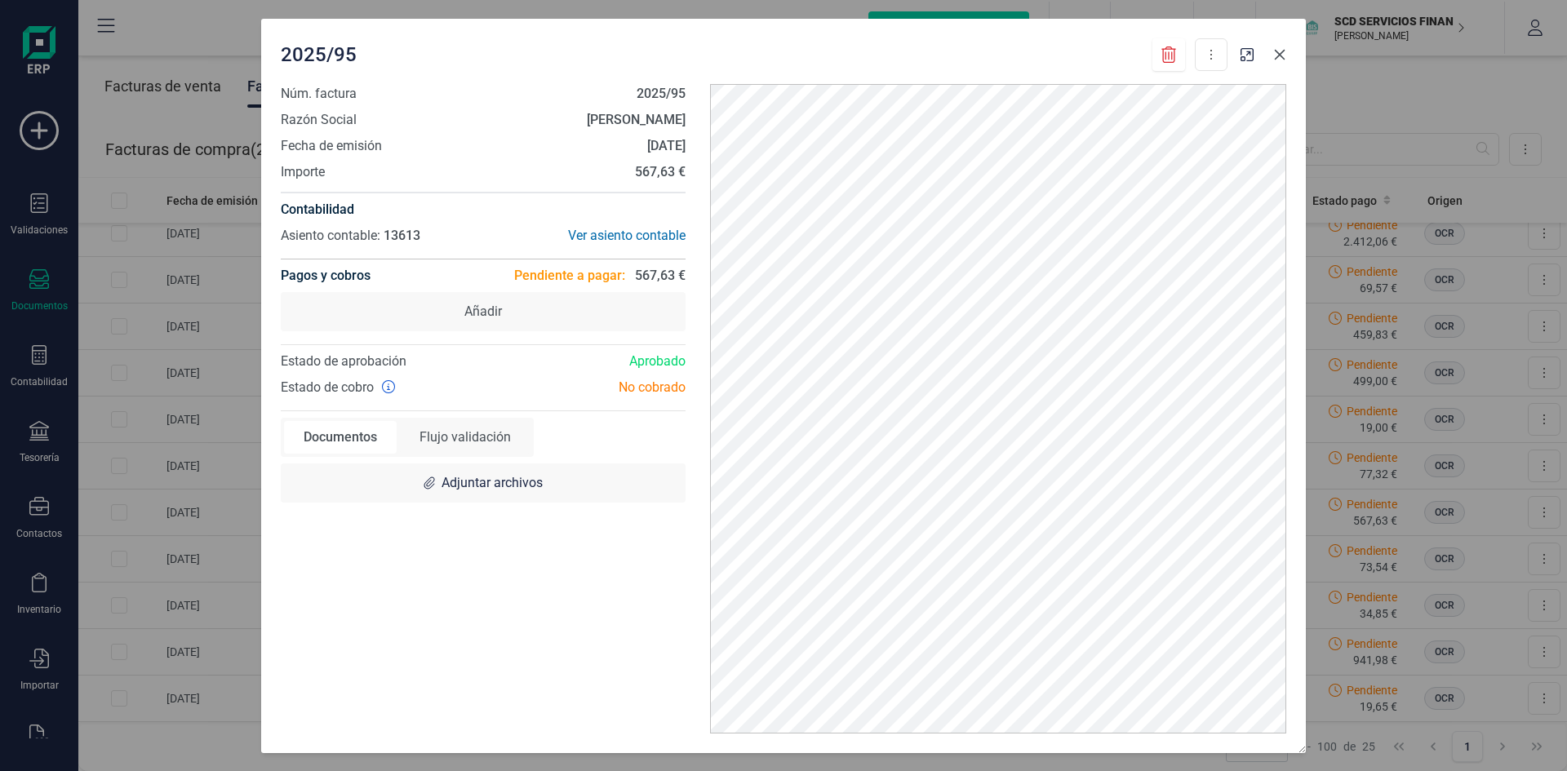
click at [1277, 54] on icon "button" at bounding box center [1279, 54] width 13 height 13
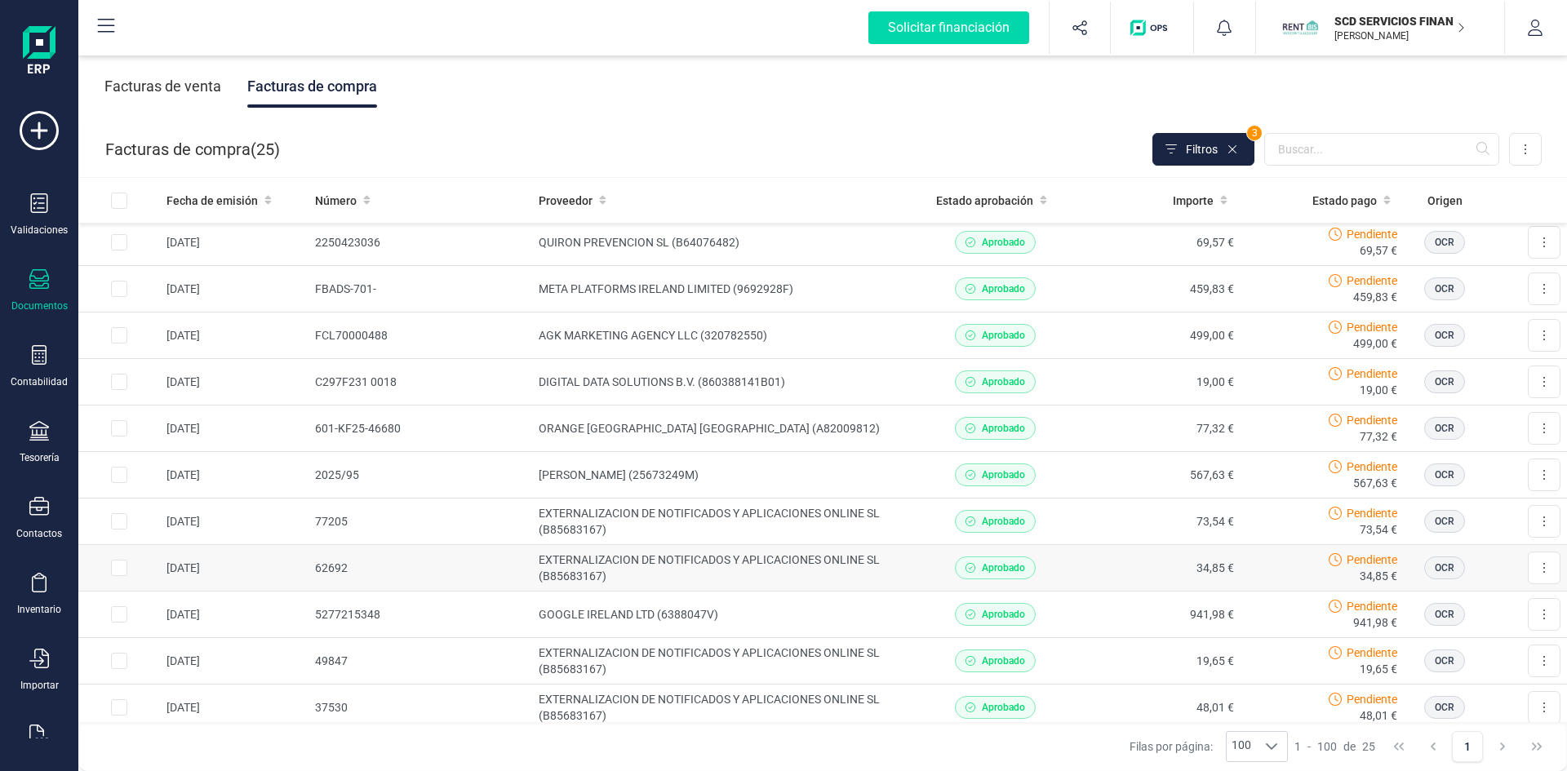
scroll to position [245, 0]
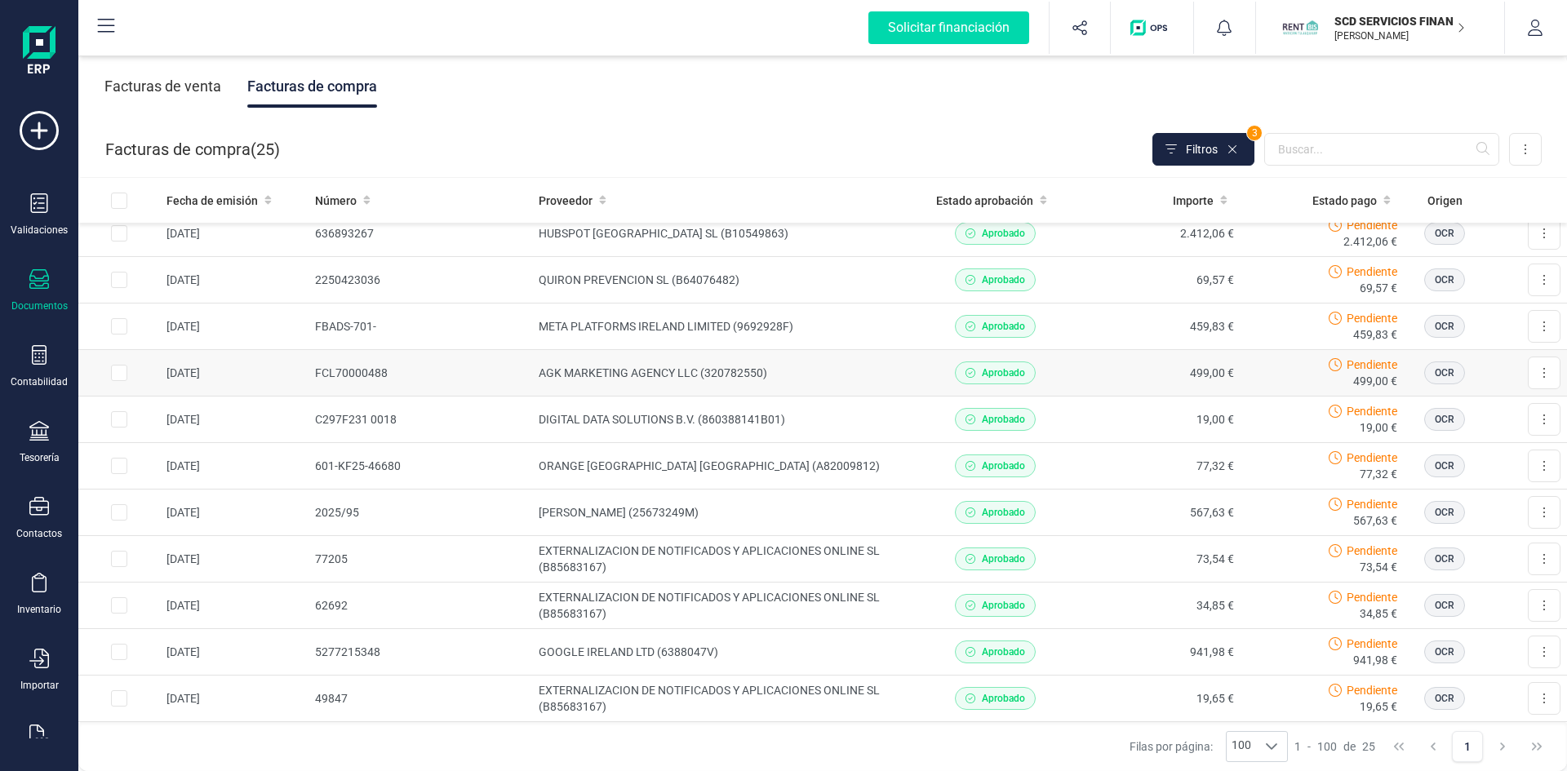
click at [616, 371] on td "AGK MARKETING AGENCY LLC (320782550)" at bounding box center [722, 373] width 381 height 47
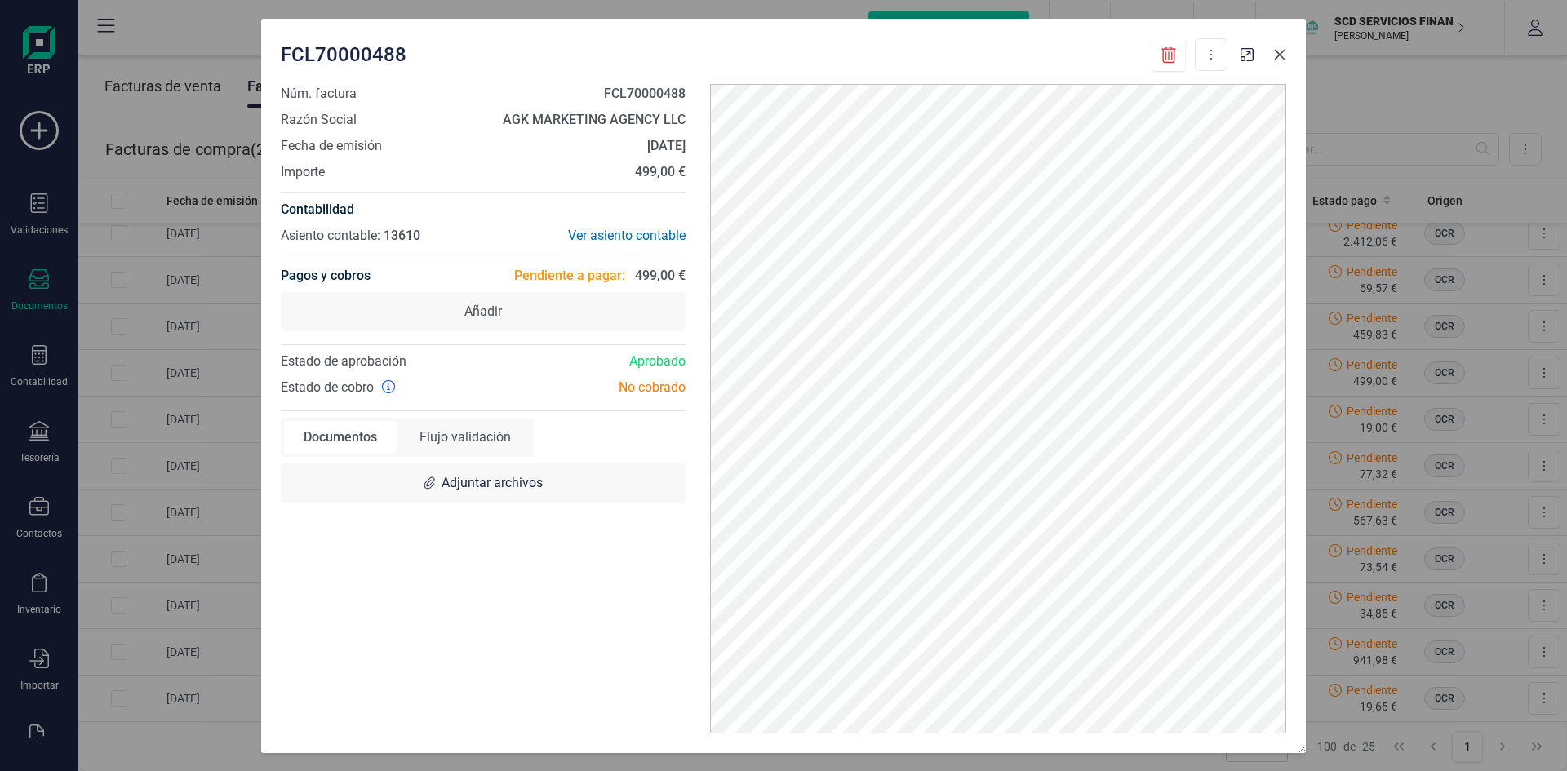
click at [1281, 55] on icon "button" at bounding box center [1279, 54] width 13 height 13
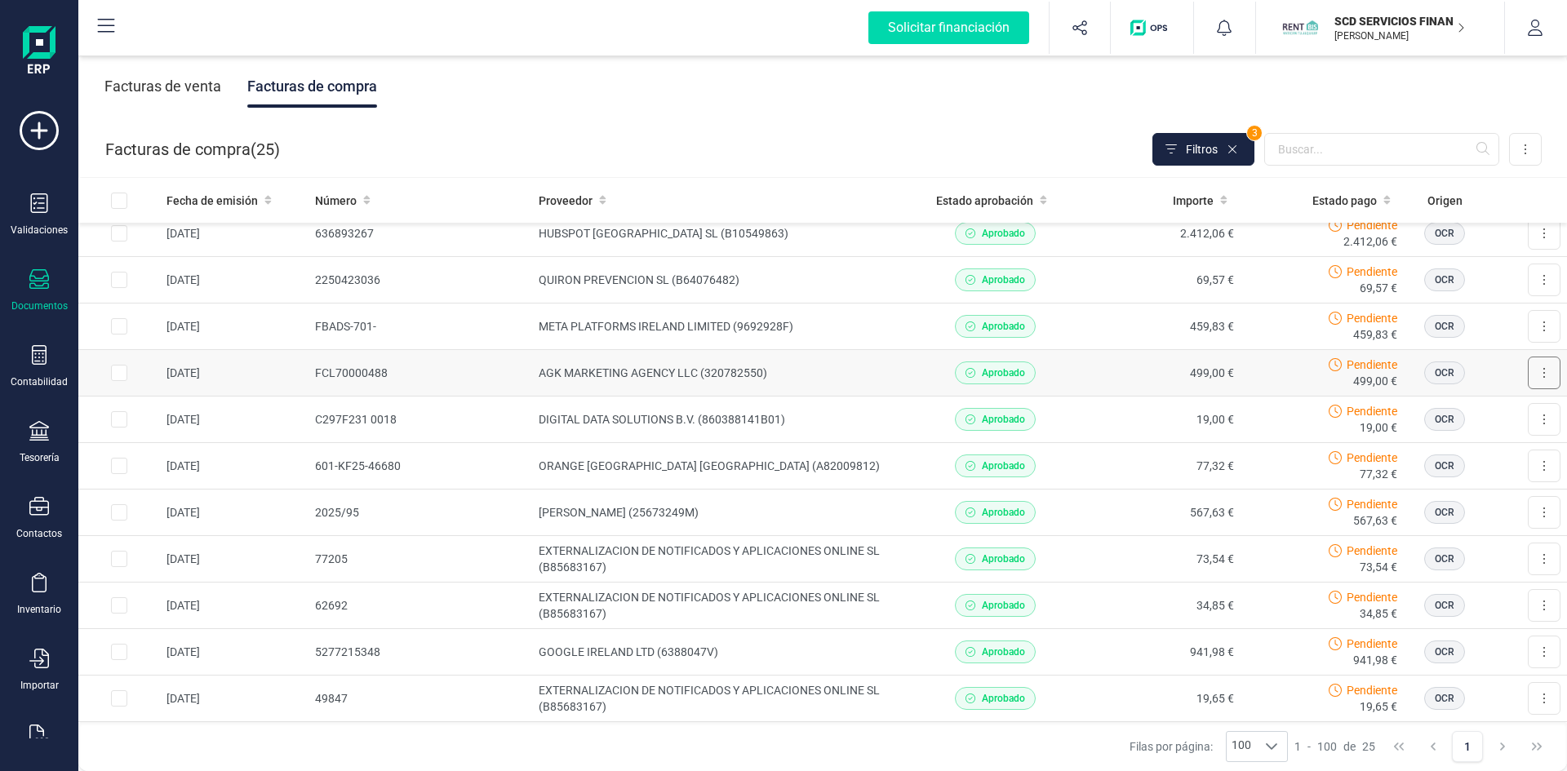
click at [1534, 366] on button at bounding box center [1544, 373] width 33 height 33
click at [619, 370] on td "AGK MARKETING AGENCY LLC (320782550)" at bounding box center [722, 373] width 381 height 47
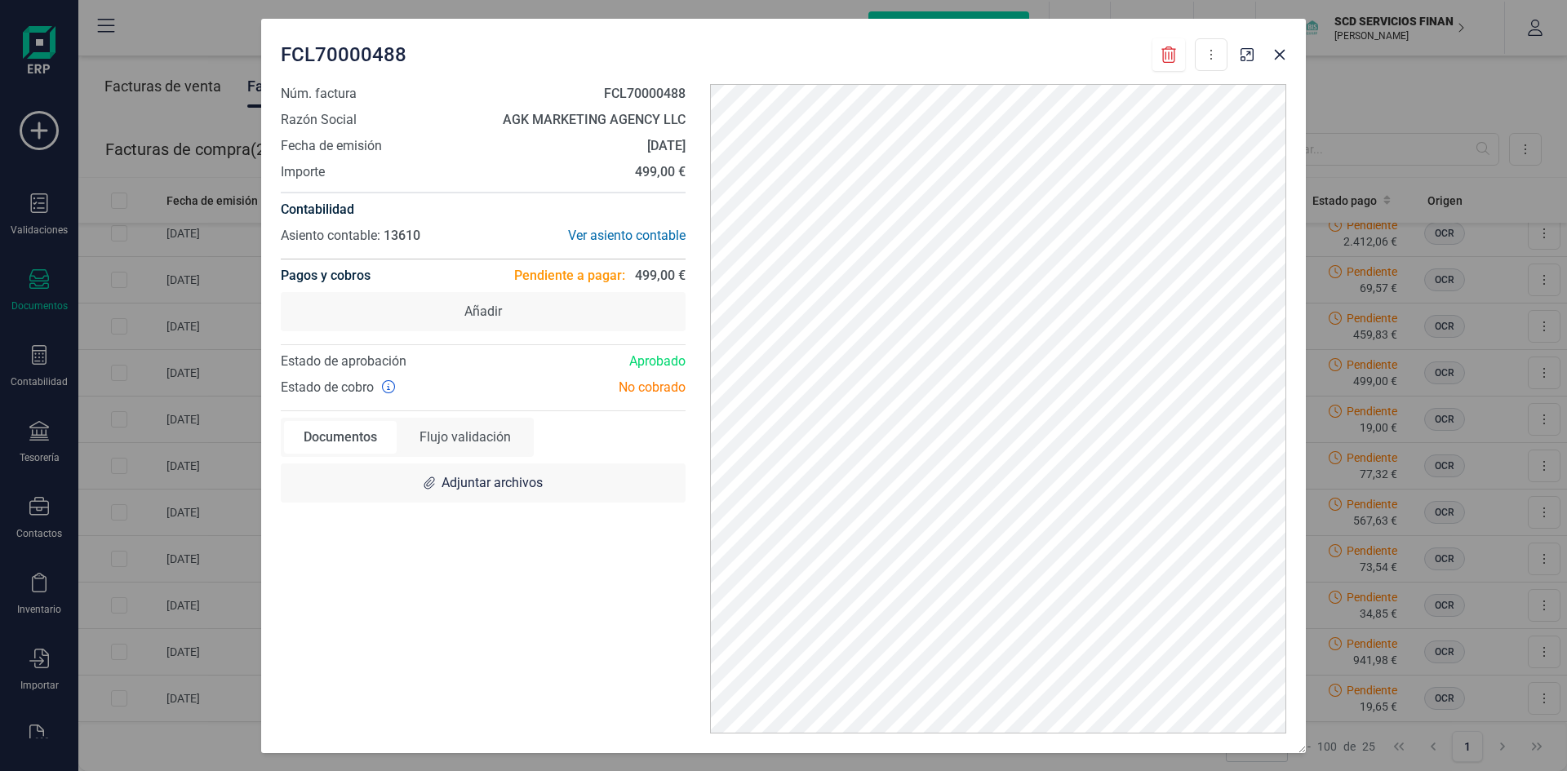
click at [1165, 53] on icon at bounding box center [1169, 55] width 16 height 16
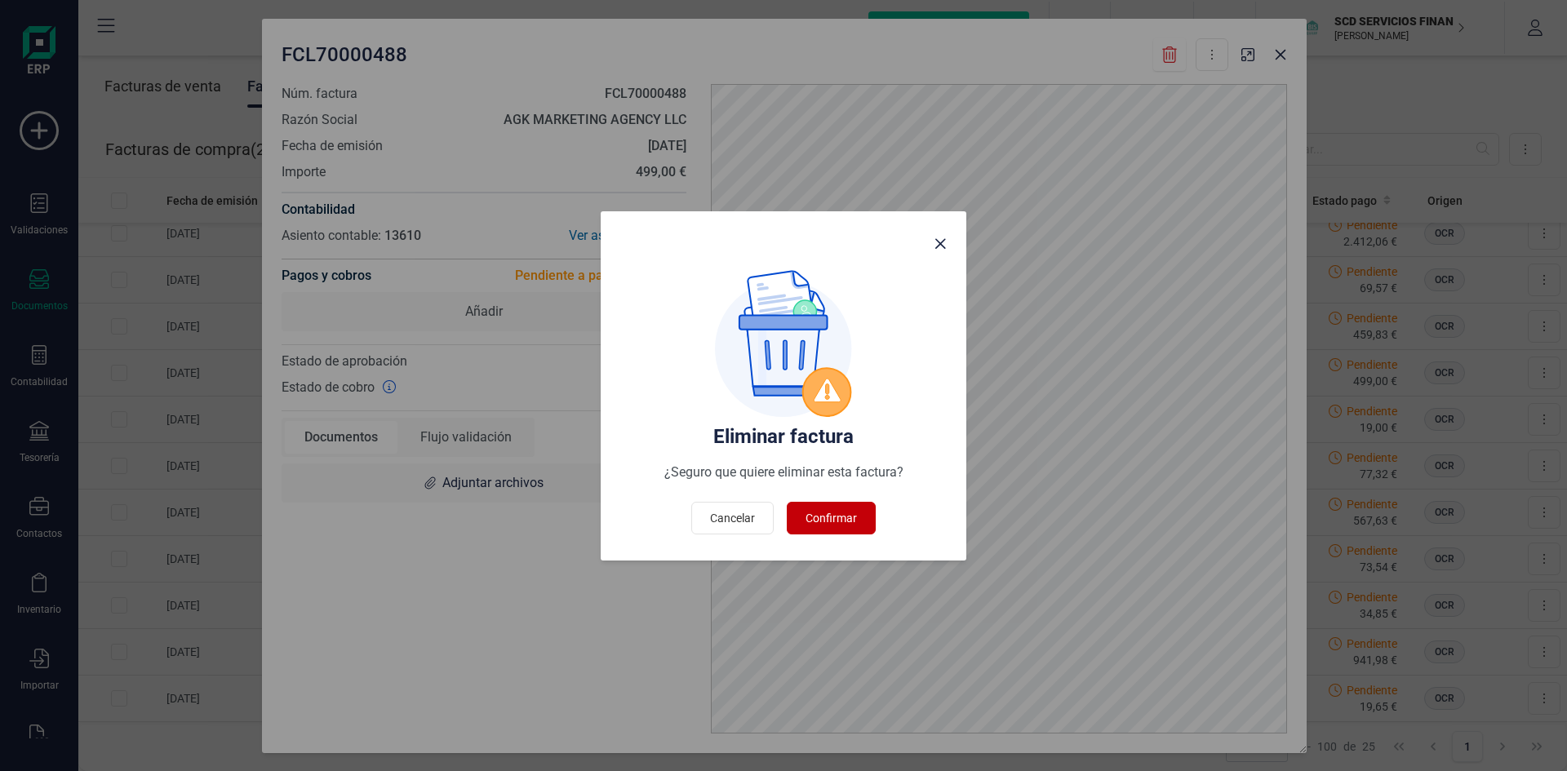
click at [844, 513] on span "Confirmar" at bounding box center [831, 518] width 51 height 16
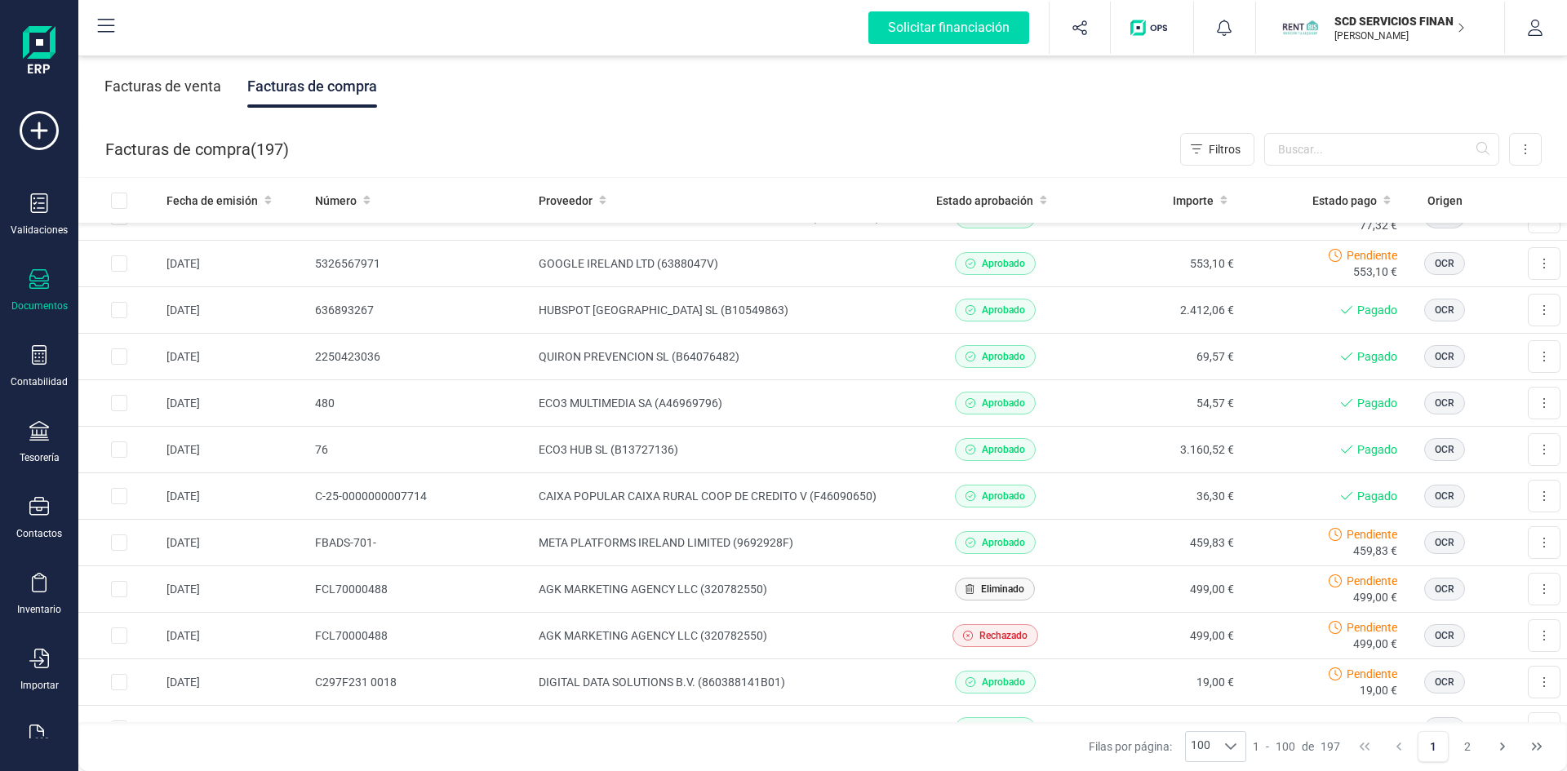
scroll to position [245, 0]
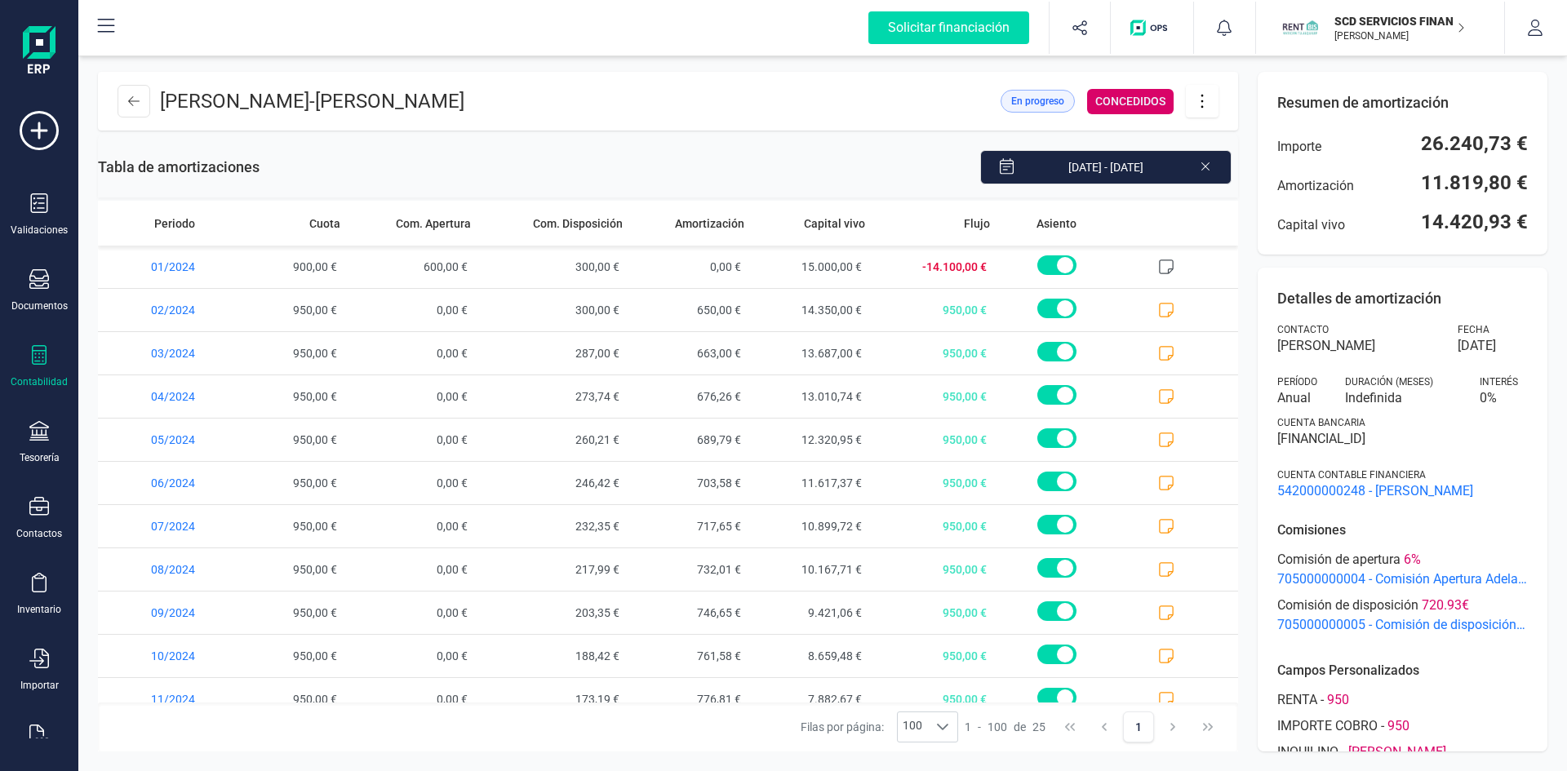
scroll to position [624, 0]
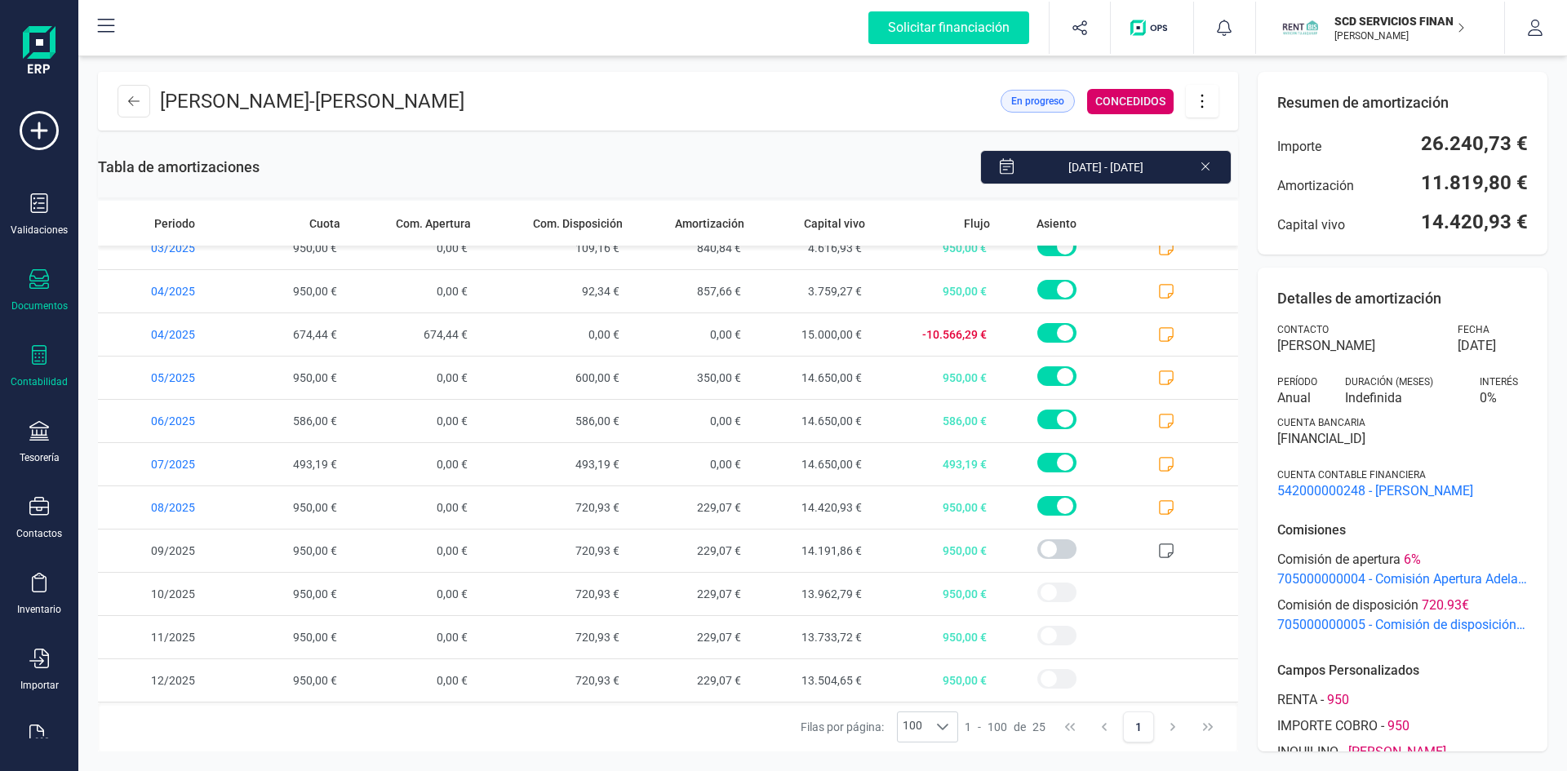
click at [38, 287] on icon at bounding box center [39, 279] width 20 height 20
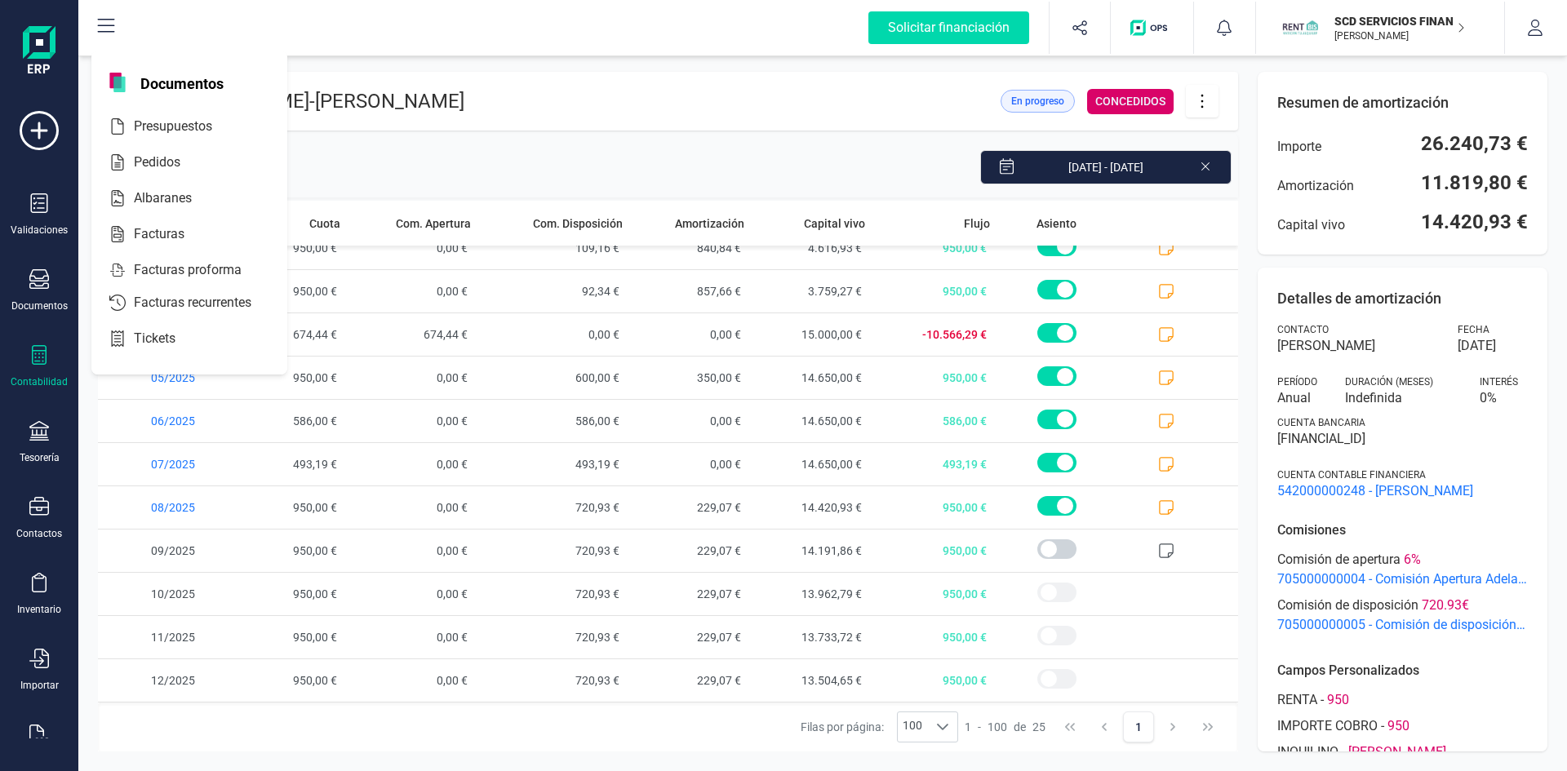
click at [30, 367] on div at bounding box center [39, 357] width 20 height 24
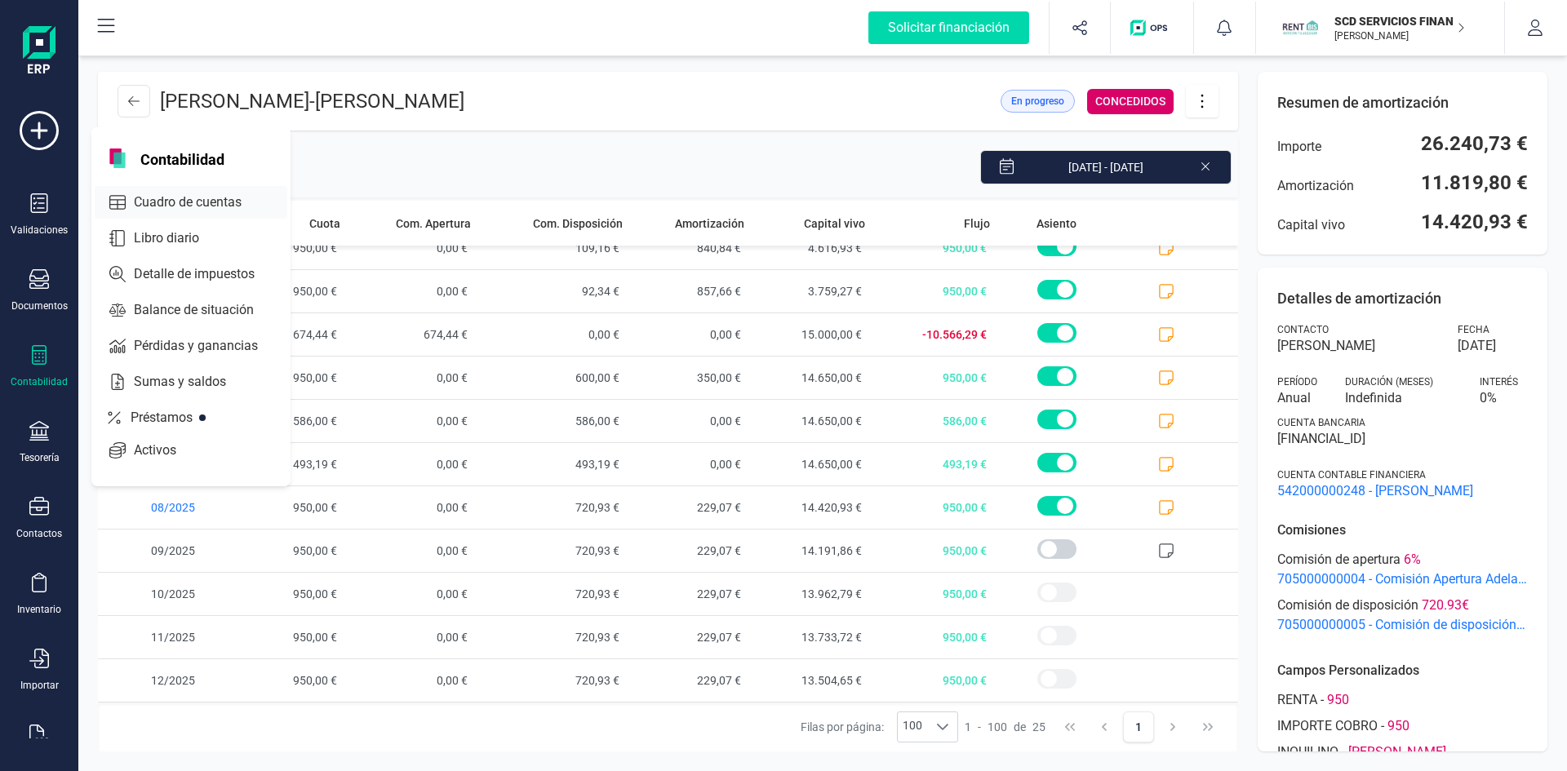
click at [164, 199] on span "Cuadro de cuentas" at bounding box center [199, 203] width 144 height 20
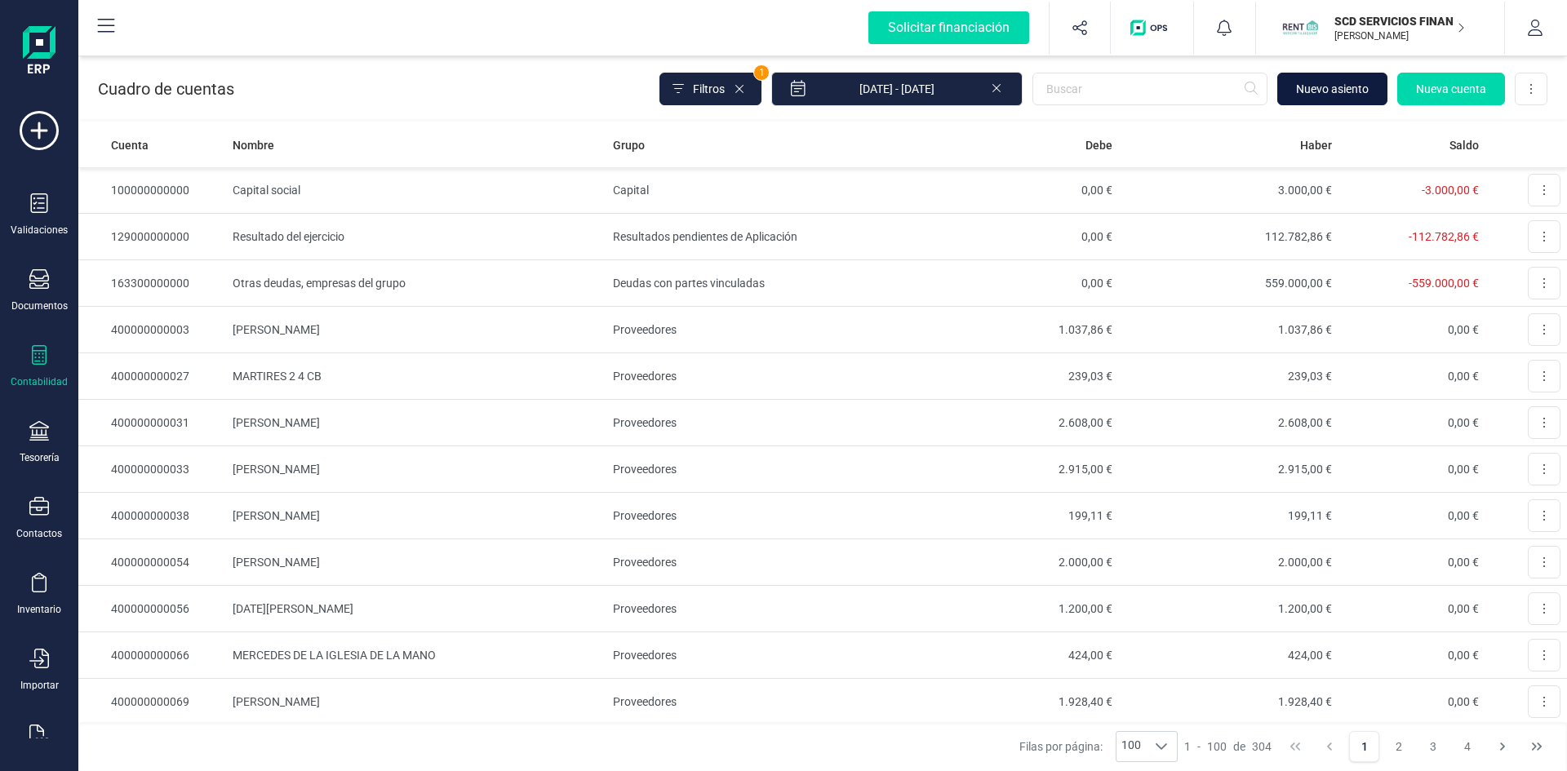
click at [1337, 87] on span "Nuevo asiento" at bounding box center [1332, 89] width 73 height 16
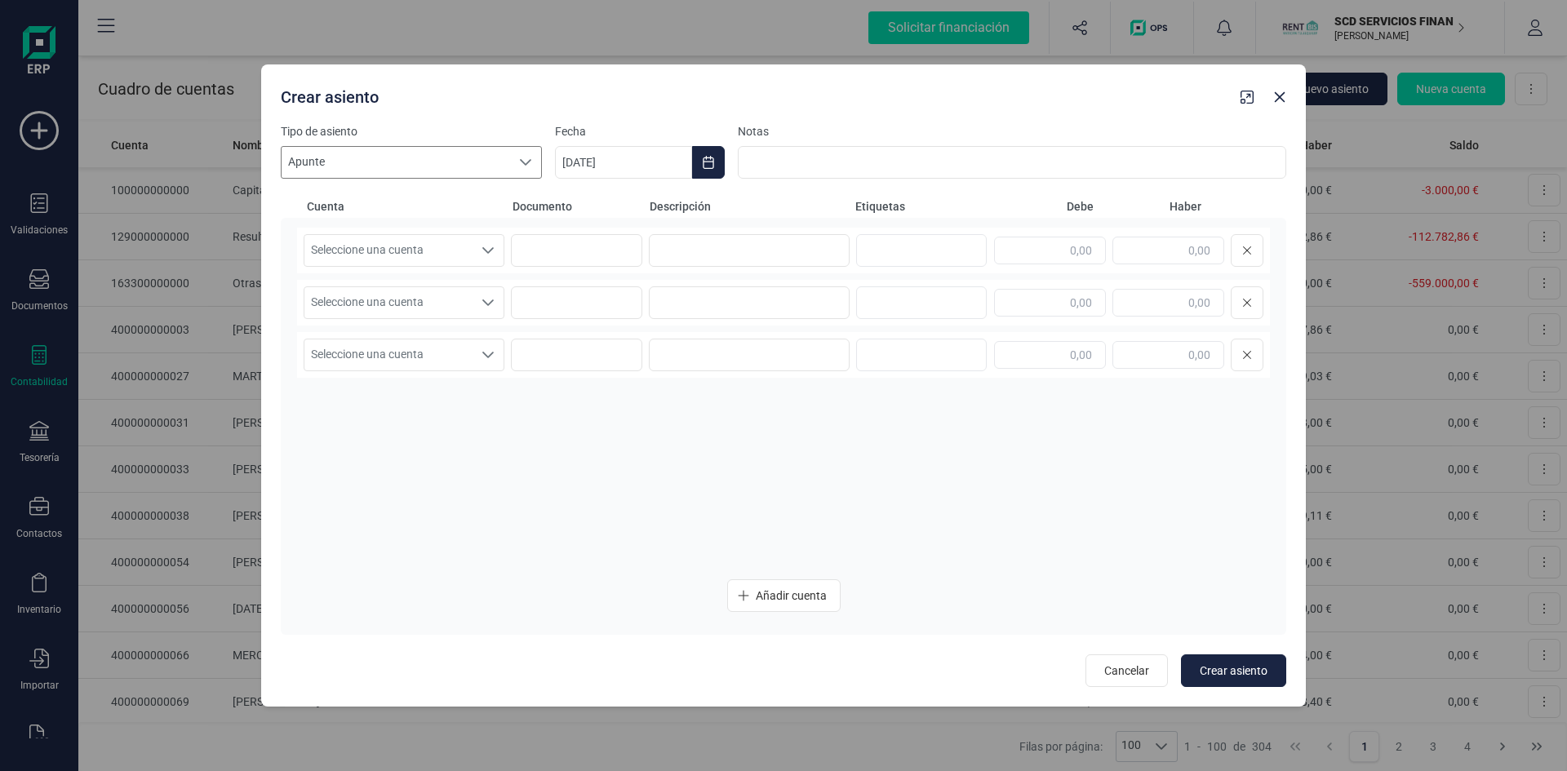
click at [392, 158] on span "Apunte" at bounding box center [396, 162] width 229 height 31
click at [342, 289] on li "Nomina" at bounding box center [411, 291] width 261 height 29
click at [770, 163] on input at bounding box center [1012, 162] width 548 height 33
type input "a"
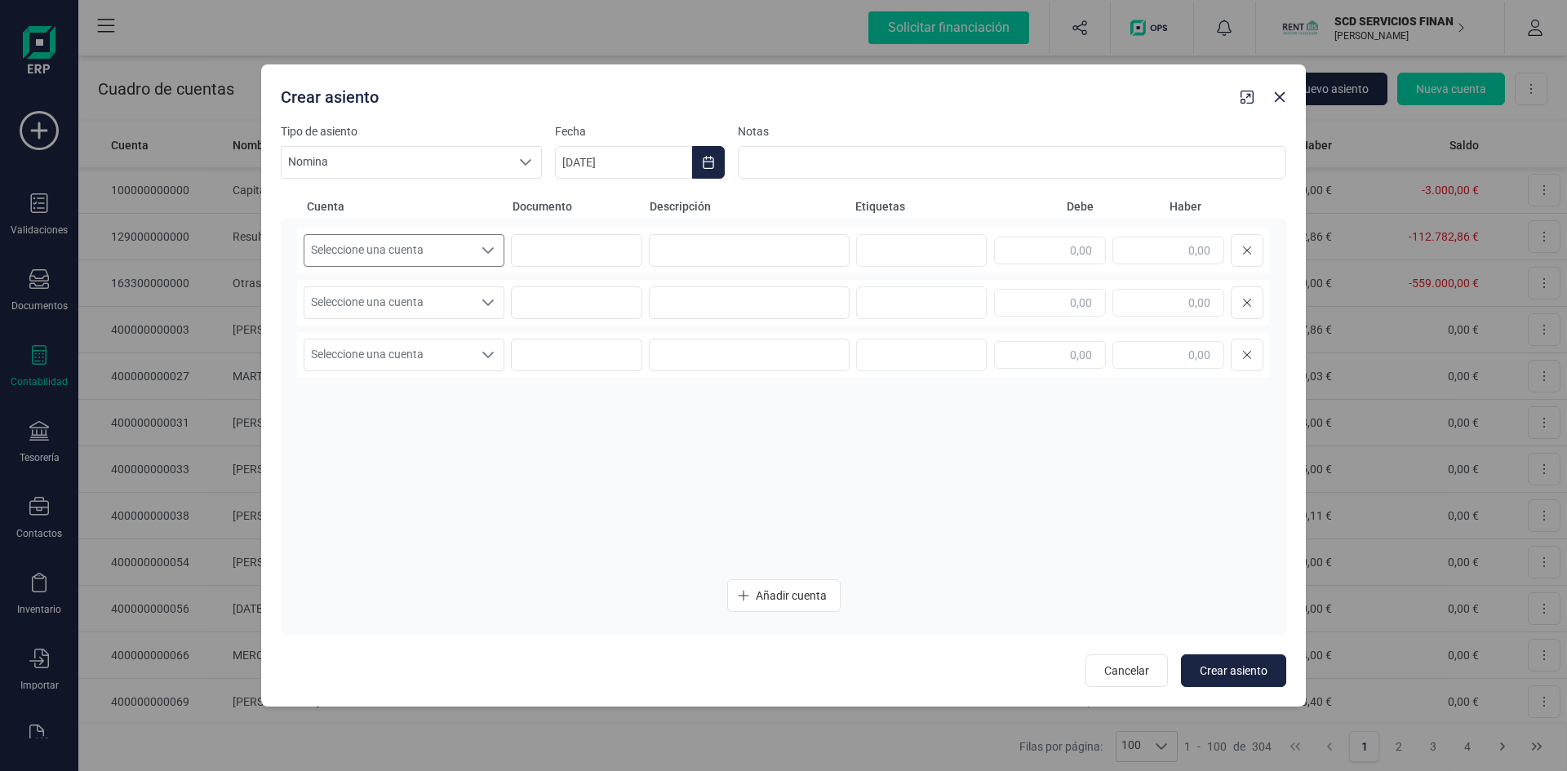
click at [487, 248] on icon "Seleccione una cuenta" at bounding box center [488, 250] width 13 height 13
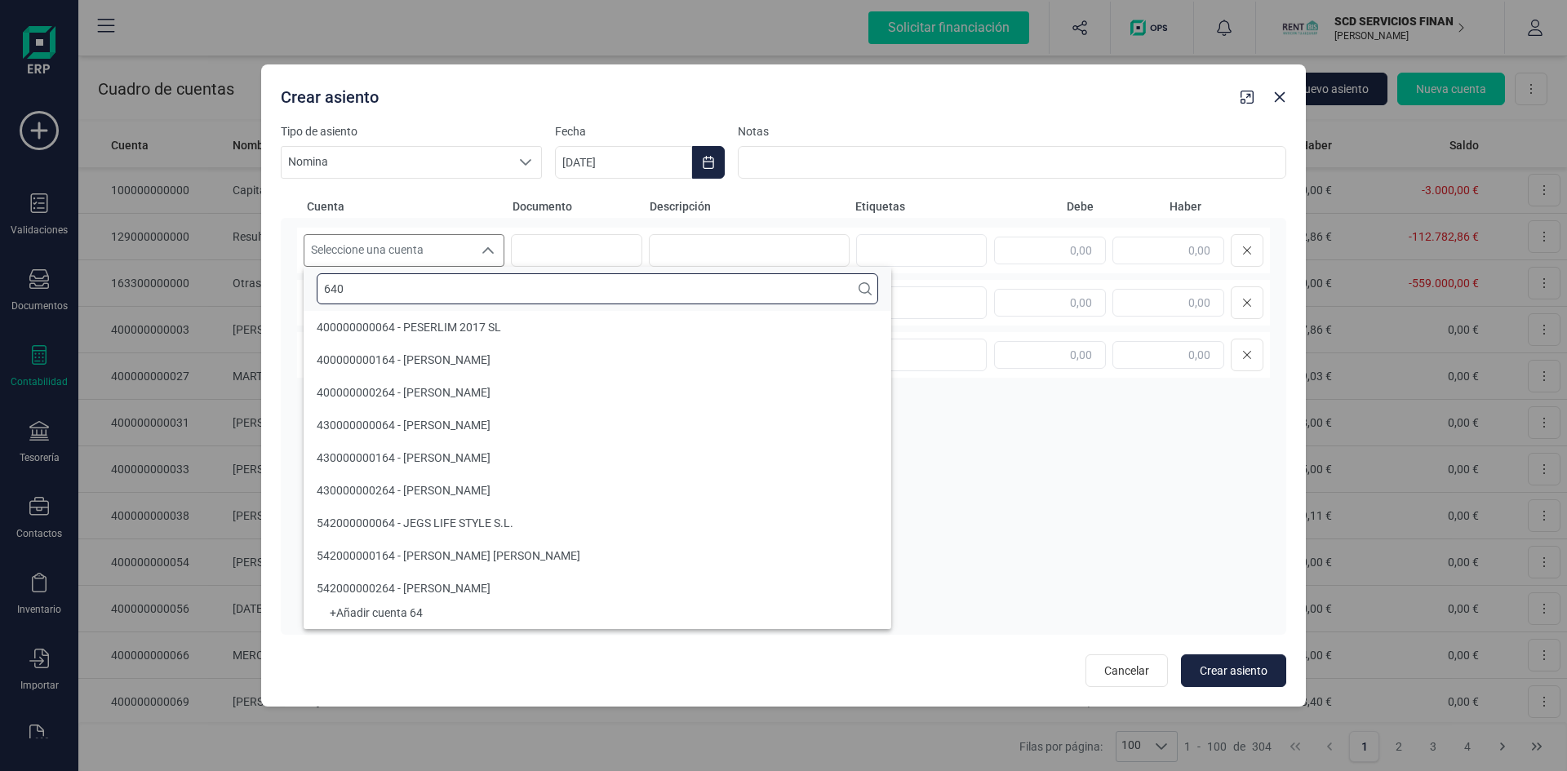
scroll to position [0, 0]
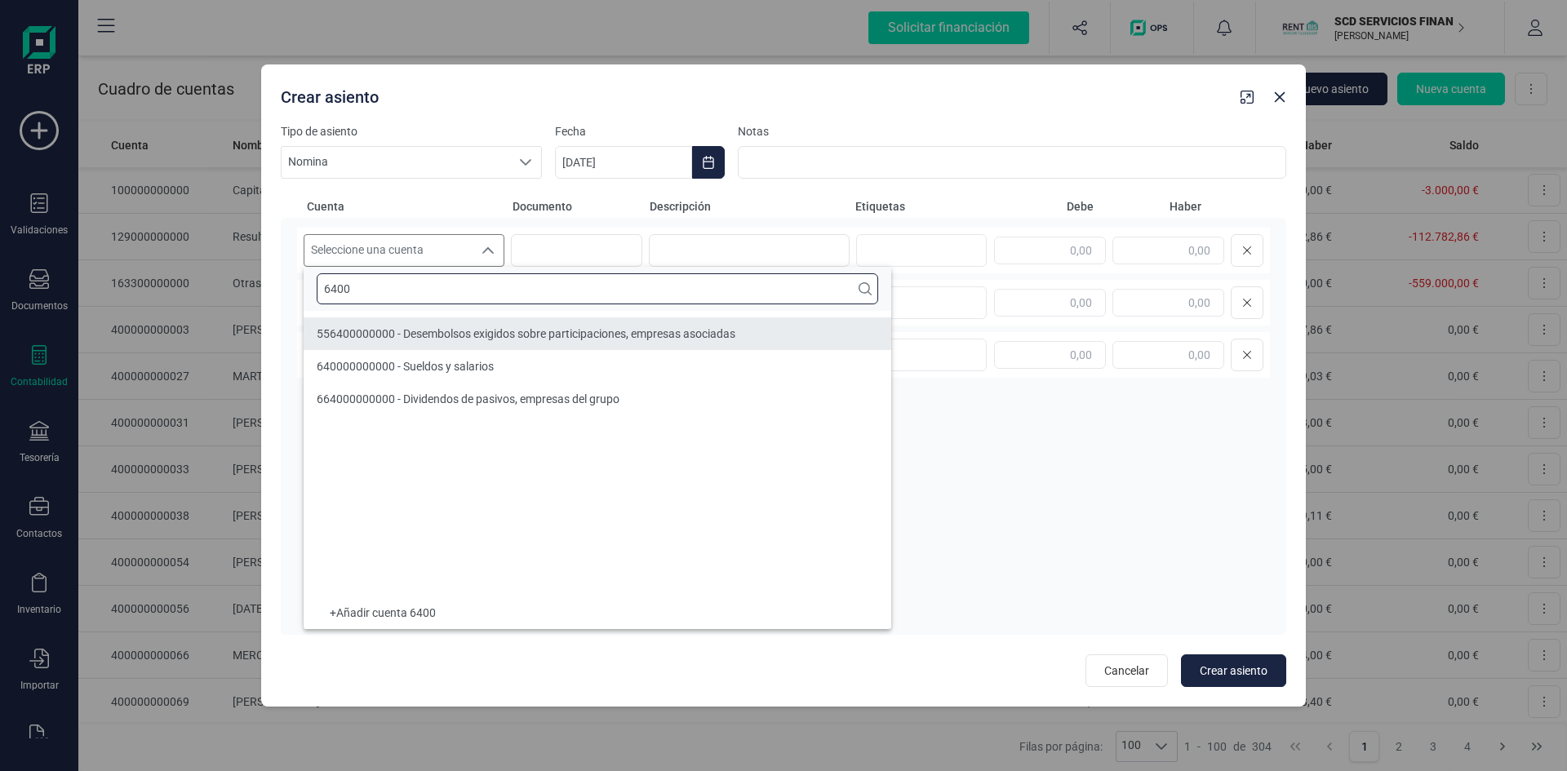
type input "6400"
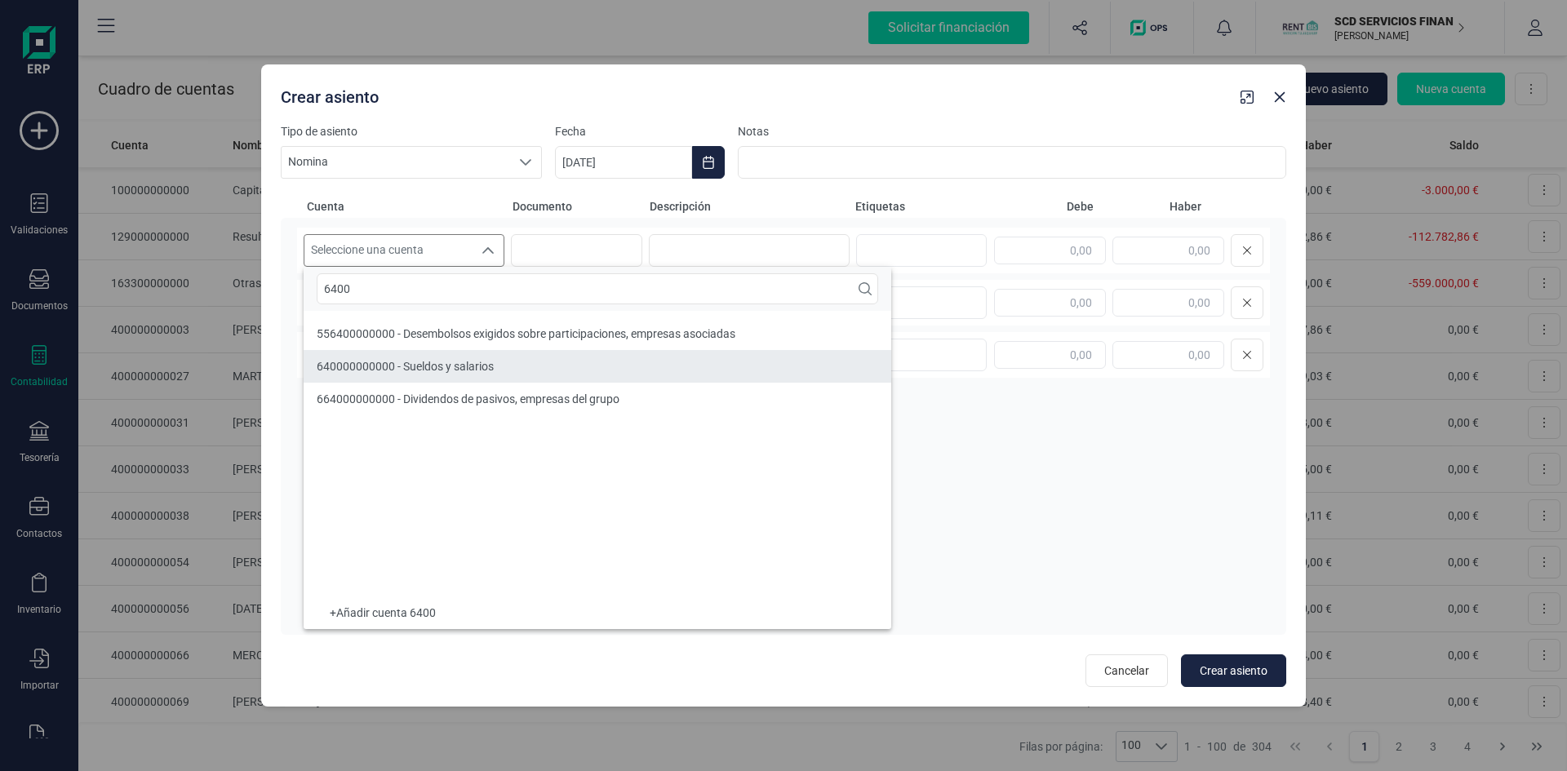
click at [438, 362] on span "640000000000 - Sueldos y salarios" at bounding box center [405, 366] width 177 height 13
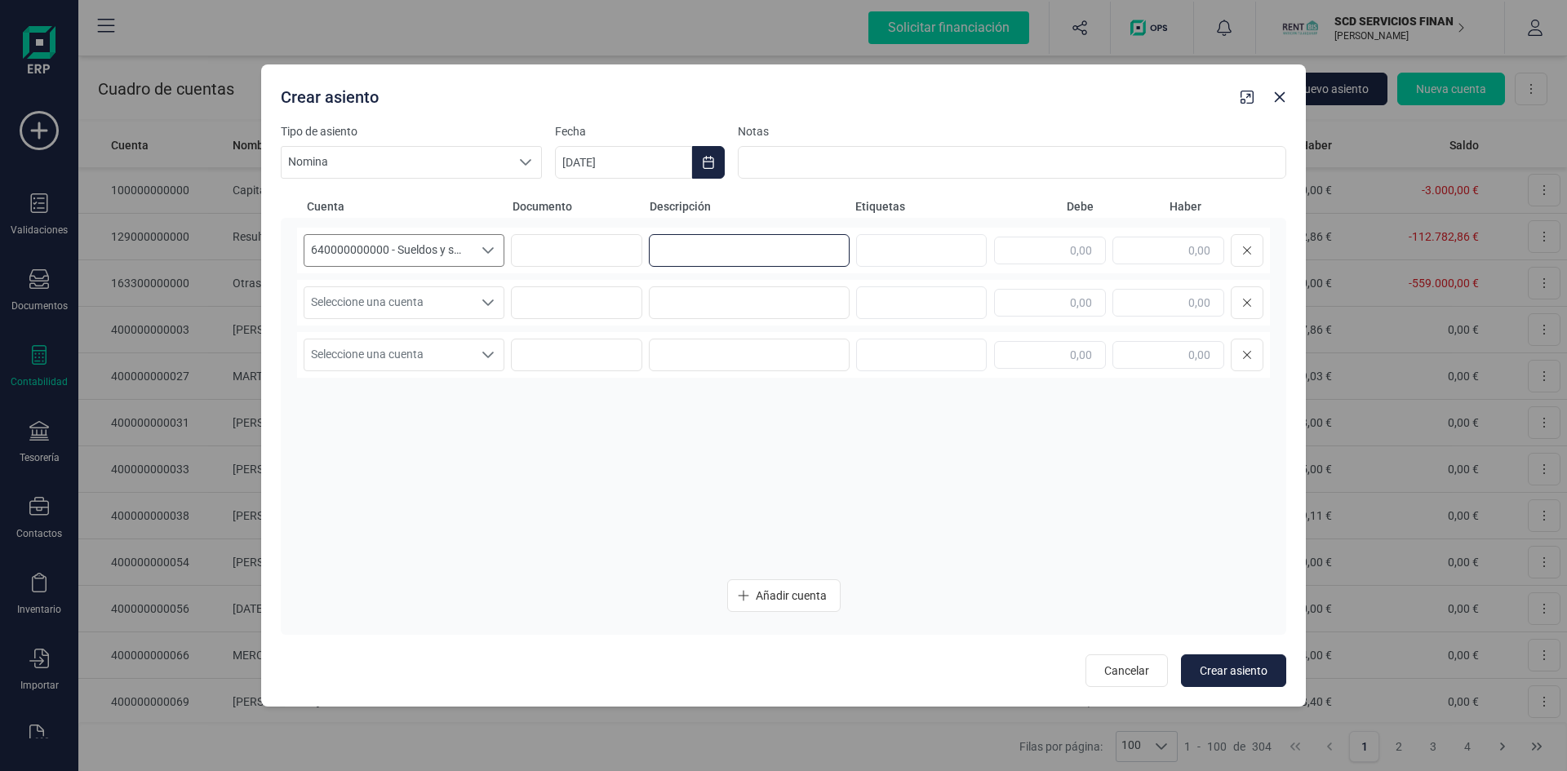
click at [687, 247] on input at bounding box center [749, 250] width 201 height 33
type input "Nomina Agosto"
click at [1059, 248] on input "text" at bounding box center [1050, 251] width 112 height 28
type input "2.083,33"
click at [487, 296] on icon "Seleccione una cuenta" at bounding box center [488, 302] width 13 height 13
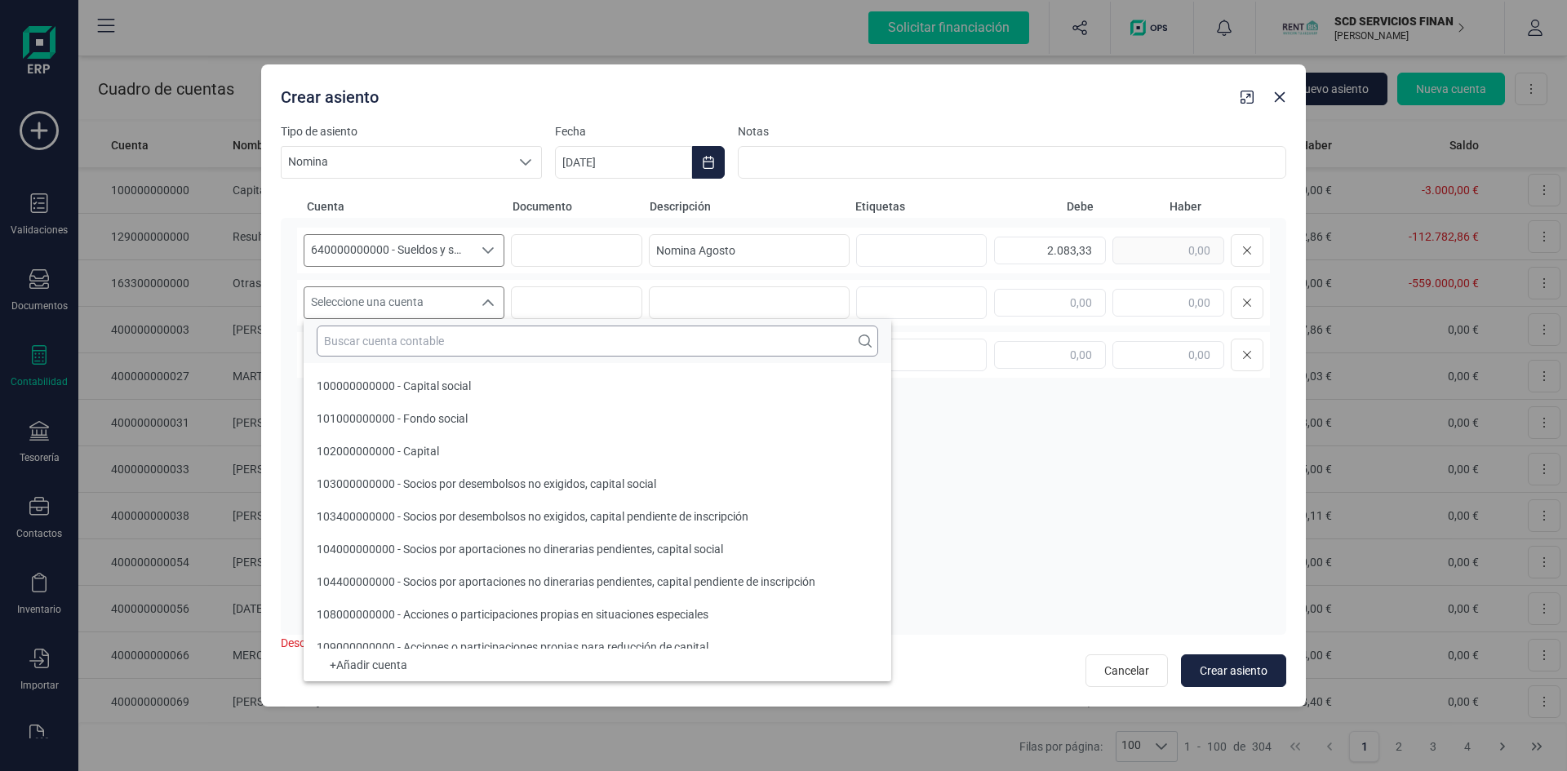
click at [442, 341] on input "text" at bounding box center [597, 341] width 561 height 31
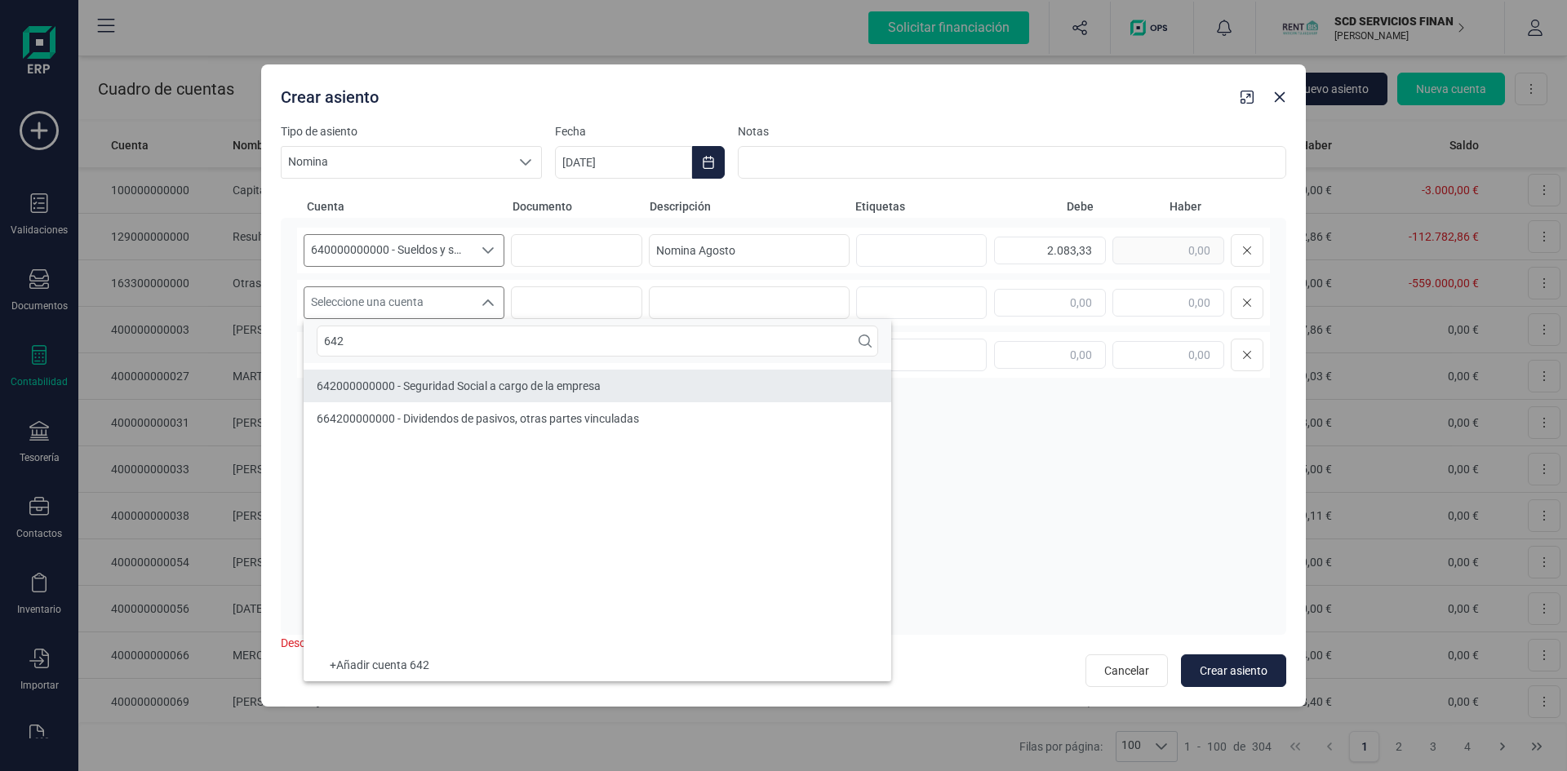
type input "642"
click at [442, 385] on span "642000000000 - Seguridad Social a cargo de la empresa" at bounding box center [459, 385] width 284 height 13
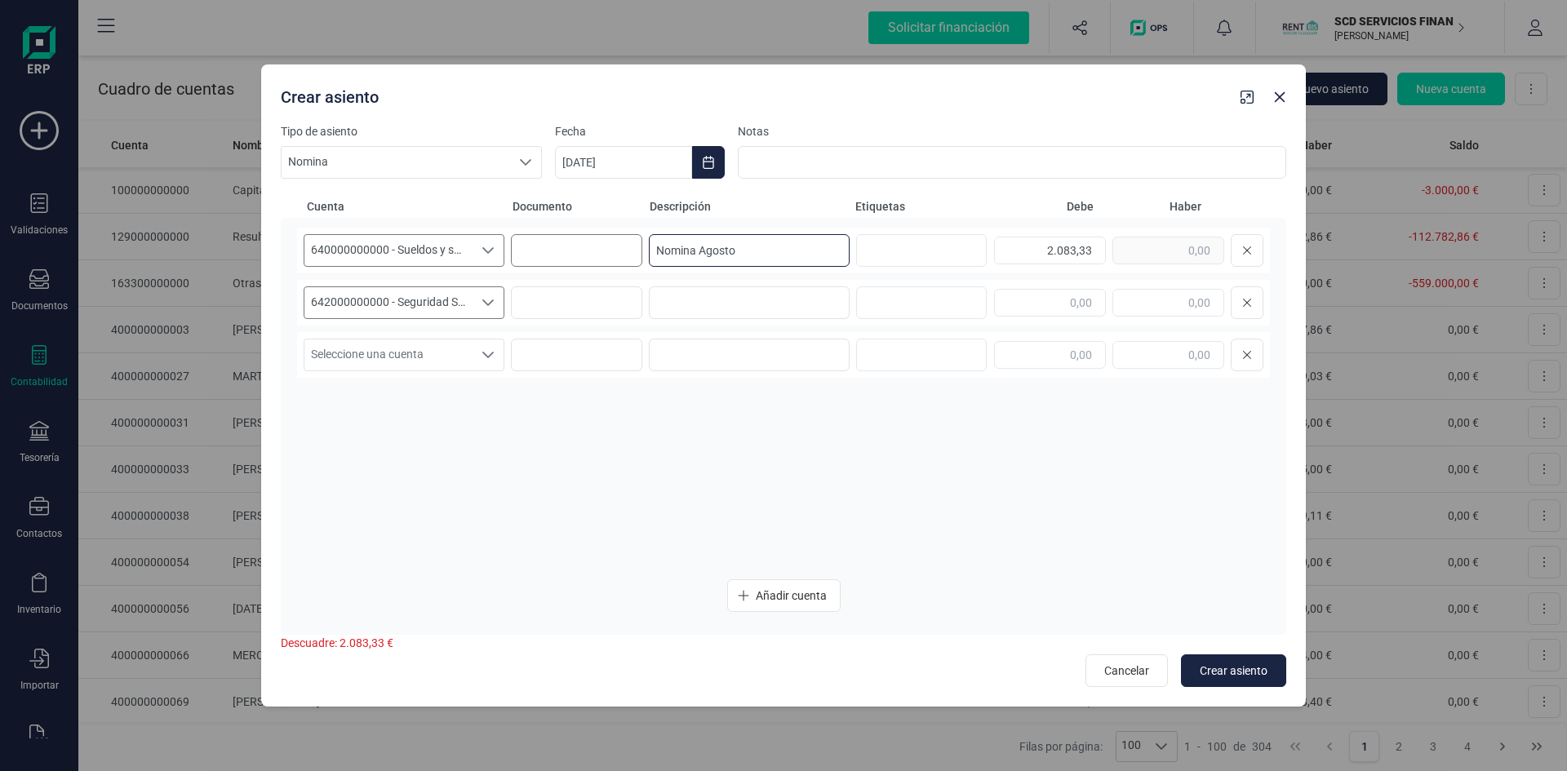
drag, startPoint x: 747, startPoint y: 250, endPoint x: 531, endPoint y: 240, distance: 215.7
click at [531, 240] on div "640000000000 - Sueldos y salarios 640000000000 - Sueldos y salarios 64000000000…" at bounding box center [783, 251] width 973 height 46
click at [702, 308] on input at bounding box center [749, 302] width 201 height 33
paste input "Nomina Agosto"
type input "Nomina Agosto"
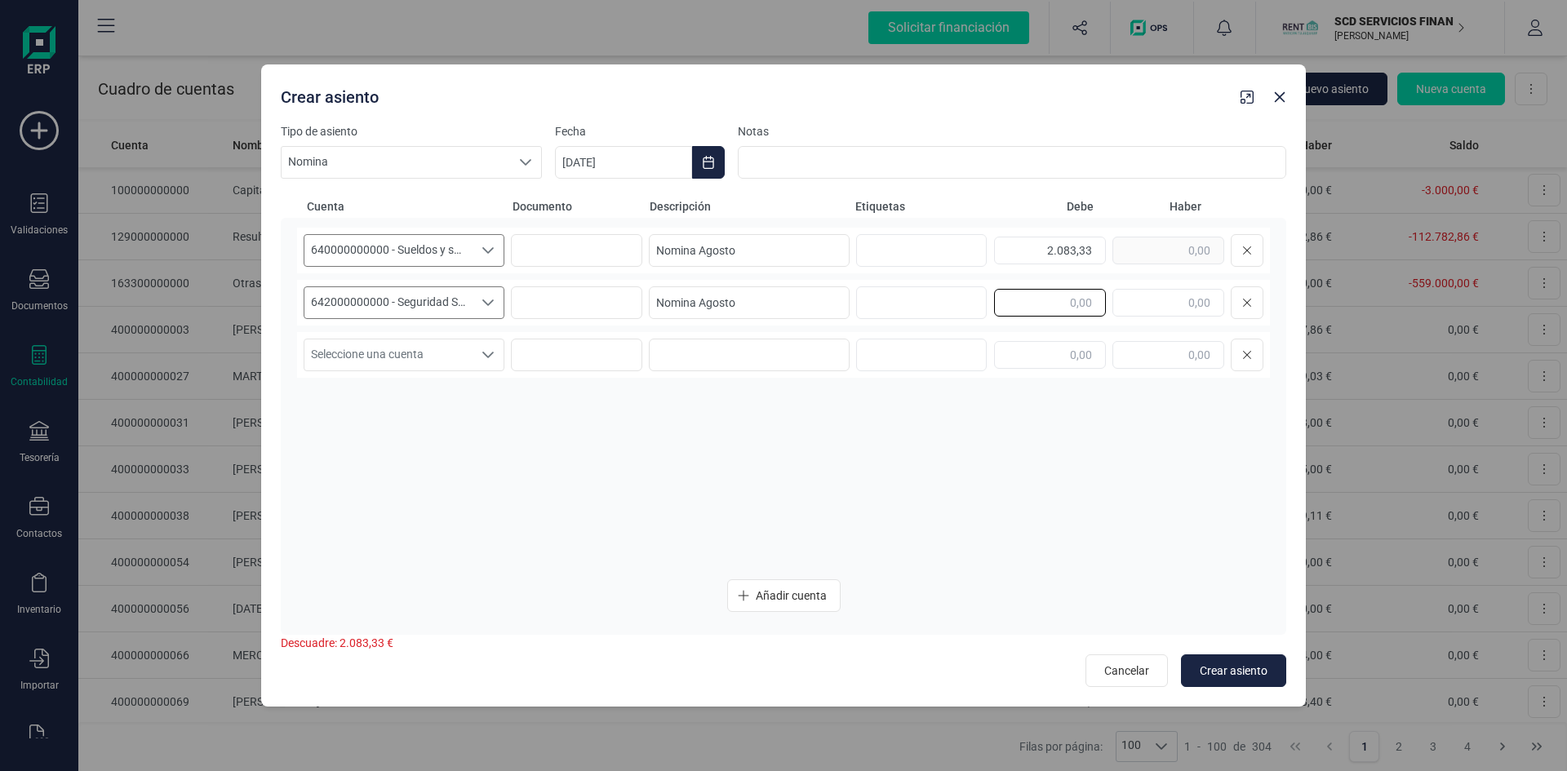
click at [1017, 306] on input "text" at bounding box center [1050, 303] width 112 height 28
type input "668,13"
click at [495, 355] on div "Seleccione una cuenta" at bounding box center [488, 355] width 31 height 31
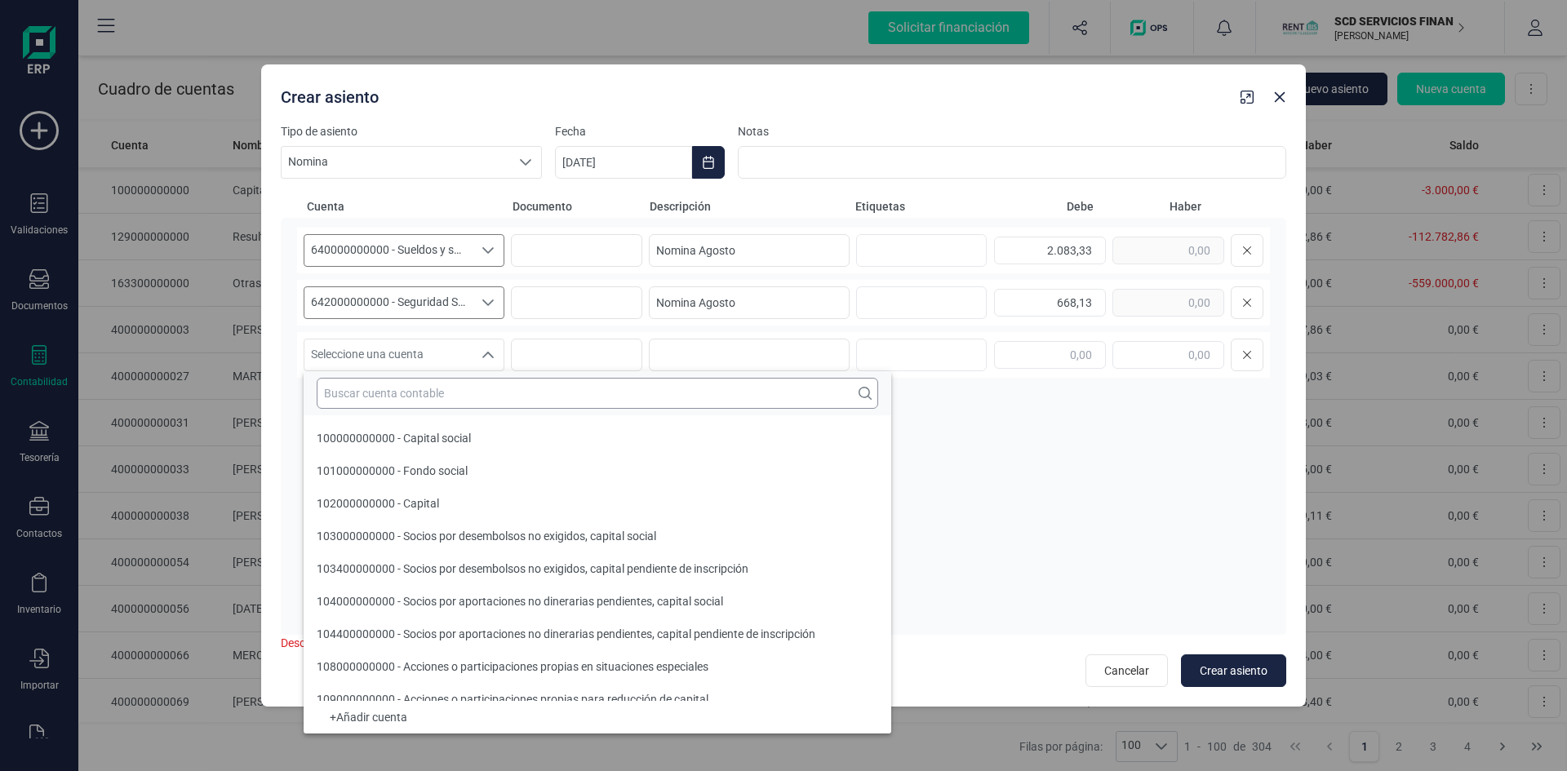
click at [421, 402] on input "text" at bounding box center [597, 393] width 561 height 31
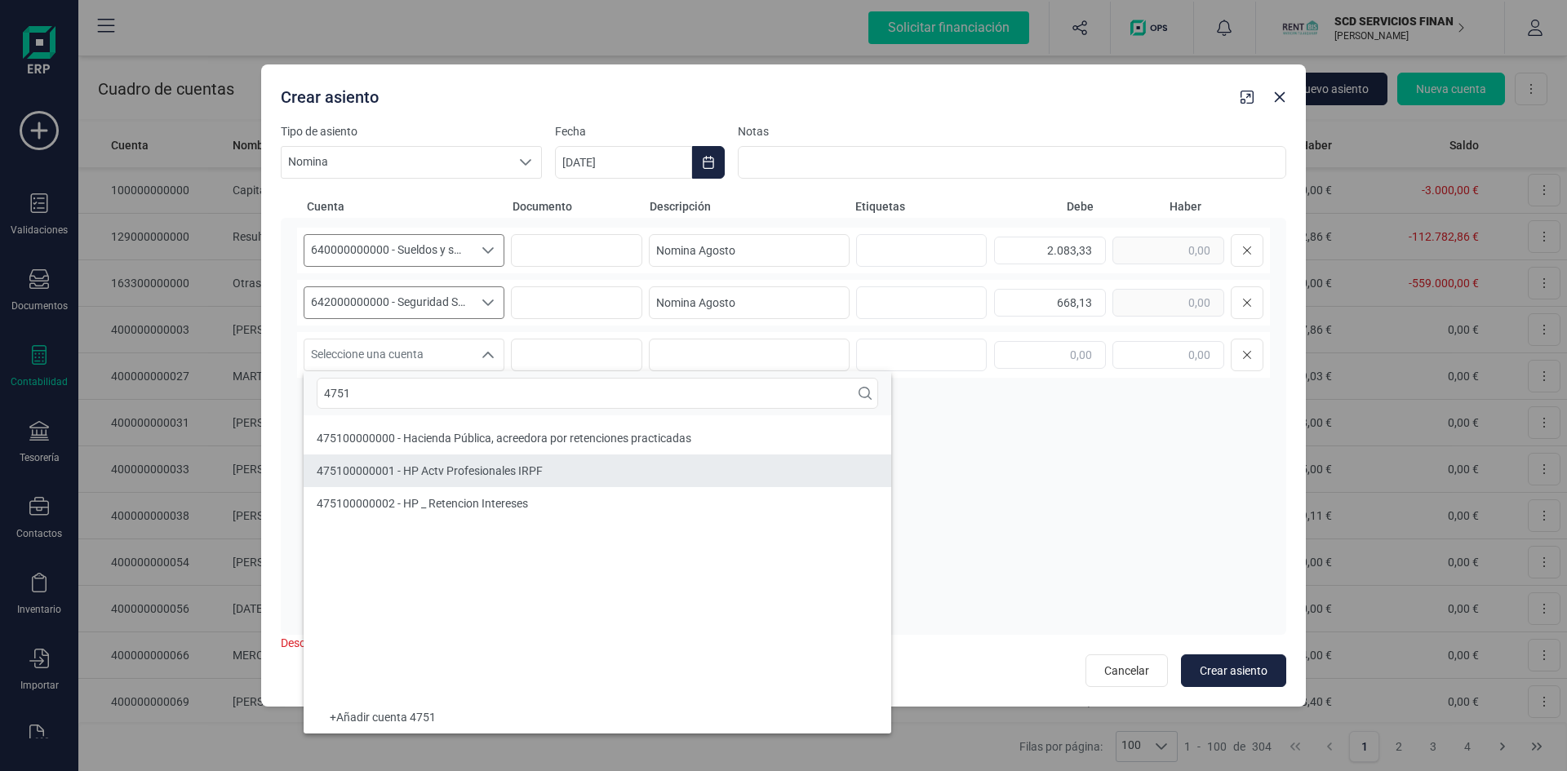
type input "4751"
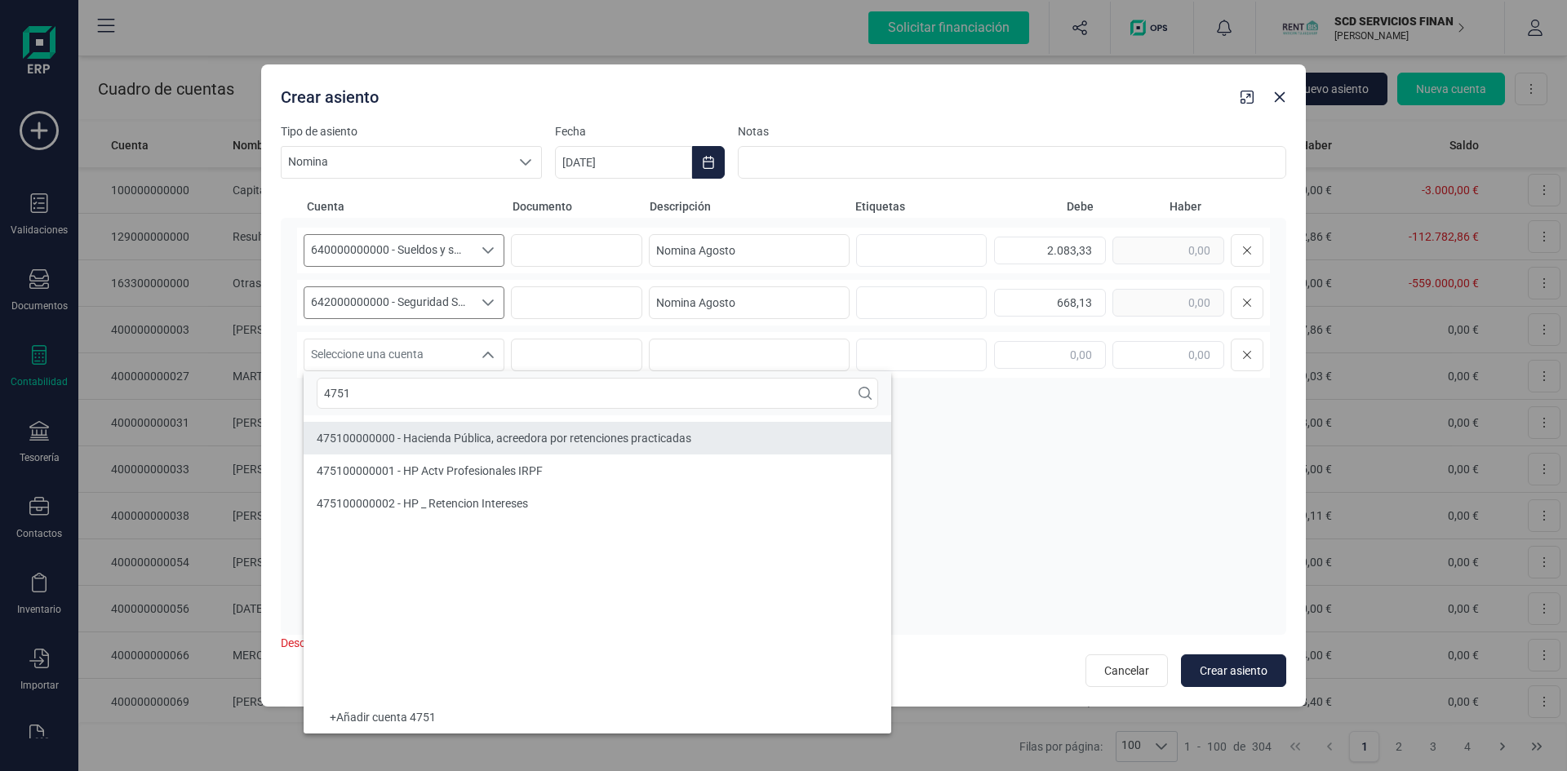
click at [353, 437] on span "475100000000 - Hacienda Pública, acreedora por retenciones practicadas" at bounding box center [504, 438] width 375 height 13
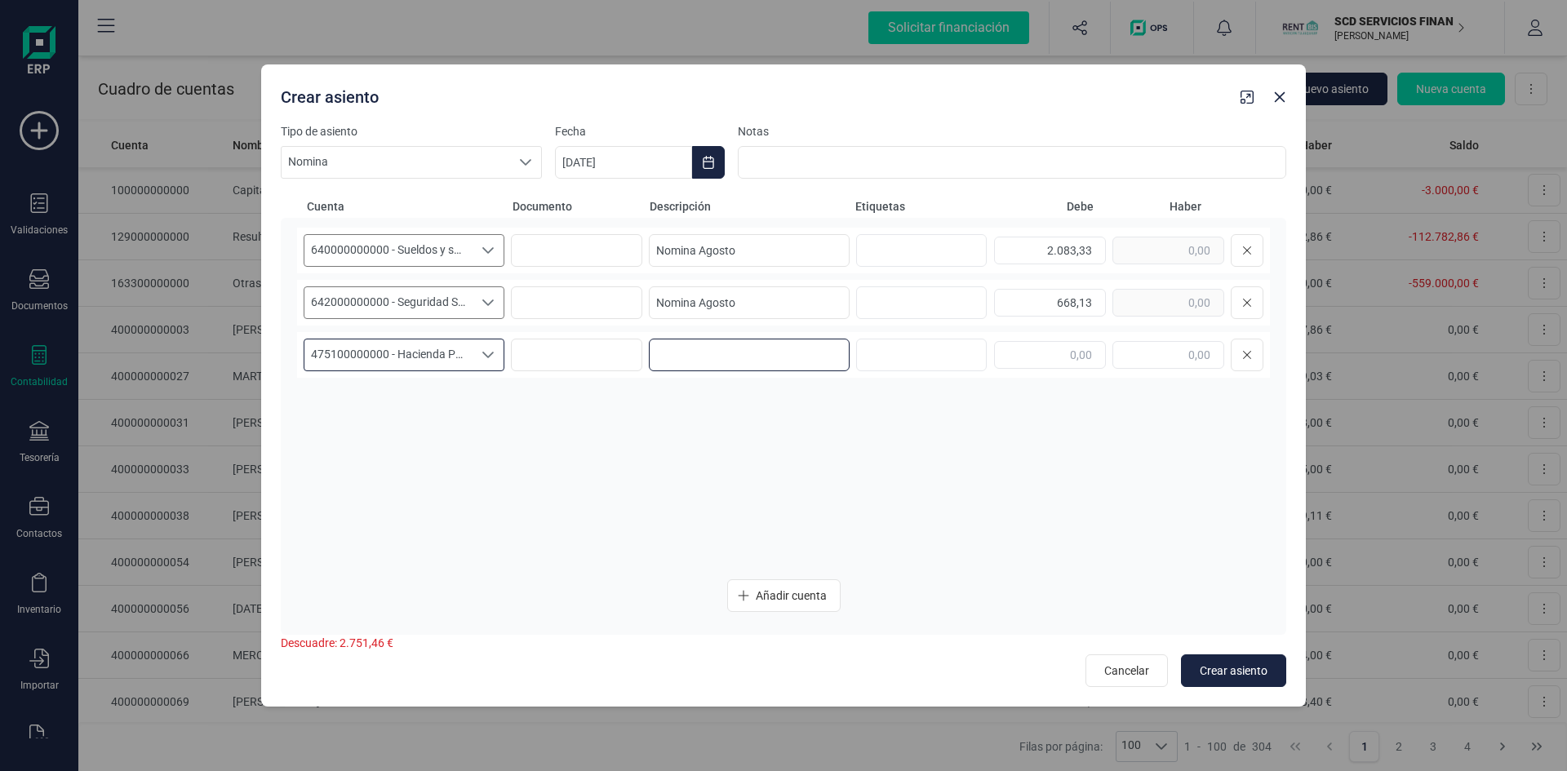
click at [735, 347] on input at bounding box center [749, 355] width 201 height 33
paste input "Nomina Agosto"
type input "Nomina Agosto"
click at [1059, 360] on input "text" at bounding box center [1050, 355] width 112 height 28
click at [1148, 361] on input "text" at bounding box center [1168, 355] width 112 height 28
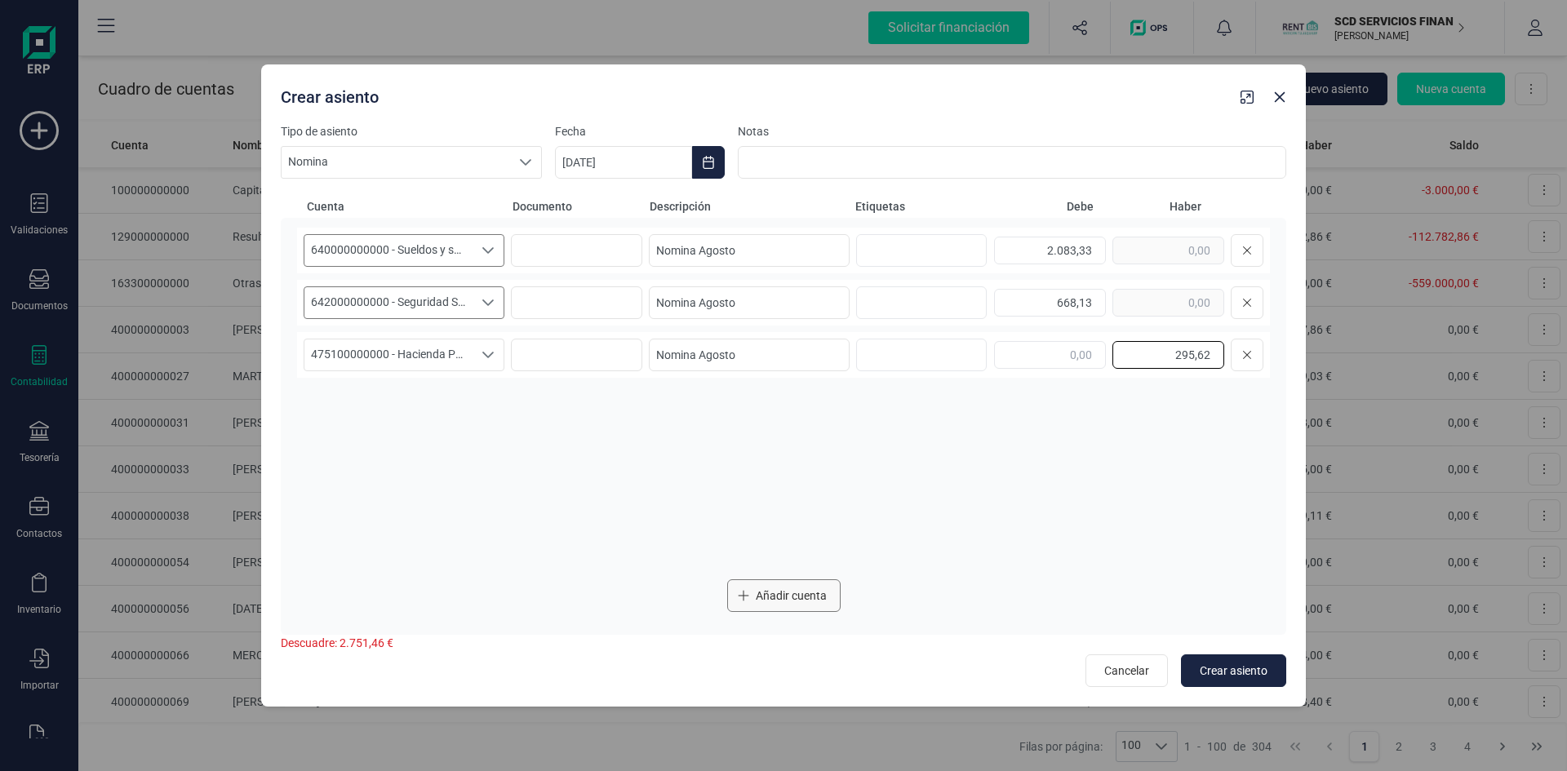
type input "295,62"
click at [807, 592] on span "Añadir cuenta" at bounding box center [791, 596] width 71 height 16
click at [484, 408] on icon "Seleccione una cuenta" at bounding box center [488, 407] width 13 height 13
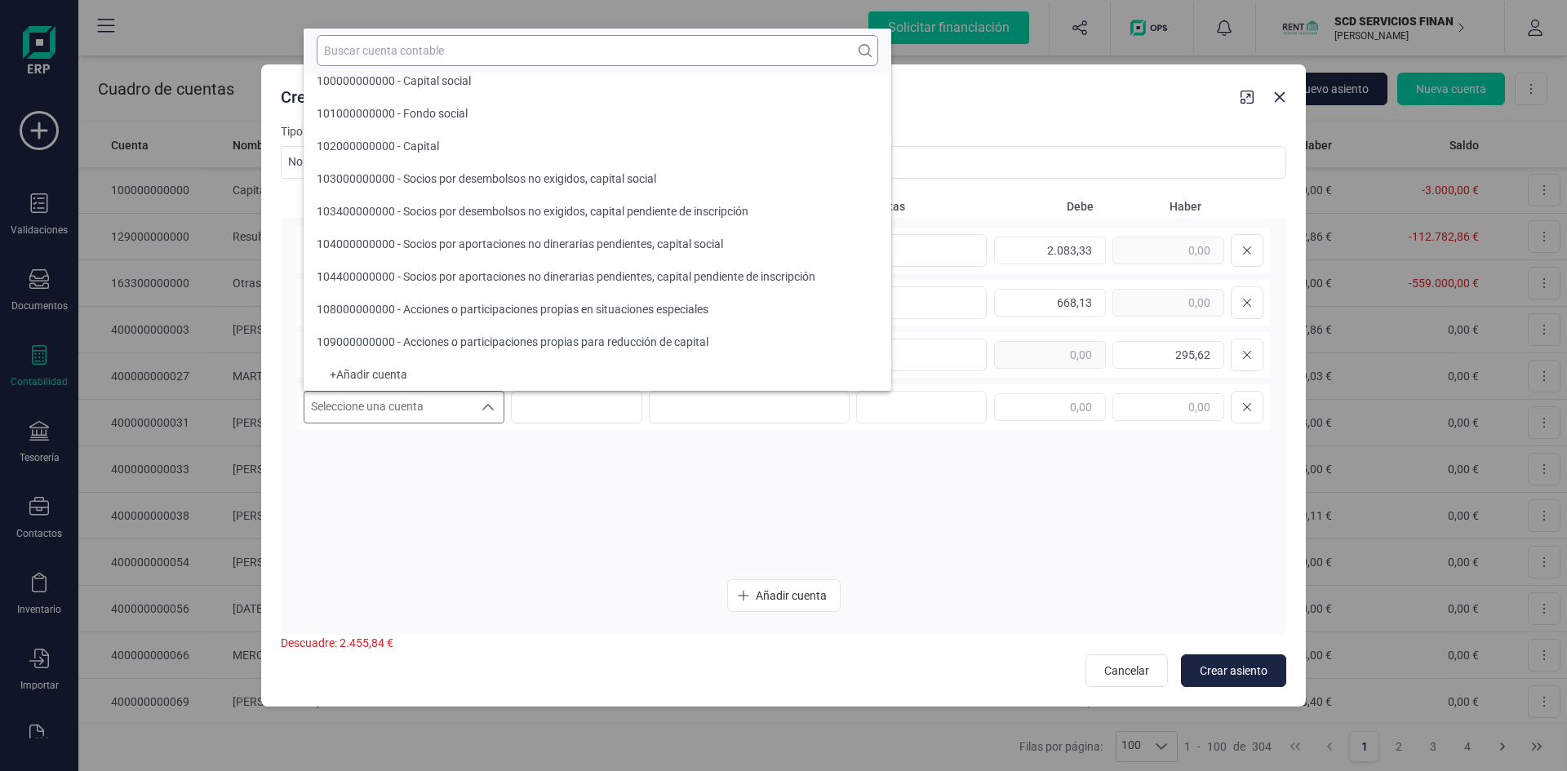
scroll to position [7, 0]
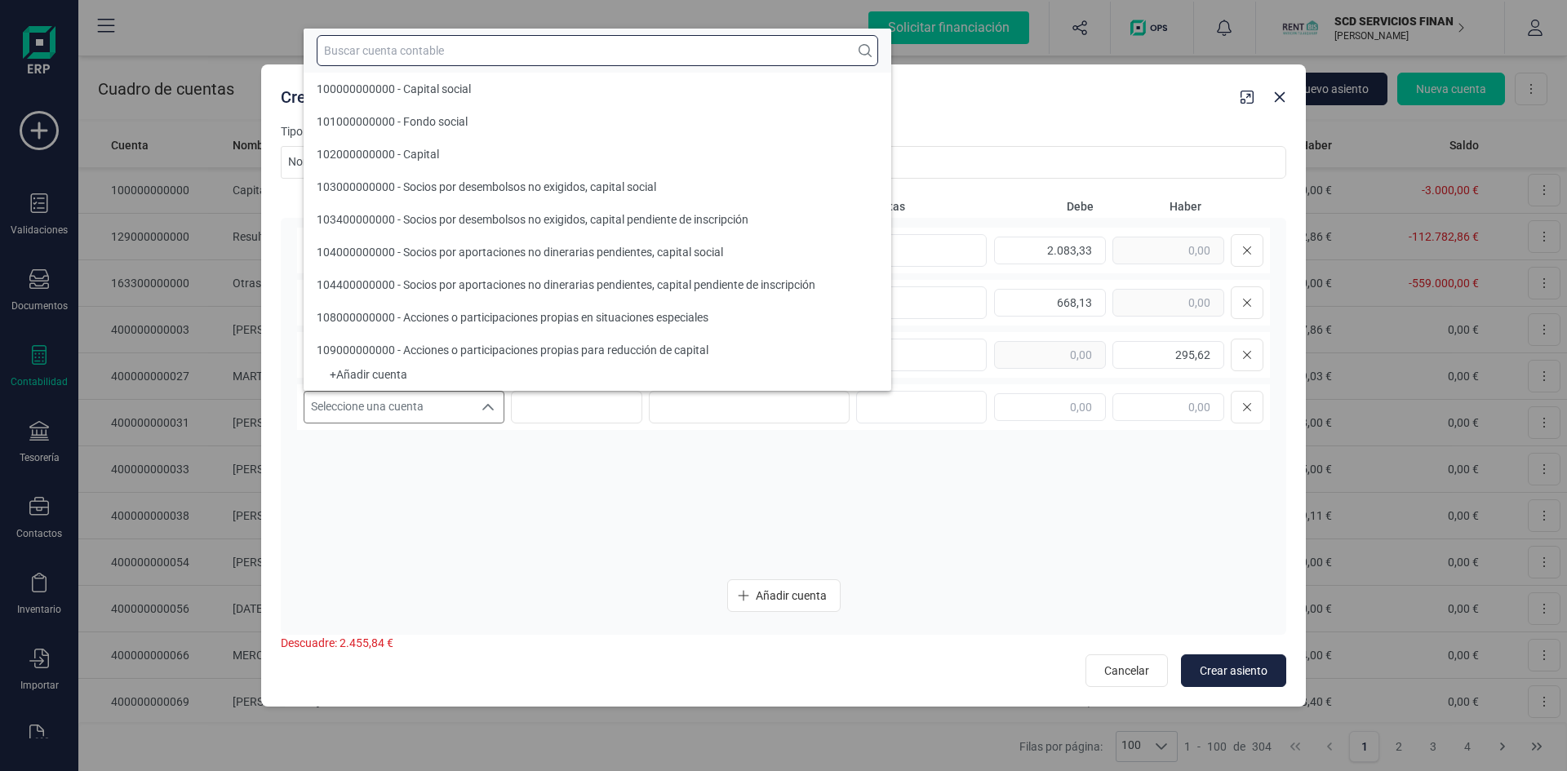
click at [438, 51] on input "text" at bounding box center [597, 50] width 561 height 31
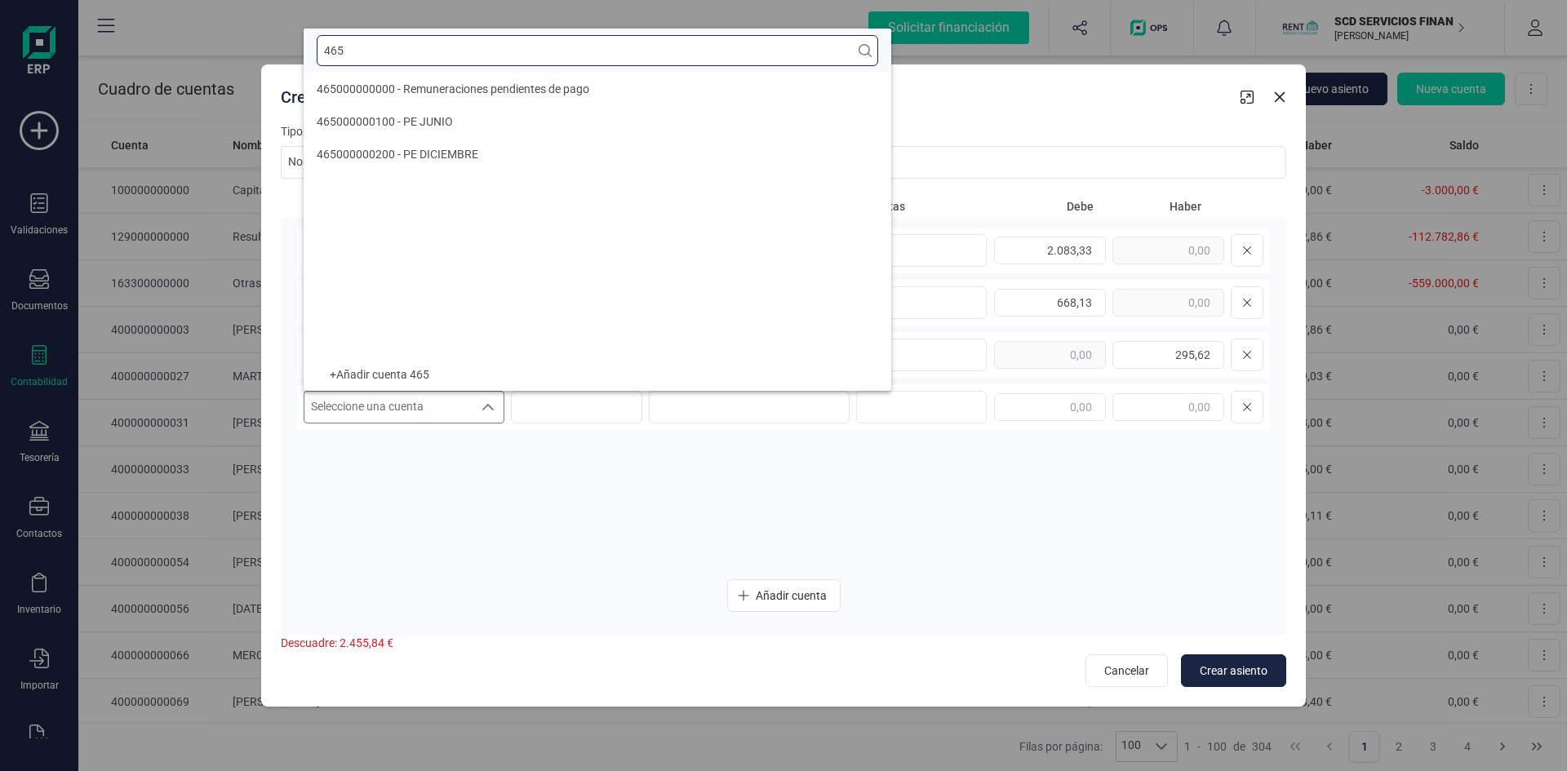
scroll to position [0, 0]
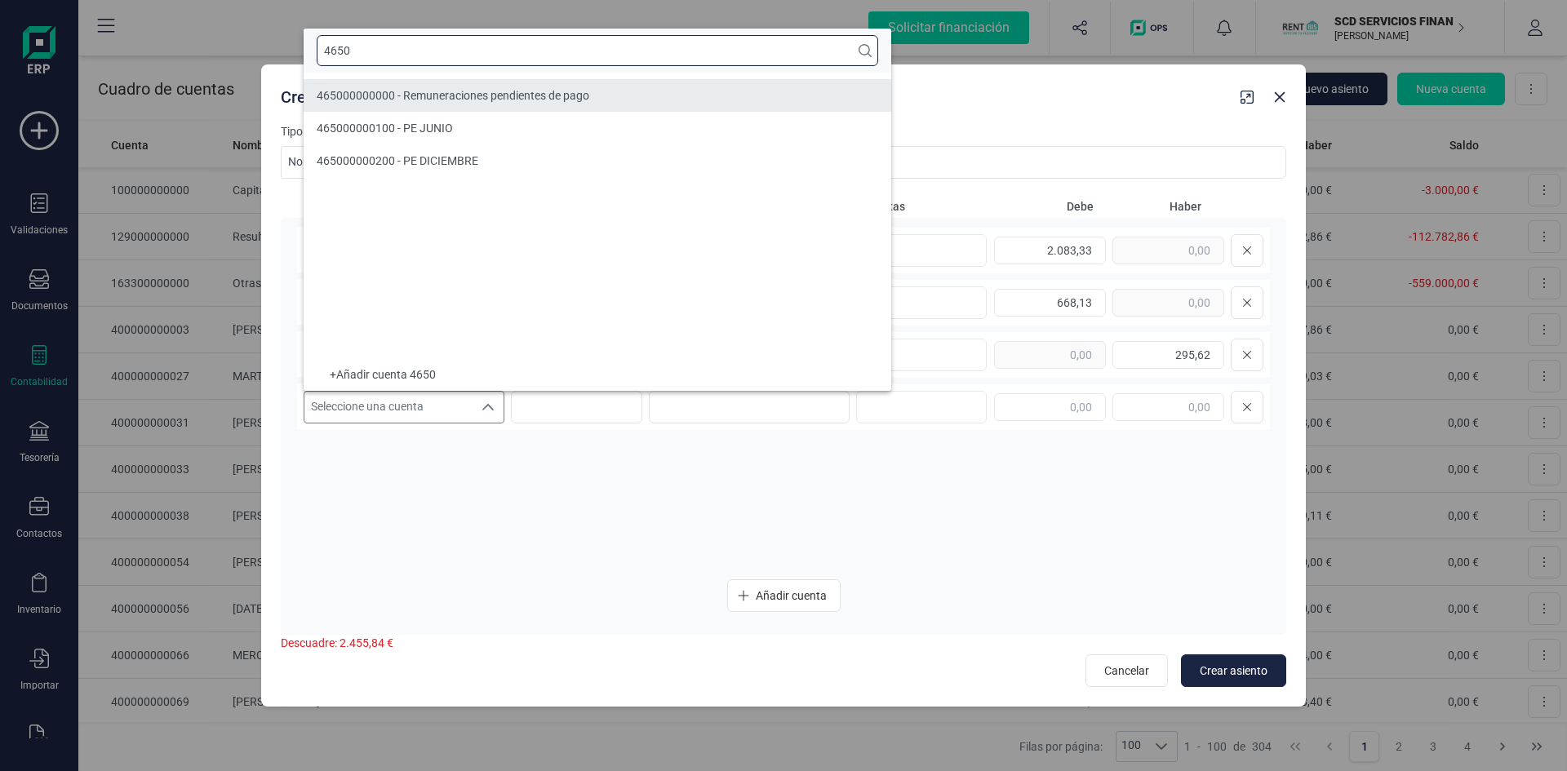
type input "4650"
click at [388, 91] on span "465000000000 - Remuneraciones pendientes de pago" at bounding box center [453, 95] width 273 height 13
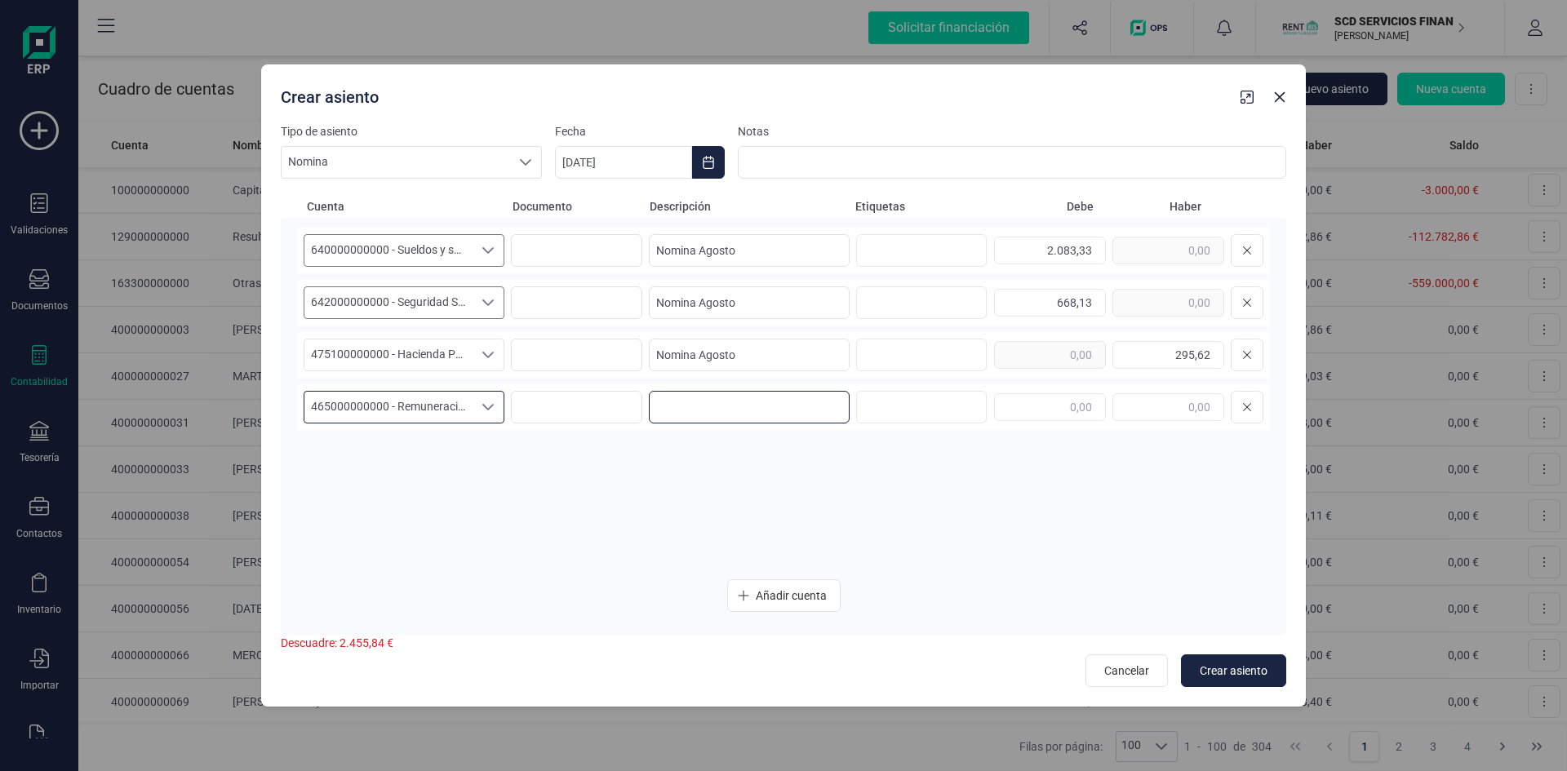
click at [719, 404] on input at bounding box center [749, 407] width 201 height 33
paste input "Nomina Agosto"
type input "Nomina Agosto"
click at [1143, 403] on input "text" at bounding box center [1168, 407] width 112 height 28
type input "1.652,71"
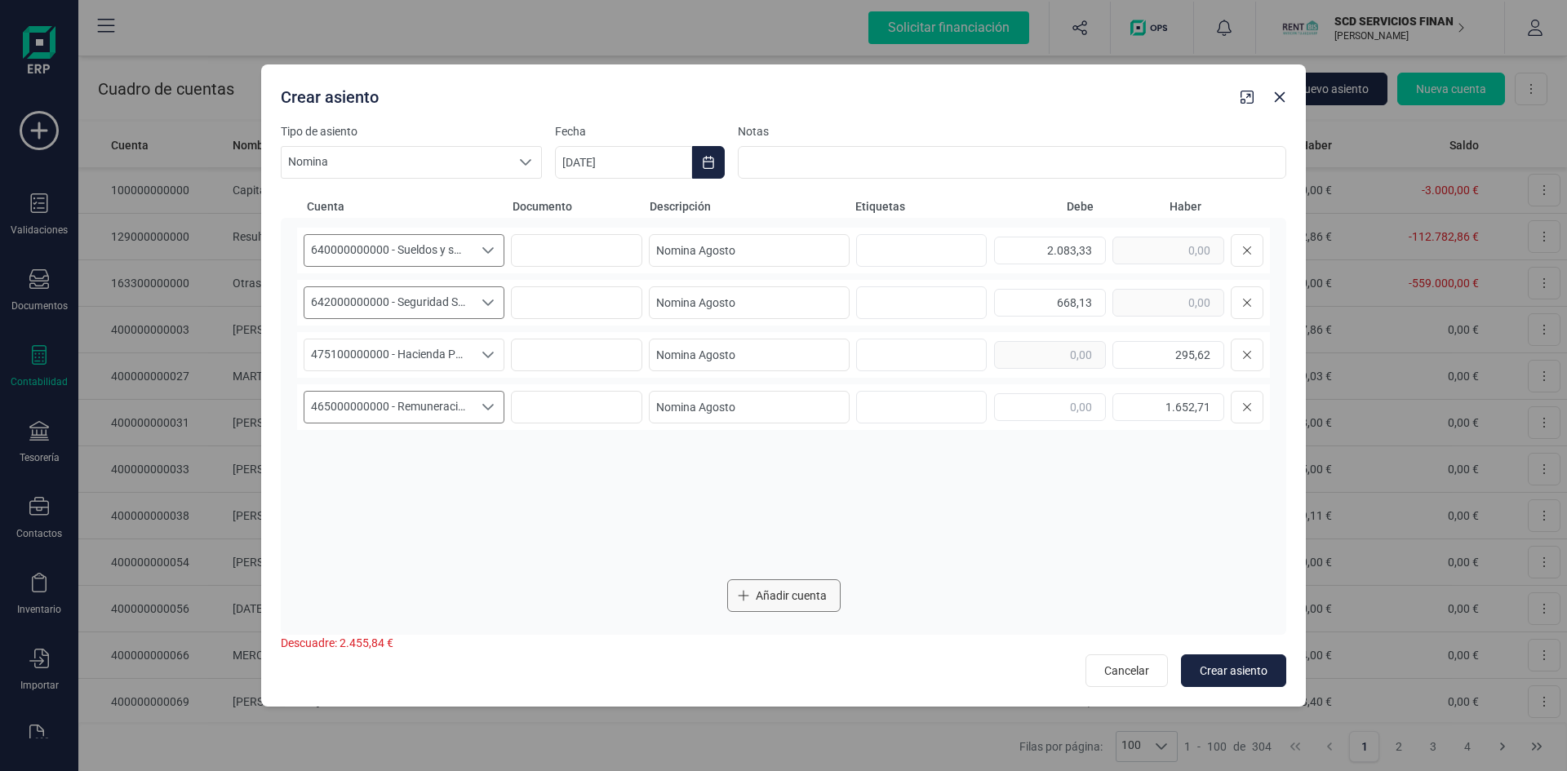
click at [785, 593] on span "Añadir cuenta" at bounding box center [791, 596] width 71 height 16
click at [485, 461] on icon "Seleccione una cuenta" at bounding box center [488, 459] width 13 height 13
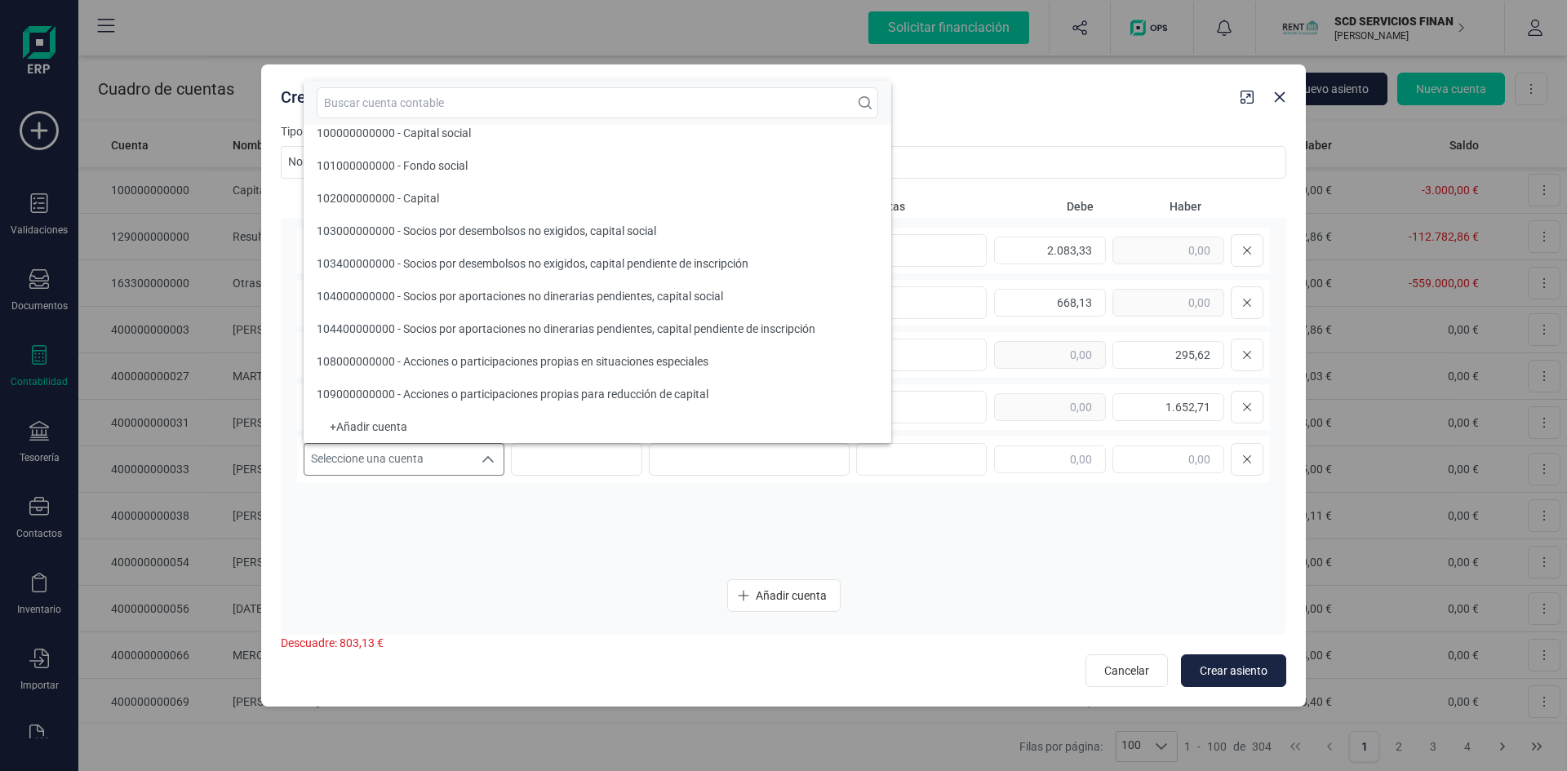
scroll to position [7, 0]
click at [412, 100] on input "text" at bounding box center [597, 102] width 561 height 31
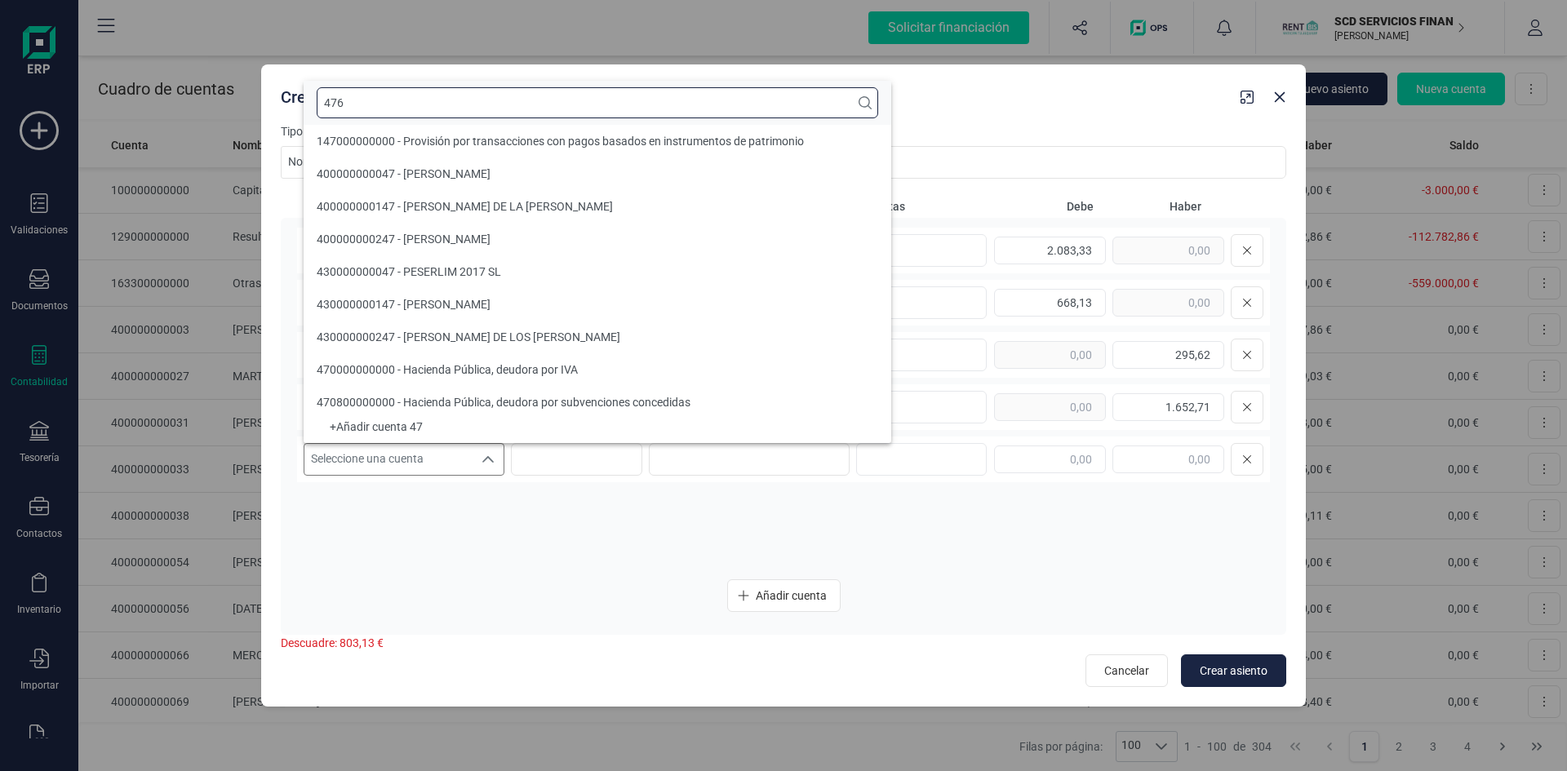
scroll to position [0, 0]
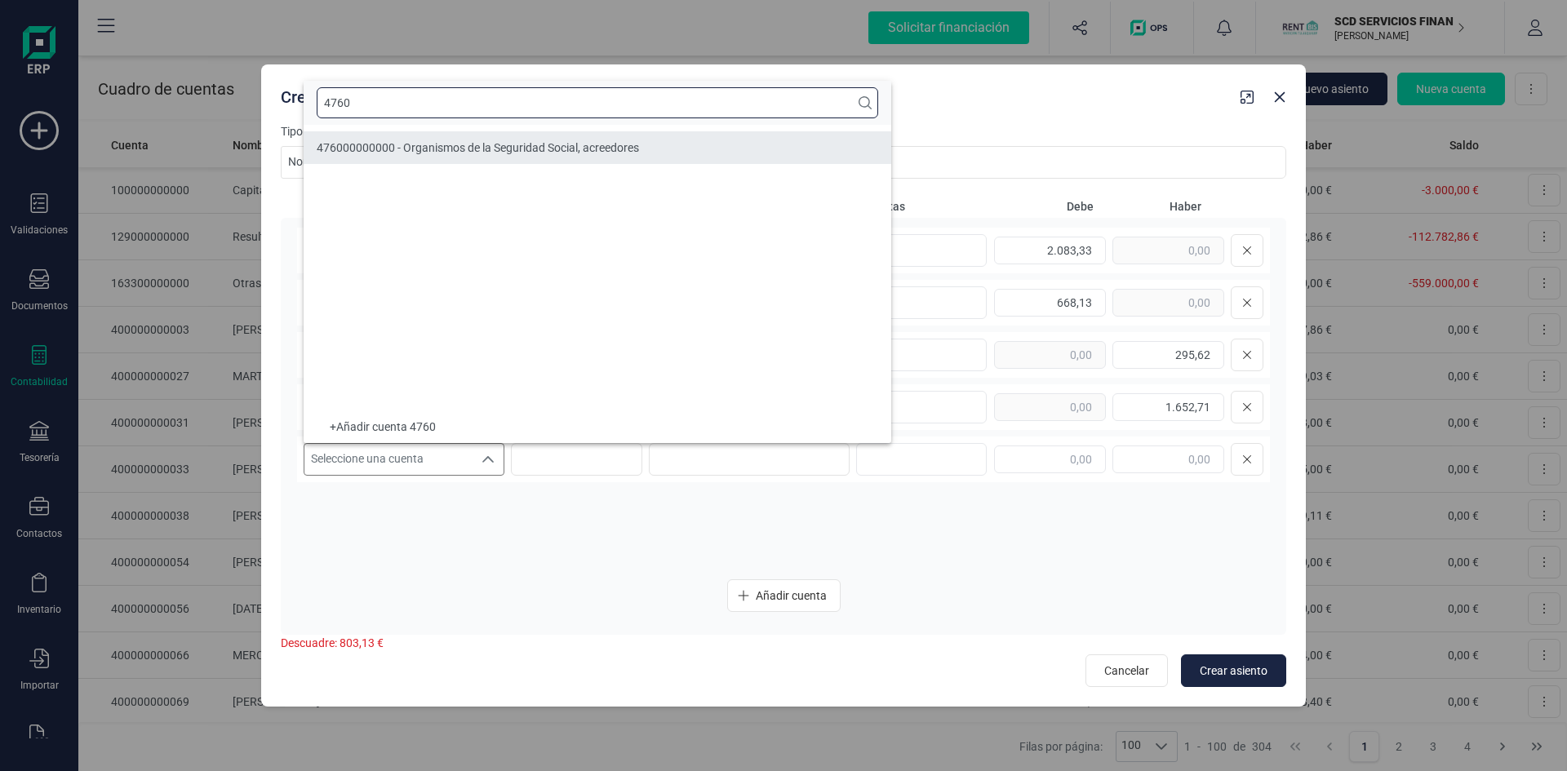
type input "4760"
click at [453, 149] on span "476000000000 - Organismos de la Seguridad Social, acreedores" at bounding box center [478, 147] width 322 height 13
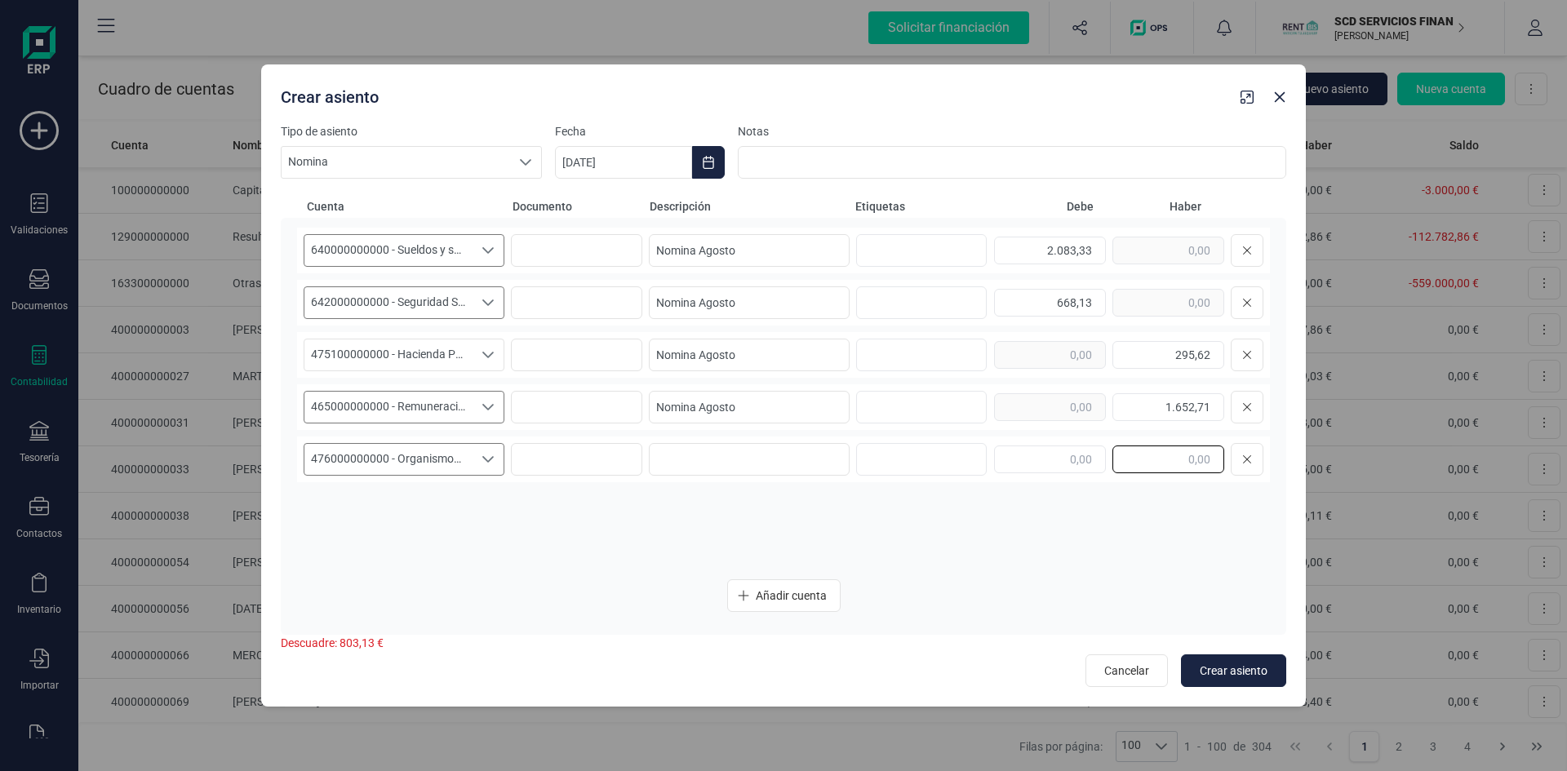
click at [1171, 459] on input "text" at bounding box center [1168, 460] width 112 height 28
type input "803,13"
click at [905, 473] on div at bounding box center [919, 459] width 124 height 31
click at [1243, 668] on span "Crear asiento" at bounding box center [1234, 671] width 68 height 16
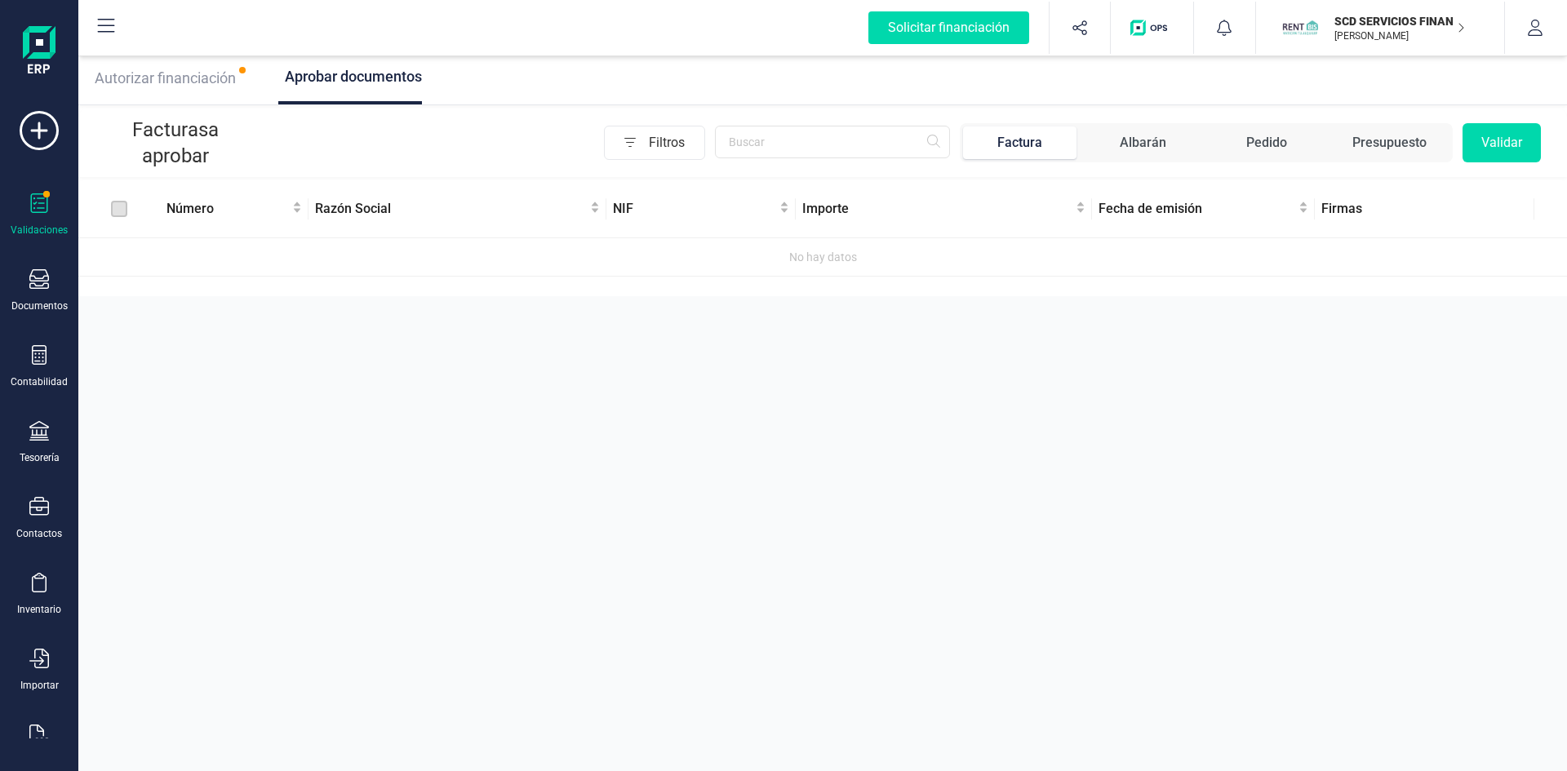
click at [1384, 23] on p "SCD SERVICIOS FINANCIEROS SL" at bounding box center [1399, 21] width 131 height 16
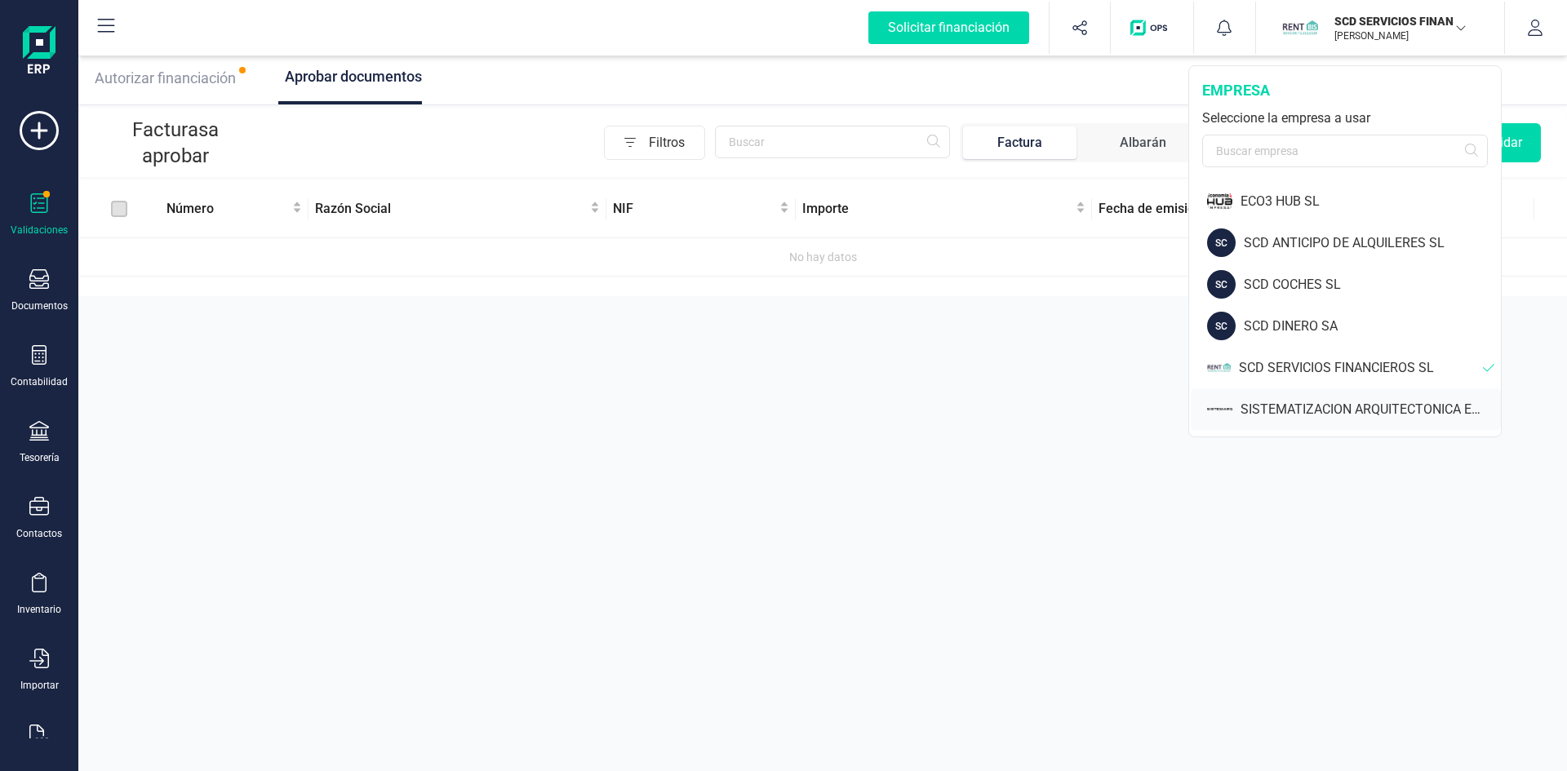
click at [1276, 406] on div "SISTEMATIZACION ARQUITECTONICA EN REFORMAS SL" at bounding box center [1371, 410] width 260 height 20
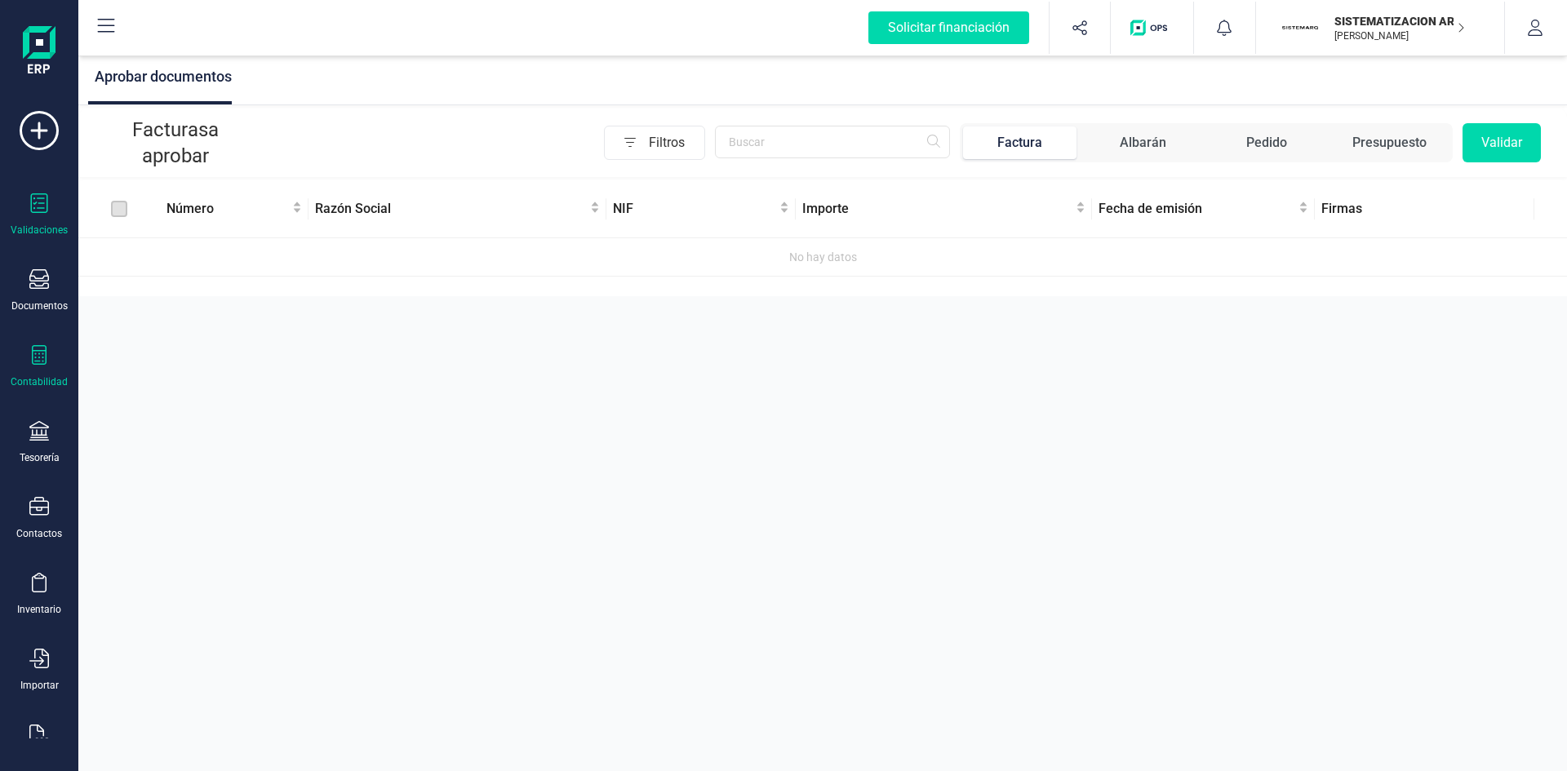
click at [42, 380] on div "Contabilidad" at bounding box center [39, 381] width 57 height 13
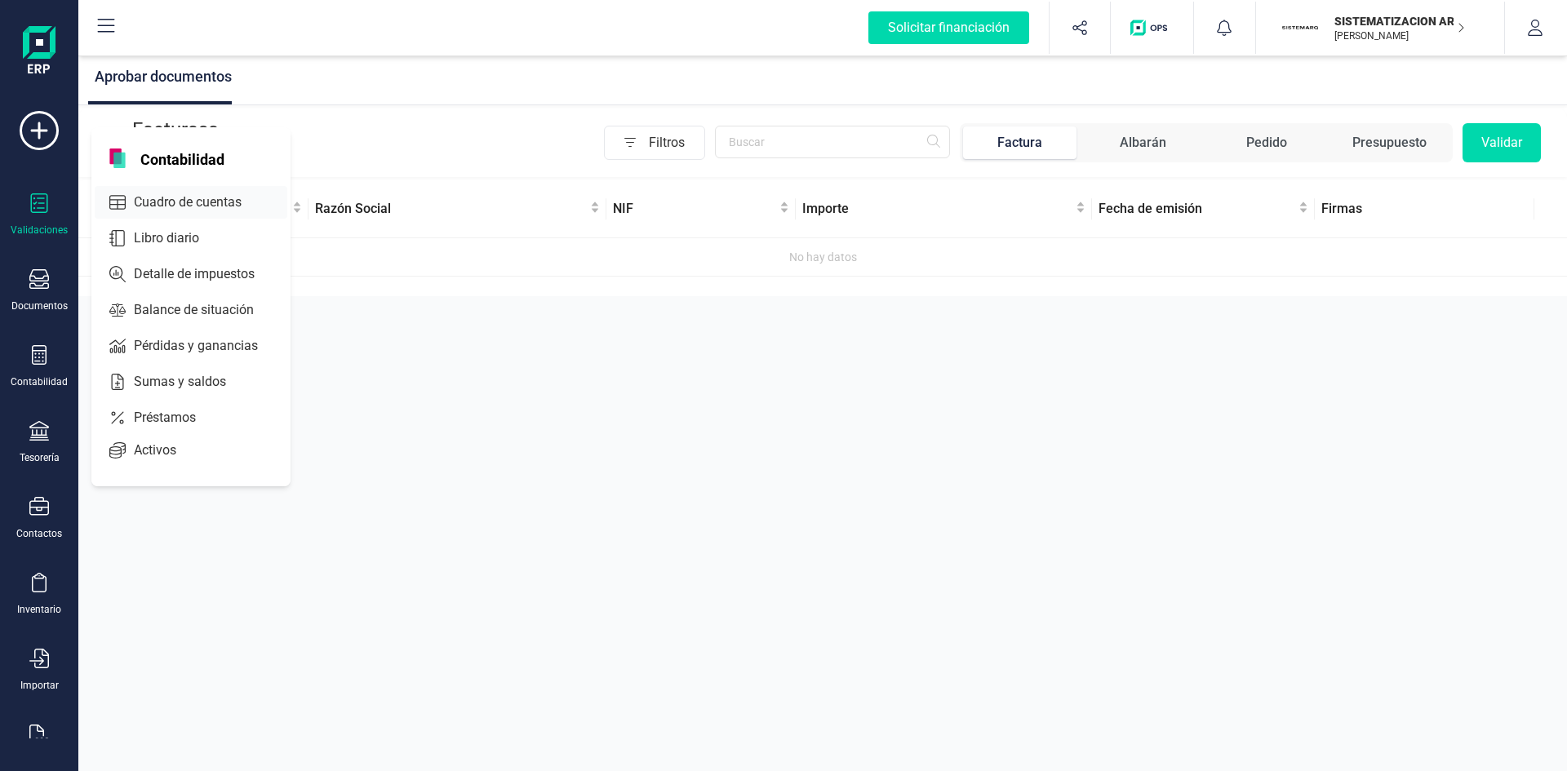
click at [179, 205] on span "Cuadro de cuentas" at bounding box center [199, 203] width 144 height 20
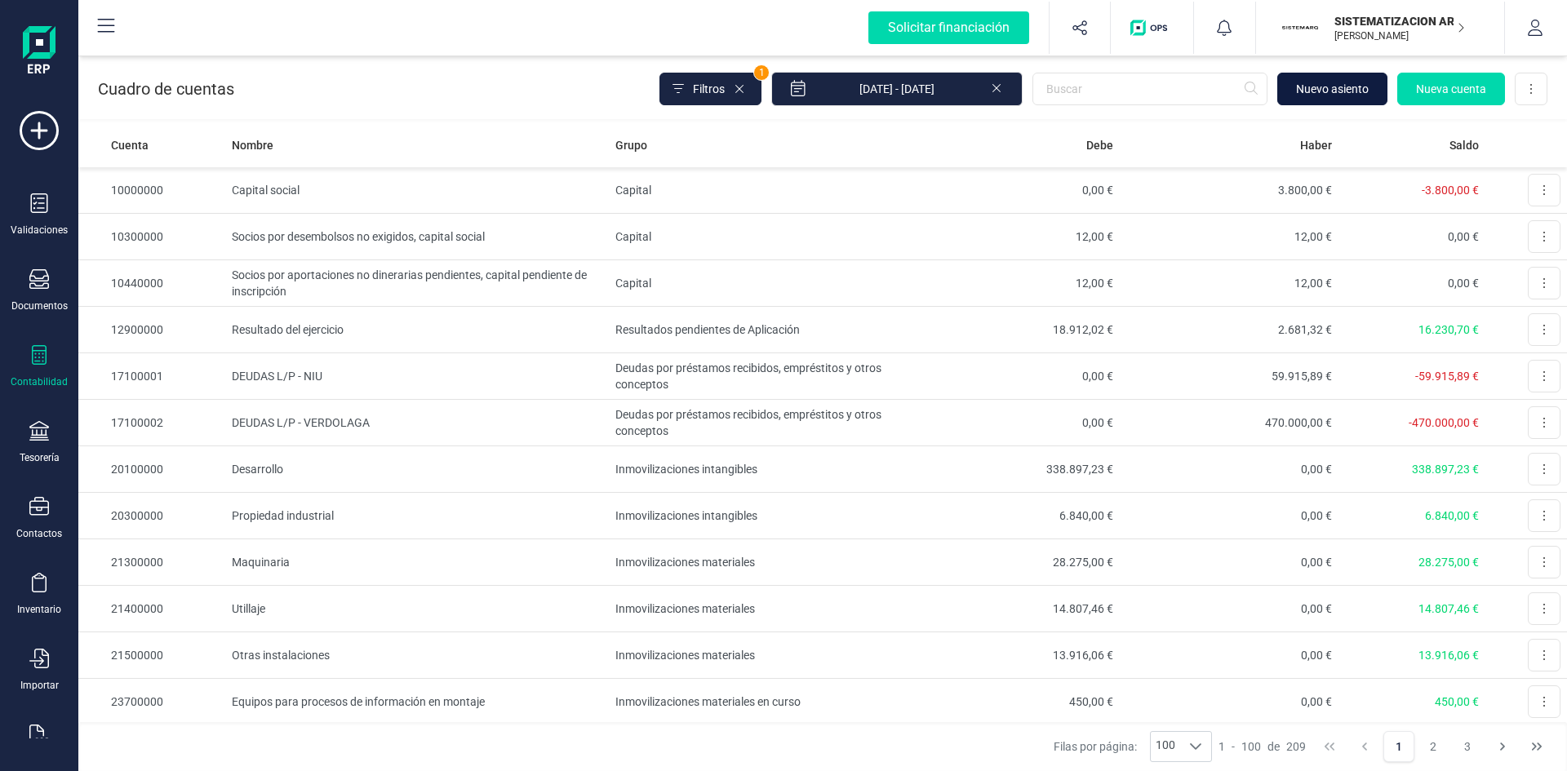
click at [1341, 81] on span "Nuevo asiento" at bounding box center [1332, 89] width 73 height 16
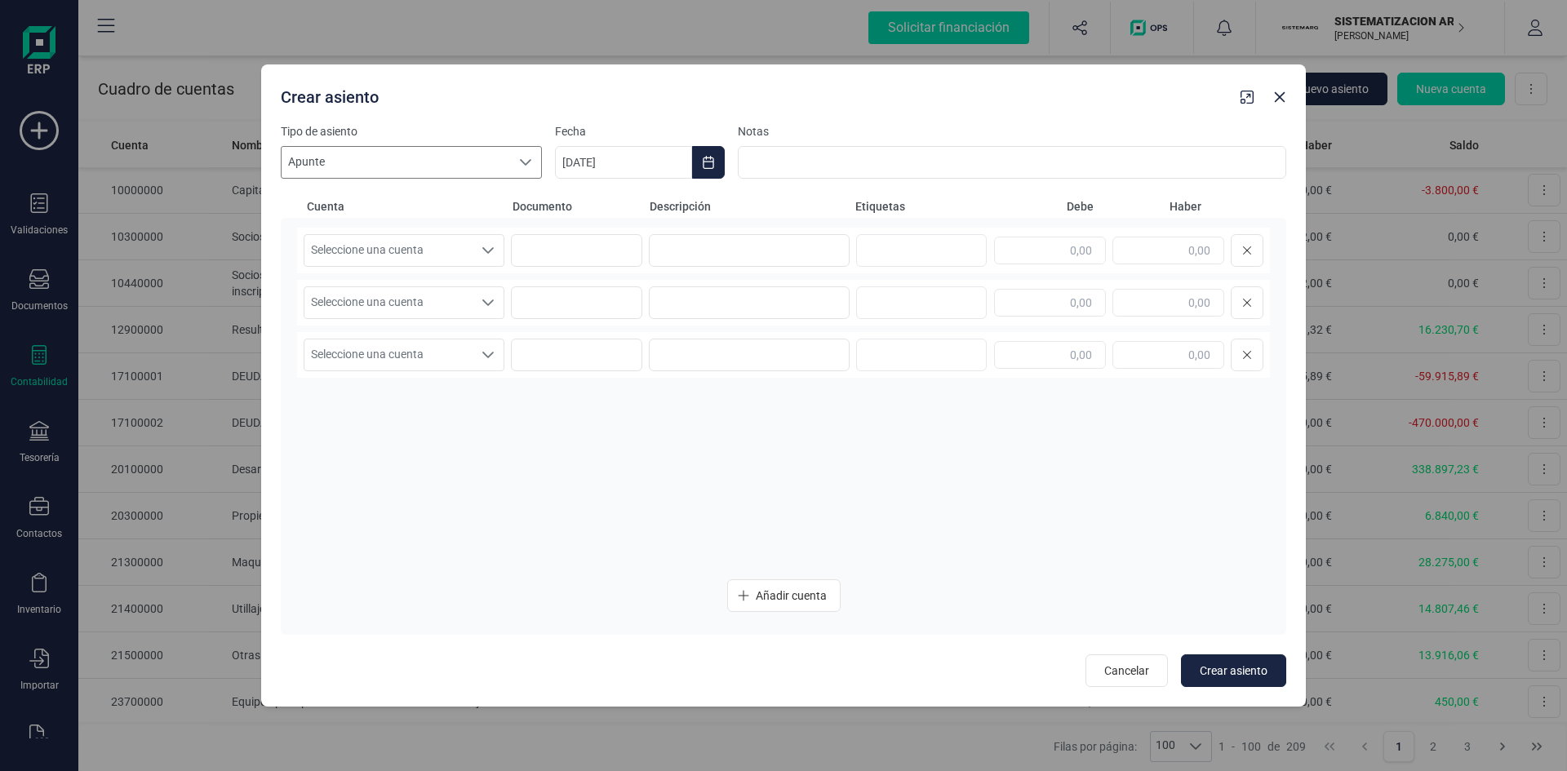
click at [526, 163] on icon at bounding box center [525, 162] width 13 height 13
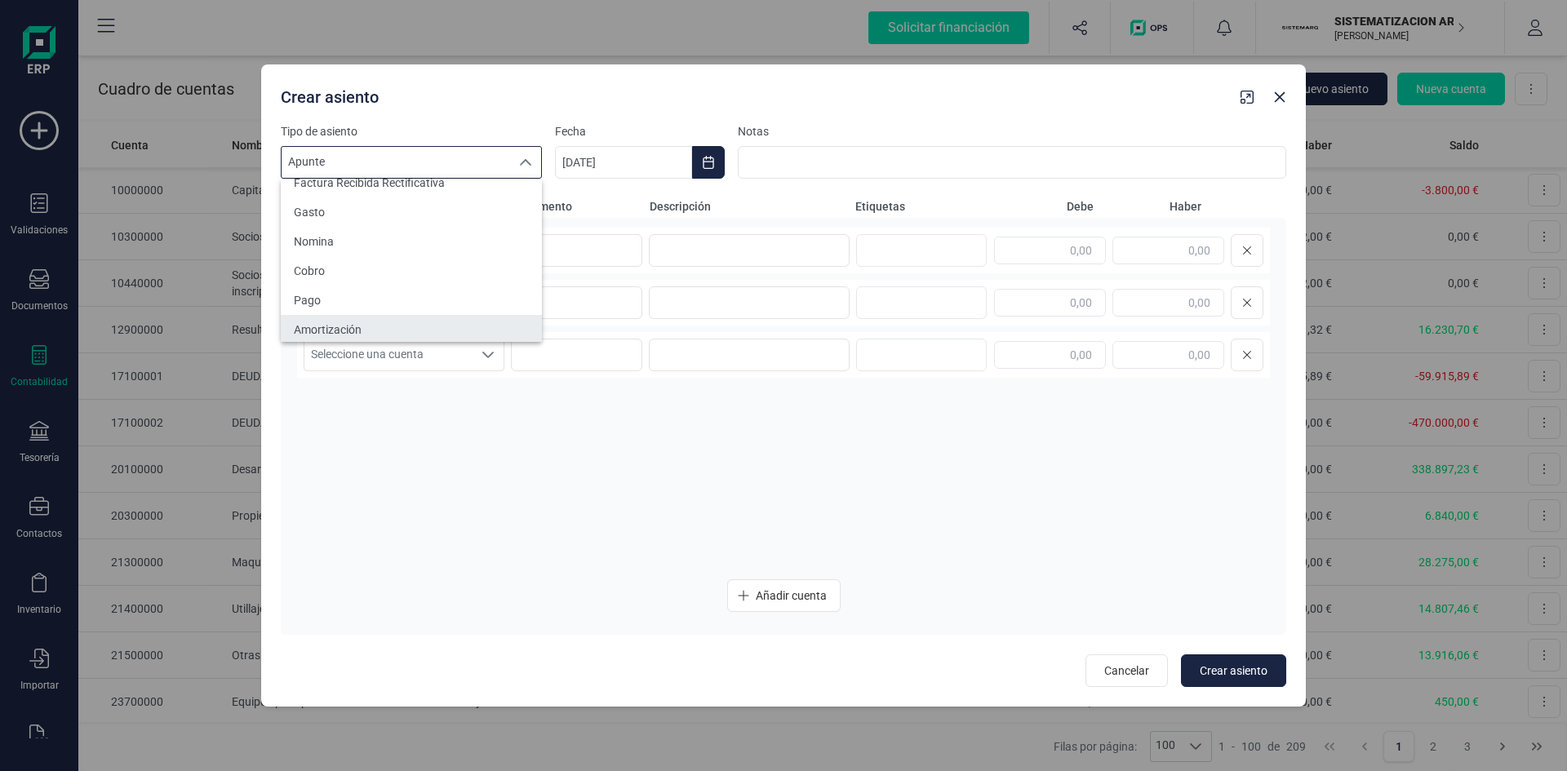
scroll to position [163, 0]
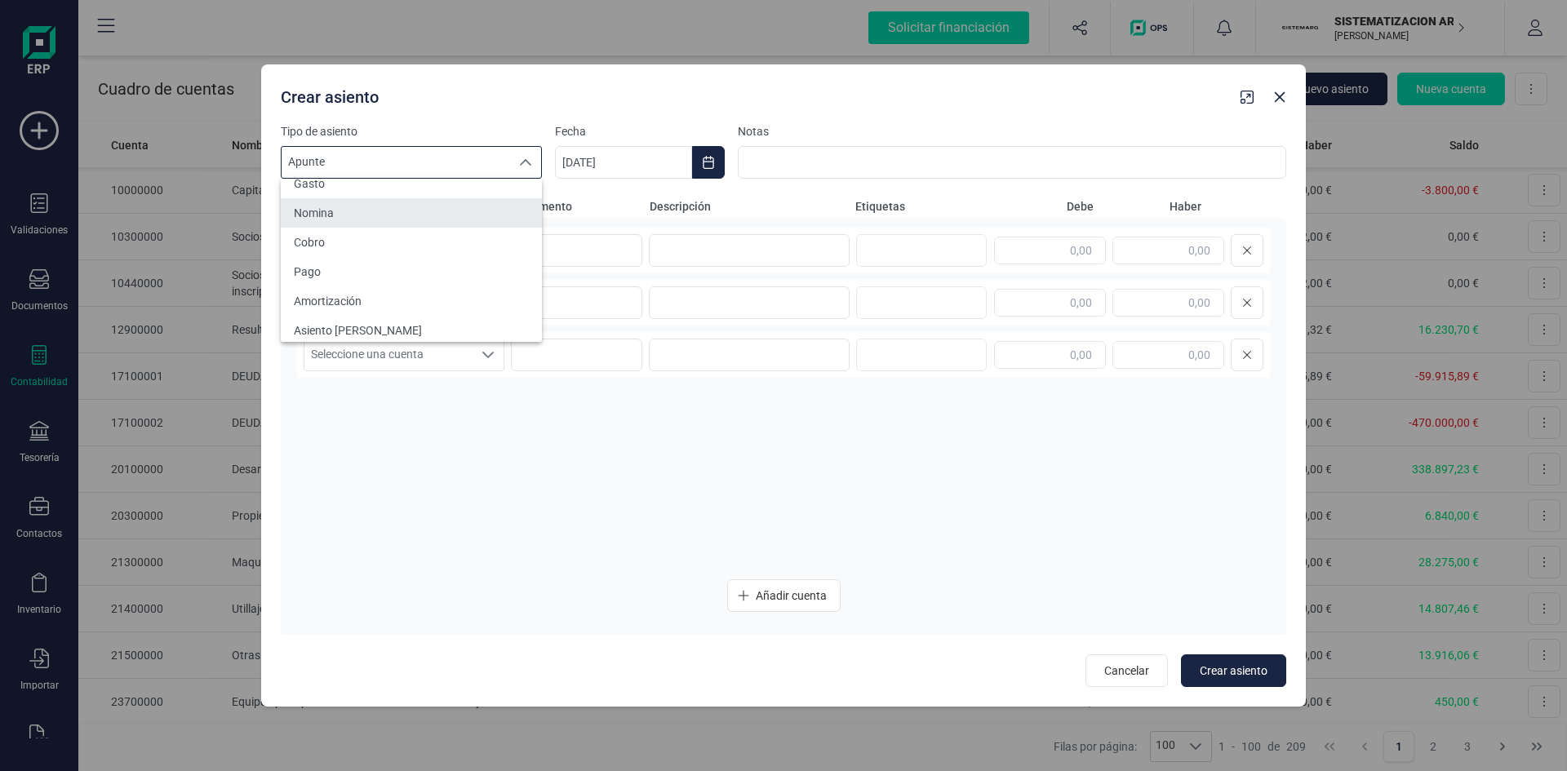
click at [355, 216] on li "Nomina" at bounding box center [411, 212] width 261 height 29
click at [488, 254] on icon "Seleccione una cuenta" at bounding box center [488, 250] width 13 height 13
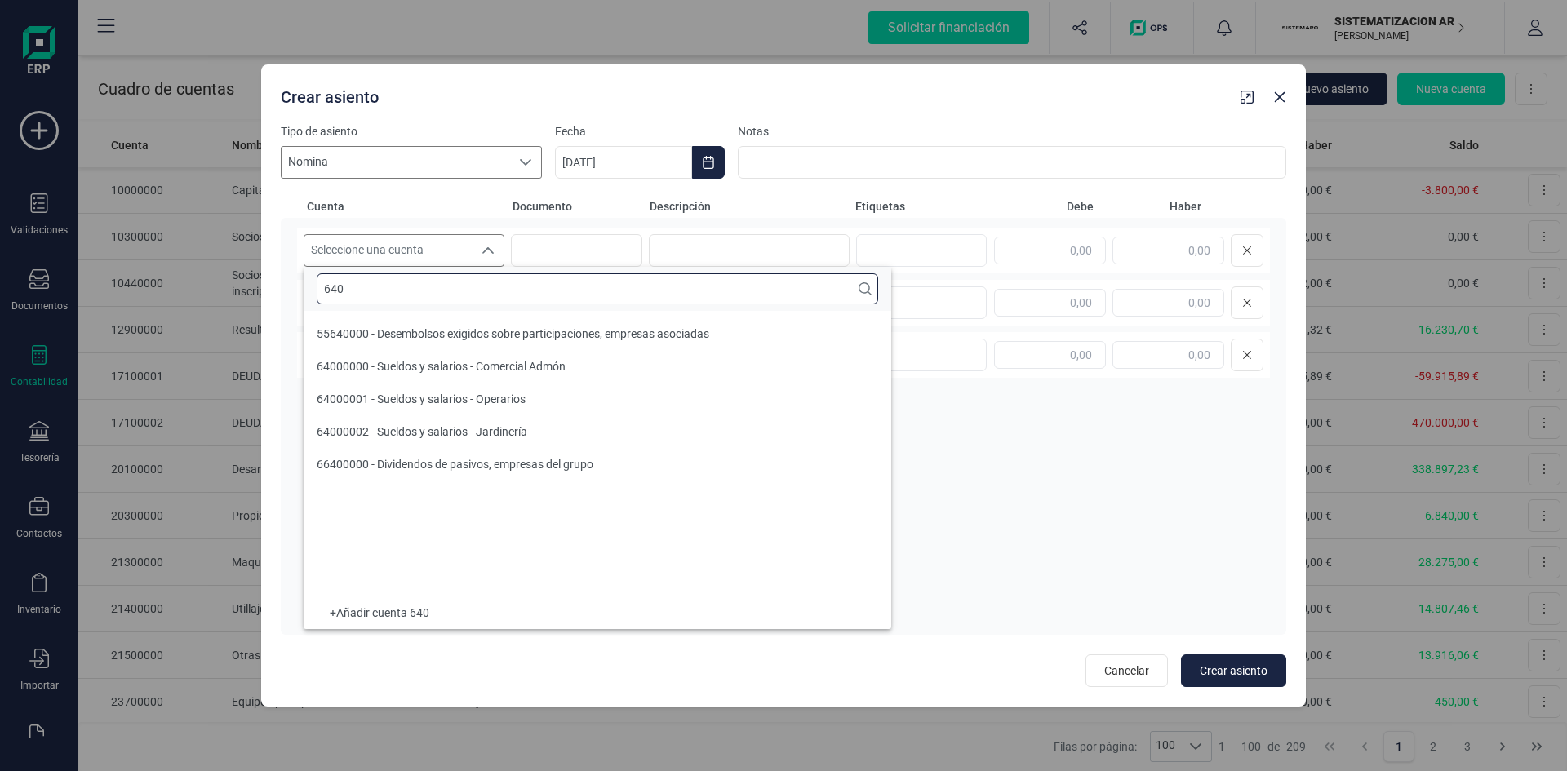
scroll to position [0, 0]
type input "6400"
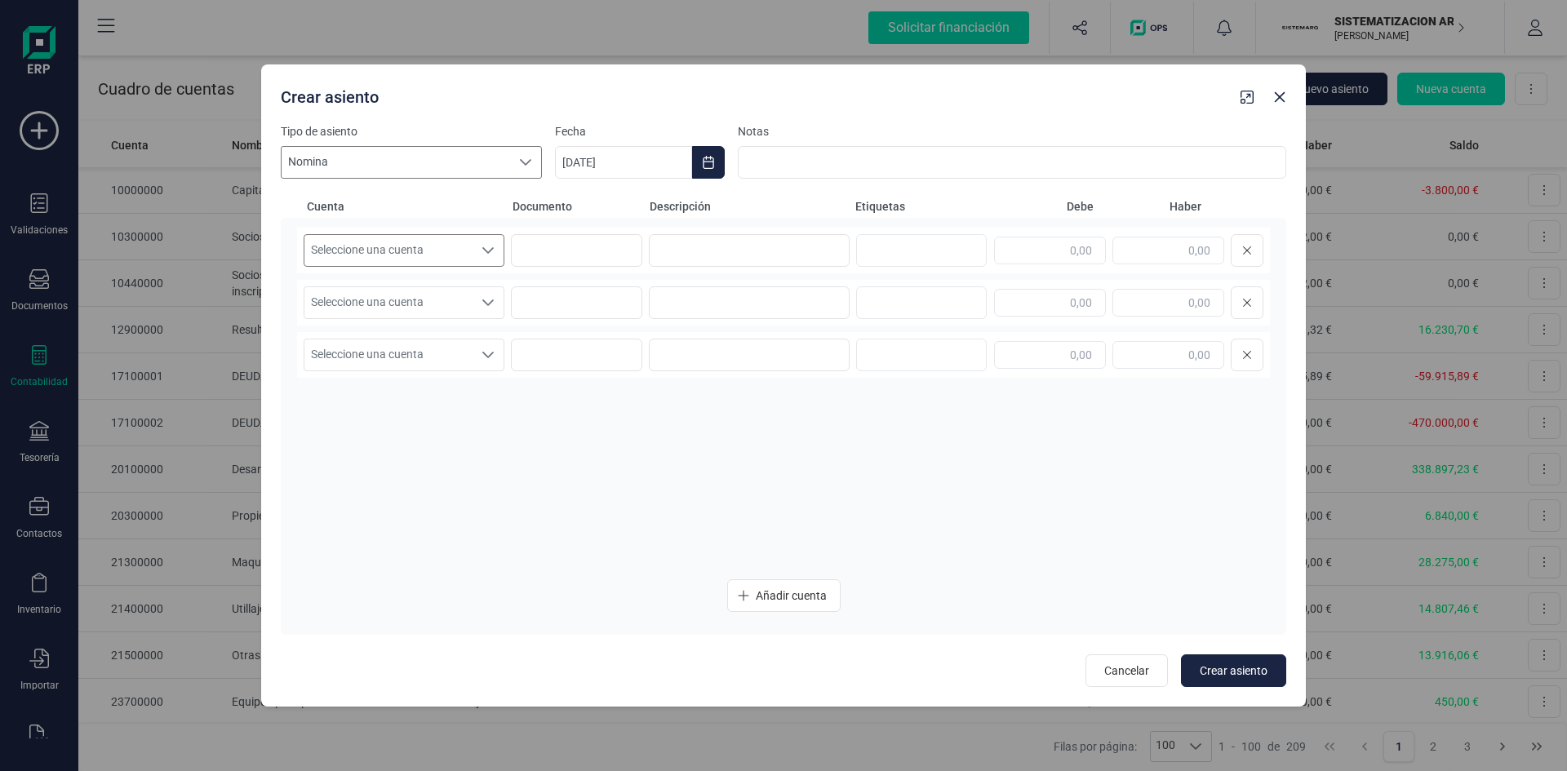
click at [485, 251] on icon "Seleccione una cuenta" at bounding box center [488, 250] width 13 height 13
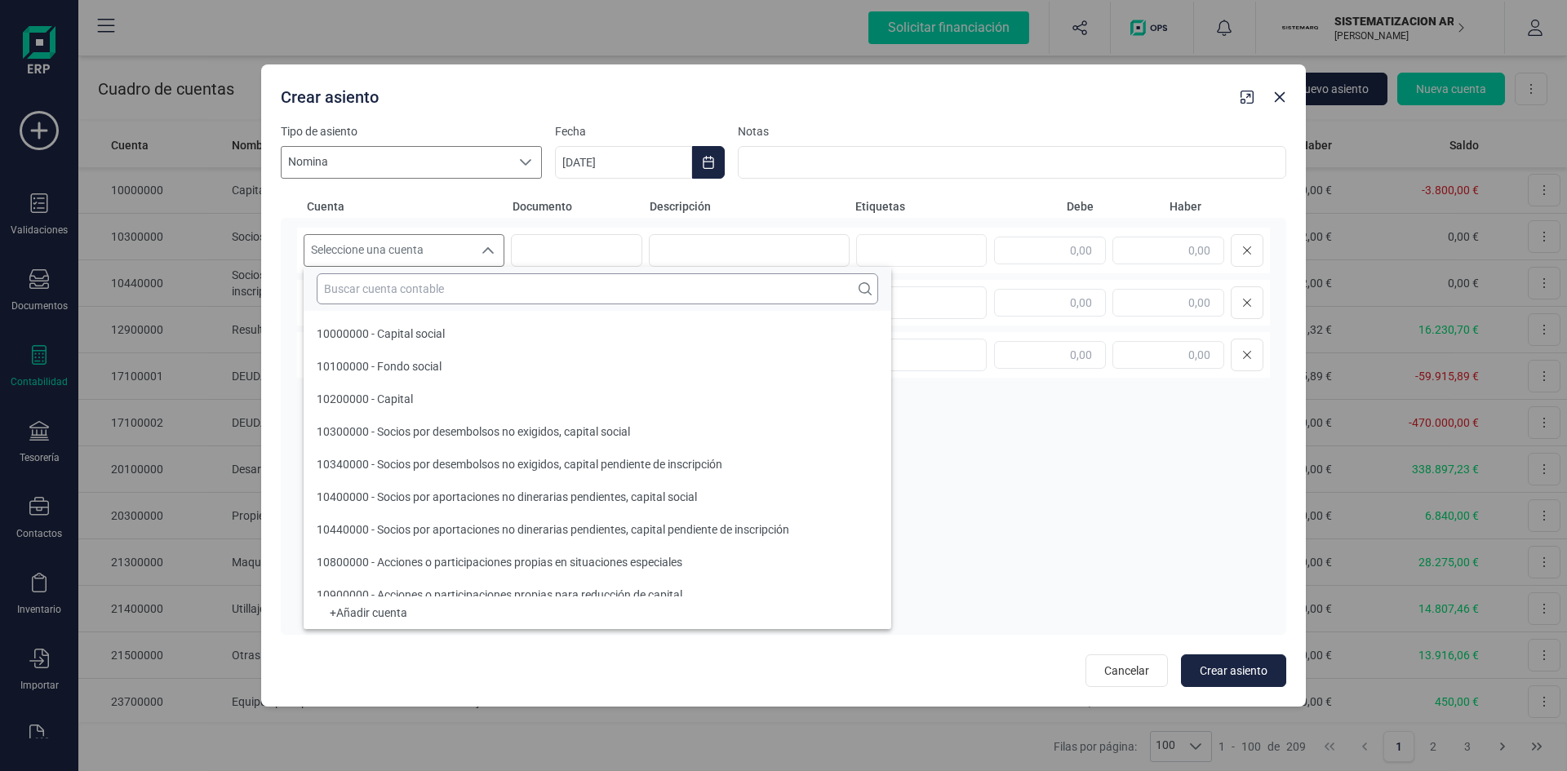
click at [484, 290] on input "text" at bounding box center [597, 288] width 561 height 31
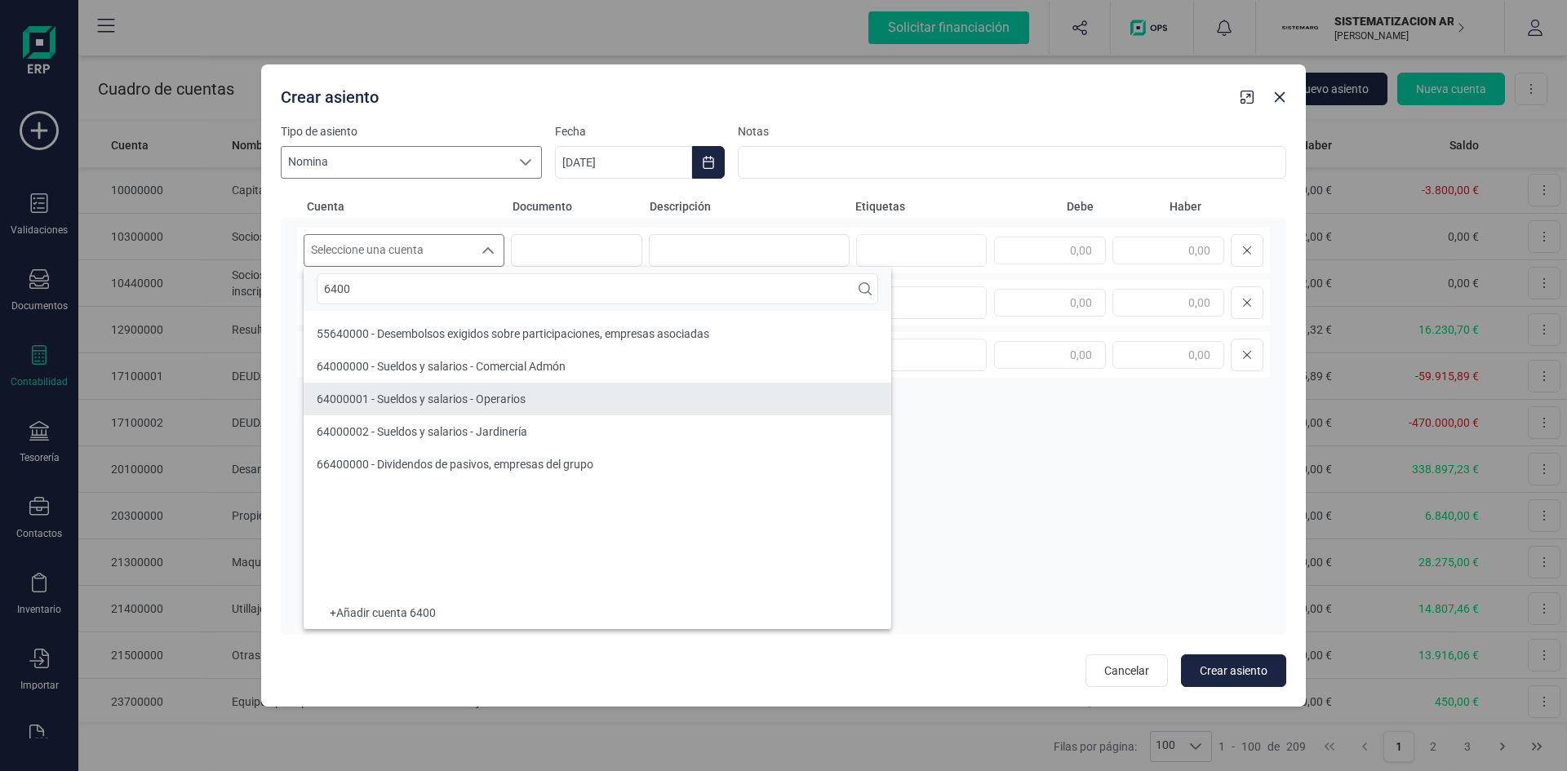
type input "6400"
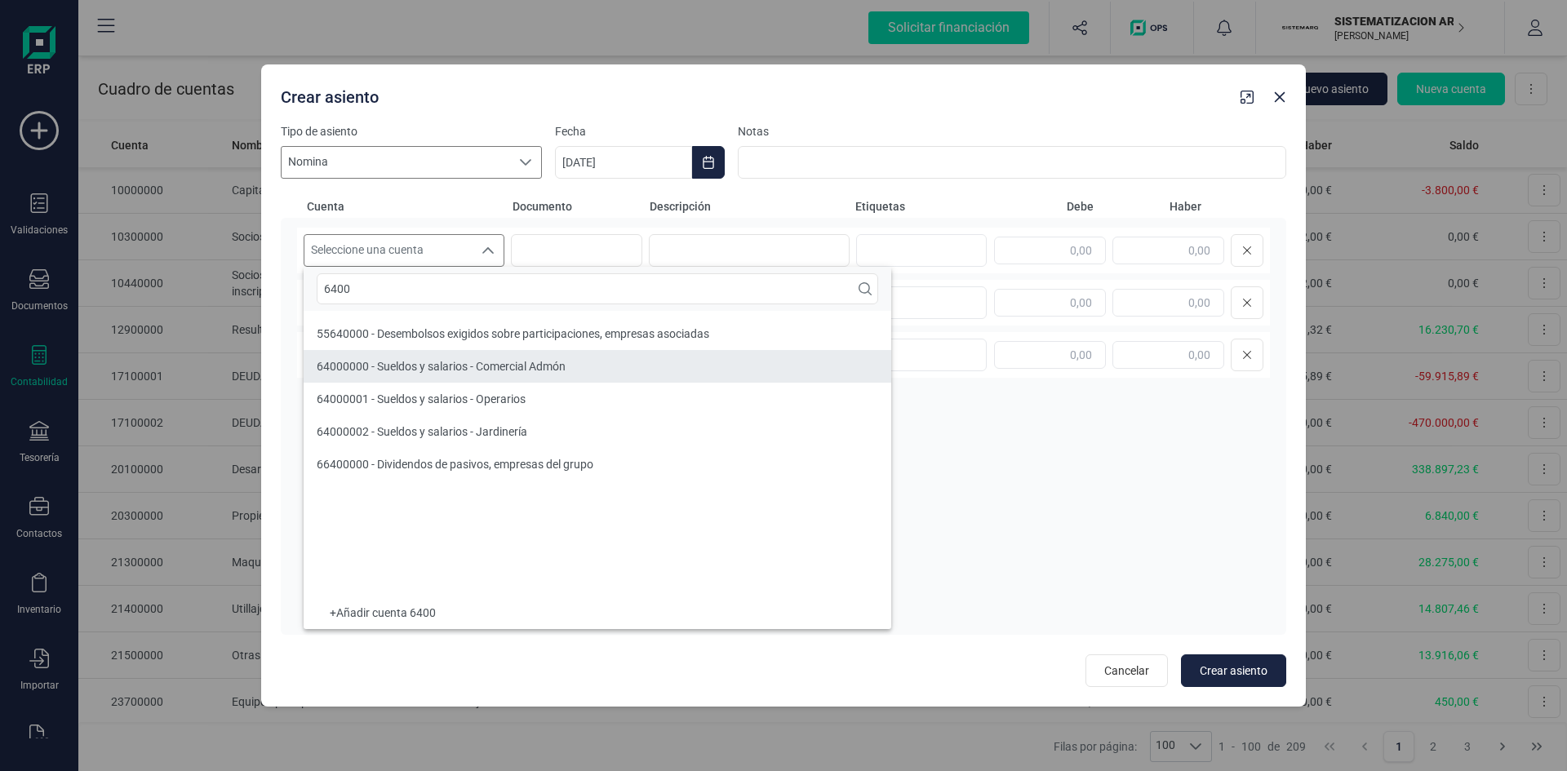
click at [479, 362] on span "64000000 - Sueldos y salarios - Comercial Admón" at bounding box center [441, 366] width 249 height 13
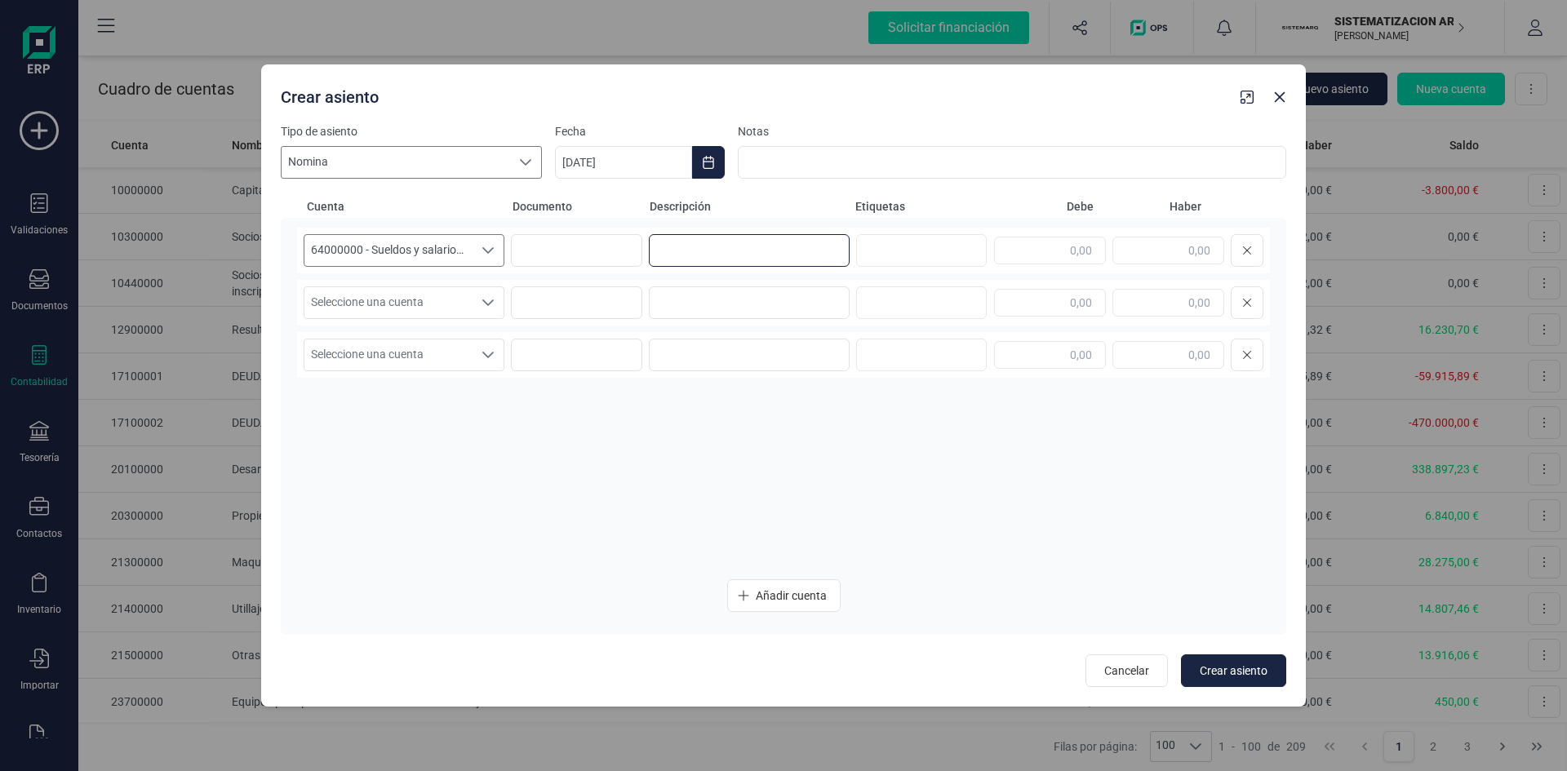
click at [677, 249] on input at bounding box center [749, 250] width 201 height 33
type input "nomina Agosto"
click at [1050, 246] on input "text" at bounding box center [1050, 251] width 112 height 28
type input "5.159,65"
click at [485, 300] on icon "Seleccione una cuenta" at bounding box center [488, 302] width 13 height 13
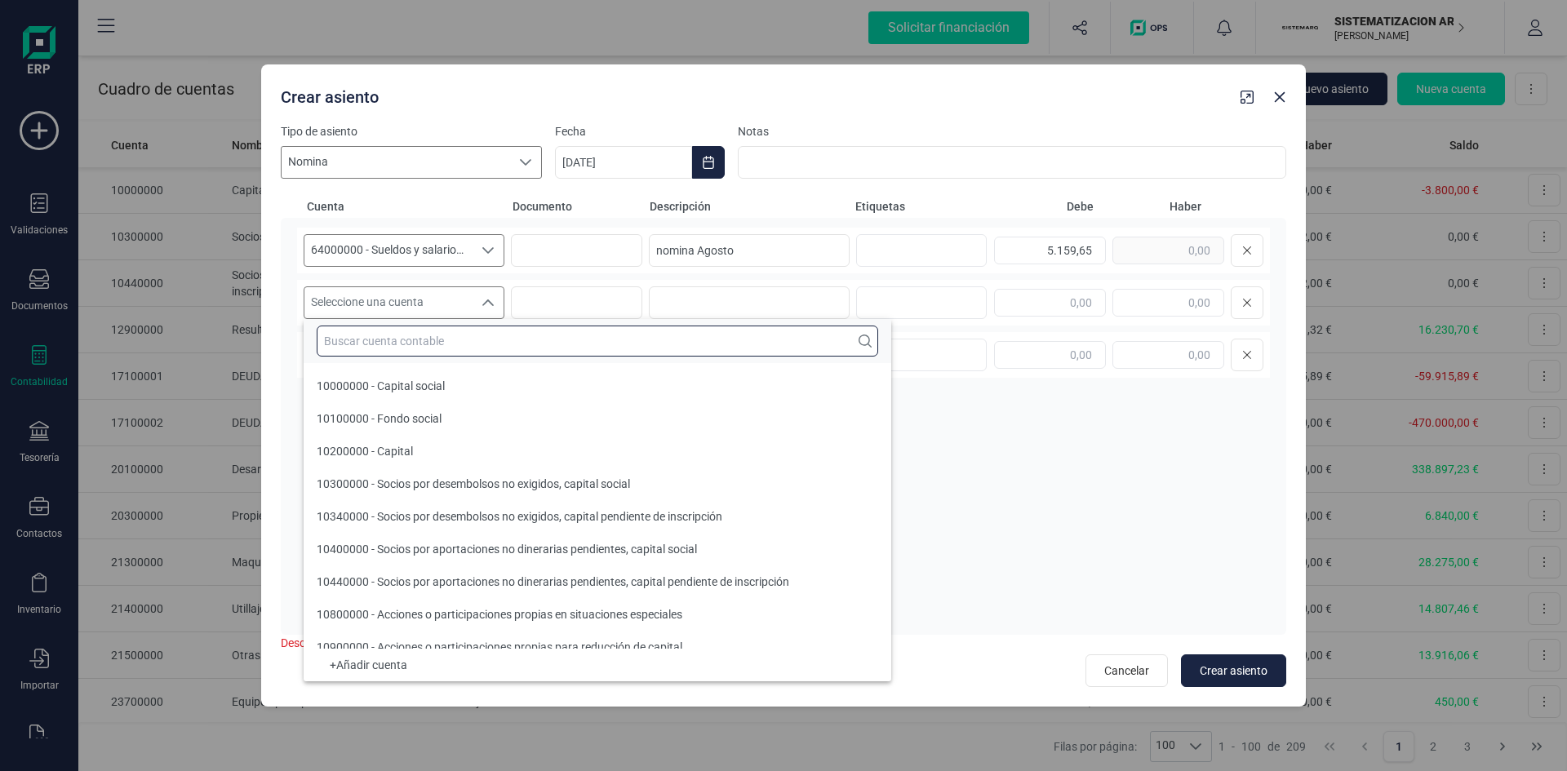
click at [455, 344] on input "text" at bounding box center [597, 341] width 561 height 31
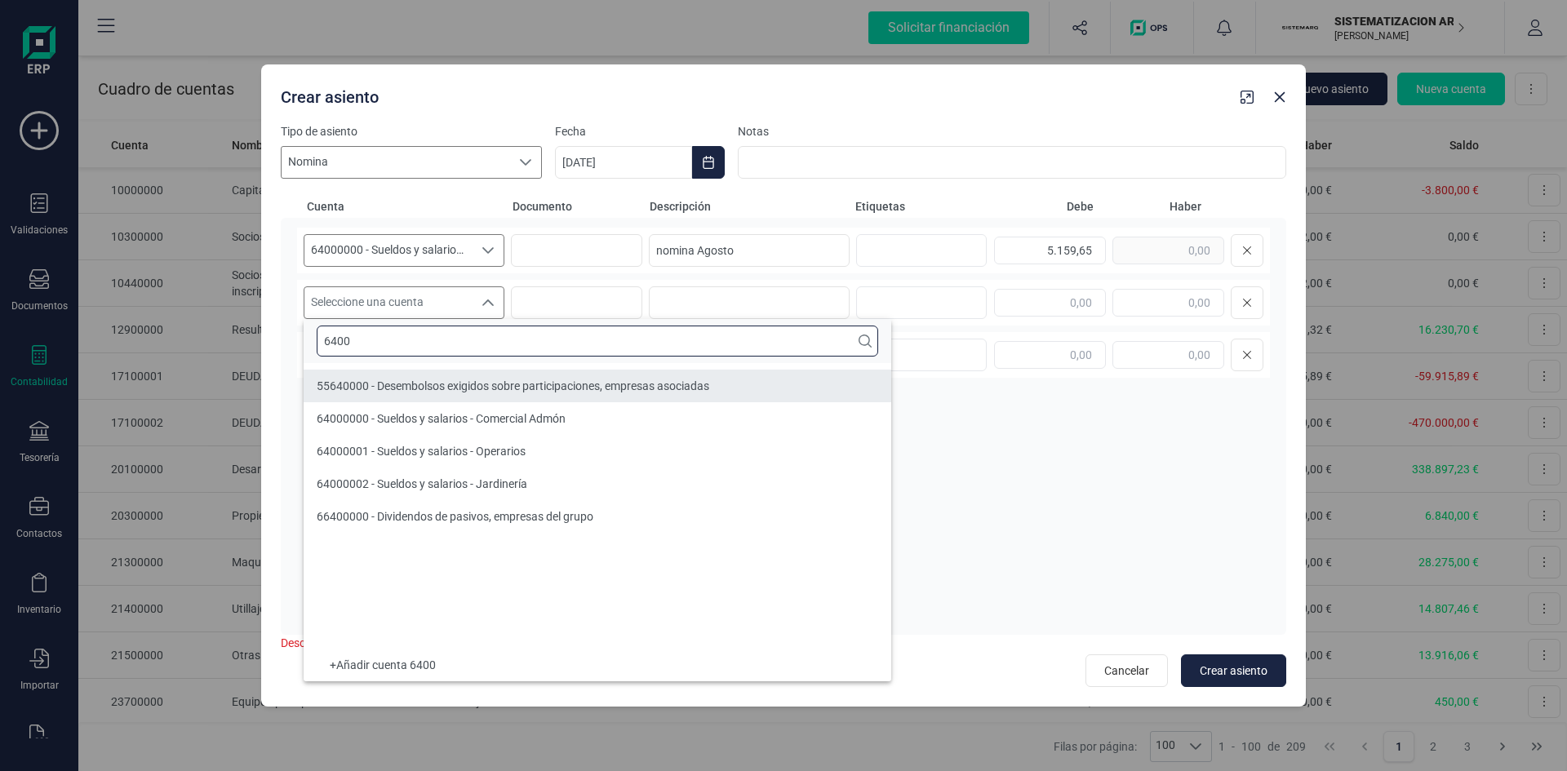
type input "6400"
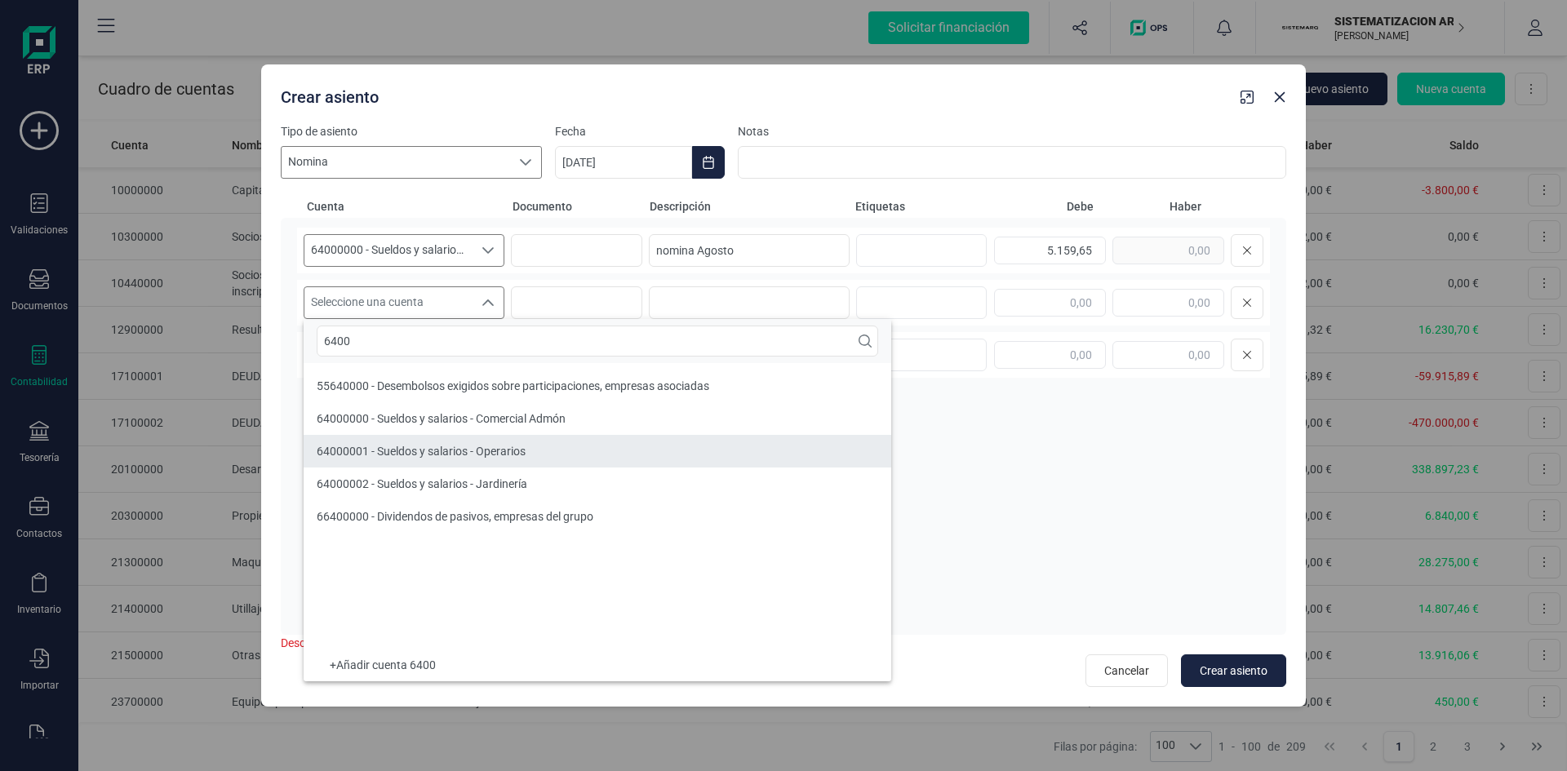
click at [452, 452] on span "64000001 - Sueldos y salarios - Operarios" at bounding box center [421, 451] width 209 height 13
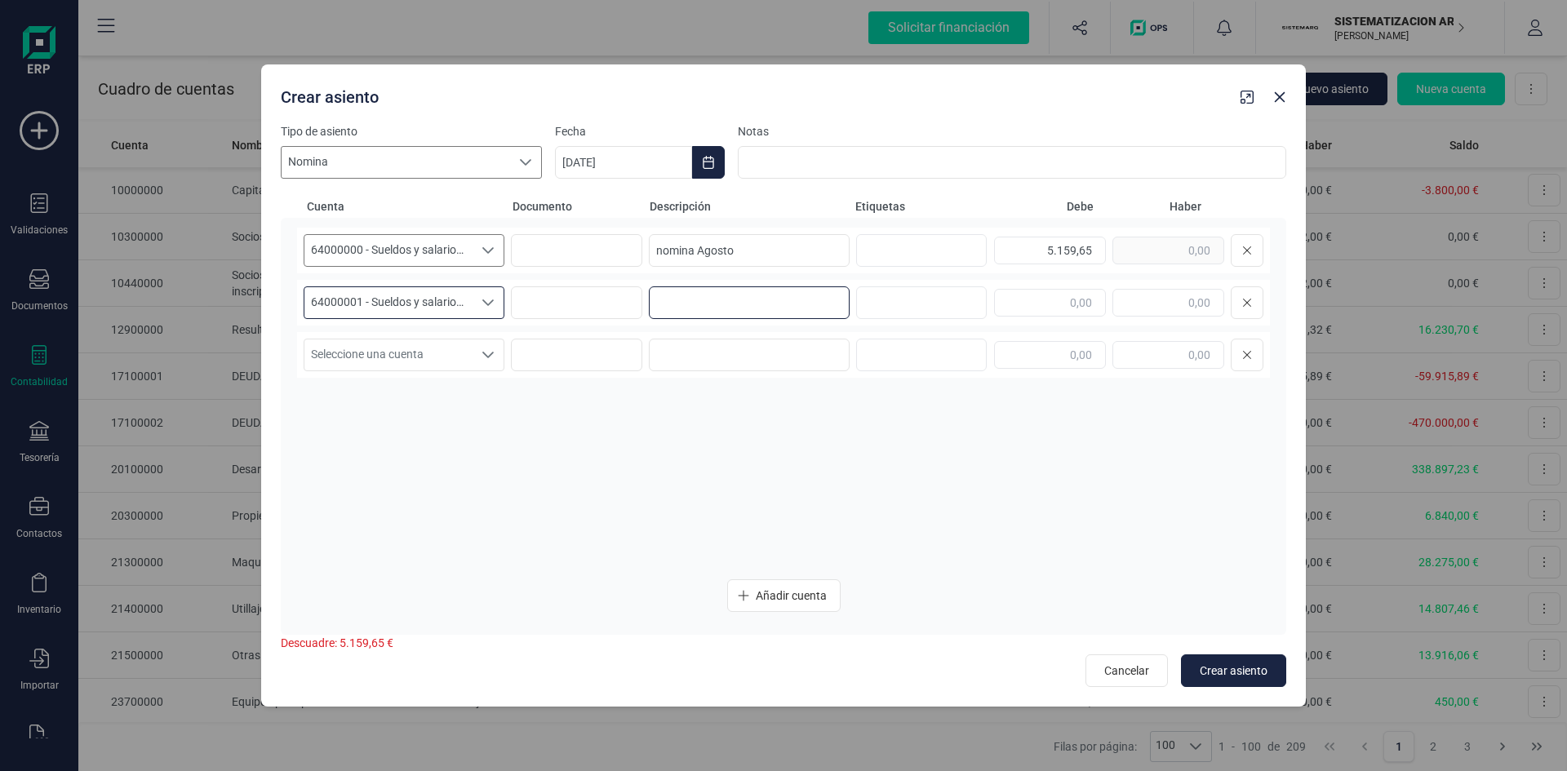
click at [752, 300] on input at bounding box center [749, 302] width 201 height 33
drag, startPoint x: 748, startPoint y: 246, endPoint x: 462, endPoint y: 244, distance: 286.5
click at [462, 244] on div "64000000 - Sueldos y salarios - Comercial Admón 64000000 - Sueldos y salarios -…" at bounding box center [783, 251] width 973 height 46
click at [681, 318] on div "64000001 - Sueldos y salarios - Operarios 64000001 - Sueldos y salarios - Opera…" at bounding box center [783, 303] width 973 height 46
click at [682, 303] on input at bounding box center [749, 302] width 201 height 33
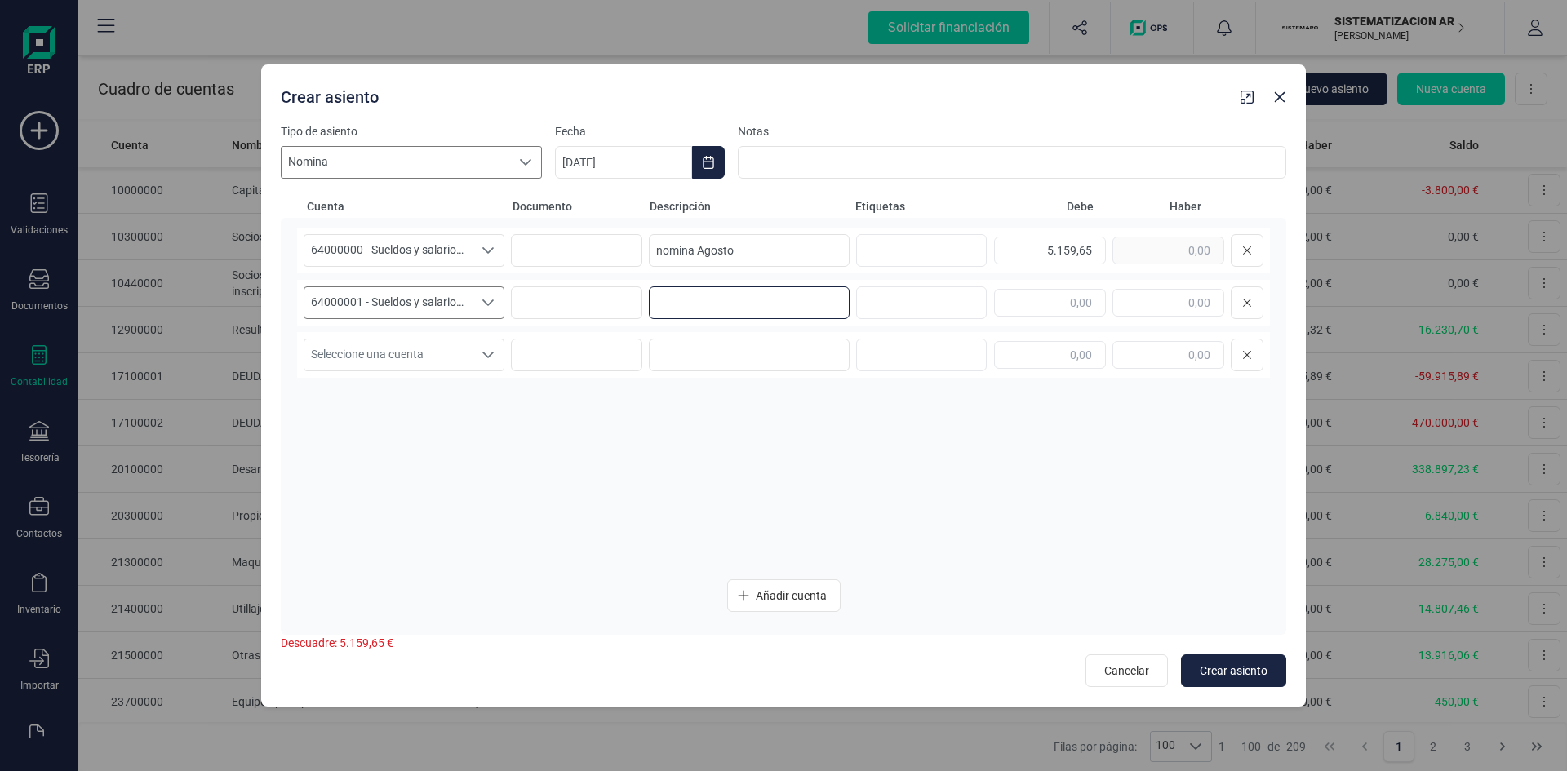
paste input "nomina Agosto"
type input "nomina Agosto"
click at [1028, 294] on input "text" at bounding box center [1050, 303] width 112 height 28
type input "5.375,41"
click at [436, 357] on span "Seleccione una cuenta" at bounding box center [388, 355] width 168 height 31
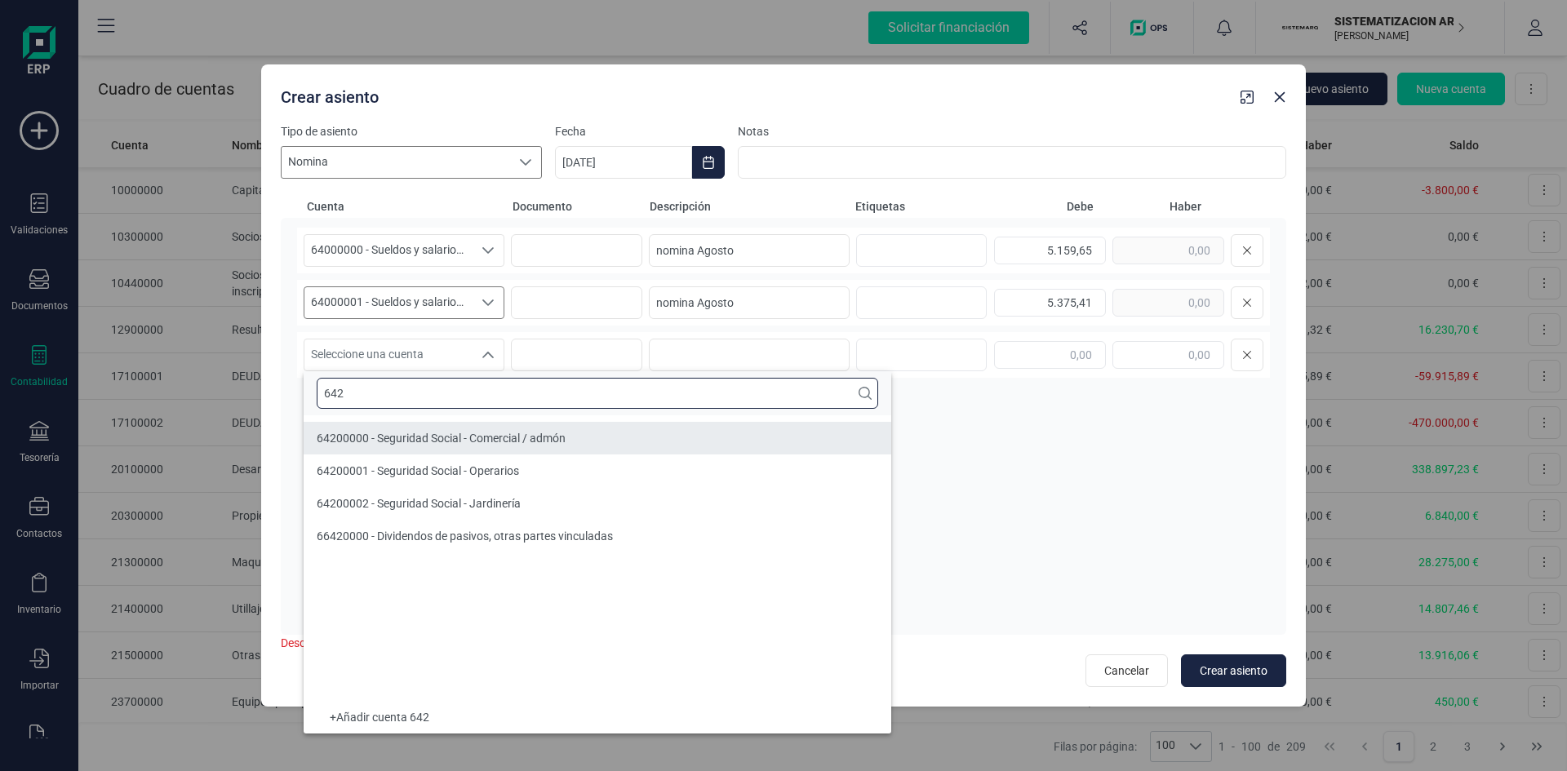
type input "642"
click at [445, 438] on span "64200000 - Seguridad Social - Comercial / admón" at bounding box center [441, 438] width 249 height 13
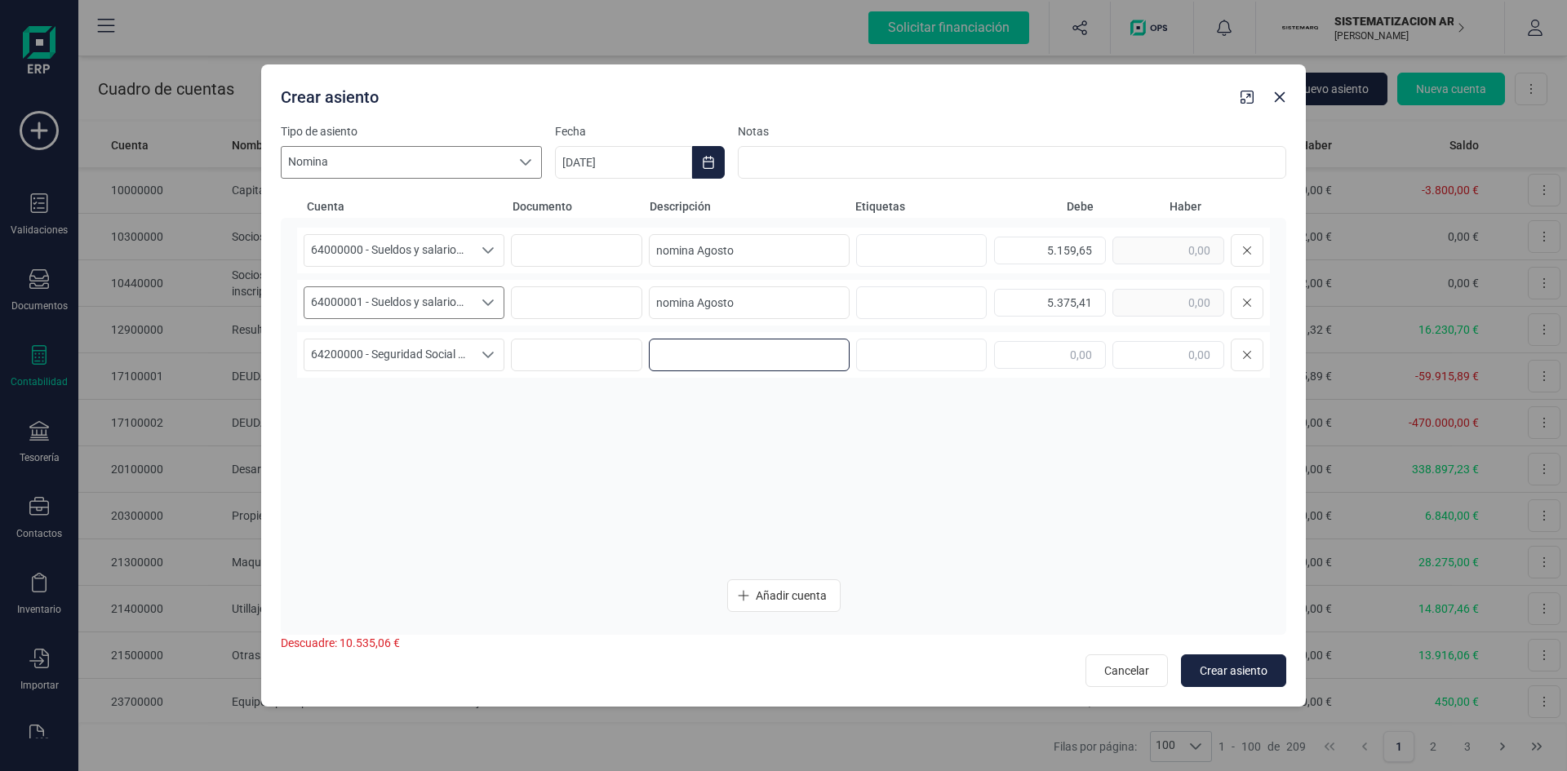
click at [718, 354] on input at bounding box center [749, 355] width 201 height 33
paste input "nomina Agosto"
type input "nomina Agosto"
click at [1042, 356] on input "text" at bounding box center [1050, 355] width 112 height 28
type input "1.780,92"
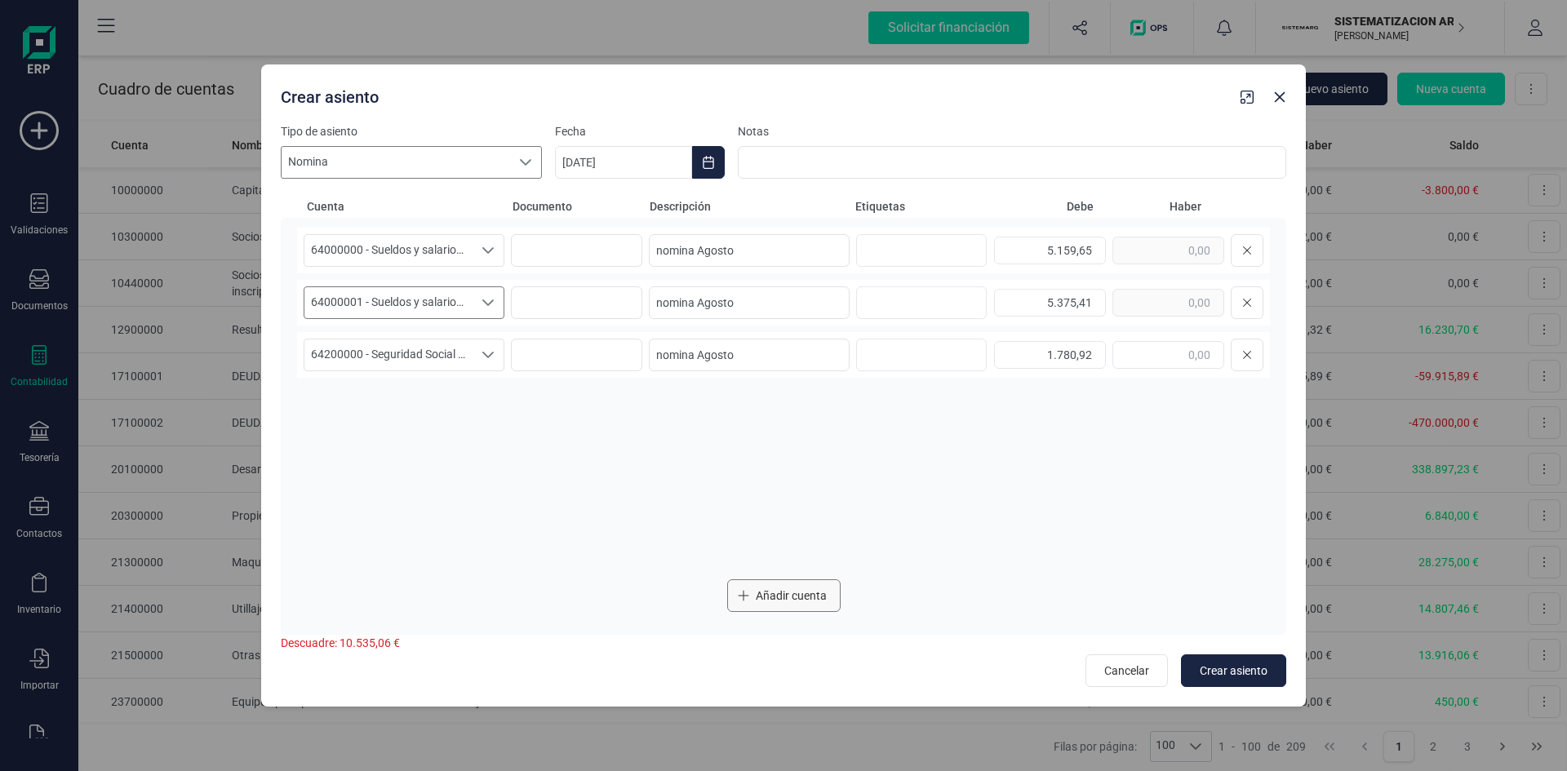
click at [789, 586] on button "Añadir cuenta" at bounding box center [783, 595] width 113 height 33
click at [491, 402] on icon "Seleccione una cuenta" at bounding box center [488, 407] width 13 height 13
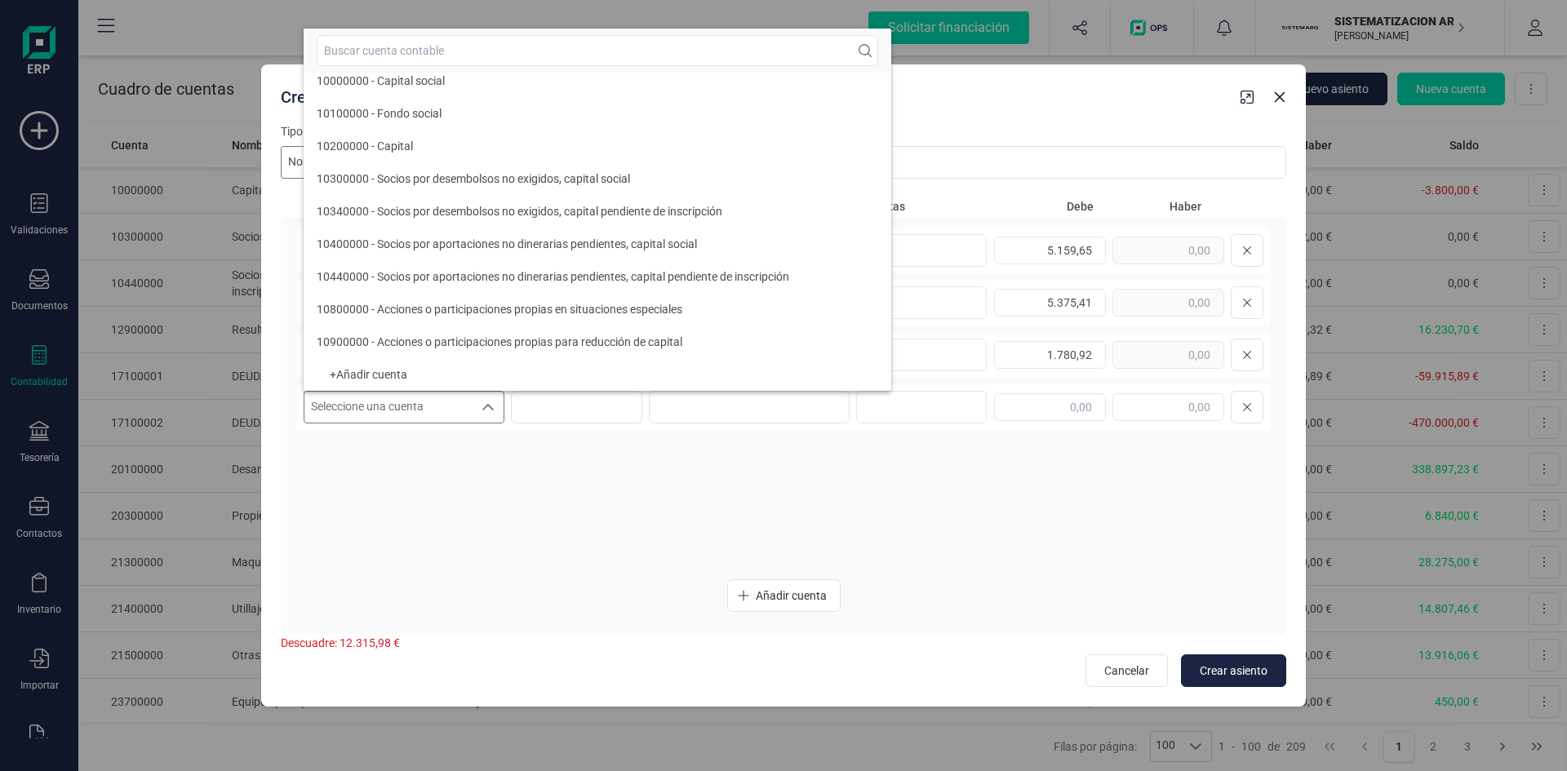
scroll to position [7, 0]
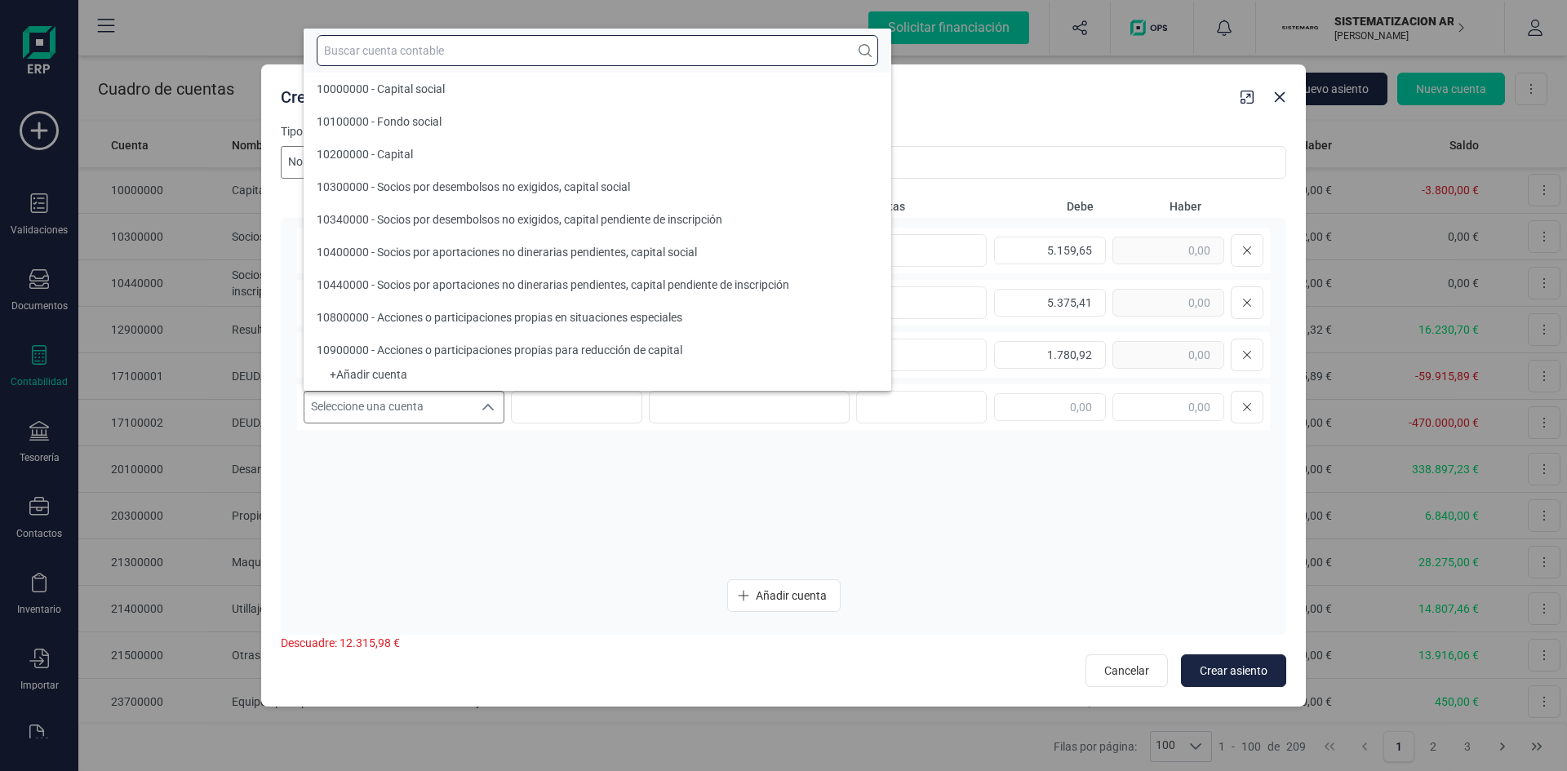
click at [391, 55] on input "text" at bounding box center [597, 50] width 561 height 31
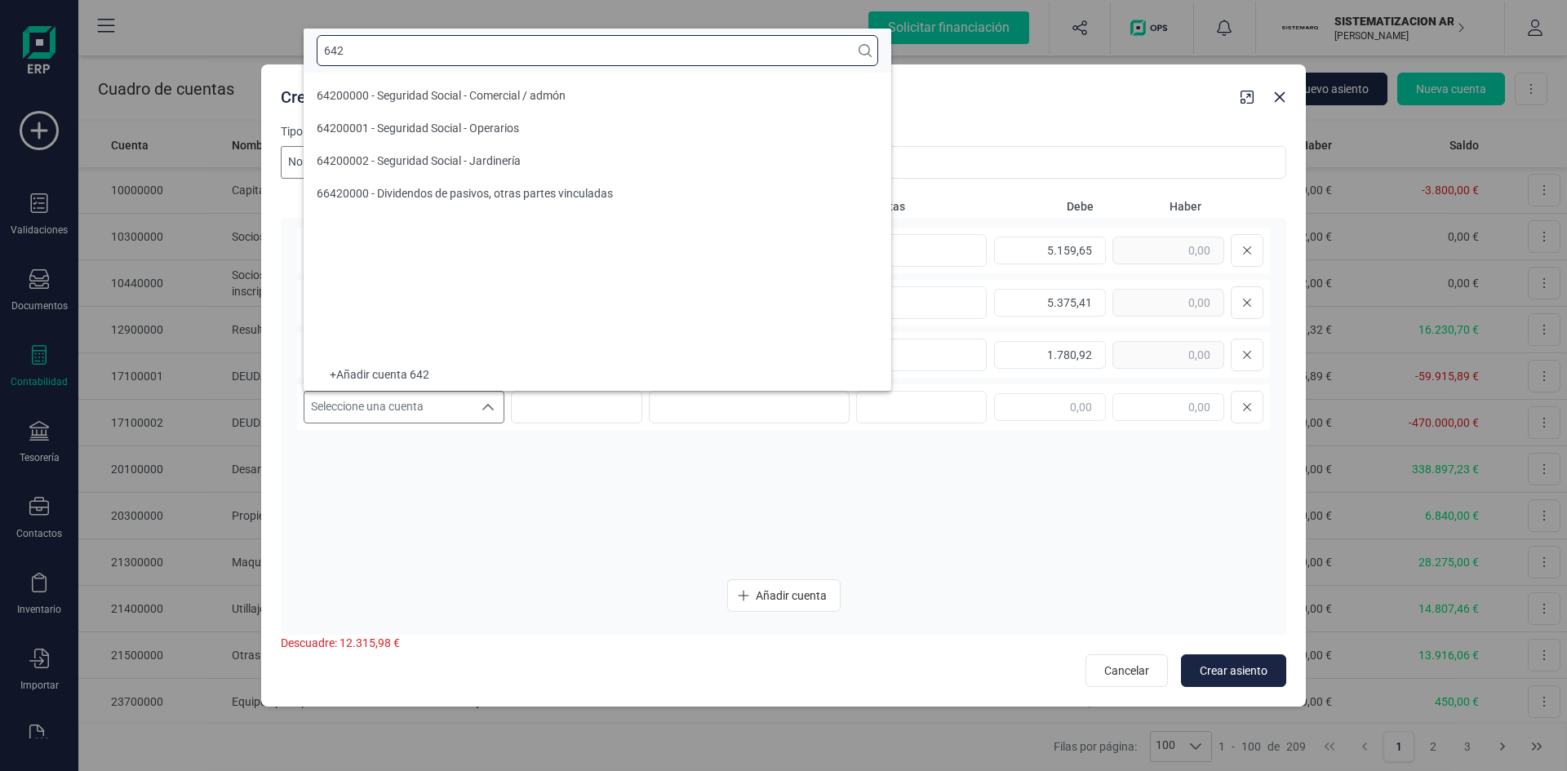
scroll to position [0, 0]
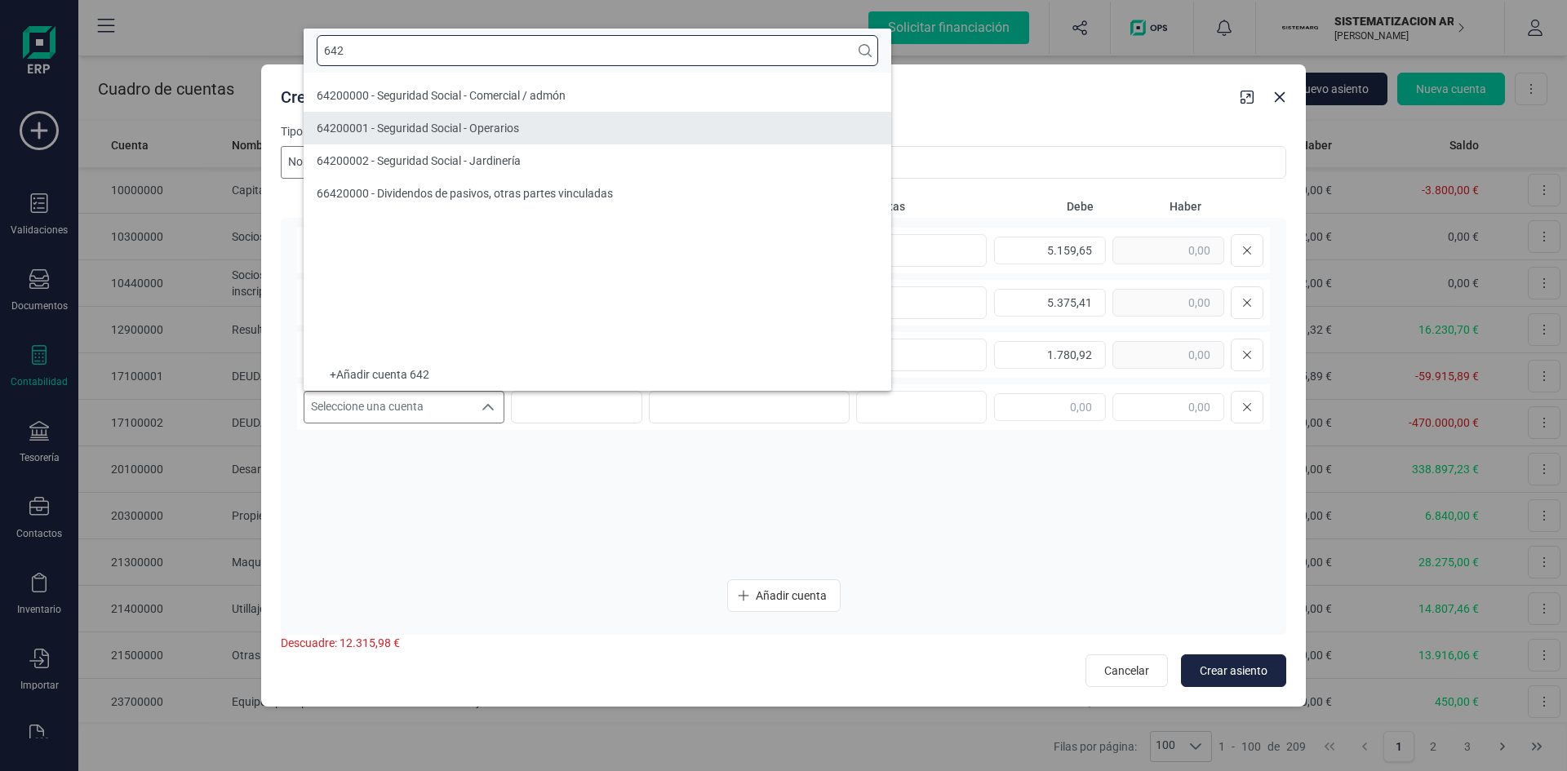
type input "642"
click at [408, 123] on span "64200001 - Seguridad Social - Operarios" at bounding box center [418, 128] width 202 height 13
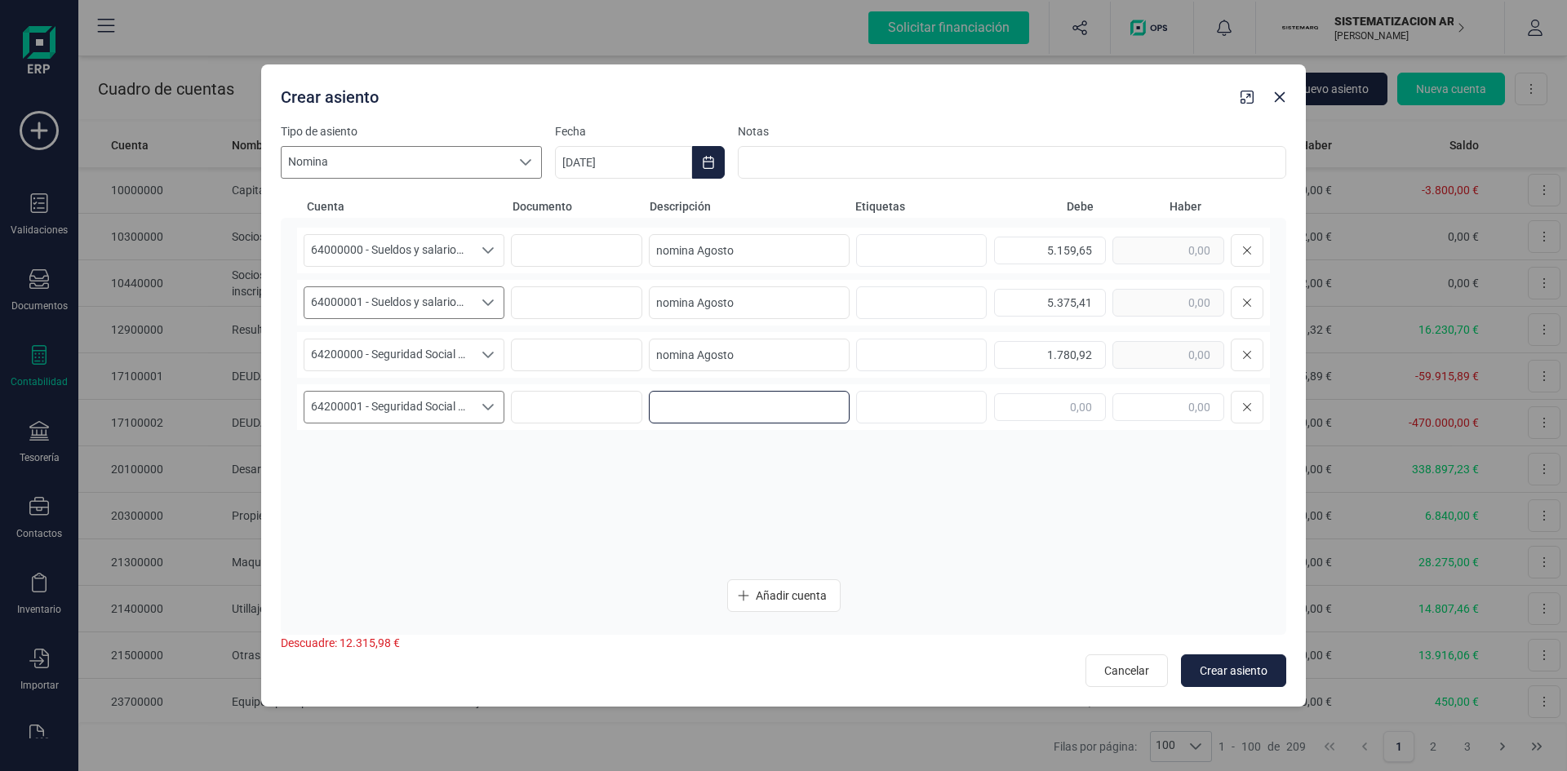
click at [758, 405] on input at bounding box center [749, 407] width 201 height 33
paste input "nomina Agosto"
type input "nomina Agosto"
click at [1011, 406] on input "text" at bounding box center [1050, 407] width 112 height 28
type input "2.543,57"
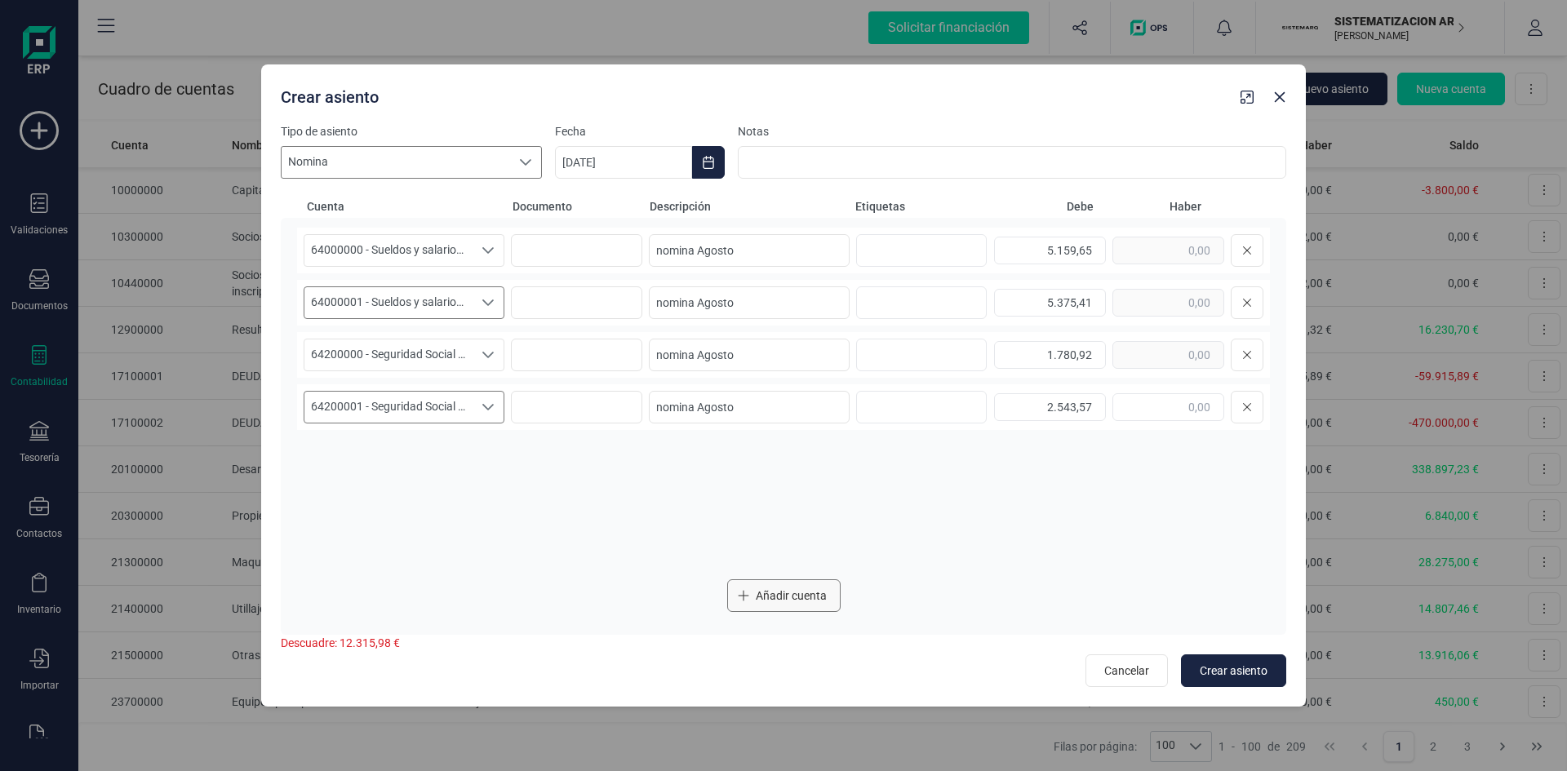
click at [783, 594] on span "Añadir cuenta" at bounding box center [791, 596] width 71 height 16
click at [484, 453] on icon "Seleccione una cuenta" at bounding box center [488, 459] width 13 height 13
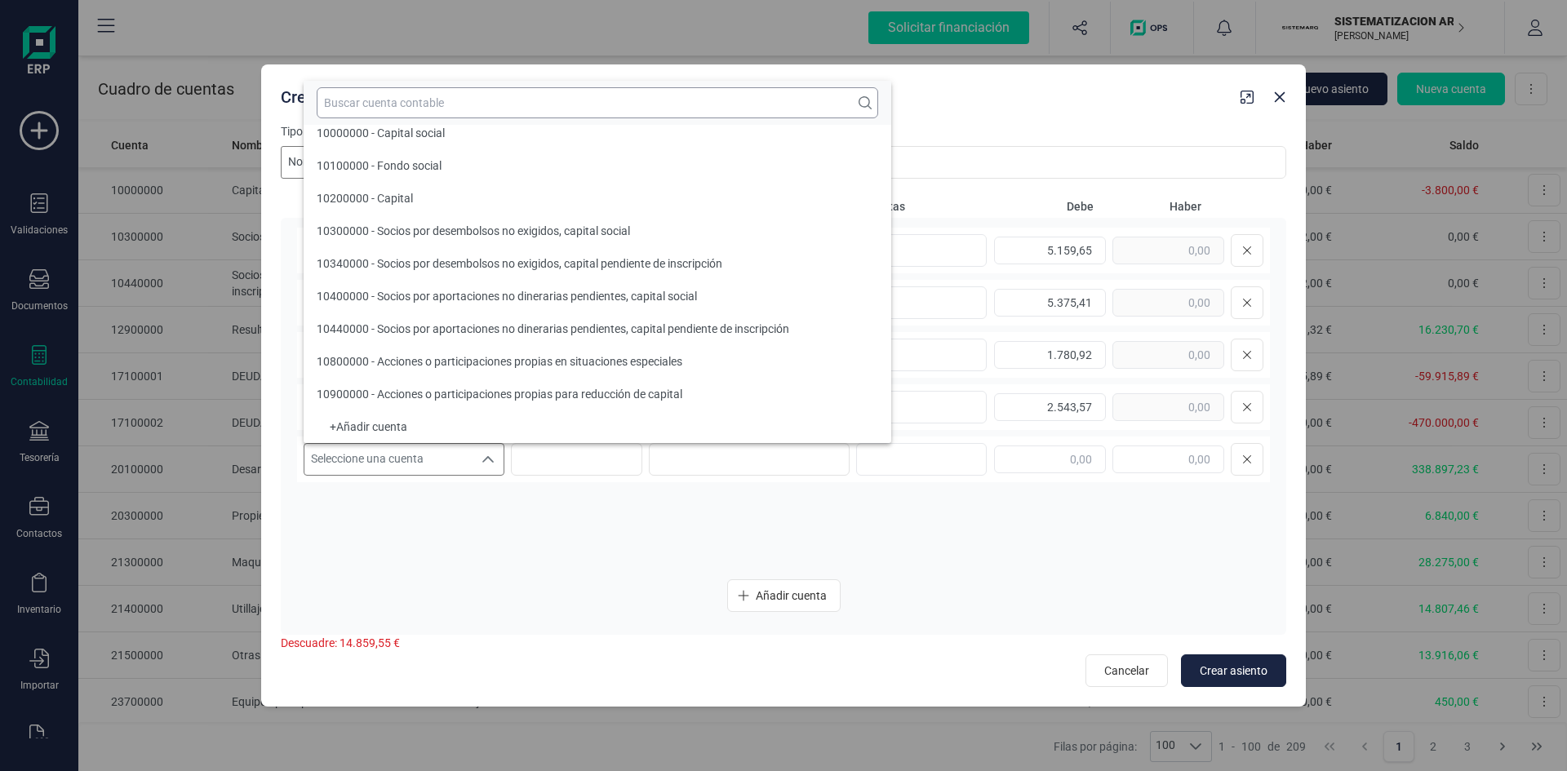
scroll to position [7, 0]
click at [401, 103] on input "text" at bounding box center [597, 102] width 561 height 31
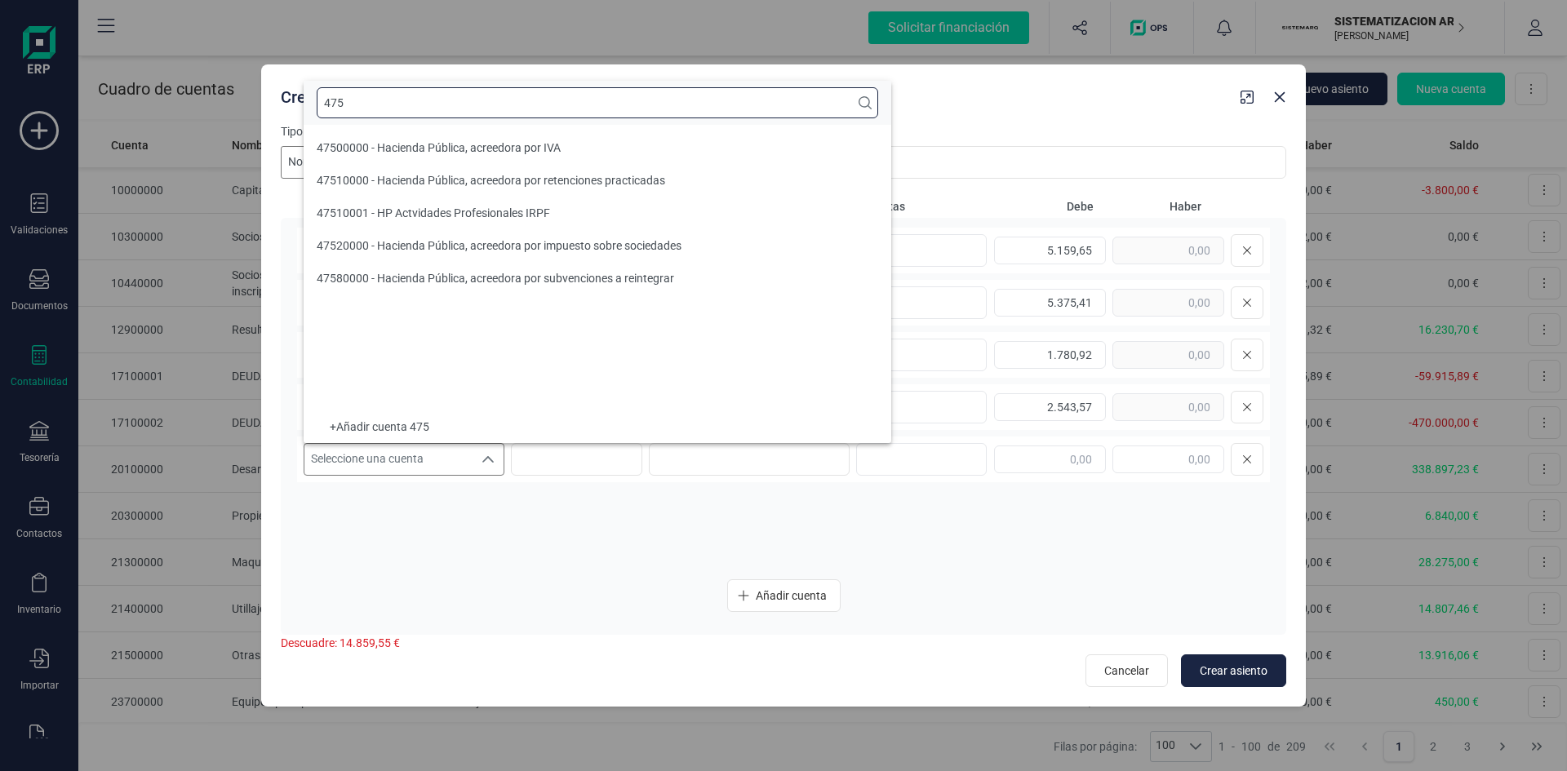
scroll to position [0, 0]
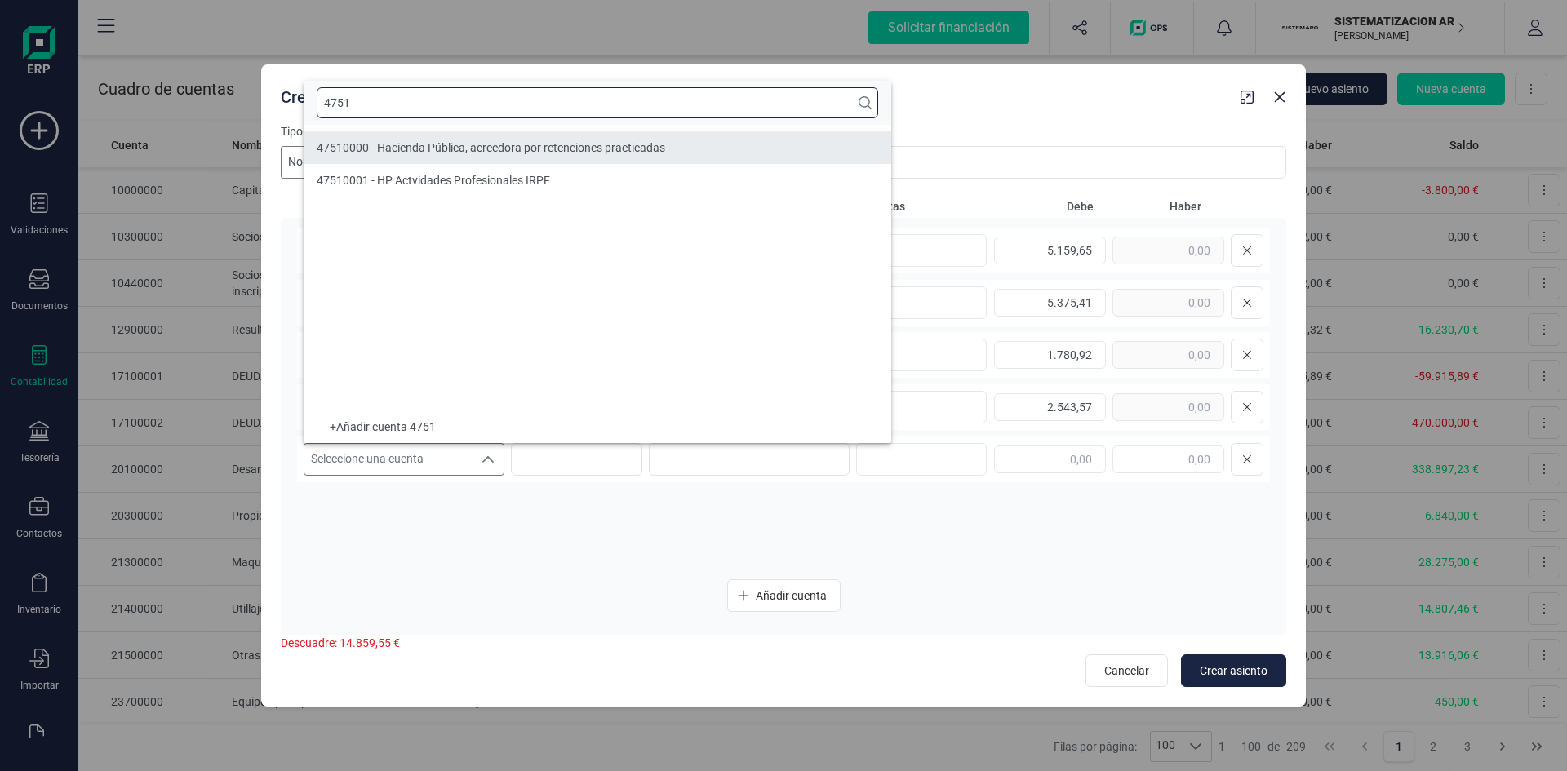
type input "4751"
click at [409, 148] on span "47510000 - Hacienda Pública, acreedora por retenciones practicadas" at bounding box center [491, 147] width 348 height 13
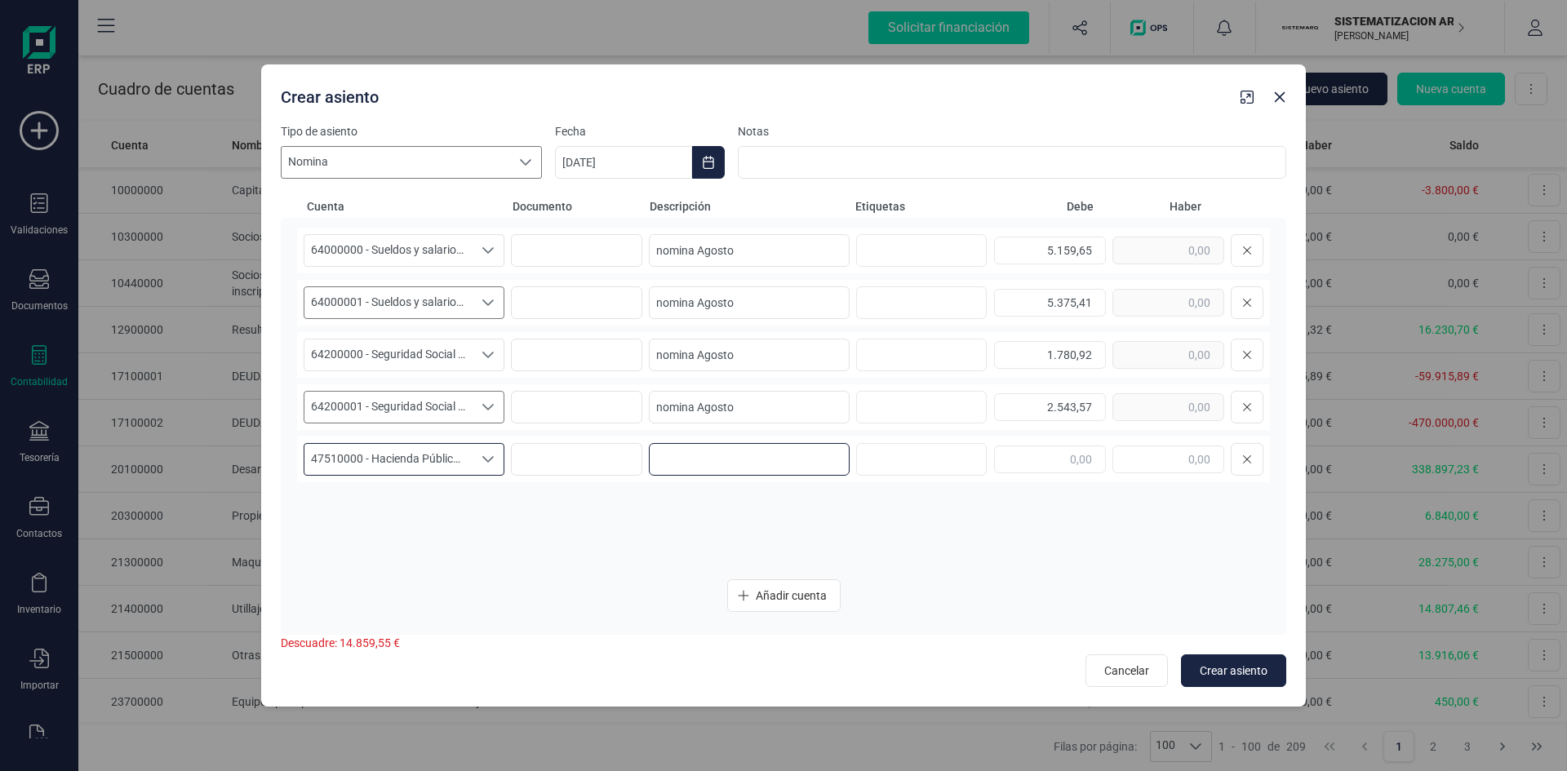
click at [705, 450] on input at bounding box center [749, 459] width 201 height 33
paste input "nomina Agosto"
type input "nomina Agosto"
click at [1130, 461] on input "text" at bounding box center [1168, 460] width 112 height 28
type input "2.157,06"
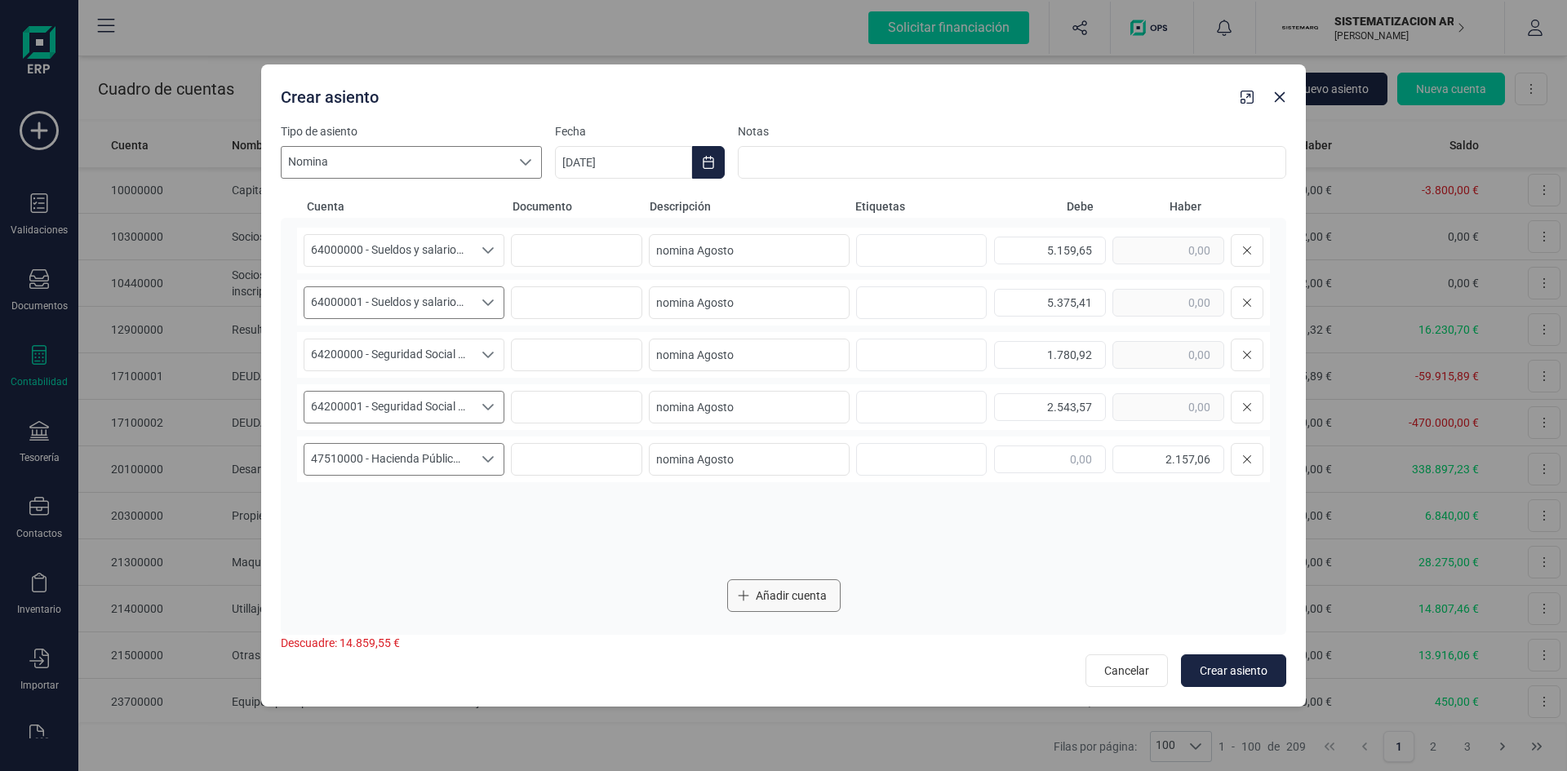
click at [804, 588] on span "Añadir cuenta" at bounding box center [791, 596] width 71 height 16
click at [486, 508] on icon "Seleccione una cuenta" at bounding box center [488, 511] width 13 height 13
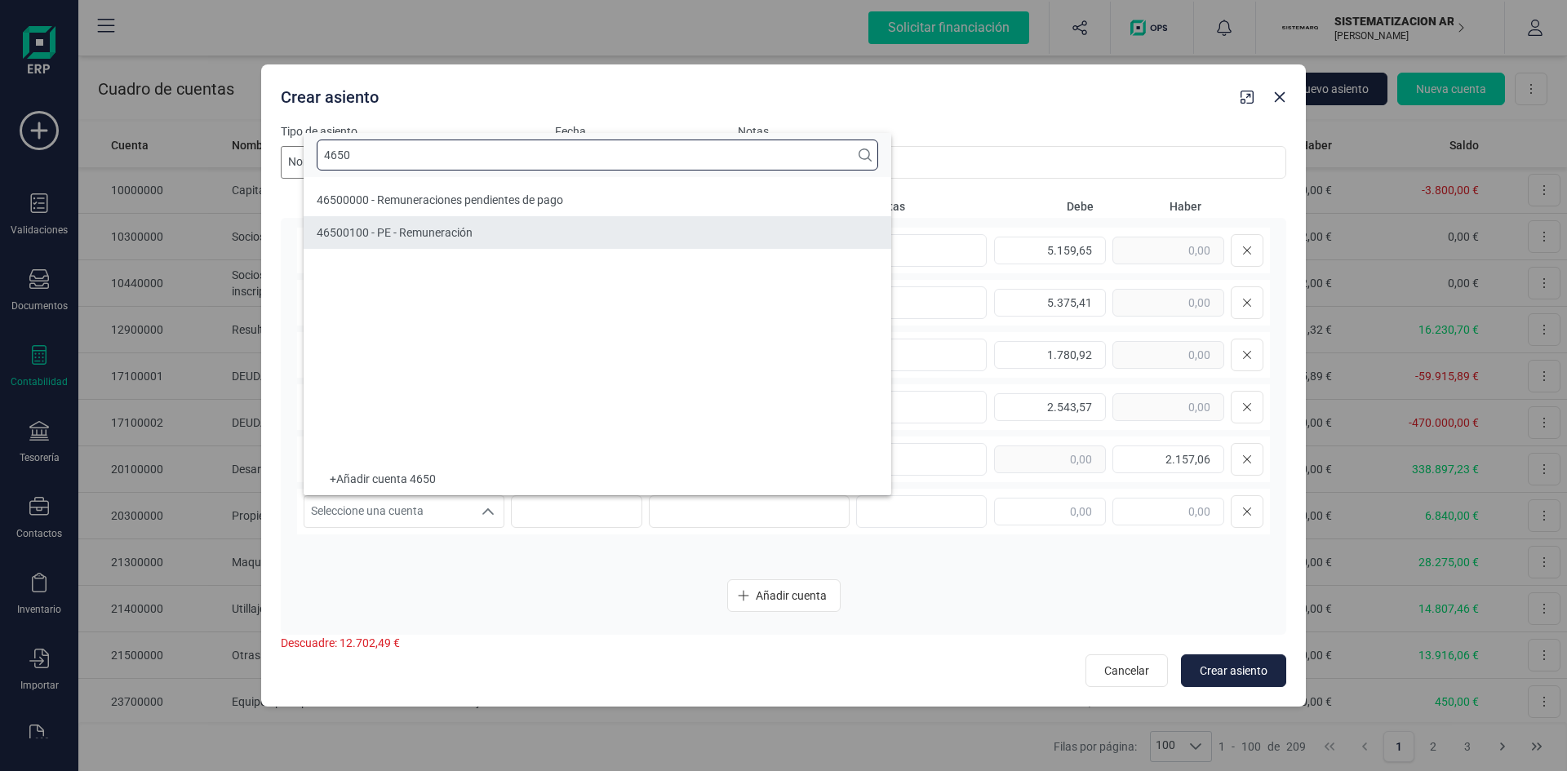
type input "4650"
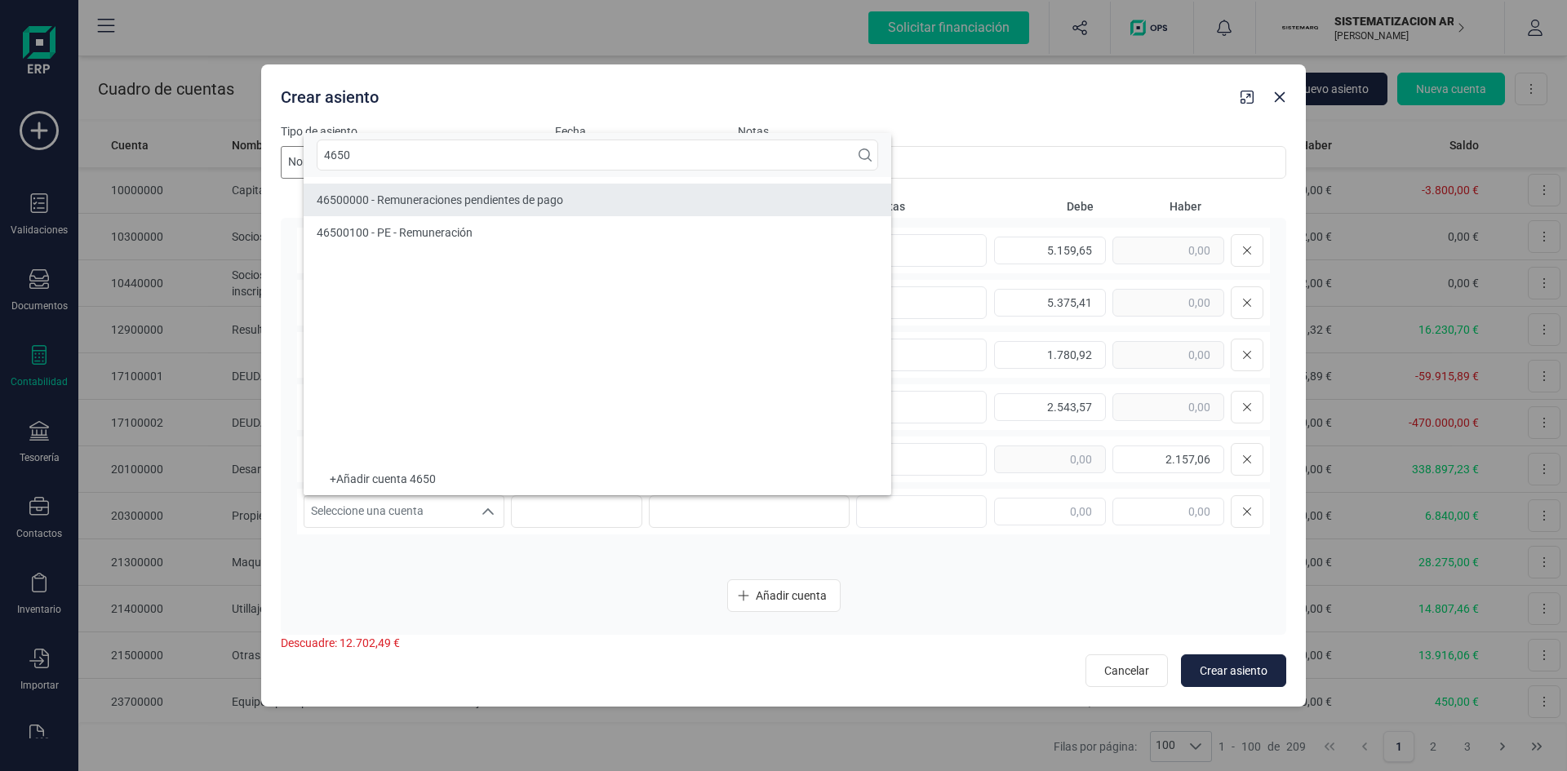
click at [366, 207] on div "46500000 - Remuneraciones pendientes de pago" at bounding box center [440, 200] width 246 height 16
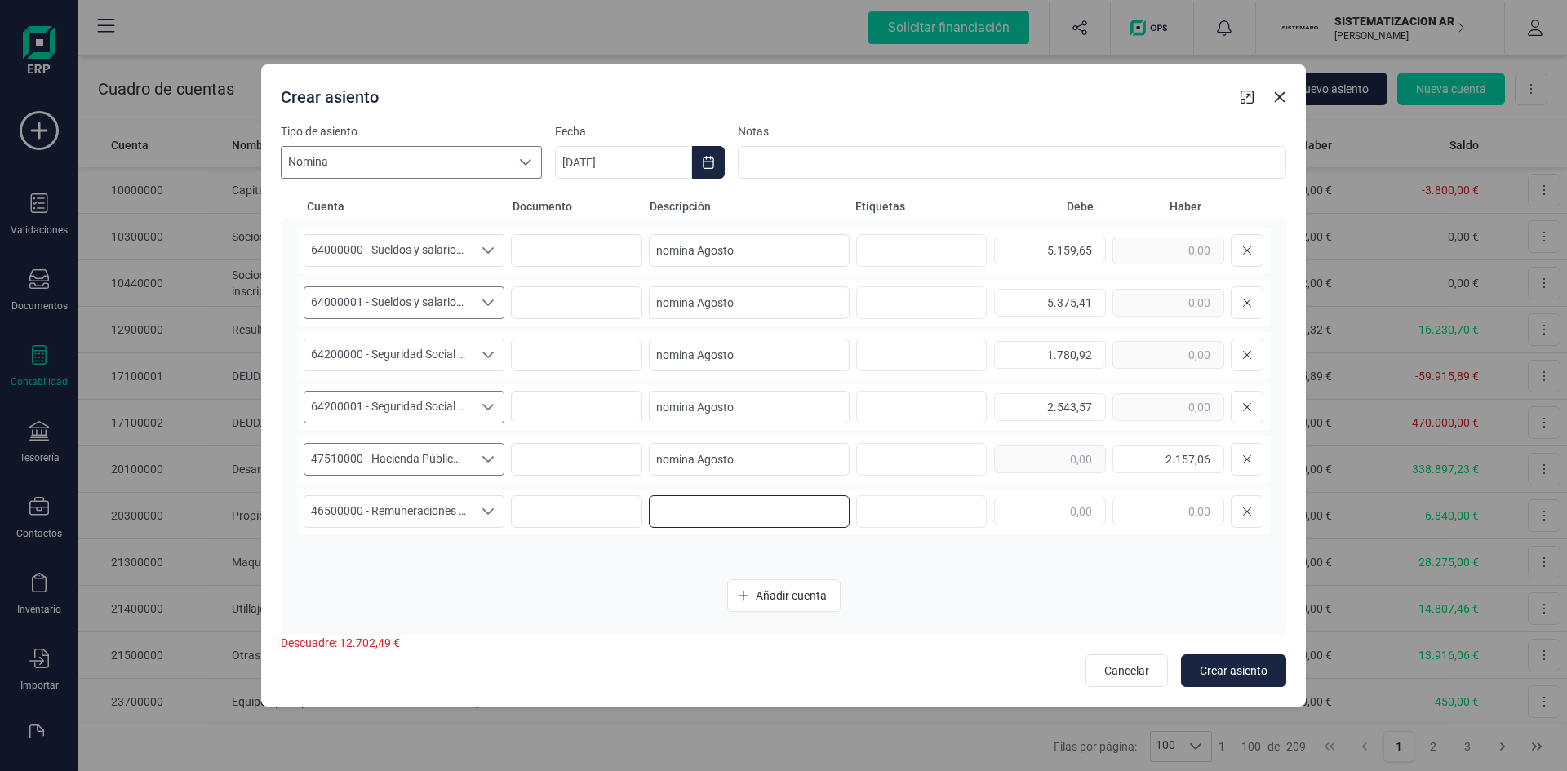
click at [719, 516] on input at bounding box center [749, 511] width 201 height 33
paste input "nomina Agosto"
type input "nomina Agosto"
click at [1180, 509] on input "text" at bounding box center [1168, 512] width 112 height 28
type input "7.249,97"
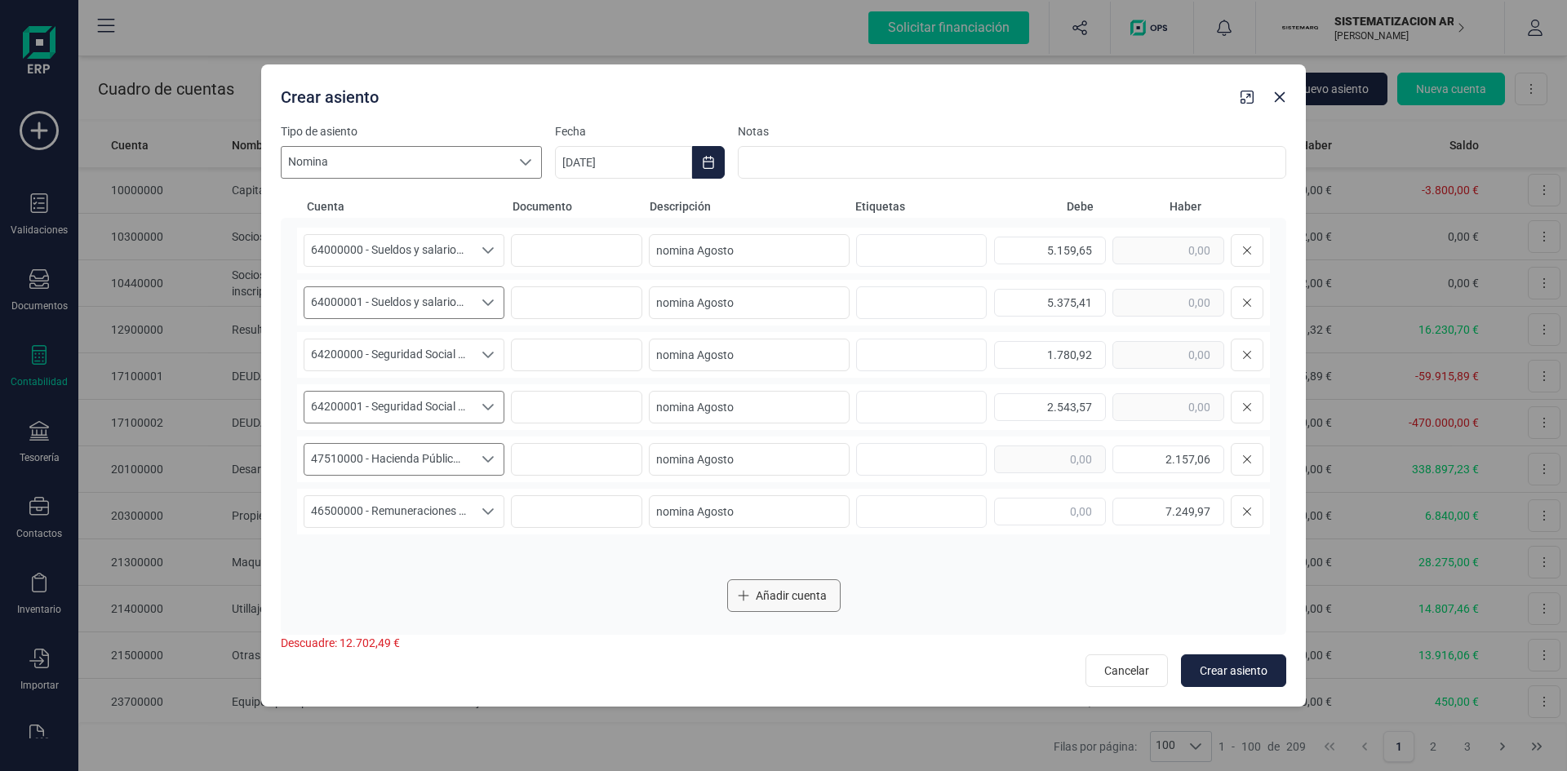
click at [785, 599] on span "Añadir cuenta" at bounding box center [791, 596] width 71 height 16
click at [482, 561] on icon "Seleccione una cuenta" at bounding box center [488, 563] width 13 height 13
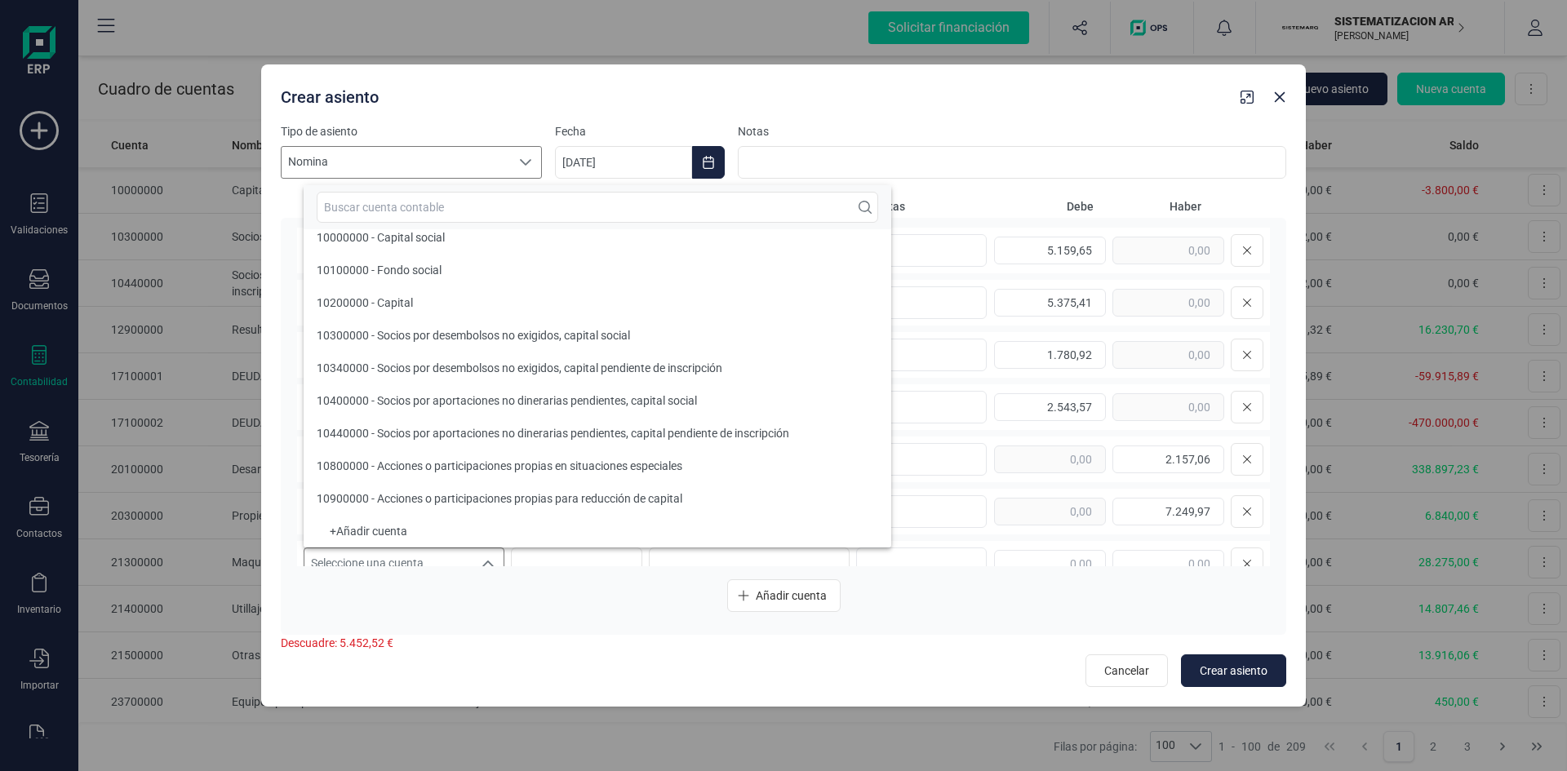
scroll to position [7, 0]
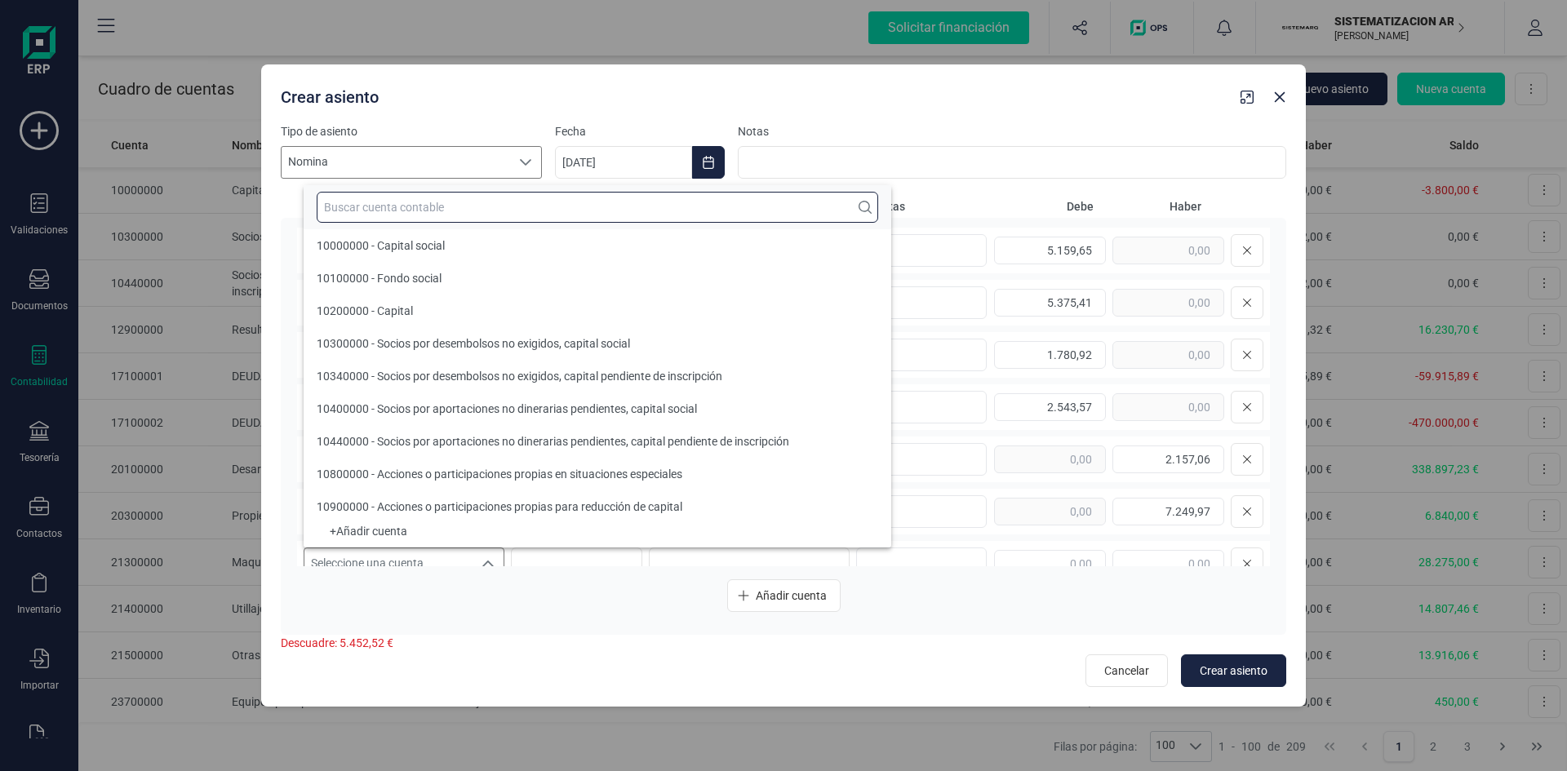
click at [404, 210] on input "text" at bounding box center [597, 207] width 561 height 31
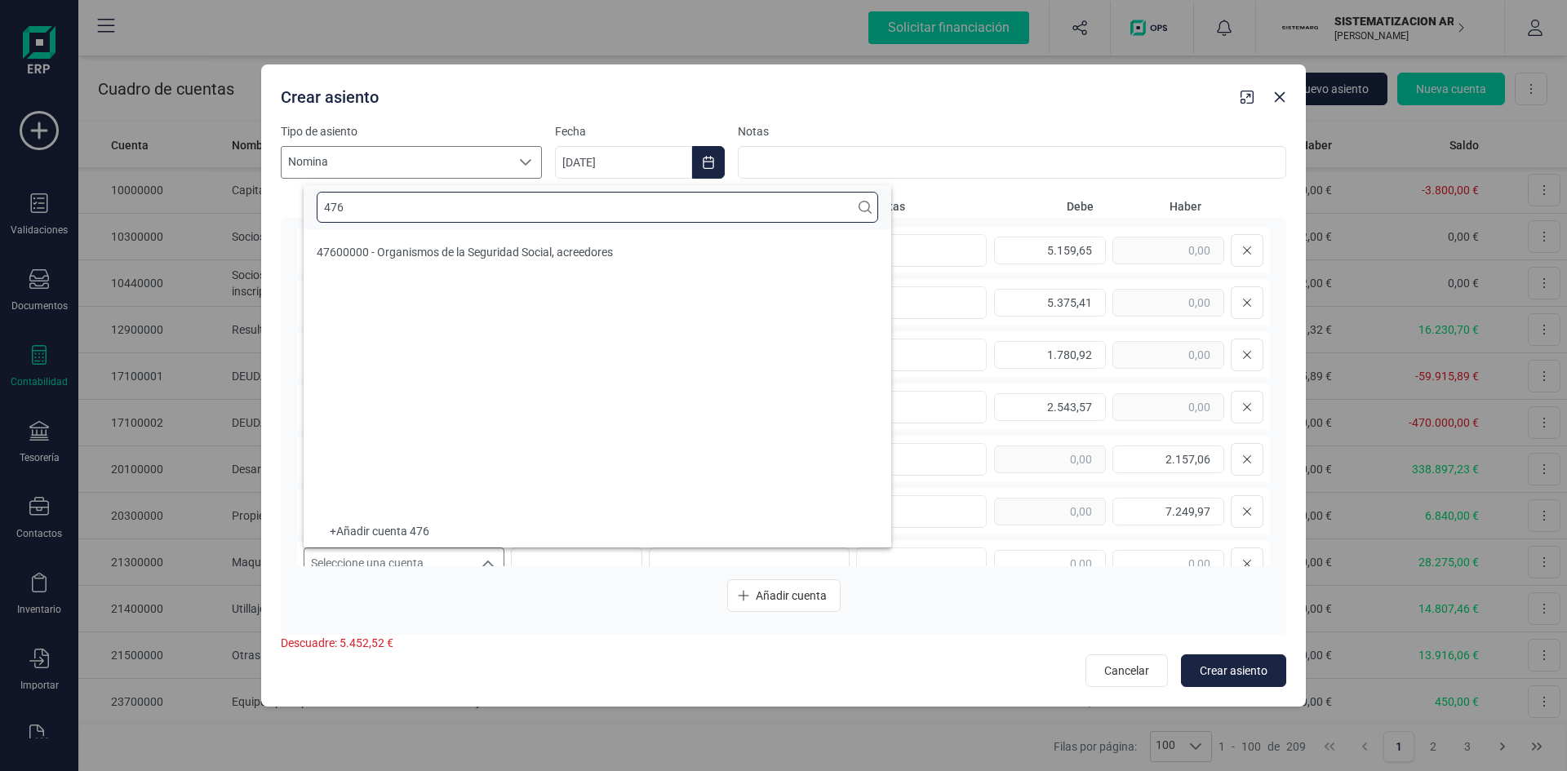
scroll to position [0, 0]
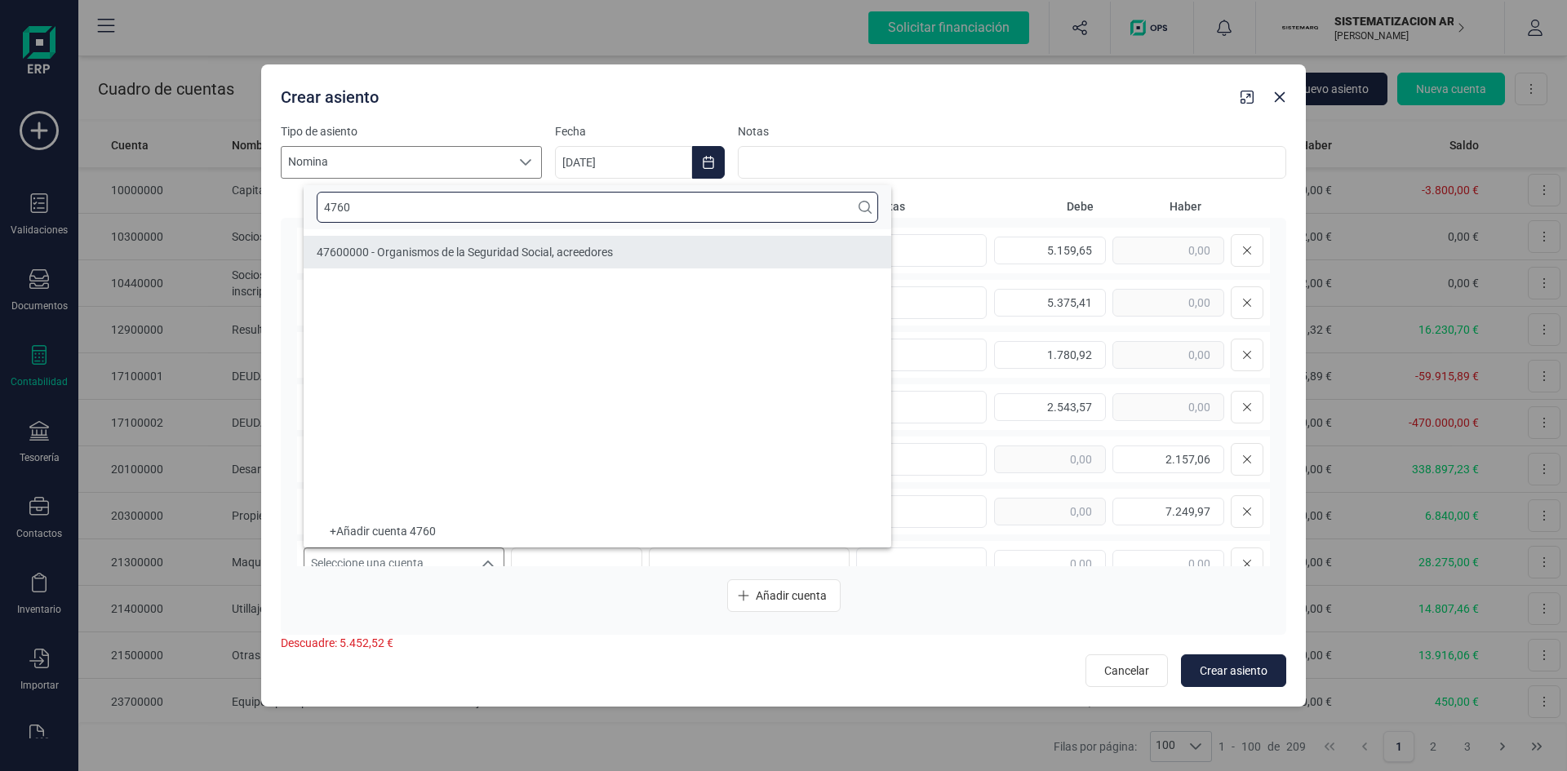
type input "4760"
click at [411, 248] on span "47600000 - Organismos de la Seguridad Social, acreedores" at bounding box center [465, 252] width 296 height 13
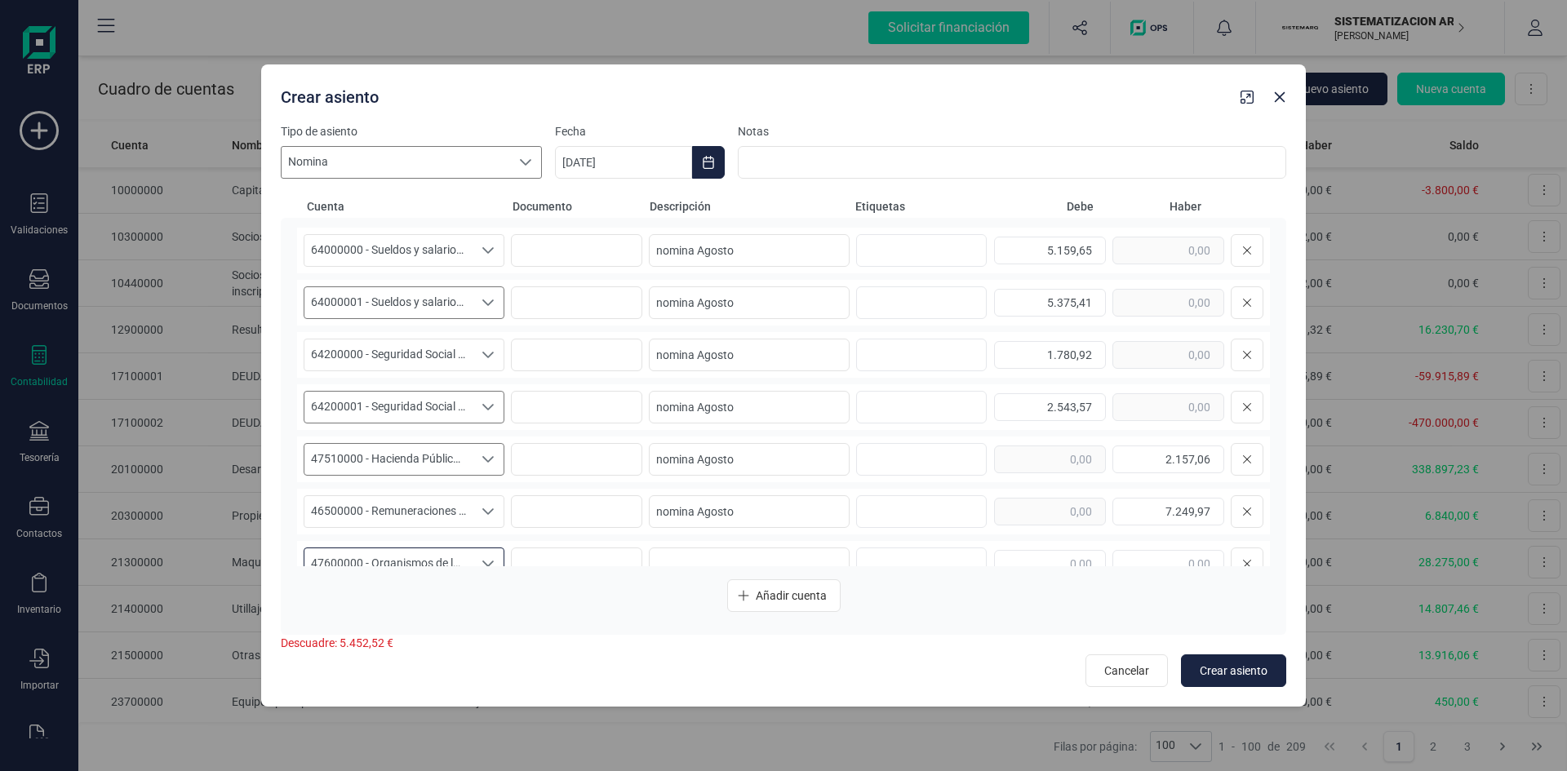
scroll to position [26, 0]
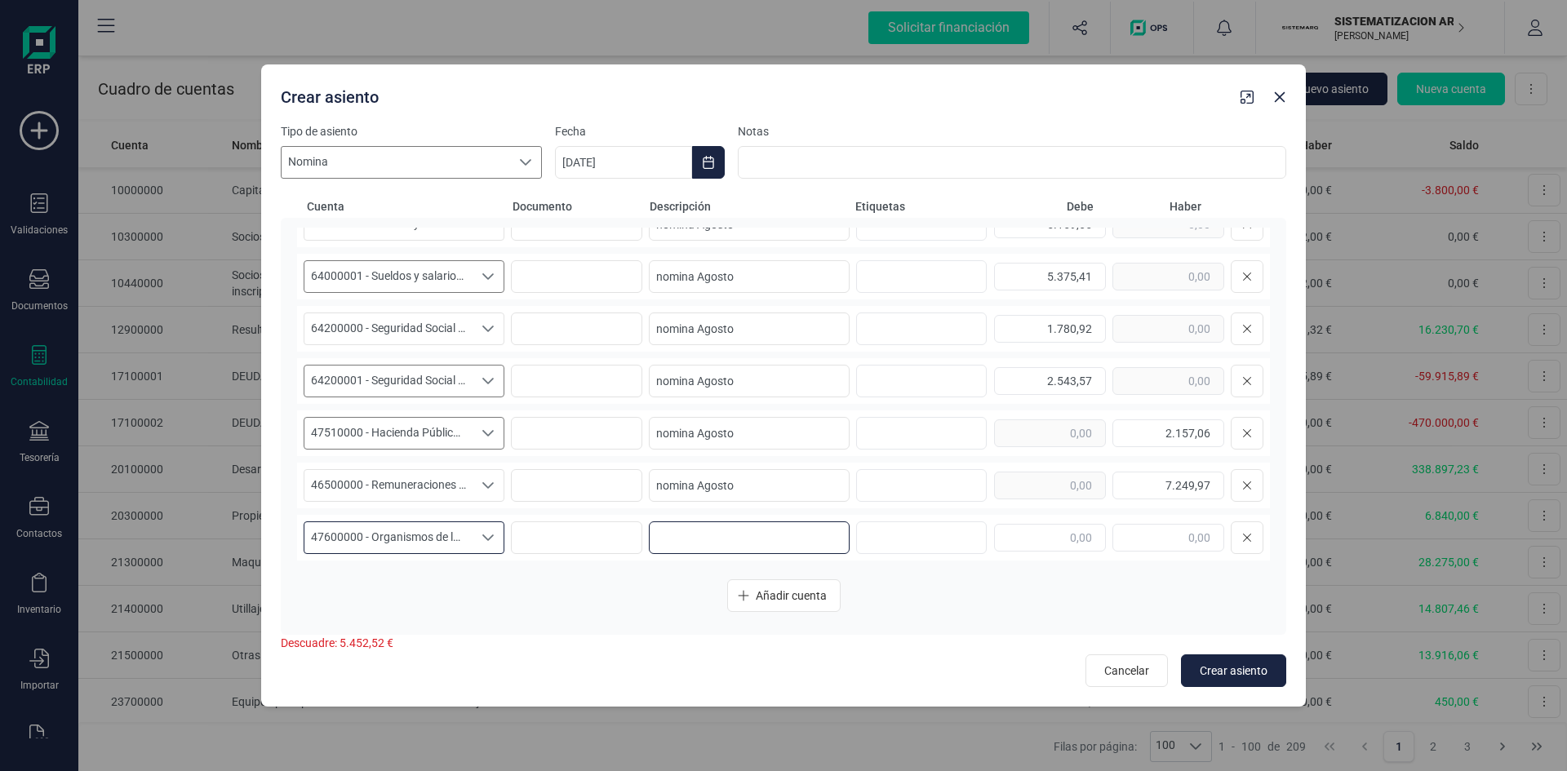
click at [693, 535] on input at bounding box center [749, 538] width 201 height 33
paste input "nomina Agosto"
type input "nomina Agosto"
click at [1156, 536] on input "text" at bounding box center [1168, 538] width 112 height 28
type input "5.054,75"
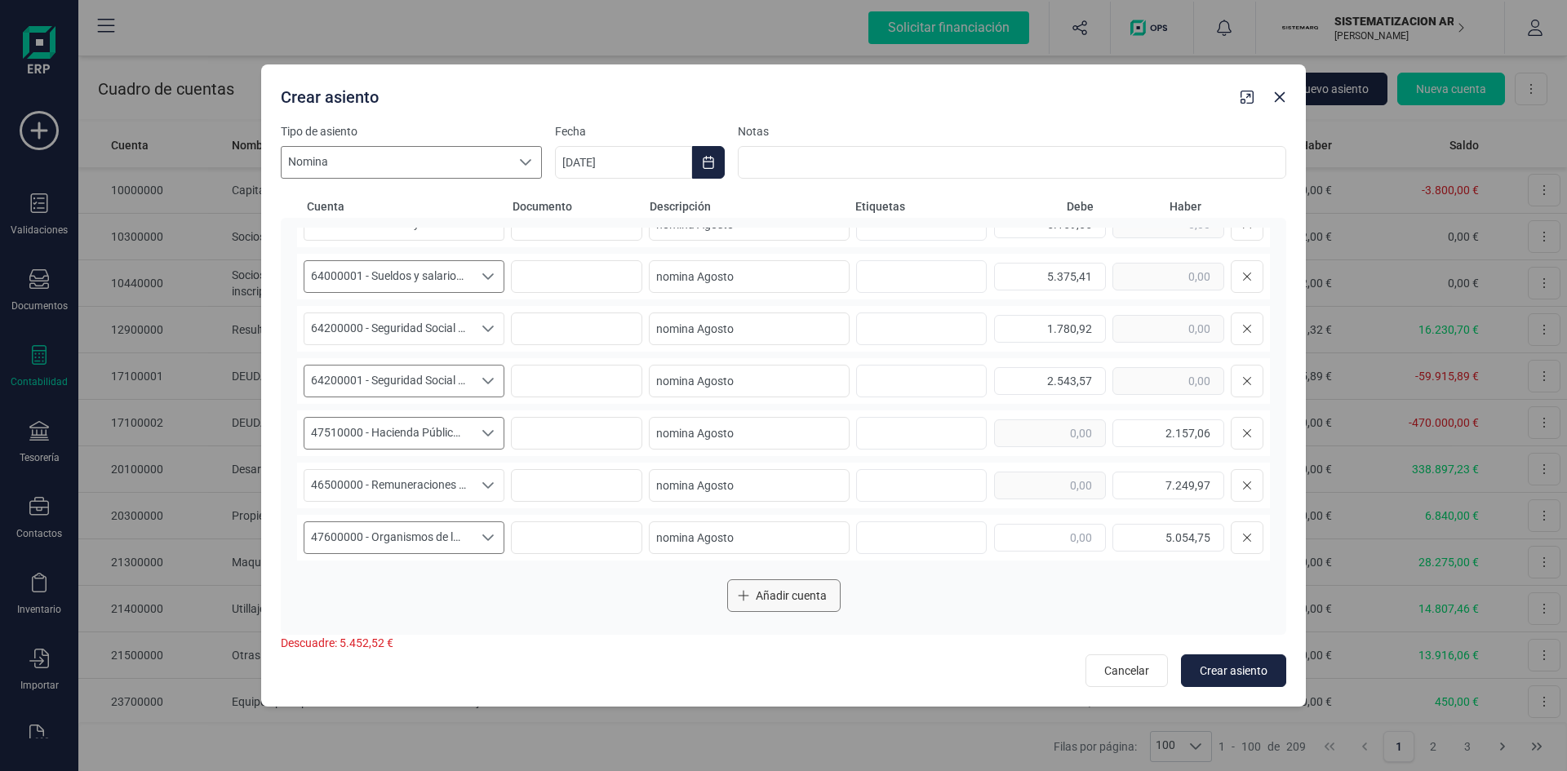
click at [785, 593] on span "Añadir cuenta" at bounding box center [791, 596] width 71 height 16
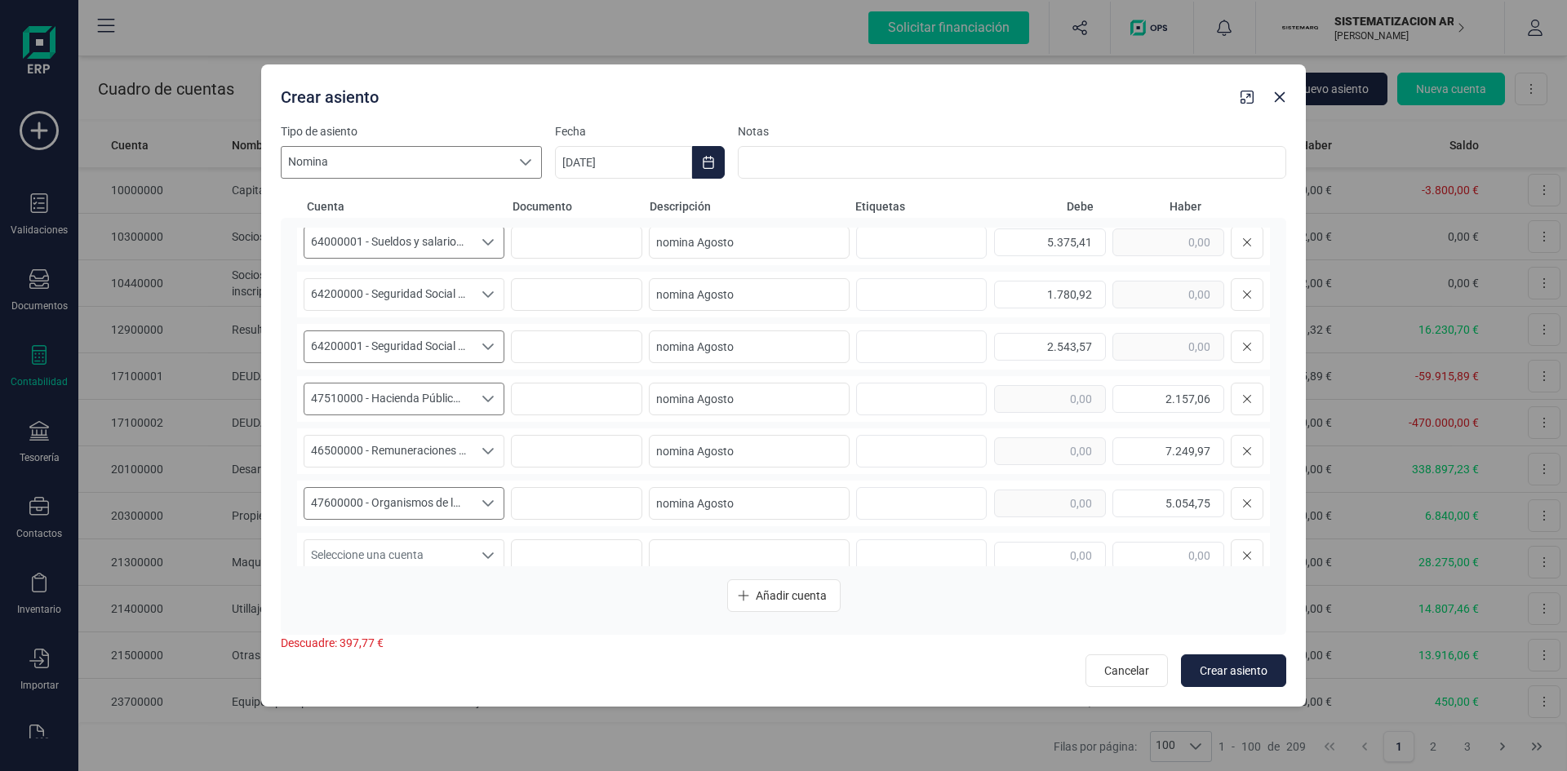
scroll to position [78, 0]
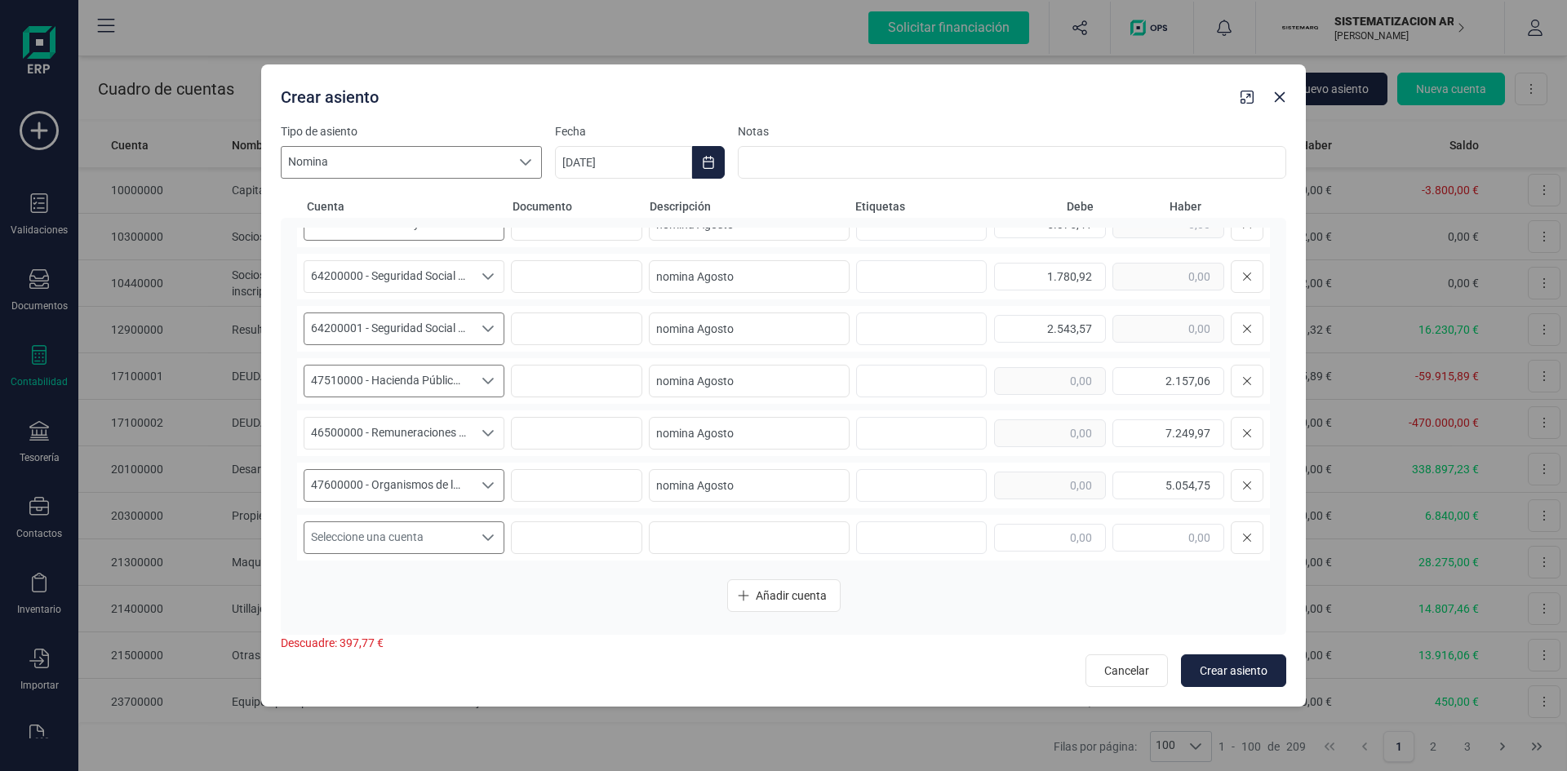
click at [485, 535] on icon "Seleccione una cuenta" at bounding box center [488, 537] width 13 height 13
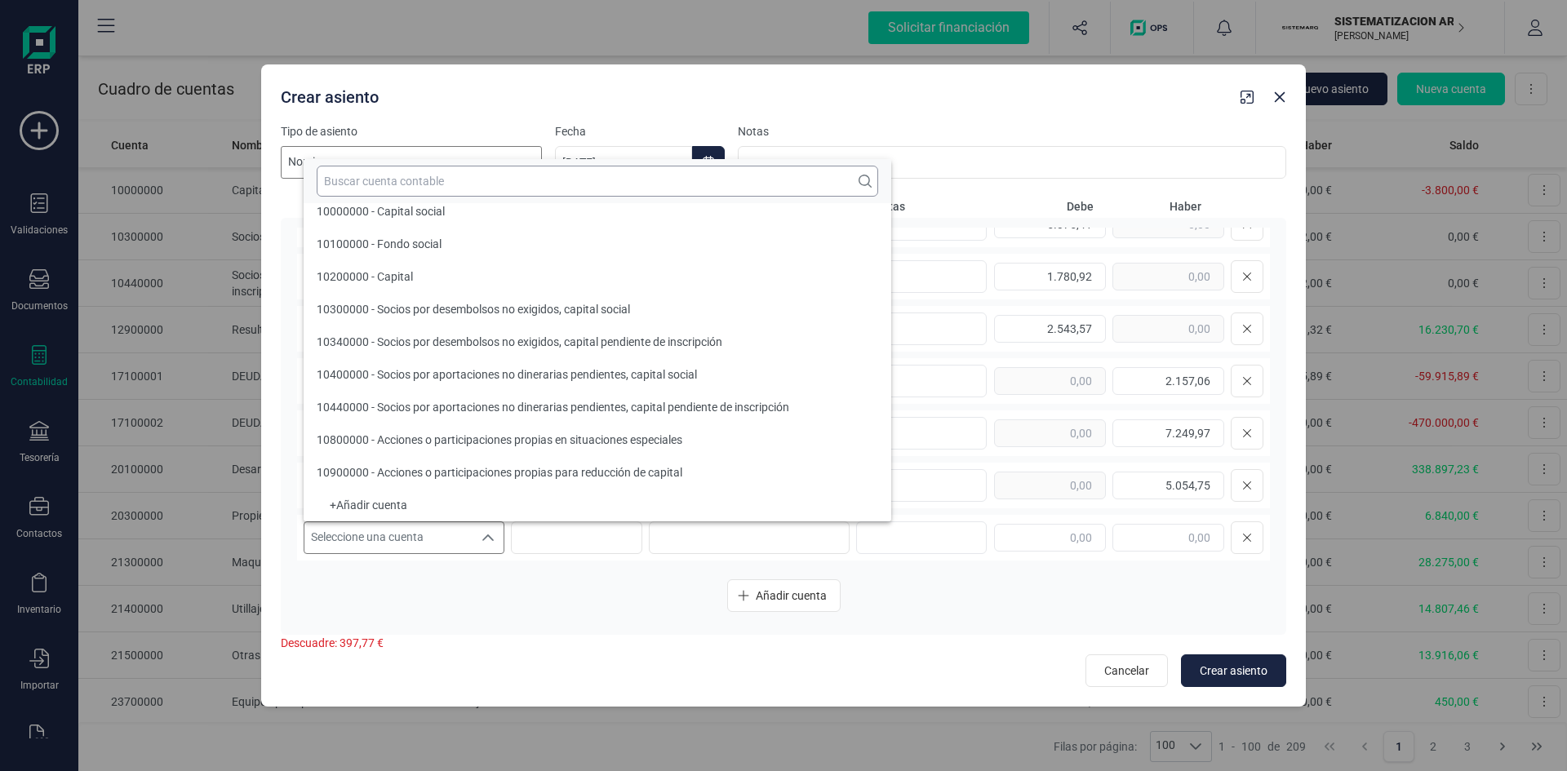
scroll to position [7, 0]
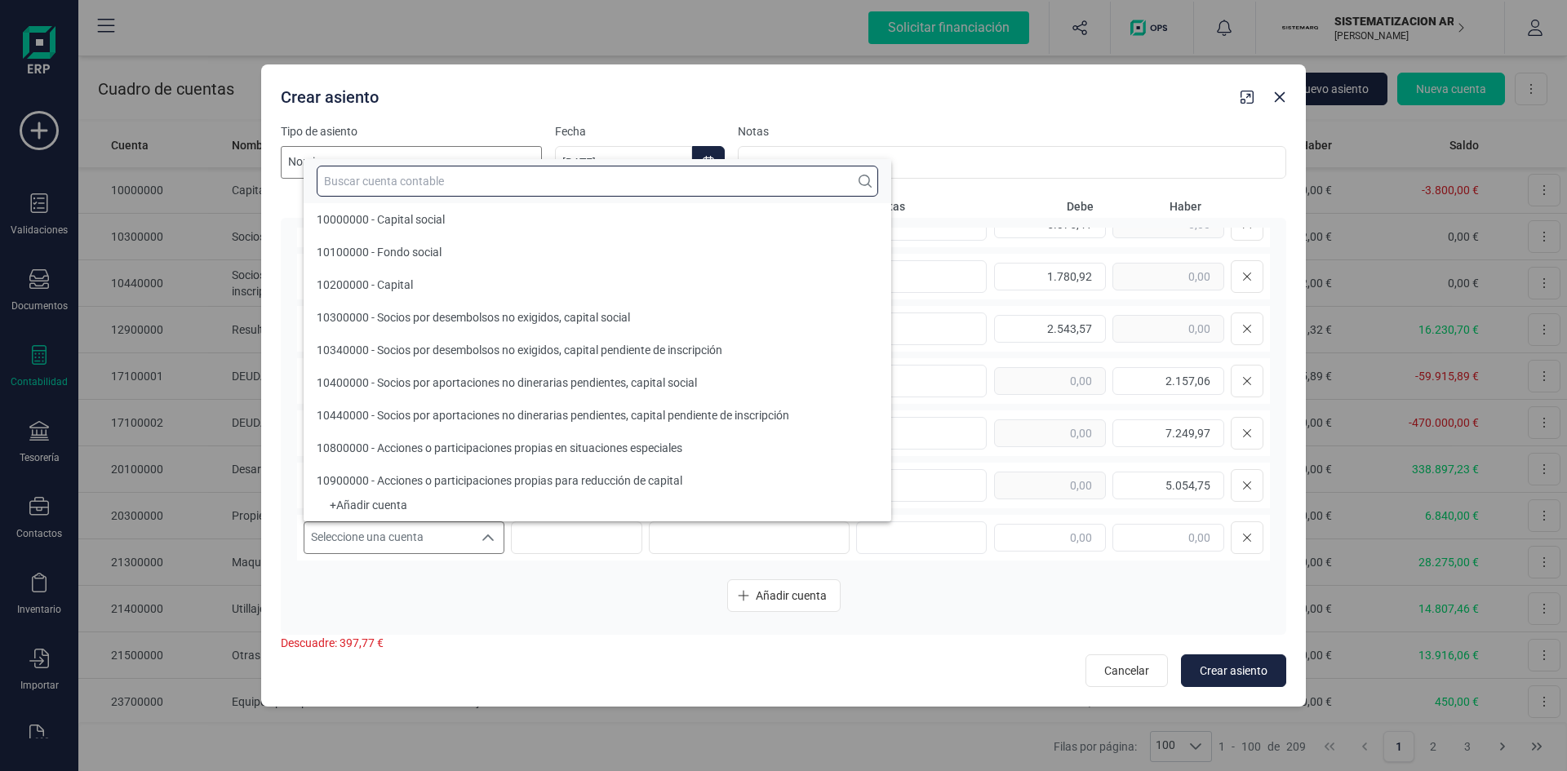
click at [437, 180] on input "text" at bounding box center [597, 181] width 561 height 31
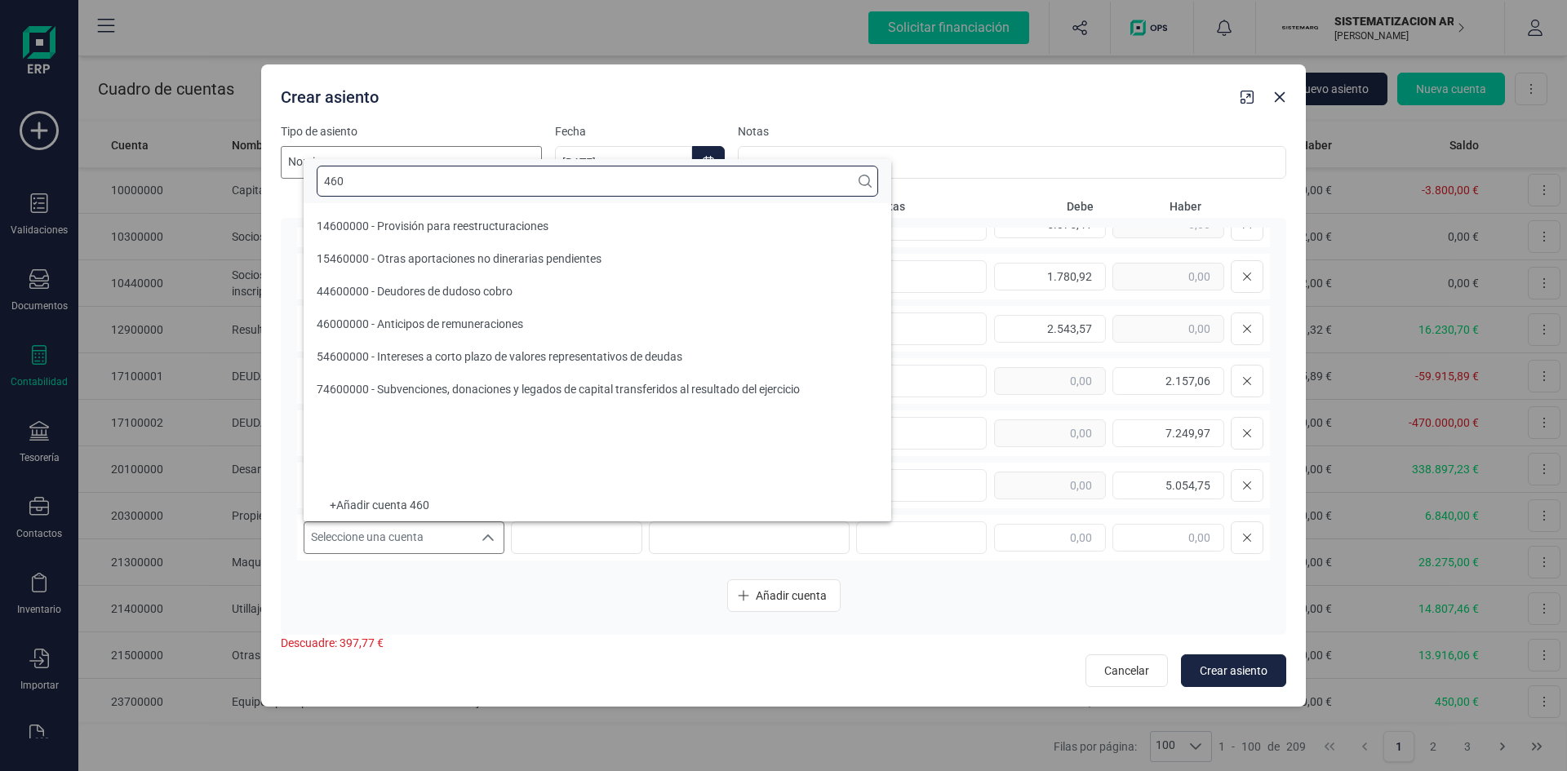
scroll to position [0, 0]
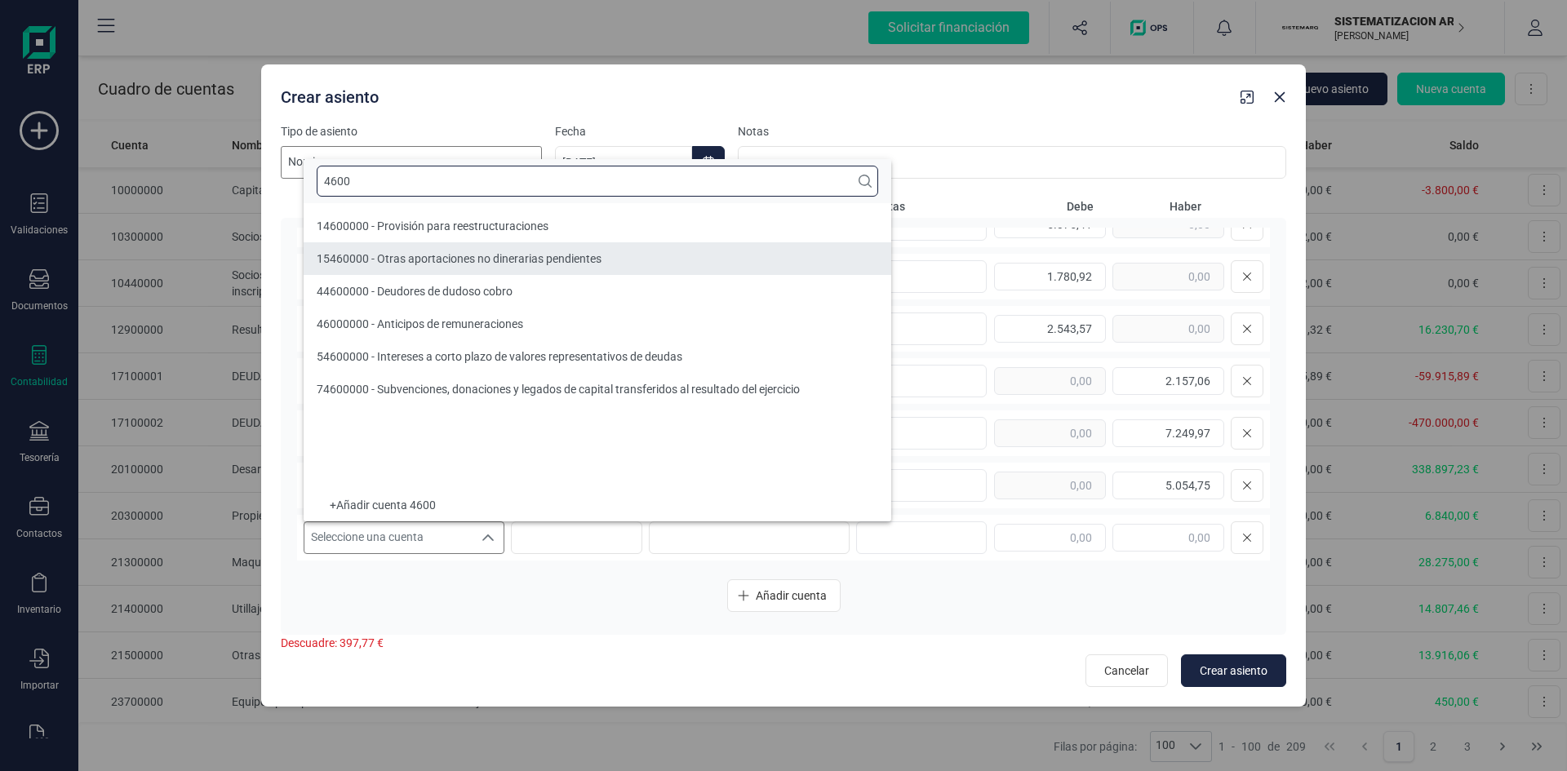
type input "4600"
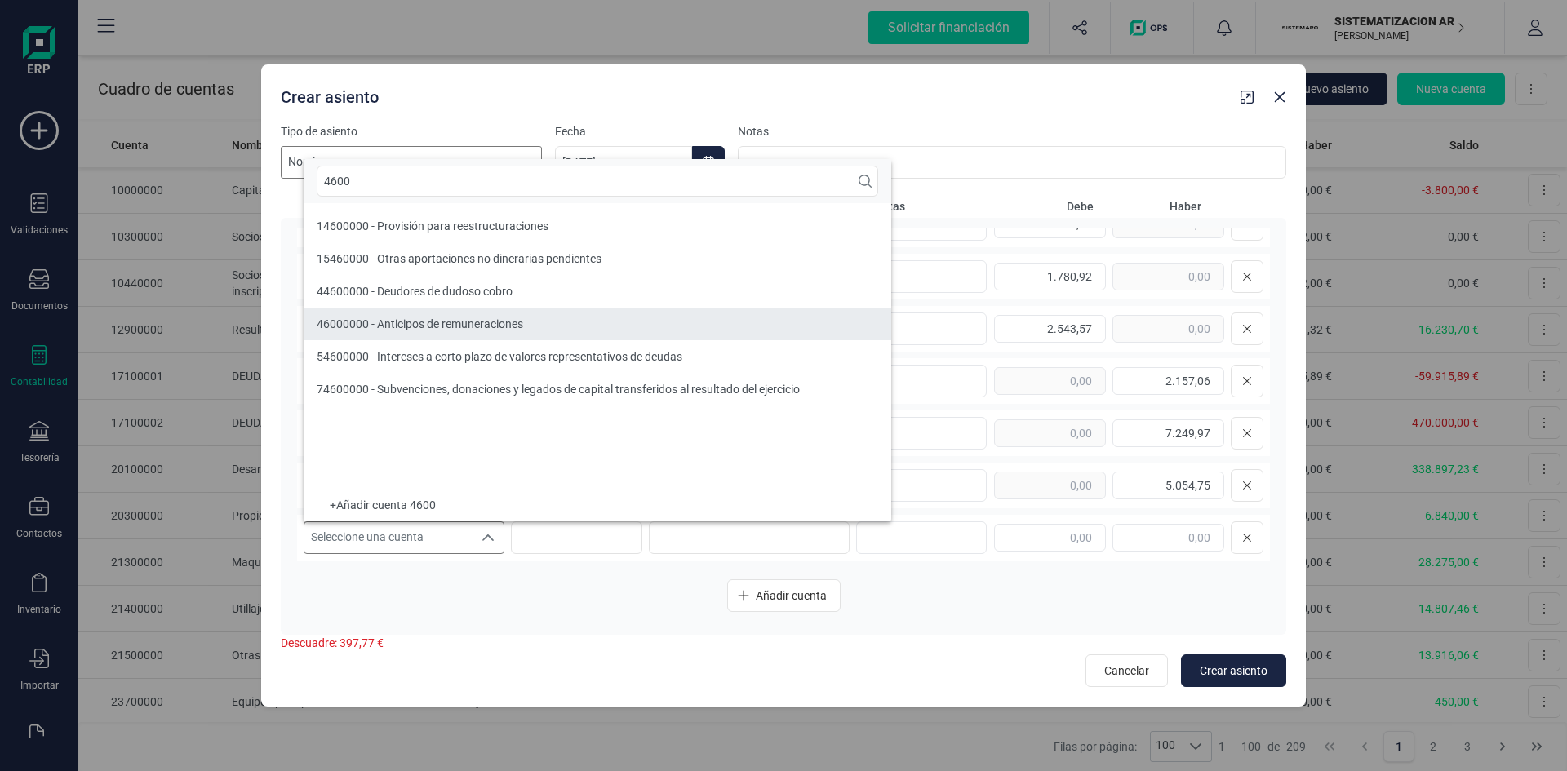
click at [428, 318] on span "46000000 - Anticipos de remuneraciones" at bounding box center [420, 323] width 206 height 13
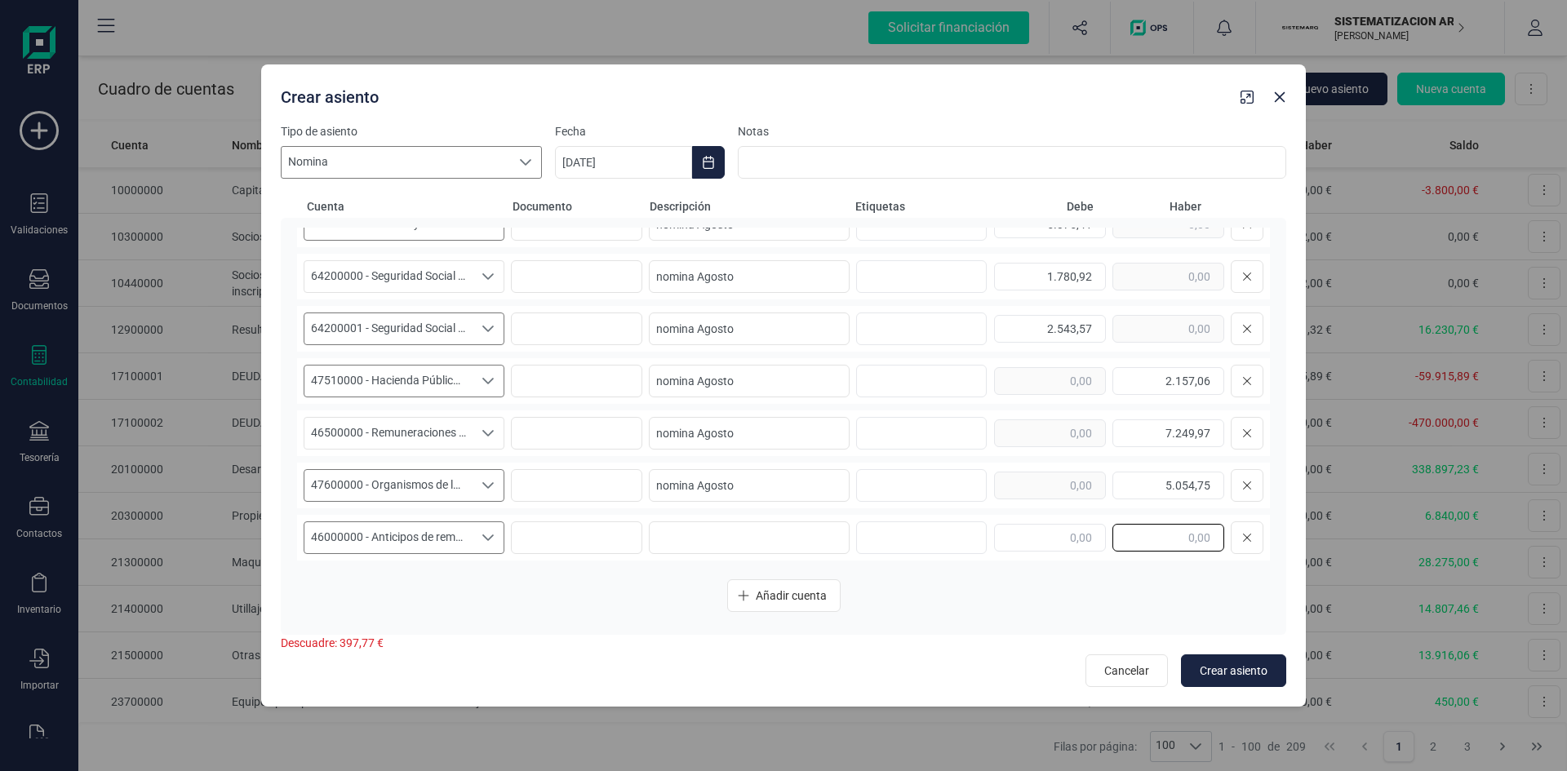
click at [1133, 548] on input "text" at bounding box center [1168, 538] width 112 height 28
type input "397,77"
click at [1236, 668] on span "Crear asiento" at bounding box center [1234, 671] width 68 height 16
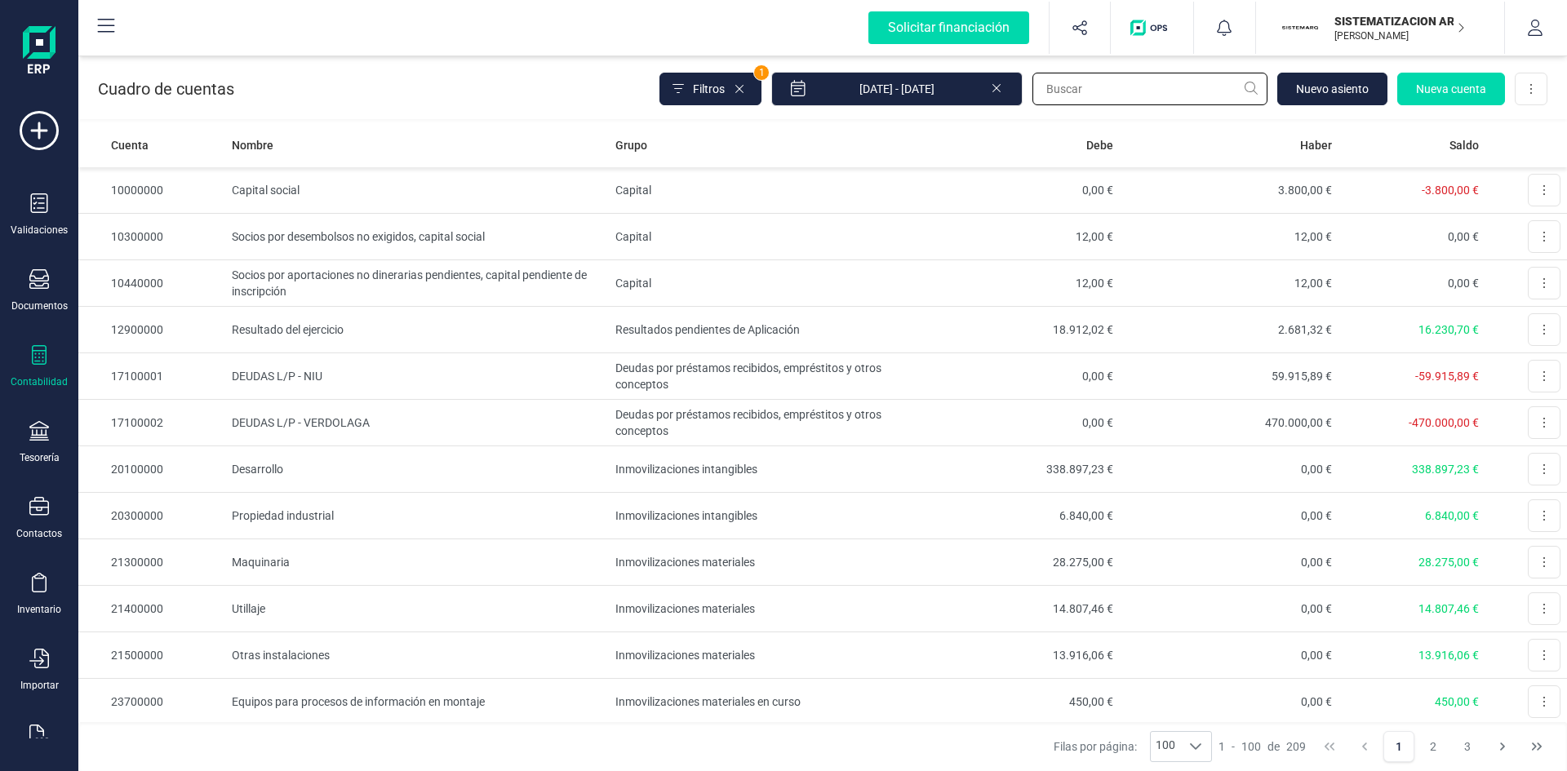
click at [1201, 96] on input "text" at bounding box center [1149, 89] width 235 height 33
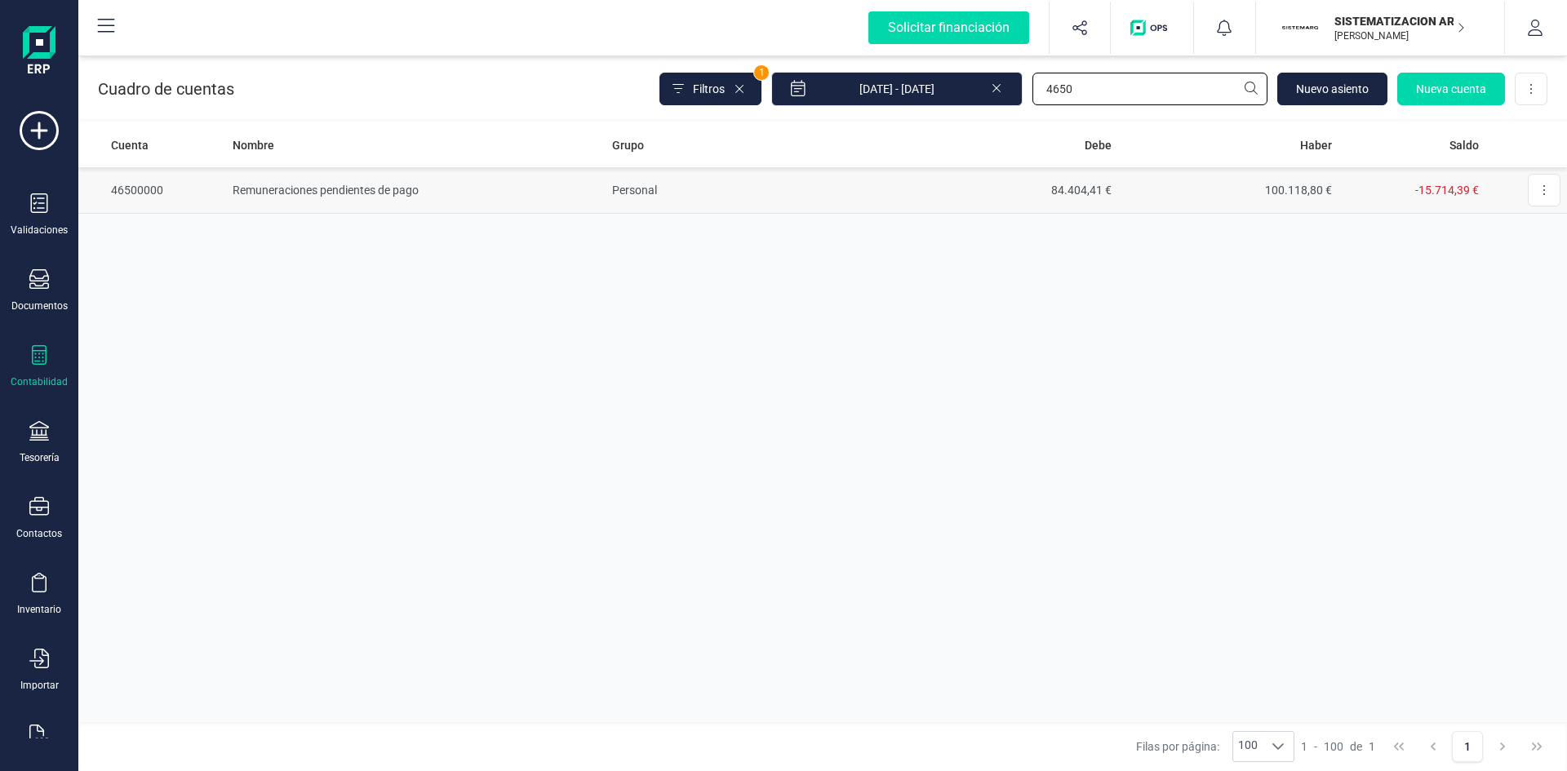
type input "4650"
click at [375, 189] on td "Remuneraciones pendientes de pago" at bounding box center [416, 190] width 380 height 47
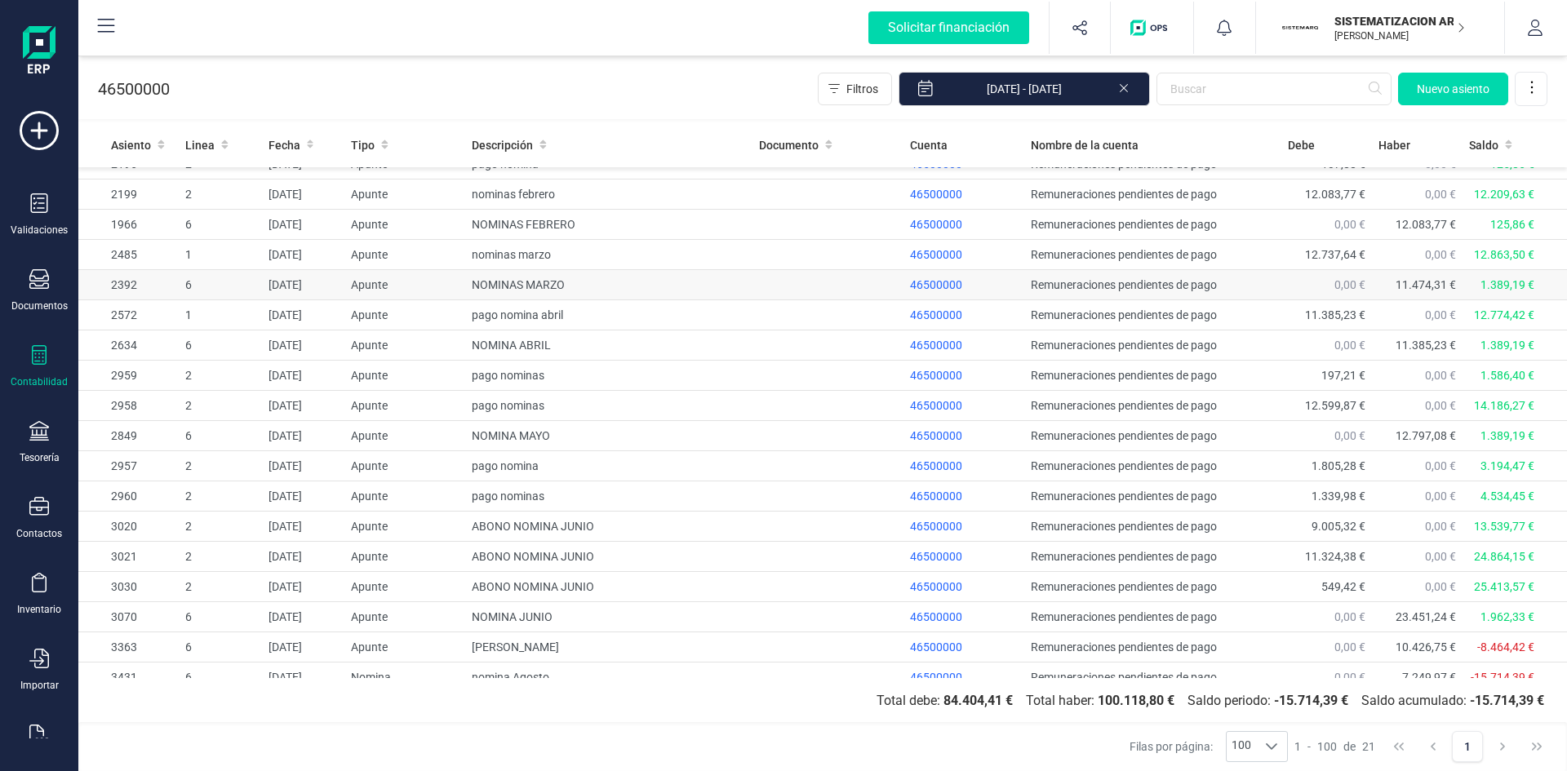
scroll to position [123, 0]
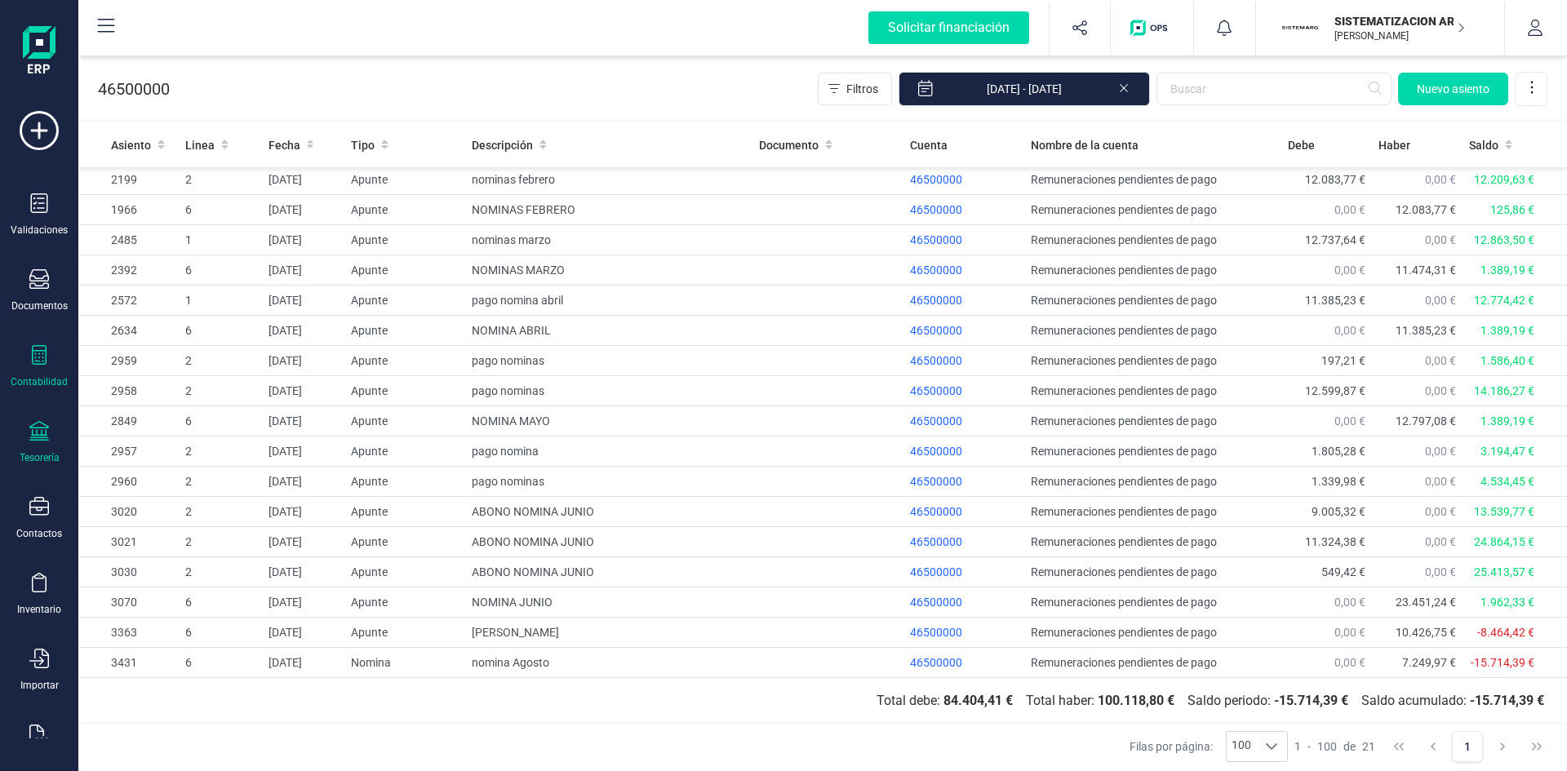
click at [42, 436] on icon at bounding box center [39, 431] width 20 height 20
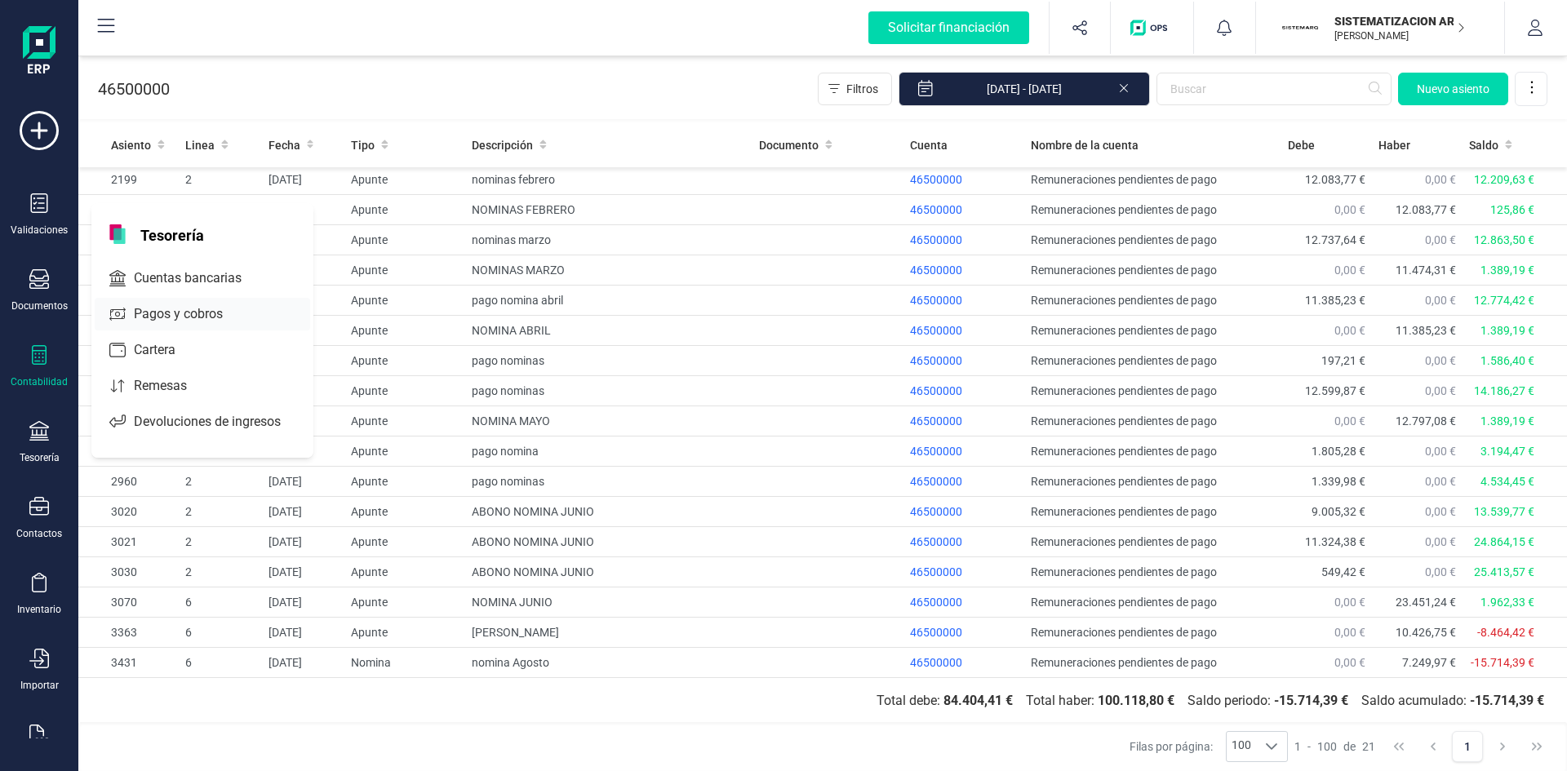
click at [207, 274] on span "Cuentas bancarias" at bounding box center [199, 279] width 144 height 20
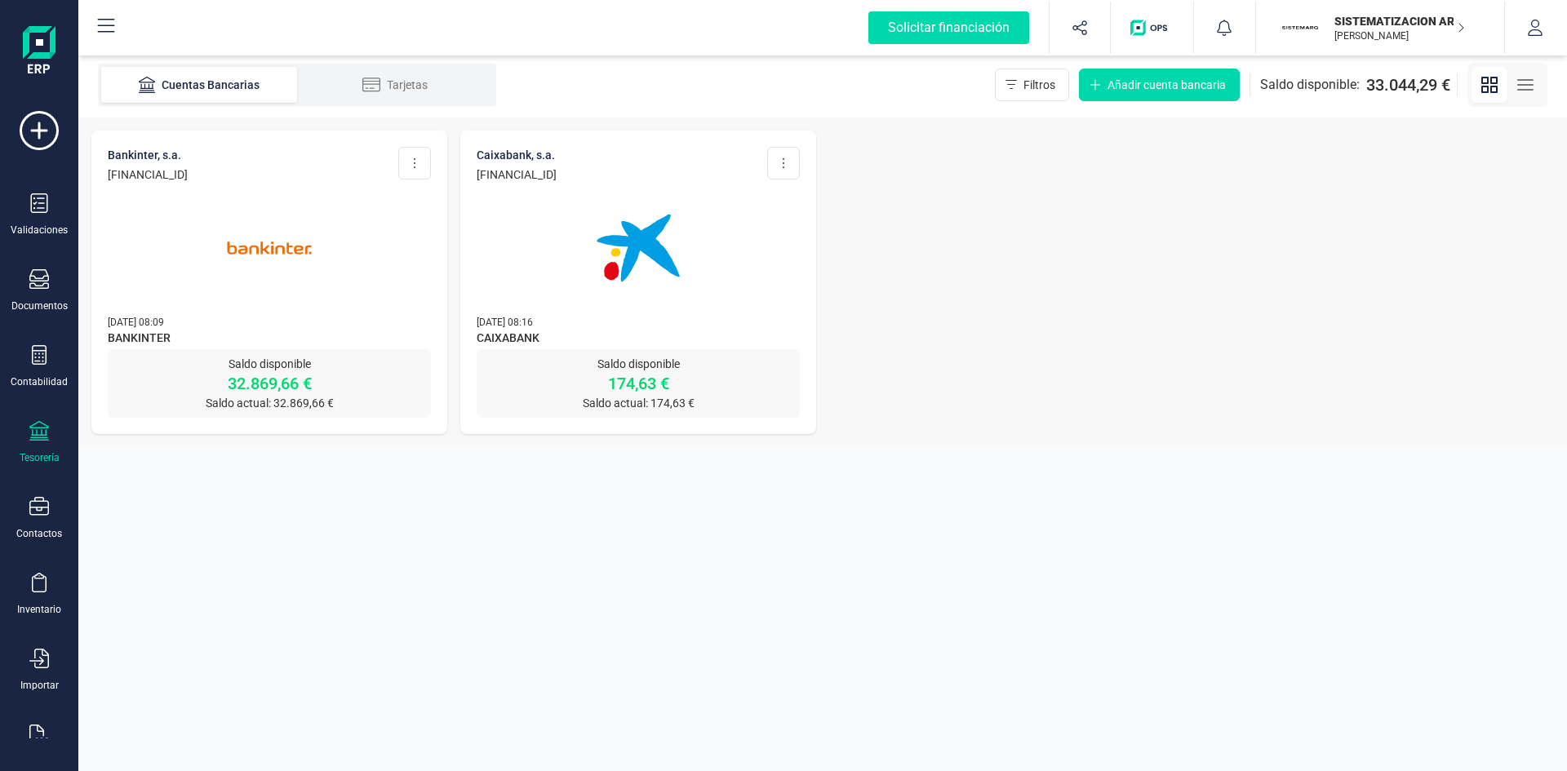
click at [280, 247] on img at bounding box center [269, 248] width 137 height 137
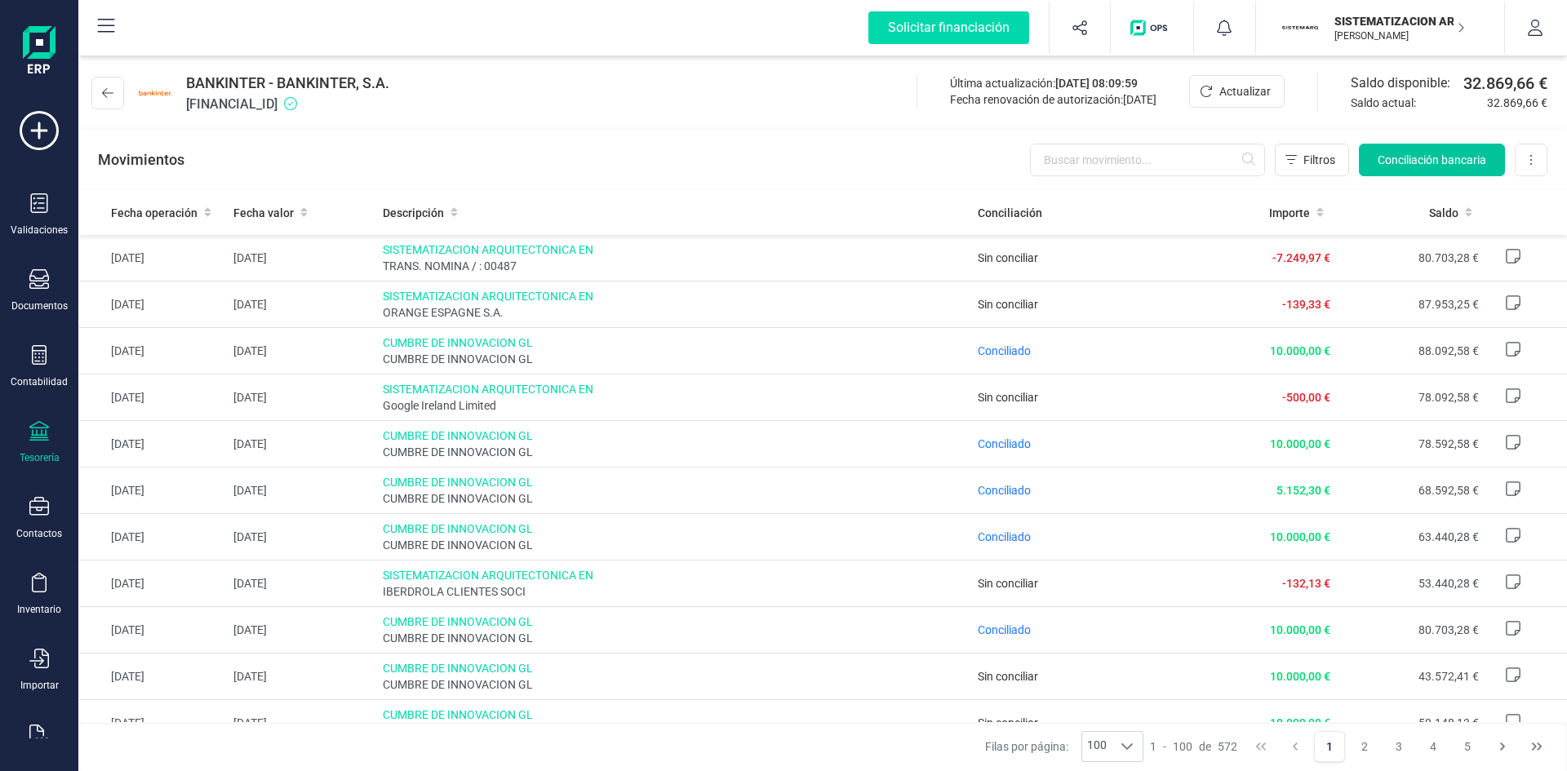
click at [1405, 156] on span "Conciliación bancaria" at bounding box center [1432, 160] width 109 height 16
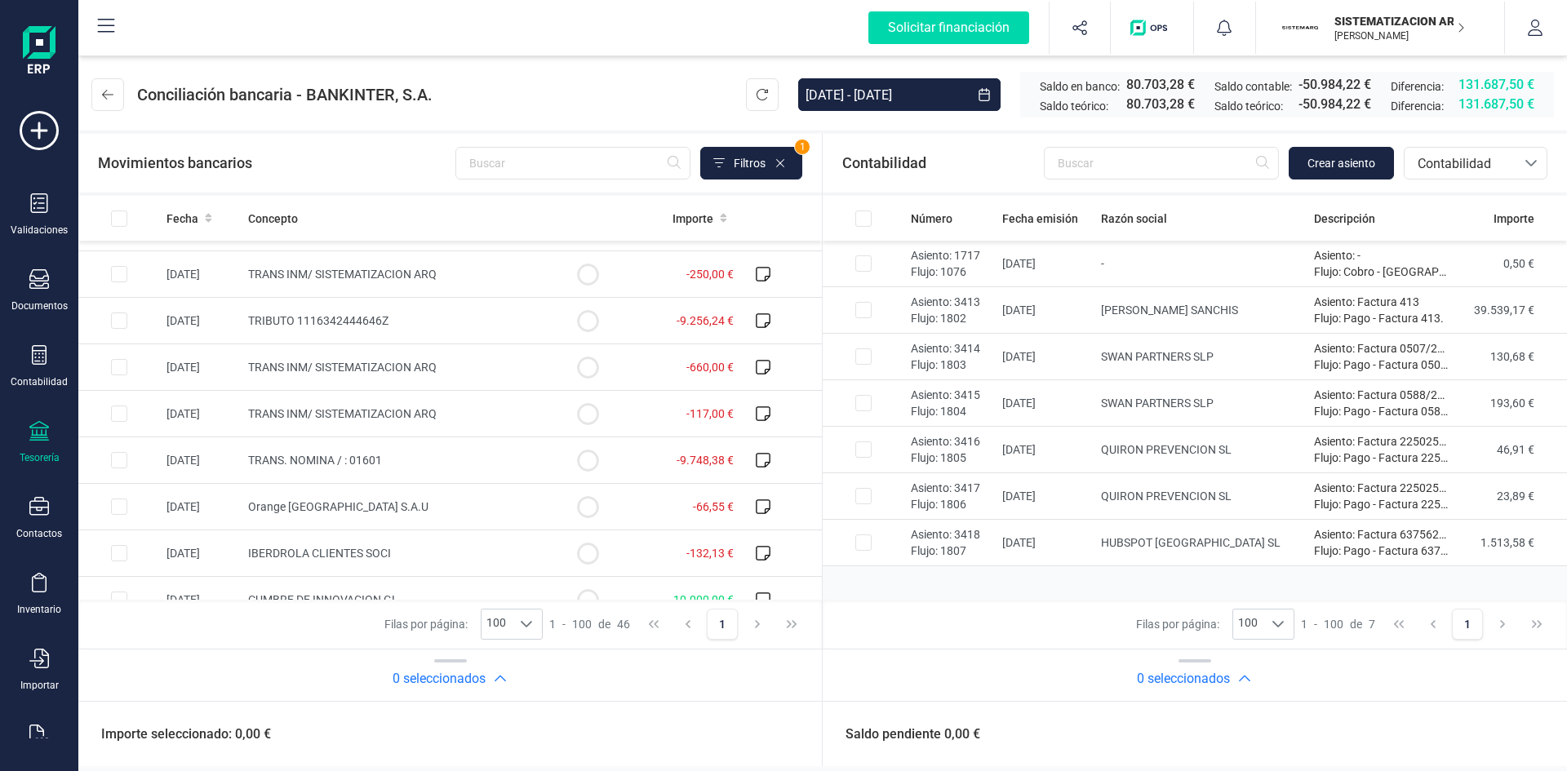
scroll to position [816, 0]
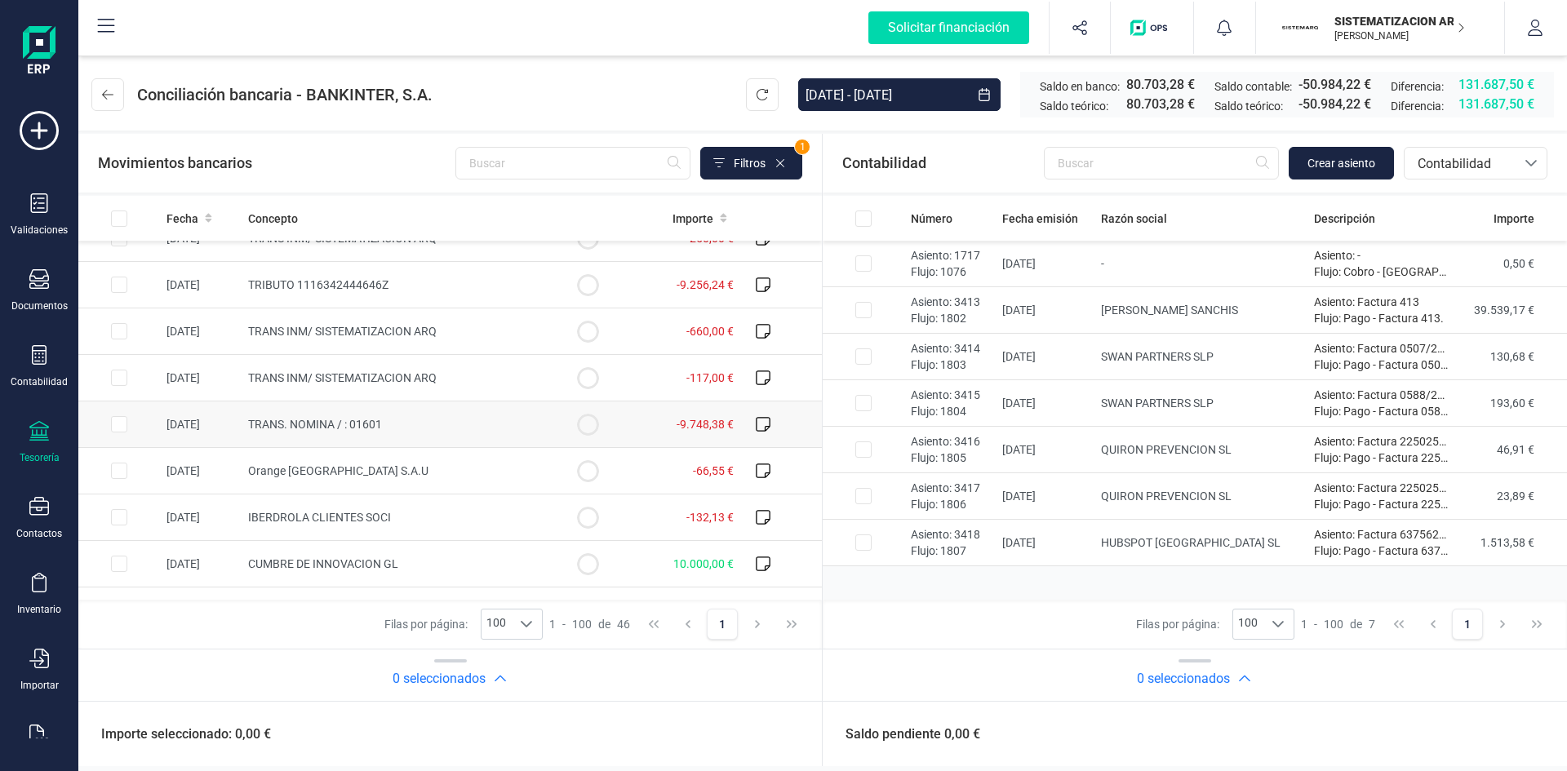
click at [121, 424] on input "Row Selected 67acfa98-53bf-4959-b728-69df87047f1a" at bounding box center [119, 424] width 16 height 16
checkbox input "true"
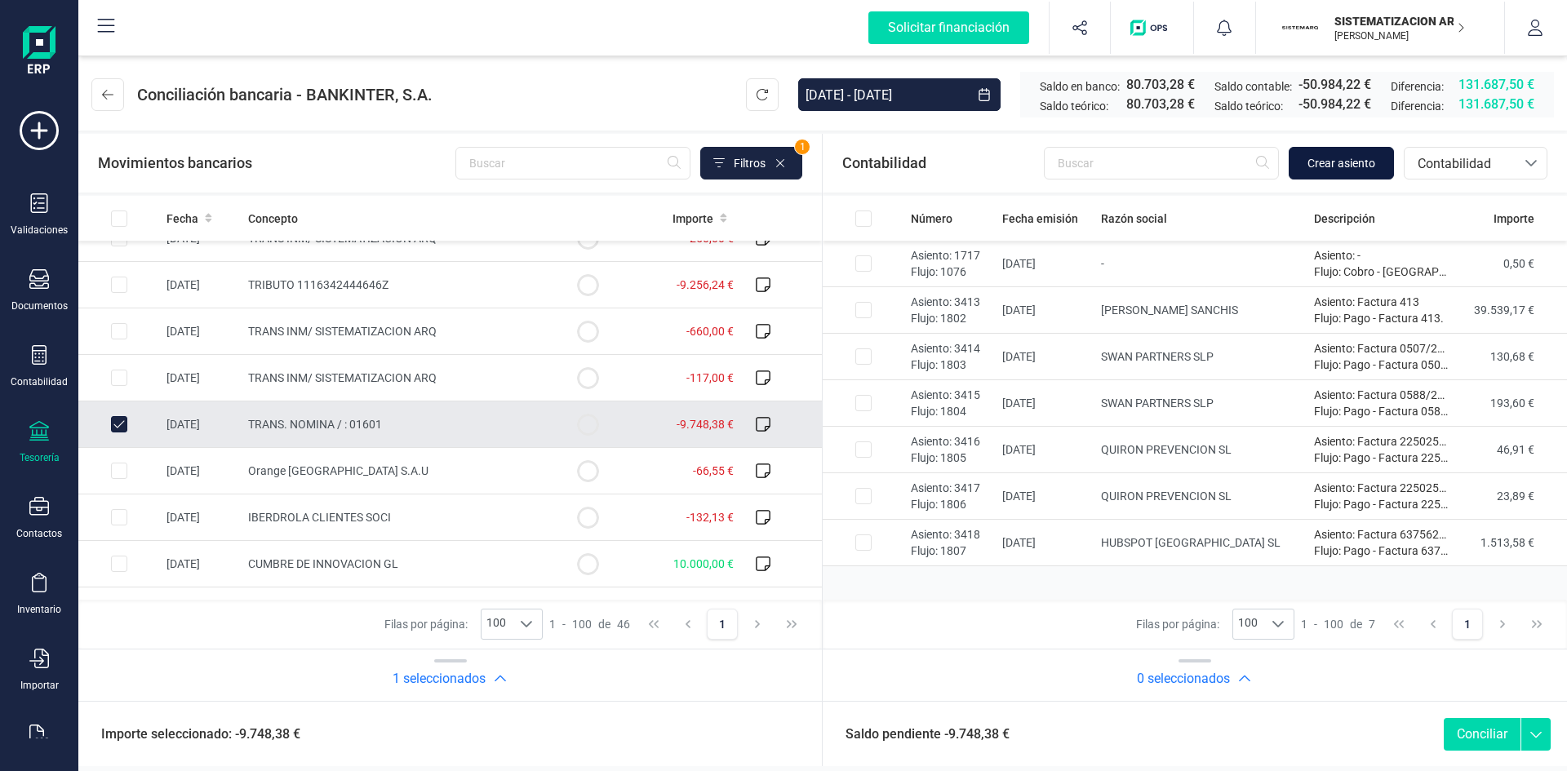
click at [1316, 155] on span "Crear asiento" at bounding box center [1341, 163] width 68 height 16
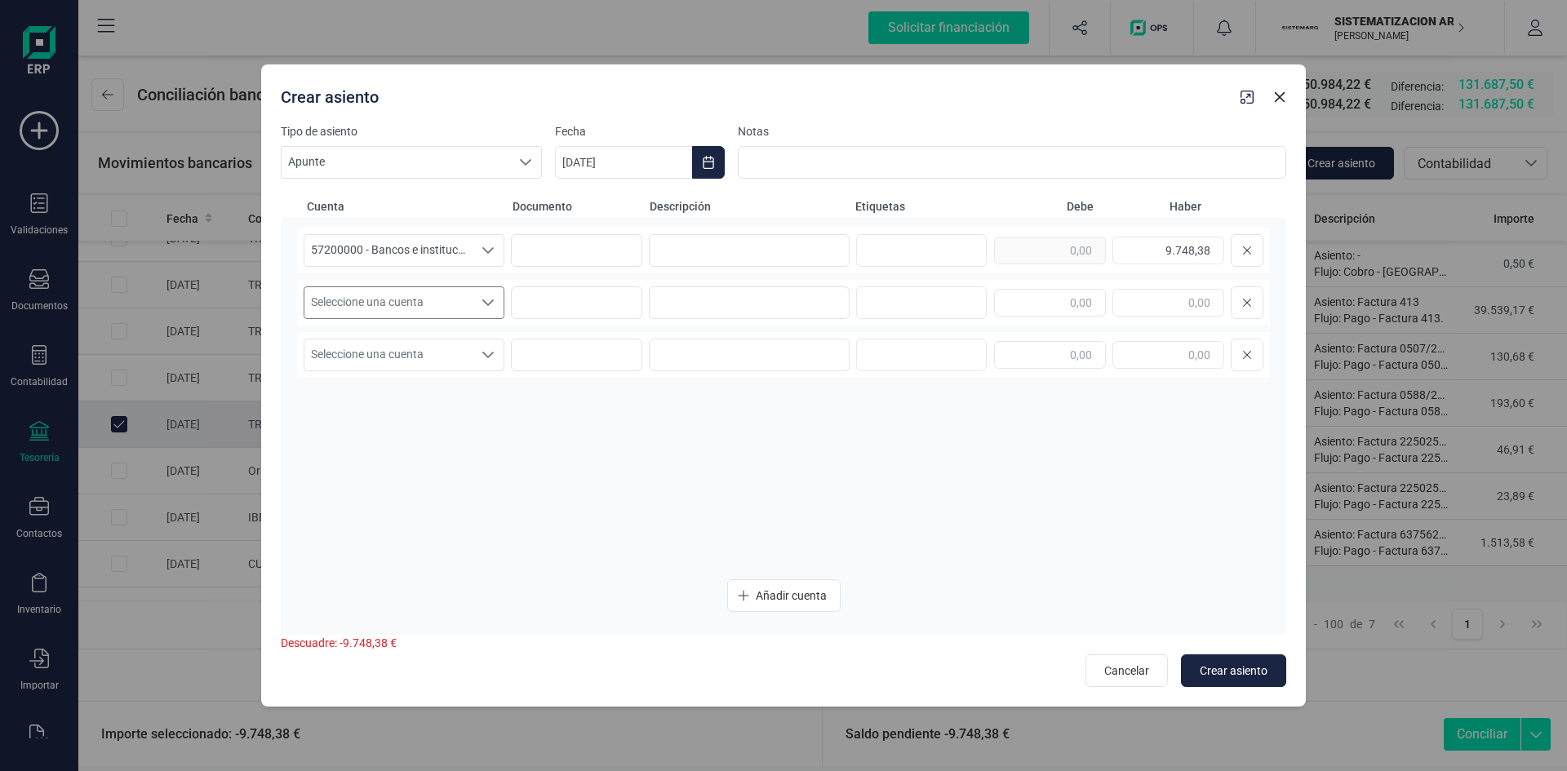
click at [488, 306] on icon "Seleccione una cuenta" at bounding box center [488, 302] width 13 height 13
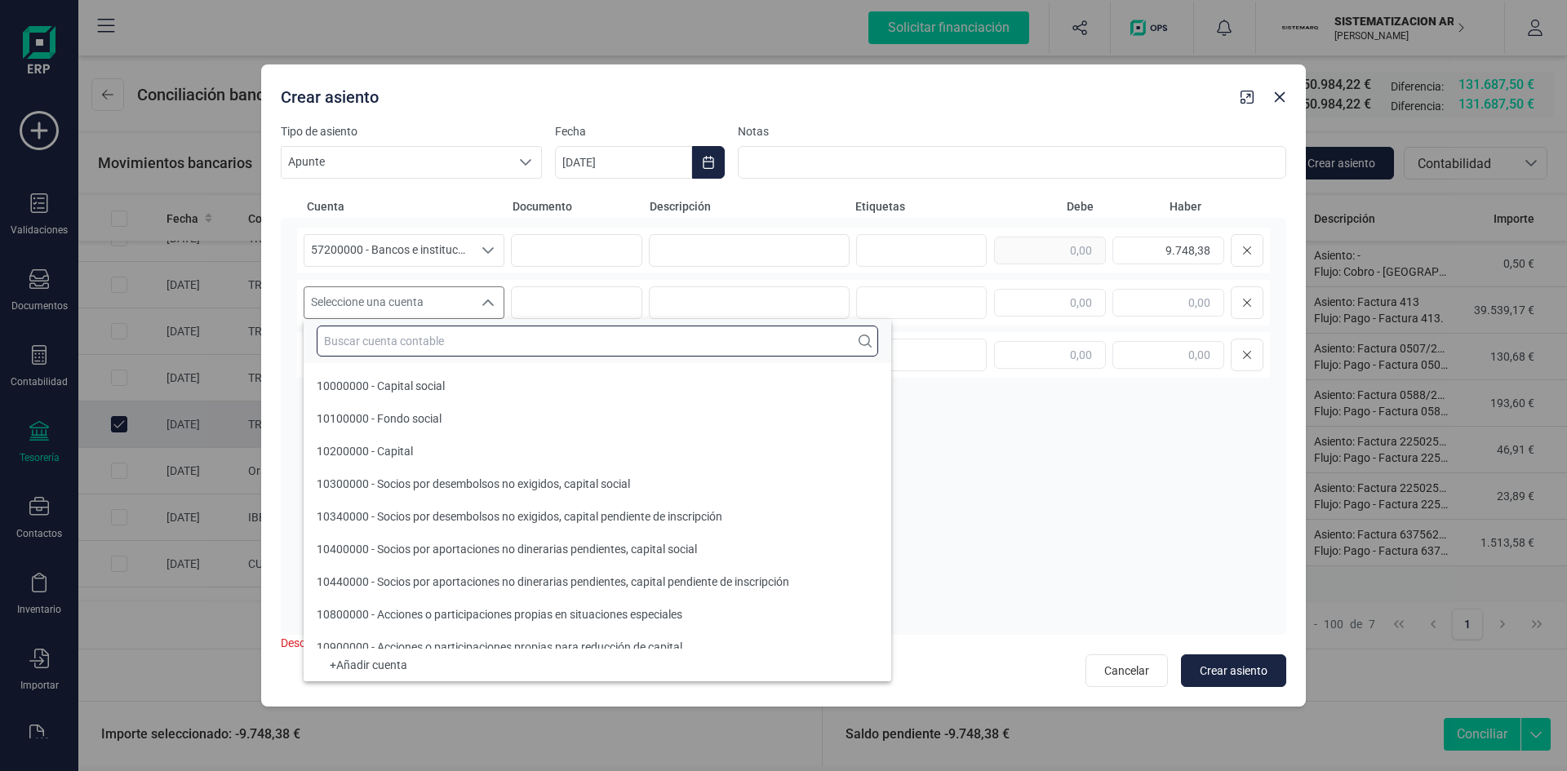
click at [431, 340] on input "text" at bounding box center [597, 341] width 561 height 31
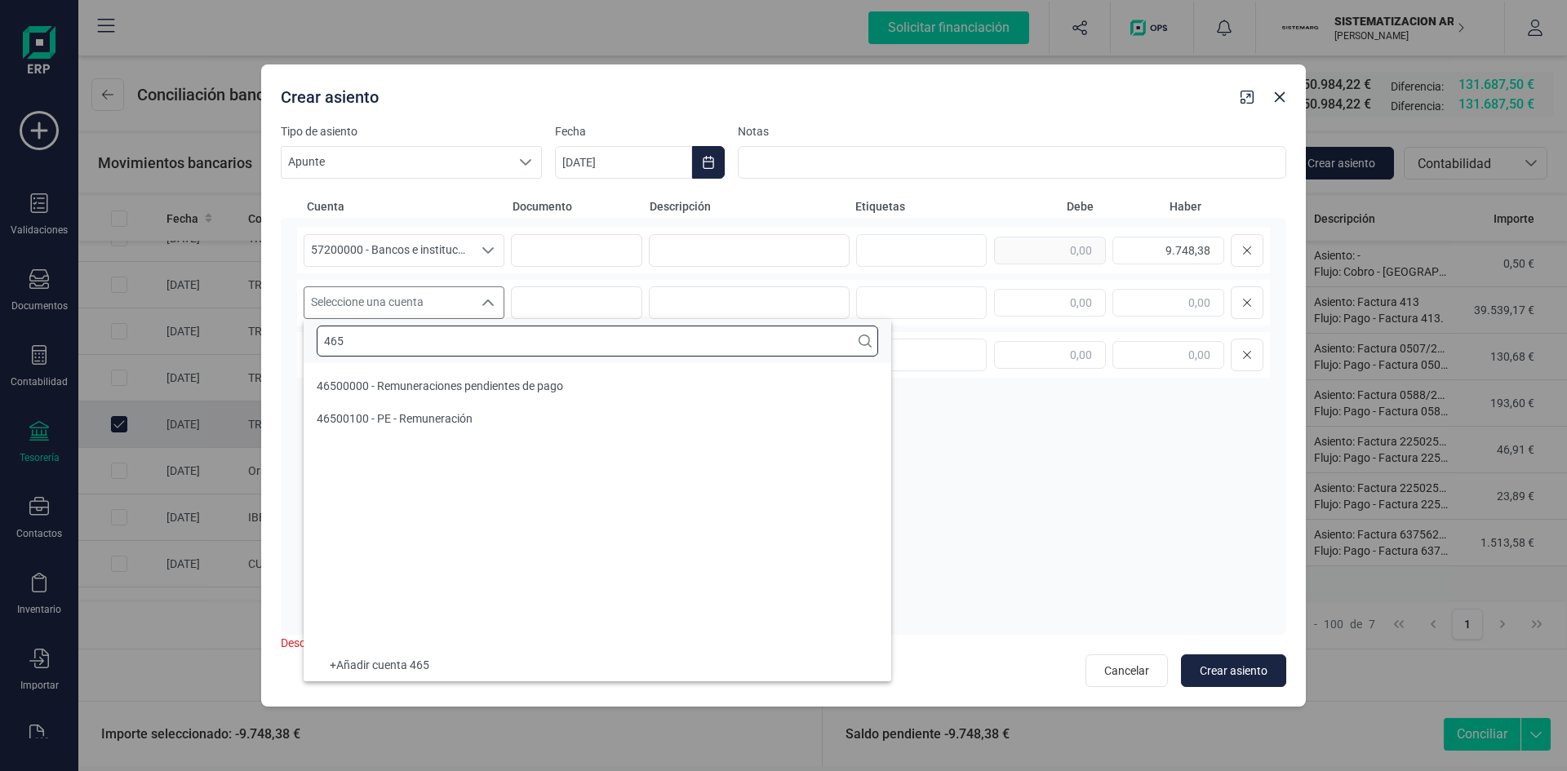
scroll to position [0, 0]
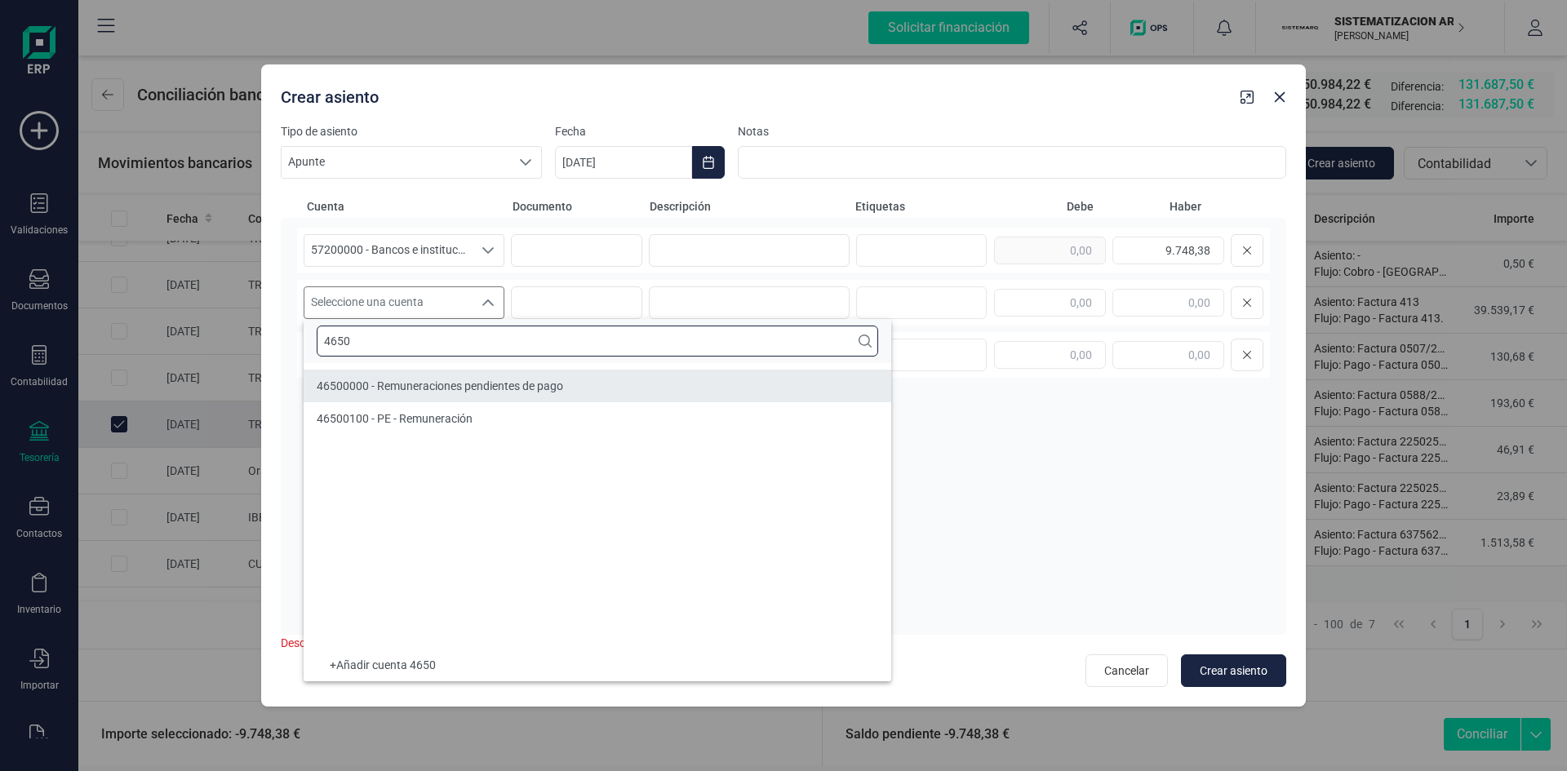
type input "4650"
click at [429, 386] on span "46500000 - Remuneraciones pendientes de pago" at bounding box center [440, 385] width 246 height 13
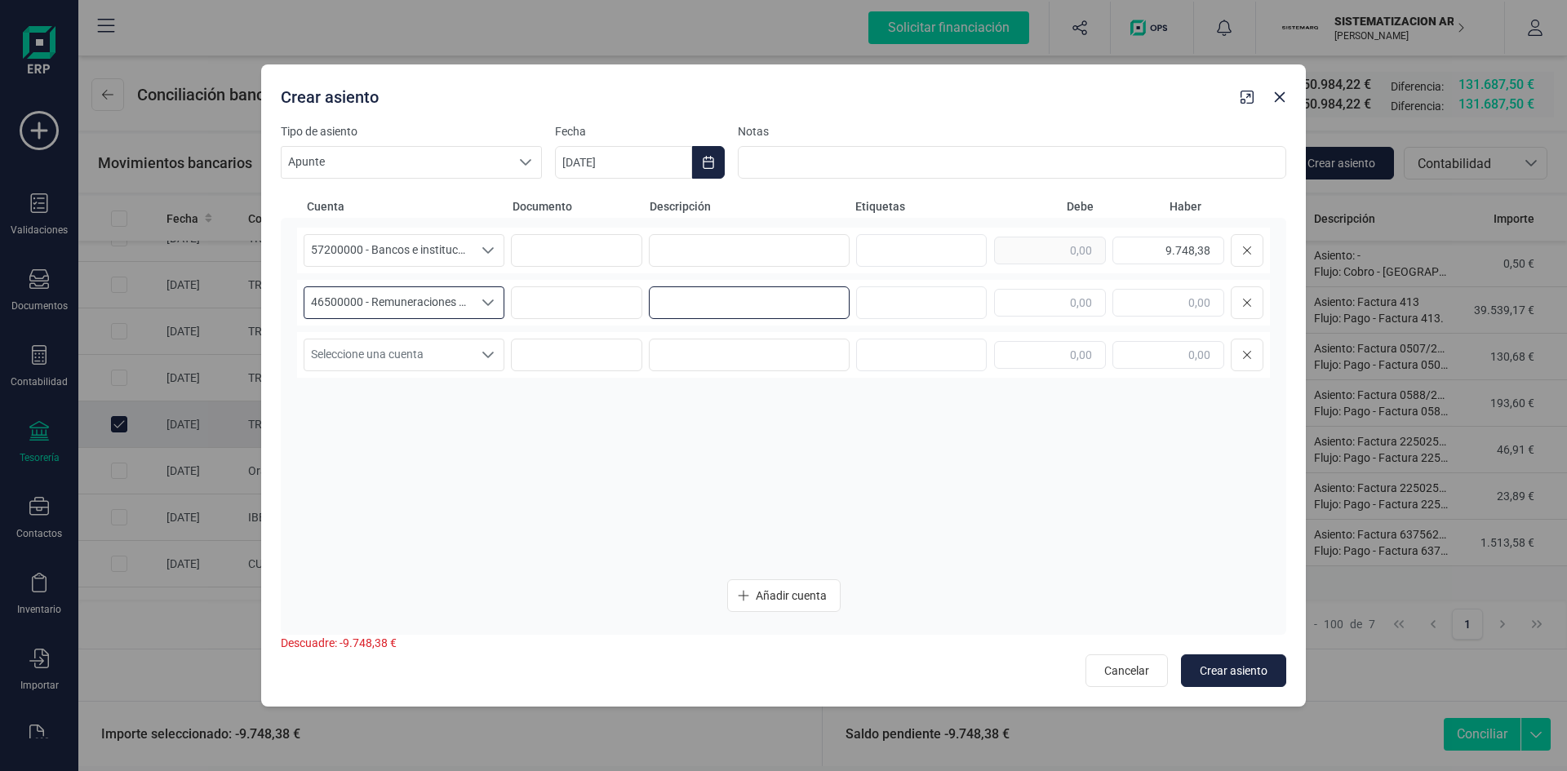
click at [659, 301] on input at bounding box center [749, 302] width 201 height 33
type input "pago nomina Julio"
type input "9.748,38"
drag, startPoint x: 708, startPoint y: 304, endPoint x: 588, endPoint y: 306, distance: 120.0
click at [588, 306] on div "46500000 - Remuneraciones pendientes de pago 46500000 - Remuneraciones pendient…" at bounding box center [783, 303] width 973 height 46
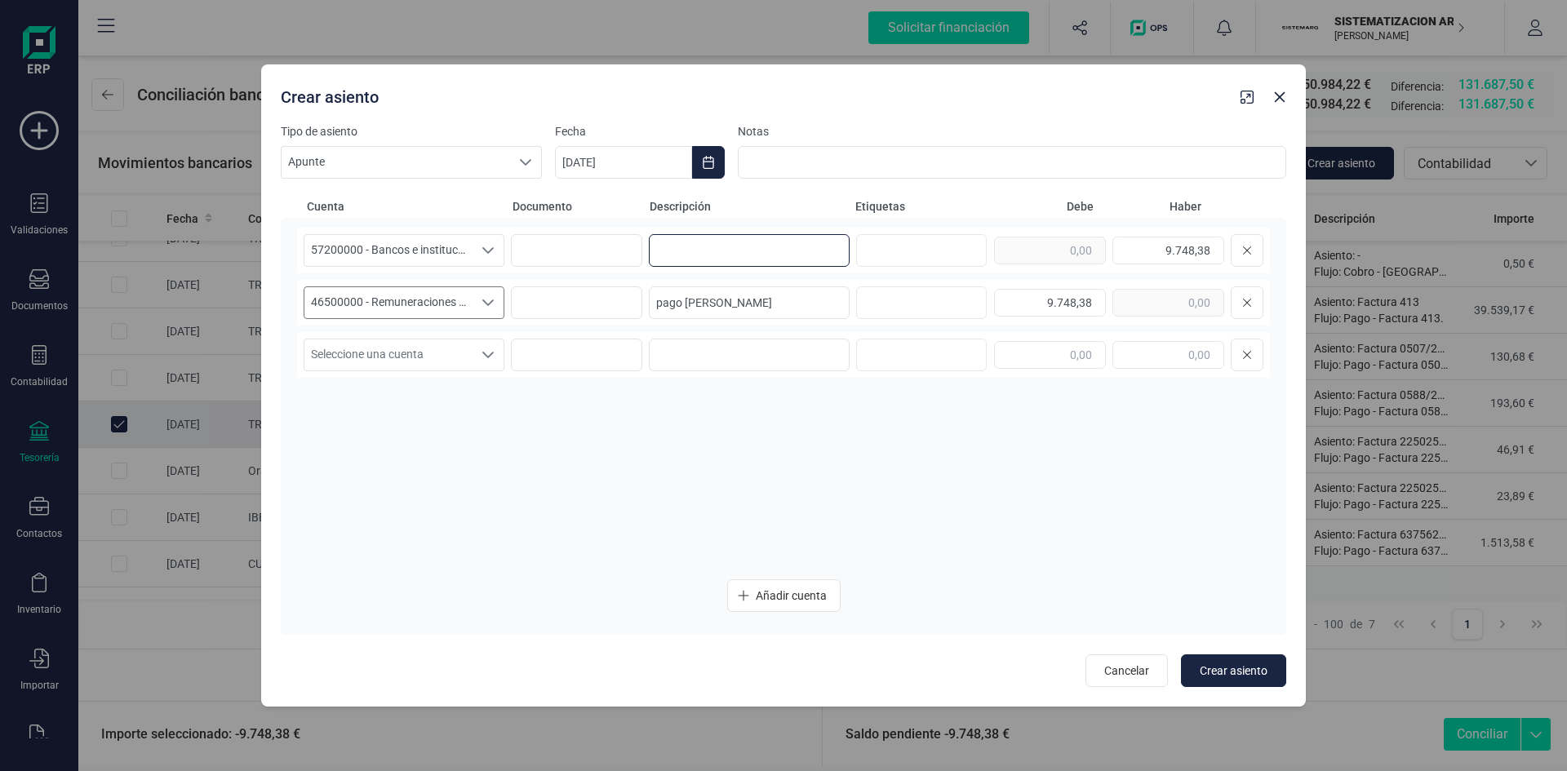
click at [714, 253] on input at bounding box center [749, 250] width 201 height 33
paste input "pago nomina Julio"
type input "pago nomina Julio"
click at [1218, 670] on span "Crear asiento" at bounding box center [1234, 671] width 68 height 16
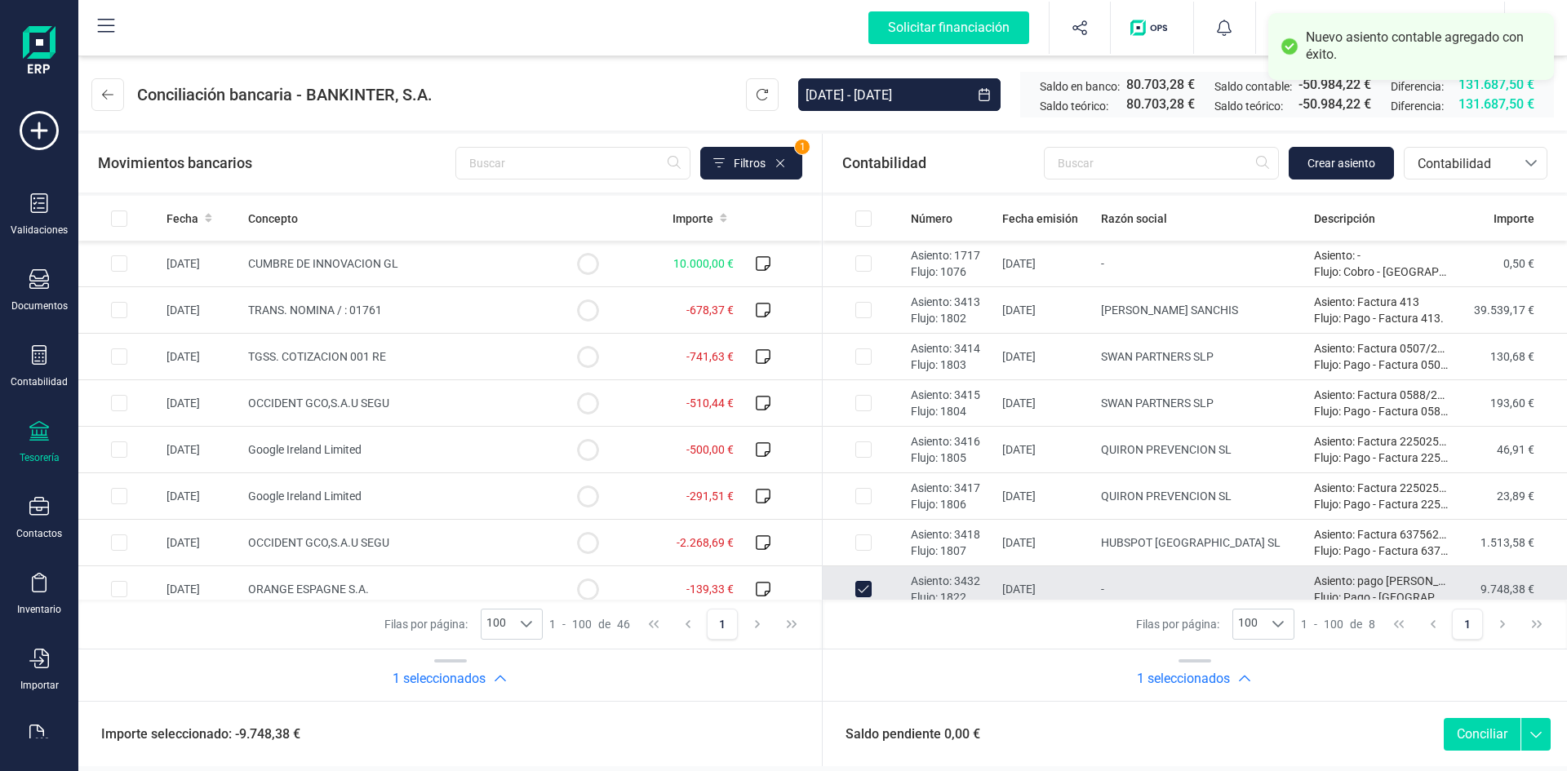
click at [1458, 733] on button "Conciliar" at bounding box center [1482, 734] width 77 height 33
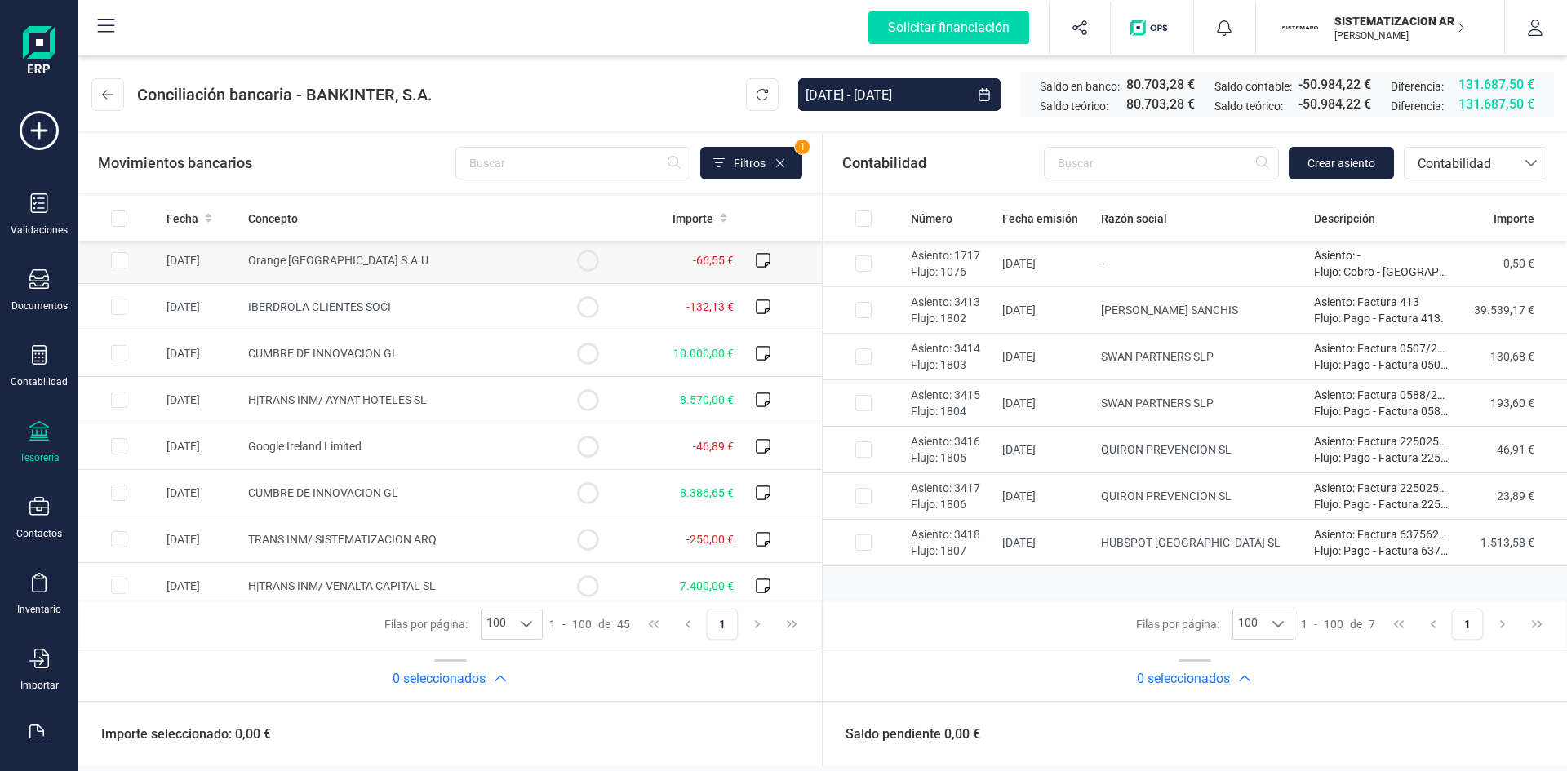
scroll to position [1061, 0]
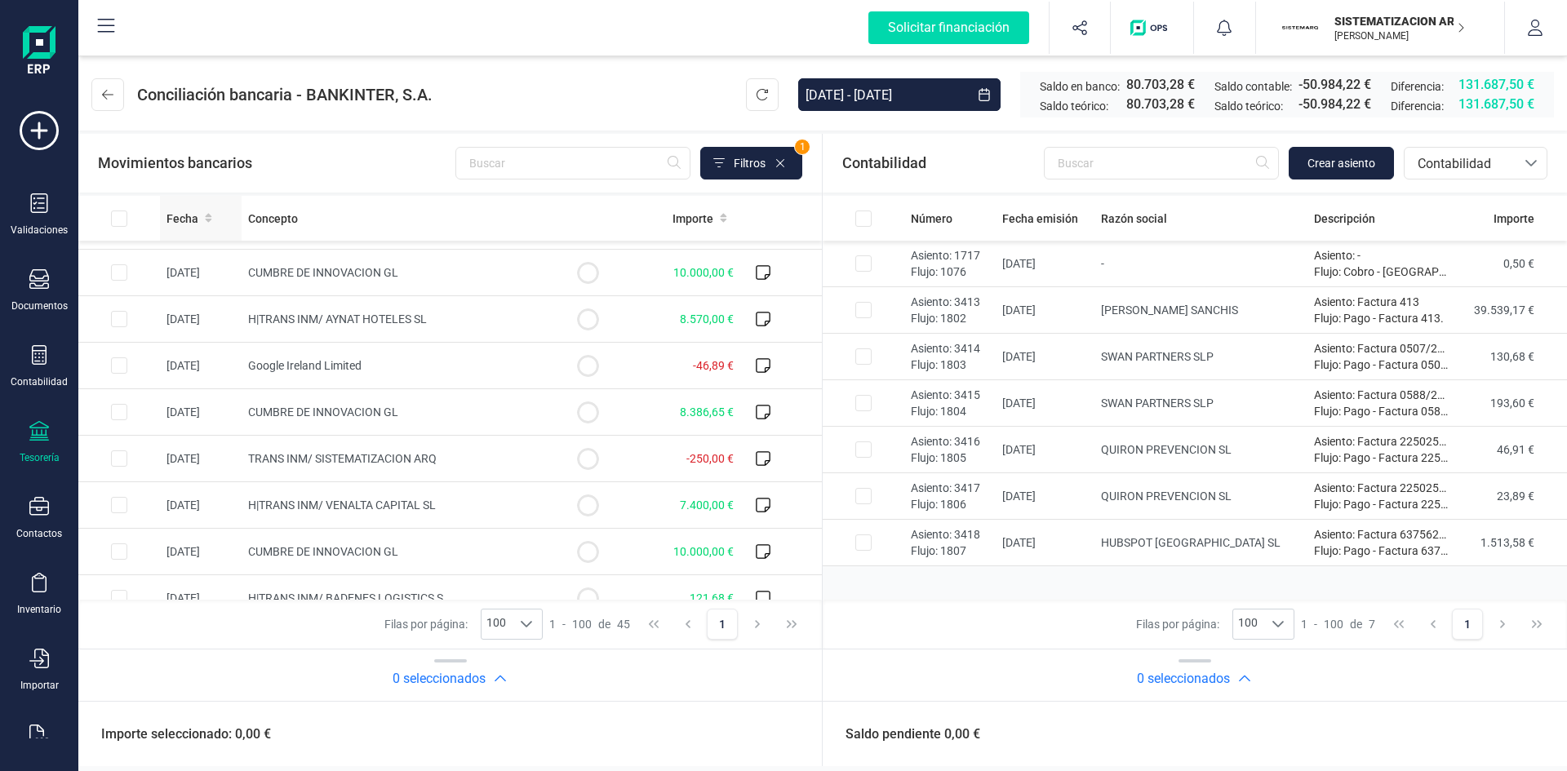
click at [215, 215] on div "Fecha" at bounding box center [200, 219] width 69 height 16
click at [124, 411] on input "Row Selected 2dc5bd49-2d50-4fff-8990-3735b1cde712" at bounding box center [119, 412] width 16 height 16
checkbox input "true"
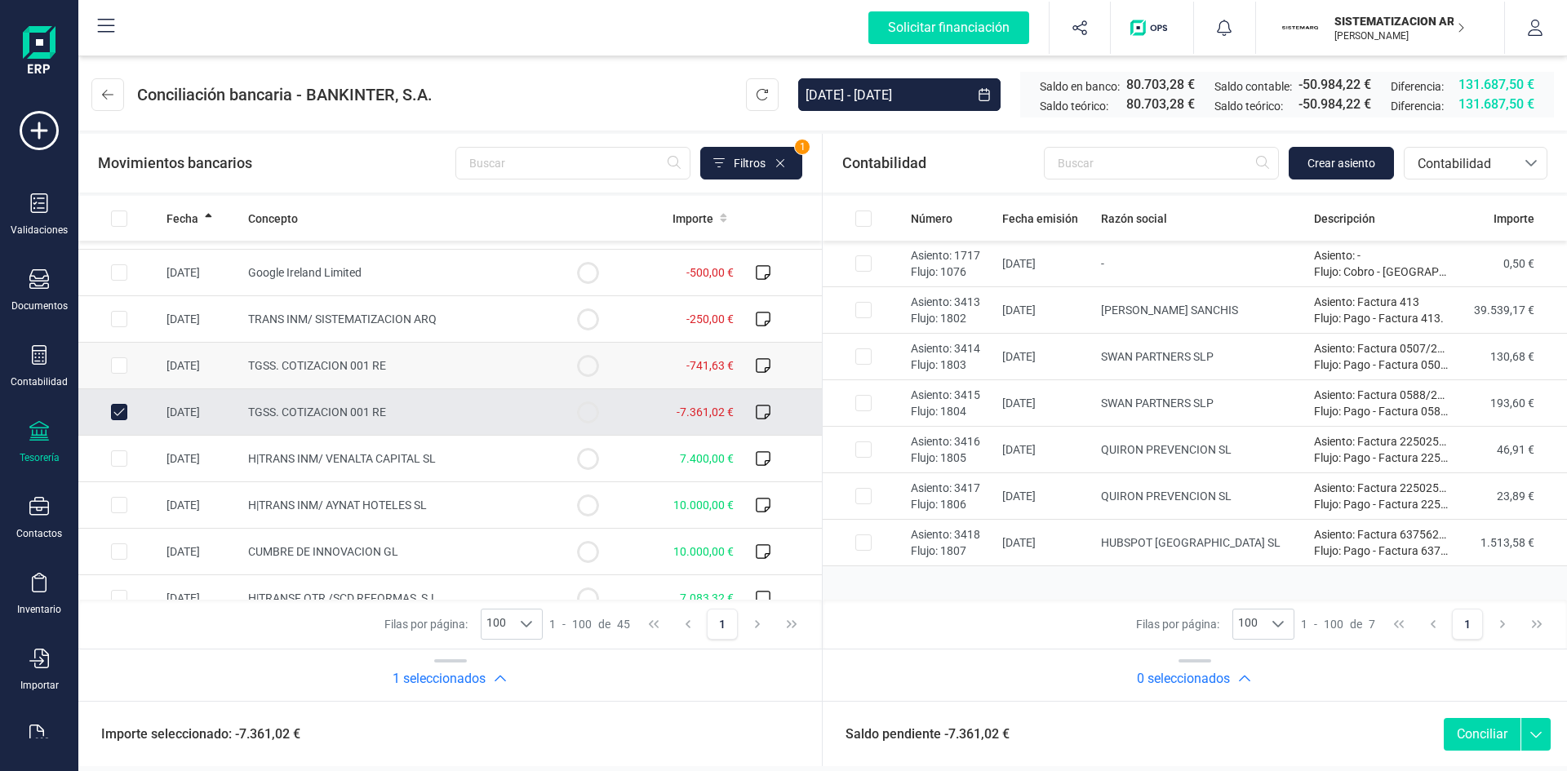
click at [118, 365] on input "Row Selected cf318ee1-a90e-4642-af47-156eb85285f0" at bounding box center [119, 365] width 16 height 16
checkbox input "true"
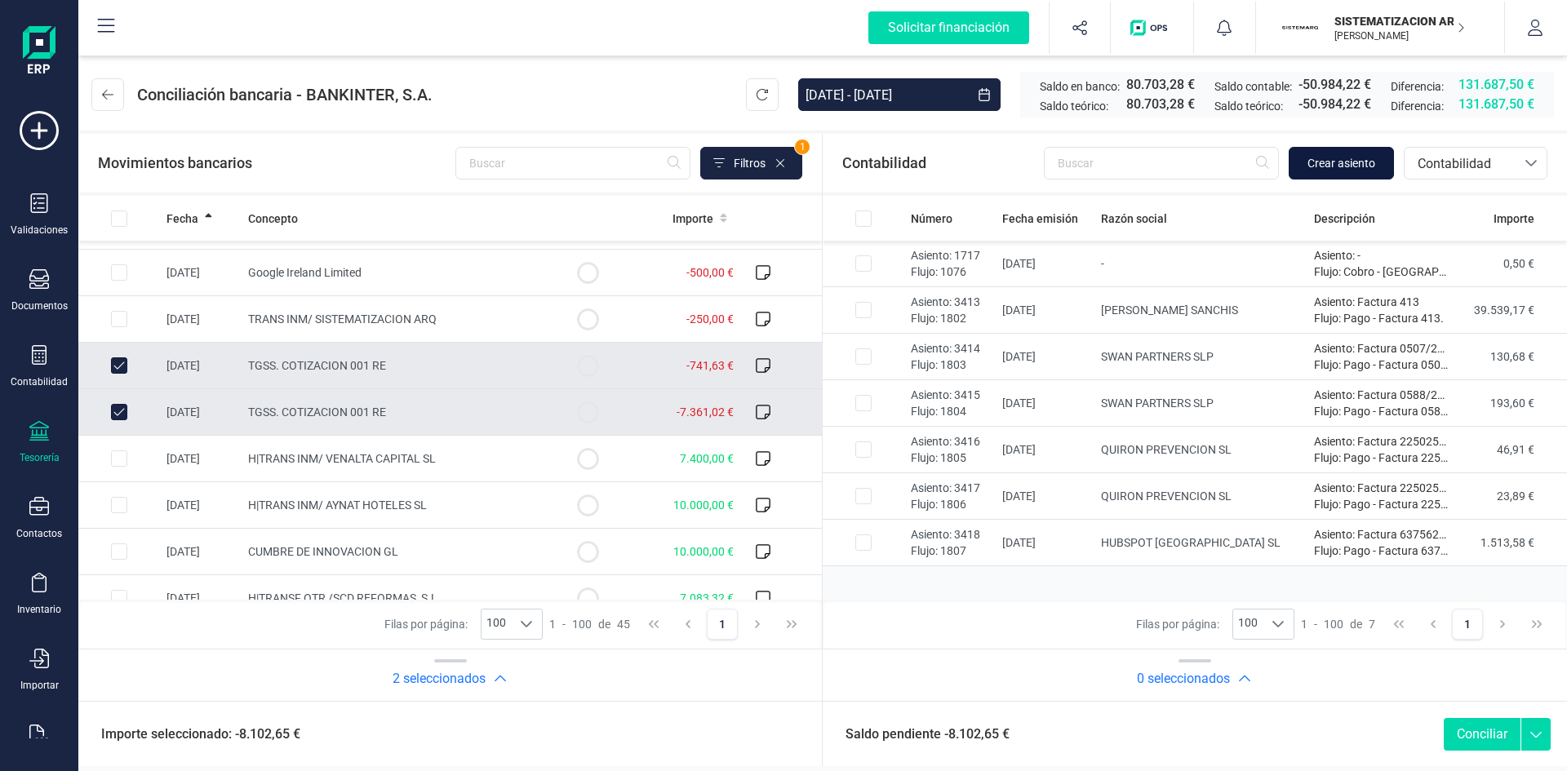
click at [1322, 162] on span "Crear asiento" at bounding box center [1341, 163] width 68 height 16
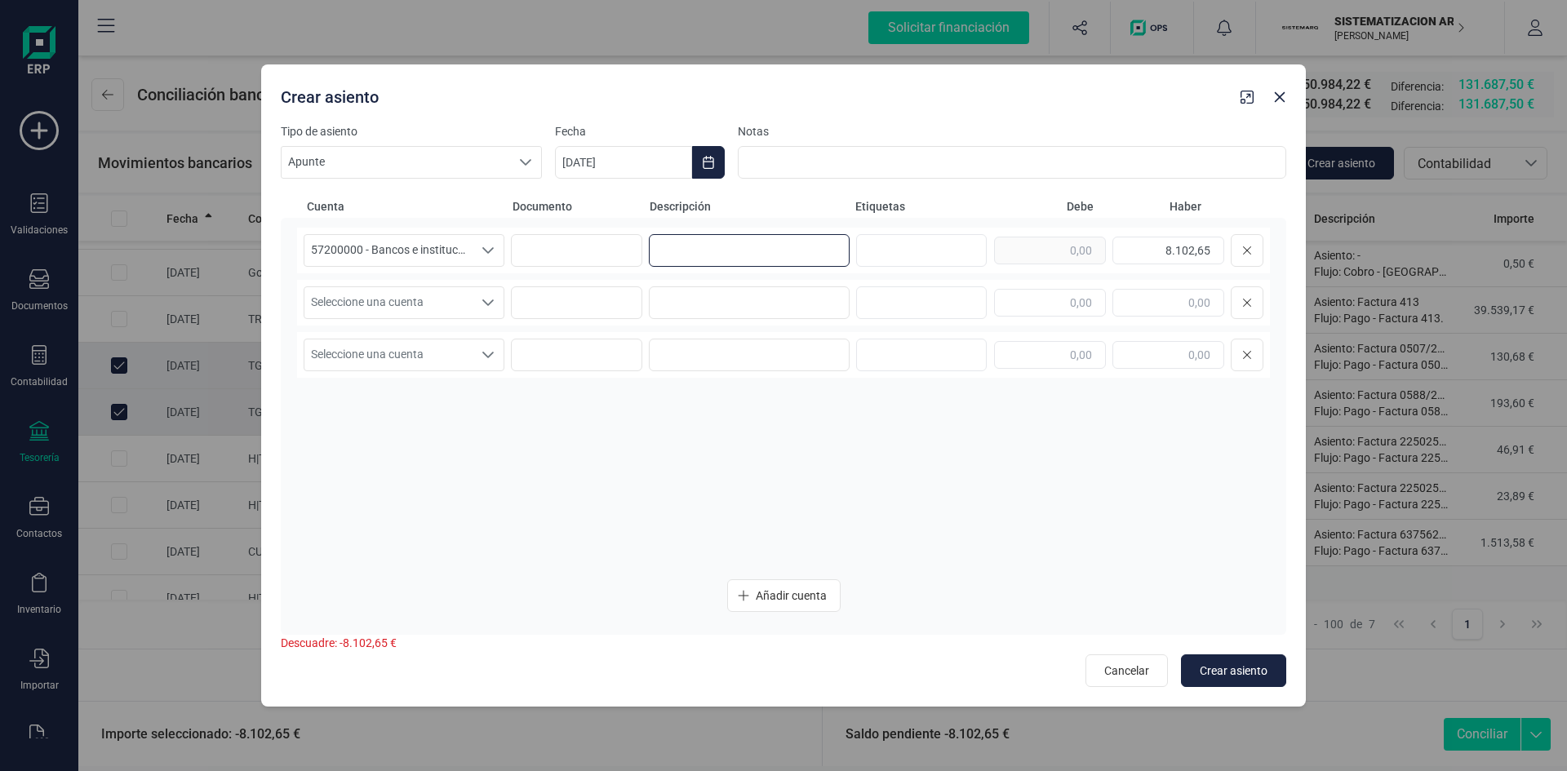
click at [695, 249] on input at bounding box center [749, 250] width 201 height 33
type input "pago SS"
click at [490, 301] on icon "Seleccione una cuenta" at bounding box center [488, 302] width 13 height 13
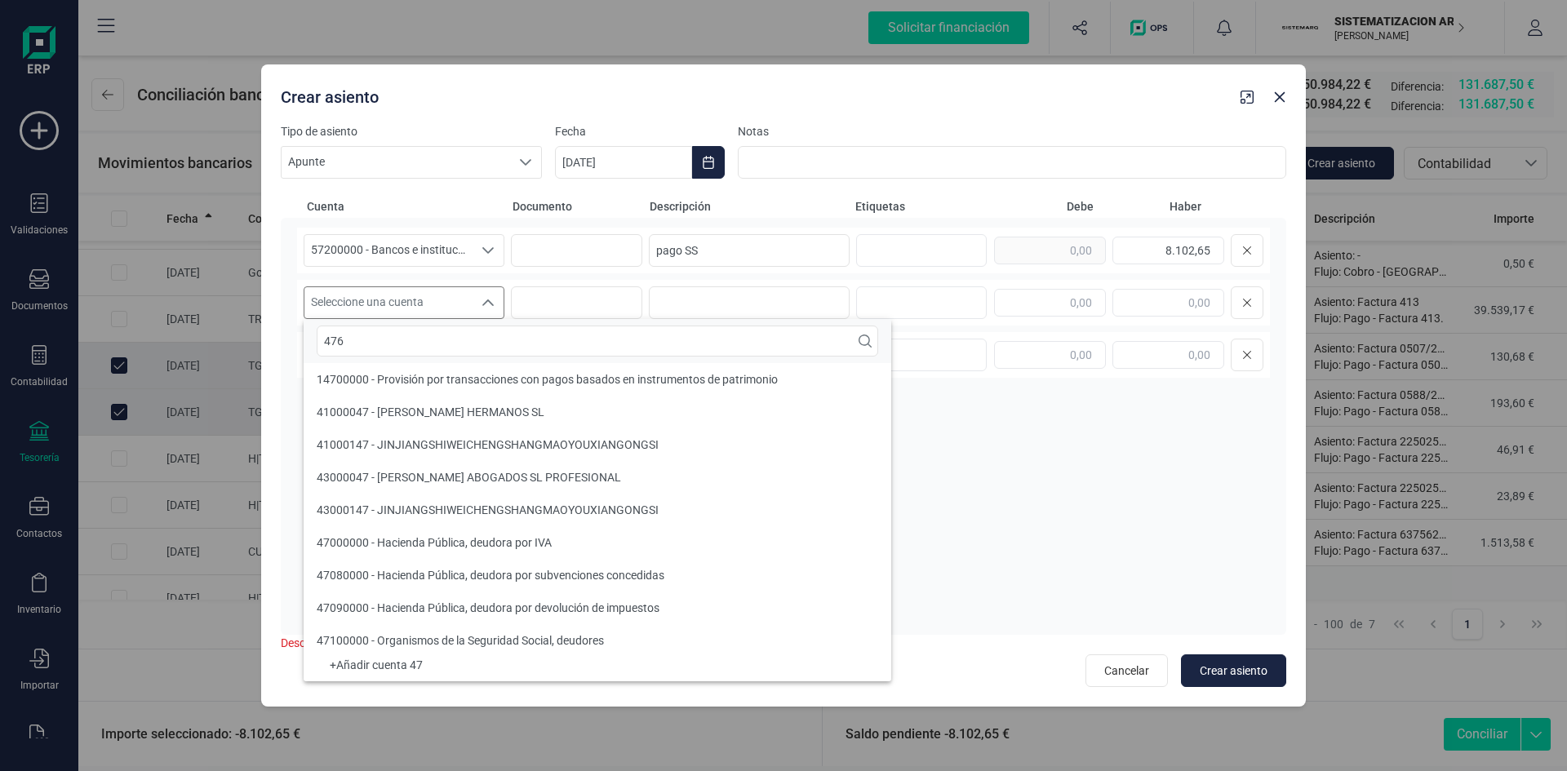
scroll to position [0, 0]
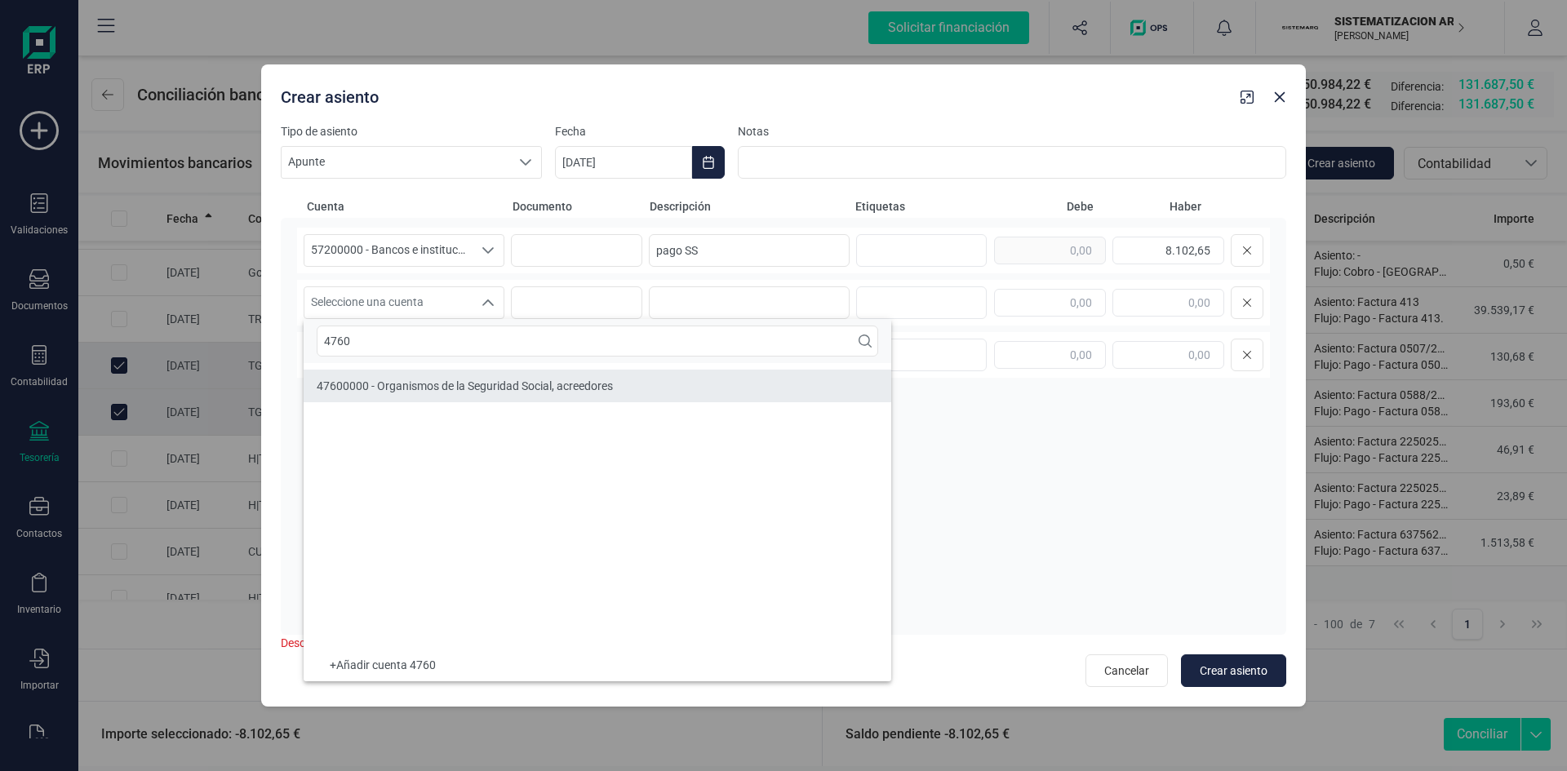
type input "4760"
click at [491, 391] on span "47600000 - Organismos de la Seguridad Social, acreedores" at bounding box center [465, 385] width 296 height 13
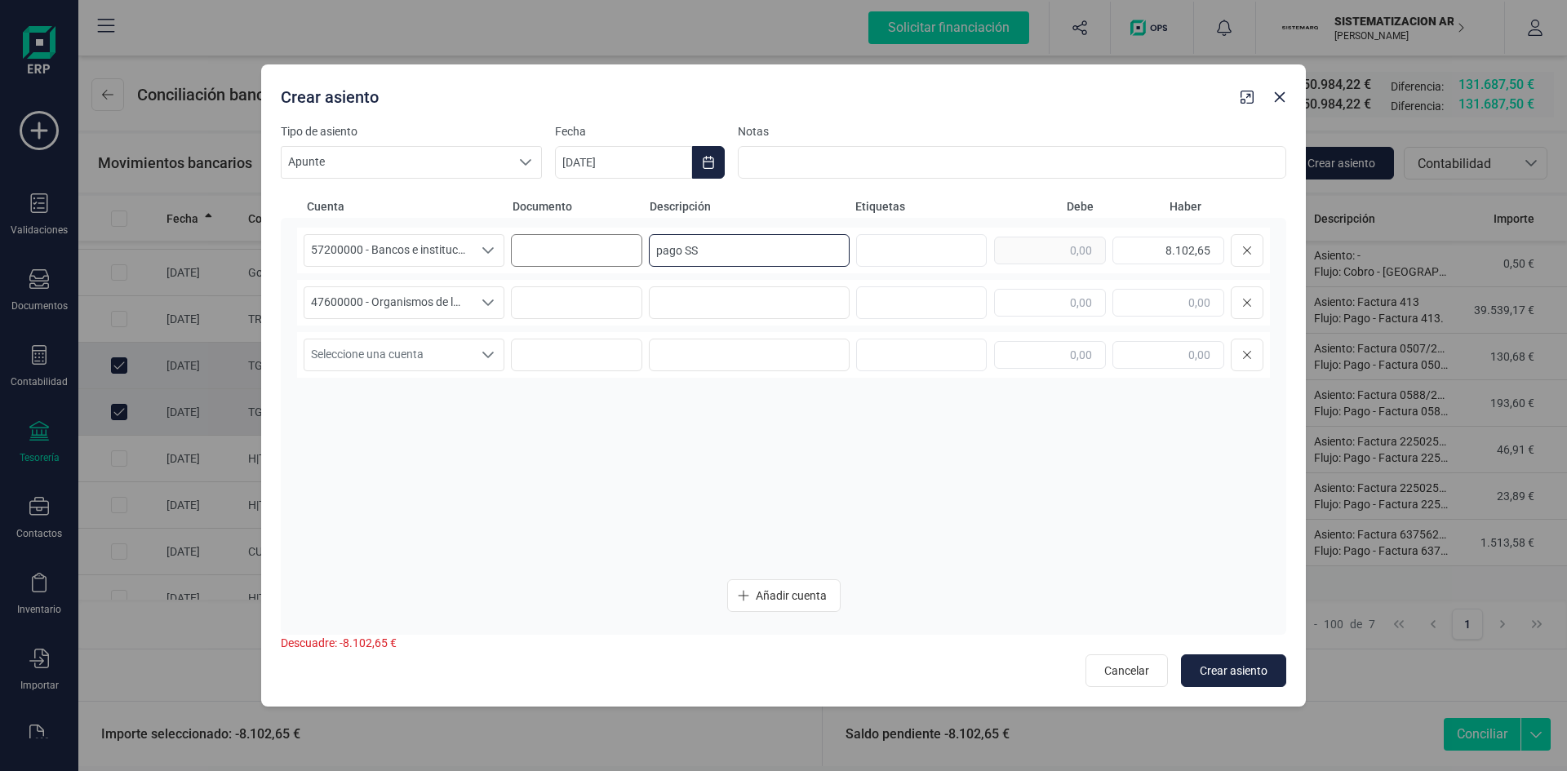
drag, startPoint x: 686, startPoint y: 248, endPoint x: 589, endPoint y: 246, distance: 97.1
click at [590, 246] on div "57200000 - Bancos e instituciones de crédito c/c vista, euros 57200000 - Bancos…" at bounding box center [783, 251] width 973 height 46
click at [703, 306] on input at bounding box center [749, 302] width 201 height 33
paste input "pago SS"
type input "pago SS"
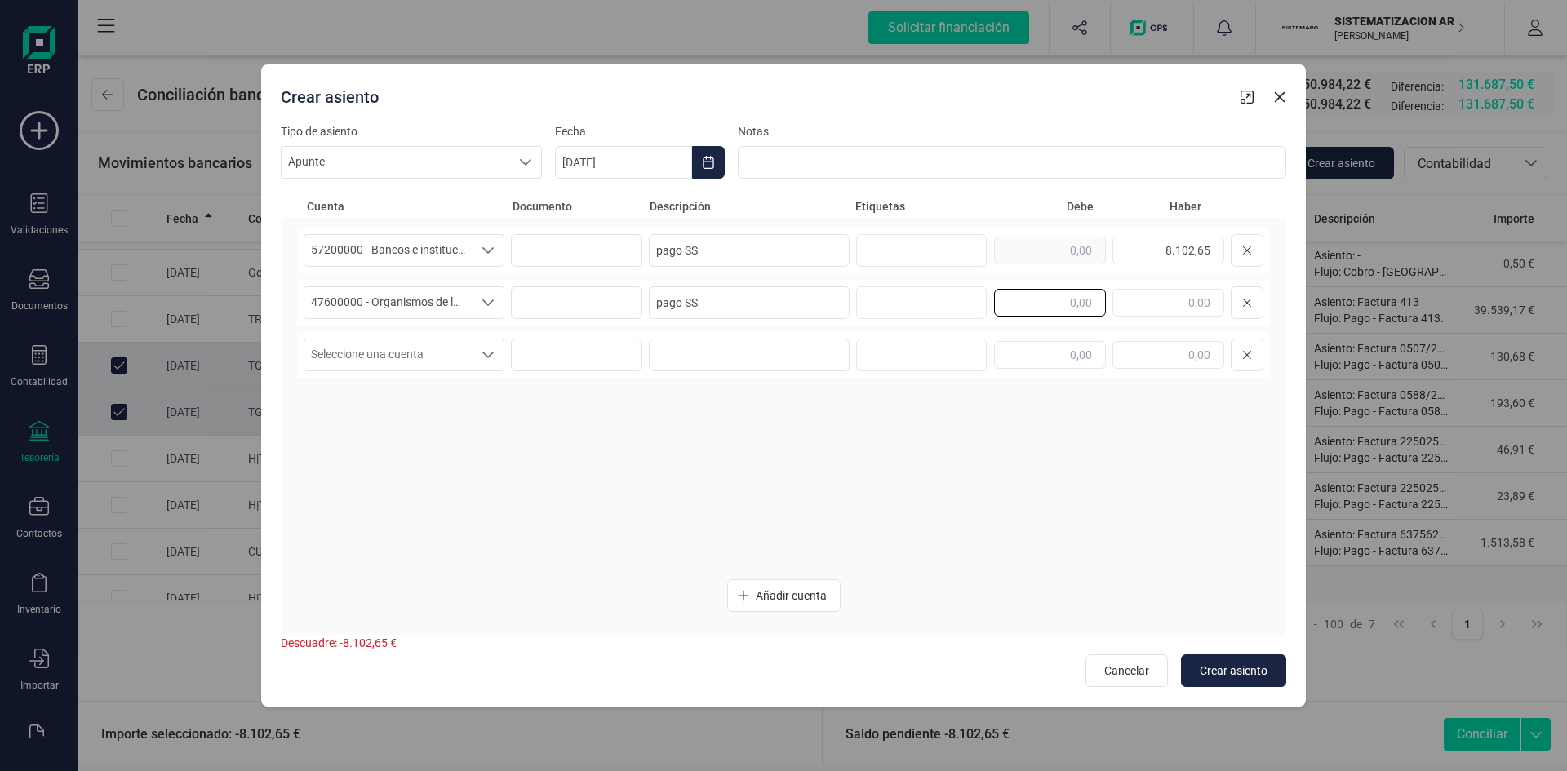
click at [1014, 304] on input "text" at bounding box center [1050, 303] width 112 height 28
type input "8.102,65"
click at [1065, 358] on input "text" at bounding box center [1050, 355] width 112 height 28
click at [1249, 665] on span "Crear asiento" at bounding box center [1234, 671] width 68 height 16
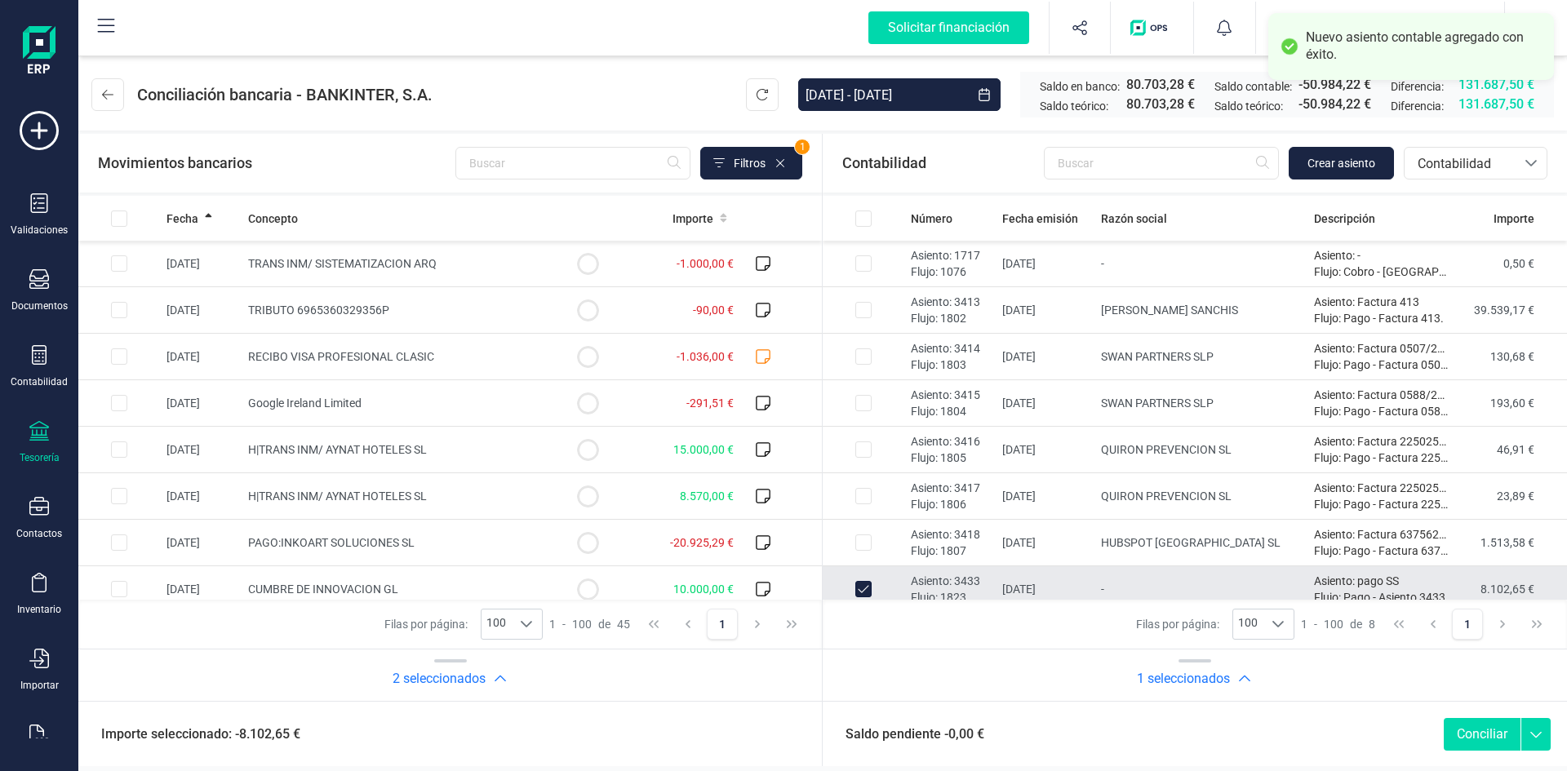
click at [1480, 730] on button "Conciliar" at bounding box center [1482, 734] width 77 height 33
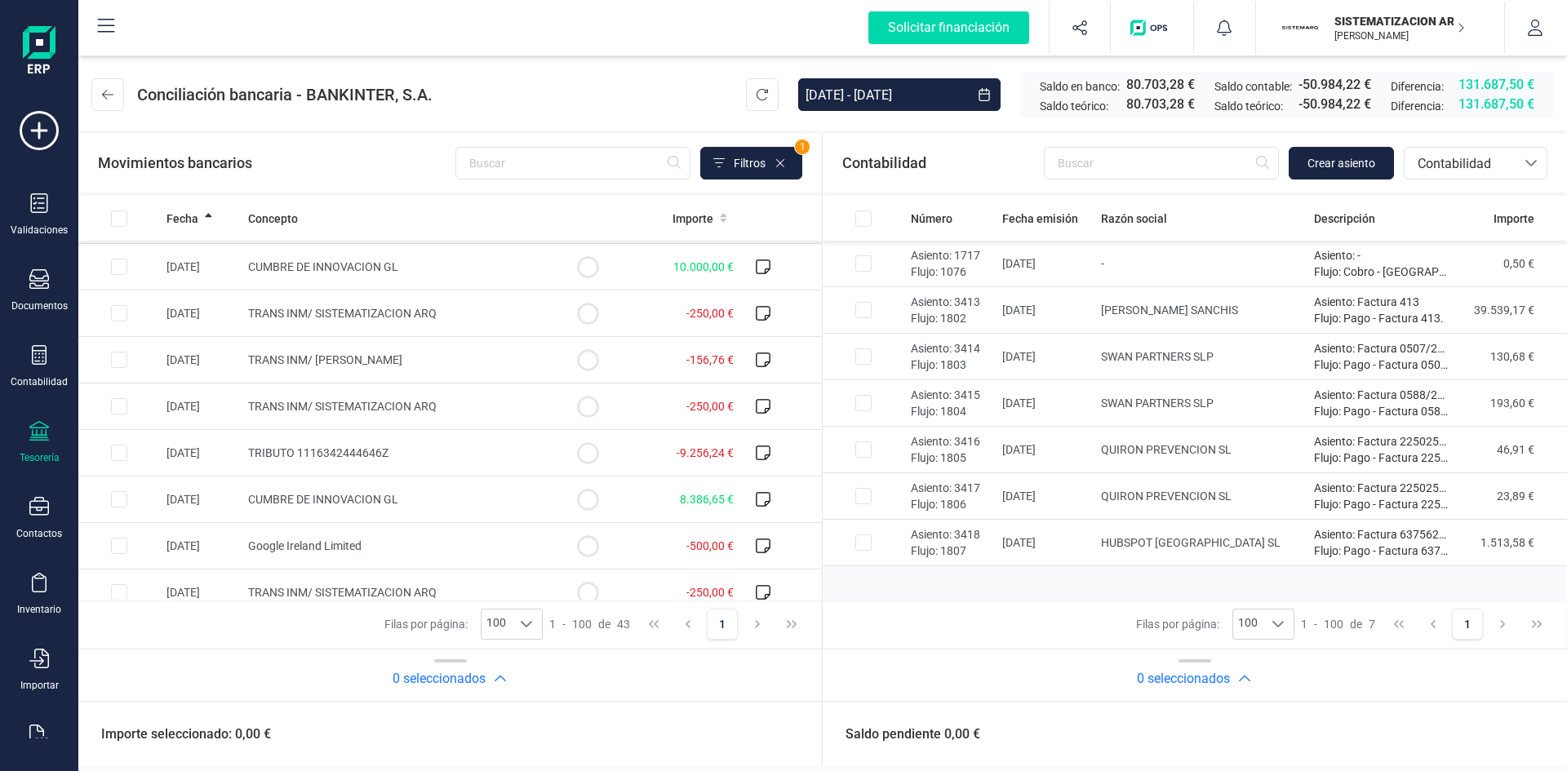
scroll to position [816, 0]
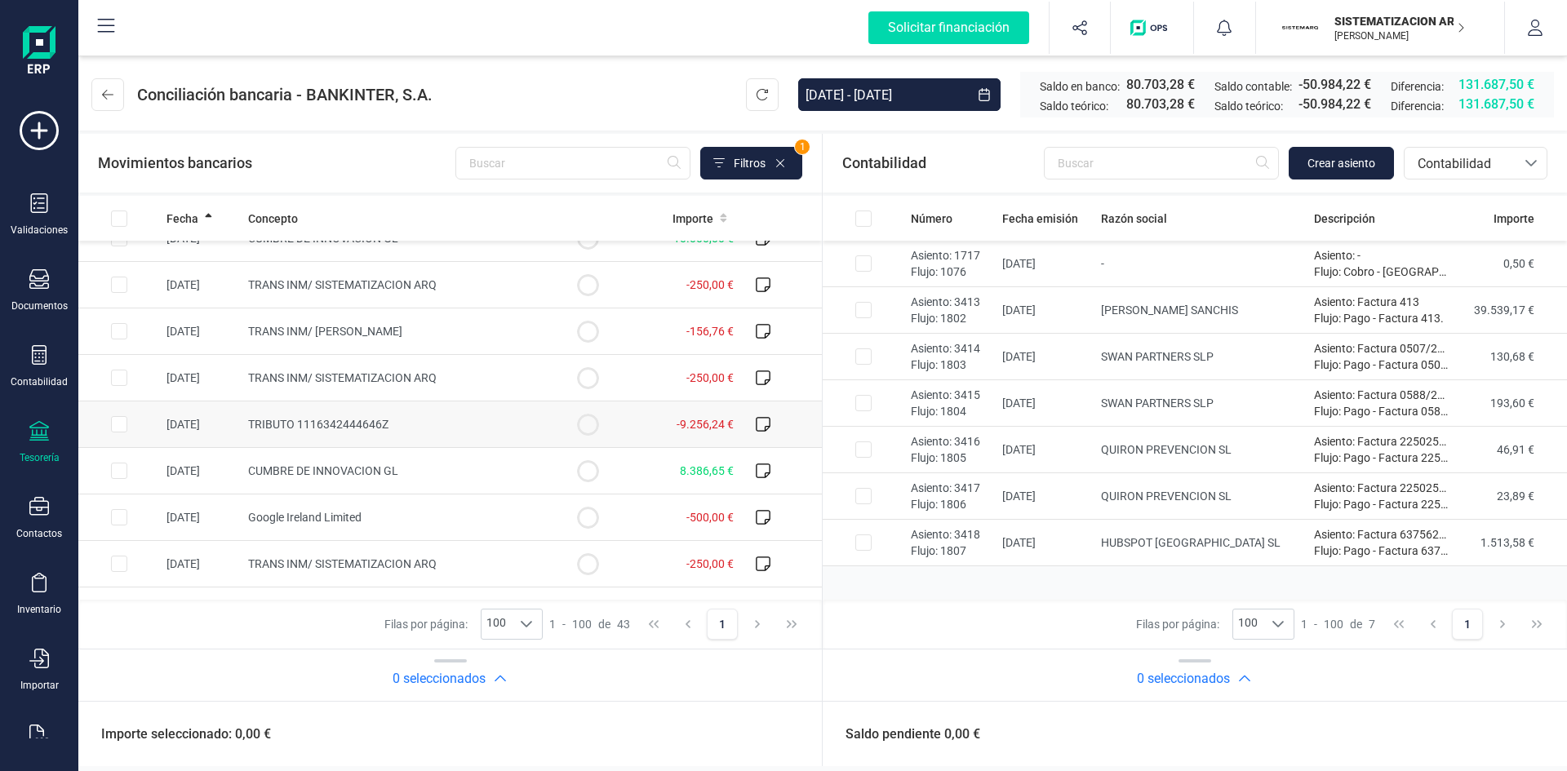
click at [118, 424] on input "Row Selected e3157c5f-5e3e-44c7-9d13-63261a30d051" at bounding box center [119, 424] width 16 height 16
checkbox input "true"
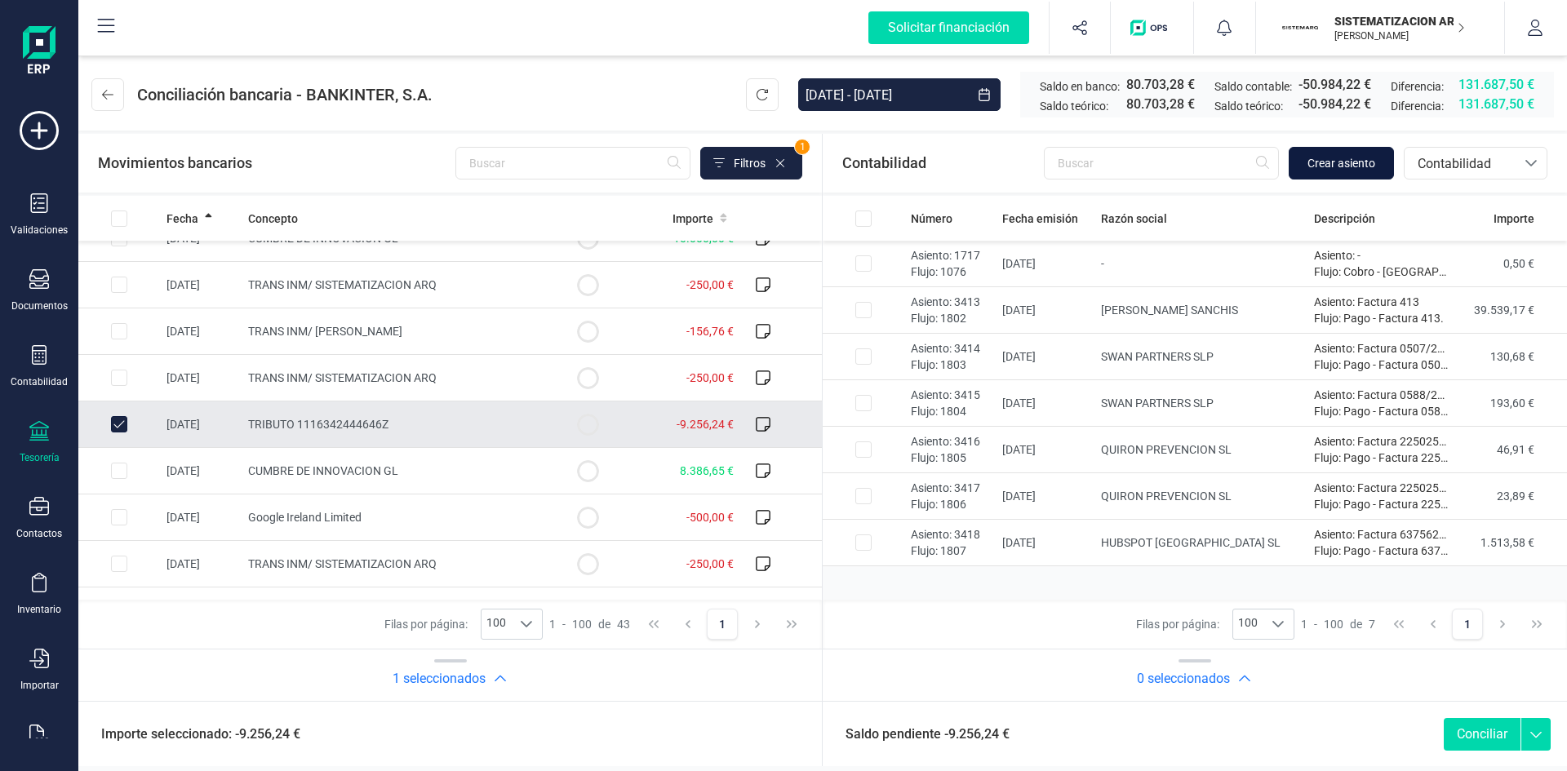
click at [1347, 162] on span "Crear asiento" at bounding box center [1341, 163] width 68 height 16
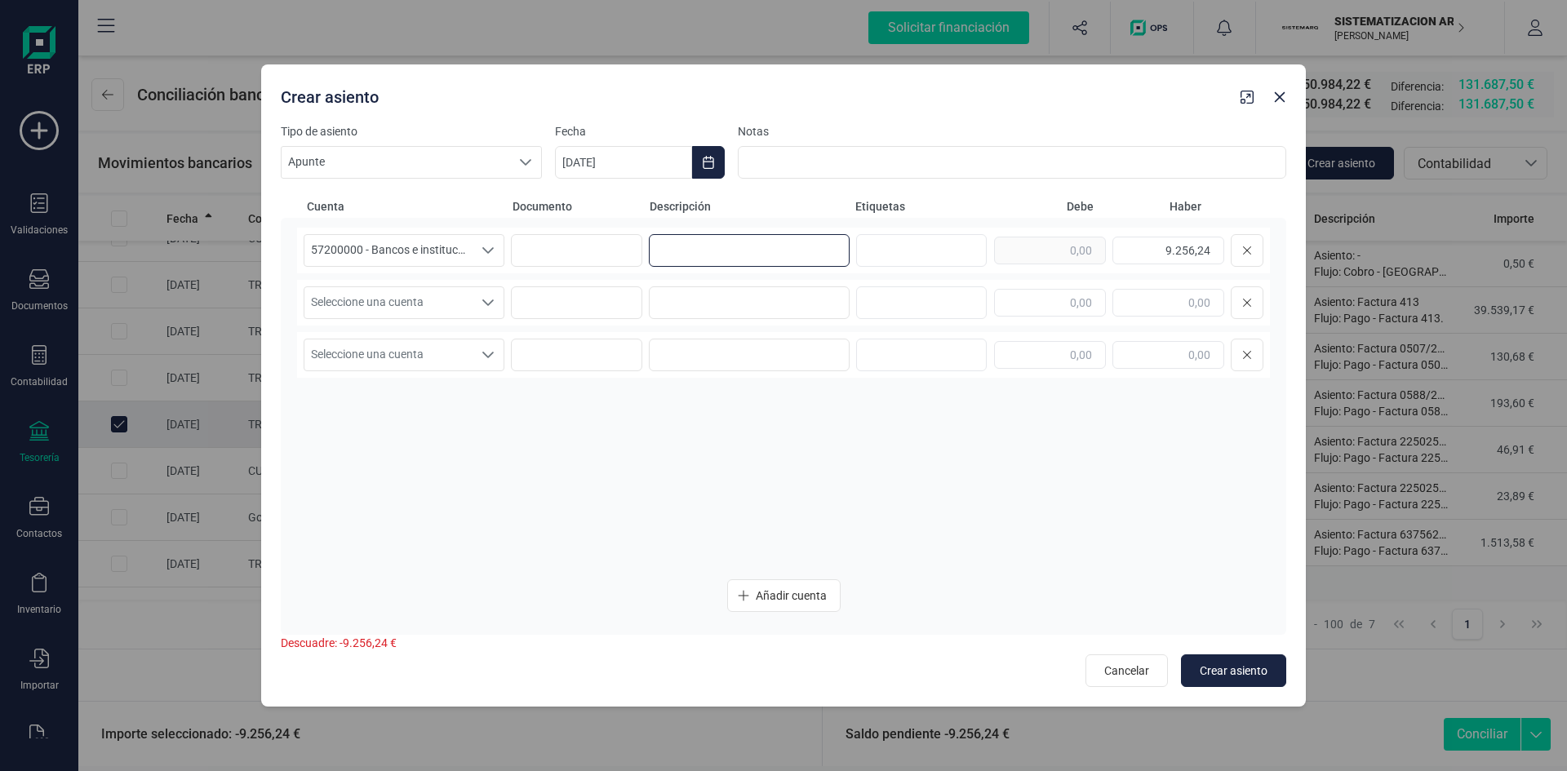
click at [709, 250] on input at bounding box center [749, 250] width 201 height 33
type input "pago 111 2T"
click at [489, 299] on icon "Seleccione una cuenta" at bounding box center [488, 302] width 13 height 13
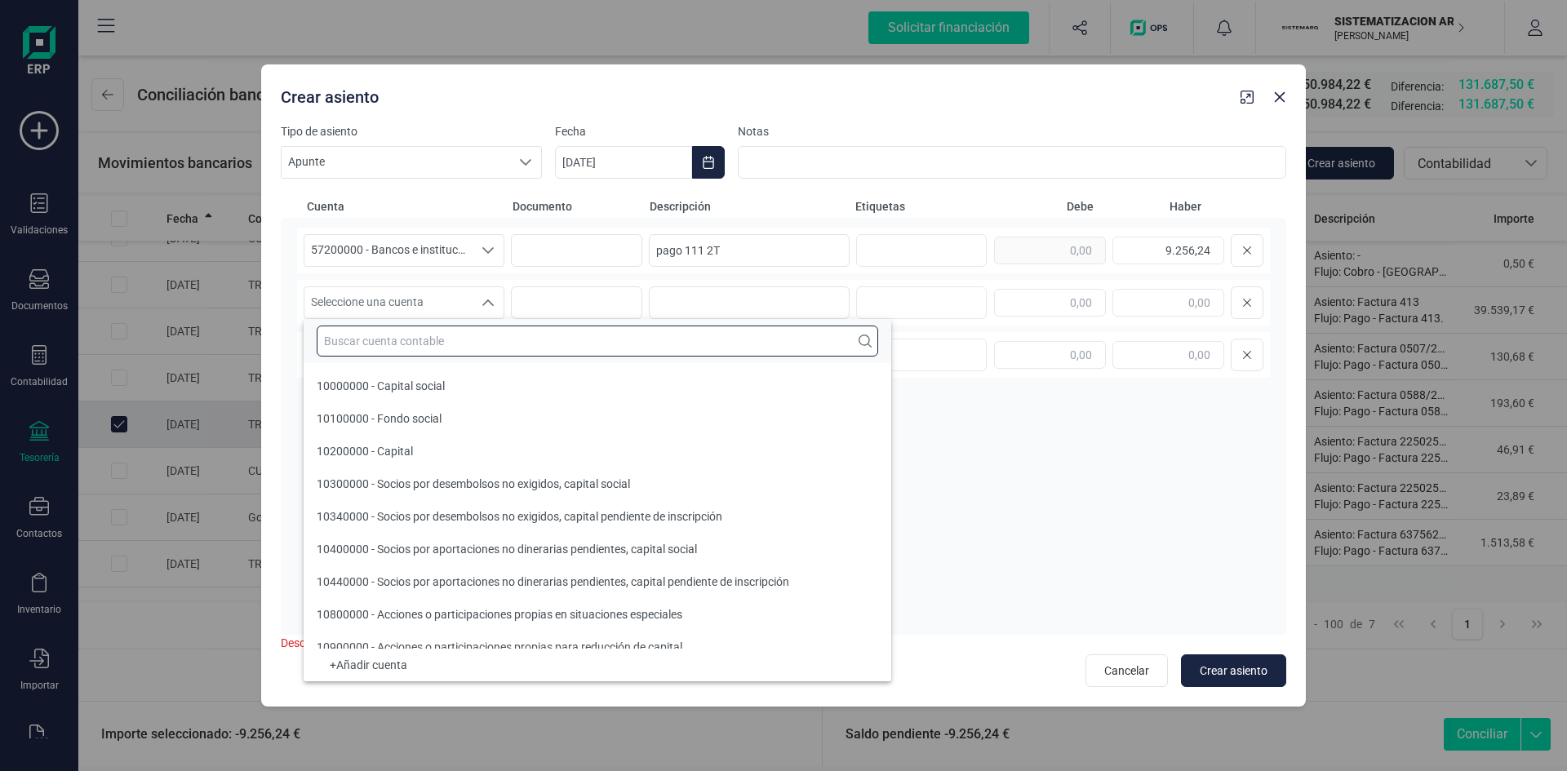
click at [486, 340] on input "text" at bounding box center [597, 341] width 561 height 31
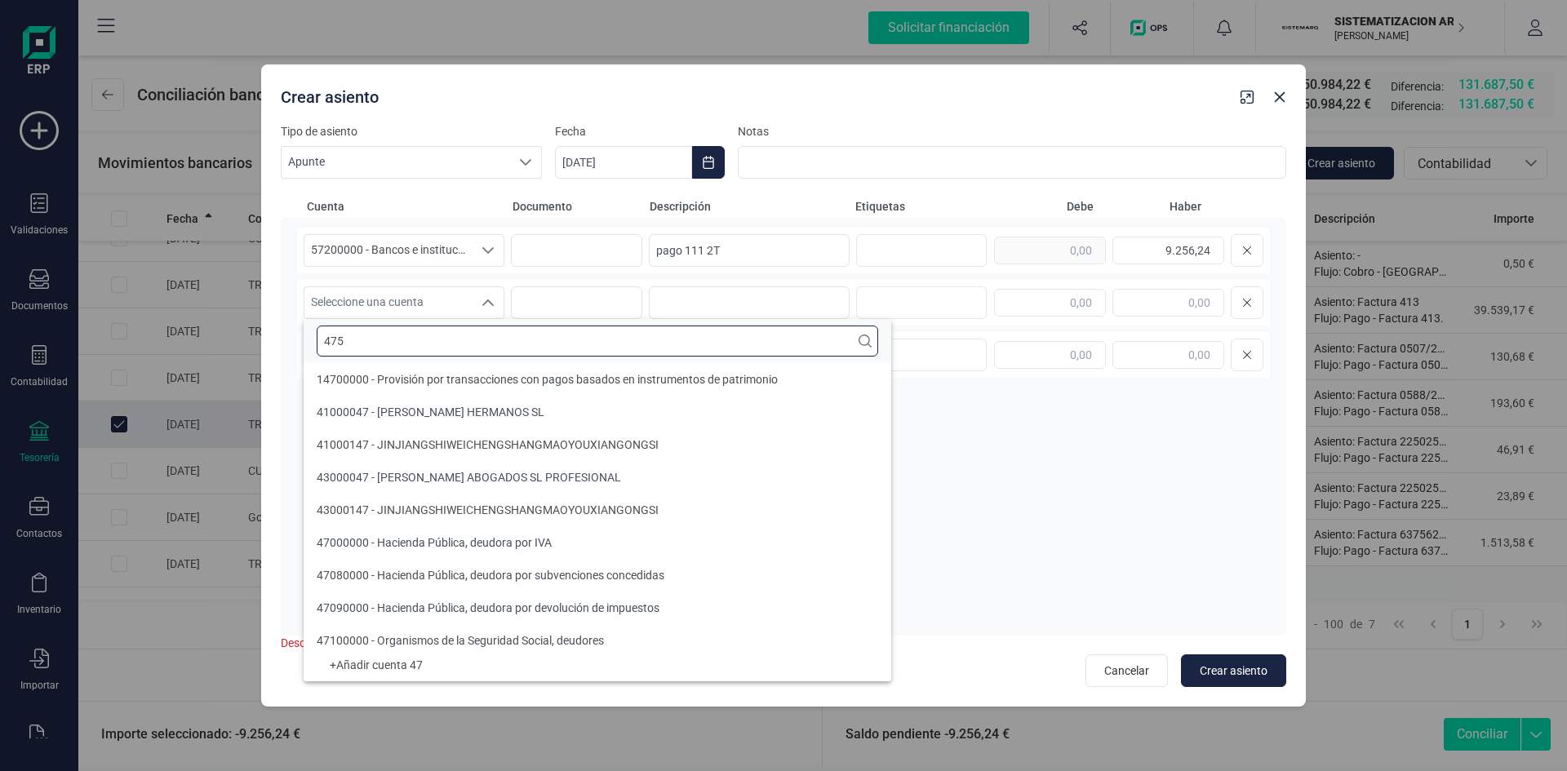
scroll to position [0, 0]
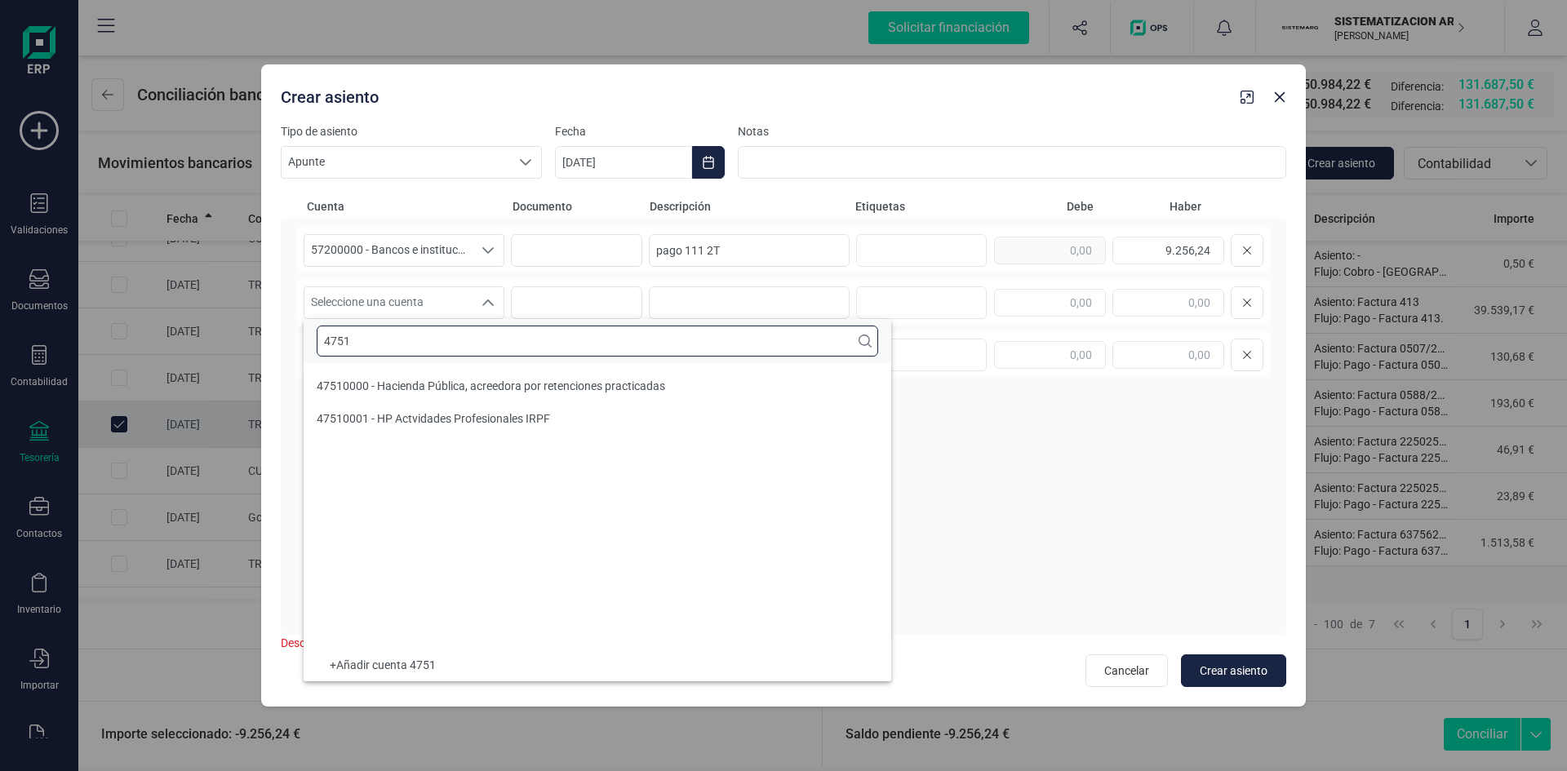
type input "4751"
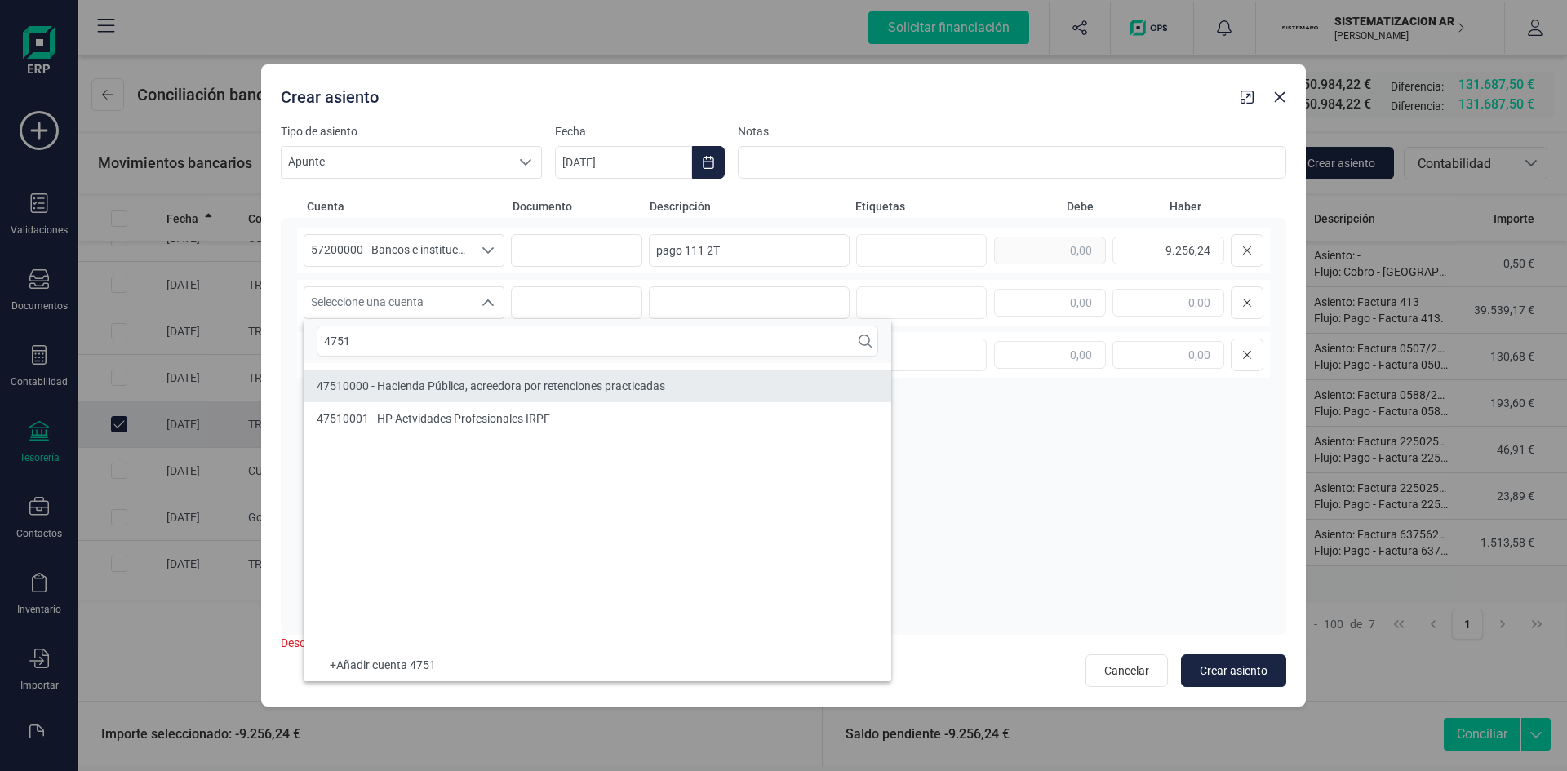
click at [508, 381] on span "47510000 - Hacienda Pública, acreedora por retenciones practicadas" at bounding box center [491, 385] width 348 height 13
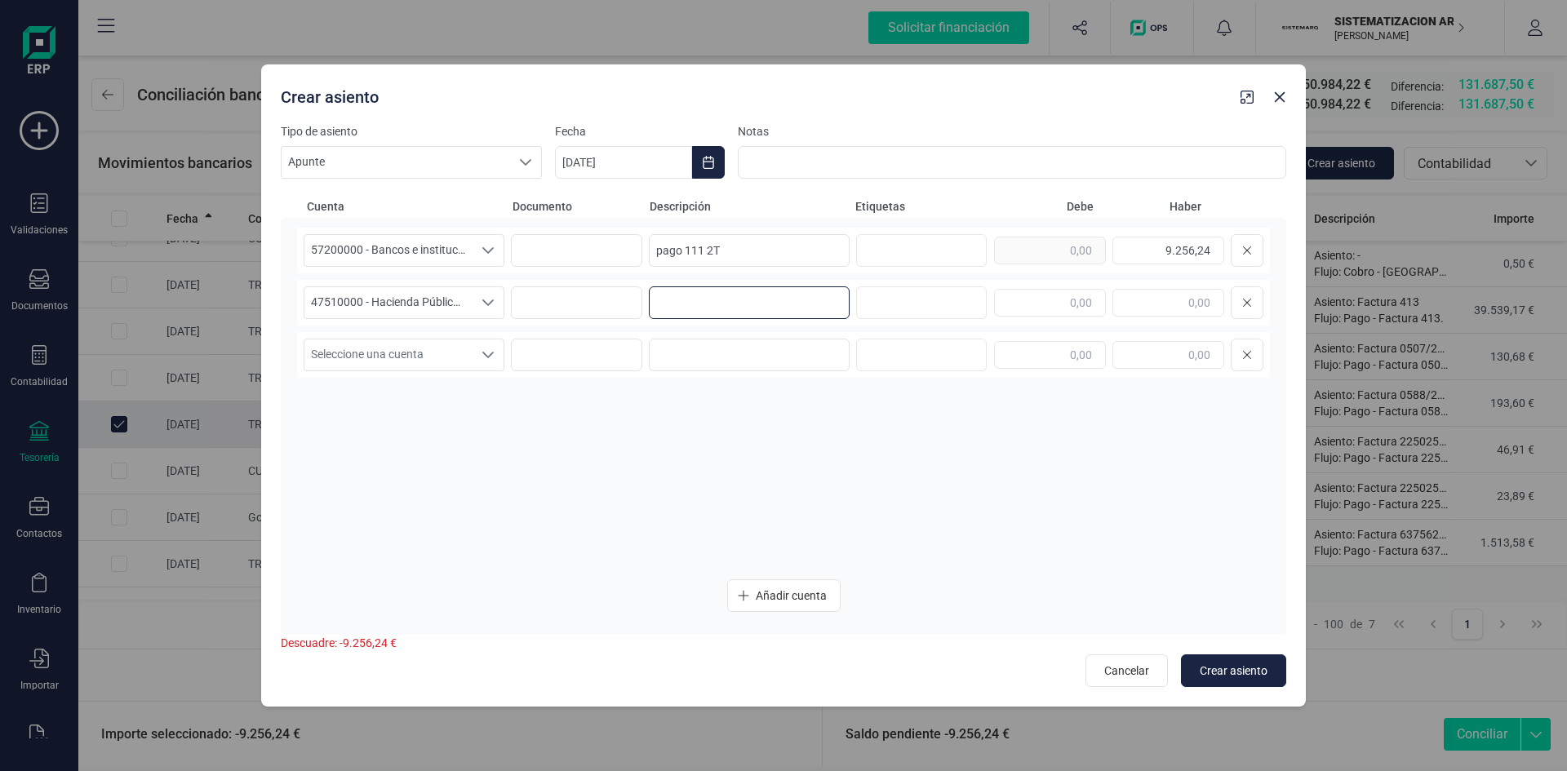
click at [690, 298] on input at bounding box center [749, 302] width 201 height 33
drag, startPoint x: 726, startPoint y: 246, endPoint x: 570, endPoint y: 244, distance: 155.9
click at [570, 244] on div "57200000 - Bancos e instituciones de crédito c/c vista, euros 57200000 - Bancos…" at bounding box center [783, 251] width 973 height 46
click at [767, 297] on input at bounding box center [749, 302] width 201 height 33
paste input "pago 111 2T"
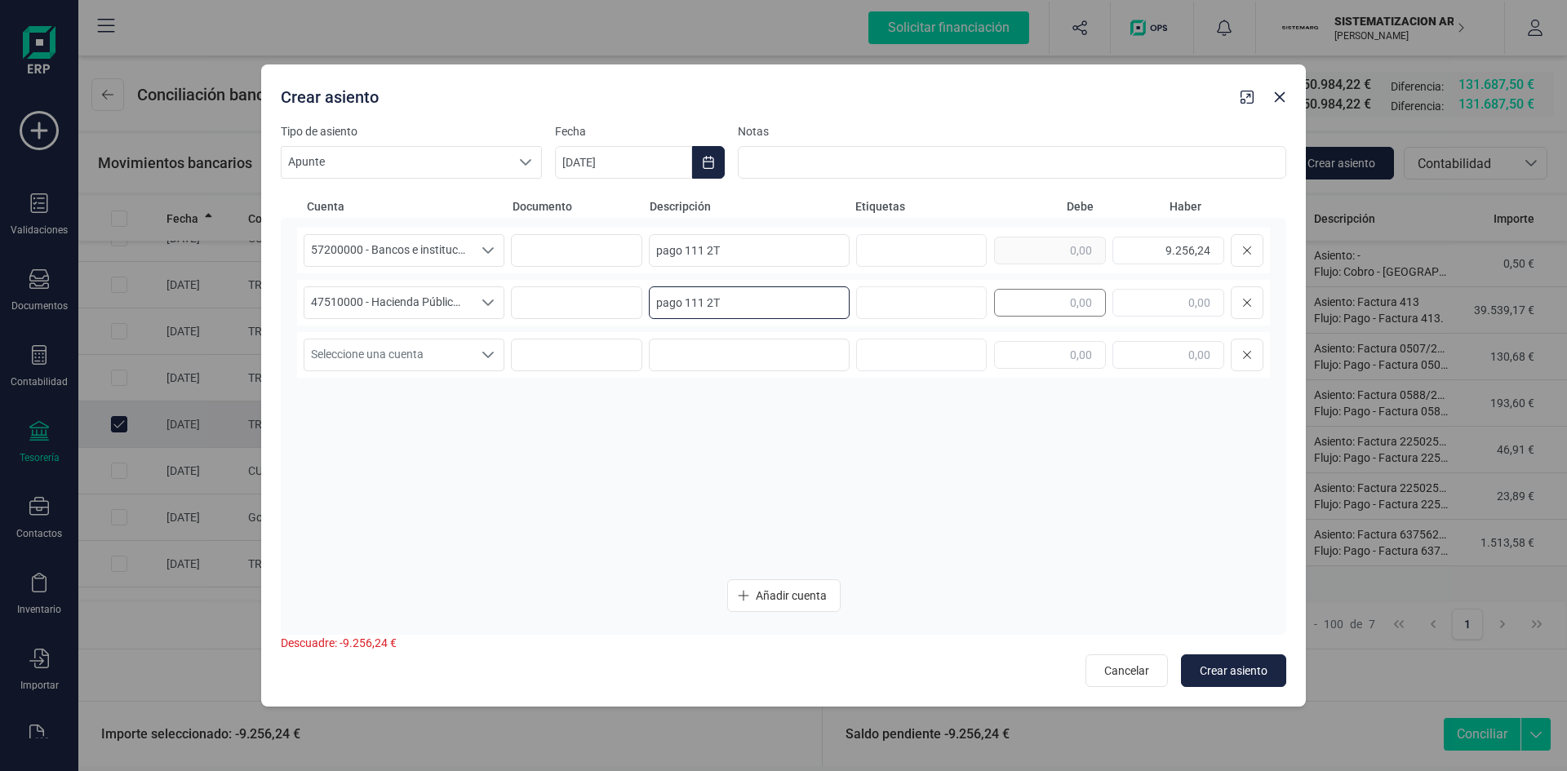
type input "pago 111 2T"
click at [1054, 299] on input "text" at bounding box center [1050, 303] width 112 height 28
type input "9.256,24"
click at [1231, 662] on button "Crear asiento" at bounding box center [1233, 671] width 105 height 33
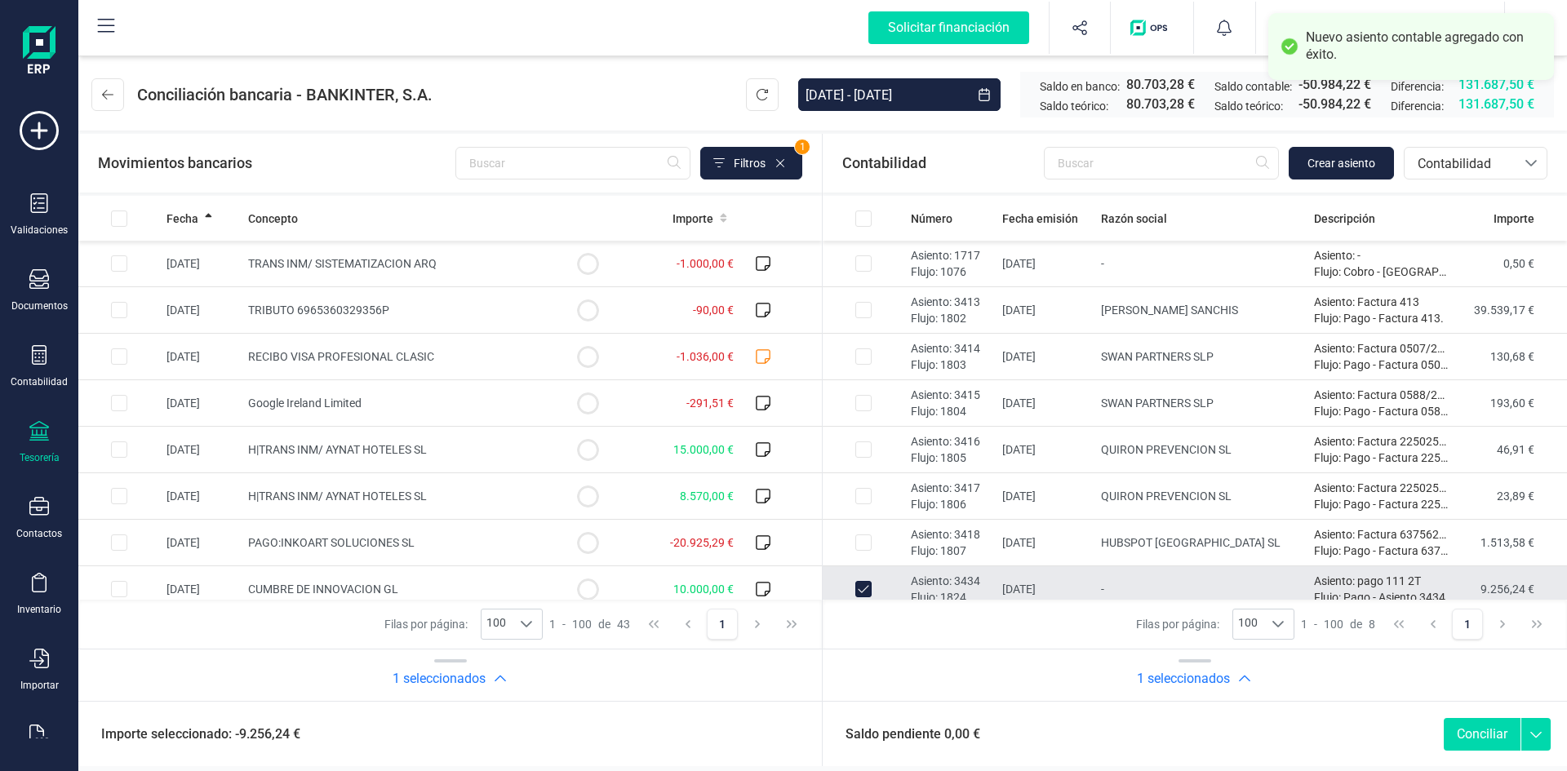
click at [1479, 733] on button "Conciliar" at bounding box center [1482, 734] width 77 height 33
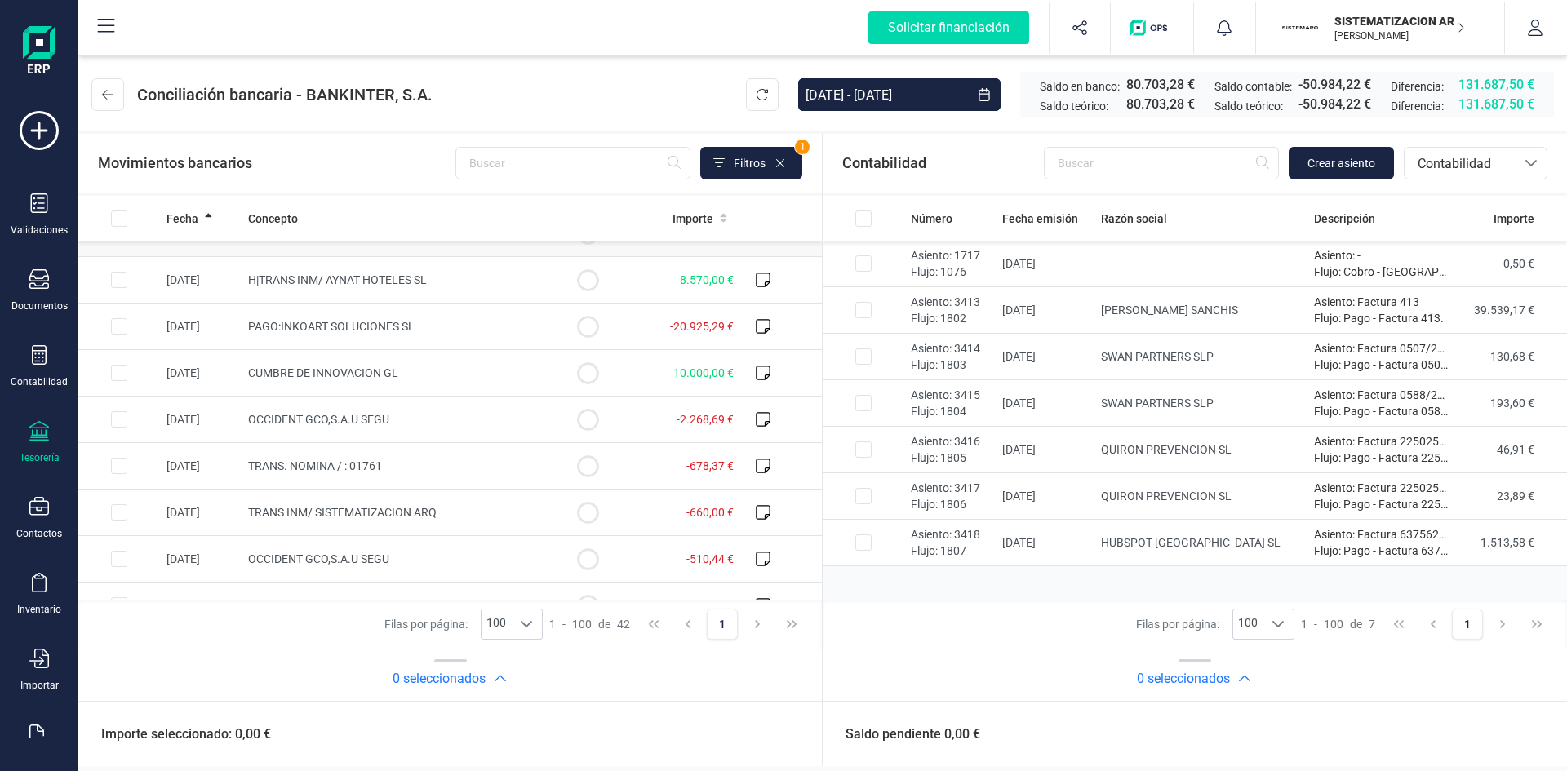
scroll to position [245, 0]
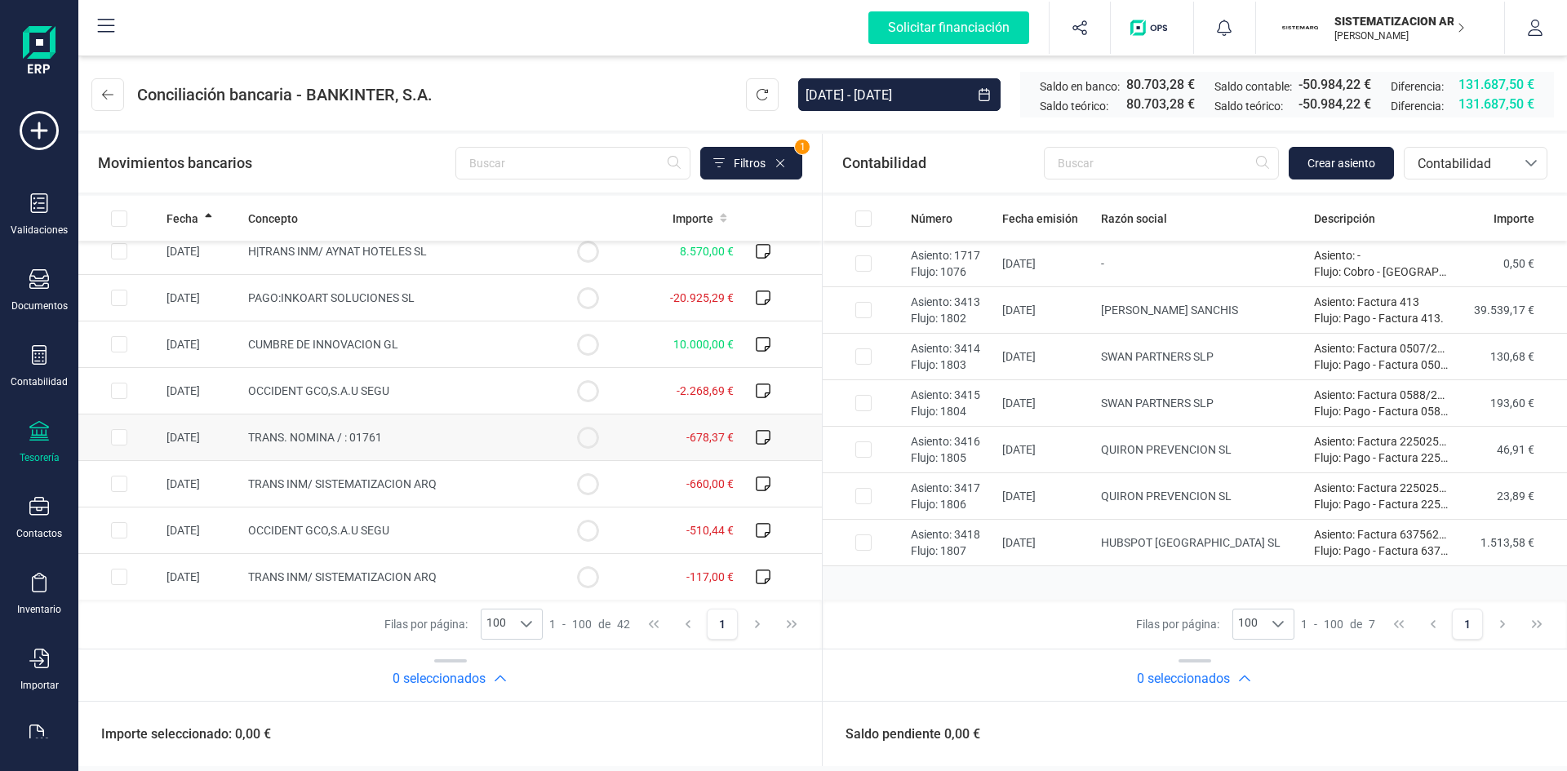
click at [120, 433] on input "Row Selected 7ed4a299-0721-4930-848f-1331f6ca9cf3" at bounding box center [119, 437] width 16 height 16
checkbox input "true"
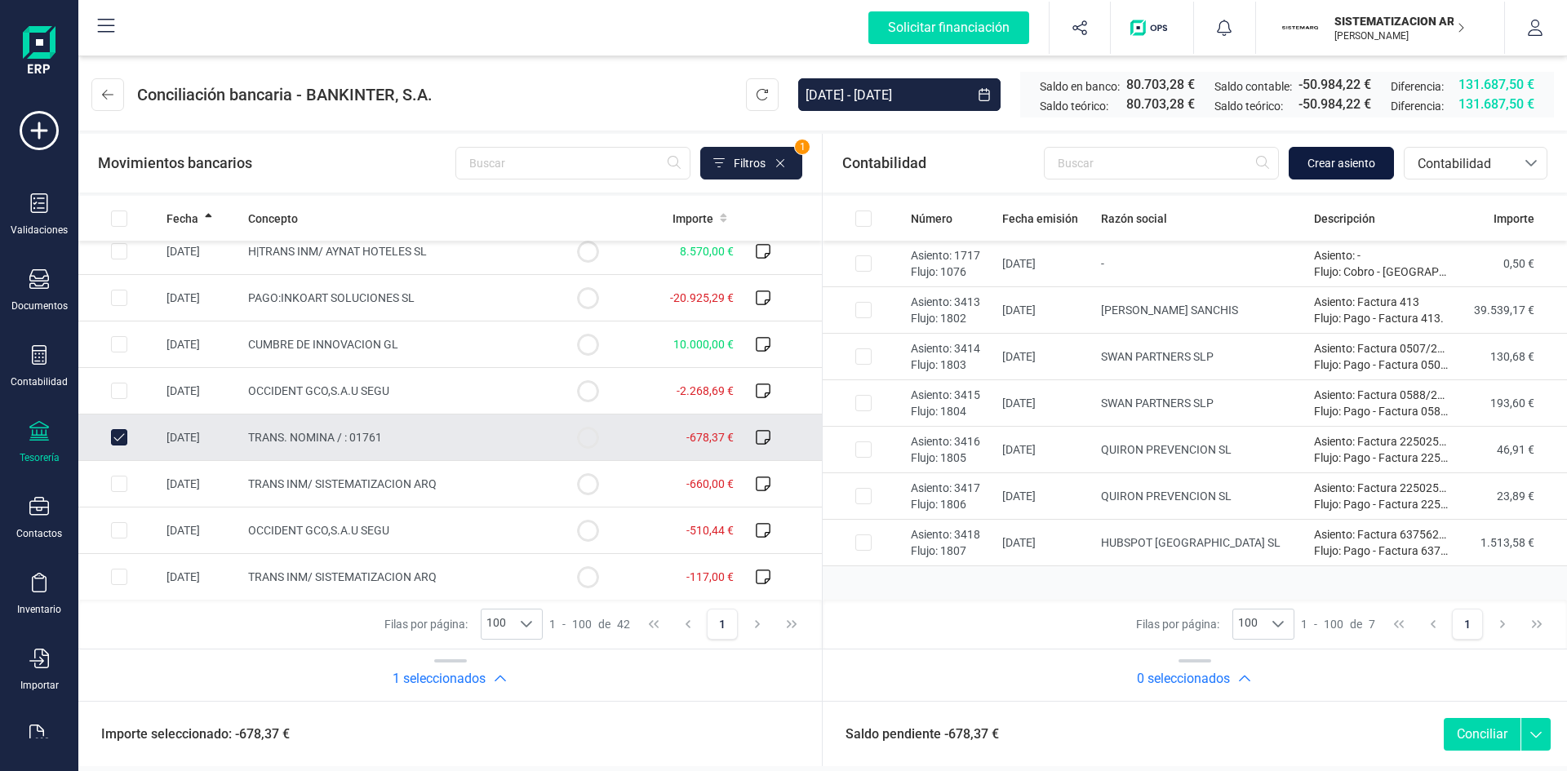
click at [1359, 167] on span "Crear asiento" at bounding box center [1341, 163] width 68 height 16
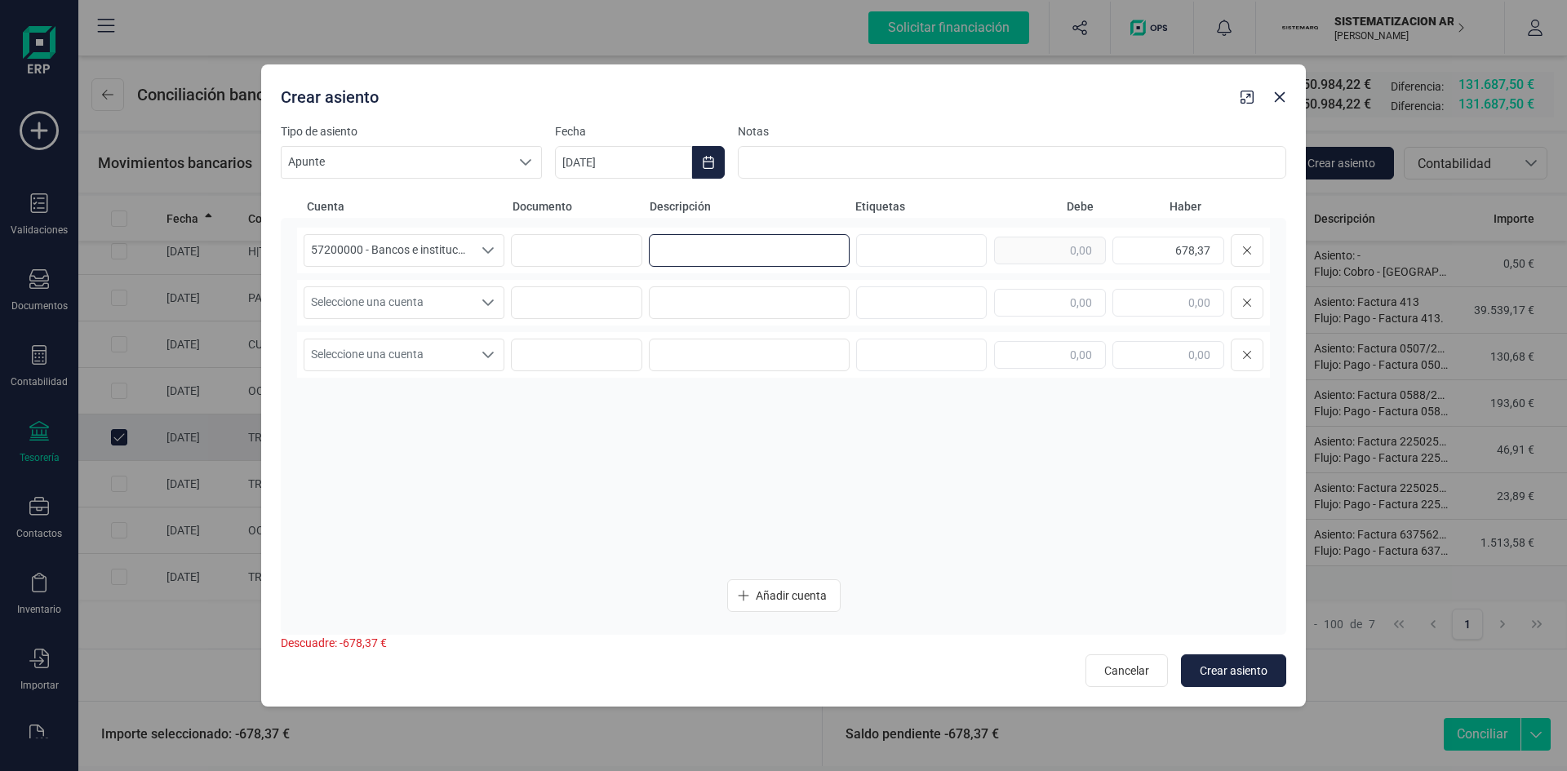
click at [706, 255] on input at bounding box center [749, 250] width 201 height 33
type input "finiquito empleado"
click at [487, 300] on icon "Seleccione una cuenta" at bounding box center [488, 302] width 13 height 13
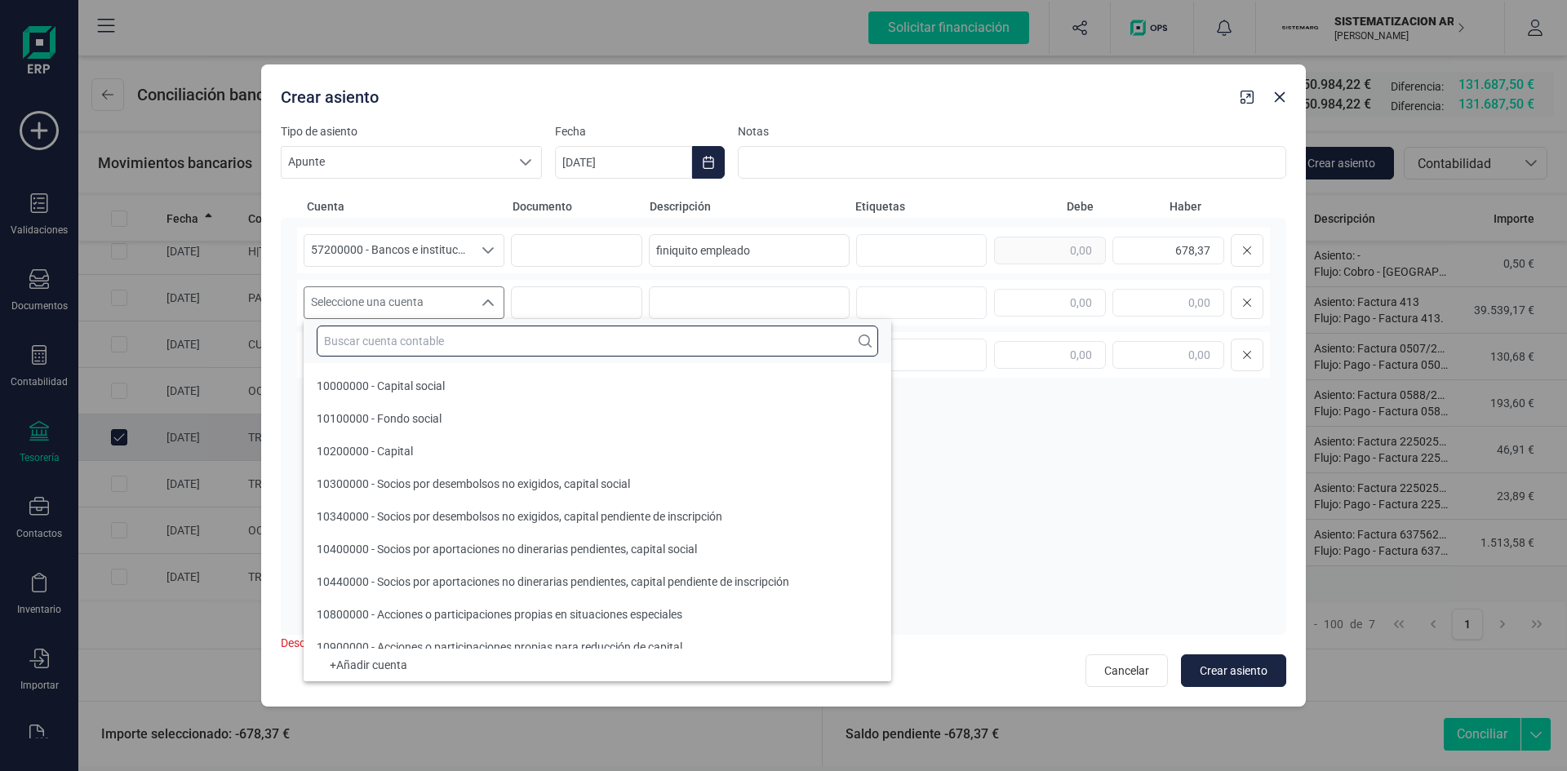
click at [446, 346] on input "text" at bounding box center [597, 341] width 561 height 31
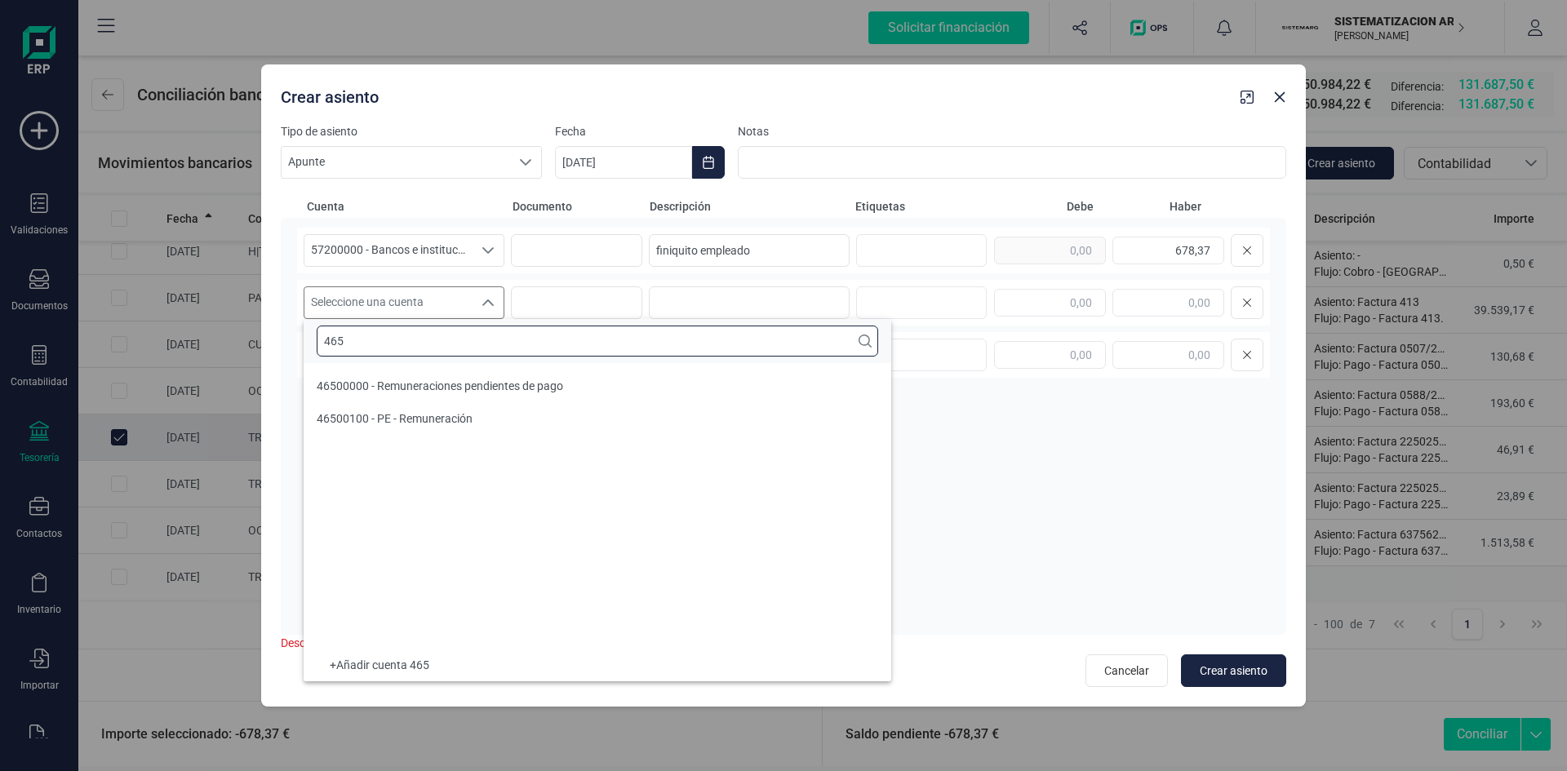
scroll to position [0, 0]
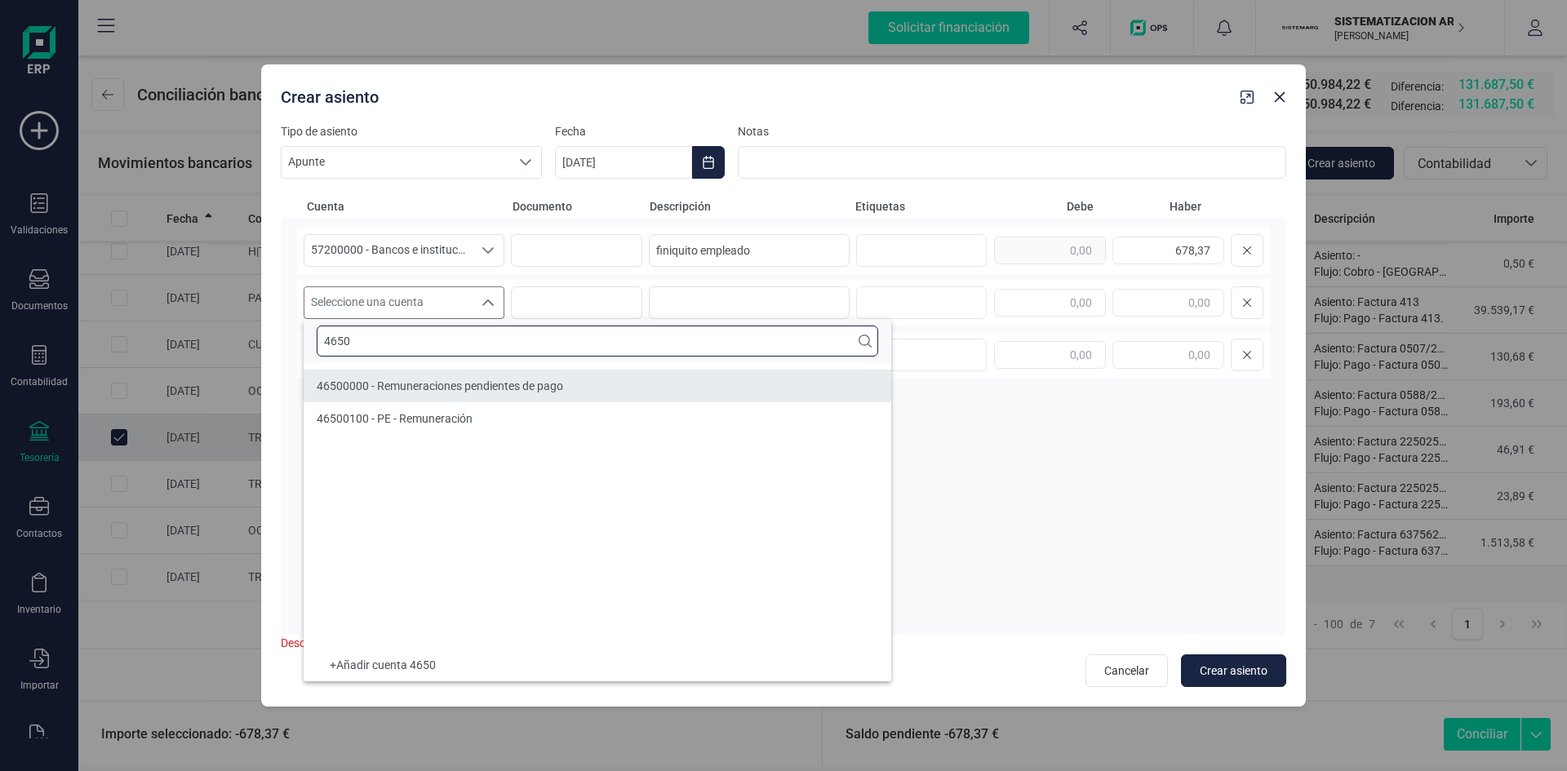
type input "4650"
click at [444, 380] on span "46500000 - Remuneraciones pendientes de pago" at bounding box center [440, 385] width 246 height 13
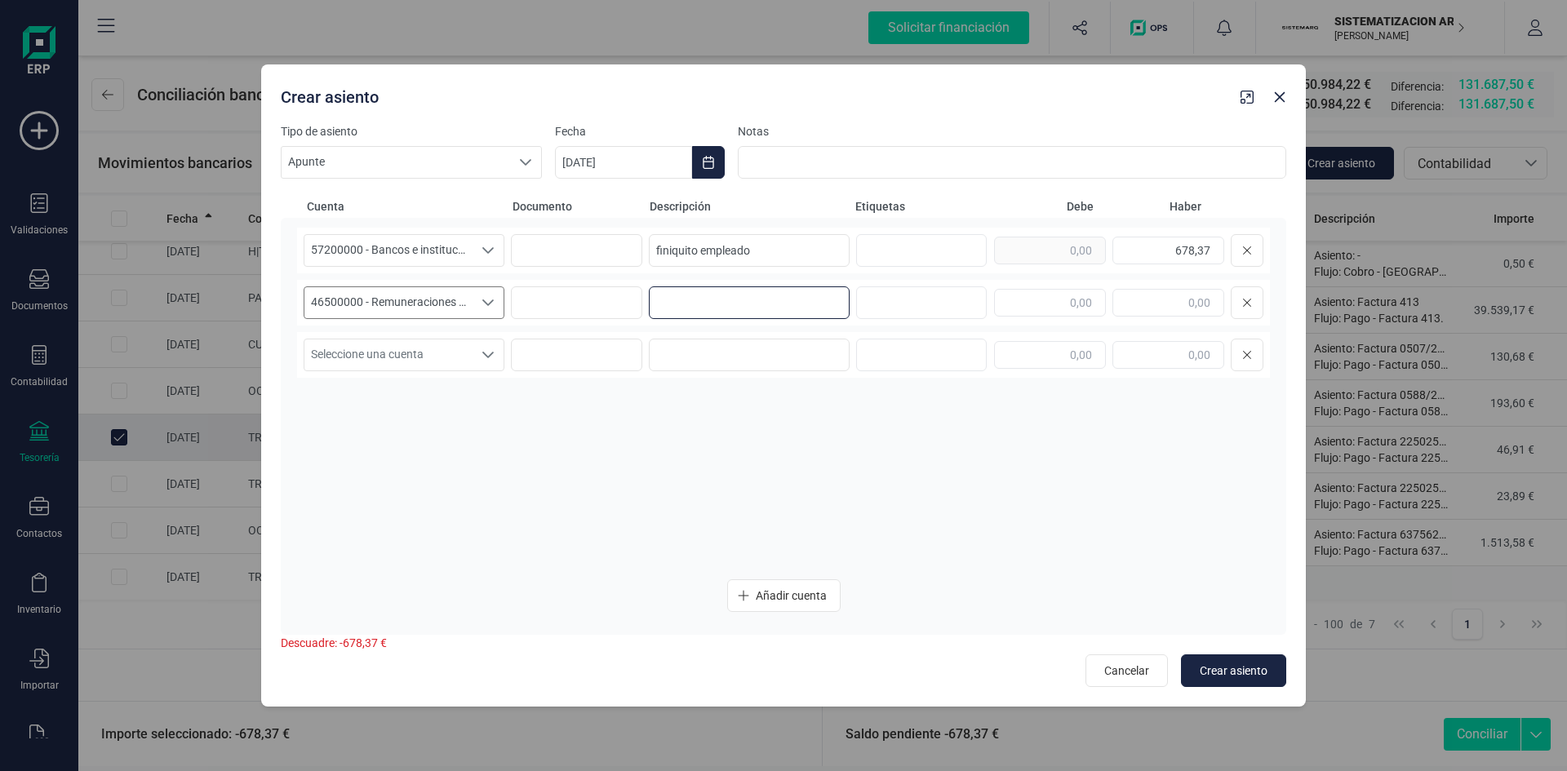
click at [713, 308] on input at bounding box center [749, 302] width 201 height 33
type input "finiquito empleado"
click at [1015, 305] on input "text" at bounding box center [1050, 303] width 112 height 28
type input "678,37"
click at [1238, 671] on span "Crear asiento" at bounding box center [1234, 671] width 68 height 16
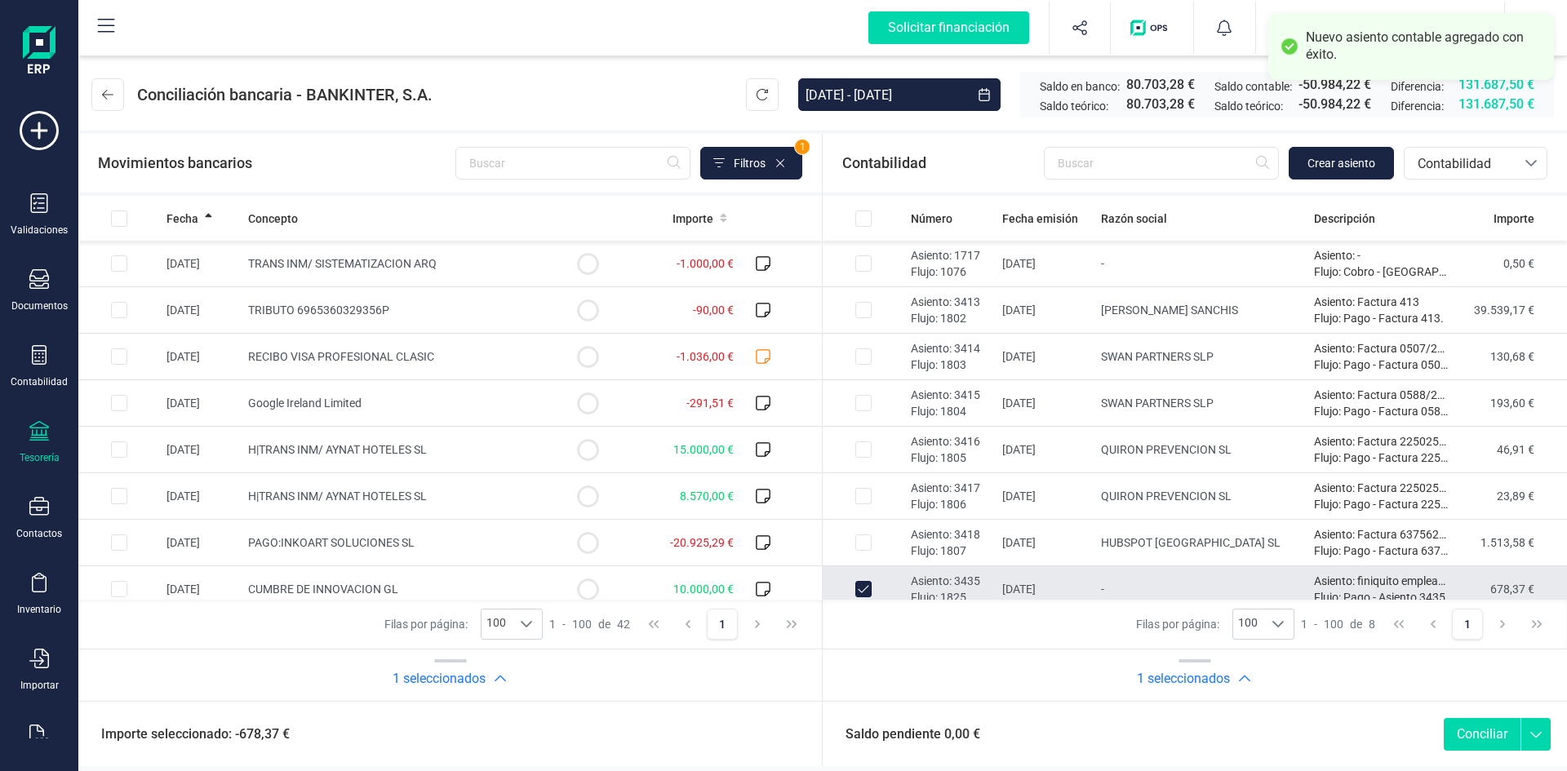
click at [1480, 732] on button "Conciliar" at bounding box center [1482, 734] width 77 height 33
checkbox input "false"
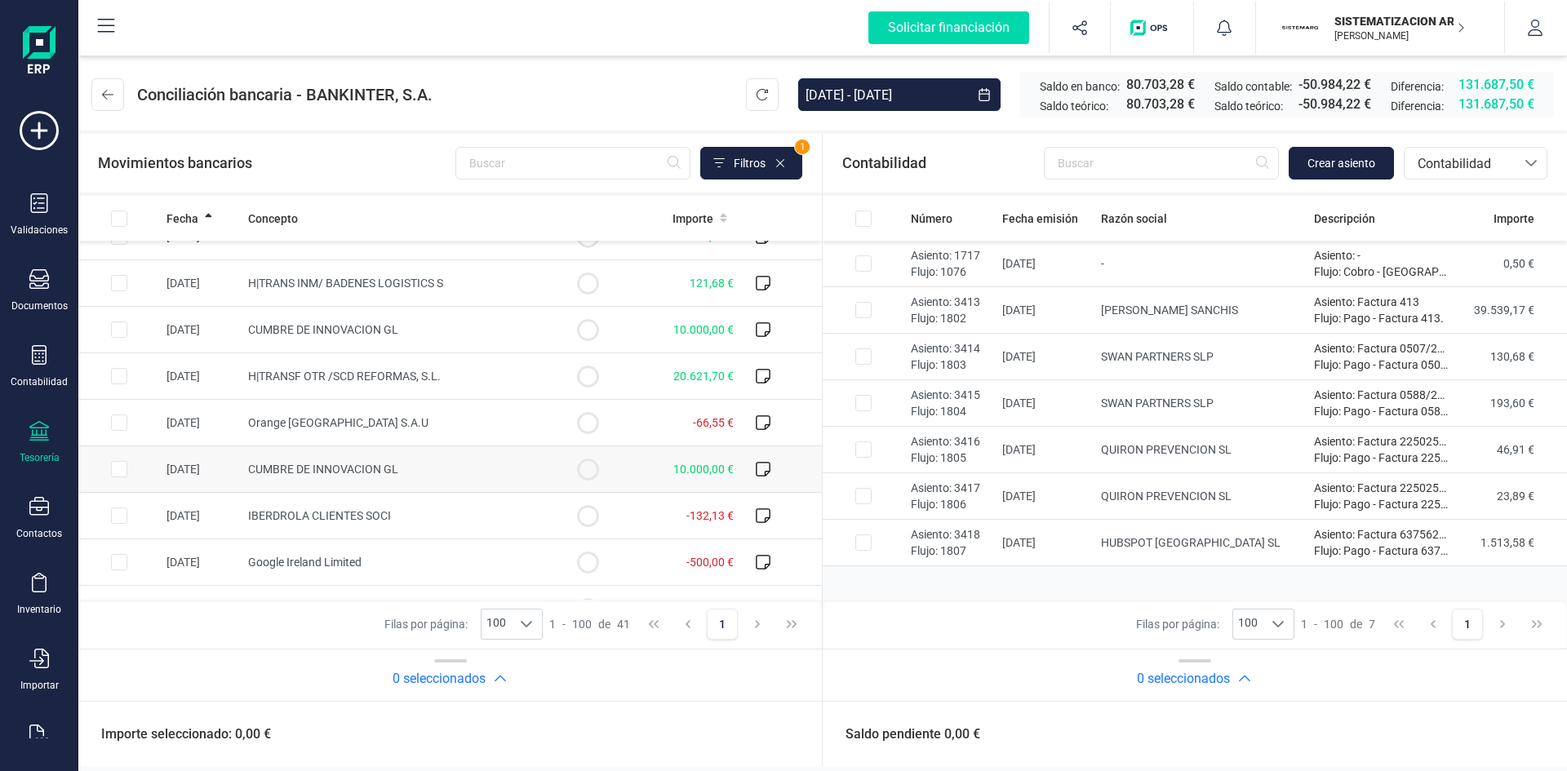
scroll to position [1548, 0]
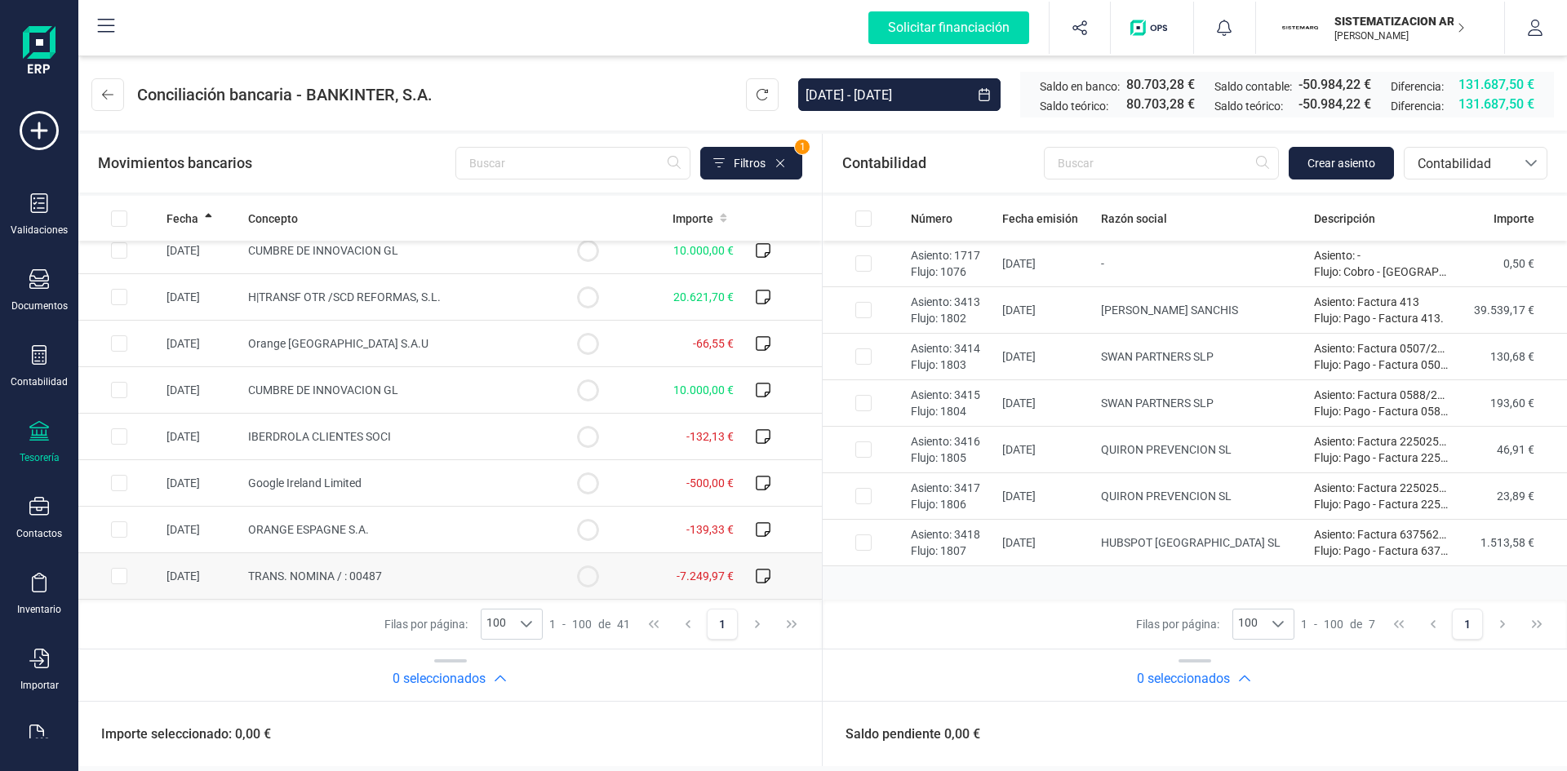
click at [120, 579] on input "Row Selected 74255601-17ab-4b06-a1fa-424d32268b61" at bounding box center [119, 576] width 16 height 16
checkbox input "true"
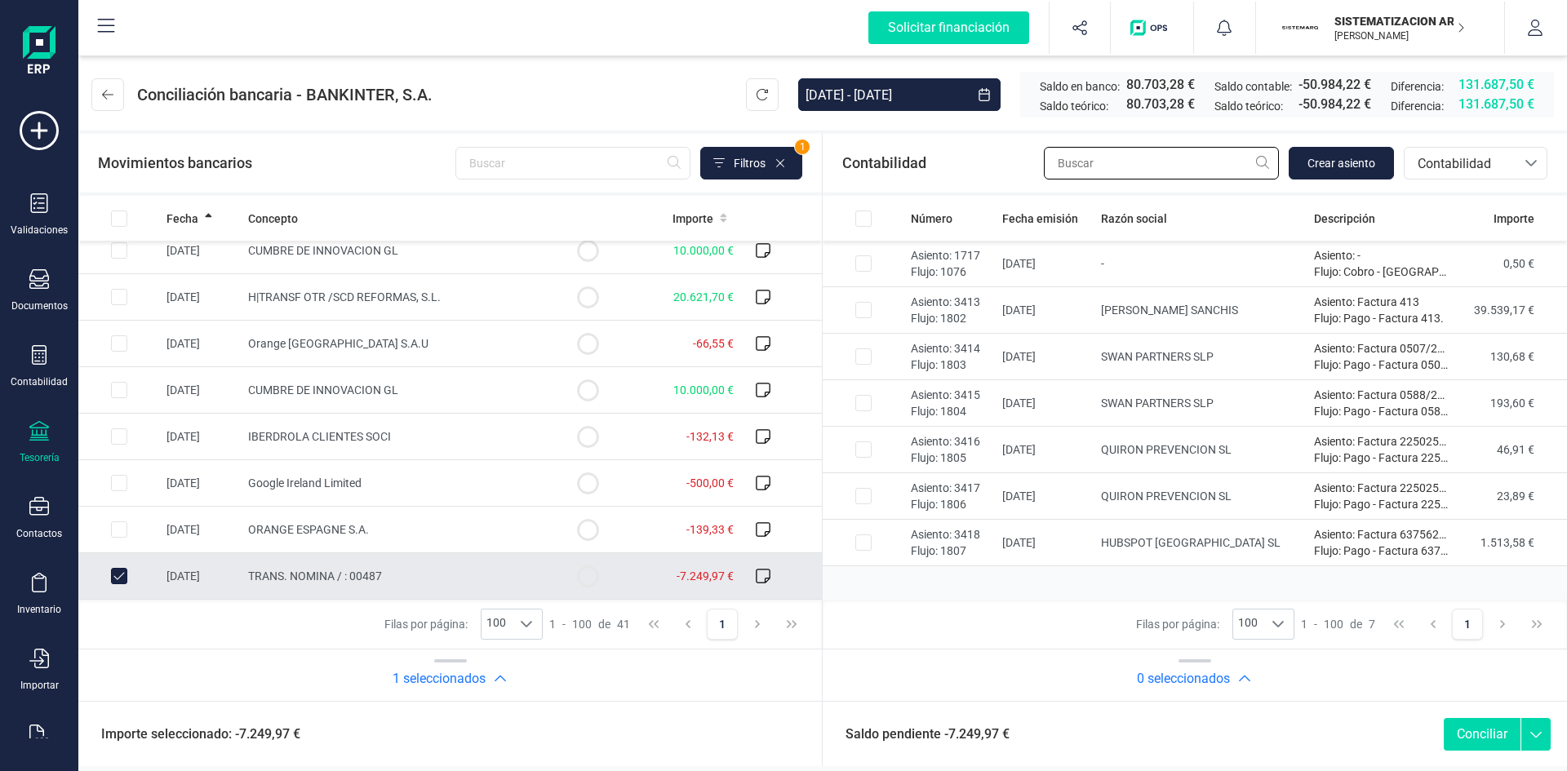
click at [1225, 158] on input "text" at bounding box center [1161, 163] width 235 height 33
click at [1351, 163] on span "Crear asiento" at bounding box center [1341, 163] width 68 height 16
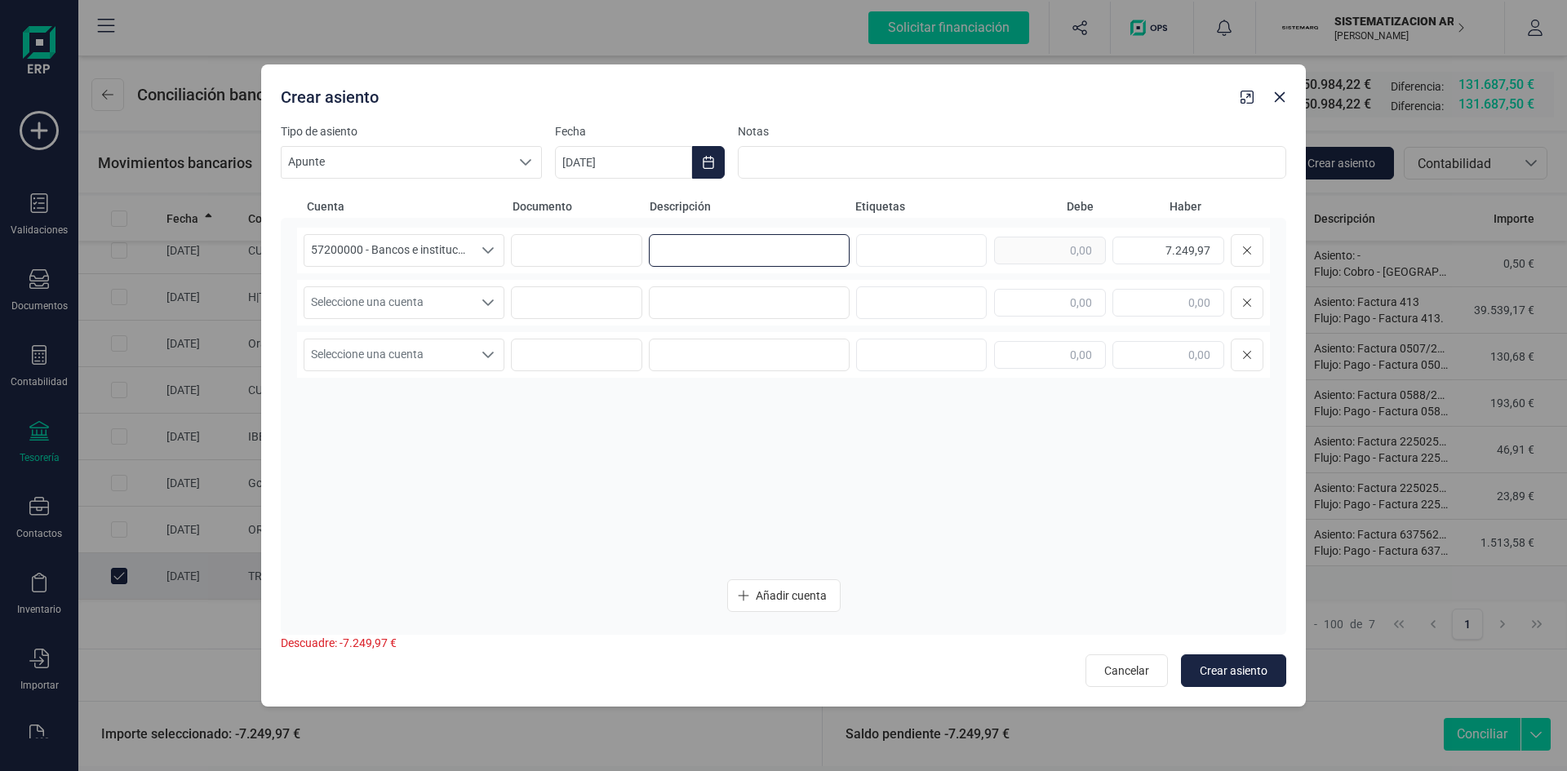
click at [671, 247] on input at bounding box center [749, 250] width 201 height 33
type input "nomina agosto"
click at [388, 300] on span "Seleccione una cuenta" at bounding box center [388, 302] width 168 height 31
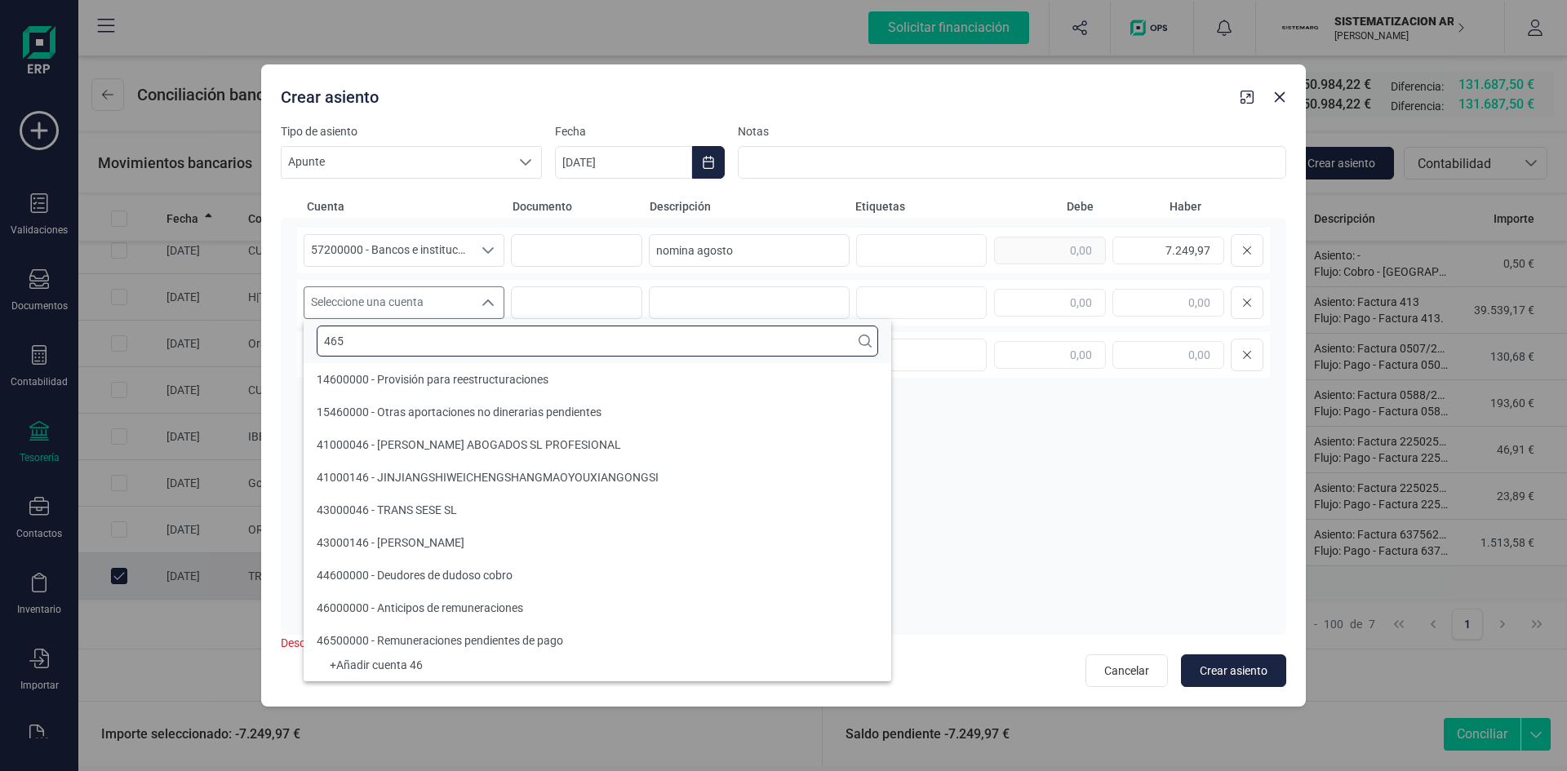
scroll to position [0, 0]
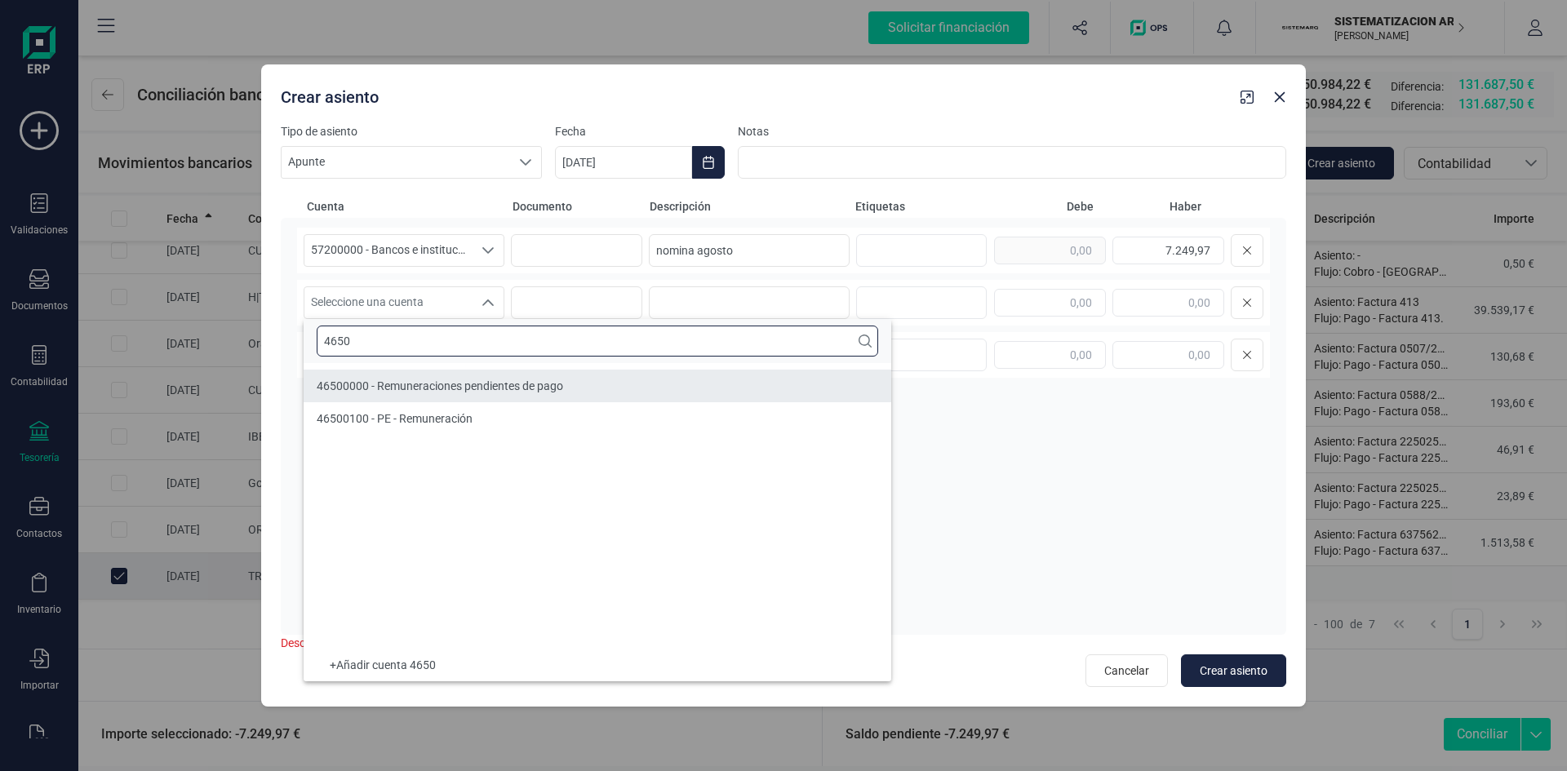
type input "4650"
click at [435, 378] on div "46500000 - Remuneraciones pendientes de pago" at bounding box center [440, 386] width 246 height 16
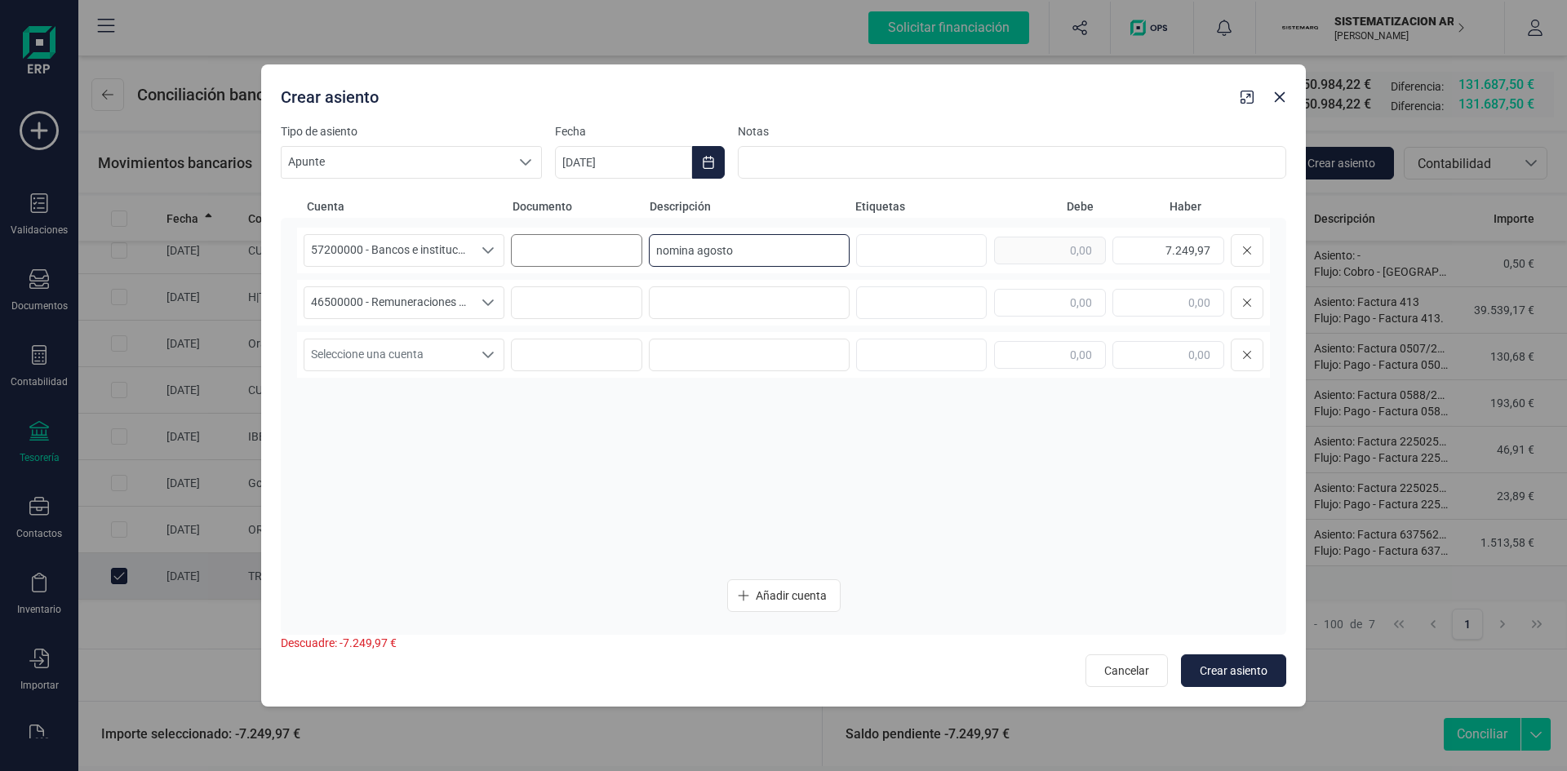
drag, startPoint x: 755, startPoint y: 248, endPoint x: 523, endPoint y: 258, distance: 232.0
click at [525, 257] on div "57200000 - Bancos e instituciones de crédito c/c vista, euros 57200000 - Bancos…" at bounding box center [783, 251] width 973 height 46
click at [705, 300] on input at bounding box center [749, 302] width 201 height 33
paste input "nomina agosto"
type input "nomina agosto"
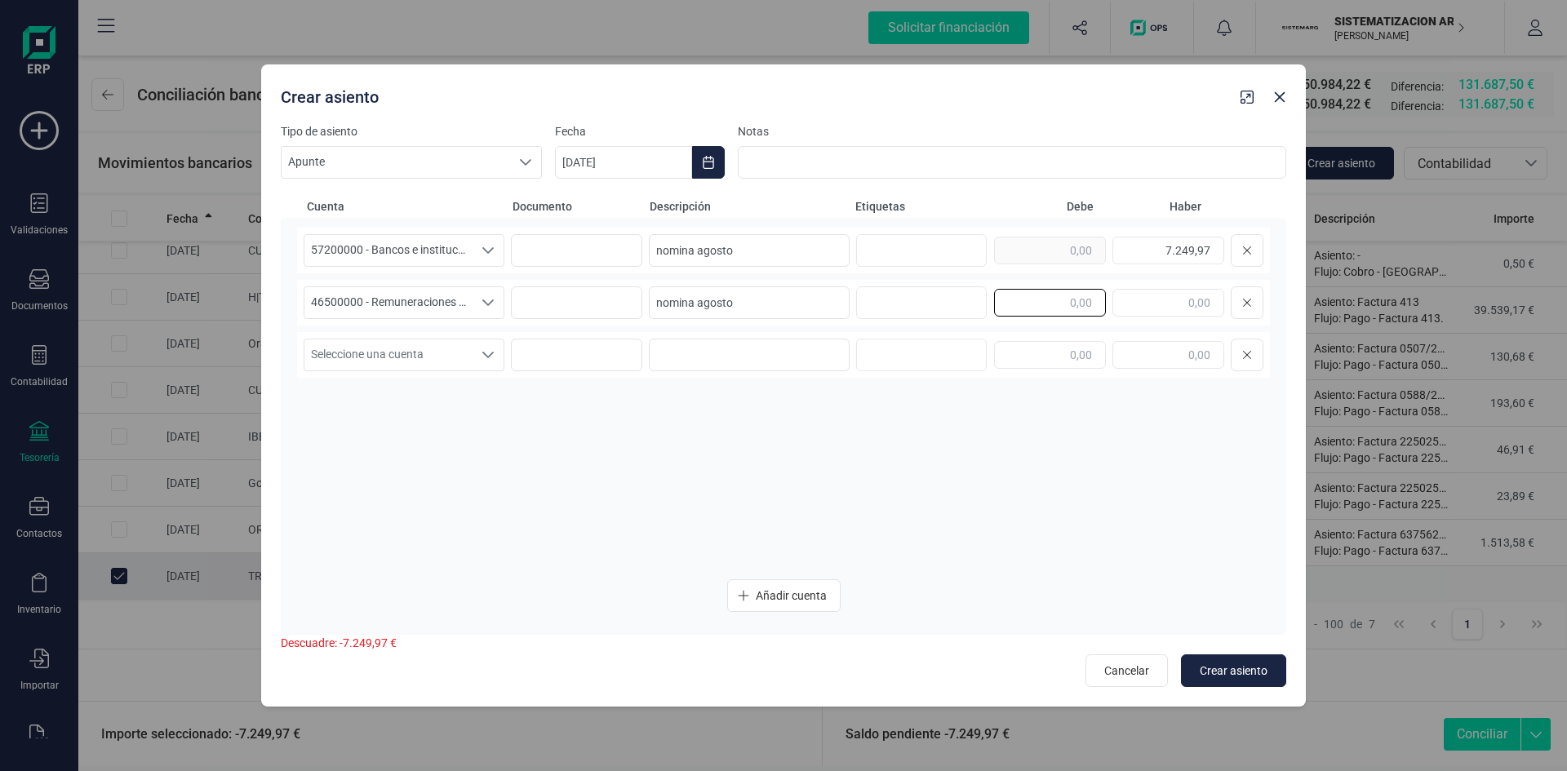
click at [1058, 307] on input "text" at bounding box center [1050, 303] width 112 height 28
type input "7.249,97"
click at [1043, 356] on input "text" at bounding box center [1050, 355] width 112 height 28
click at [1226, 667] on span "Crear asiento" at bounding box center [1234, 671] width 68 height 16
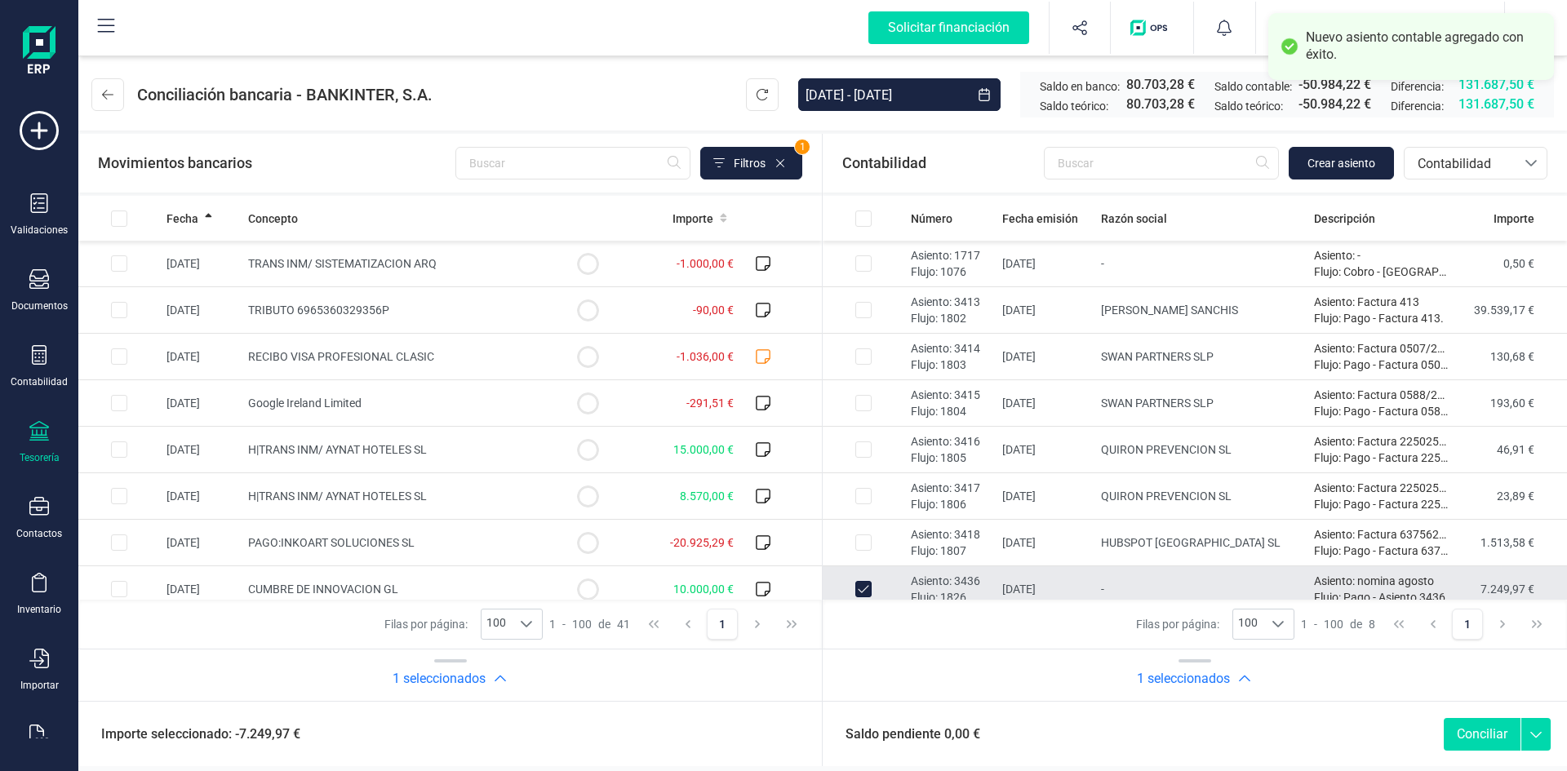
click at [1472, 721] on button "Conciliar" at bounding box center [1482, 734] width 77 height 33
checkbox input "false"
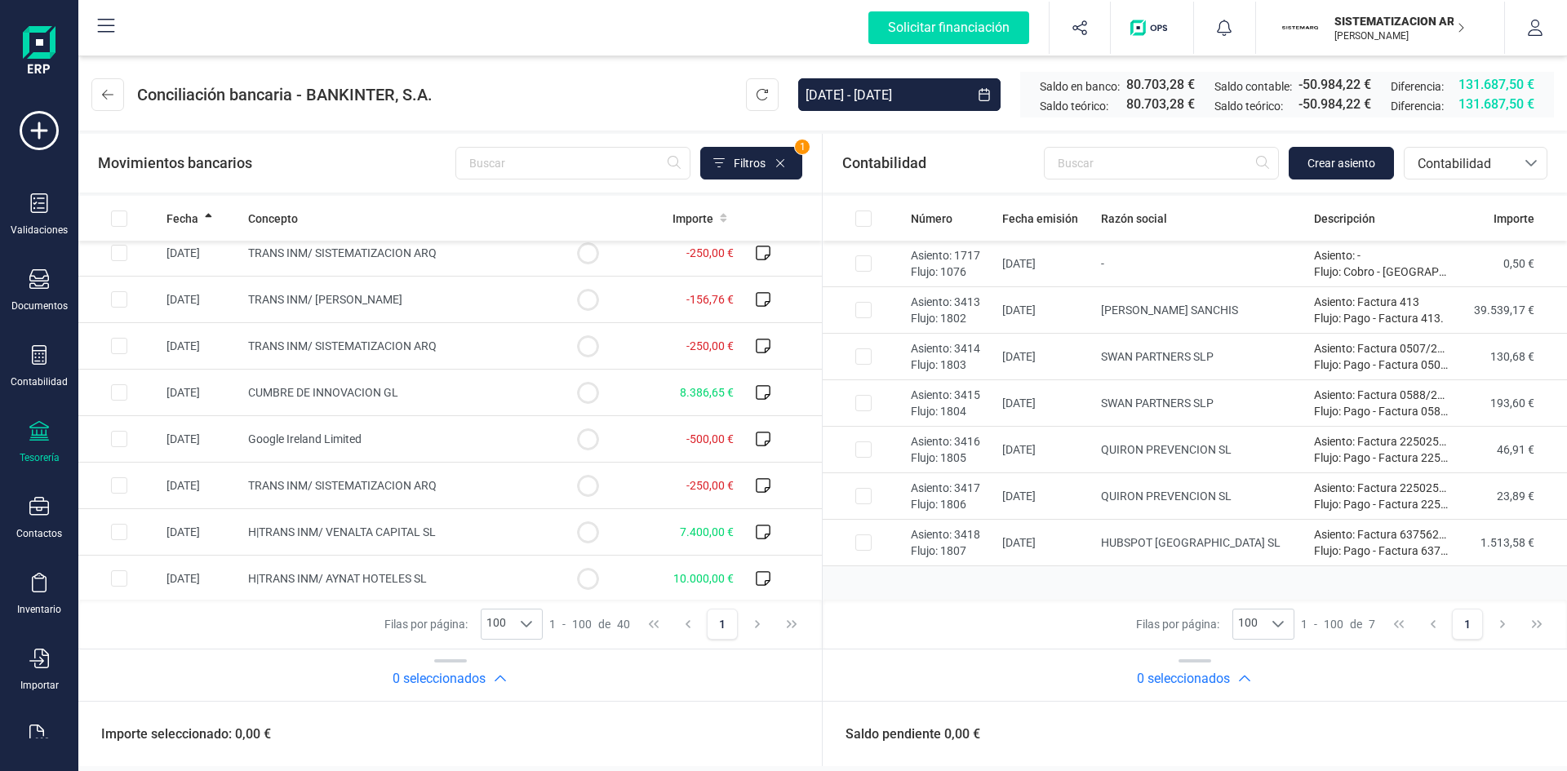
scroll to position [686, 0]
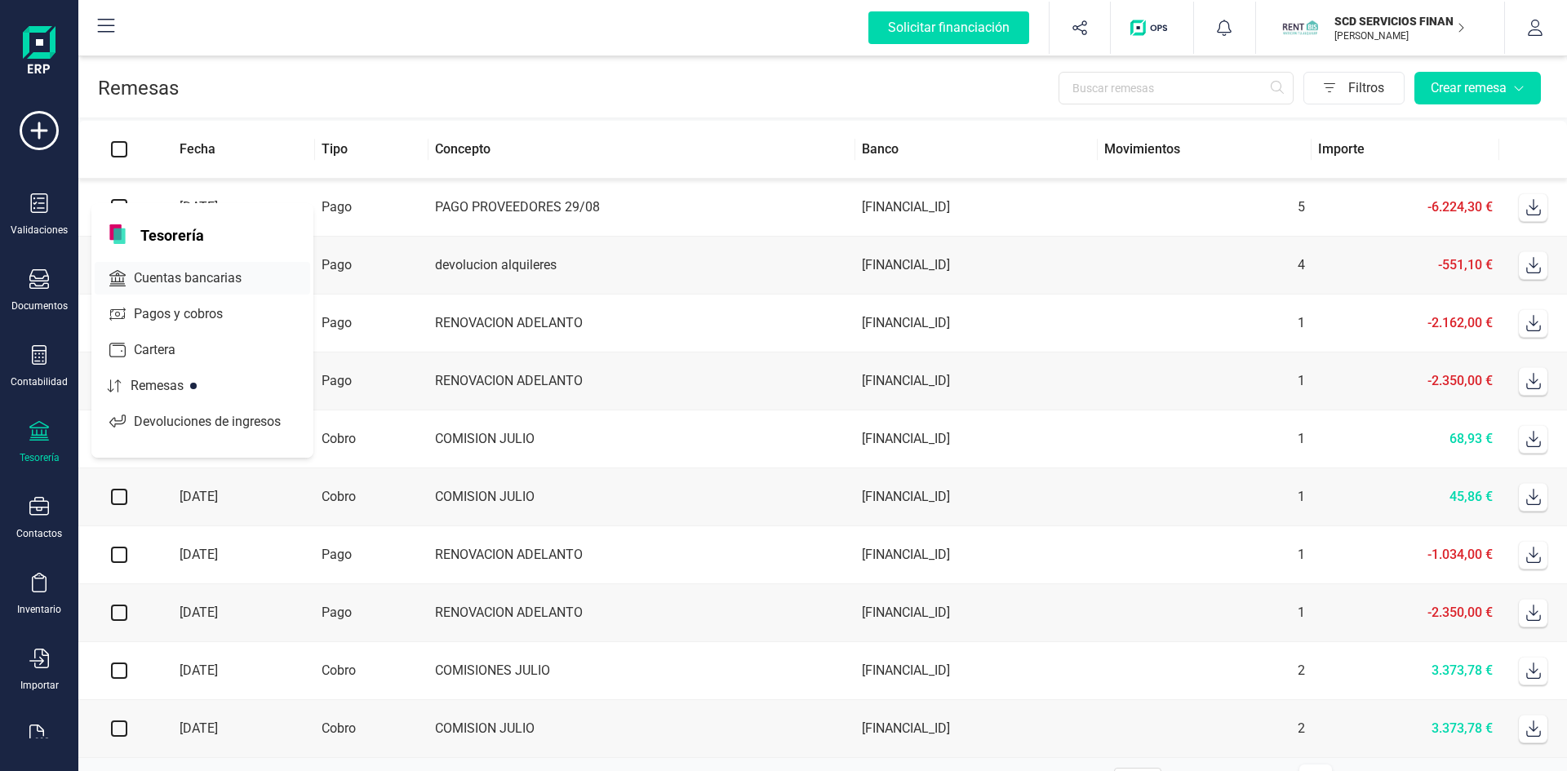
click at [198, 273] on span "Cuentas bancarias" at bounding box center [199, 279] width 144 height 20
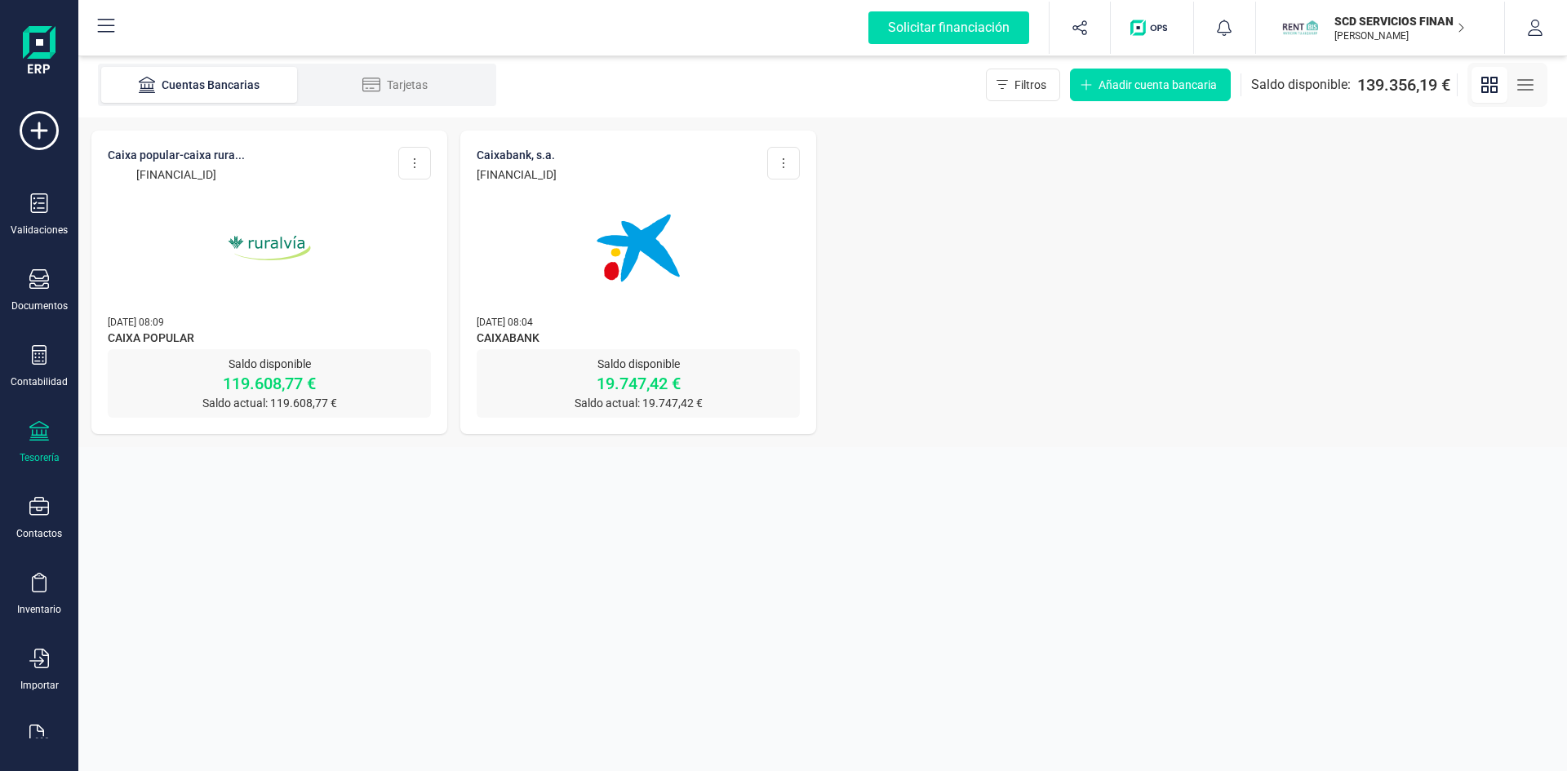
click at [260, 246] on img at bounding box center [269, 248] width 137 height 137
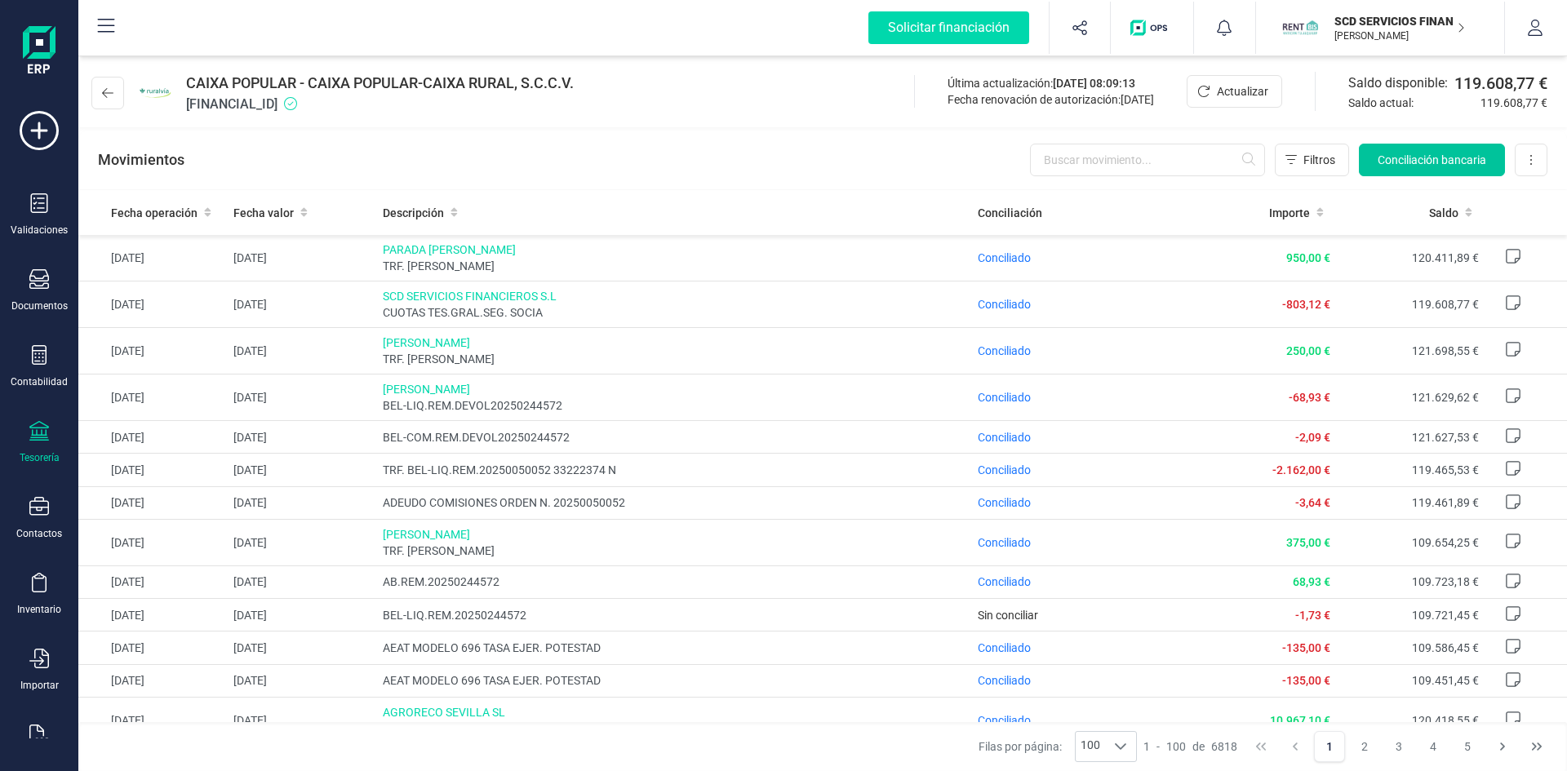
click at [1400, 160] on span "Conciliación bancaria" at bounding box center [1432, 160] width 109 height 16
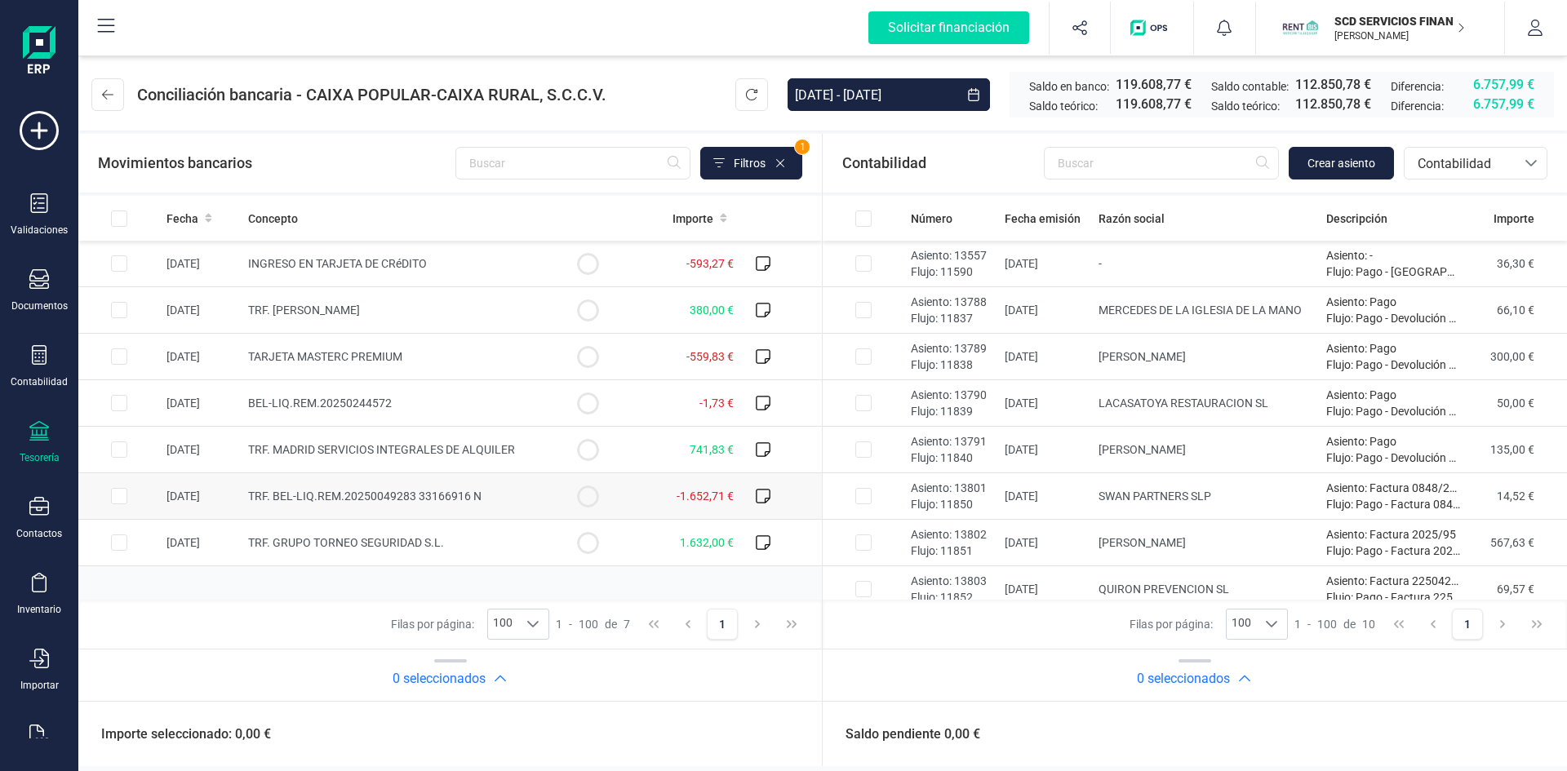
click at [118, 496] on input "Row Selected 7c74343a-fb1e-4a5f-9d32-aa5fce11ef7a" at bounding box center [119, 496] width 16 height 16
checkbox input "true"
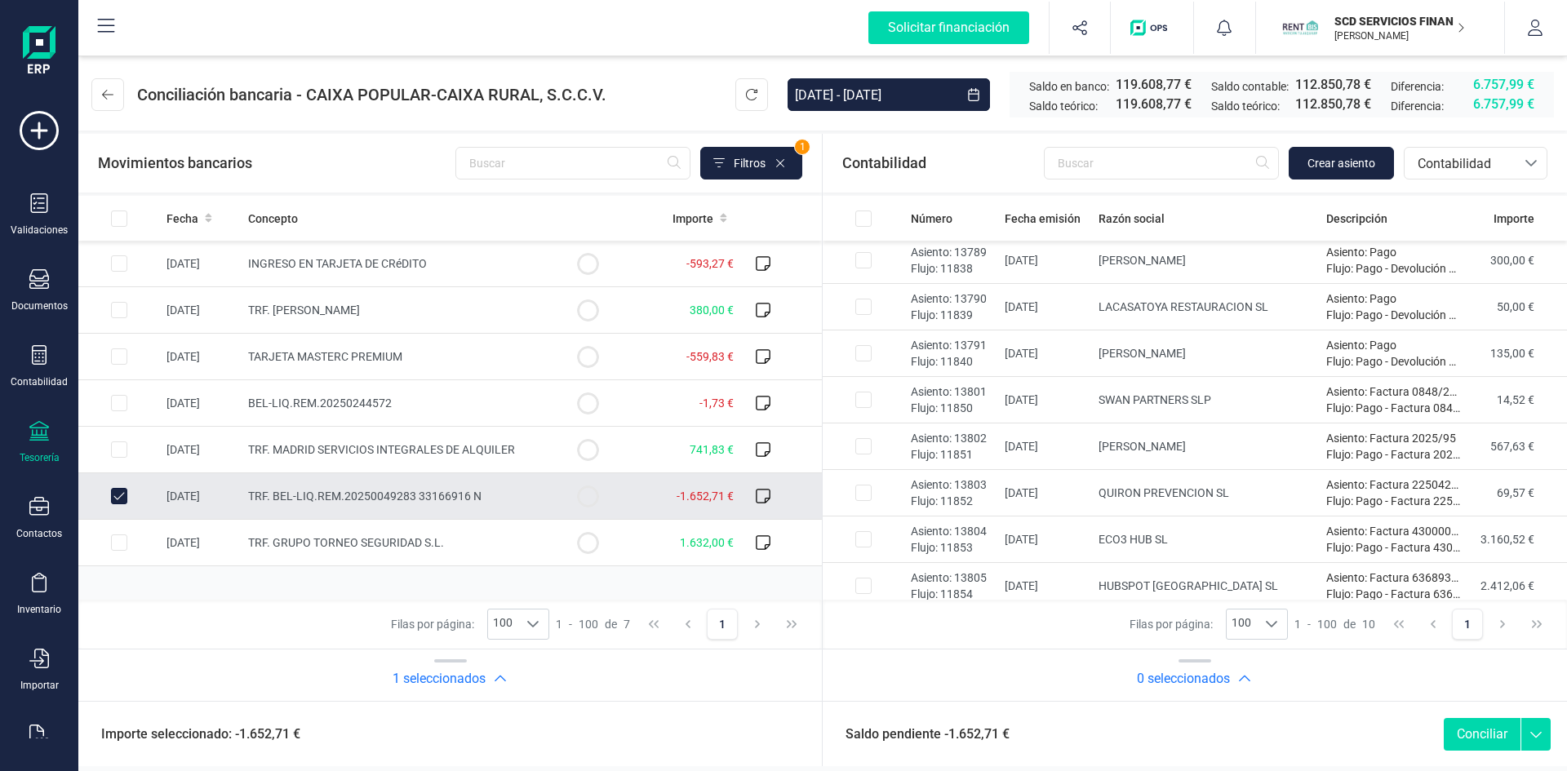
scroll to position [106, 0]
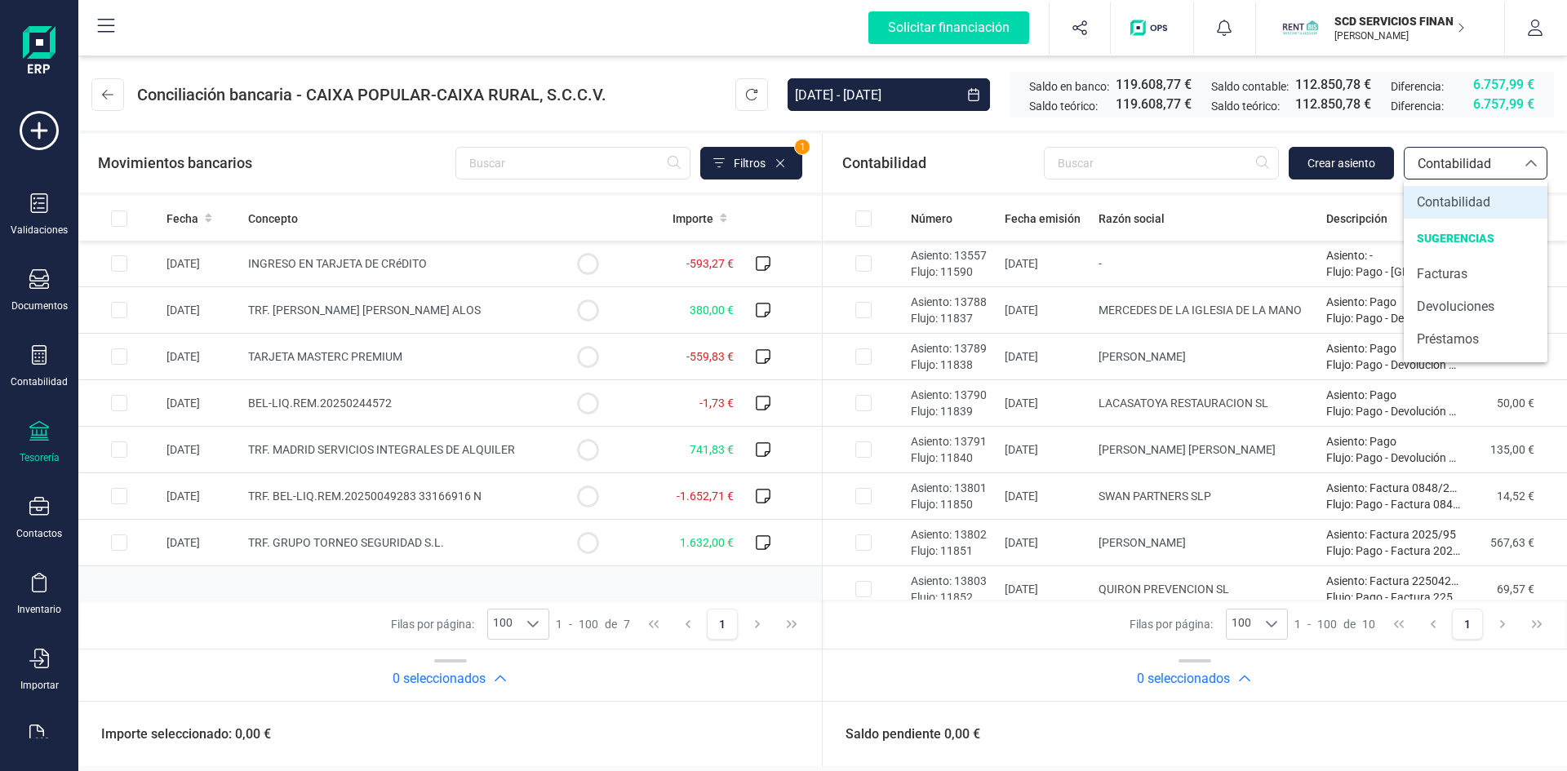
scroll to position [106, 0]
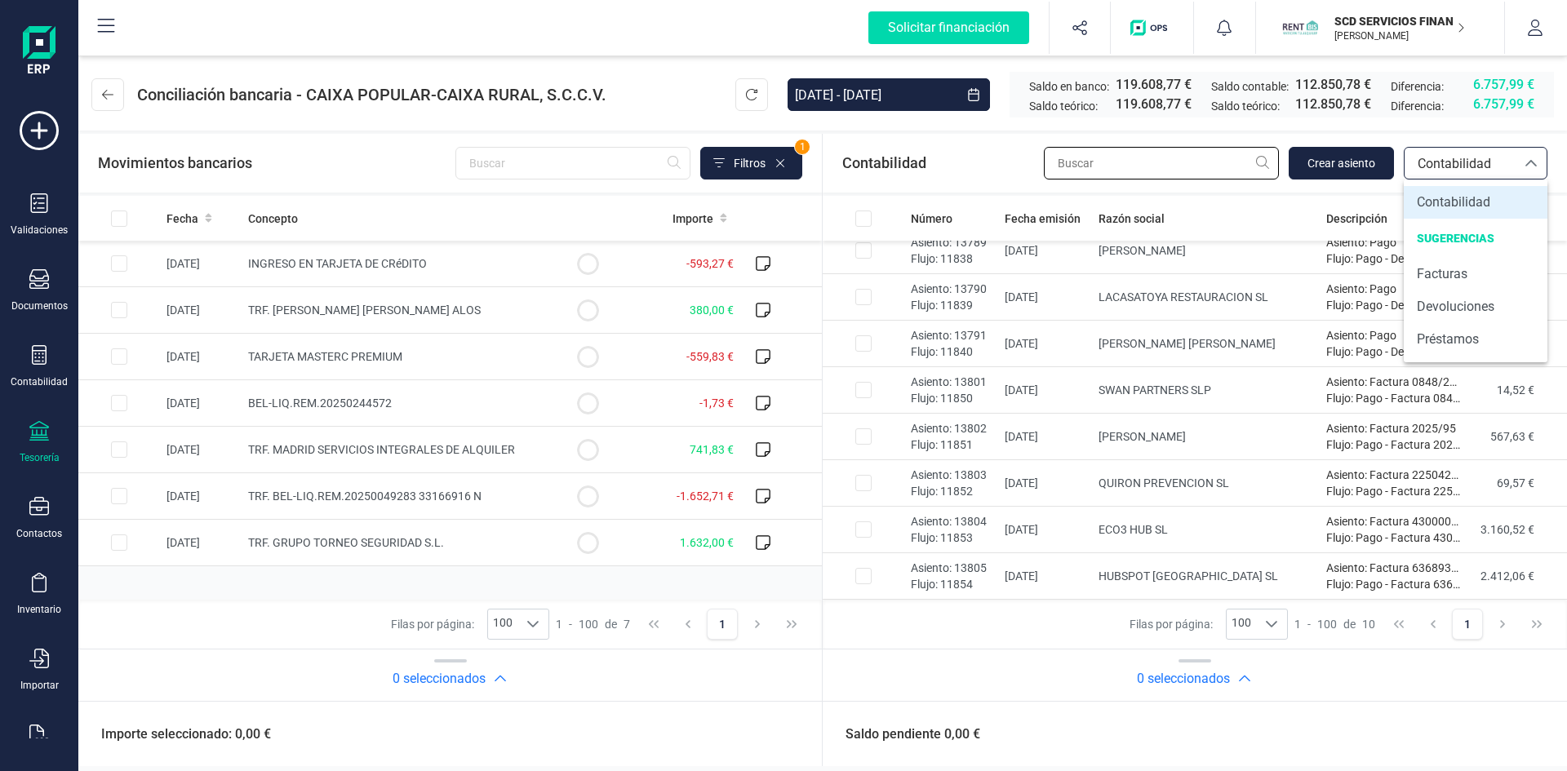
click at [1134, 156] on input "text" at bounding box center [1161, 163] width 235 height 33
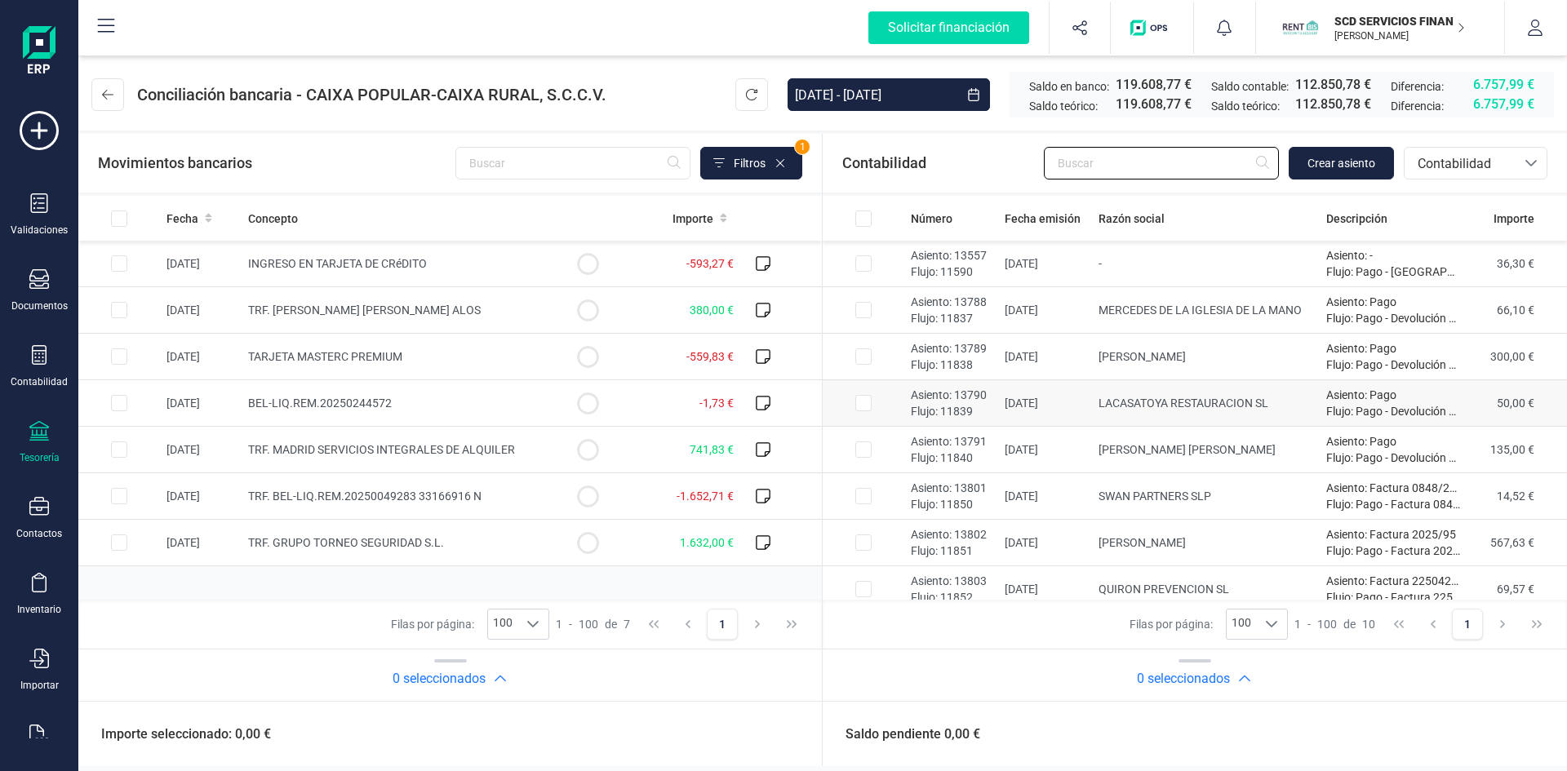
scroll to position [0, 0]
click at [1155, 165] on input "text" at bounding box center [1161, 163] width 235 height 33
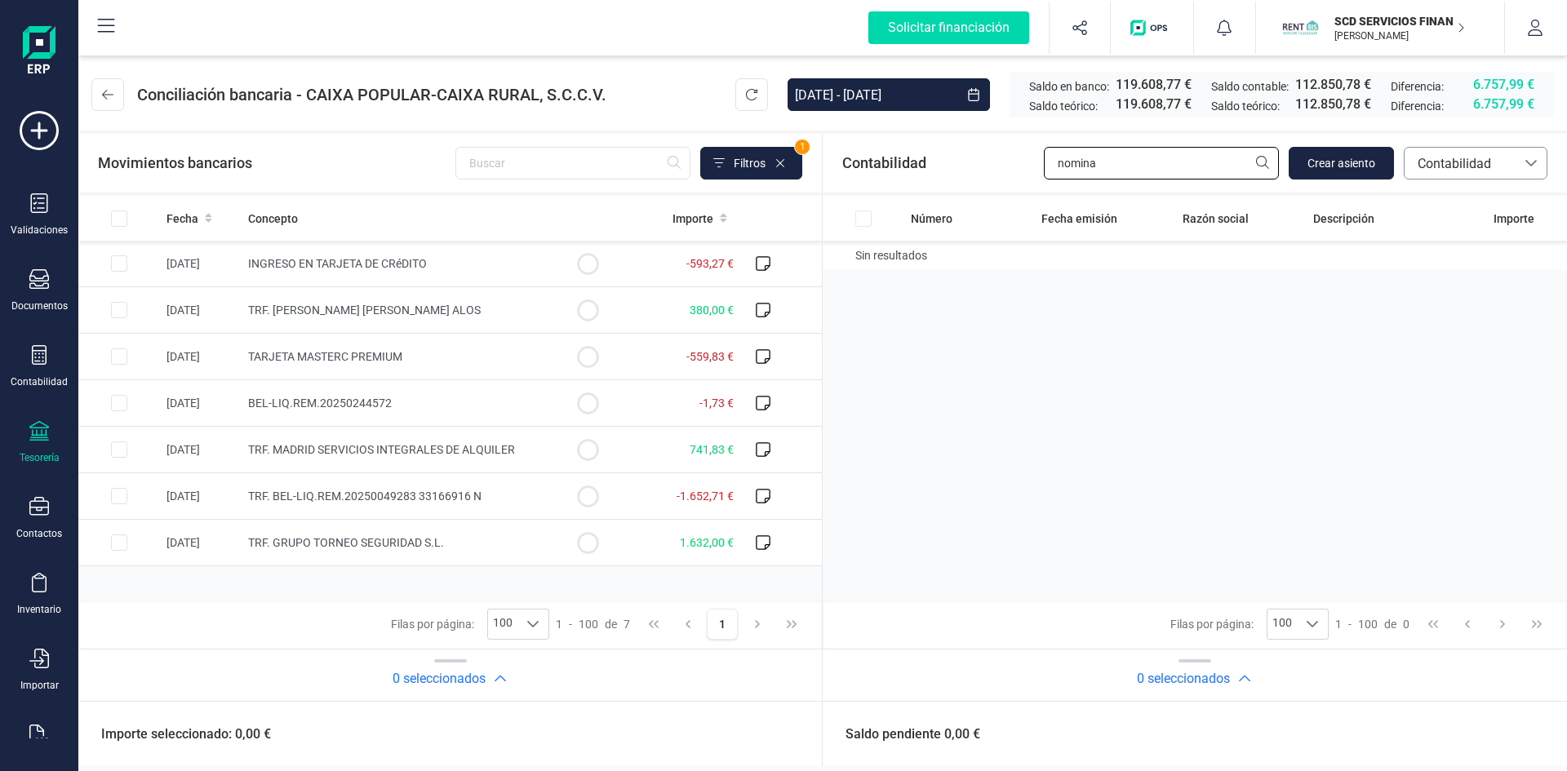
type input "nomina"
click at [1470, 163] on span "Contabilidad" at bounding box center [1460, 164] width 98 height 20
click at [1467, 242] on span "SUGERENCIAS" at bounding box center [1456, 238] width 78 height 13
click at [822, 291] on div "Número Fecha emisión Razón social Descripción Importe Sin resultados" at bounding box center [449, 398] width 743 height 404
click at [822, 486] on div "Número Fecha emisión Razón social Descripción Importe Sin resultados" at bounding box center [449, 398] width 743 height 404
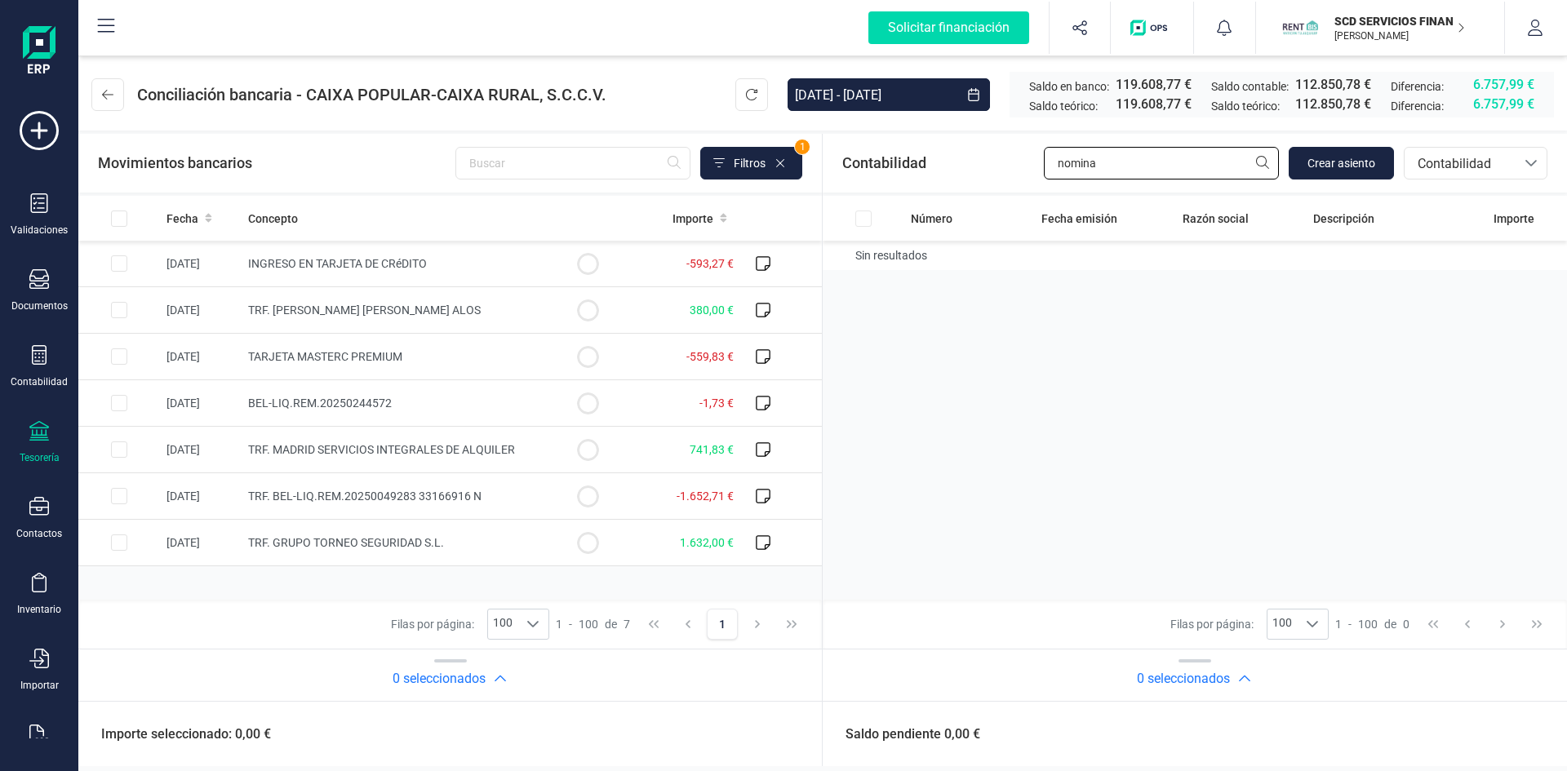
drag, startPoint x: 1121, startPoint y: 158, endPoint x: 925, endPoint y: 162, distance: 195.1
click at [939, 161] on div "Contabilidad nomina Crear asiento bancos.conciliacion.modal.headerAccounting ba…" at bounding box center [1195, 163] width 744 height 59
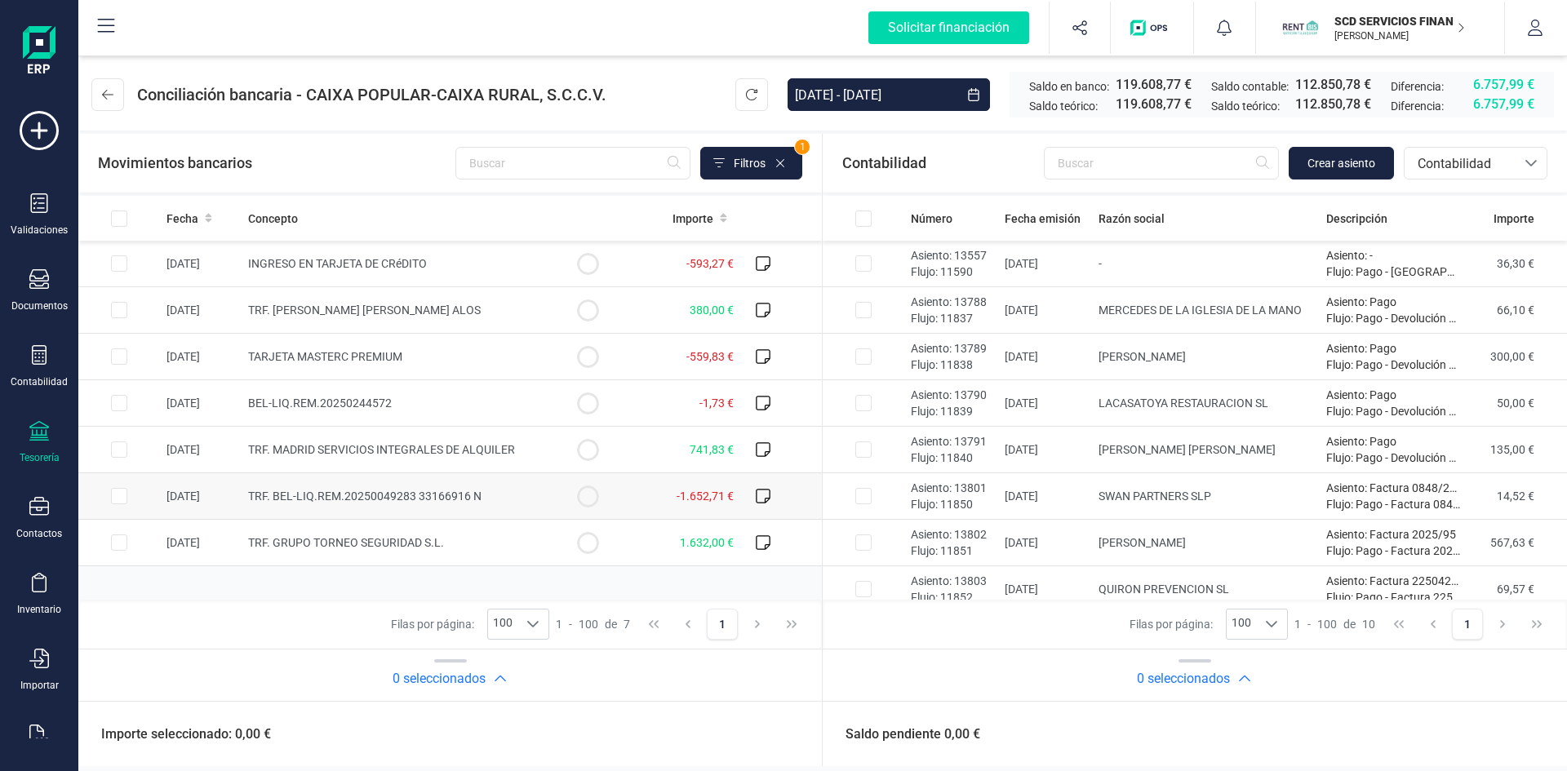
click at [115, 497] on input "Row Selected 7c74343a-fb1e-4a5f-9d32-aa5fce11ef7a" at bounding box center [119, 496] width 16 height 16
checkbox input "true"
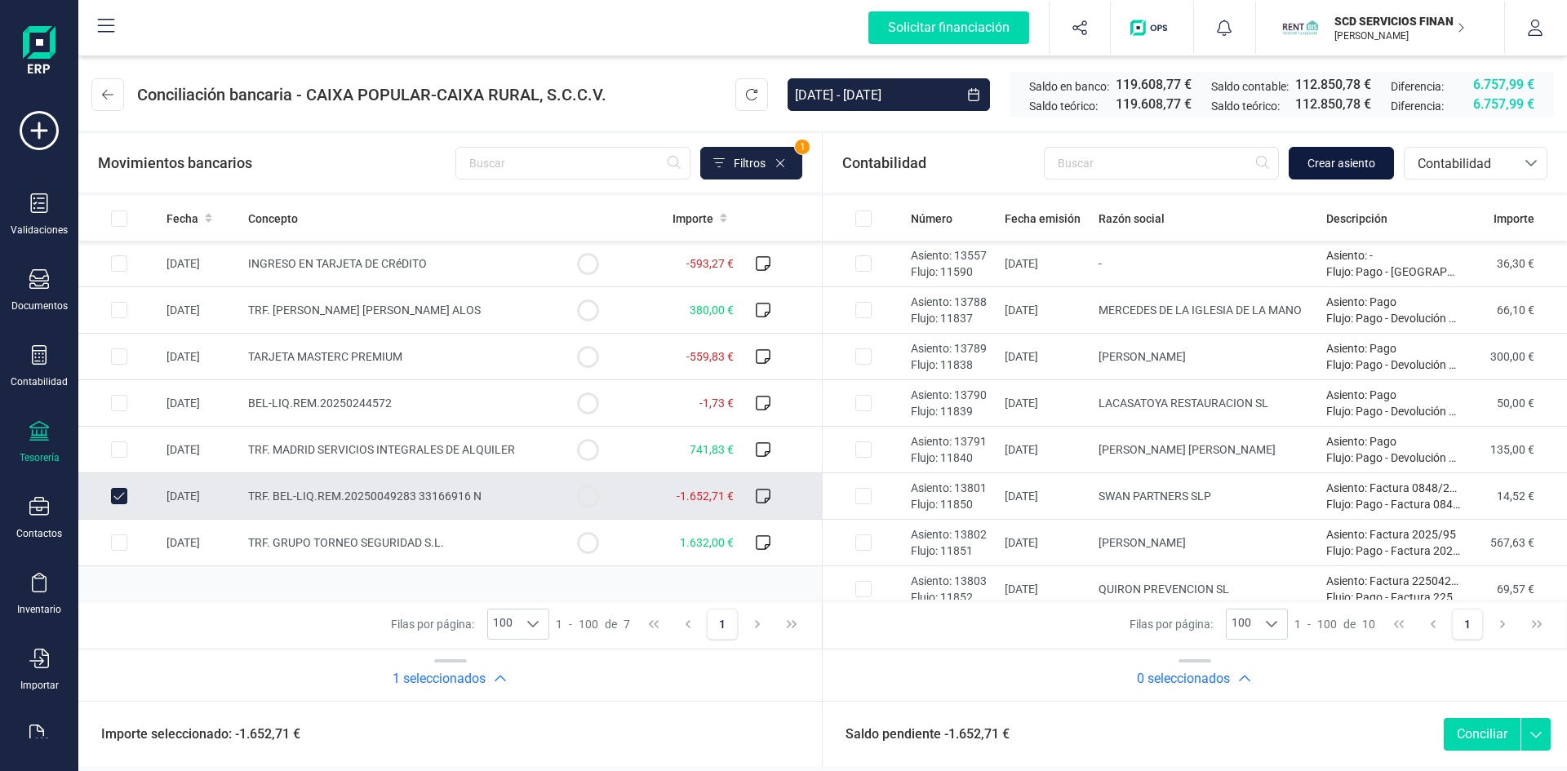
click at [1313, 160] on span "Crear asiento" at bounding box center [1341, 163] width 68 height 16
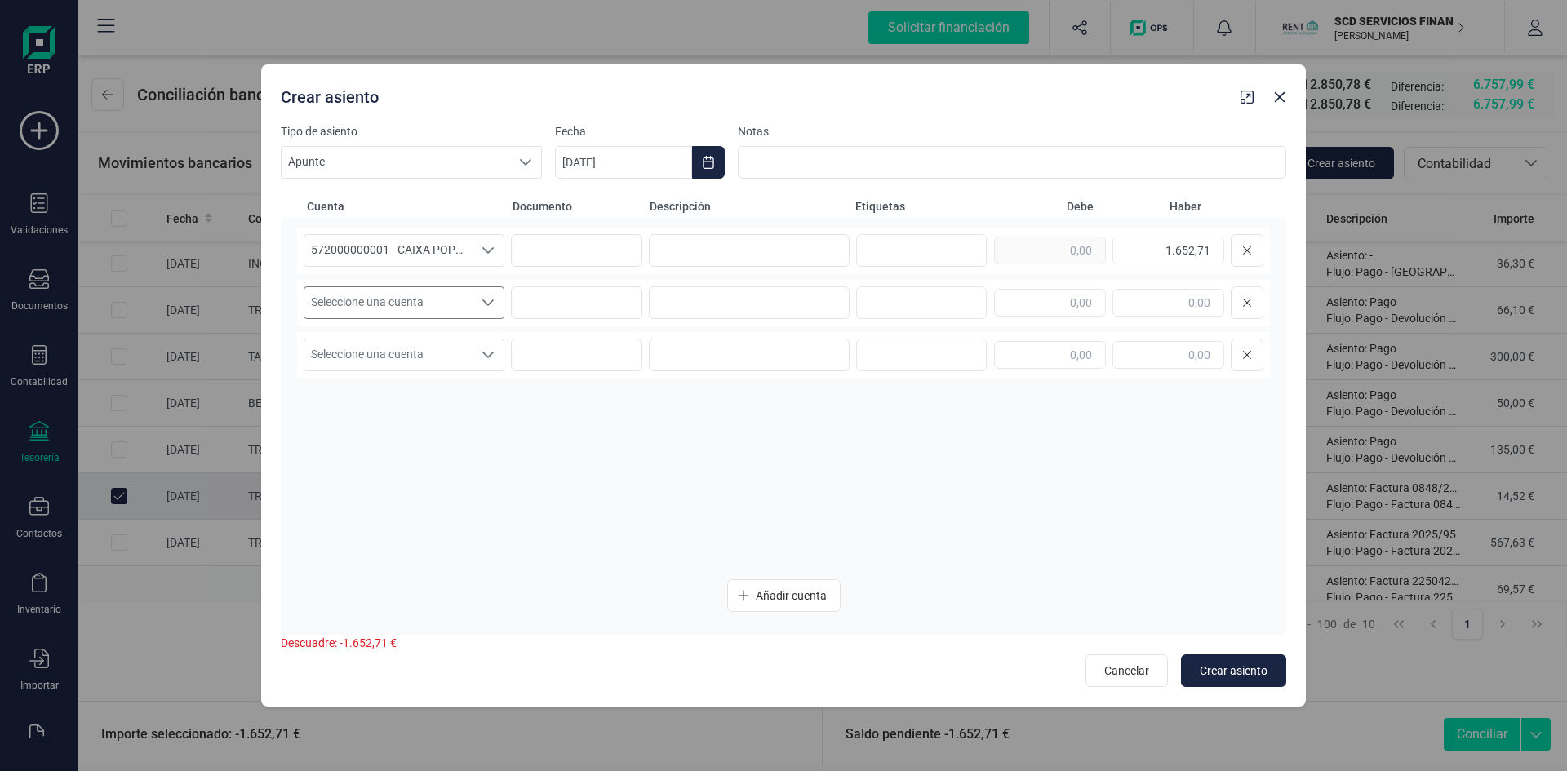
click at [483, 307] on icon "Seleccione una cuenta" at bounding box center [488, 302] width 13 height 13
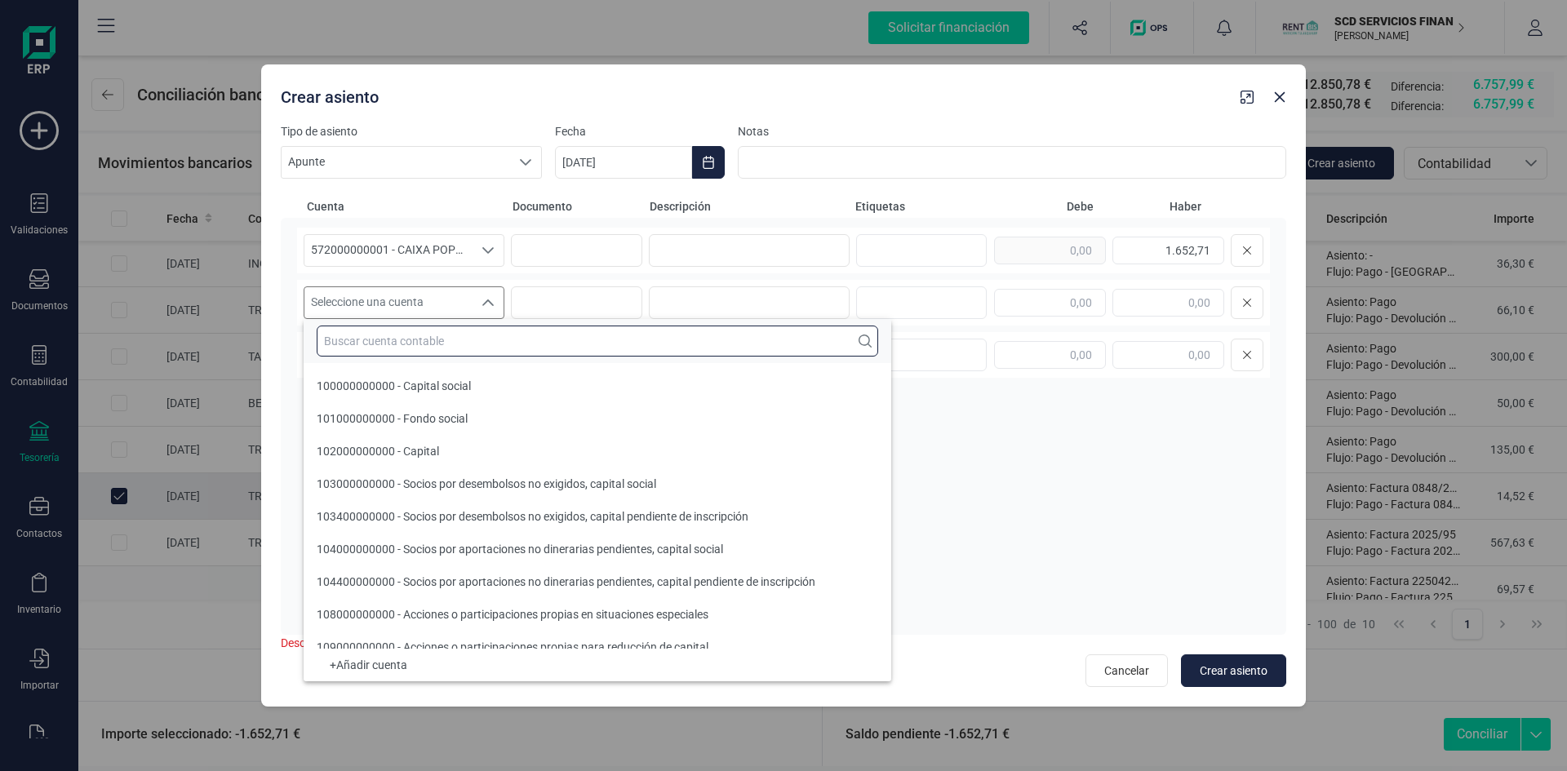
click at [437, 346] on input "text" at bounding box center [597, 341] width 561 height 31
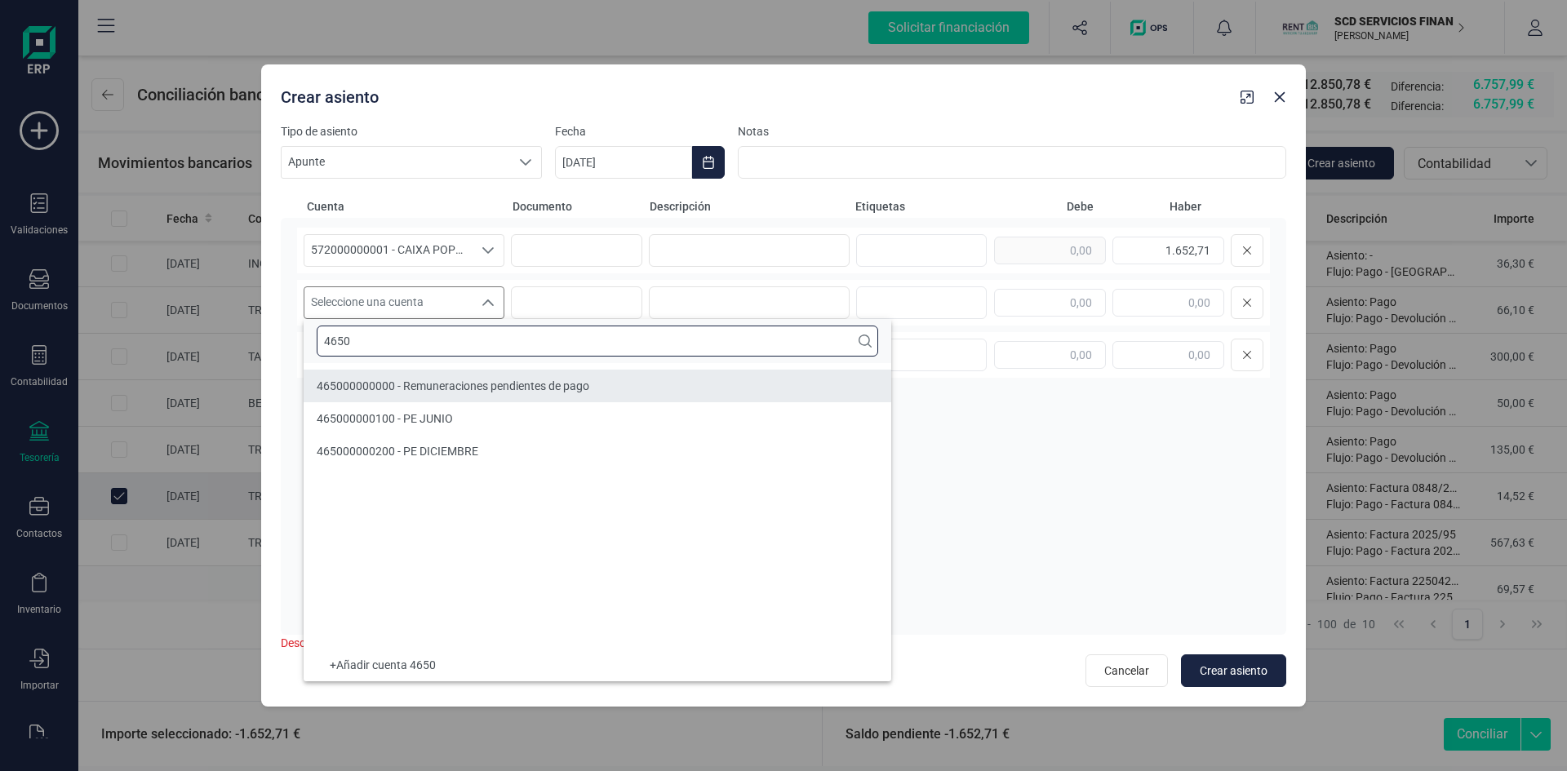
type input "4650"
click at [428, 387] on span "465000000000 - Remuneraciones pendientes de pago" at bounding box center [453, 385] width 273 height 13
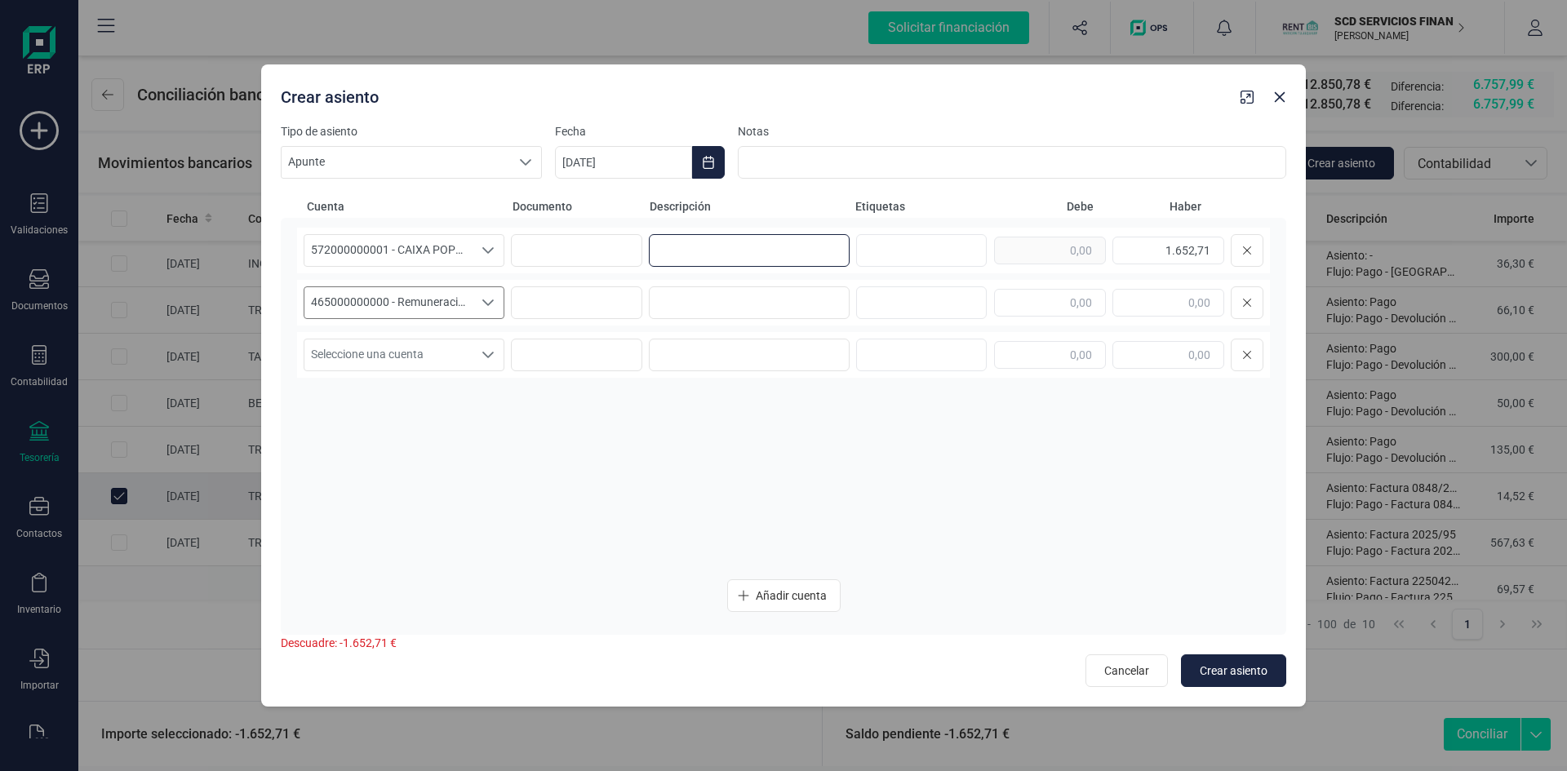
click at [728, 256] on input at bounding box center [749, 250] width 201 height 33
type input "nomina agosto"
click at [765, 304] on input at bounding box center [749, 302] width 201 height 33
drag, startPoint x: 752, startPoint y: 251, endPoint x: 553, endPoint y: 249, distance: 198.3
click at [553, 249] on div "572000000001 - CAIXA POPULAR-CAIXA RURAL, S.C.C.V. 572000000001 - CAIXA POPULAR…" at bounding box center [783, 251] width 973 height 46
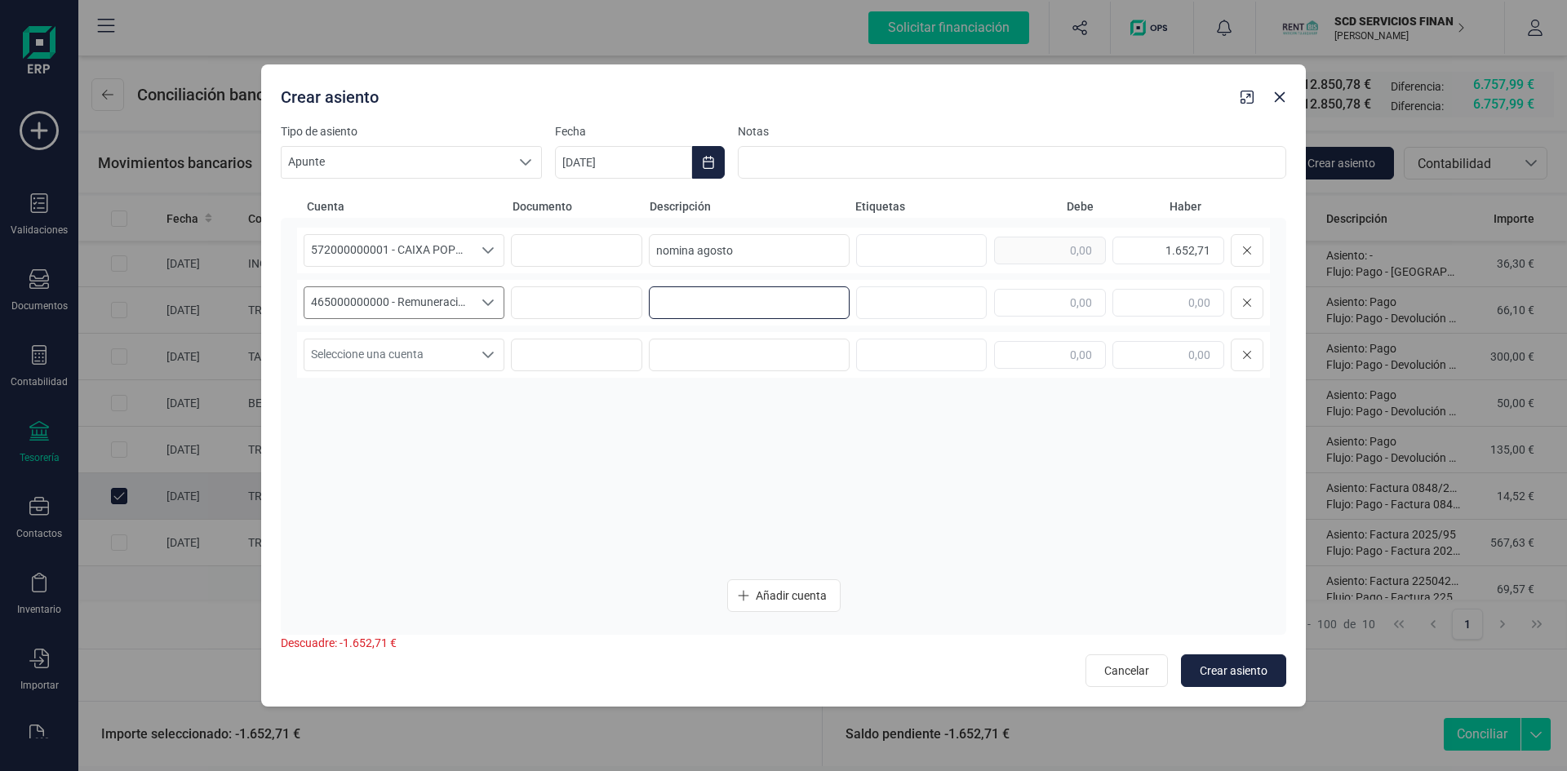
click at [781, 300] on input at bounding box center [749, 302] width 201 height 33
paste input "nomina agosto"
type input "nomina agosto"
click at [1056, 305] on input "text" at bounding box center [1050, 303] width 112 height 28
type input "1.652,71"
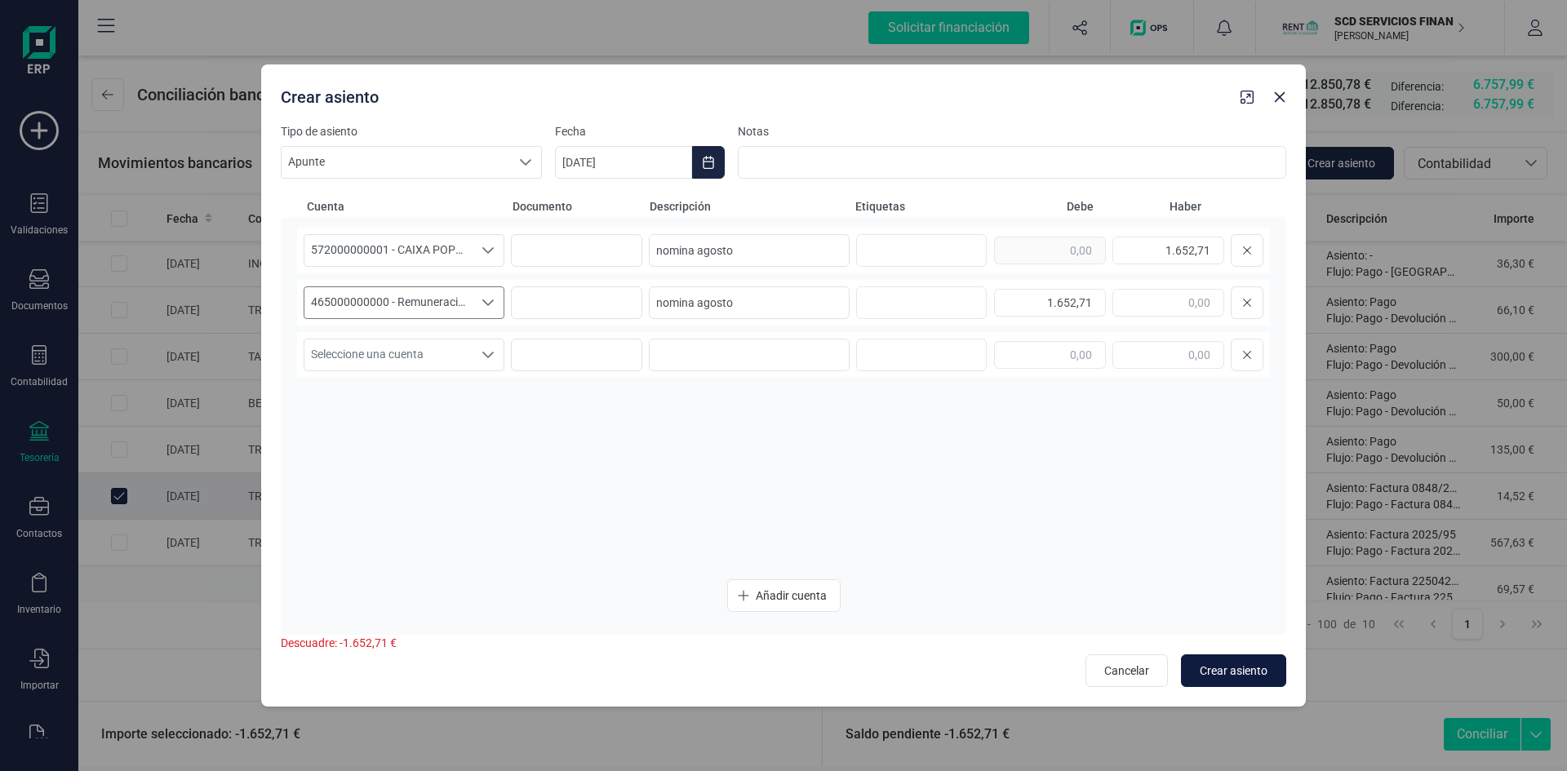
click at [1245, 665] on span "Crear asiento" at bounding box center [1234, 671] width 68 height 16
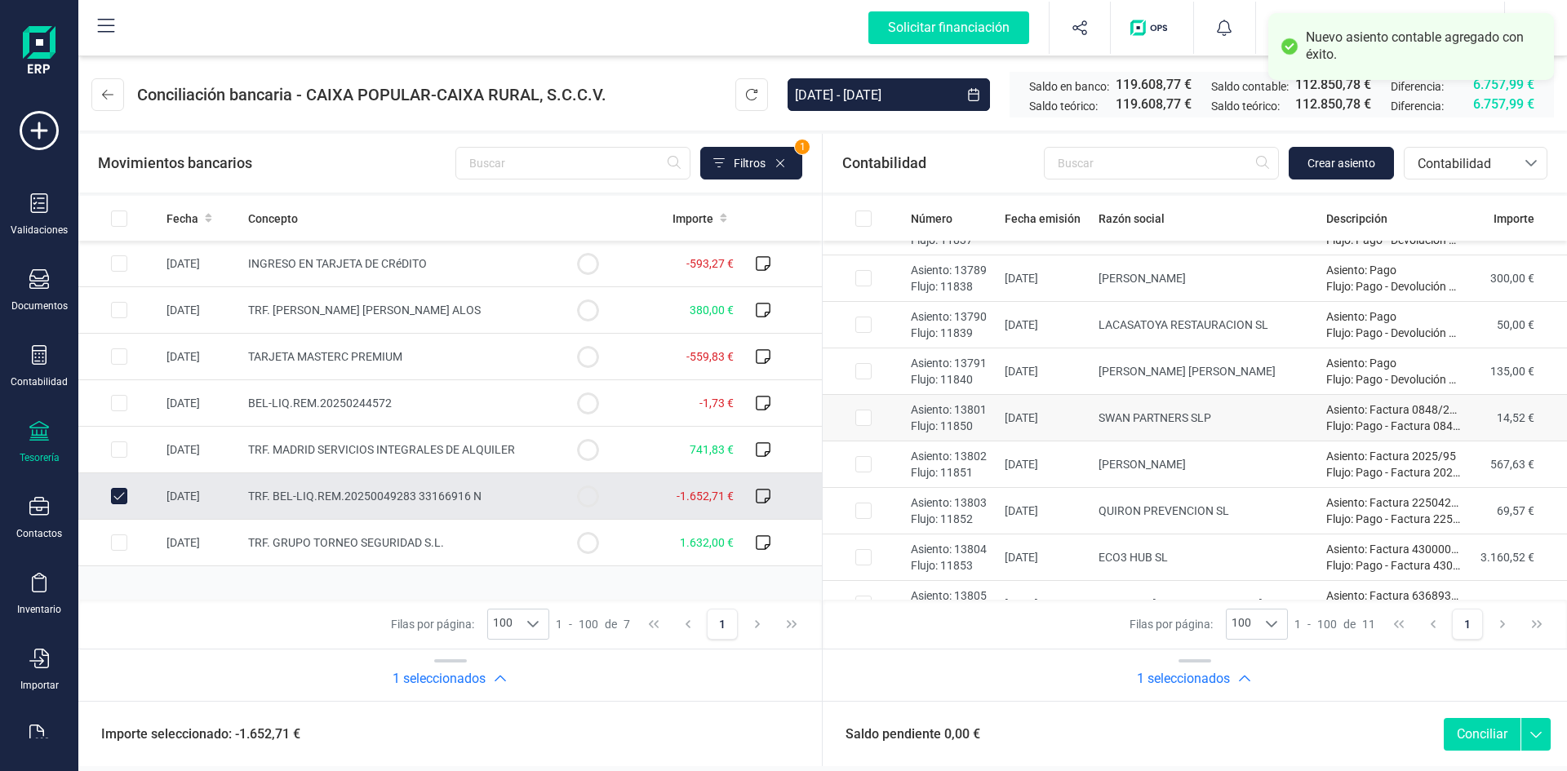
scroll to position [153, 0]
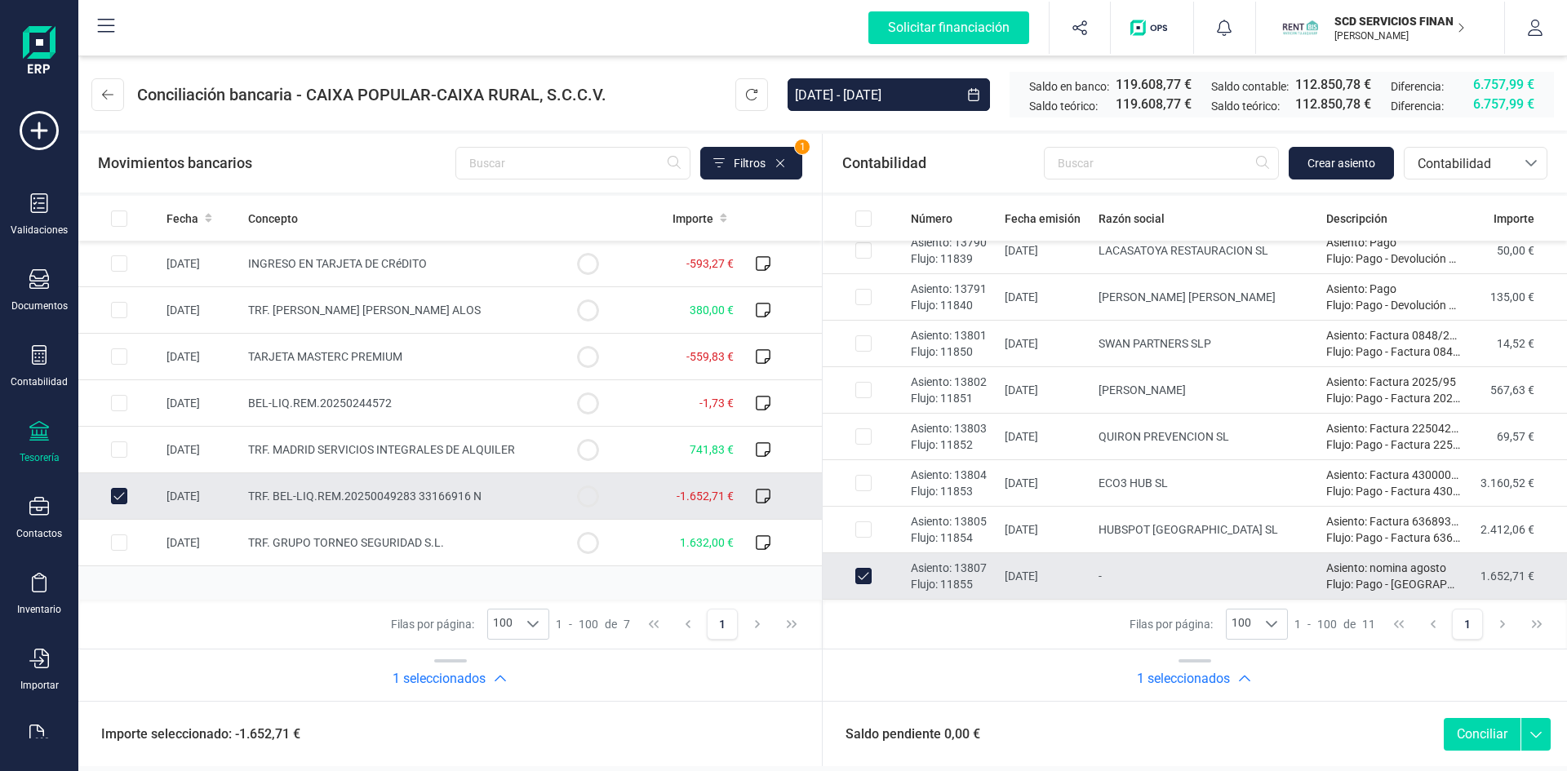
click at [1485, 735] on button "Conciliar" at bounding box center [1482, 734] width 77 height 33
checkbox input "false"
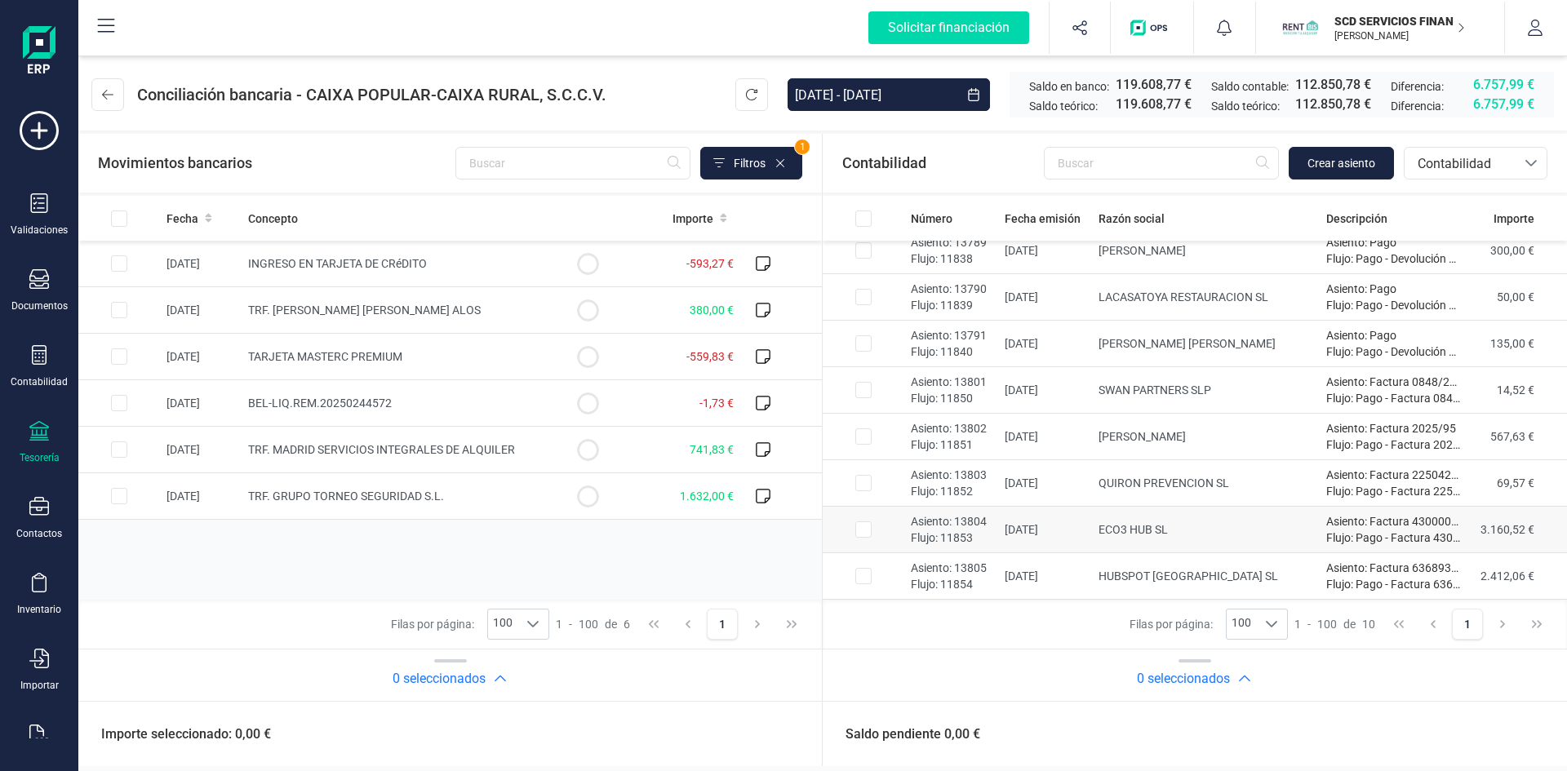
scroll to position [106, 0]
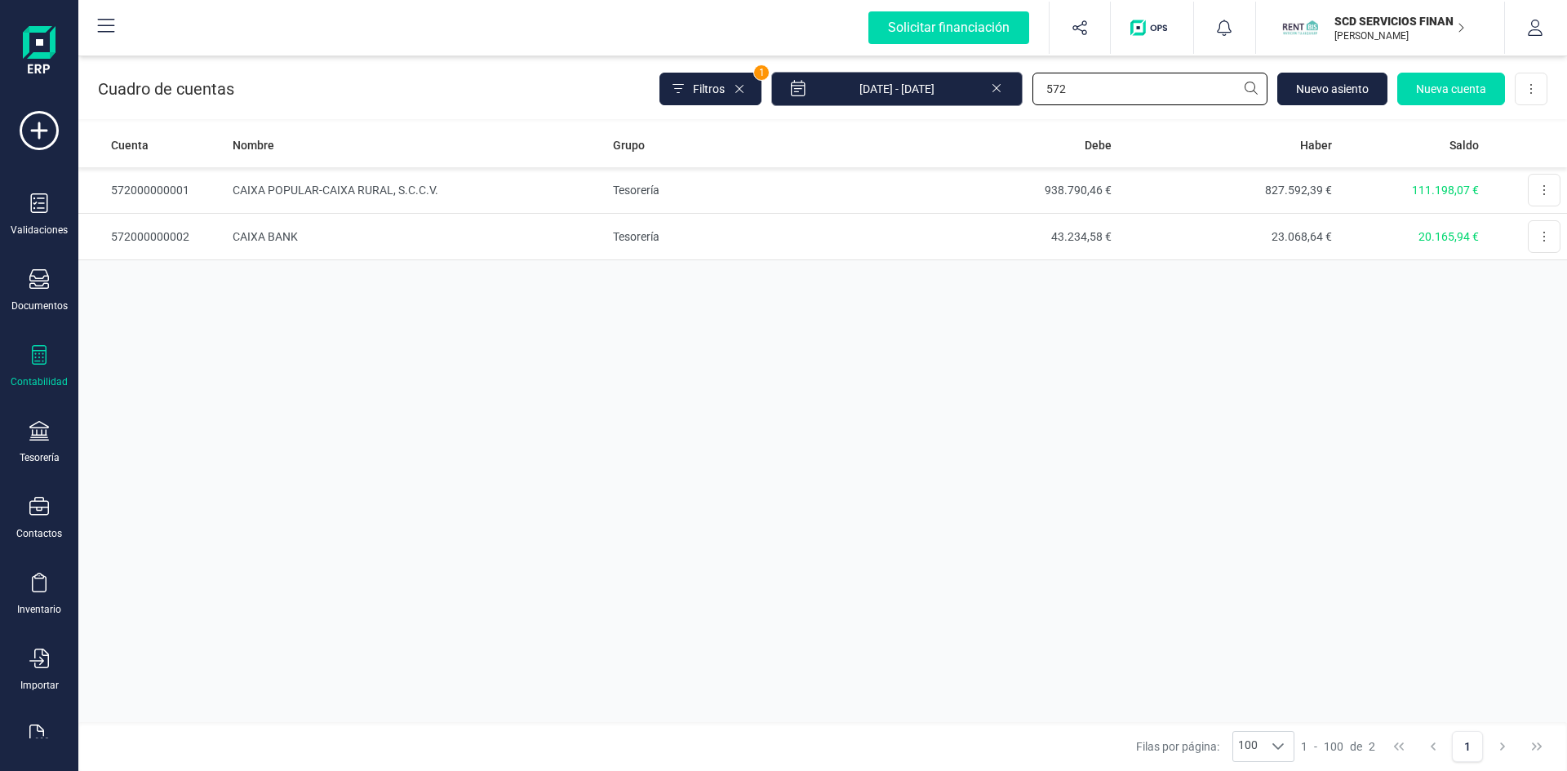
drag, startPoint x: 1132, startPoint y: 88, endPoint x: 902, endPoint y: 91, distance: 230.2
click at [905, 91] on div "Filtros 1 [DATE] - [DATE] 572 [GEOGRAPHIC_DATA] cuenta Descargar Excel" at bounding box center [1103, 89] width 888 height 34
type input "4650"
click at [364, 186] on td "Remuneraciones pendientes de pago" at bounding box center [415, 190] width 379 height 47
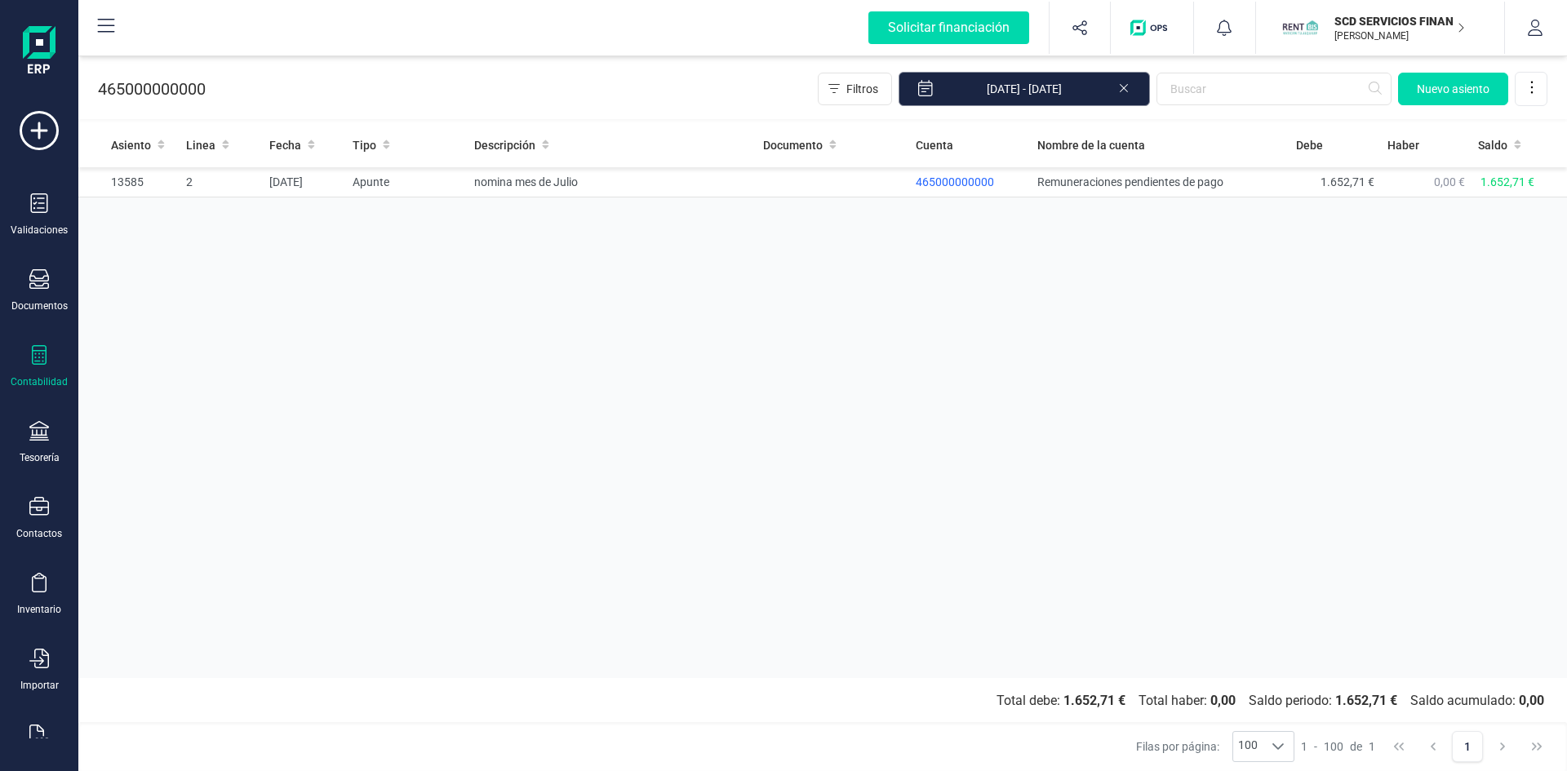
click at [1059, 82] on input "[DATE] - [DATE]" at bounding box center [1024, 89] width 251 height 34
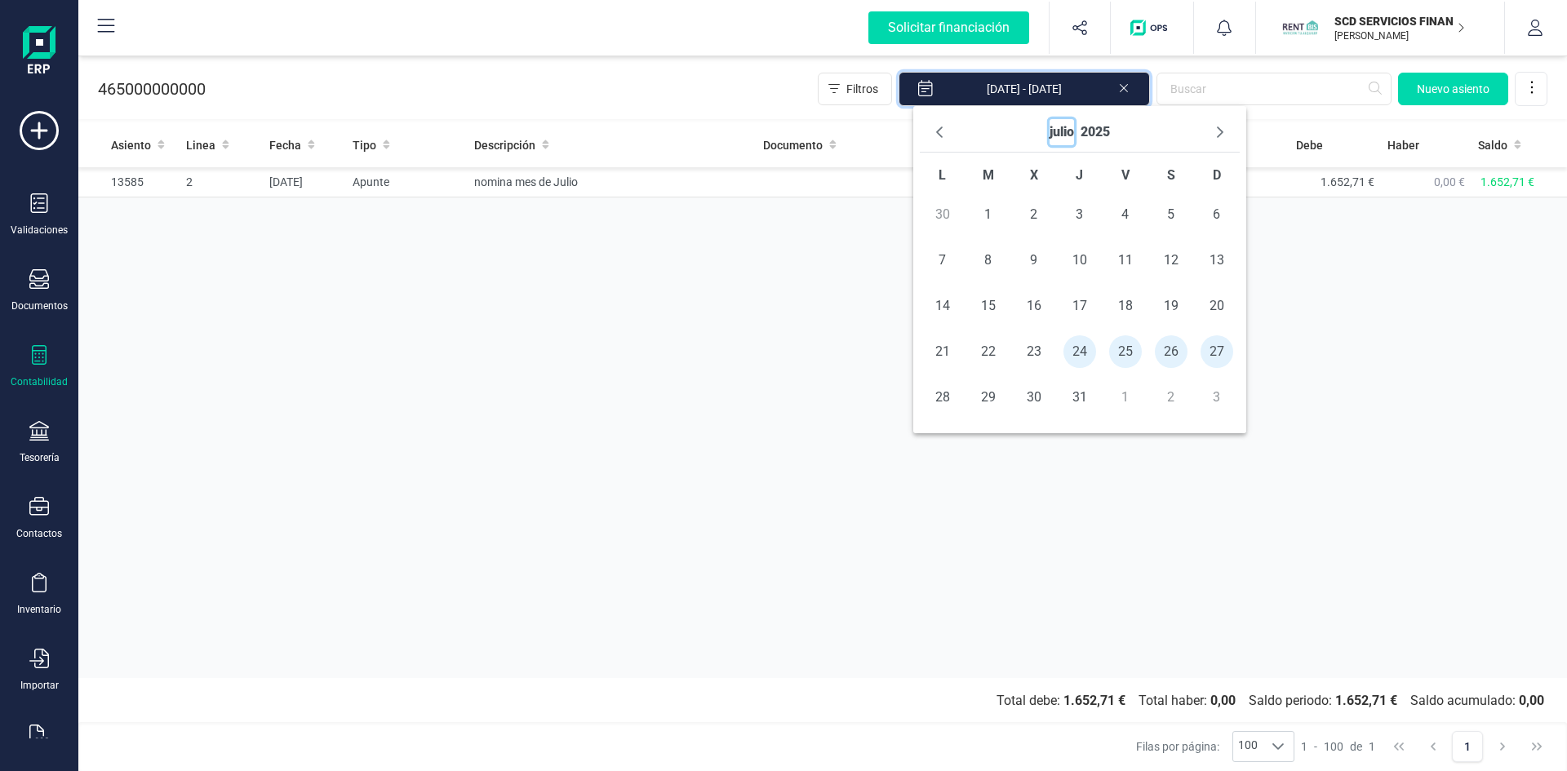
click at [1062, 129] on button "julio" at bounding box center [1062, 132] width 24 height 26
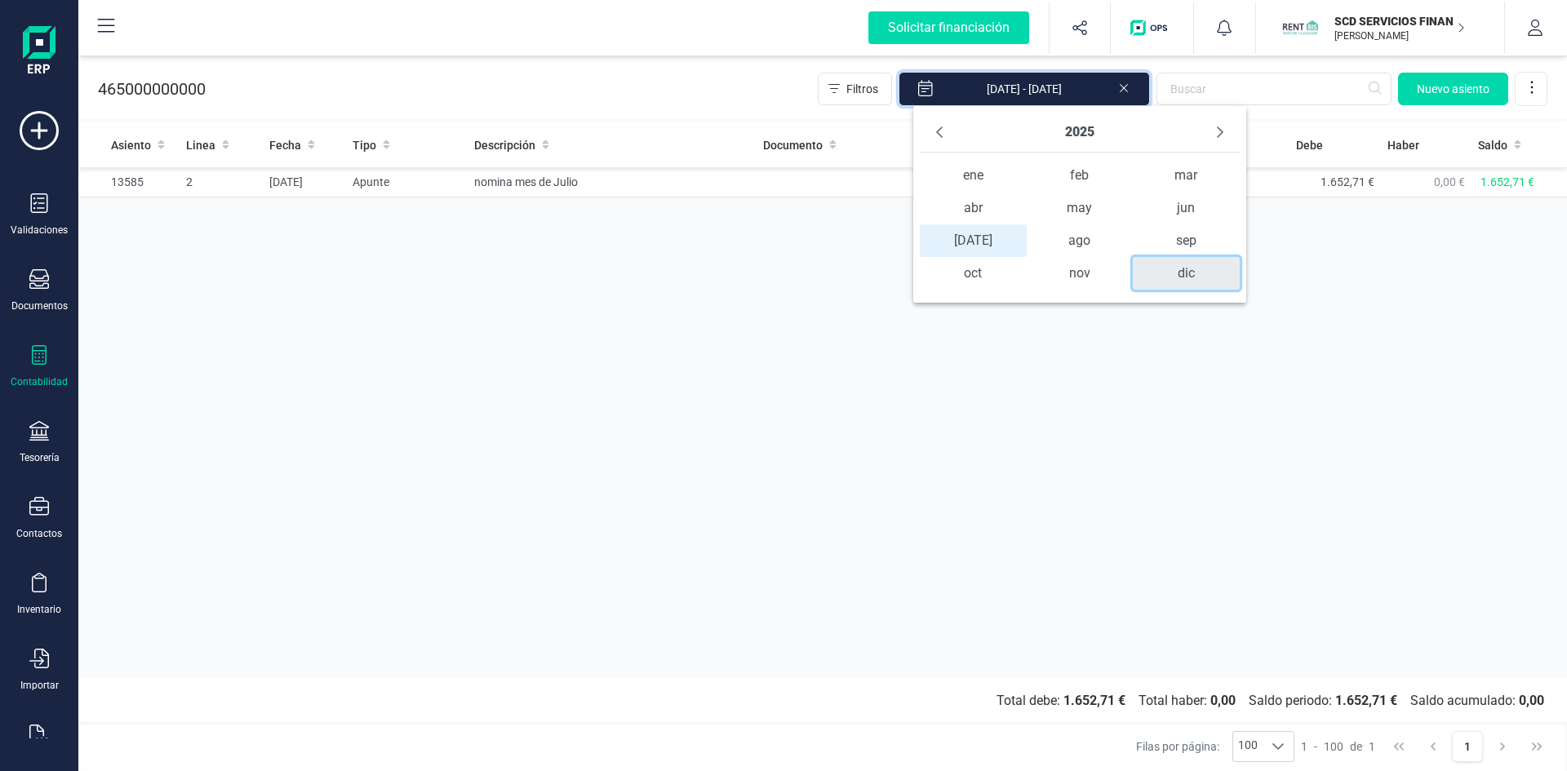
click at [1178, 273] on span "dic" at bounding box center [1186, 273] width 107 height 33
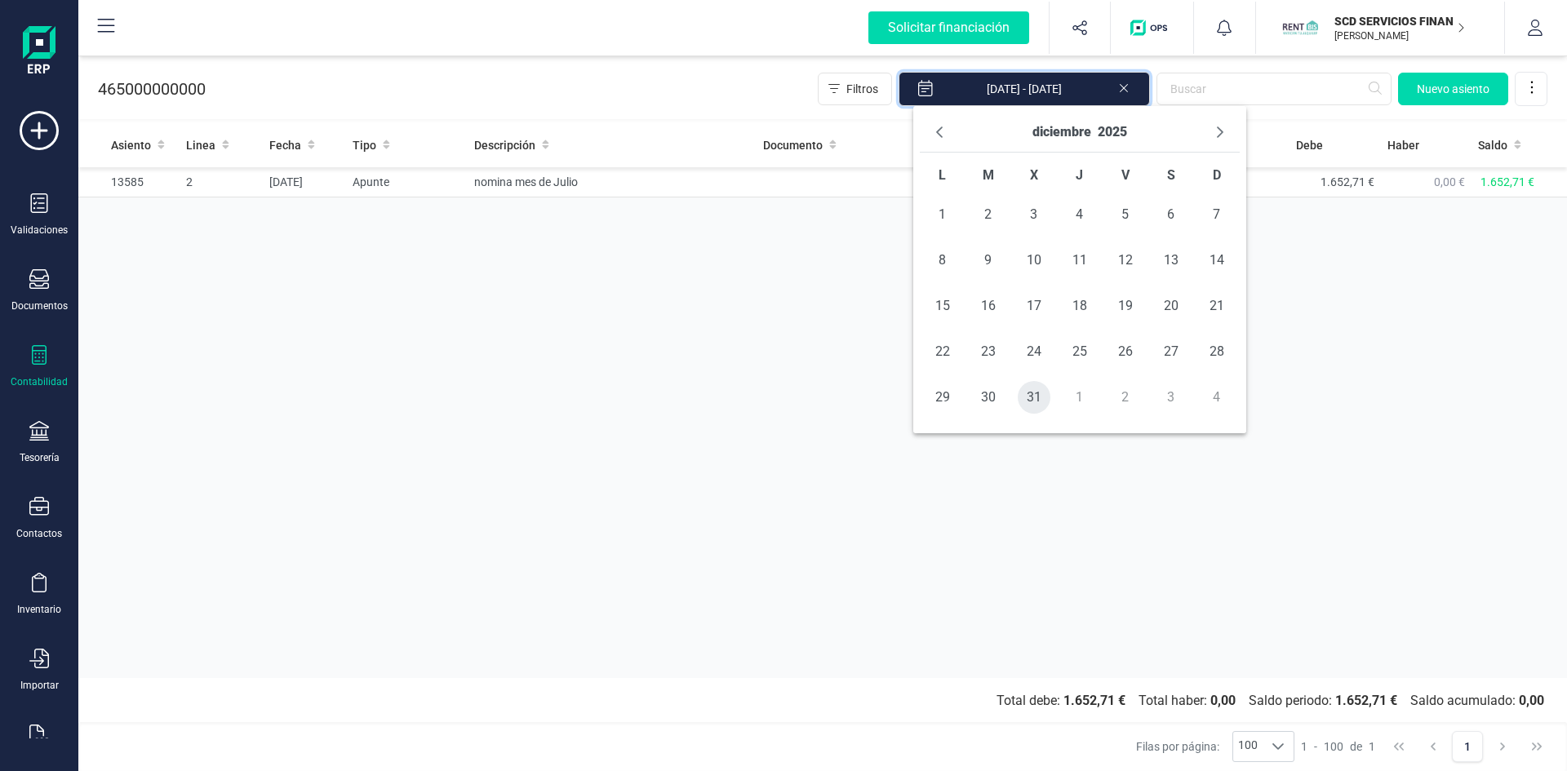
click at [1039, 398] on span "31" at bounding box center [1034, 397] width 33 height 33
click at [1059, 123] on button "diciembre" at bounding box center [1061, 132] width 59 height 26
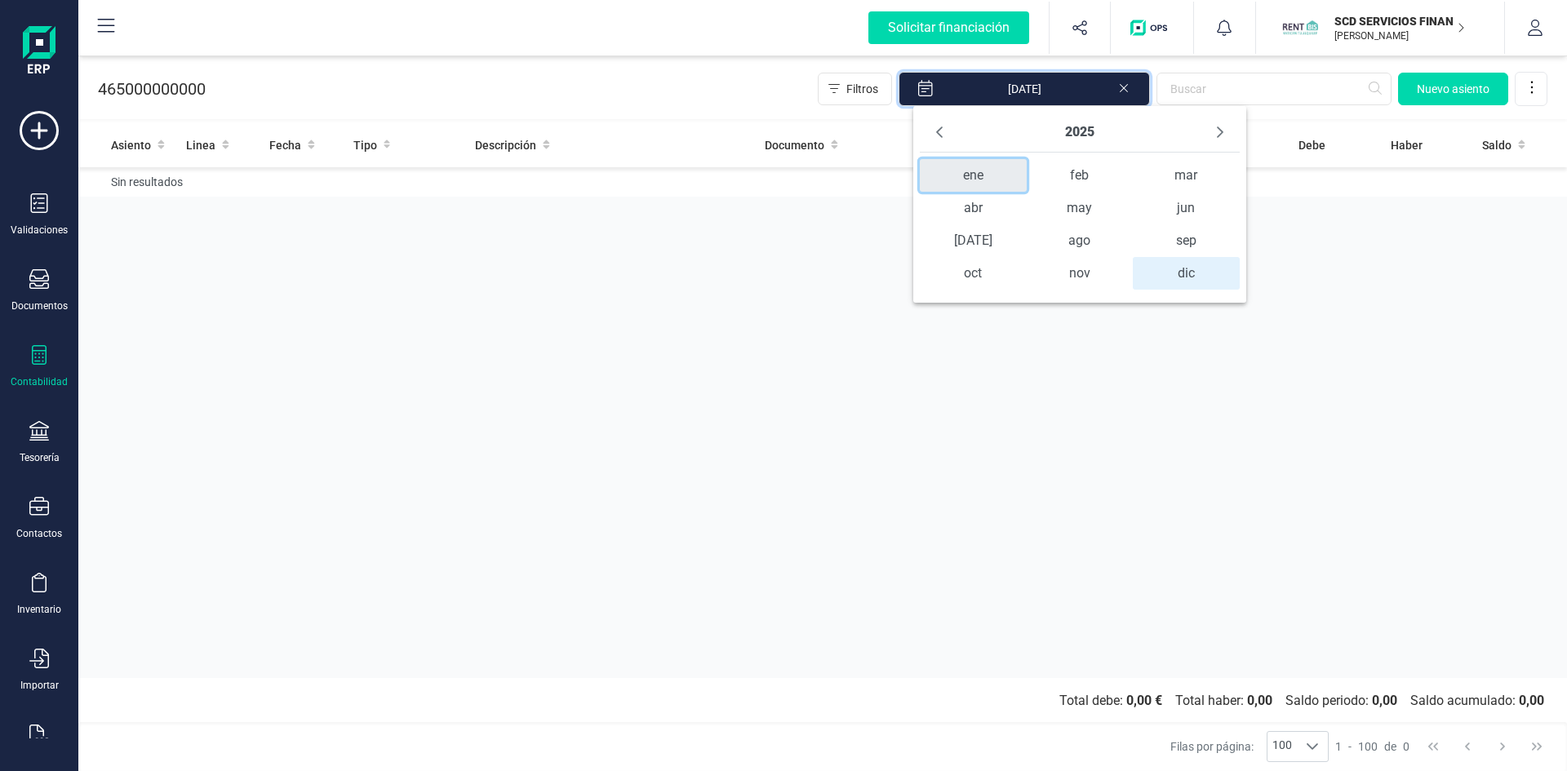
click at [981, 175] on span "ene" at bounding box center [973, 175] width 107 height 33
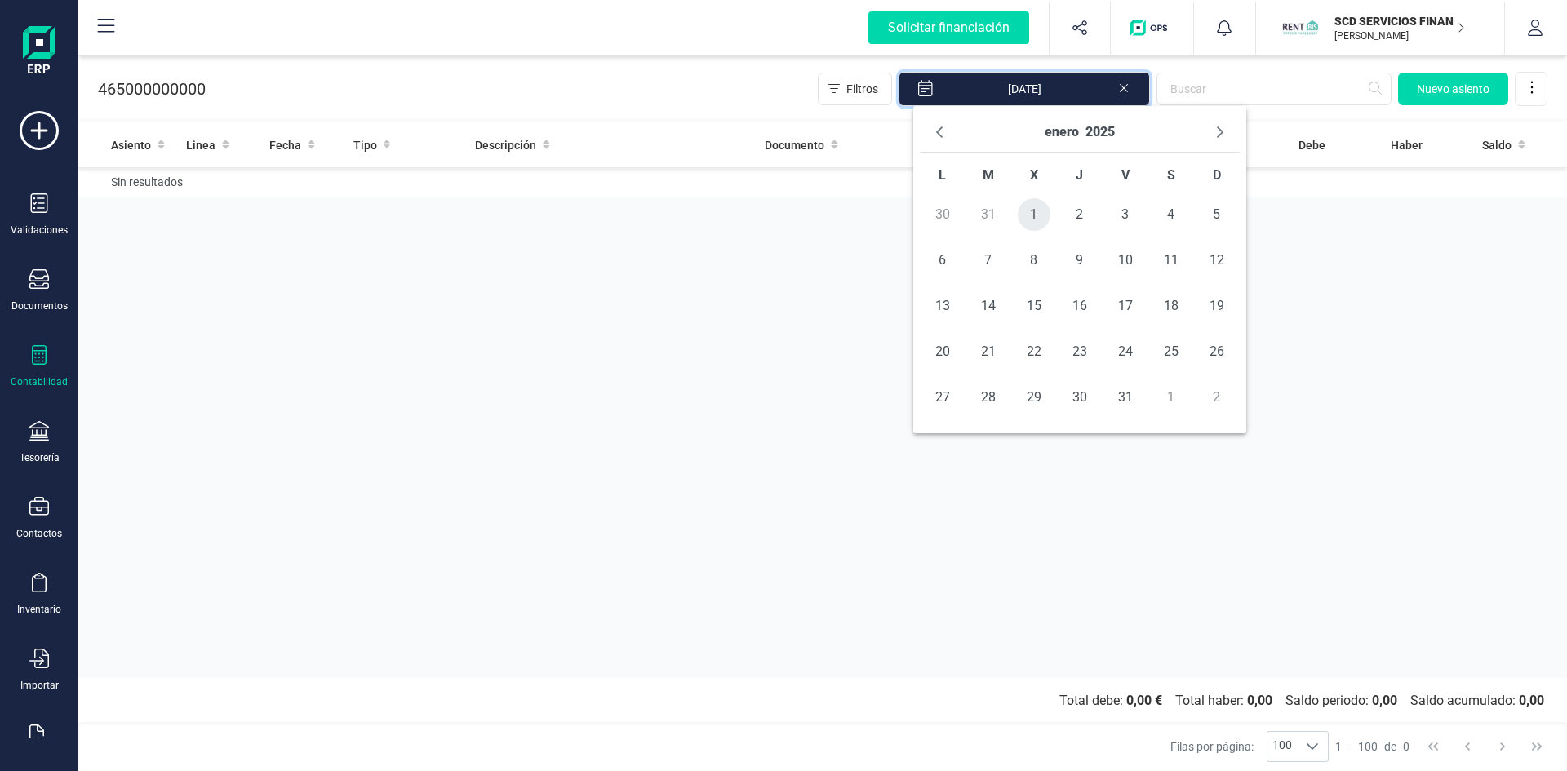
click at [1026, 215] on span "1" at bounding box center [1034, 214] width 33 height 33
type input "01/01/2025 - 31/12/2025"
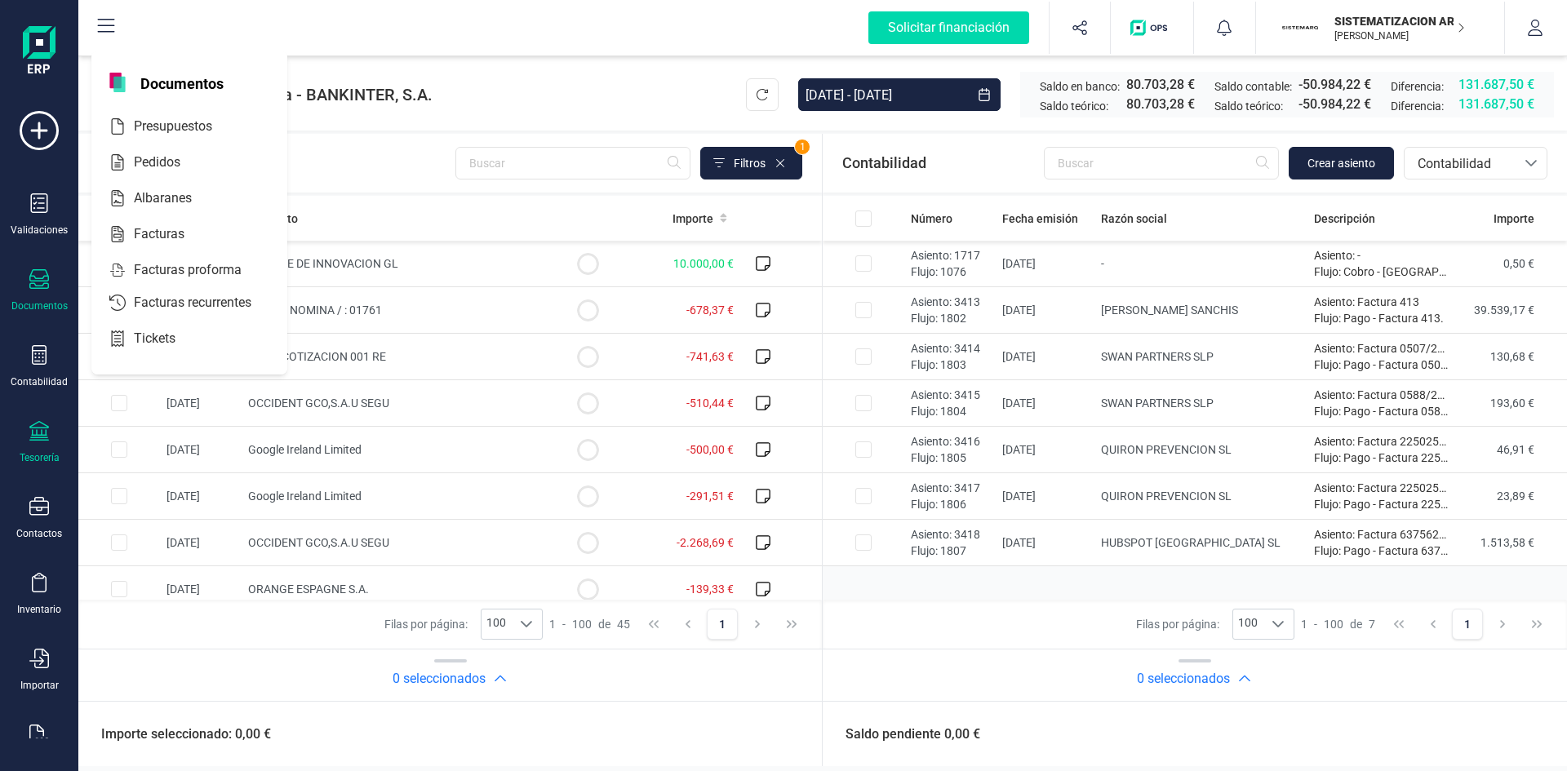
click at [37, 277] on icon at bounding box center [39, 279] width 20 height 20
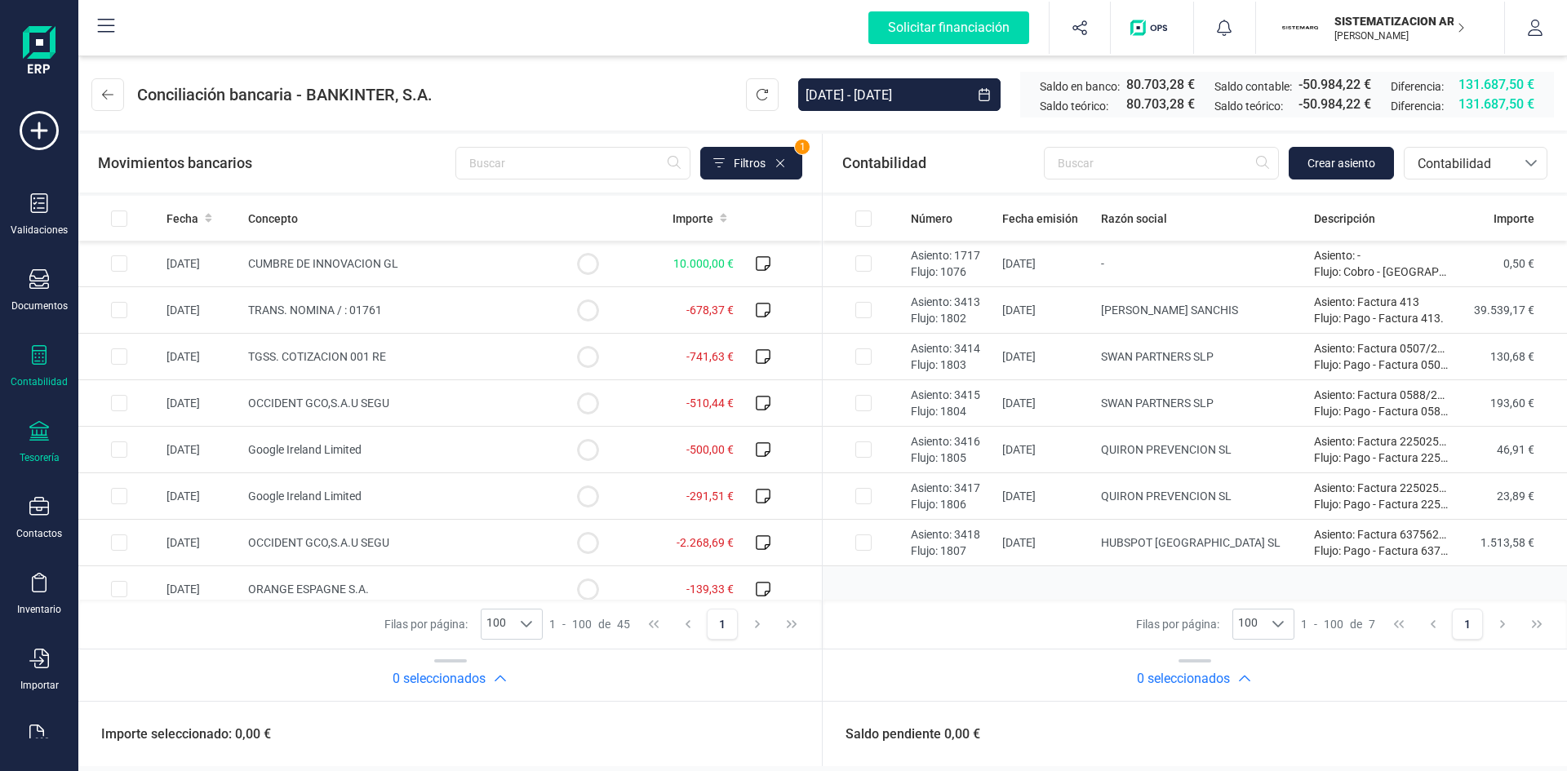
click at [34, 351] on icon at bounding box center [39, 355] width 15 height 20
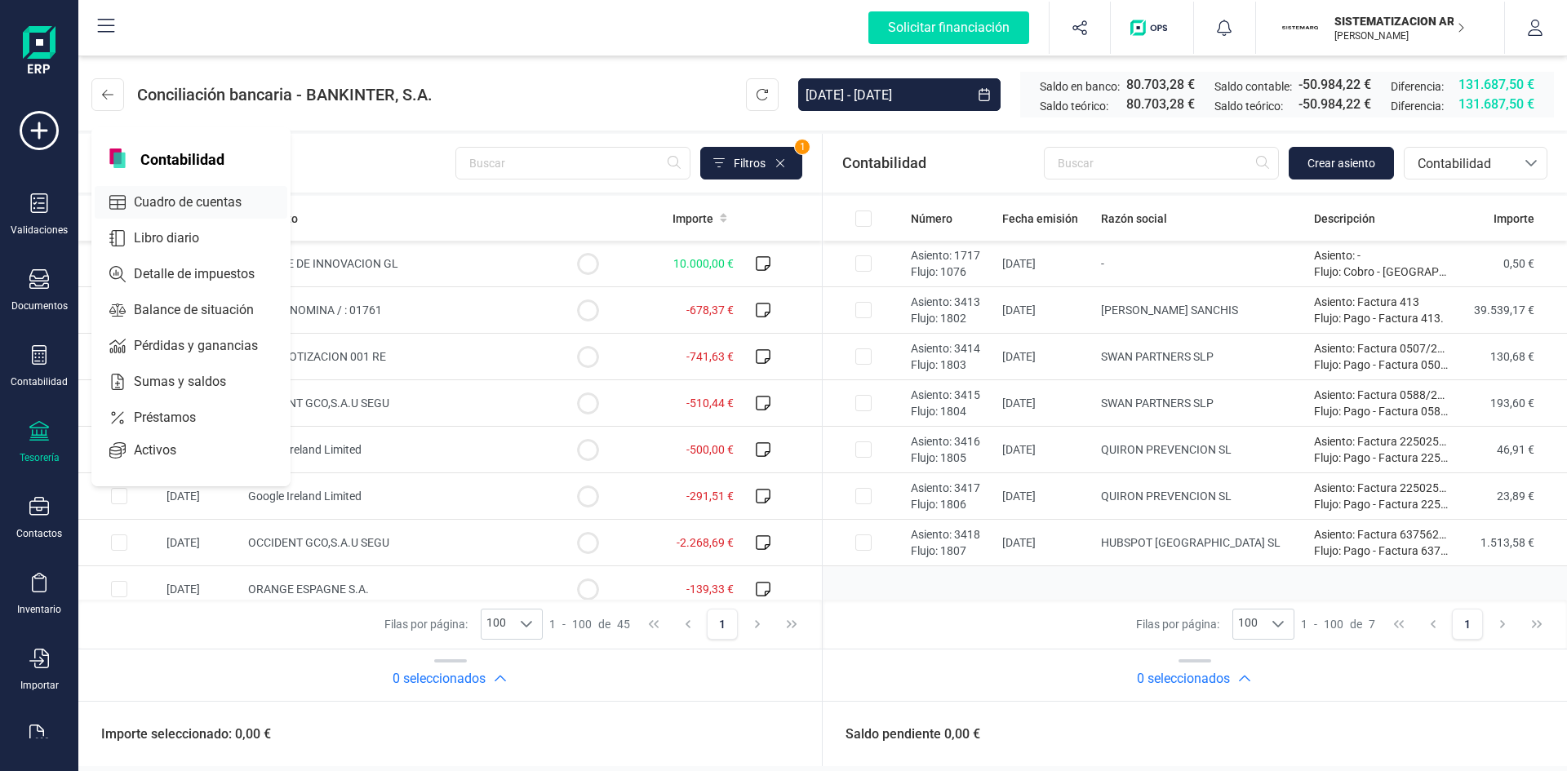
click at [162, 202] on span "Cuadro de cuentas" at bounding box center [199, 203] width 144 height 20
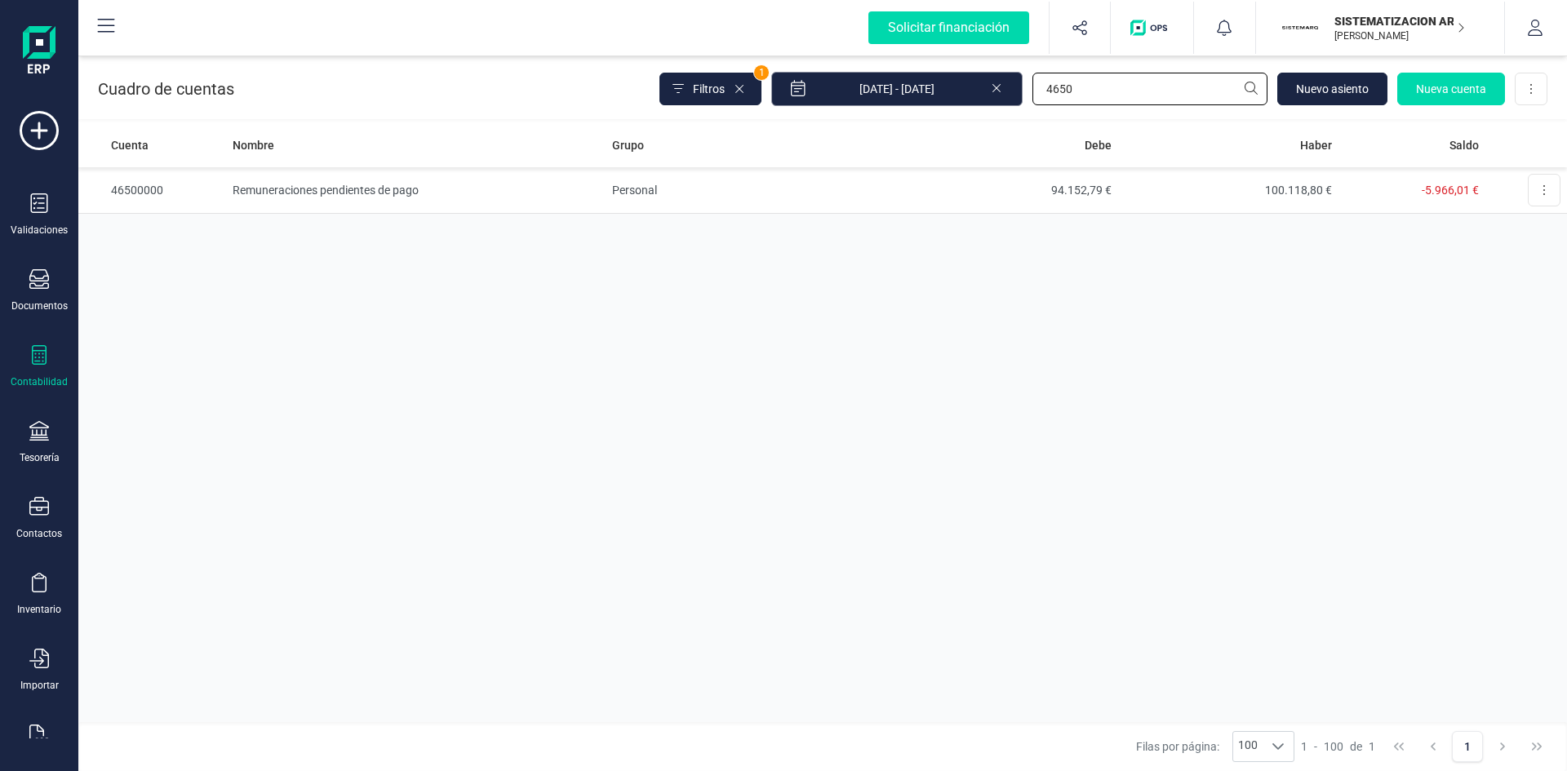
drag, startPoint x: 1092, startPoint y: 89, endPoint x: 908, endPoint y: 86, distance: 184.5
click at [934, 87] on div "Filtros 1 [DATE] - [DATE] 4650 [GEOGRAPHIC_DATA] cuenta Descargar Excel" at bounding box center [1103, 89] width 888 height 34
type input "4751"
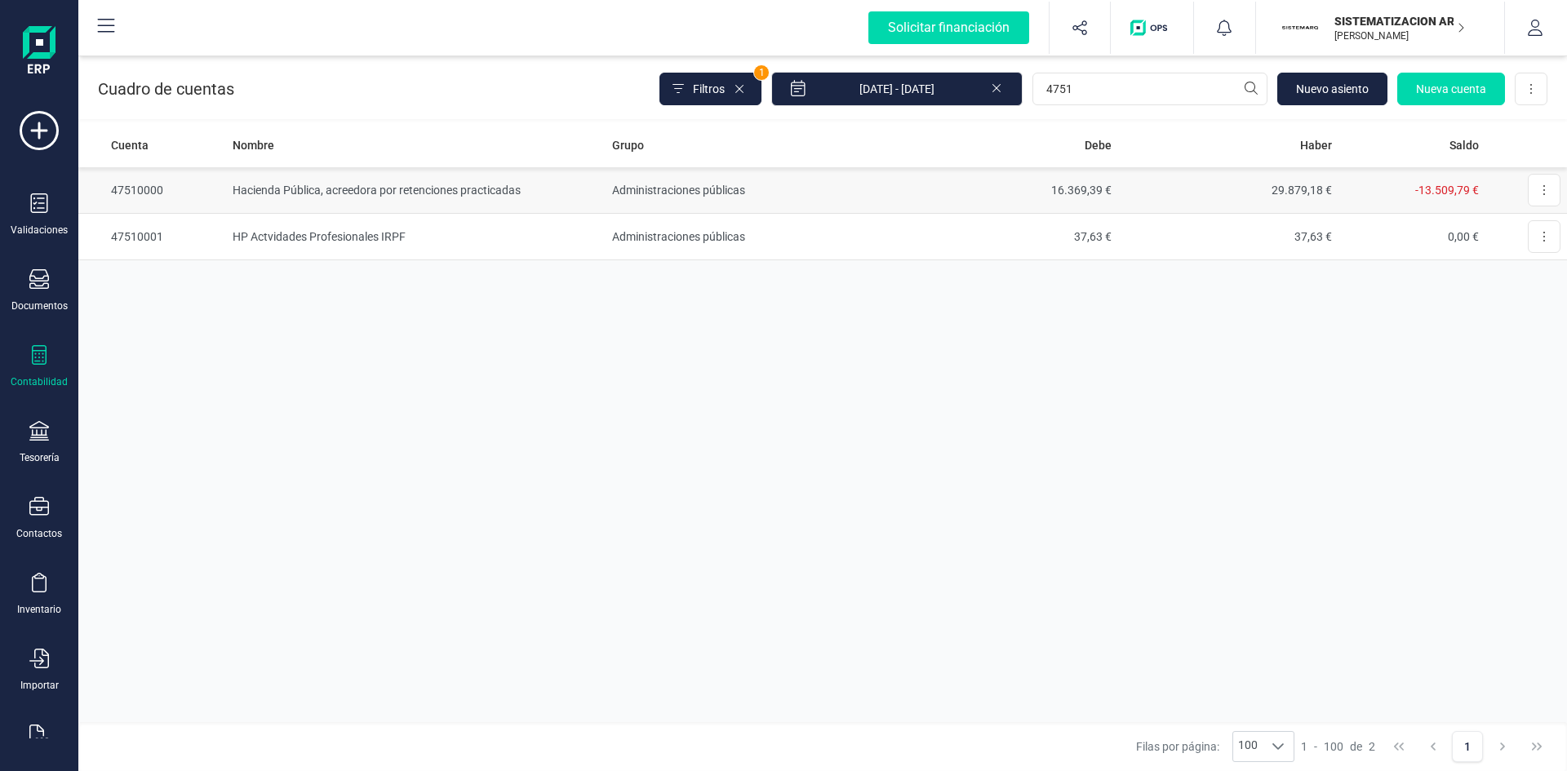
click at [338, 193] on td "Hacienda Pública, acreedora por retenciones practicadas" at bounding box center [415, 190] width 379 height 47
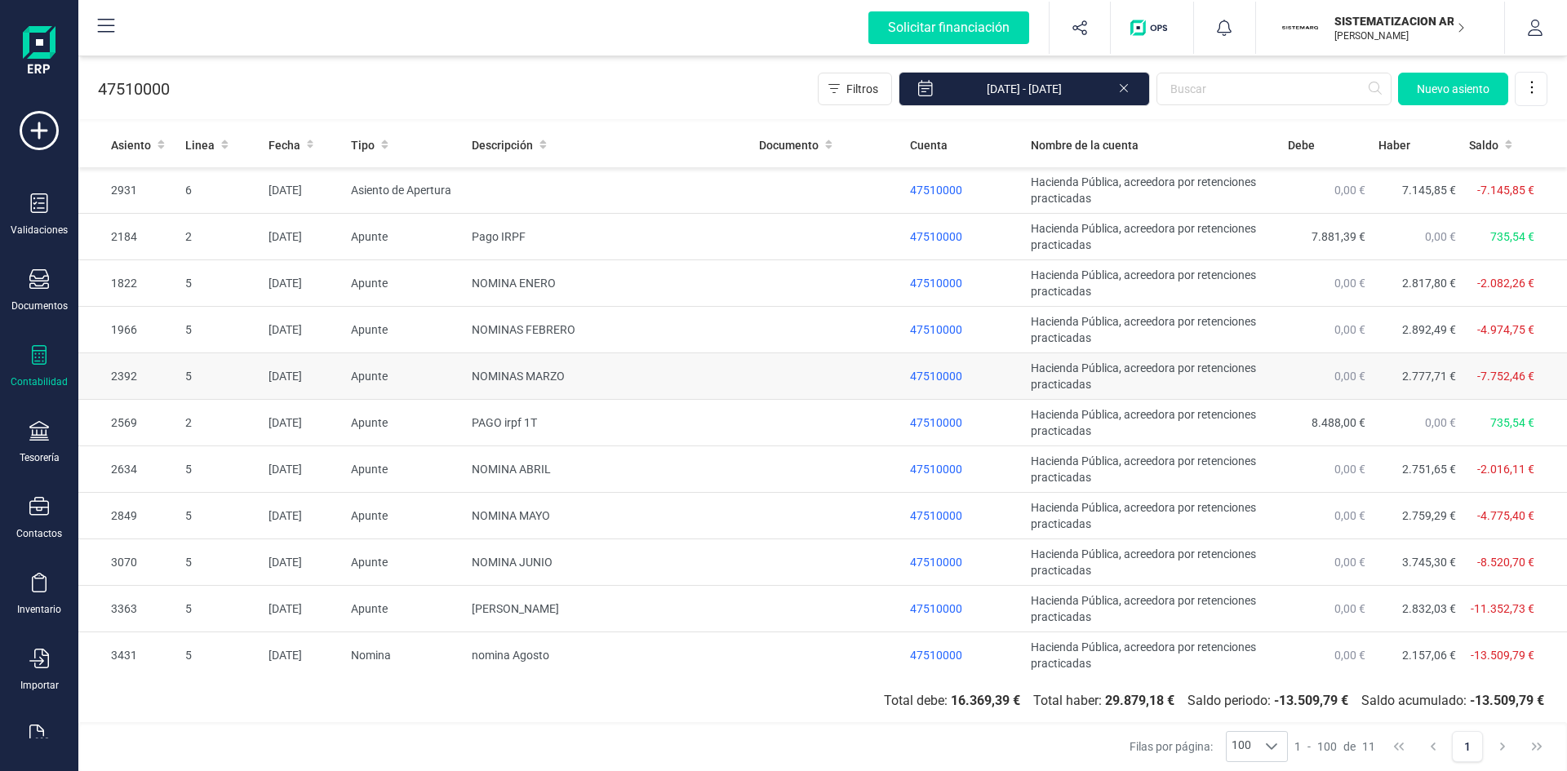
scroll to position [1, 0]
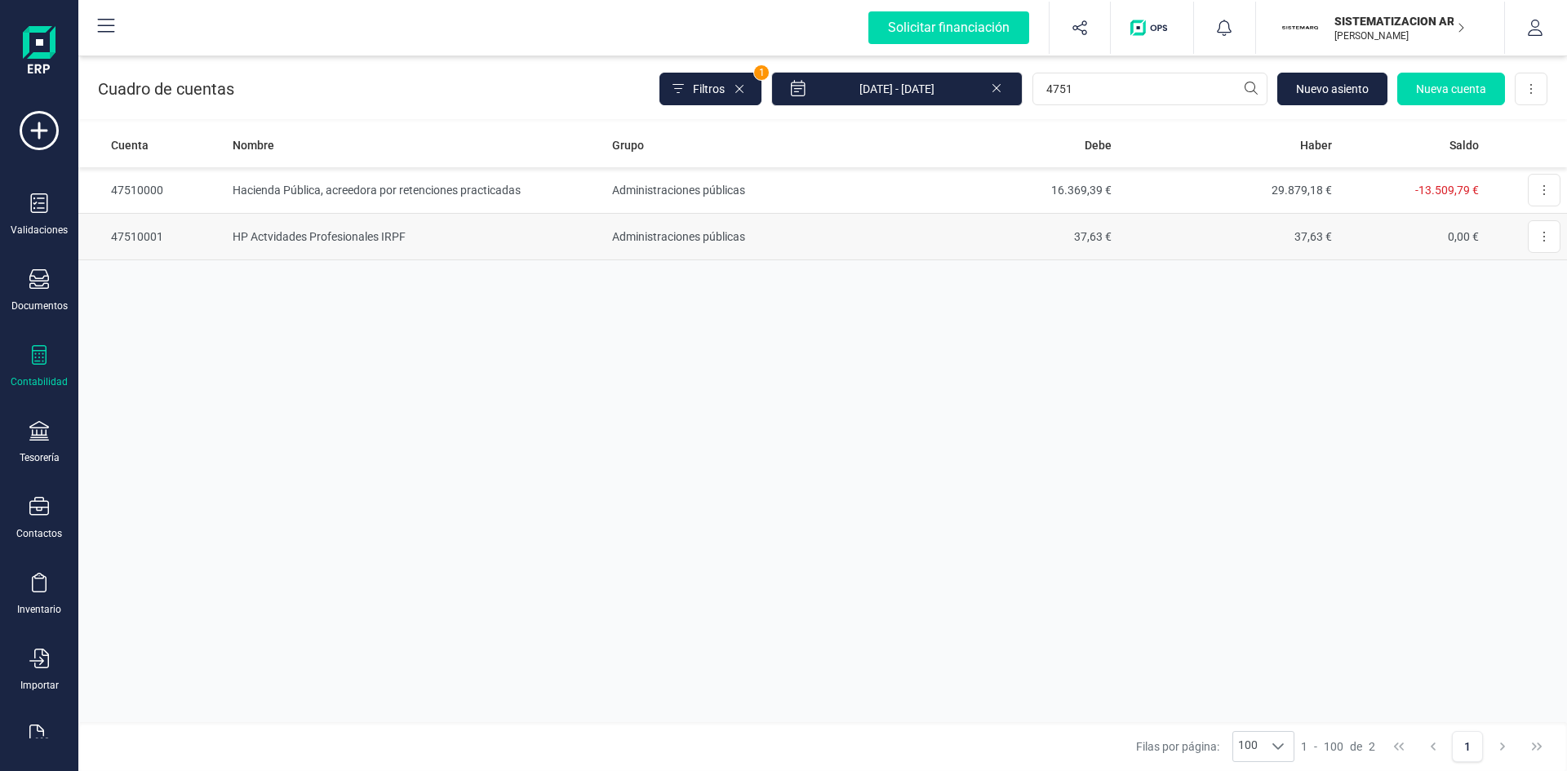
click at [337, 236] on td "HP Actvidades Profesionales IRPF" at bounding box center [415, 237] width 379 height 47
